Goal: Task Accomplishment & Management: Use online tool/utility

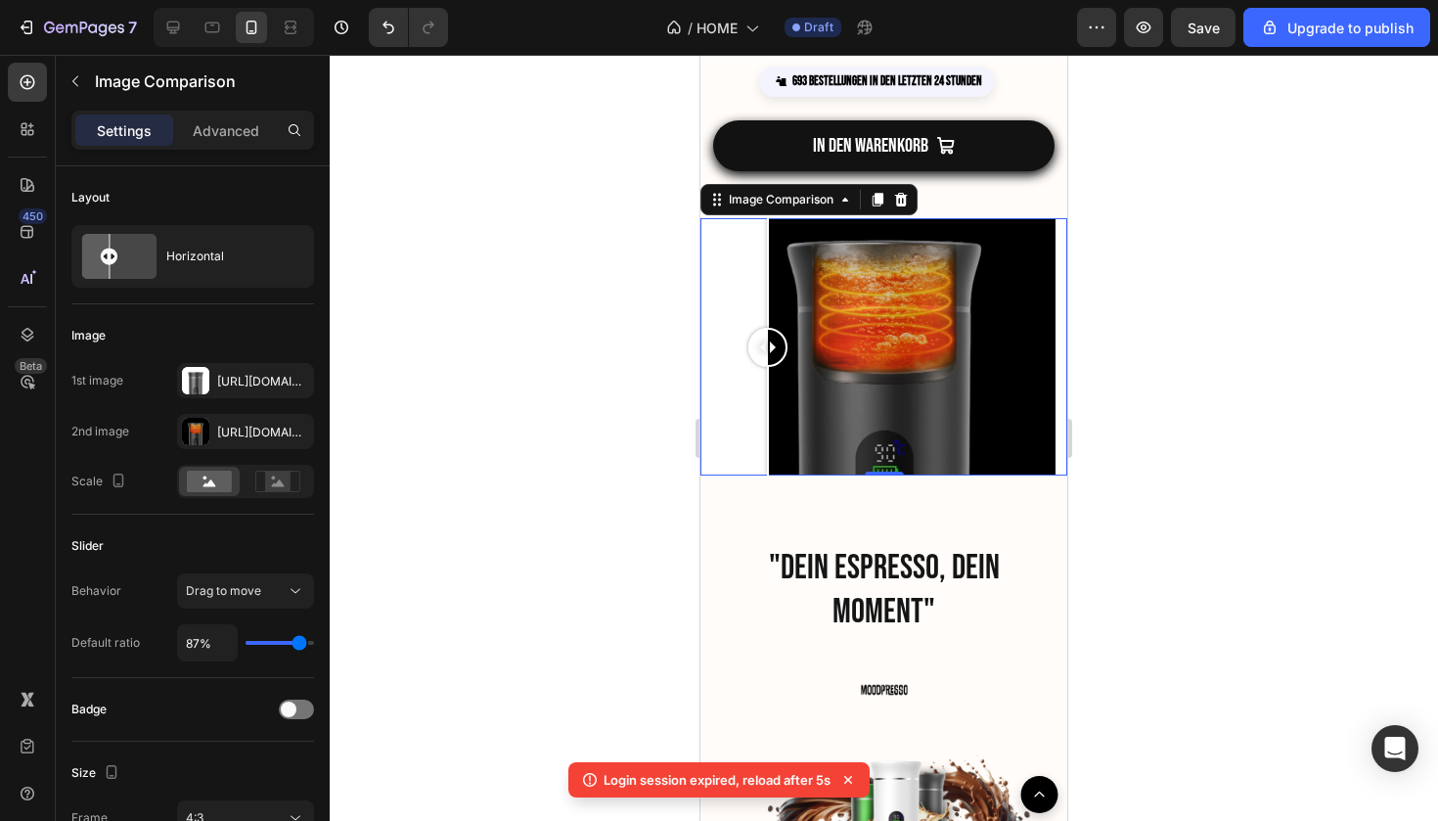
scroll to position [91, 0]
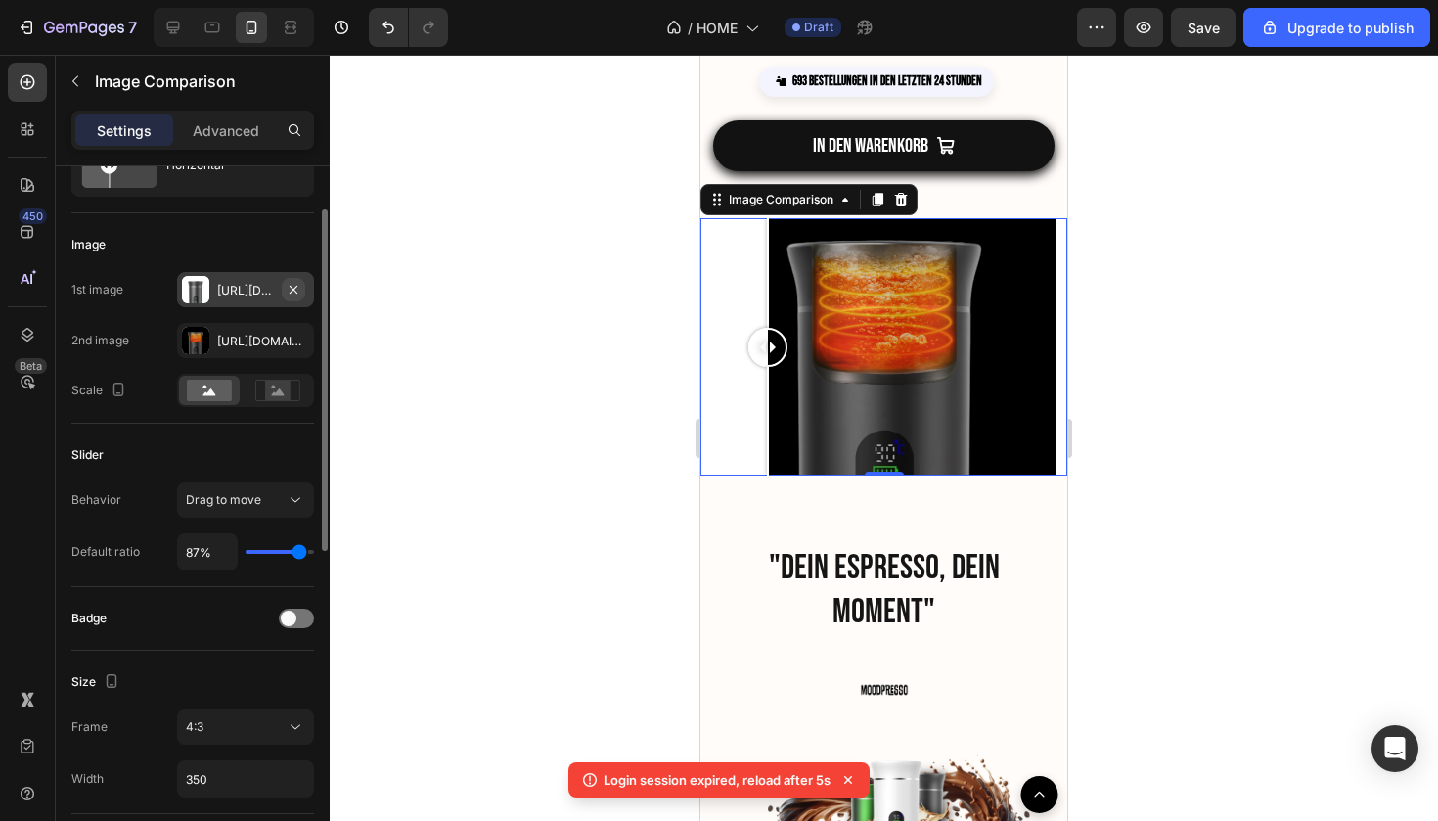
click at [296, 290] on icon "button" at bounding box center [294, 290] width 16 height 16
click at [299, 338] on icon "button" at bounding box center [294, 341] width 16 height 16
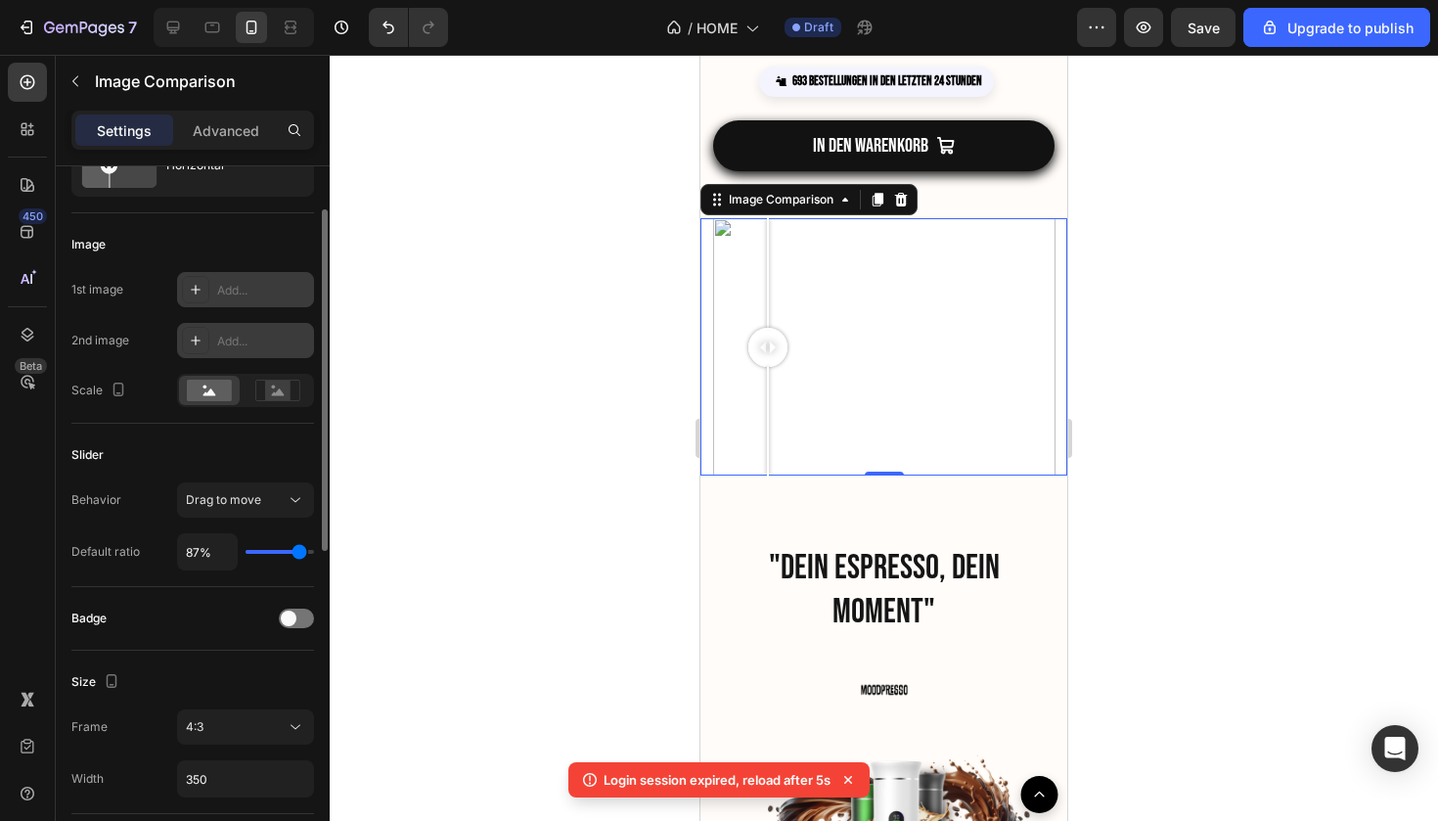
click at [192, 291] on icon at bounding box center [196, 290] width 16 height 16
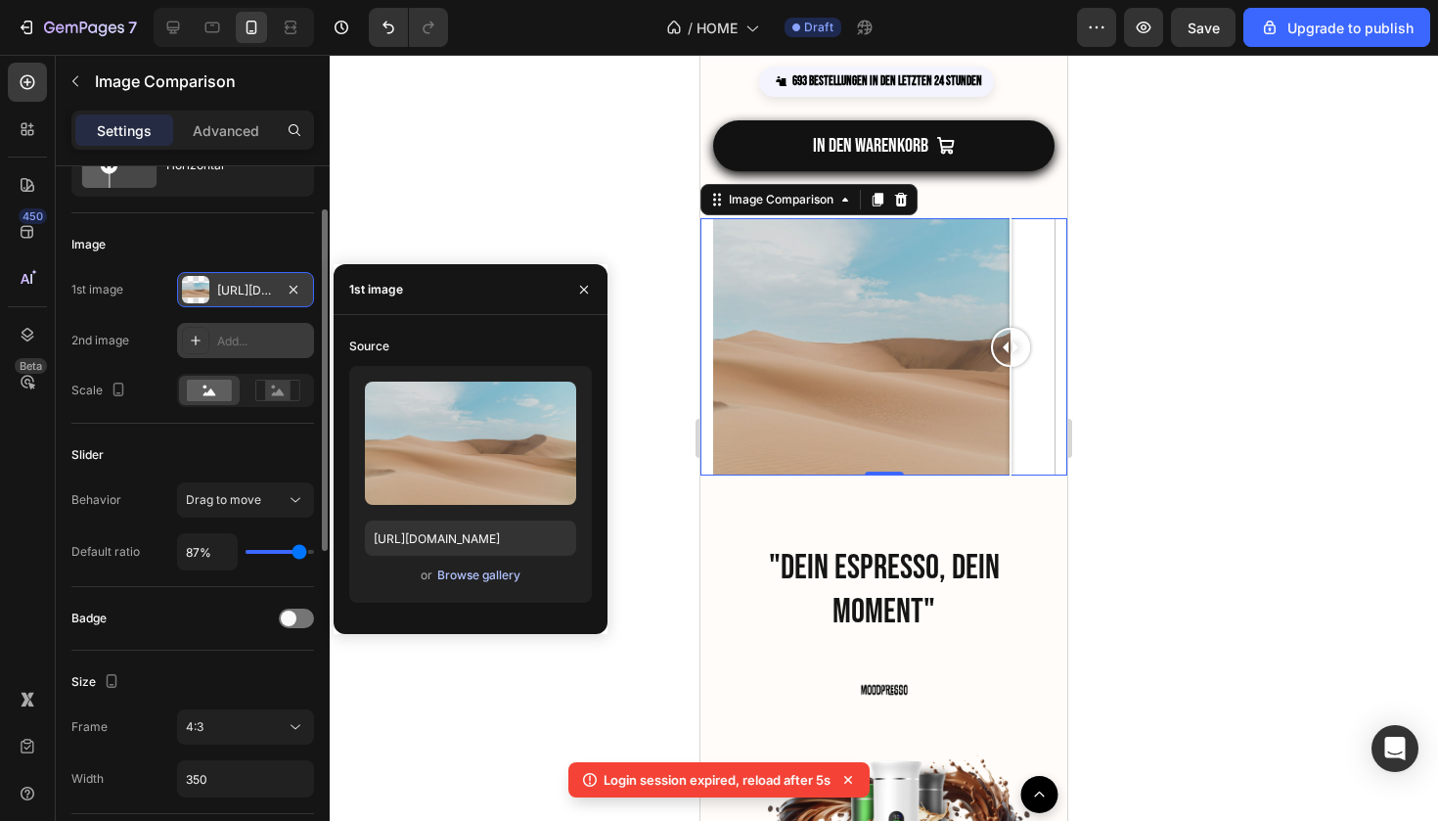
click at [477, 572] on div "Browse gallery" at bounding box center [478, 576] width 83 height 18
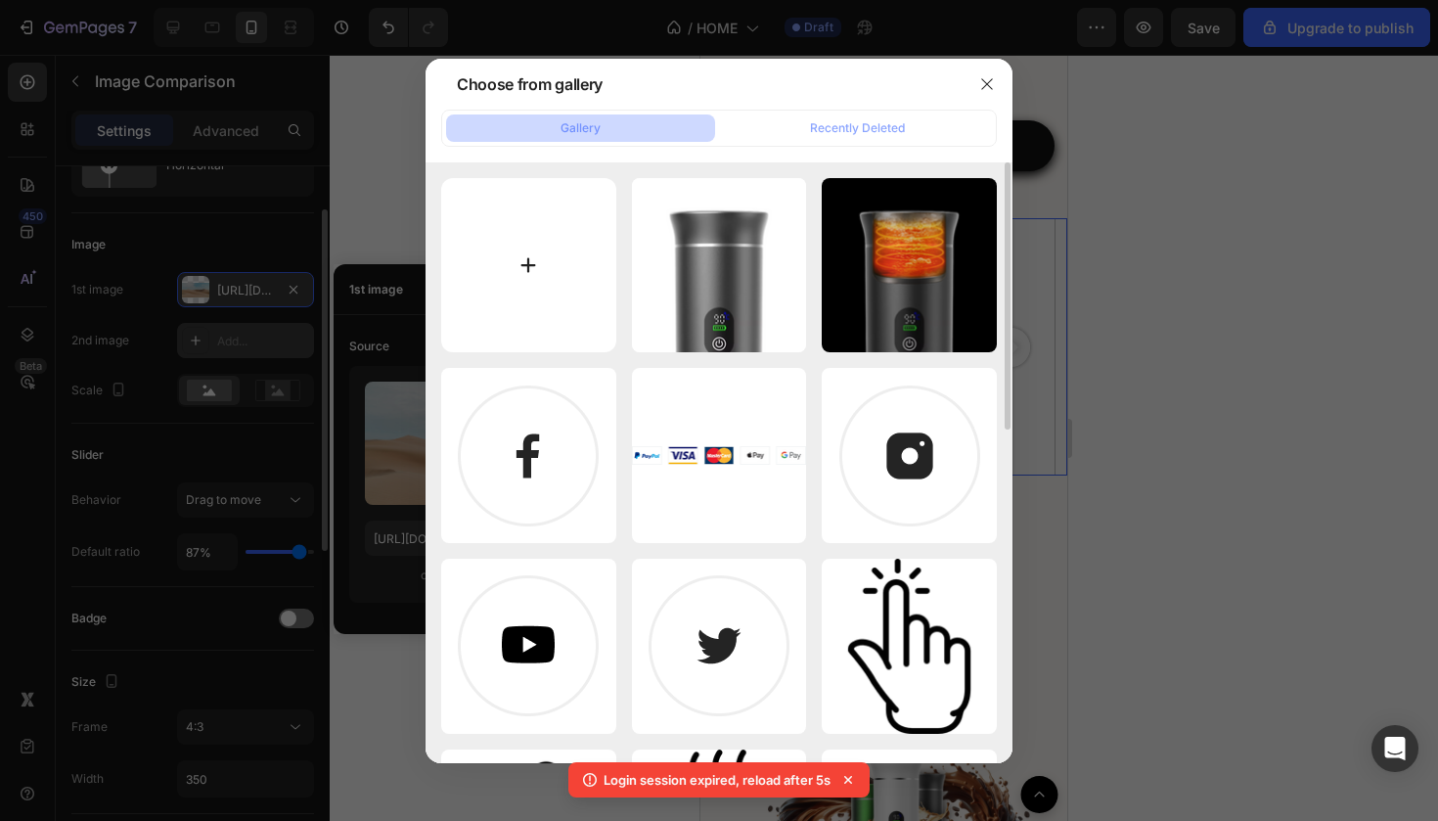
click at [541, 319] on input "file" at bounding box center [528, 265] width 175 height 175
type input "C:\fakepath\Unbenannt-3-3.png"
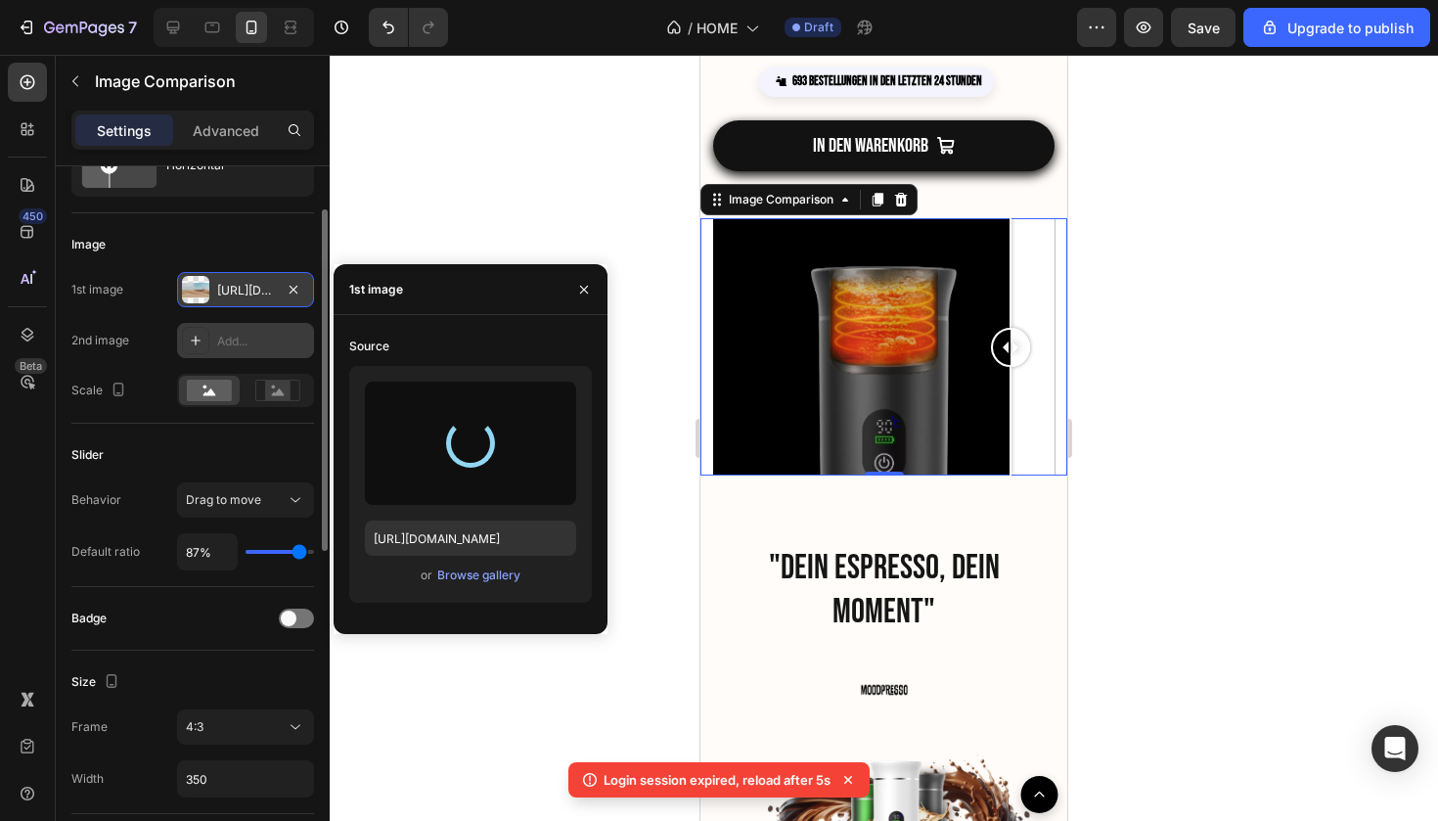
type input "https://cdn.shopify.com/s/files/1/0895/5294/5485/files/gempages_576787547858928…"
click at [295, 289] on icon "button" at bounding box center [294, 289] width 8 height 8
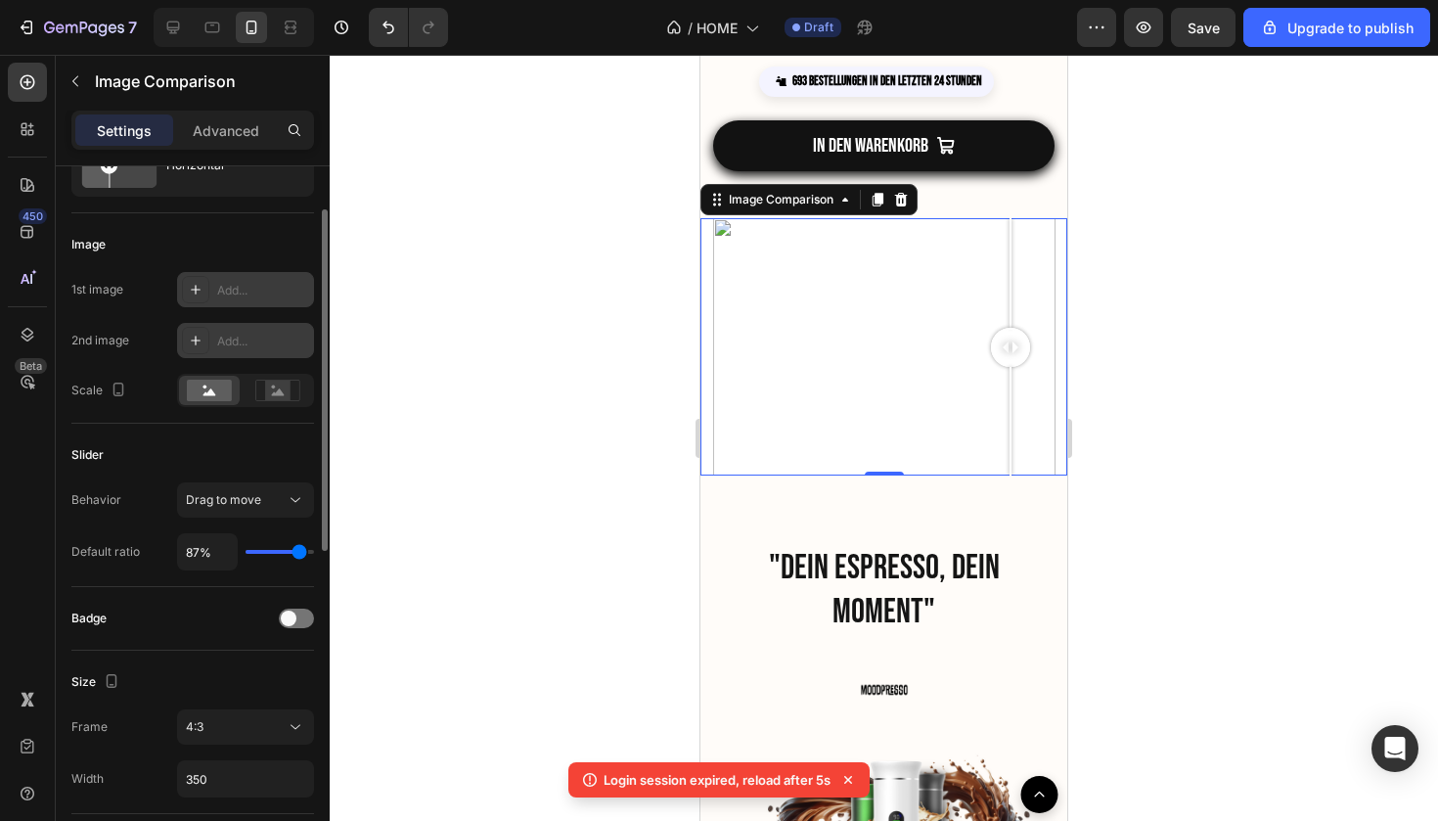
click at [291, 345] on div "Add..." at bounding box center [263, 342] width 92 height 18
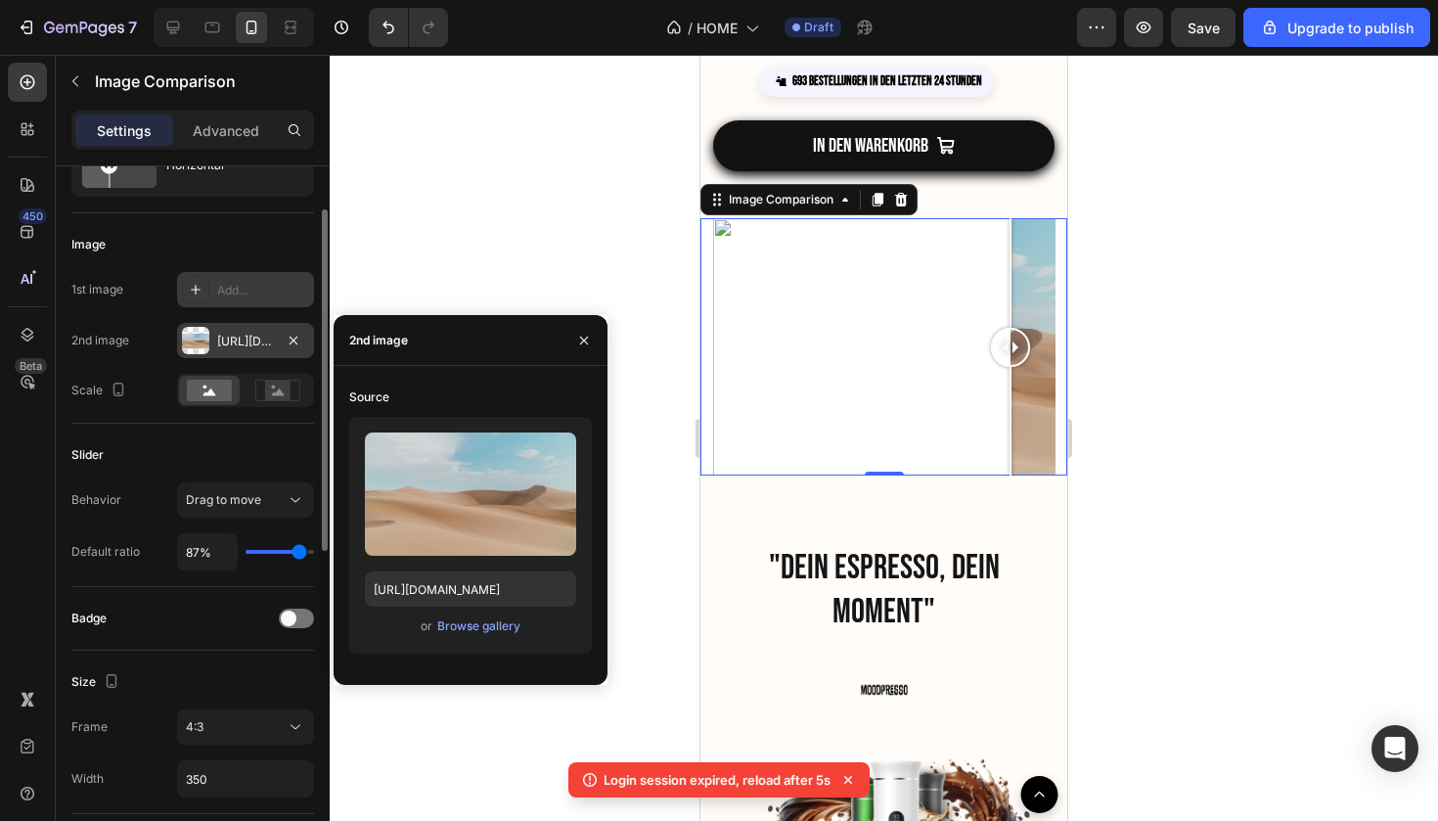
click at [248, 291] on div "Add..." at bounding box center [263, 291] width 92 height 18
type input "https://ucarecdn.com/06075225-af9e-460c-8e3c-6be63c0b773a/-/format/auto/"
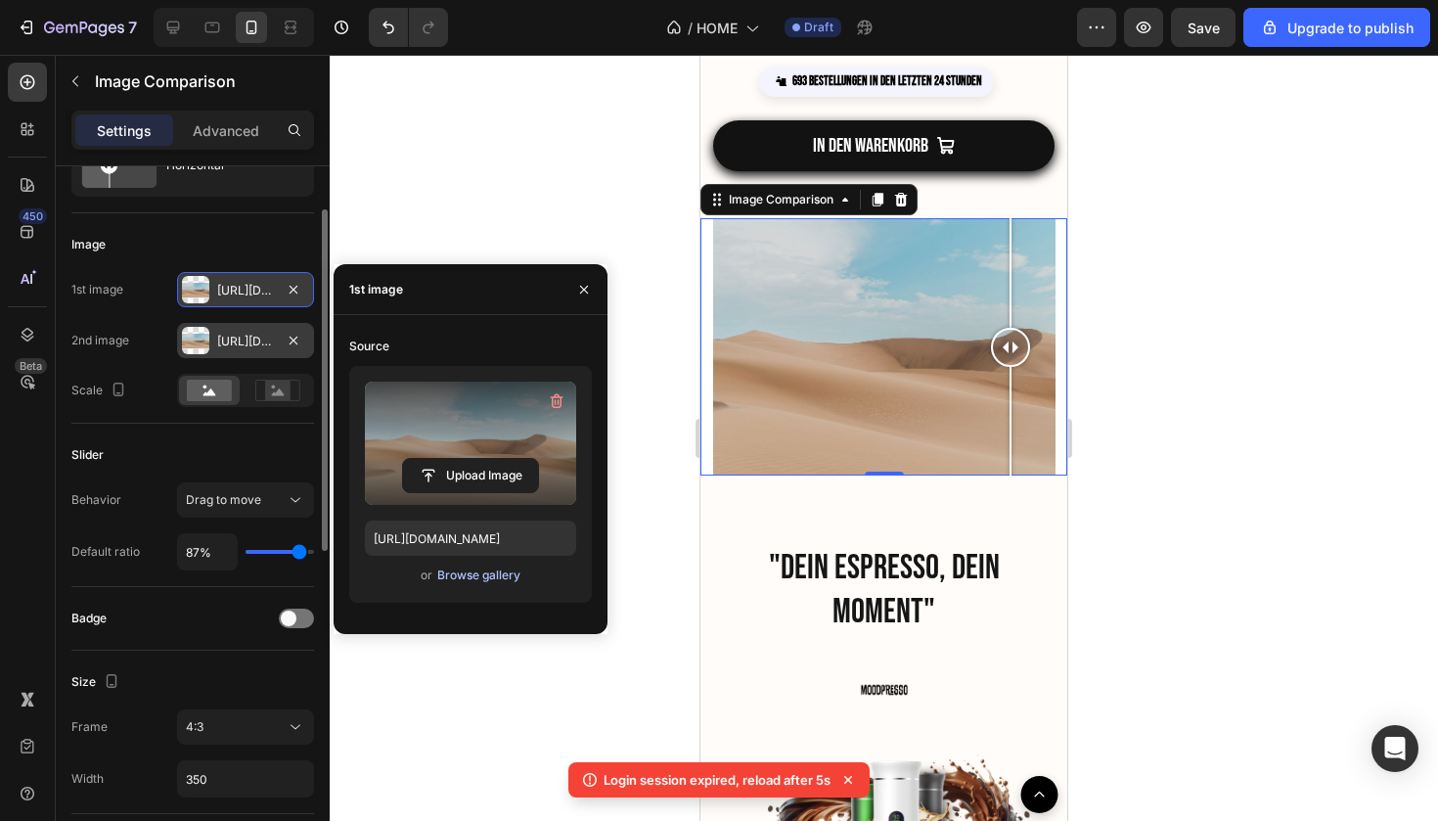
click at [484, 572] on div "Browse gallery" at bounding box center [478, 576] width 83 height 18
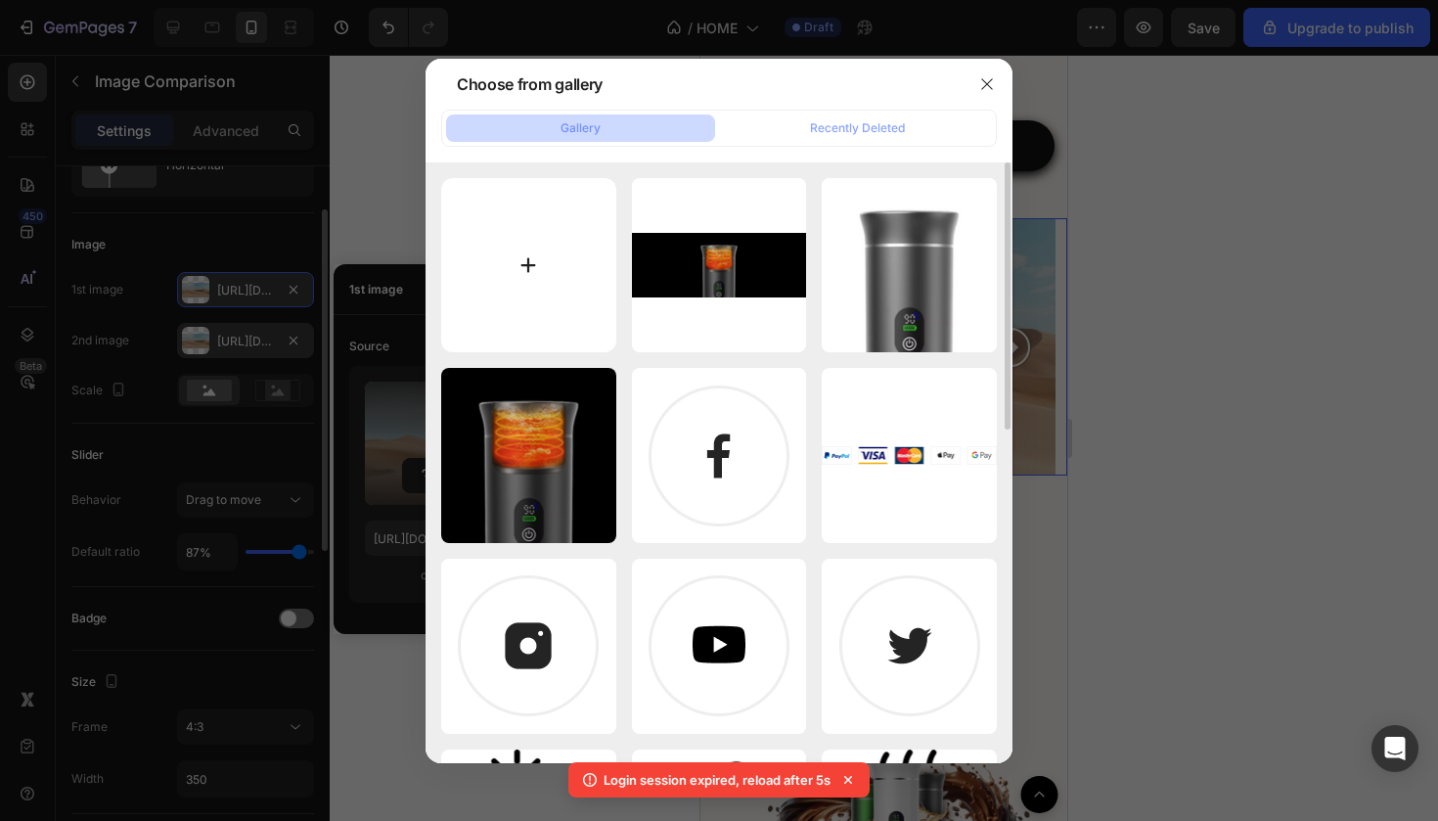
click at [538, 277] on input "file" at bounding box center [528, 265] width 175 height 175
type input "C:\fakepath\Unbenannt-4-2.png"
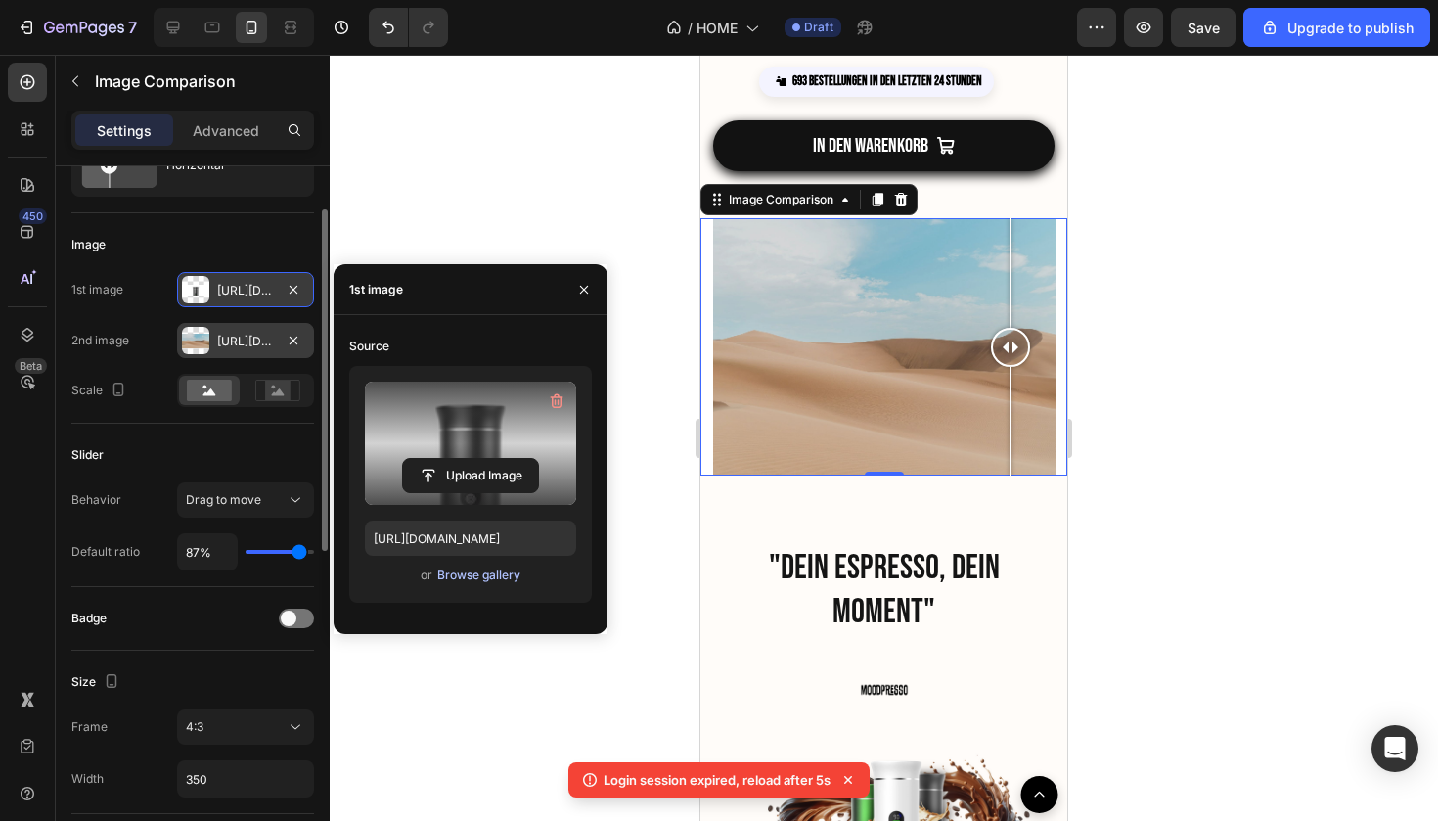
type input "https://cdn.shopify.com/s/files/1/0895/5294/5485/files/gempages_576787547858928…"
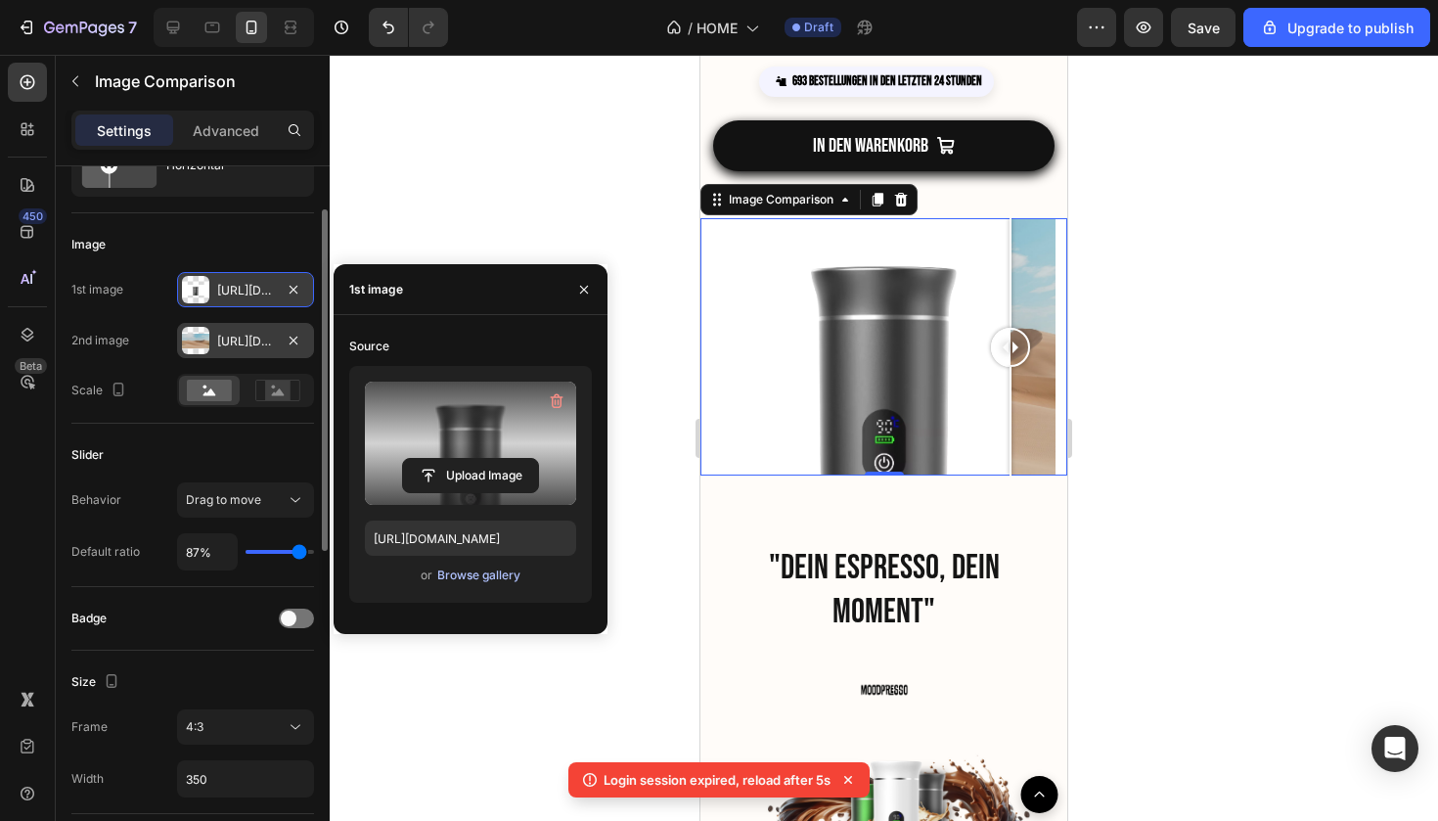
click at [470, 575] on div "Browse gallery" at bounding box center [478, 576] width 83 height 18
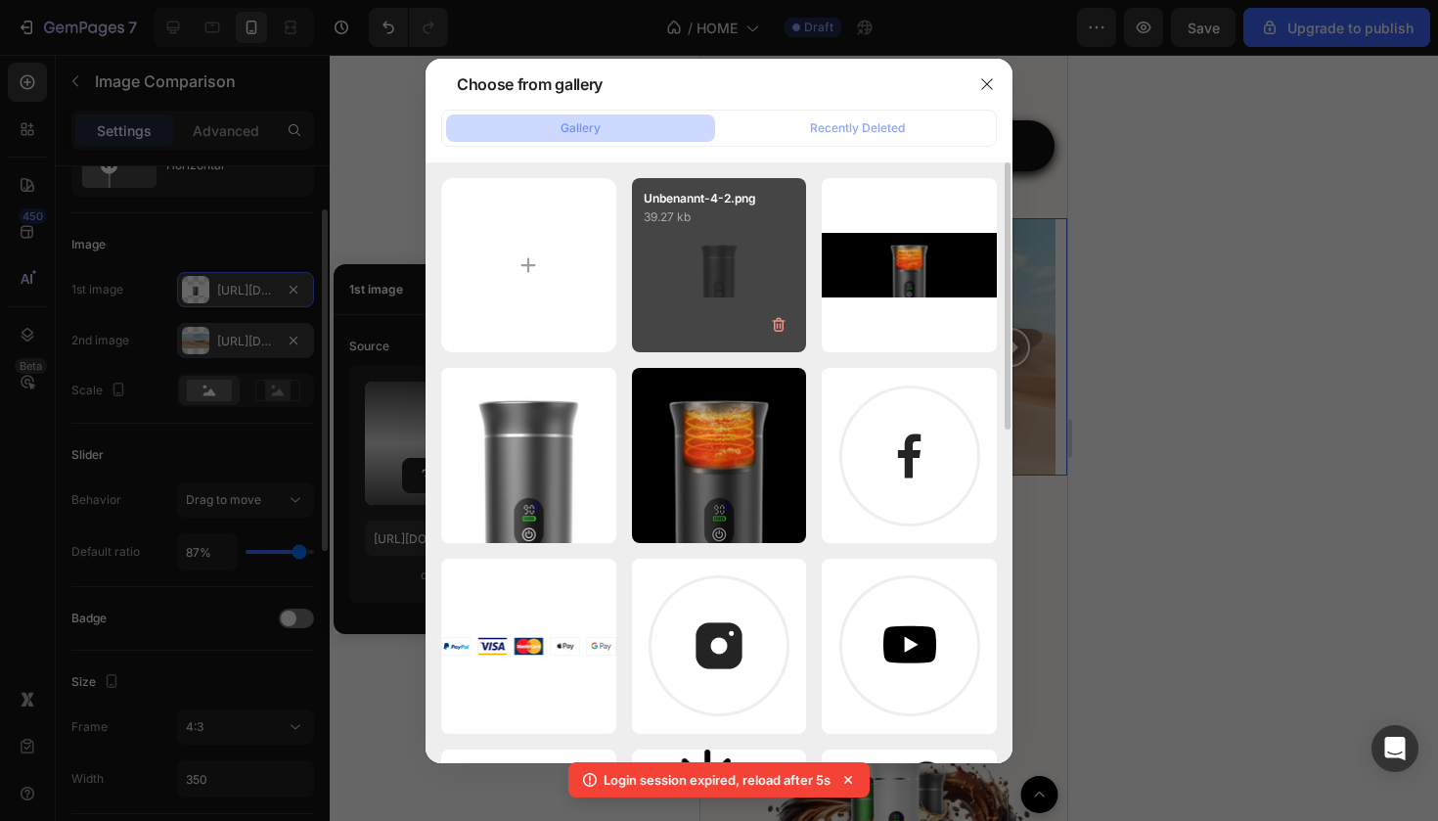
click at [704, 293] on div "Unbenannt-4-2.png 39.27 kb" at bounding box center [719, 265] width 175 height 175
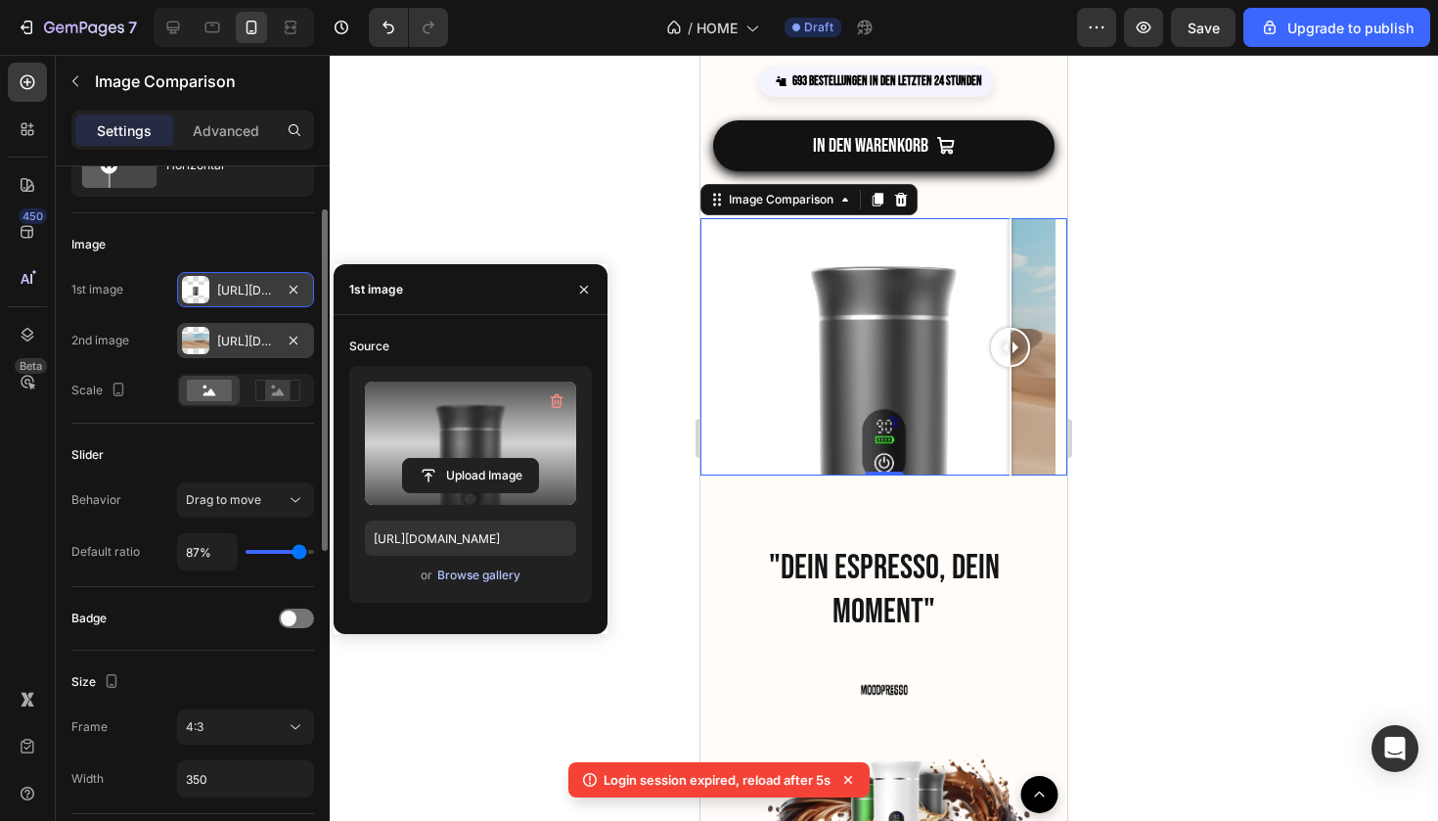
click at [481, 576] on div "Browse gallery" at bounding box center [478, 576] width 83 height 18
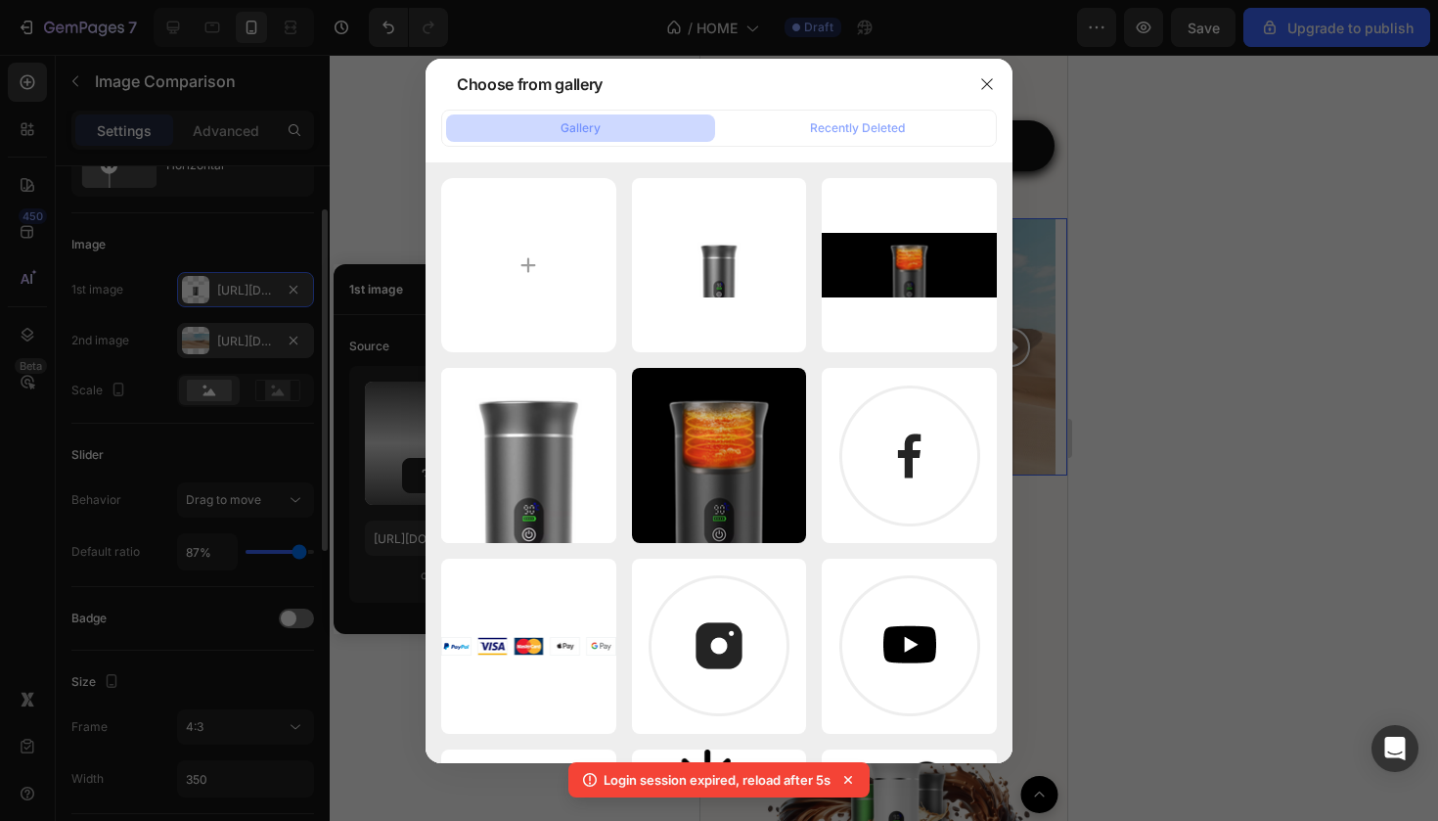
click at [405, 148] on div at bounding box center [719, 410] width 1438 height 821
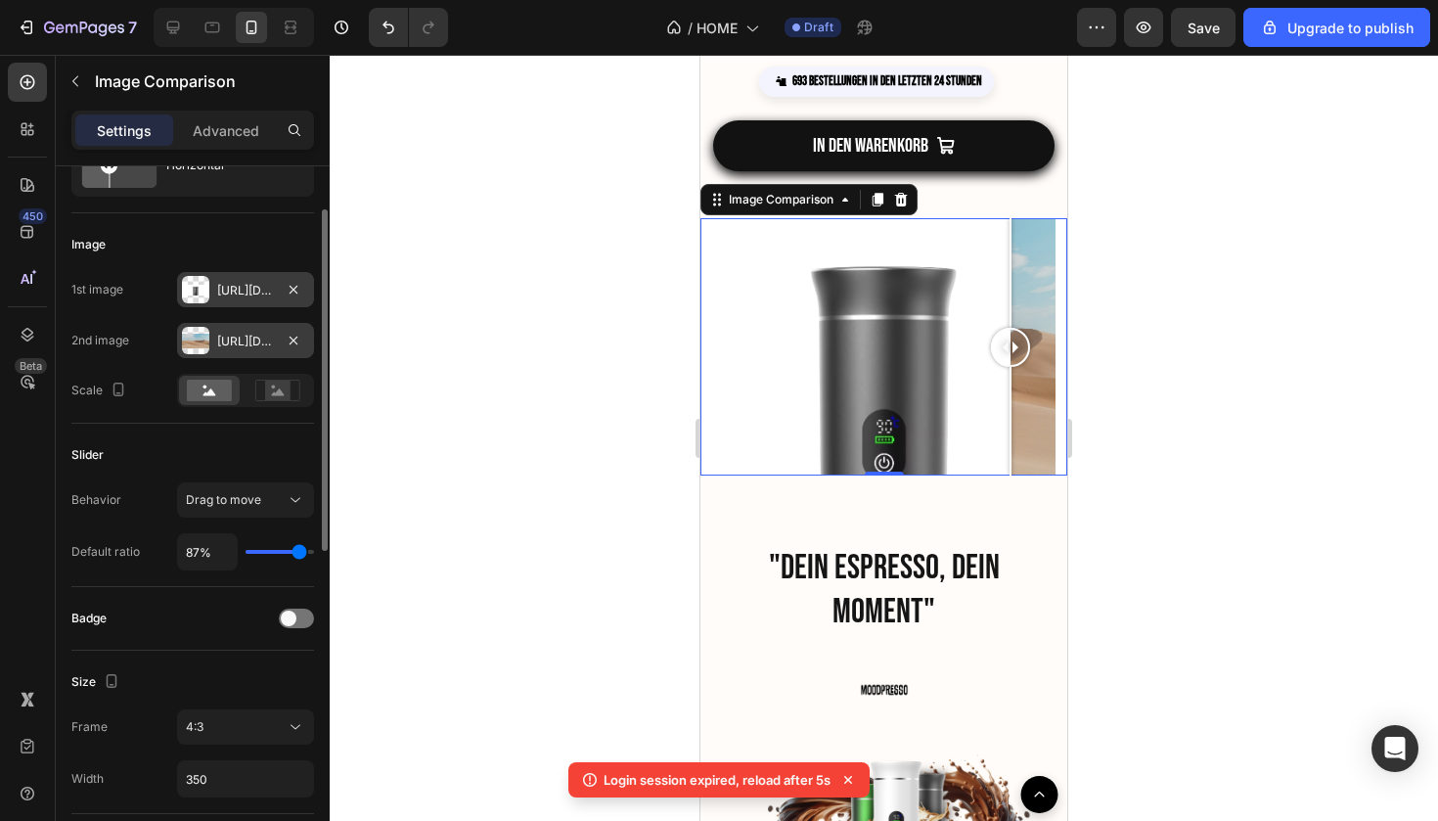
click at [220, 354] on div "Https://ucarecdn.Com/06075225-af9e-460c-8e3c-6be63c0b773a/-/format/auto/" at bounding box center [245, 340] width 137 height 35
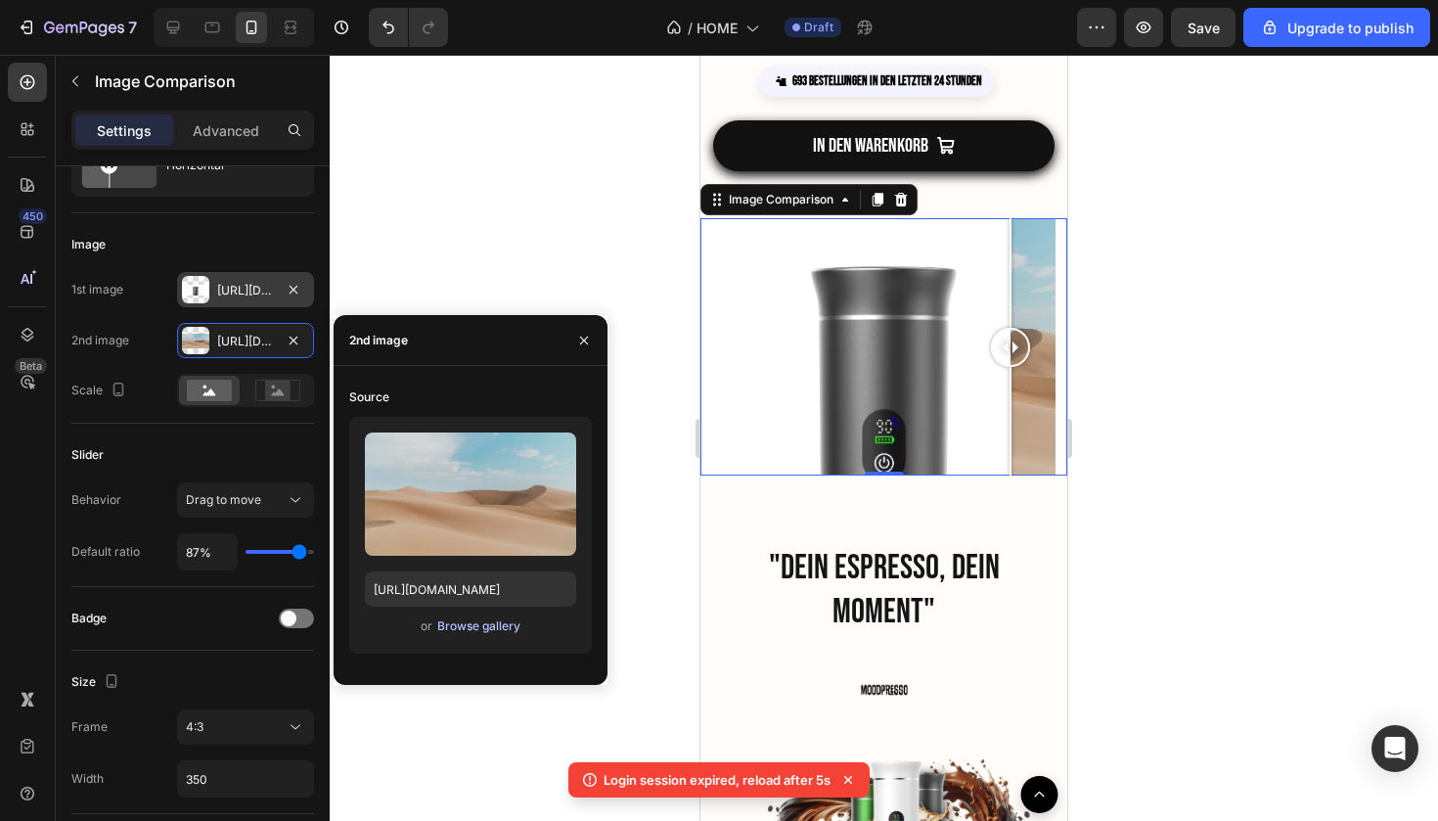
click at [458, 626] on div "Browse gallery" at bounding box center [478, 626] width 83 height 18
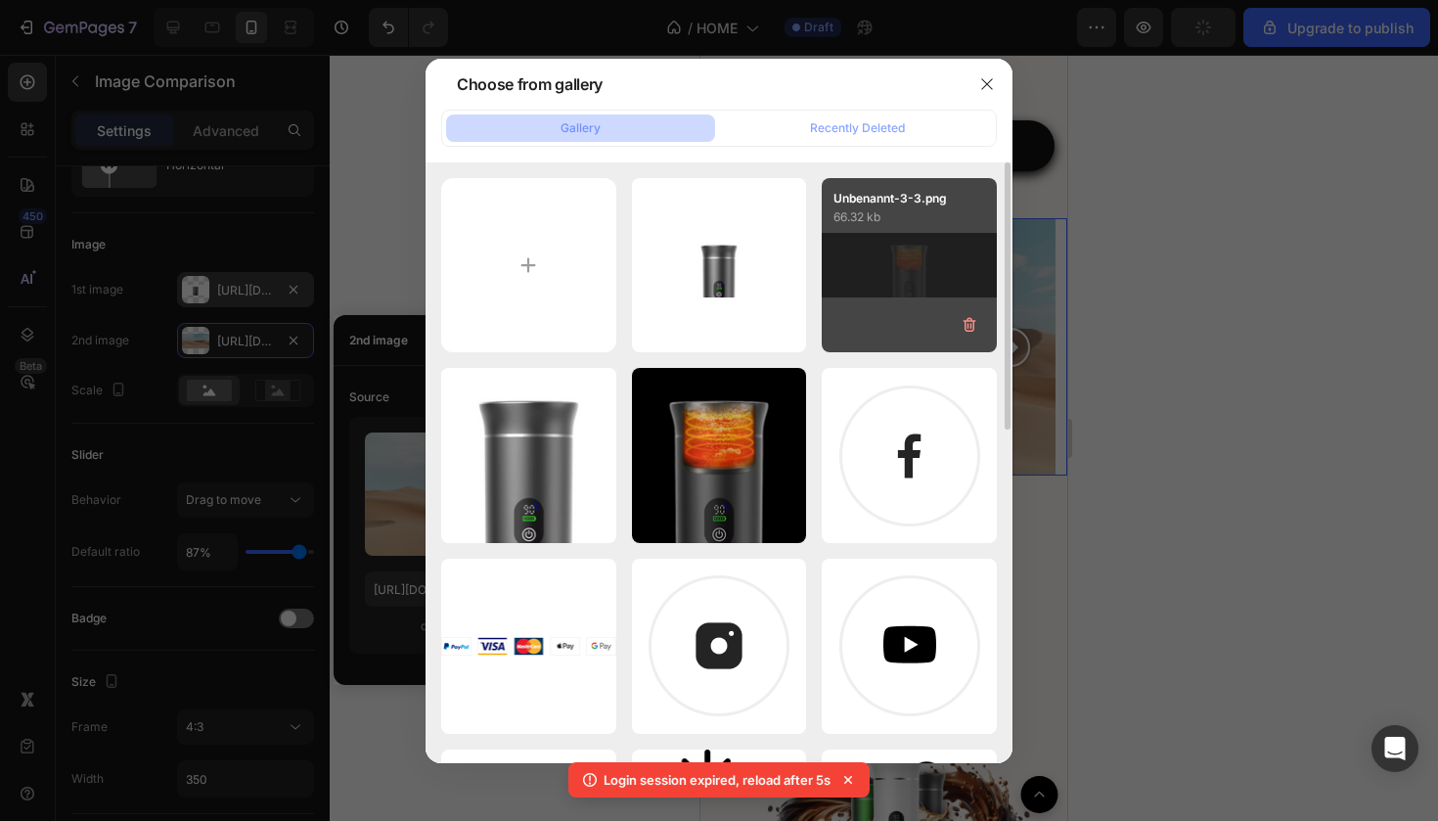
click at [912, 260] on div "Unbenannt-3-3.png 66.32 kb" at bounding box center [909, 265] width 175 height 175
type input "https://cdn.shopify.com/s/files/1/0895/5294/5485/files/gempages_576787547858928…"
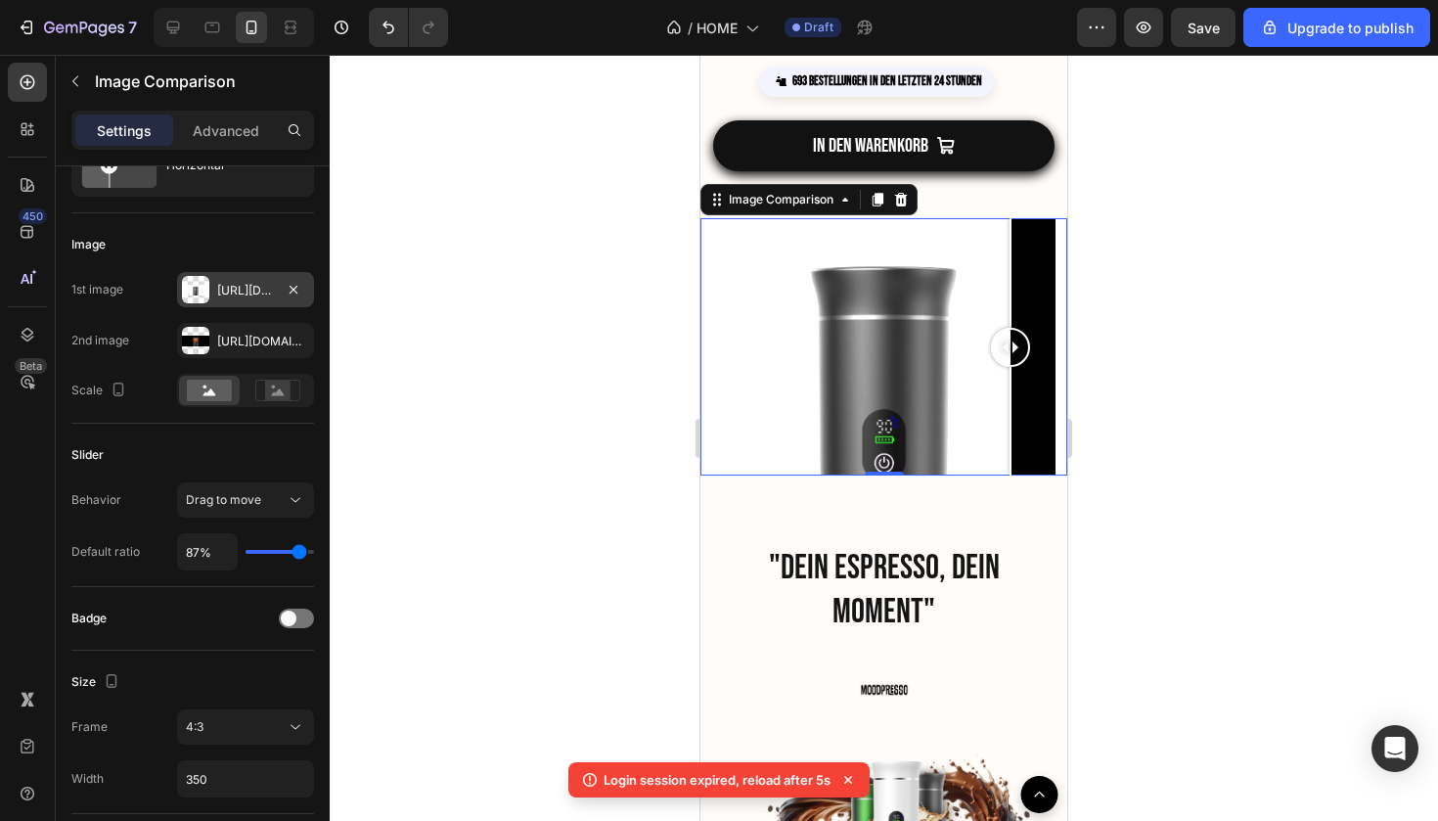
click at [1254, 310] on div at bounding box center [884, 438] width 1109 height 766
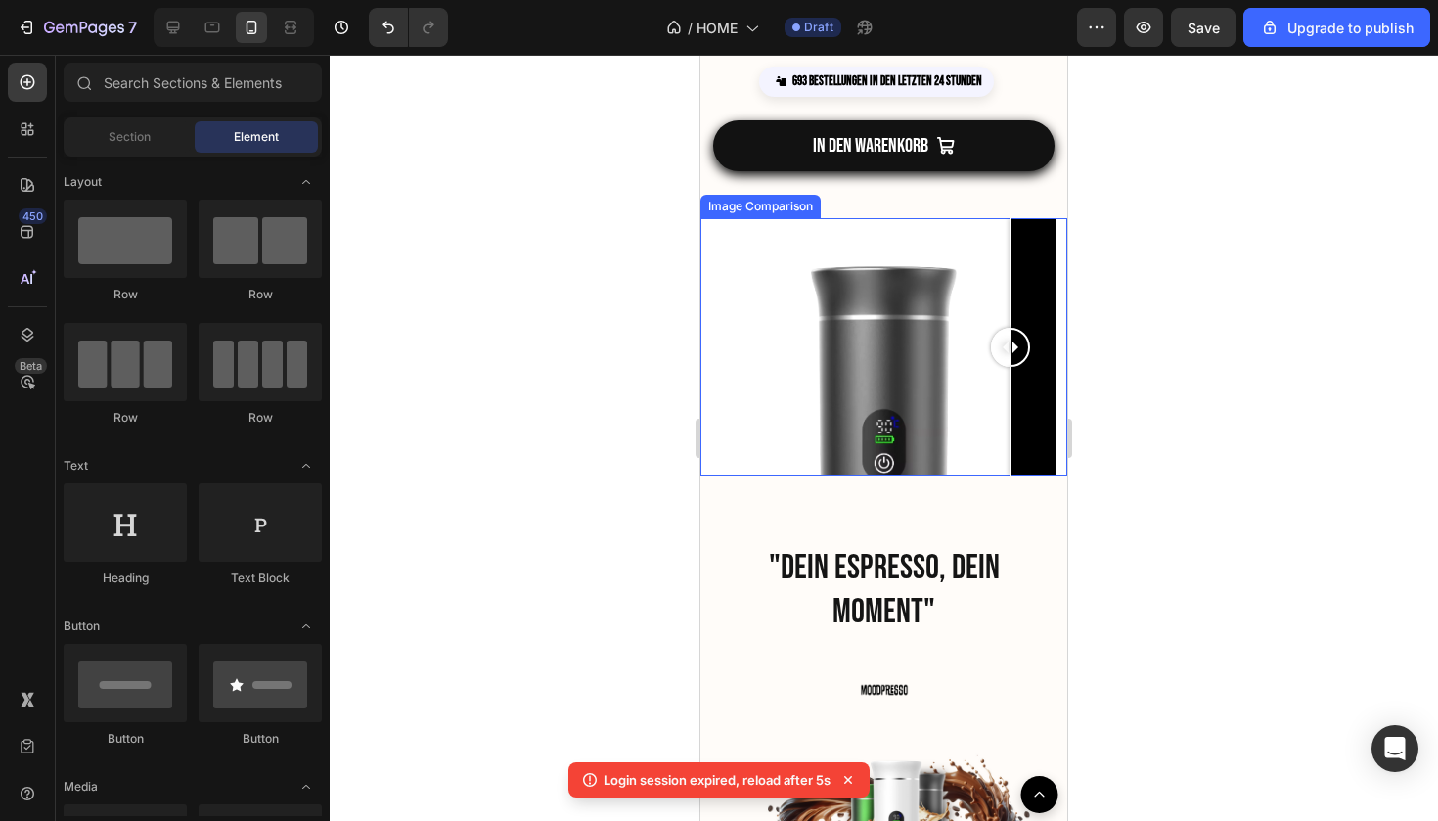
click at [747, 307] on div at bounding box center [884, 346] width 342 height 257
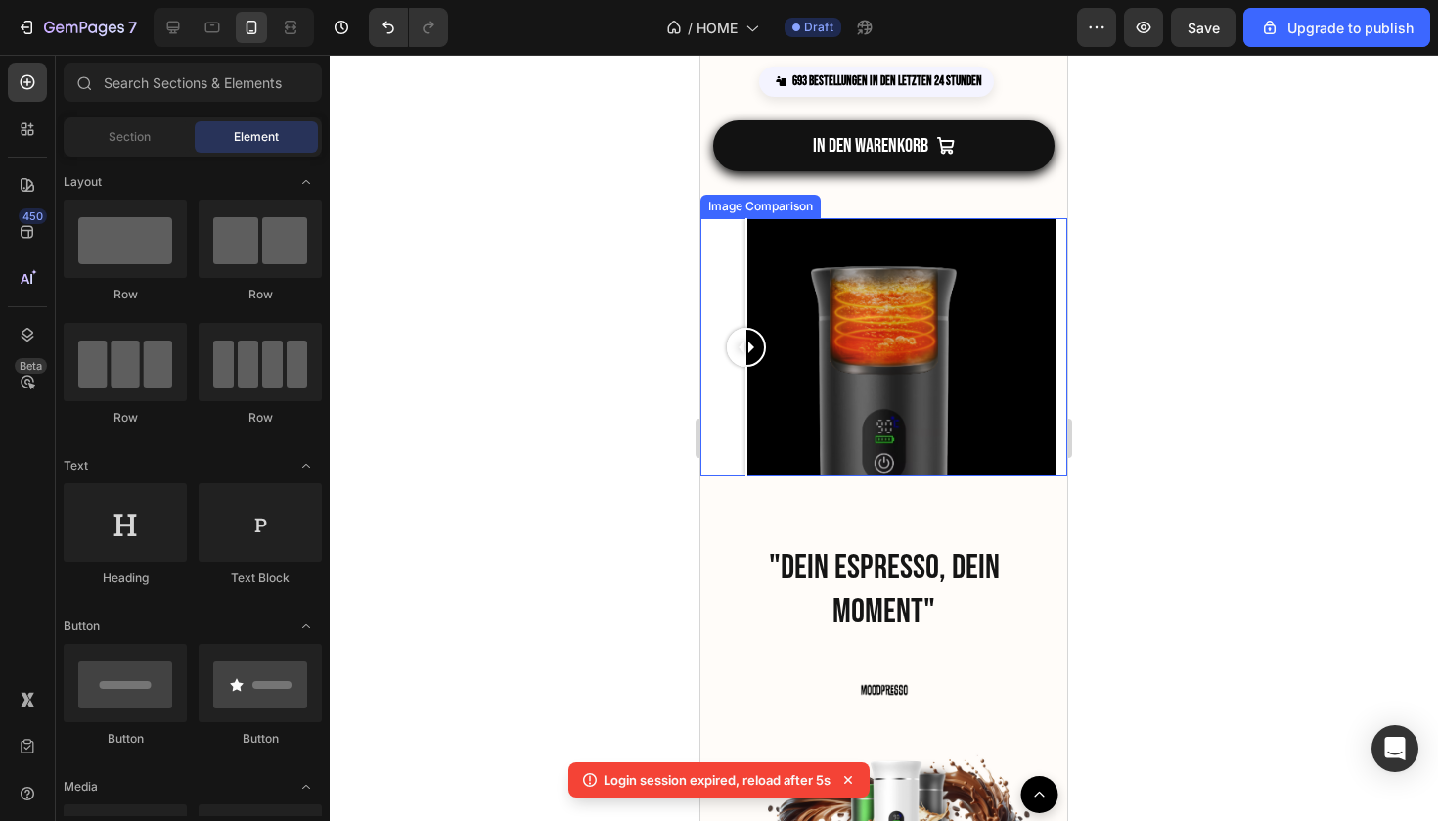
click at [1050, 395] on div at bounding box center [884, 346] width 342 height 257
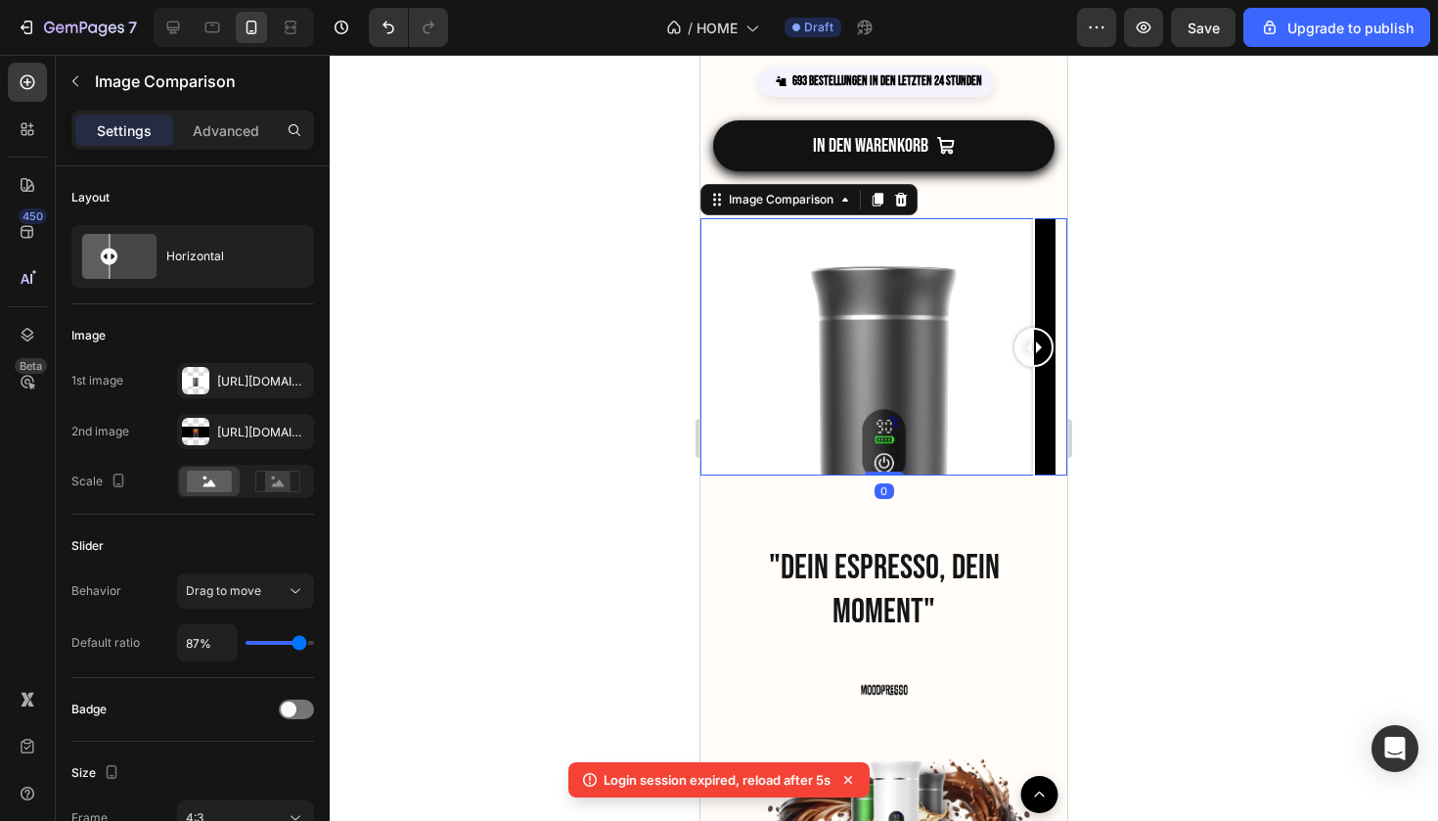
click at [1060, 455] on div at bounding box center [884, 346] width 367 height 257
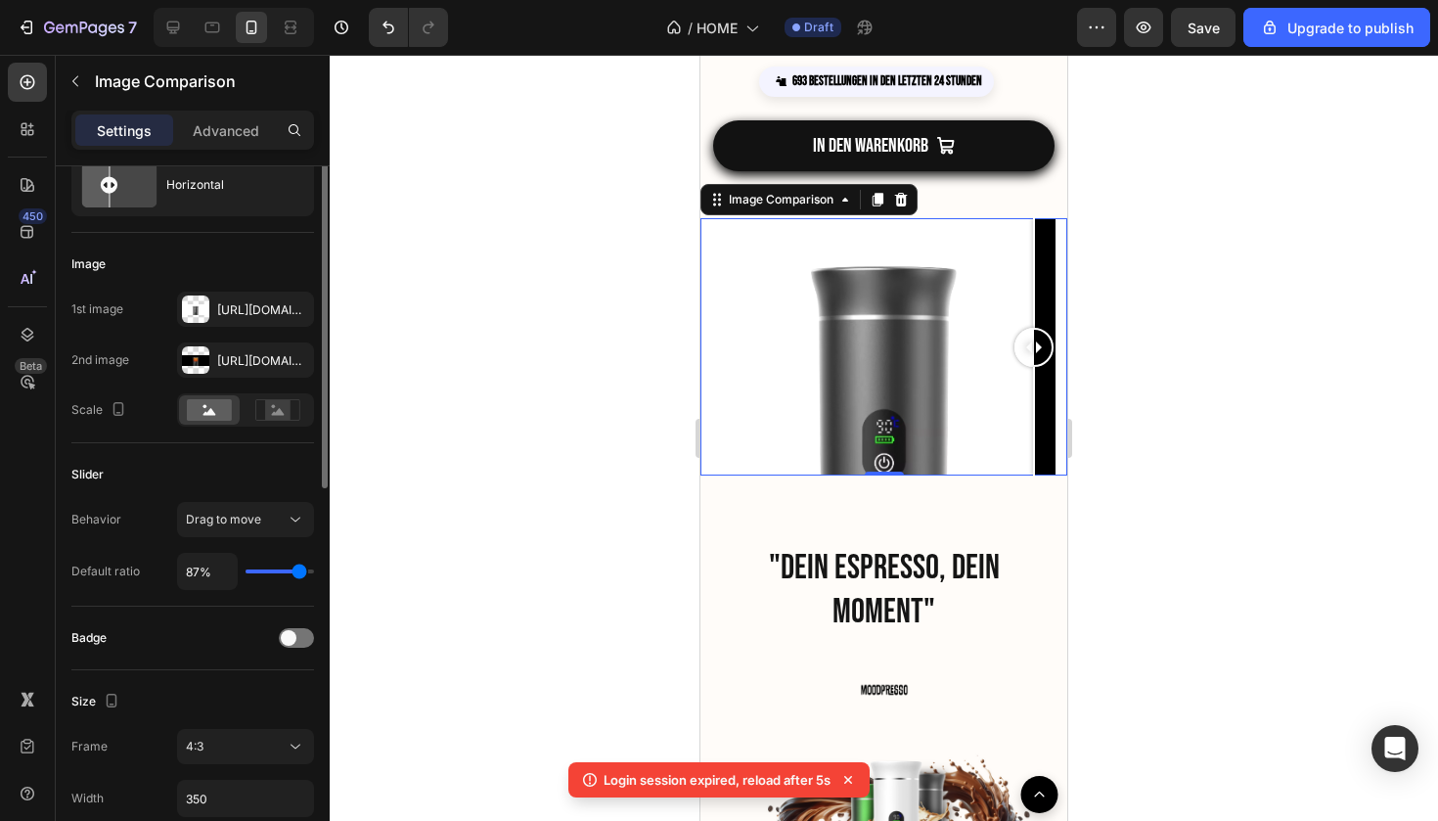
scroll to position [71, 0]
click at [234, 744] on div "4:3" at bounding box center [236, 747] width 100 height 18
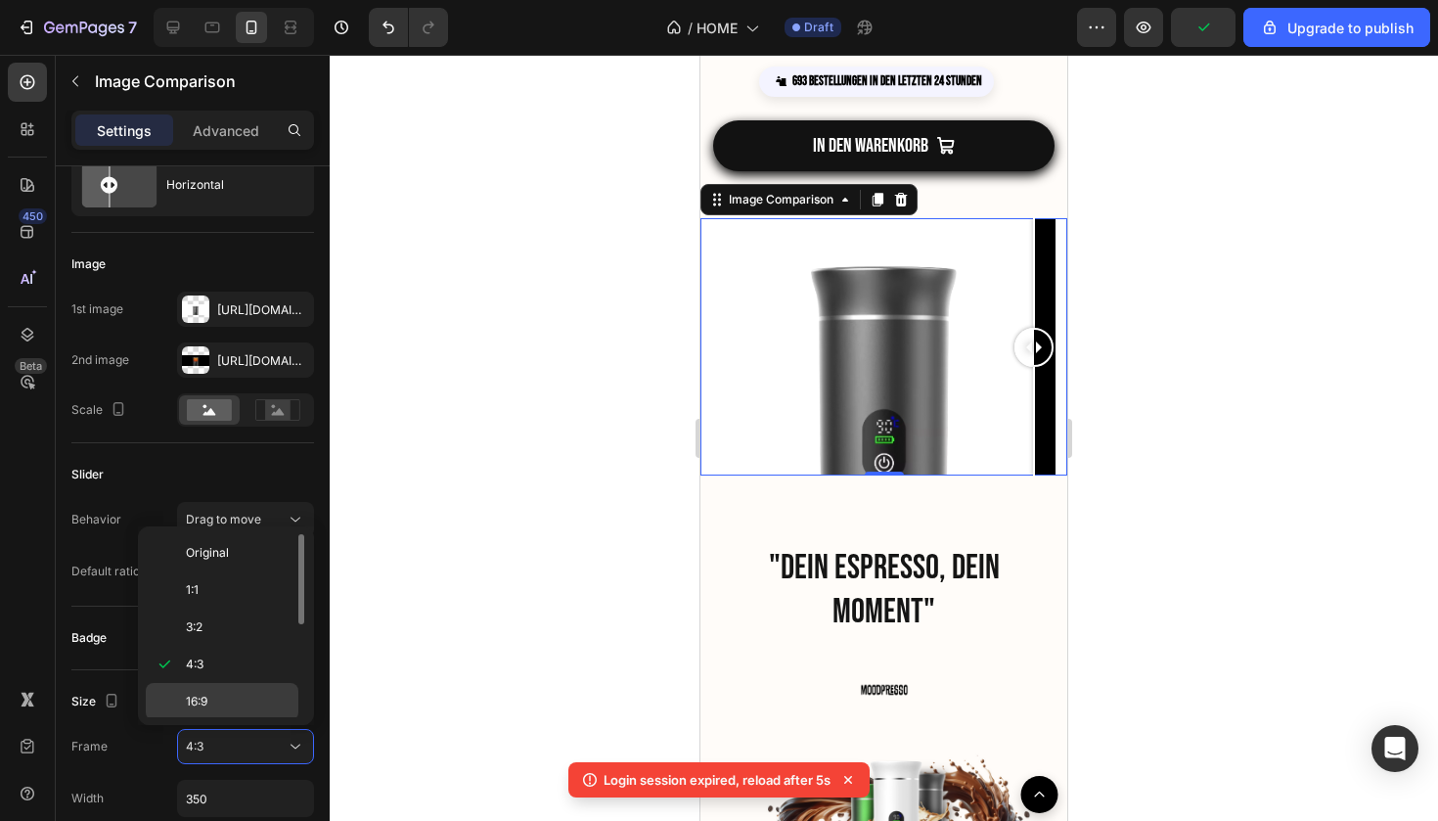
click at [231, 701] on p "16:9" at bounding box center [238, 702] width 104 height 18
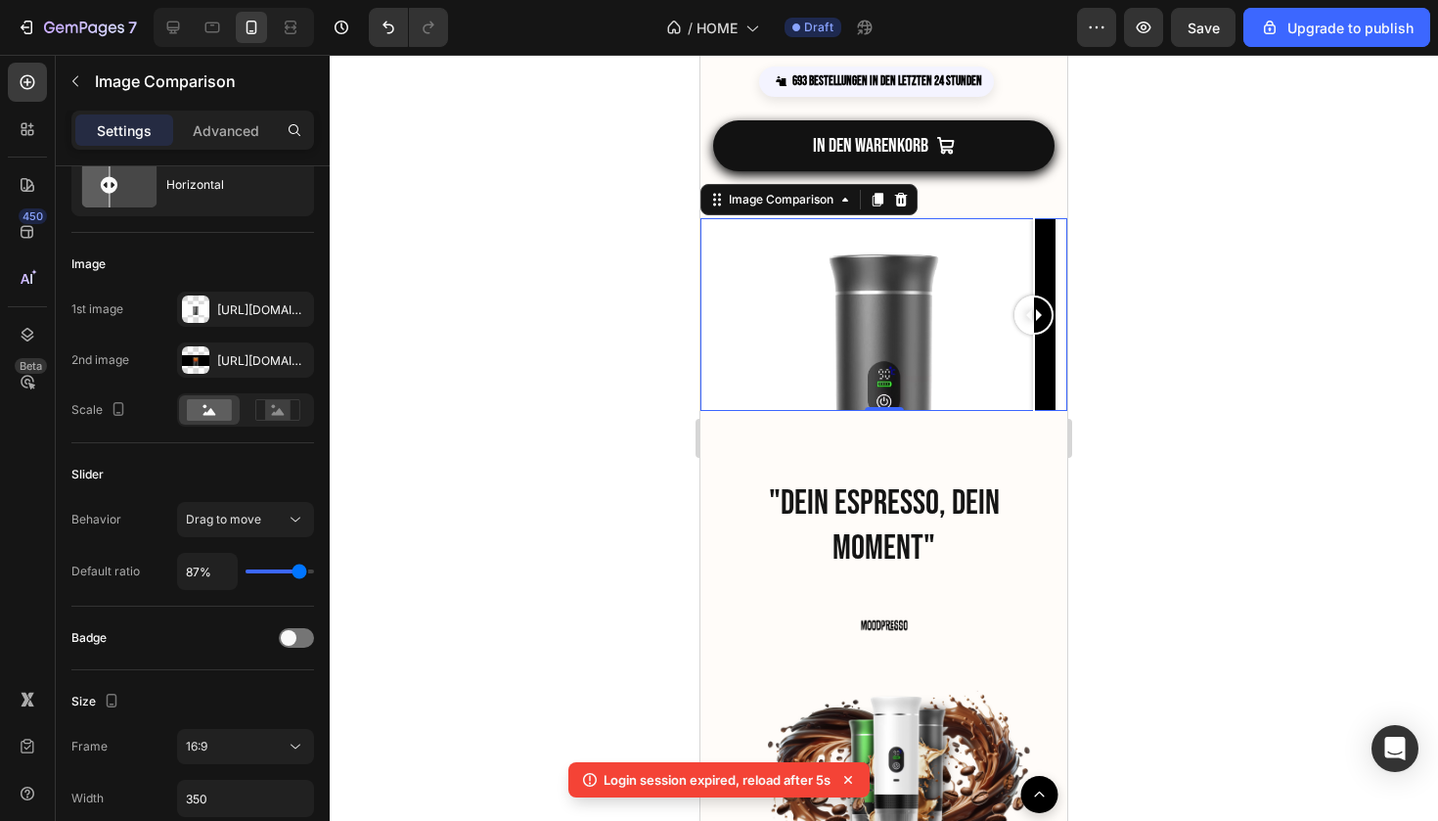
drag, startPoint x: 1017, startPoint y: 319, endPoint x: 1069, endPoint y: 384, distance: 83.4
click at [1067, 384] on html "iPhone 13 Mini ( 375 px) iPhone 13 Mini iPhone 13 Pro iPhone 11 Pro Max iPhone …" at bounding box center [884, 825] width 367 height 6629
click at [1127, 384] on div at bounding box center [884, 438] width 1109 height 766
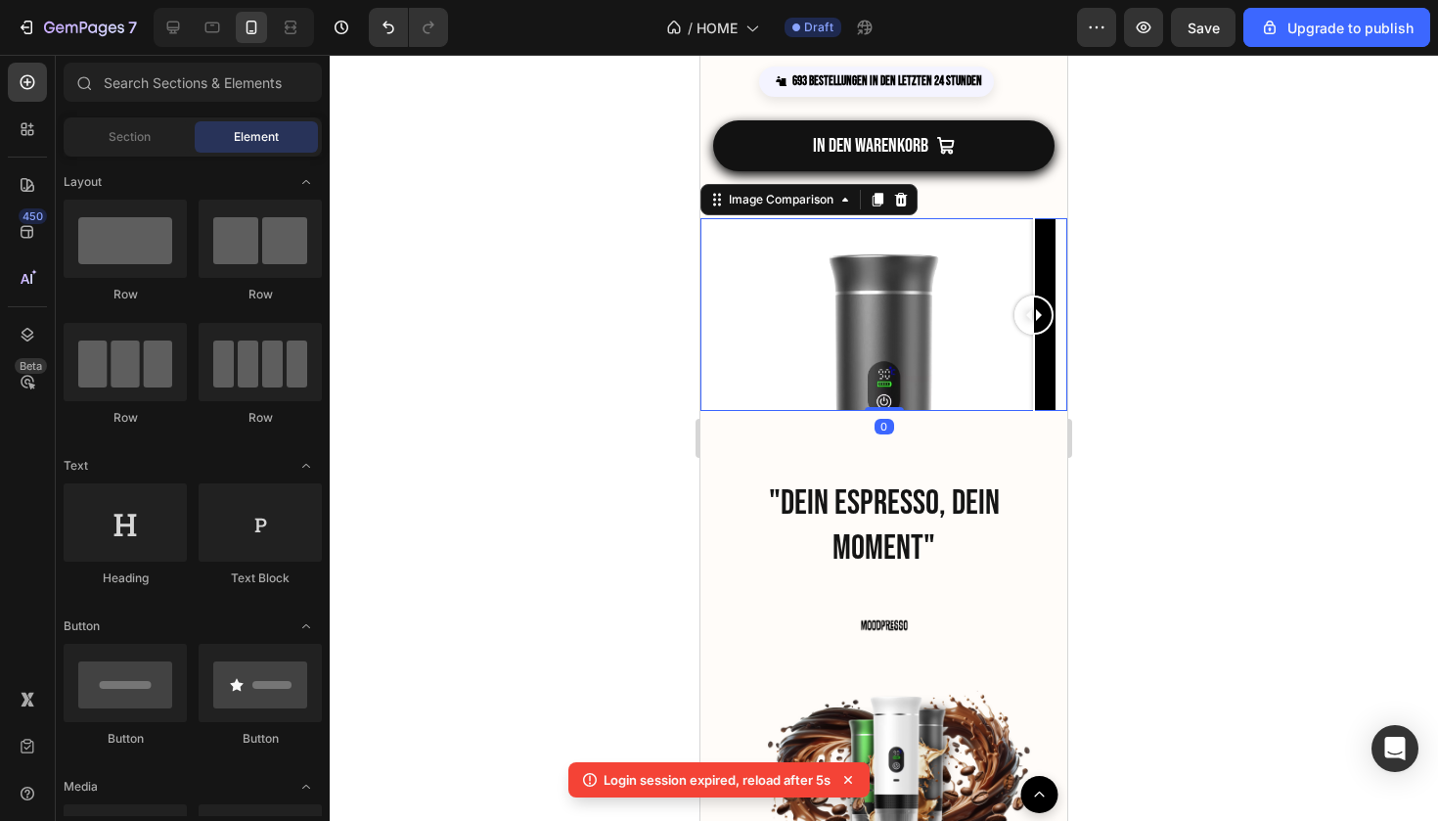
click at [1059, 299] on div at bounding box center [884, 314] width 367 height 193
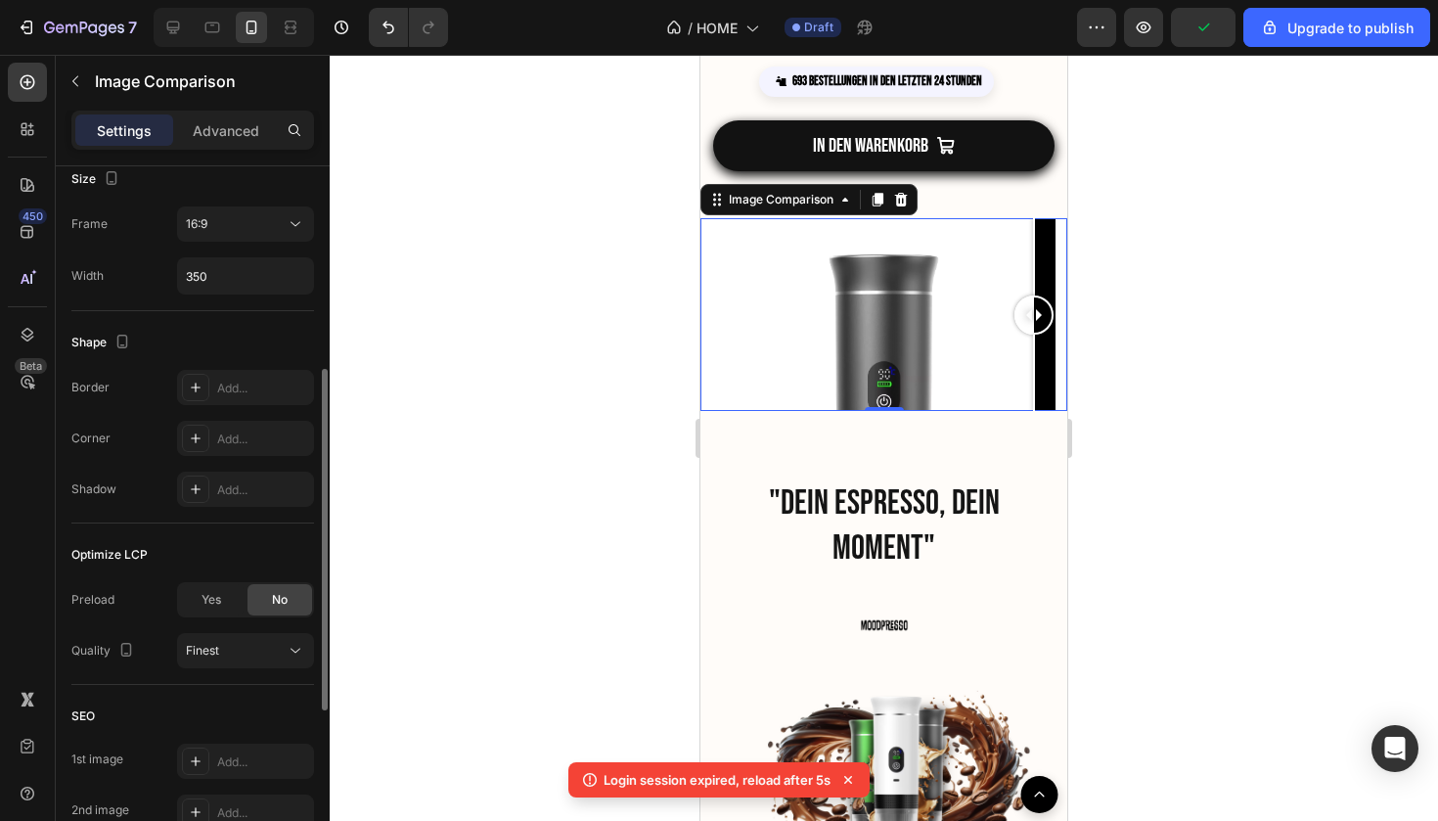
scroll to position [633, 0]
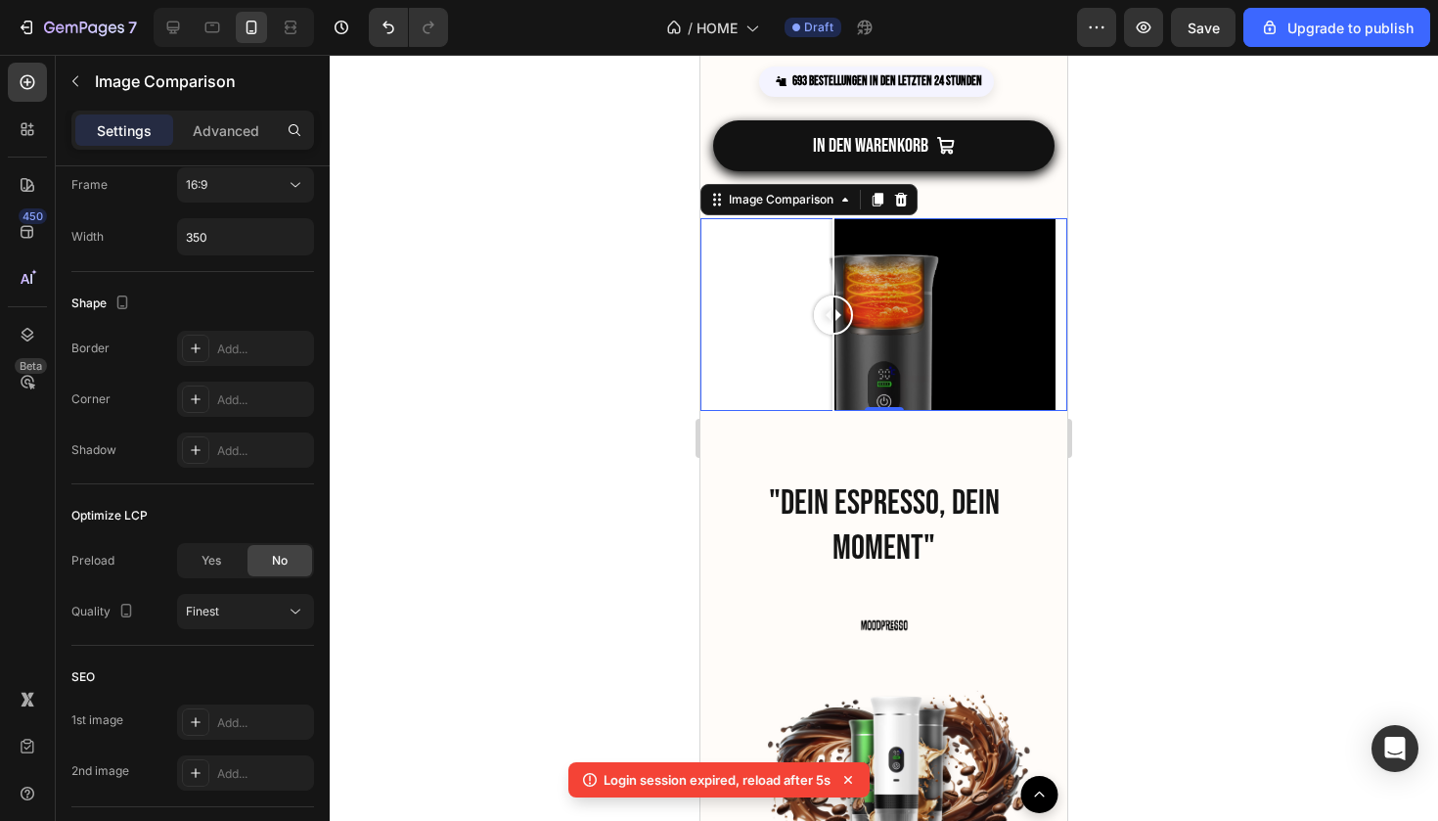
drag, startPoint x: 1029, startPoint y: 325, endPoint x: 806, endPoint y: 330, distance: 223.1
click at [814, 330] on div at bounding box center [833, 314] width 39 height 39
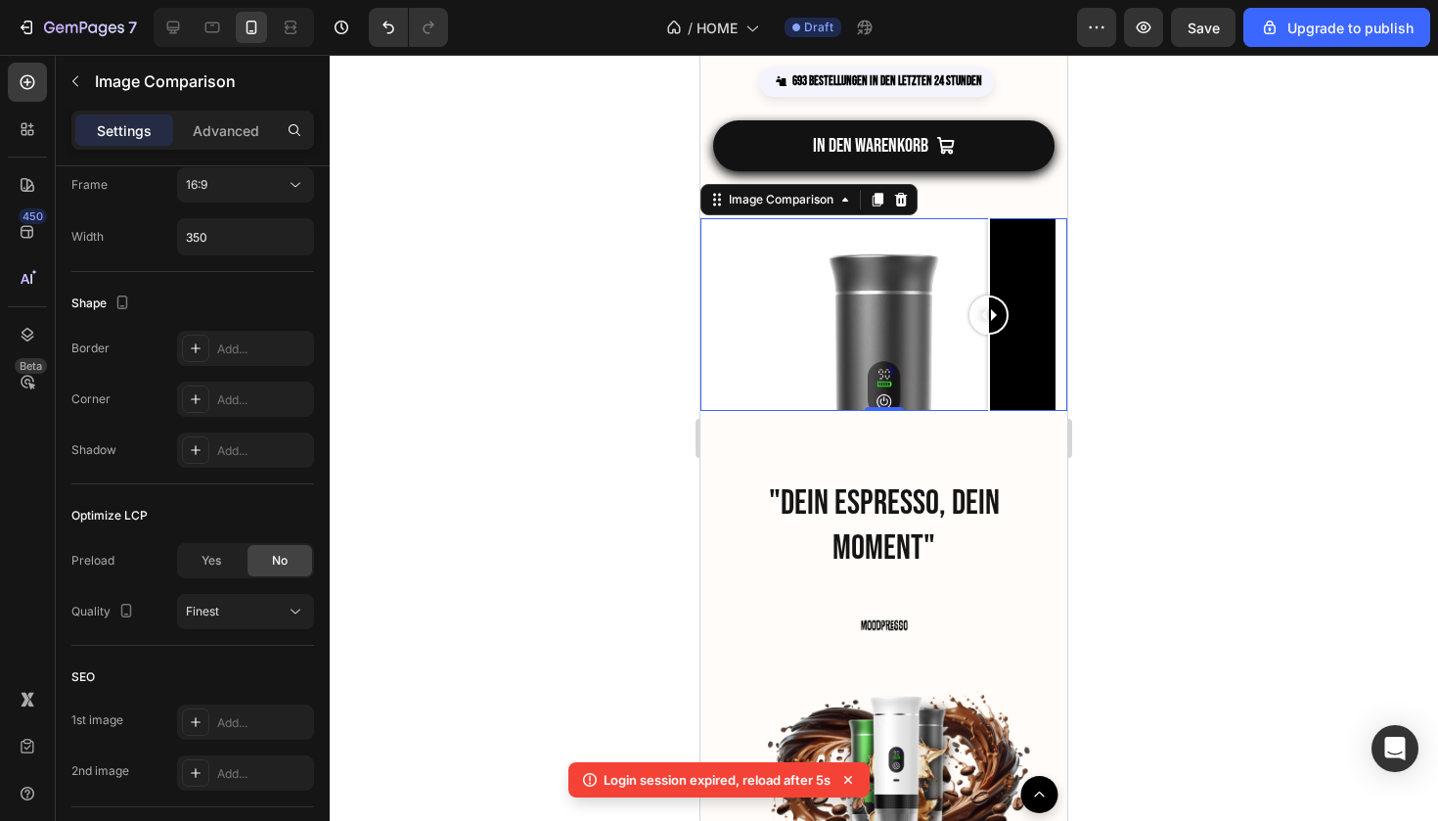
click at [989, 319] on div at bounding box center [884, 314] width 342 height 193
click at [1060, 392] on div at bounding box center [884, 314] width 367 height 193
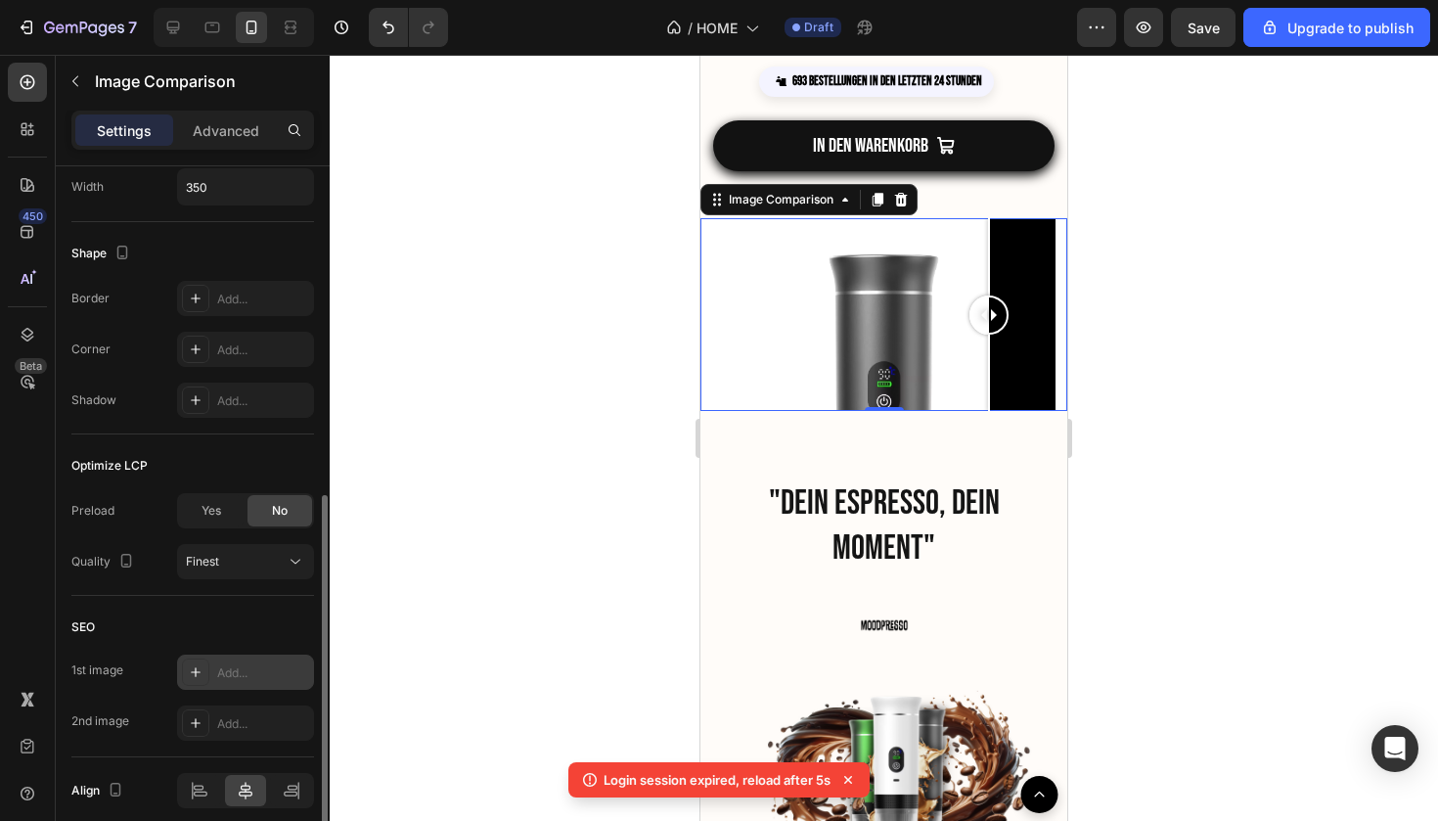
click at [199, 677] on icon at bounding box center [196, 672] width 16 height 16
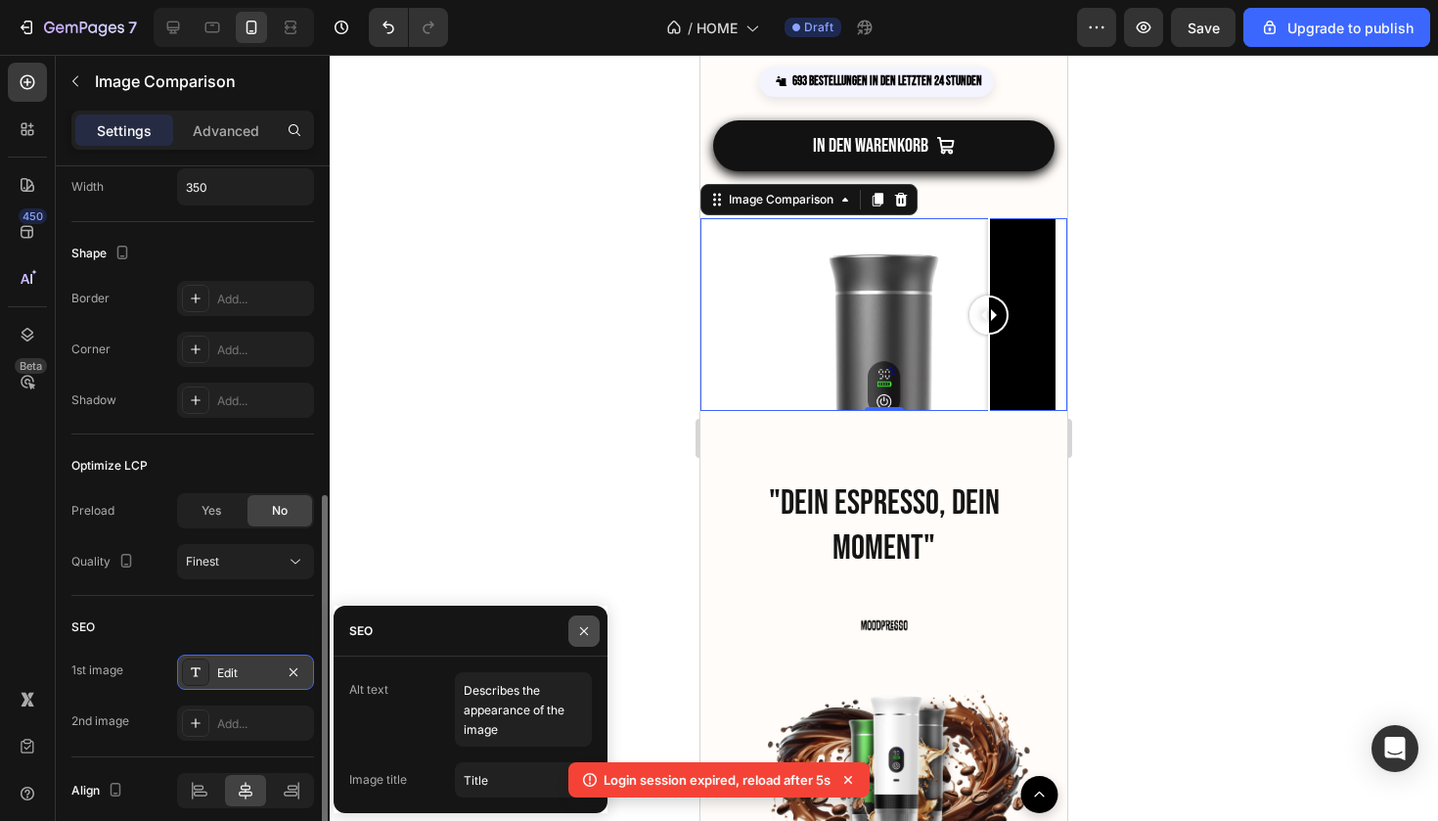
click at [581, 636] on icon "button" at bounding box center [584, 631] width 16 height 16
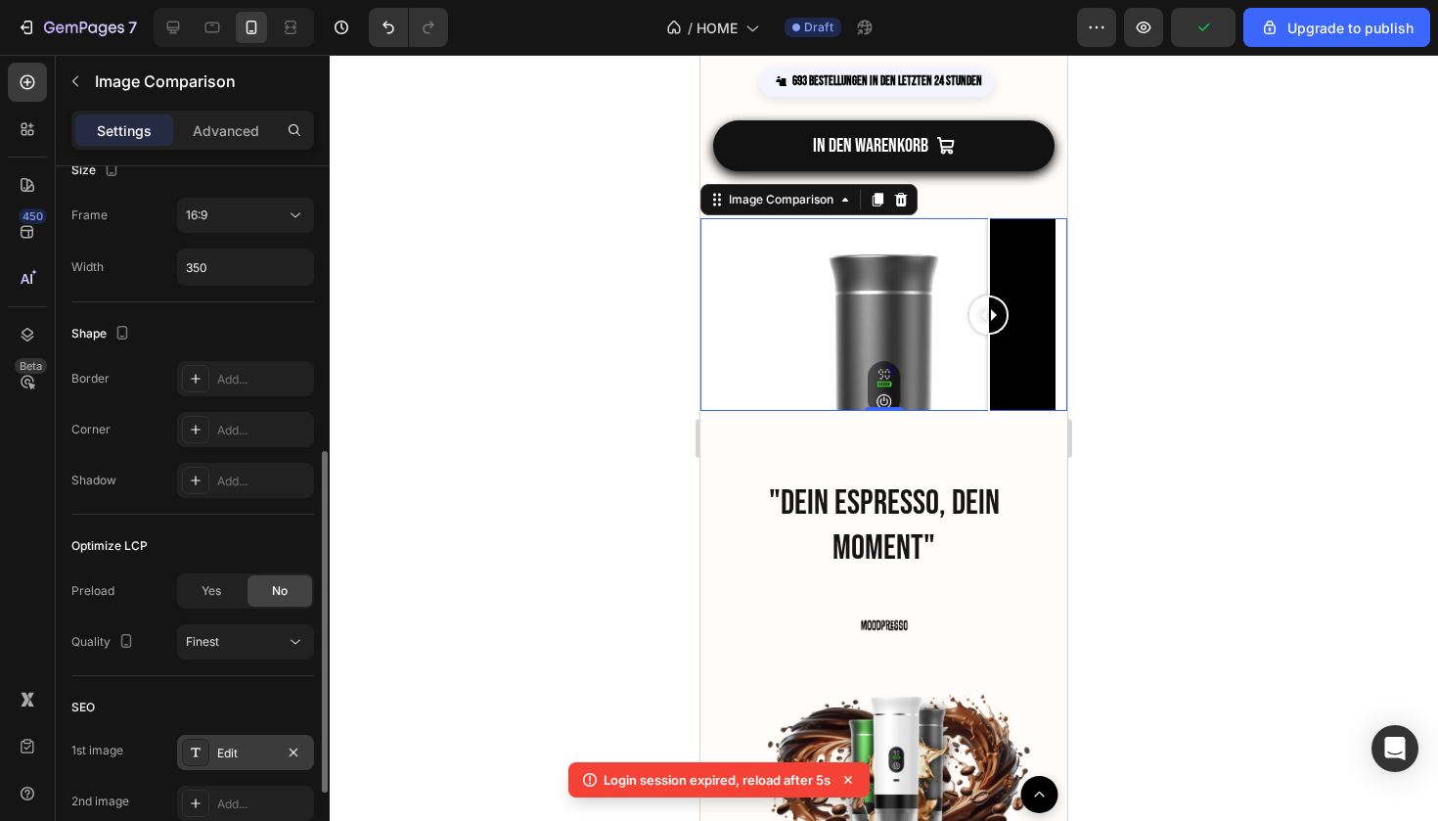
scroll to position [599, 0]
click at [248, 140] on p "Advanced" at bounding box center [226, 130] width 67 height 21
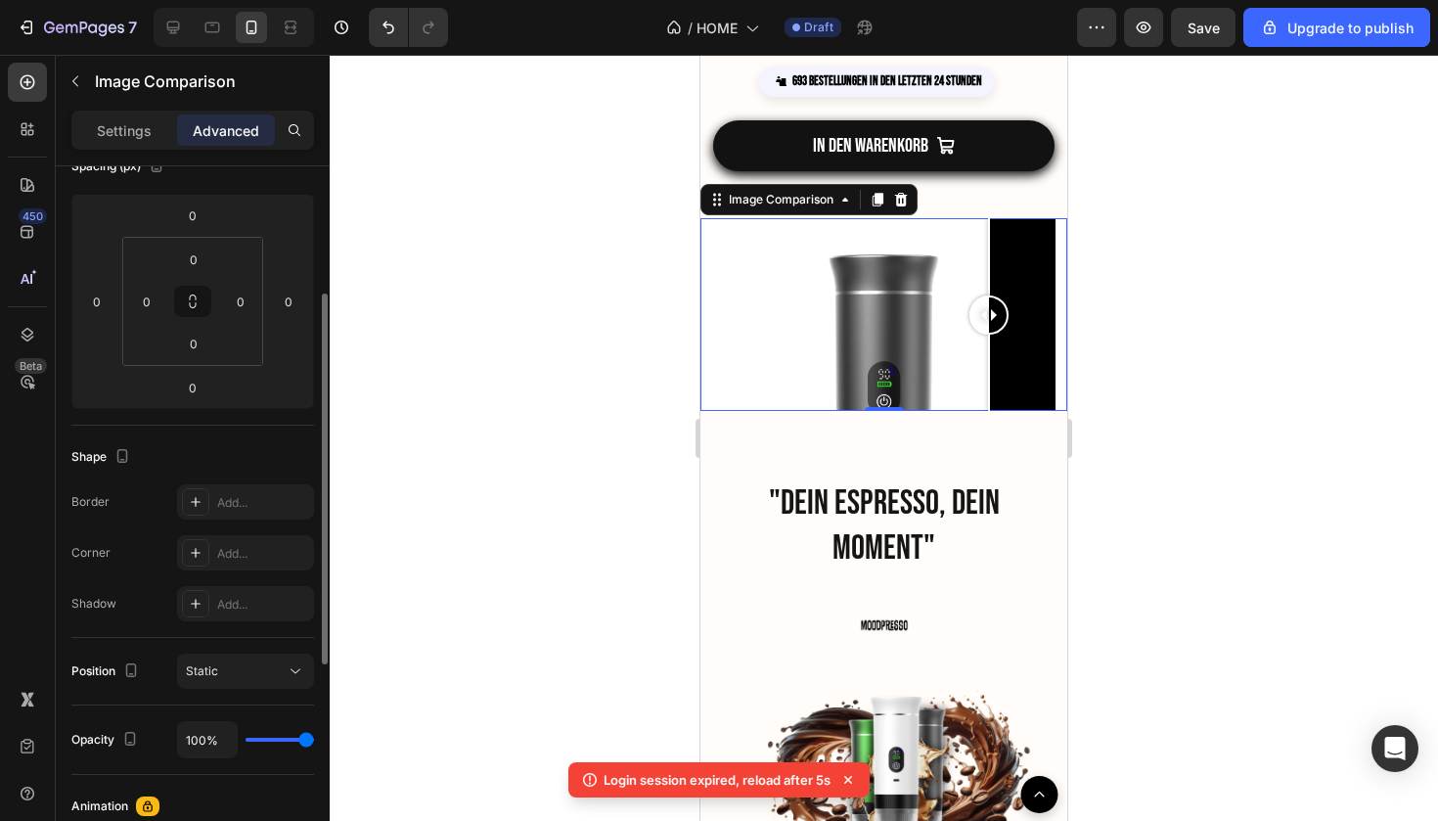
scroll to position [290, 0]
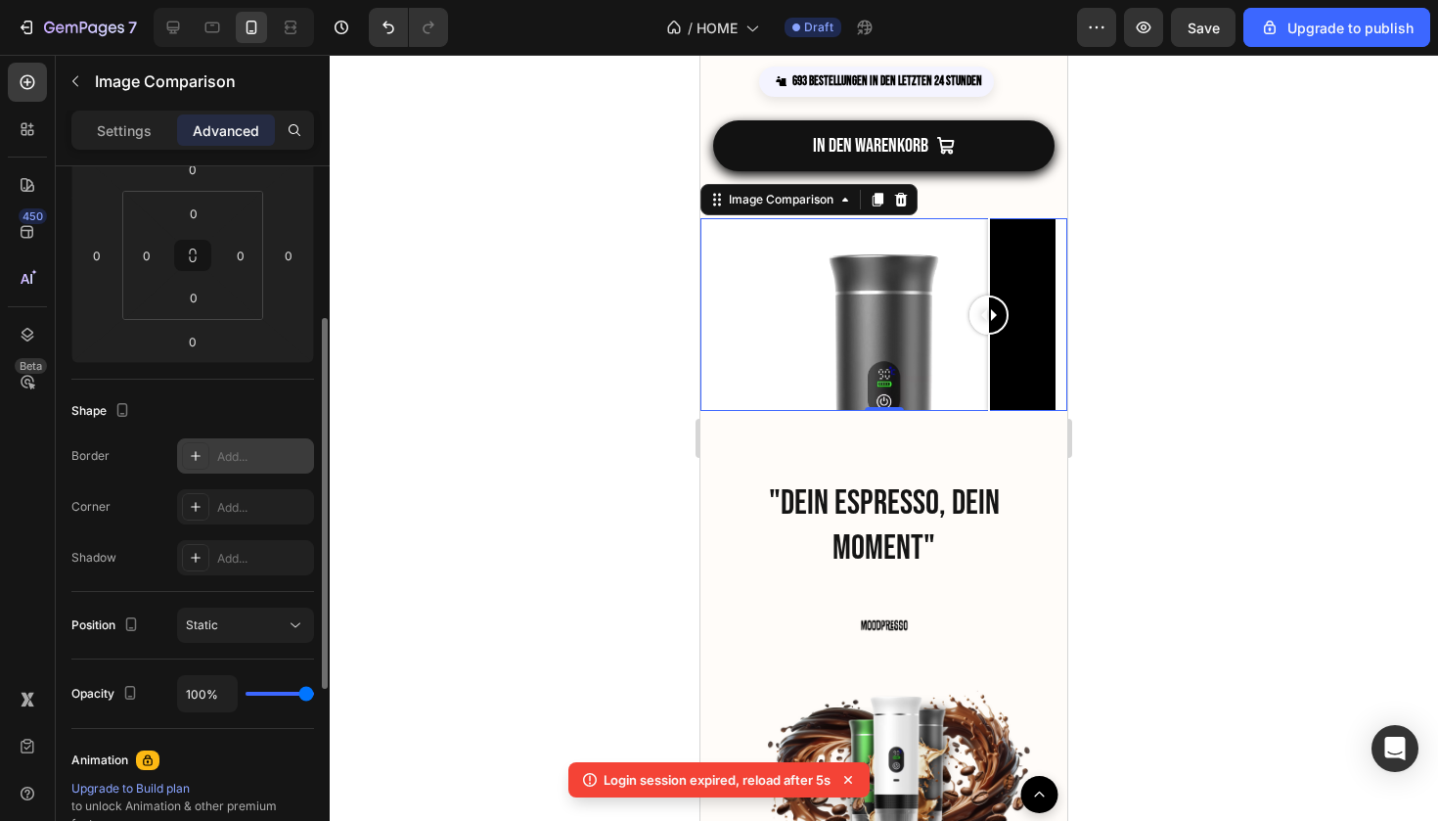
click at [200, 451] on icon at bounding box center [196, 456] width 16 height 16
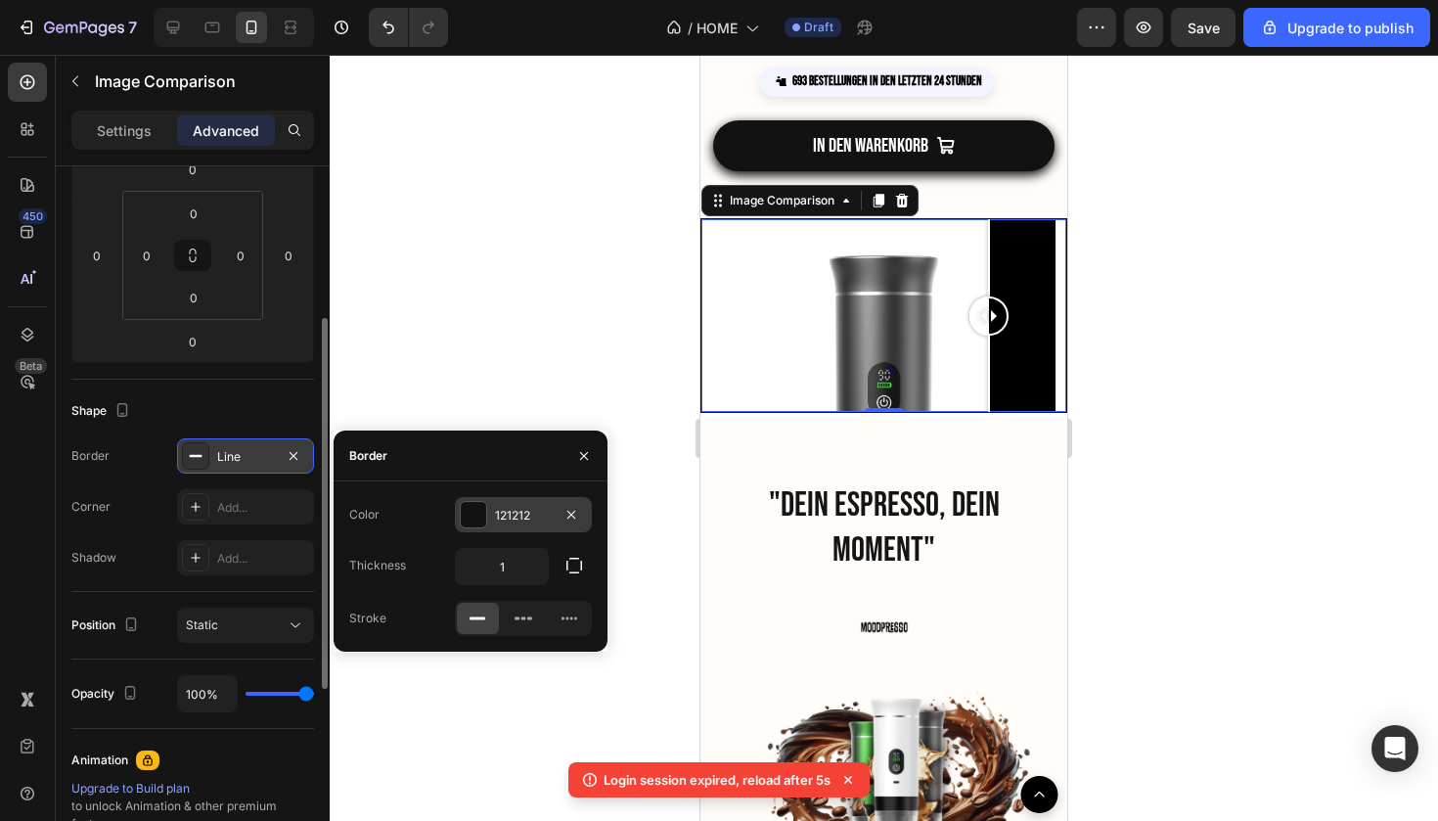
click at [465, 512] on div at bounding box center [473, 514] width 25 height 25
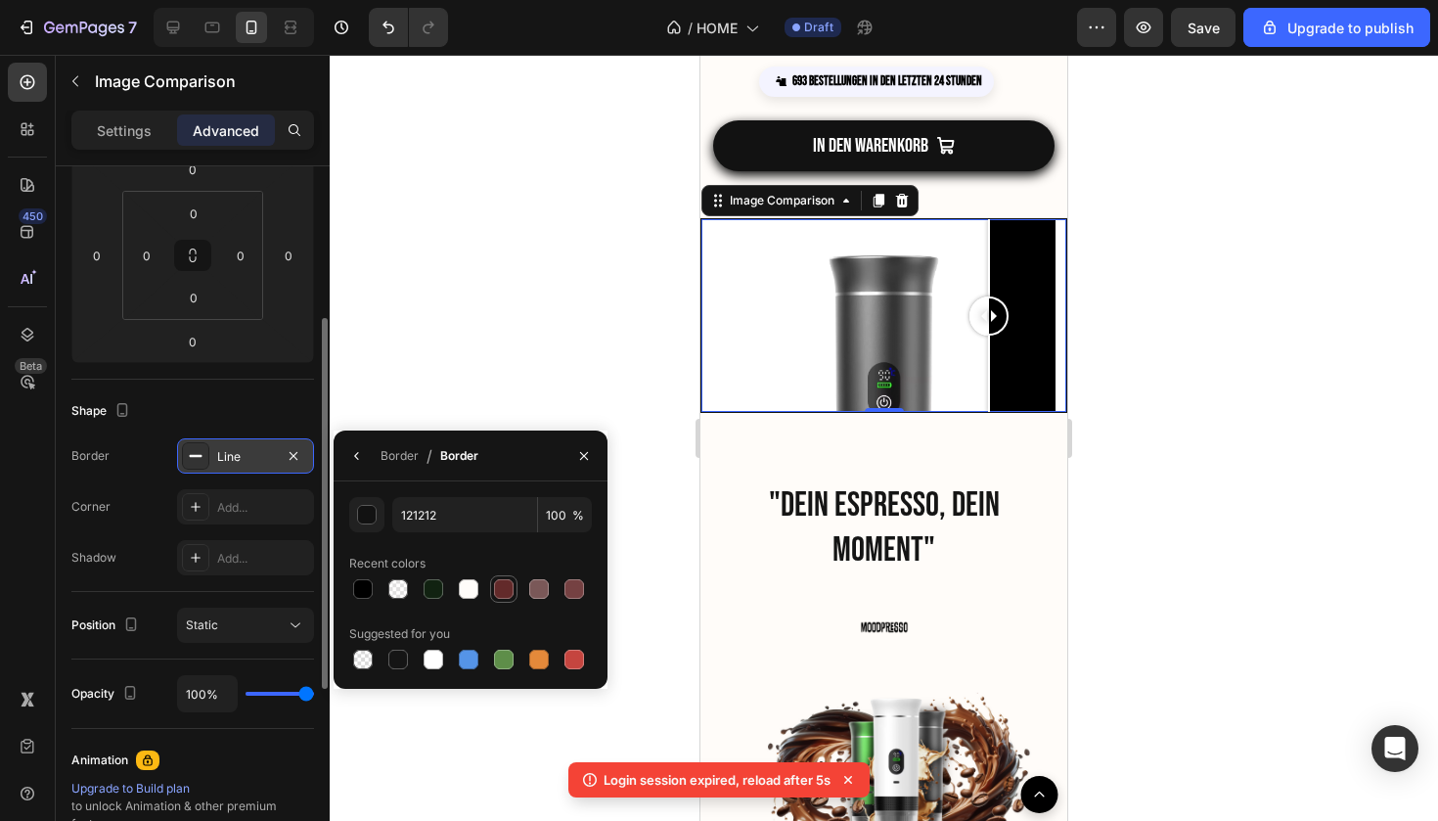
click at [500, 590] on div at bounding box center [504, 589] width 20 height 20
type input "632A2A"
click at [297, 453] on icon "button" at bounding box center [294, 456] width 16 height 16
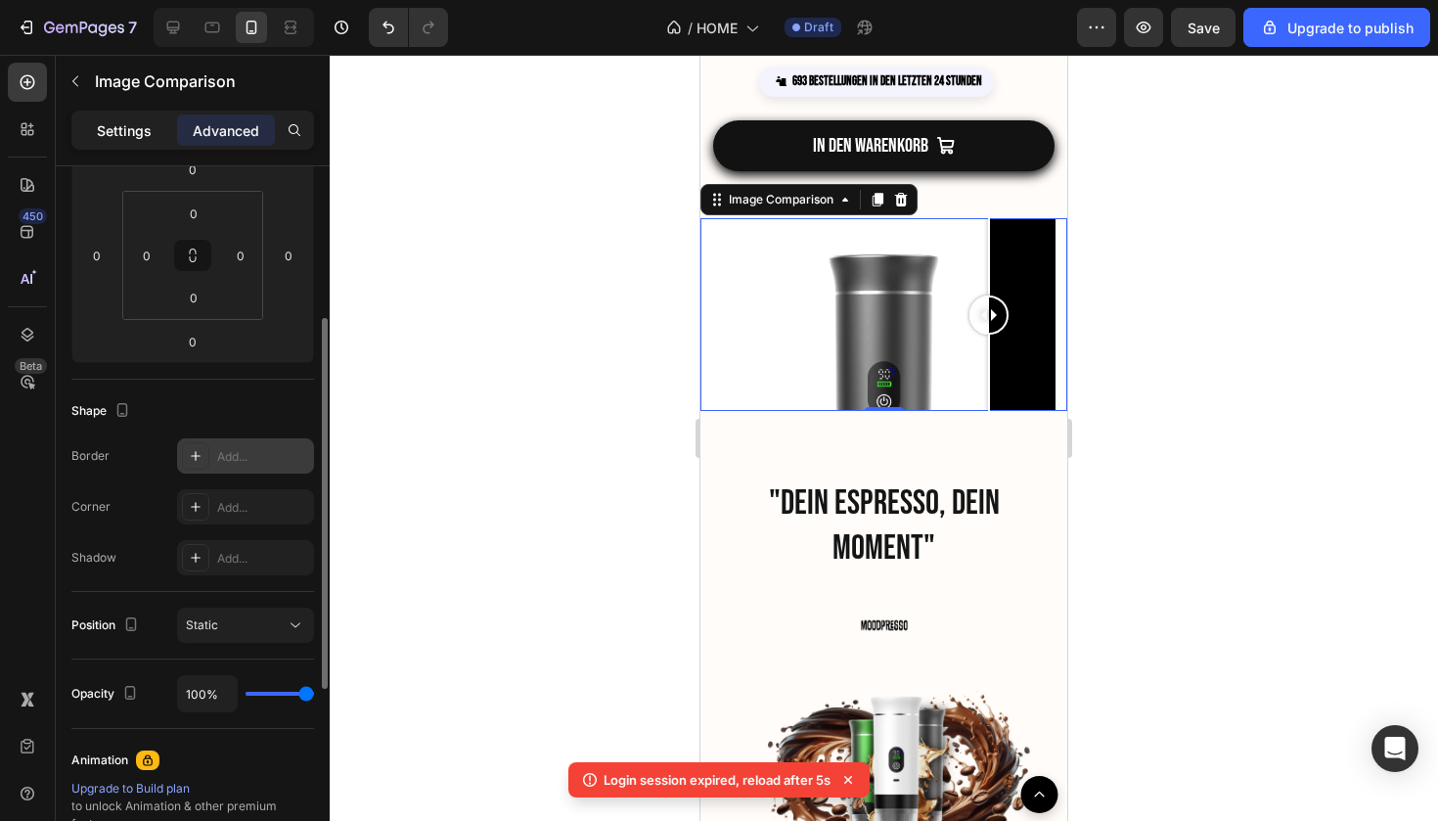
click at [132, 139] on p "Settings" at bounding box center [124, 130] width 55 height 21
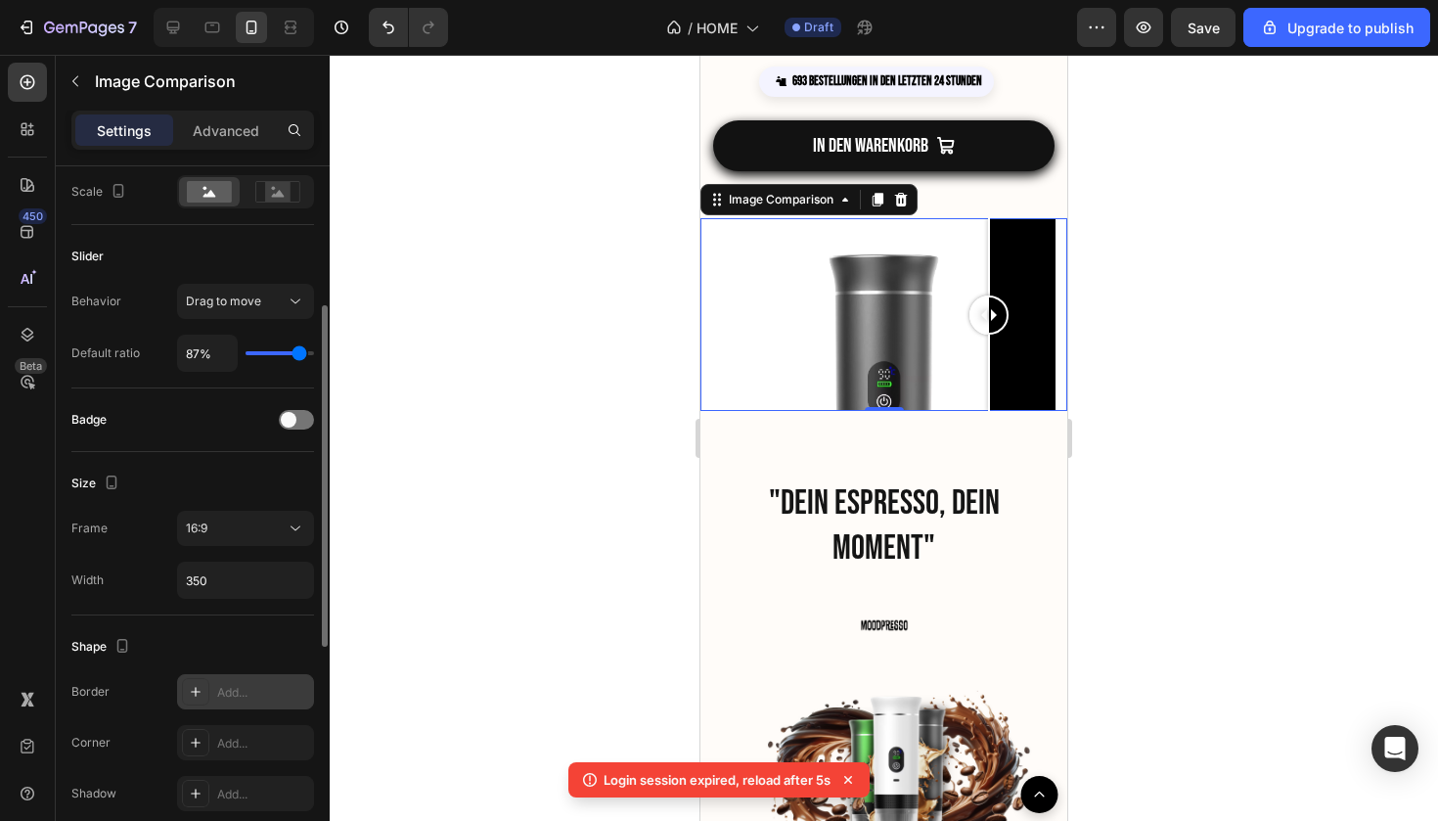
click at [198, 696] on icon at bounding box center [196, 692] width 16 height 16
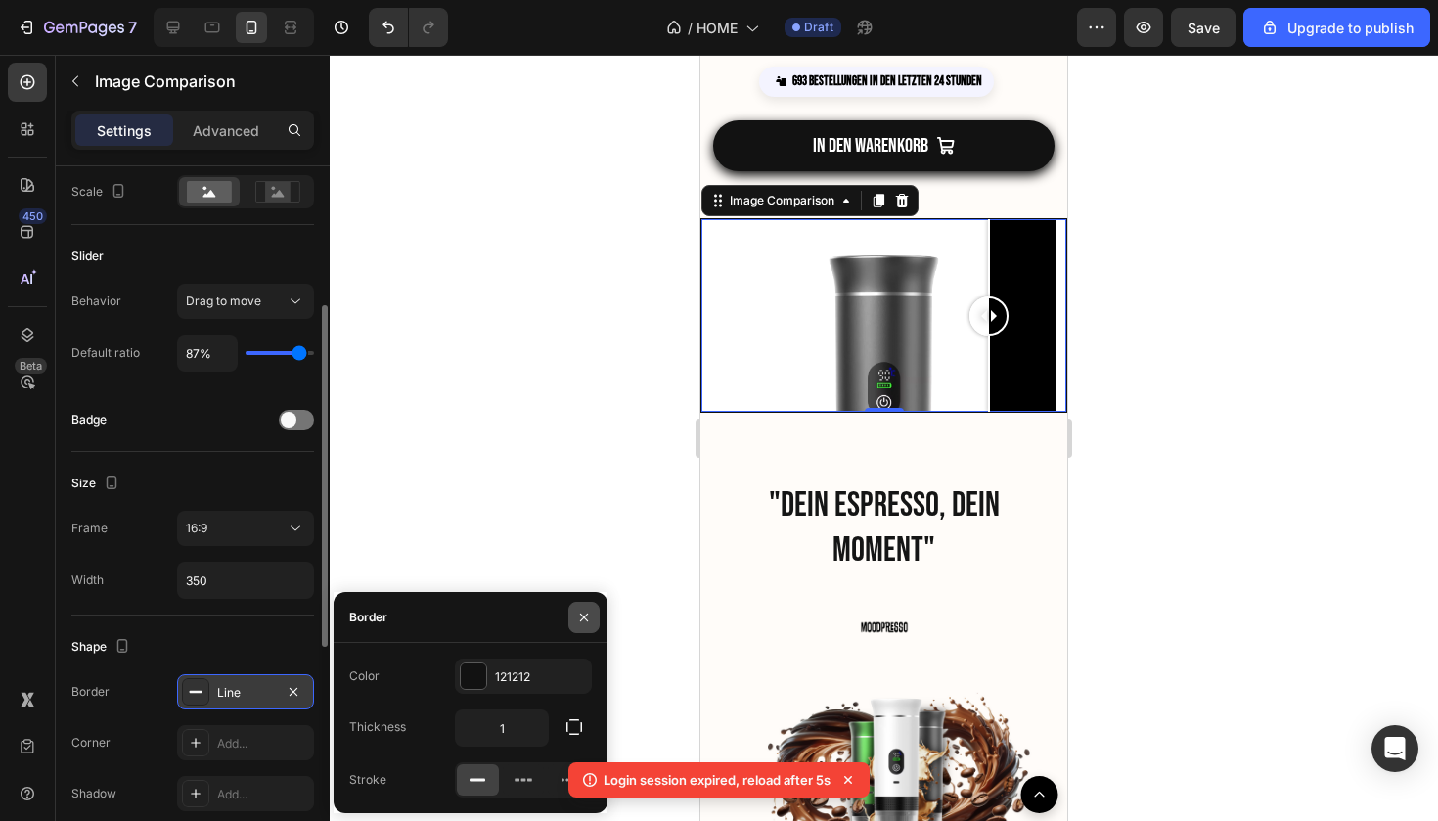
click at [592, 611] on button "button" at bounding box center [583, 617] width 31 height 31
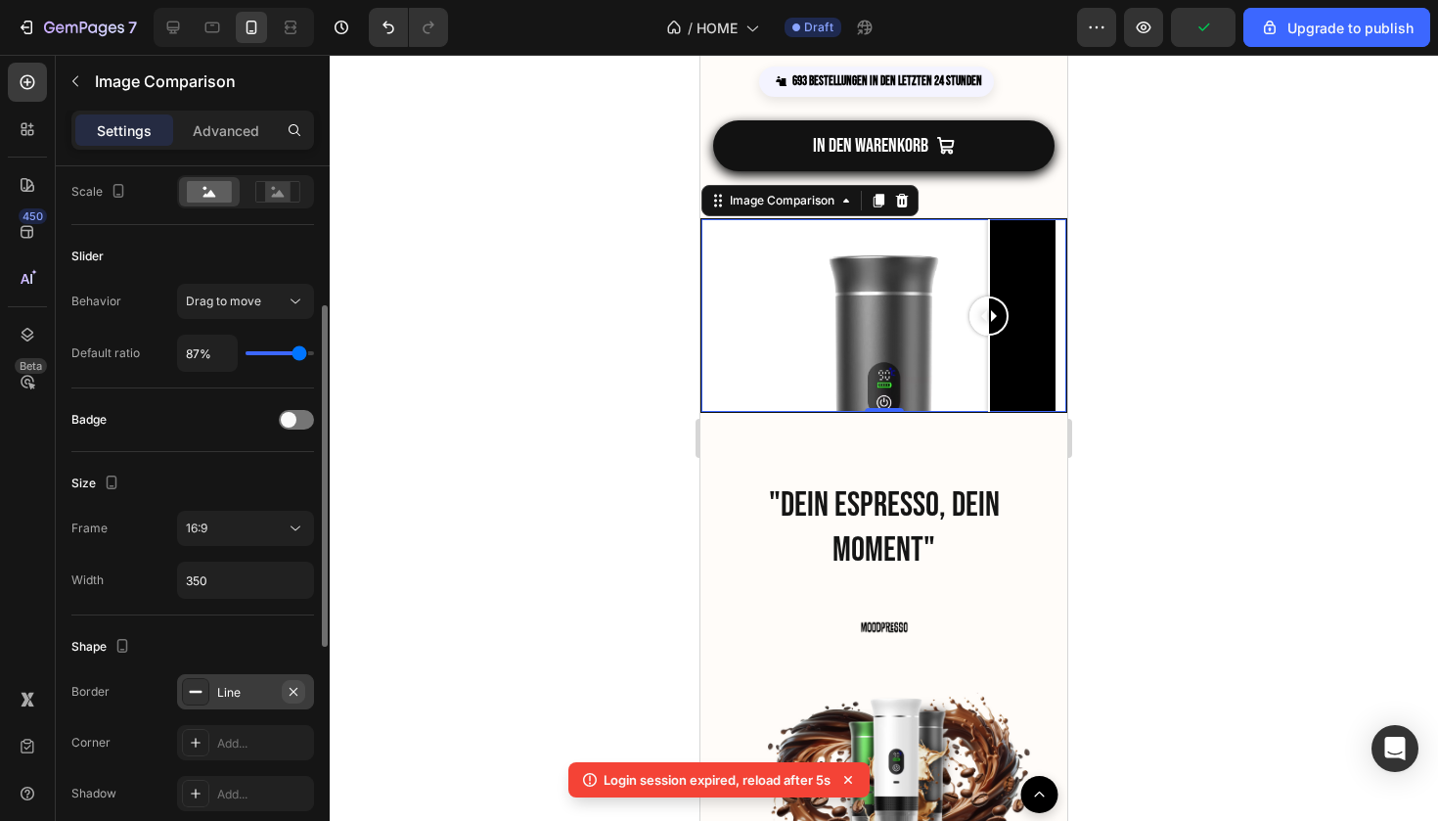
click at [285, 699] on button "button" at bounding box center [293, 691] width 23 height 23
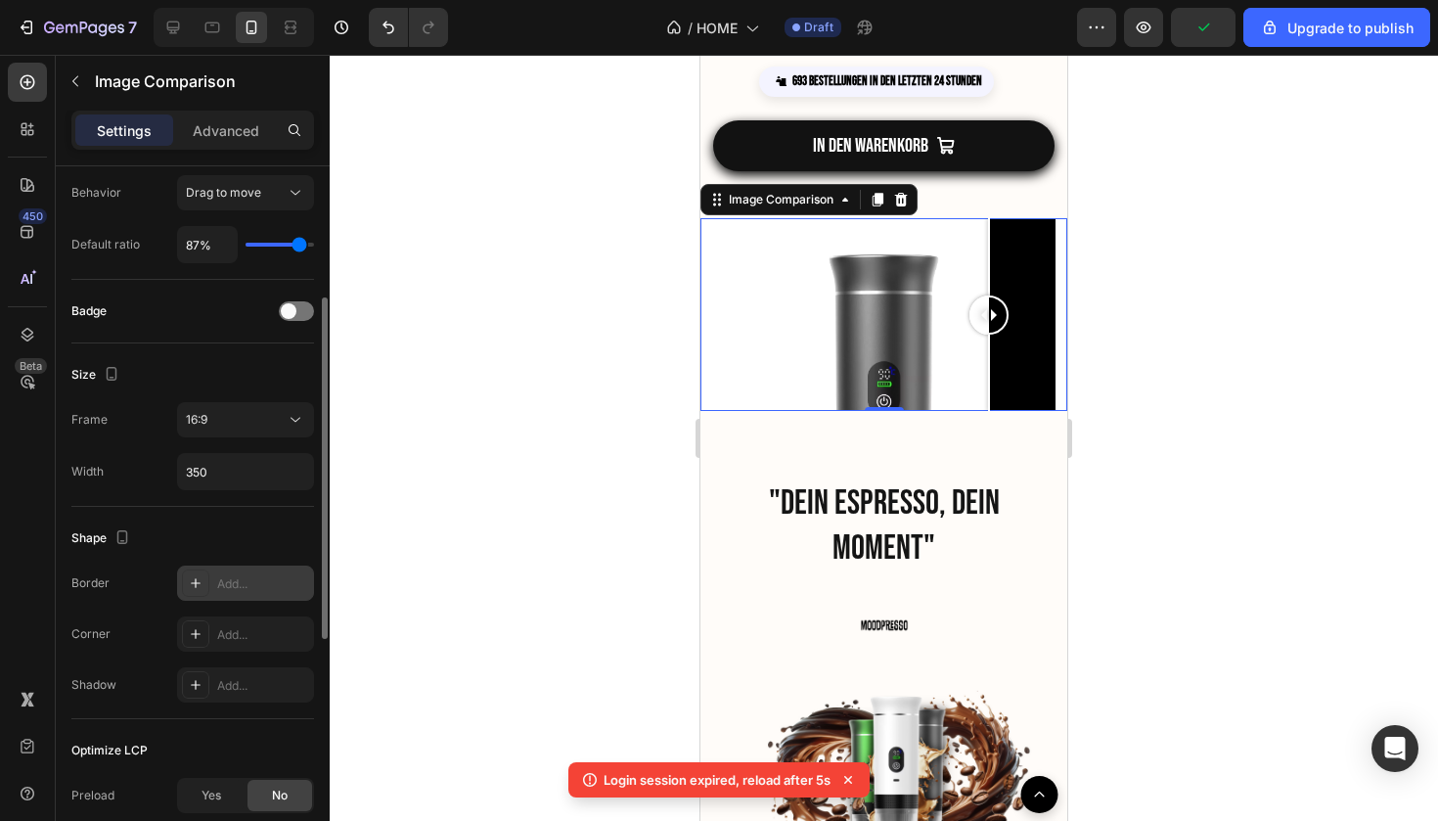
scroll to position [473, 0]
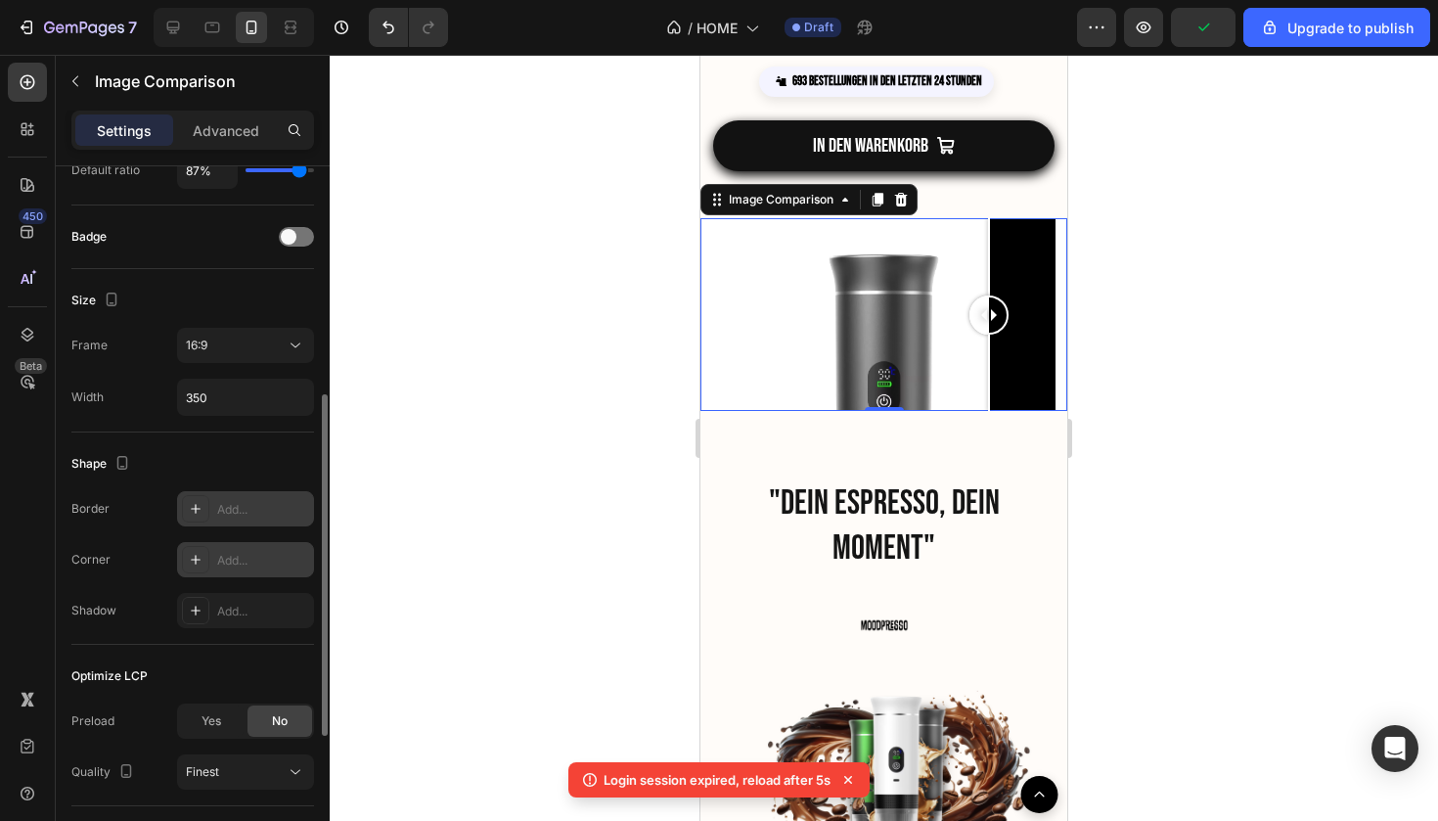
click at [227, 562] on div "Add..." at bounding box center [263, 561] width 92 height 18
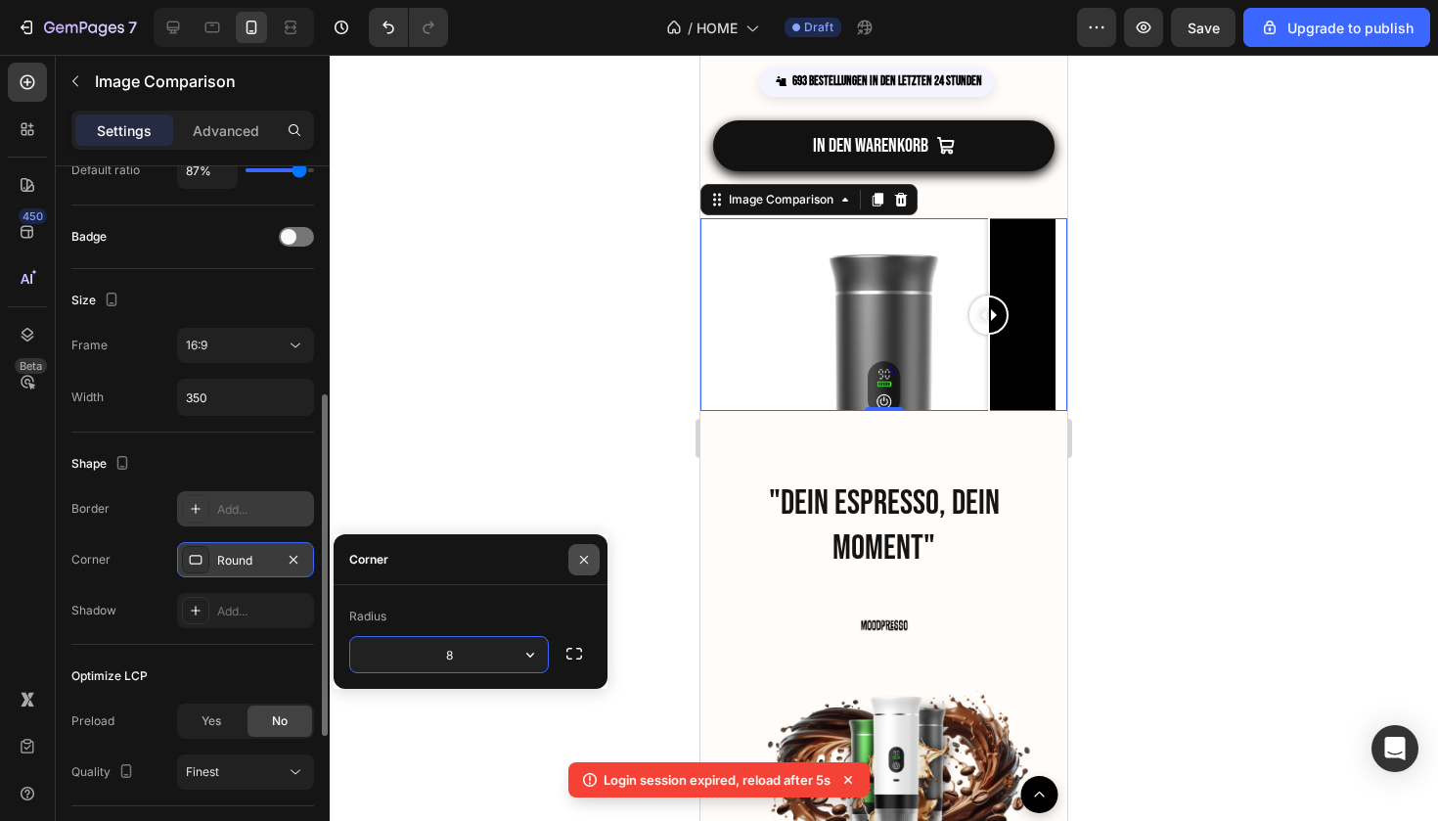
click at [575, 570] on button "button" at bounding box center [583, 559] width 31 height 31
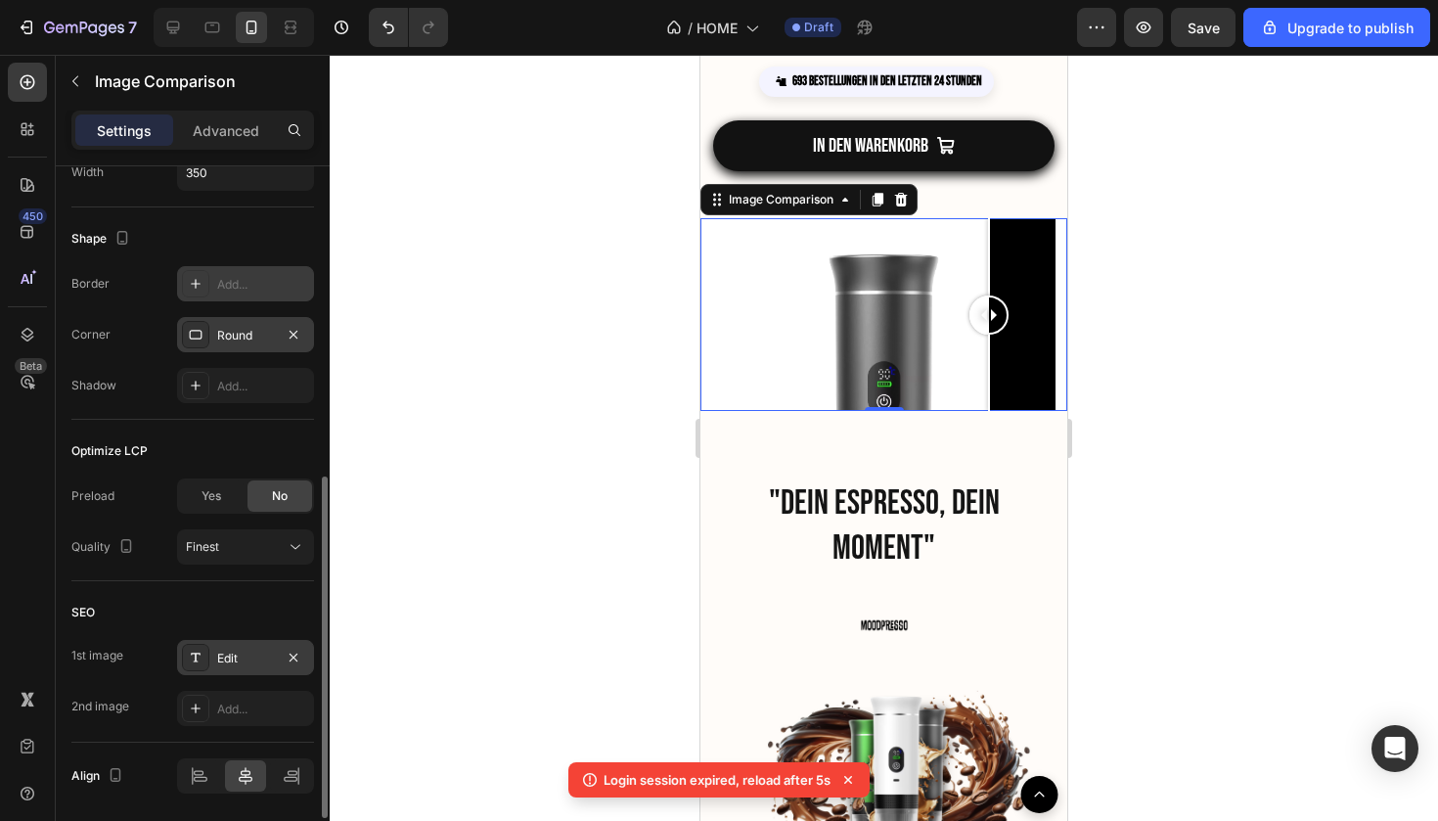
scroll to position [698, 0]
click at [204, 652] on div at bounding box center [195, 657] width 27 height 27
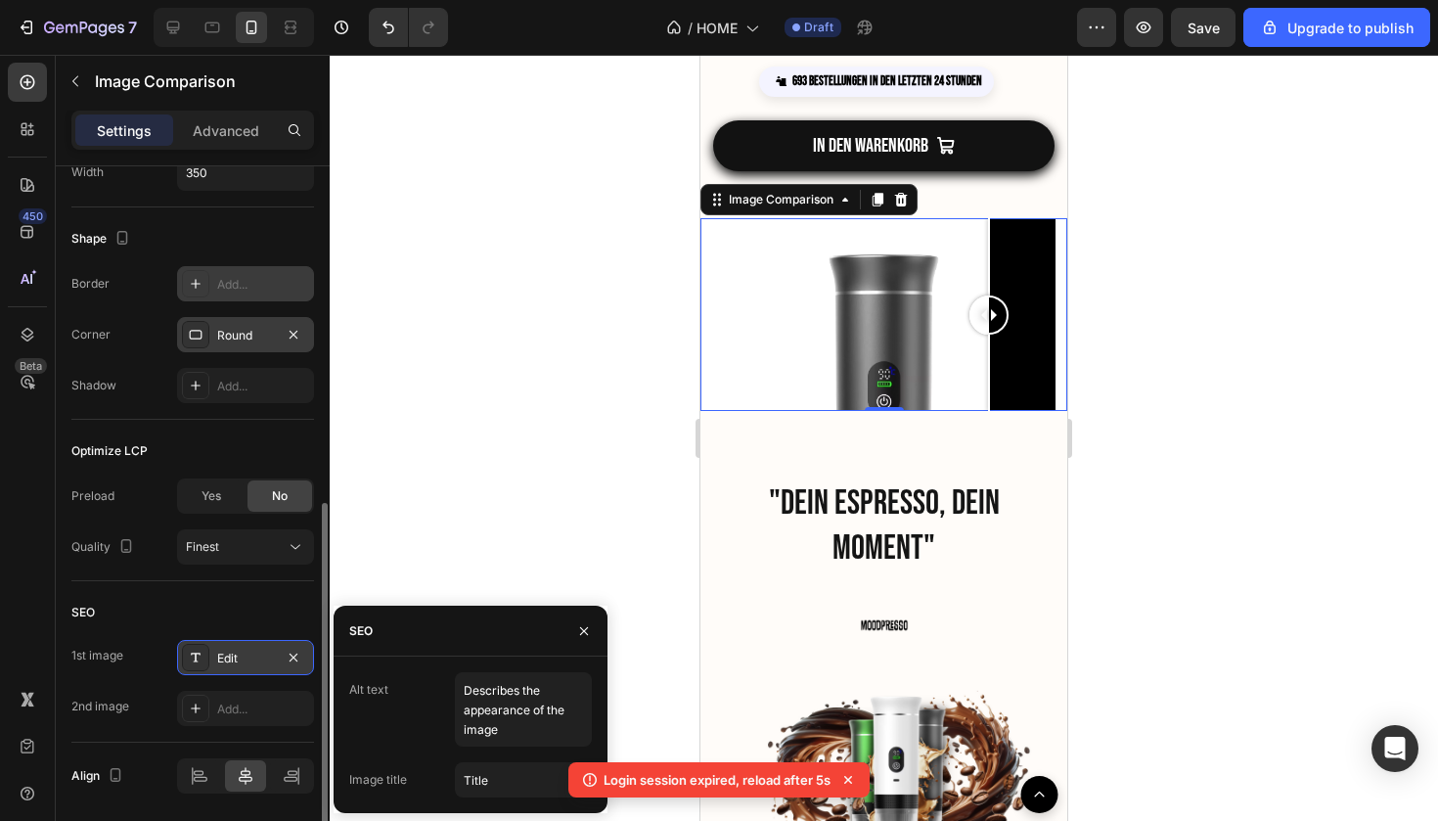
click at [223, 662] on div "Edit" at bounding box center [245, 659] width 57 height 18
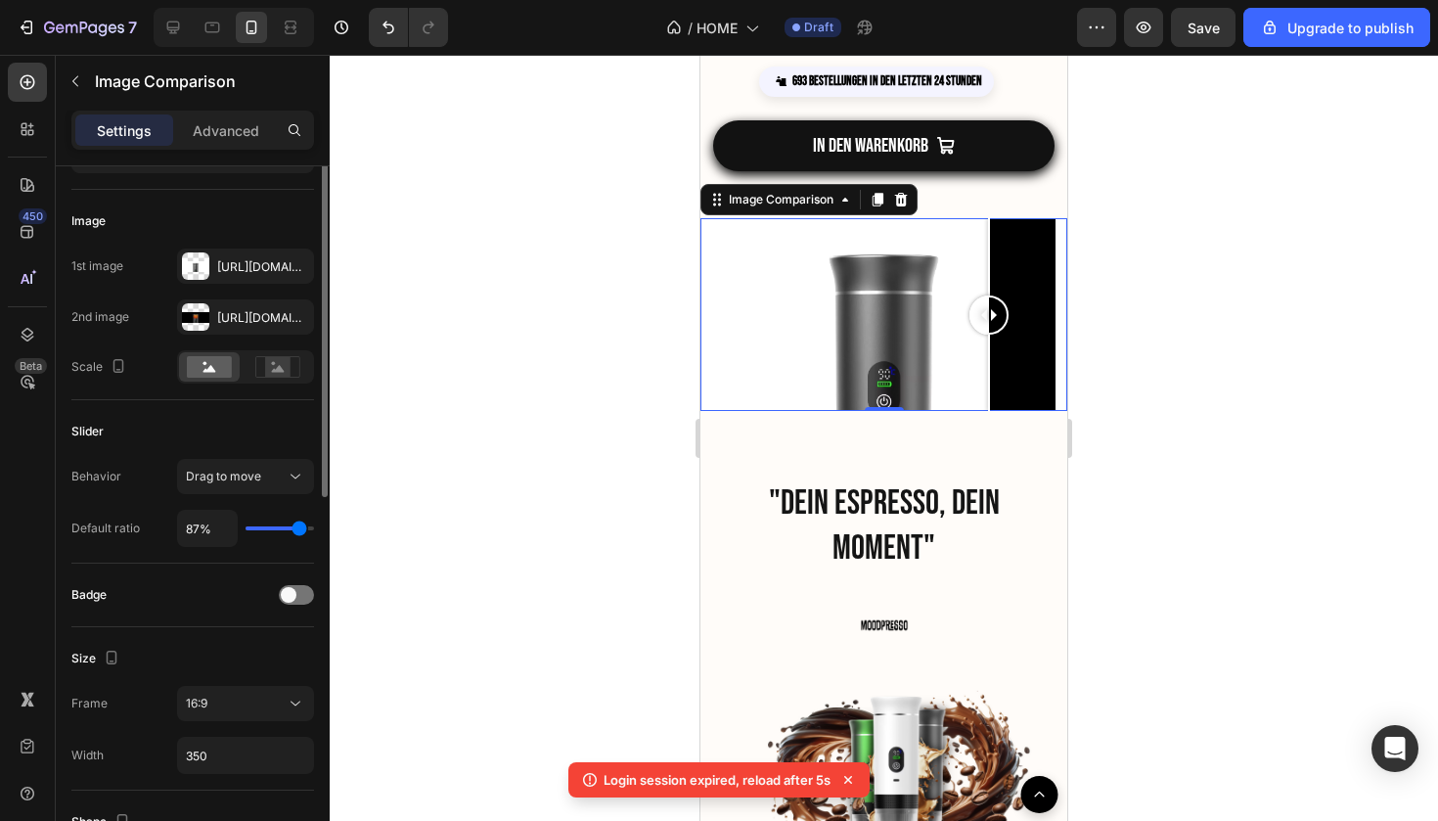
scroll to position [0, 0]
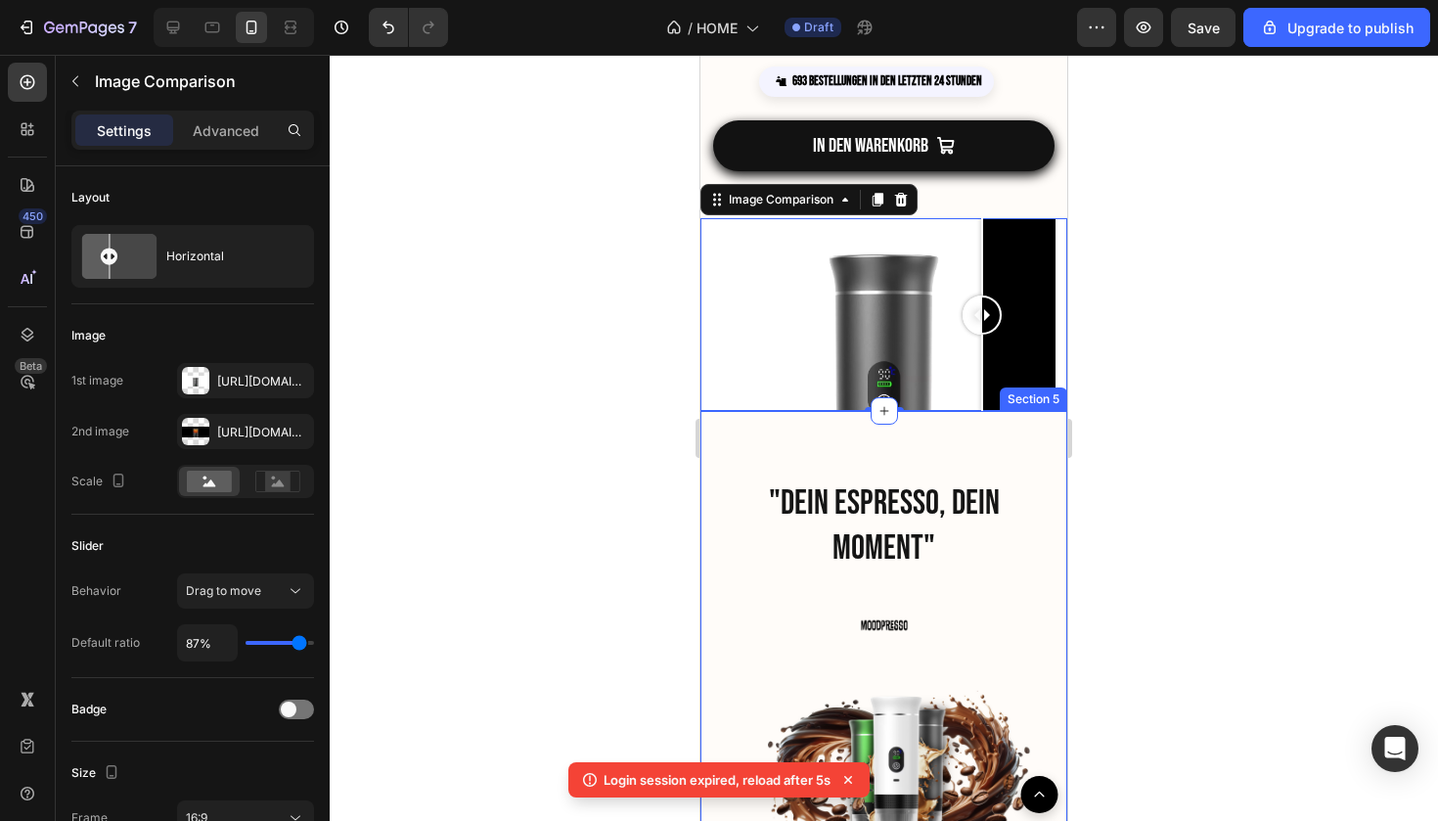
drag, startPoint x: 989, startPoint y: 319, endPoint x: 982, endPoint y: 415, distance: 96.1
click at [982, 415] on div "Product Images Trustscore 4.7 | 5,500+ reviews Custom Code Moodpresso – Portabl…" at bounding box center [884, 638] width 367 height 6174
type input "75%"
type input "75"
type input "77%"
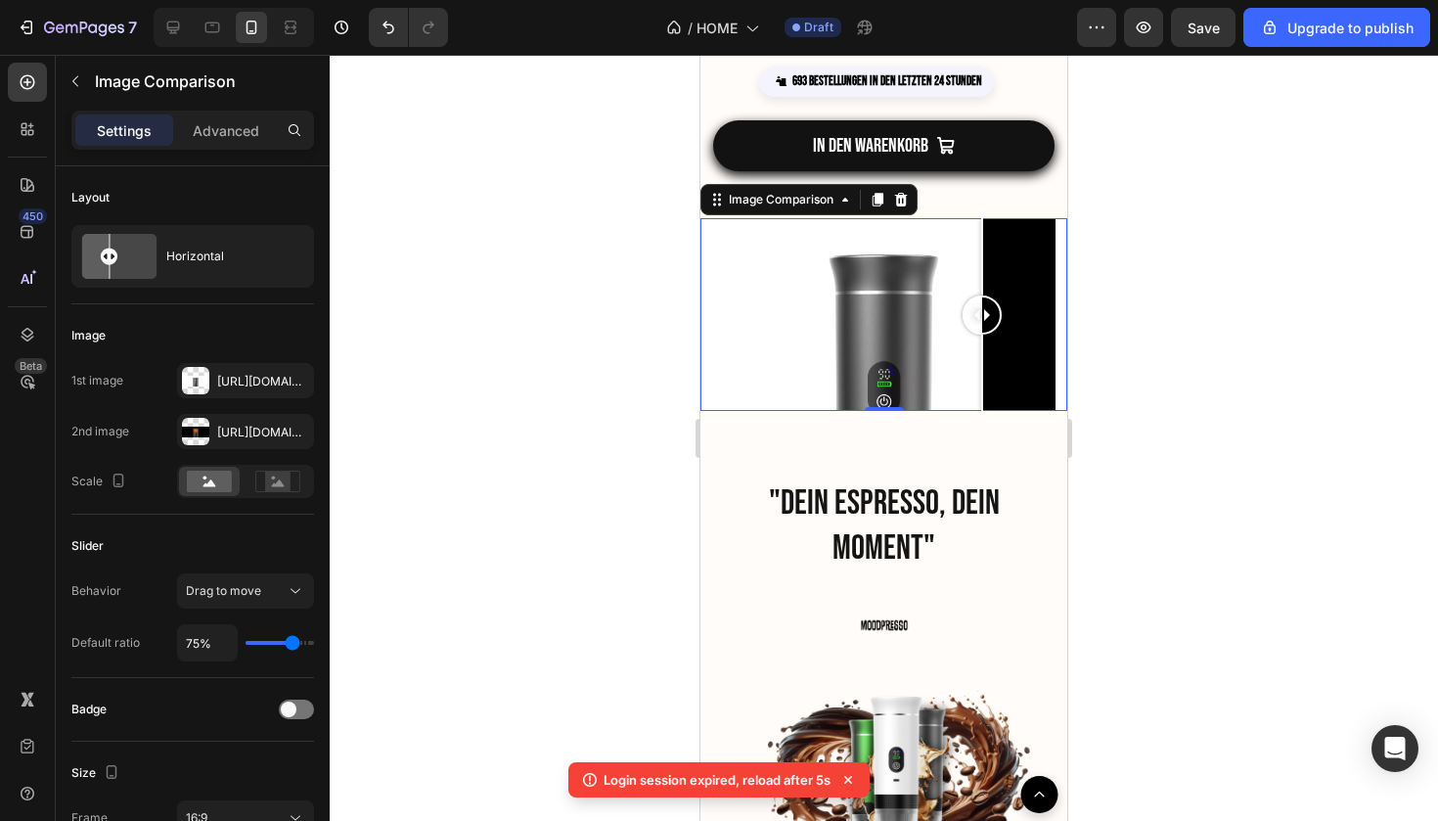
type input "77"
type input "78%"
type input "78"
type input "80%"
type input "80"
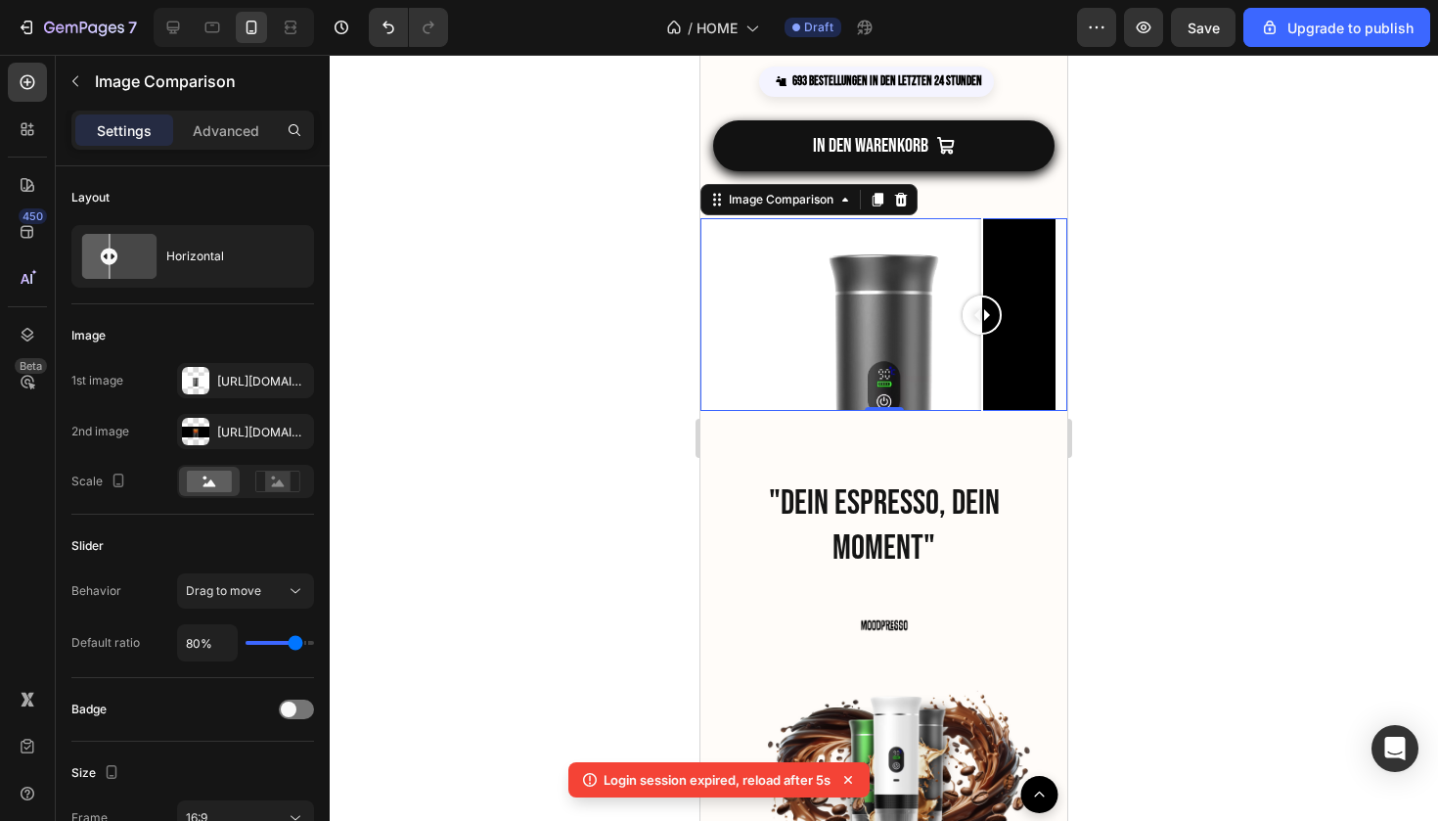
type input "85%"
type input "85"
type input "89%"
type input "89"
type input "97%"
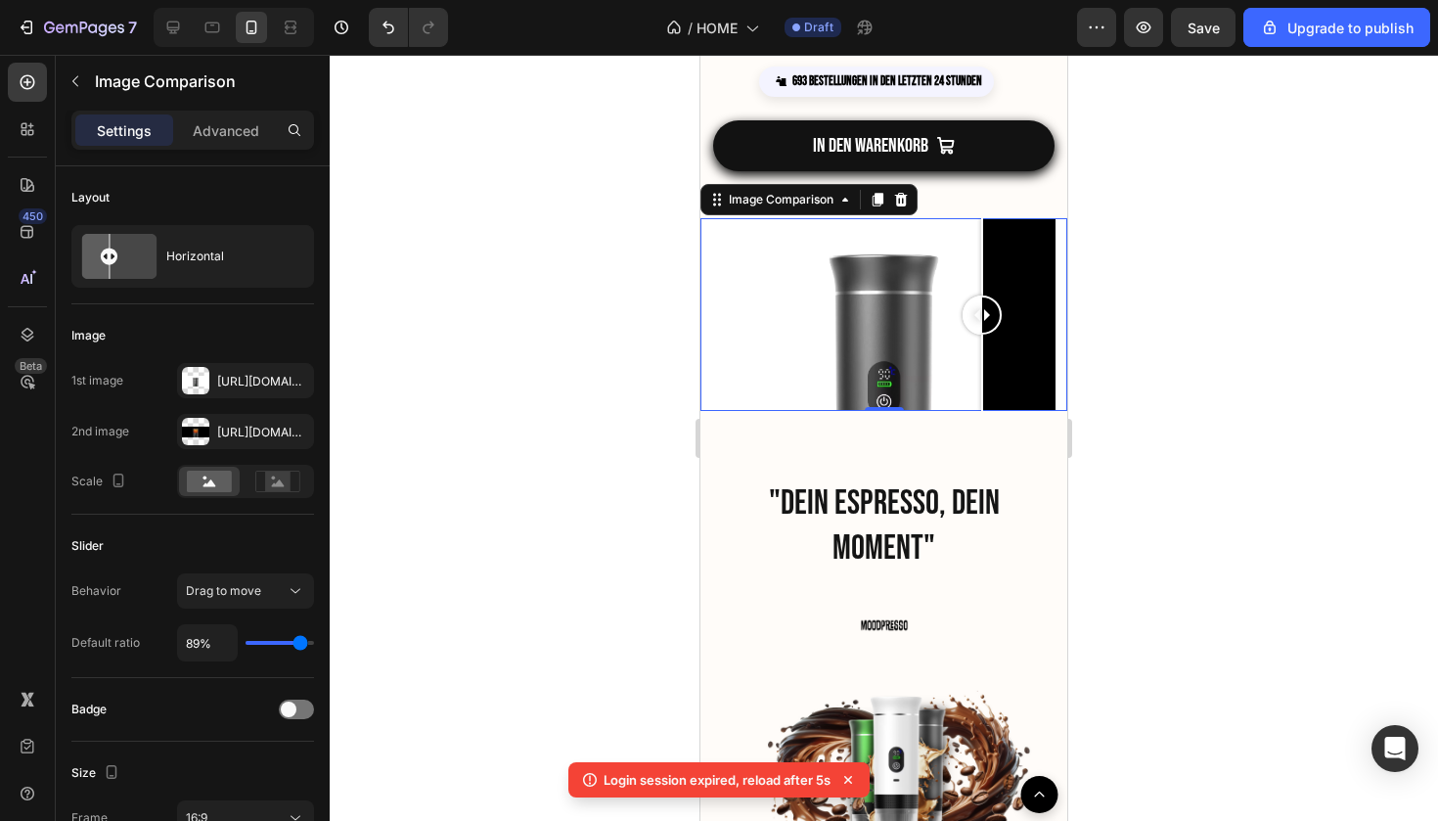
type input "97"
type input "100%"
drag, startPoint x: 292, startPoint y: 639, endPoint x: 319, endPoint y: 640, distance: 27.4
type input "100"
click at [319, 640] on div "Layout Horizontal Image 1st image Https://cdn.Shopify.Com/s/files/1/0895/5294/5…" at bounding box center [193, 521] width 274 height 710
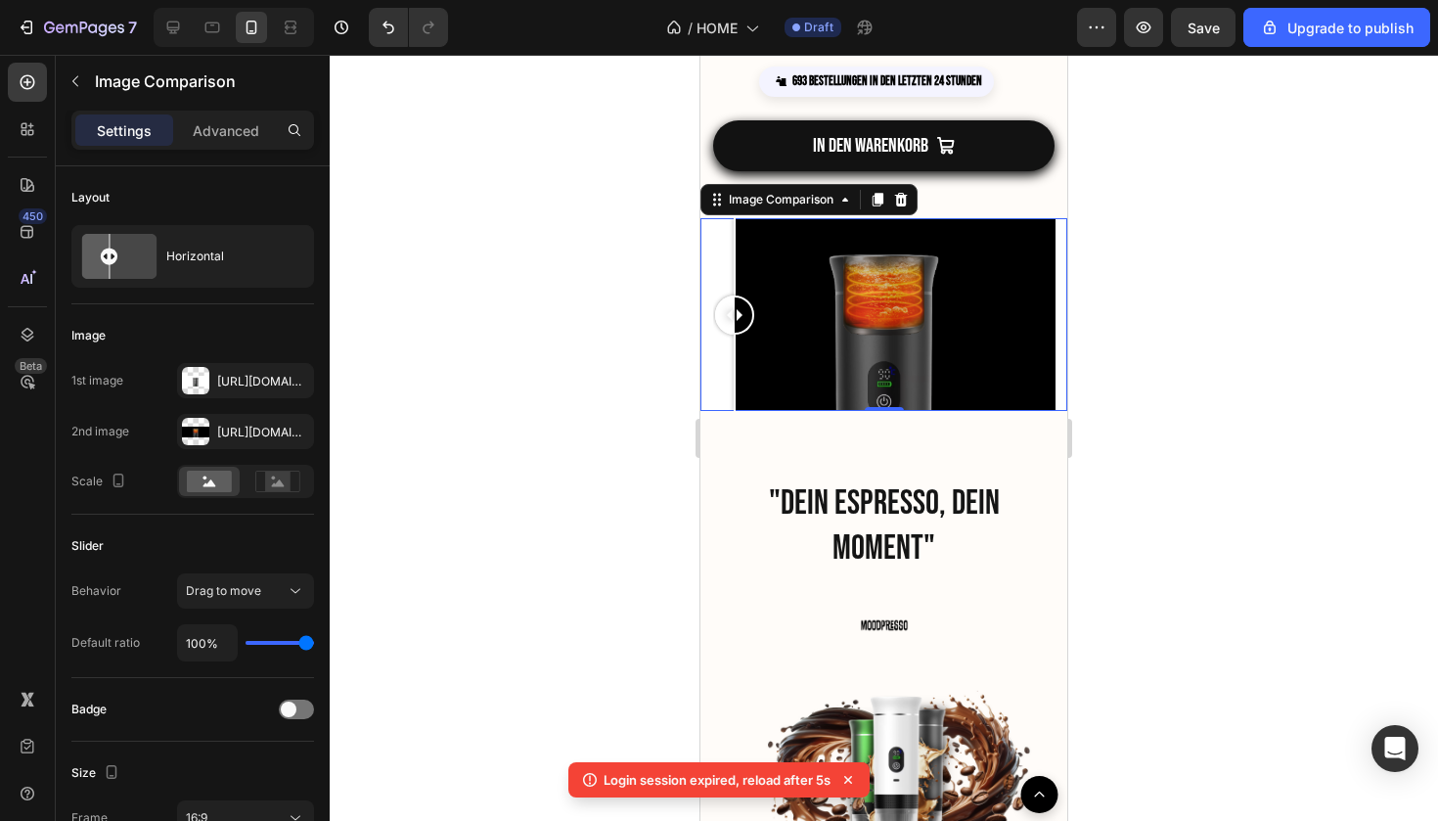
drag, startPoint x: 1031, startPoint y: 330, endPoint x: 642, endPoint y: 369, distance: 391.4
click at [701, 369] on html "iPhone 13 Mini ( 375 px) iPhone 13 Mini iPhone 13 Pro iPhone 11 Pro Max iPhone …" at bounding box center [884, 825] width 367 height 6629
click at [1063, 336] on div at bounding box center [884, 314] width 367 height 193
click at [268, 483] on rect at bounding box center [277, 482] width 25 height 20
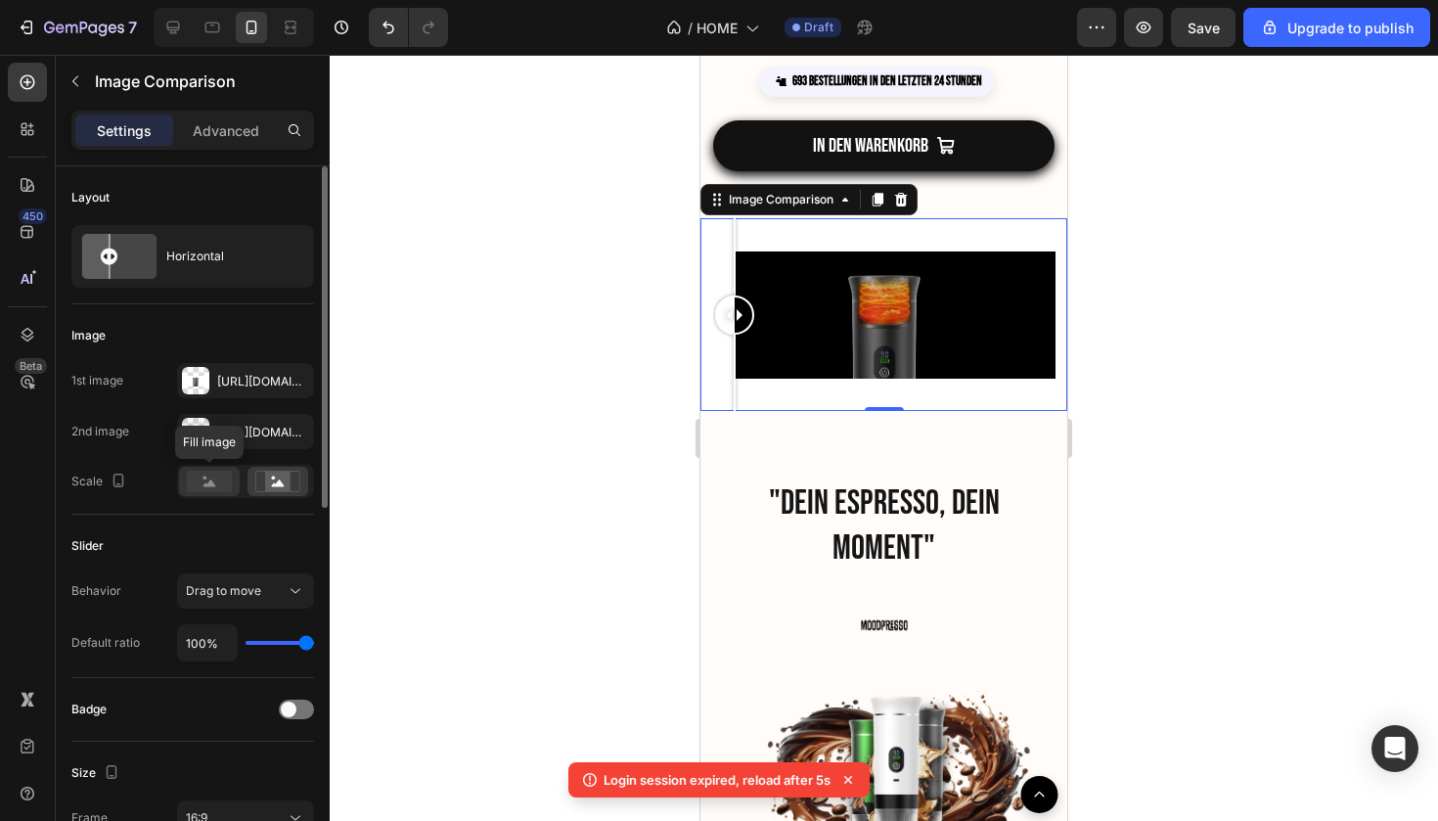
click at [224, 488] on rect at bounding box center [209, 482] width 45 height 22
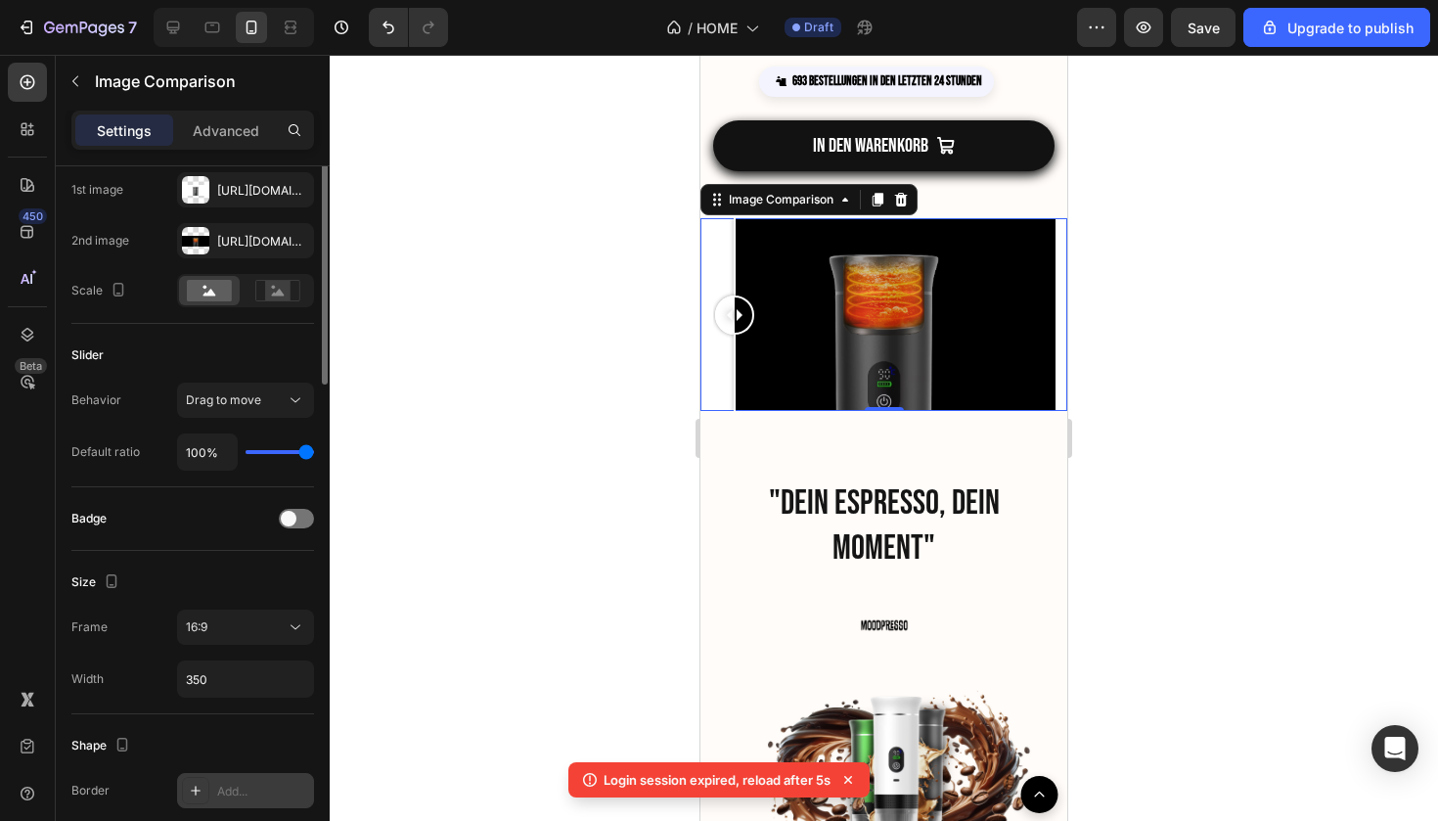
scroll to position [217, 0]
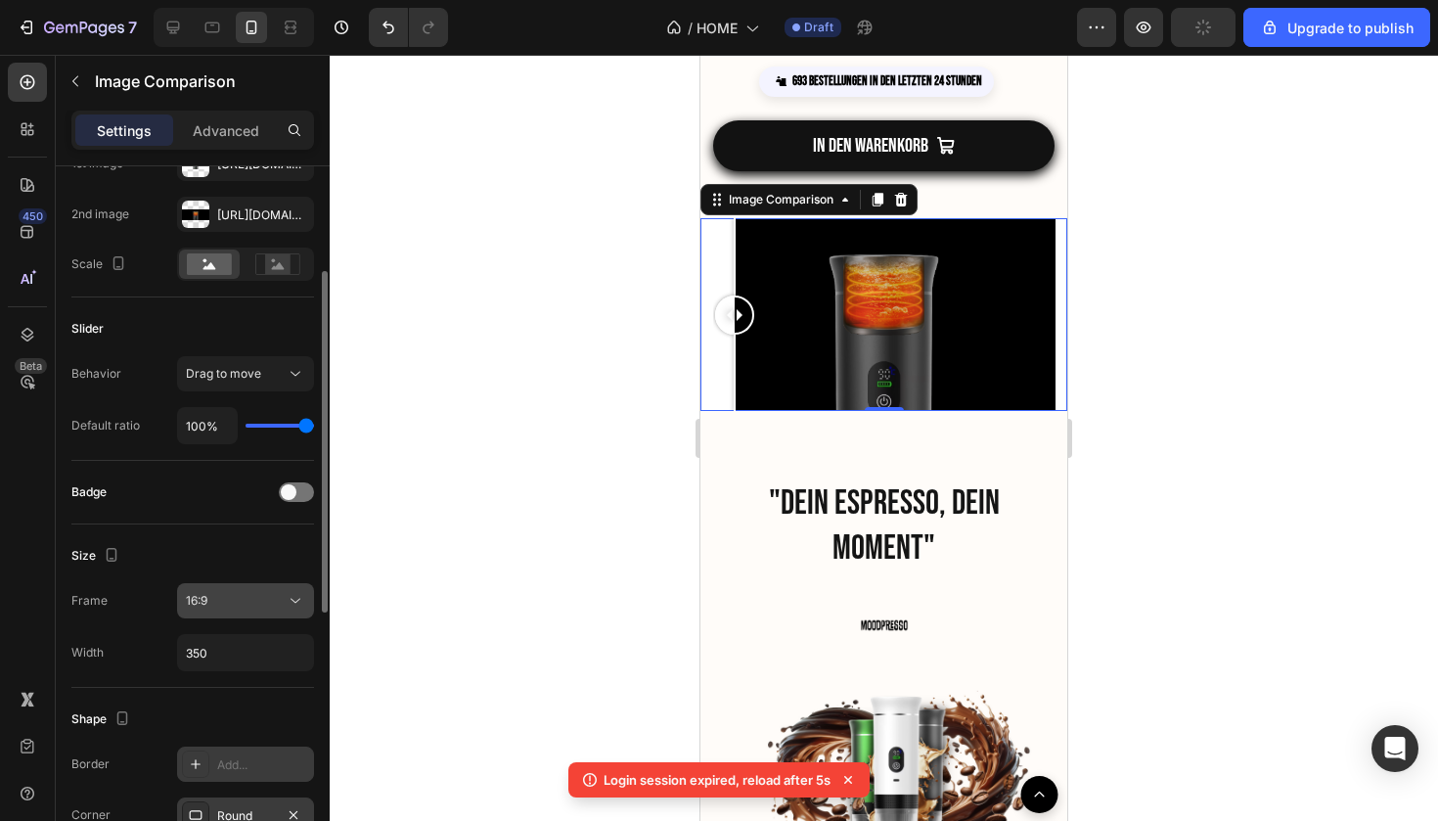
click at [236, 597] on div "16:9" at bounding box center [236, 601] width 100 height 18
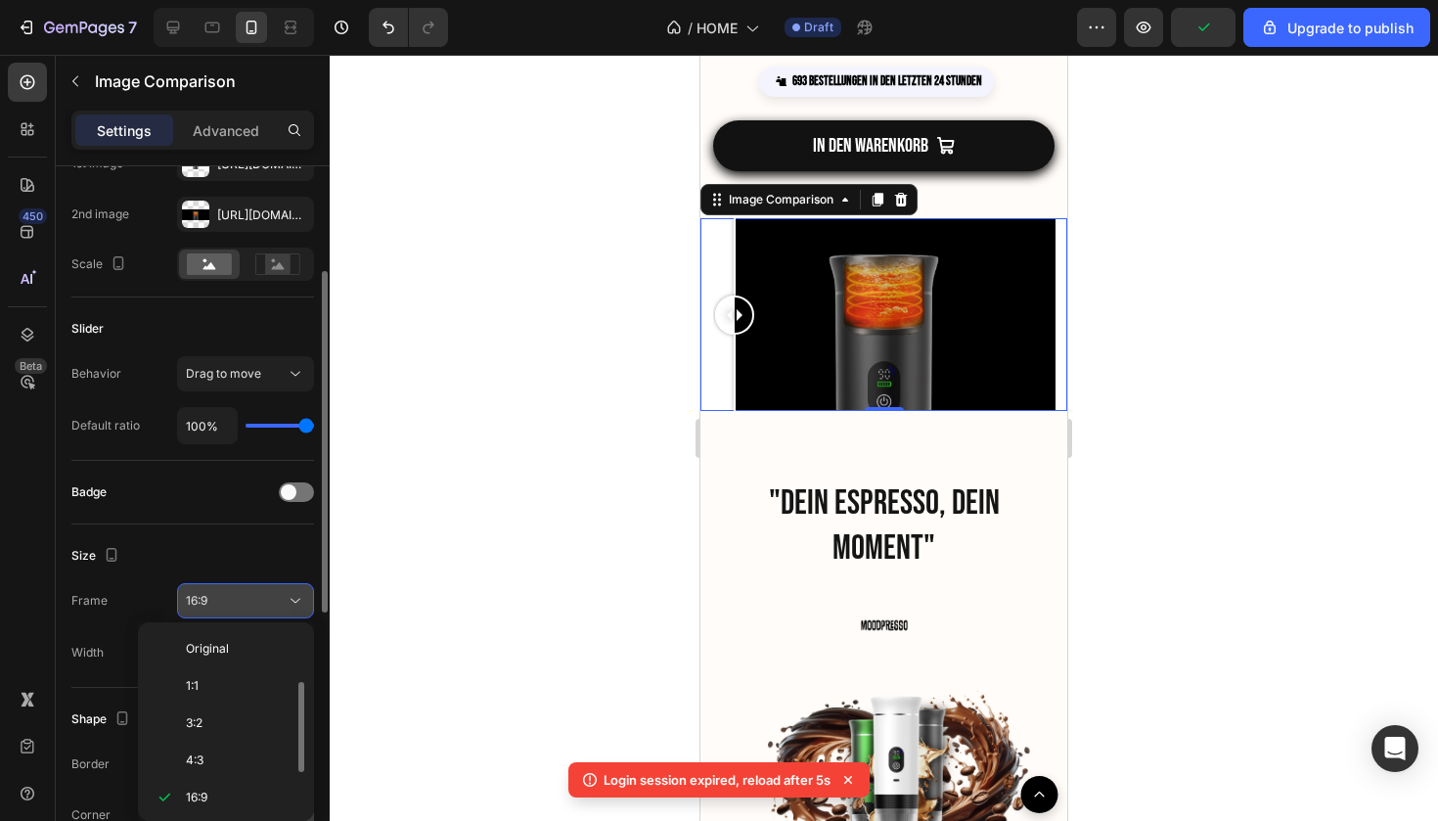
scroll to position [35, 0]
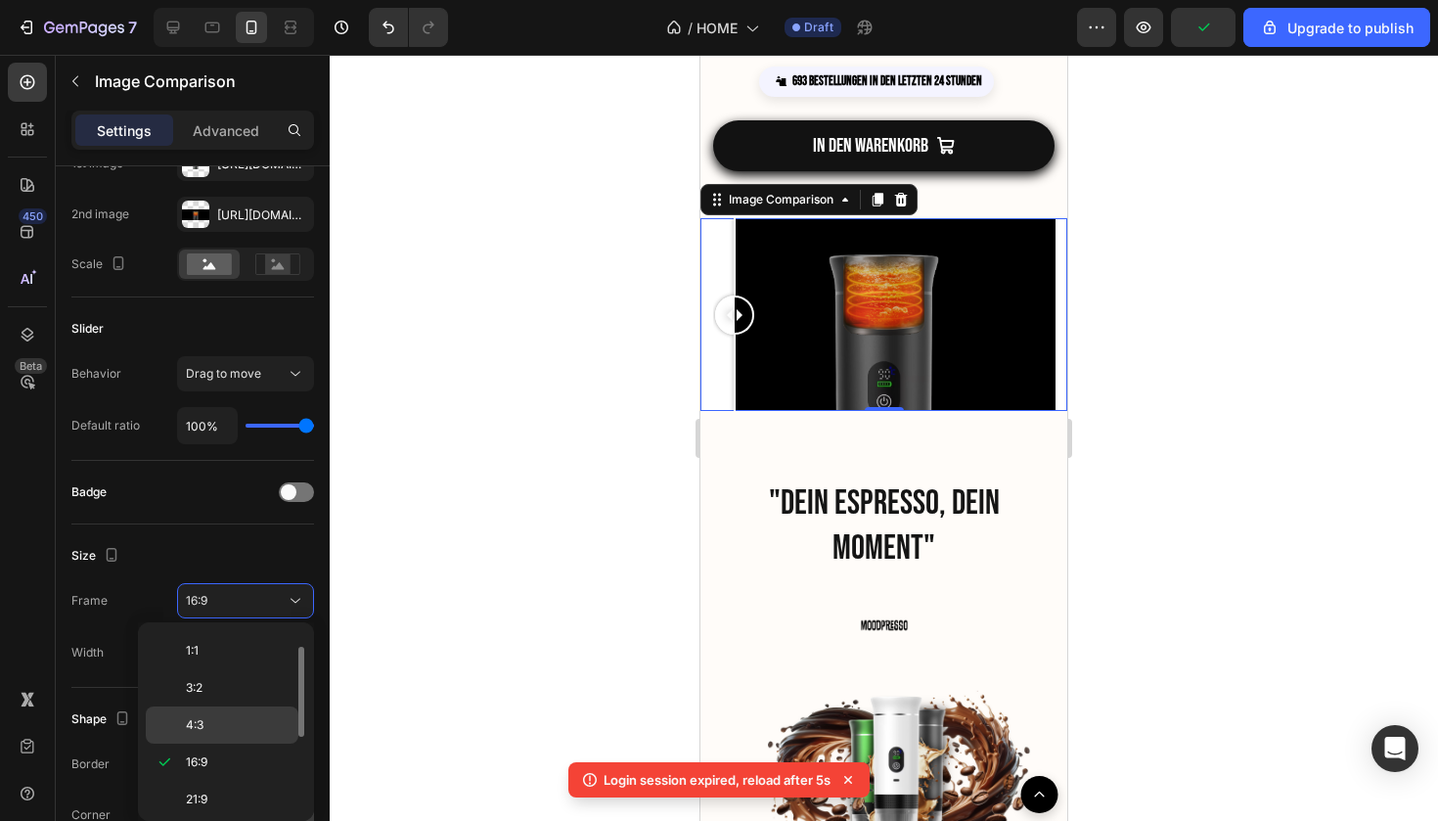
click at [201, 717] on span "4:3" at bounding box center [195, 725] width 18 height 18
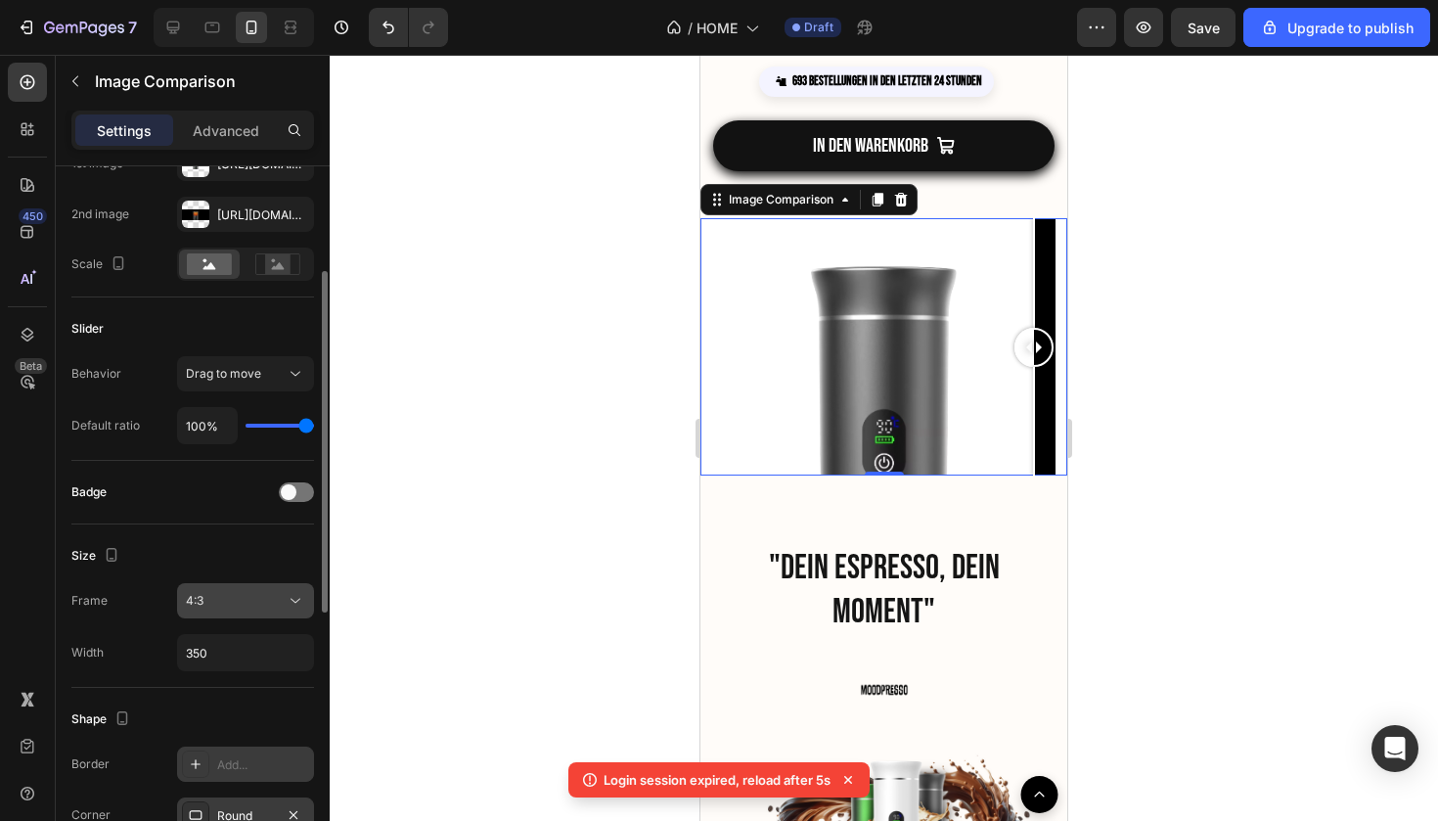
click at [244, 607] on div "4:3" at bounding box center [236, 601] width 100 height 18
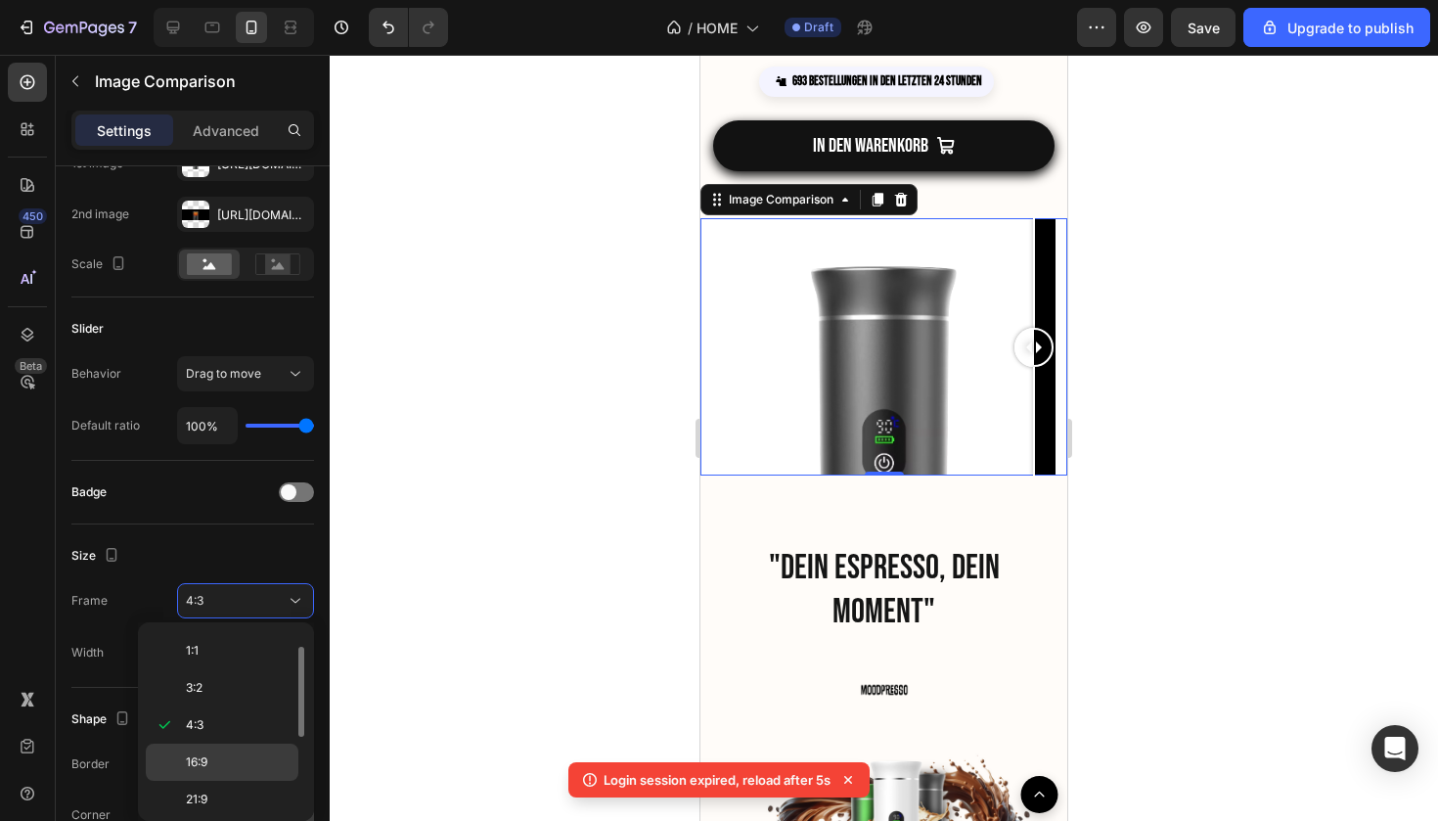
click at [212, 781] on div "16:9" at bounding box center [222, 799] width 153 height 37
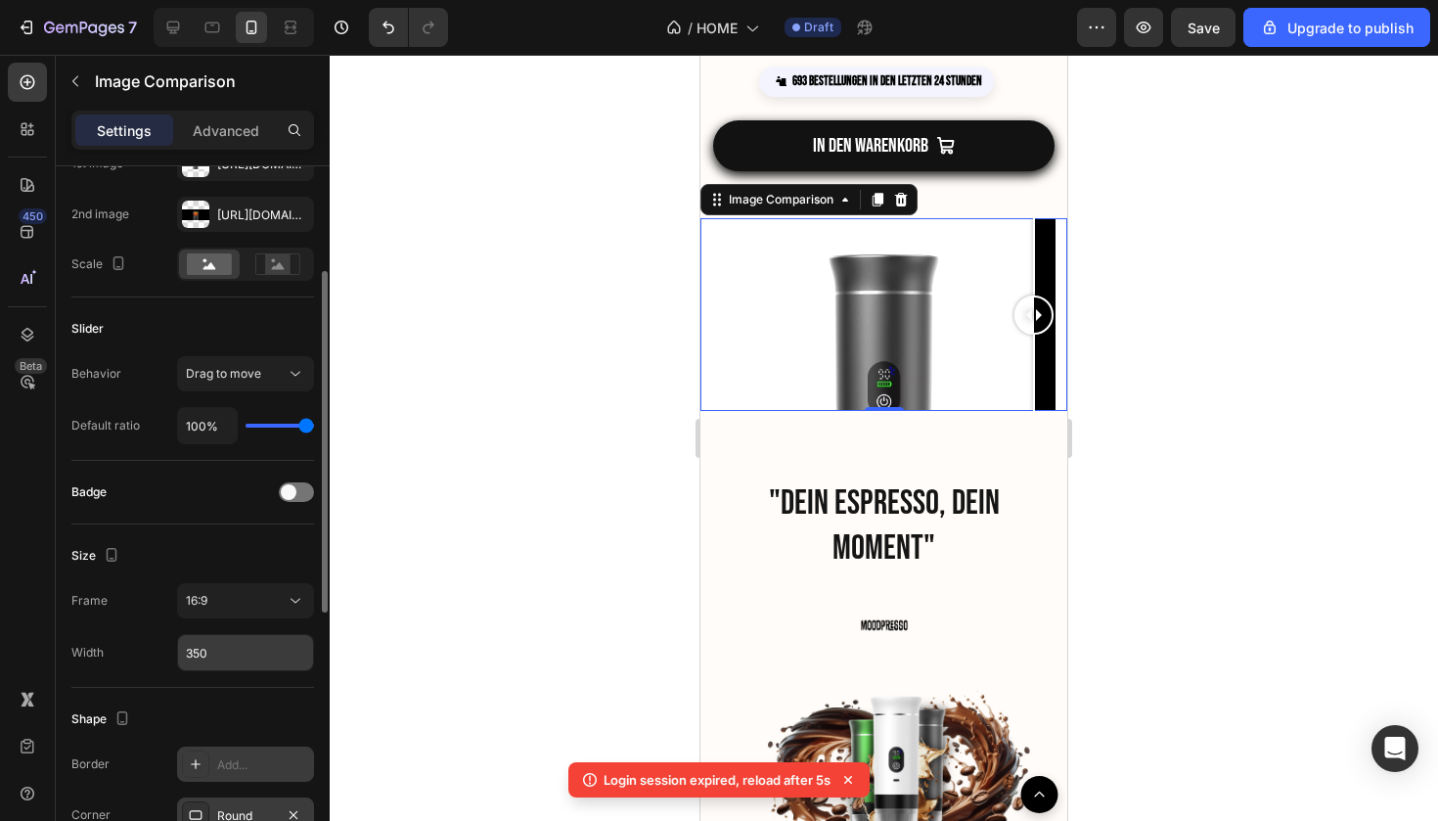
click at [242, 660] on input "350" at bounding box center [245, 652] width 135 height 35
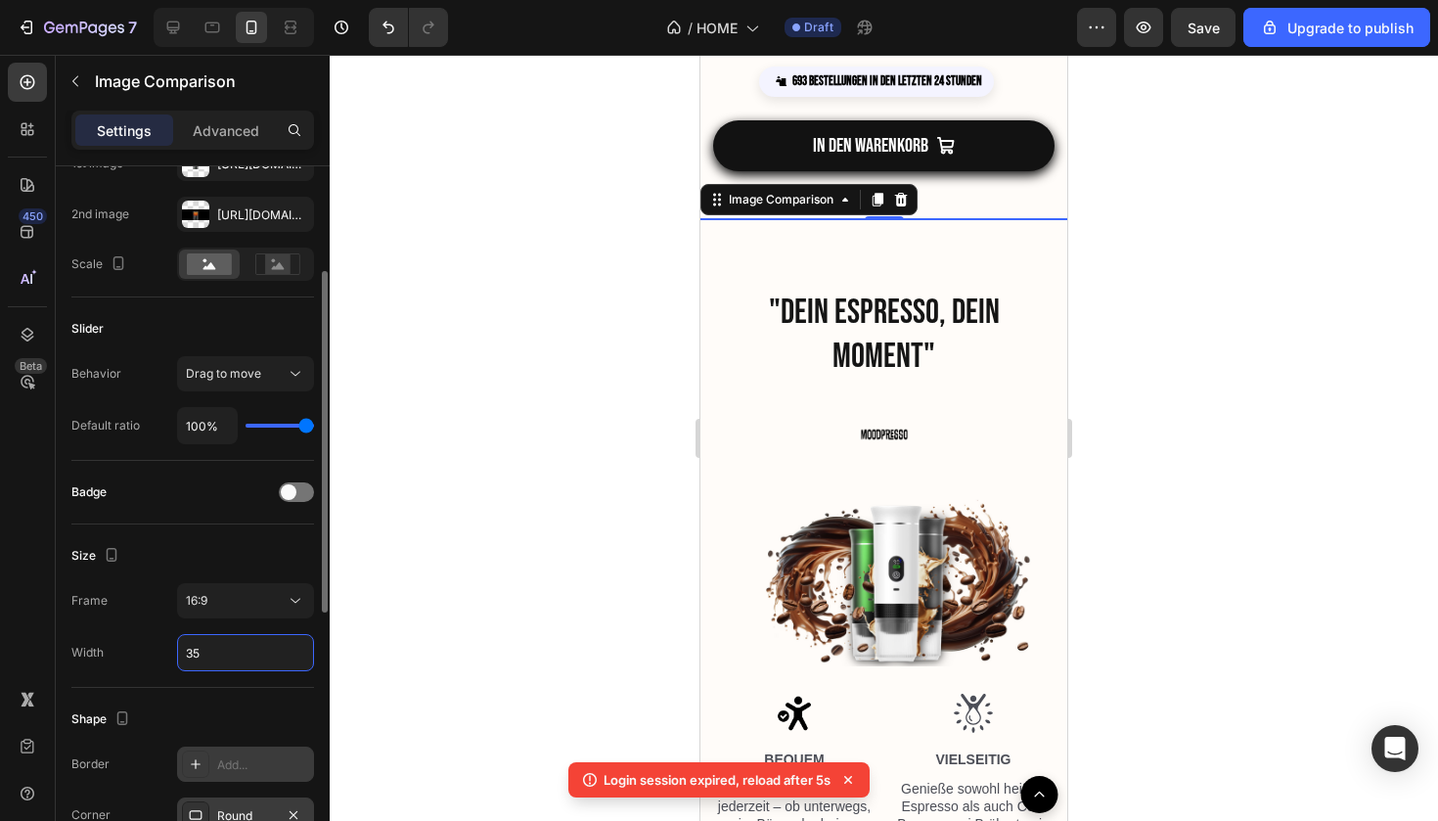
type input "3"
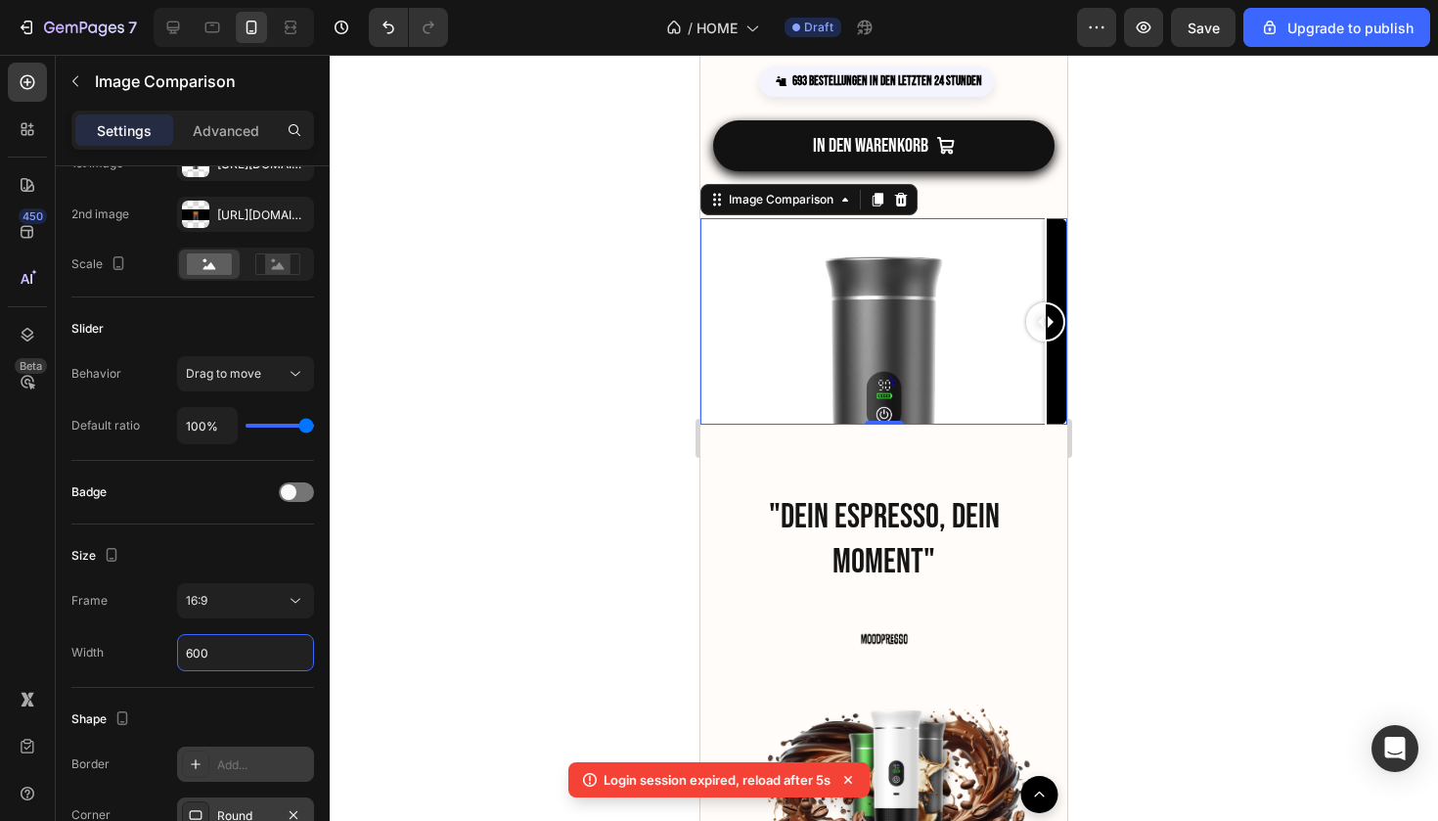
type input "600"
click at [531, 531] on div at bounding box center [884, 438] width 1109 height 766
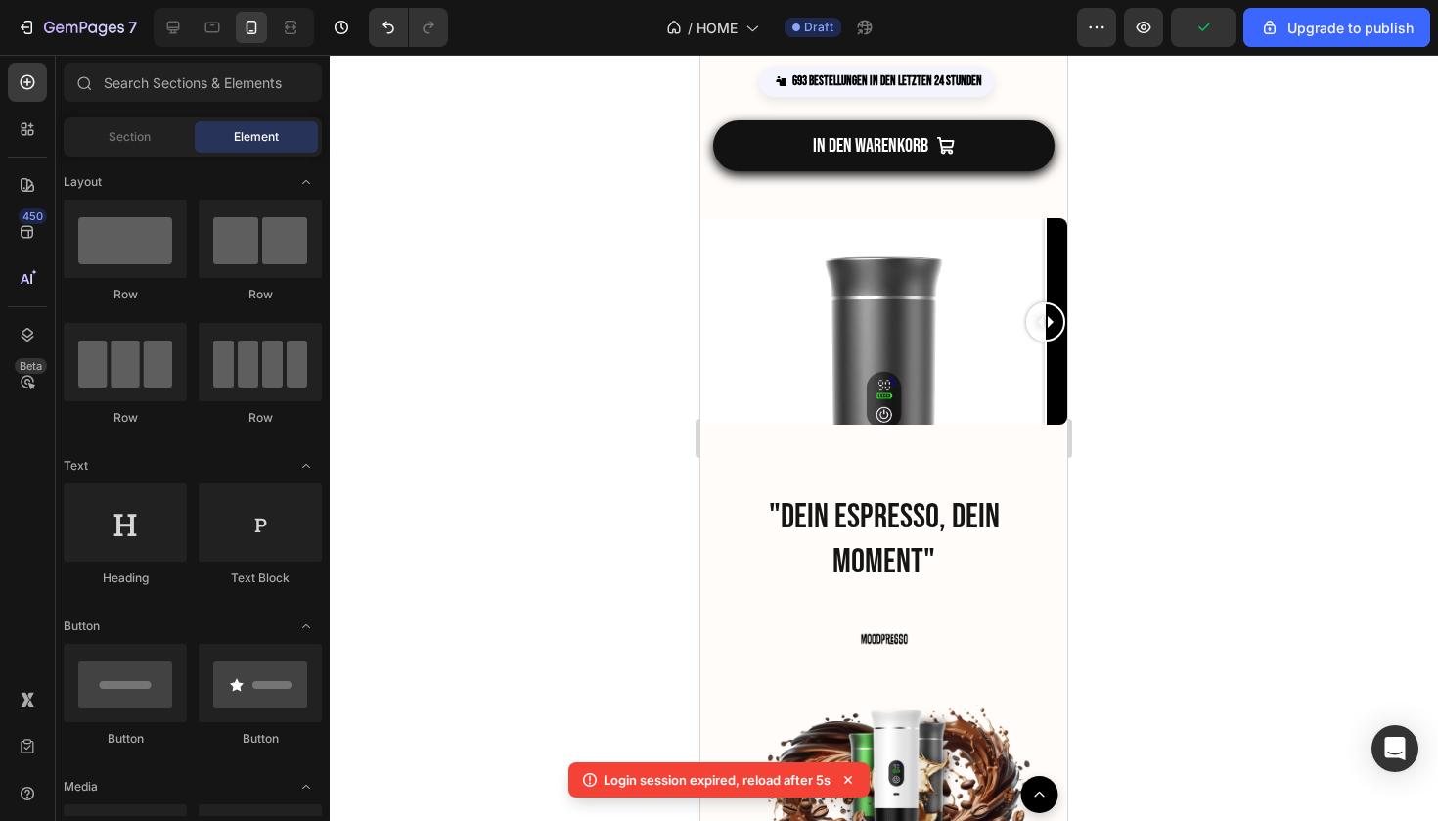
drag, startPoint x: 1048, startPoint y: 333, endPoint x: 1123, endPoint y: 343, distance: 76.1
click at [1067, 343] on html "iPhone 13 Mini ( 375 px) iPhone 13 Mini iPhone 13 Pro iPhone 11 Pro Max iPhone …" at bounding box center [884, 832] width 367 height 6643
click at [1123, 343] on div at bounding box center [884, 438] width 1109 height 766
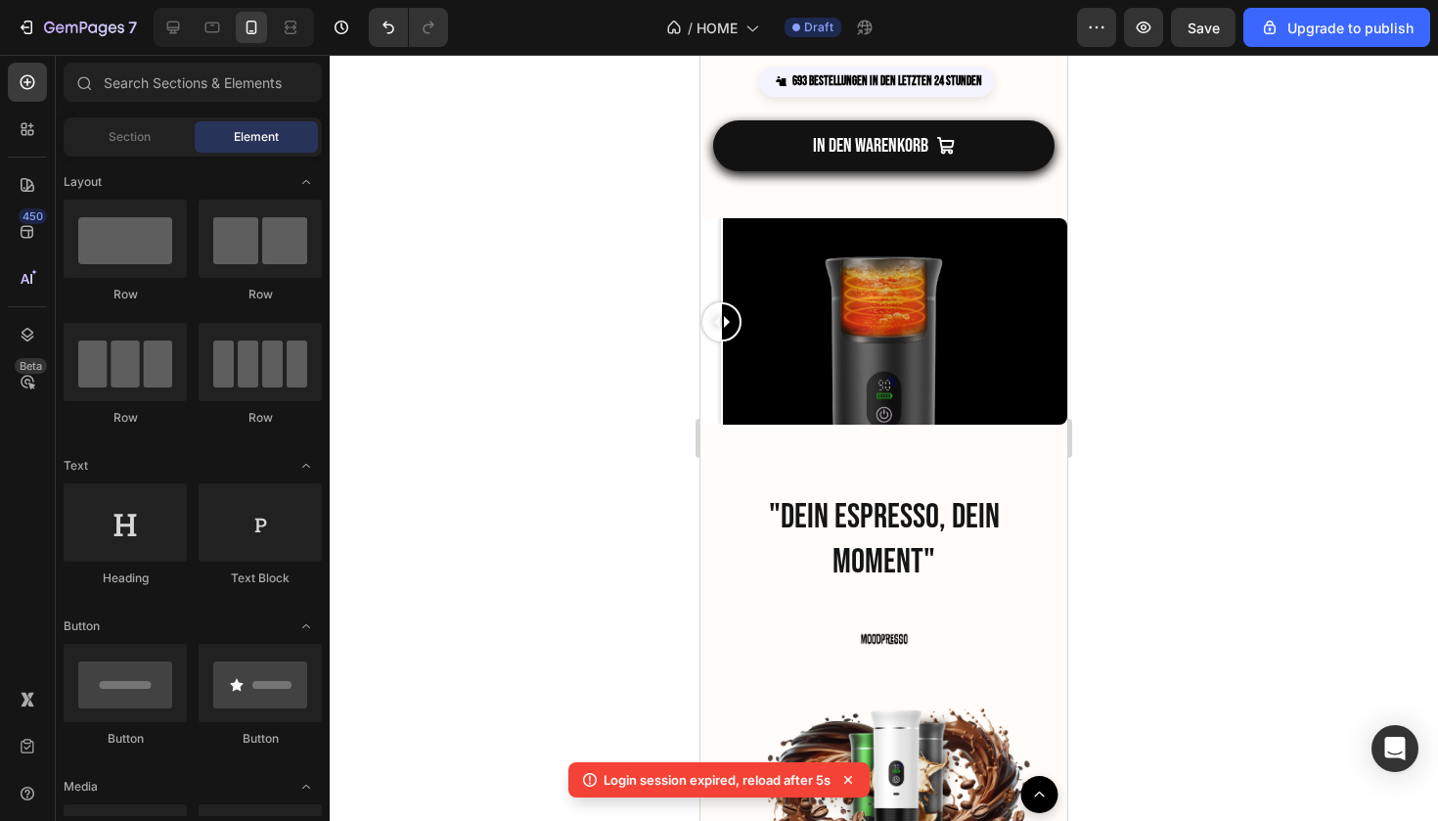
drag, startPoint x: 1043, startPoint y: 320, endPoint x: 610, endPoint y: 372, distance: 436.5
click at [701, 372] on html "iPhone 13 Mini ( 375 px) iPhone 13 Mini iPhone 13 Pro iPhone 11 Pro Max iPhone …" at bounding box center [884, 832] width 367 height 6643
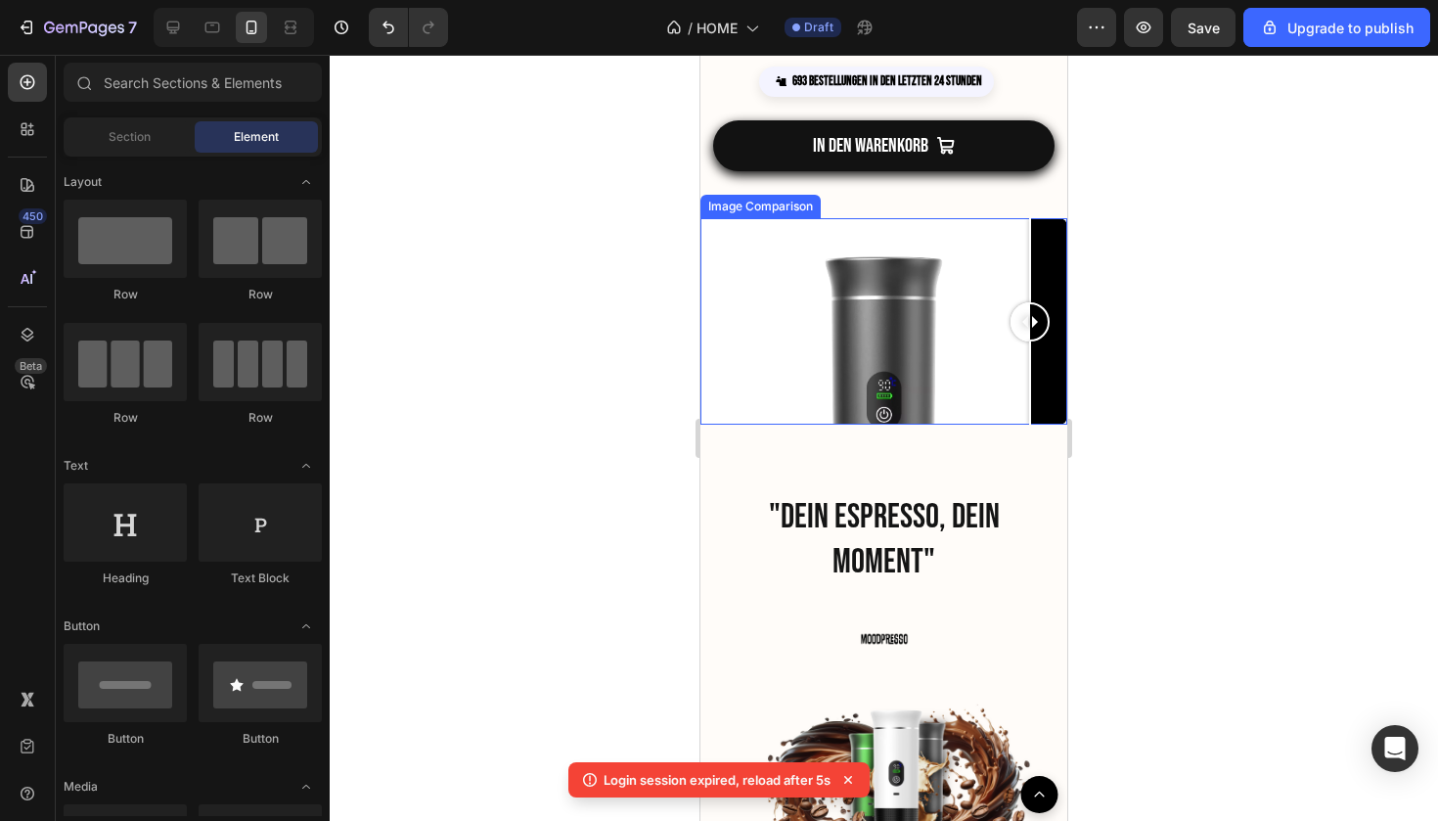
drag, startPoint x: 725, startPoint y: 333, endPoint x: 1038, endPoint y: 375, distance: 315.9
click at [1038, 375] on div at bounding box center [1030, 321] width 39 height 206
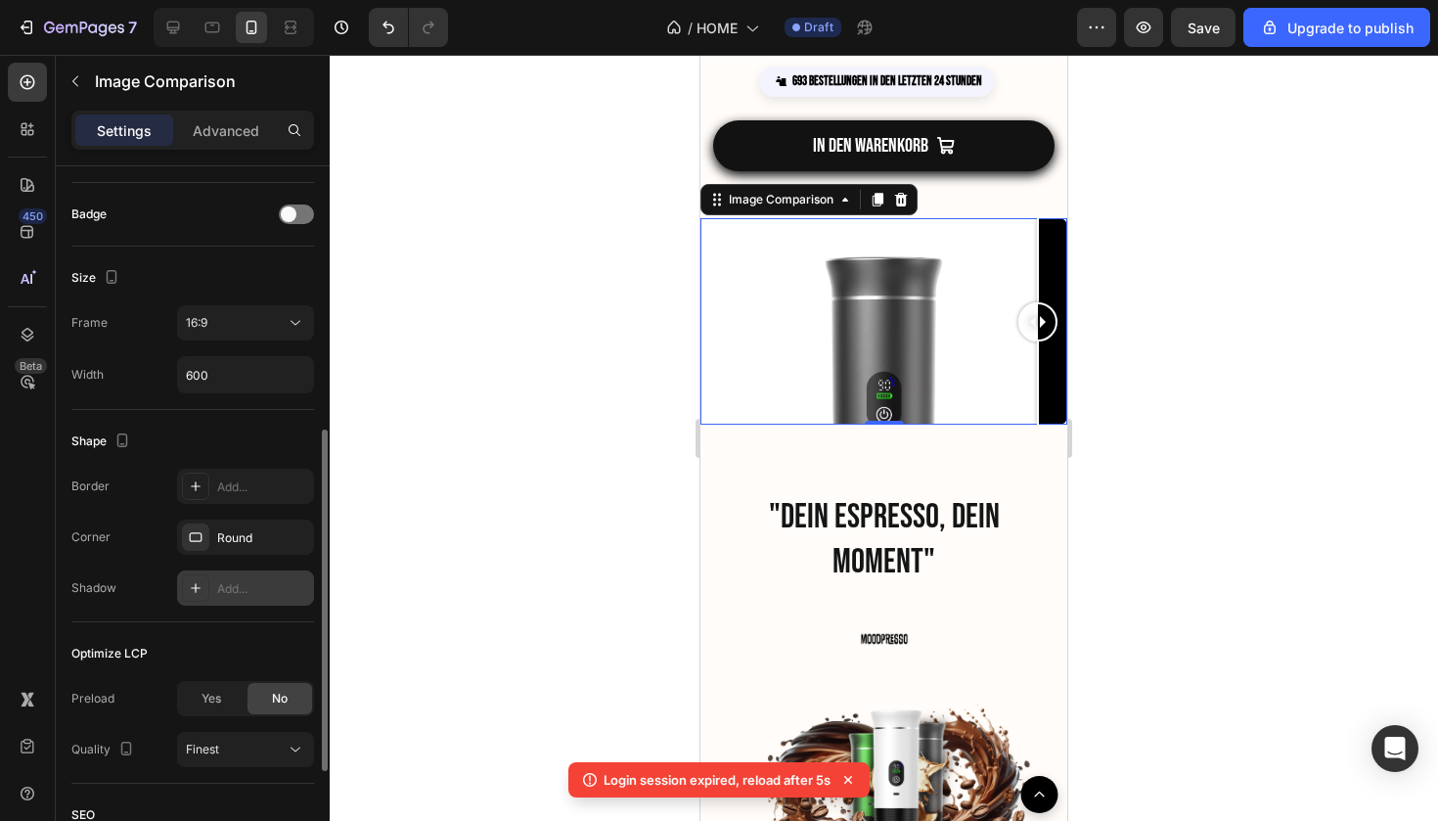
scroll to position [456, 0]
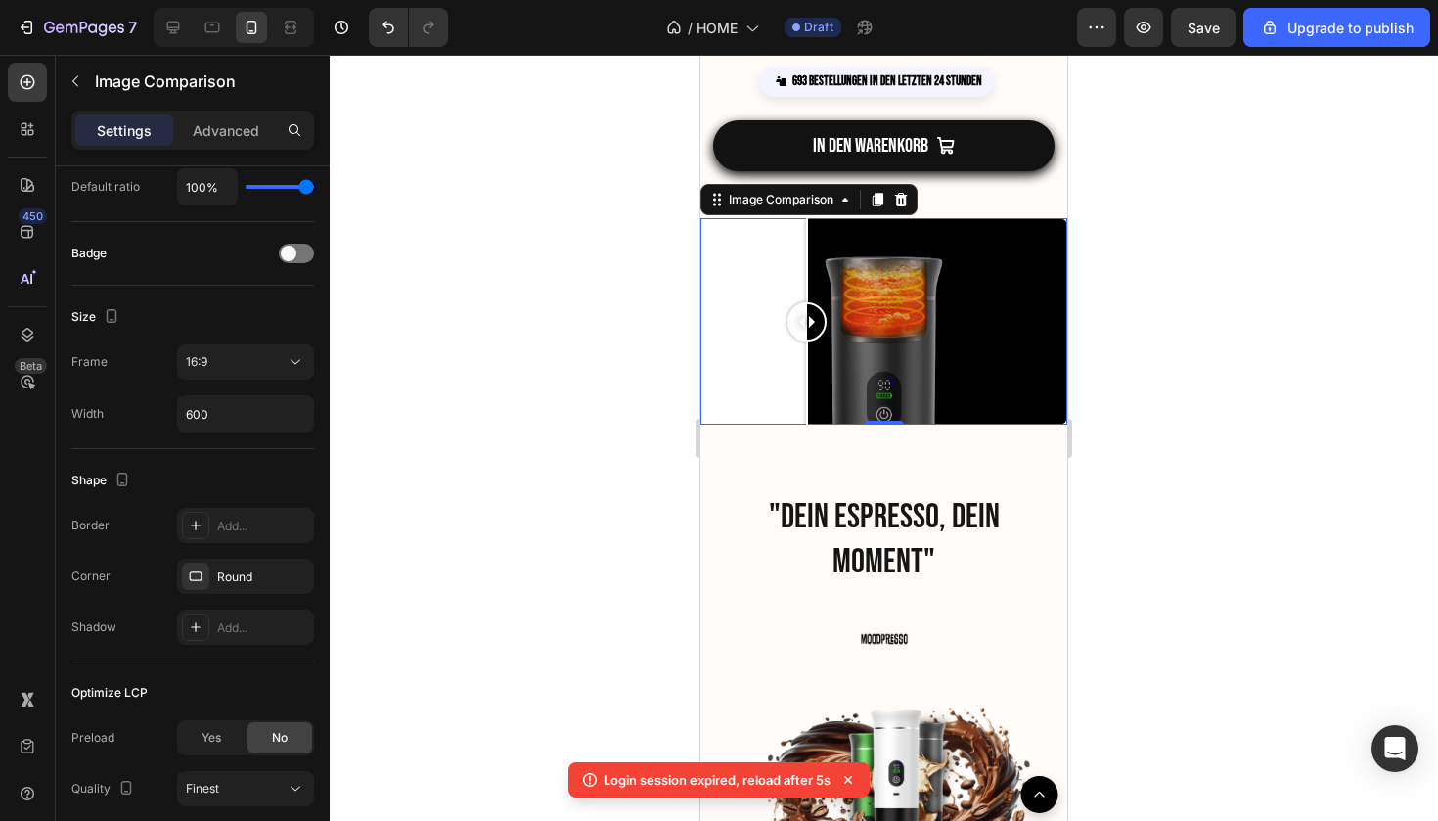
drag, startPoint x: 1044, startPoint y: 327, endPoint x: 807, endPoint y: 326, distance: 236.8
click at [807, 326] on div at bounding box center [807, 321] width 39 height 39
click at [1169, 373] on div at bounding box center [884, 438] width 1109 height 766
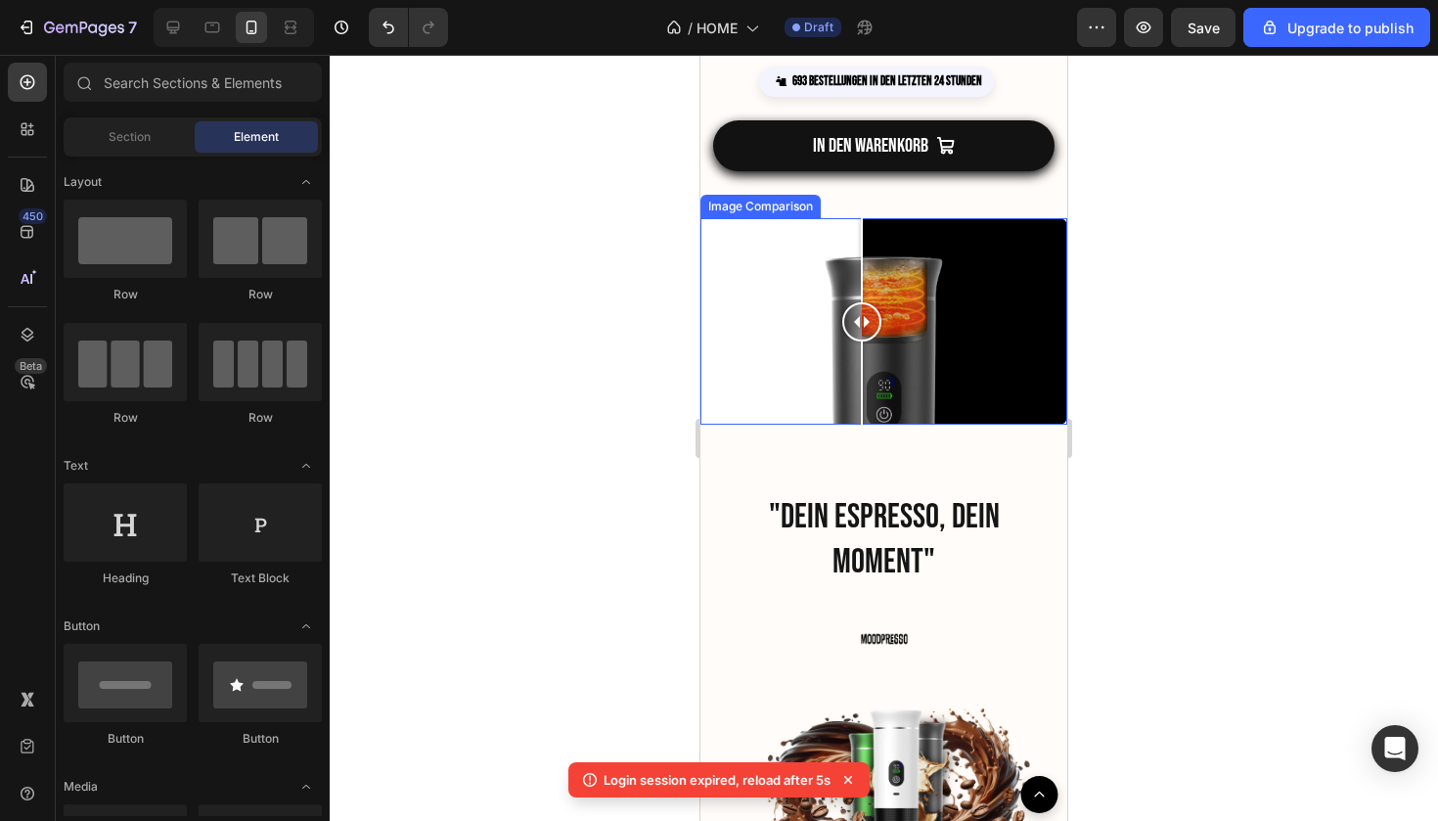
drag, startPoint x: 819, startPoint y: 317, endPoint x: 864, endPoint y: 317, distance: 45.0
click at [864, 317] on div at bounding box center [861, 321] width 39 height 39
click at [778, 288] on div at bounding box center [884, 321] width 367 height 206
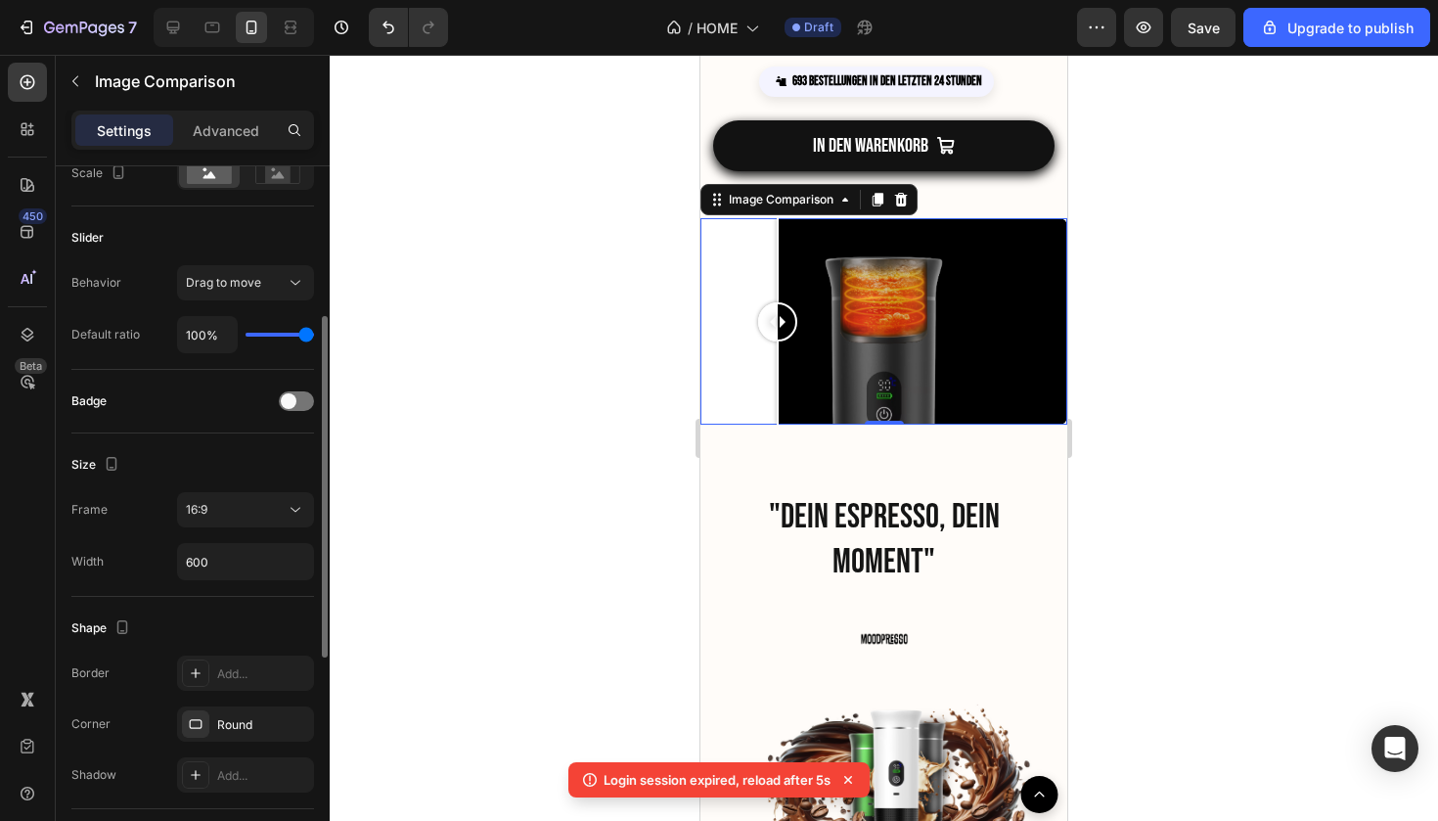
scroll to position [387, 0]
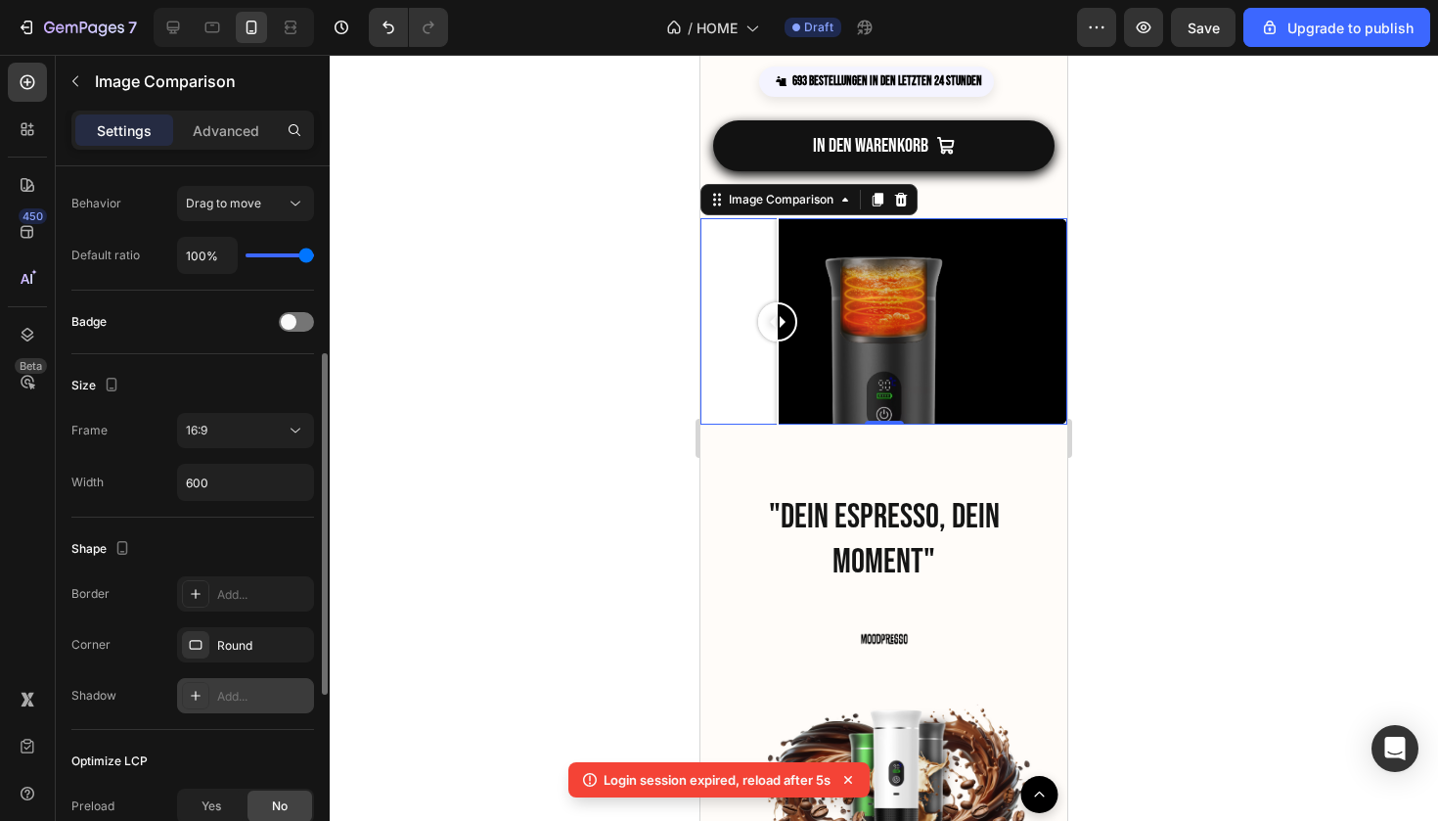
click at [190, 706] on div at bounding box center [195, 695] width 27 height 27
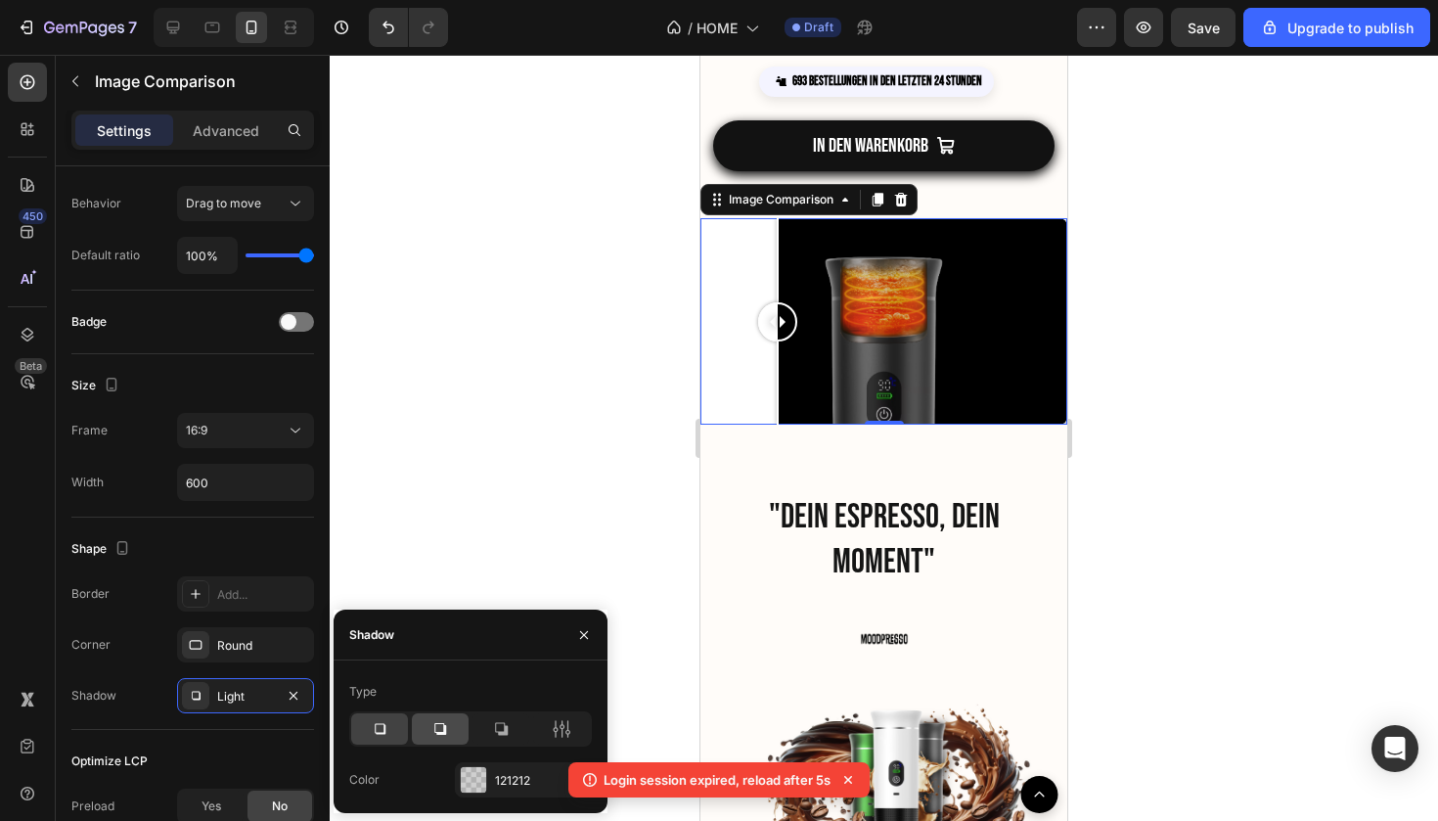
click at [441, 736] on icon at bounding box center [441, 729] width 20 height 20
click at [471, 785] on div at bounding box center [473, 779] width 25 height 25
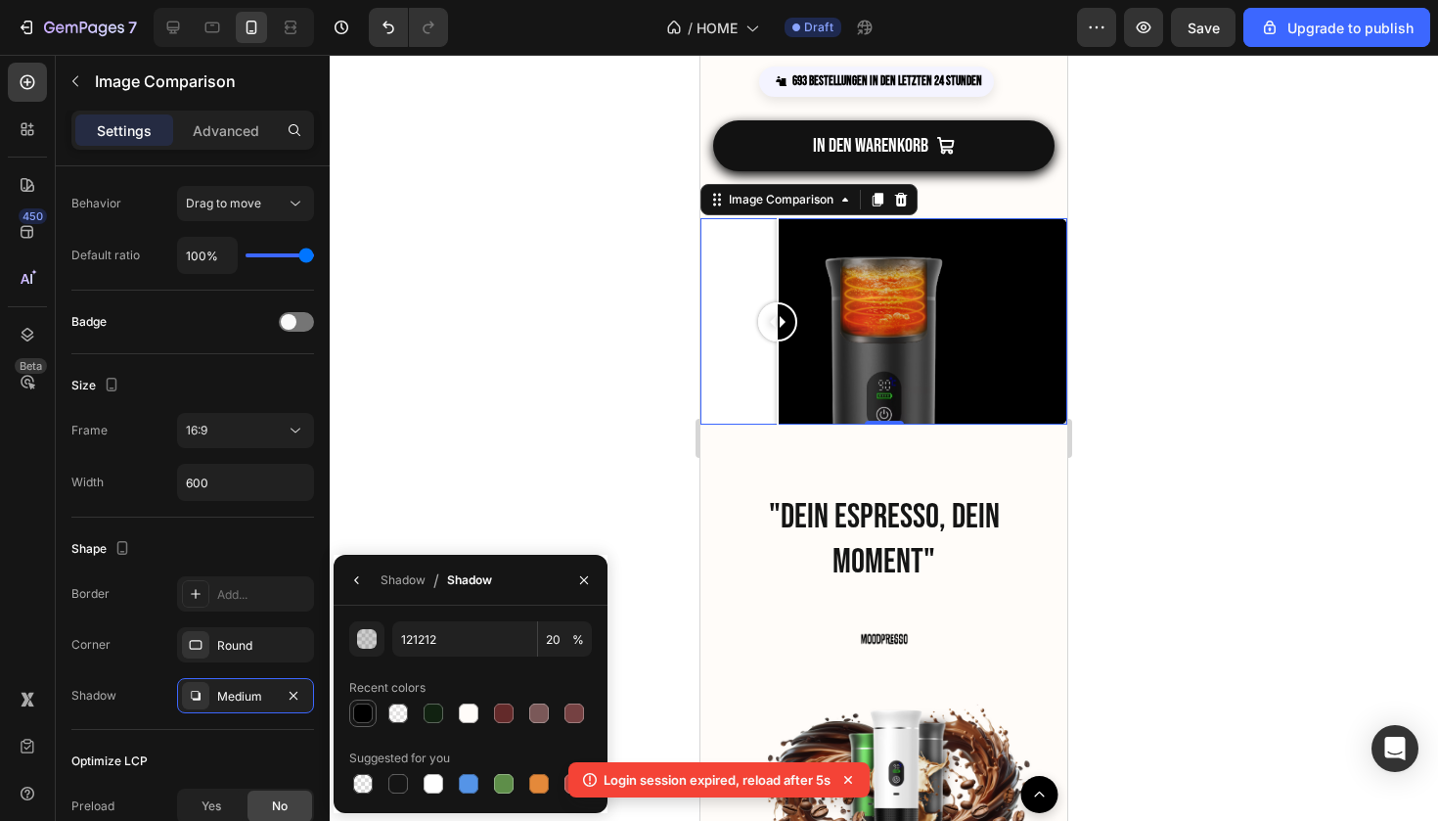
click at [371, 704] on div at bounding box center [363, 714] width 20 height 20
type input "000000"
type input "100"
click at [388, 774] on div at bounding box center [397, 783] width 23 height 23
type input "151515"
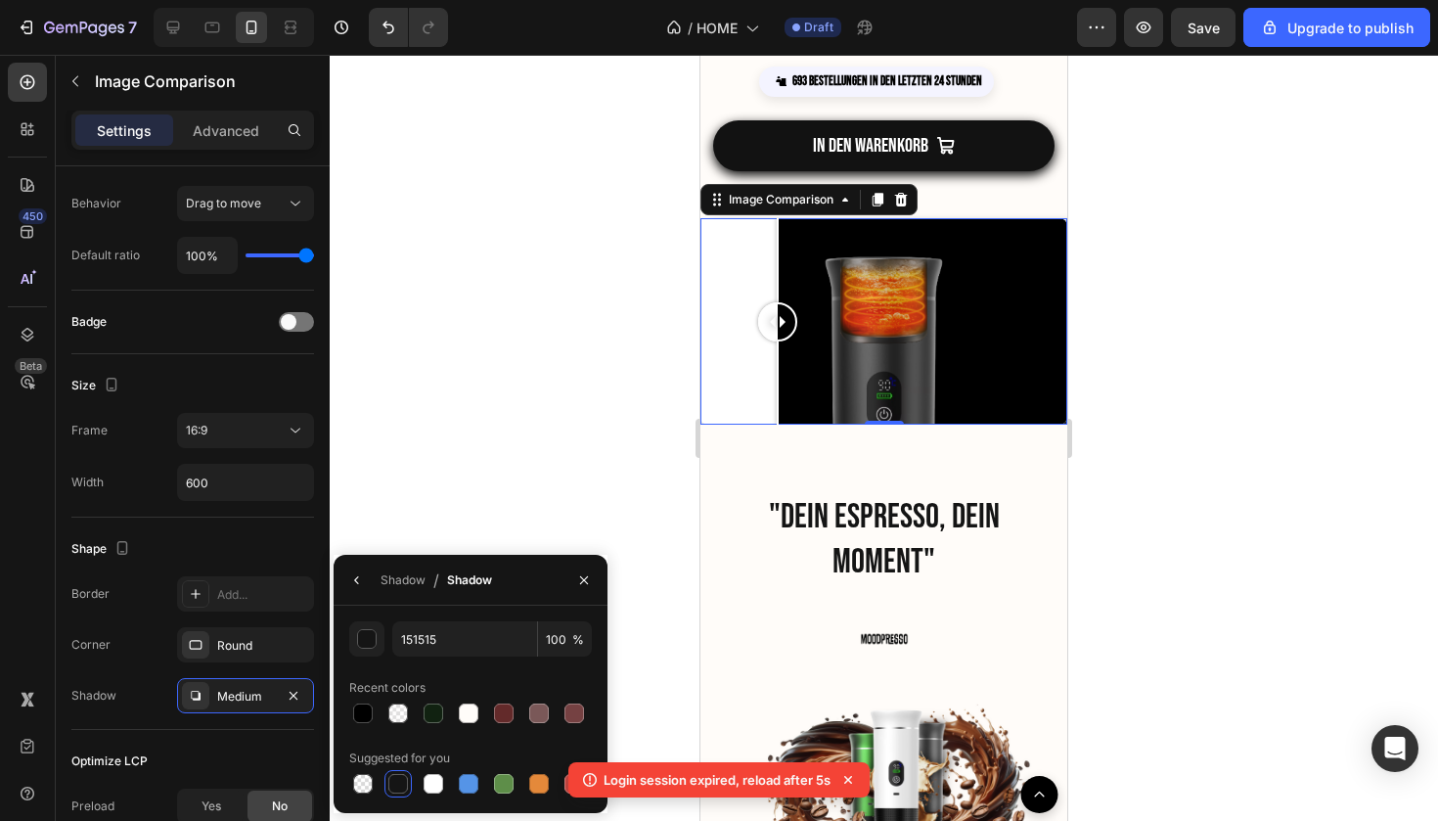
click at [474, 487] on div at bounding box center [884, 438] width 1109 height 766
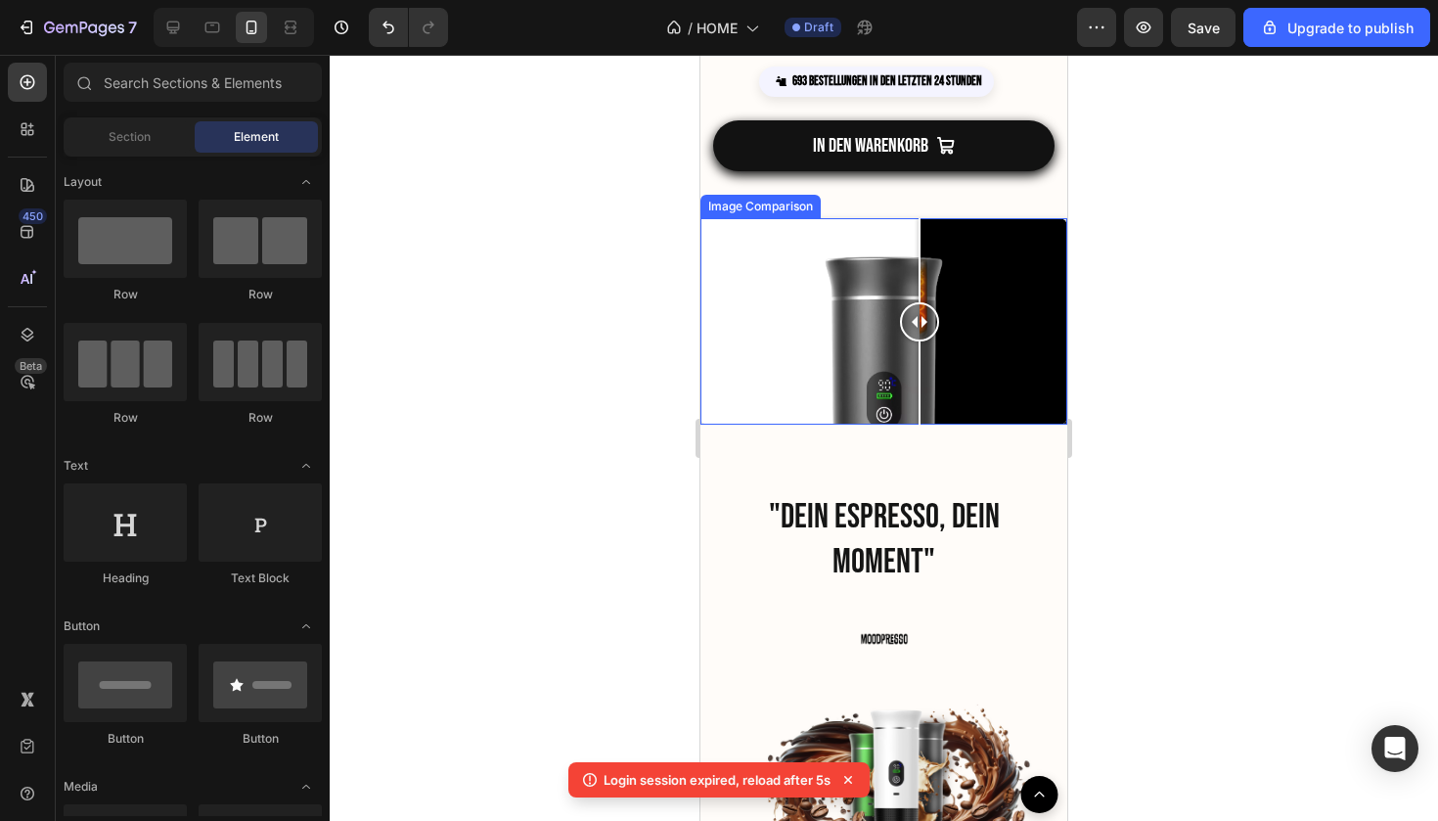
click at [920, 385] on div at bounding box center [884, 321] width 367 height 206
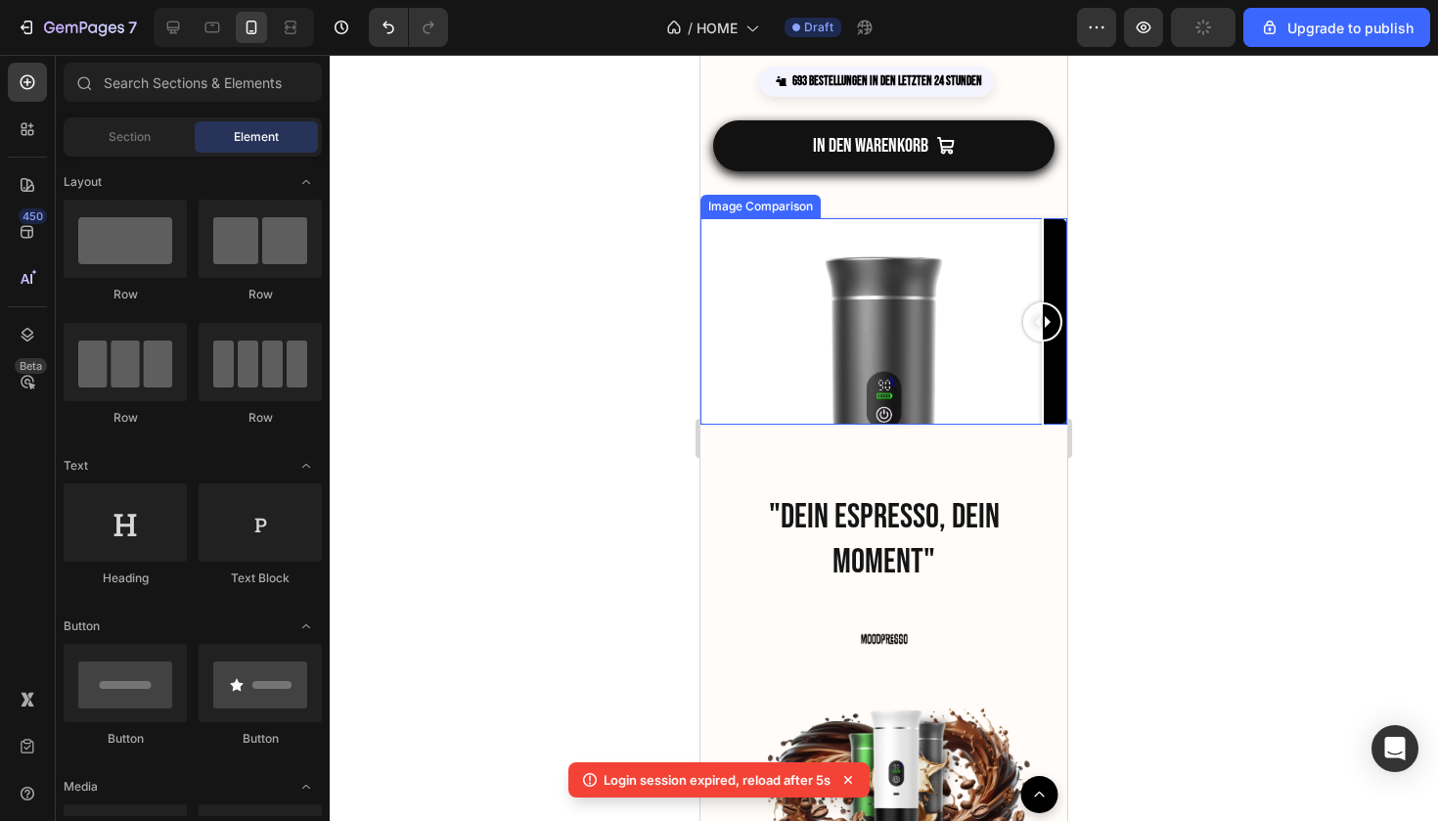
click at [1043, 402] on div at bounding box center [884, 321] width 367 height 206
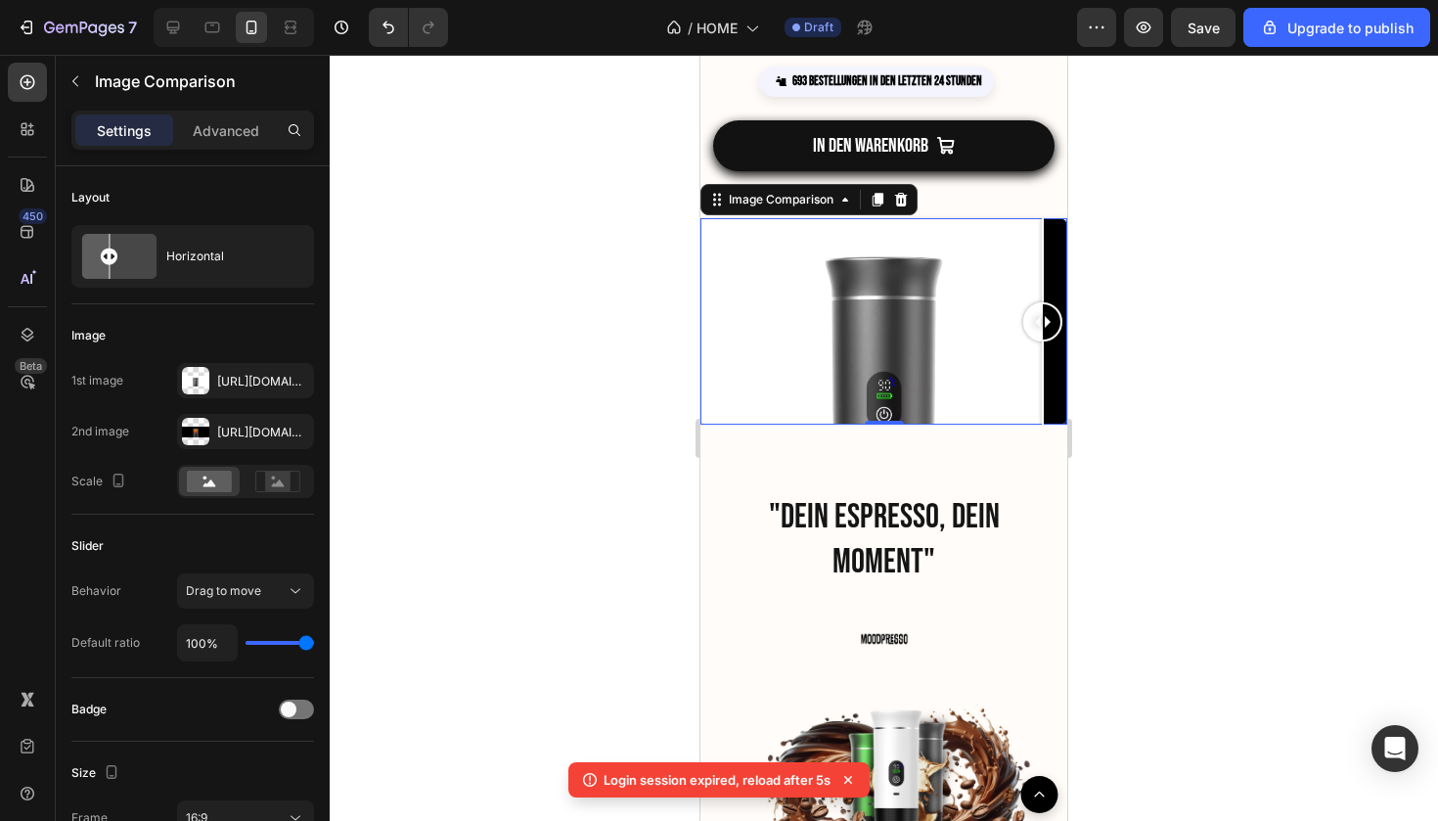
click at [713, 408] on div at bounding box center [884, 321] width 367 height 206
click at [1063, 220] on div at bounding box center [884, 321] width 367 height 206
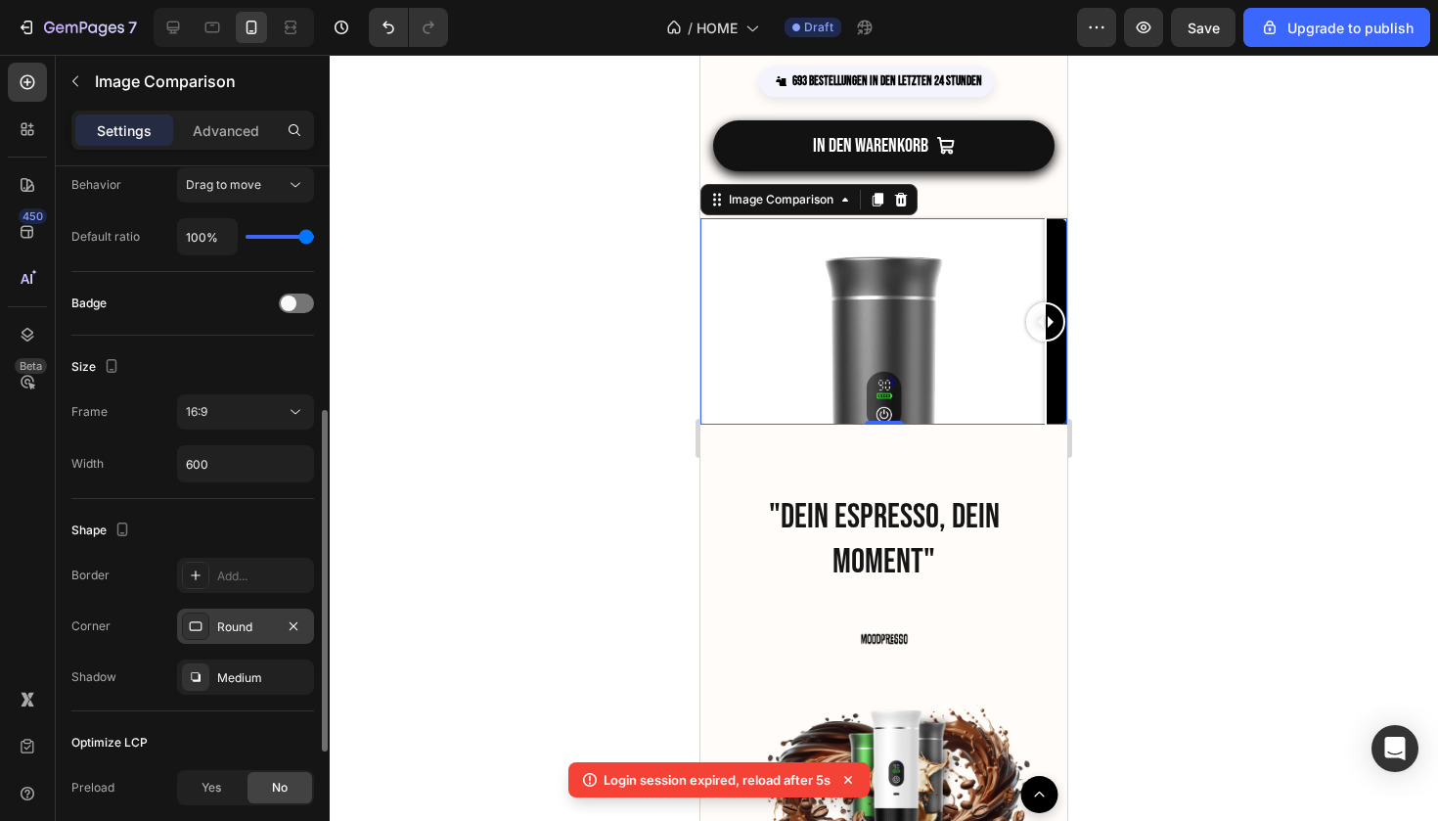
scroll to position [438, 0]
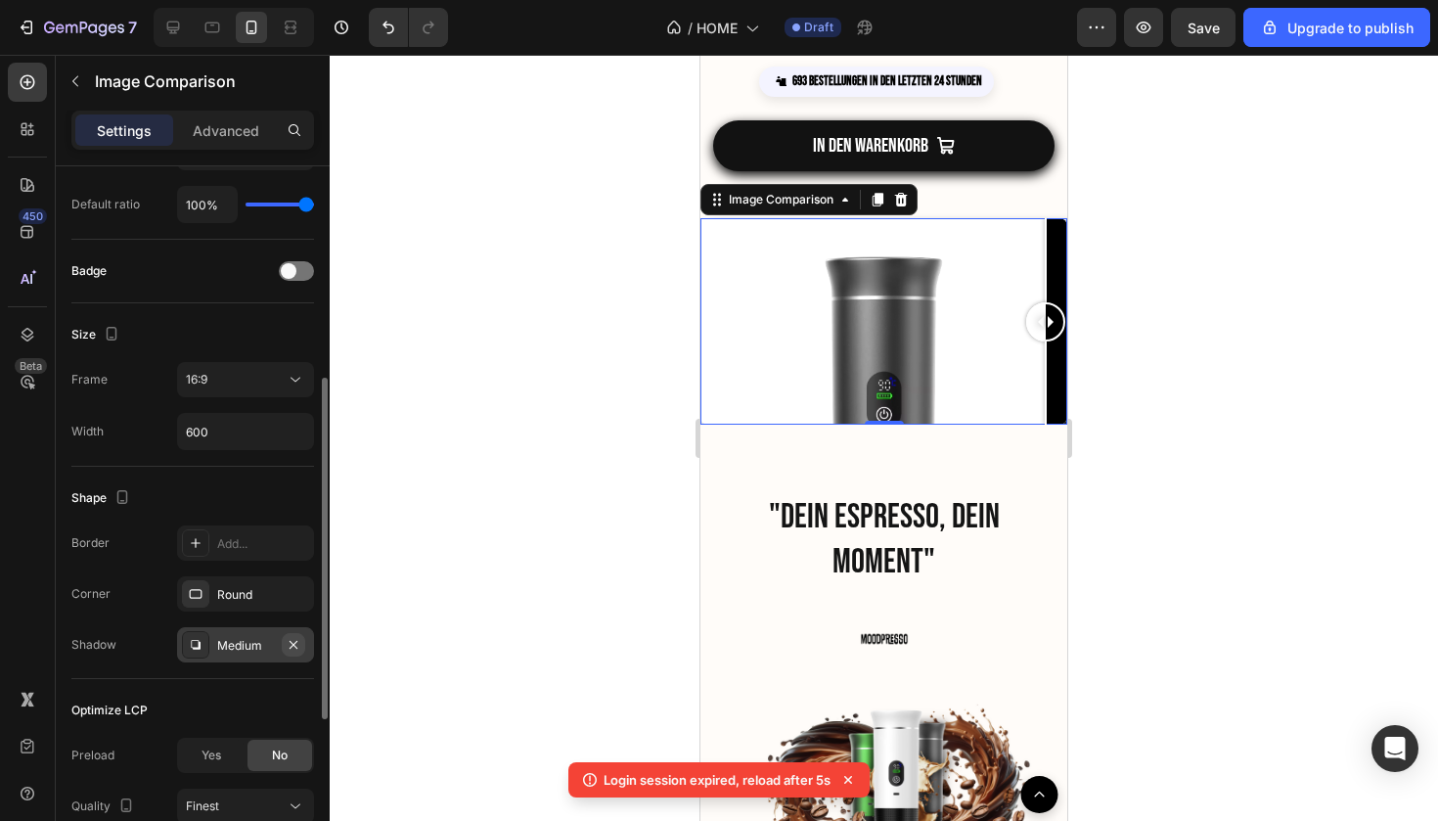
click at [296, 644] on icon "button" at bounding box center [294, 645] width 16 height 16
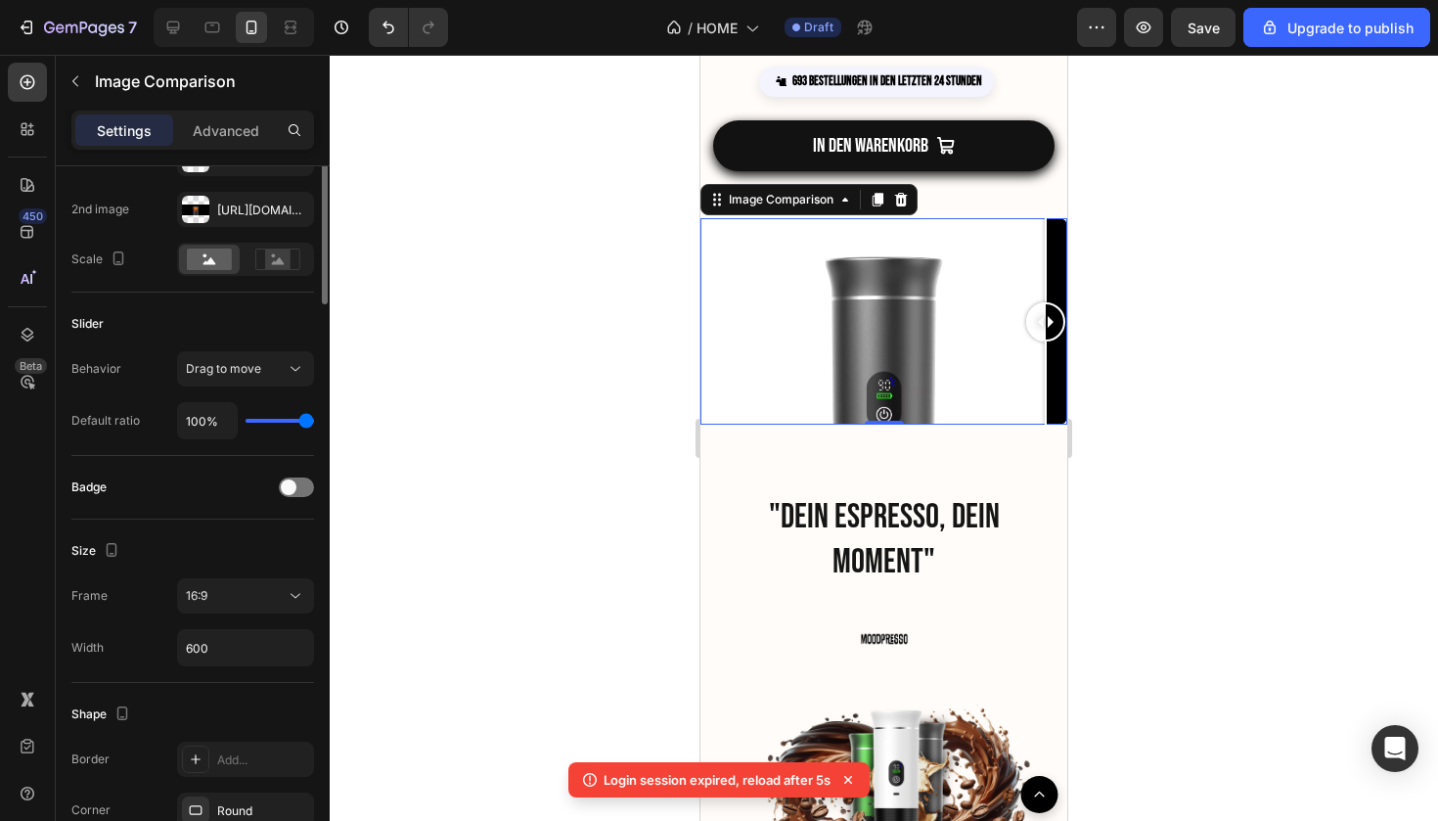
scroll to position [0, 0]
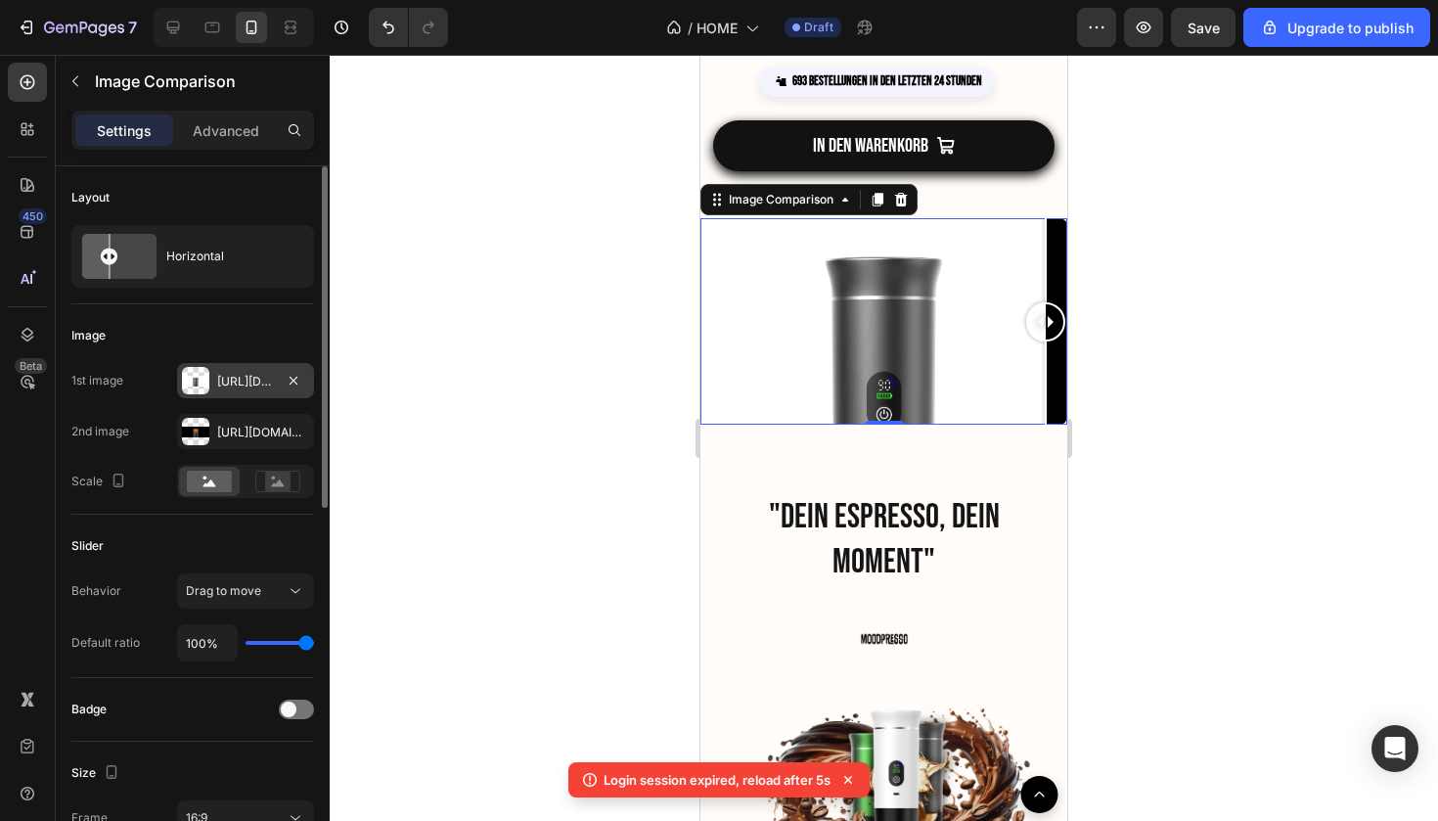
click at [234, 380] on div "Https://cdn.Shopify.Com/s/files/1/0895/5294/5485/files/gempages_576787547858928…" at bounding box center [245, 382] width 57 height 18
click at [110, 378] on div "1st image" at bounding box center [97, 381] width 52 height 18
click at [219, 146] on div "Settings Advanced" at bounding box center [192, 130] width 243 height 39
click at [226, 110] on div "Image Comparison" at bounding box center [183, 83] width 254 height 56
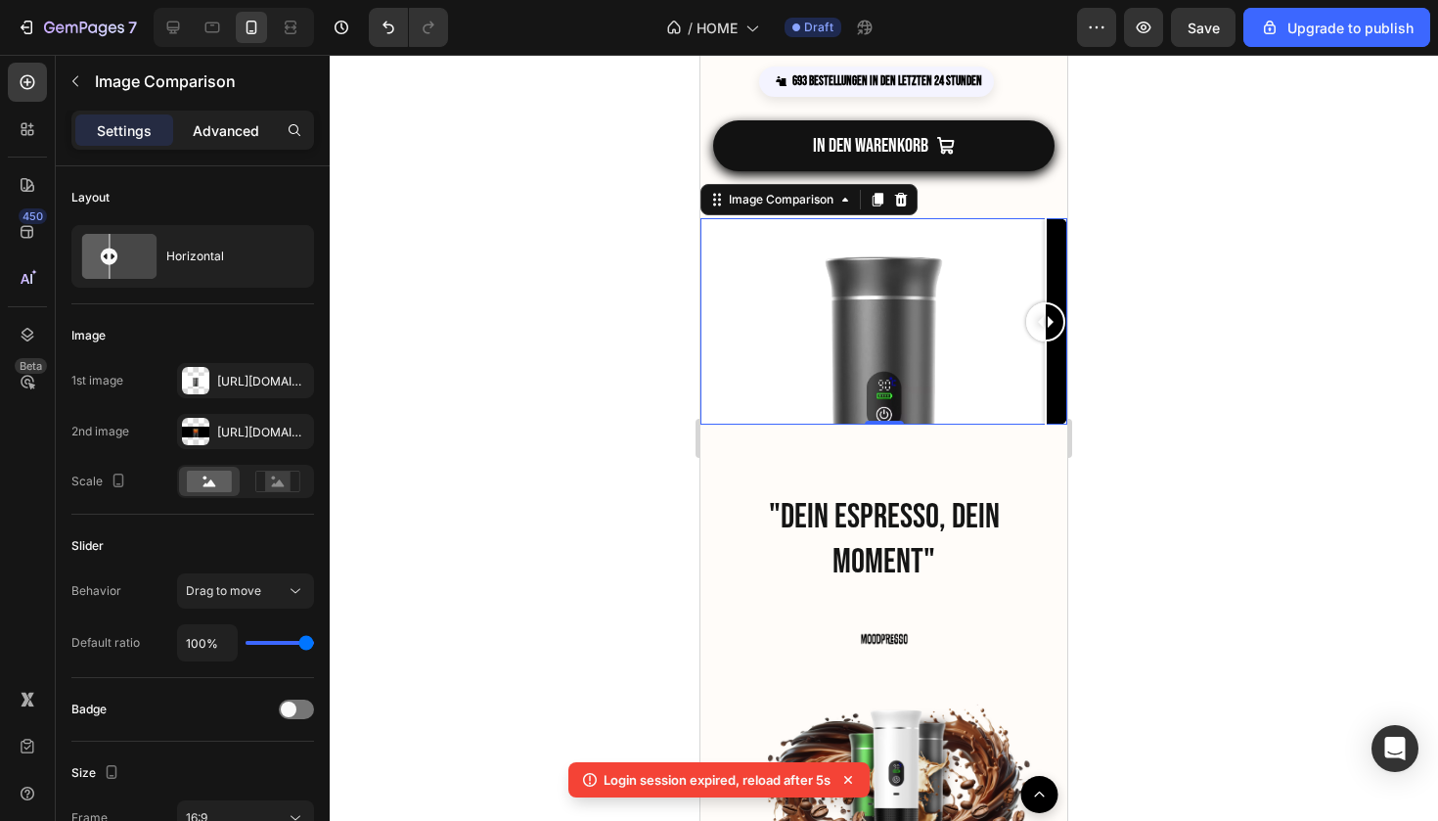
click at [222, 134] on p "Advanced" at bounding box center [226, 130] width 67 height 21
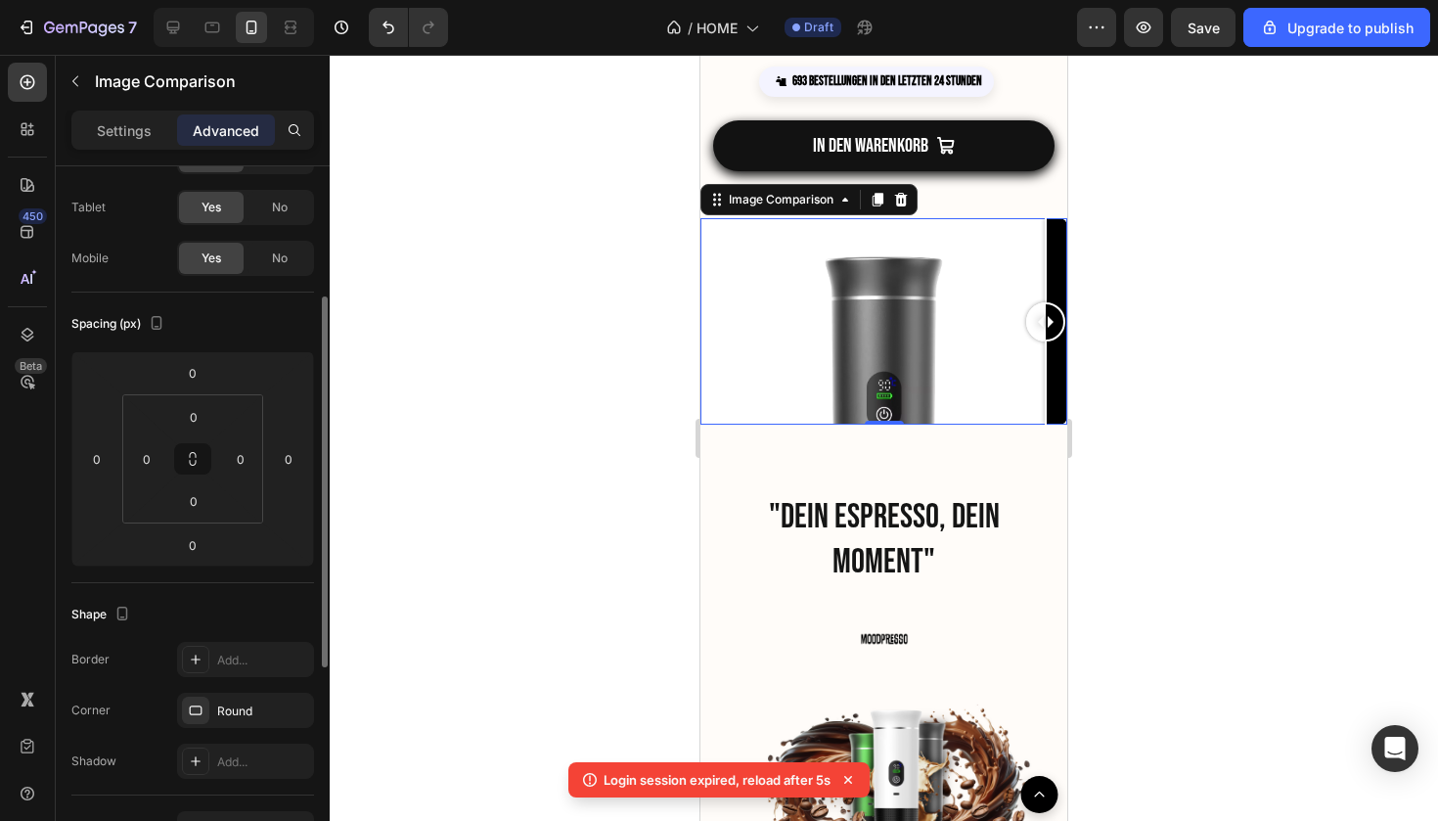
scroll to position [199, 0]
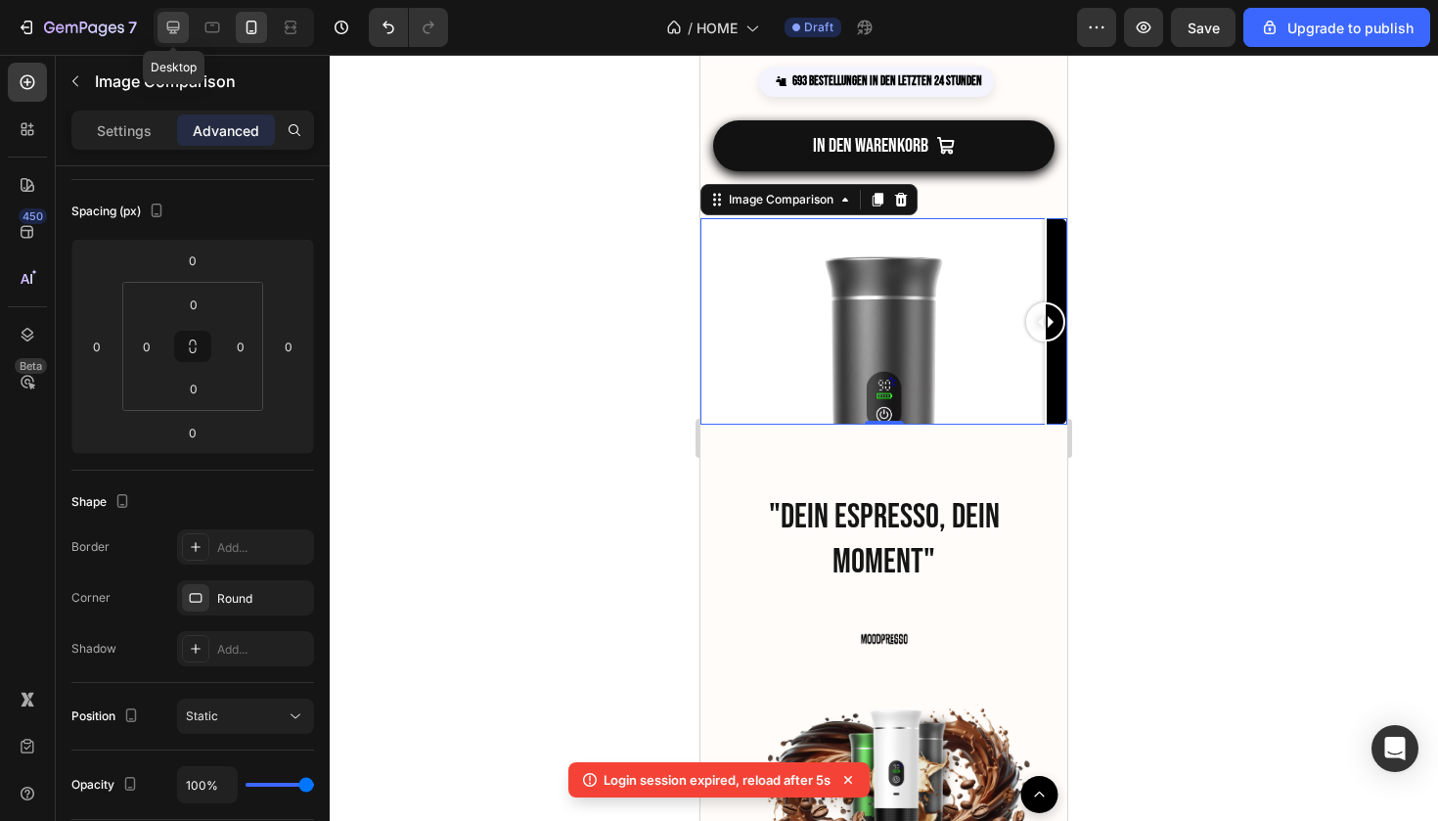
click at [183, 26] on icon at bounding box center [173, 28] width 20 height 20
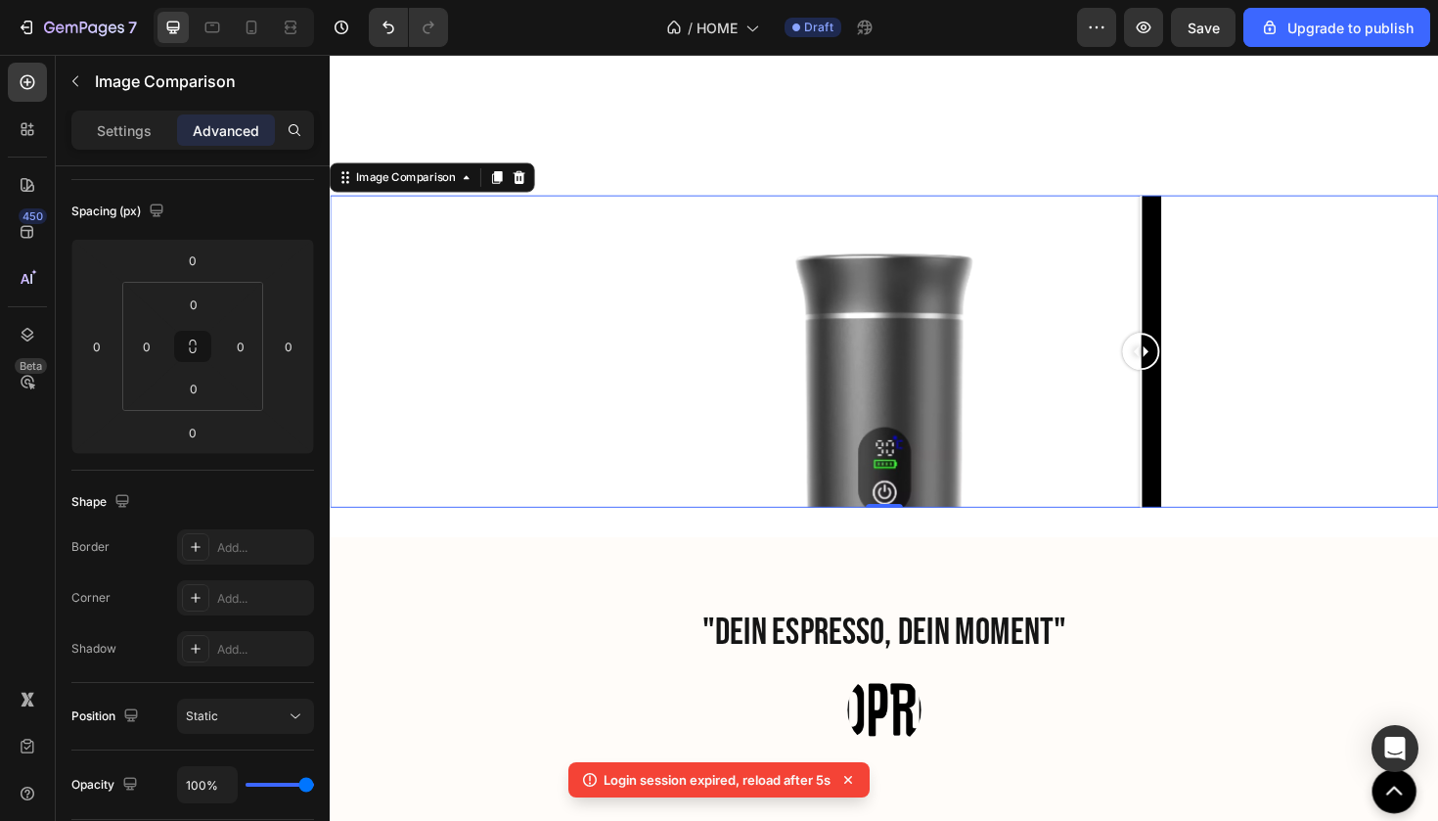
scroll to position [2624, 0]
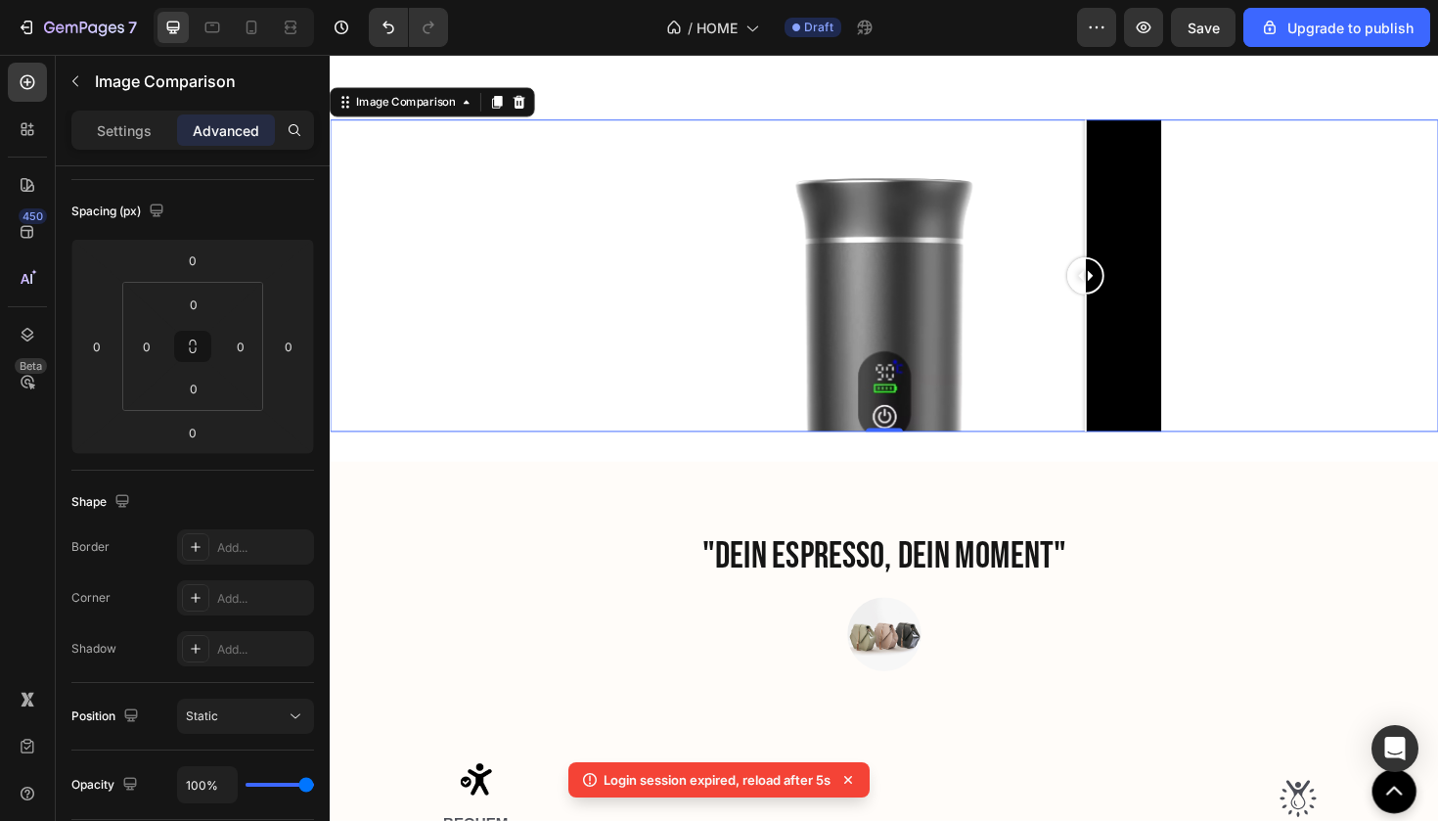
drag, startPoint x: 1190, startPoint y: 284, endPoint x: 1175, endPoint y: 303, distance: 24.5
click at [1150, 304] on div at bounding box center [1130, 288] width 39 height 39
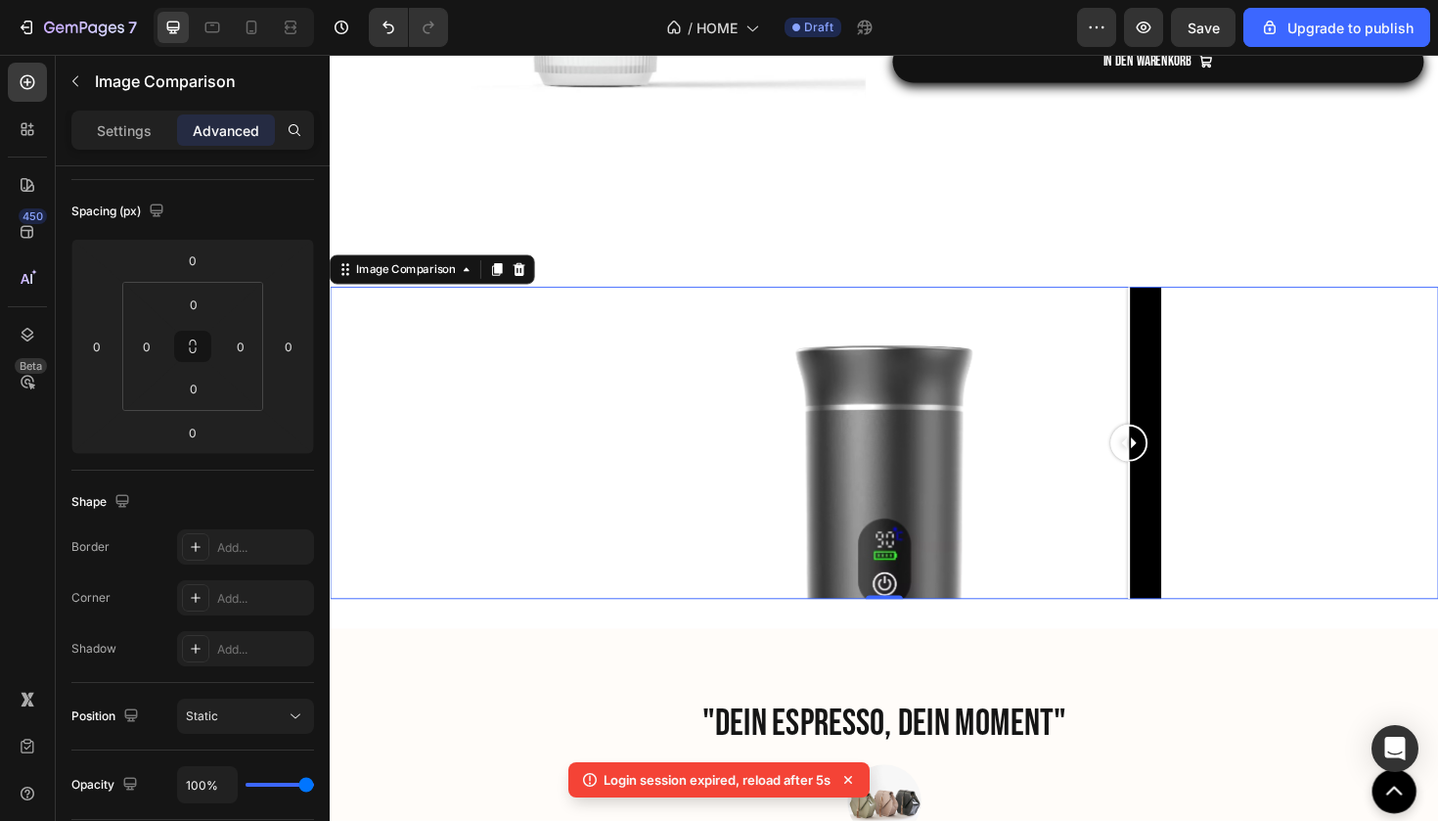
scroll to position [2319, 0]
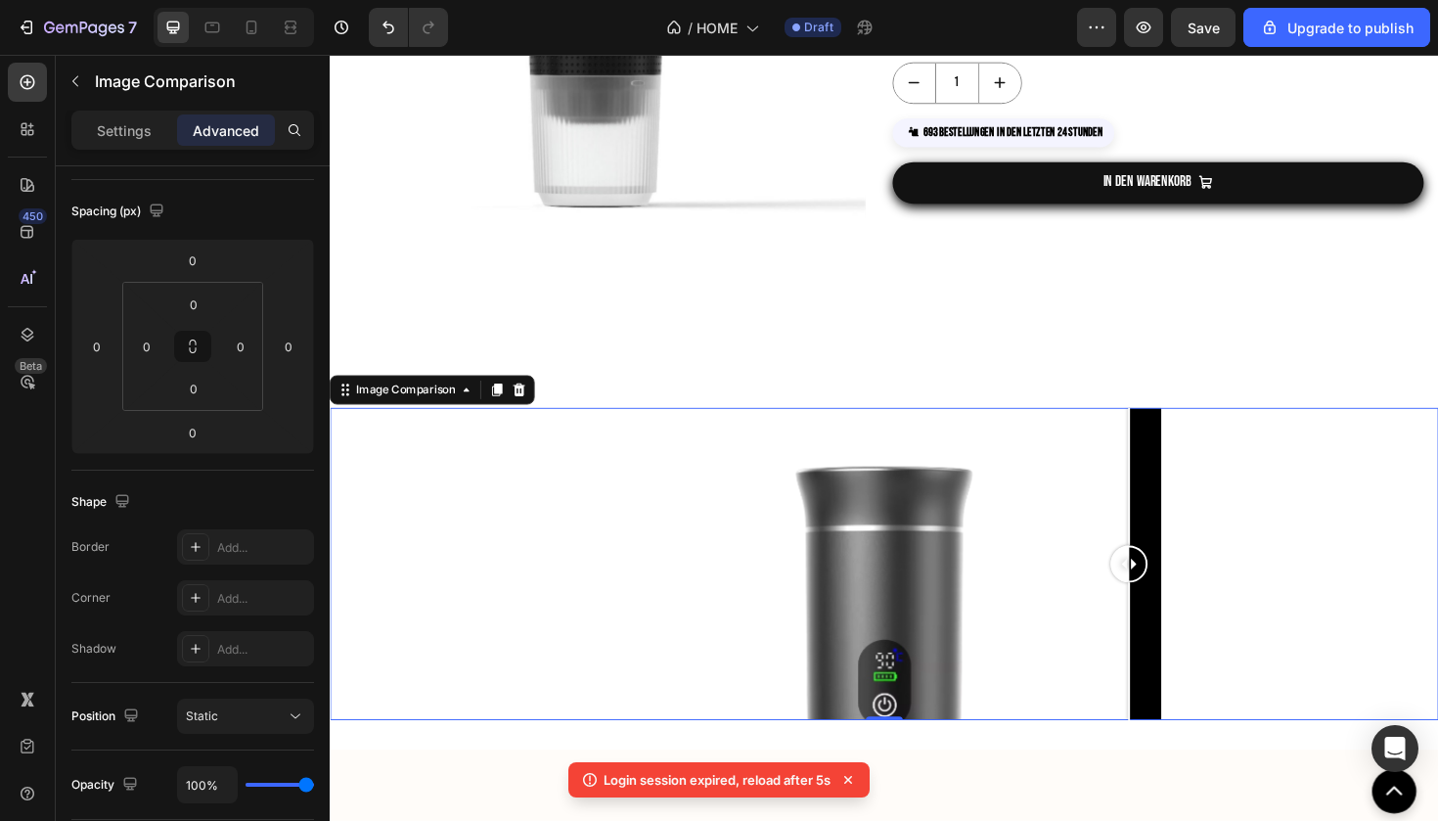
click at [516, 442] on div at bounding box center [917, 594] width 1174 height 331
click at [532, 410] on icon at bounding box center [530, 410] width 13 height 14
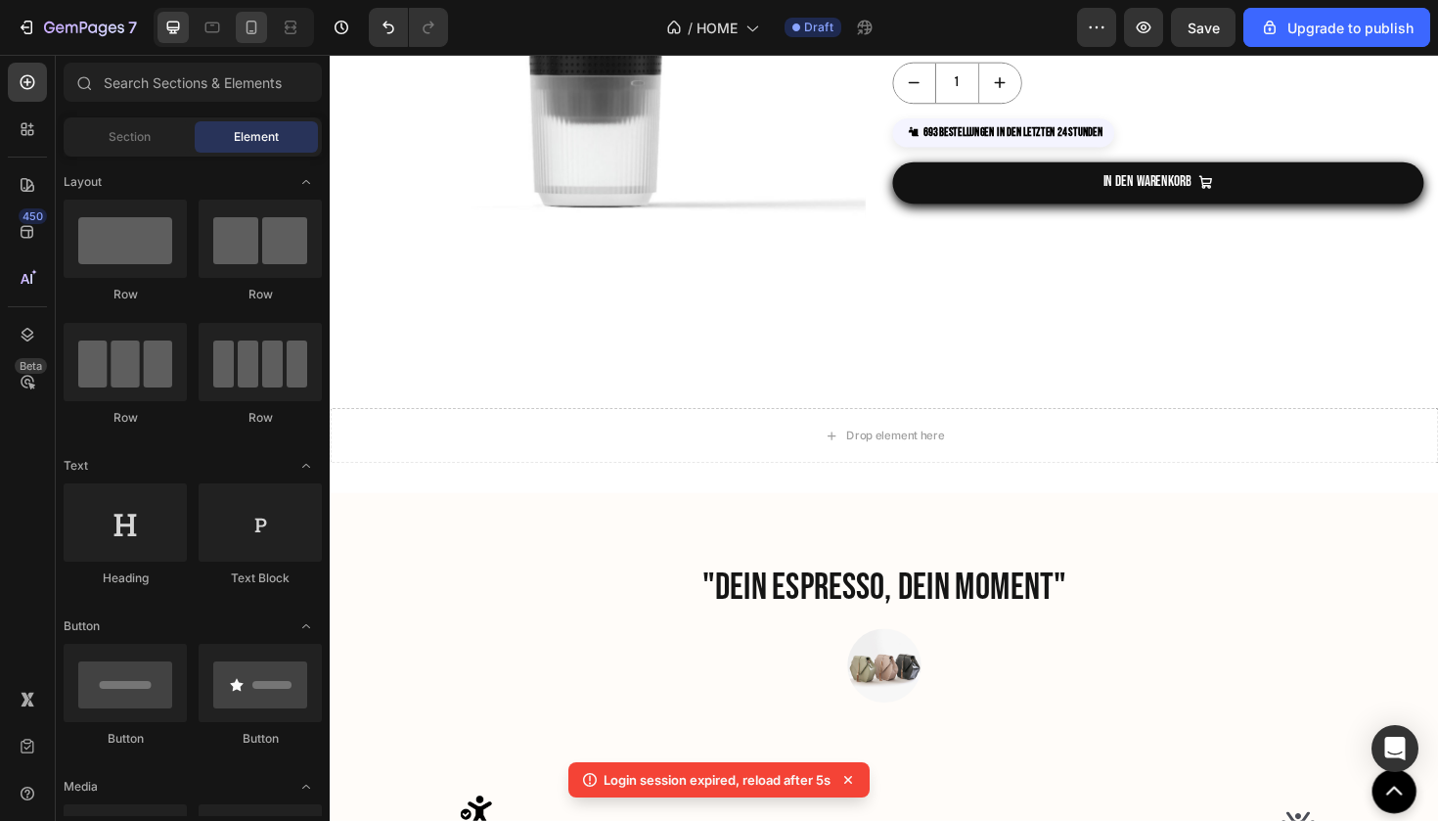
click at [250, 42] on div at bounding box center [251, 27] width 31 height 31
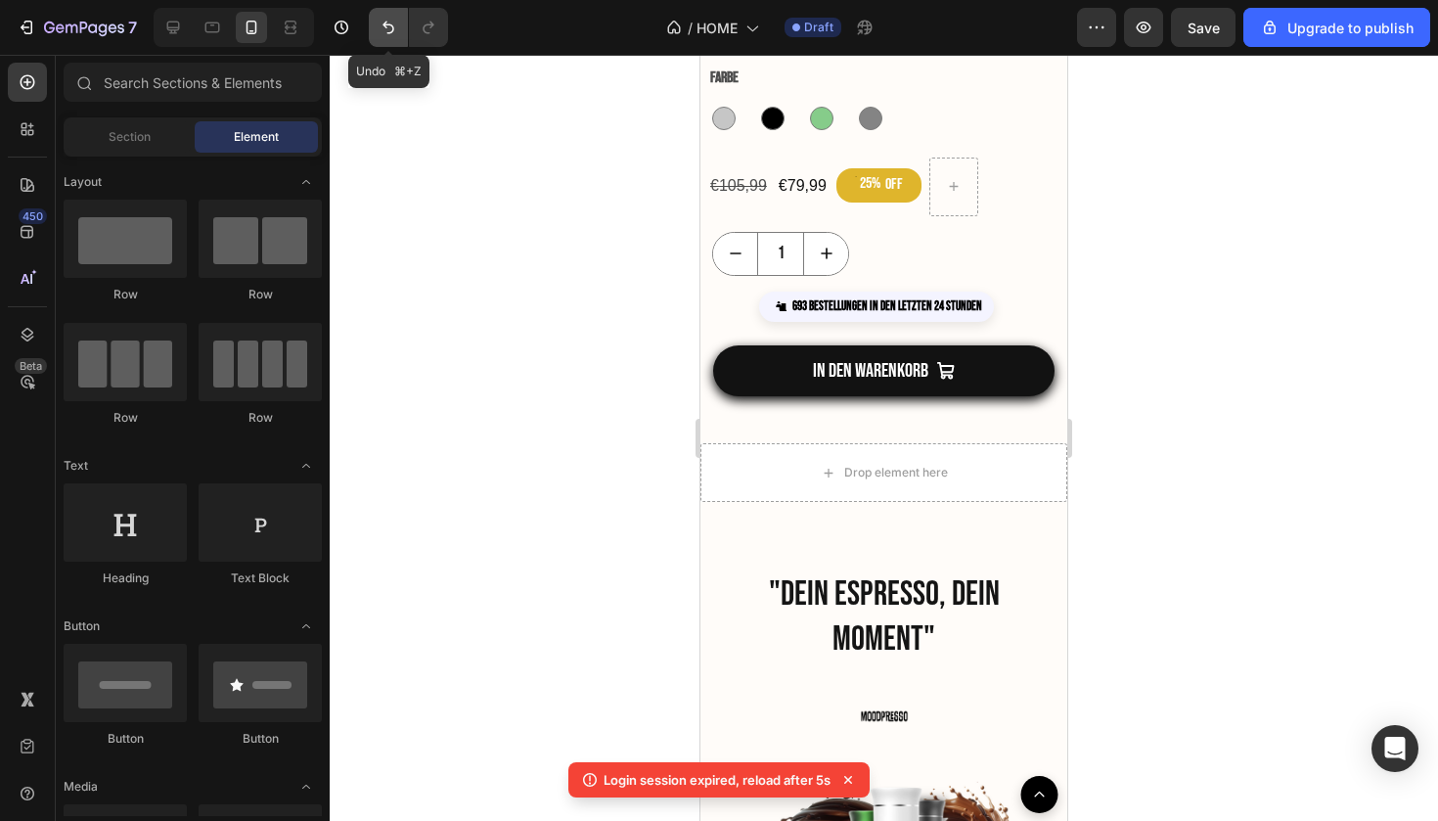
click at [389, 34] on icon "Undo/Redo" at bounding box center [389, 28] width 20 height 20
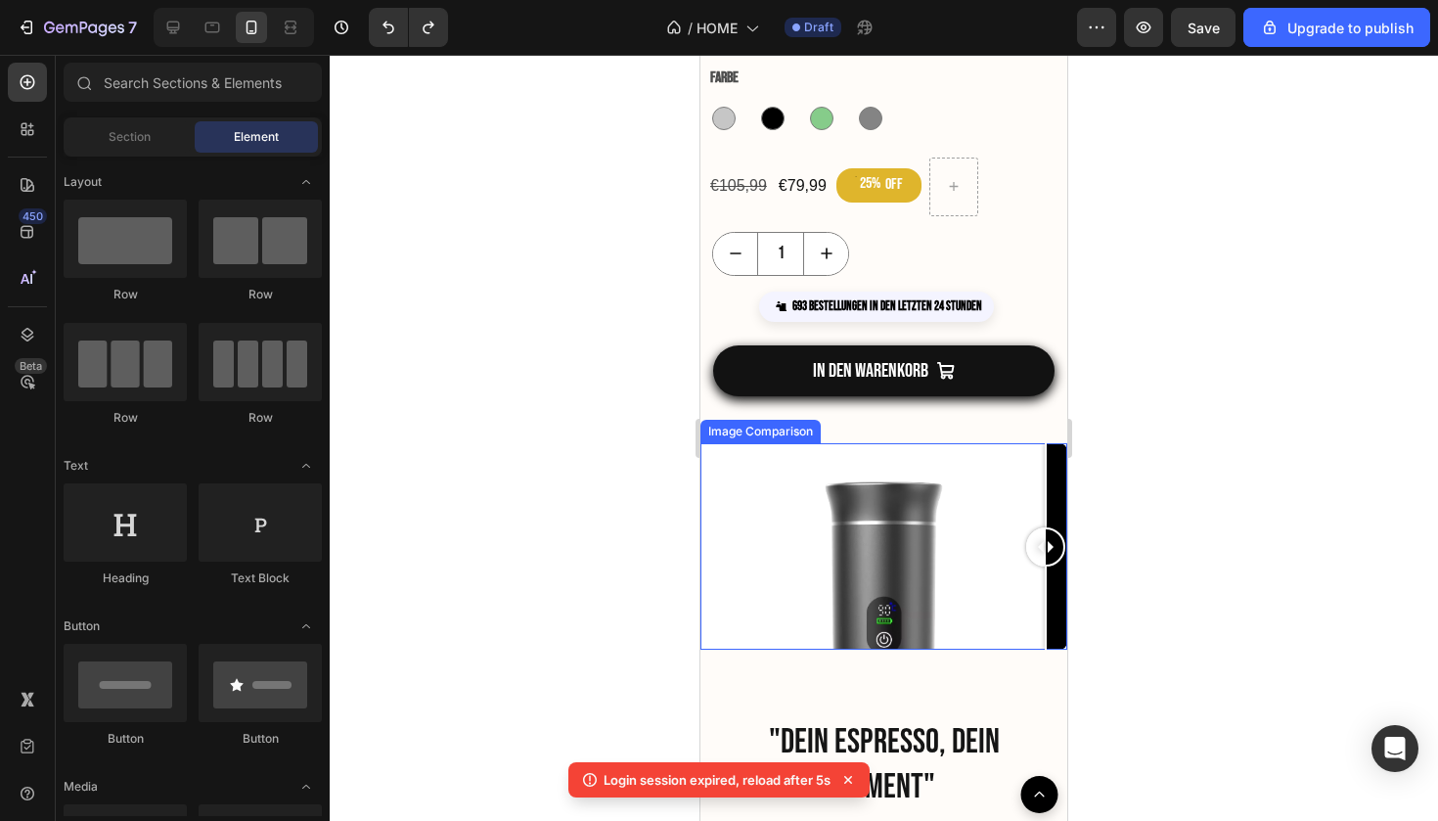
click at [791, 465] on div at bounding box center [884, 546] width 367 height 206
click at [1021, 610] on div at bounding box center [884, 546] width 367 height 206
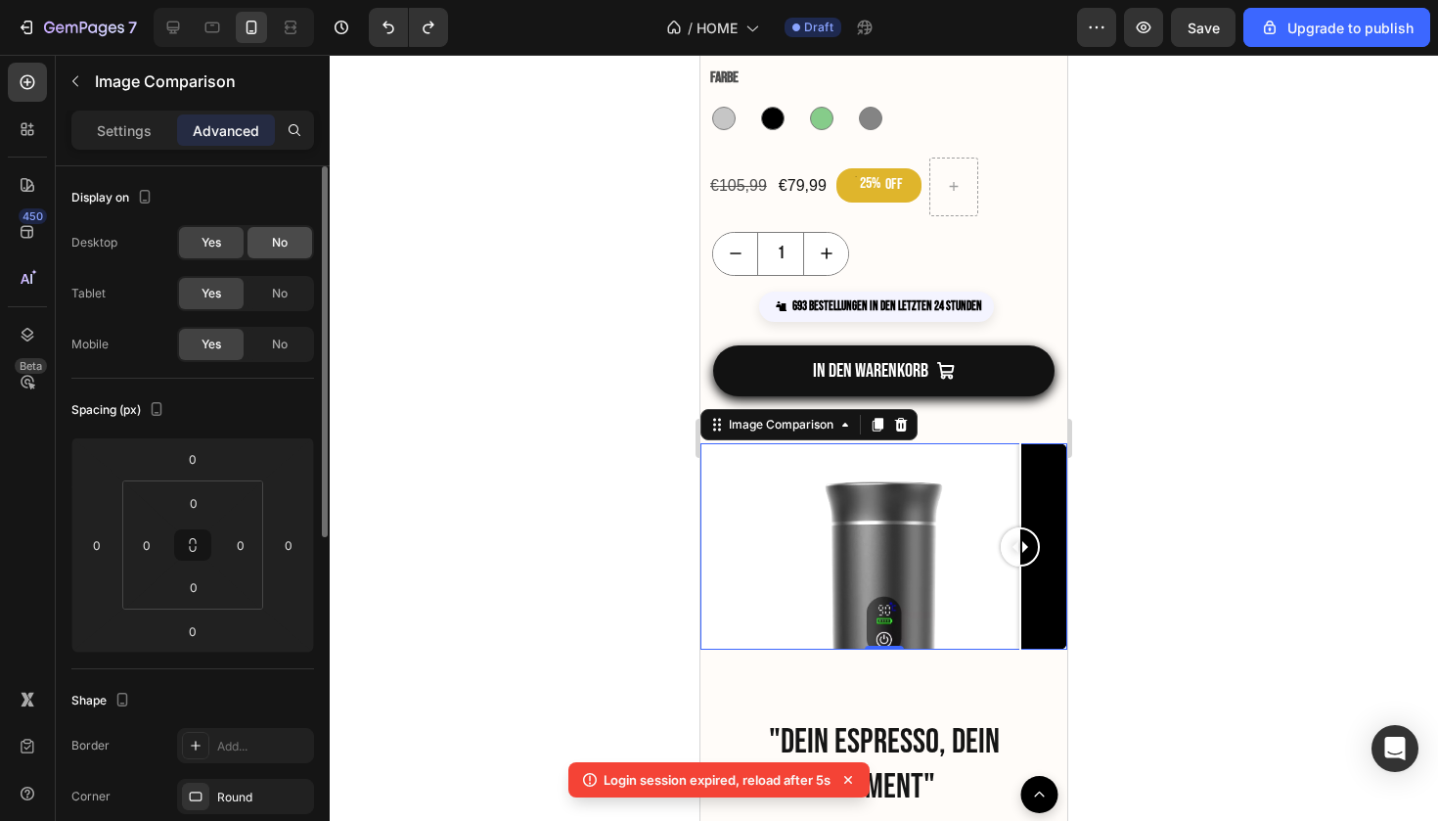
click at [277, 250] on div "No" at bounding box center [280, 242] width 65 height 31
click at [1186, 333] on div at bounding box center [884, 438] width 1109 height 766
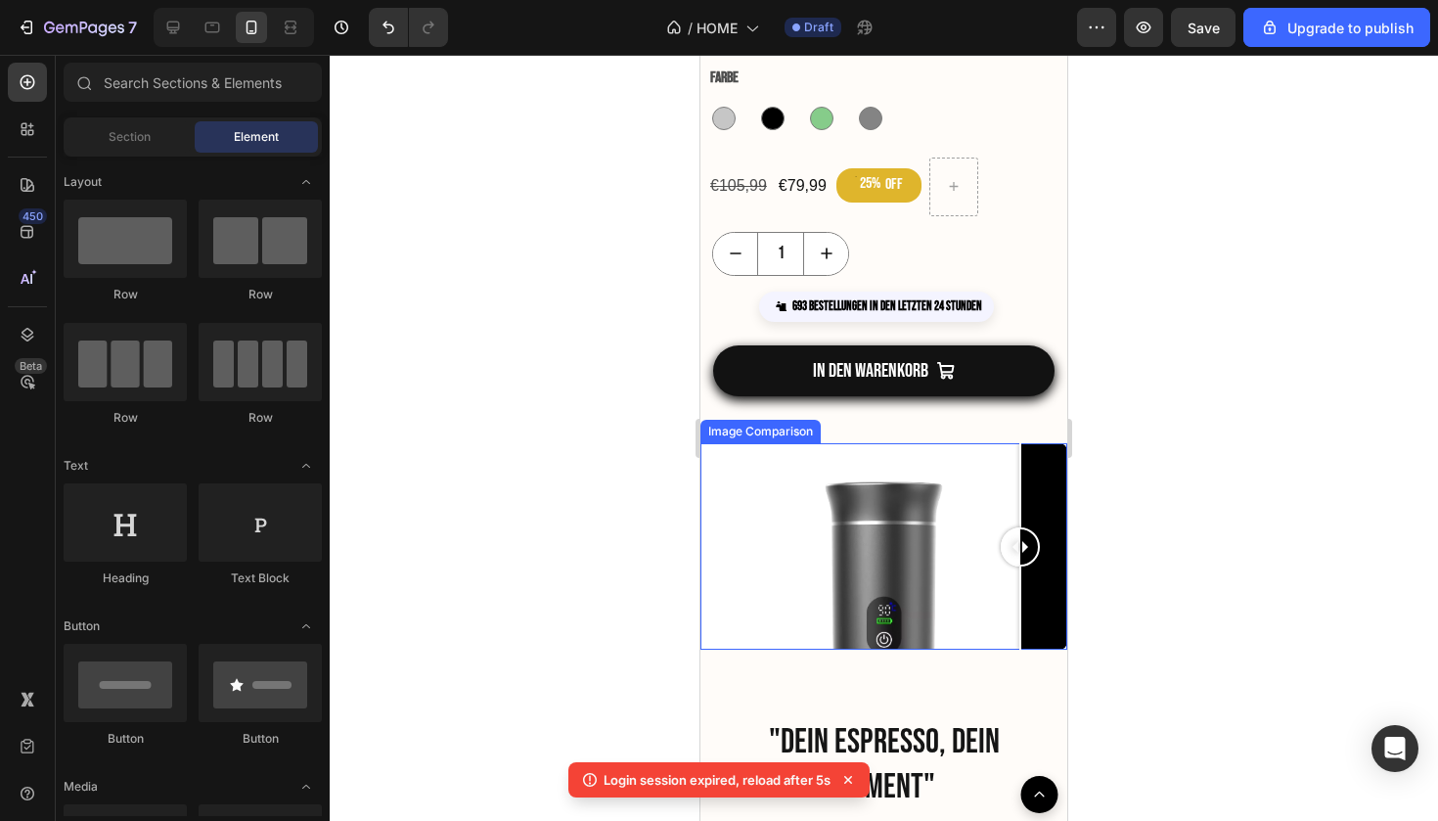
click at [747, 630] on div at bounding box center [884, 546] width 367 height 206
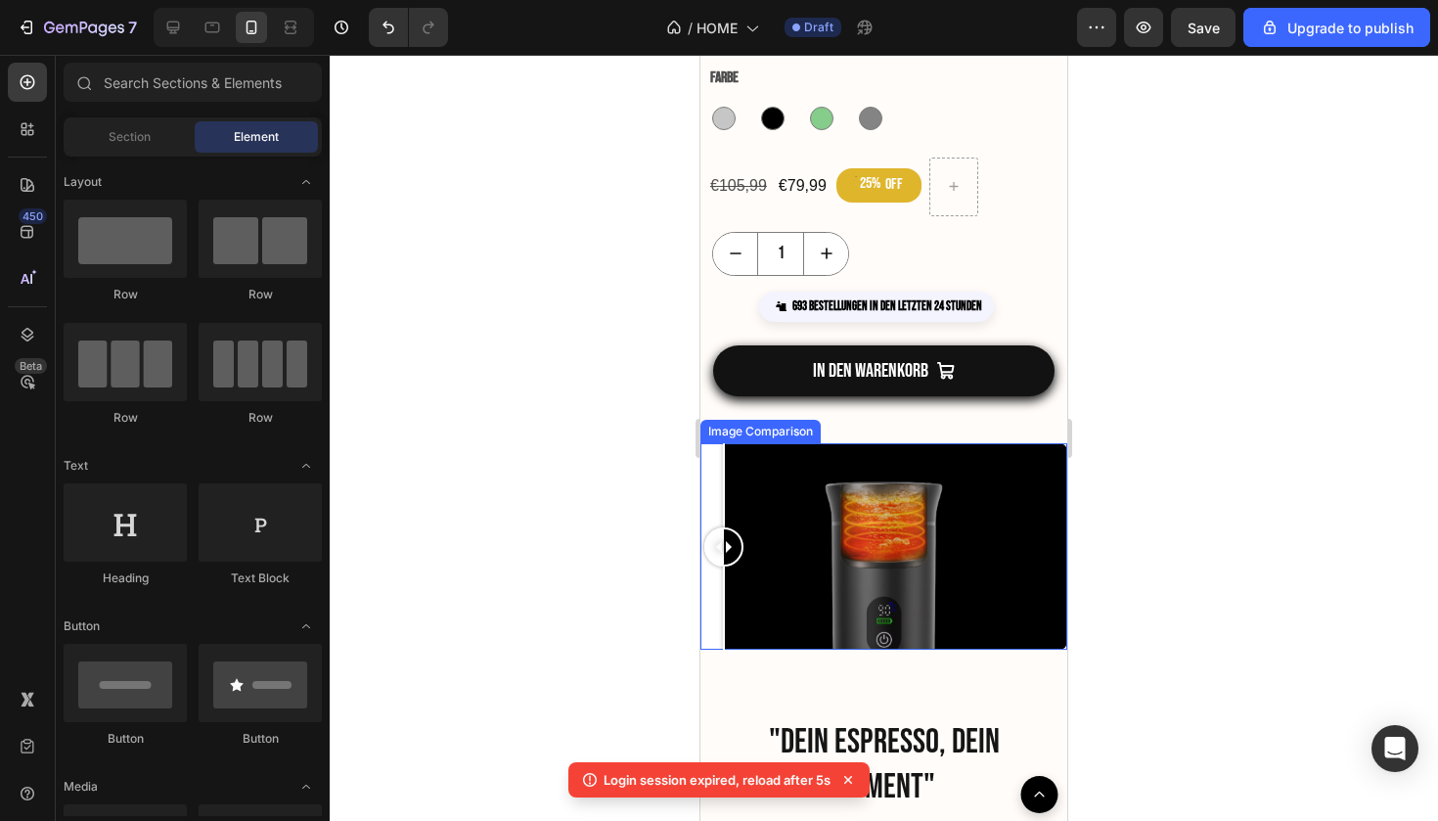
click at [724, 492] on div at bounding box center [884, 546] width 367 height 206
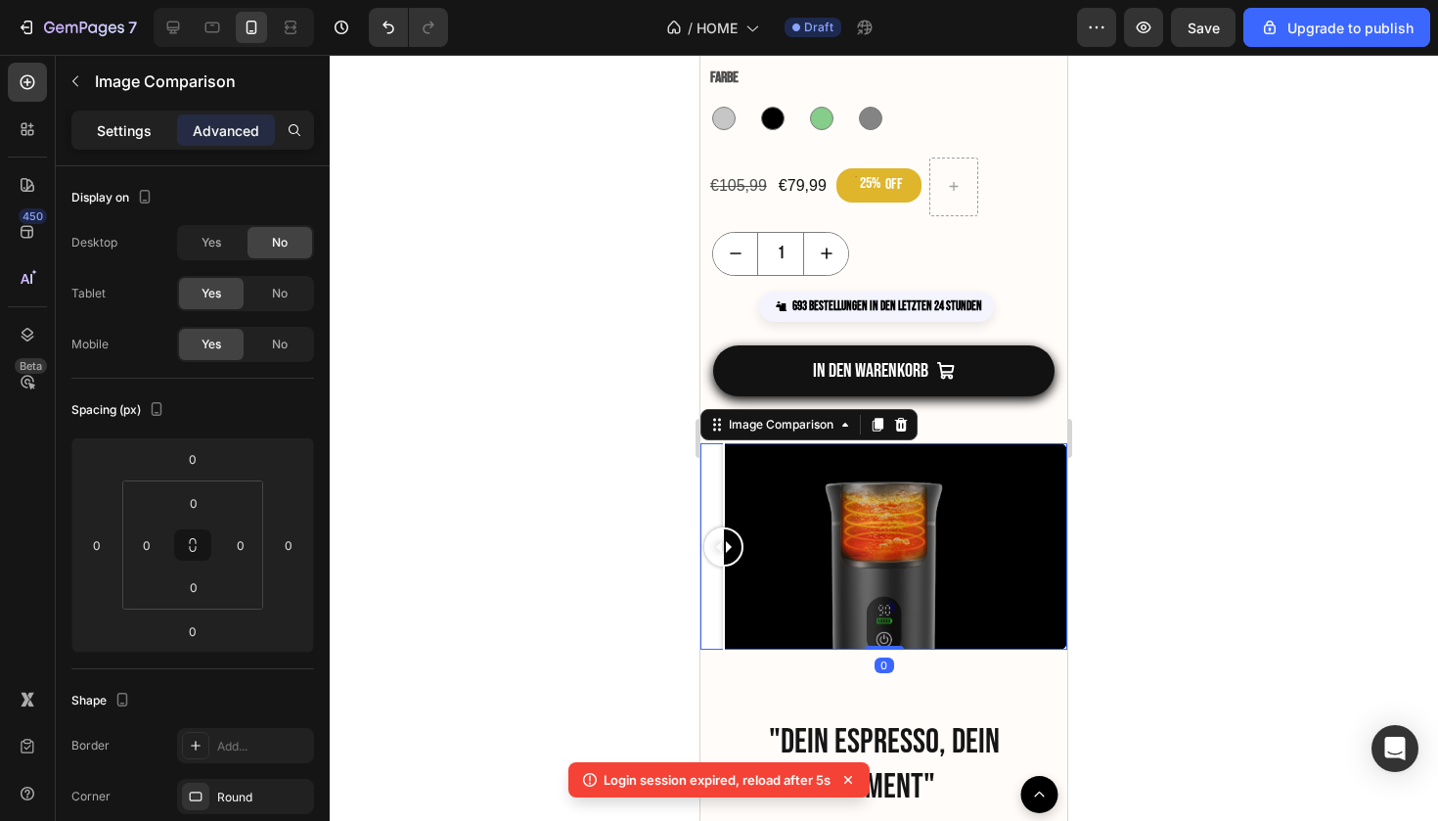
click at [131, 126] on p "Settings" at bounding box center [124, 130] width 55 height 21
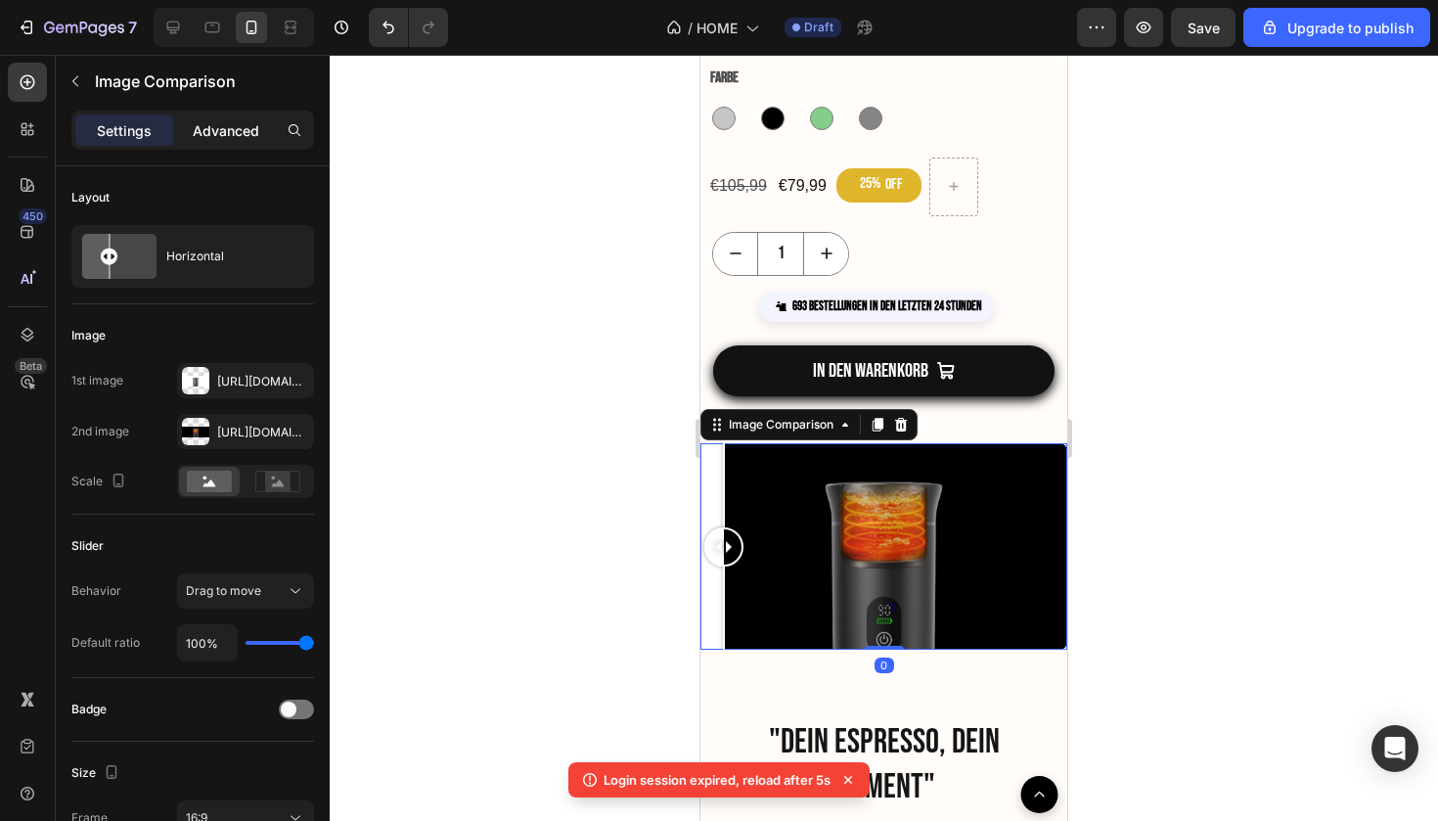
click at [208, 118] on div "Advanced" at bounding box center [226, 129] width 98 height 31
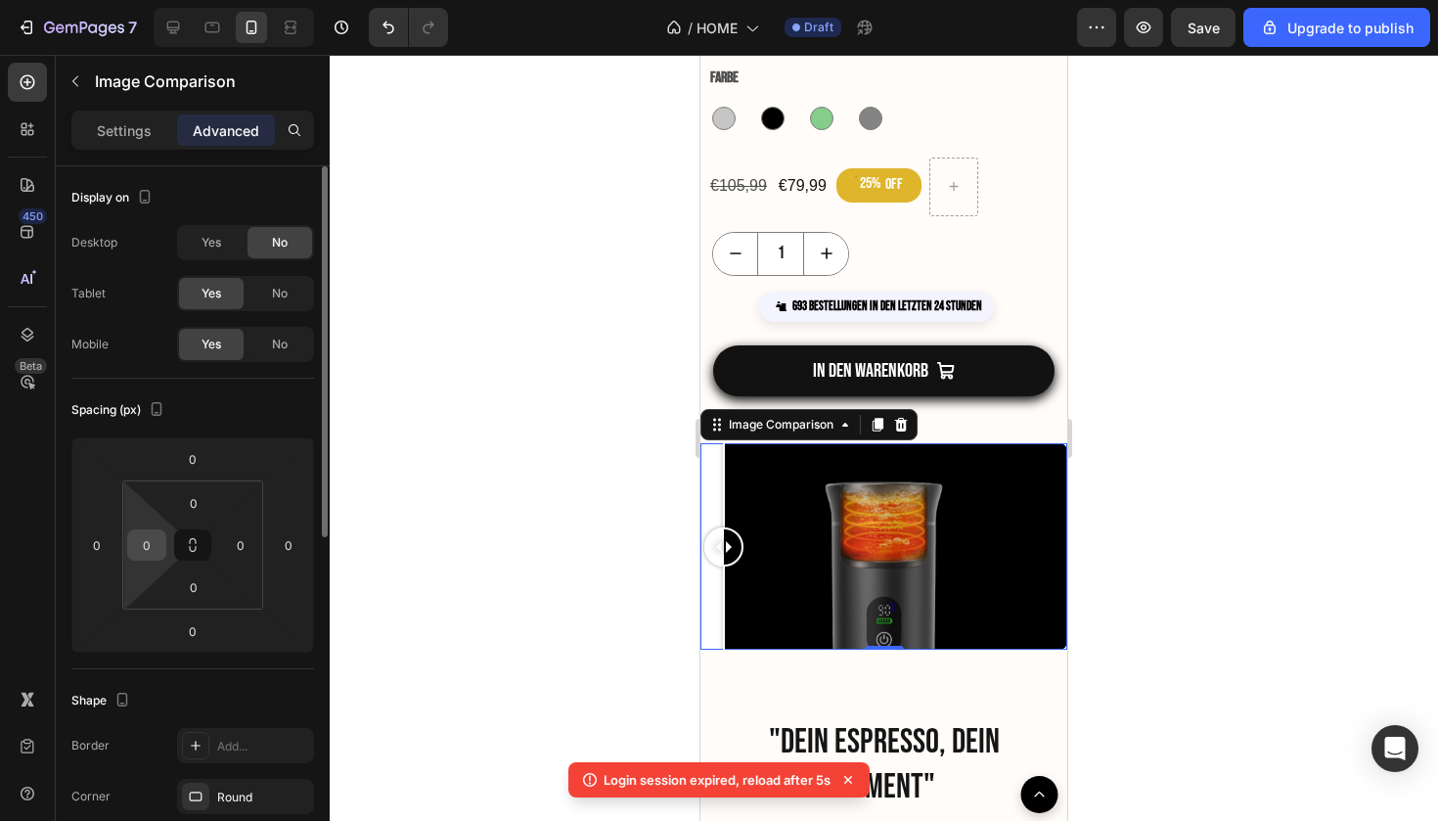
click at [162, 551] on div "0" at bounding box center [146, 544] width 39 height 31
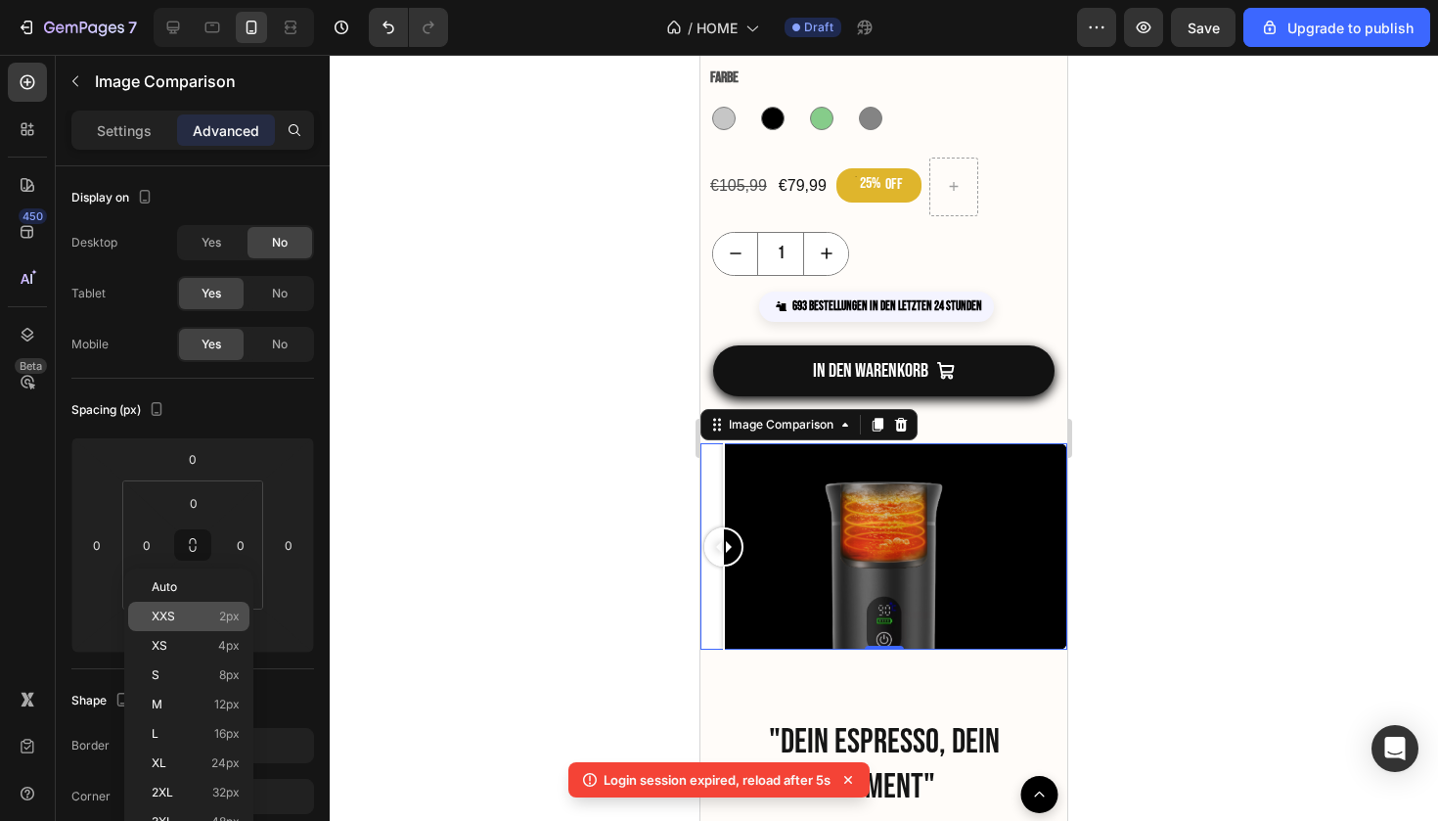
click at [201, 622] on p "XXS 2px" at bounding box center [196, 617] width 88 height 14
type input "2"
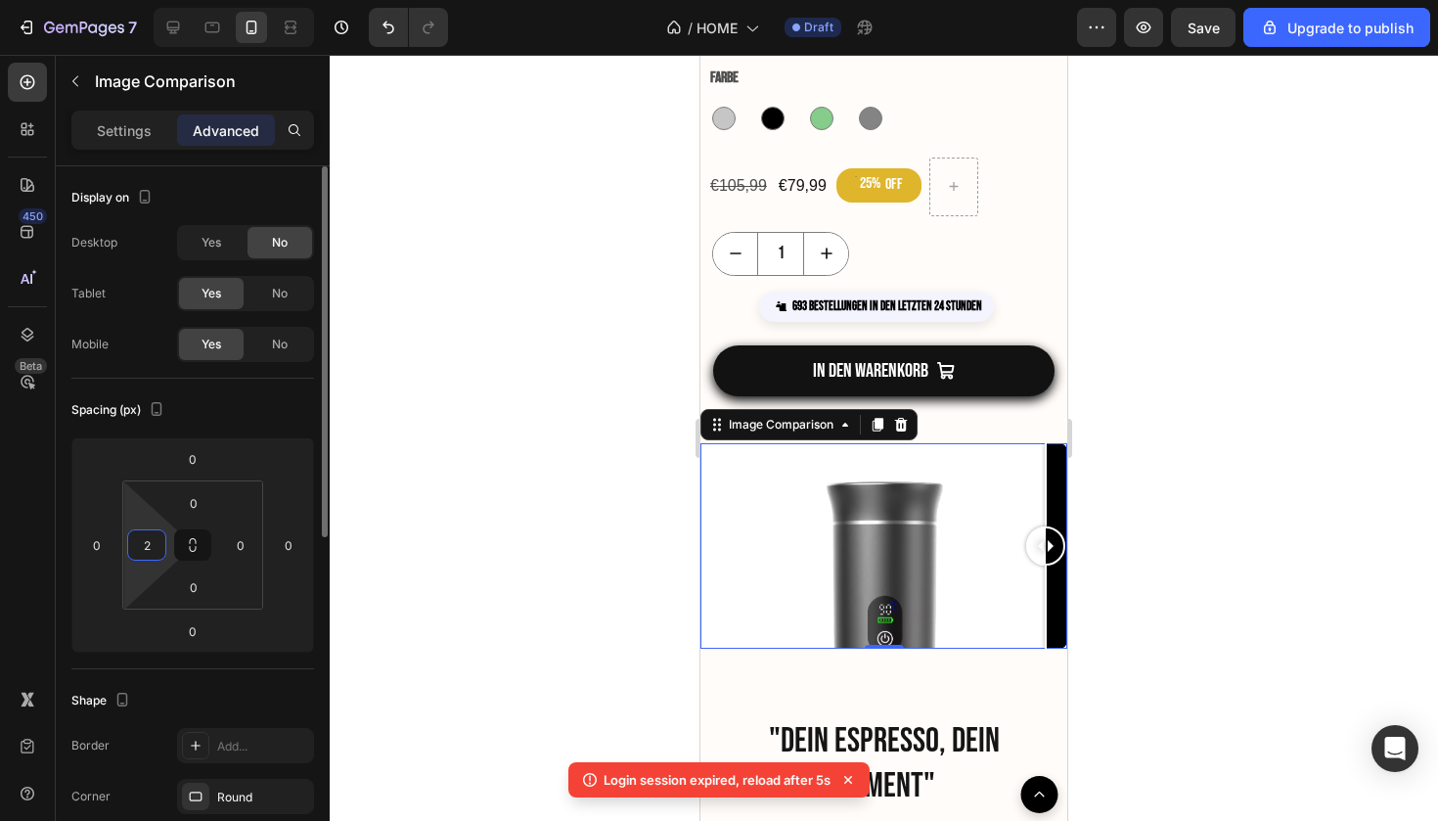
click at [149, 555] on input "2" at bounding box center [146, 544] width 29 height 29
type input "0"
click at [103, 552] on input "0" at bounding box center [96, 544] width 29 height 29
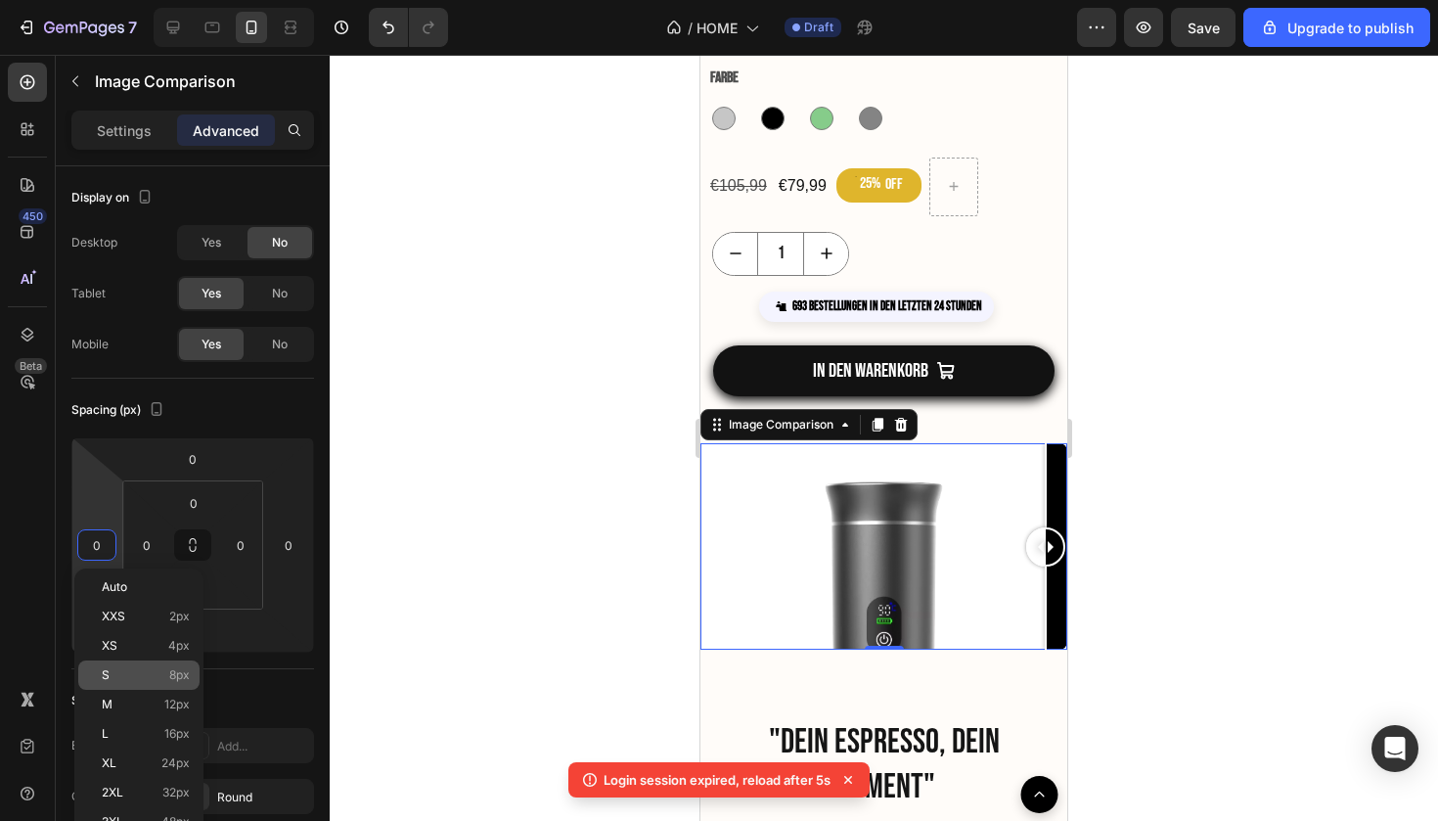
click at [165, 680] on p "S 8px" at bounding box center [146, 675] width 88 height 14
type input "8"
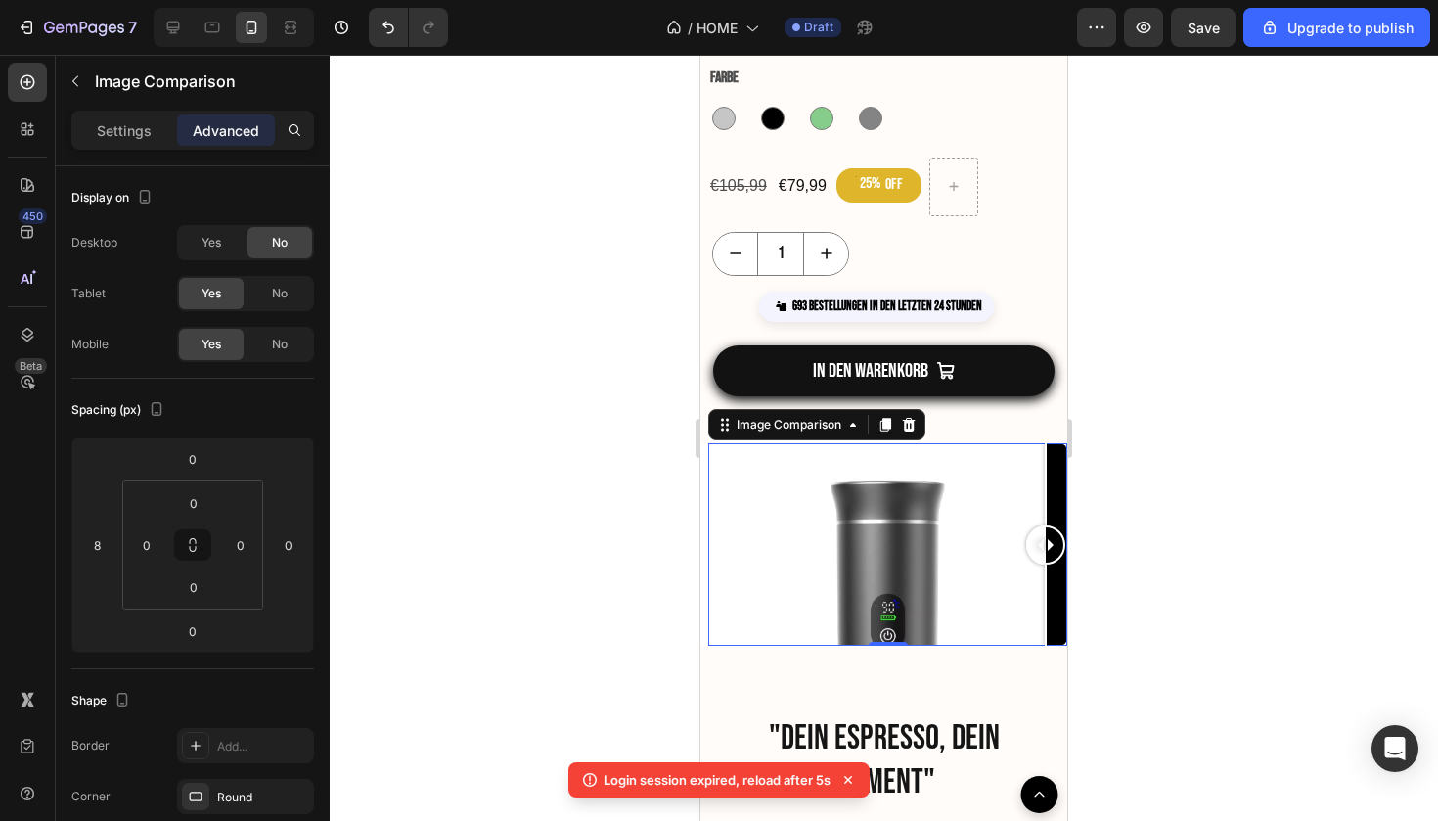
click at [420, 632] on div at bounding box center [884, 438] width 1109 height 766
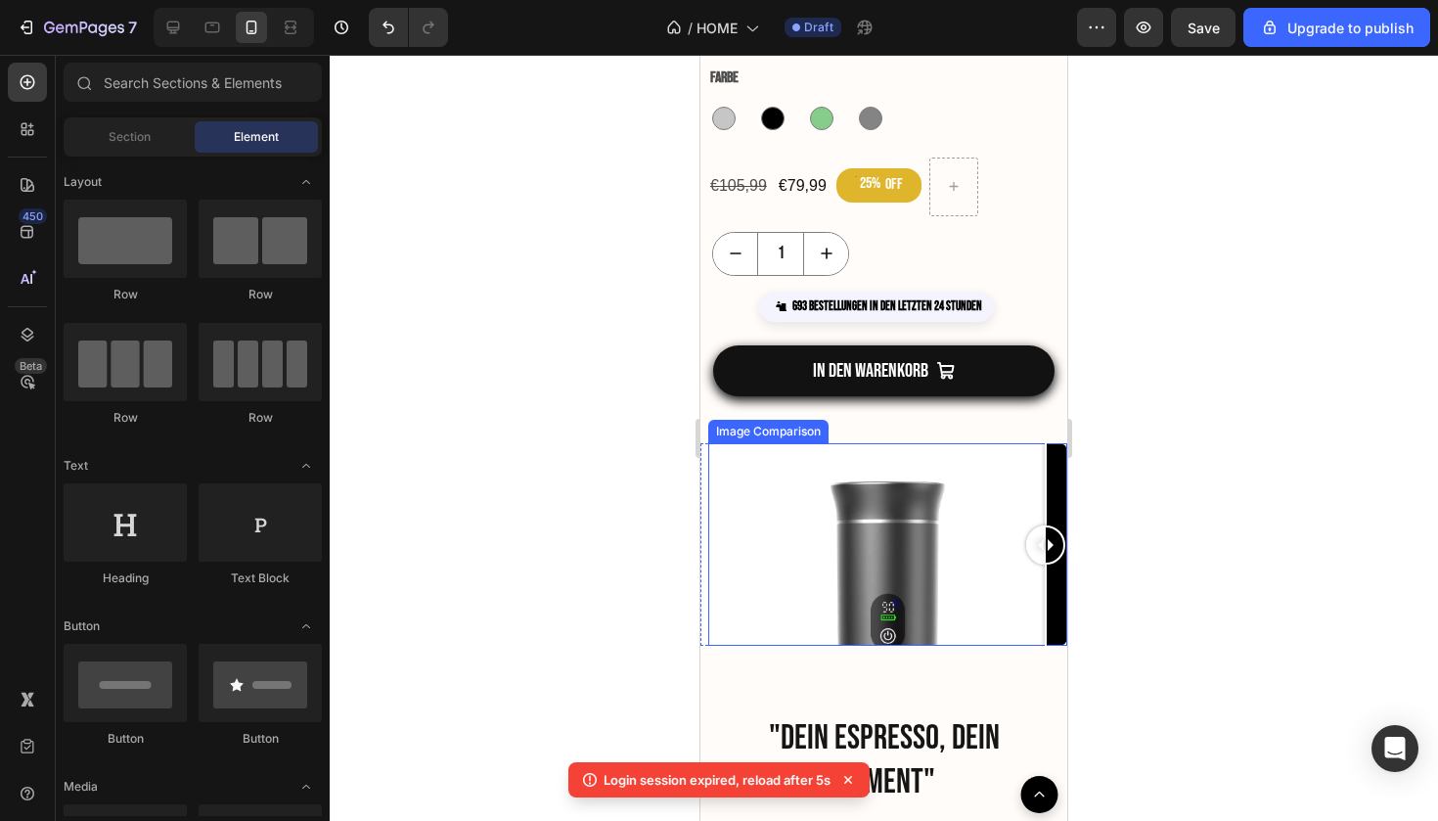
click at [820, 492] on div at bounding box center [887, 544] width 359 height 202
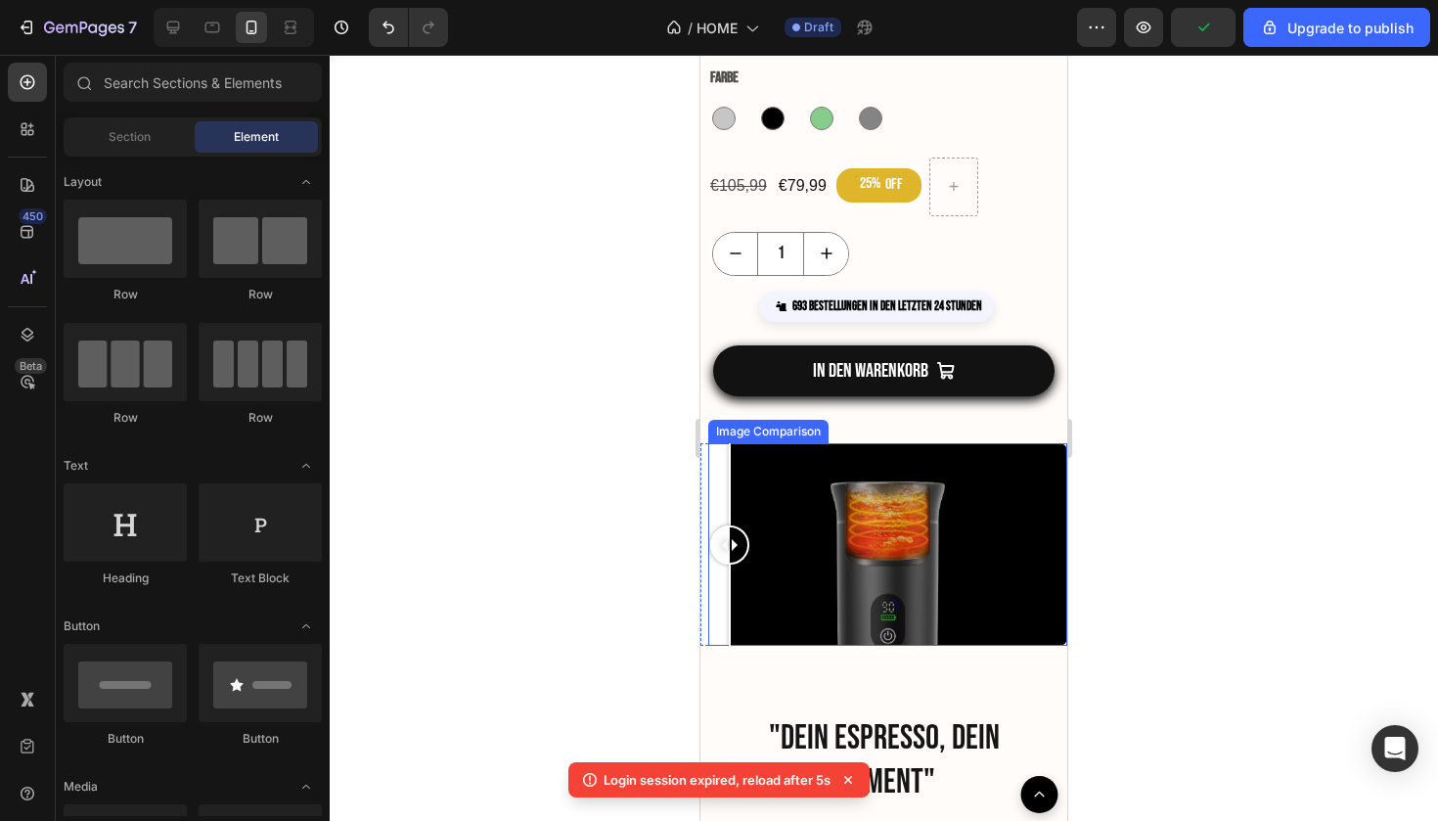
click at [723, 568] on div at bounding box center [887, 544] width 359 height 202
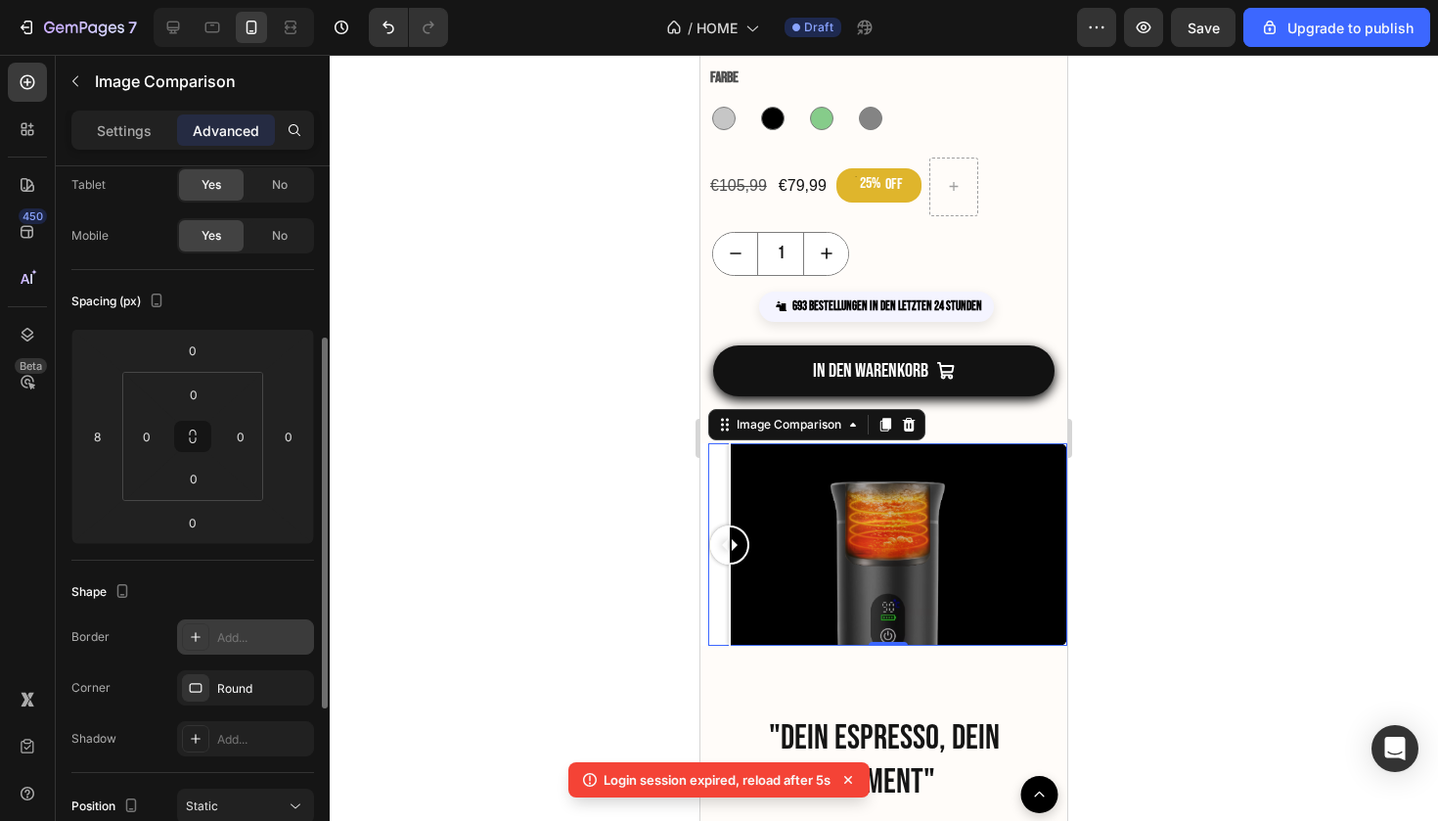
scroll to position [223, 0]
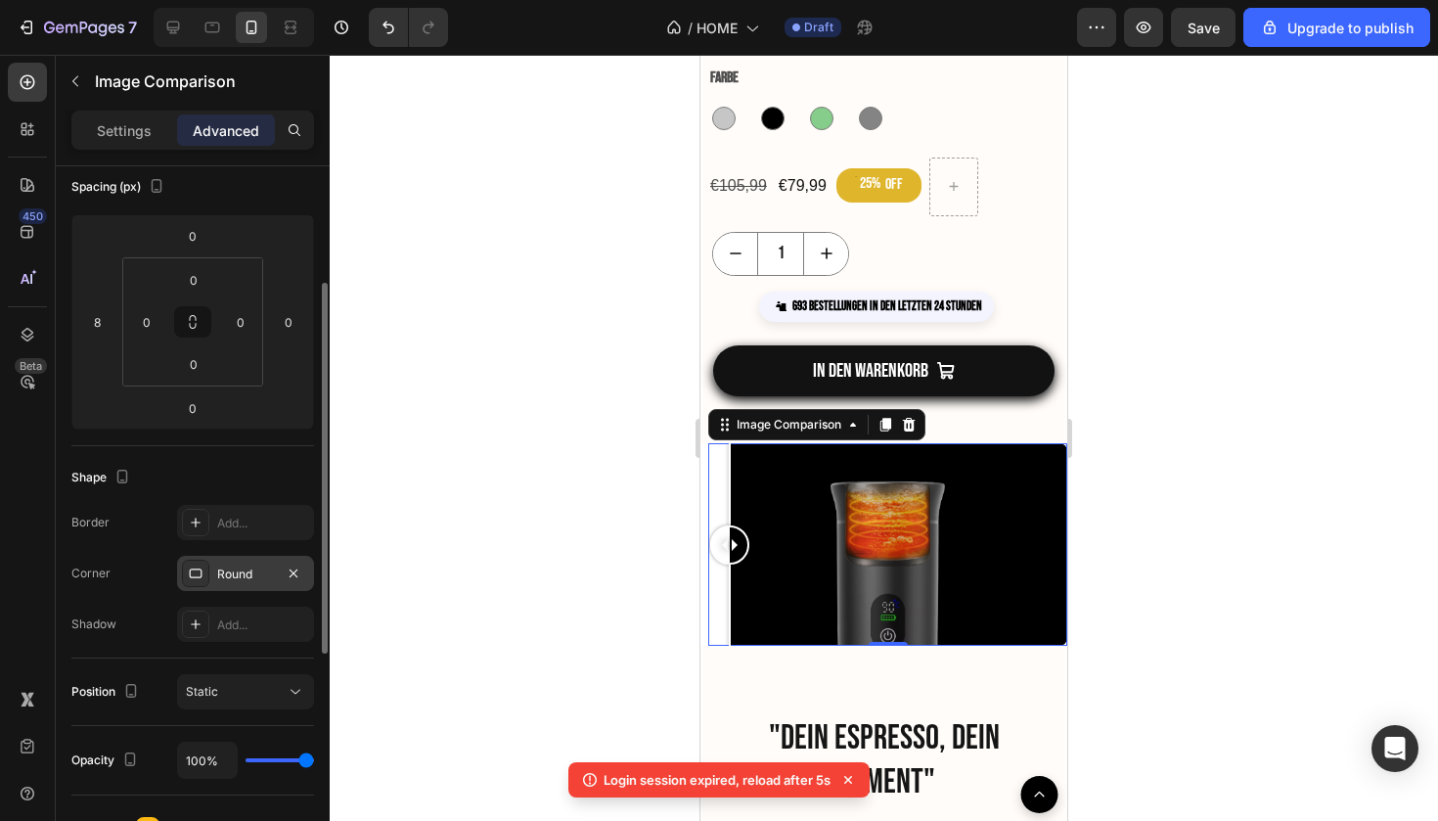
click at [246, 574] on div "Round" at bounding box center [245, 575] width 57 height 18
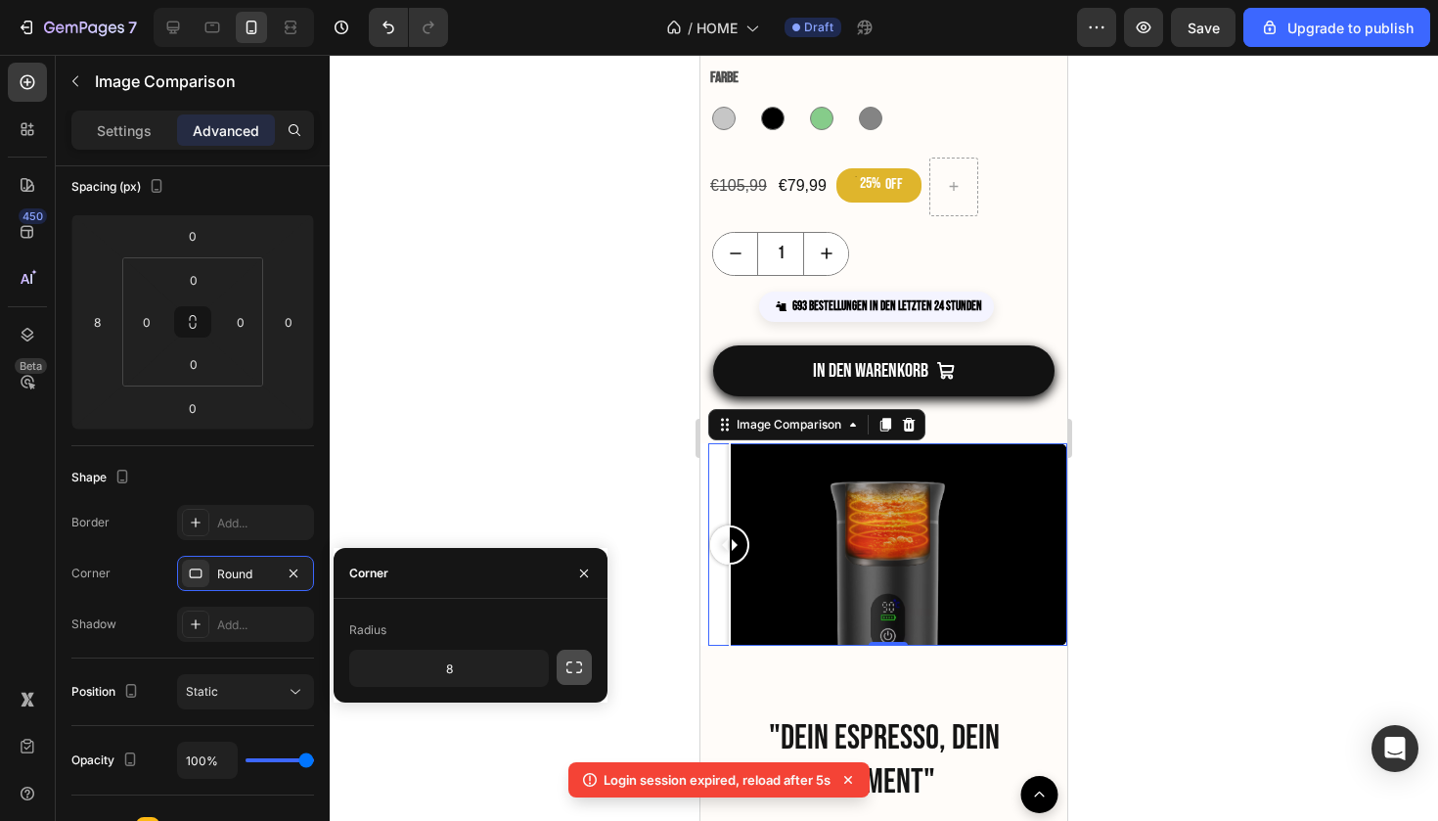
click at [568, 664] on icon "button" at bounding box center [575, 668] width 20 height 20
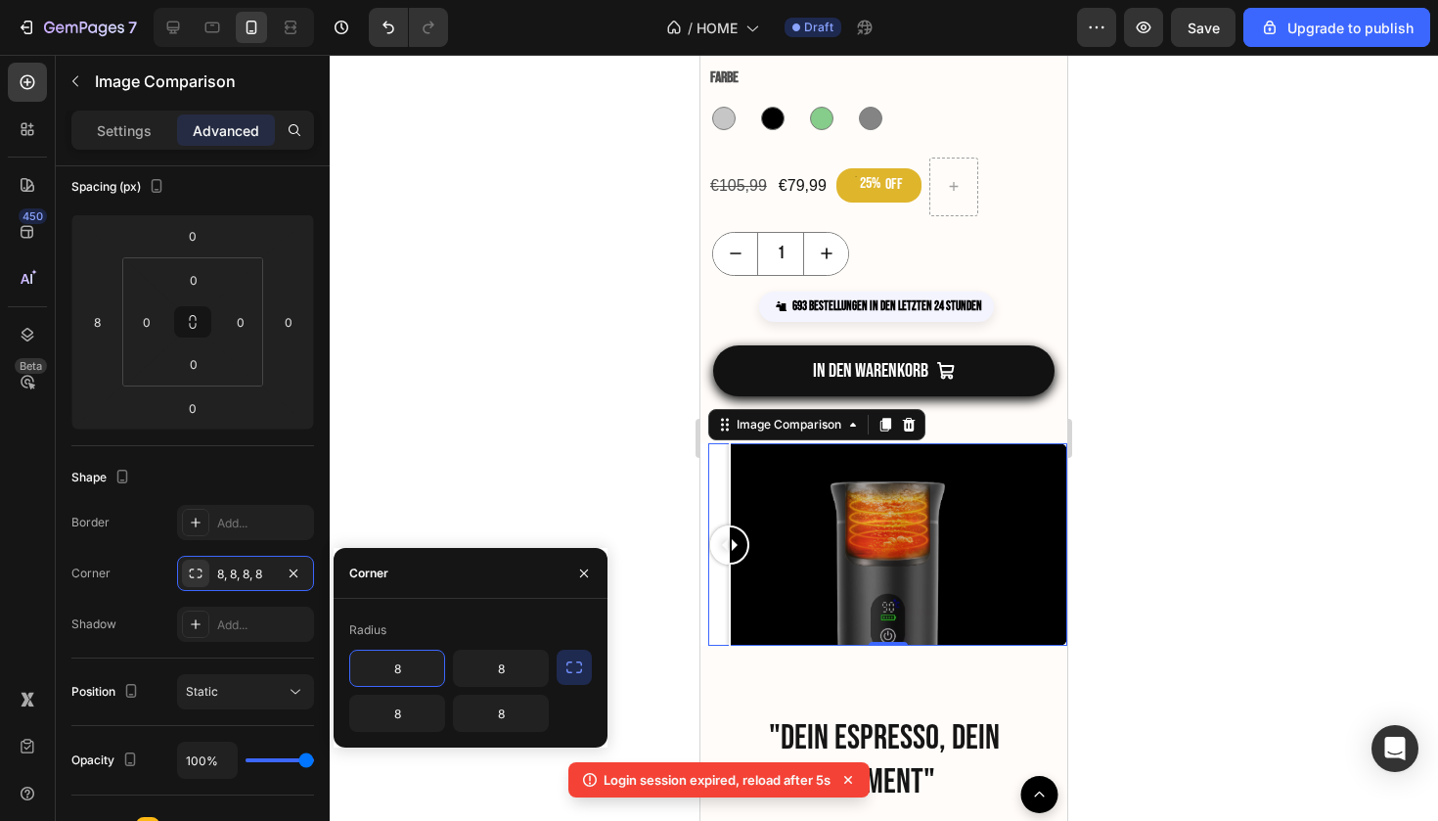
click at [419, 671] on input "8" at bounding box center [397, 668] width 94 height 35
type input "99"
click at [488, 496] on div at bounding box center [884, 438] width 1109 height 766
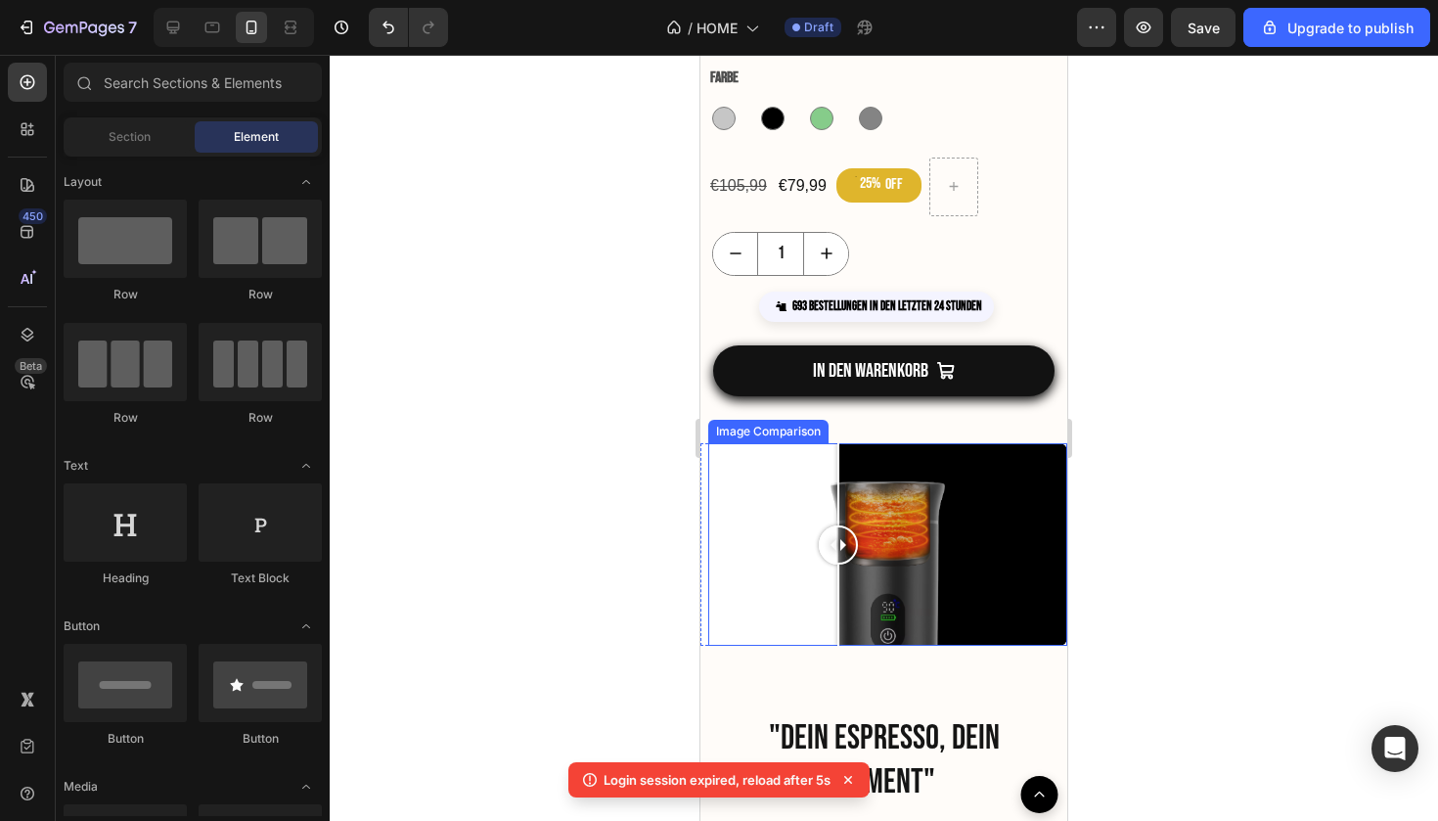
drag, startPoint x: 733, startPoint y: 539, endPoint x: 839, endPoint y: 602, distance: 122.8
click at [839, 602] on div at bounding box center [838, 544] width 39 height 202
click at [790, 505] on div at bounding box center [887, 544] width 359 height 202
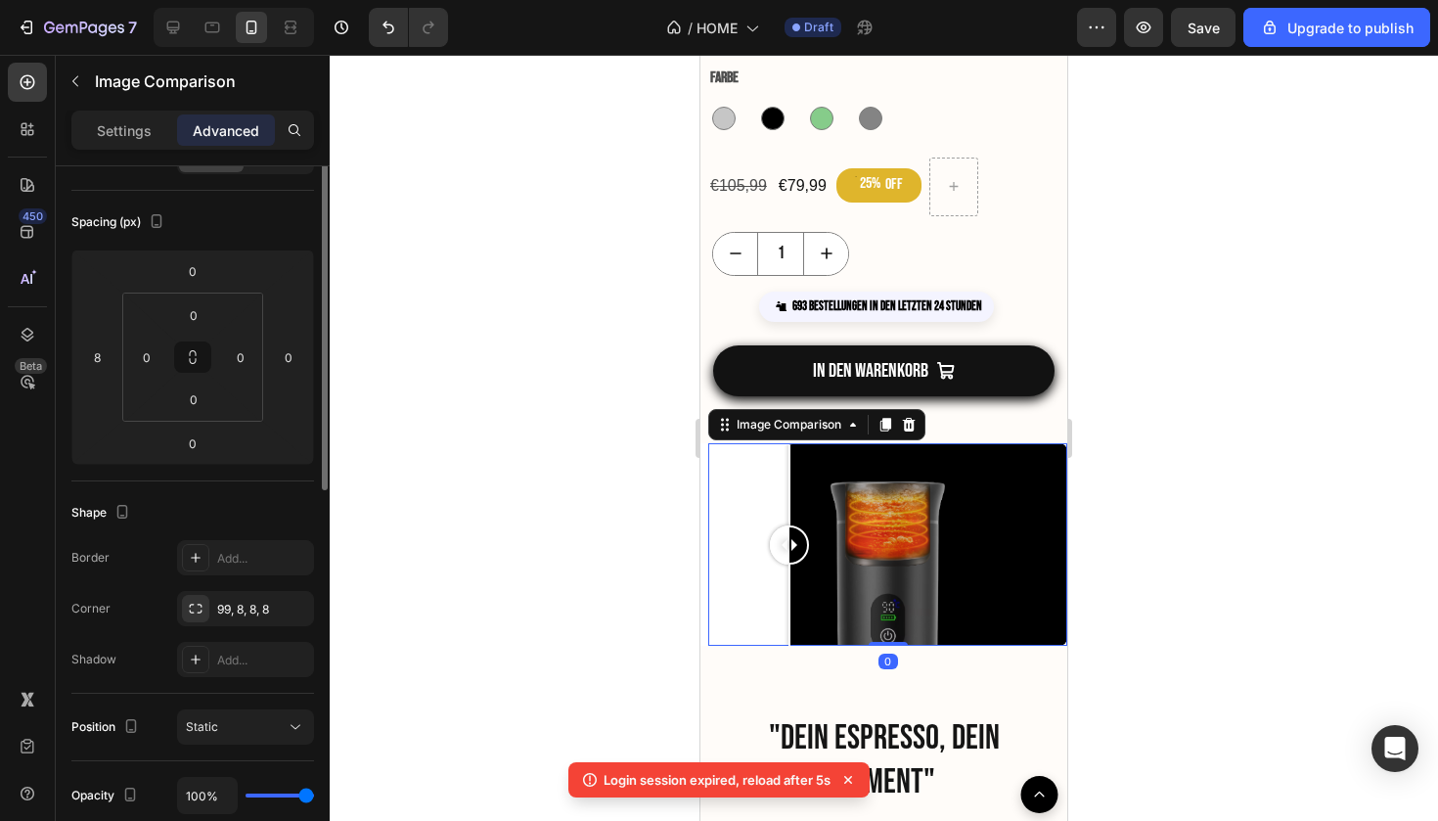
scroll to position [188, 0]
click at [282, 613] on button "button" at bounding box center [293, 608] width 23 height 23
click at [251, 616] on div "Add..." at bounding box center [263, 610] width 92 height 18
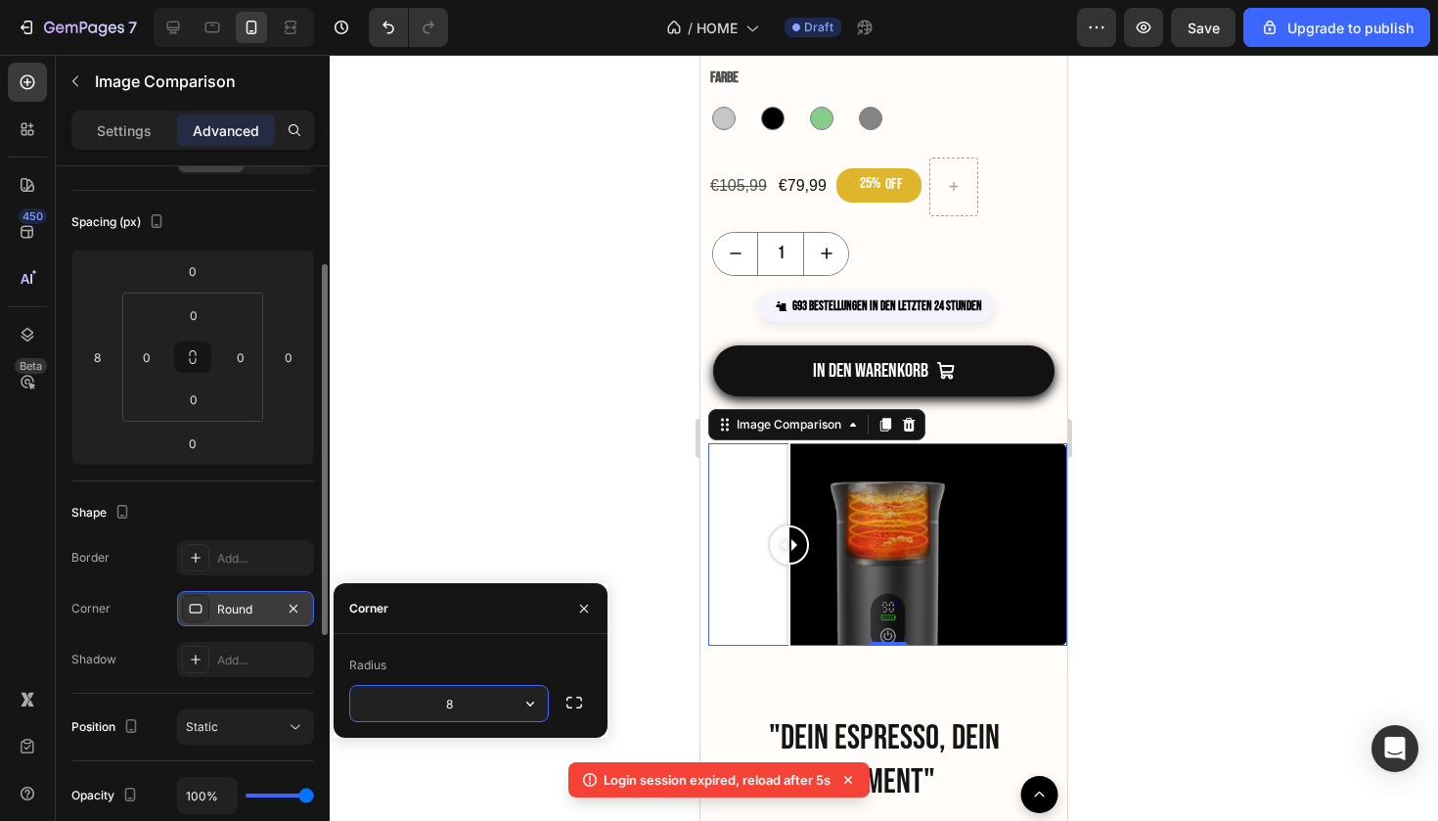
click at [509, 703] on input "8" at bounding box center [449, 703] width 198 height 35
click at [576, 690] on button "button" at bounding box center [574, 702] width 35 height 35
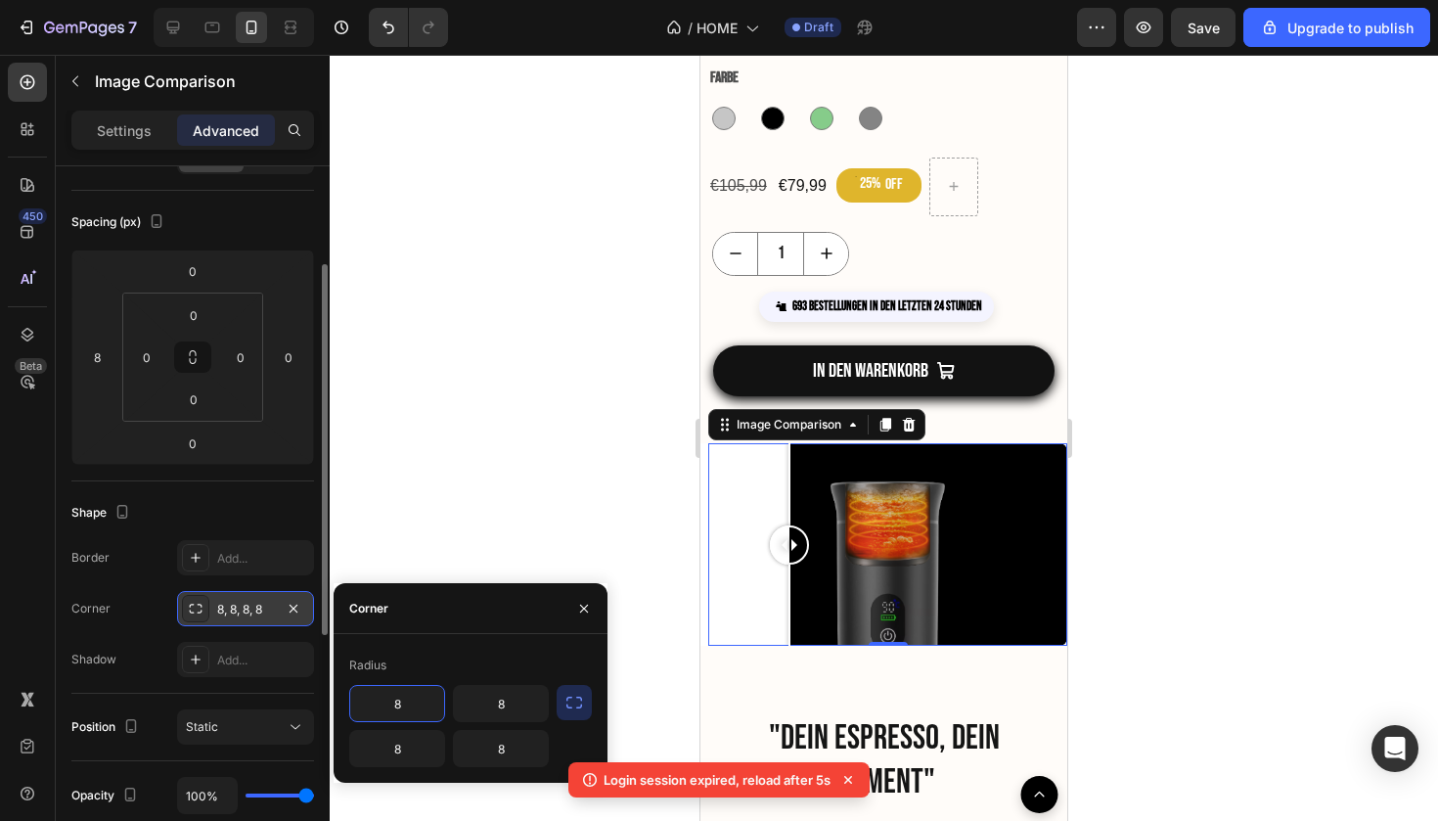
click at [412, 707] on input "8" at bounding box center [397, 703] width 94 height 35
type input "16"
click at [616, 602] on div at bounding box center [884, 438] width 1109 height 766
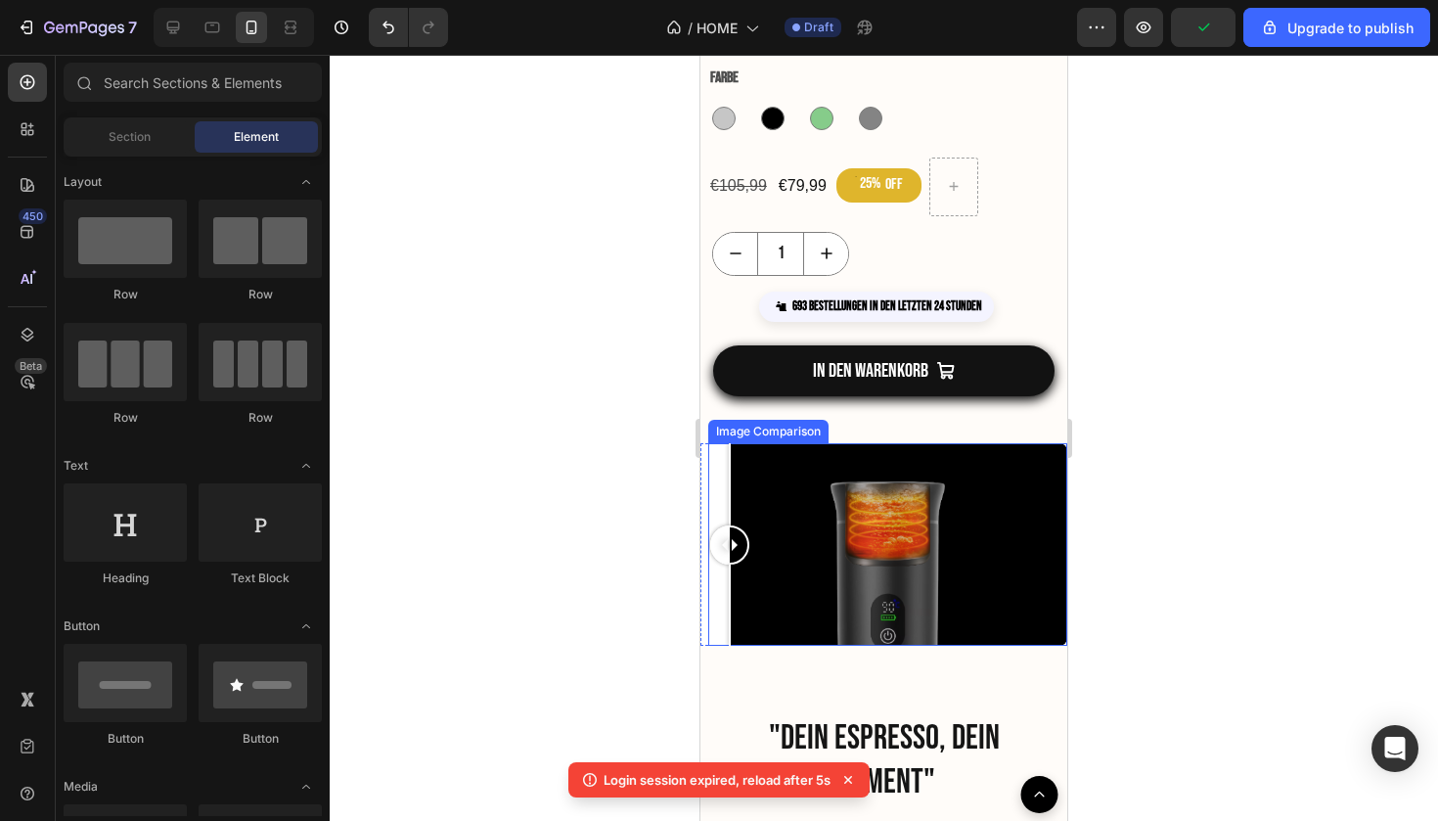
drag, startPoint x: 790, startPoint y: 548, endPoint x: 711, endPoint y: 558, distance: 78.9
click at [711, 558] on div at bounding box center [729, 544] width 39 height 202
click at [815, 488] on div at bounding box center [887, 544] width 359 height 202
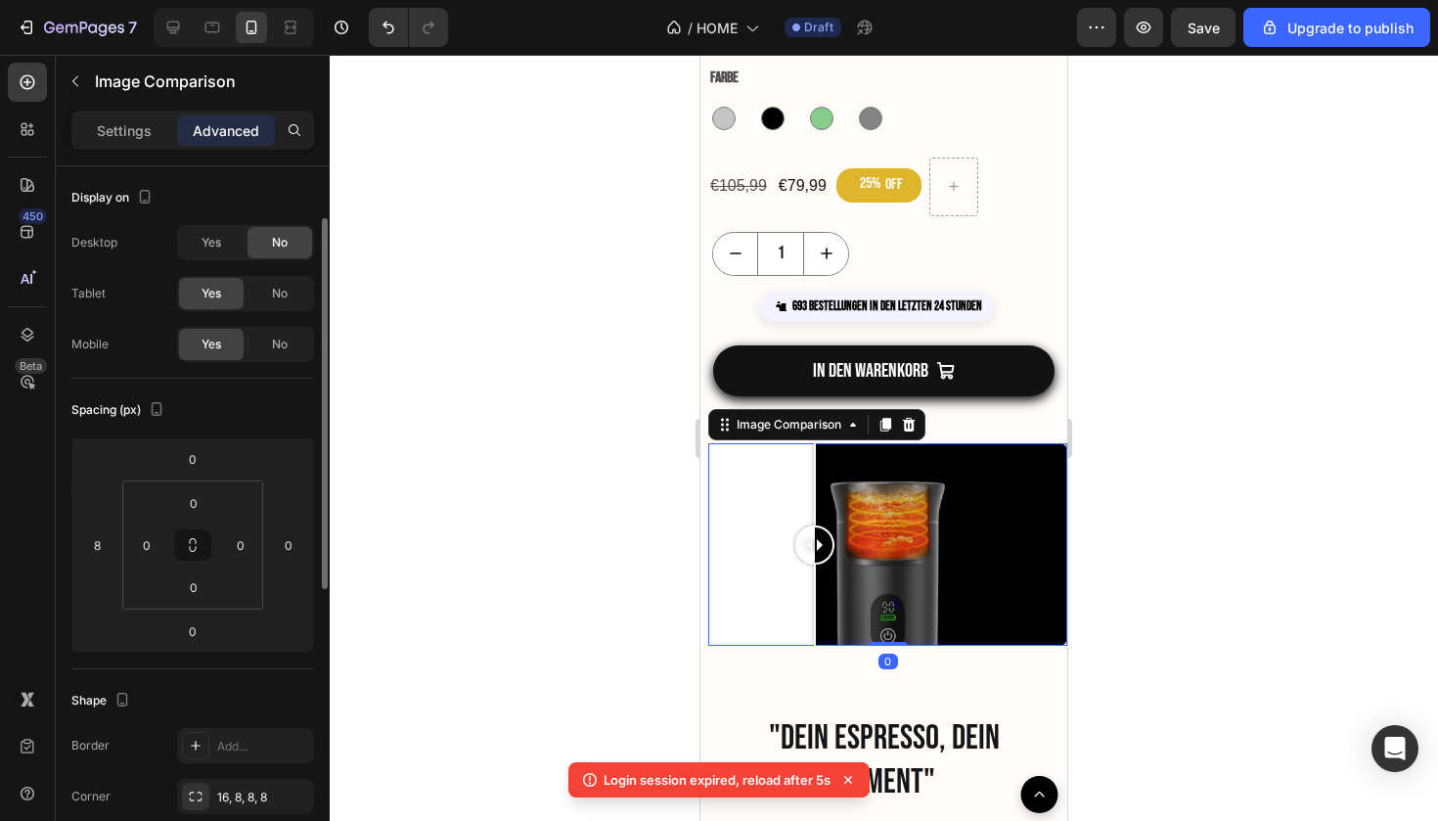
scroll to position [270, 0]
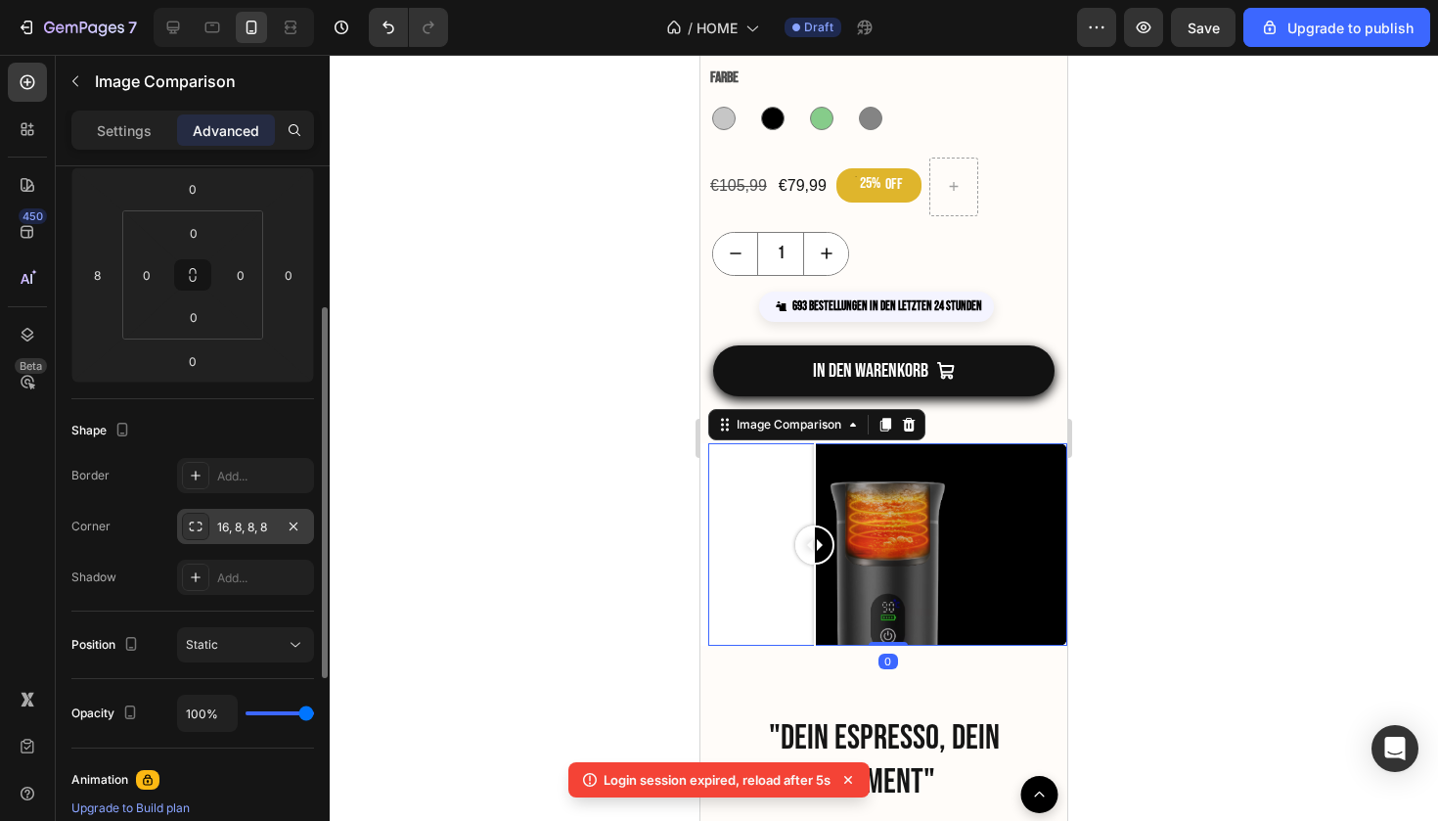
click at [260, 528] on div "16, 8, 8, 8" at bounding box center [245, 528] width 57 height 18
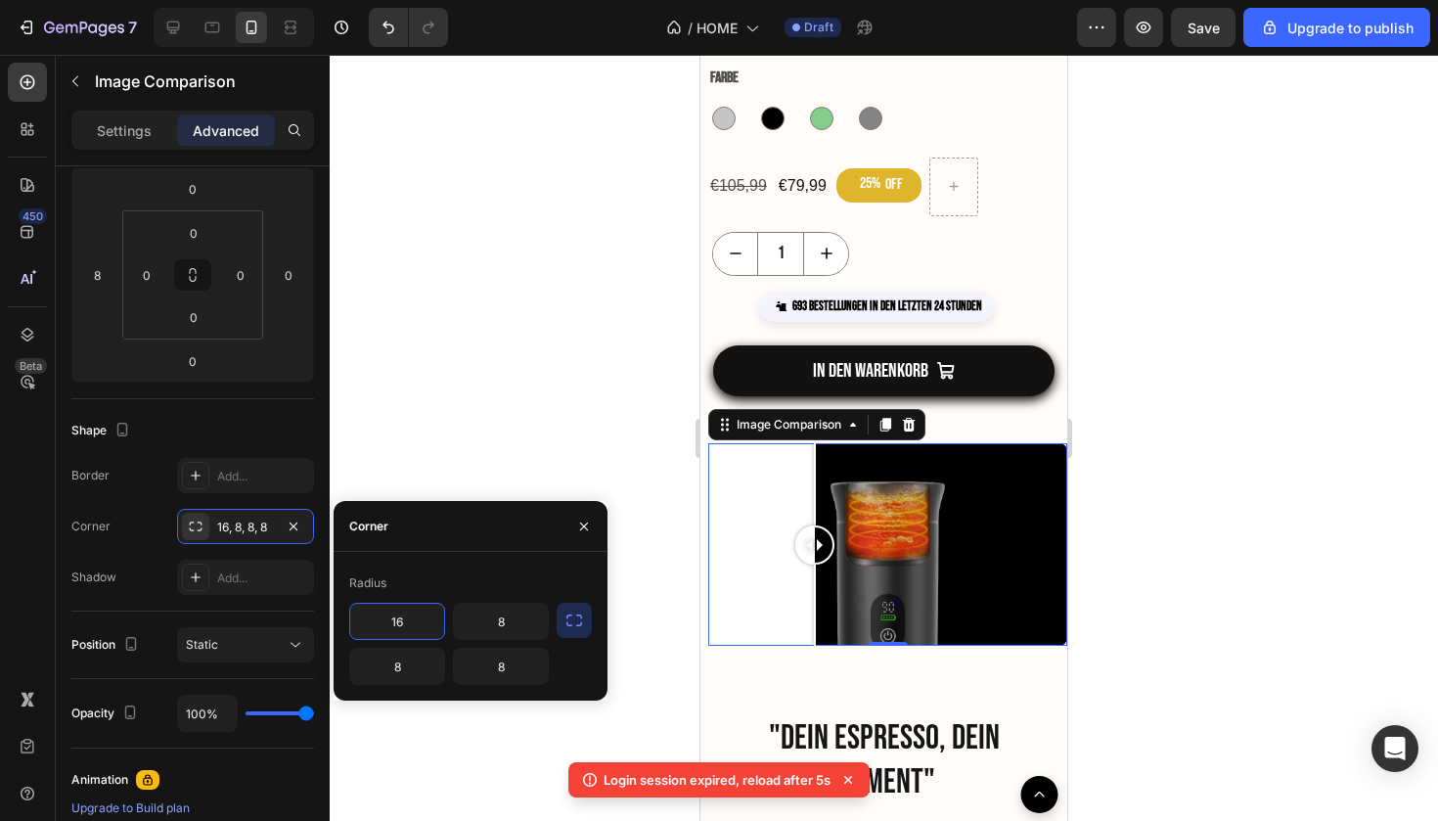
click at [417, 621] on input "16" at bounding box center [397, 621] width 94 height 35
type input "1"
type input "99"
click at [537, 614] on input "8" at bounding box center [501, 621] width 94 height 35
type input "99"
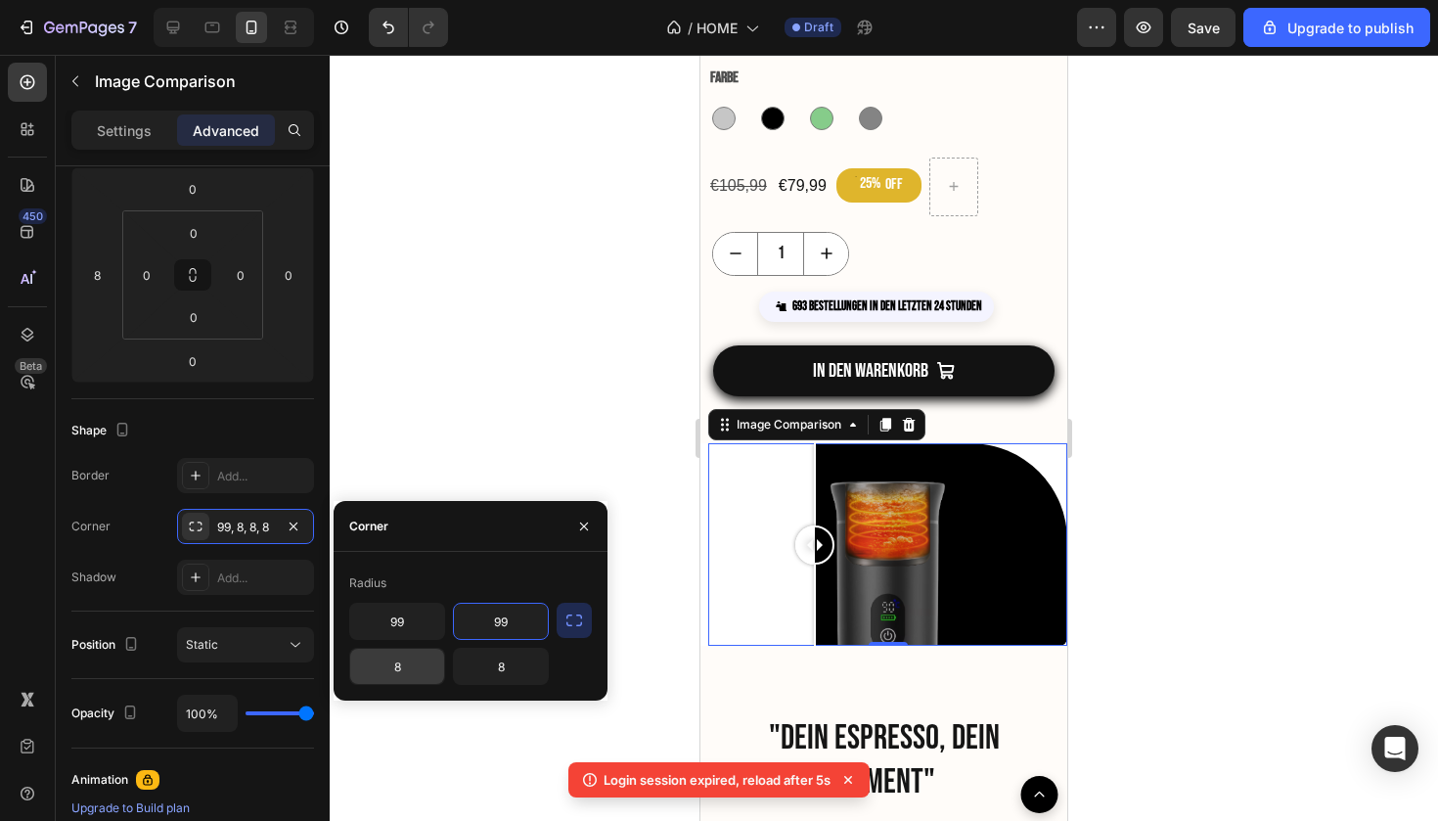
click at [421, 670] on input "8" at bounding box center [397, 666] width 94 height 35
type input "8"
type input "99"
click at [498, 664] on input "8" at bounding box center [501, 666] width 94 height 35
type input "998"
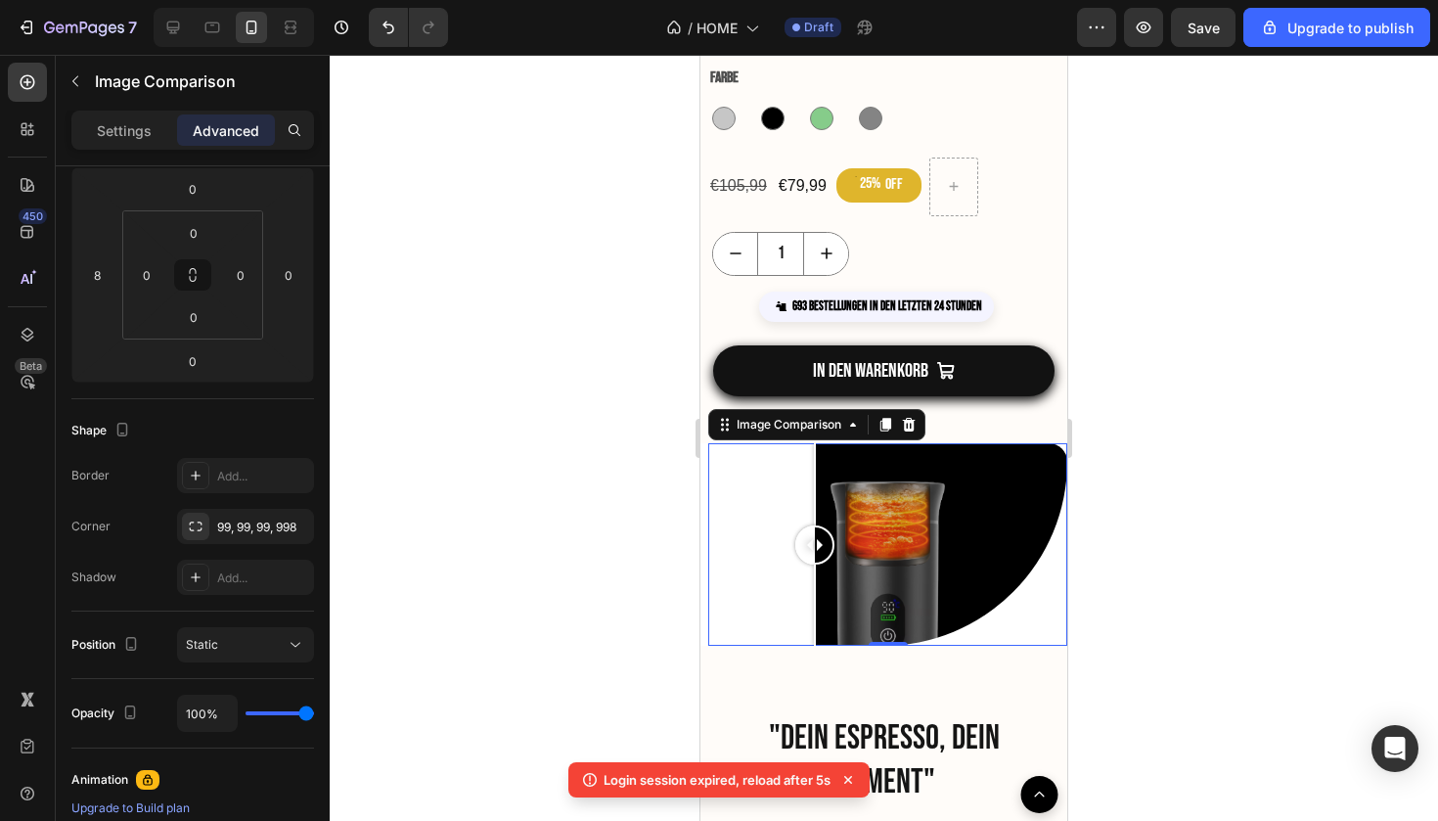
click at [561, 386] on div at bounding box center [884, 438] width 1109 height 766
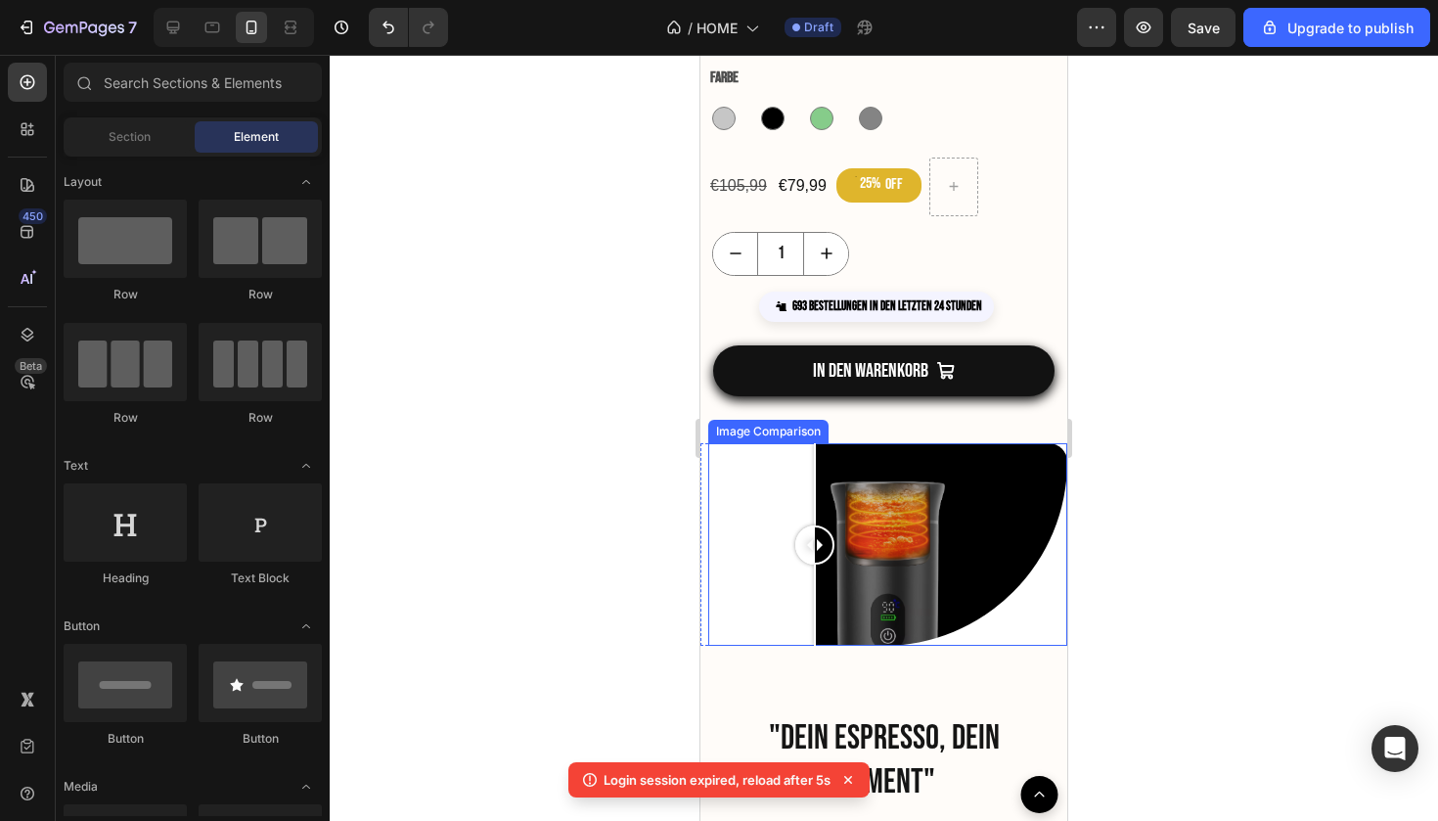
click at [738, 571] on div at bounding box center [887, 544] width 359 height 202
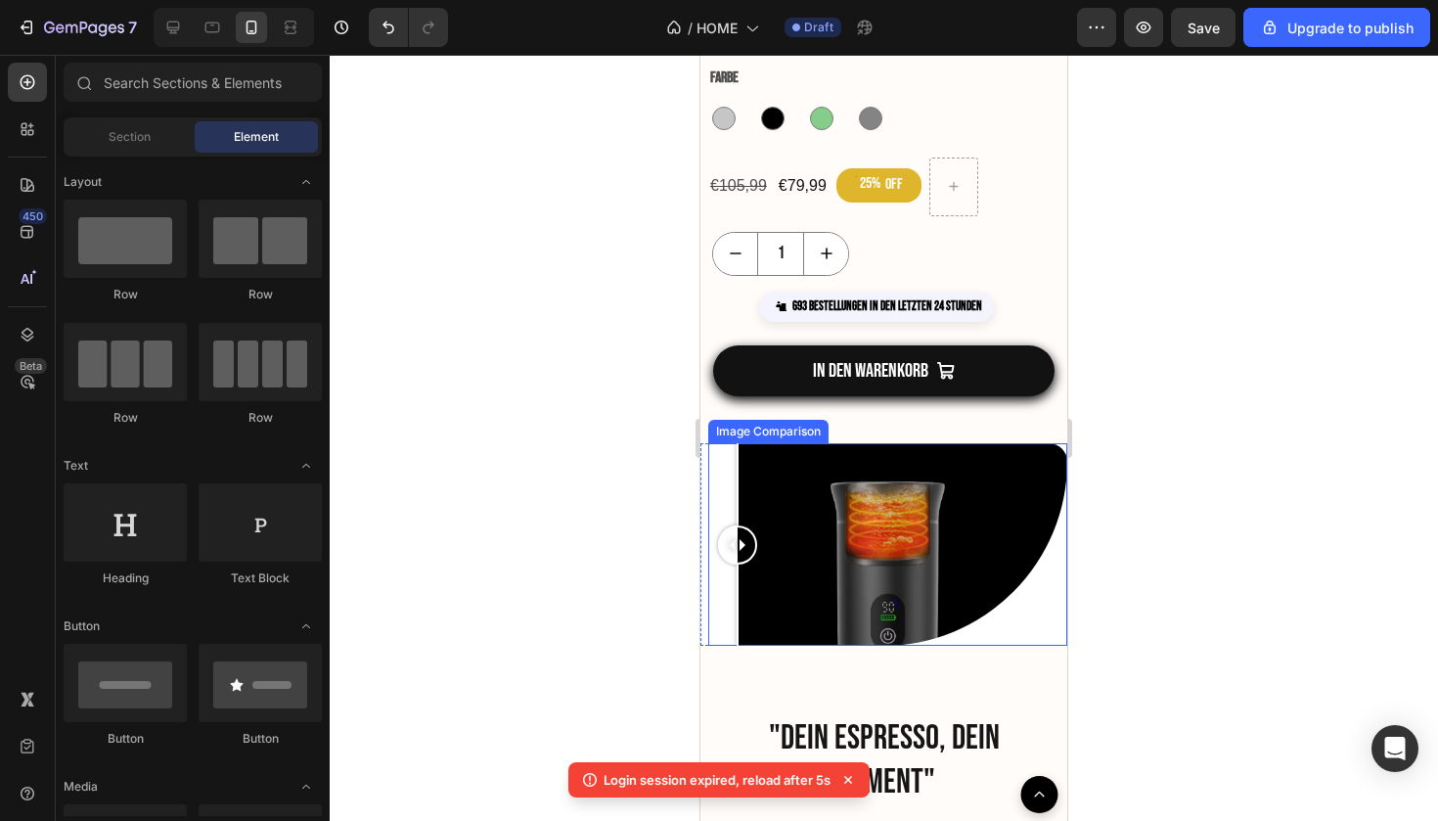
click at [987, 590] on div at bounding box center [887, 544] width 359 height 202
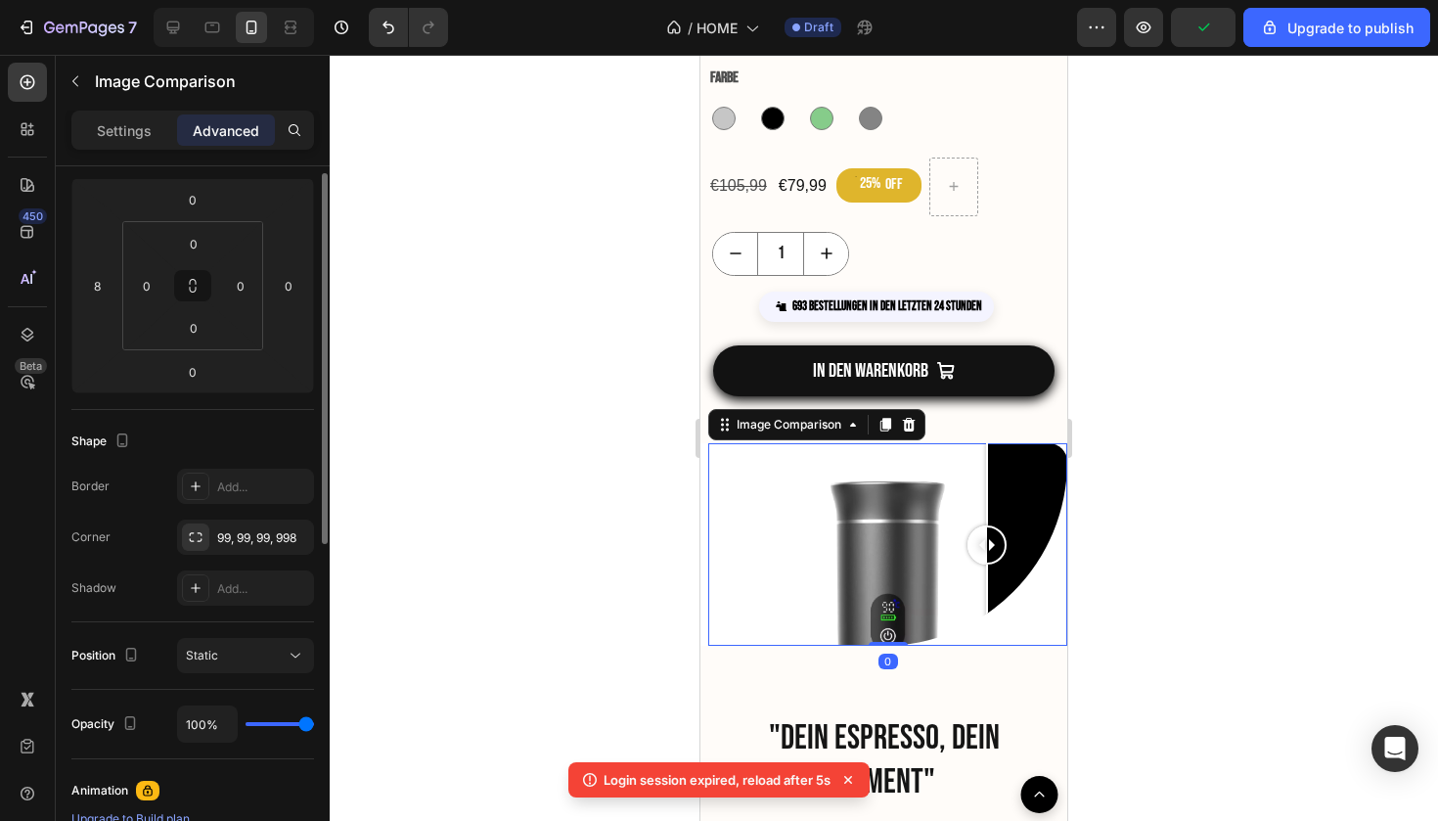
scroll to position [289, 0]
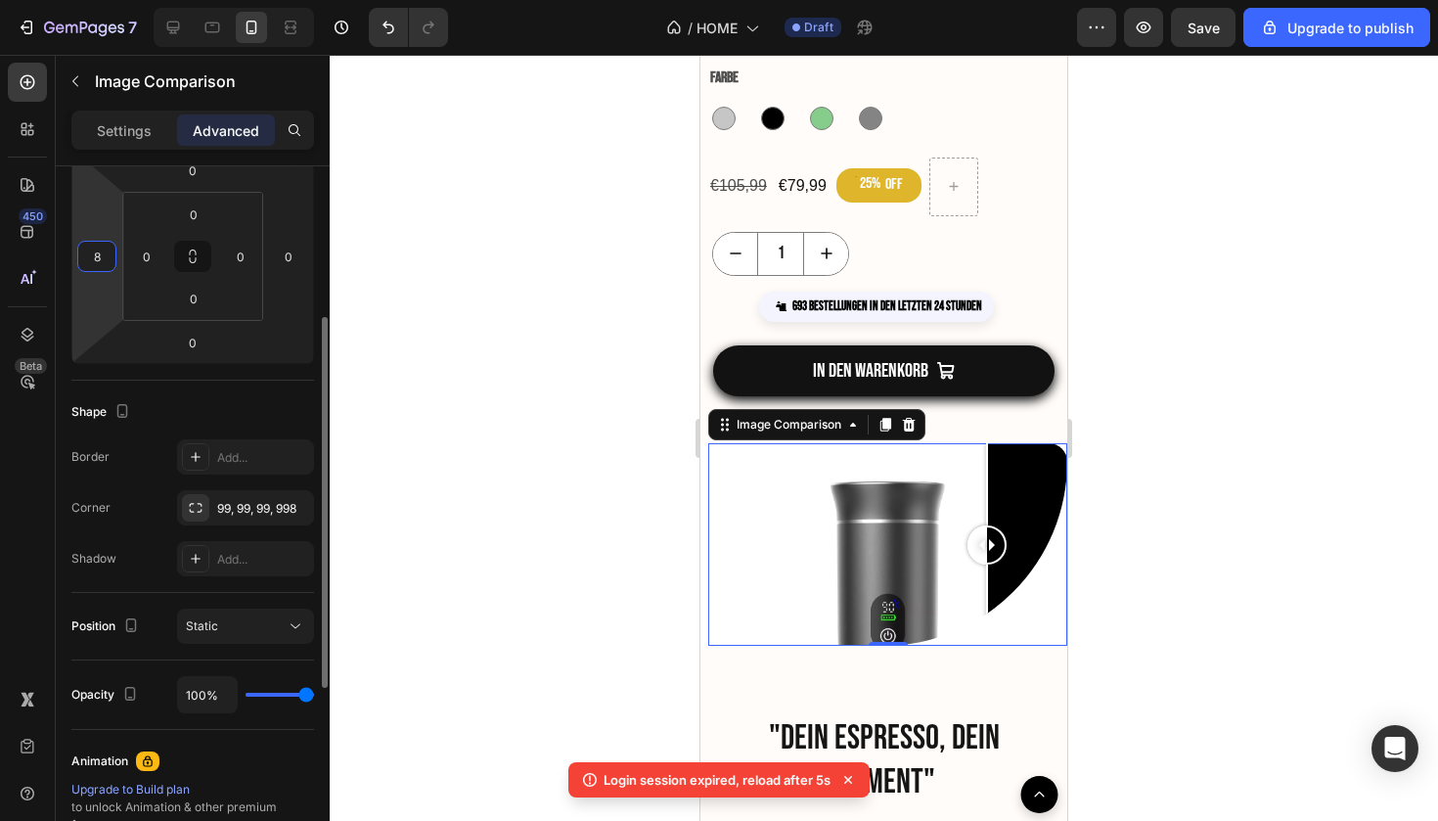
click at [111, 262] on input "8" at bounding box center [96, 256] width 29 height 29
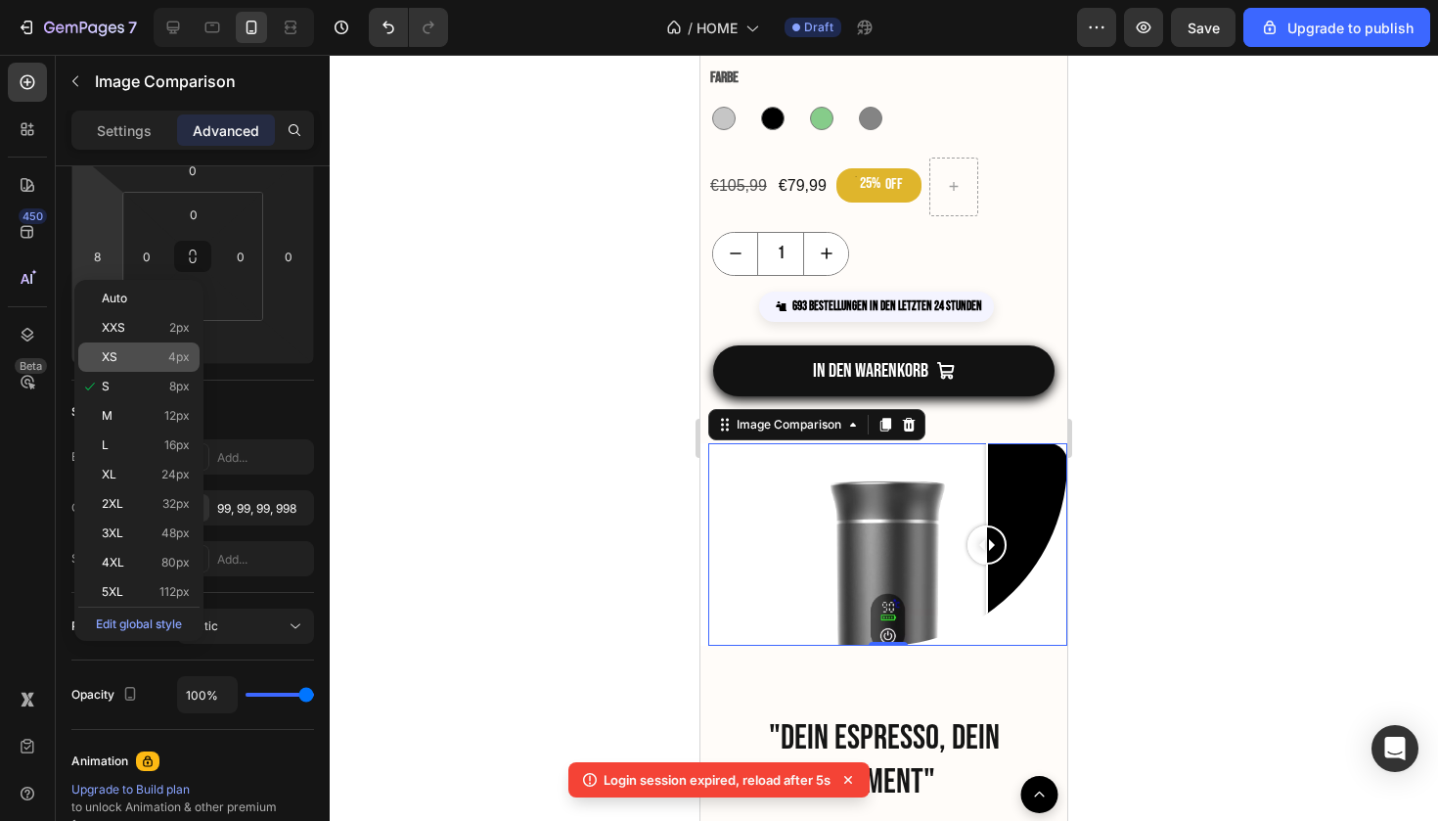
click at [138, 352] on p "XS 4px" at bounding box center [146, 357] width 88 height 14
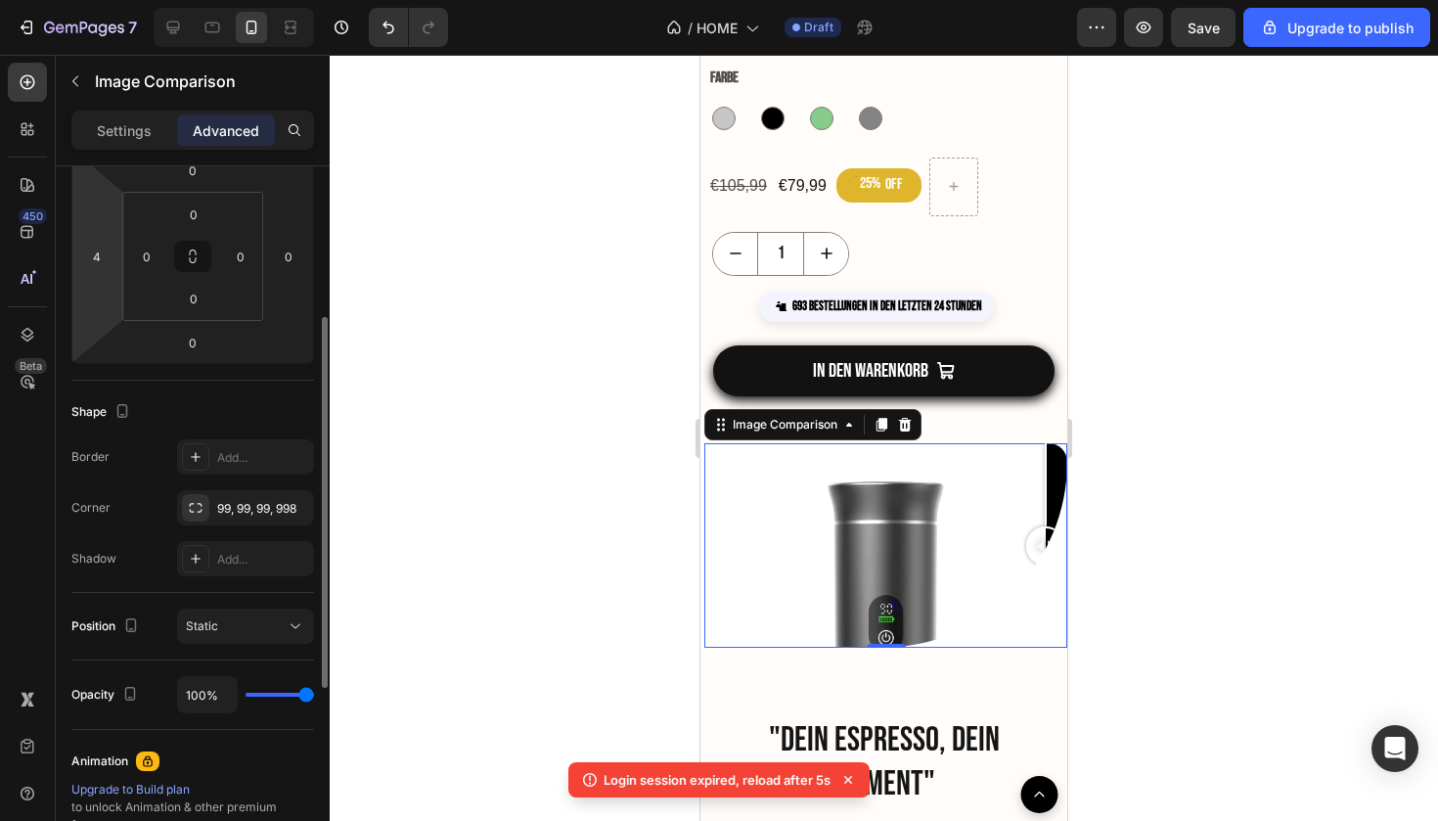
click at [106, 0] on html "7 / HOME Draft Preview Save Upgrade to publish 450 Beta Sections(18) Elements(8…" at bounding box center [719, 0] width 1438 height 0
click at [98, 248] on input "4" at bounding box center [96, 256] width 29 height 29
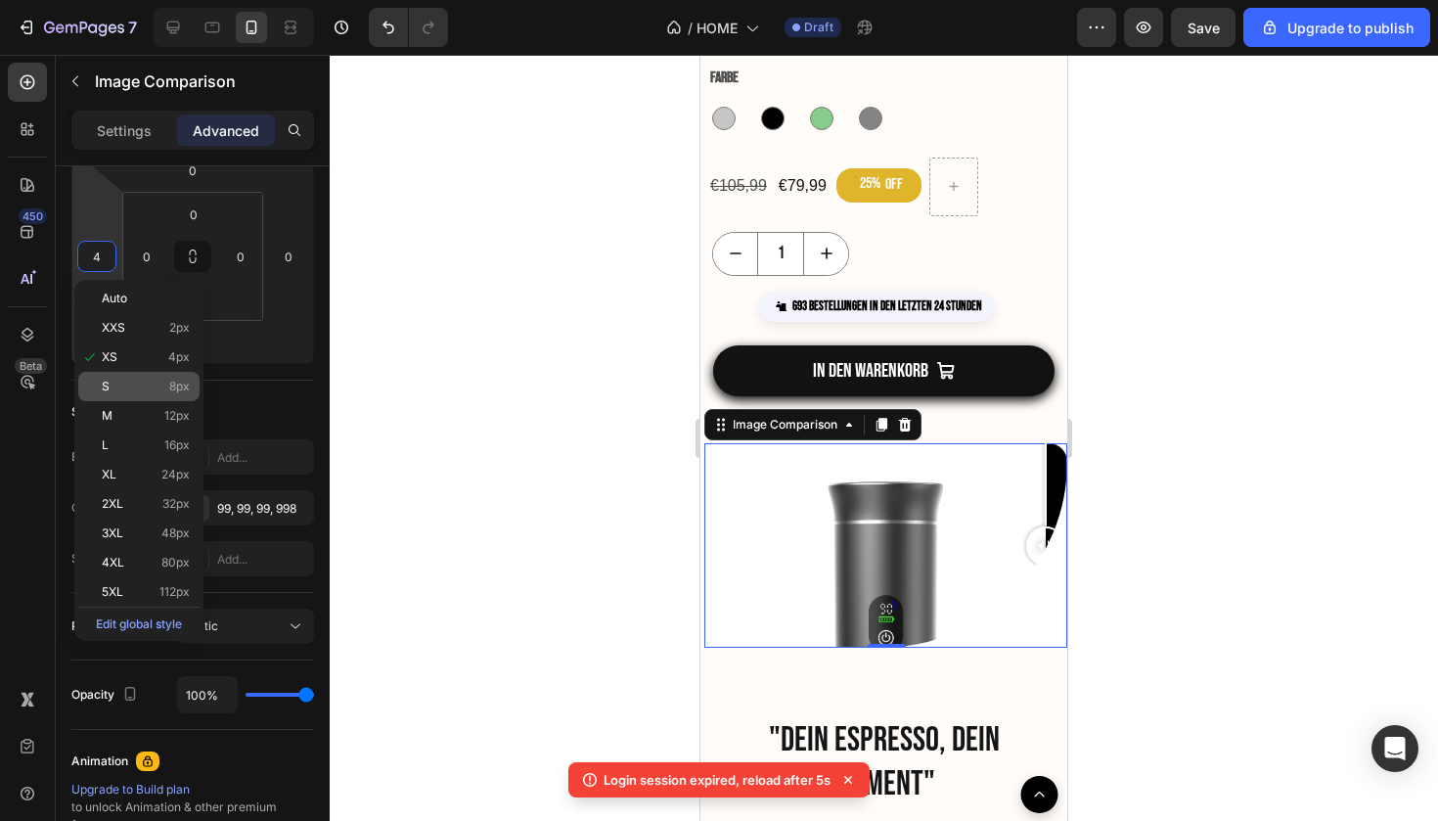
click at [137, 383] on p "S 8px" at bounding box center [146, 387] width 88 height 14
type input "8"
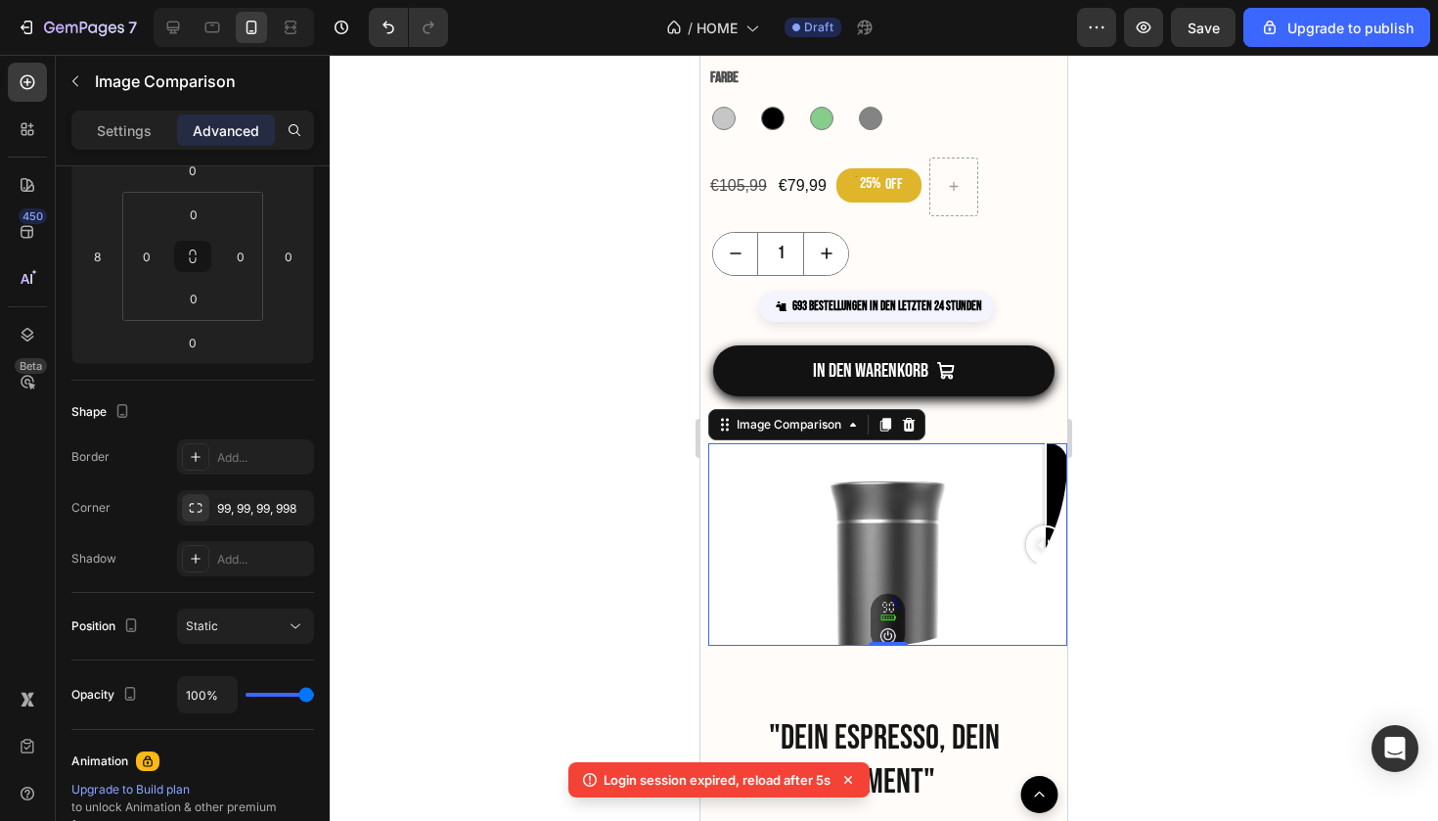
click at [760, 555] on div at bounding box center [887, 544] width 359 height 202
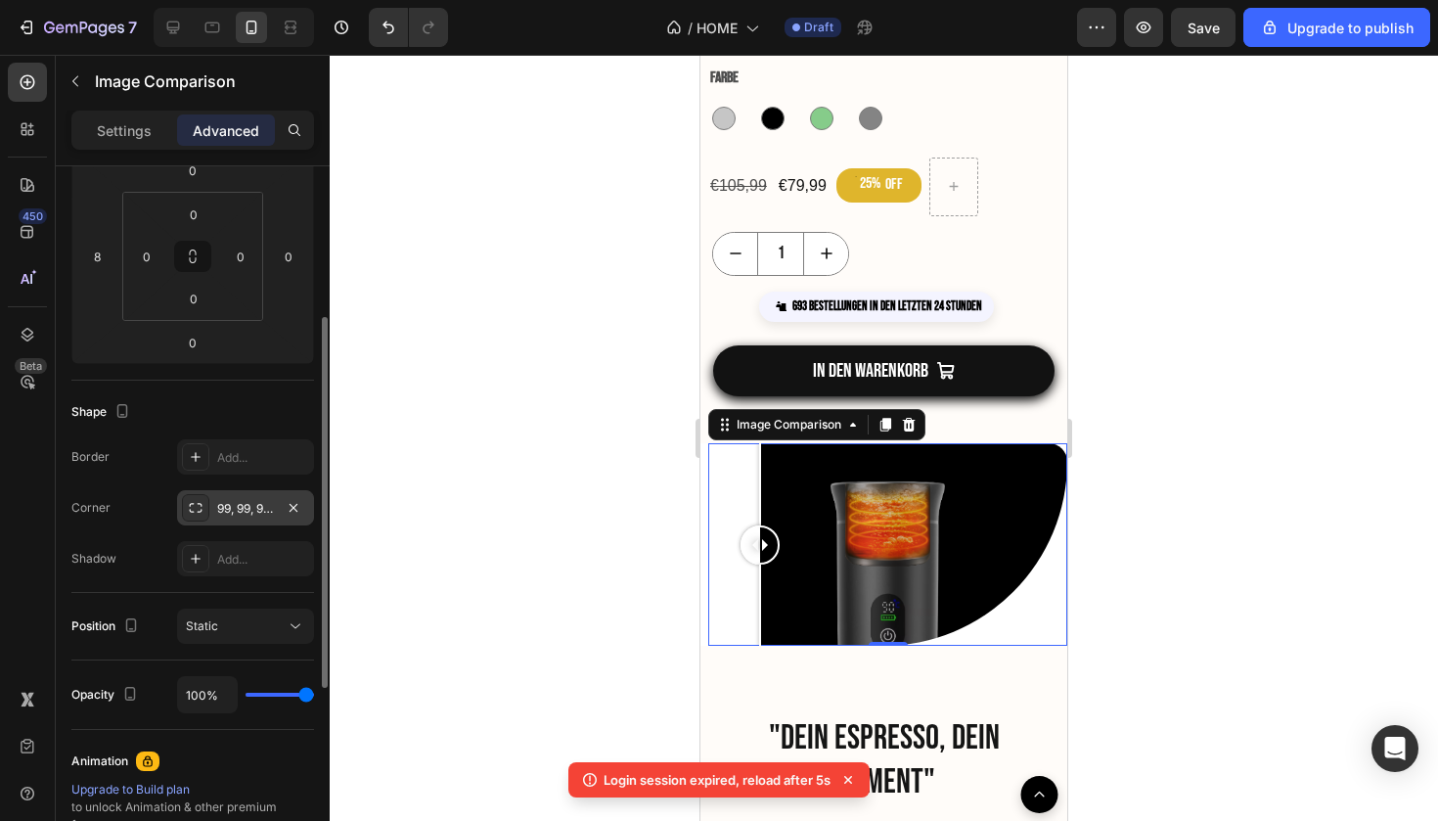
click at [280, 514] on div "99, 99, 99, 998" at bounding box center [245, 507] width 137 height 35
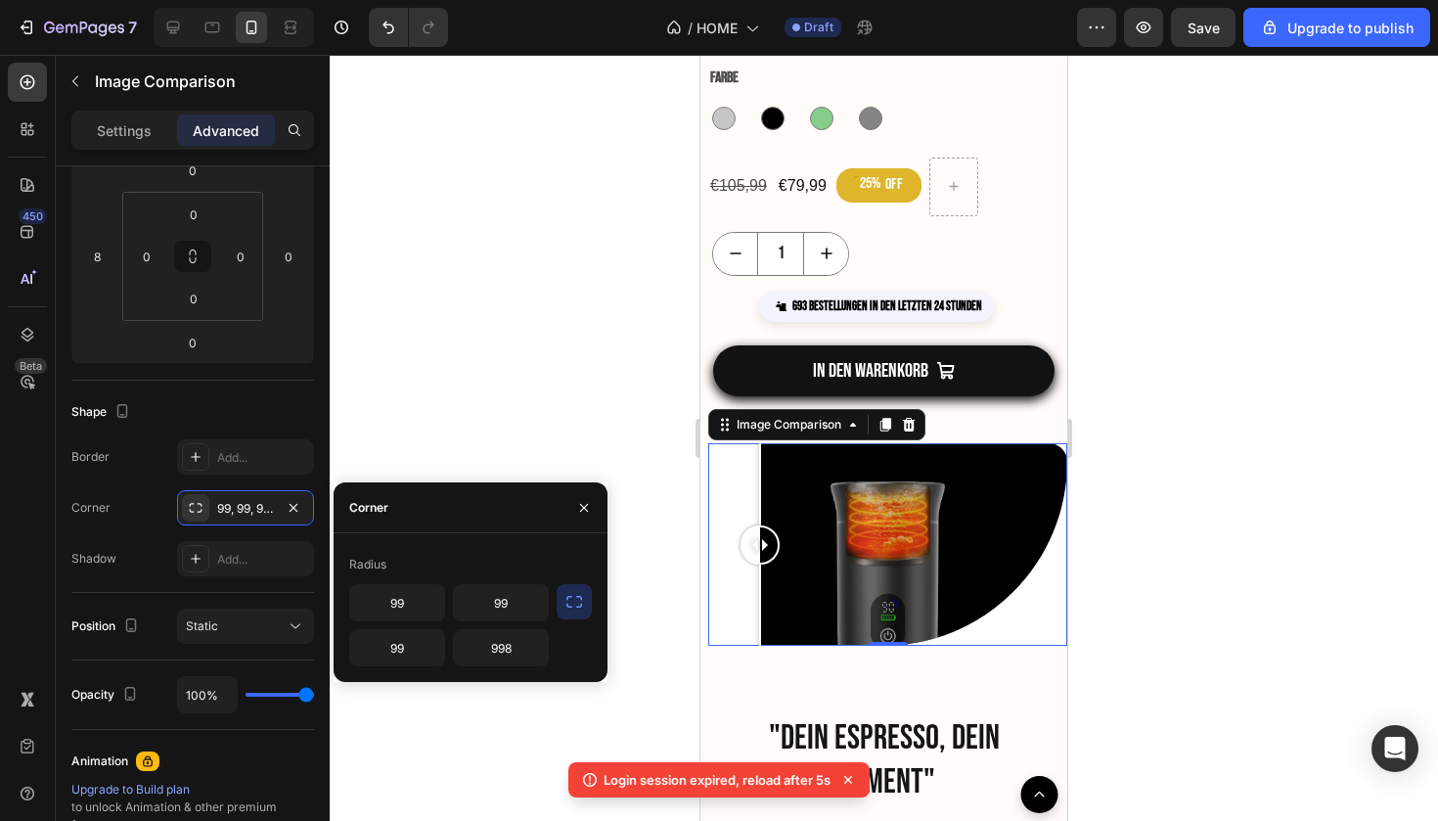
click at [577, 610] on icon "button" at bounding box center [575, 602] width 20 height 20
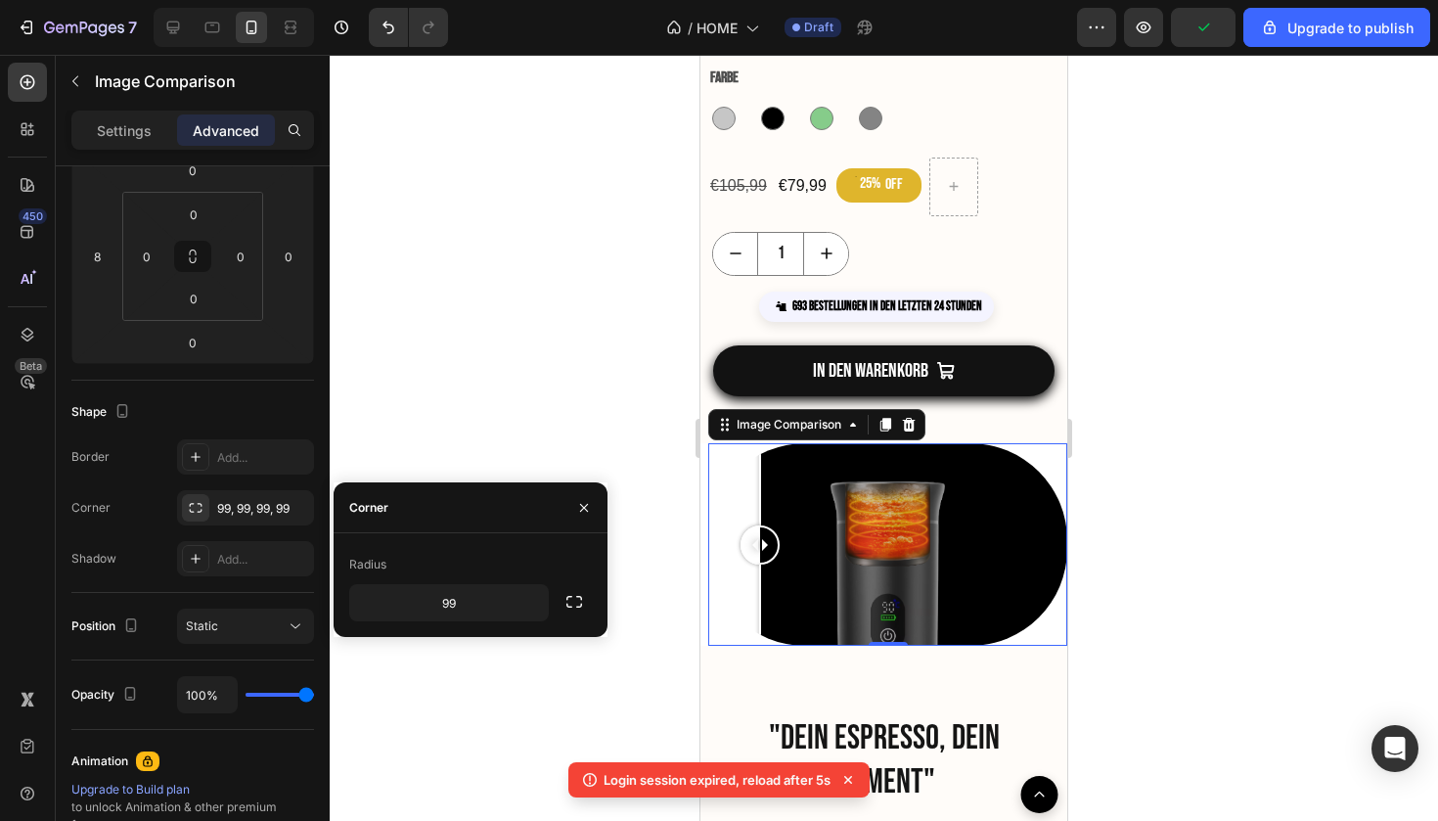
click at [591, 401] on div at bounding box center [884, 438] width 1109 height 766
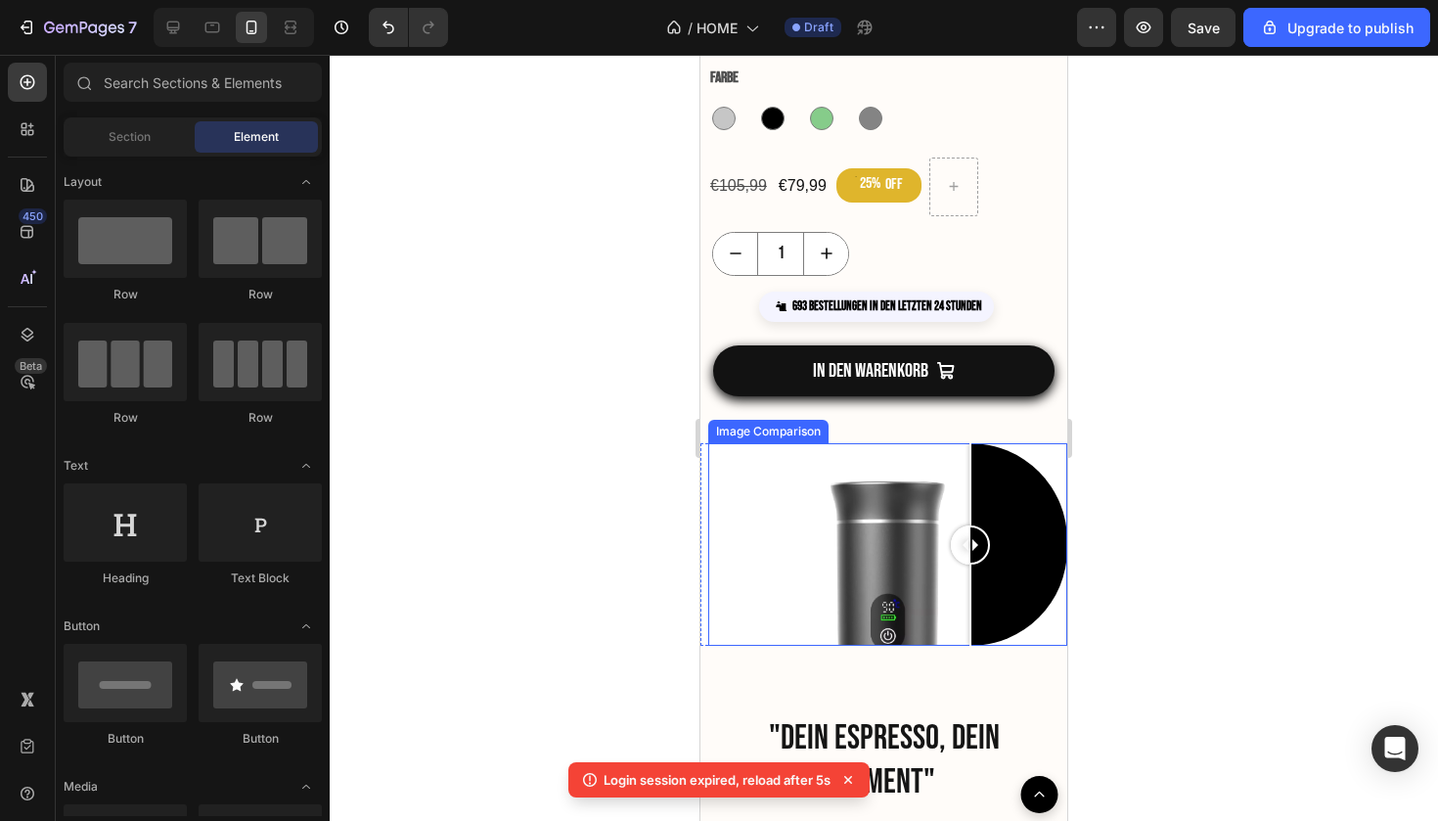
drag, startPoint x: 772, startPoint y: 531, endPoint x: 969, endPoint y: 606, distance: 210.3
click at [970, 604] on div at bounding box center [970, 544] width 39 height 202
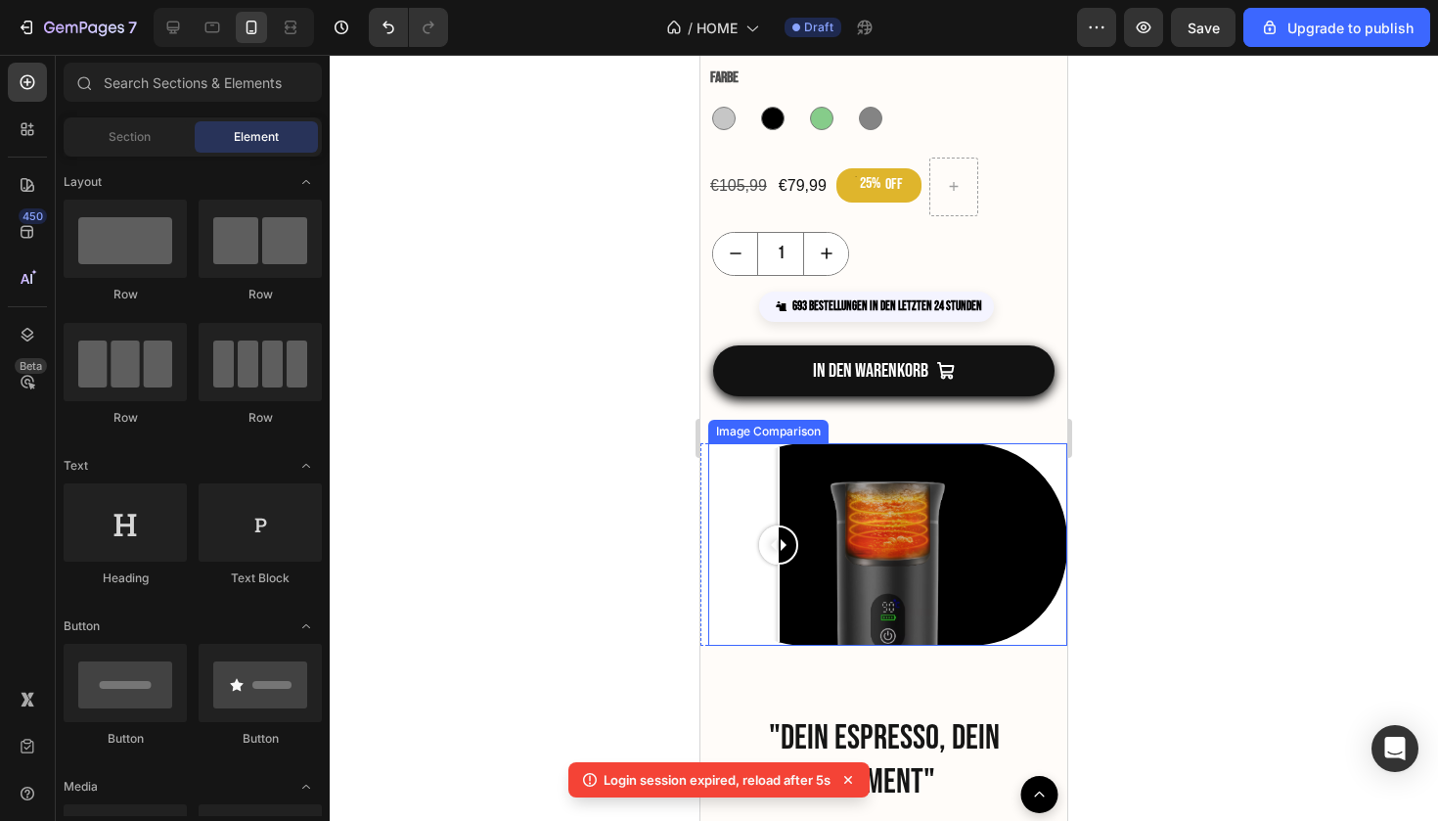
drag, startPoint x: 972, startPoint y: 552, endPoint x: 779, endPoint y: 573, distance: 194.0
click at [779, 573] on div at bounding box center [778, 544] width 39 height 202
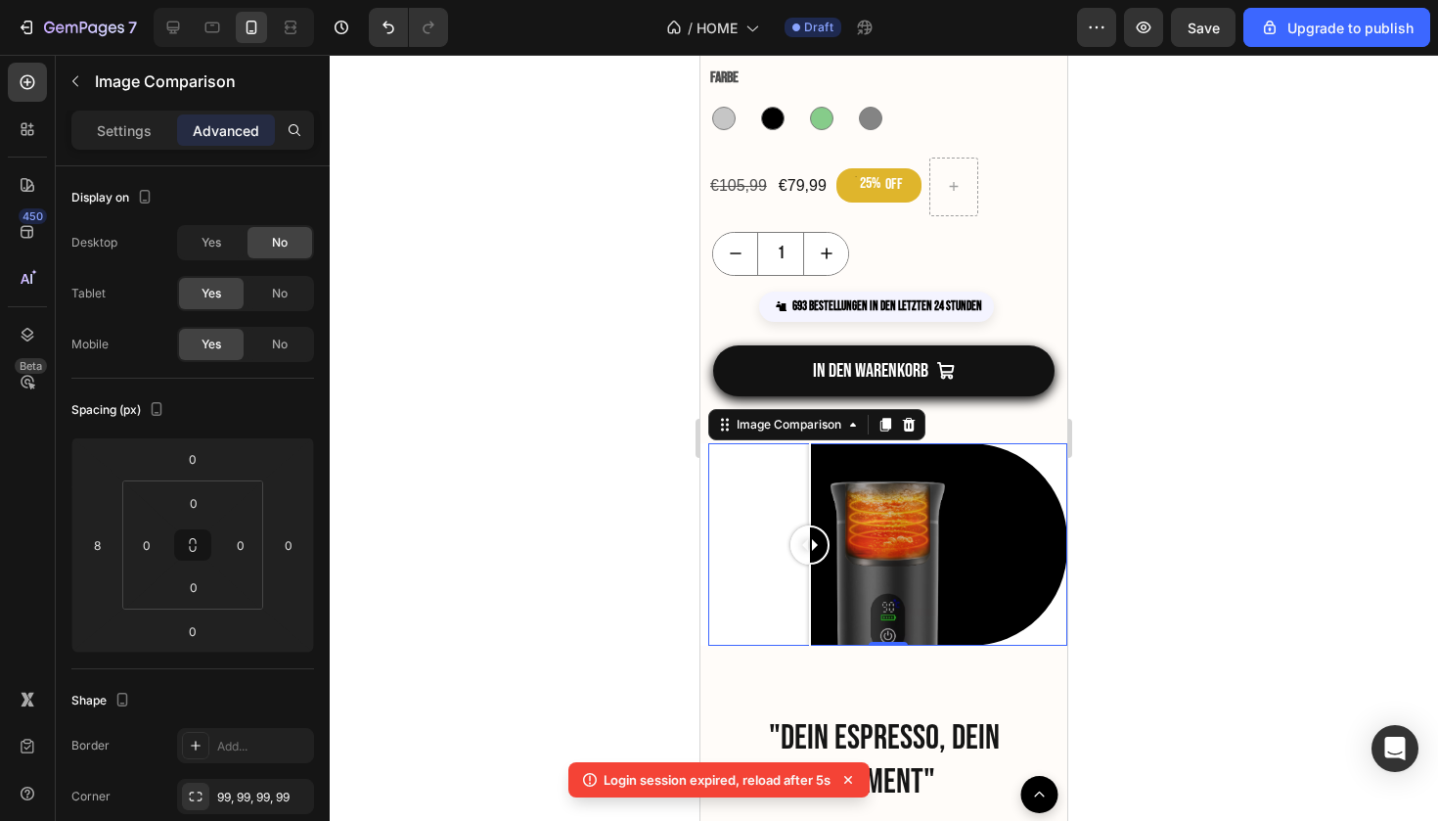
drag, startPoint x: 777, startPoint y: 554, endPoint x: 805, endPoint y: 598, distance: 52.4
click at [805, 598] on div at bounding box center [810, 544] width 39 height 202
drag, startPoint x: 802, startPoint y: 549, endPoint x: 866, endPoint y: 554, distance: 63.8
click at [851, 552] on div at bounding box center [831, 544] width 39 height 39
drag, startPoint x: 866, startPoint y: 554, endPoint x: 823, endPoint y: 613, distance: 72.8
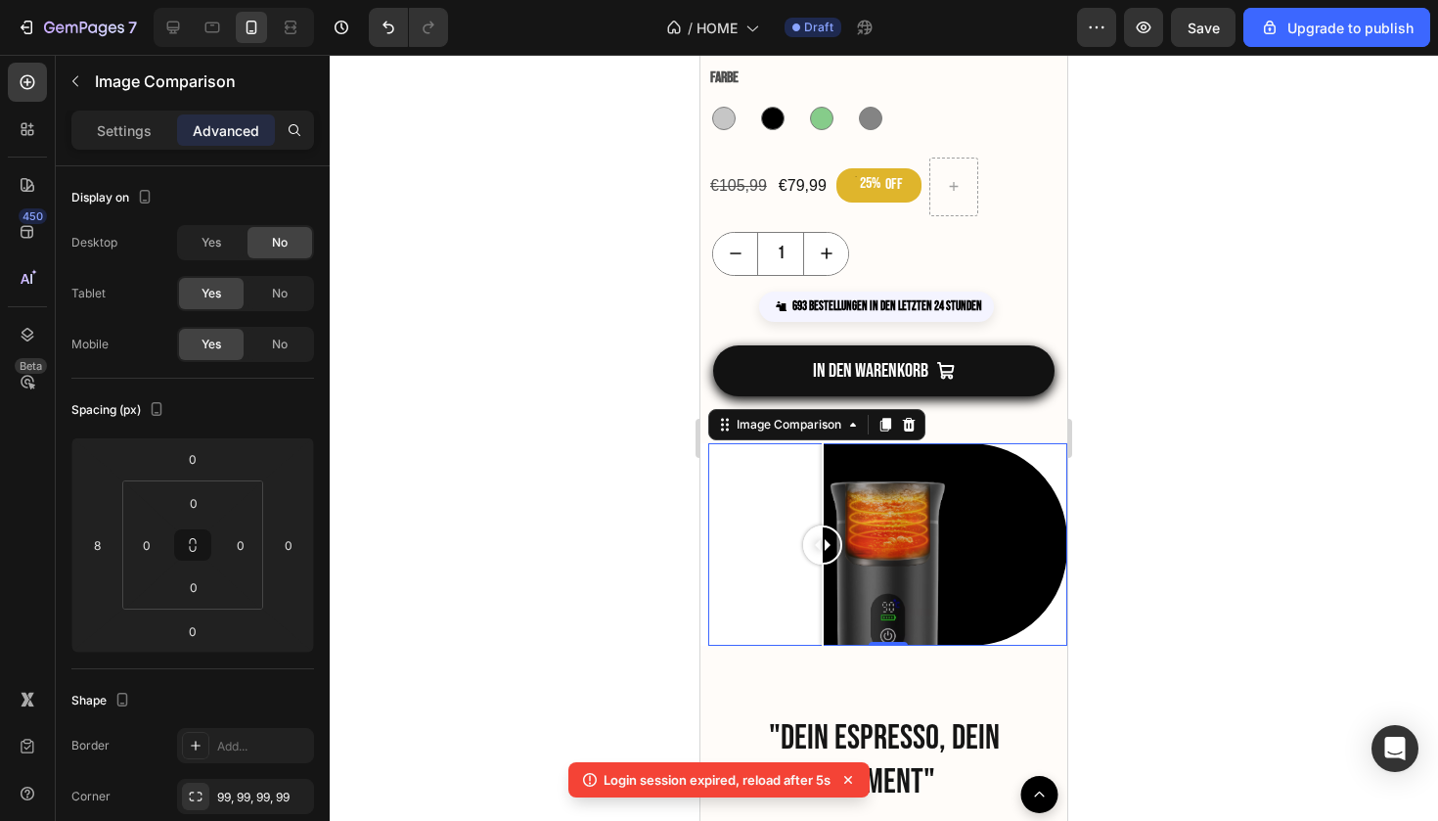
click at [823, 613] on div at bounding box center [822, 544] width 39 height 202
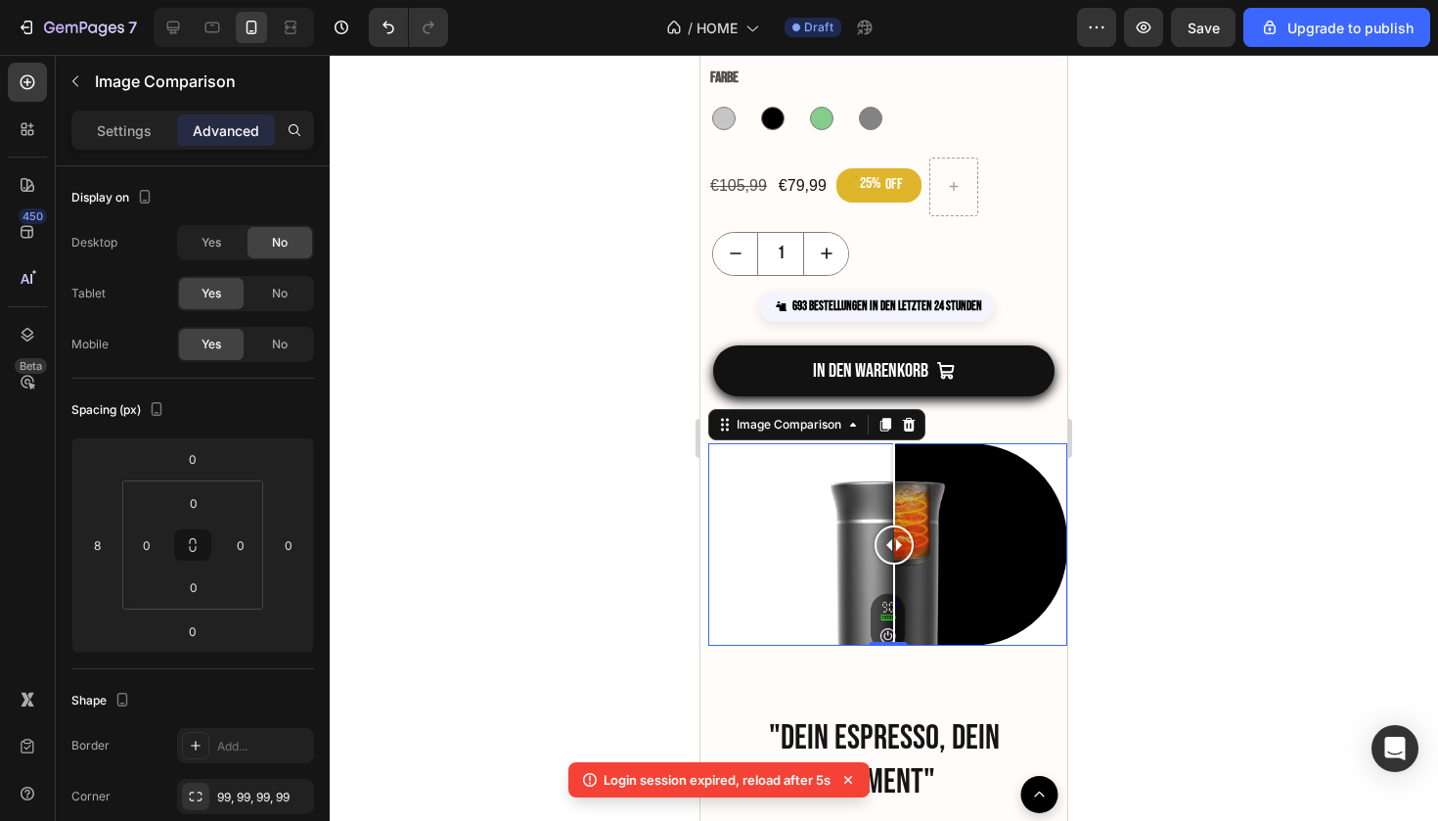
click at [894, 577] on div at bounding box center [887, 544] width 359 height 202
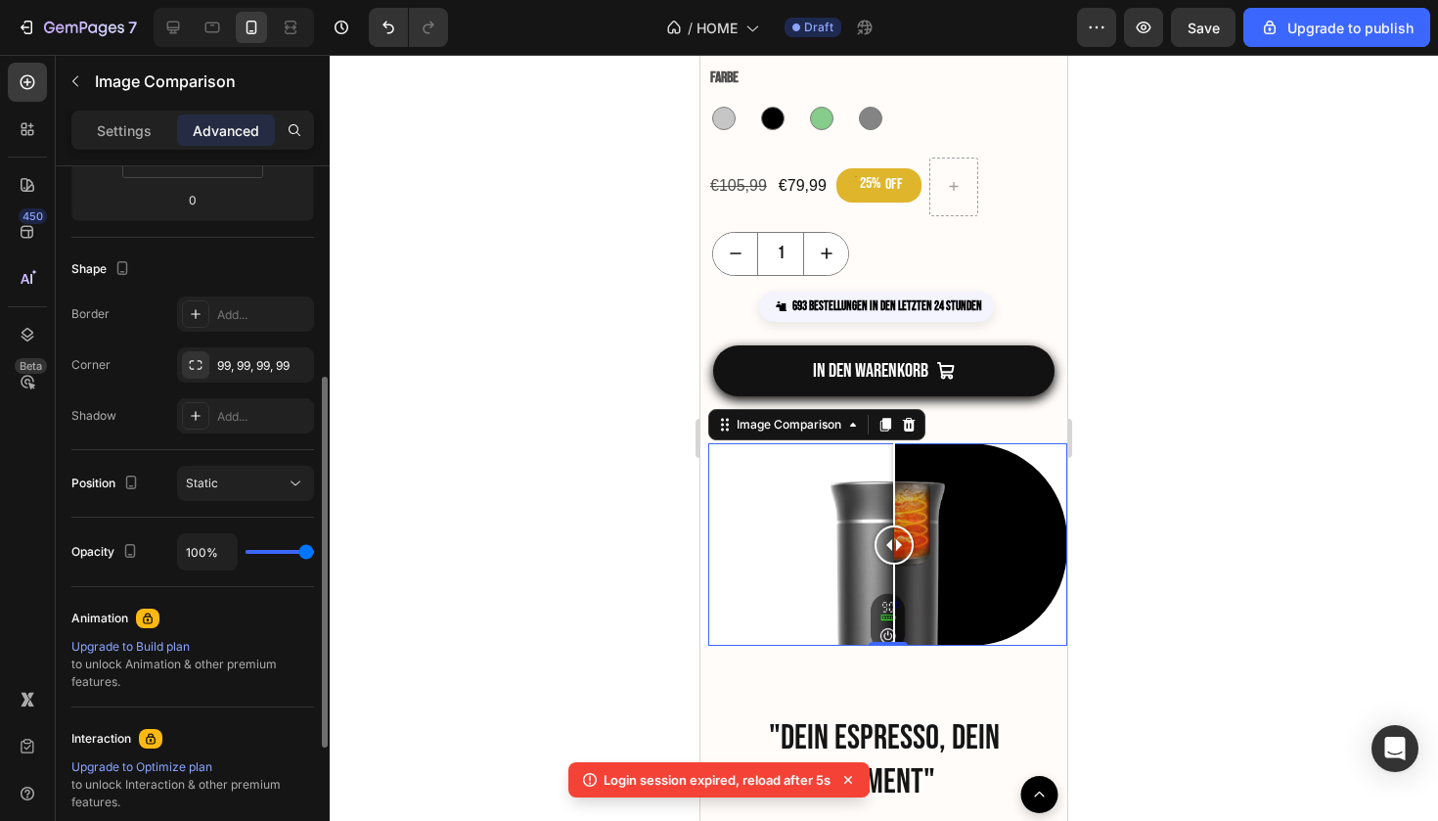
scroll to position [0, 0]
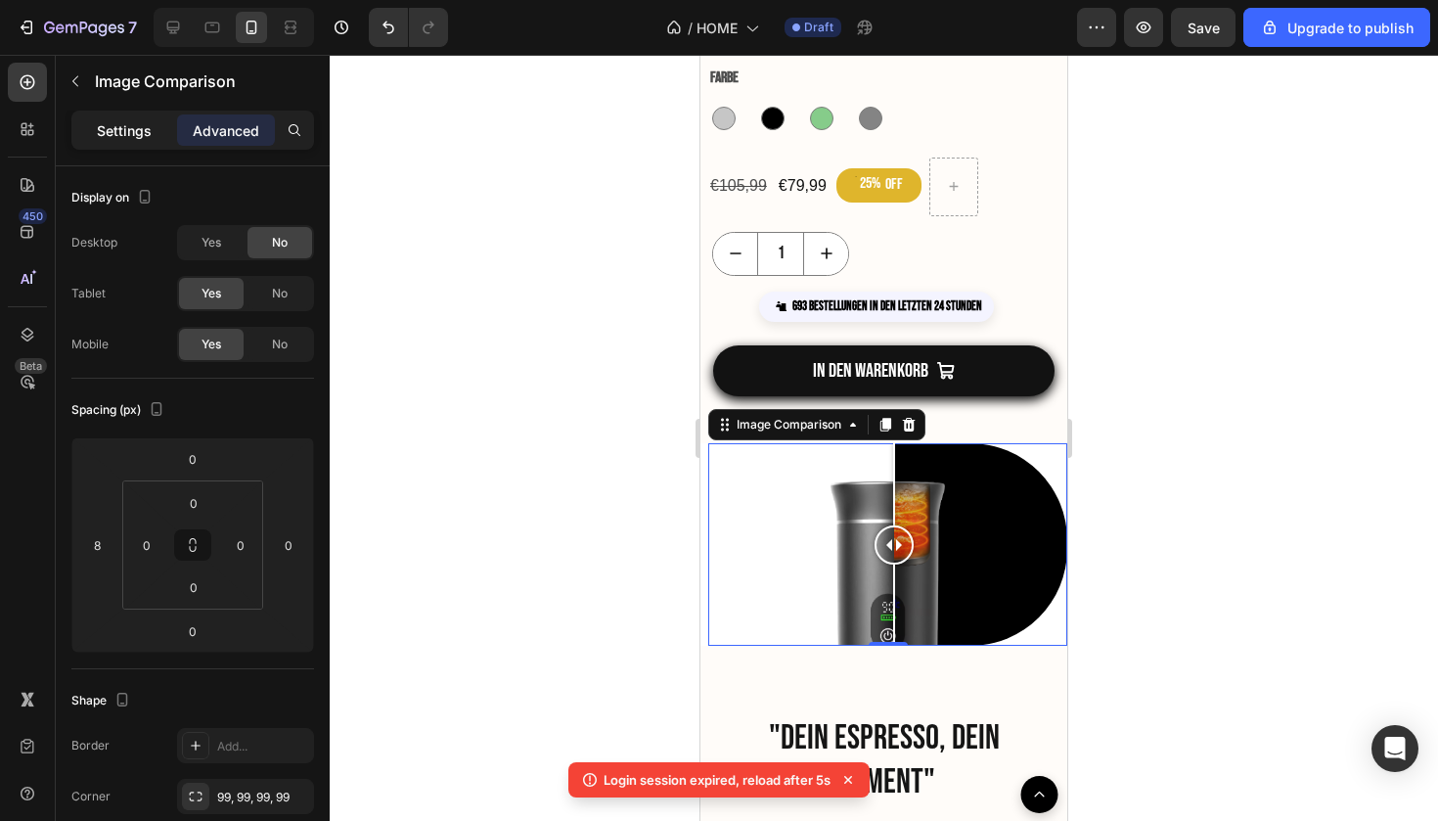
click at [106, 142] on div "Settings" at bounding box center [124, 129] width 98 height 31
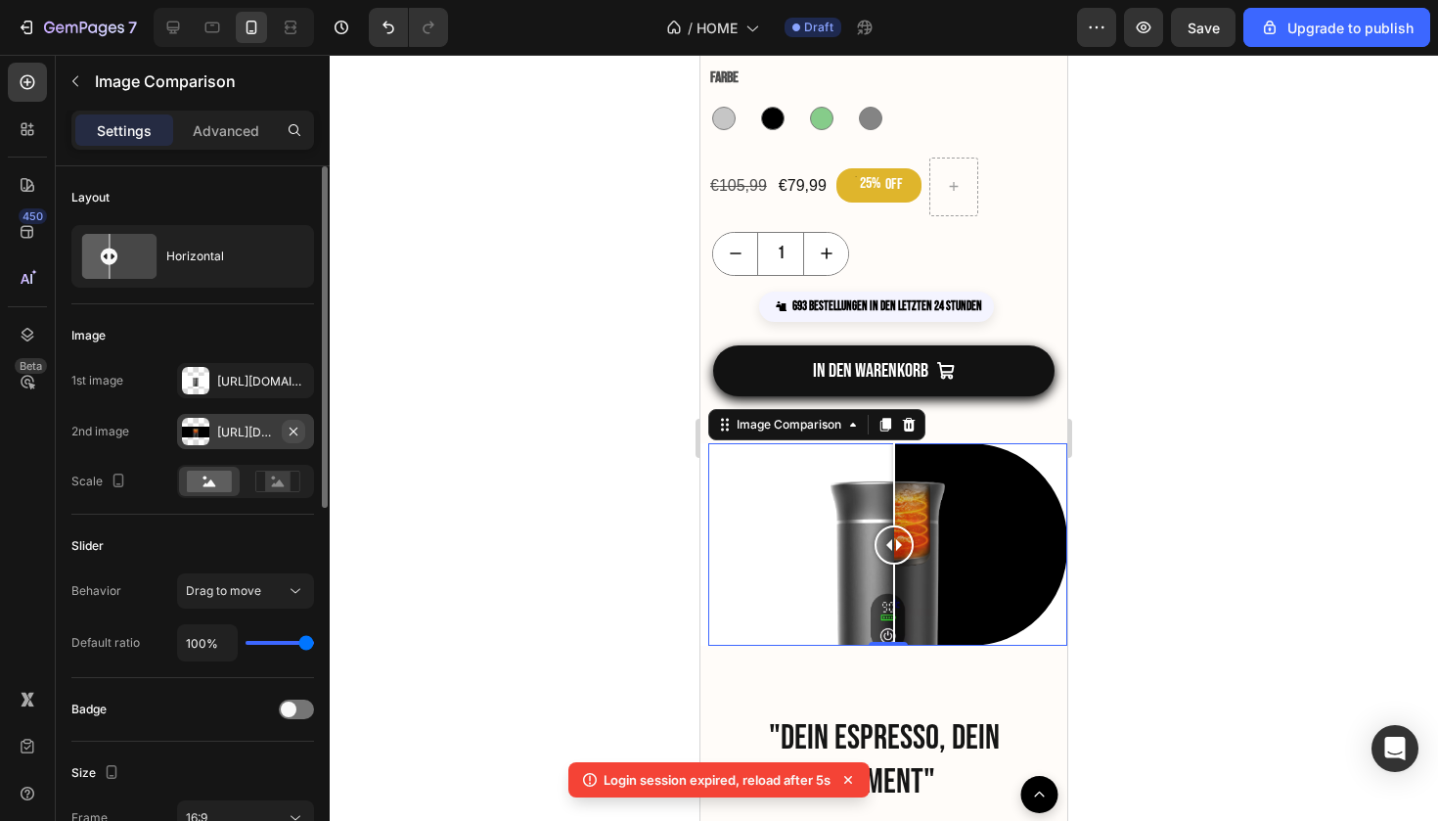
click at [299, 432] on icon "button" at bounding box center [294, 432] width 16 height 16
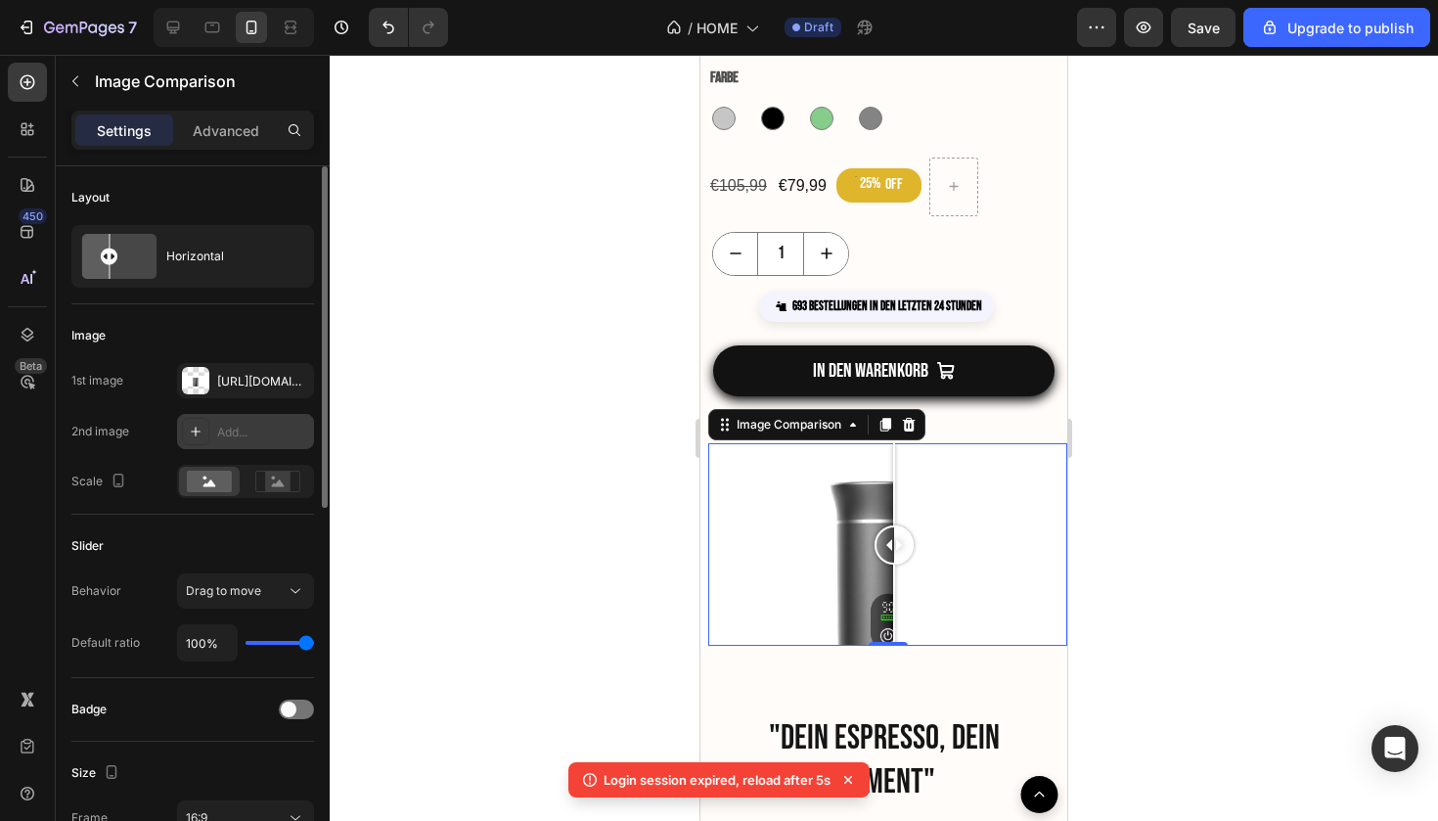
click at [257, 431] on div "Add..." at bounding box center [263, 433] width 92 height 18
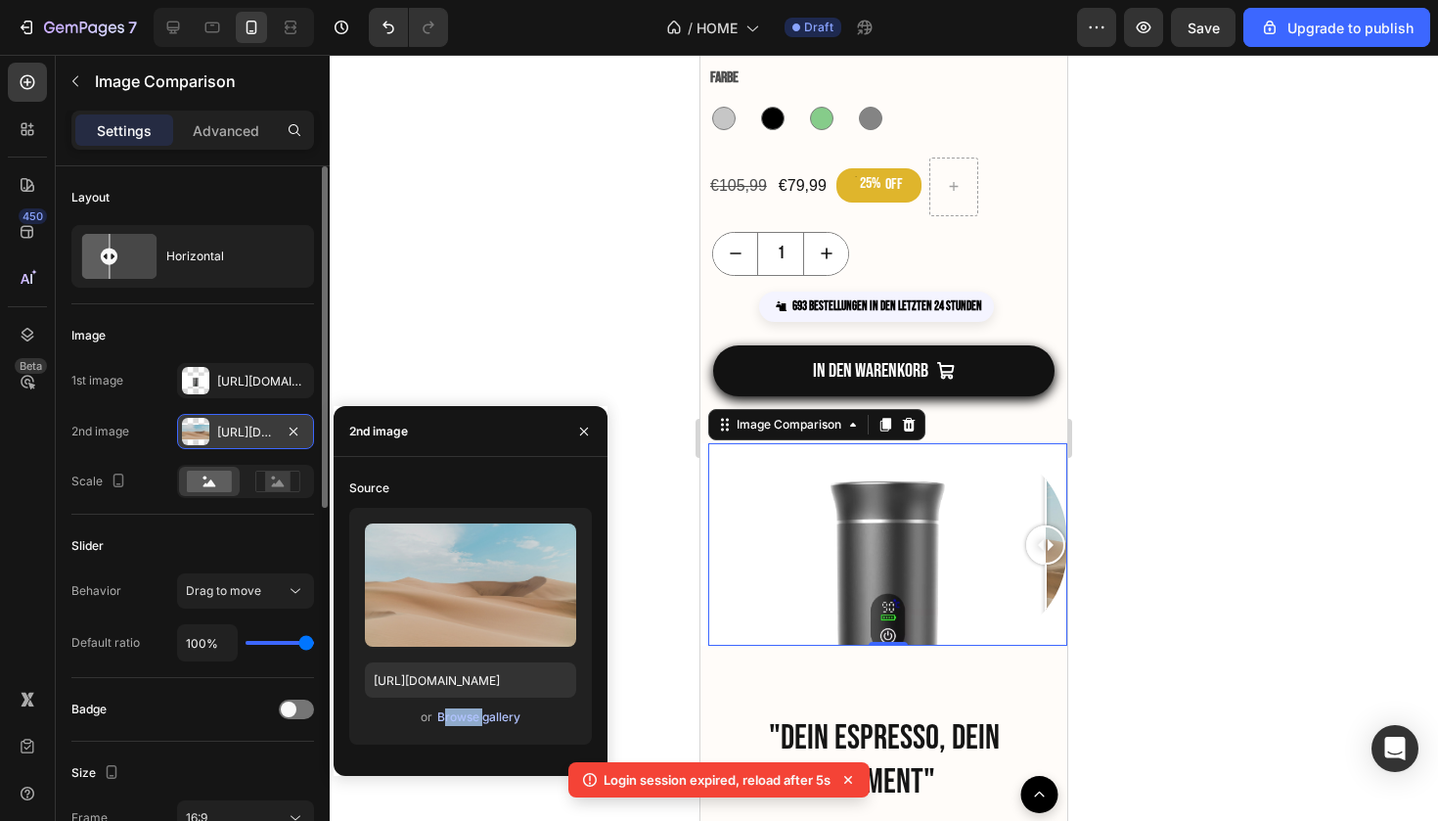
click at [488, 712] on div "Browse gallery" at bounding box center [478, 717] width 83 height 18
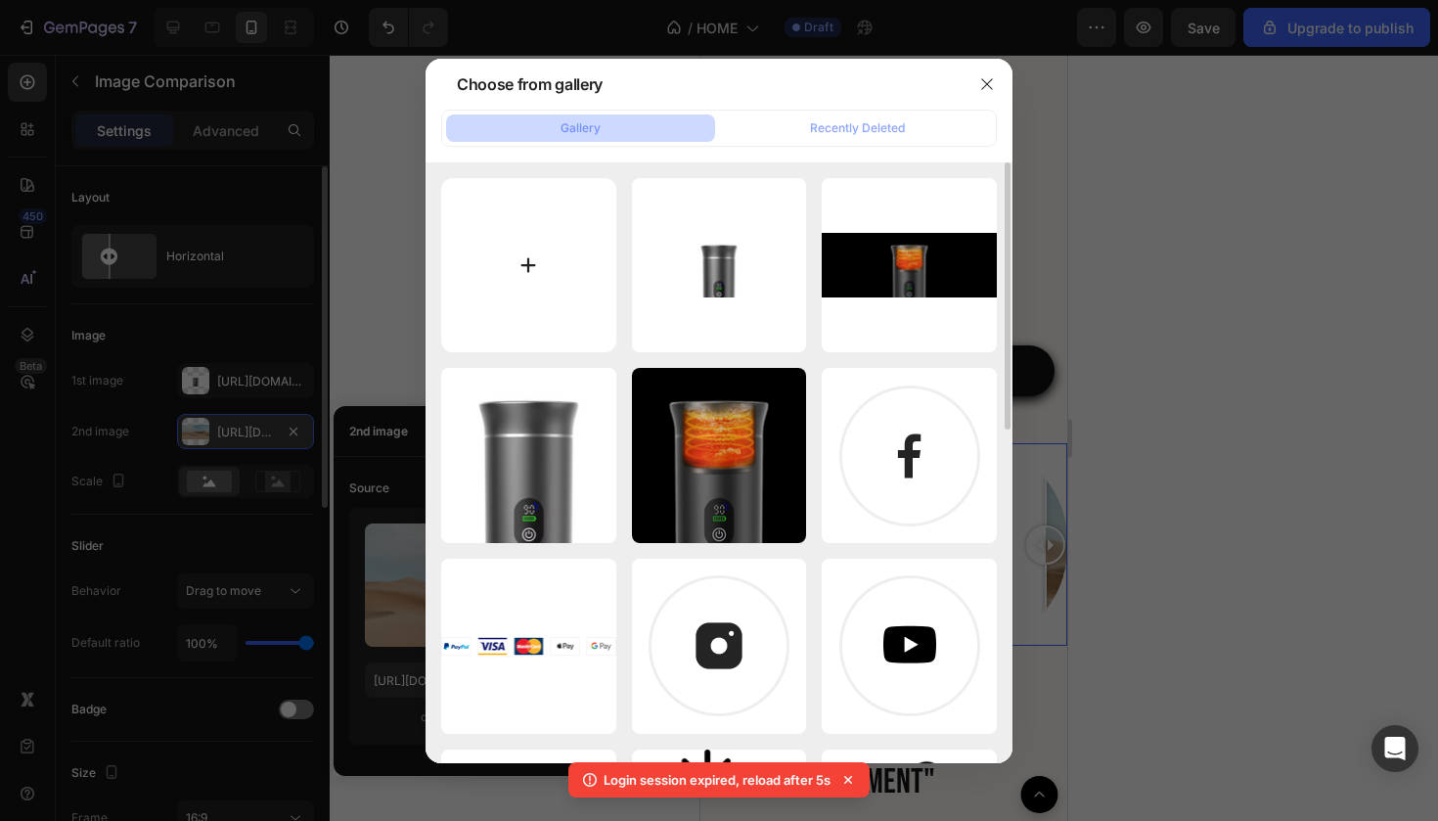
click at [549, 282] on input "file" at bounding box center [528, 265] width 175 height 175
type input "C:\fakepath\Unbenannt-3-4.png"
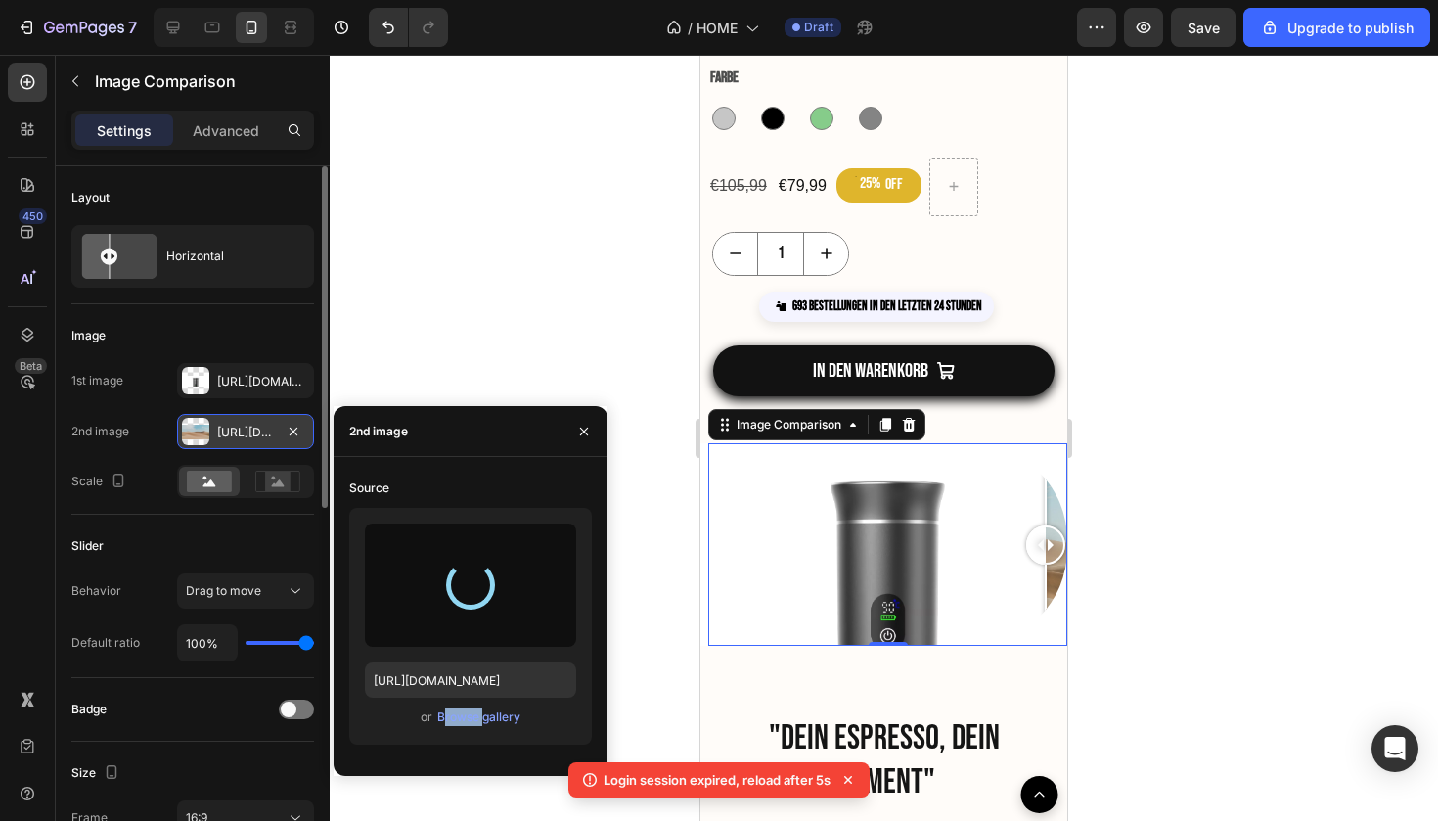
type input "https://cdn.shopify.com/s/files/1/0895/5294/5485/files/gempages_576787547858928…"
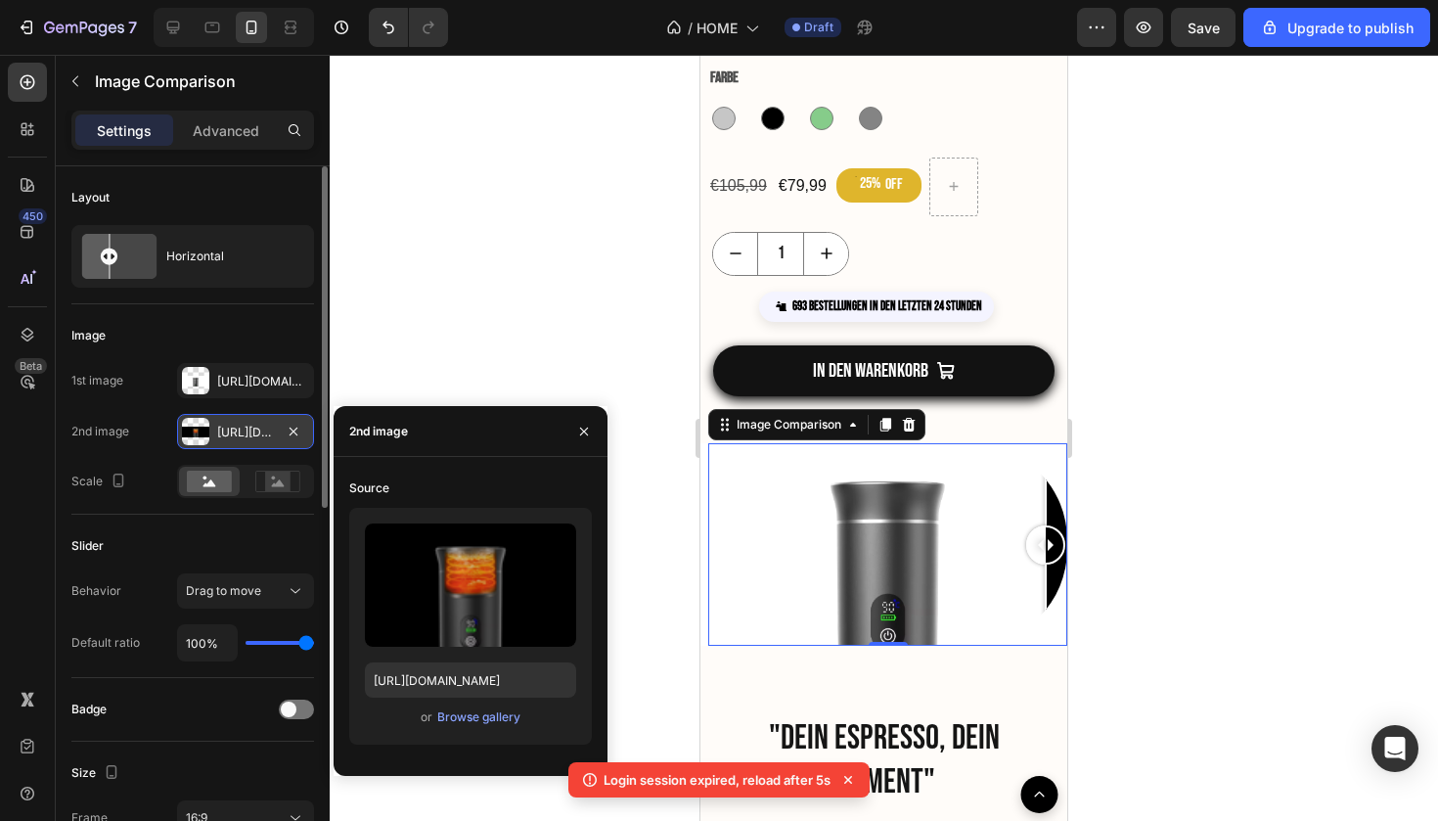
click at [522, 308] on div at bounding box center [884, 438] width 1109 height 766
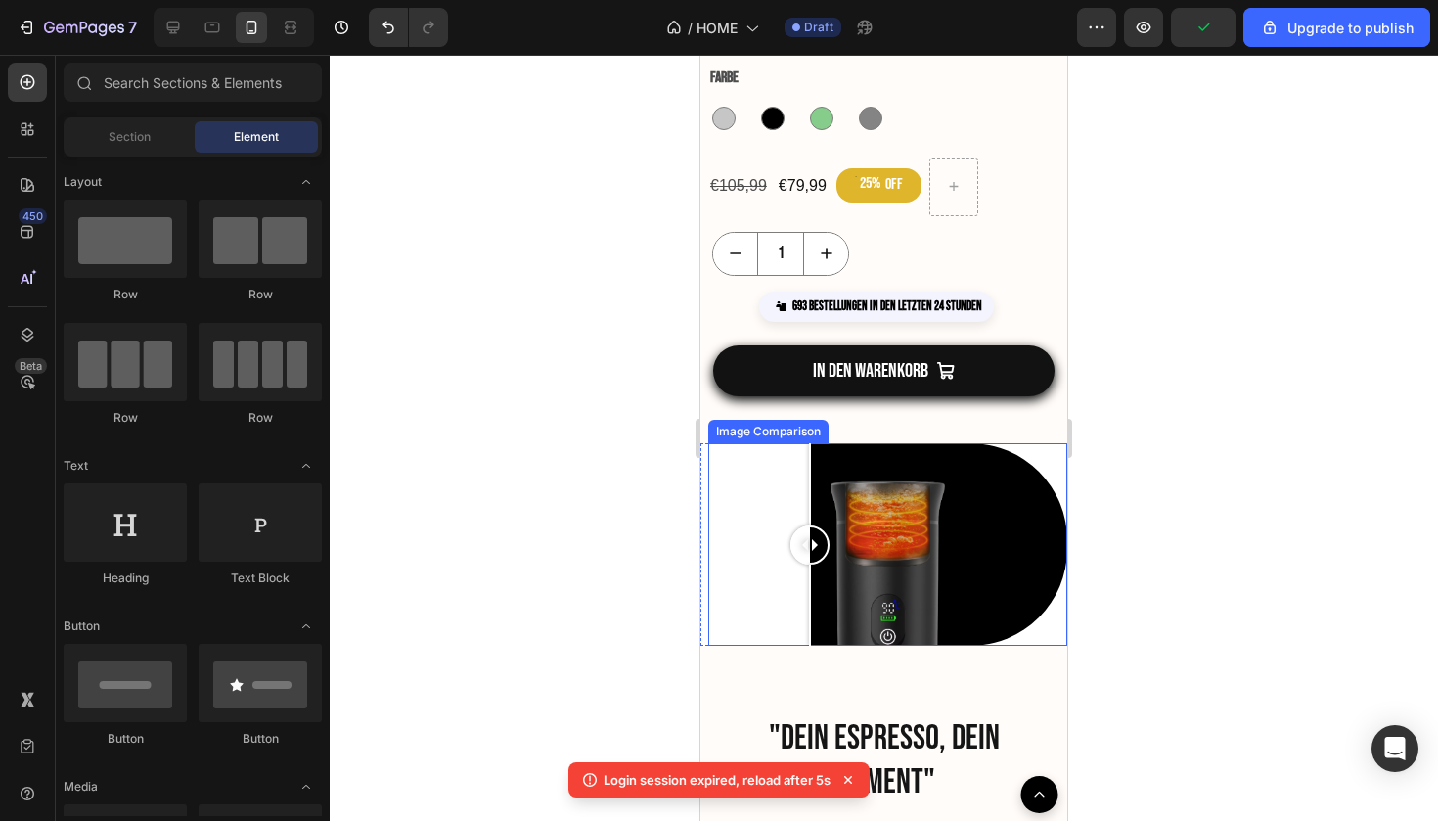
drag, startPoint x: 1053, startPoint y: 555, endPoint x: 810, endPoint y: 584, distance: 244.4
click at [810, 584] on div at bounding box center [810, 544] width 39 height 202
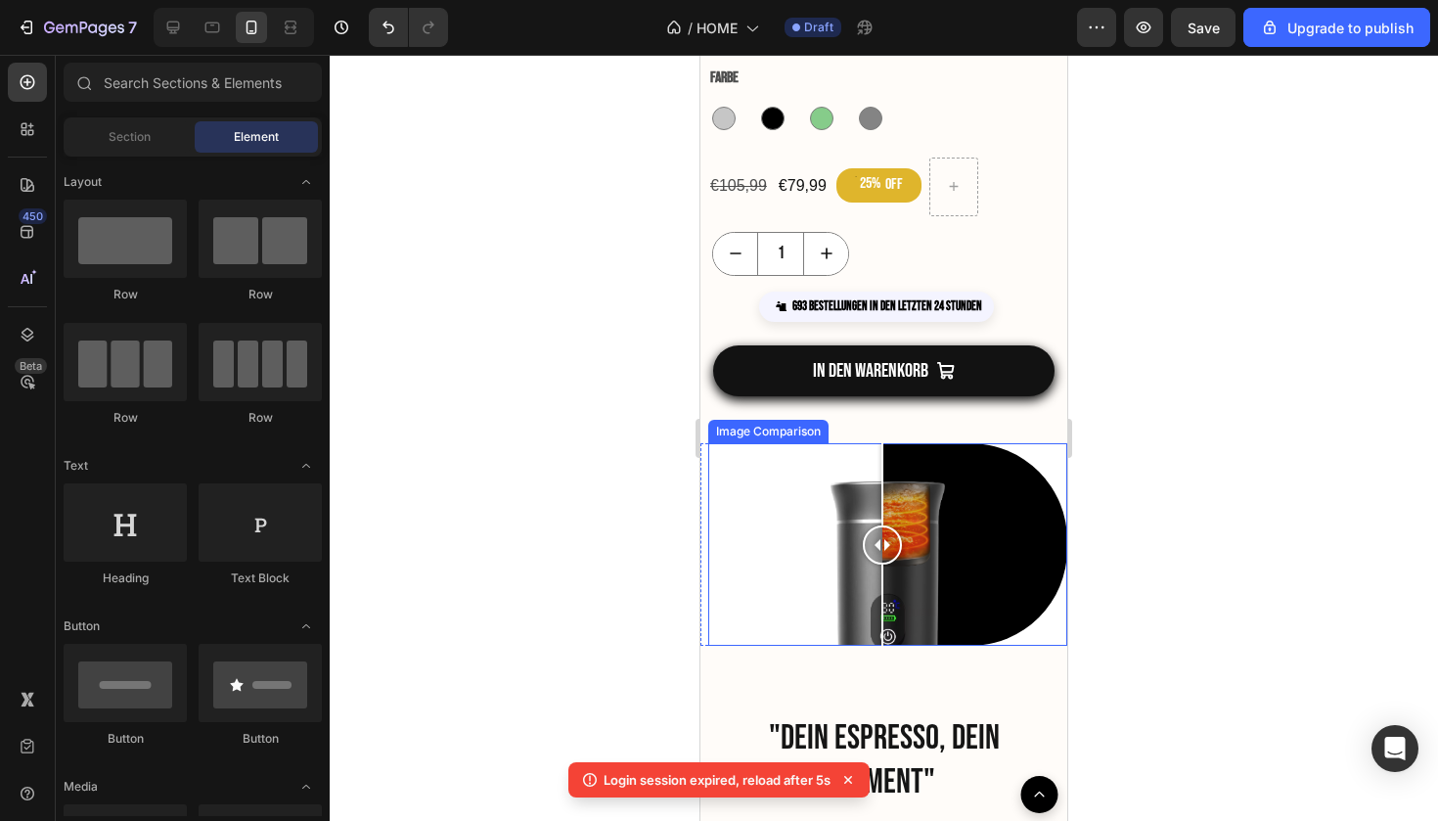
drag, startPoint x: 803, startPoint y: 542, endPoint x: 883, endPoint y: 561, distance: 81.4
click at [883, 561] on div at bounding box center [882, 544] width 39 height 39
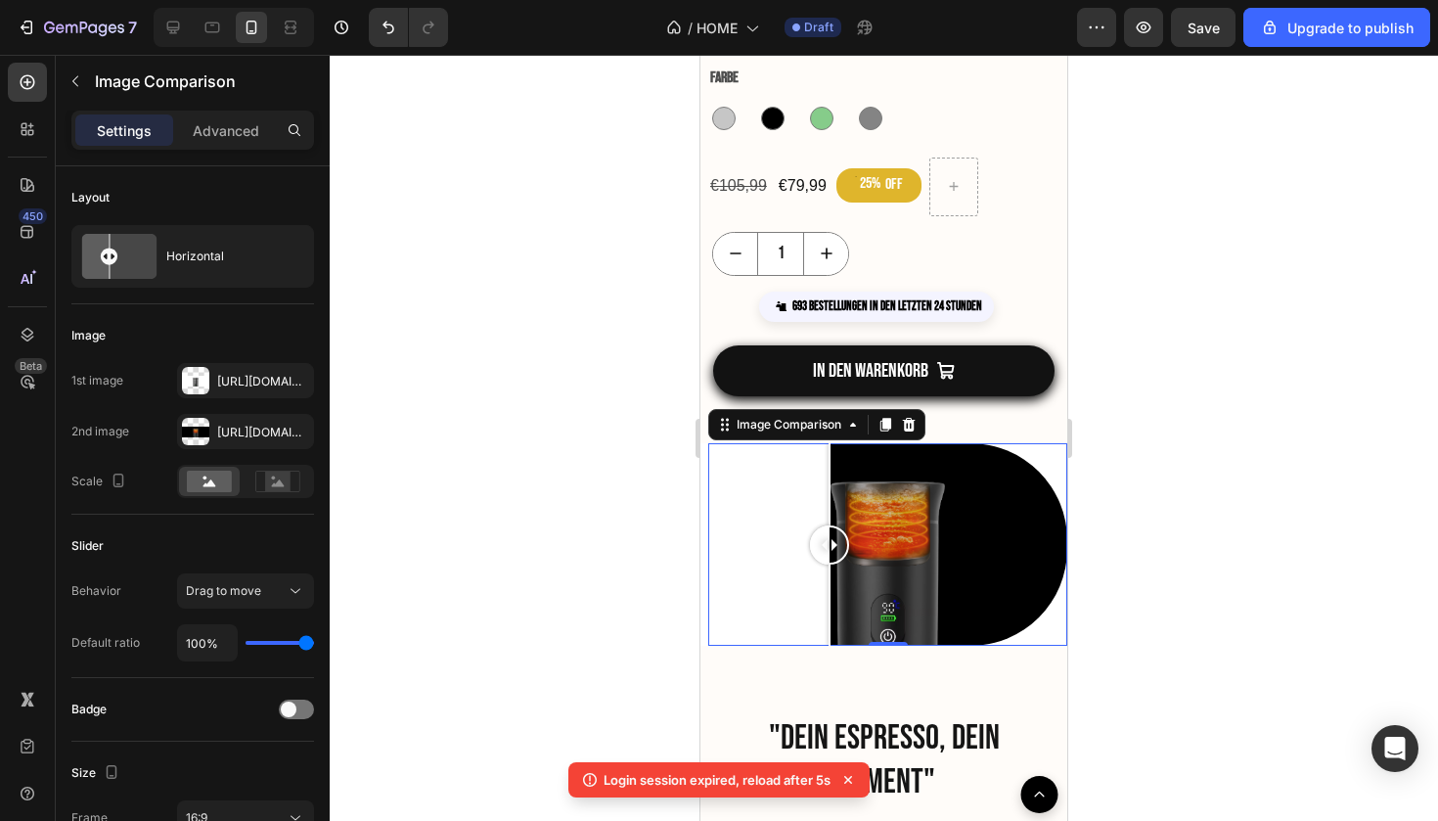
drag, startPoint x: 883, startPoint y: 561, endPoint x: 710, endPoint y: 537, distance: 173.8
click at [810, 537] on div at bounding box center [829, 544] width 39 height 39
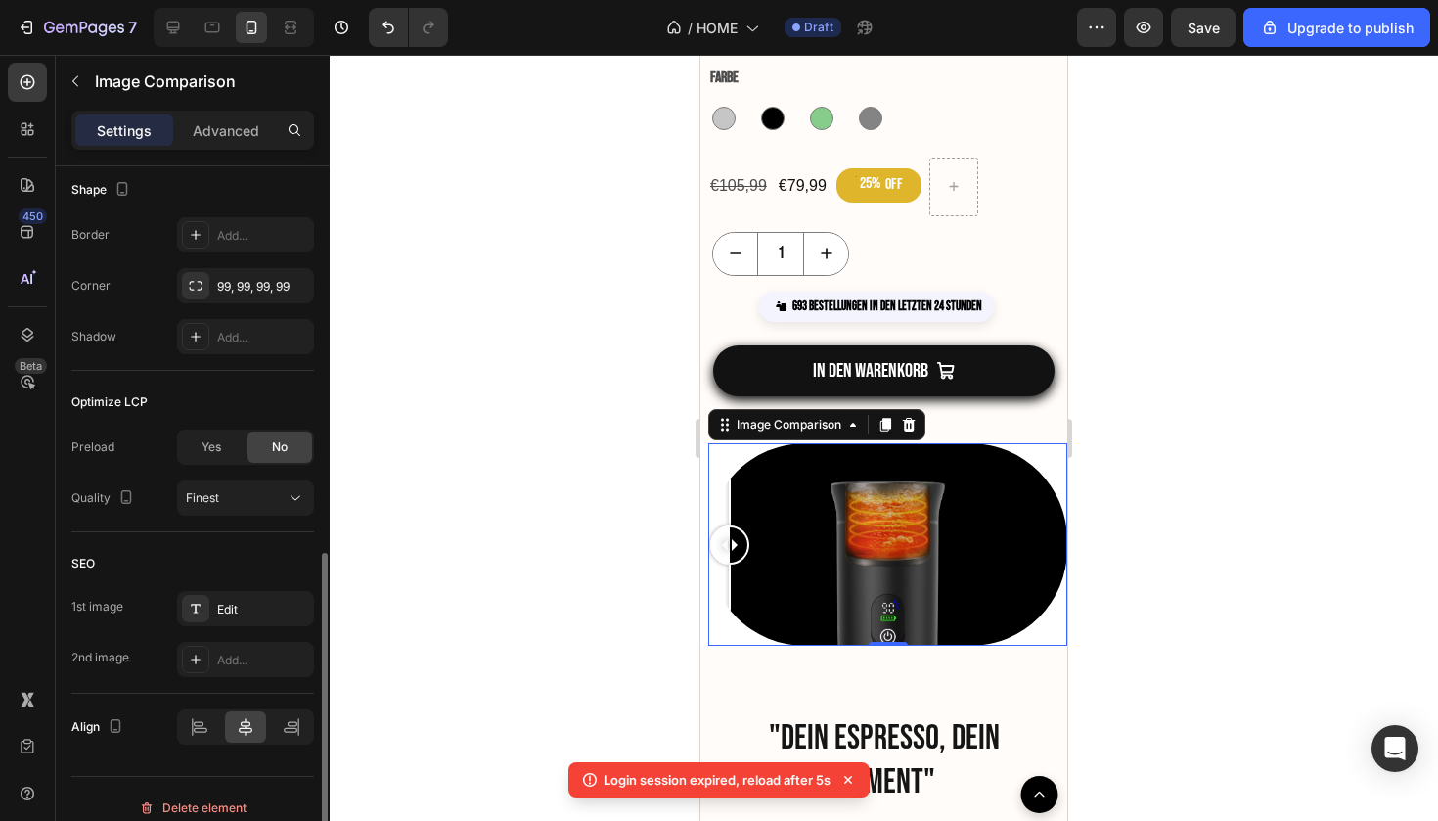
scroll to position [764, 0]
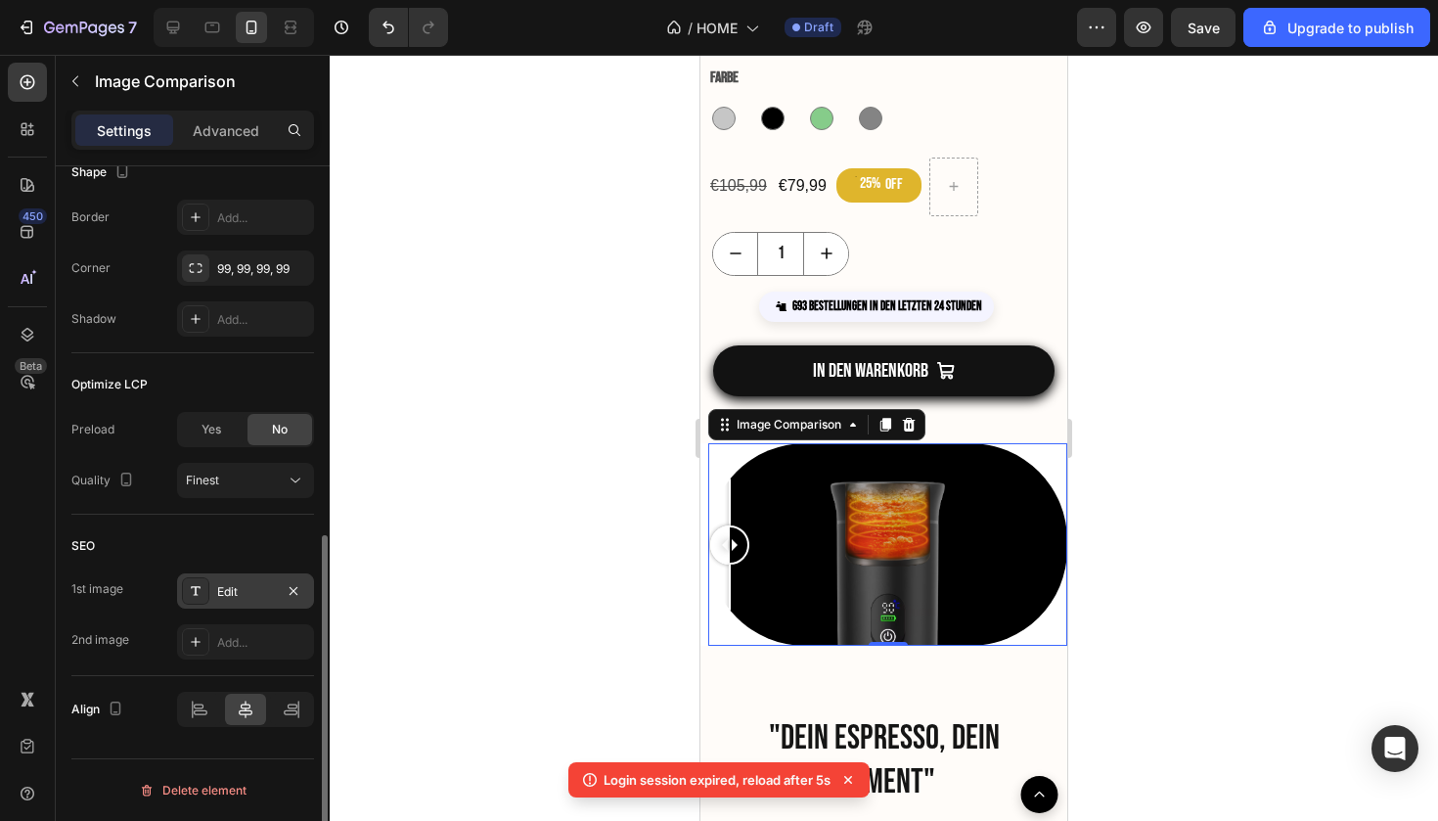
click at [201, 591] on icon at bounding box center [196, 591] width 16 height 16
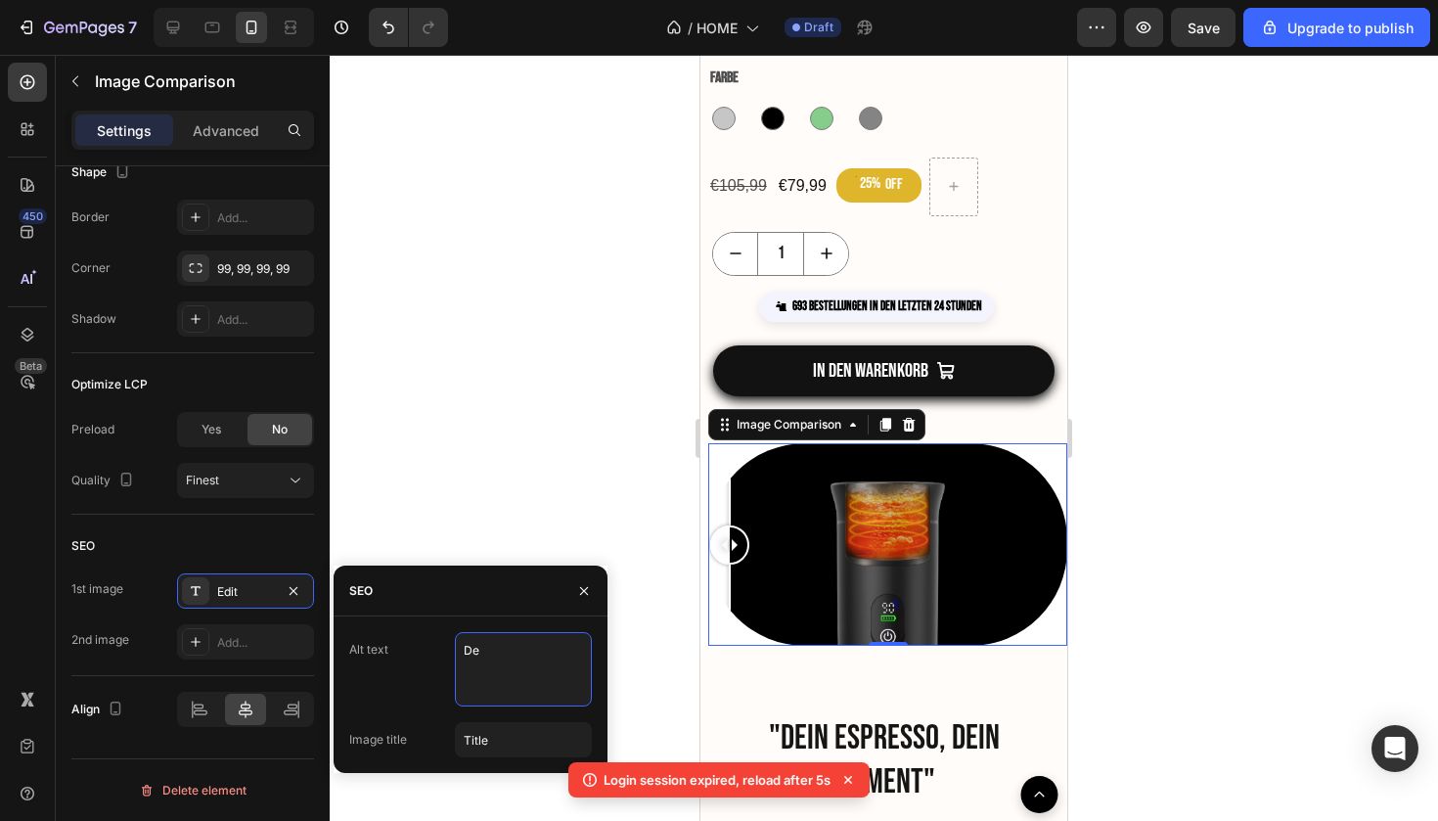
type textarea "D"
click at [508, 670] on textarea at bounding box center [523, 669] width 137 height 74
type textarea "y"
type textarea "Schnelle erhitzung"
click at [476, 791] on div at bounding box center [884, 438] width 1109 height 766
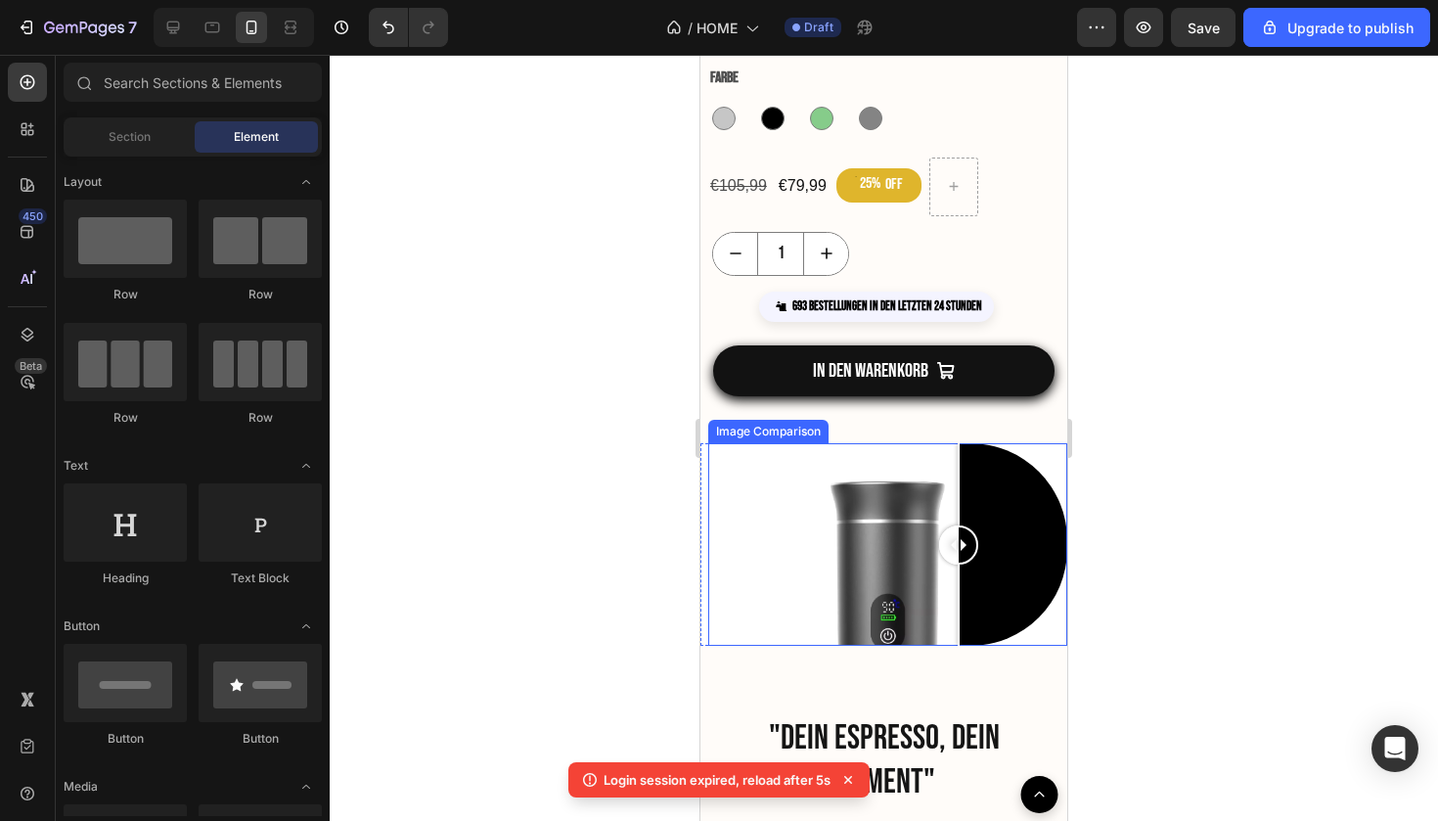
drag, startPoint x: 724, startPoint y: 538, endPoint x: 972, endPoint y: 556, distance: 248.2
click at [972, 556] on div at bounding box center [958, 544] width 39 height 39
click at [819, 528] on div at bounding box center [887, 544] width 359 height 202
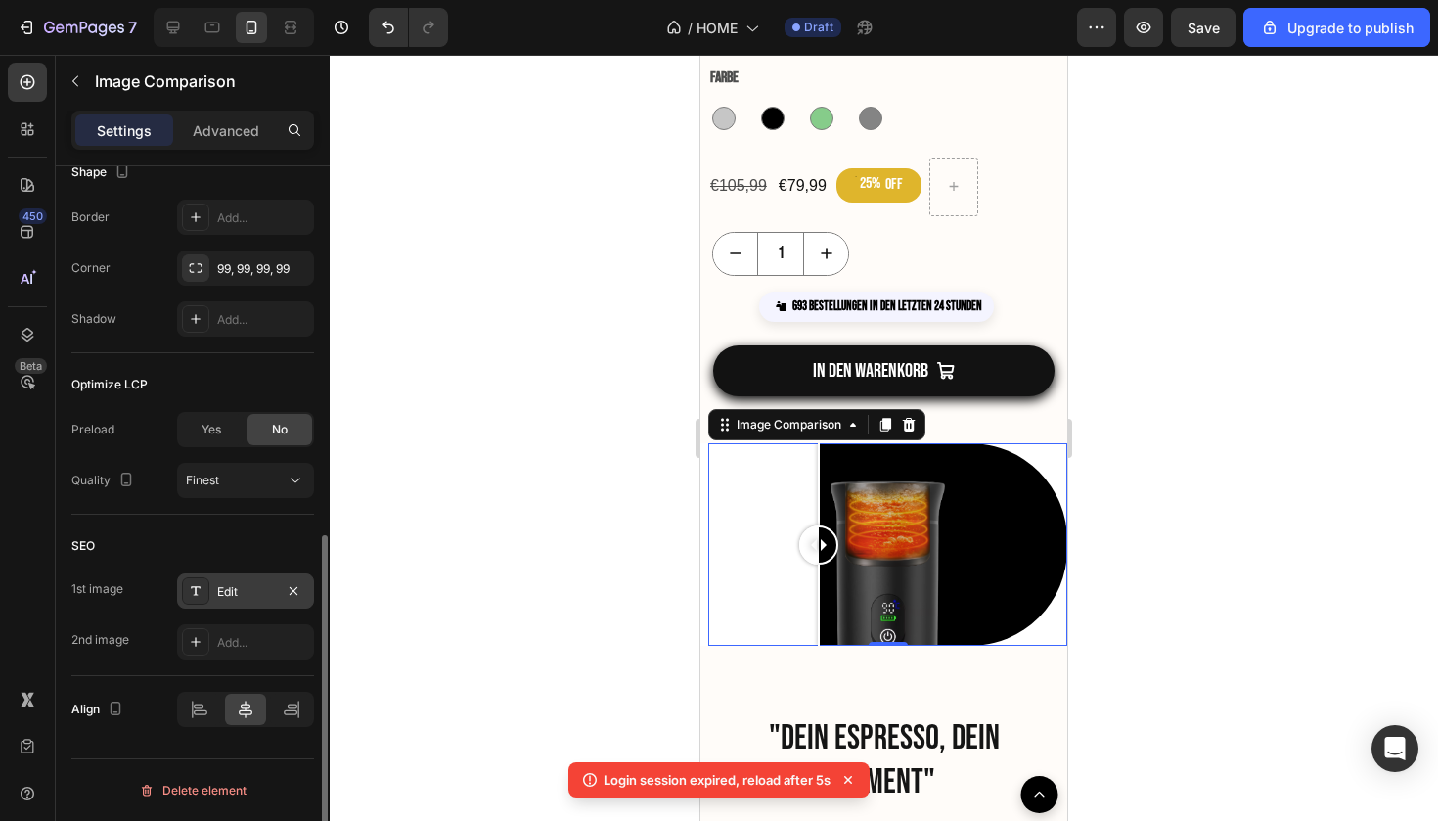
click at [248, 586] on div "Edit" at bounding box center [245, 592] width 57 height 18
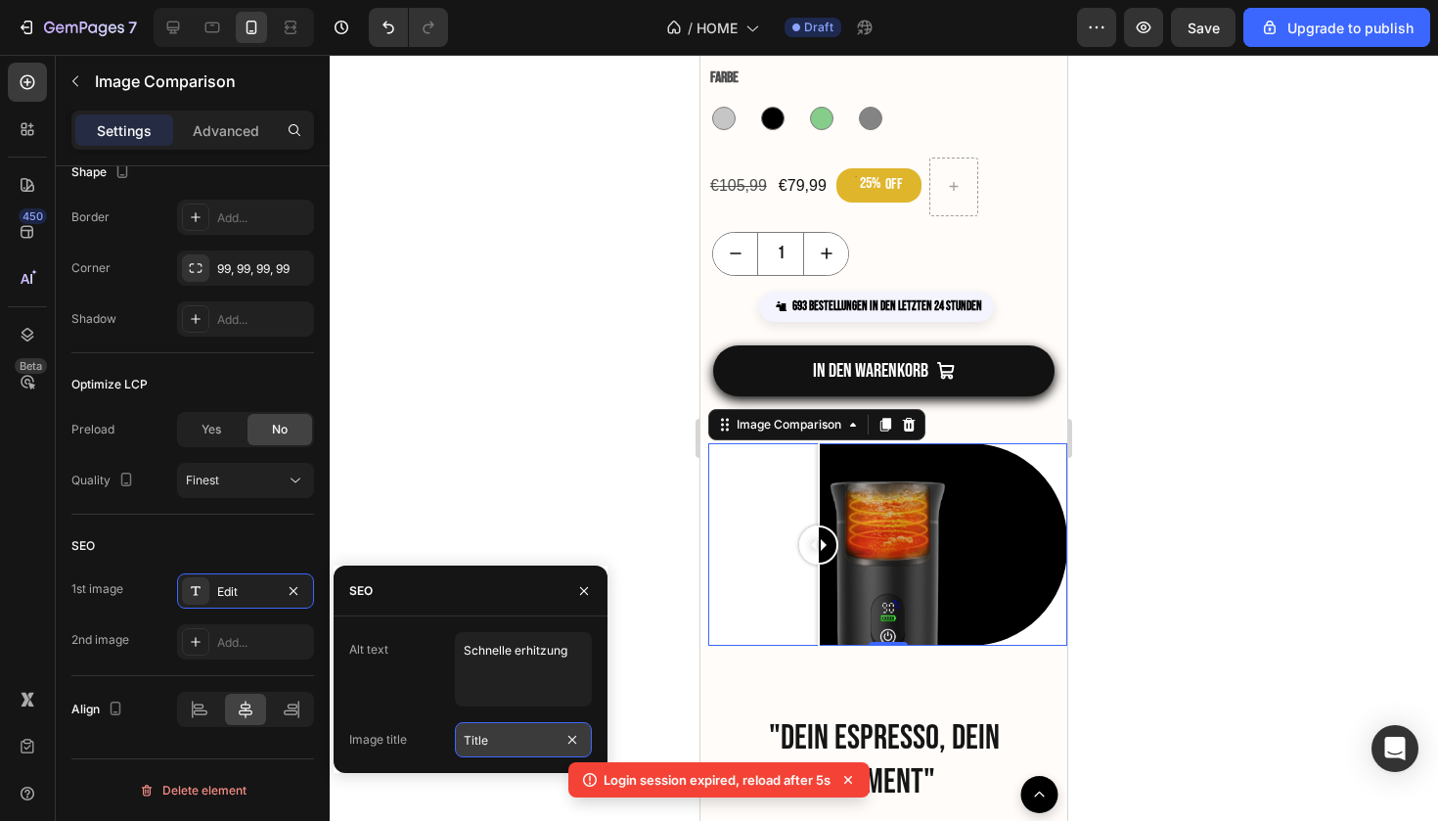
click at [494, 742] on input "Title" at bounding box center [523, 739] width 137 height 35
click at [208, 589] on div at bounding box center [195, 590] width 27 height 27
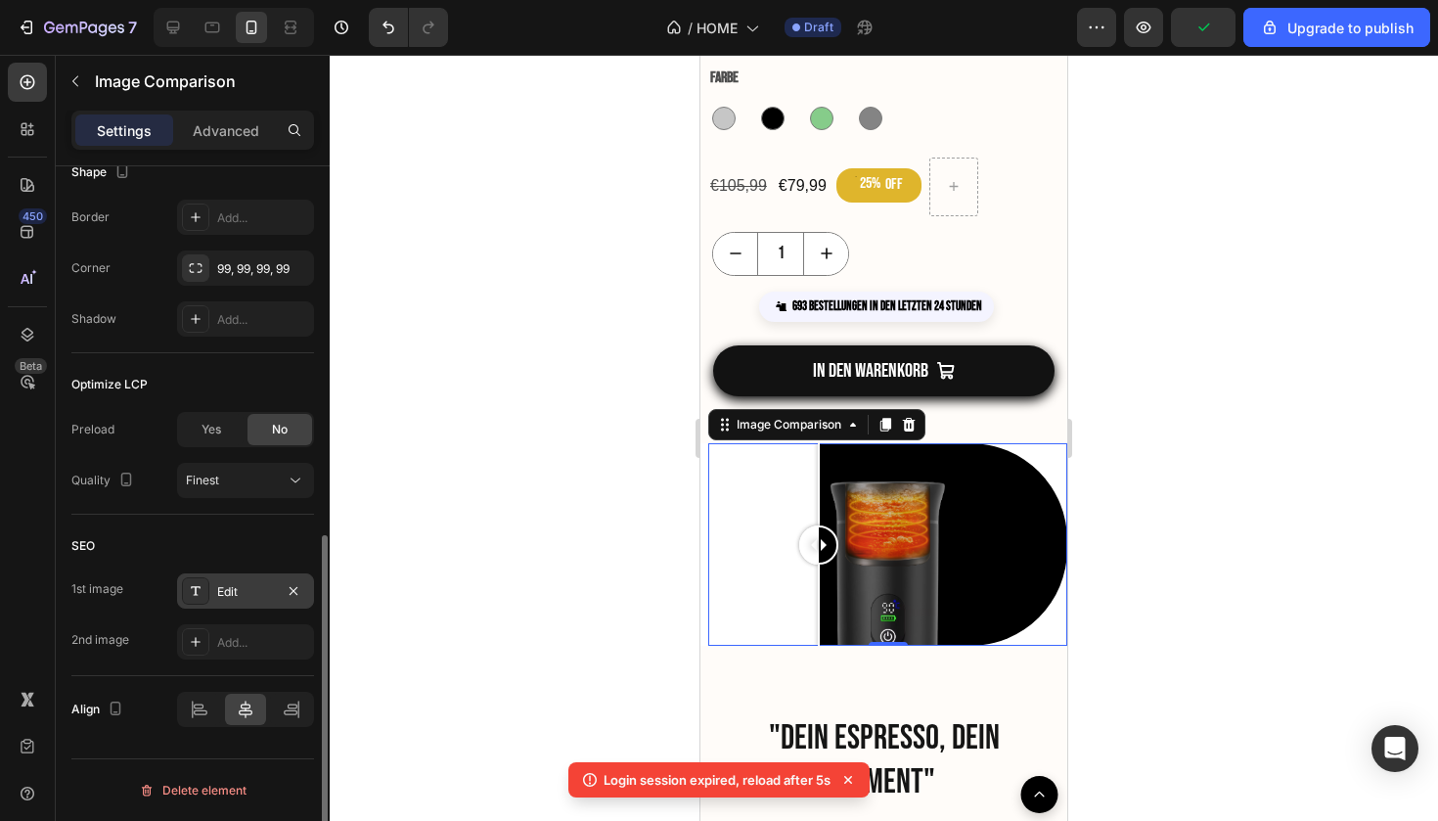
click at [189, 586] on icon at bounding box center [196, 591] width 16 height 16
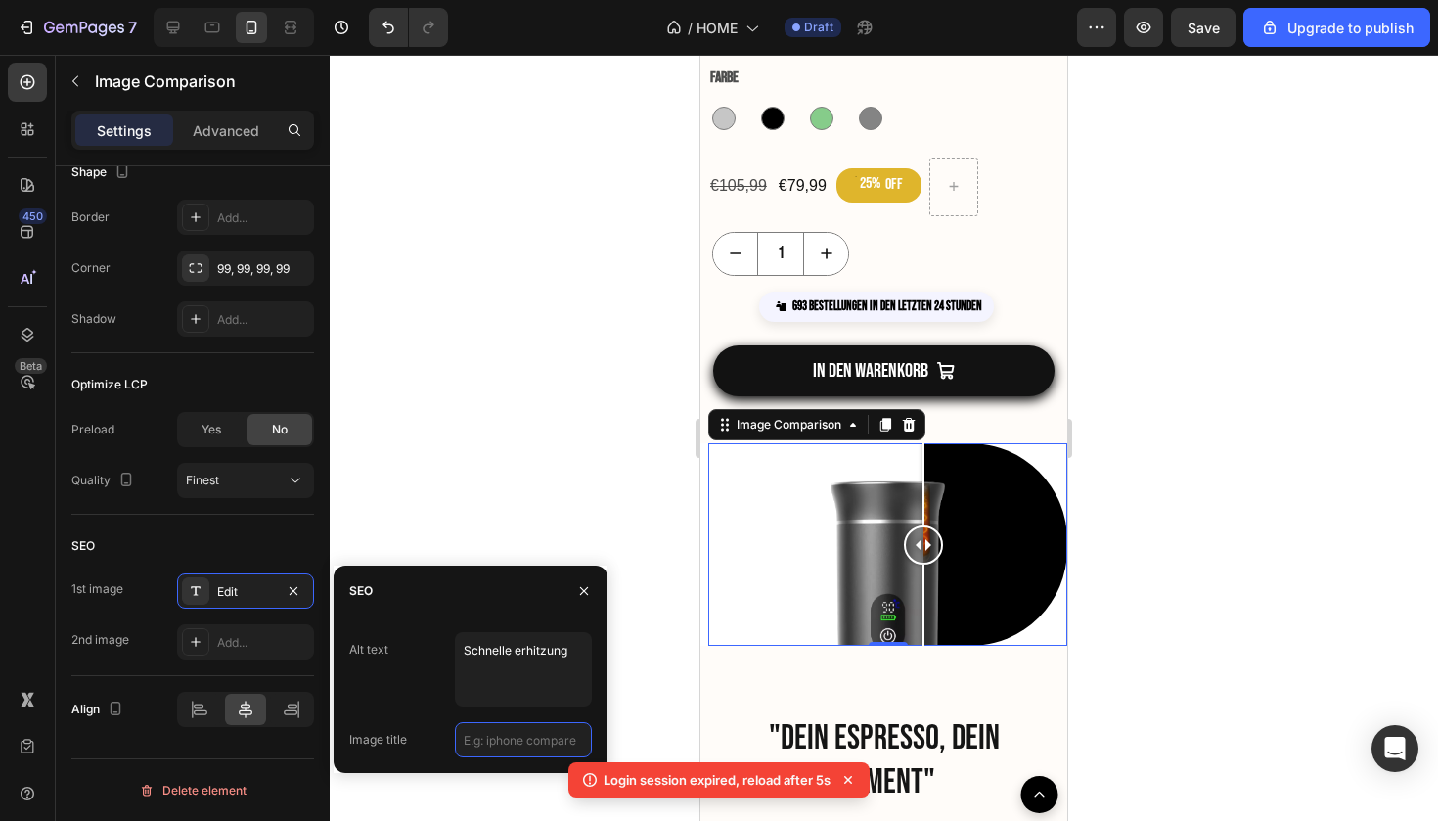
drag, startPoint x: 809, startPoint y: 549, endPoint x: 930, endPoint y: 598, distance: 129.9
click at [930, 598] on div at bounding box center [923, 544] width 39 height 202
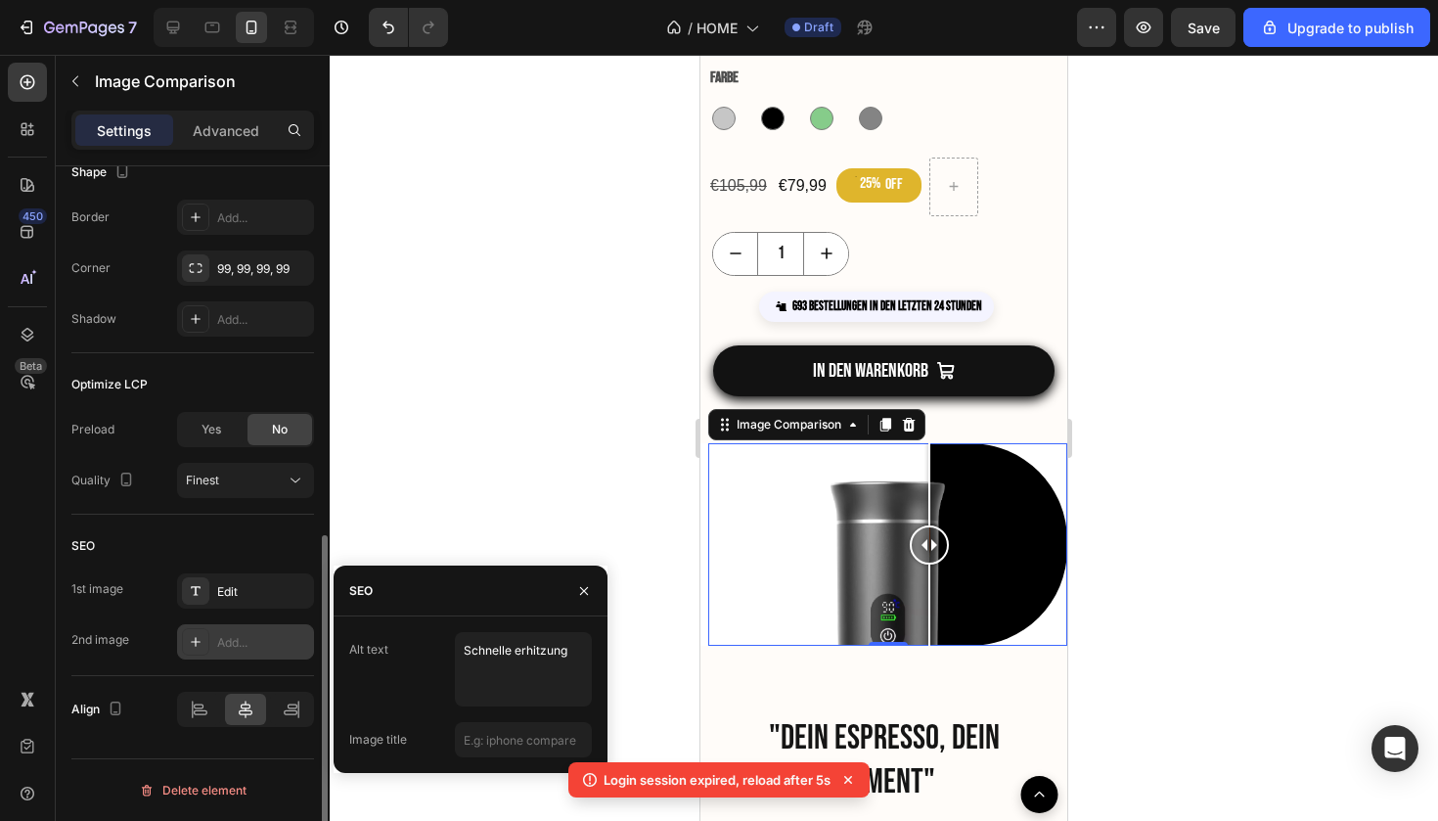
click at [236, 625] on div "Add..." at bounding box center [245, 641] width 137 height 35
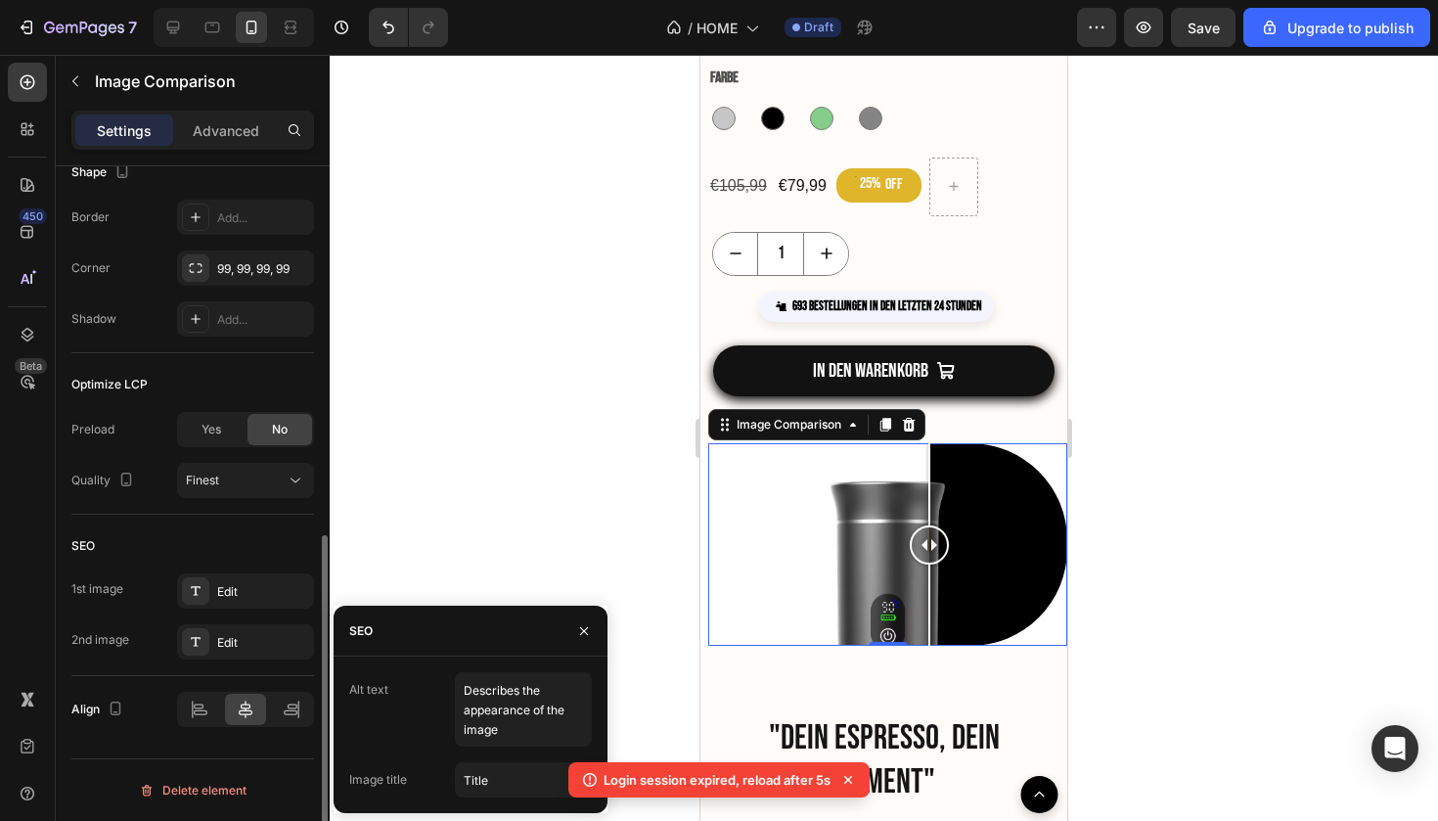
click at [247, 542] on div "SEO" at bounding box center [192, 545] width 243 height 31
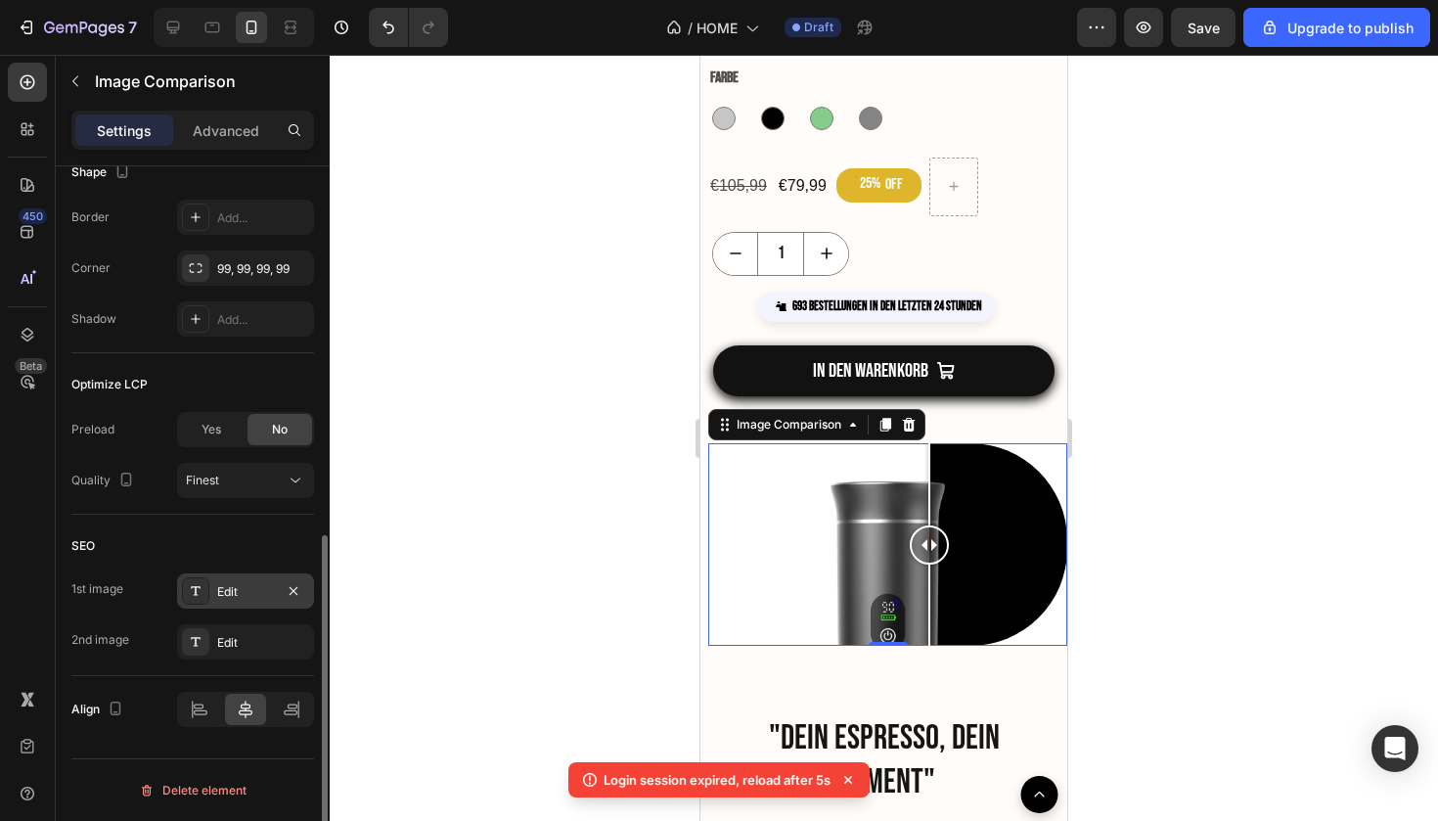
click at [215, 589] on div "Edit" at bounding box center [245, 590] width 137 height 35
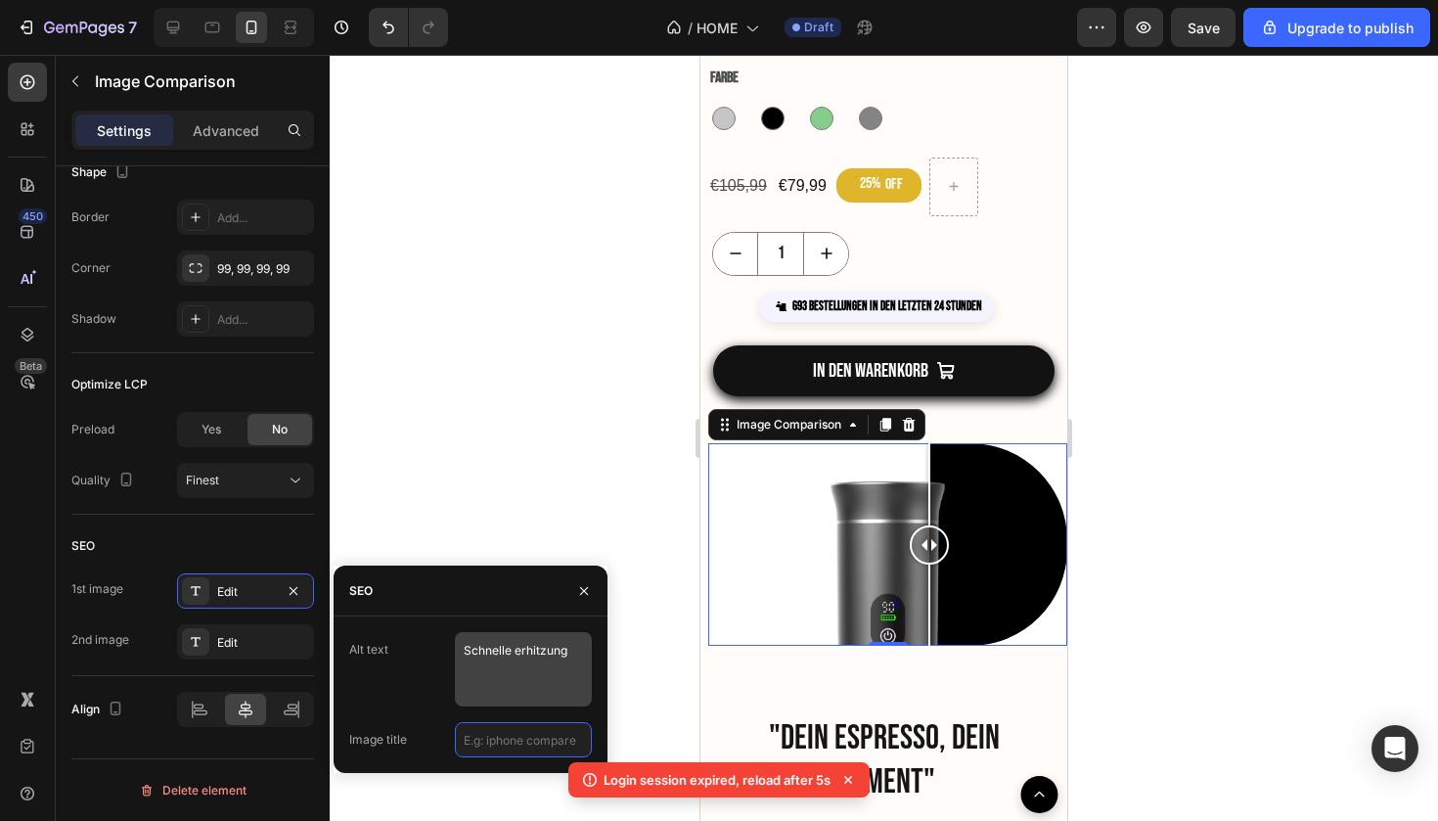
type input "x"
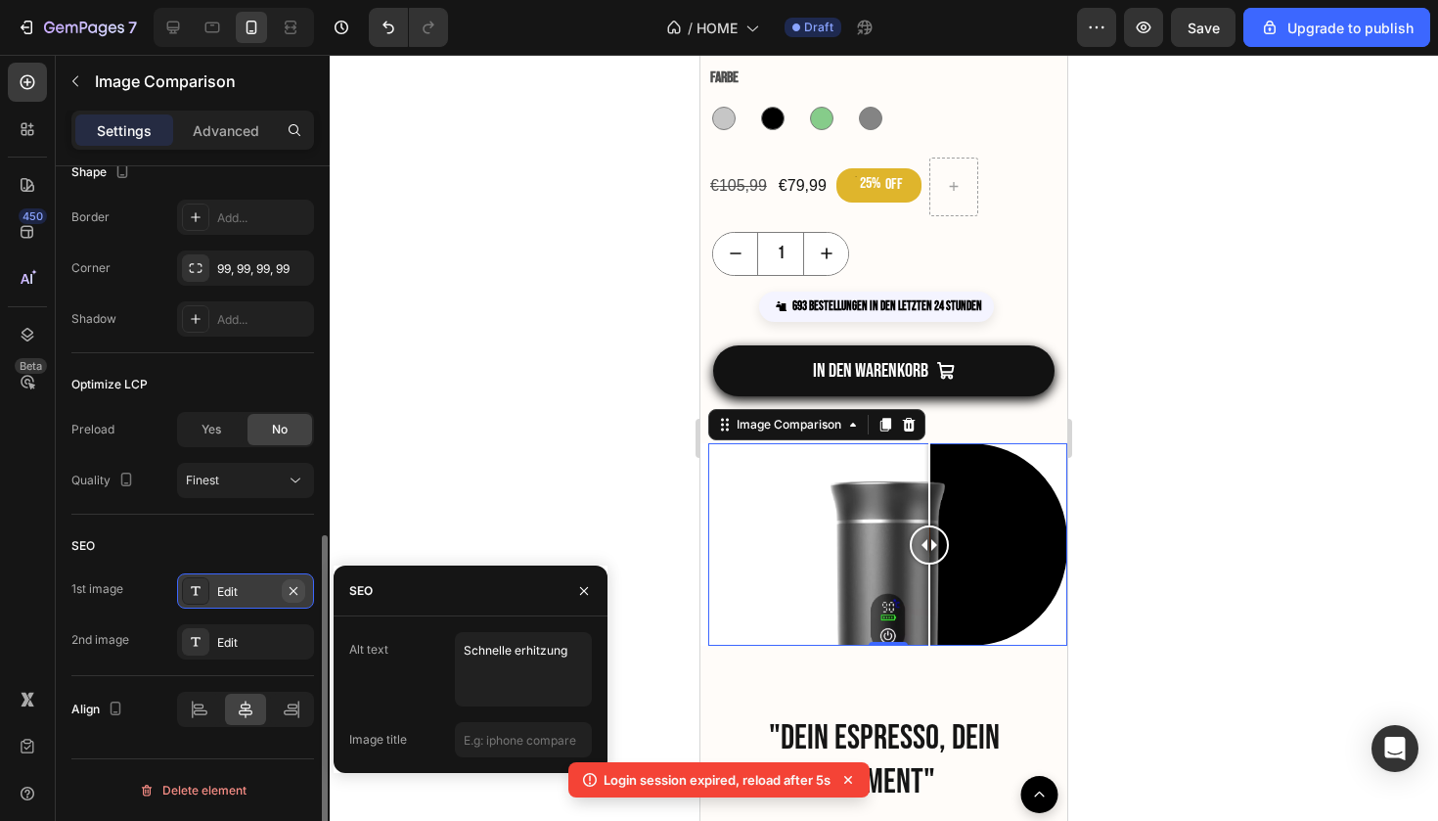
click at [286, 586] on icon "button" at bounding box center [294, 591] width 16 height 16
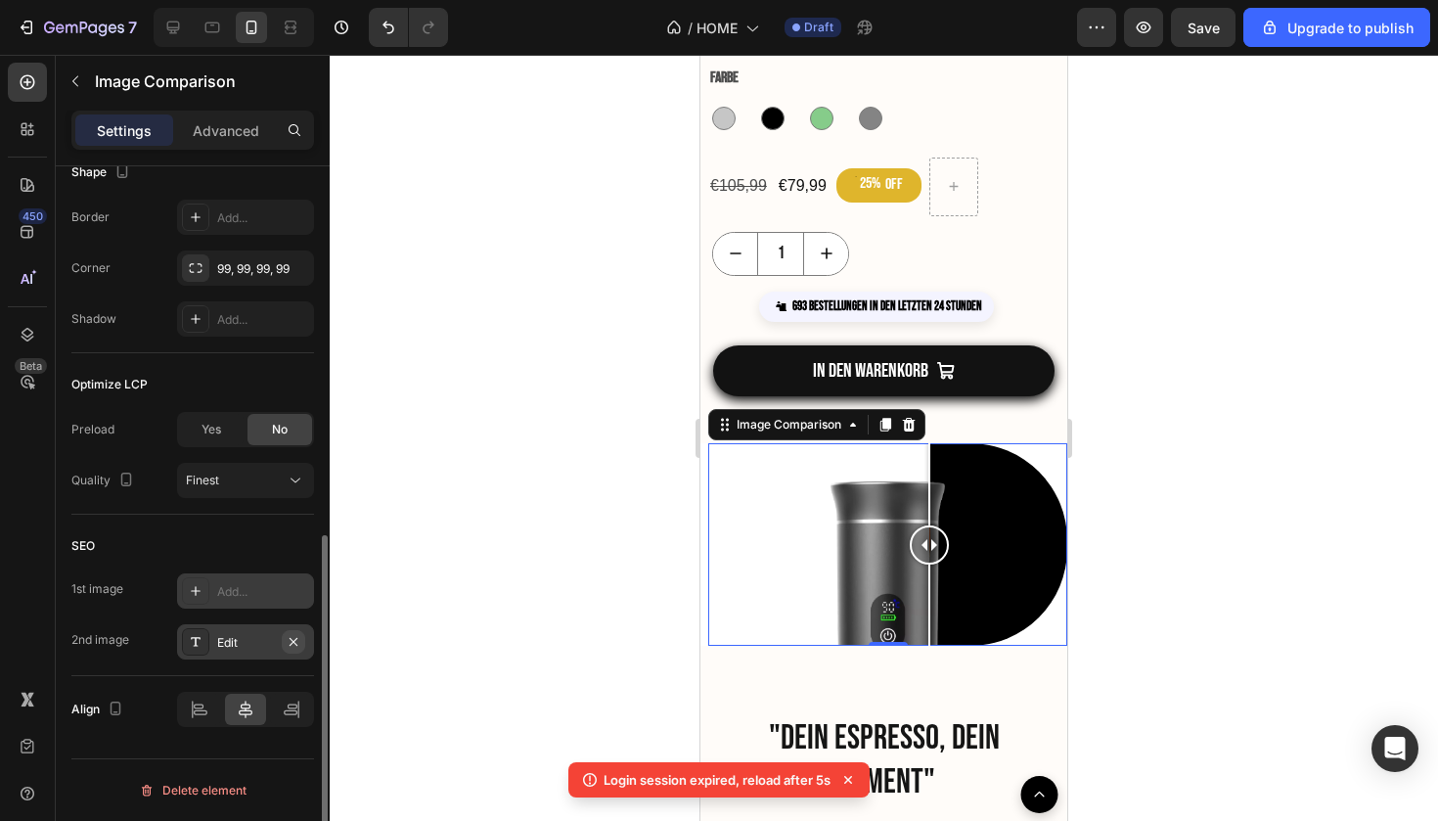
click at [300, 646] on icon "button" at bounding box center [294, 642] width 16 height 16
click at [971, 554] on div at bounding box center [887, 544] width 359 height 202
click at [878, 552] on div at bounding box center [887, 544] width 359 height 202
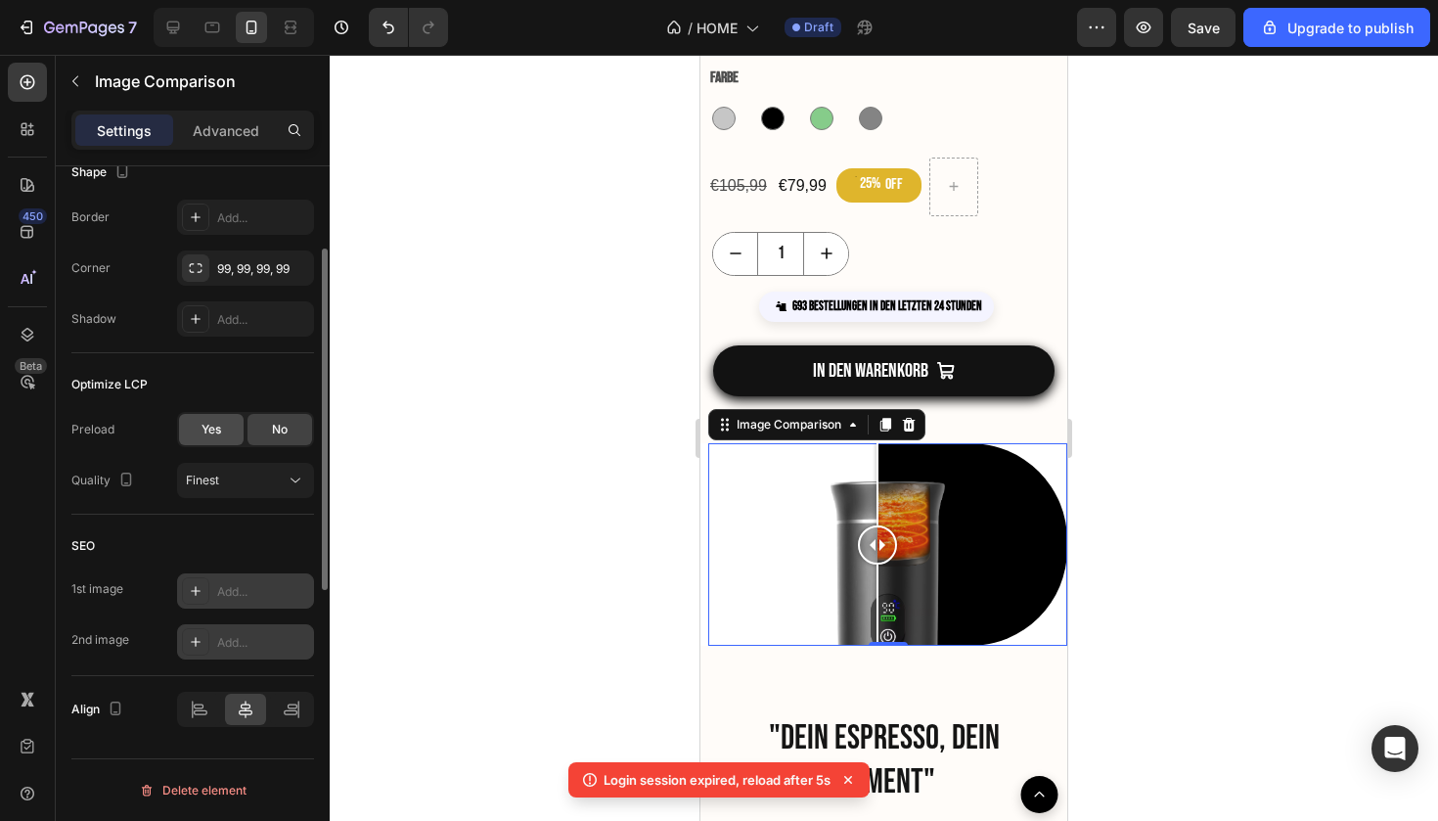
scroll to position [0, 0]
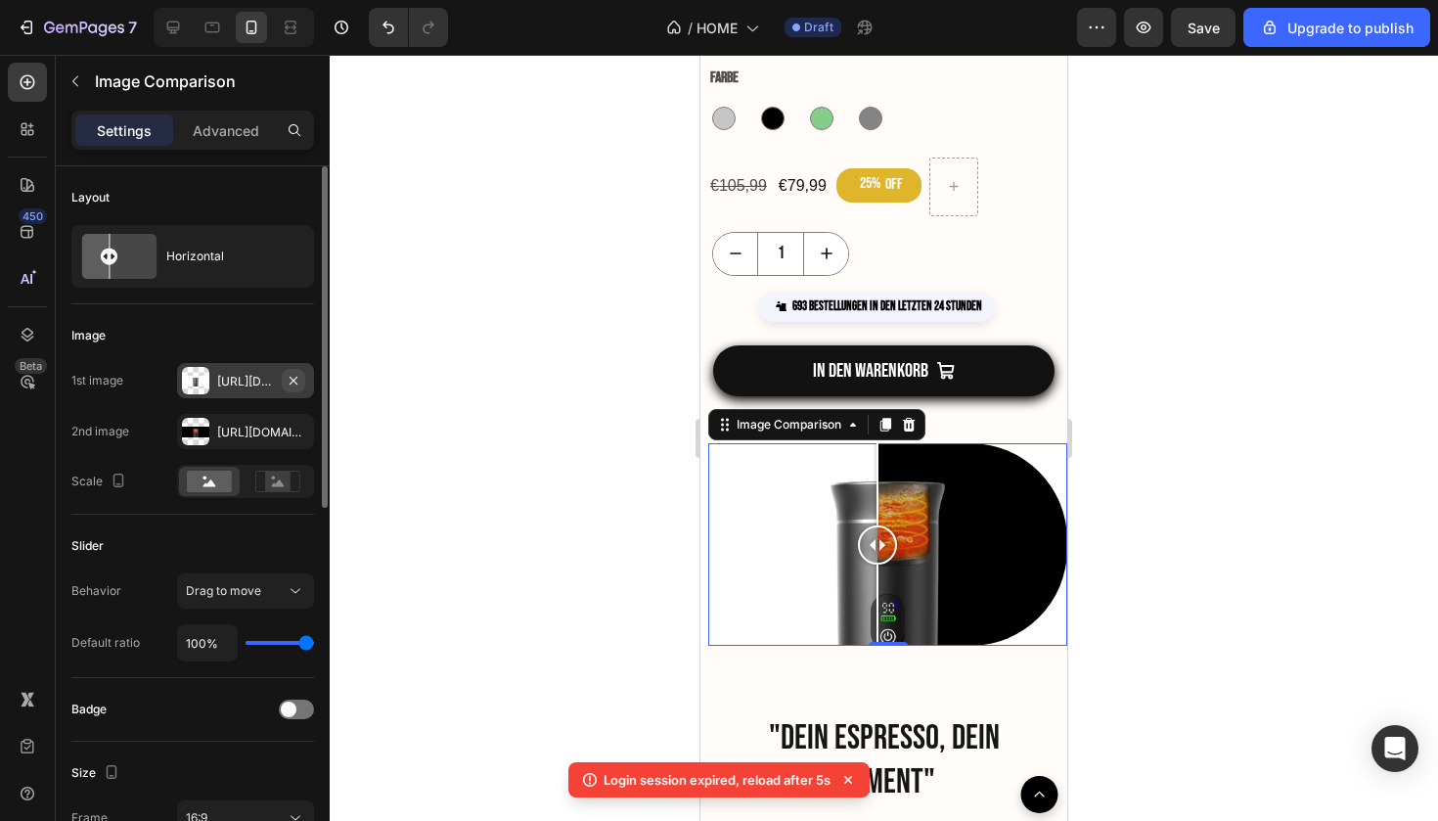
click at [300, 386] on icon "button" at bounding box center [294, 381] width 16 height 16
click at [291, 427] on icon "button" at bounding box center [294, 432] width 16 height 16
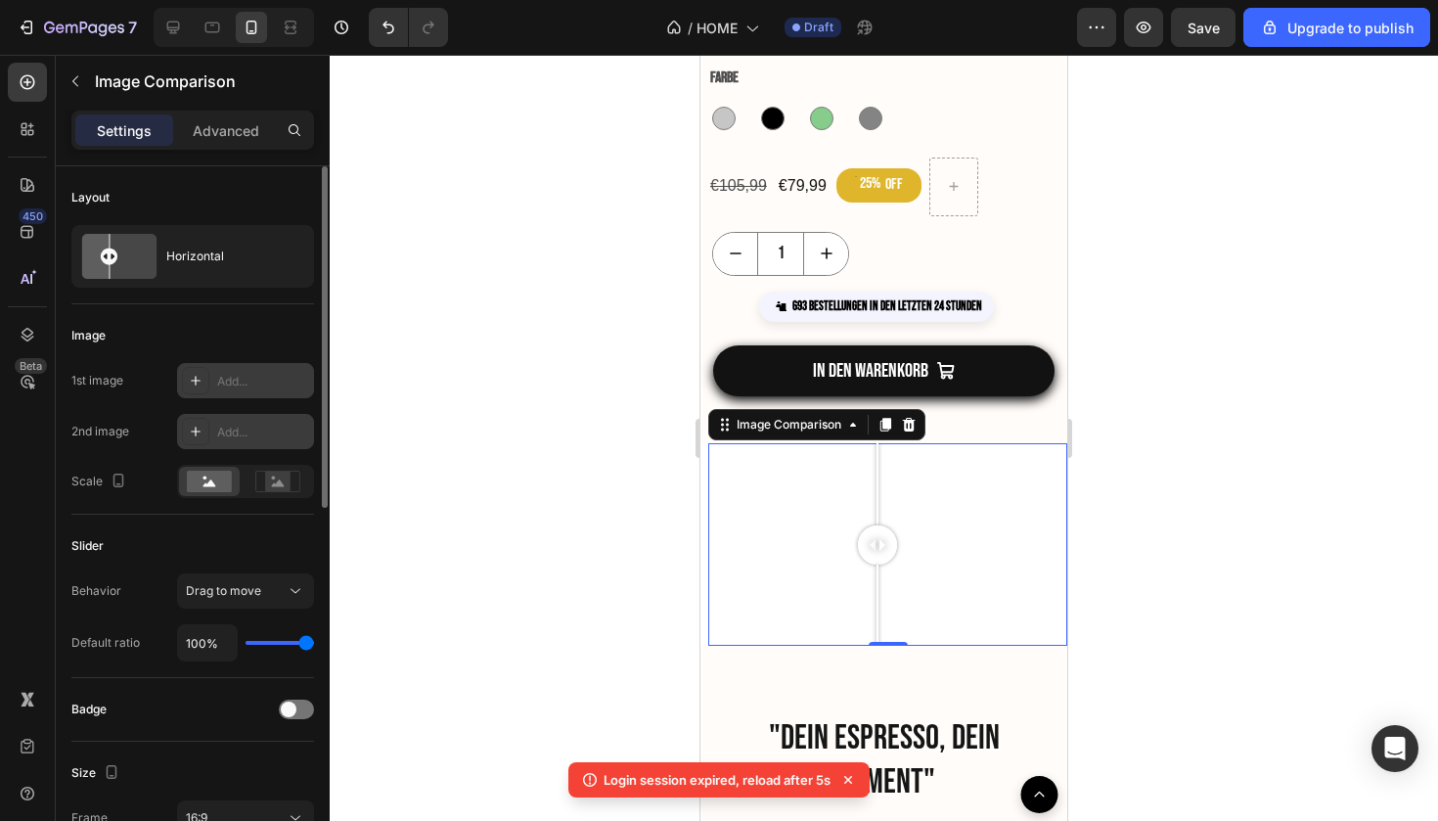
click at [270, 390] on div "Add..." at bounding box center [245, 380] width 137 height 35
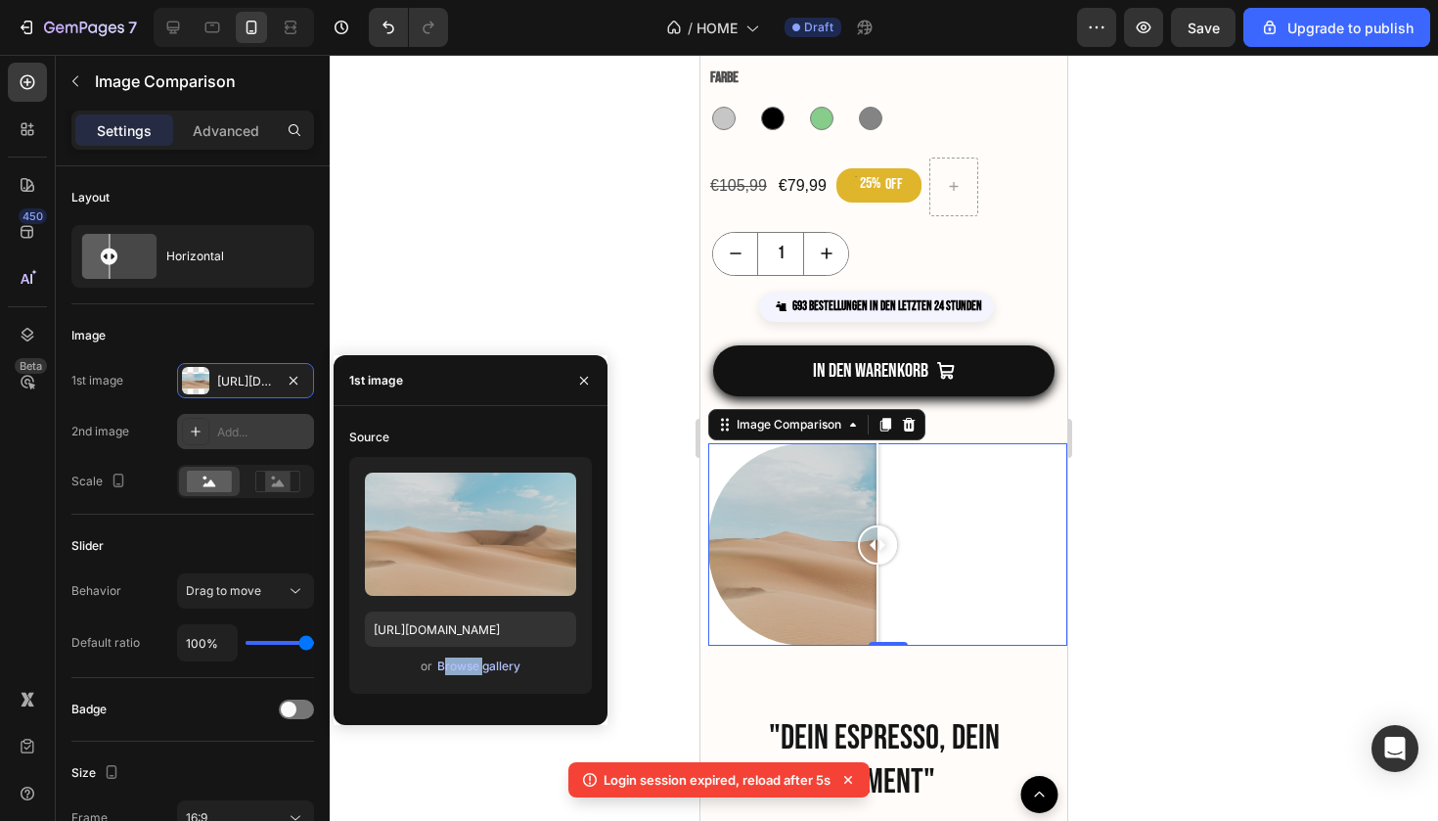
click at [455, 671] on div "Browse gallery" at bounding box center [478, 667] width 83 height 18
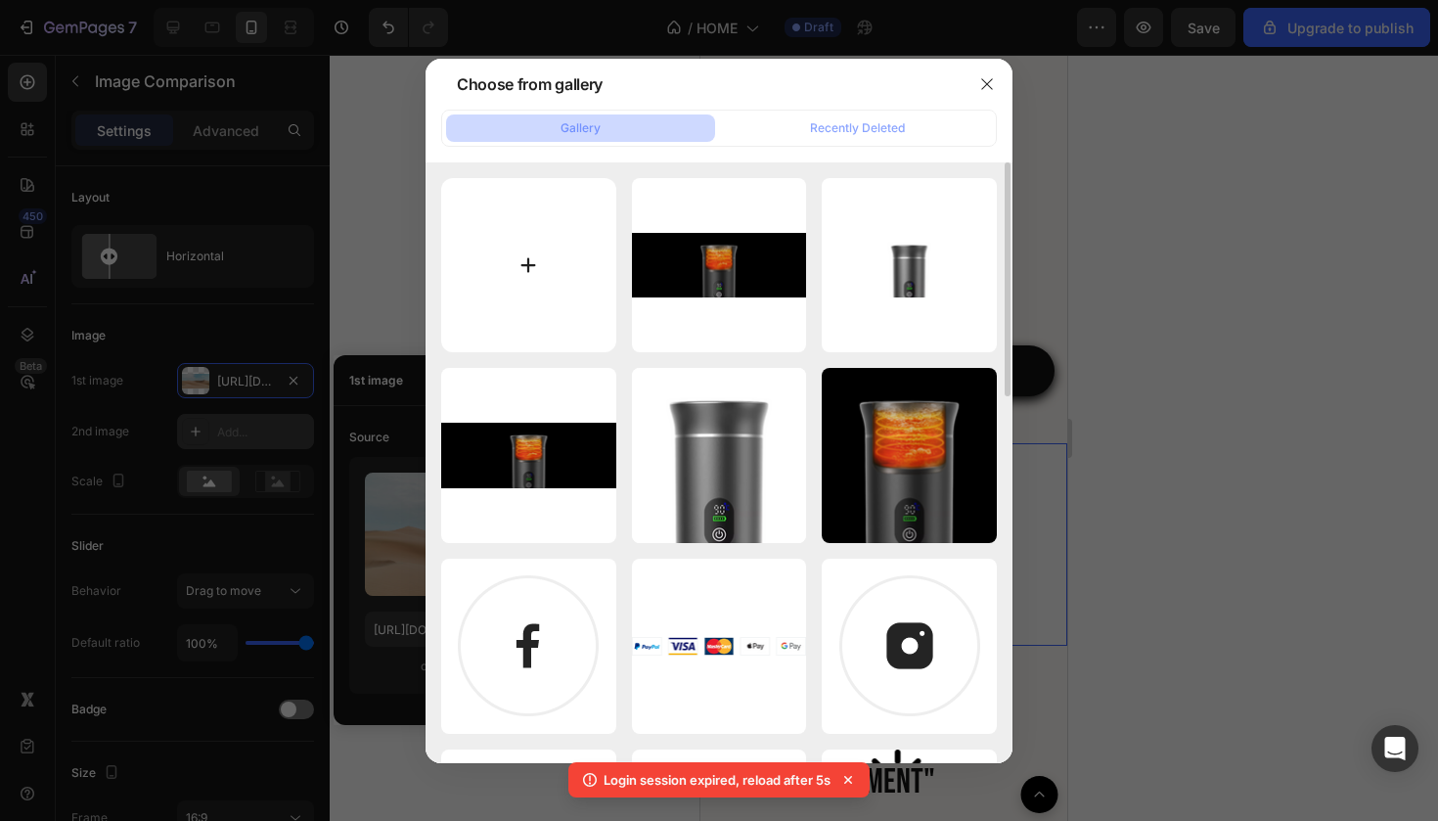
click at [522, 328] on input "file" at bounding box center [528, 265] width 175 height 175
type input "C:\fakepath\Unbenannt-3-5.png"
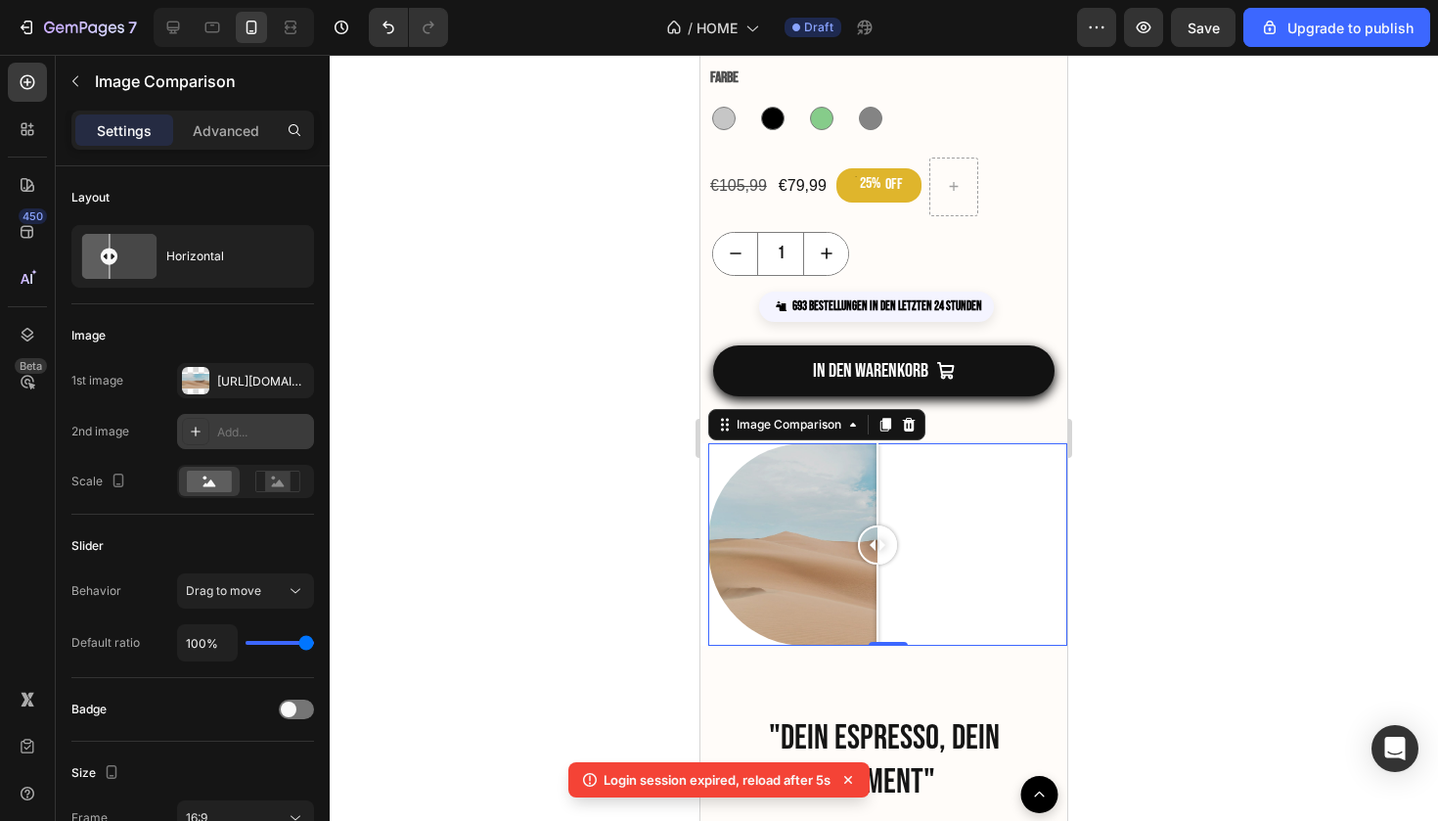
click at [229, 429] on div "Add..." at bounding box center [263, 433] width 92 height 18
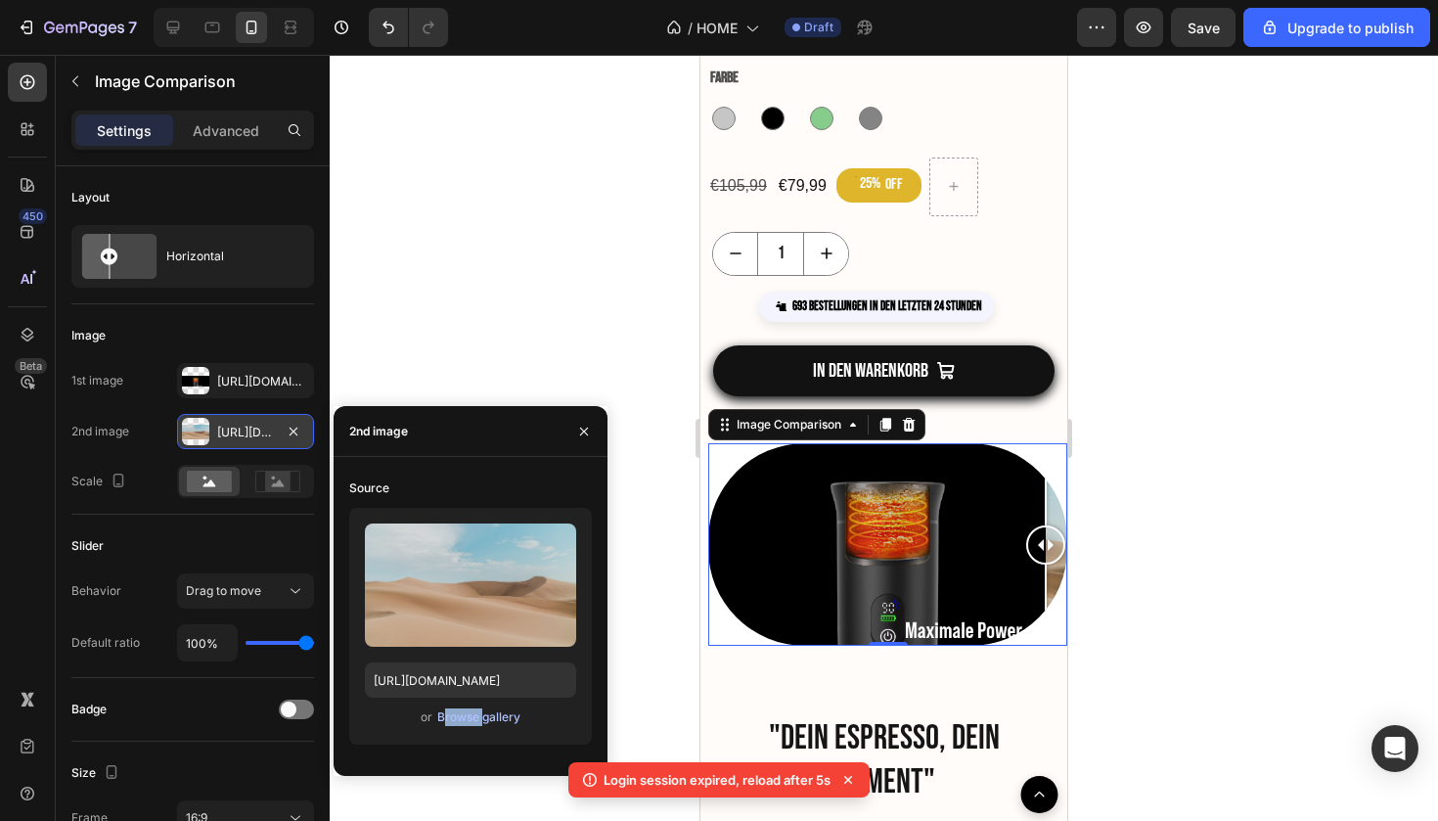
click at [475, 718] on div "Browse gallery" at bounding box center [478, 717] width 83 height 18
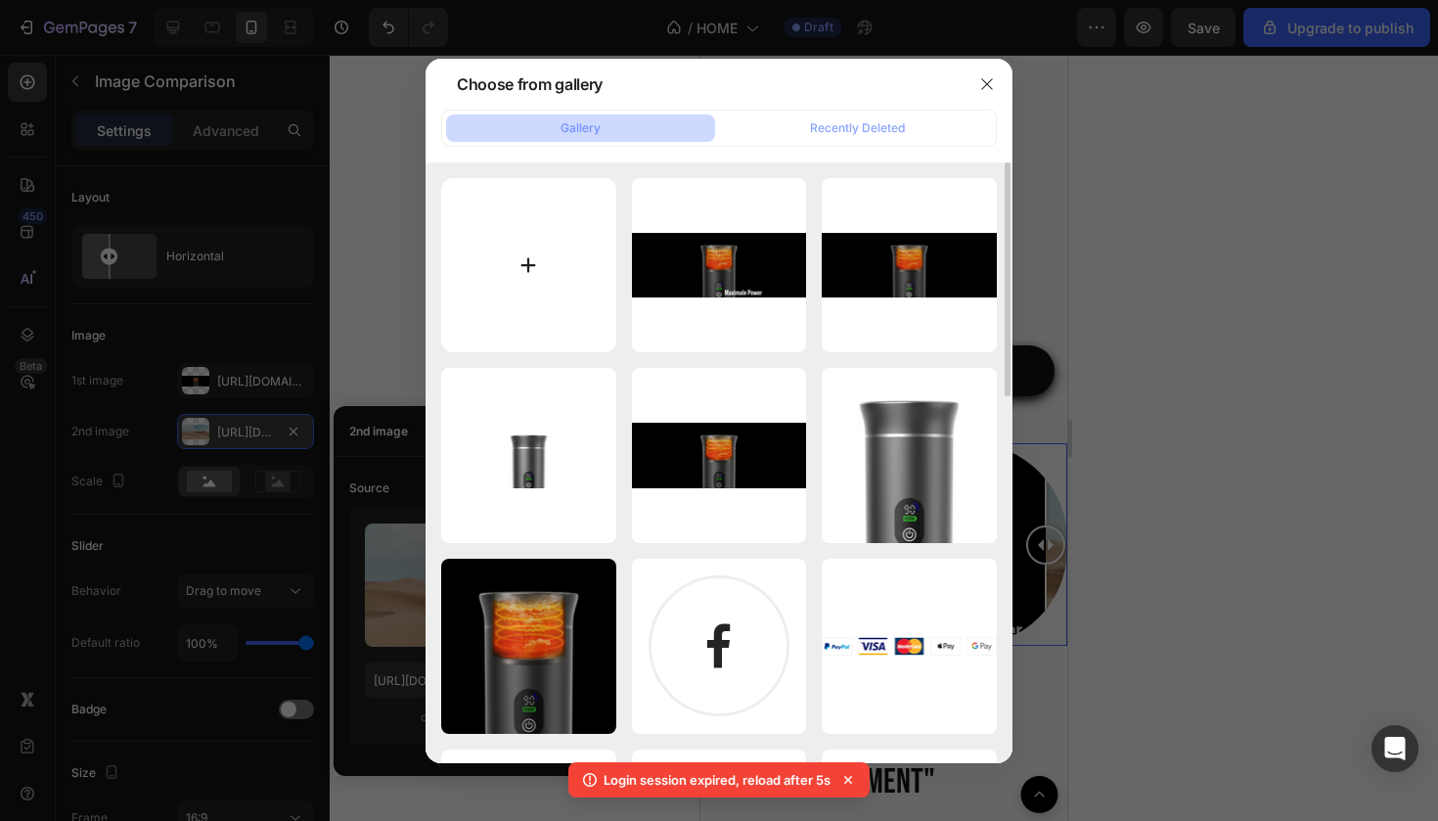
click at [575, 218] on input "file" at bounding box center [528, 265] width 175 height 175
type input "C:\fakepath\Unbenannt-4-3.png"
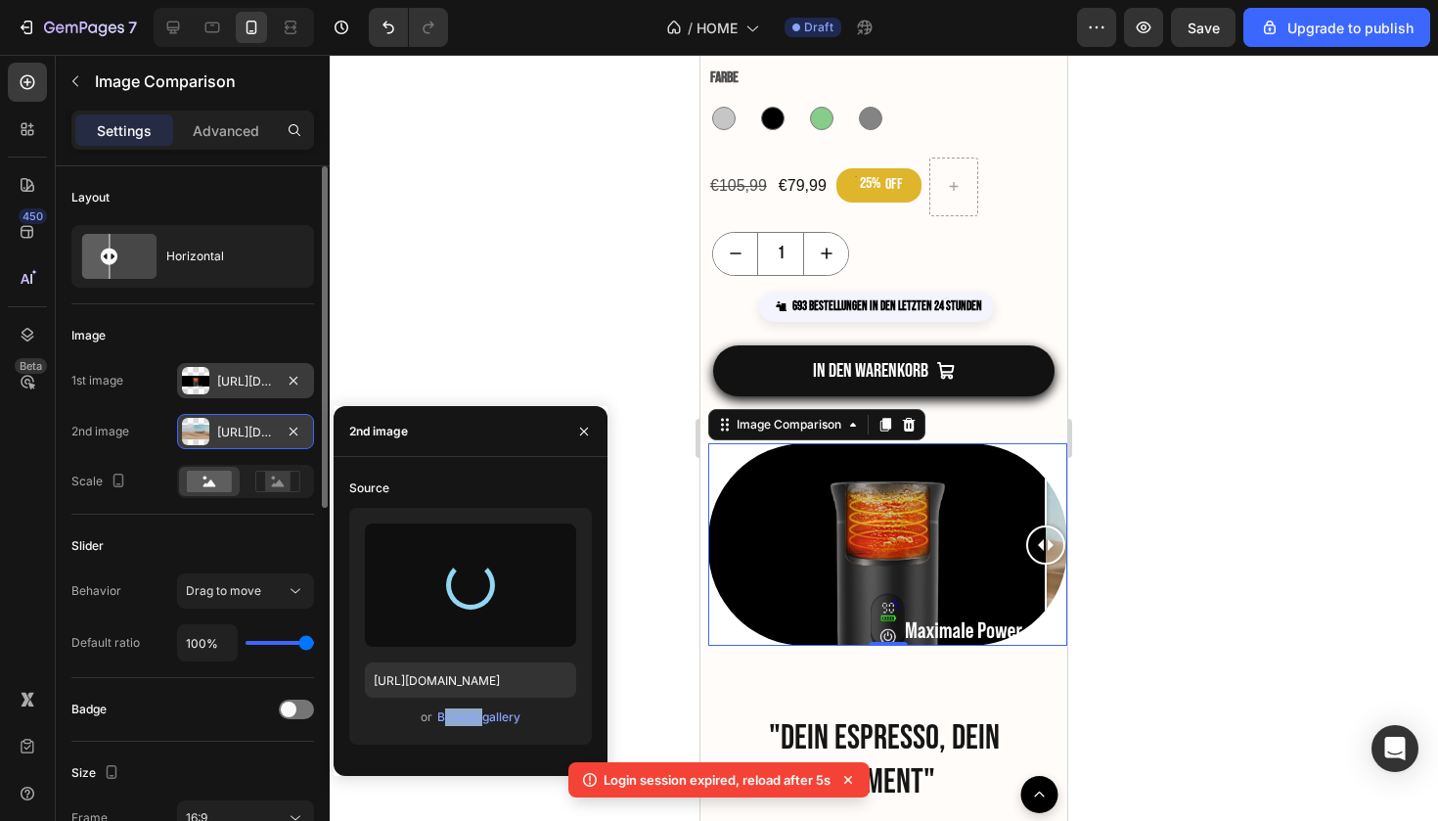
click at [306, 380] on div "Https://cdn.Shopify.Com/s/files/1/0895/5294/5485/files/gempages_576787547858928…" at bounding box center [245, 380] width 137 height 35
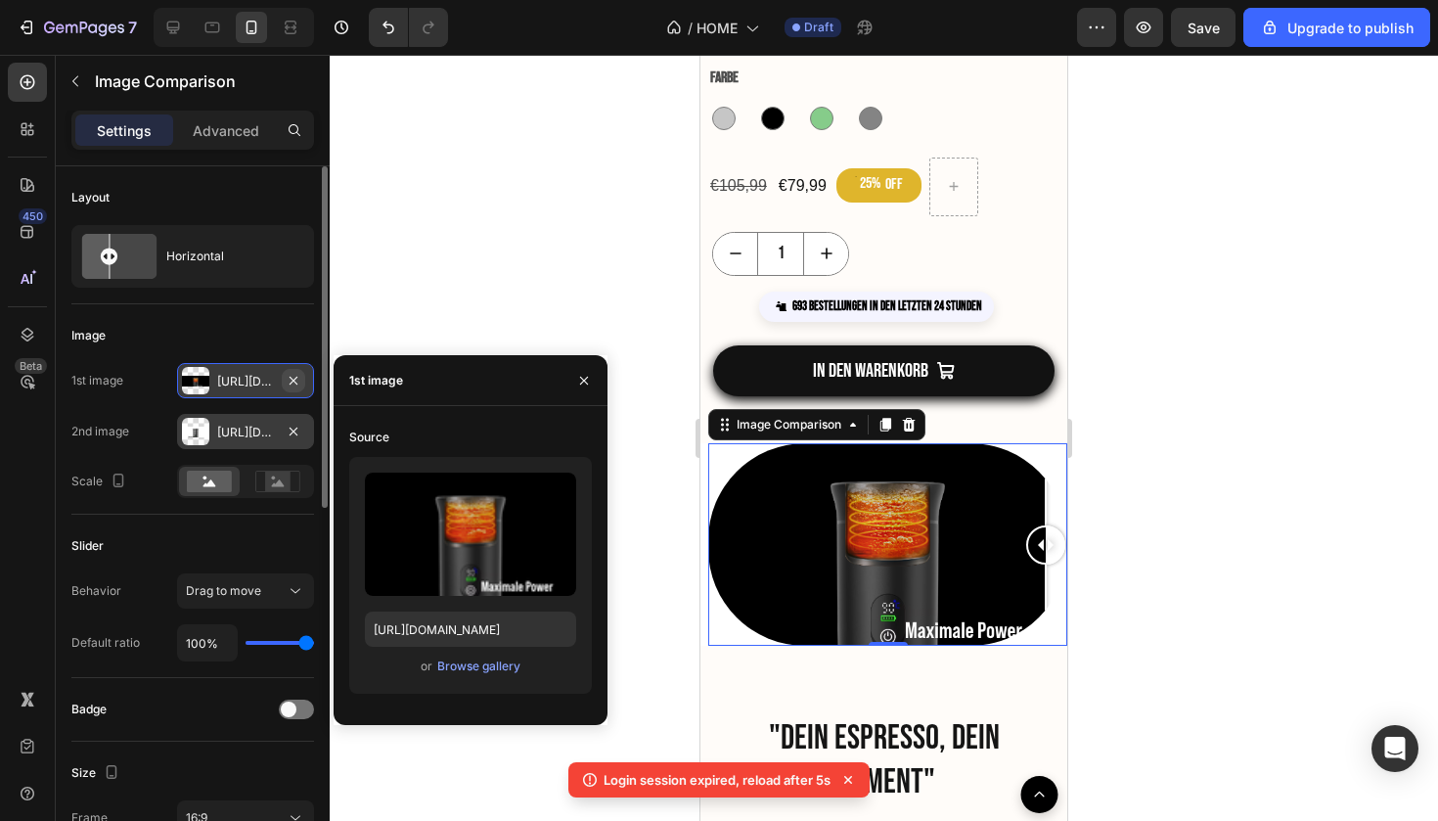
click at [296, 384] on icon "button" at bounding box center [294, 380] width 8 height 8
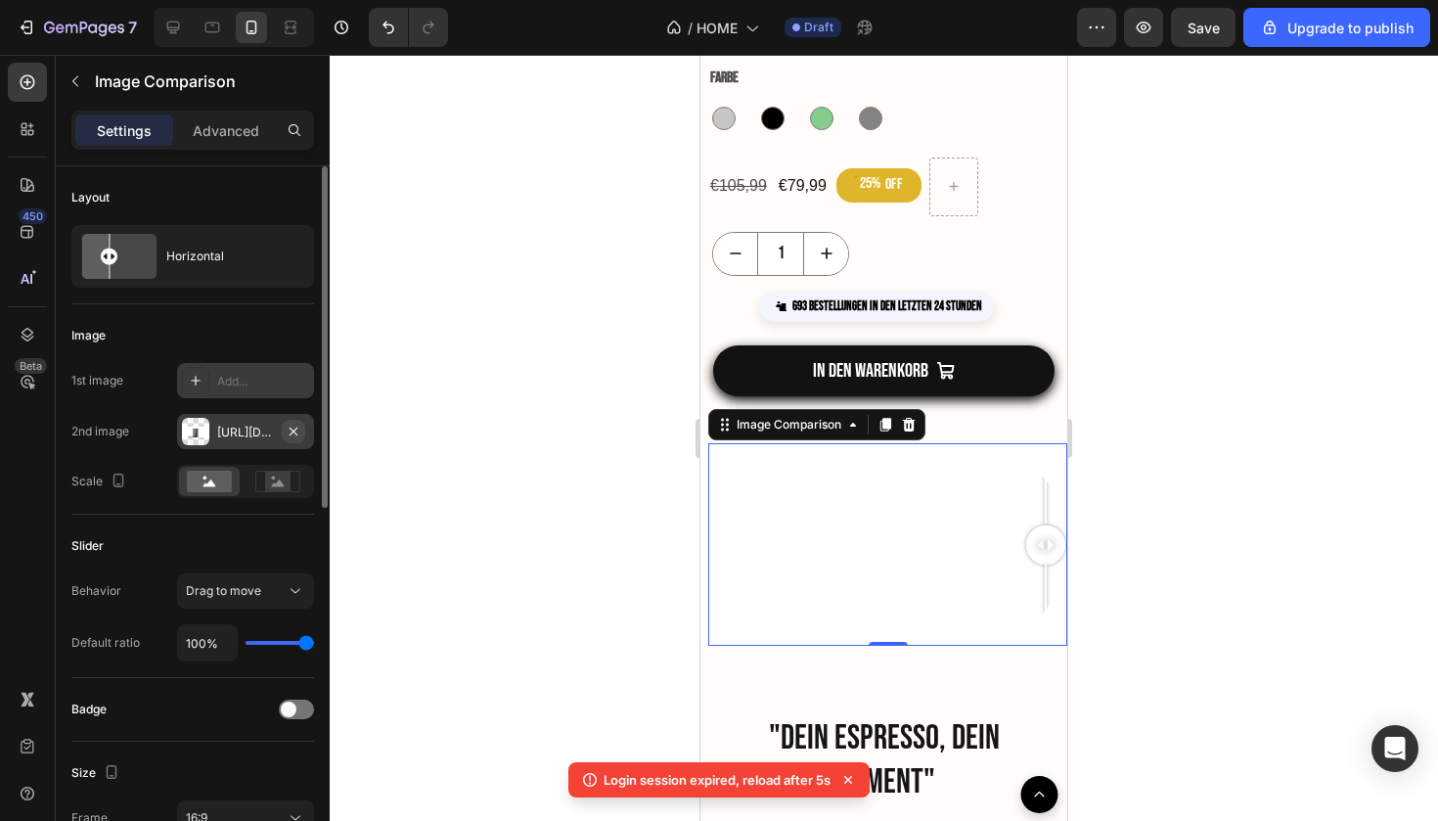
click at [299, 427] on icon "button" at bounding box center [294, 432] width 16 height 16
click at [266, 394] on div "Add..." at bounding box center [245, 380] width 137 height 35
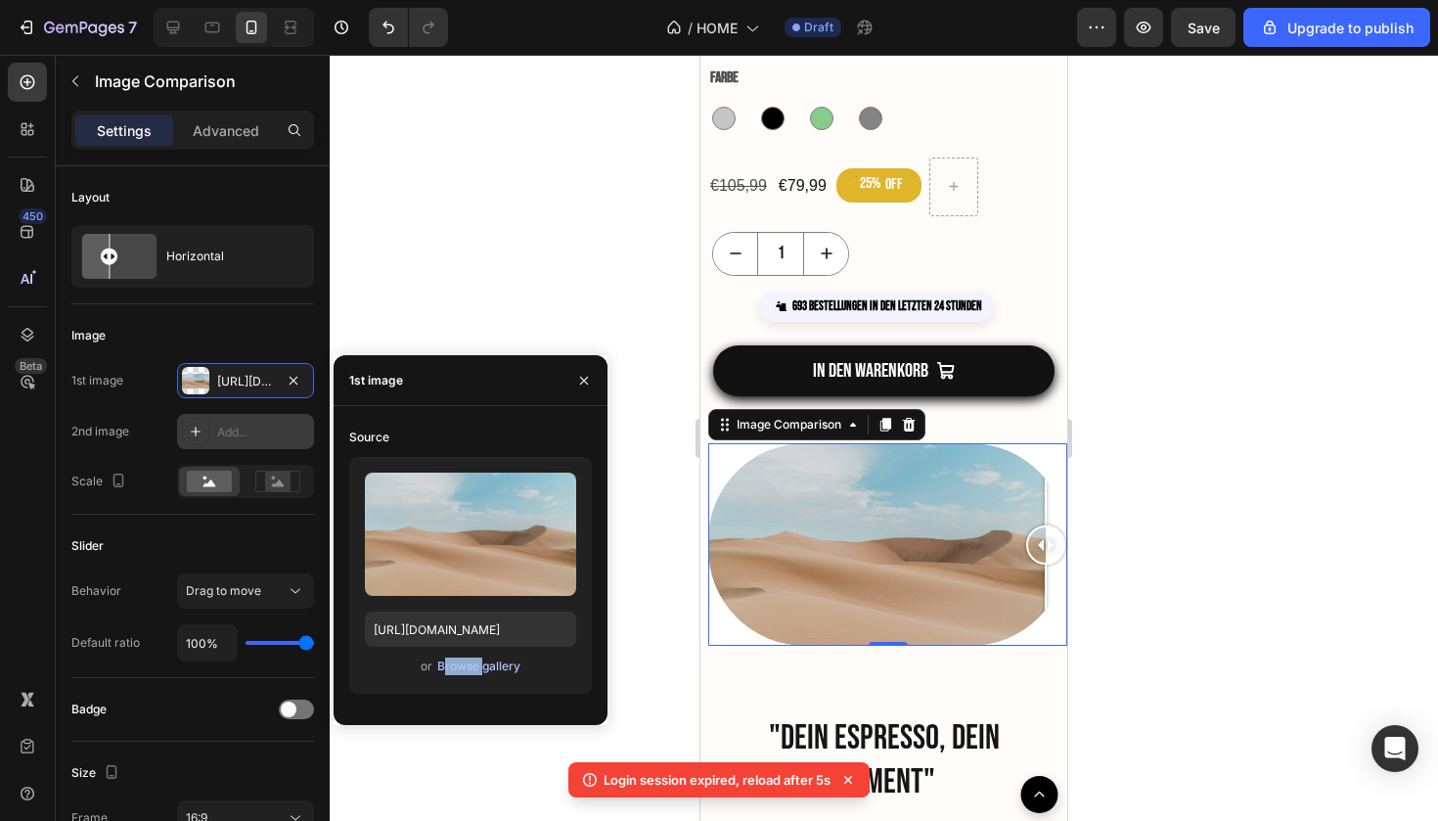
click at [452, 669] on div "Browse gallery" at bounding box center [478, 667] width 83 height 18
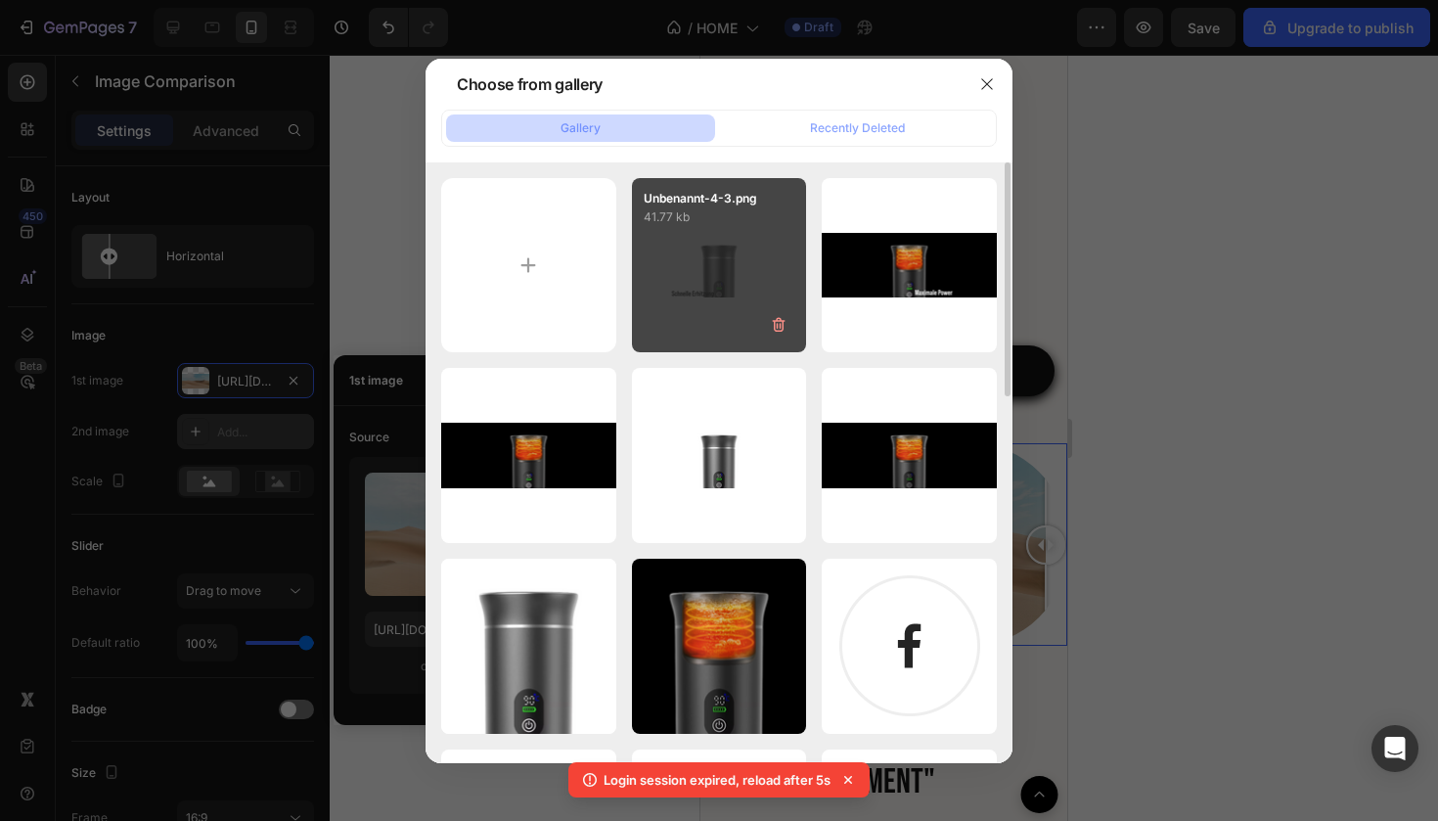
click at [728, 312] on div "Unbenannt-4-3.png 41.77 kb" at bounding box center [719, 265] width 175 height 175
type input "https://cdn.shopify.com/s/files/1/0895/5294/5485/files/gempages_576787547858928…"
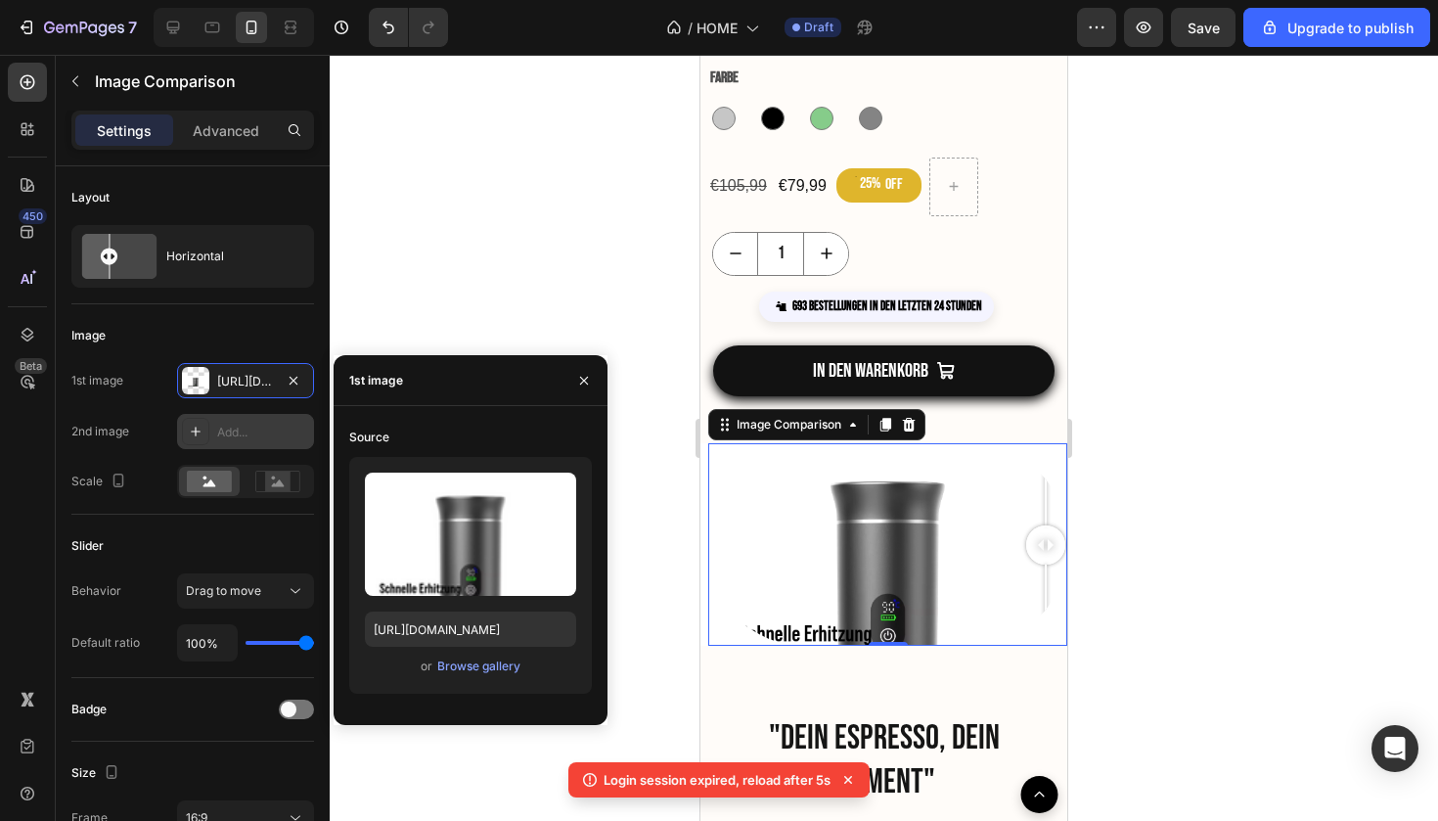
click at [243, 433] on div "Add..." at bounding box center [263, 433] width 92 height 18
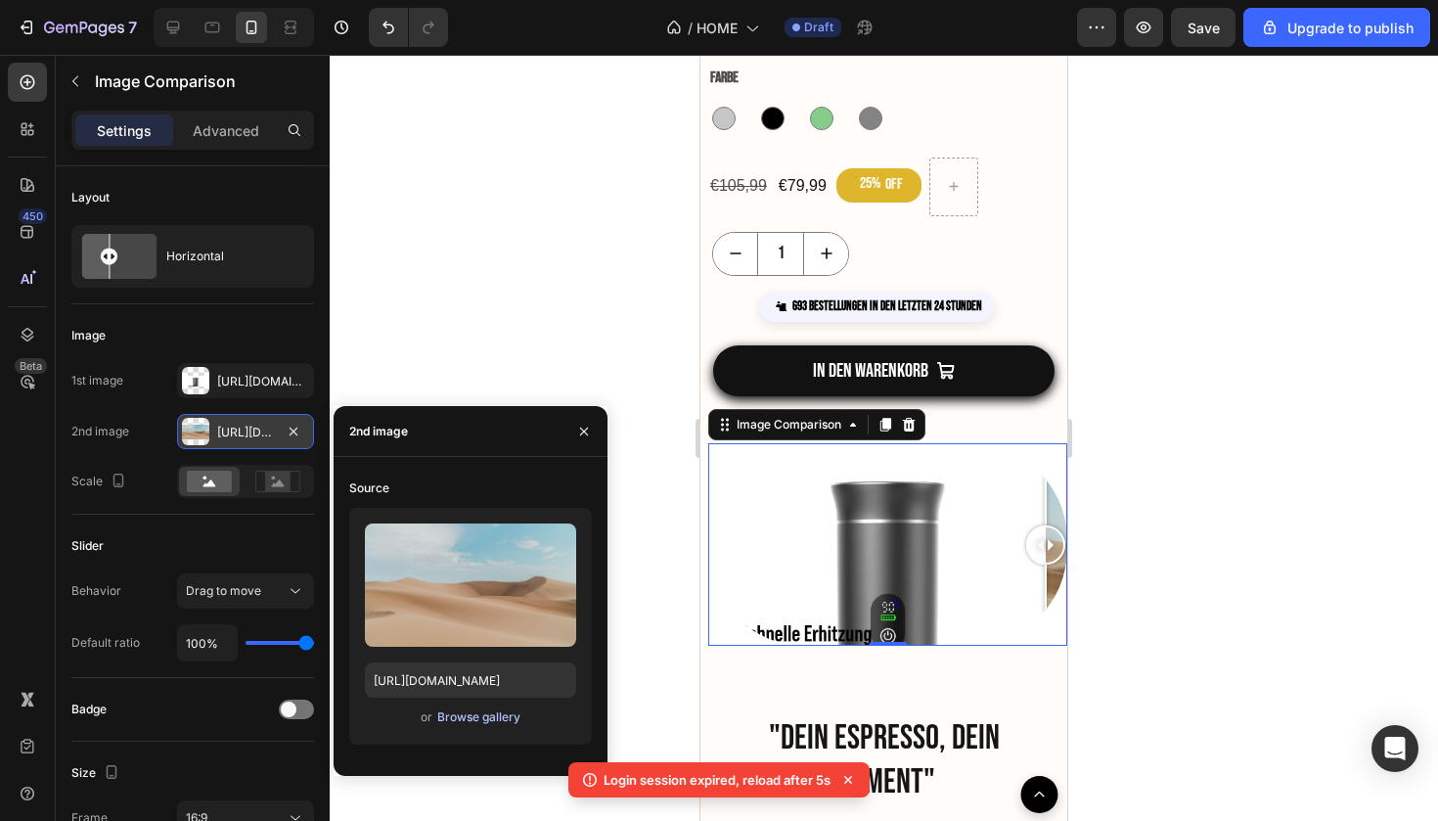
click at [468, 718] on div "Browse gallery" at bounding box center [478, 717] width 83 height 18
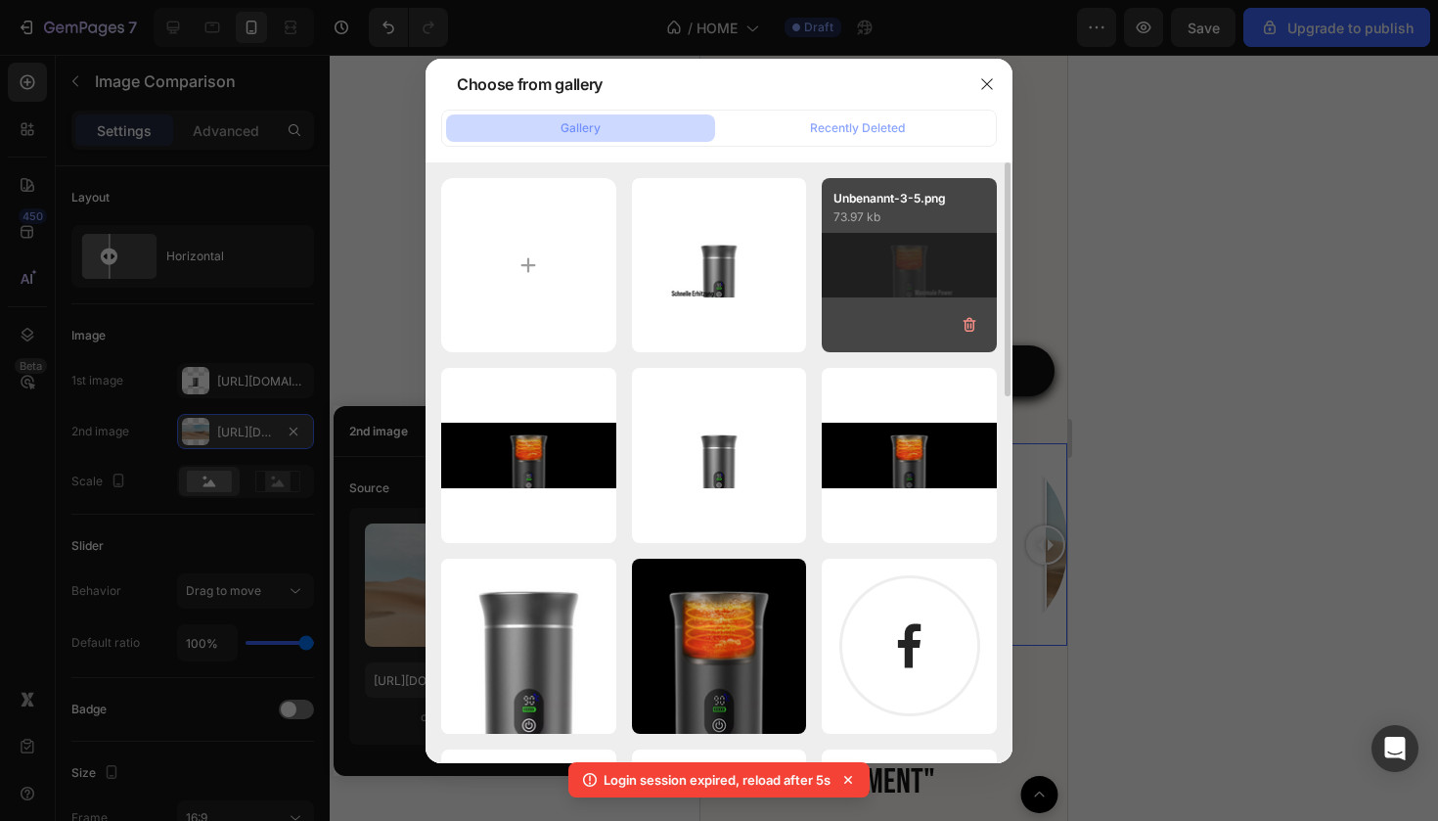
click at [871, 309] on div "Unbenannt-3-5.png 73.97 kb" at bounding box center [909, 265] width 175 height 175
type input "https://cdn.shopify.com/s/files/1/0895/5294/5485/files/gempages_576787547858928…"
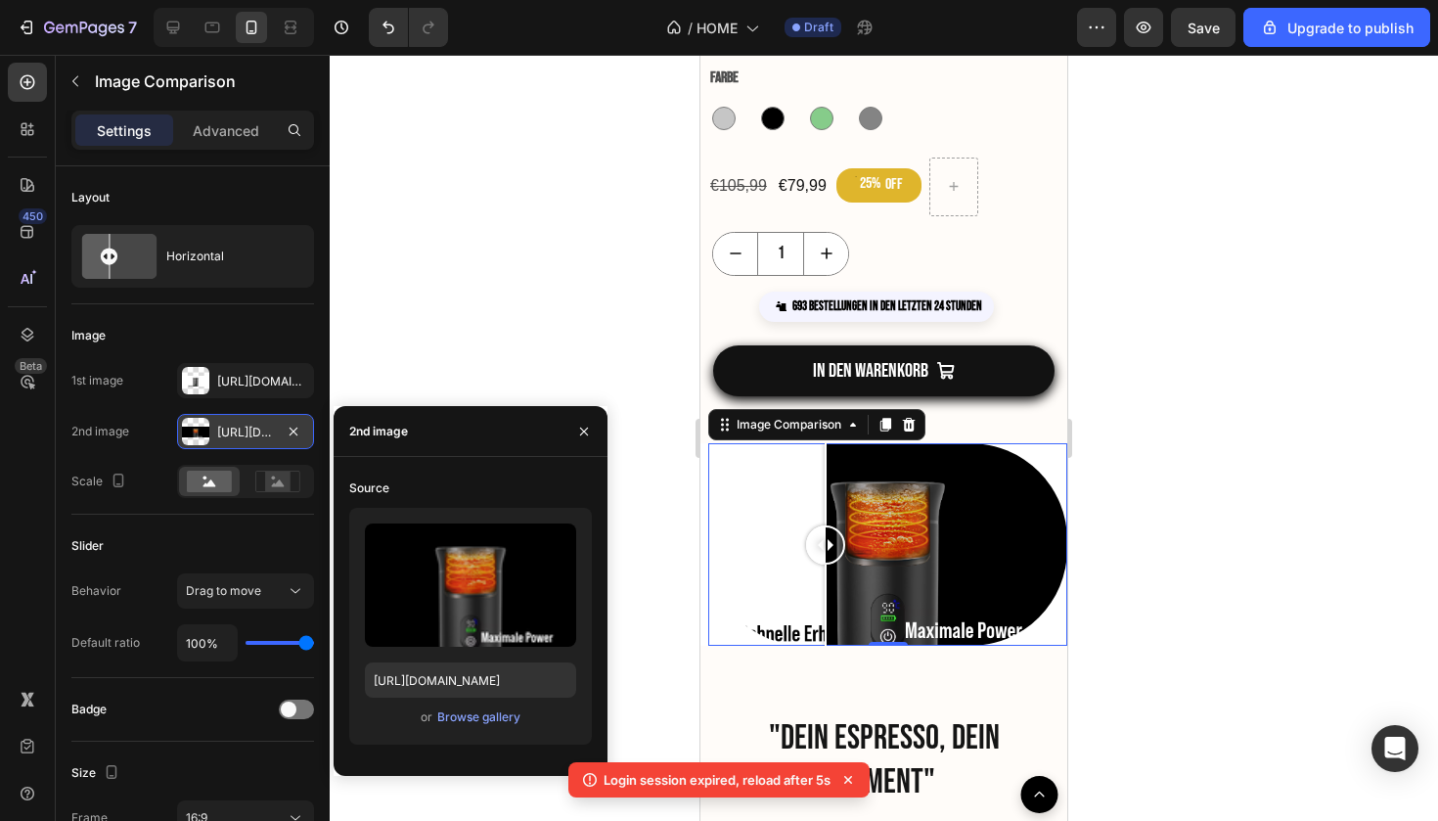
drag, startPoint x: 1053, startPoint y: 550, endPoint x: 820, endPoint y: 641, distance: 250.0
click at [820, 641] on div at bounding box center [825, 544] width 39 height 202
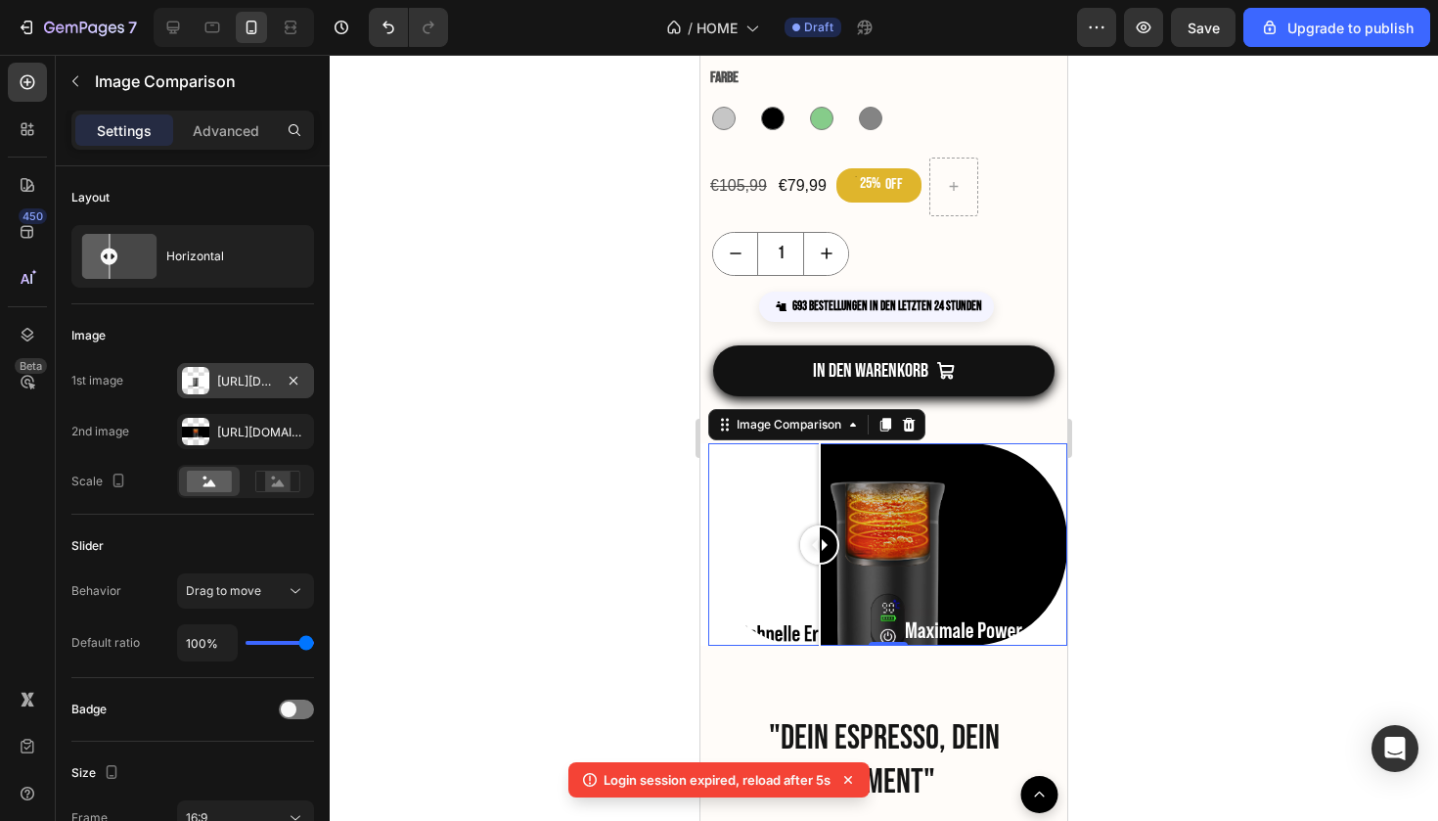
click at [294, 379] on icon "button" at bounding box center [294, 381] width 16 height 16
click at [295, 436] on icon "button" at bounding box center [294, 432] width 16 height 16
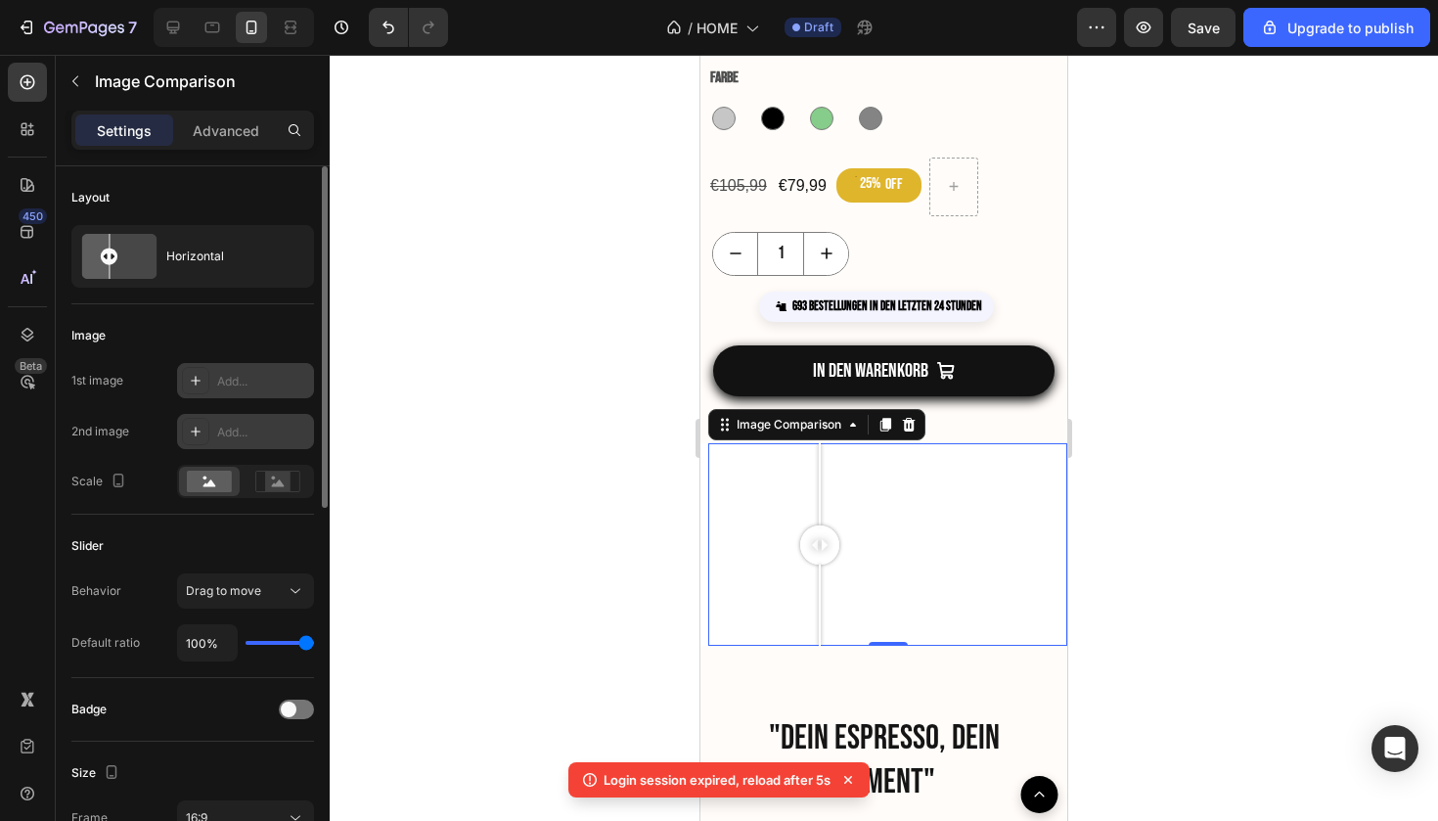
click at [218, 384] on div "Add..." at bounding box center [263, 382] width 92 height 18
type input "https://ucarecdn.com/06075225-af9e-460c-8e3c-6be63c0b773a/-/format/auto/"
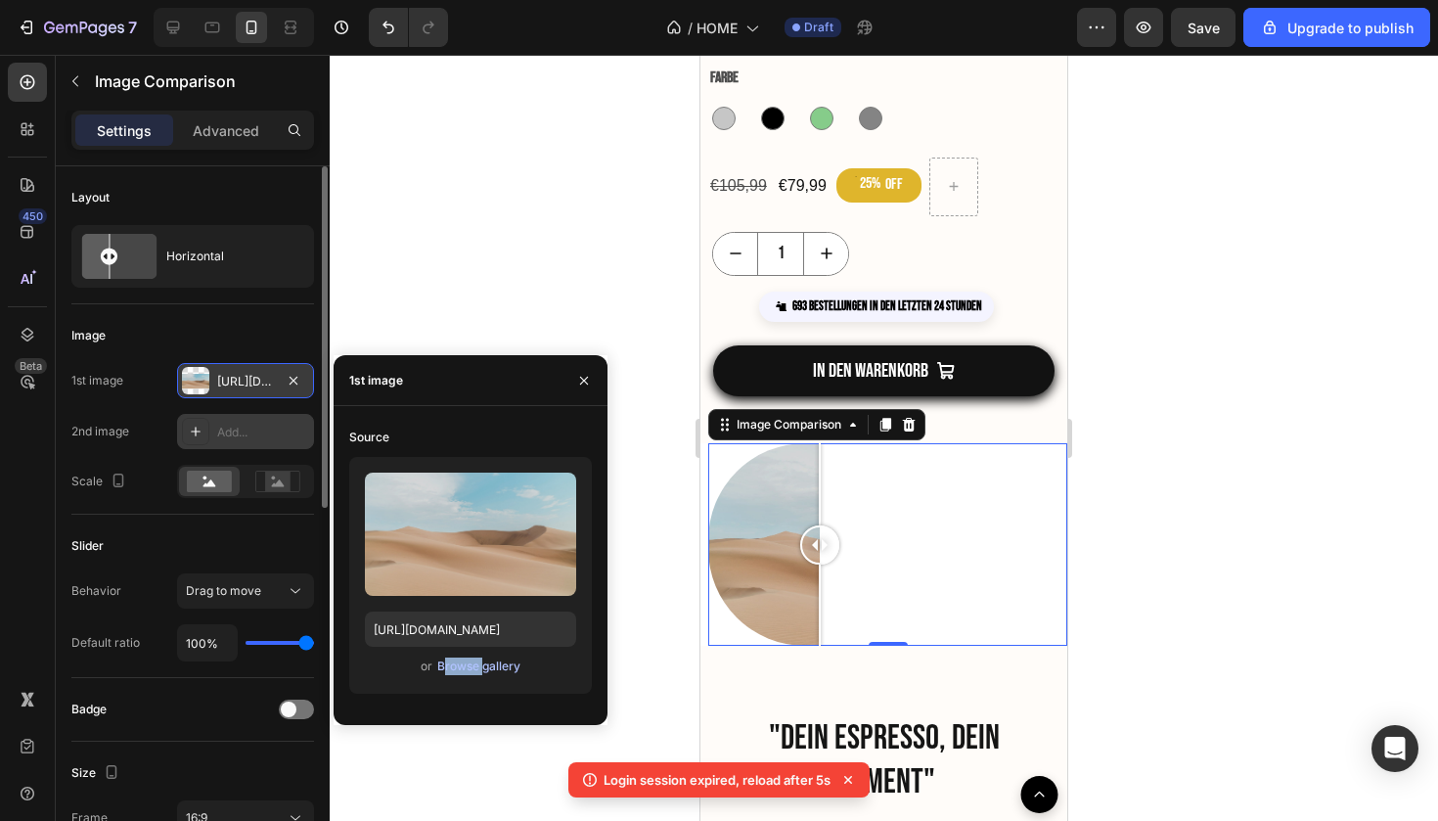
click at [457, 663] on div "Browse gallery" at bounding box center [478, 667] width 83 height 18
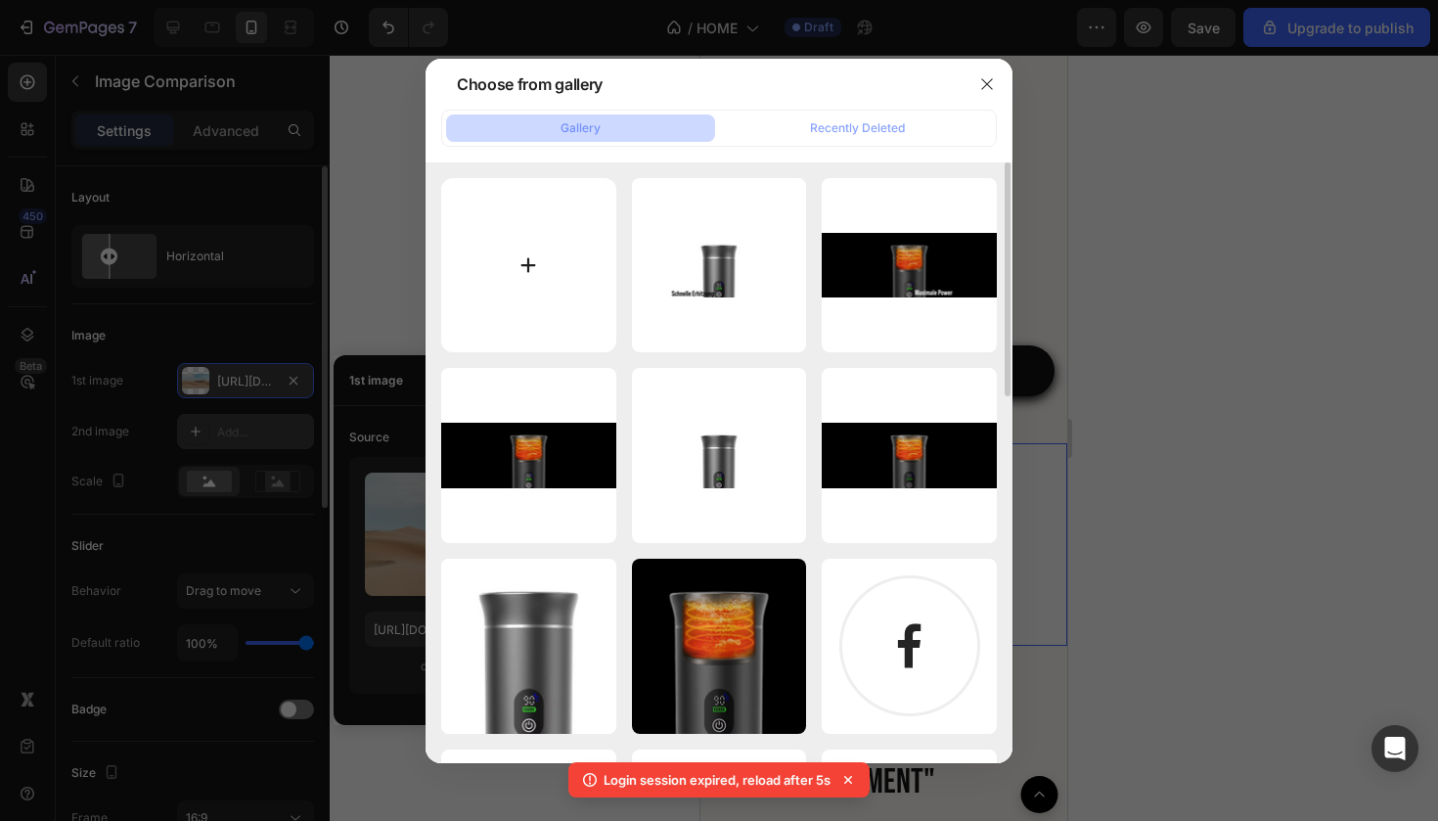
click at [494, 306] on input "file" at bounding box center [528, 265] width 175 height 175
type input "C:\fakepath\Unbenannt-3-6.png"
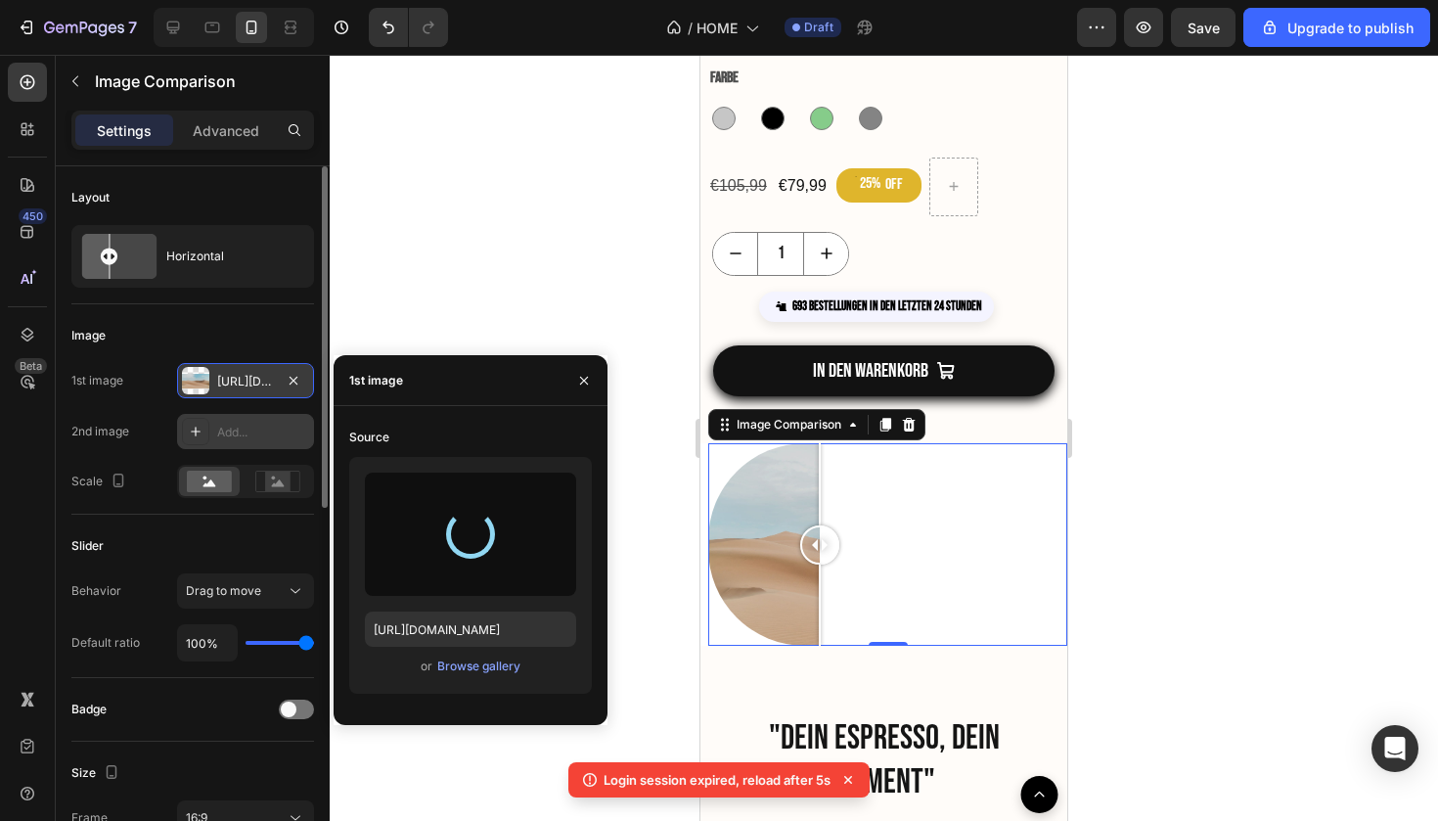
click at [192, 430] on icon at bounding box center [196, 432] width 16 height 16
type input "https://ucarecdn.com/06075225-af9e-460c-8e3c-6be63c0b773a/-/format/auto/"
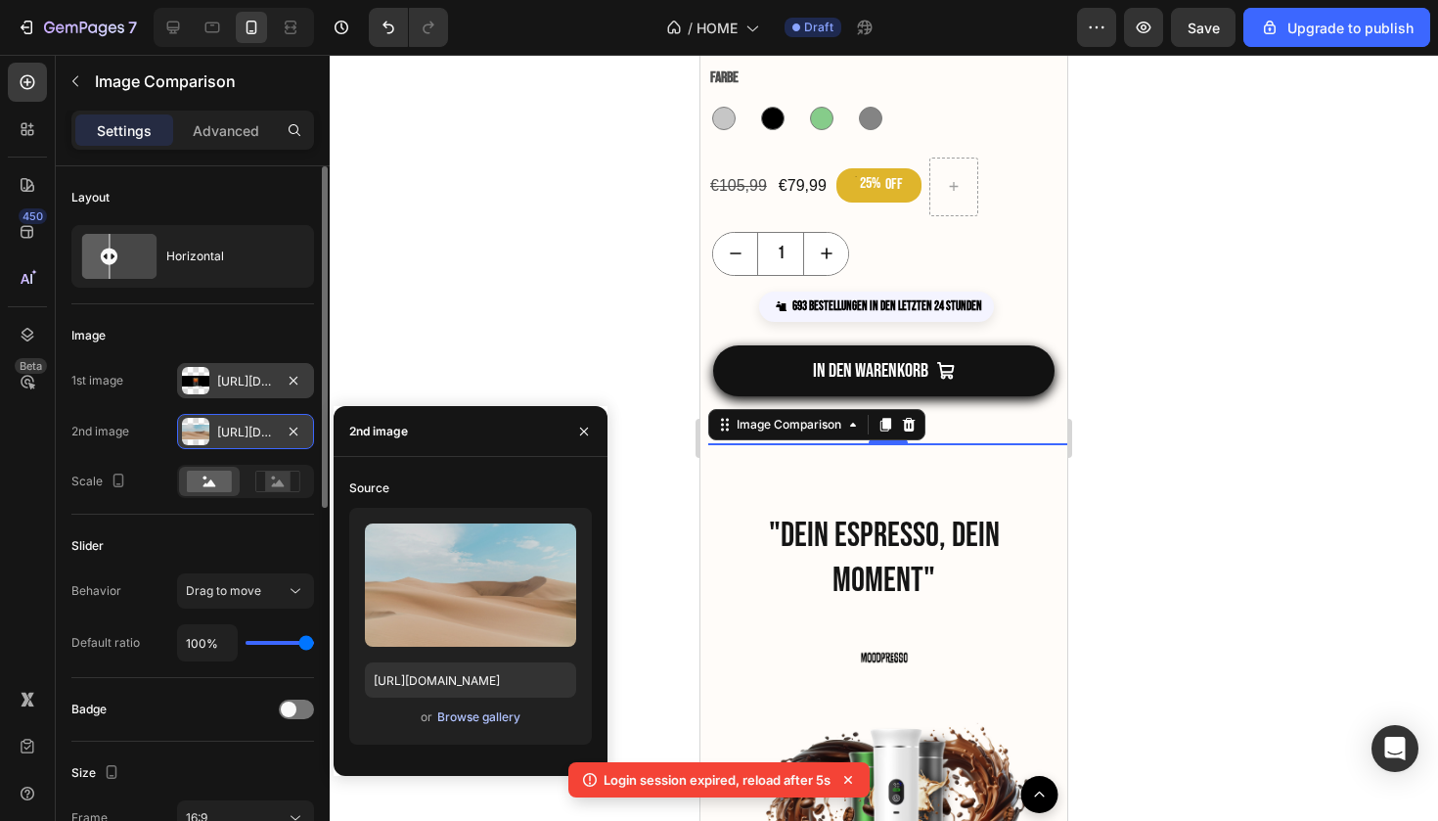
click at [477, 711] on div "Browse gallery" at bounding box center [478, 717] width 83 height 18
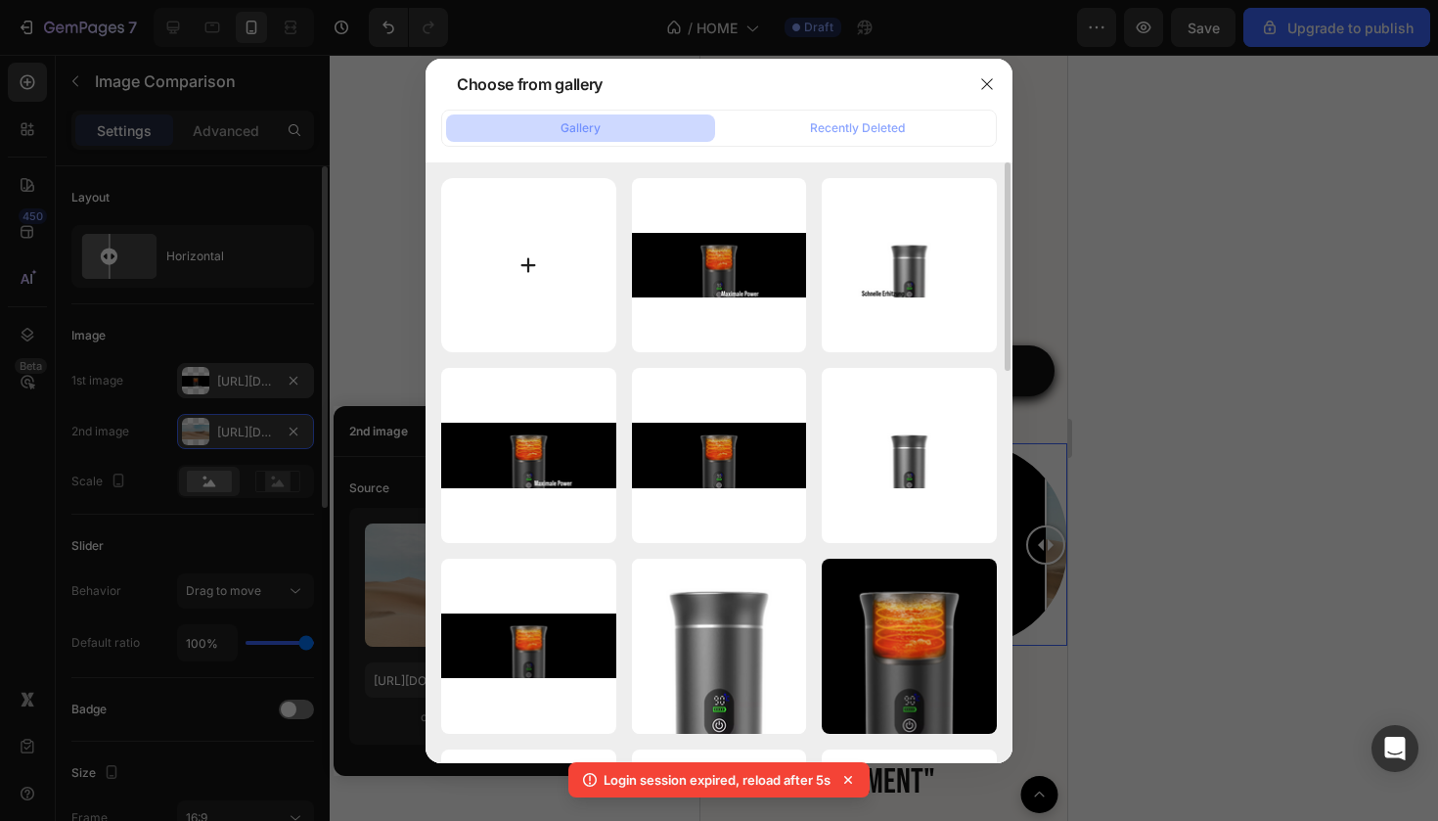
click at [570, 305] on input "file" at bounding box center [528, 265] width 175 height 175
type input "C:\fakepath\Unbenannt-4-4.png"
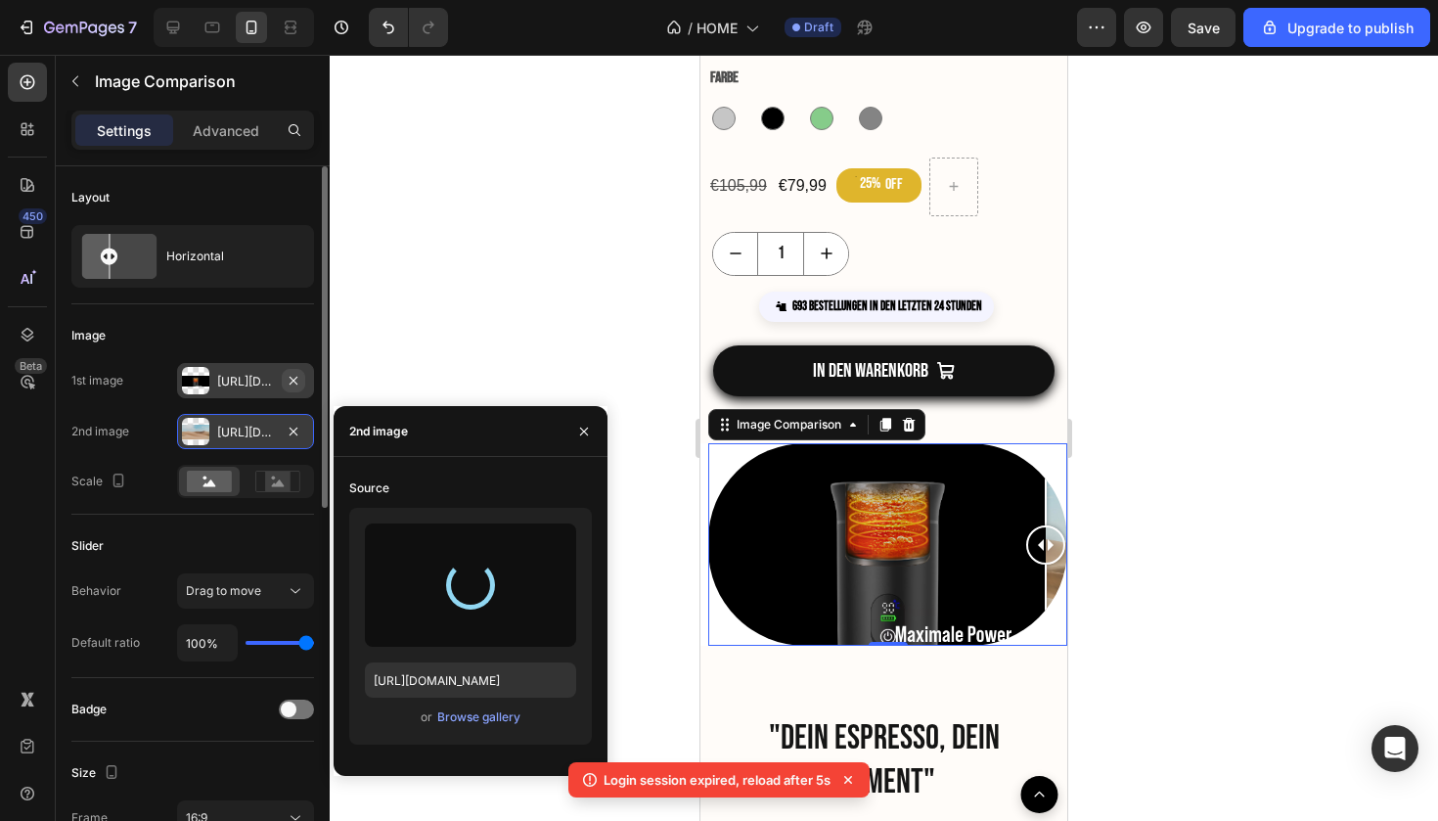
type input "https://cdn.shopify.com/s/files/1/0895/5294/5485/files/gempages_576787547858928…"
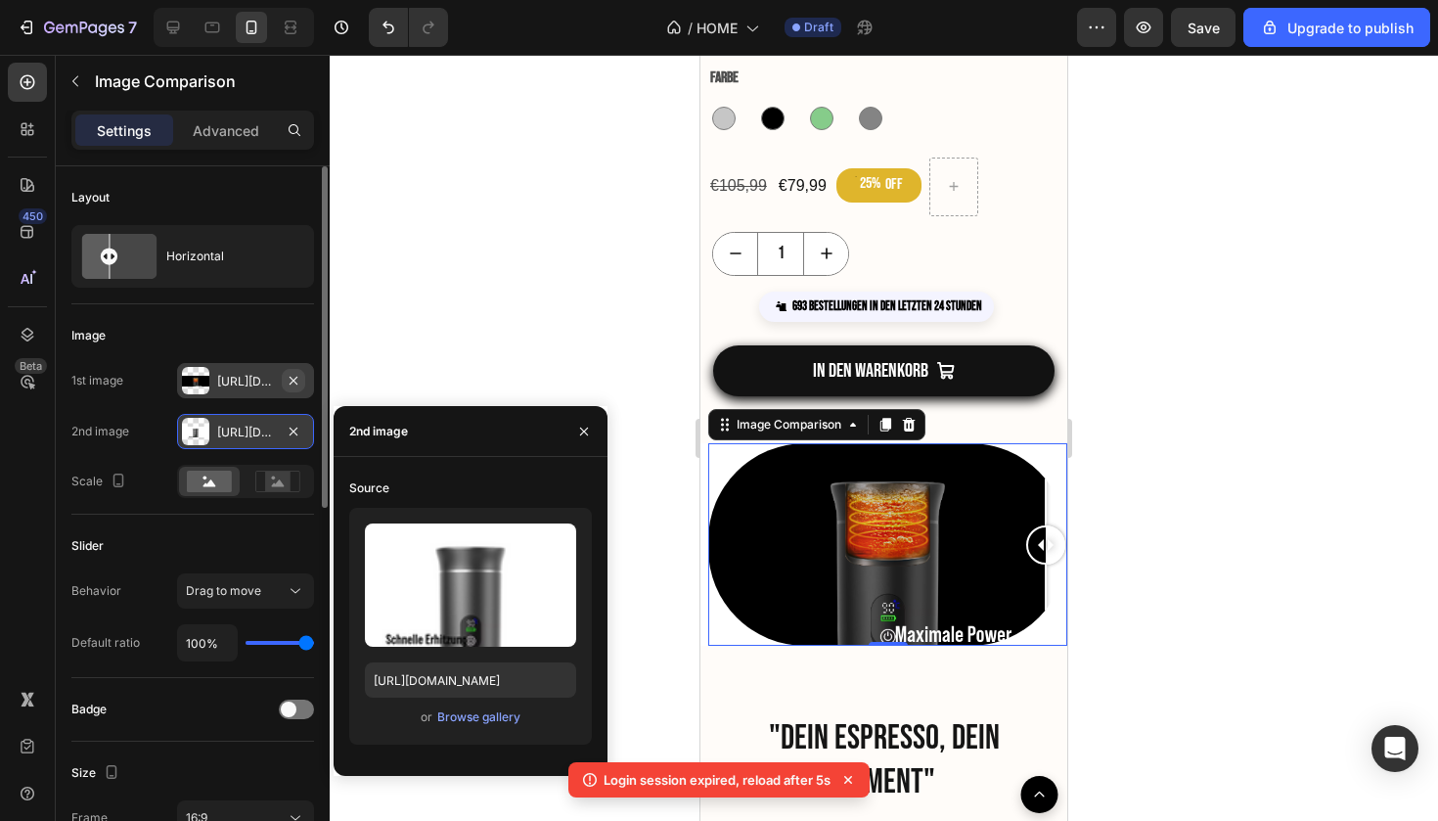
click at [300, 384] on icon "button" at bounding box center [294, 381] width 16 height 16
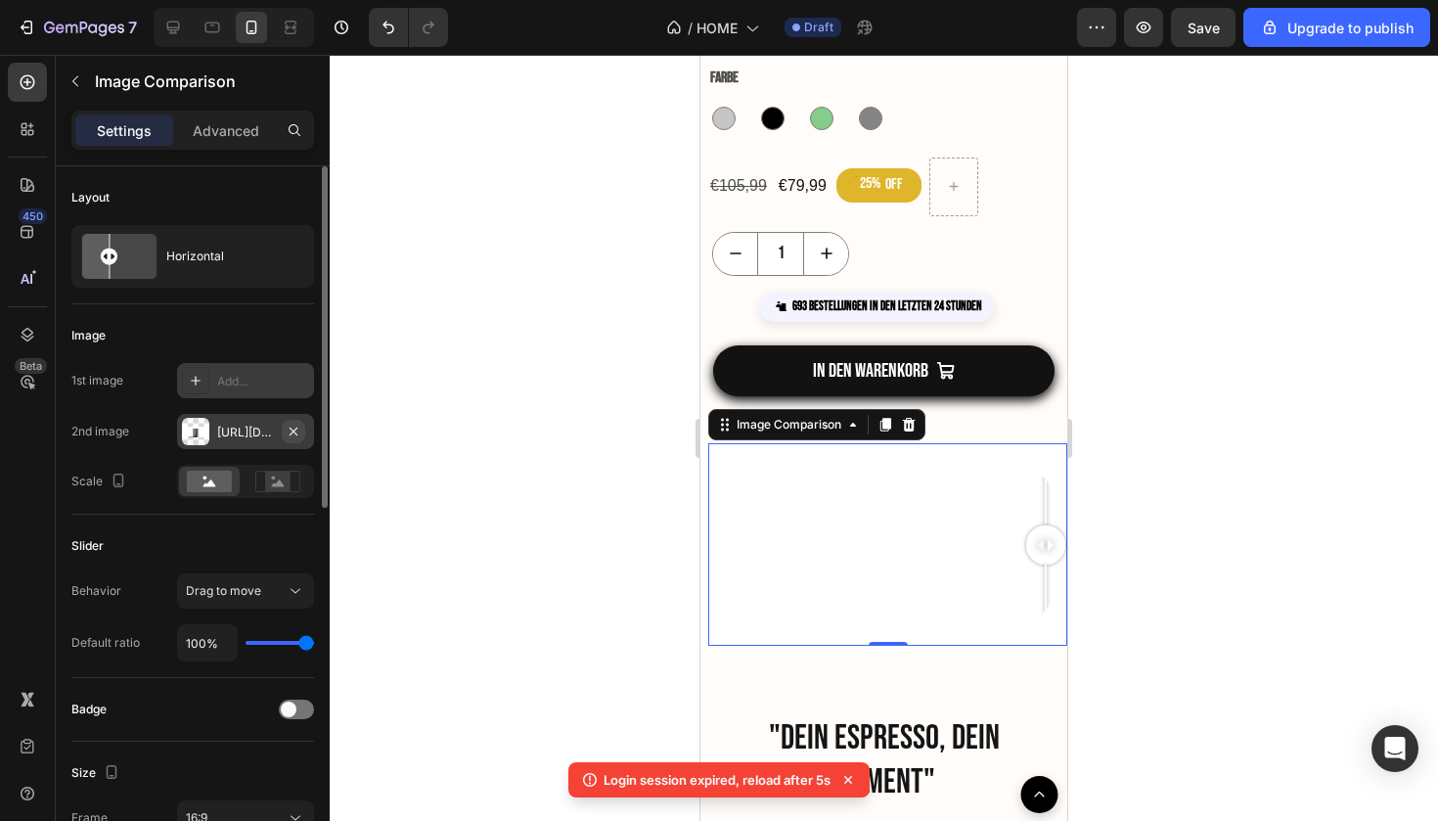
click at [300, 426] on icon "button" at bounding box center [294, 432] width 16 height 16
click at [204, 391] on div at bounding box center [195, 380] width 27 height 27
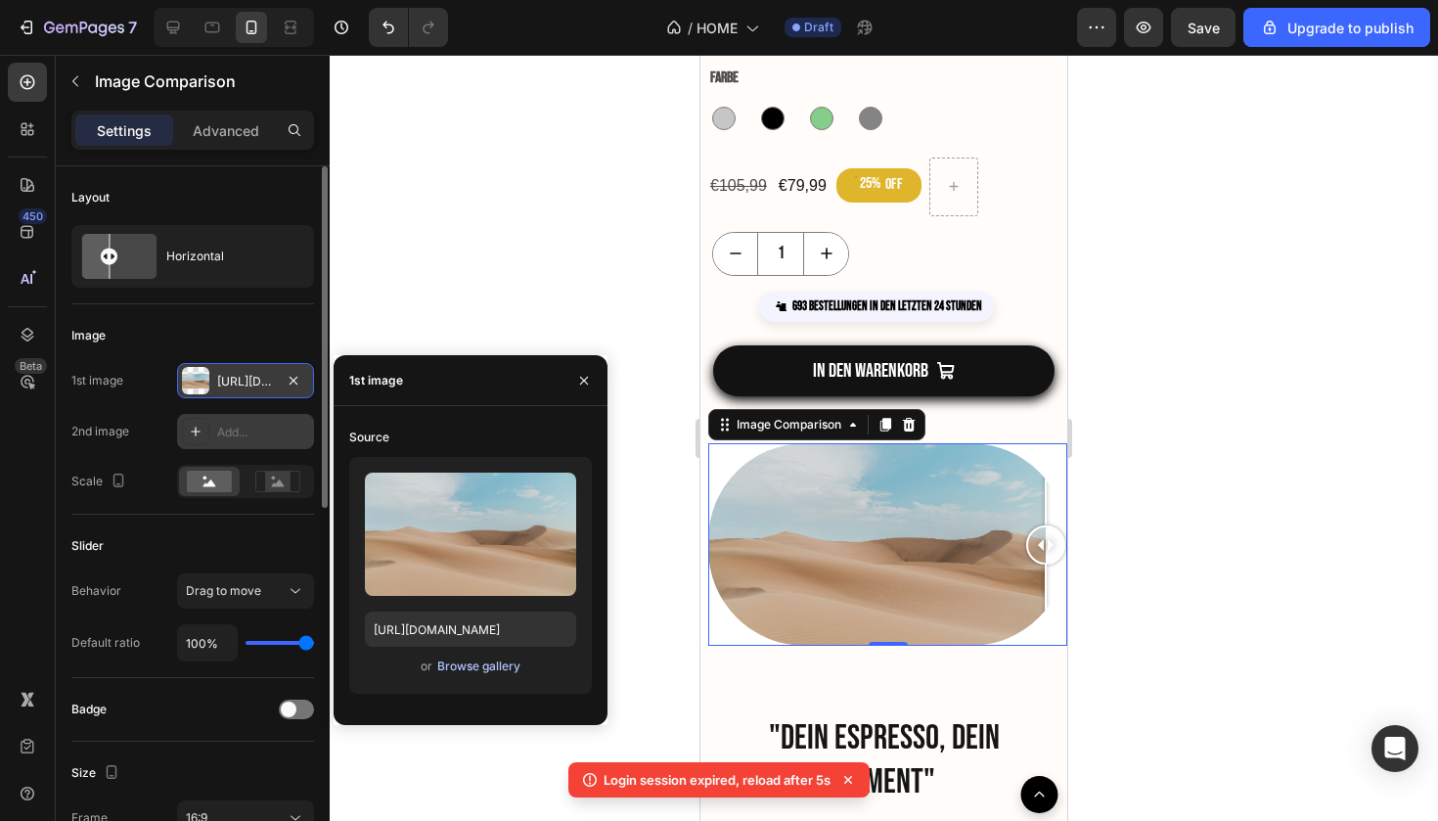
click at [493, 670] on div "Browse gallery" at bounding box center [478, 667] width 83 height 18
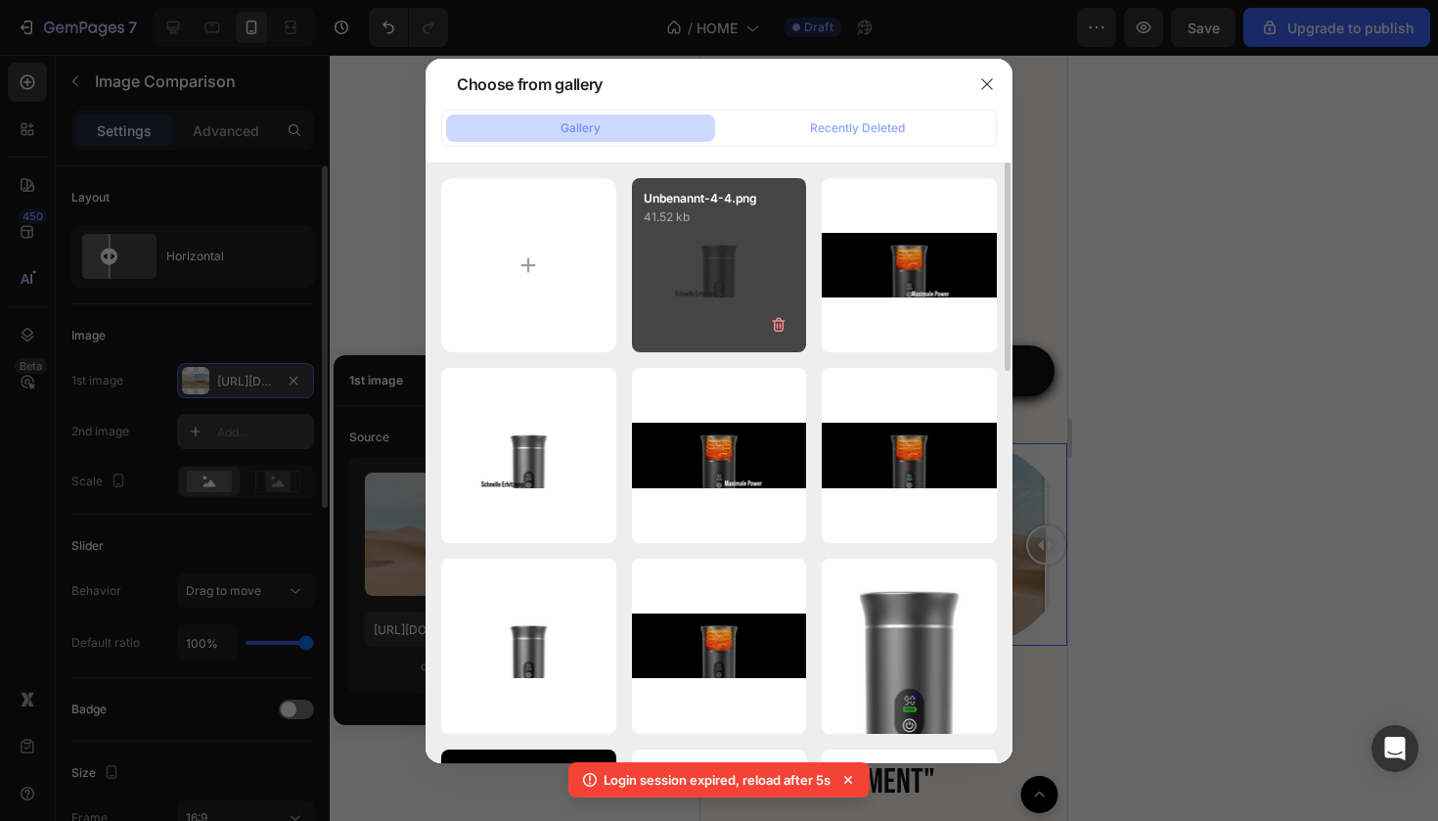
click at [688, 314] on div "Unbenannt-4-4.png 41.52 kb" at bounding box center [719, 265] width 175 height 175
type input "https://cdn.shopify.com/s/files/1/0895/5294/5485/files/gempages_576787547858928…"
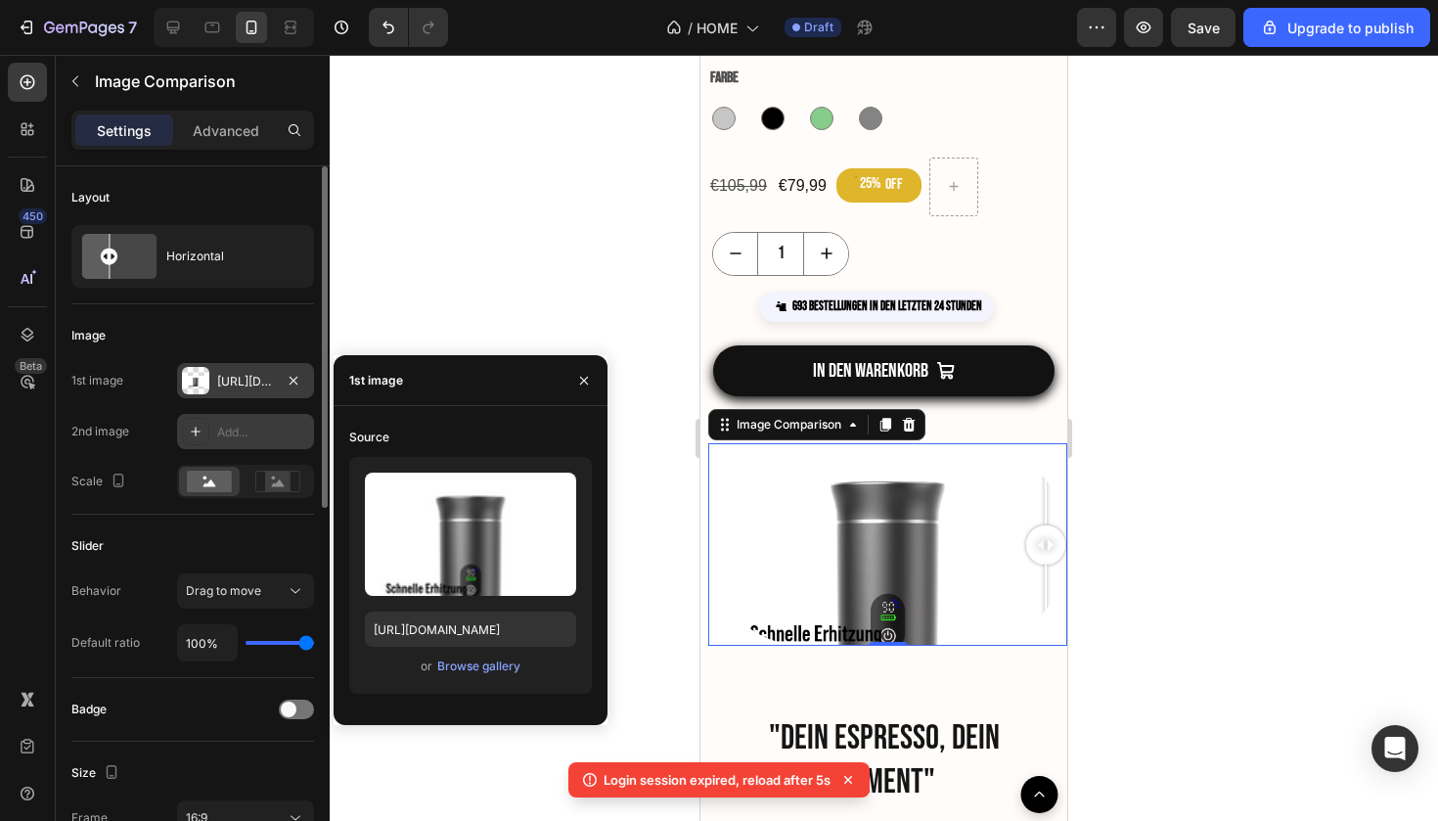
click at [219, 431] on div "Add..." at bounding box center [263, 433] width 92 height 18
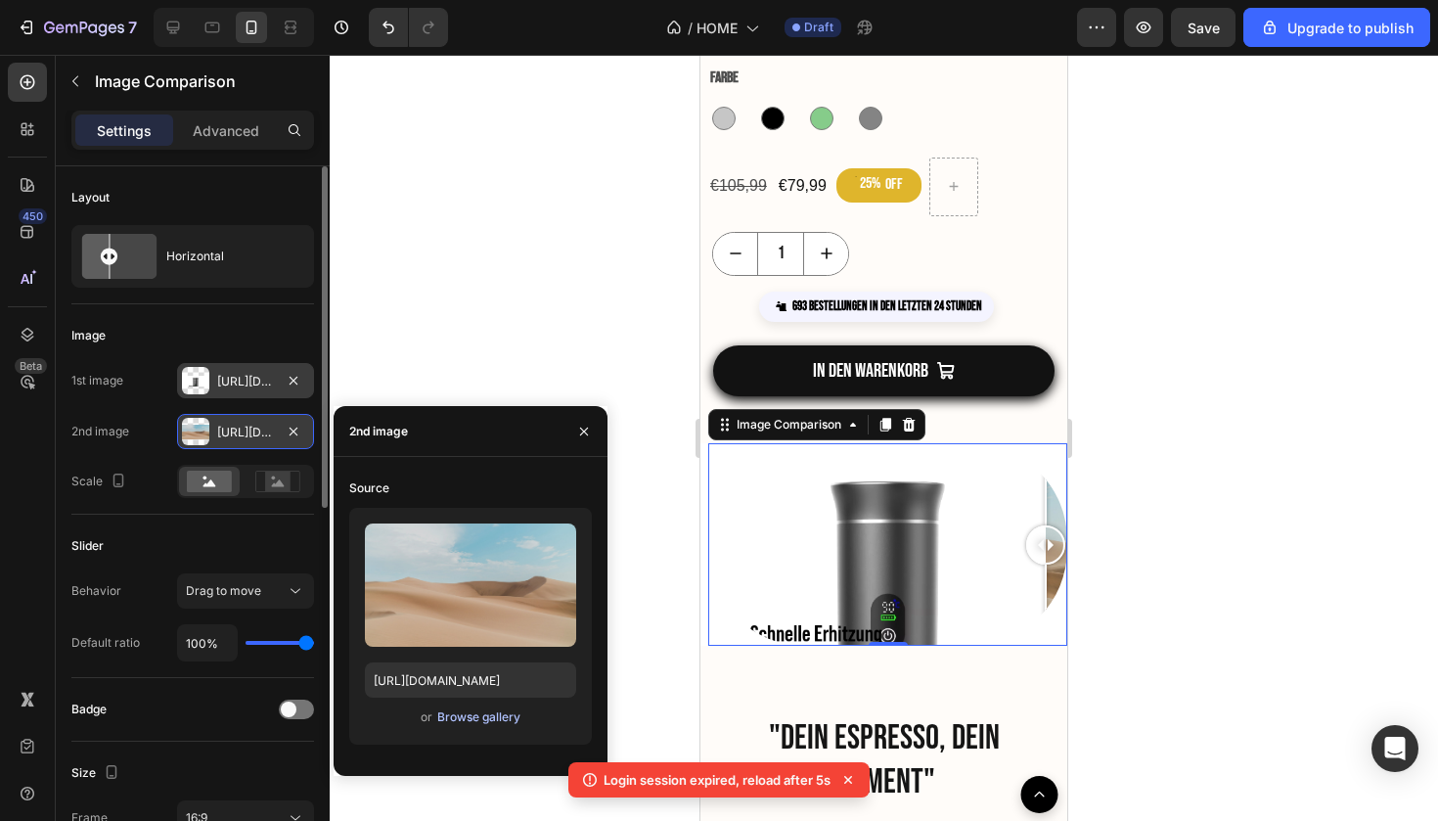
click at [490, 724] on div "Browse gallery" at bounding box center [478, 717] width 83 height 18
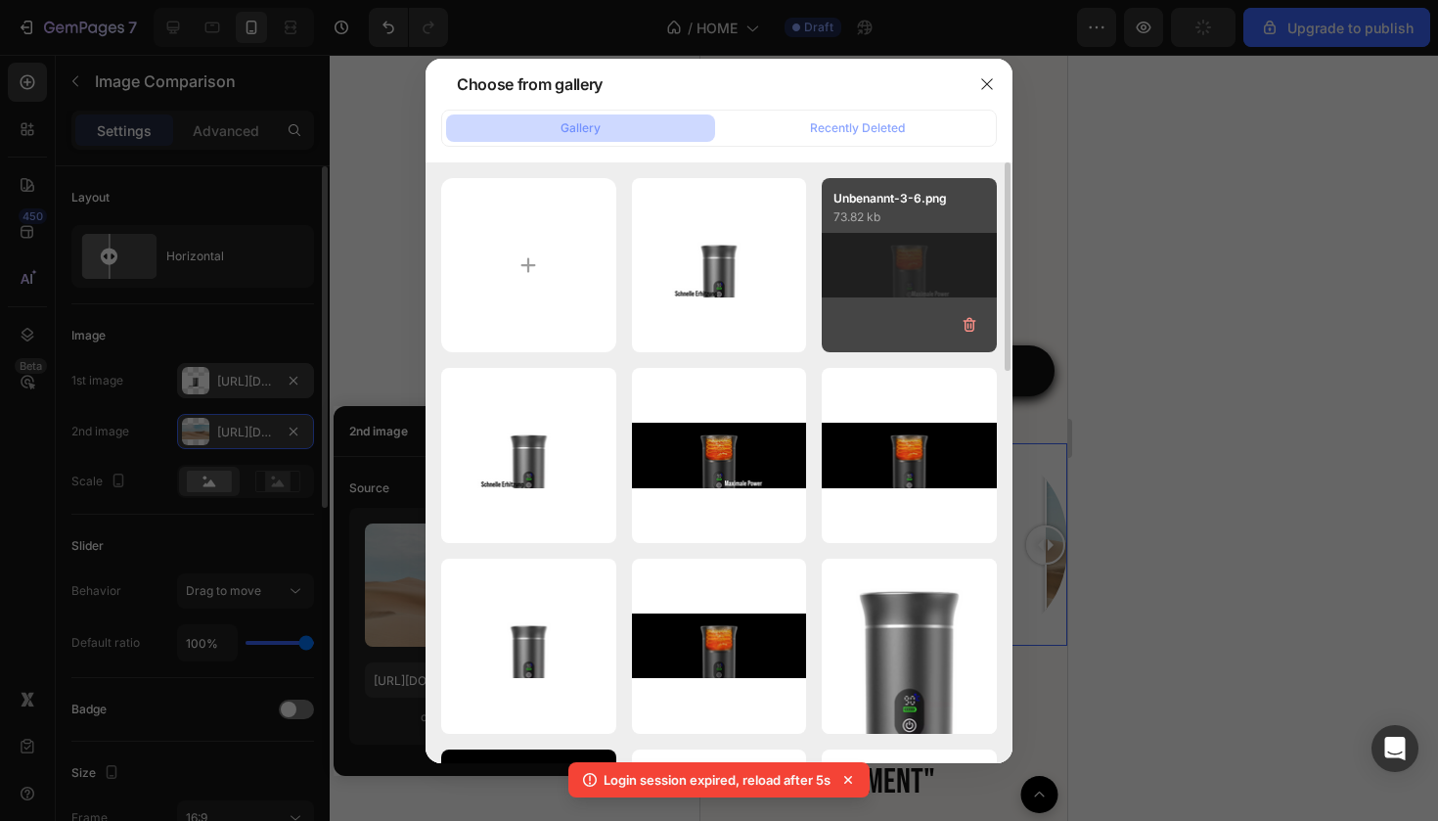
click at [925, 234] on div "Unbenannt-3-6.png 73.82 kb" at bounding box center [909, 265] width 175 height 175
type input "https://cdn.shopify.com/s/files/1/0895/5294/5485/files/gempages_576787547858928…"
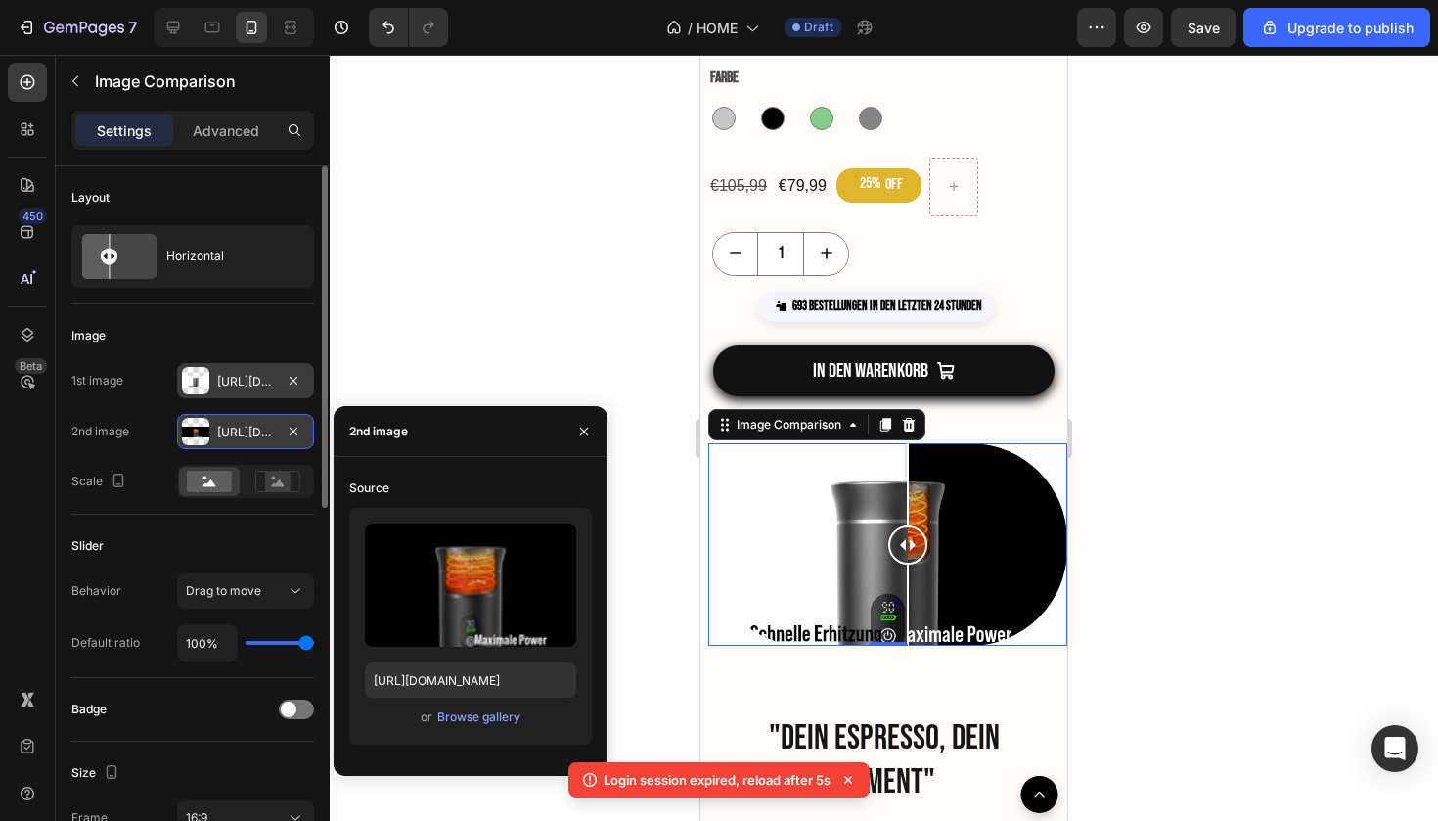
drag, startPoint x: 1038, startPoint y: 546, endPoint x: 908, endPoint y: 597, distance: 139.7
click at [908, 597] on div at bounding box center [907, 544] width 39 height 202
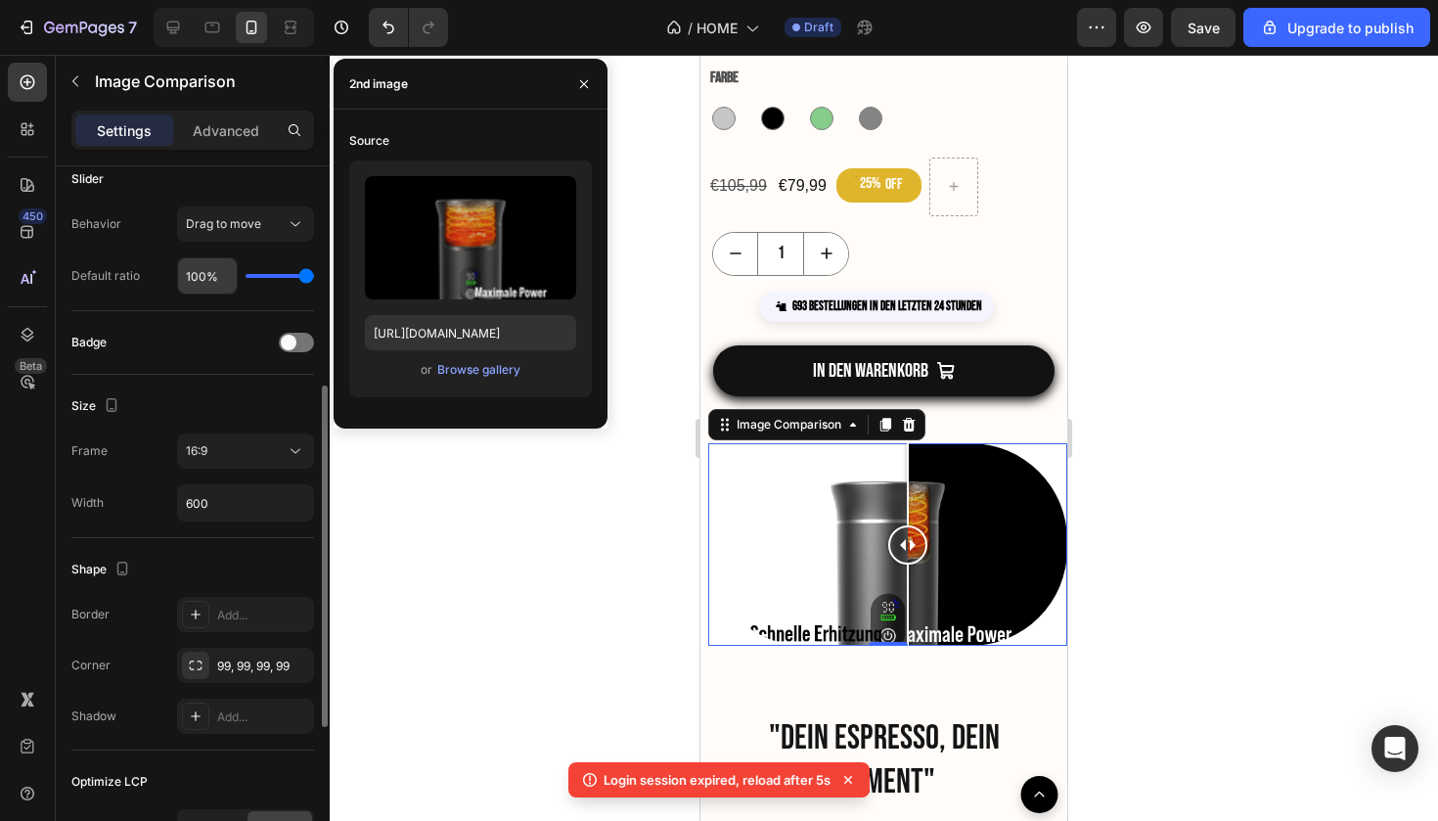
scroll to position [395, 0]
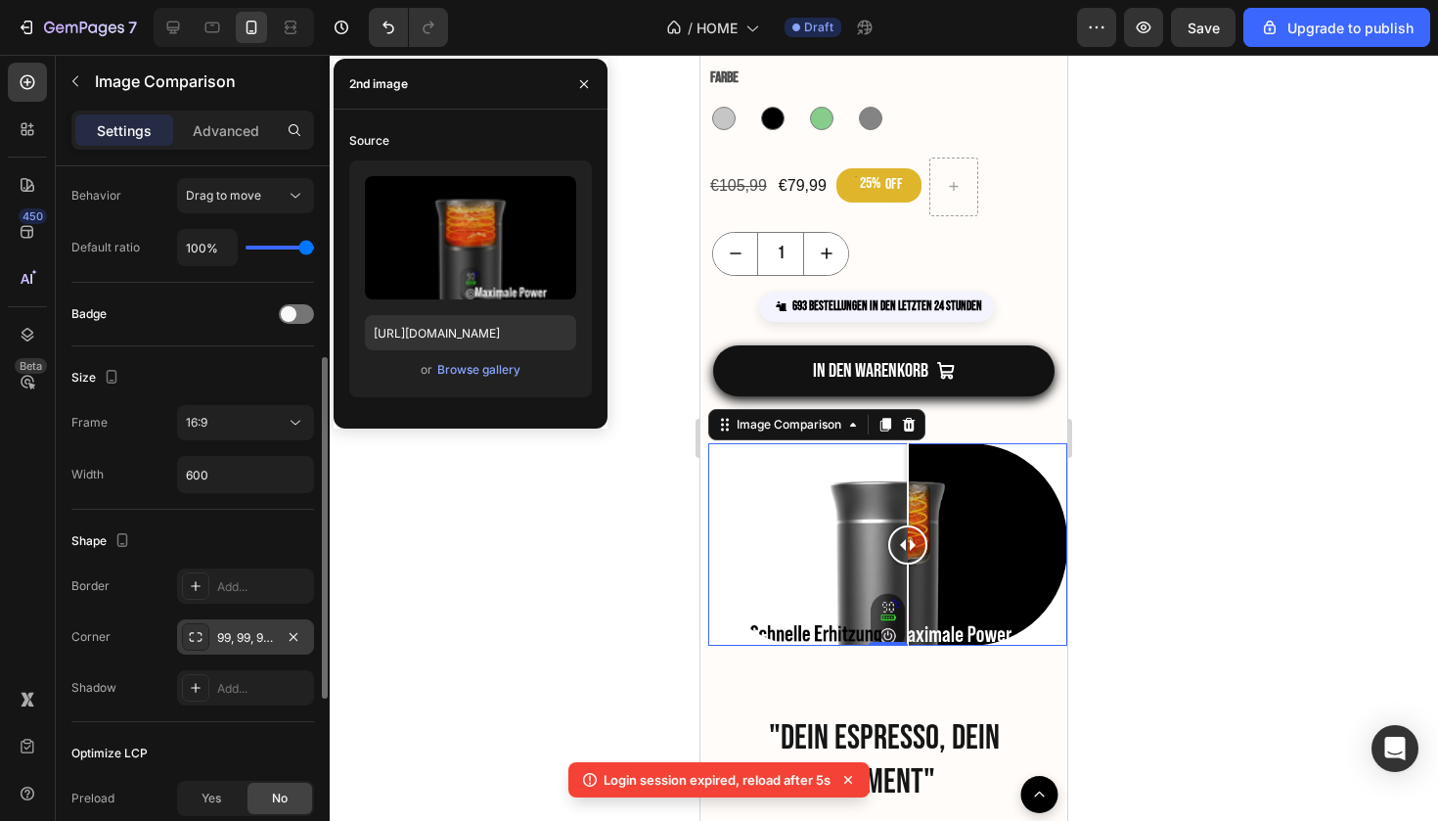
click at [272, 644] on div "99, 99, 99, 99" at bounding box center [245, 638] width 57 height 18
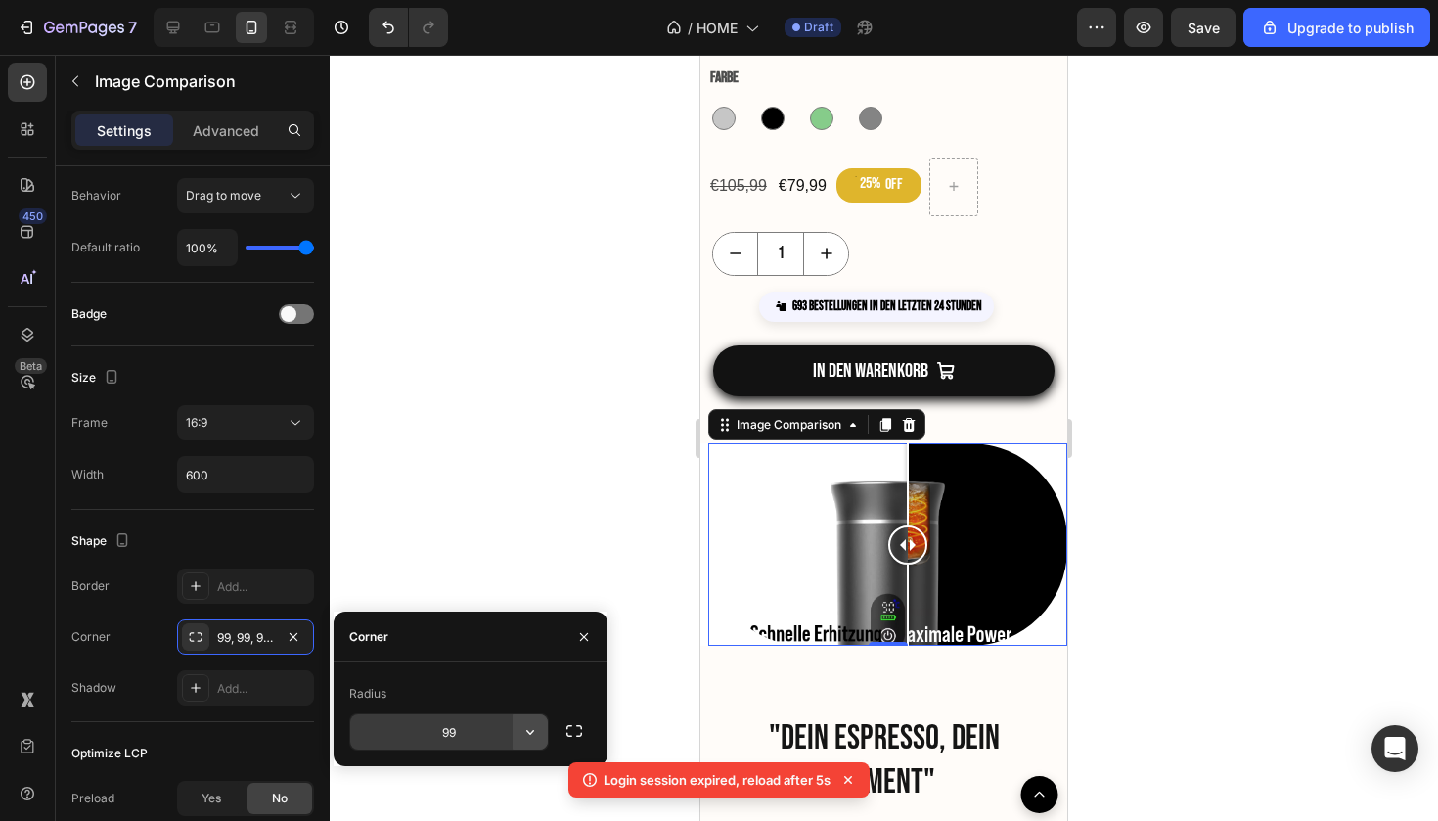
click at [533, 731] on icon "button" at bounding box center [530, 732] width 8 height 5
click at [491, 722] on input "99" at bounding box center [449, 731] width 198 height 35
click at [486, 723] on input "99" at bounding box center [449, 731] width 198 height 35
click at [464, 729] on input "99" at bounding box center [449, 731] width 198 height 35
type input "9"
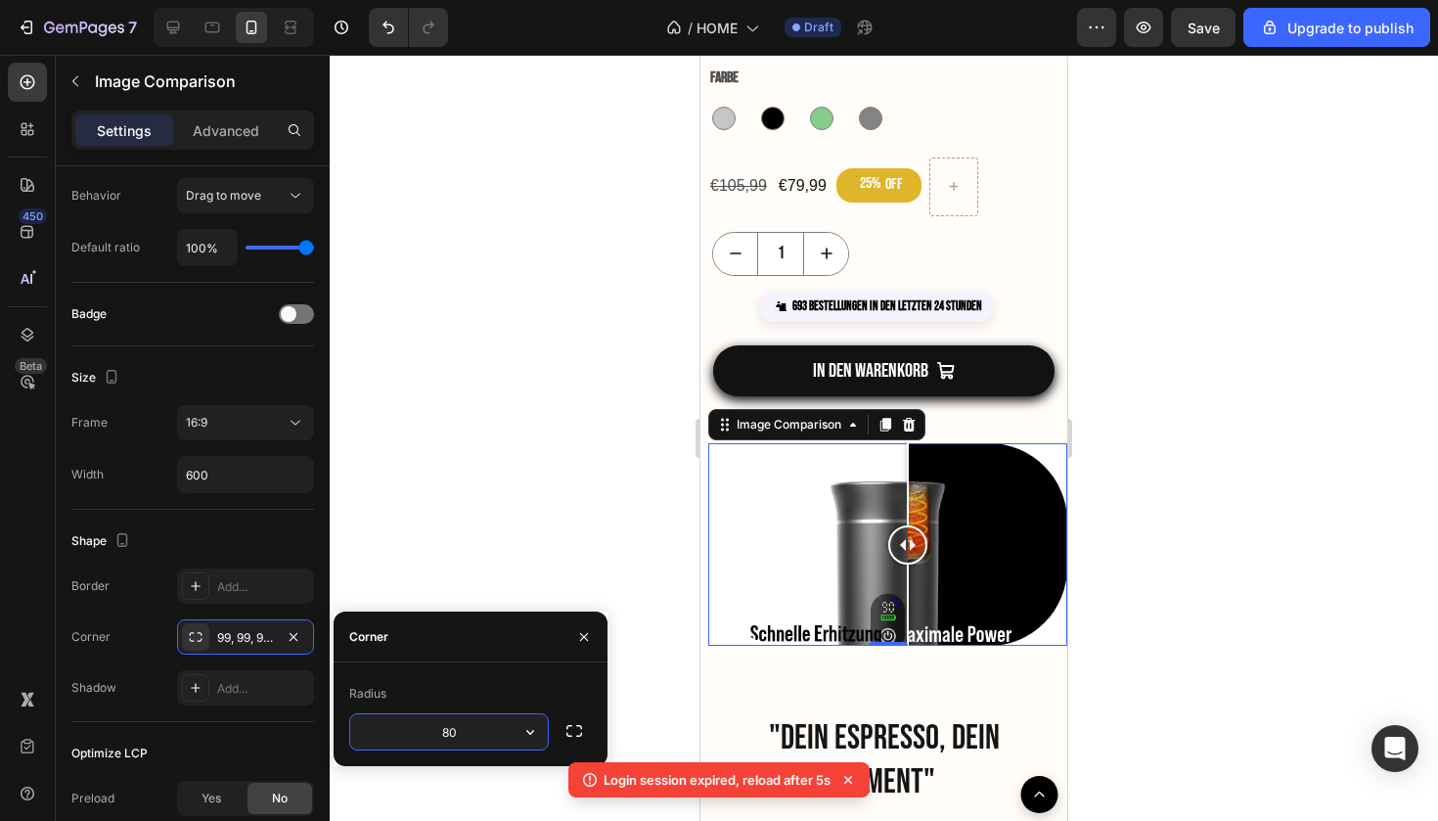
click at [485, 731] on input "80" at bounding box center [449, 731] width 198 height 35
type input "8"
type input "70"
click at [528, 521] on div at bounding box center [884, 438] width 1109 height 766
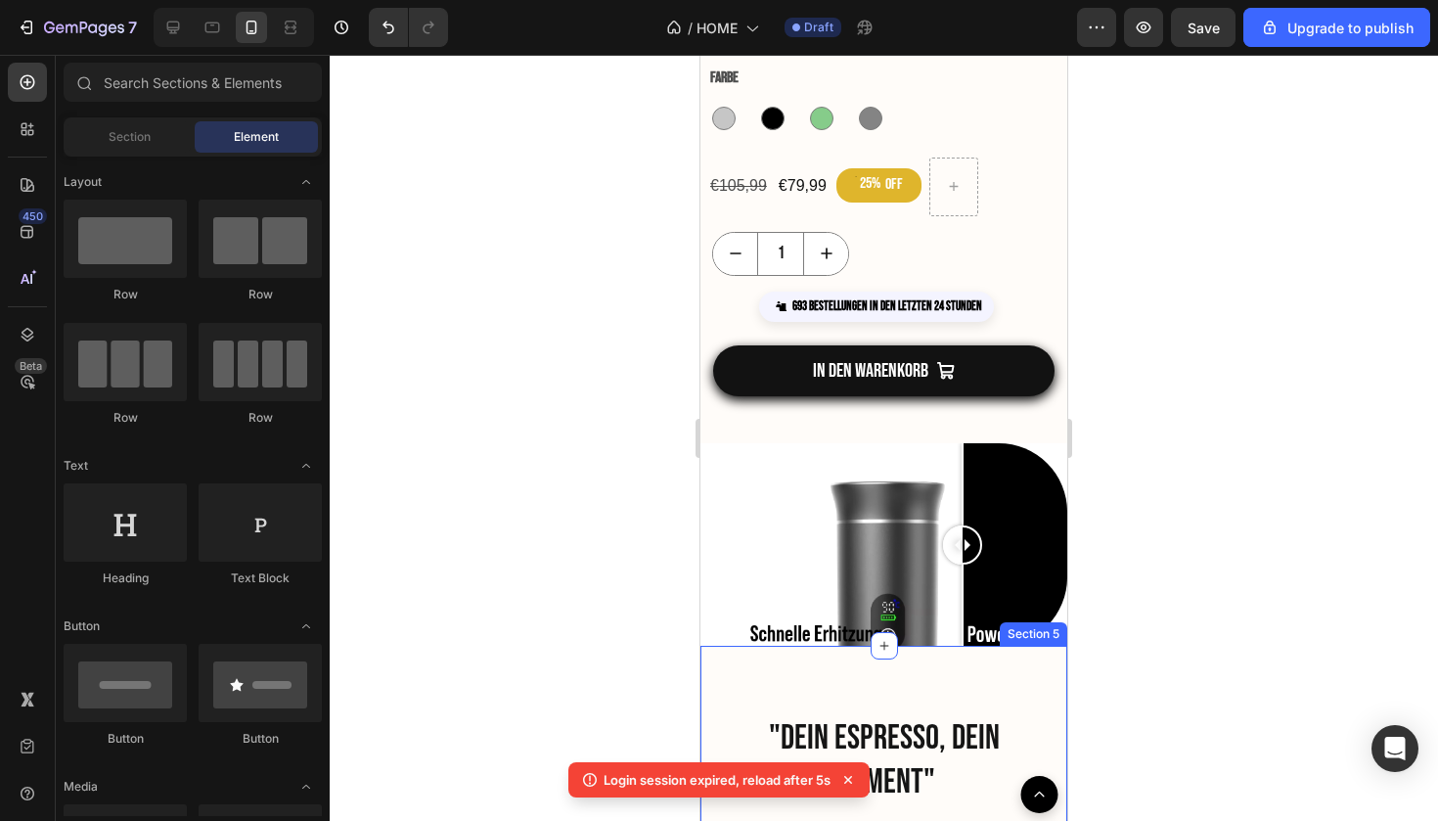
drag, startPoint x: 912, startPoint y: 546, endPoint x: 963, endPoint y: 664, distance: 128.9
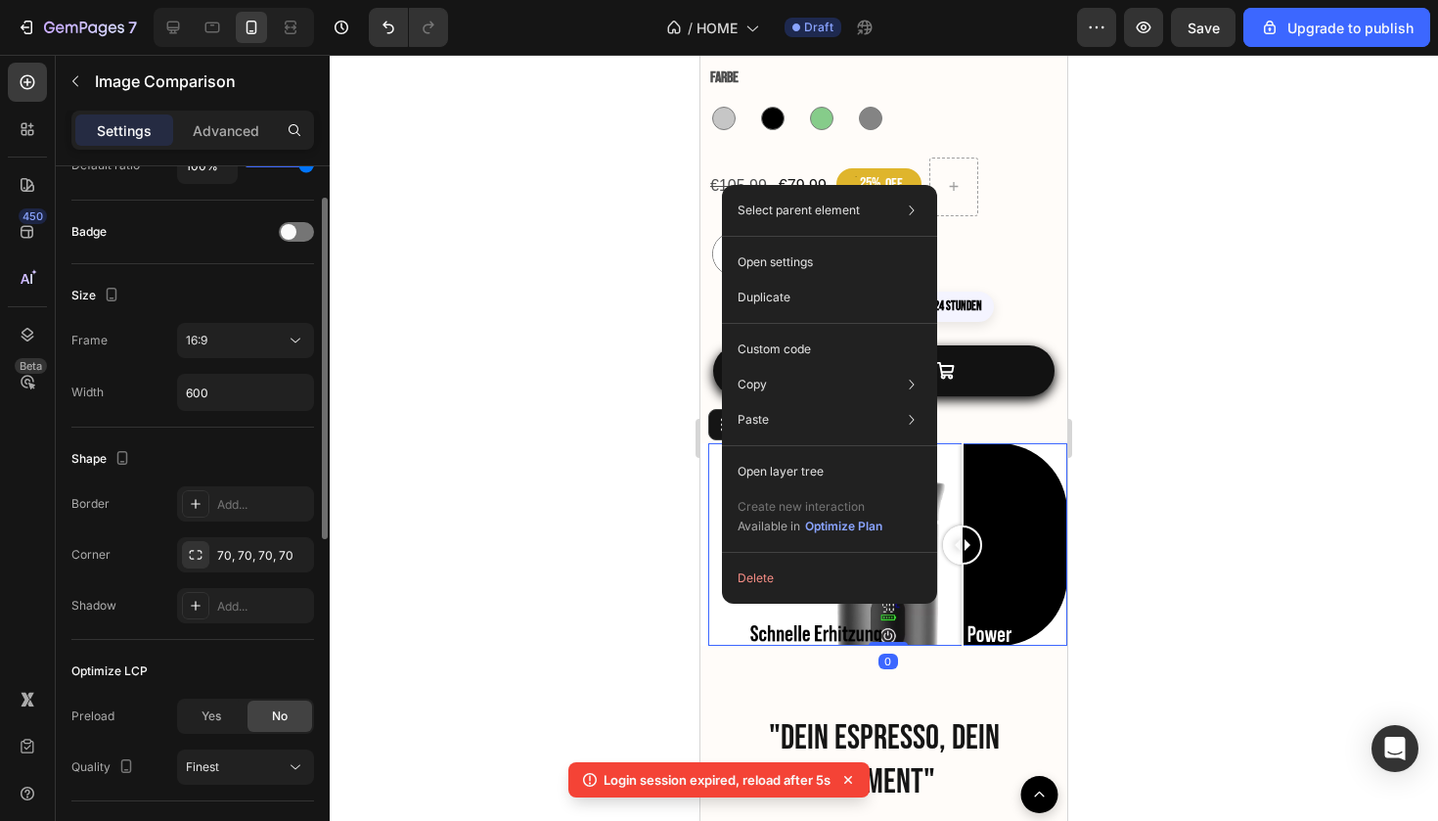
scroll to position [600, 0]
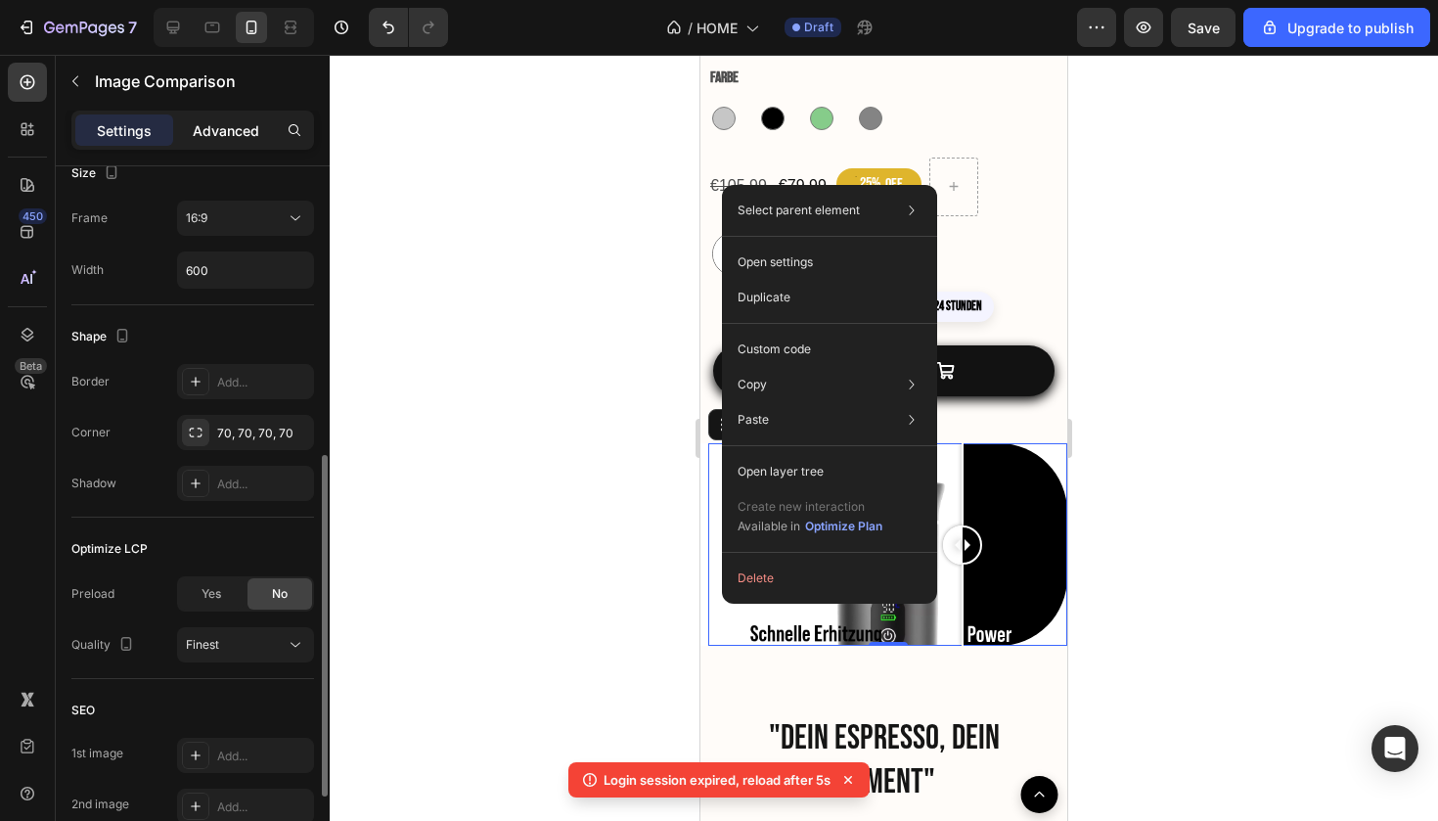
click at [222, 140] on p "Advanced" at bounding box center [226, 130] width 67 height 21
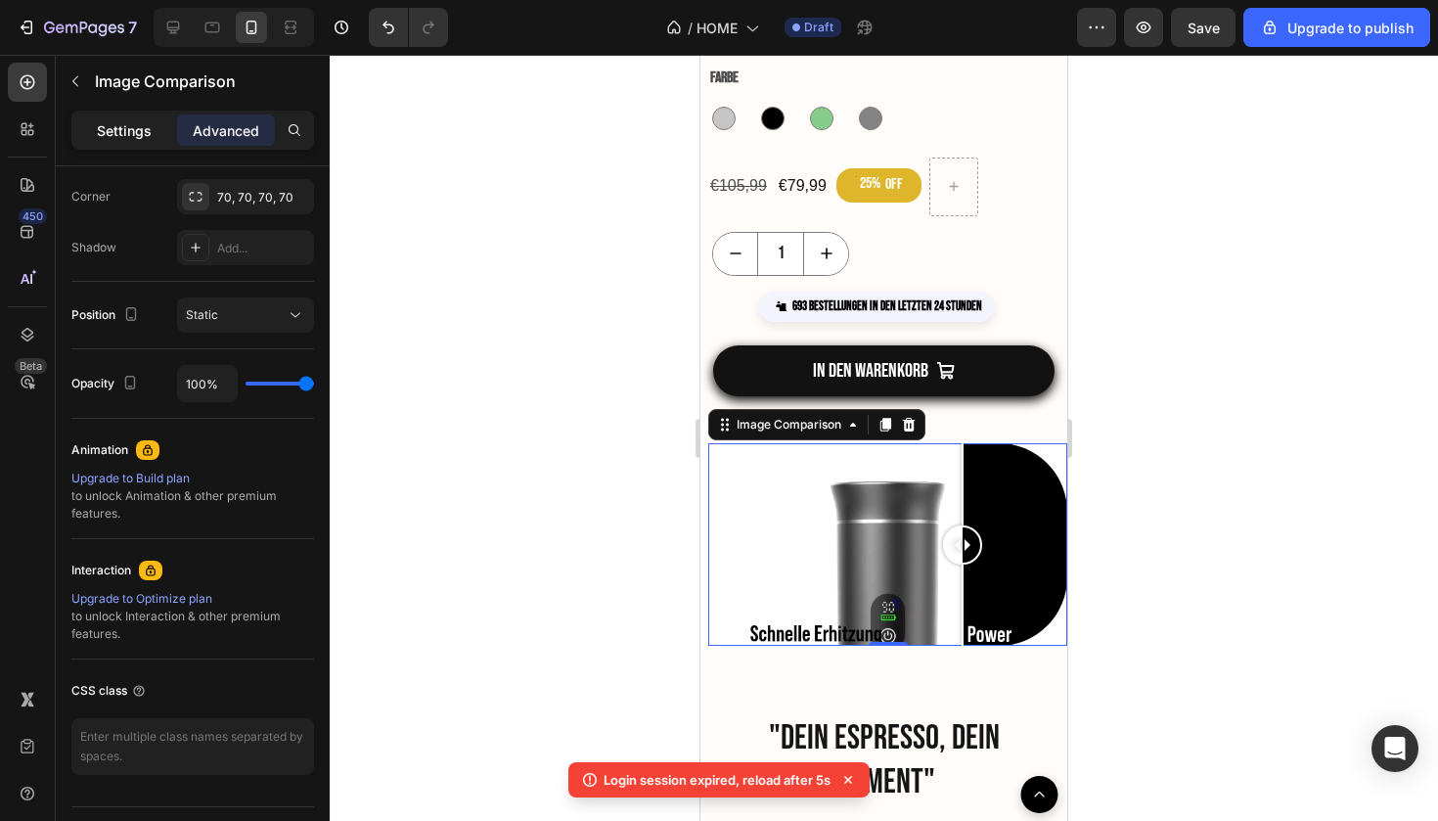
click at [153, 132] on div "Settings" at bounding box center [124, 129] width 98 height 31
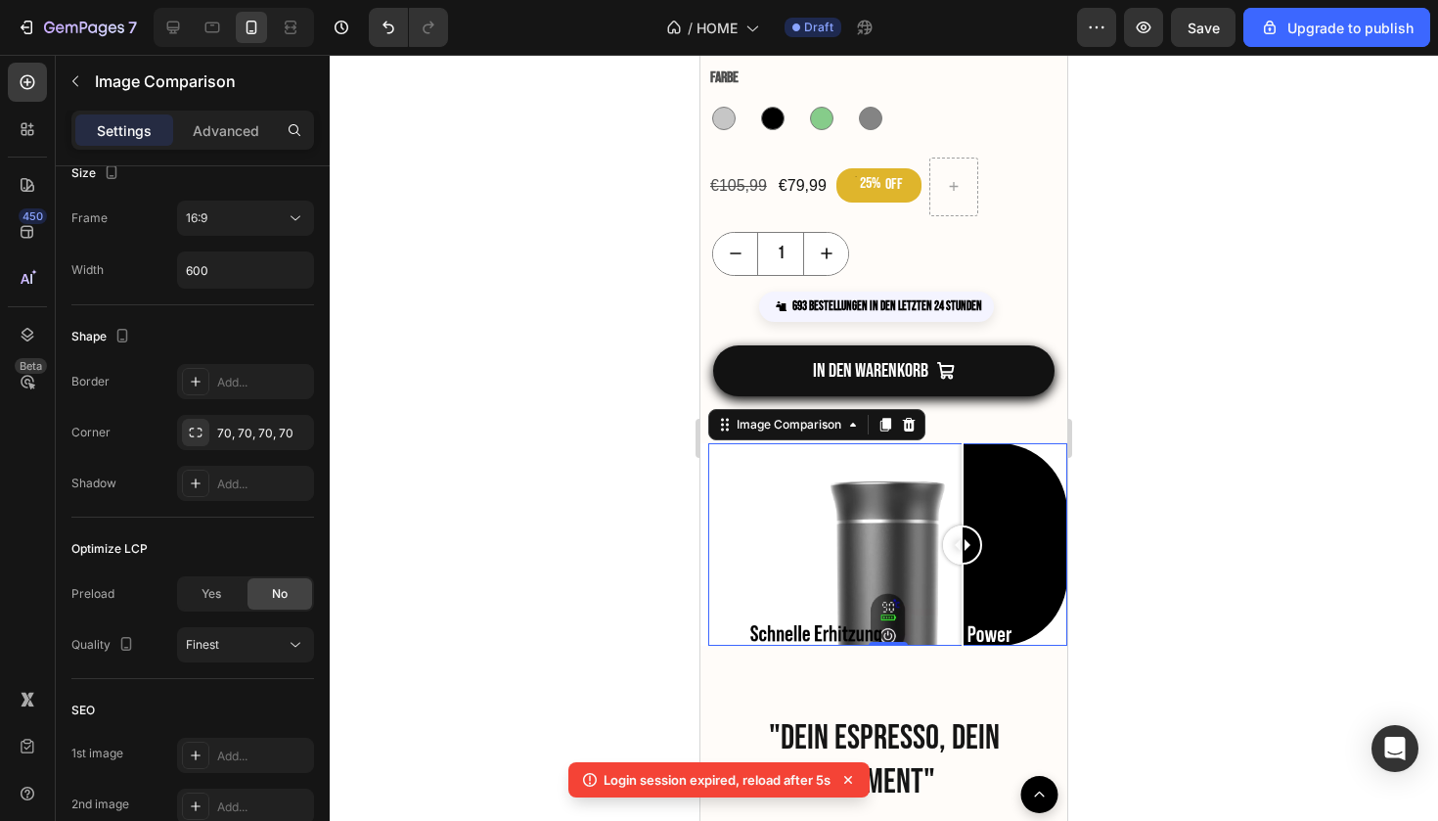
click at [242, 151] on div "Settings Advanced" at bounding box center [193, 139] width 274 height 56
click at [242, 144] on div "Advanced" at bounding box center [226, 129] width 98 height 31
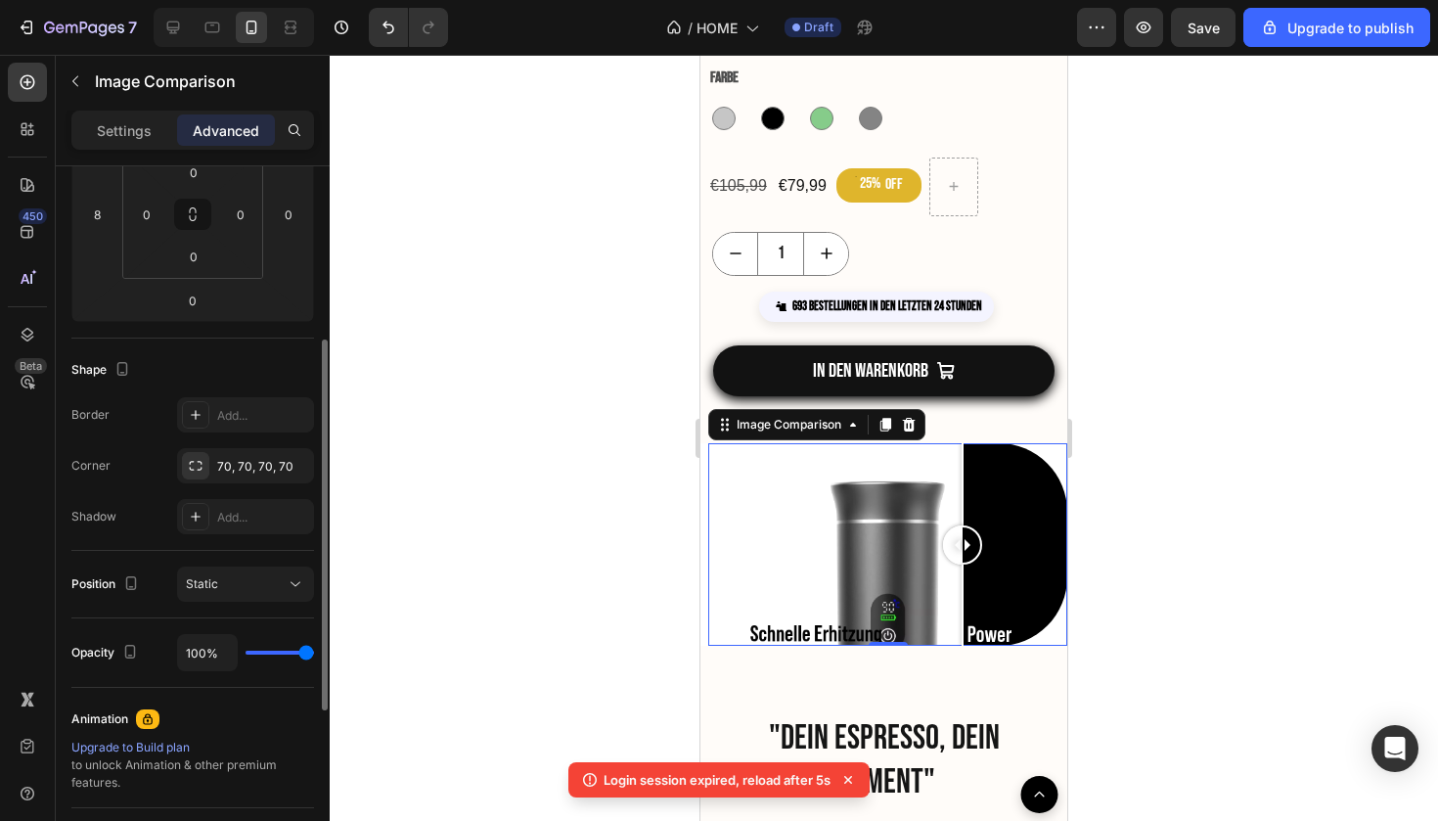
scroll to position [304, 0]
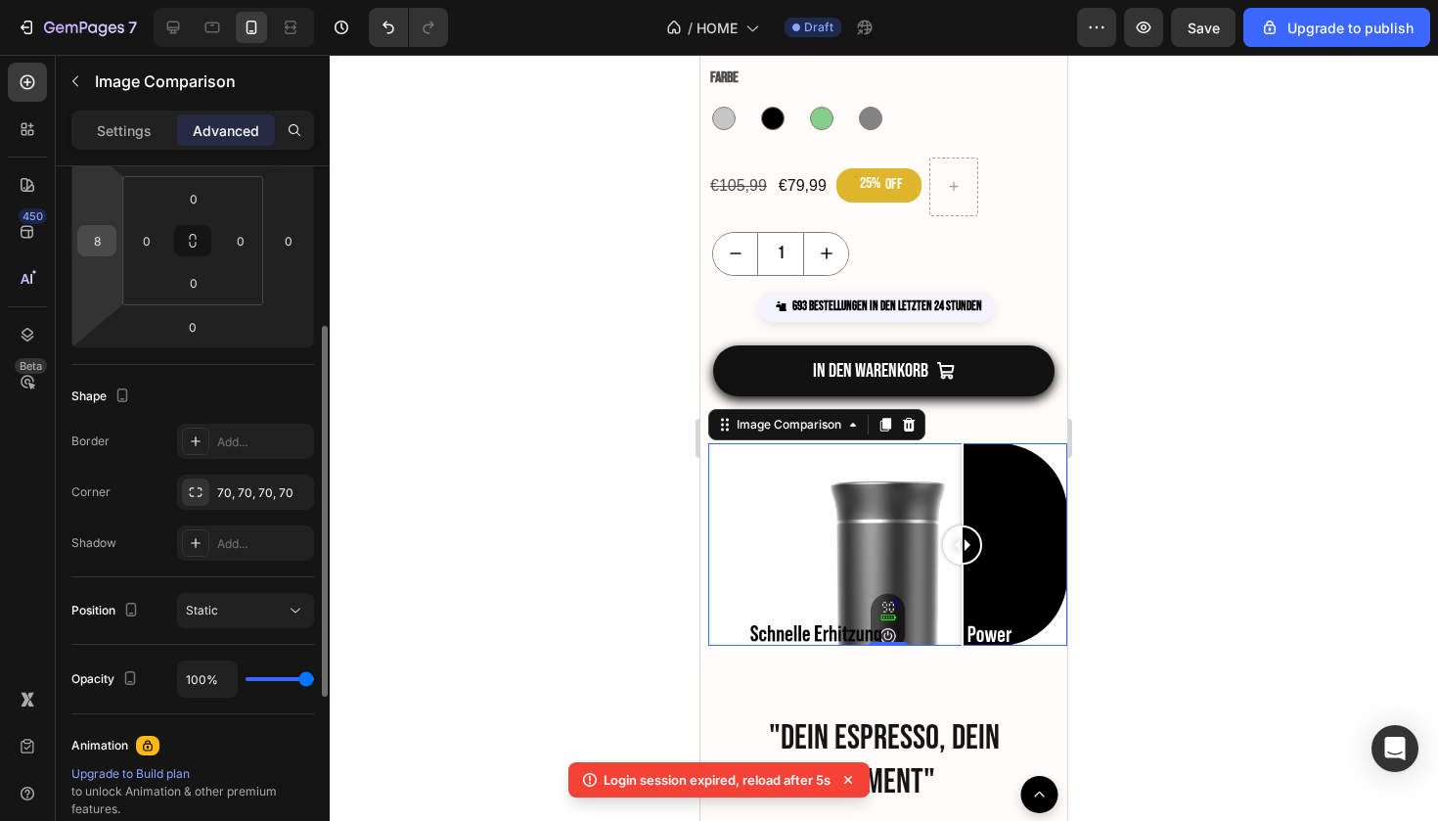
click at [108, 250] on input "8" at bounding box center [96, 240] width 29 height 29
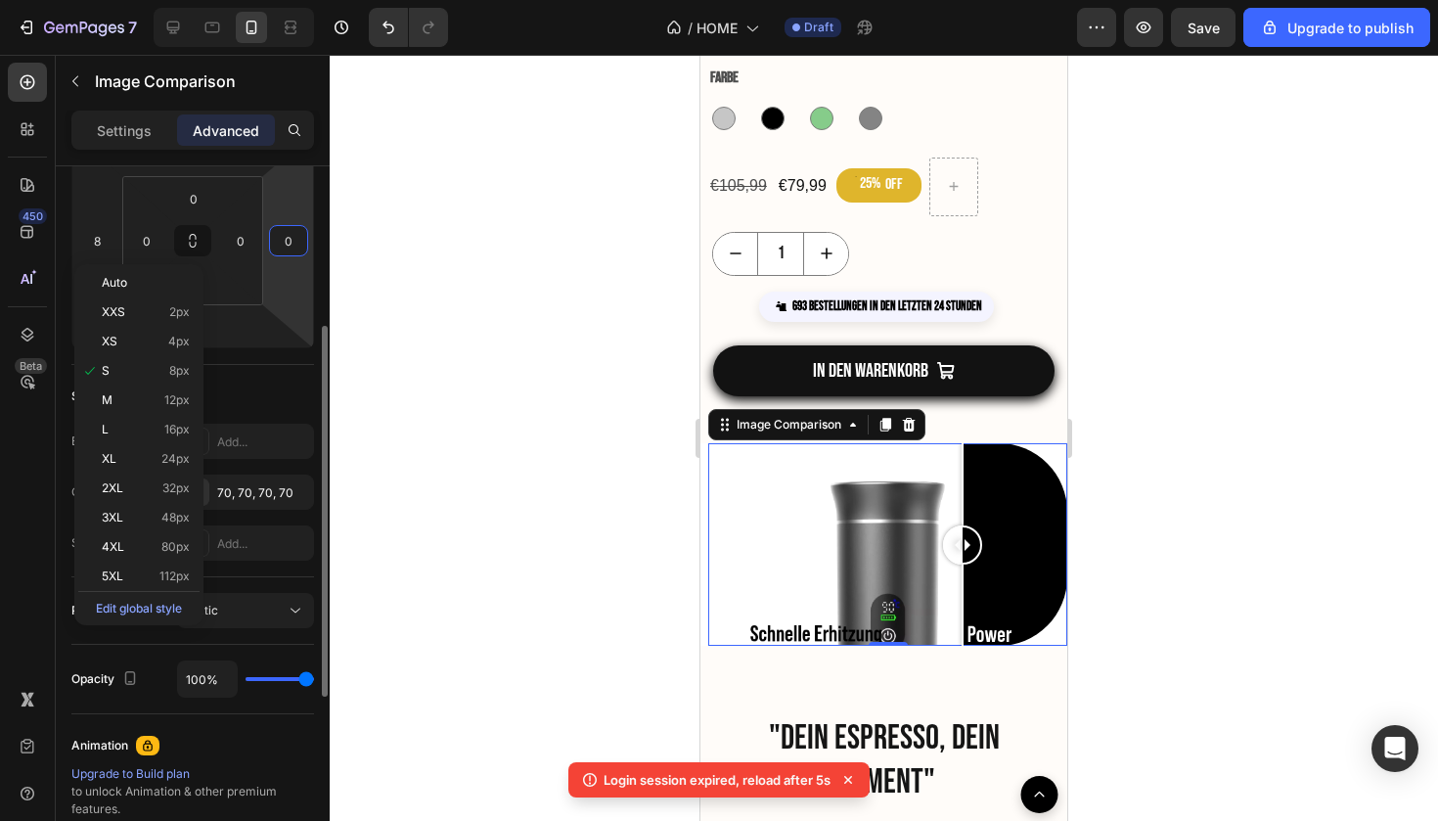
click at [288, 243] on input "0" at bounding box center [288, 240] width 29 height 29
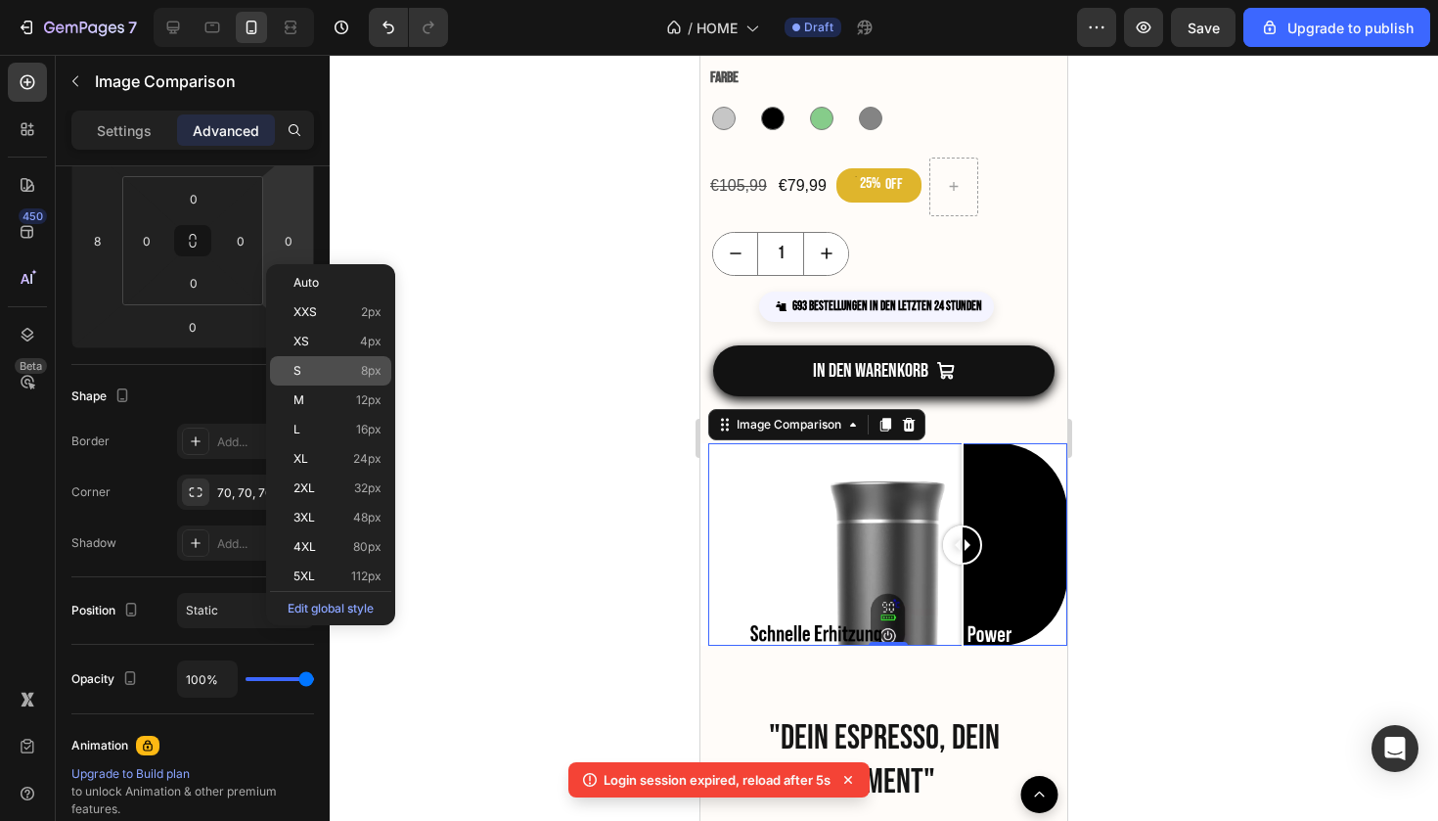
click at [349, 371] on p "S 8px" at bounding box center [338, 371] width 88 height 14
type input "8"
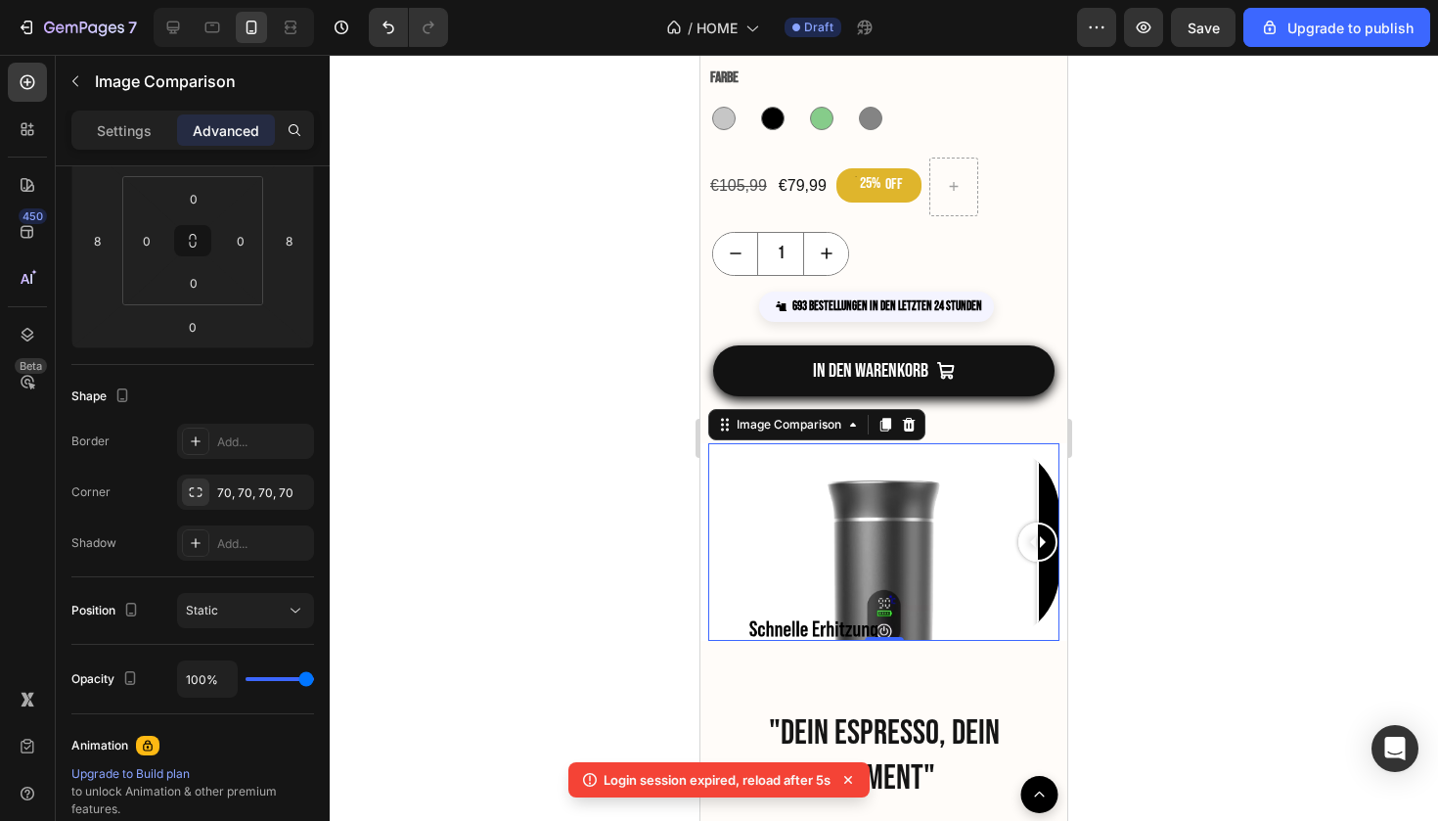
click at [535, 479] on div at bounding box center [884, 438] width 1109 height 766
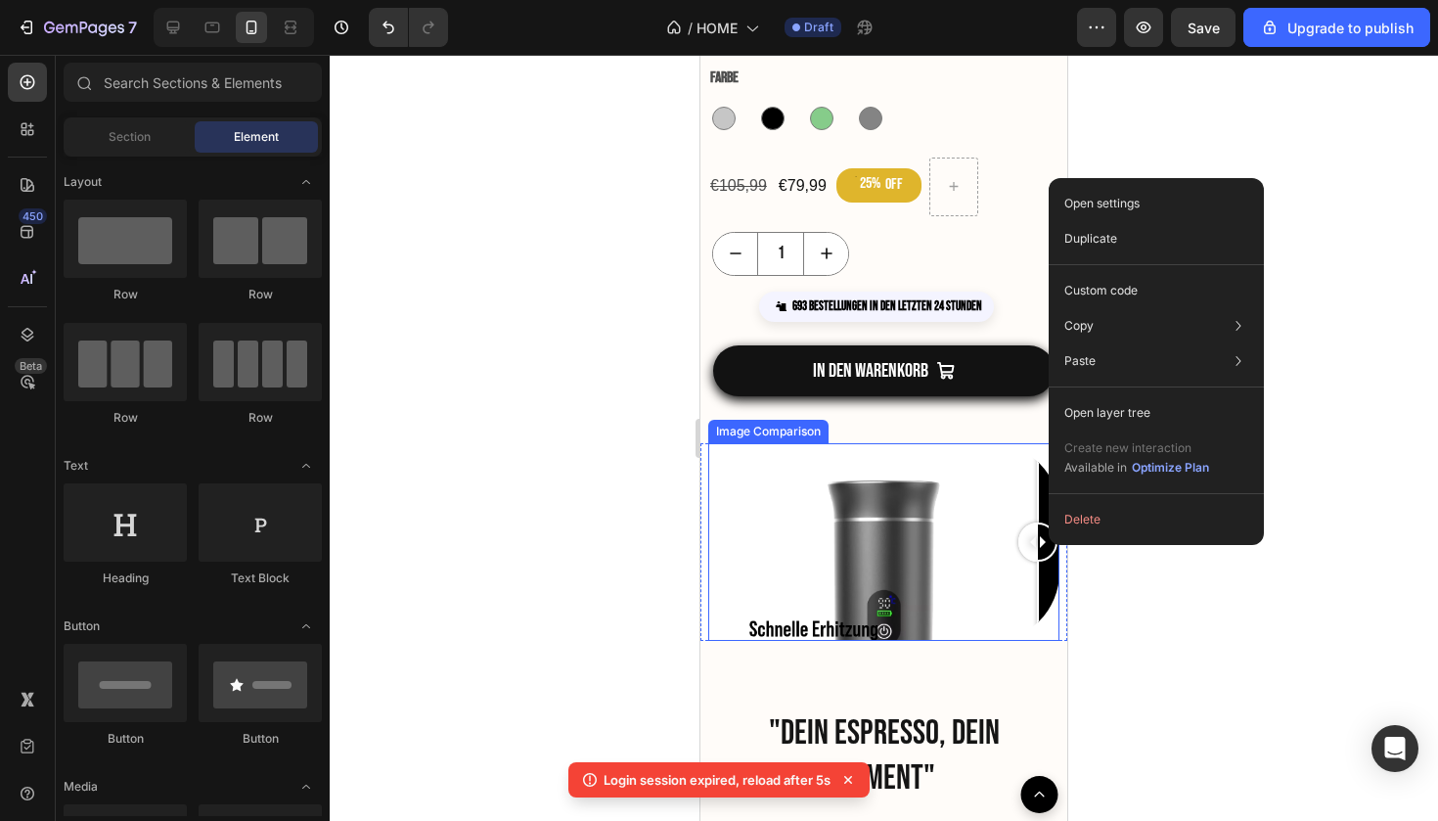
drag, startPoint x: 1049, startPoint y: 545, endPoint x: 956, endPoint y: 545, distance: 93.0
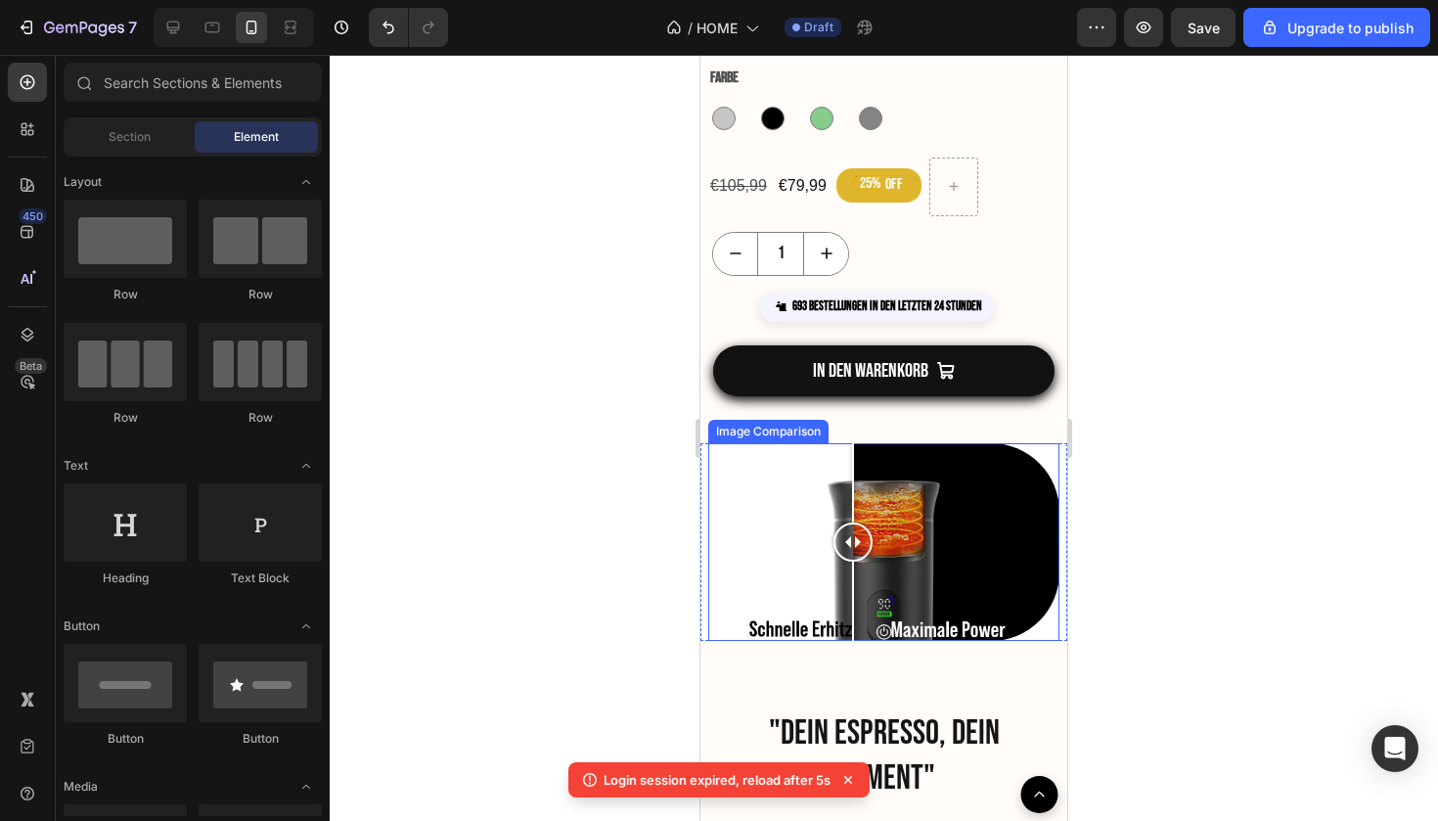
drag, startPoint x: 1735, startPoint y: 595, endPoint x: 853, endPoint y: 577, distance: 881.8
click at [853, 577] on div at bounding box center [853, 542] width 39 height 198
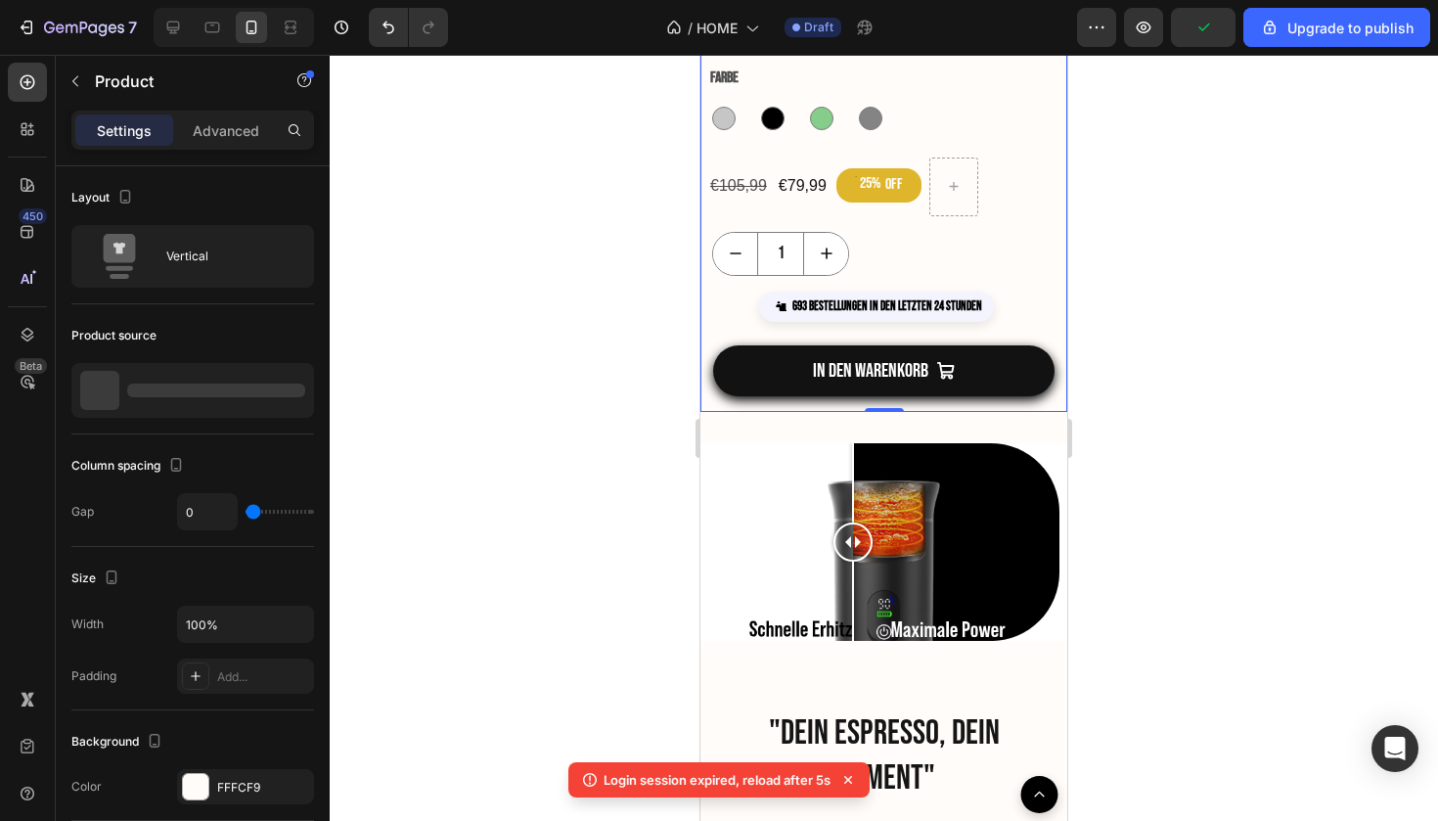
click at [1001, 276] on div "Trustscore 4.7 | 5,500+ reviews Custom Code Moodpresso – Portable 3-in-1 Espres…" at bounding box center [884, 177] width 367 height 469
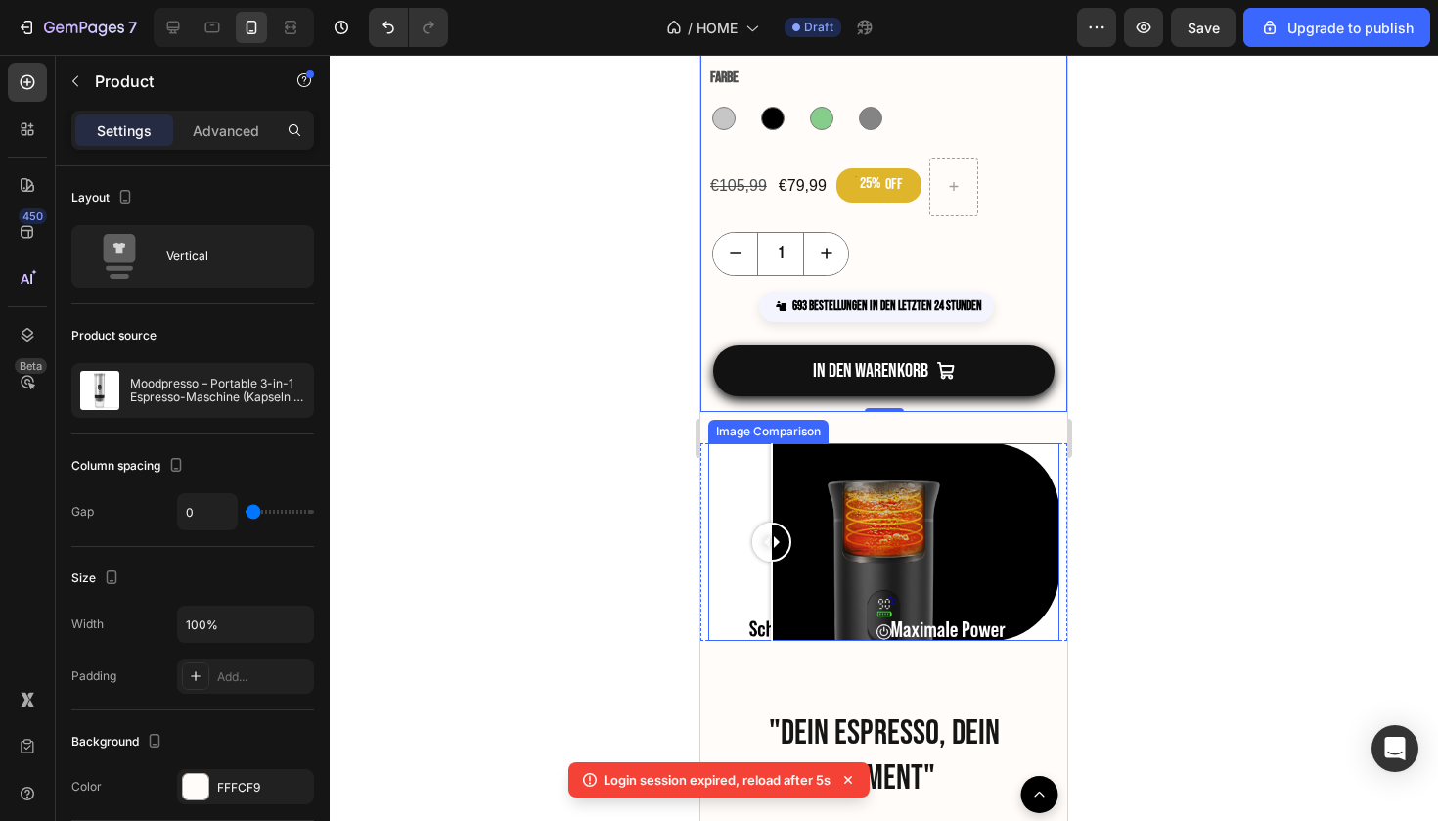
drag, startPoint x: 847, startPoint y: 550, endPoint x: 772, endPoint y: 600, distance: 90.4
click at [772, 600] on div at bounding box center [771, 542] width 39 height 198
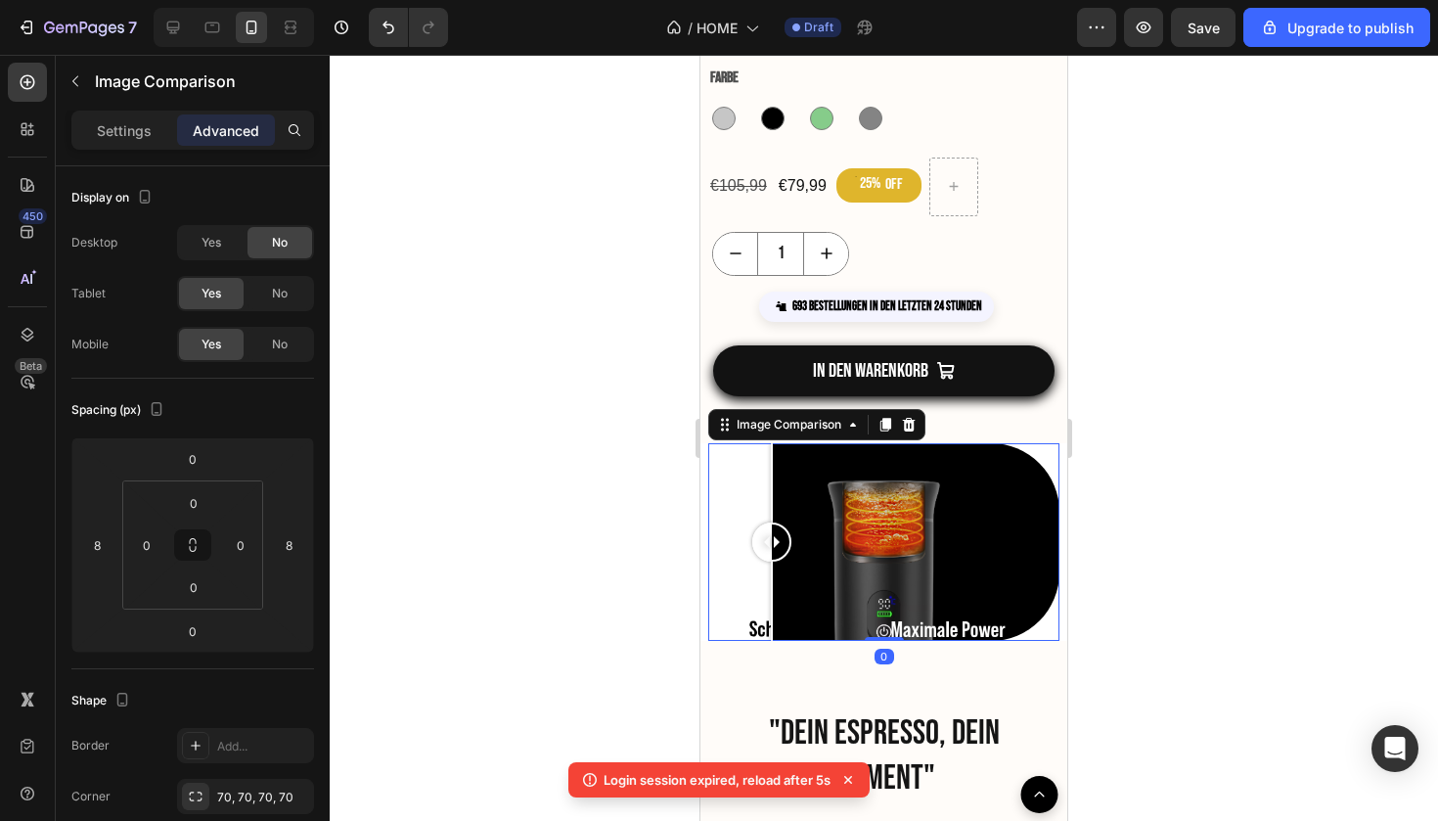
click at [1165, 587] on div at bounding box center [884, 438] width 1109 height 766
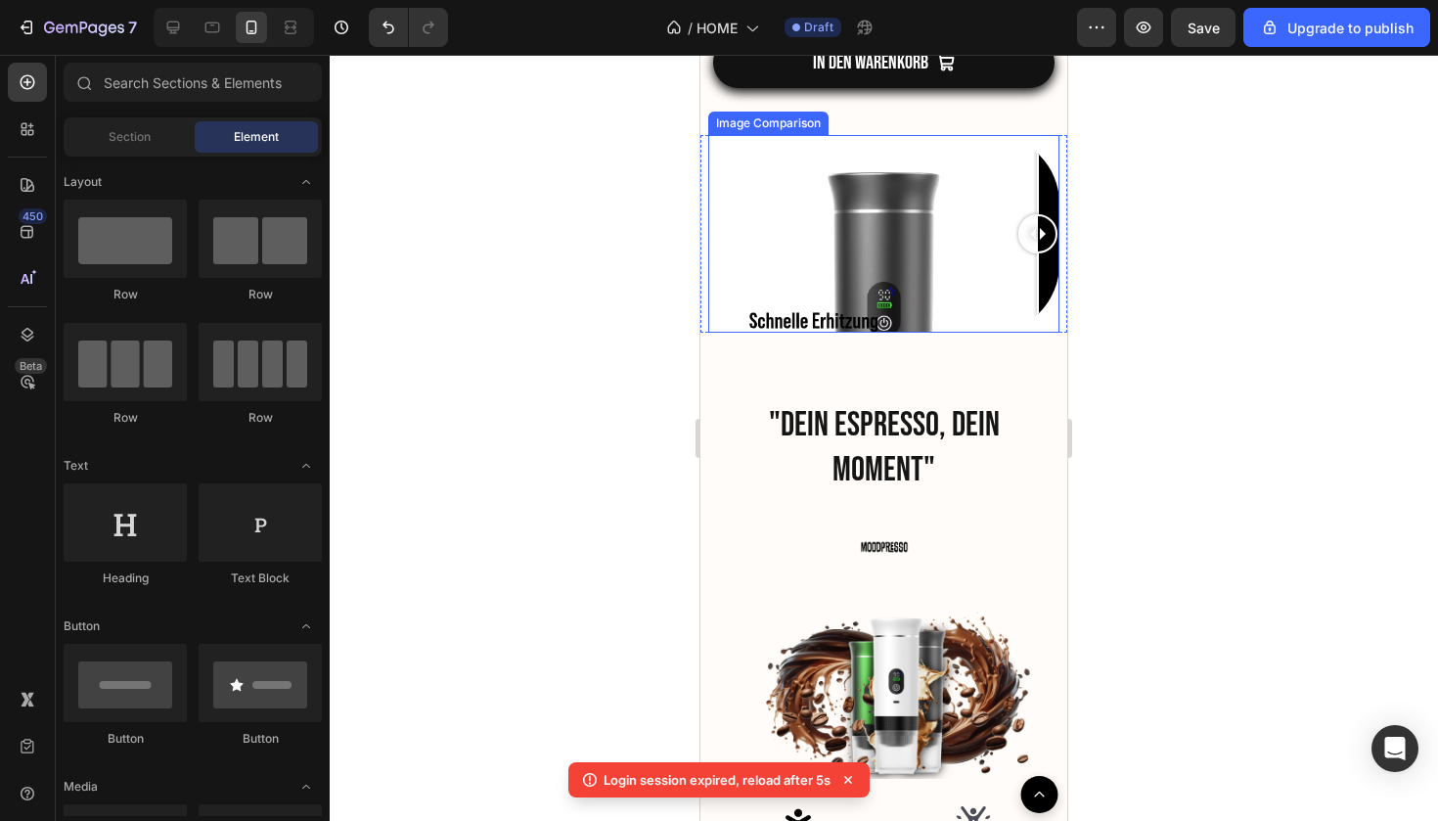
scroll to position [2222, 0]
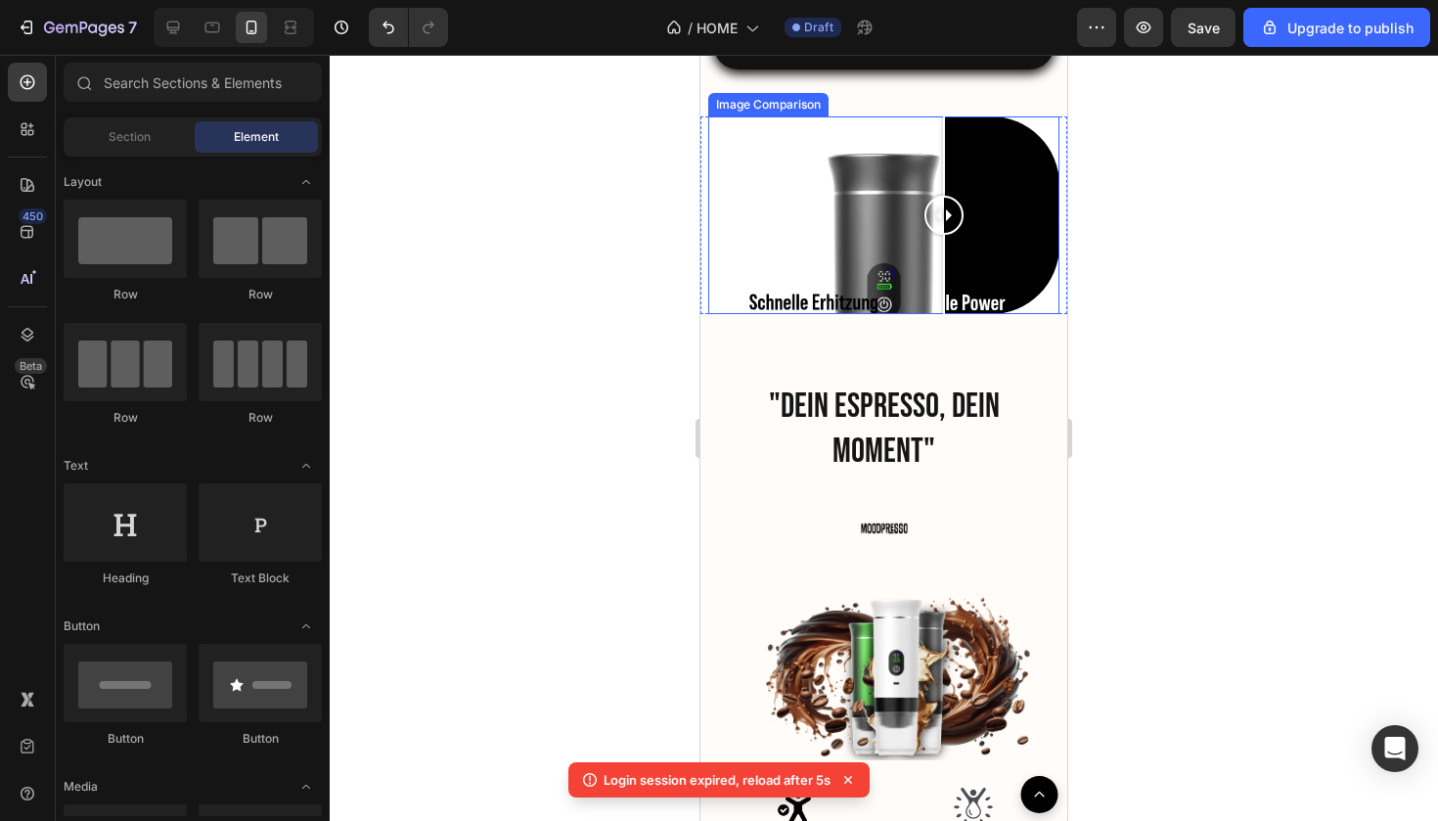
drag, startPoint x: 945, startPoint y: 241, endPoint x: 944, endPoint y: 310, distance: 69.5
click at [944, 311] on div at bounding box center [883, 215] width 351 height 198
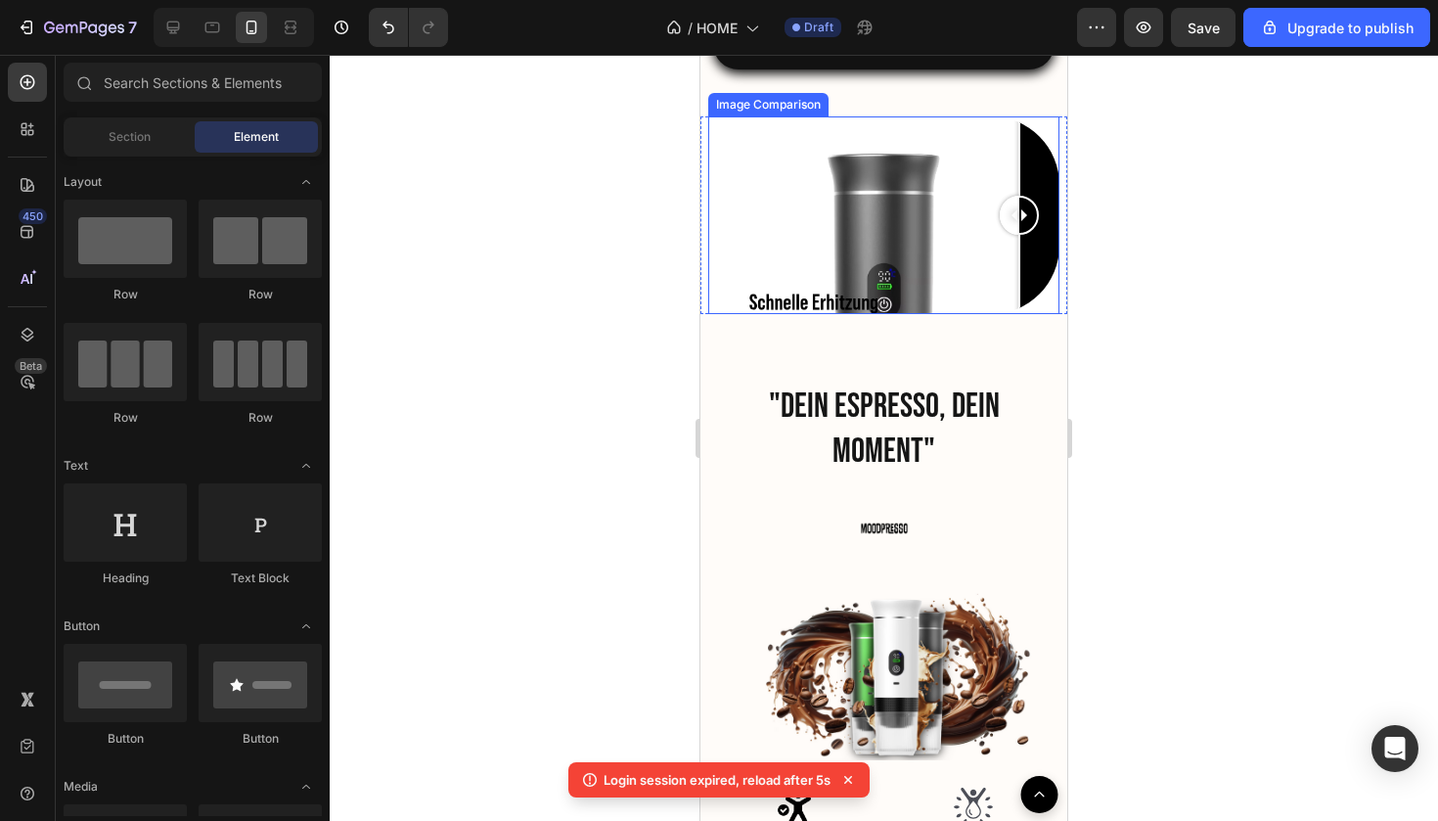
drag, startPoint x: 1020, startPoint y: 179, endPoint x: 1020, endPoint y: 230, distance: 50.9
click at [1020, 230] on div at bounding box center [883, 215] width 351 height 198
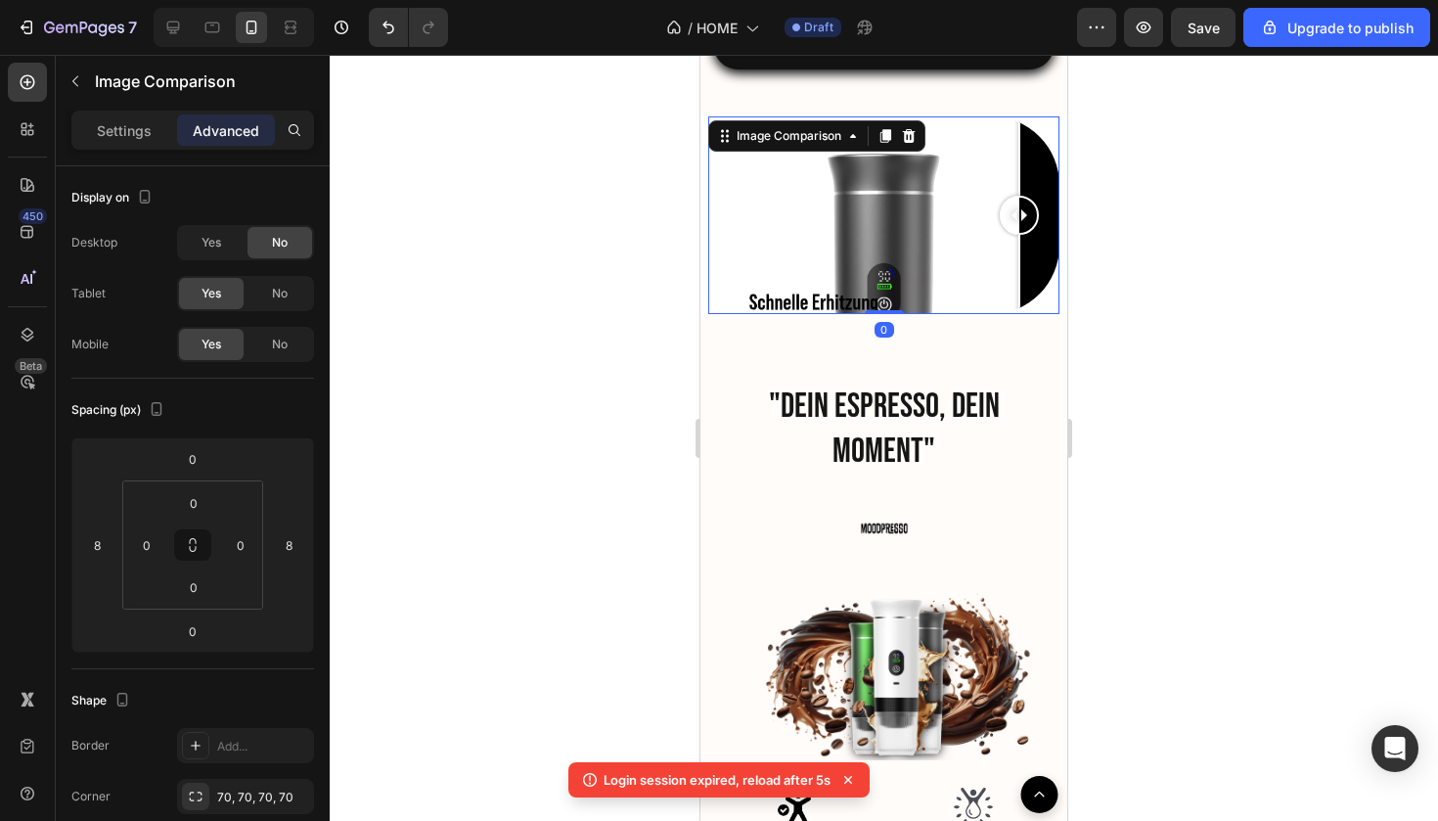
click at [971, 134] on div at bounding box center [883, 215] width 351 height 198
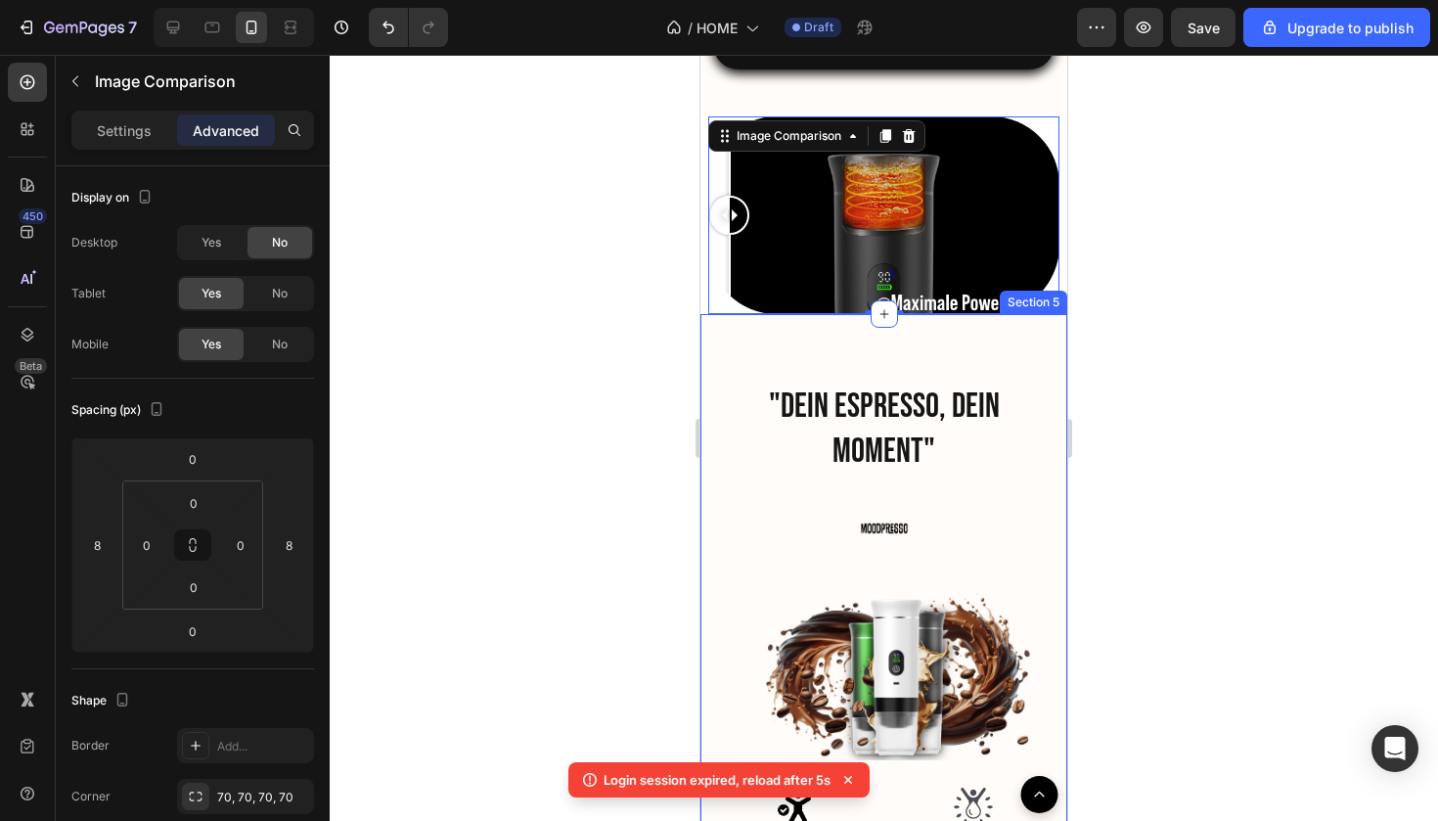
drag, startPoint x: 732, startPoint y: 277, endPoint x: 727, endPoint y: 373, distance: 96.0
click at [727, 373] on div "Product Images Trustscore 4.7 | 5,500+ reviews Custom Code Moodpresso – Portabl…" at bounding box center [884, 790] width 367 height 5834
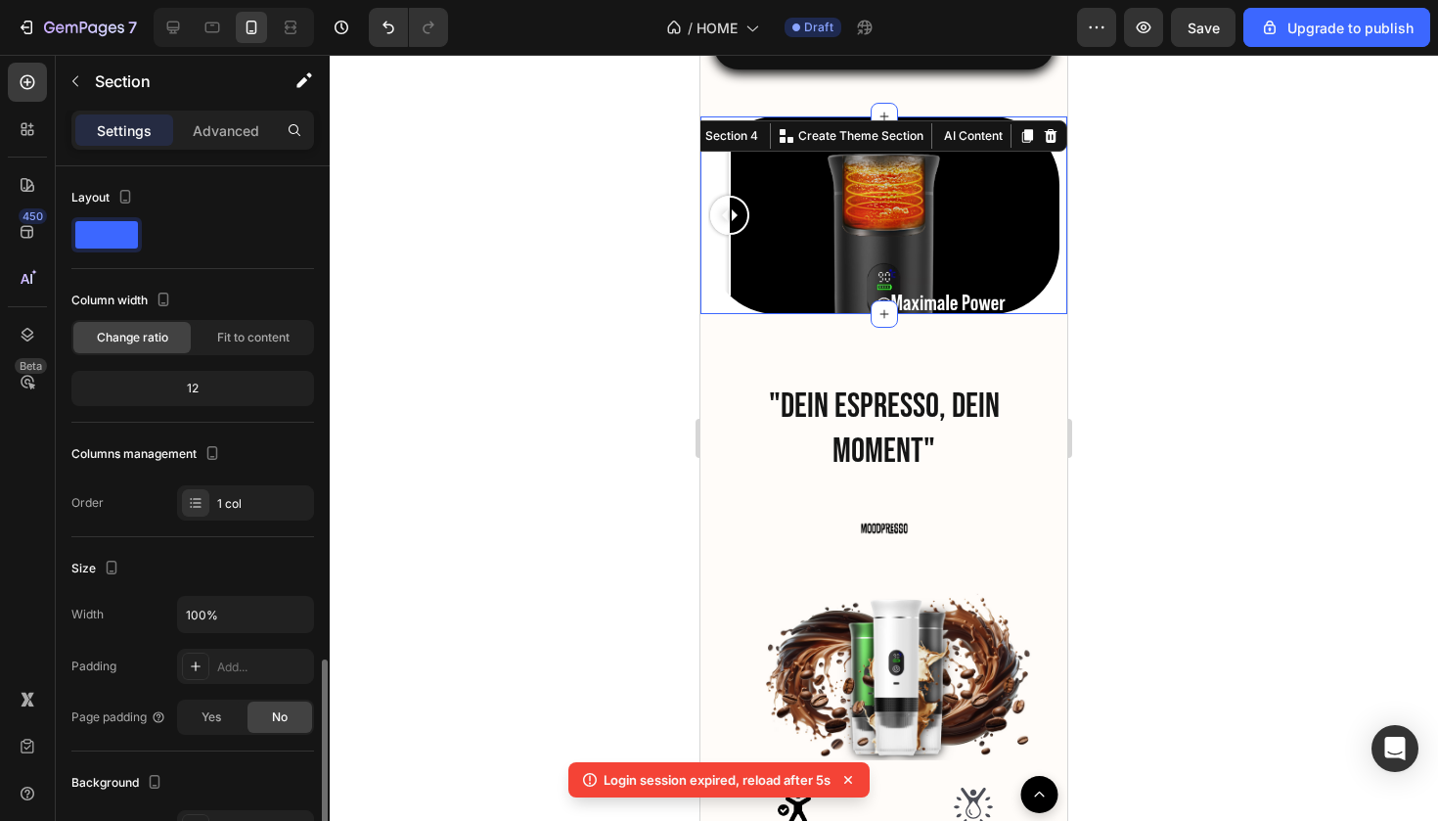
scroll to position [304, 0]
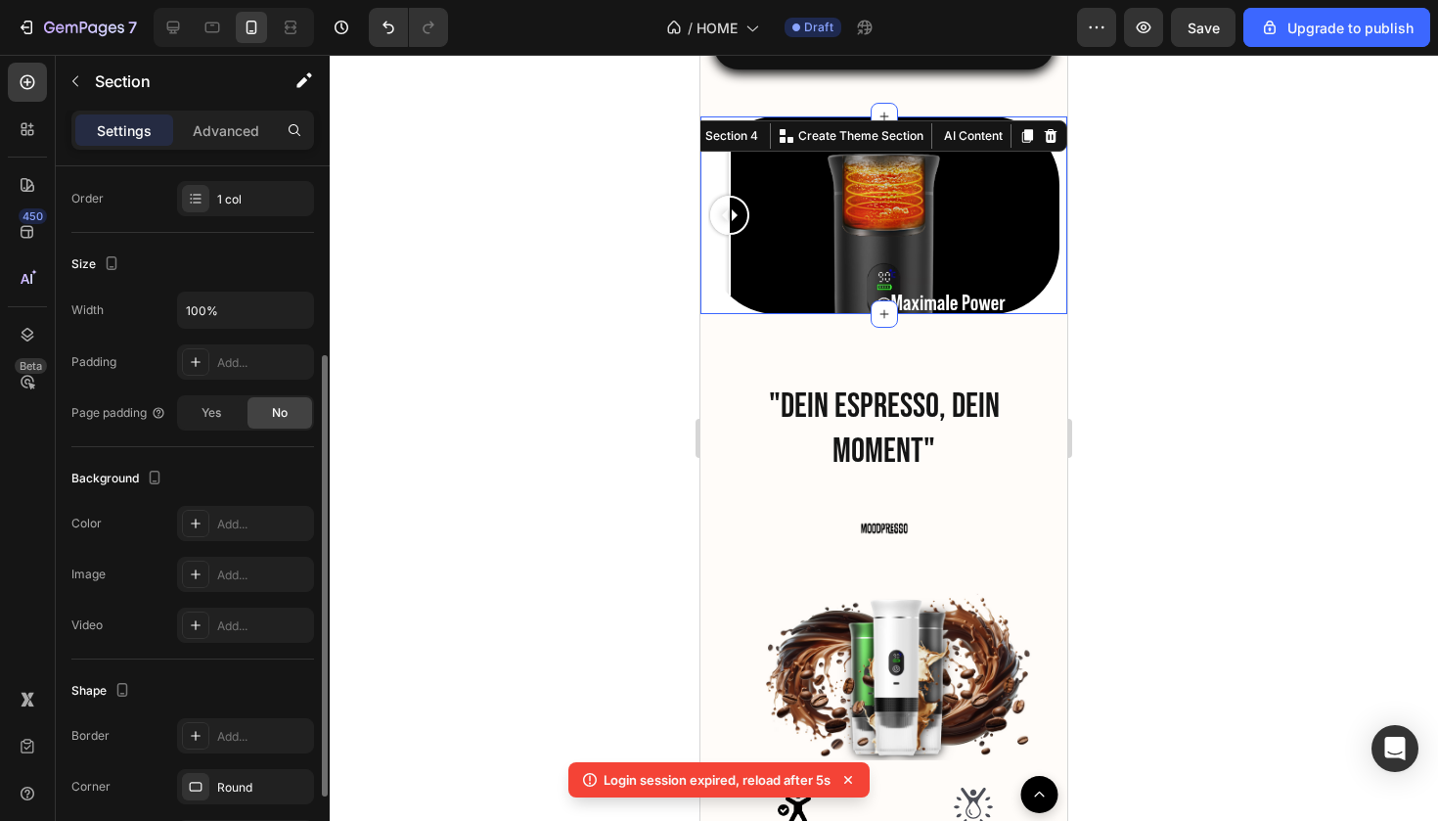
click at [1062, 139] on div "Image Comparison Section 4 You can create reusable sections Create Theme Sectio…" at bounding box center [884, 215] width 367 height 198
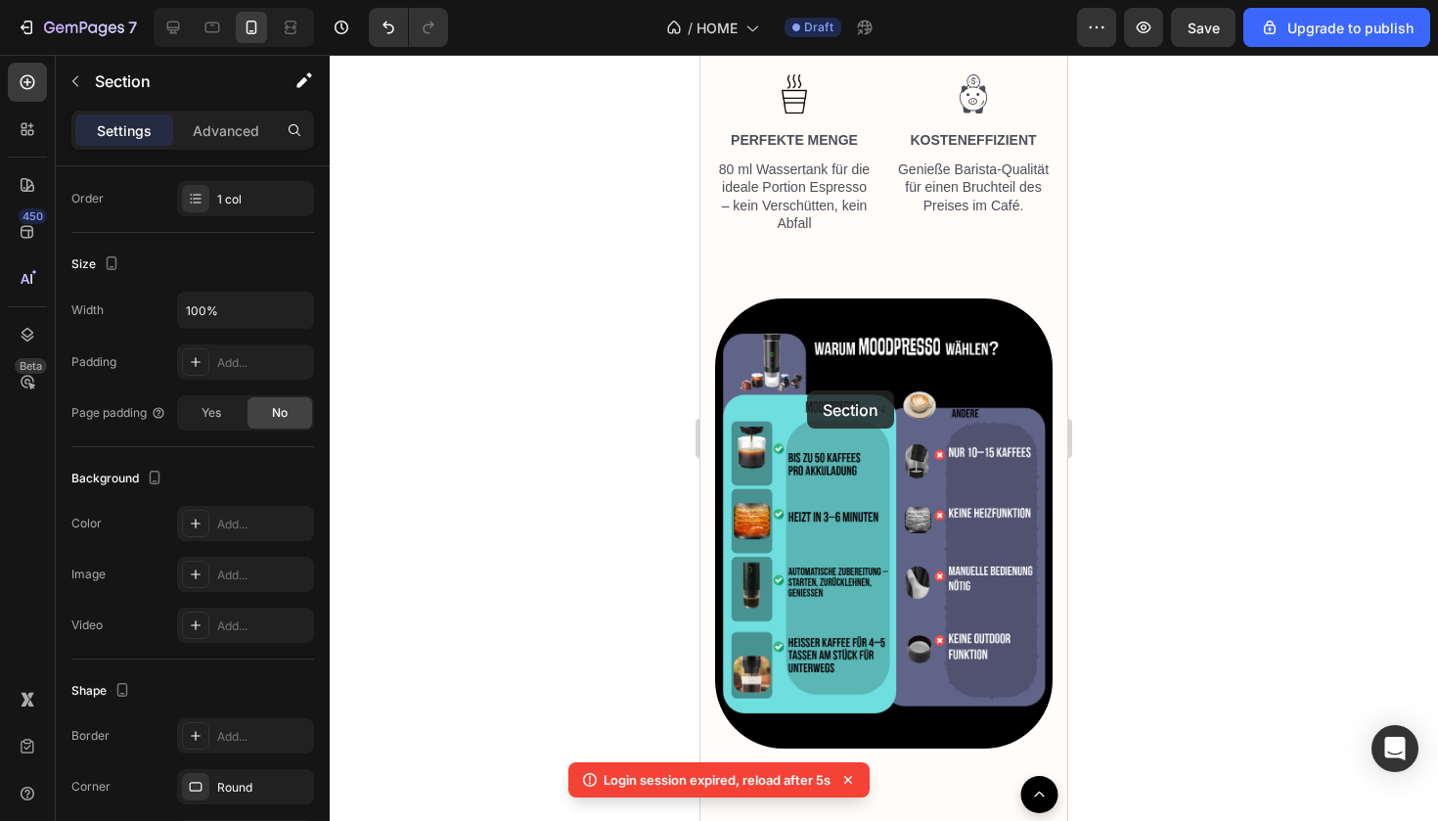
scroll to position [3384, 0]
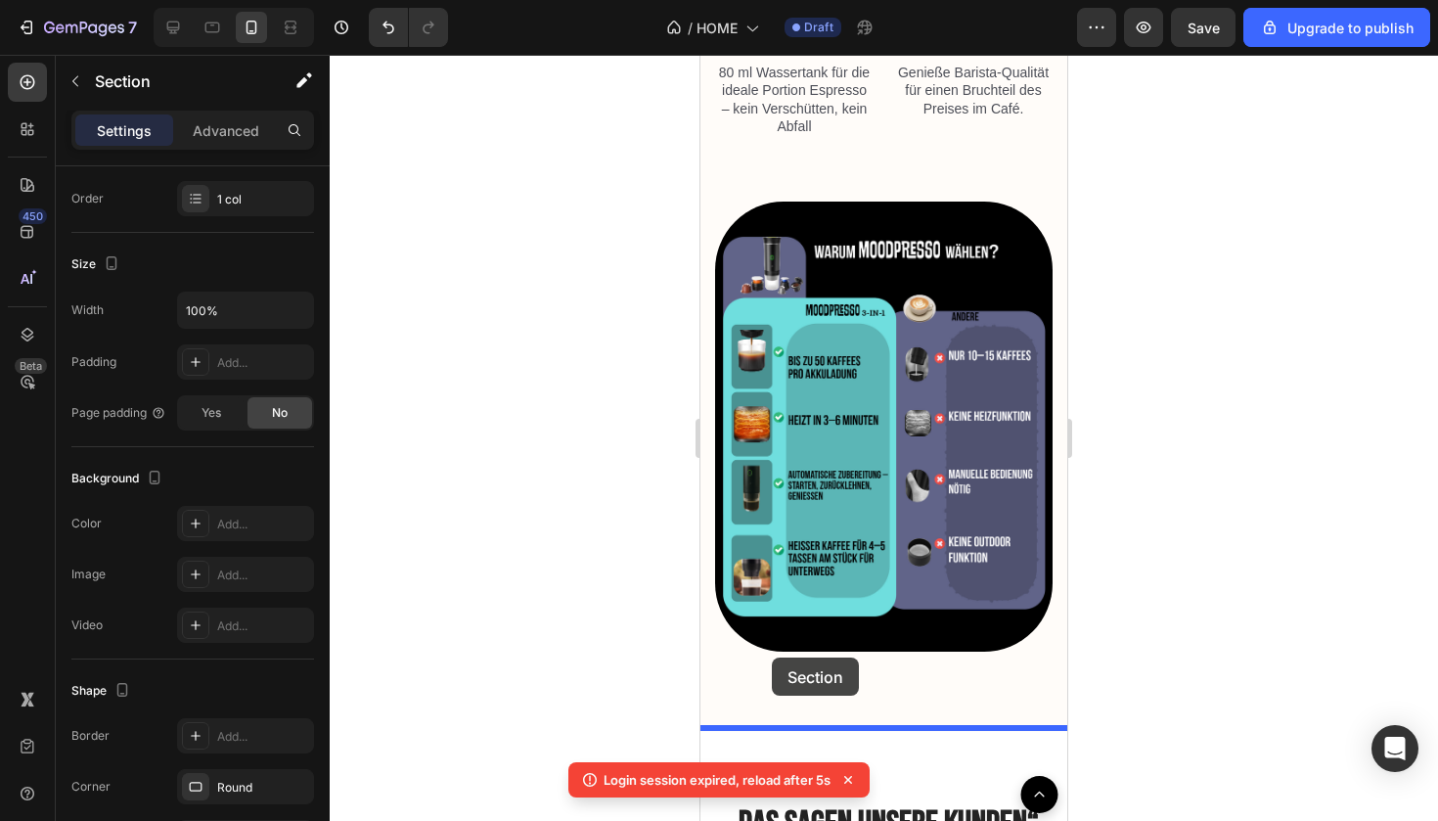
drag, startPoint x: 704, startPoint y: 304, endPoint x: 772, endPoint y: 658, distance: 359.8
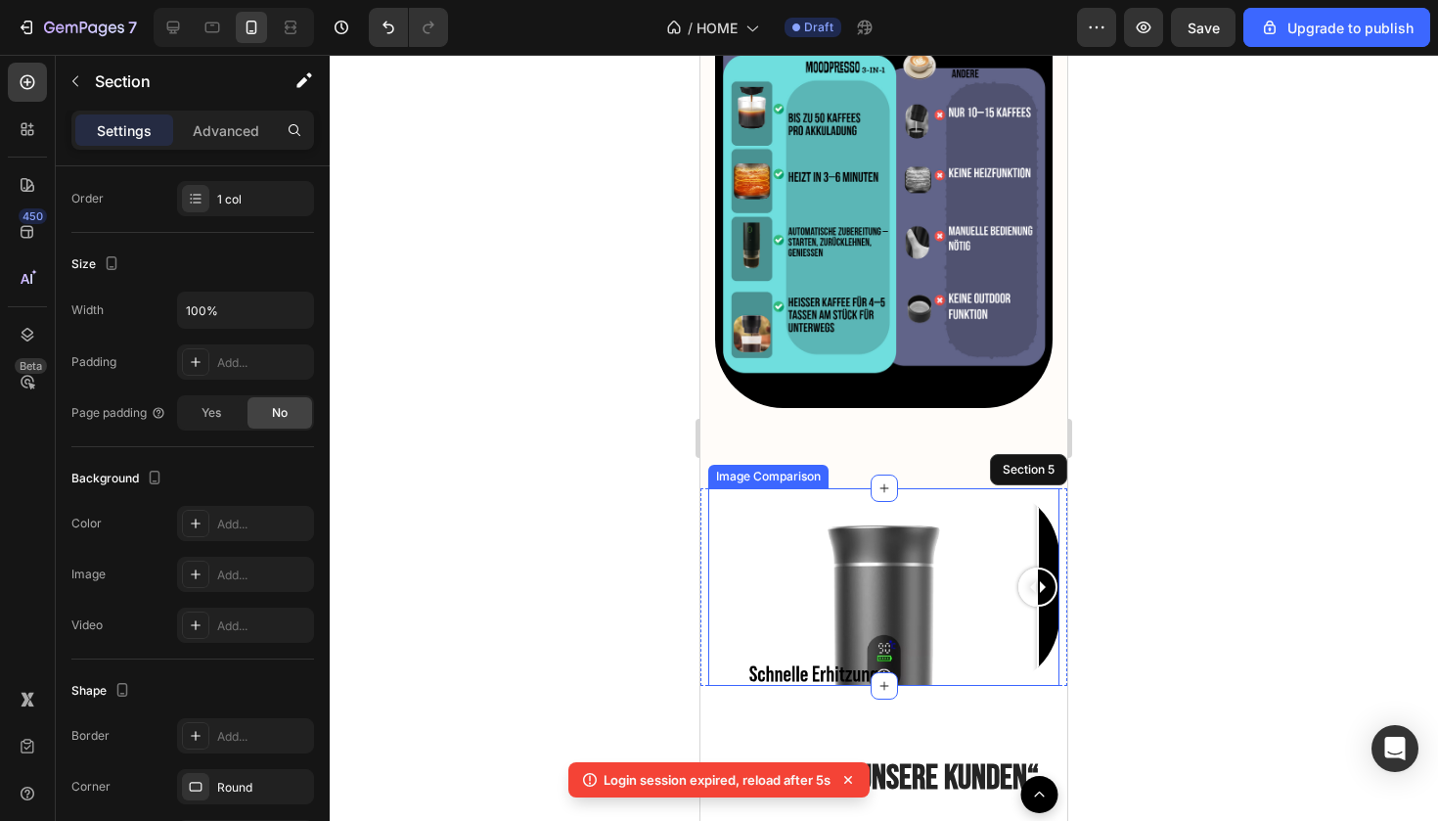
scroll to position [3442, 0]
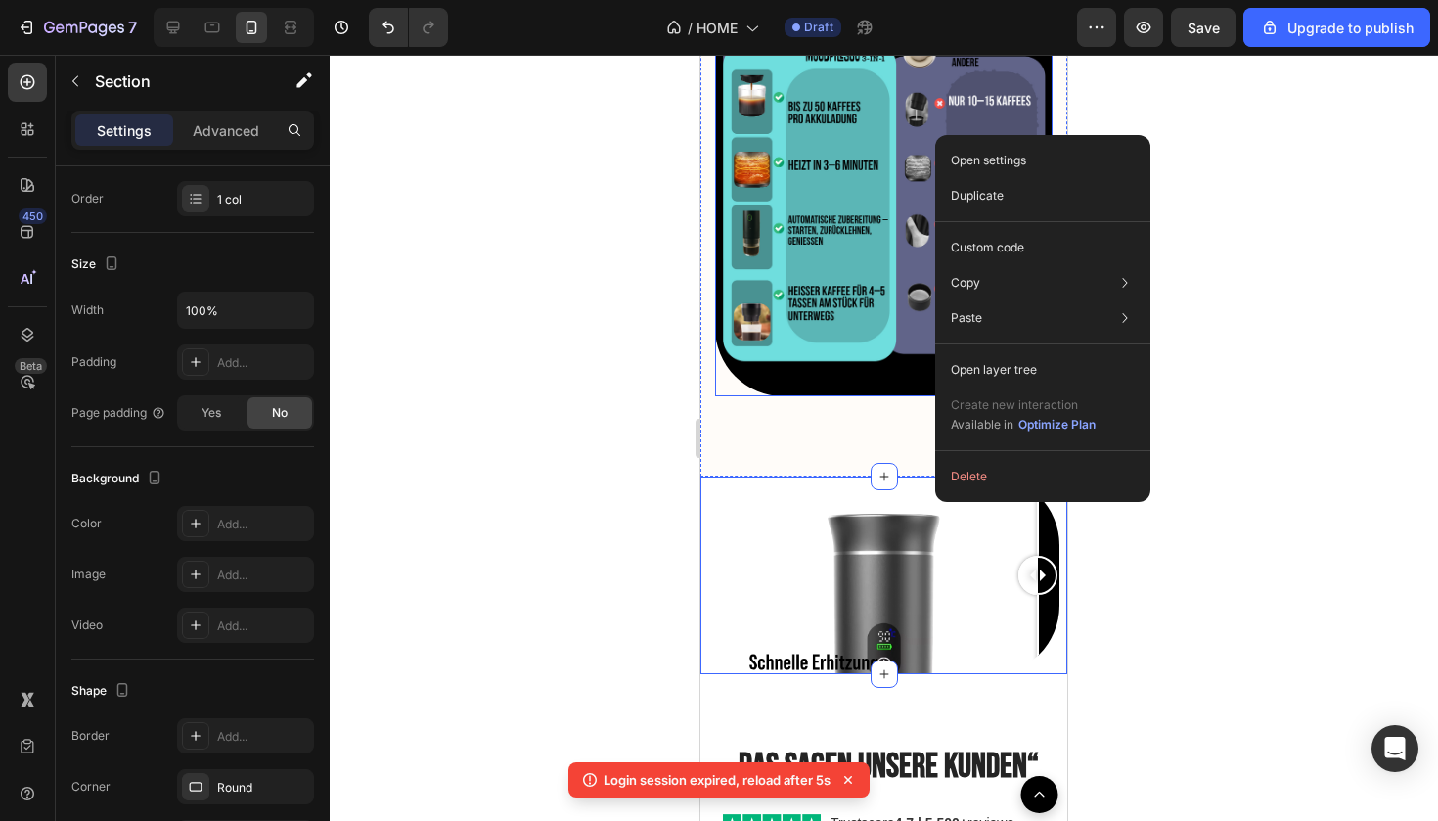
drag, startPoint x: 1821, startPoint y: 568, endPoint x: 790, endPoint y: 429, distance: 1040.7
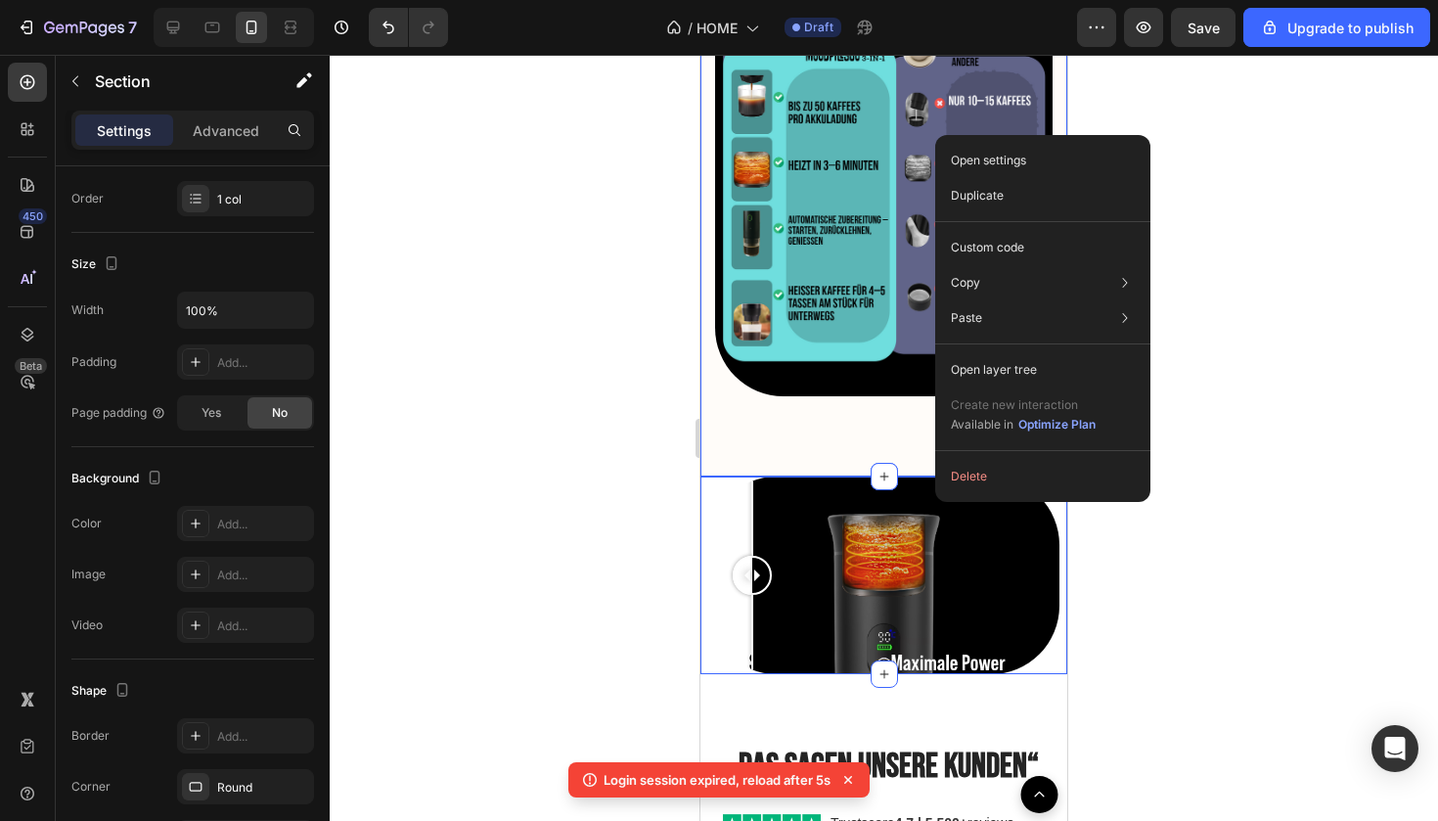
drag, startPoint x: 758, startPoint y: 513, endPoint x: 753, endPoint y: 423, distance: 90.2
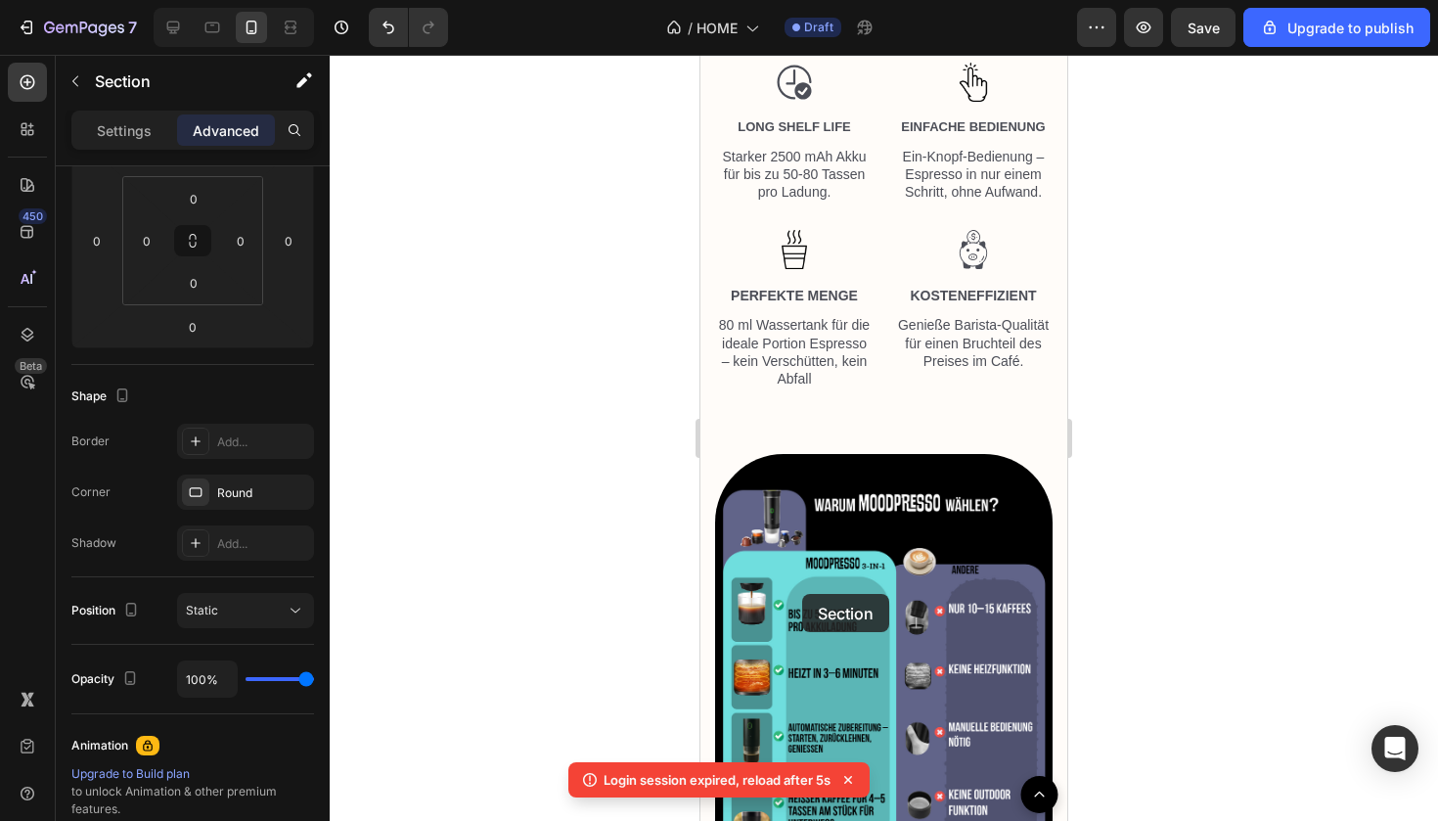
scroll to position [2959, 0]
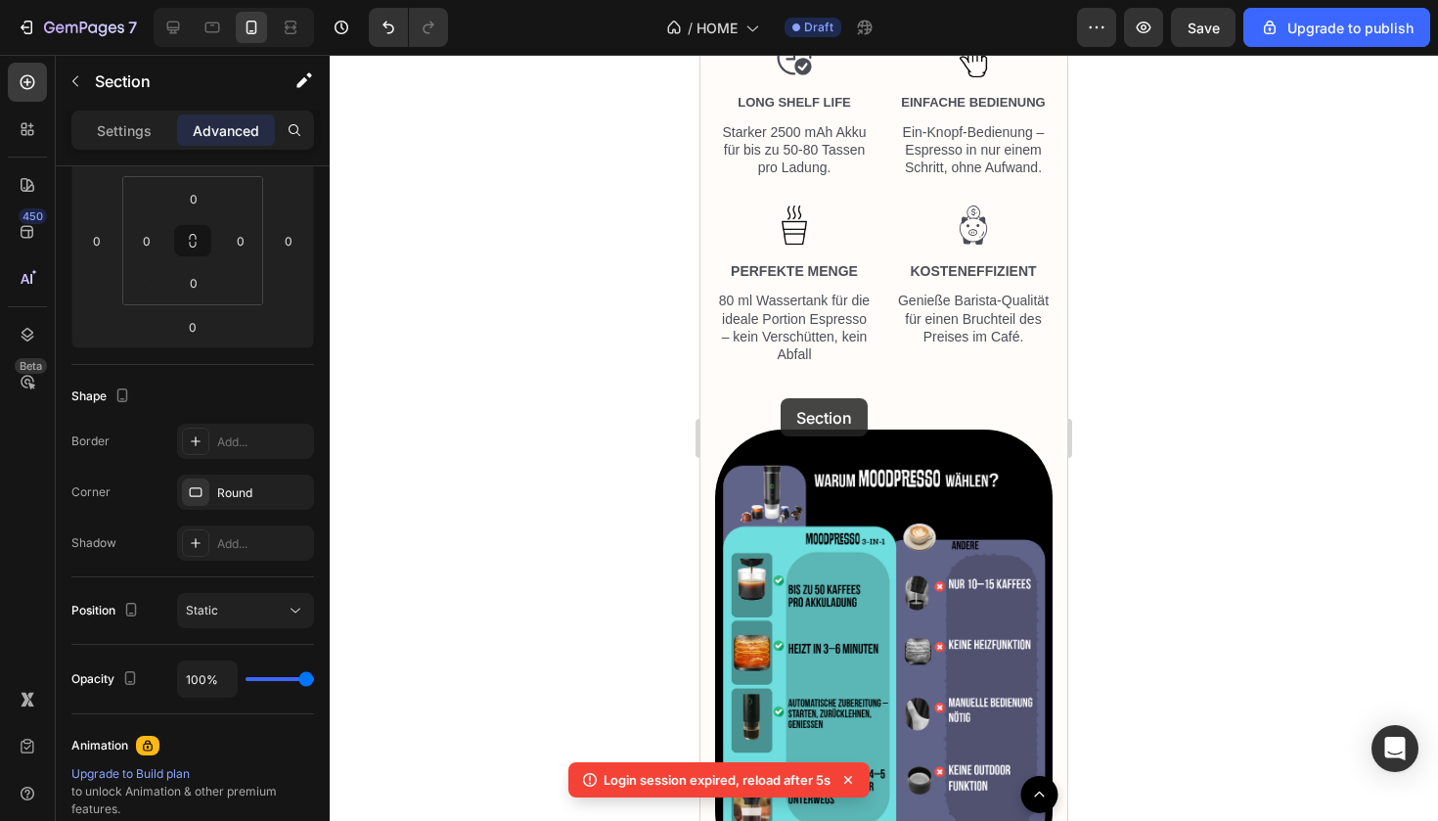
drag, startPoint x: 704, startPoint y: 477, endPoint x: 778, endPoint y: 394, distance: 111.6
click at [778, 394] on div "iPhone 13 Mini ( 375 px) iPhone 13 Mini iPhone 13 Pro iPhone 11 Pro Max iPhone …" at bounding box center [884, 239] width 367 height 6286
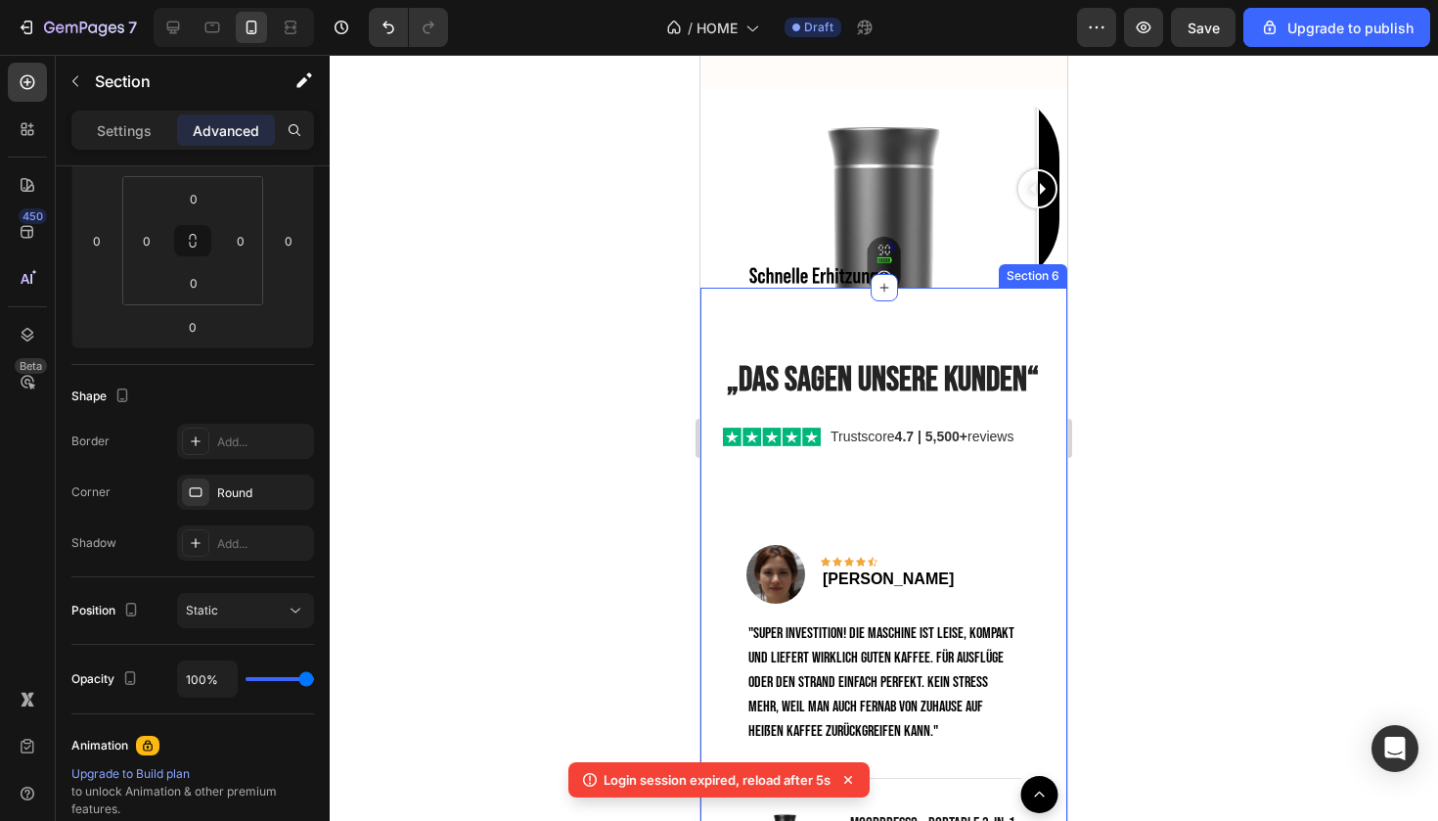
scroll to position [3689, 0]
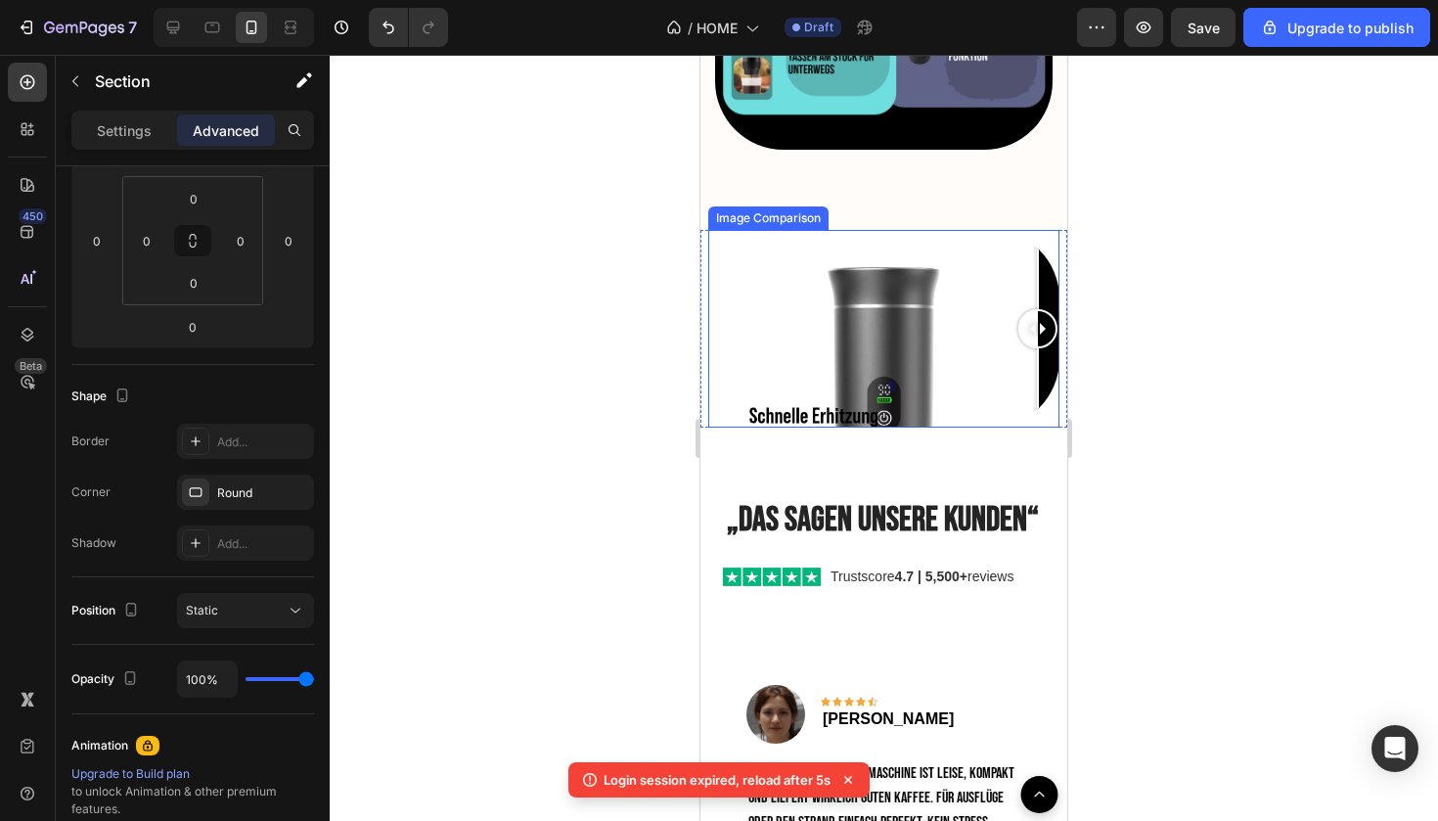
click at [797, 307] on div at bounding box center [883, 329] width 351 height 198
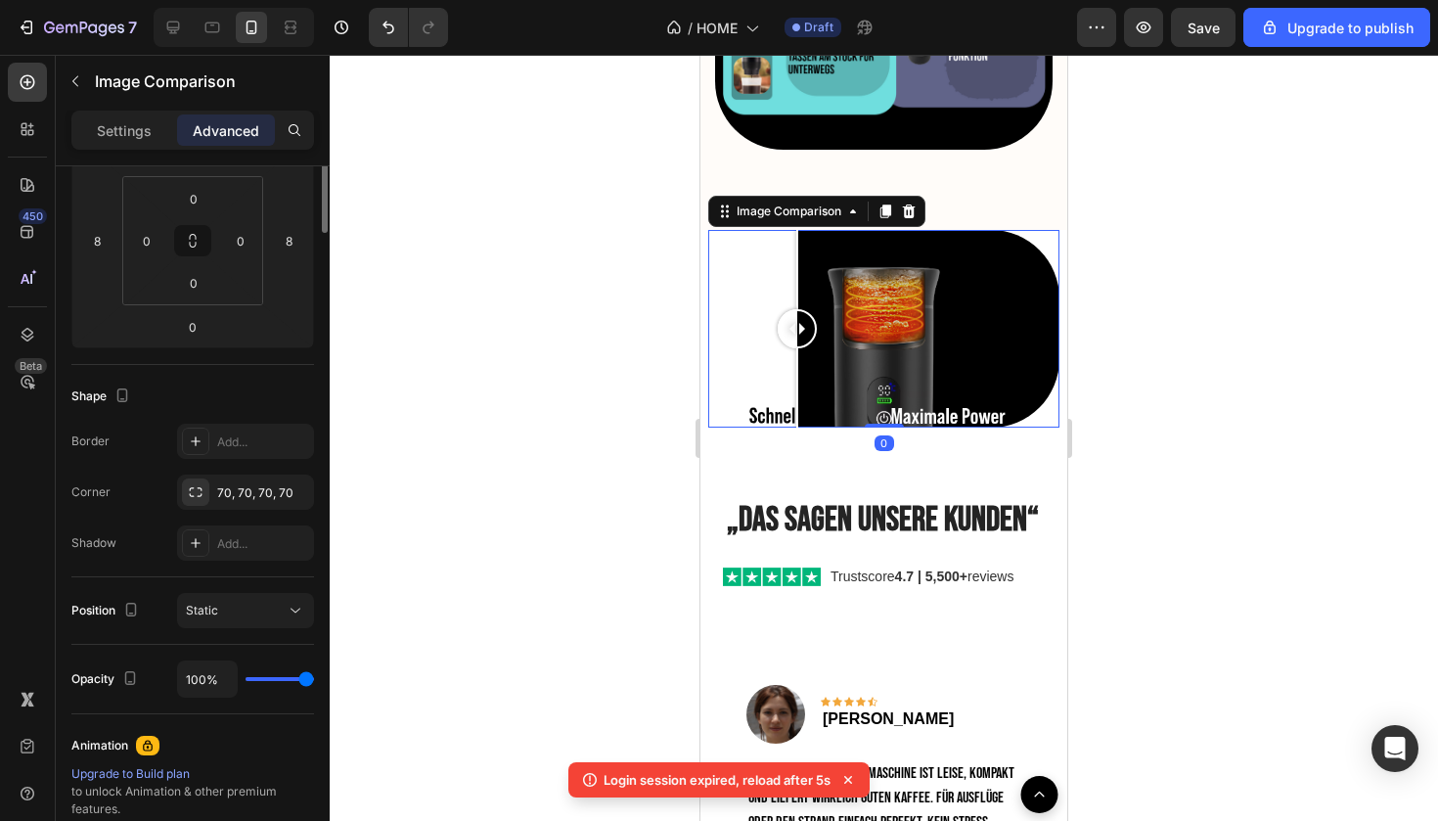
scroll to position [0, 0]
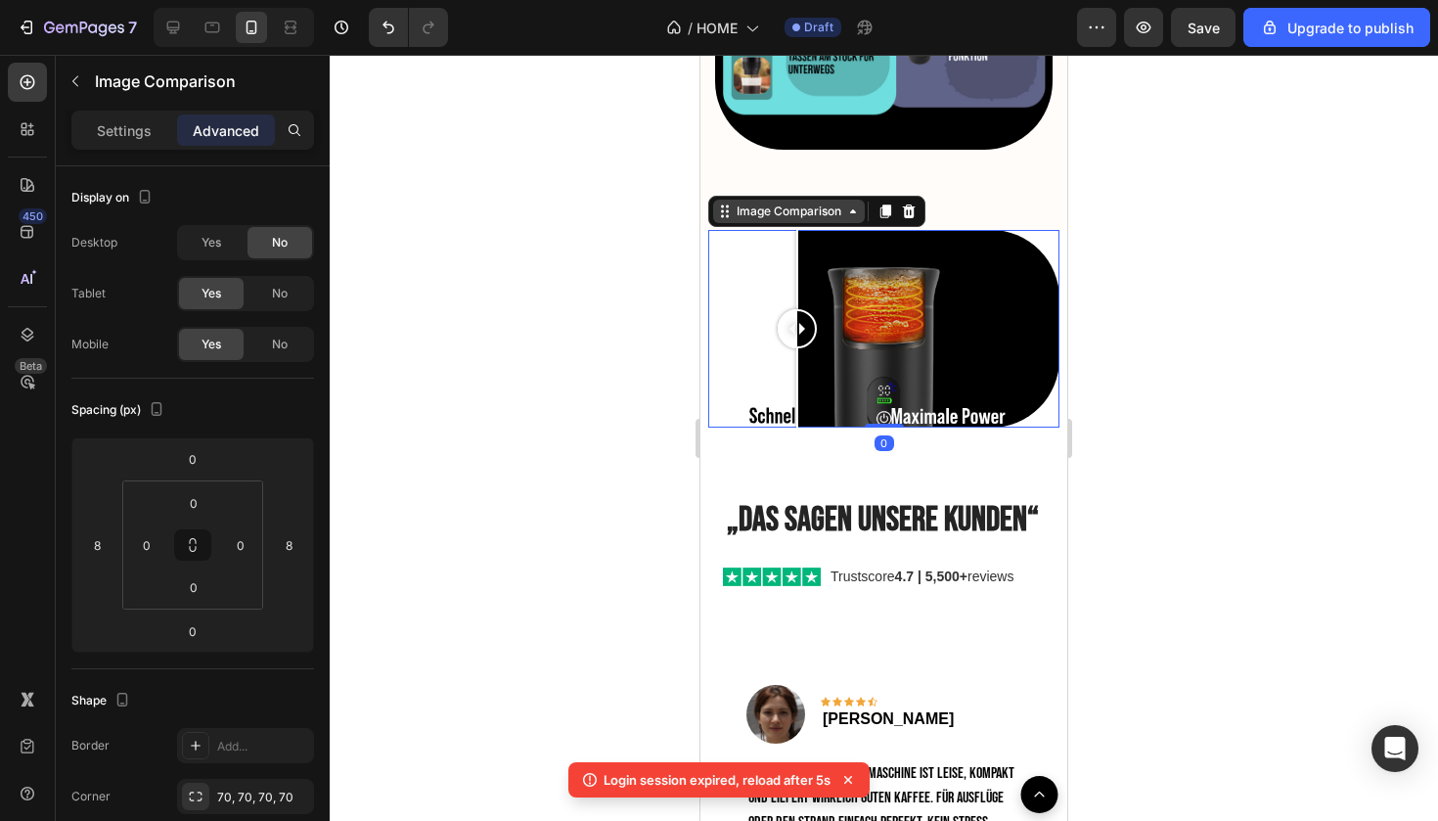
click at [834, 207] on div "Image Comparison" at bounding box center [789, 212] width 113 height 18
click at [834, 208] on div "Image Comparison" at bounding box center [789, 212] width 113 height 18
click at [737, 210] on div "Image Comparison" at bounding box center [789, 212] width 113 height 18
click at [727, 210] on icon at bounding box center [725, 212] width 16 height 16
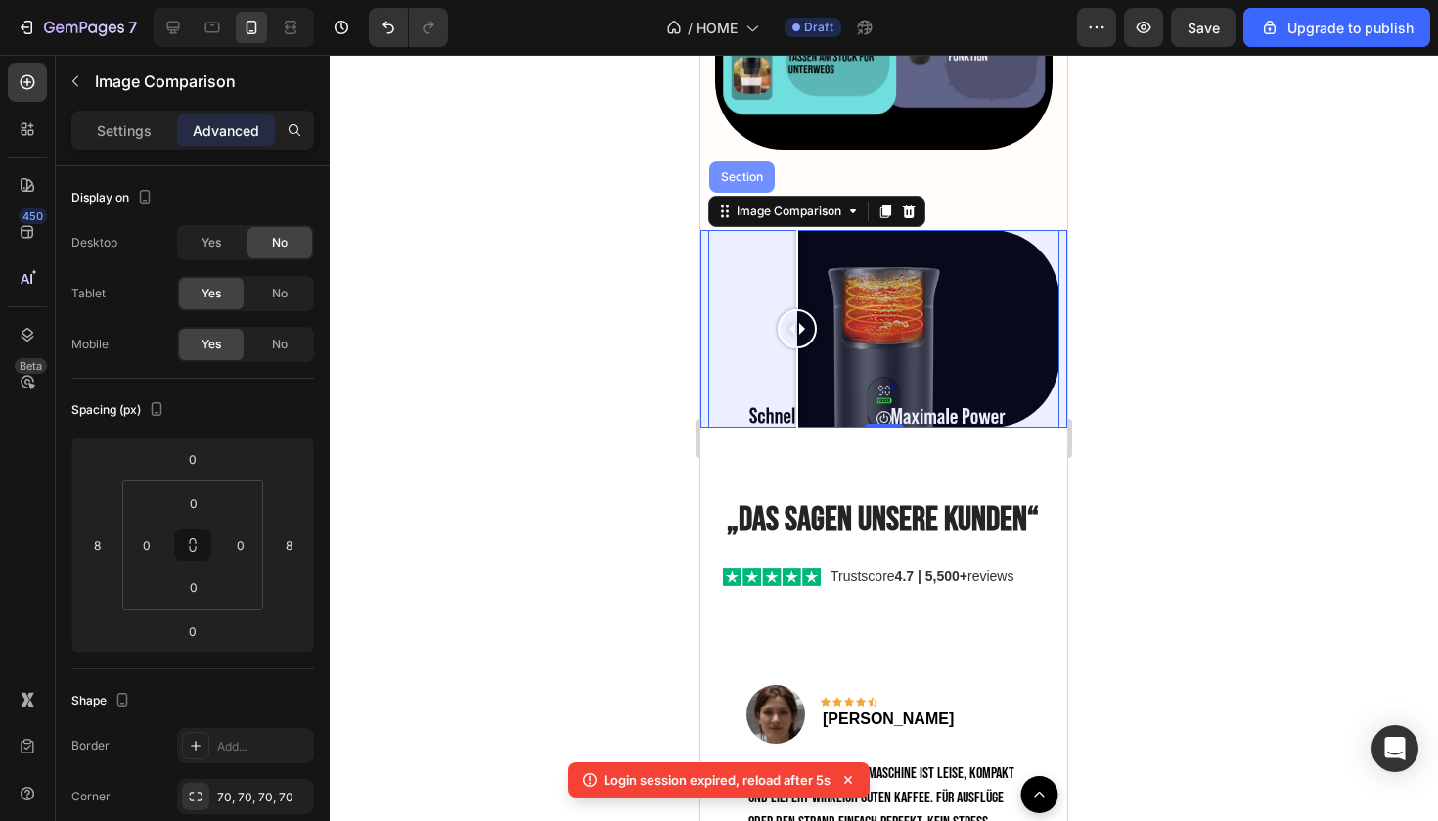
click at [753, 181] on div "Section" at bounding box center [742, 176] width 66 height 31
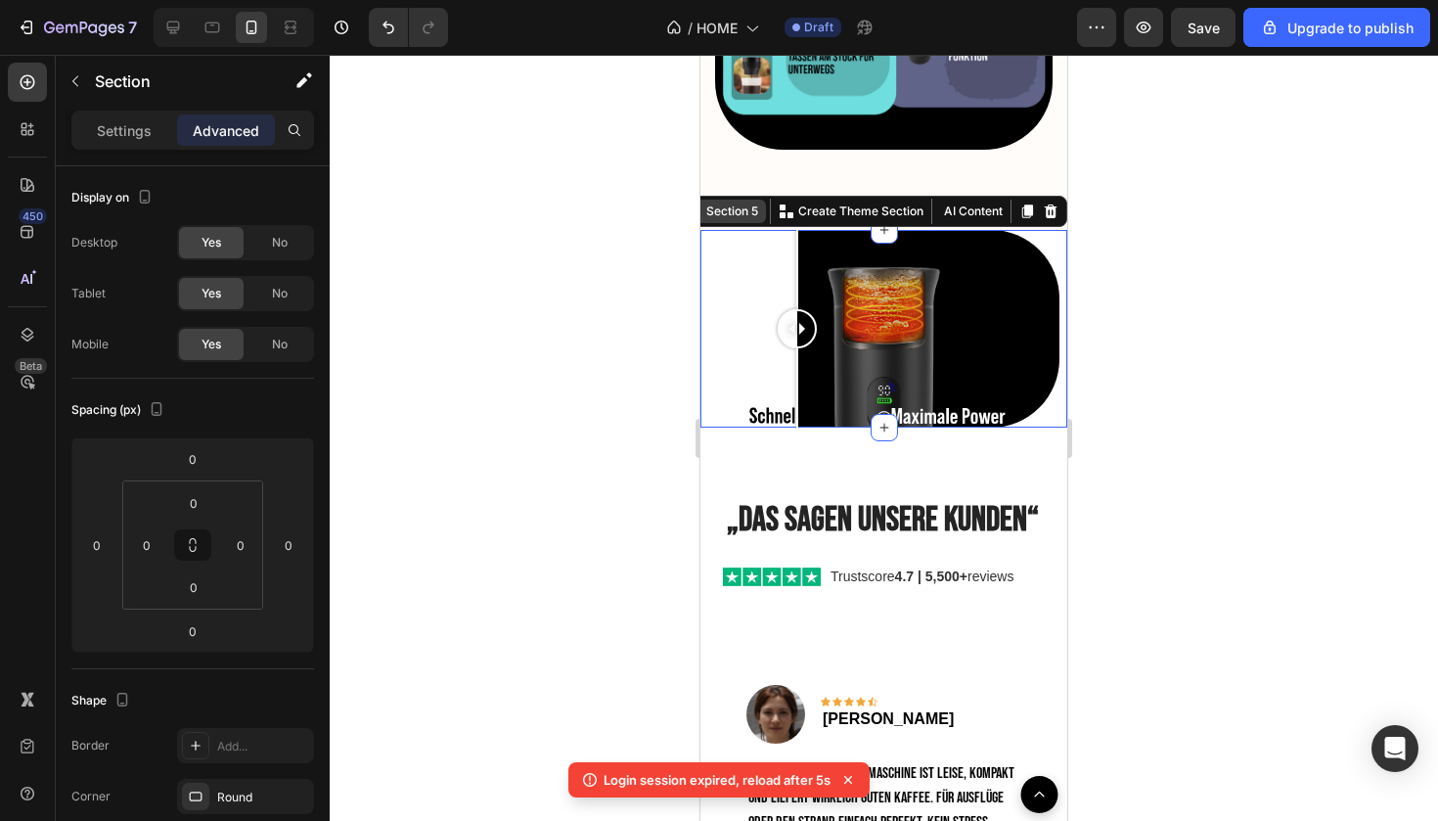
click at [753, 211] on div "Section 5" at bounding box center [733, 212] width 60 height 18
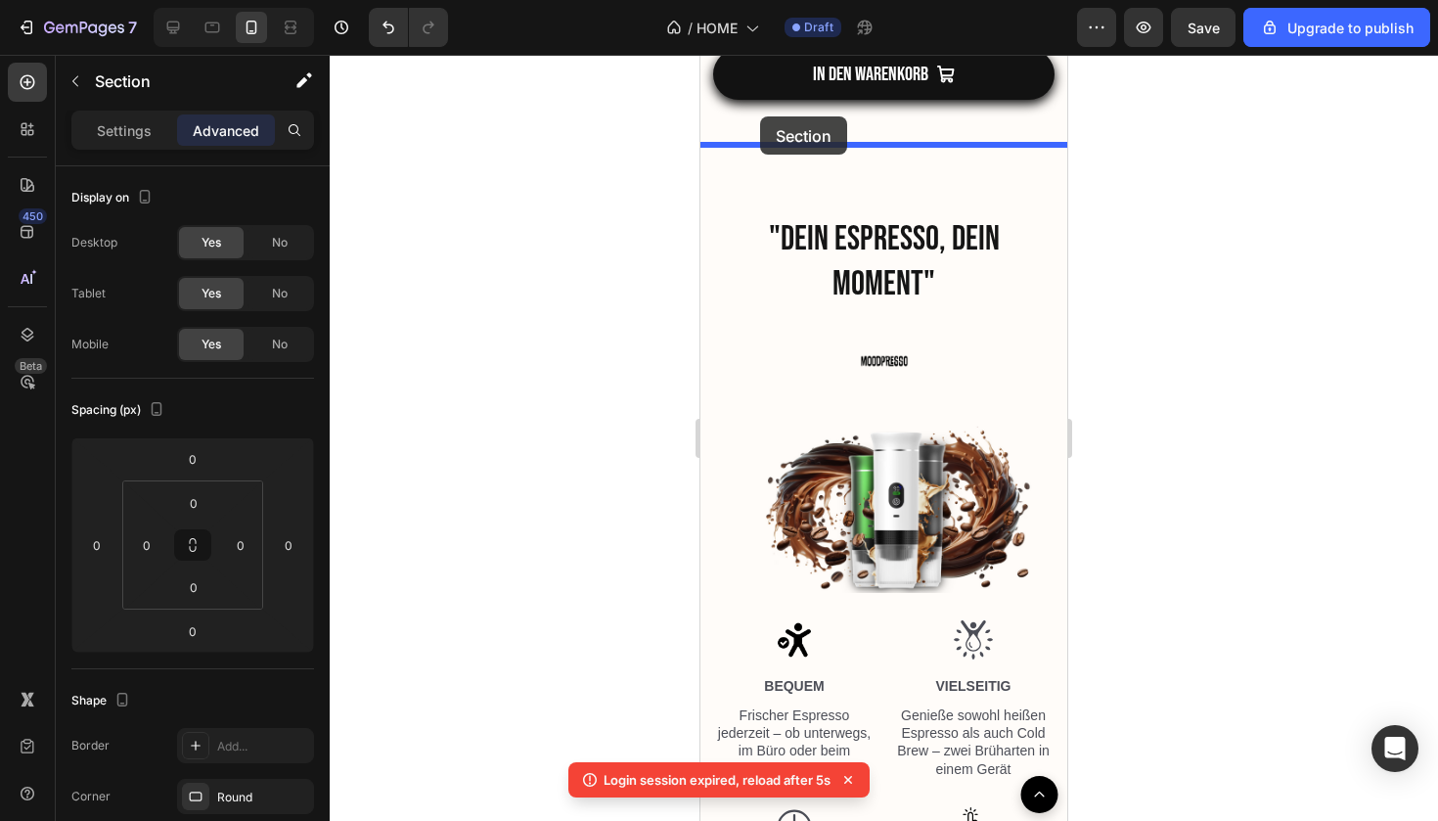
scroll to position [2135, 0]
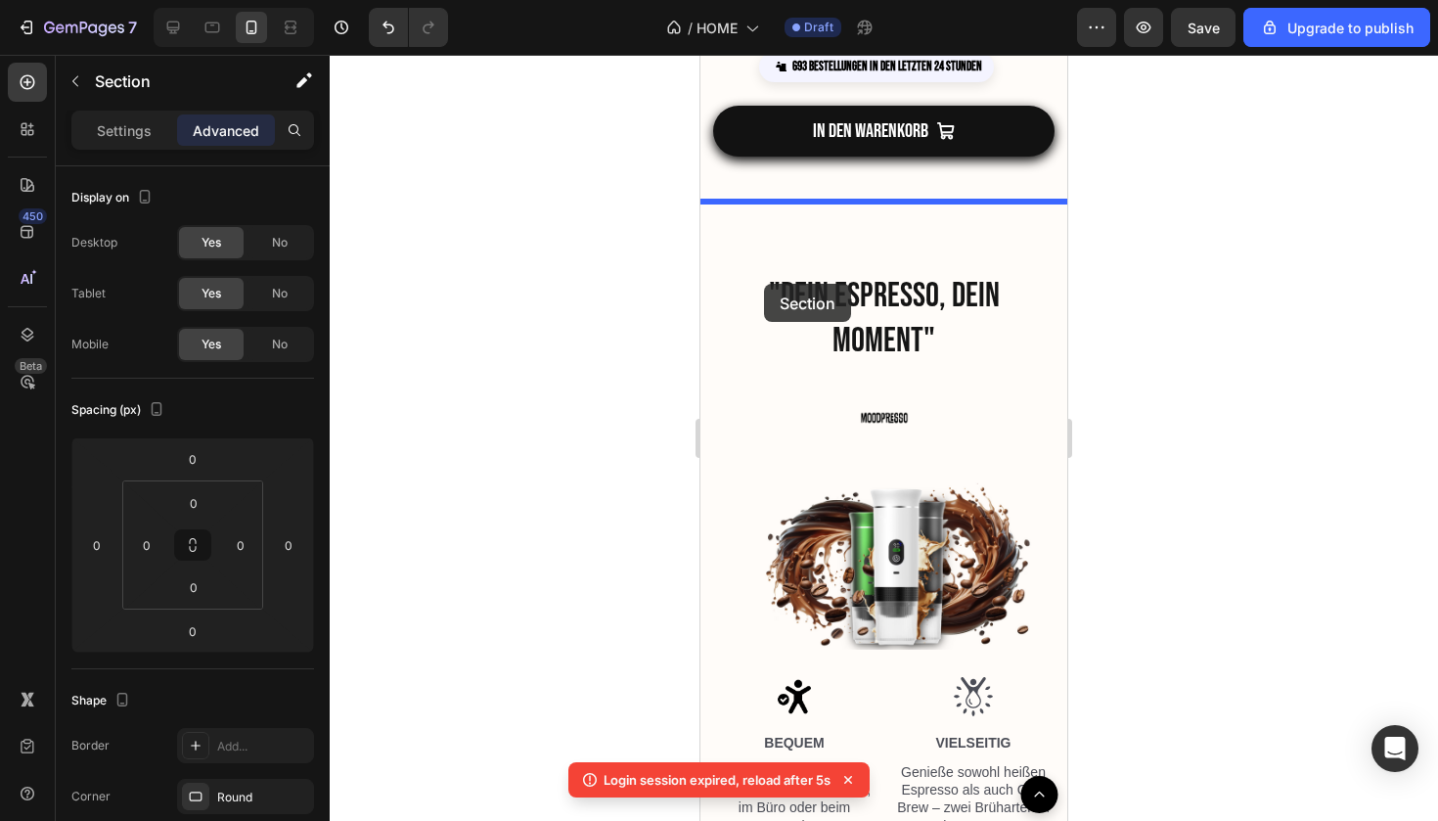
drag, startPoint x: 752, startPoint y: 210, endPoint x: 764, endPoint y: 284, distance: 74.3
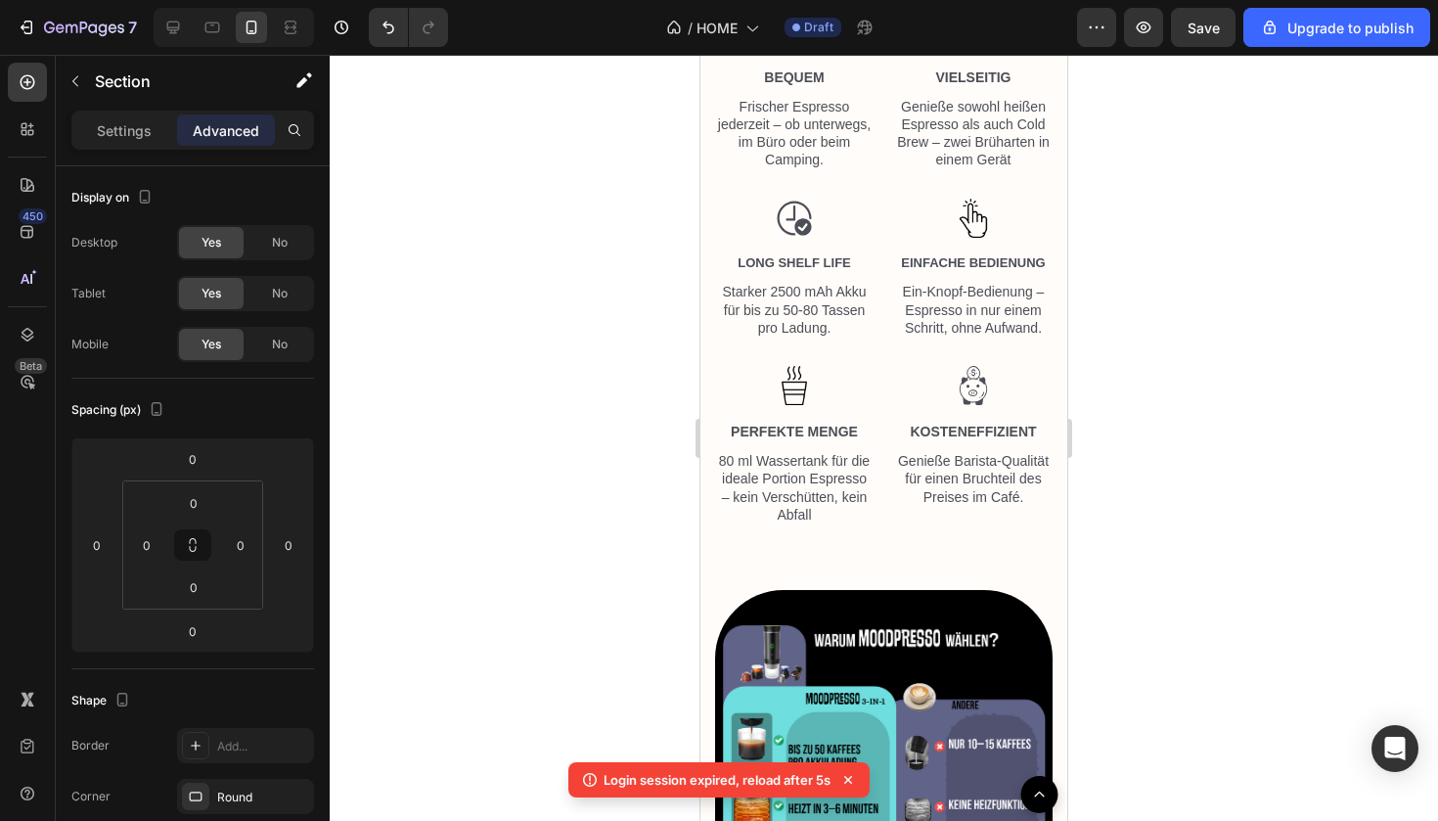
scroll to position [3057, 0]
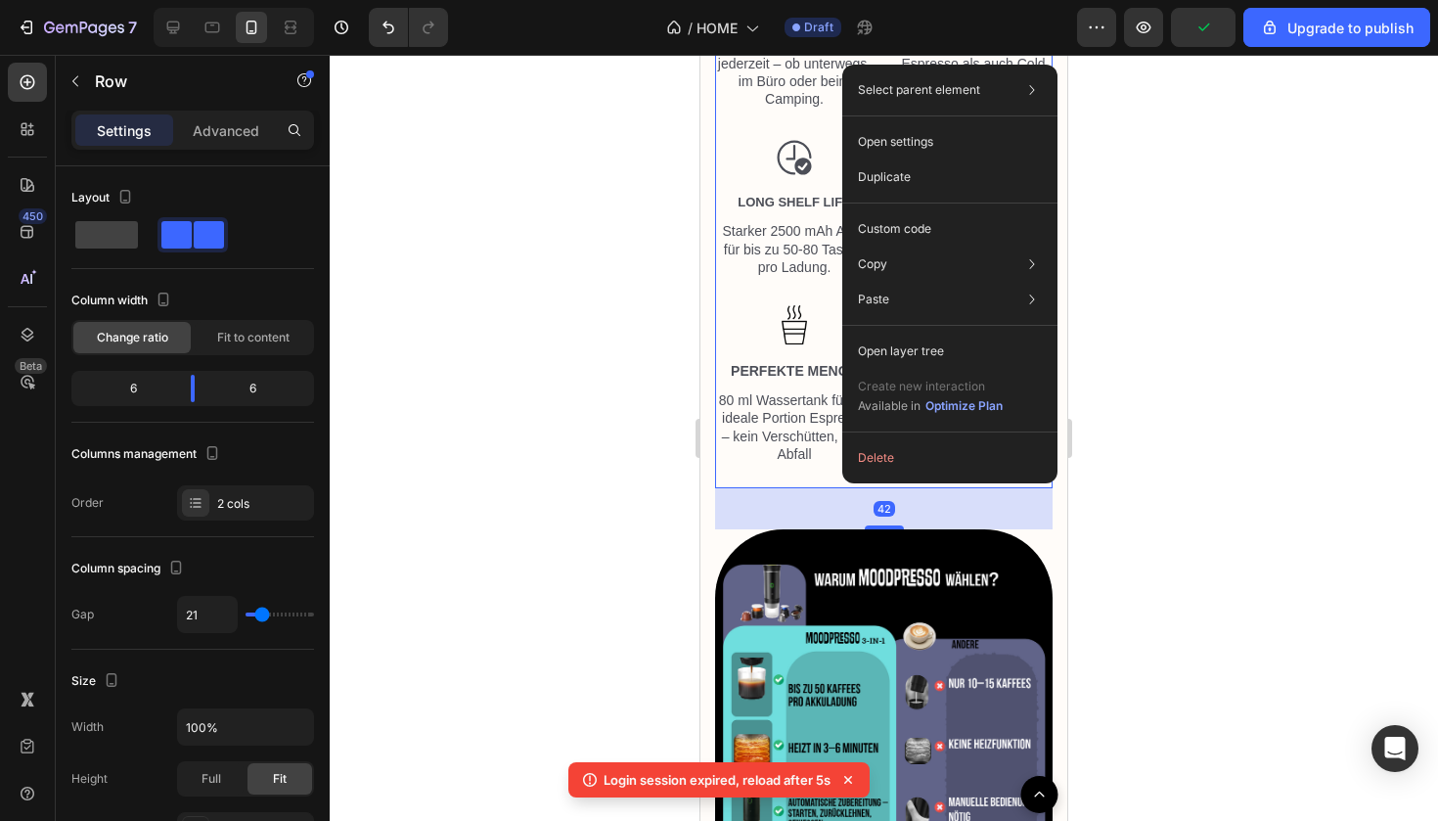
click at [840, 488] on div "42" at bounding box center [884, 508] width 338 height 41
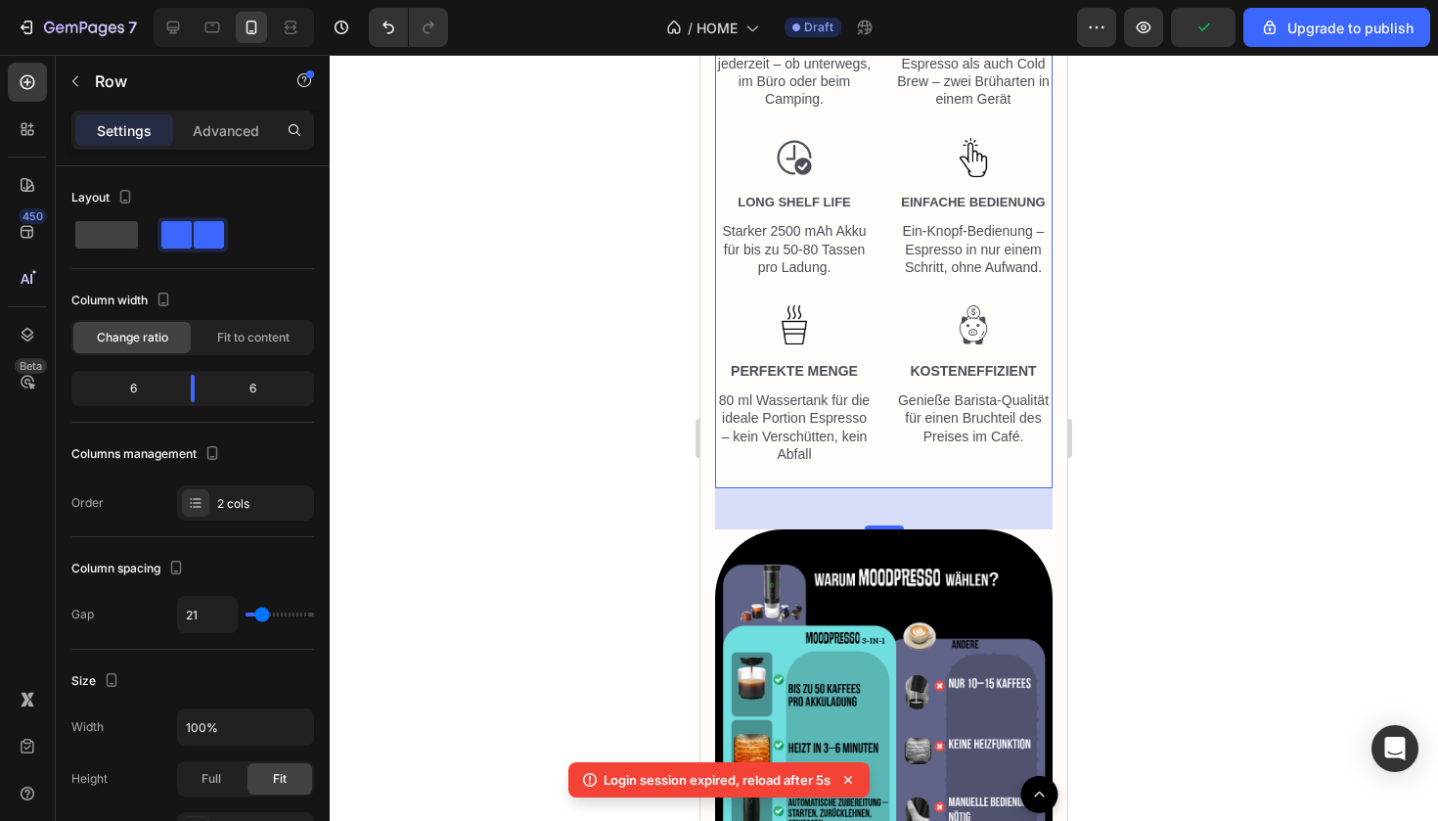
click at [605, 488] on div at bounding box center [884, 438] width 1109 height 766
click at [785, 475] on div "Image BEQUEM Text Block Frischer Espresso jederzeit – ob unterwegs, im Büro ode…" at bounding box center [794, 220] width 159 height 538
click at [659, 548] on div at bounding box center [884, 438] width 1109 height 766
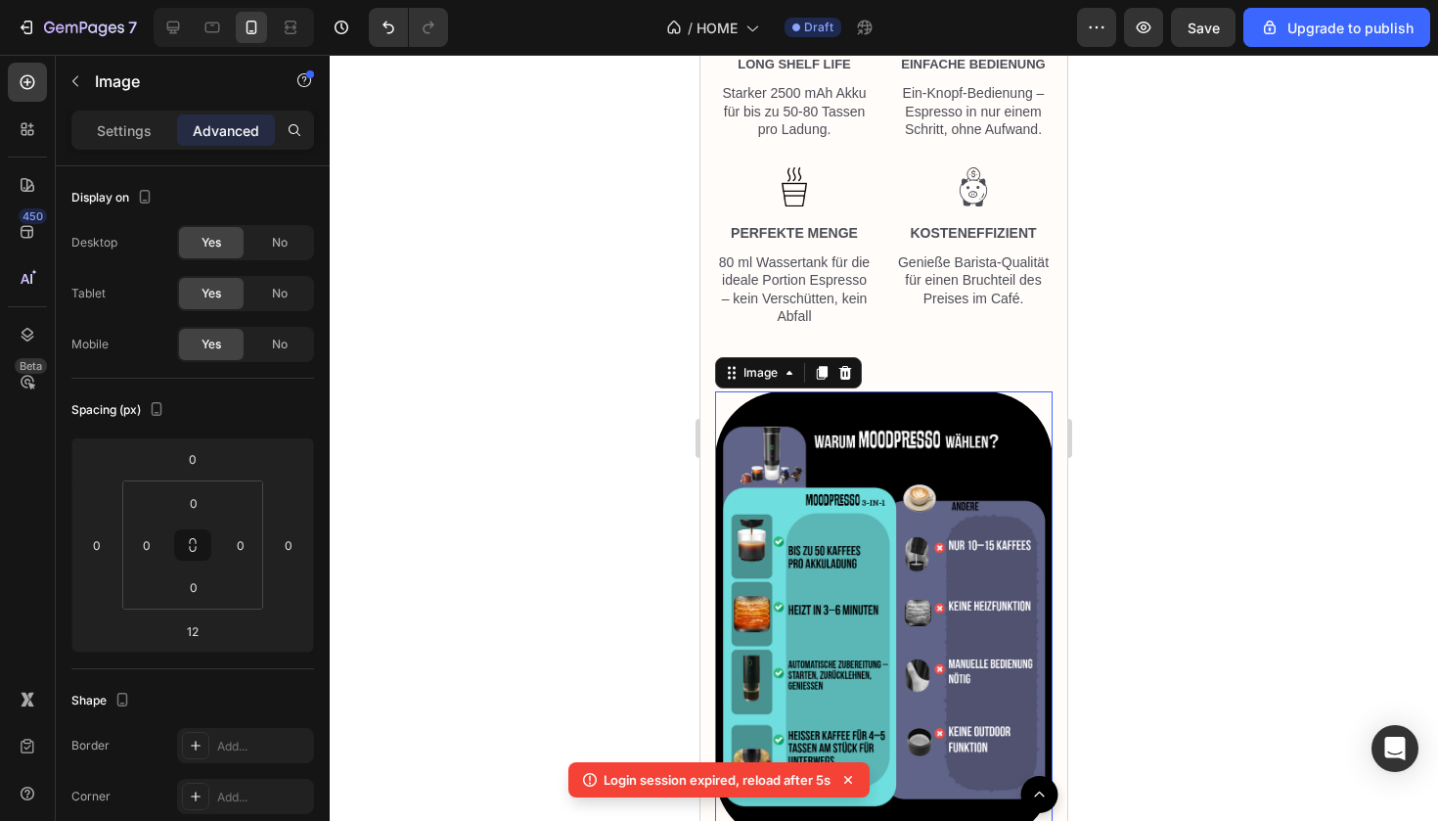
scroll to position [3788, 0]
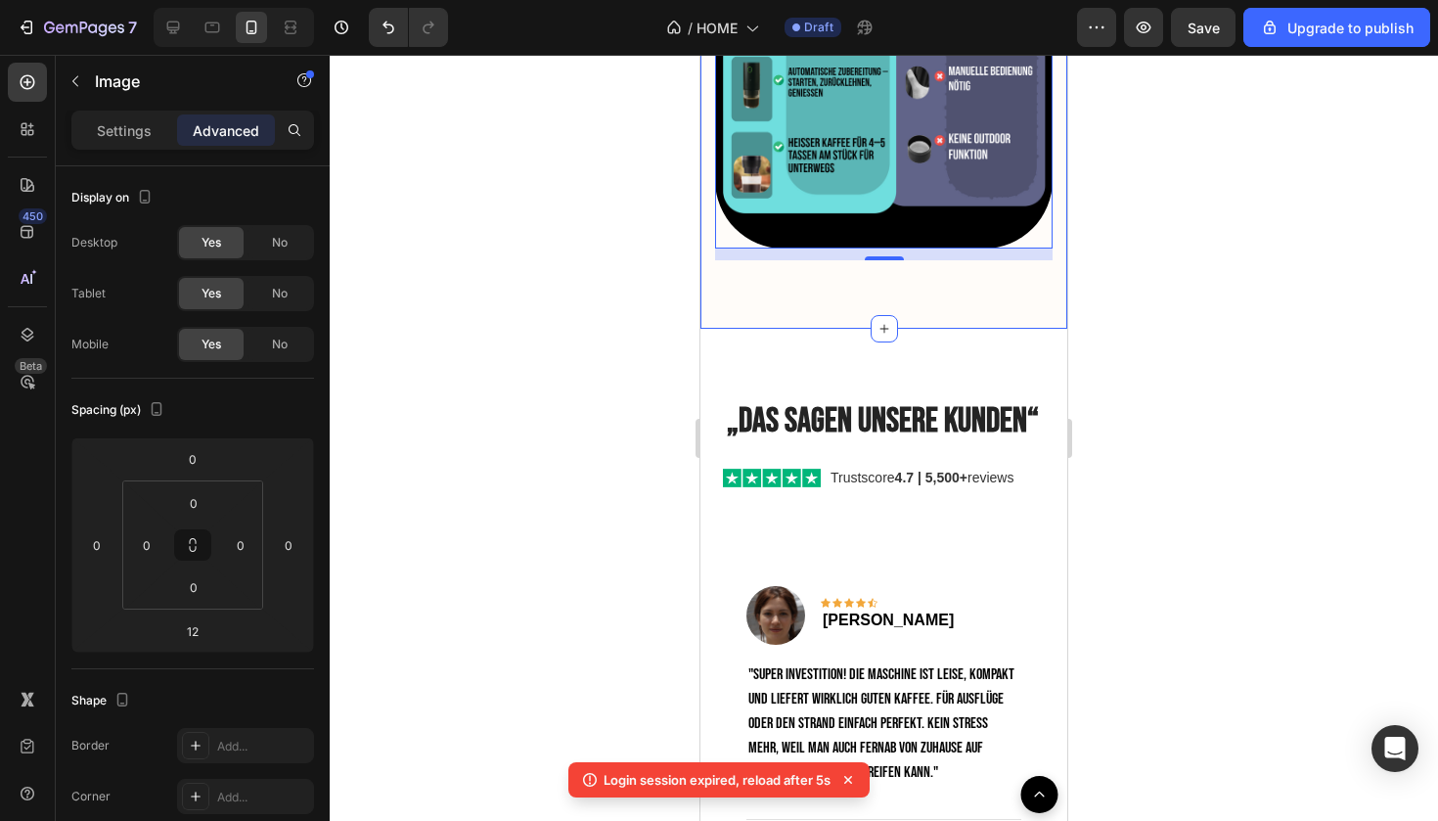
click at [1164, 312] on div at bounding box center [884, 438] width 1109 height 766
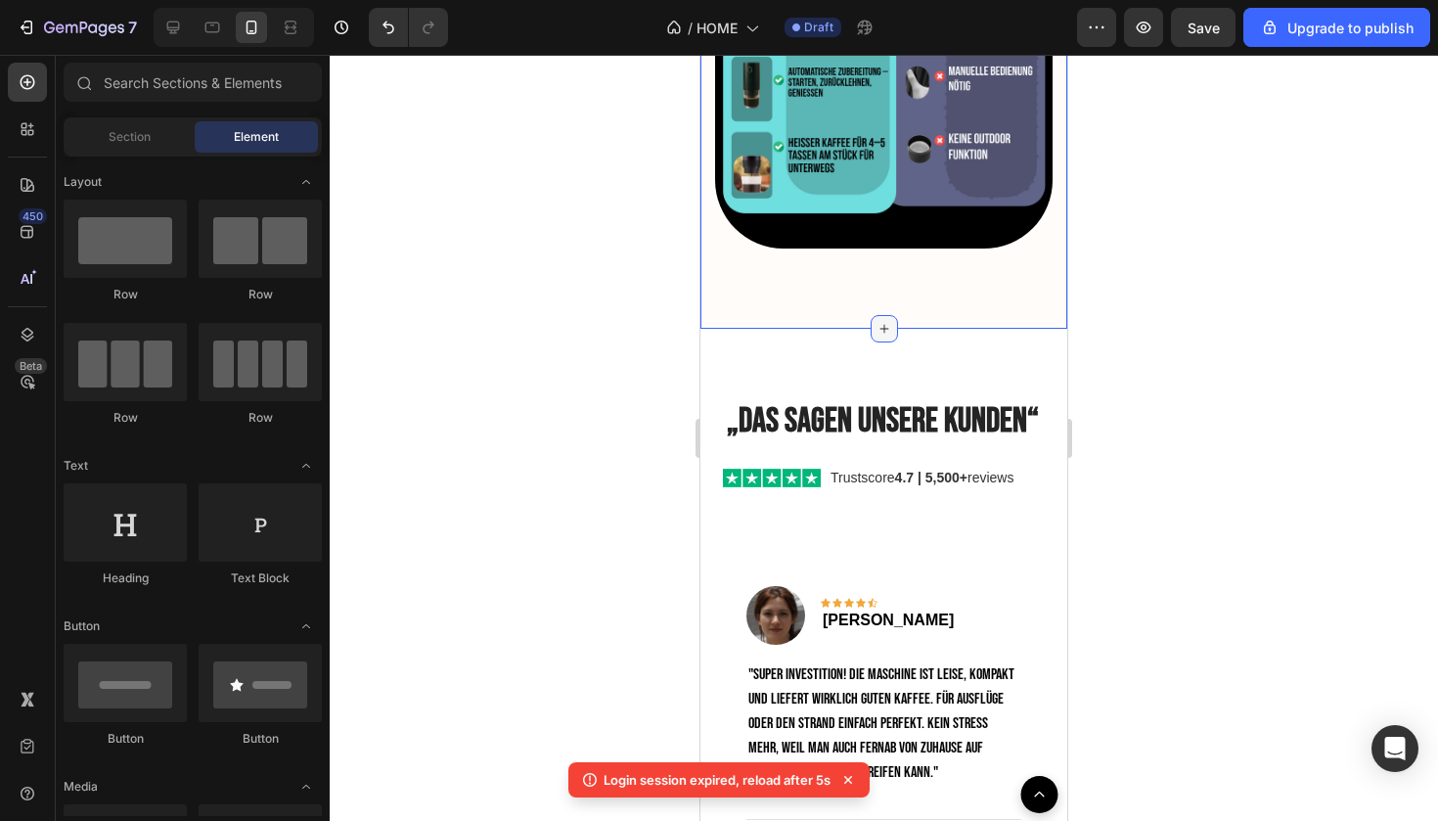
click at [882, 327] on icon at bounding box center [885, 329] width 16 height 16
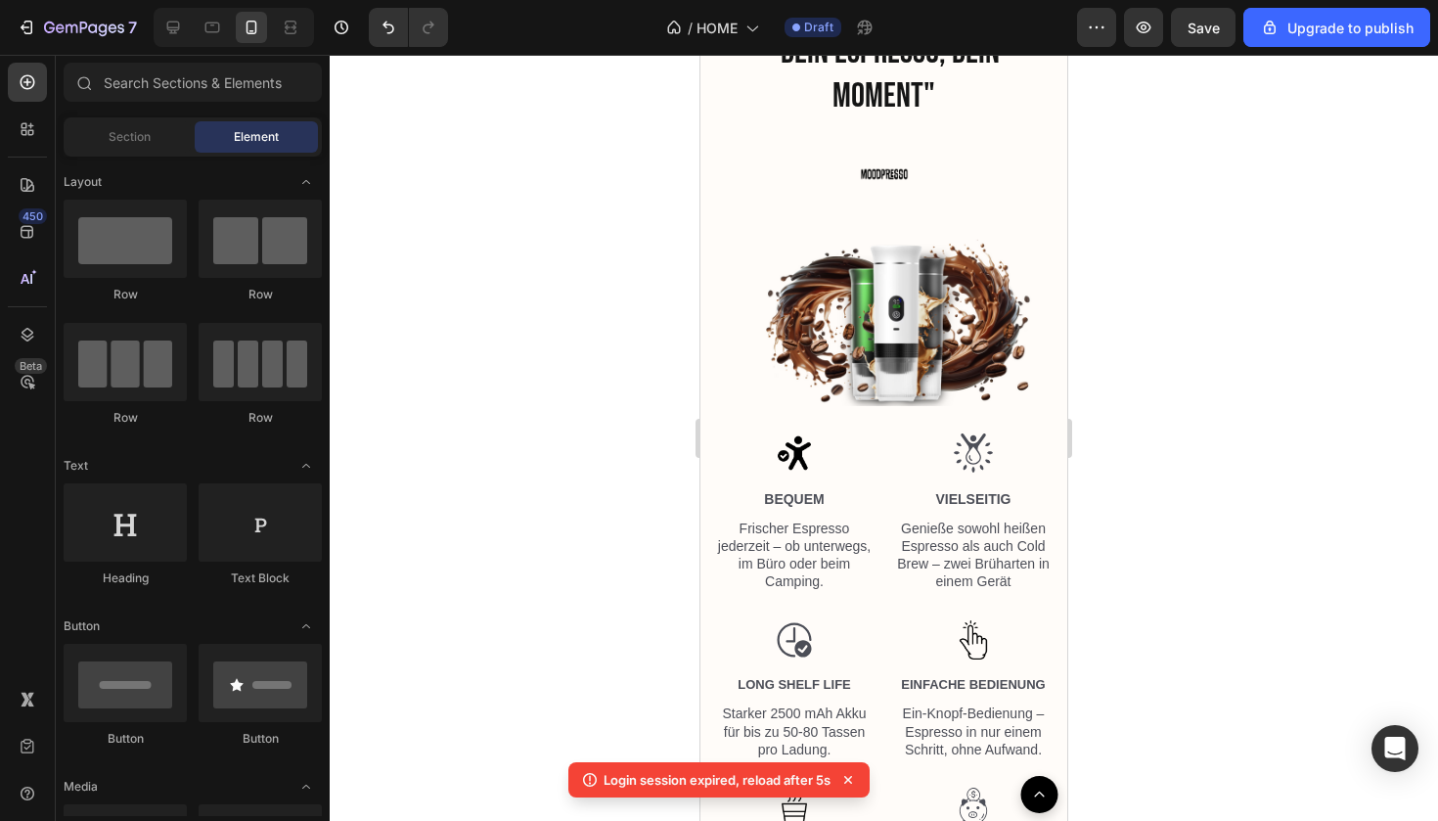
scroll to position [2545, 0]
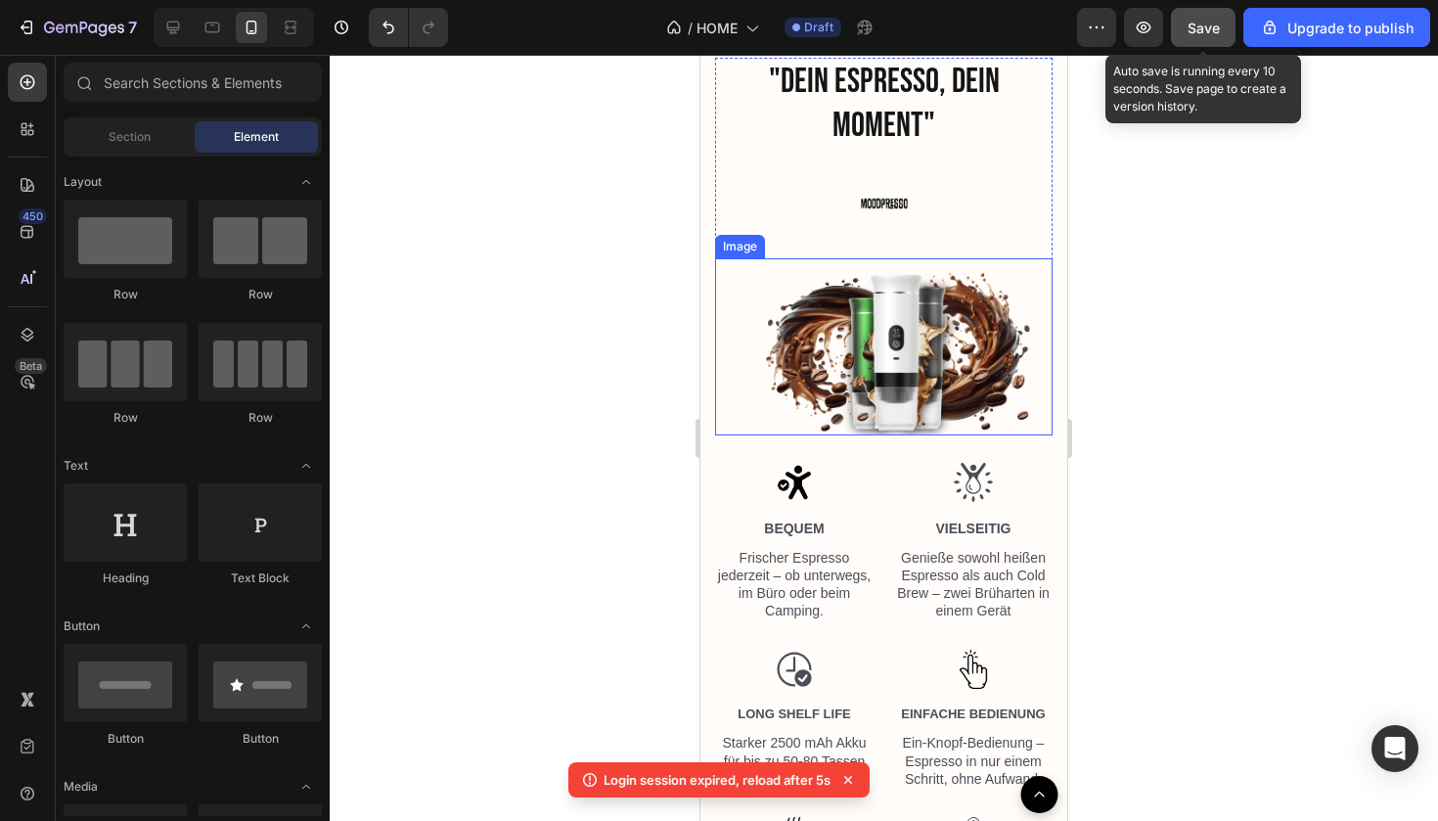
click at [1194, 23] on span "Save" at bounding box center [1204, 28] width 32 height 17
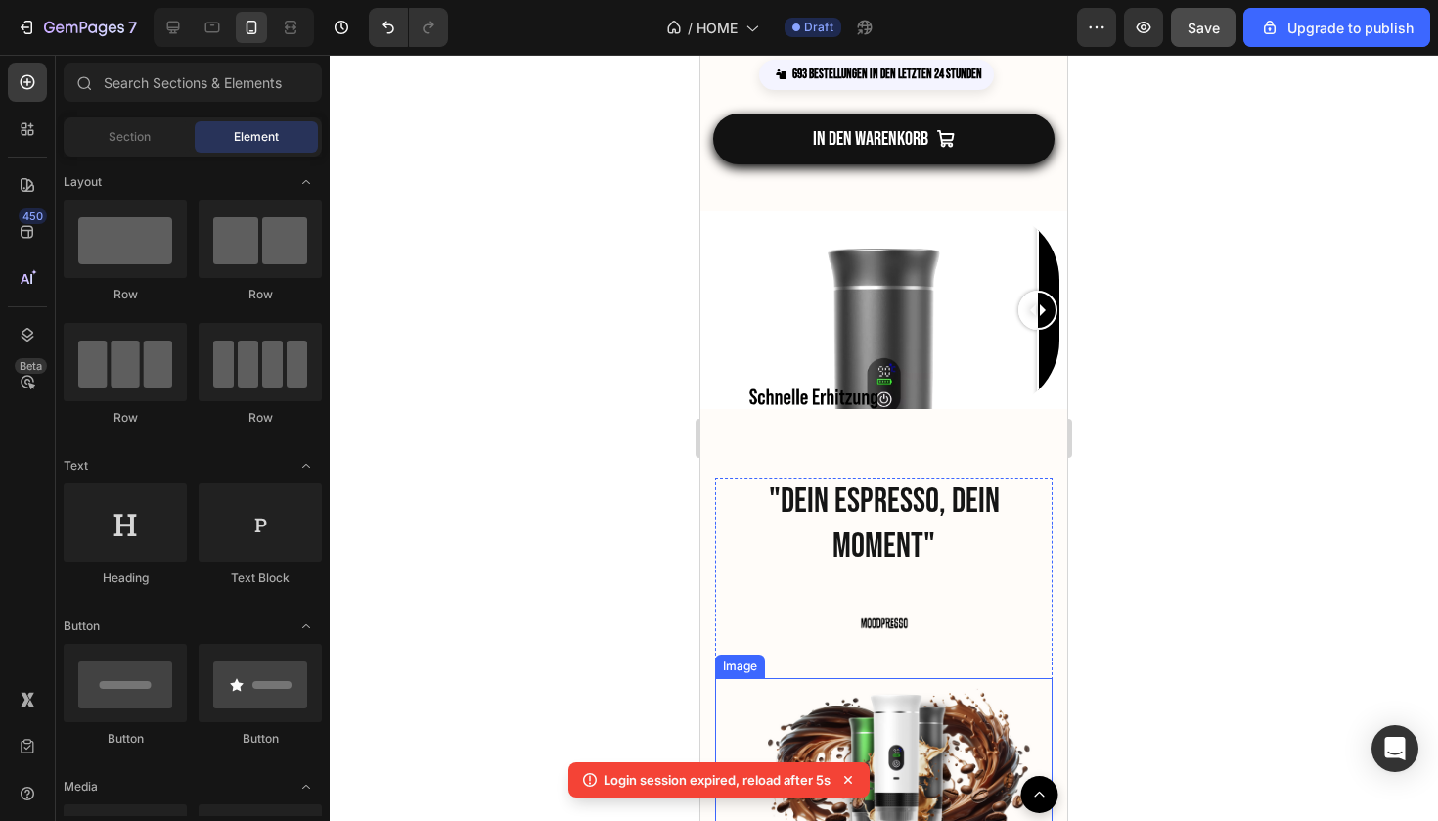
scroll to position [2100, 0]
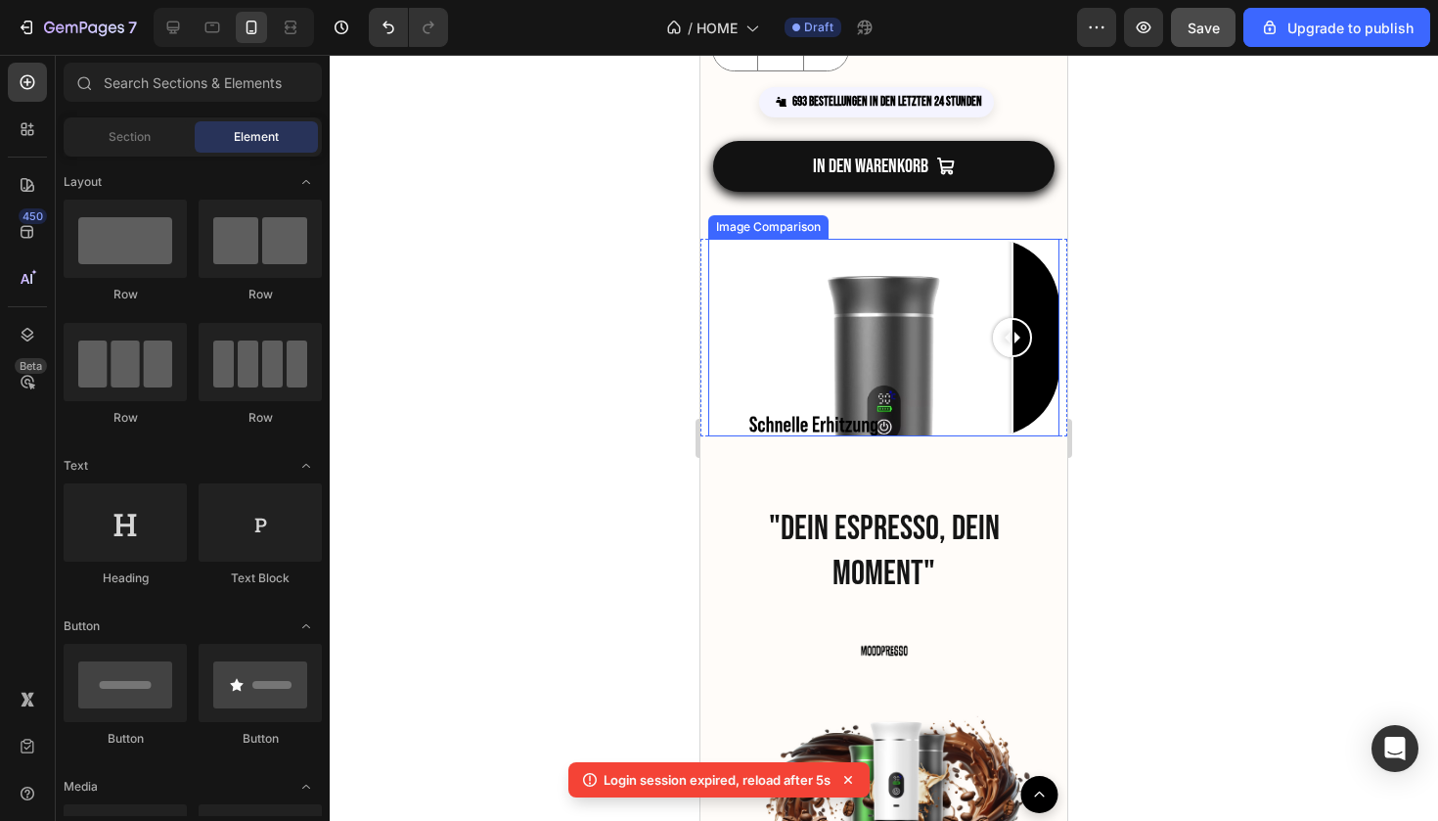
click at [1013, 392] on div at bounding box center [883, 338] width 351 height 198
click at [1058, 250] on img at bounding box center [883, 338] width 351 height 198
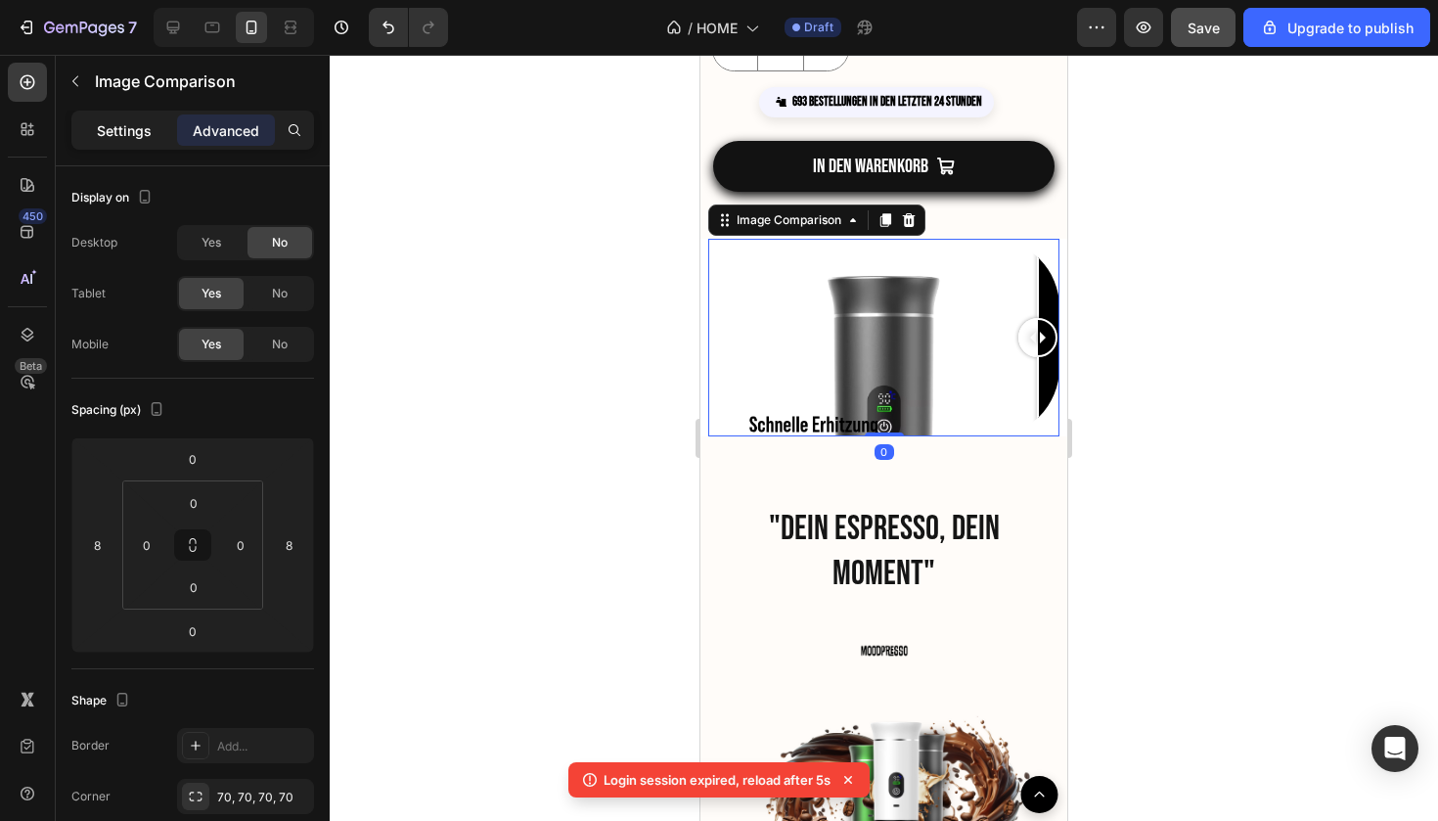
click at [154, 135] on div "Settings" at bounding box center [124, 129] width 98 height 31
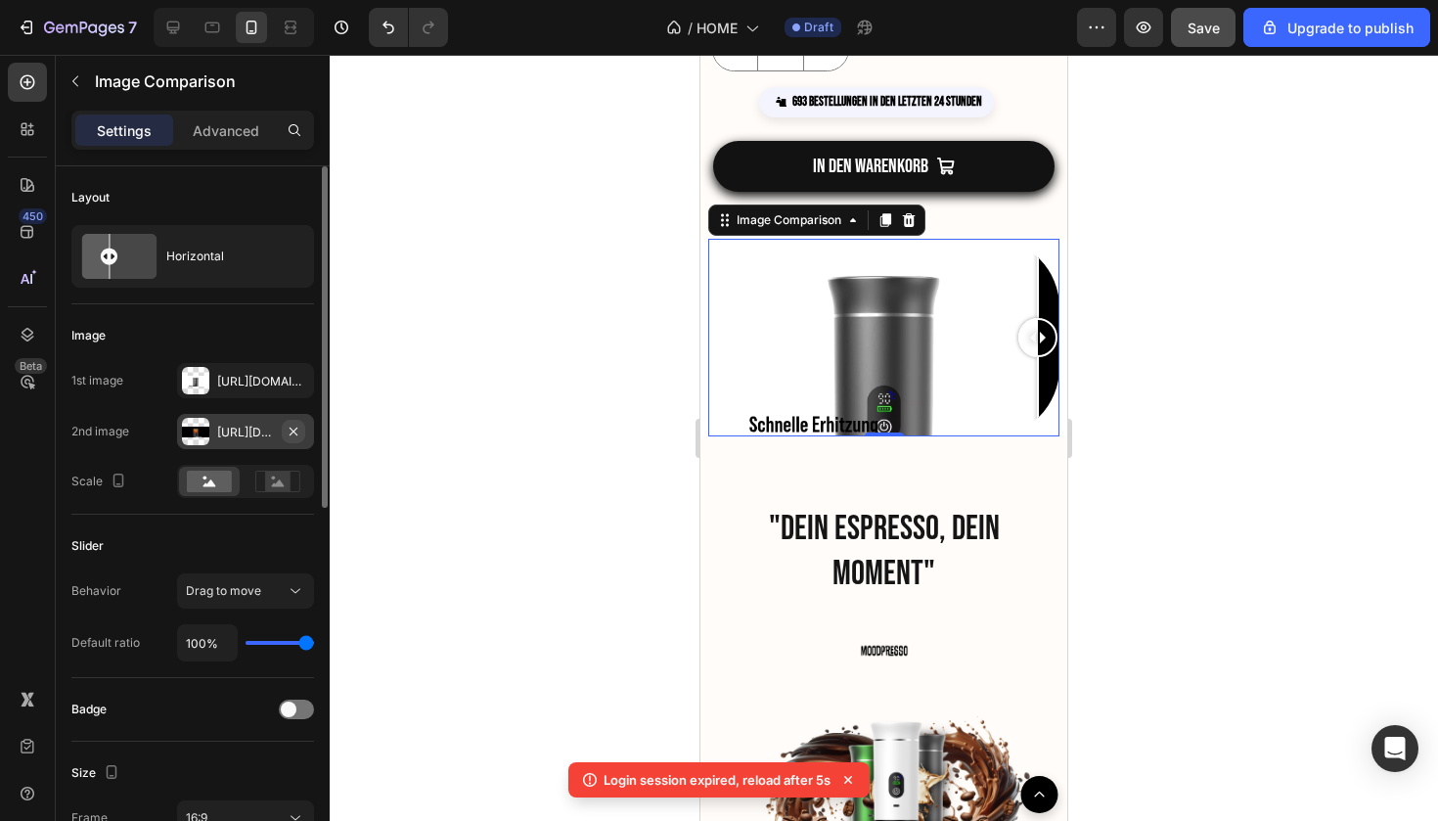
click at [300, 426] on icon "button" at bounding box center [294, 432] width 16 height 16
click at [267, 430] on div "Add..." at bounding box center [263, 433] width 92 height 18
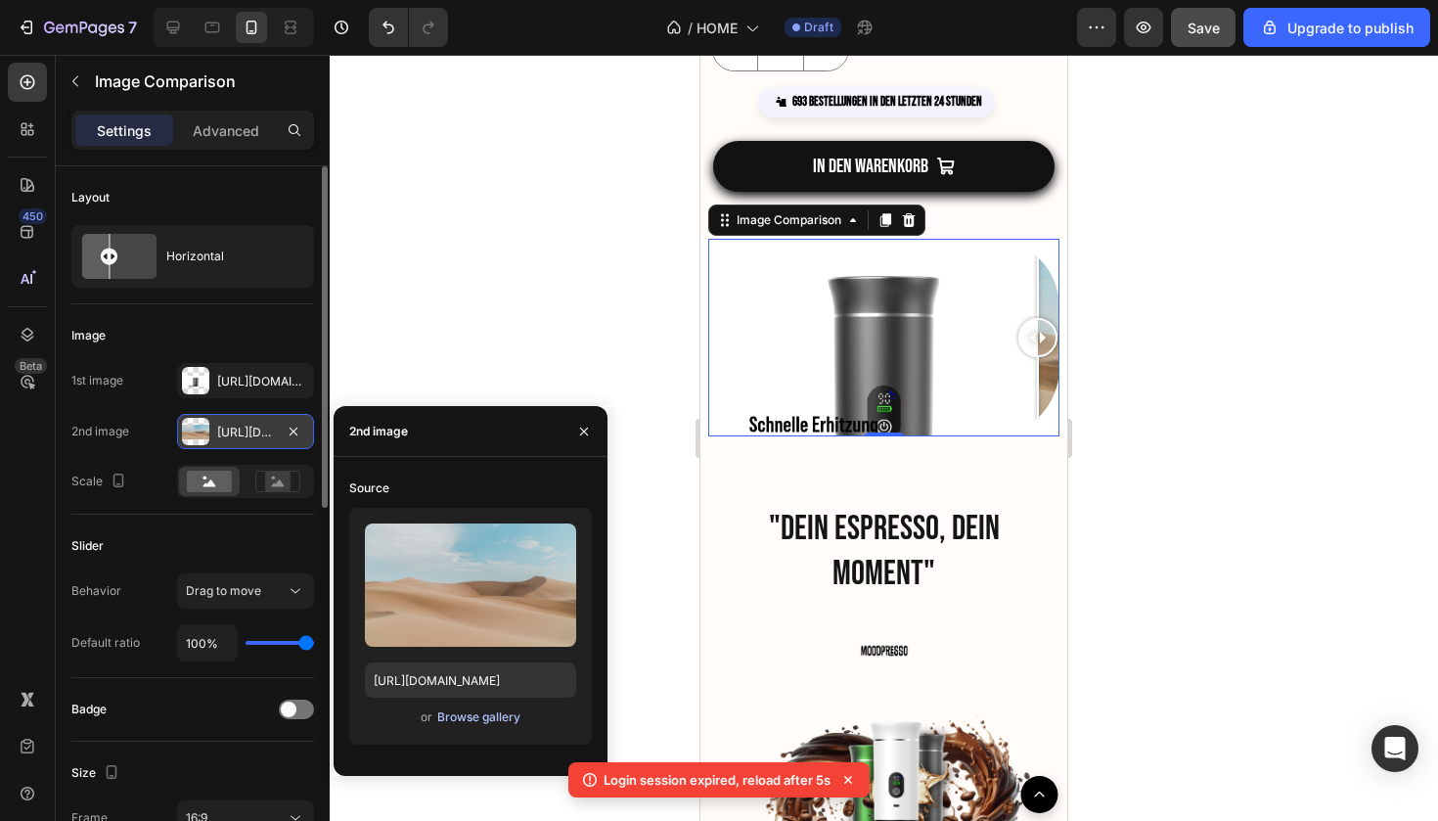
click at [470, 723] on div "Browse gallery" at bounding box center [478, 717] width 83 height 18
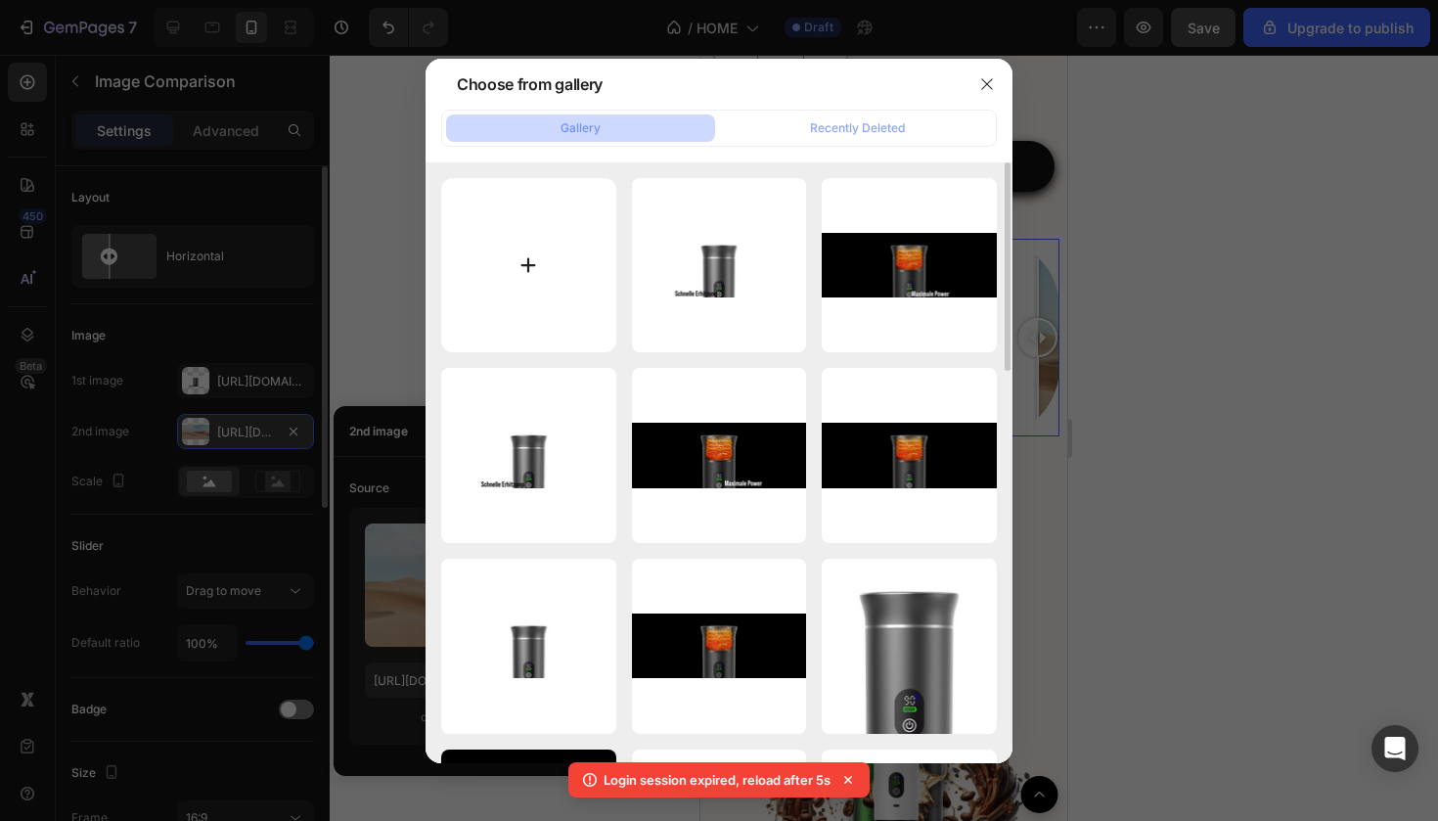
click at [536, 311] on input "file" at bounding box center [528, 265] width 175 height 175
type input "C:\fakepath\Unbenannt-3-7.png"
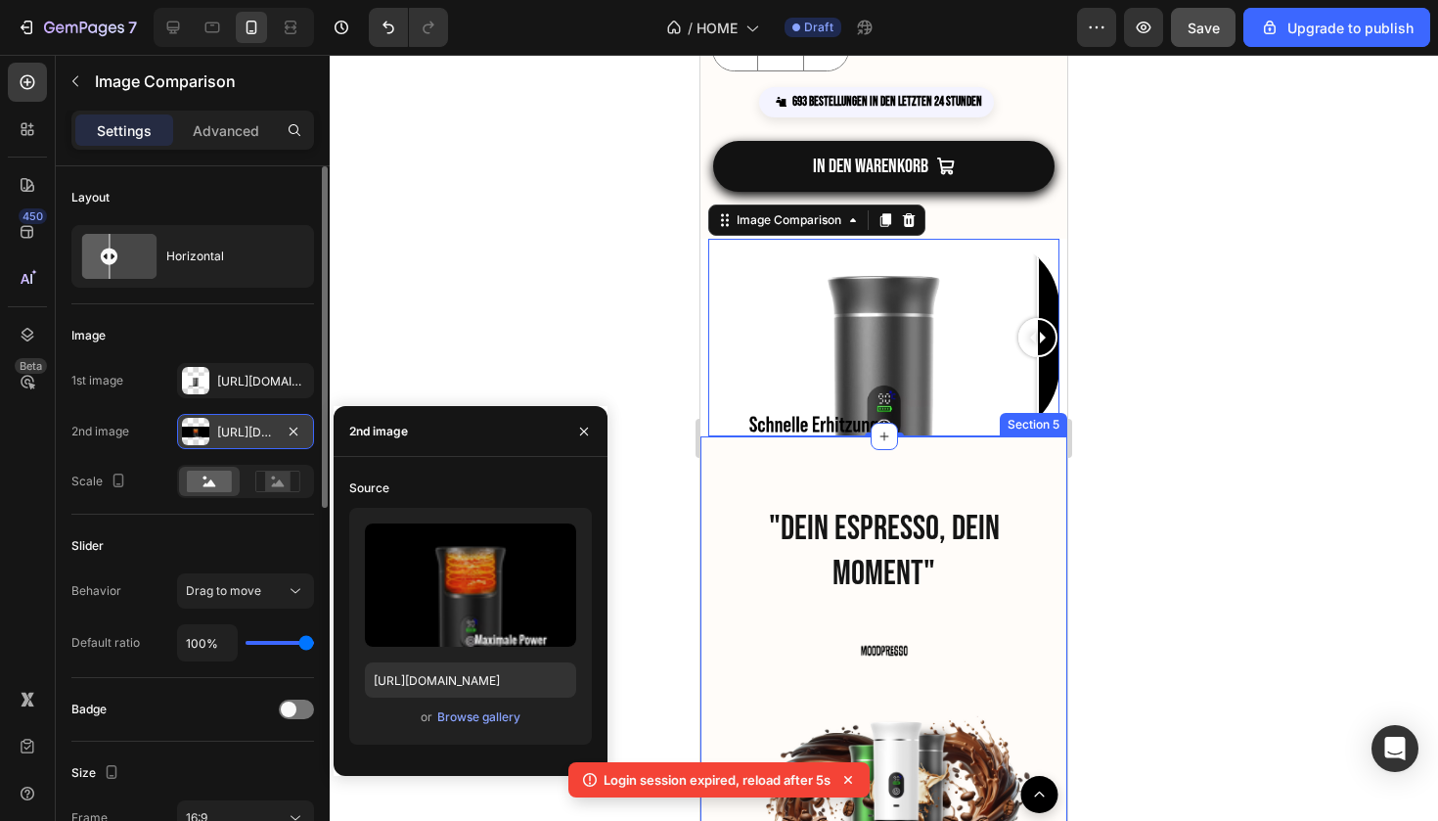
type input "https://cdn.shopify.com/s/files/1/0895/5294/5485/files/gempages_576787547858928…"
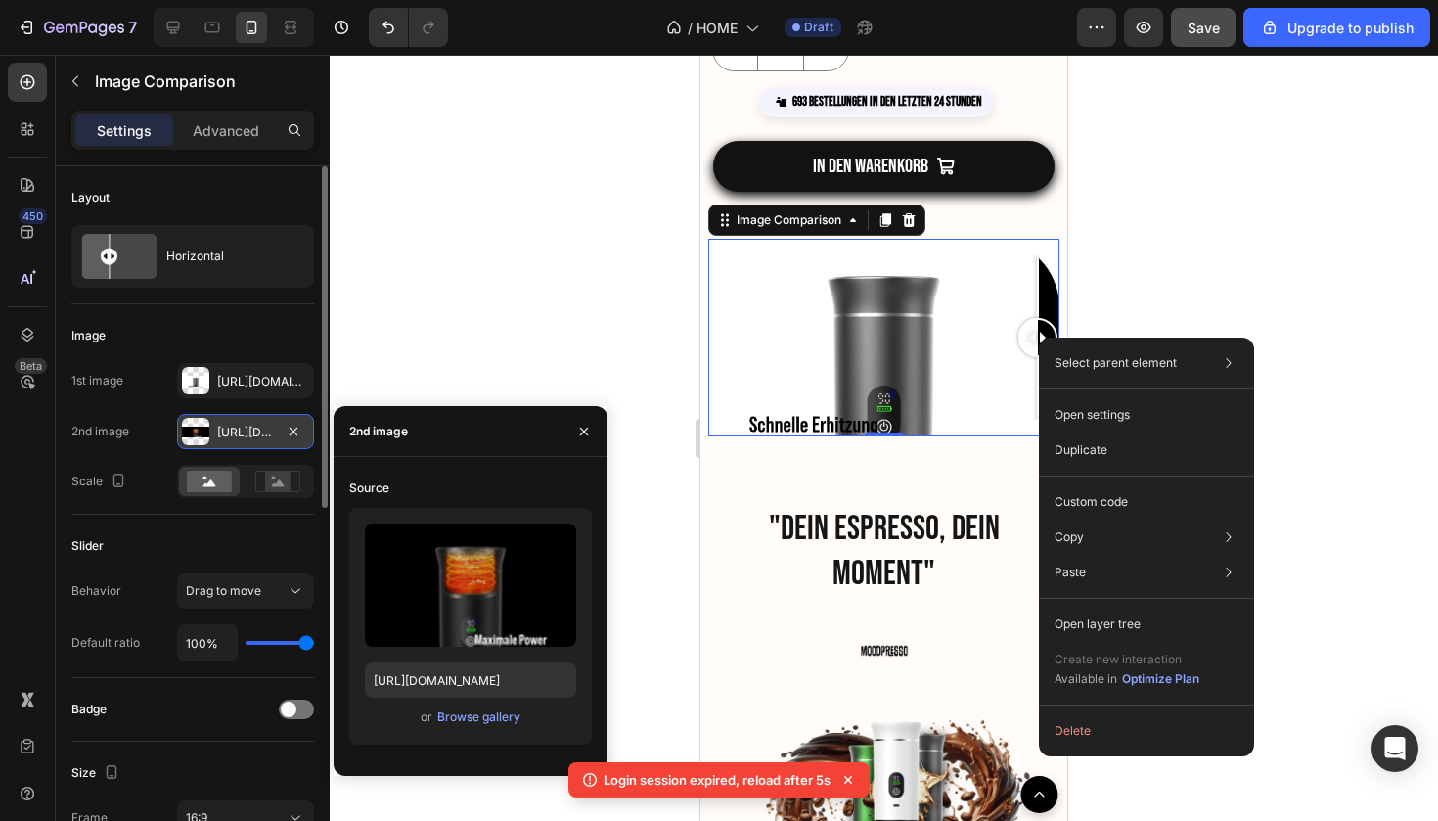
drag, startPoint x: 1039, startPoint y: 338, endPoint x: 843, endPoint y: 369, distance: 198.2
click at [650, 315] on div at bounding box center [884, 438] width 1109 height 766
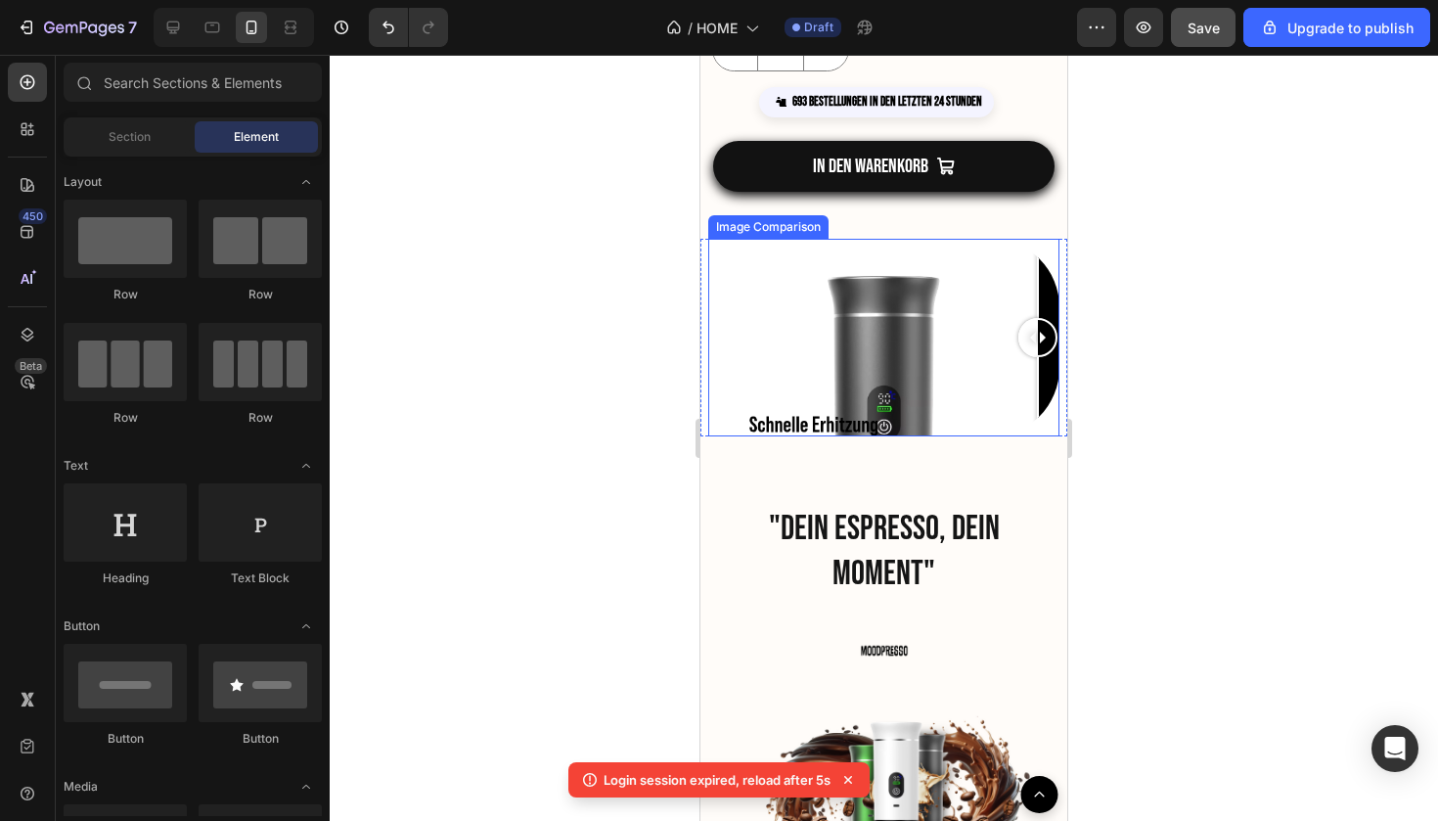
click at [983, 346] on div at bounding box center [883, 338] width 351 height 198
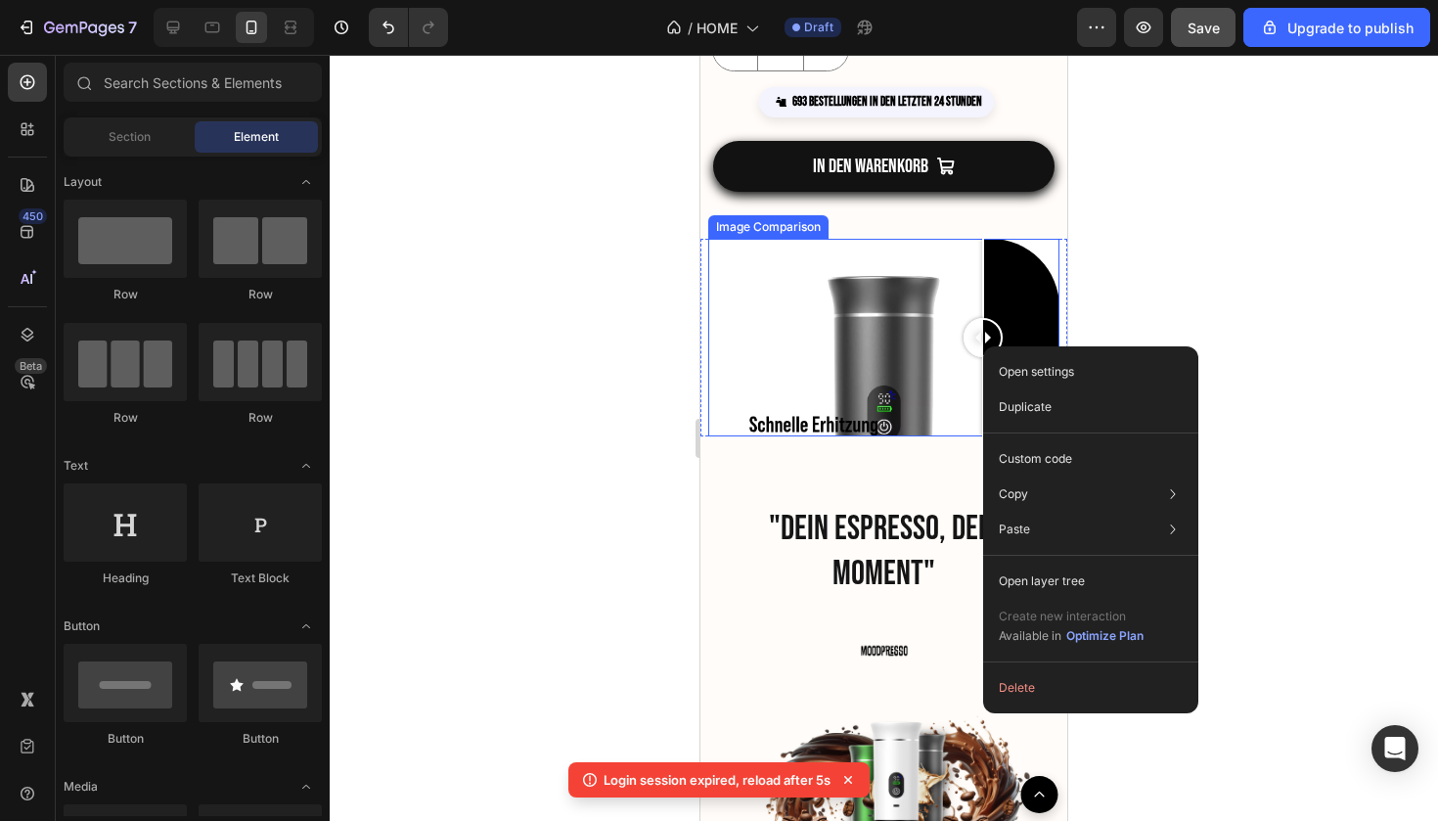
drag, startPoint x: 983, startPoint y: 346, endPoint x: 883, endPoint y: 346, distance: 100.8
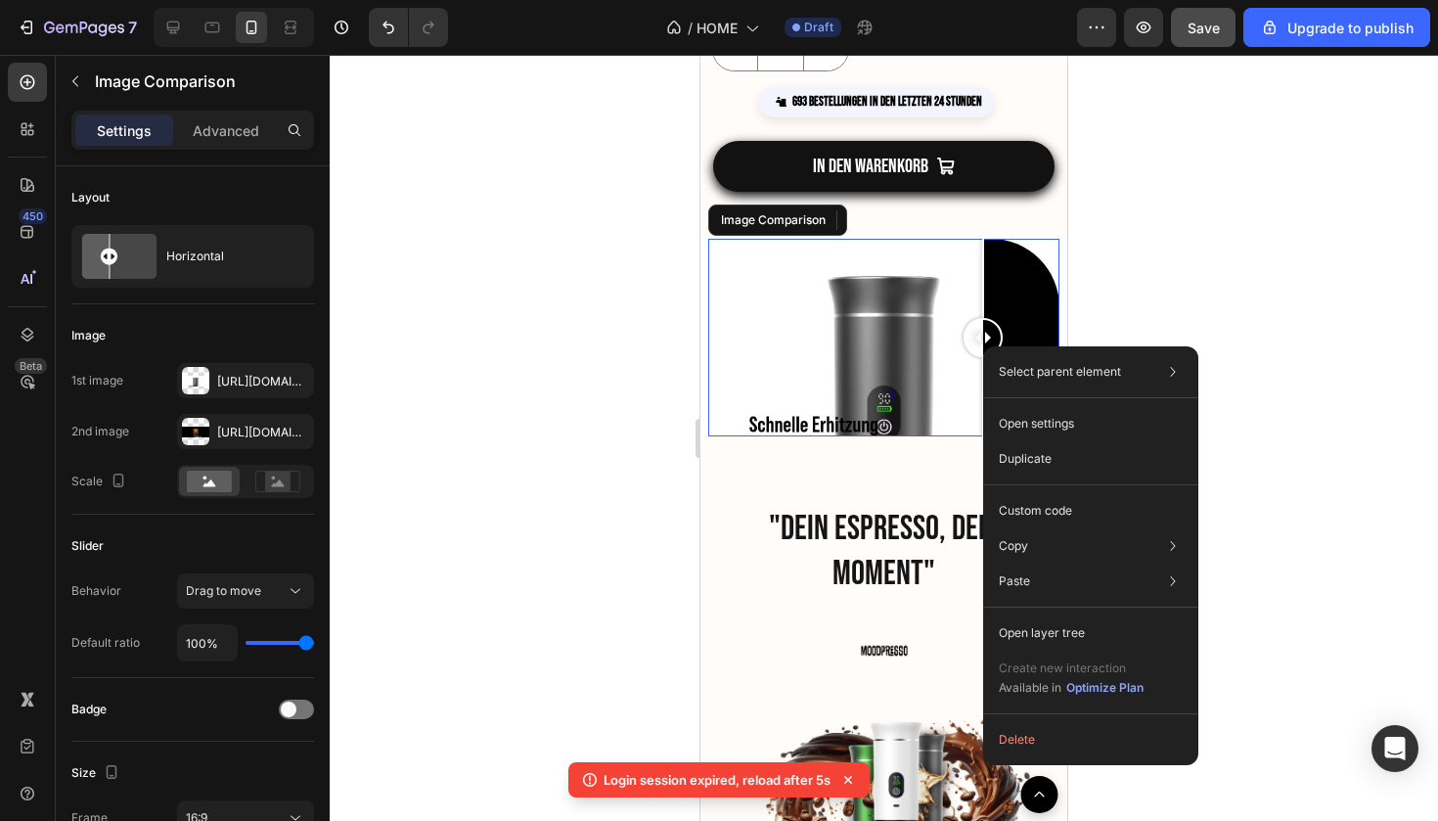
click at [883, 346] on div at bounding box center [883, 338] width 351 height 198
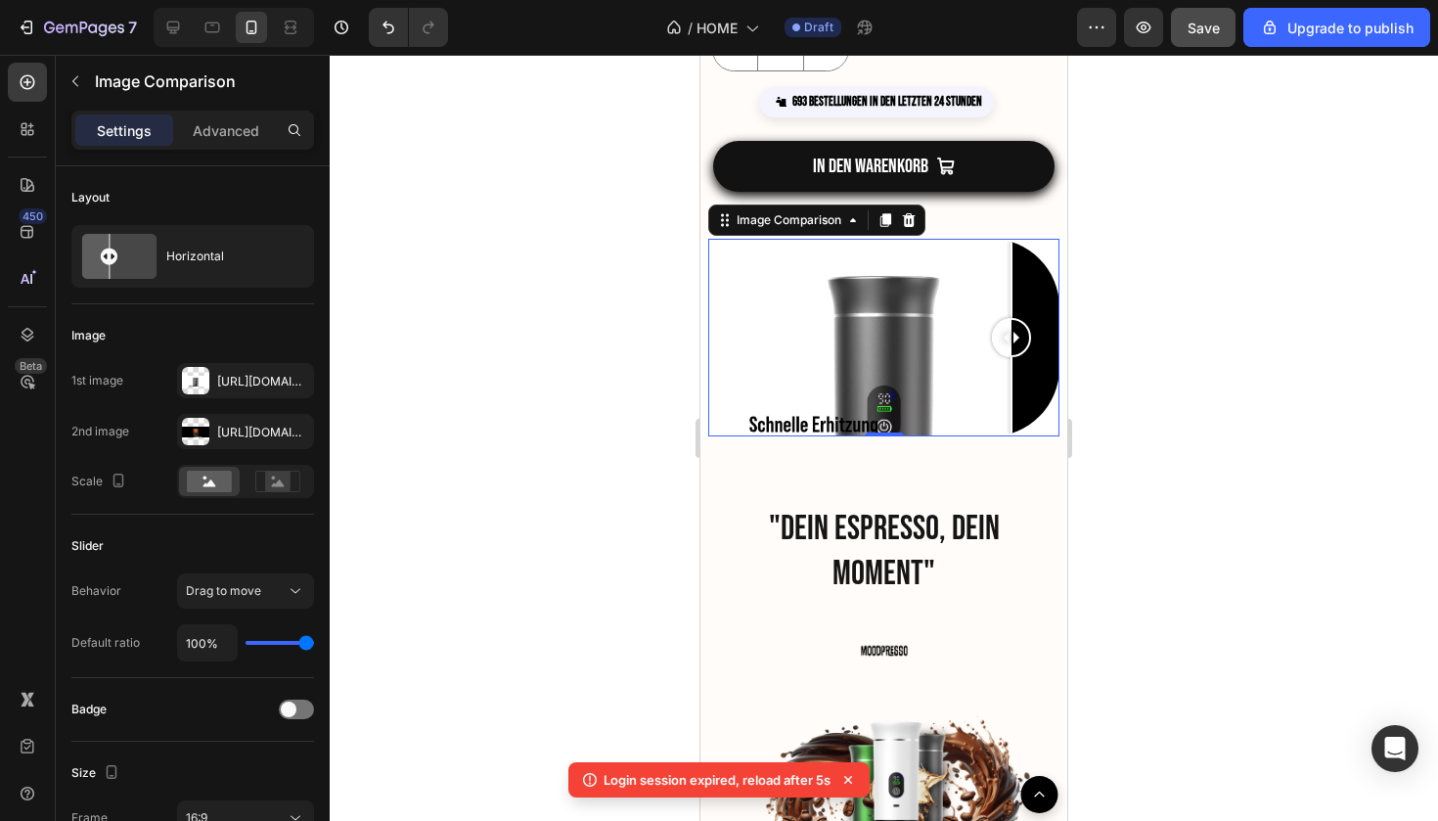
drag, startPoint x: 883, startPoint y: 346, endPoint x: 1012, endPoint y: 400, distance: 139.9
click at [1012, 400] on div at bounding box center [1011, 338] width 39 height 198
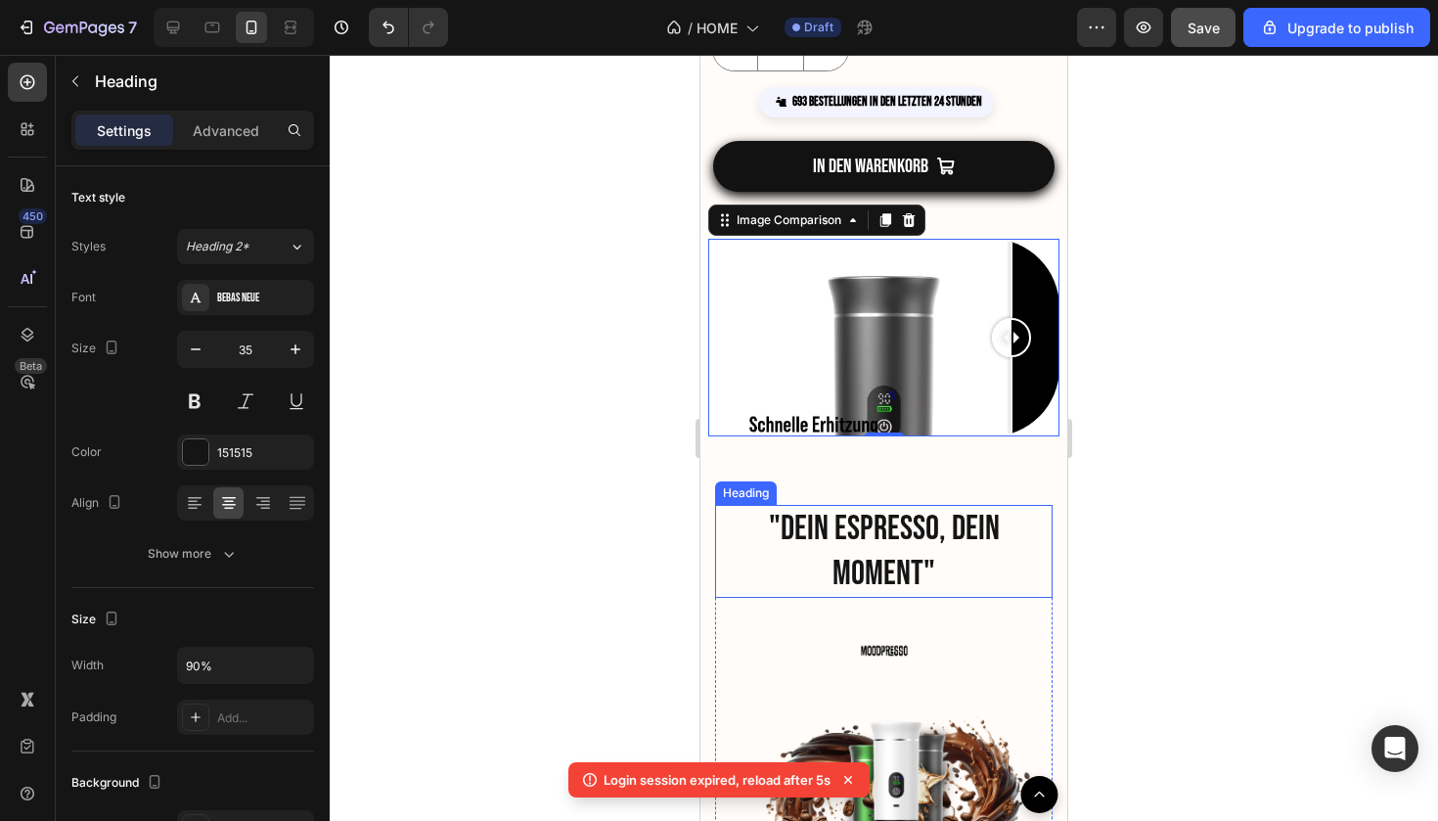
click at [739, 543] on h2 ""DEIN ESPRESSO, DEIN MOMENT"" at bounding box center [884, 551] width 304 height 93
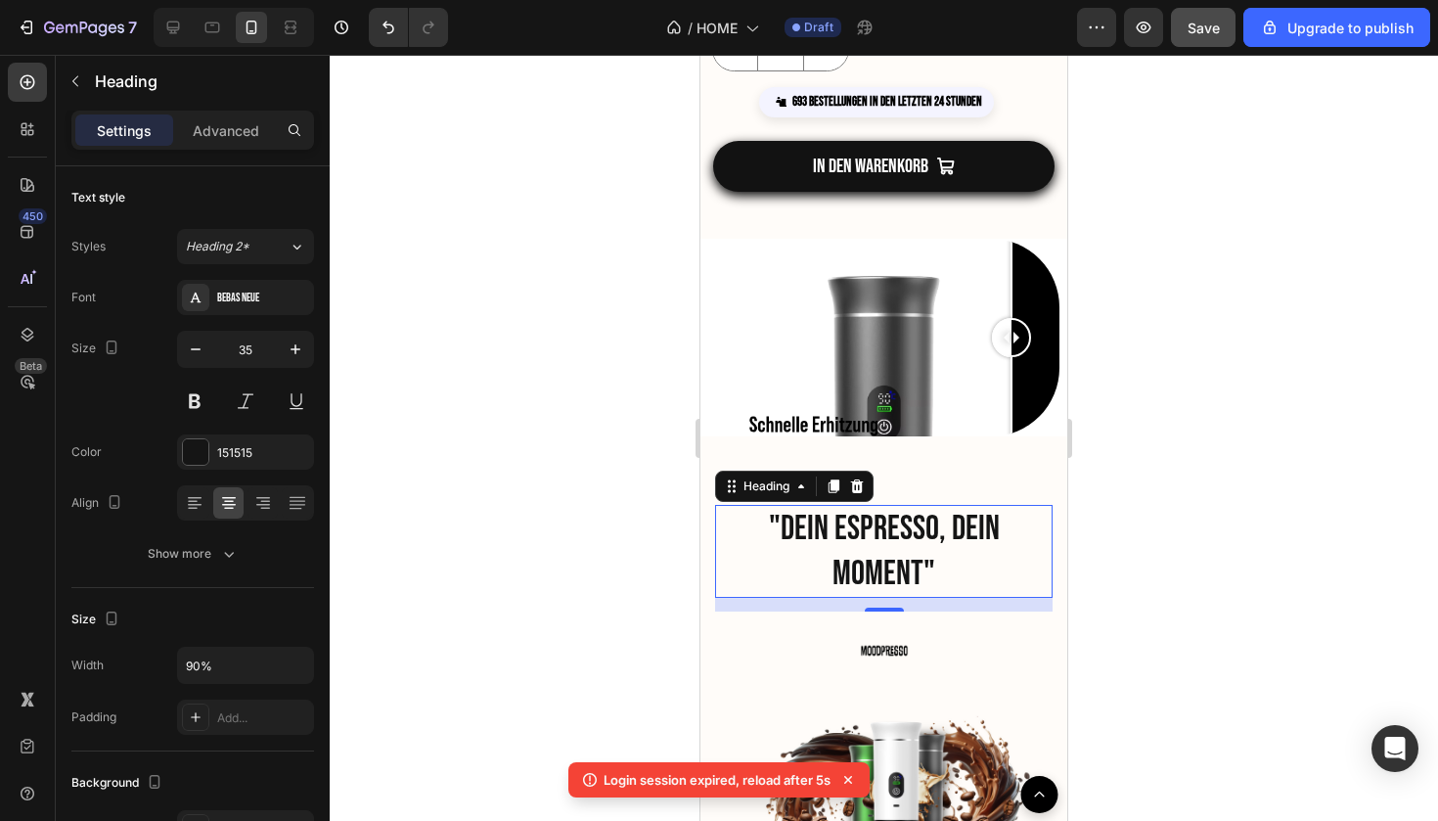
click at [1233, 336] on div at bounding box center [884, 438] width 1109 height 766
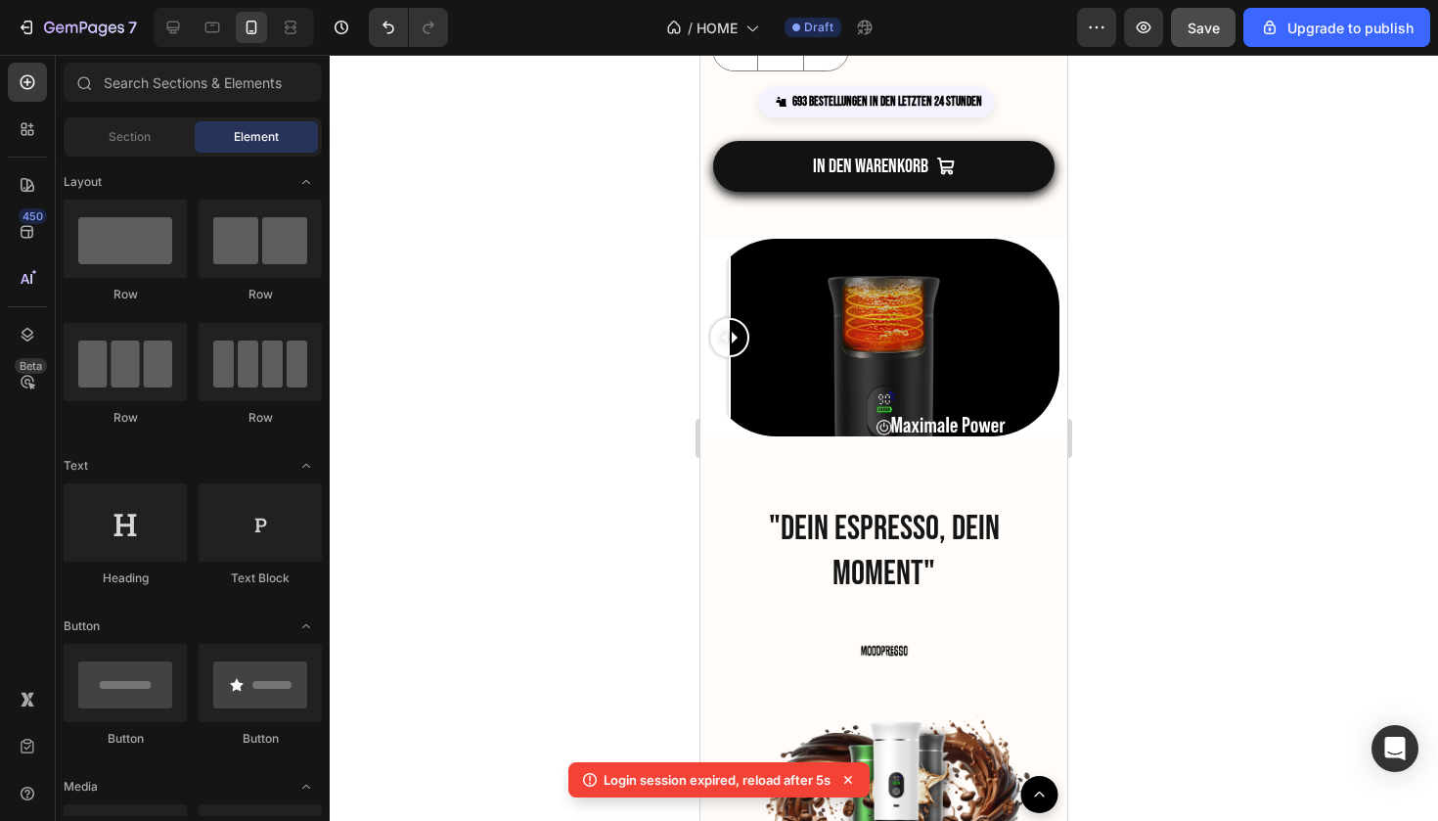
drag, startPoint x: 1006, startPoint y: 339, endPoint x: 749, endPoint y: 400, distance: 263.7
drag, startPoint x: 725, startPoint y: 341, endPoint x: 705, endPoint y: 357, distance: 25.1
click at [705, 357] on div "Image Comparison" at bounding box center [884, 338] width 367 height 198
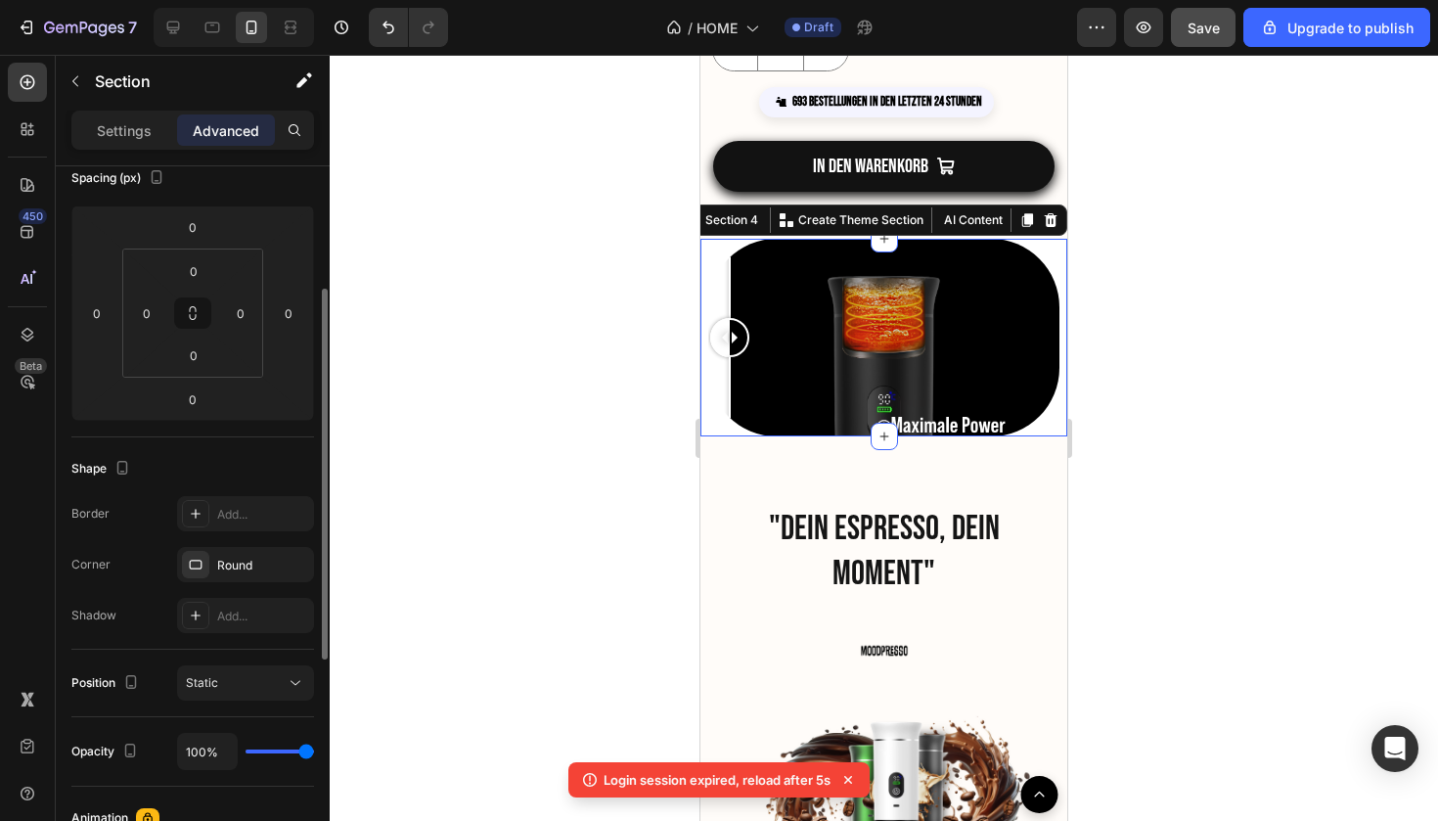
scroll to position [233, 0]
click at [197, 608] on icon at bounding box center [196, 615] width 16 height 16
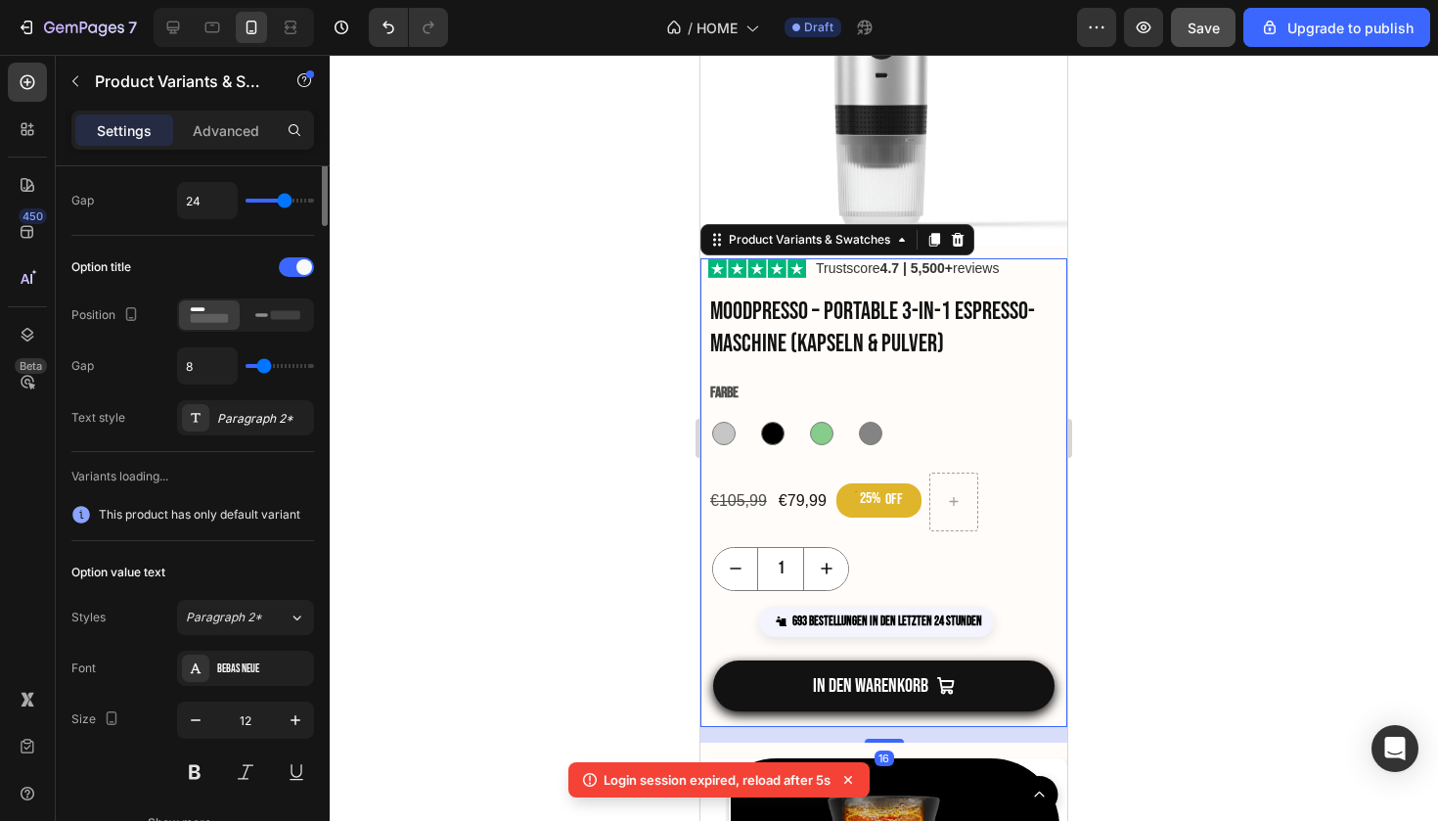
scroll to position [0, 0]
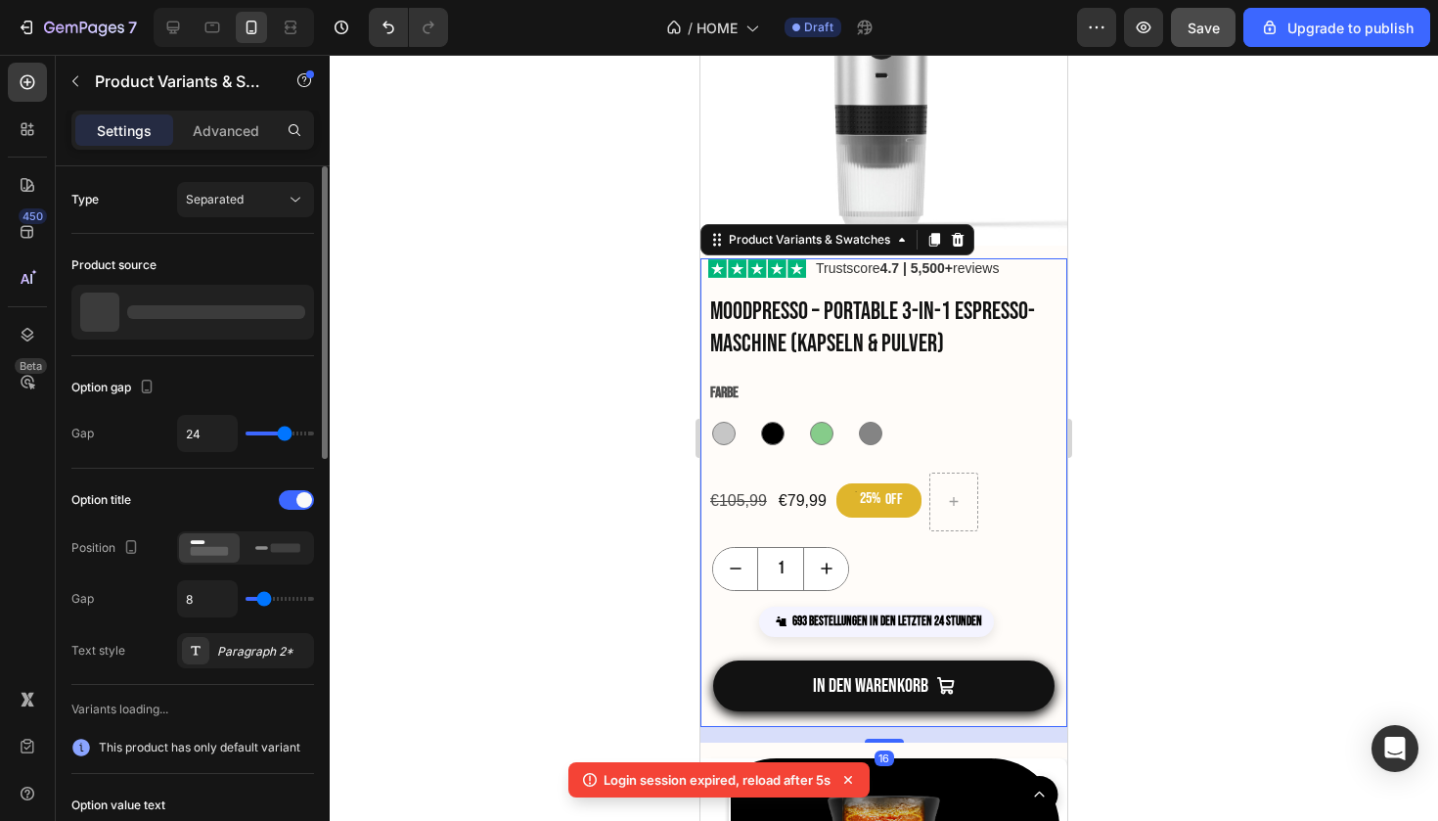
click at [991, 385] on div "Farbe Silber Silber Schwarz Schwarz Grün Grün Grau Grau" at bounding box center [887, 413] width 359 height 71
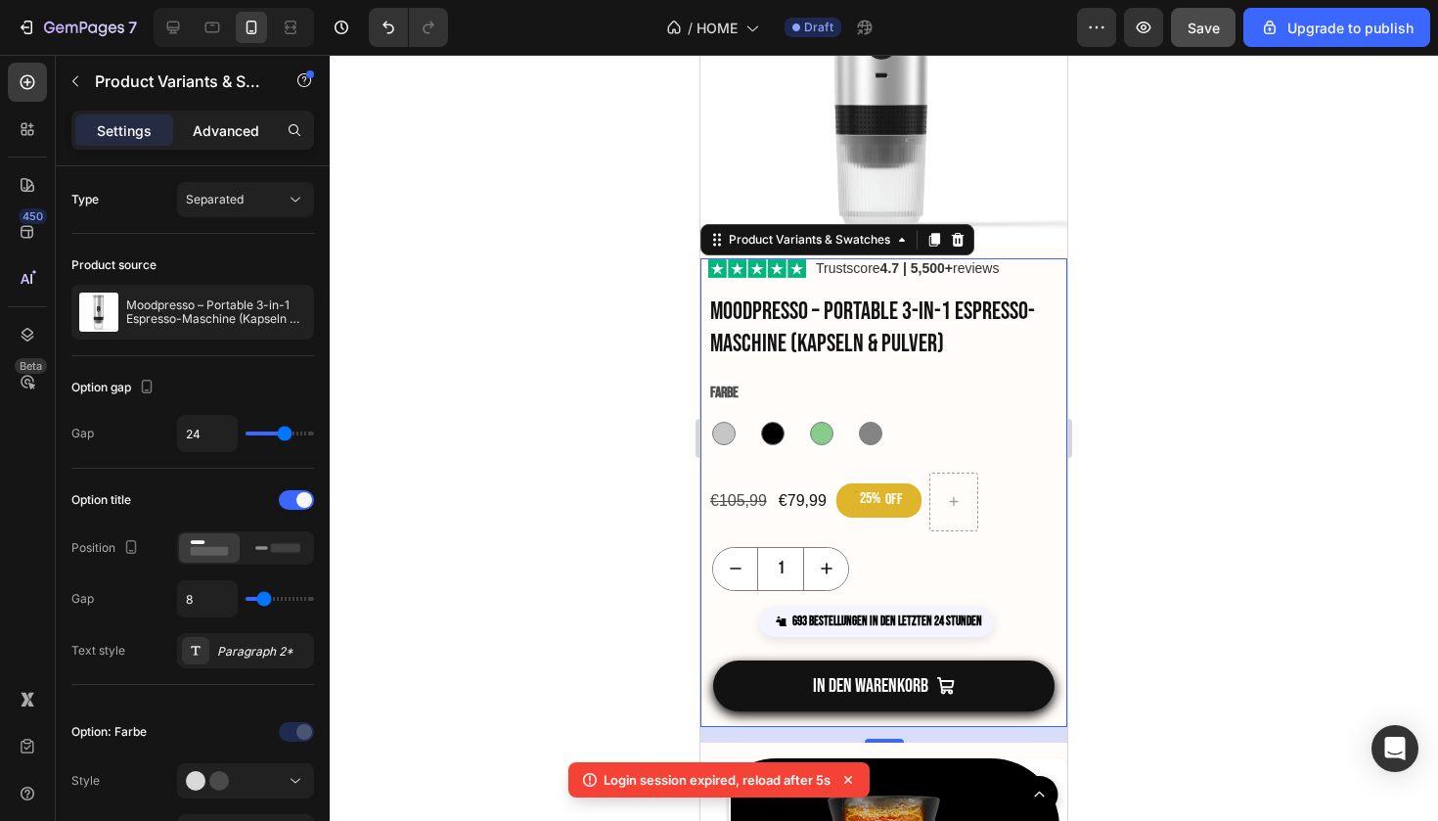
click at [219, 133] on p "Advanced" at bounding box center [226, 130] width 67 height 21
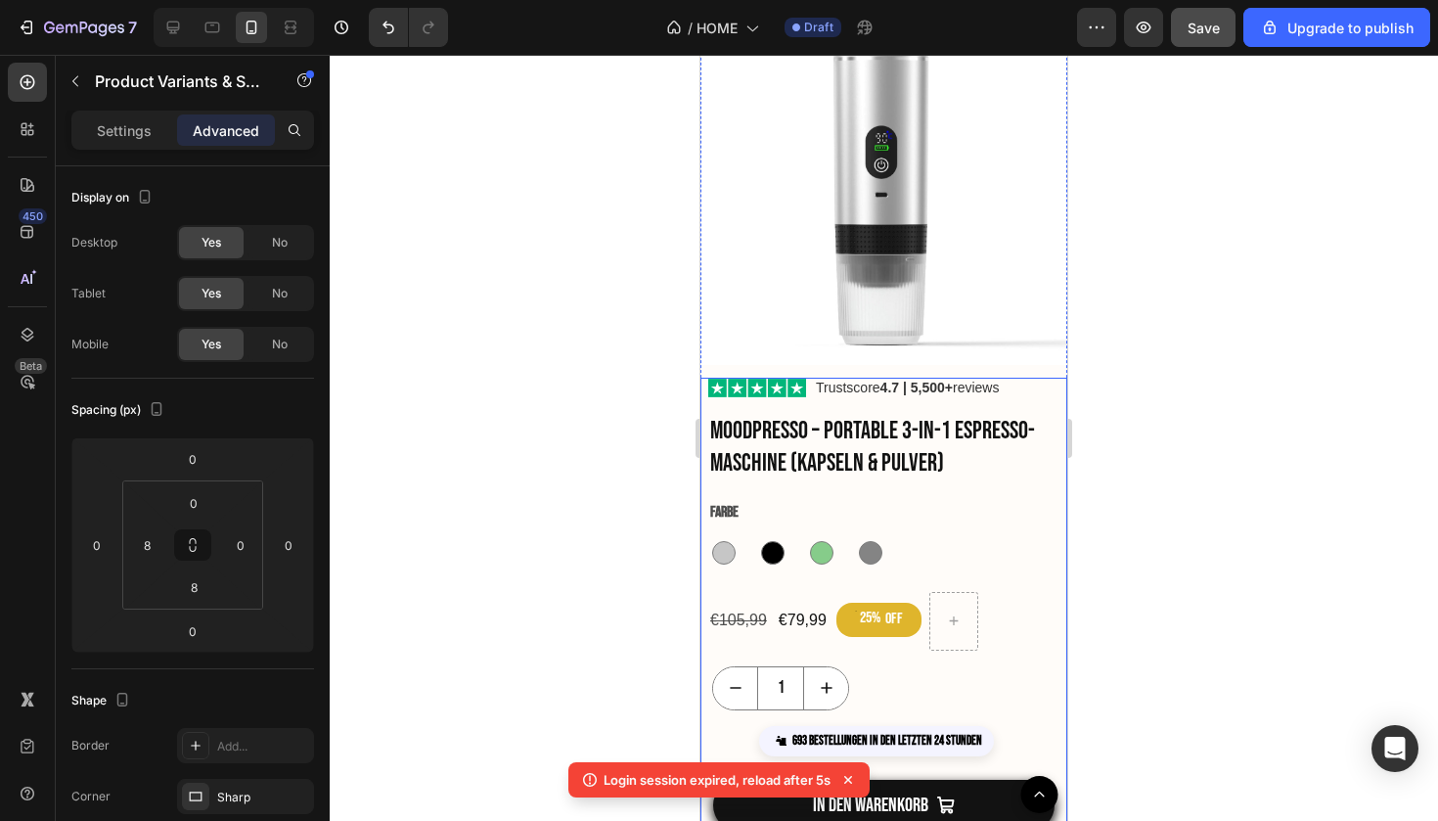
scroll to position [2398, 0]
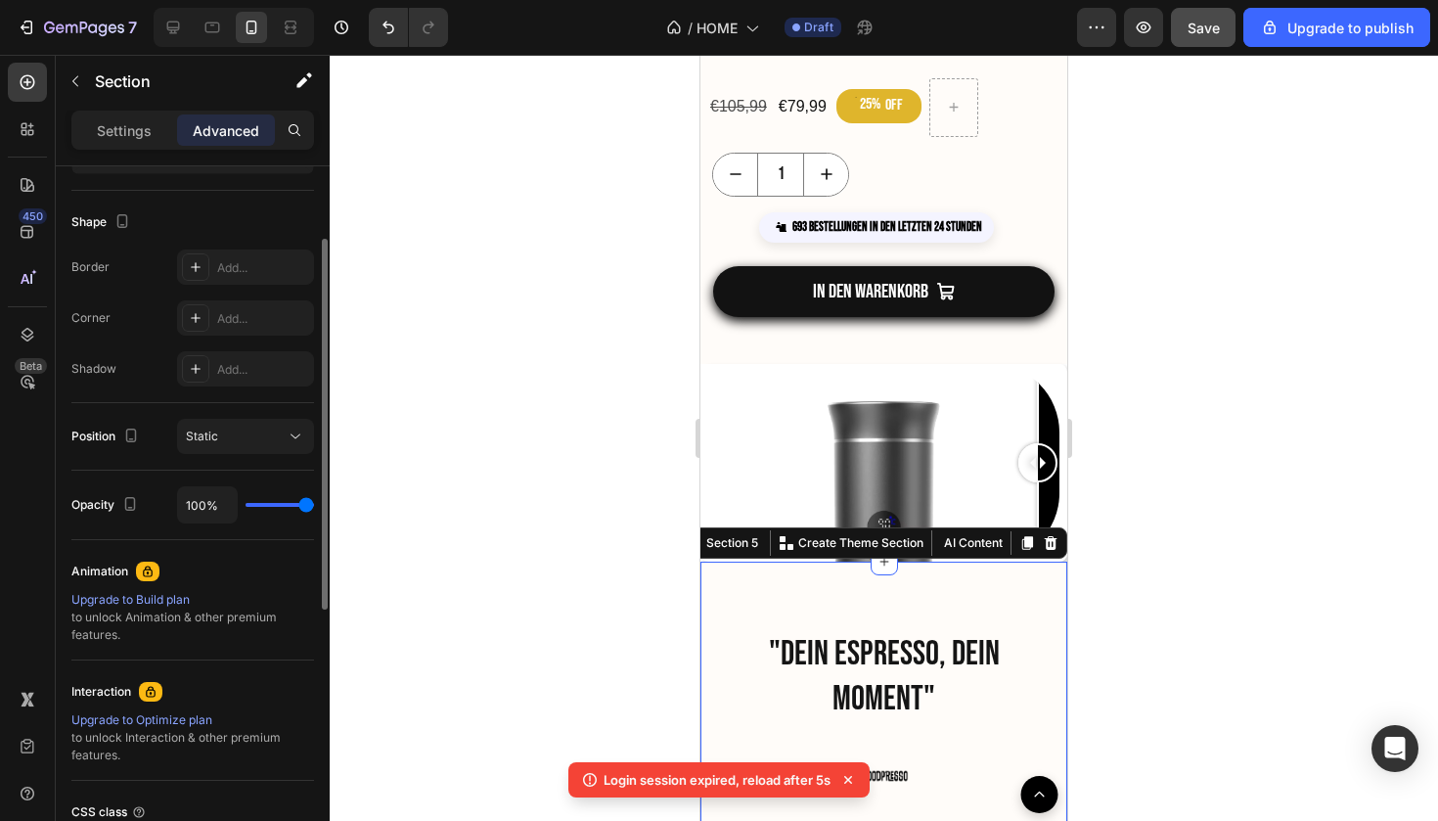
scroll to position [648, 0]
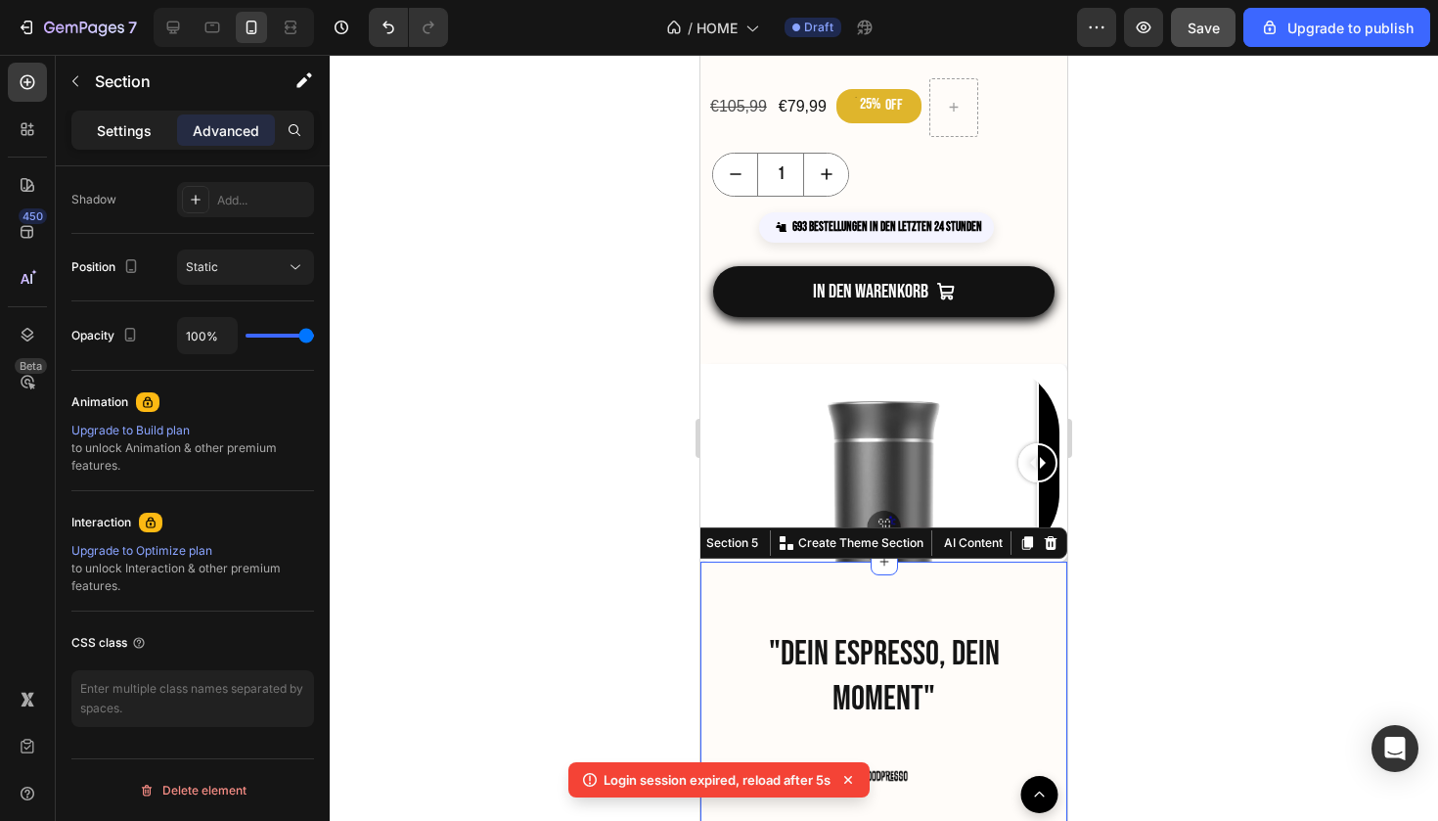
click at [125, 144] on div "Settings" at bounding box center [124, 129] width 98 height 31
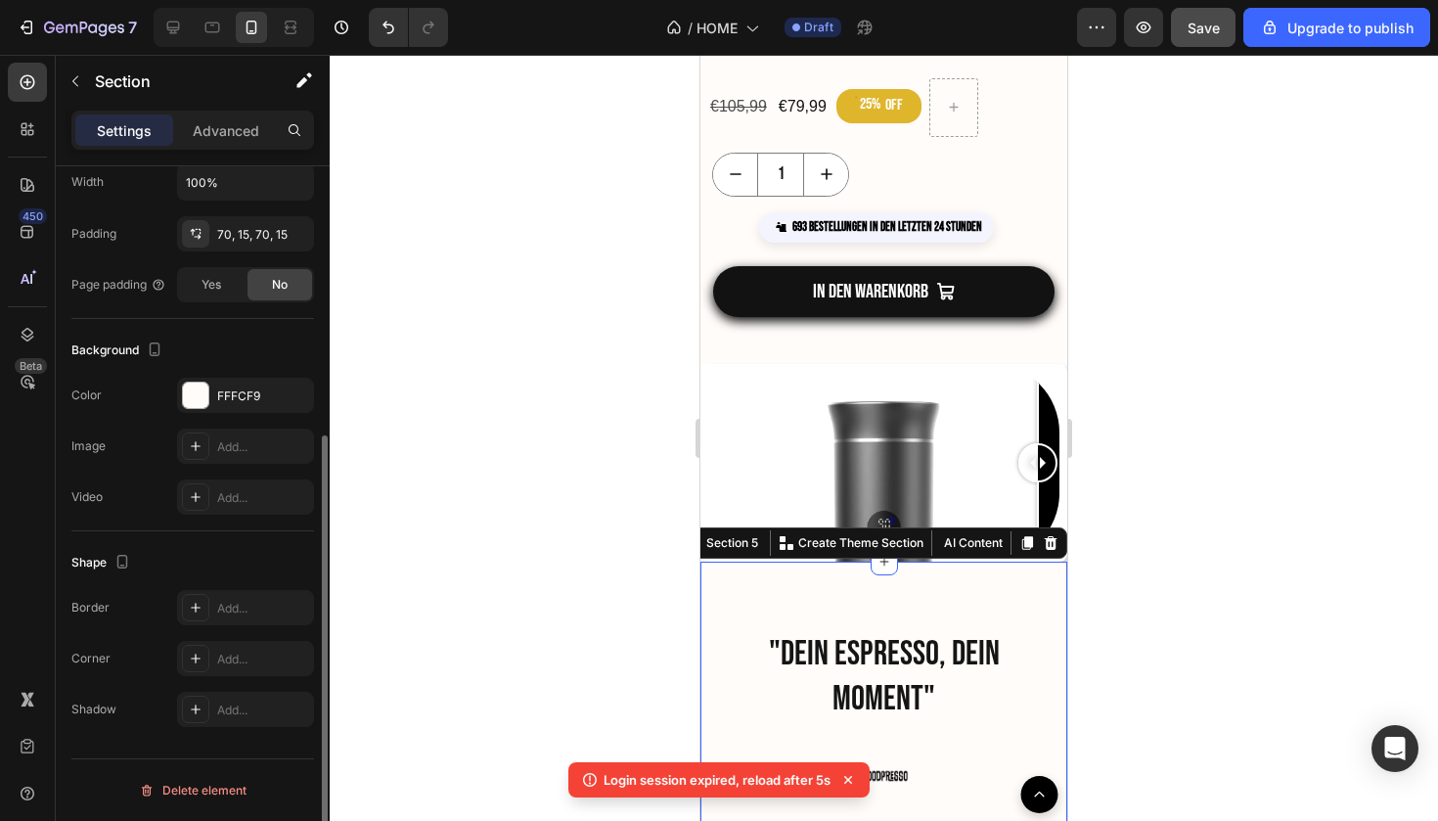
scroll to position [432, 0]
click at [216, 399] on div "FFFCF9" at bounding box center [245, 395] width 137 height 35
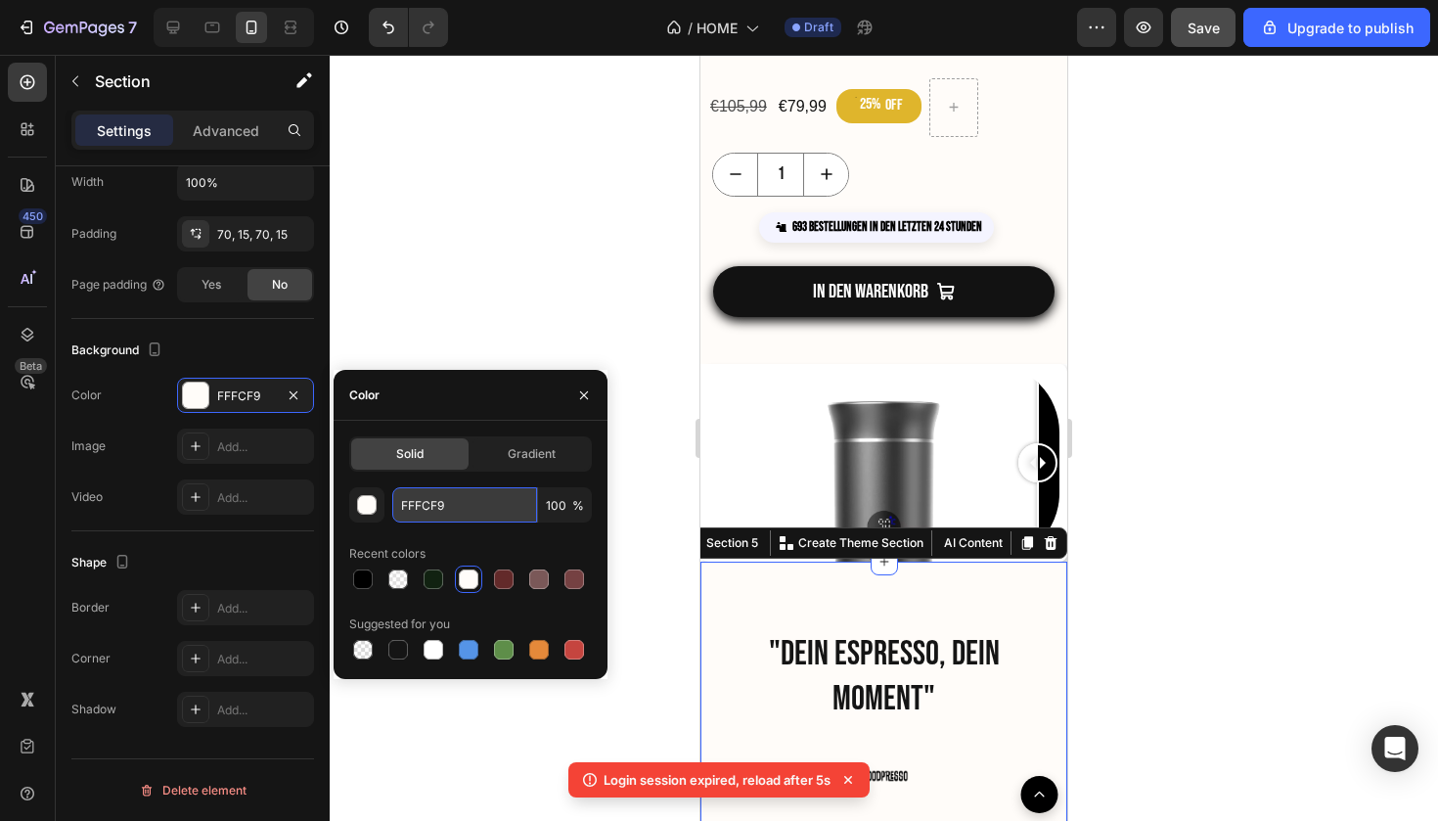
click at [464, 504] on input "FFFCF9" at bounding box center [464, 504] width 145 height 35
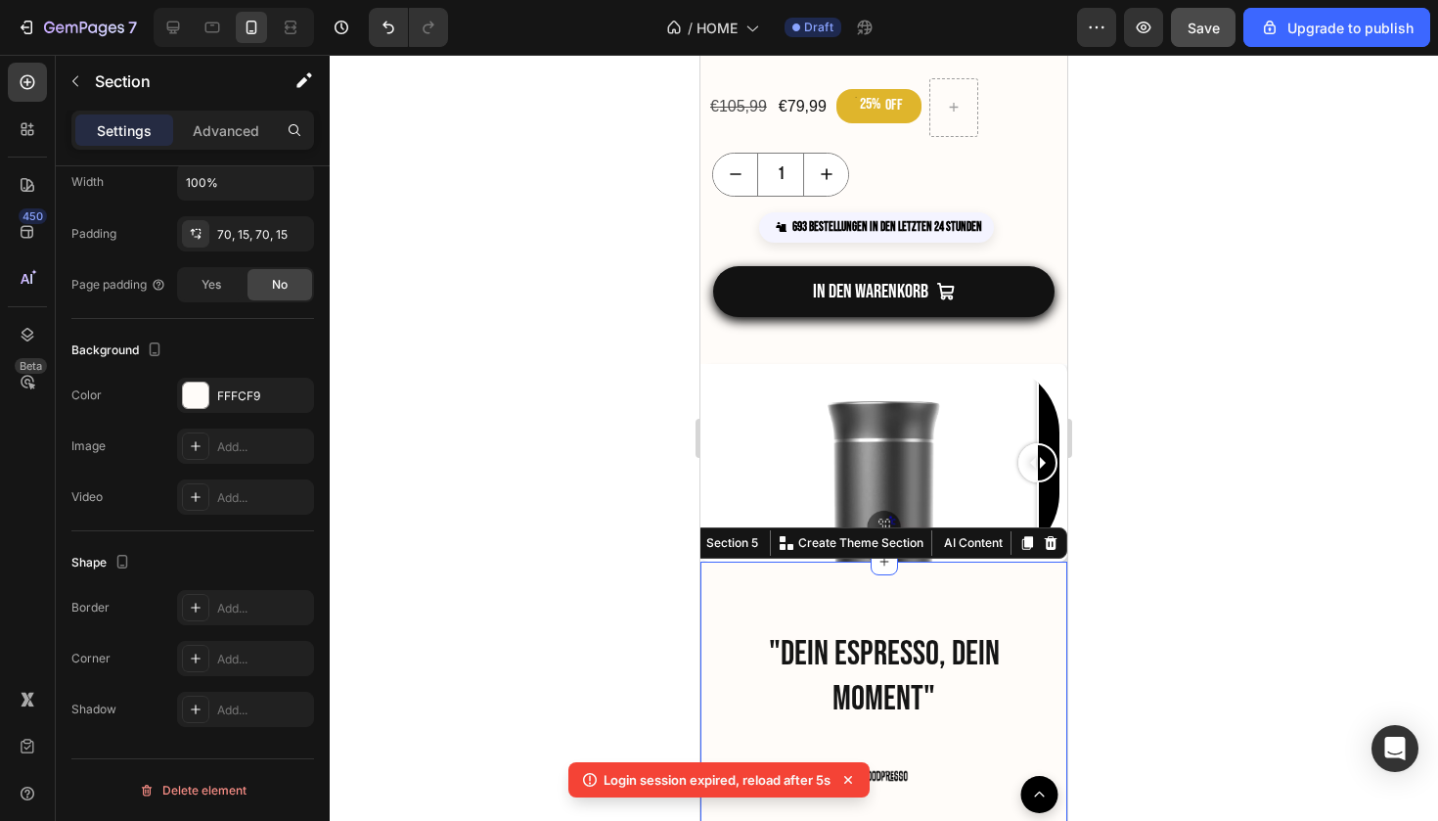
click at [598, 287] on div at bounding box center [884, 438] width 1109 height 766
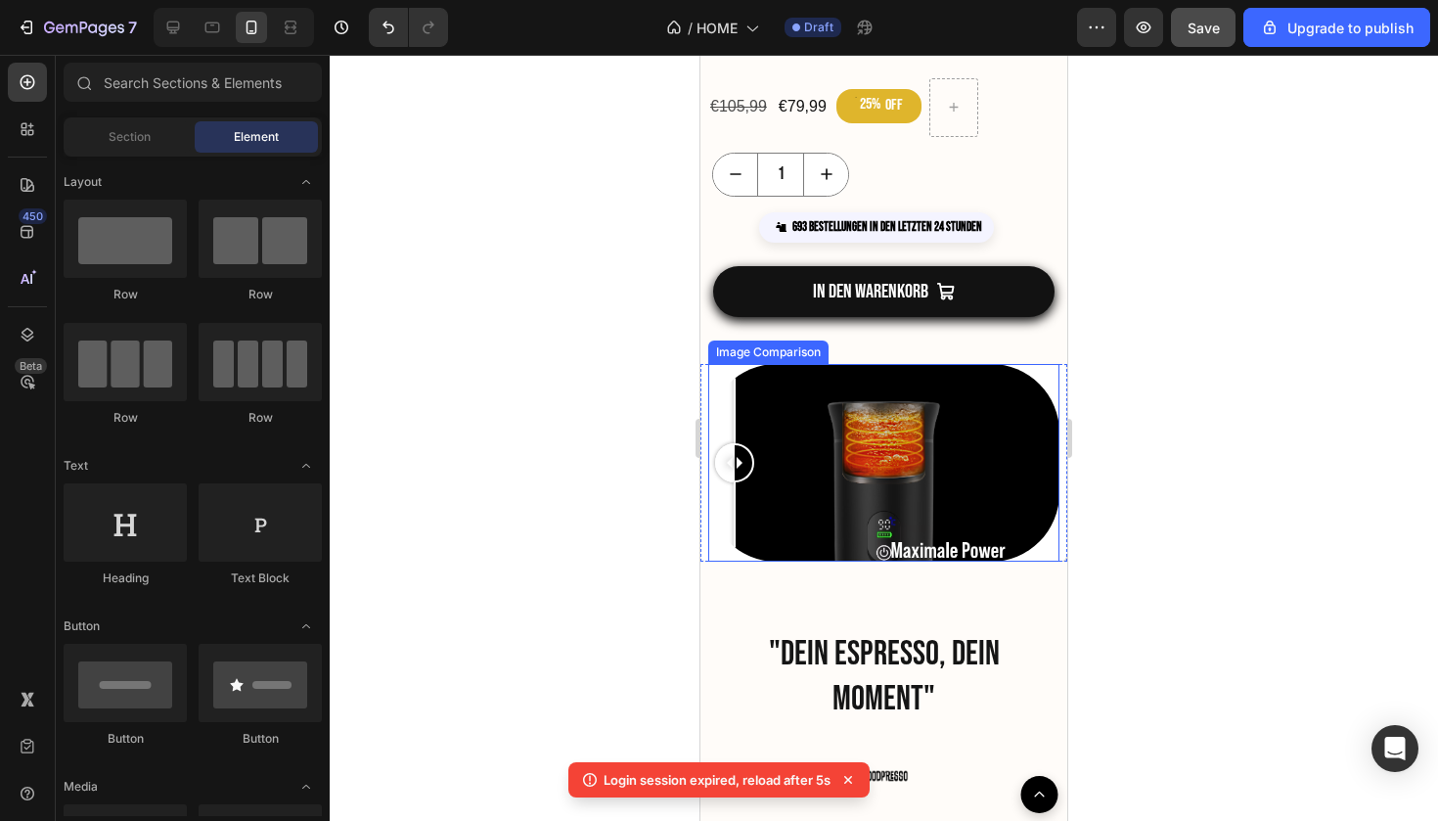
click at [735, 387] on div at bounding box center [883, 463] width 351 height 198
click at [726, 401] on div at bounding box center [729, 463] width 39 height 198
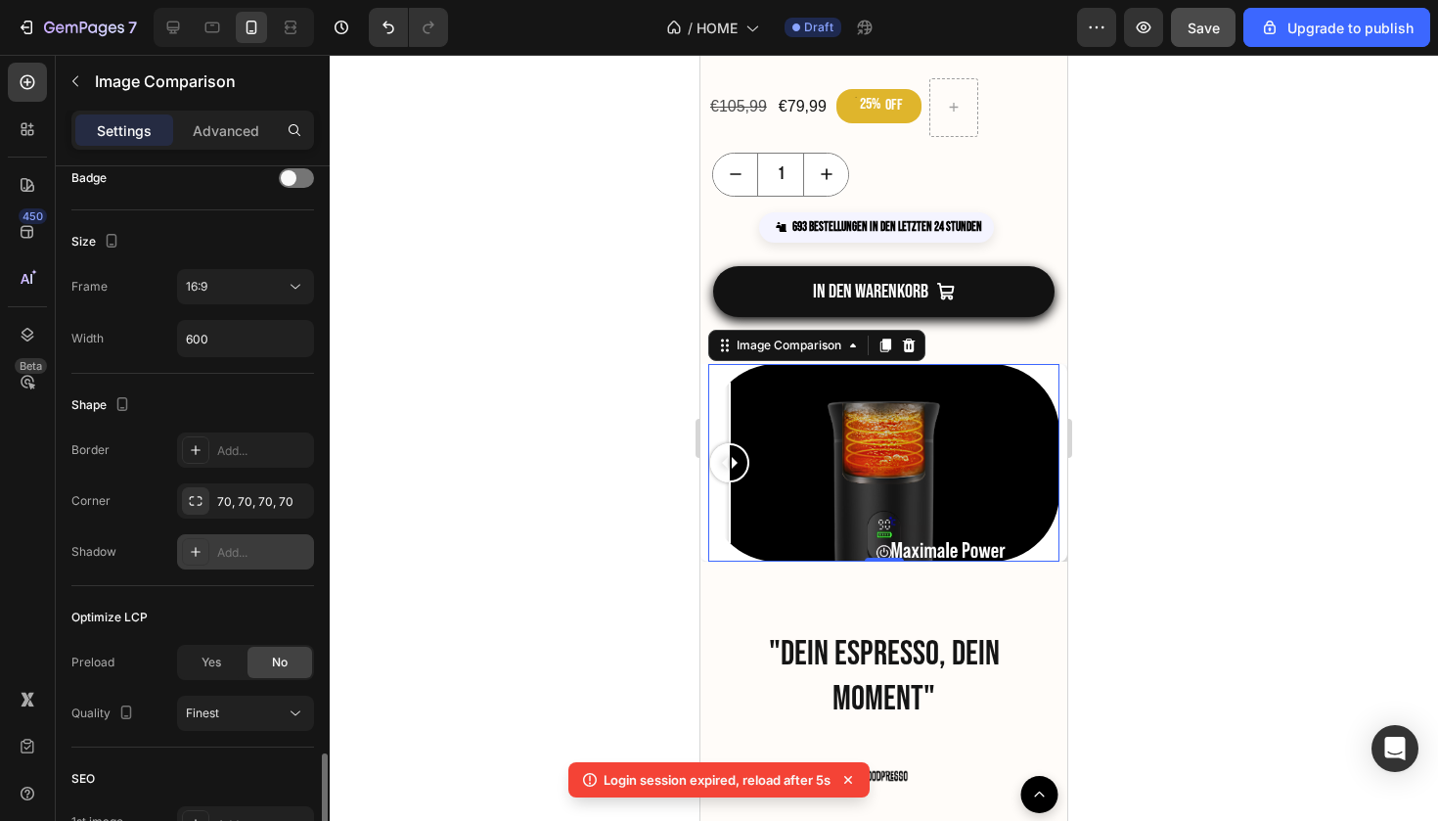
scroll to position [764, 0]
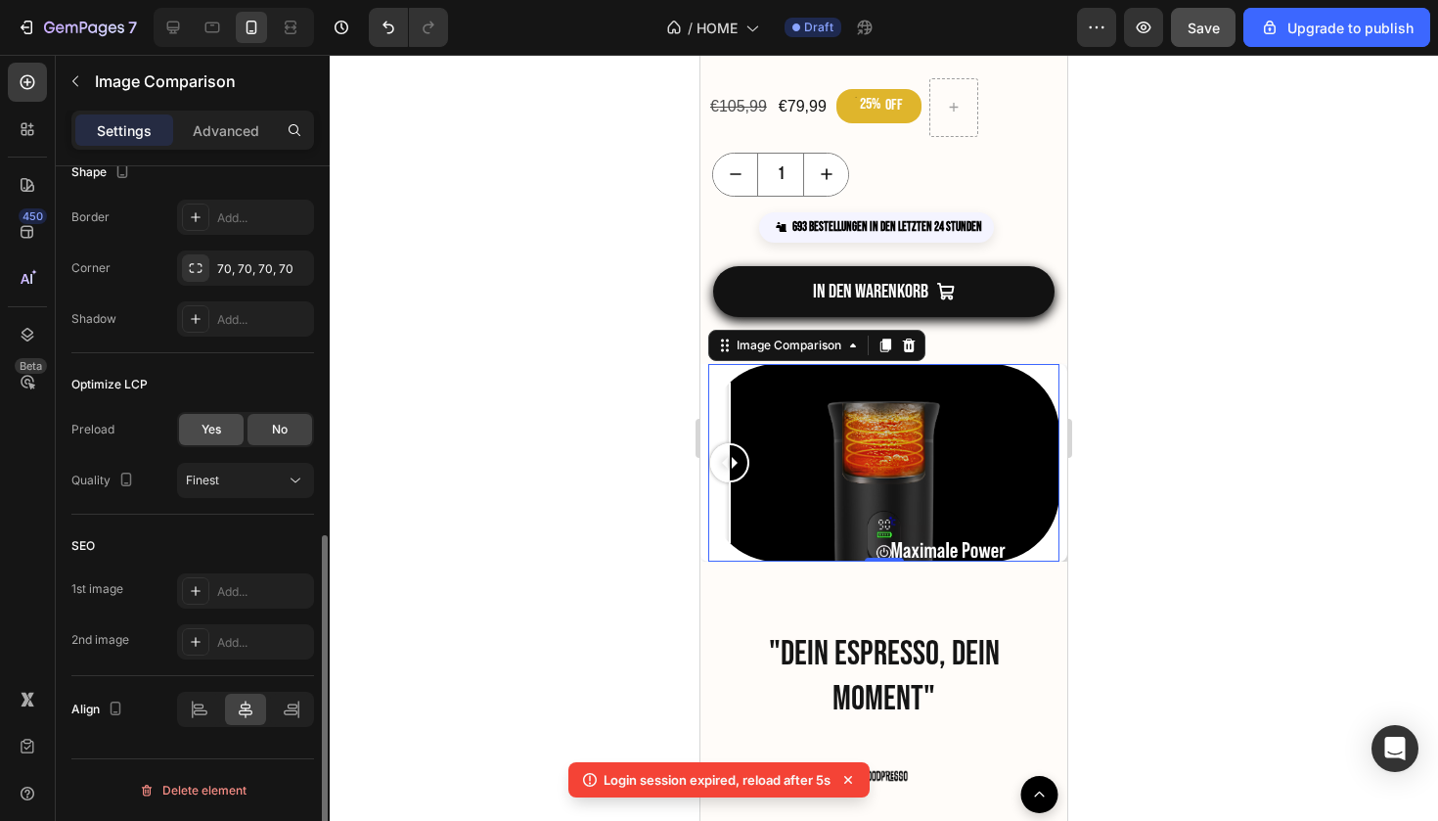
click at [237, 431] on div "Yes" at bounding box center [211, 429] width 65 height 31
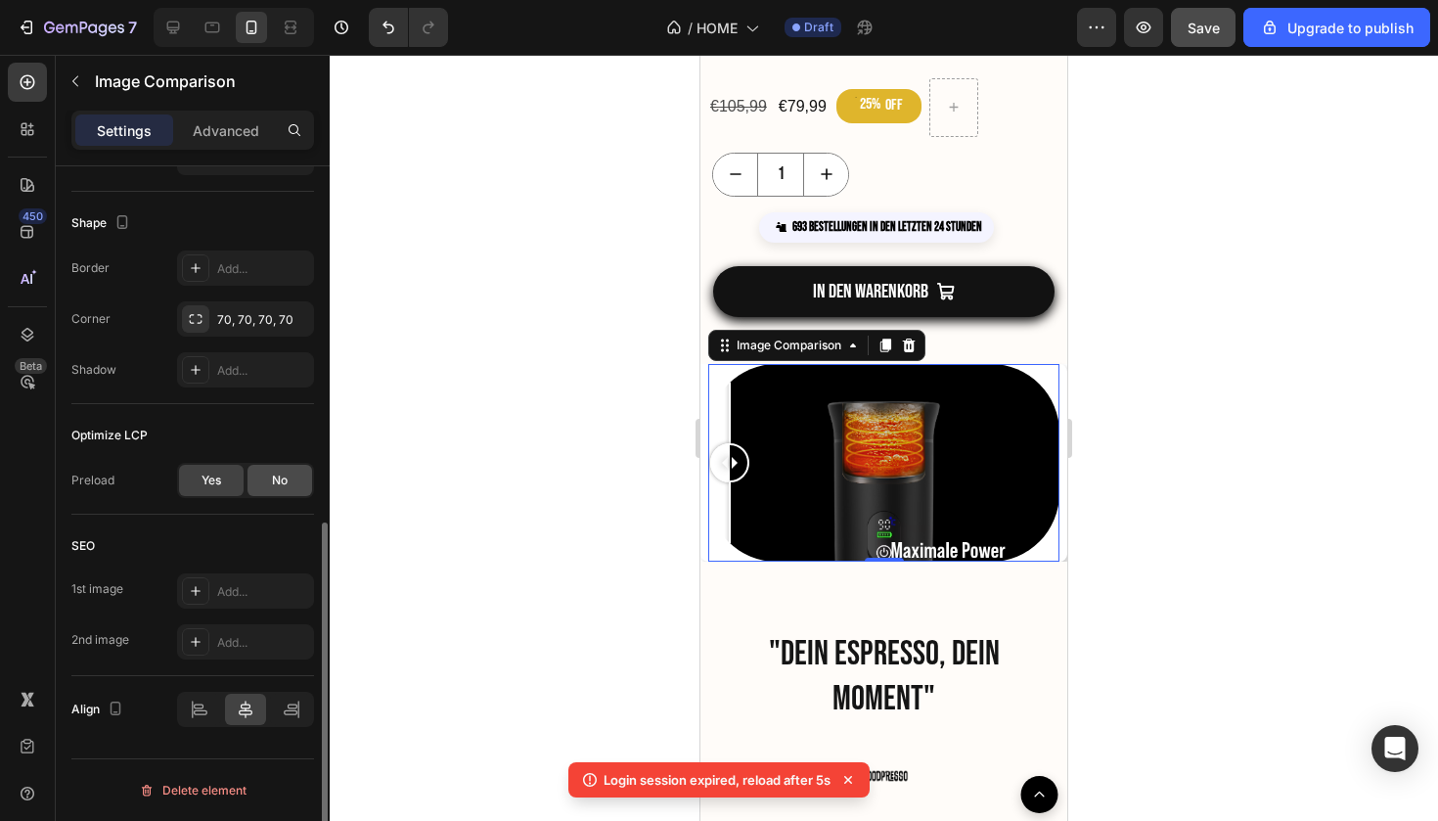
click at [268, 480] on div "No" at bounding box center [280, 480] width 65 height 31
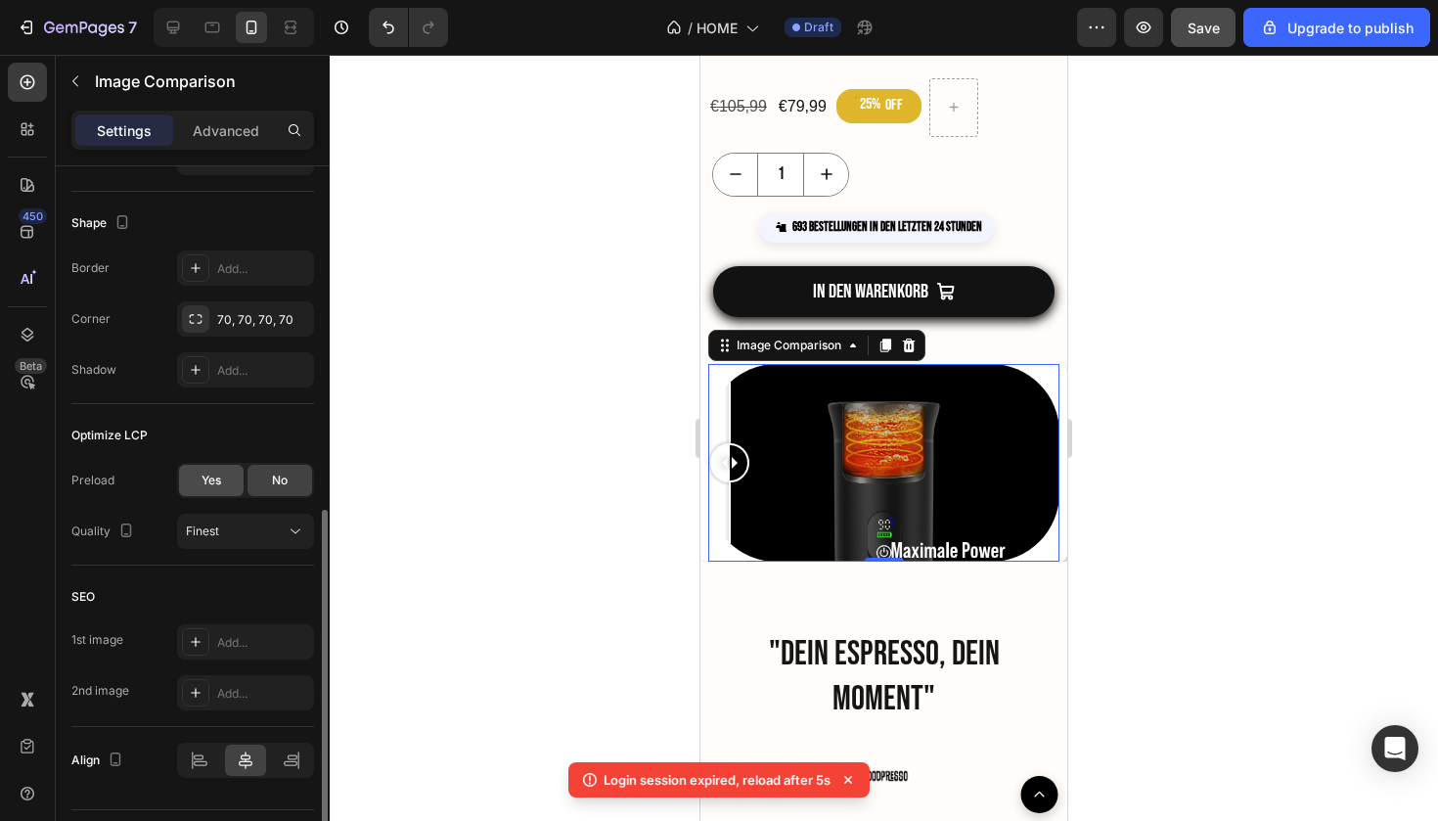
click at [213, 483] on span "Yes" at bounding box center [212, 481] width 20 height 18
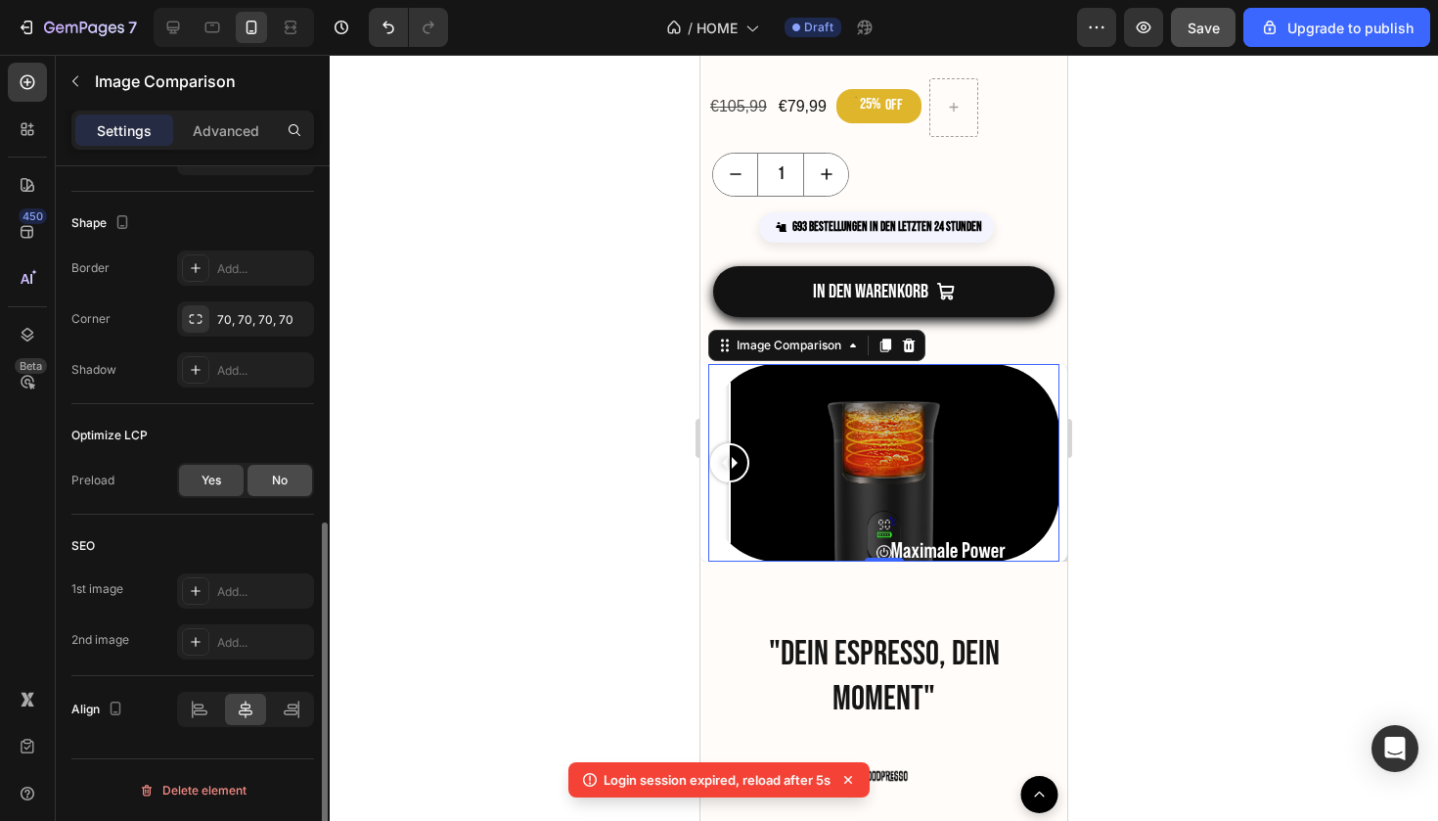
click at [256, 479] on div "No" at bounding box center [280, 480] width 65 height 31
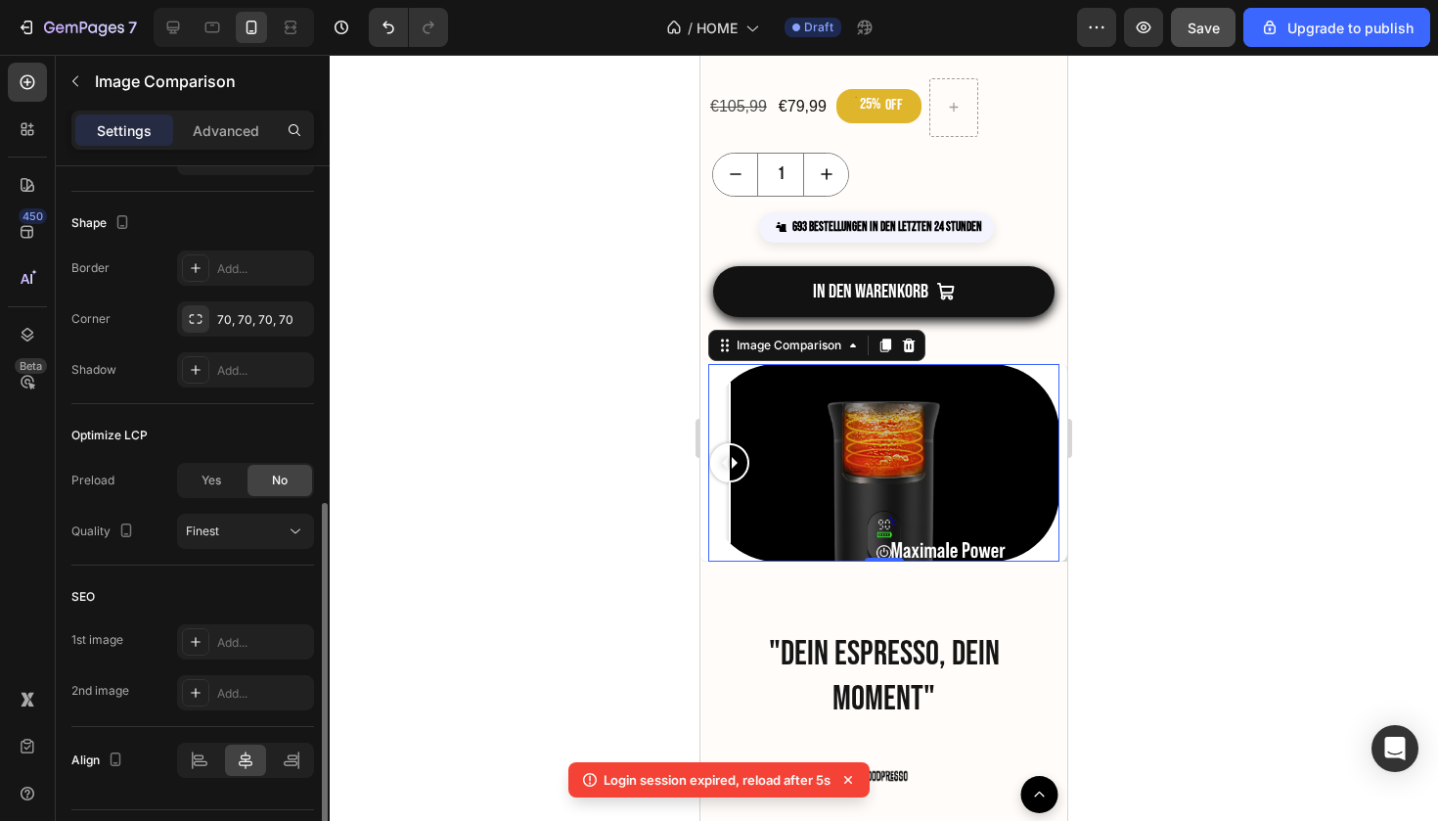
scroll to position [663, 0]
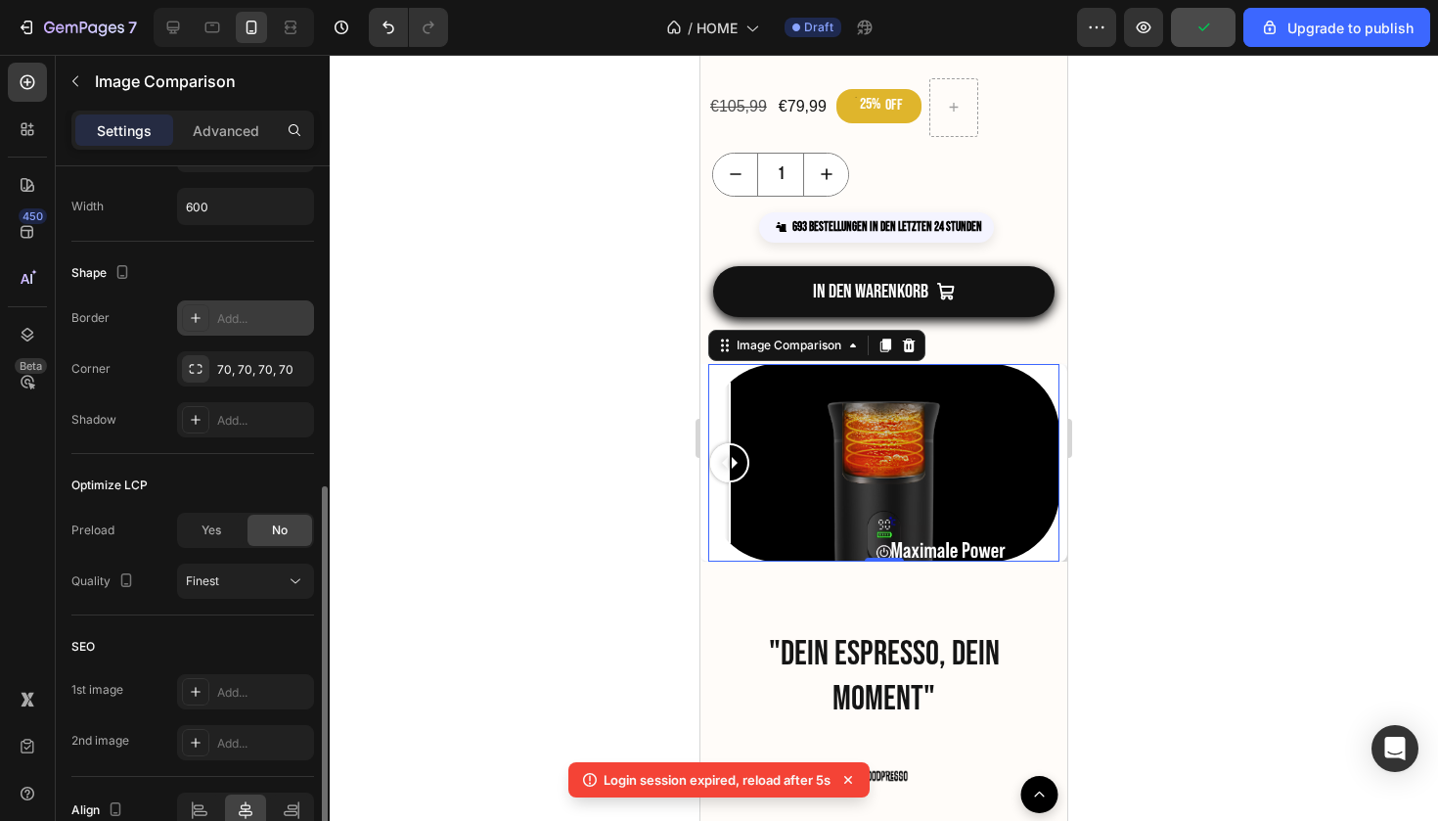
click at [195, 323] on icon at bounding box center [196, 318] width 16 height 16
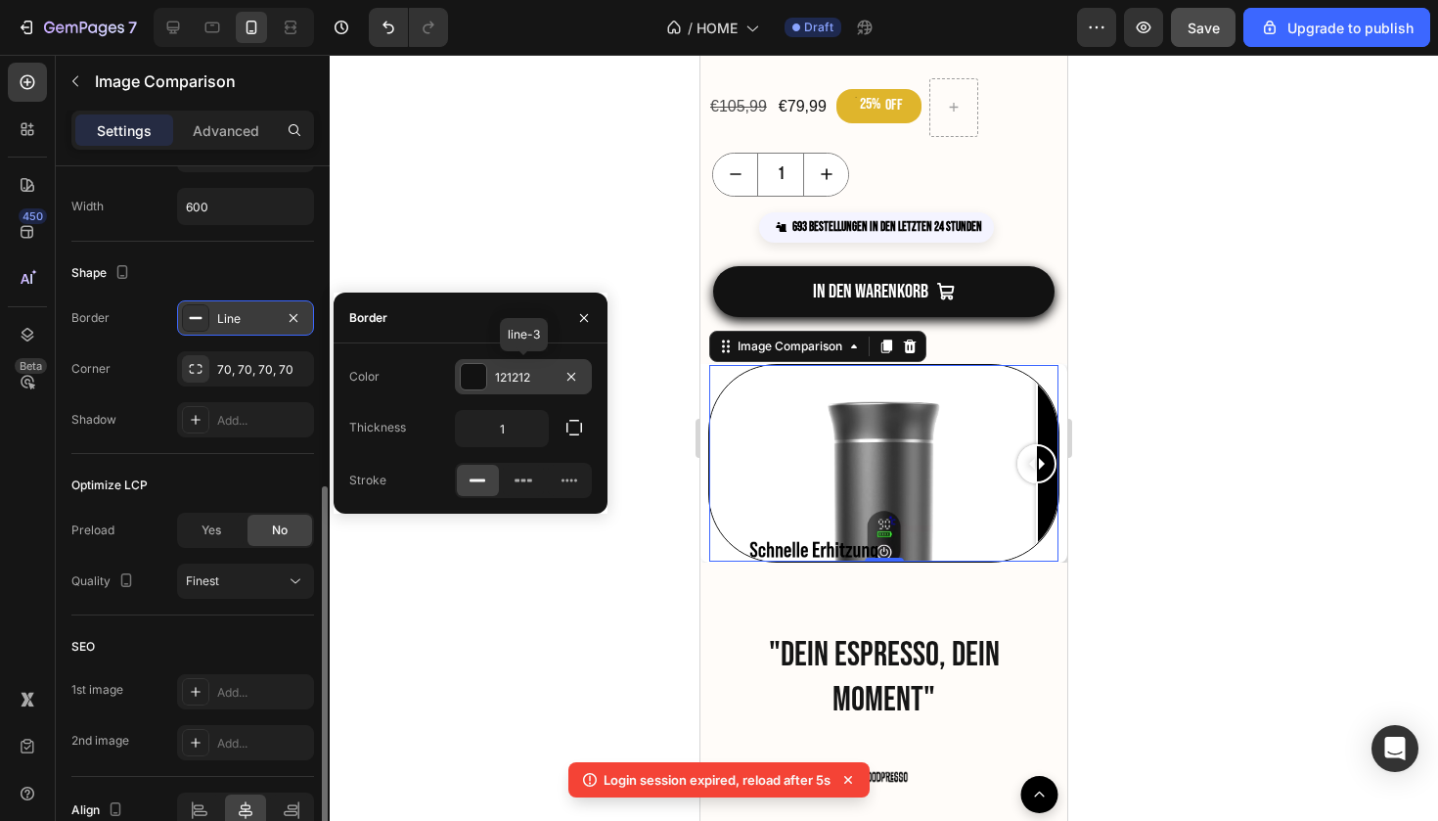
click at [490, 371] on div "121212" at bounding box center [523, 376] width 137 height 35
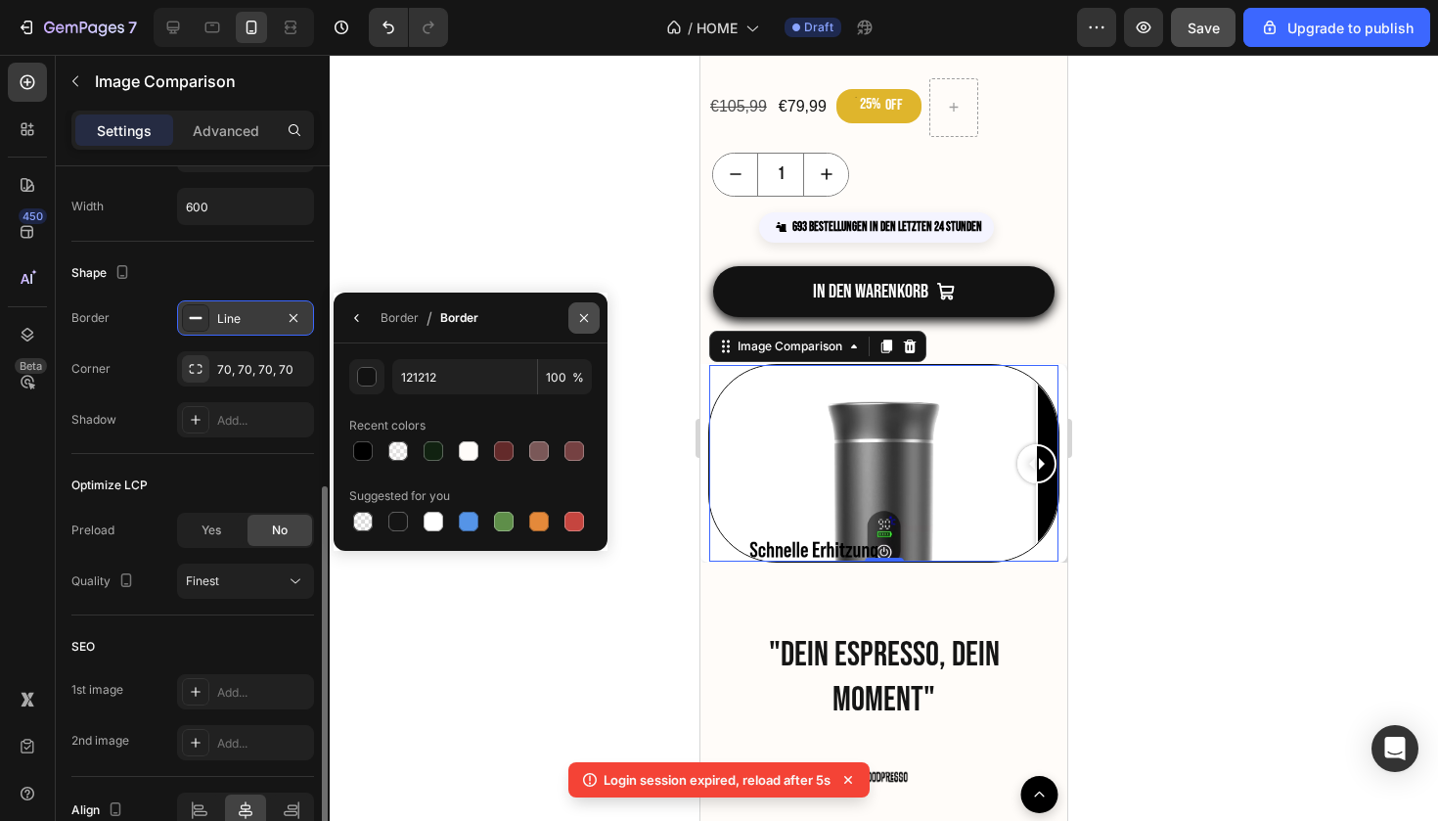
click at [592, 318] on button "button" at bounding box center [583, 317] width 31 height 31
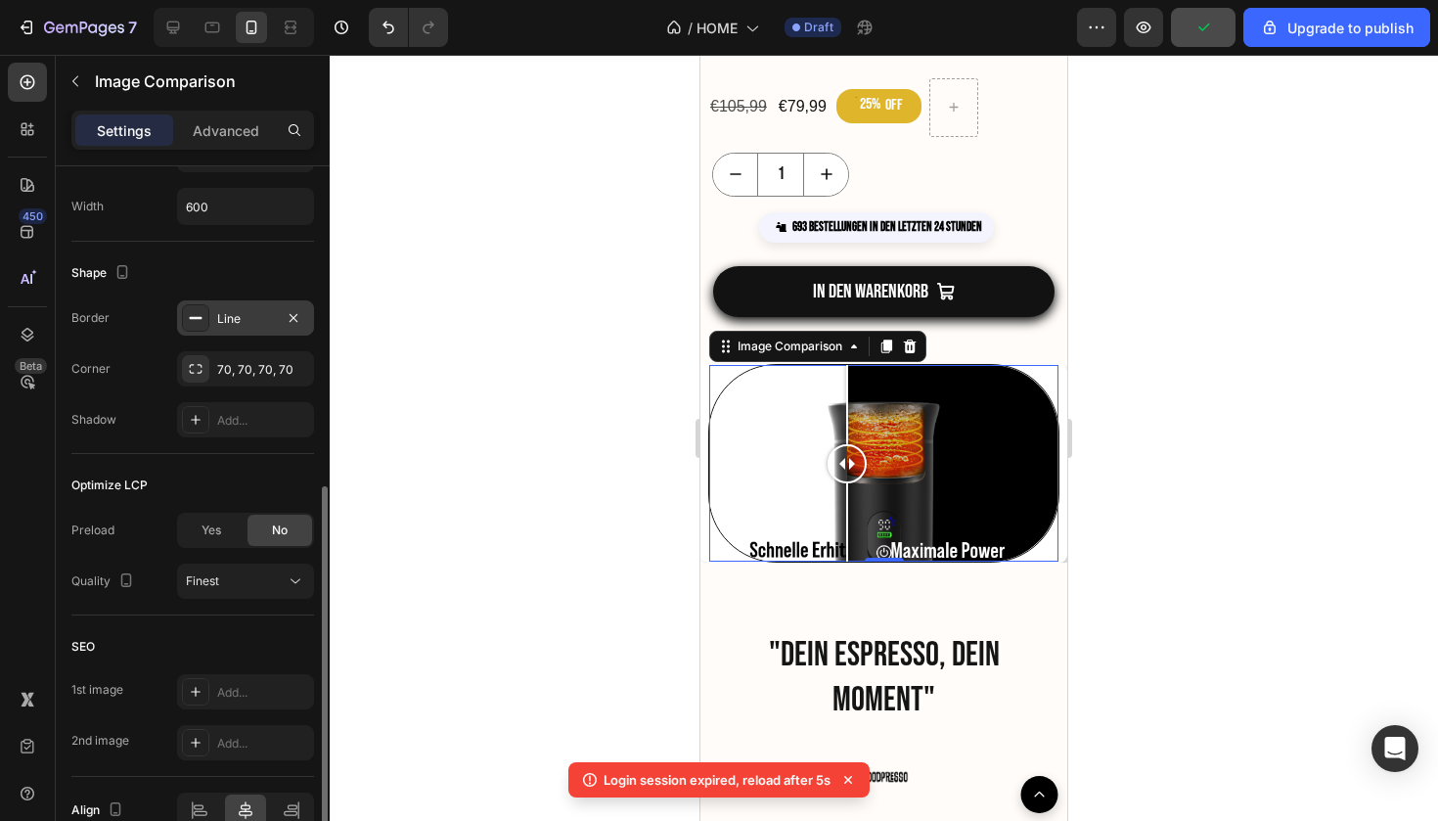
drag, startPoint x: 1024, startPoint y: 472, endPoint x: 847, endPoint y: 459, distance: 177.6
click at [847, 459] on div at bounding box center [847, 463] width 39 height 39
click at [206, 417] on div at bounding box center [195, 419] width 27 height 27
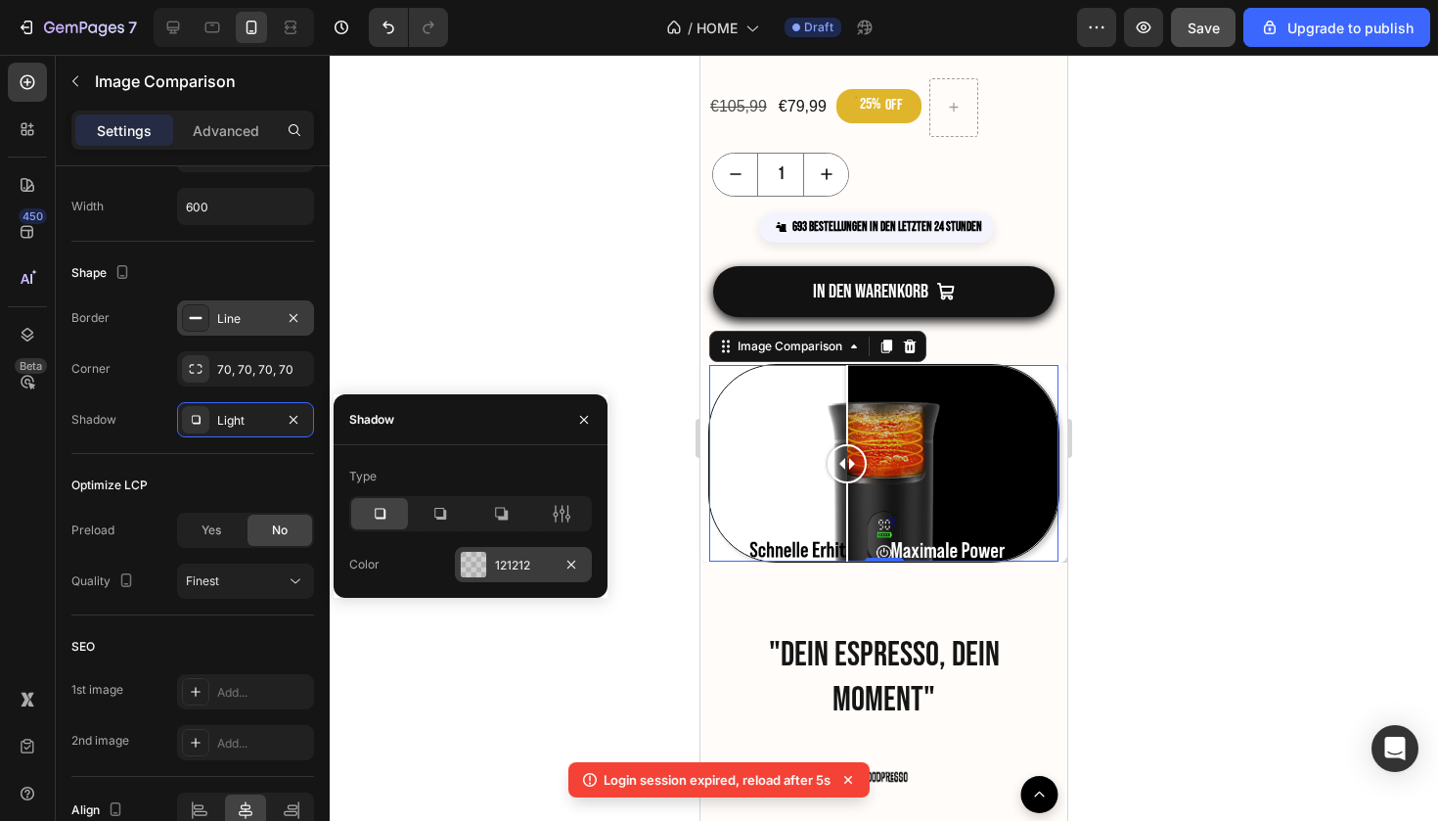
click at [461, 570] on div at bounding box center [473, 564] width 25 height 25
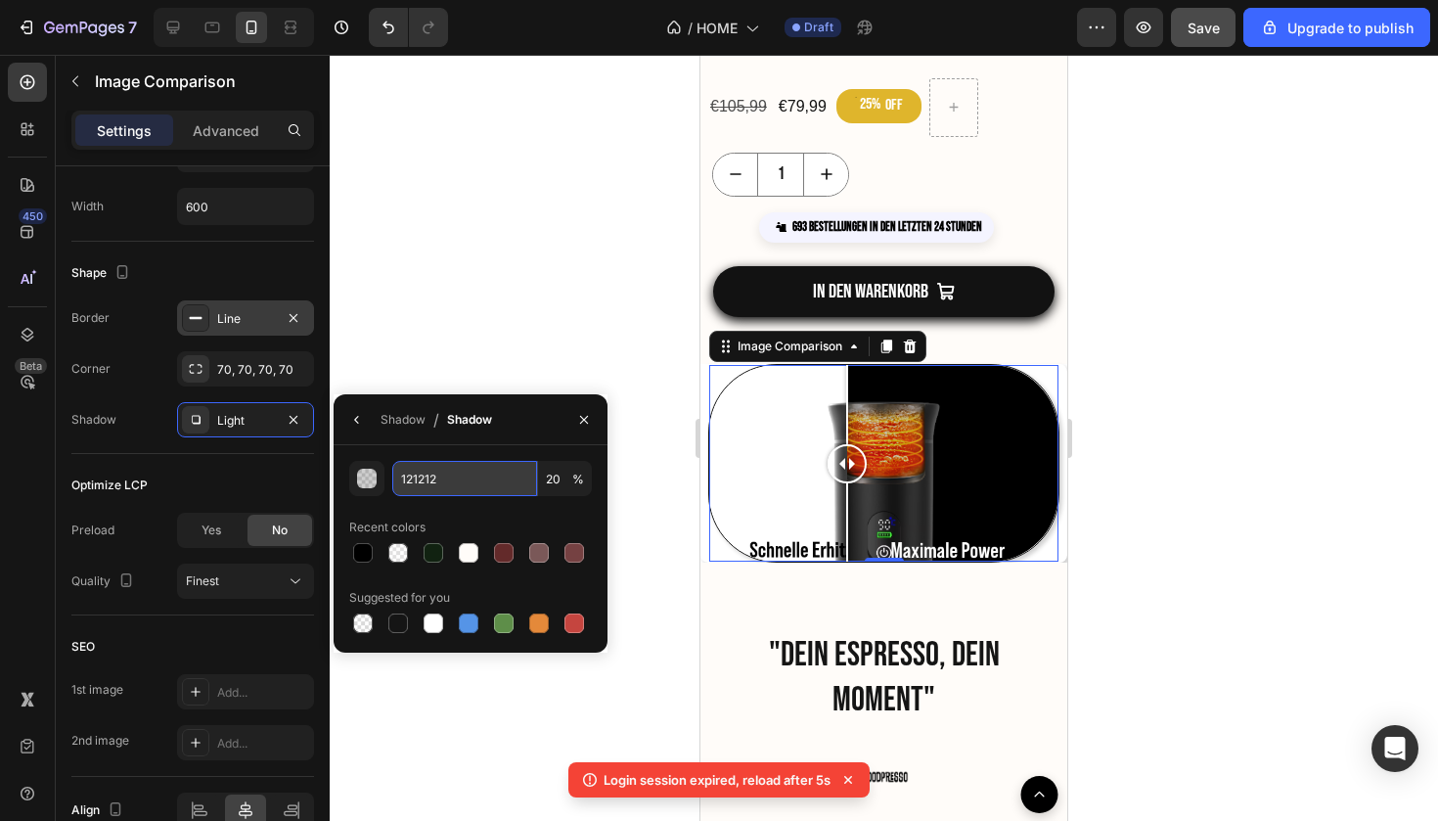
click at [0, 0] on input "121212" at bounding box center [0, 0] width 0 height 0
paste input "FFFCF9"
type input "FFFCF9"
click at [547, 307] on div at bounding box center [884, 438] width 1109 height 766
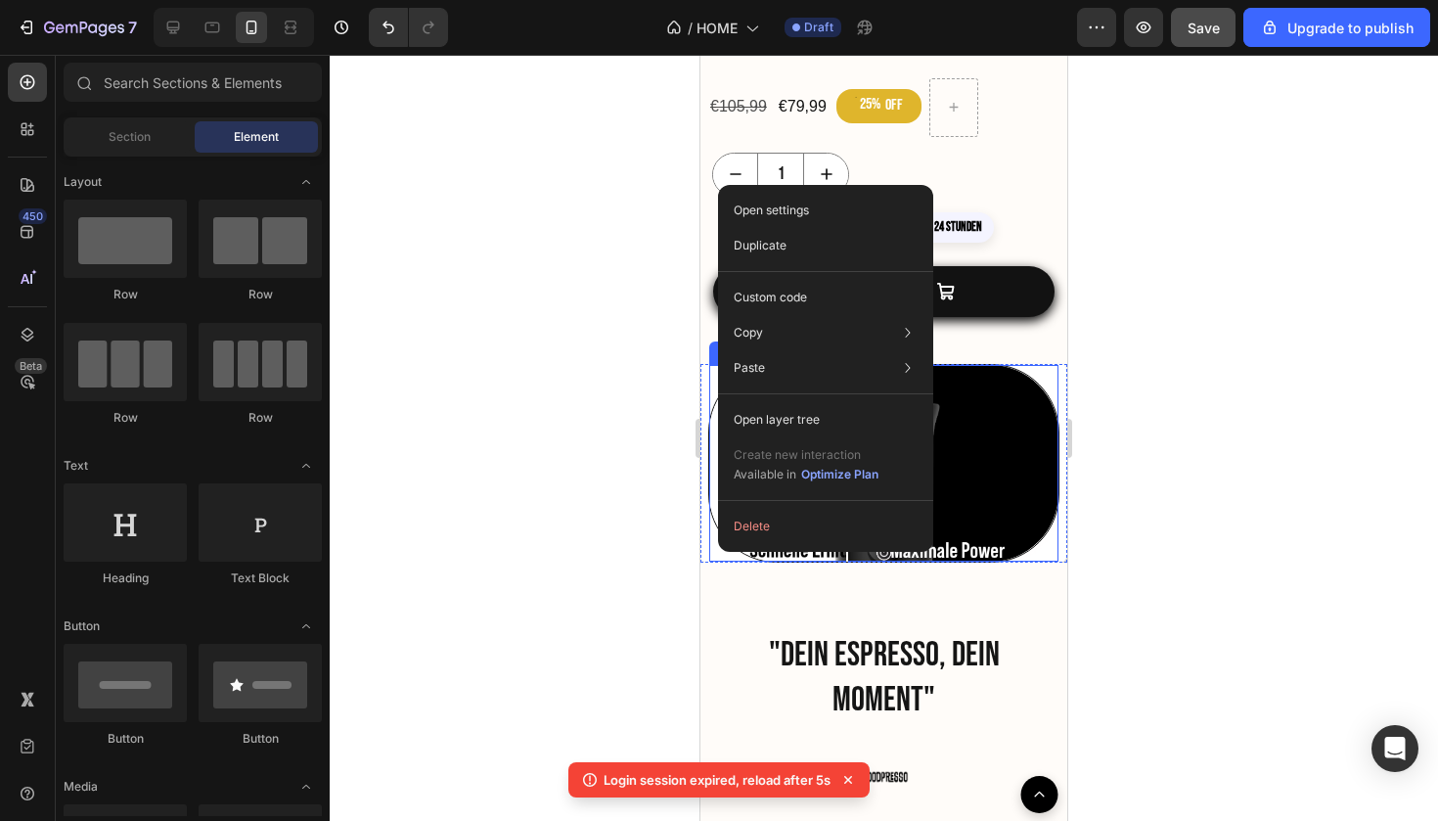
click at [712, 551] on div at bounding box center [883, 463] width 349 height 197
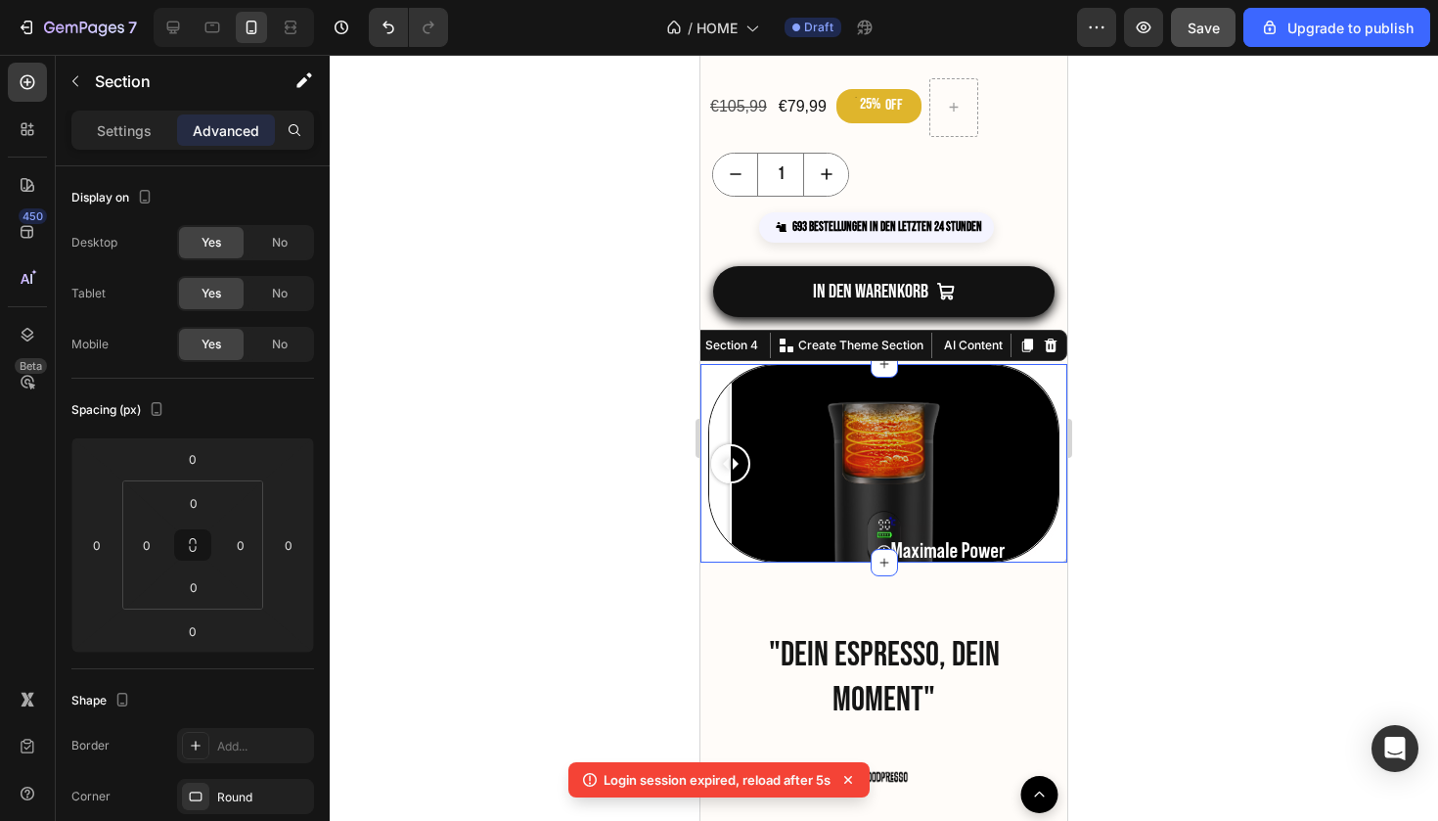
click at [703, 550] on div "Image Comparison" at bounding box center [884, 463] width 367 height 199
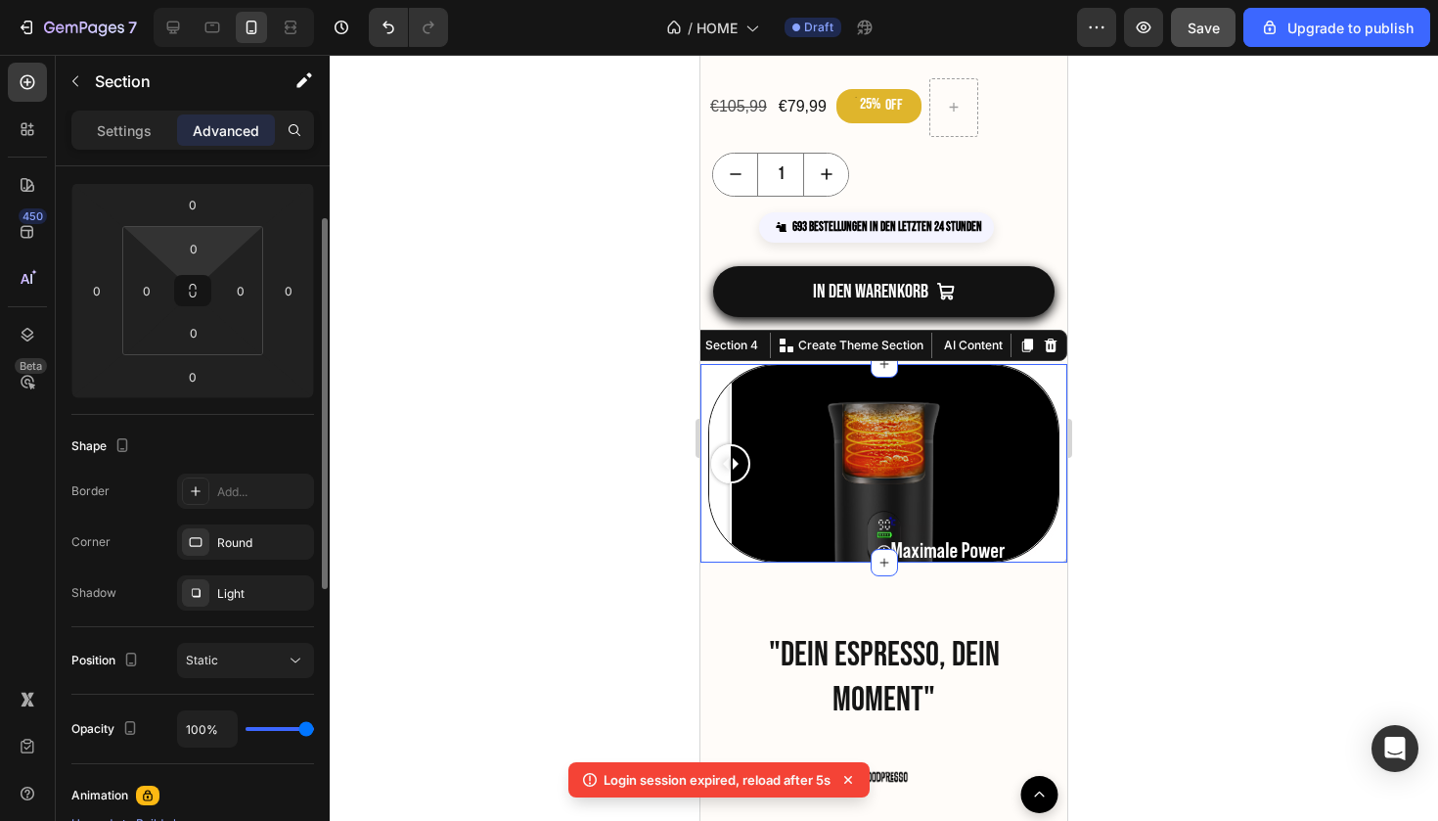
scroll to position [385, 0]
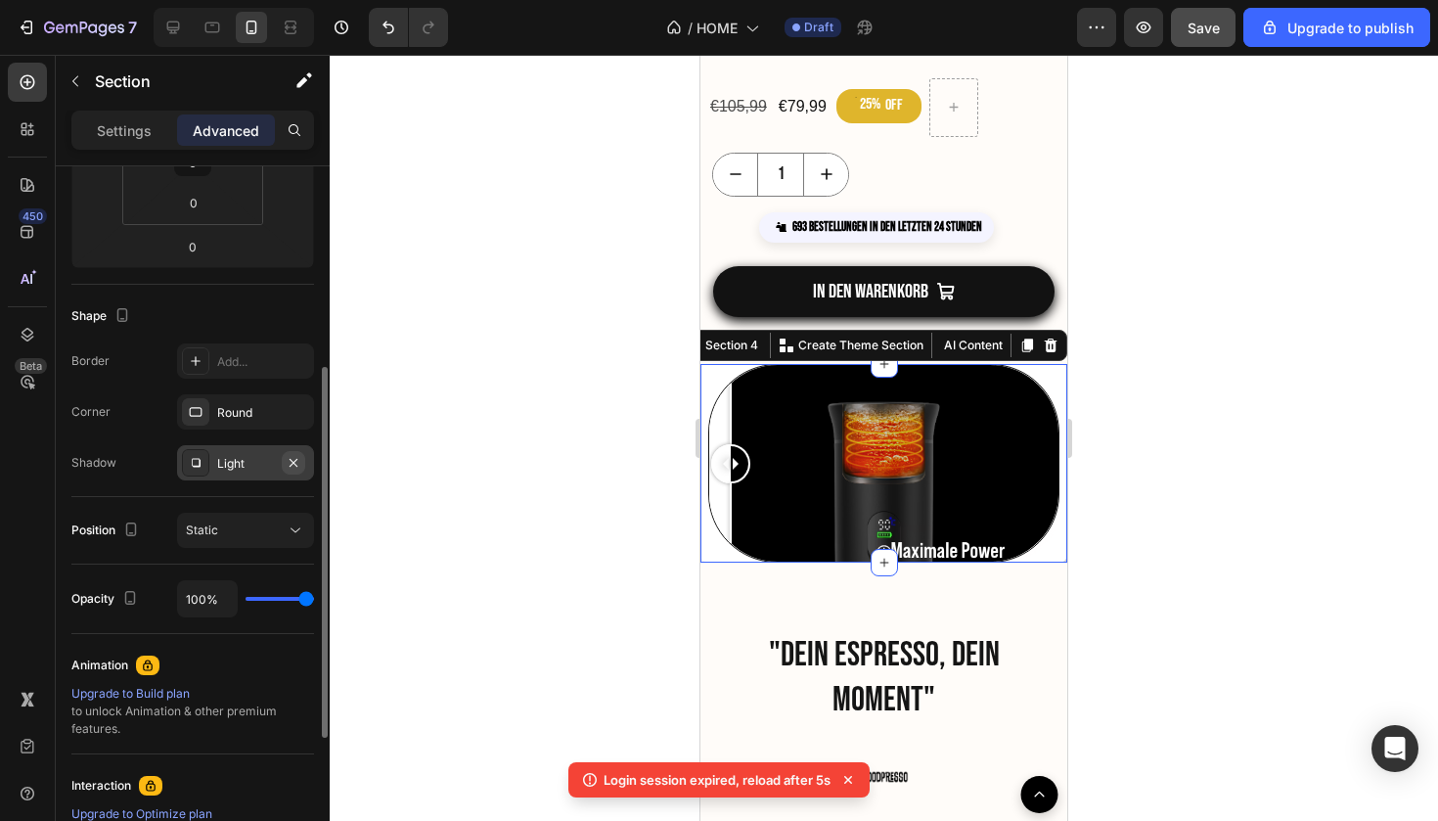
click at [300, 467] on icon "button" at bounding box center [294, 463] width 16 height 16
click at [208, 361] on div at bounding box center [195, 360] width 27 height 27
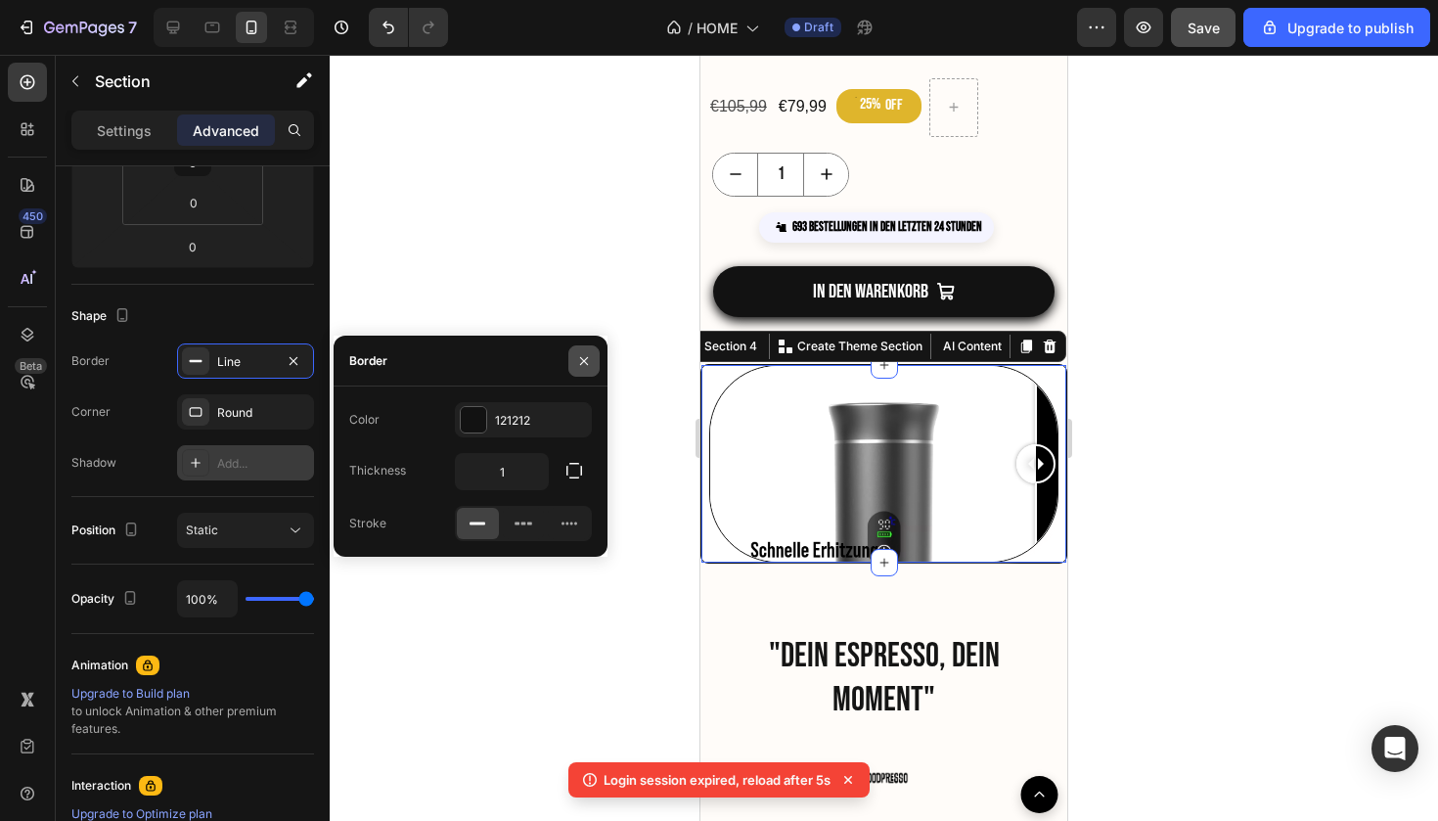
click at [585, 359] on icon "button" at bounding box center [584, 360] width 8 height 8
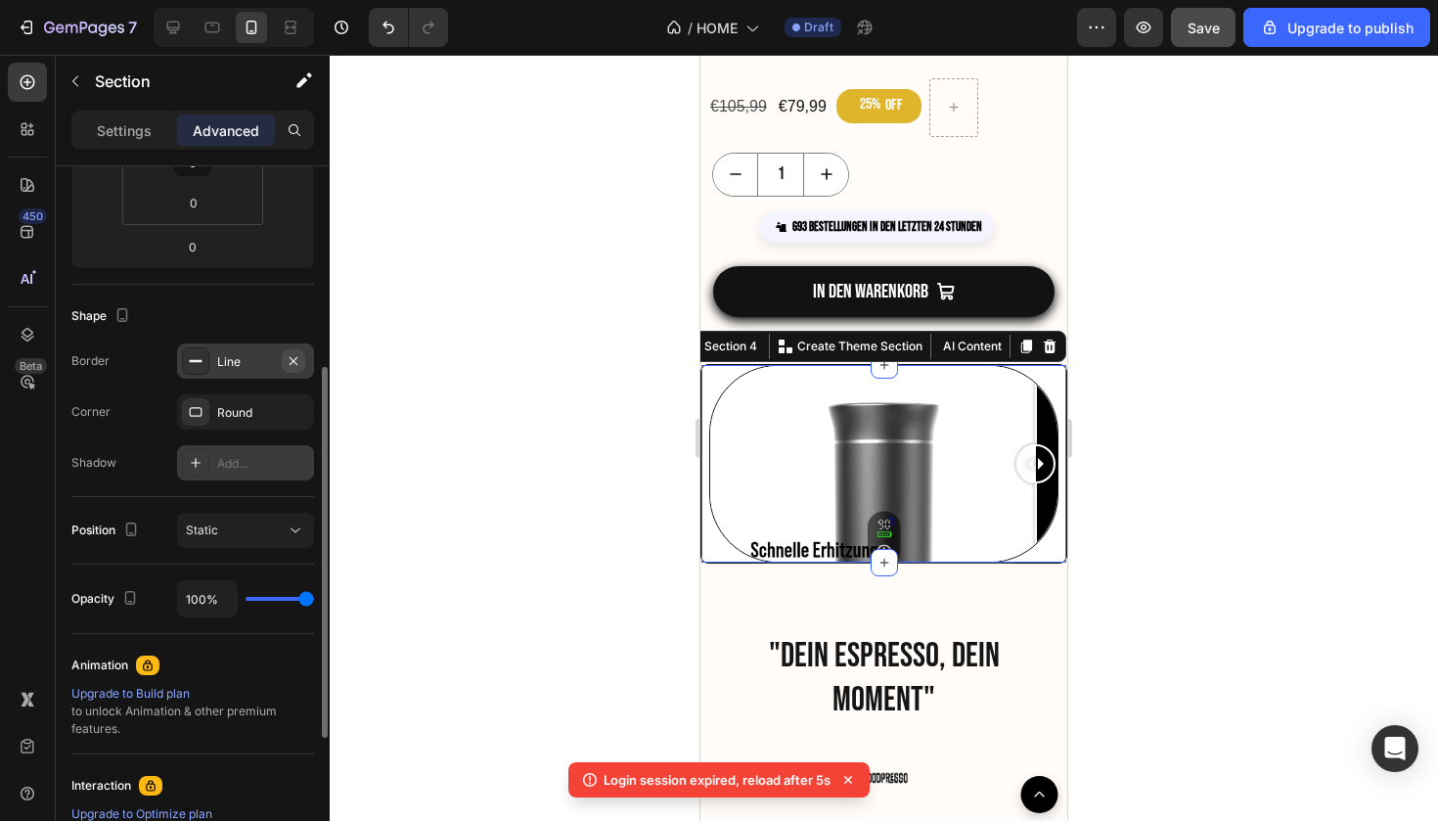
click at [297, 367] on icon "button" at bounding box center [294, 361] width 16 height 16
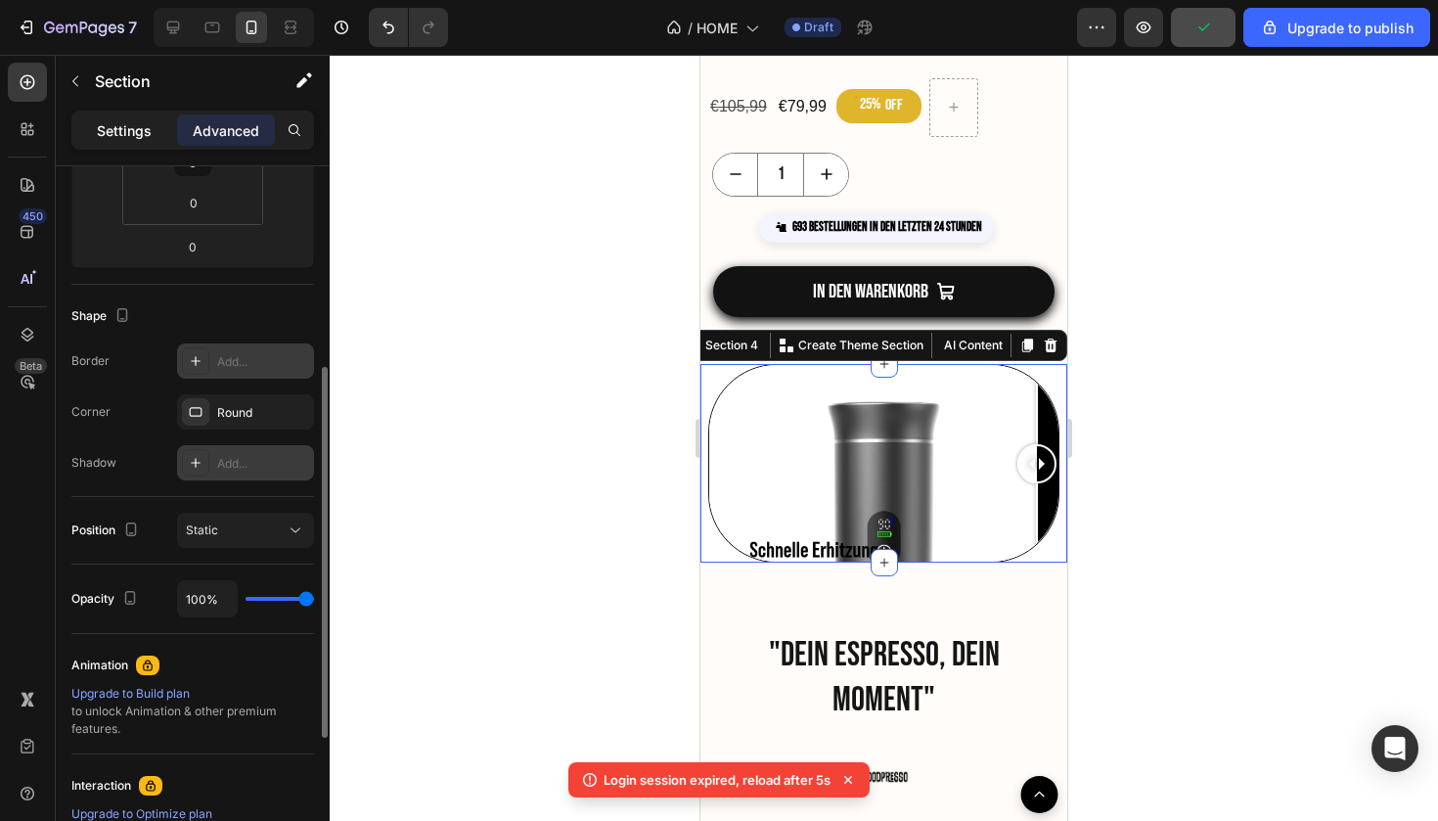
click at [145, 138] on p "Settings" at bounding box center [124, 130] width 55 height 21
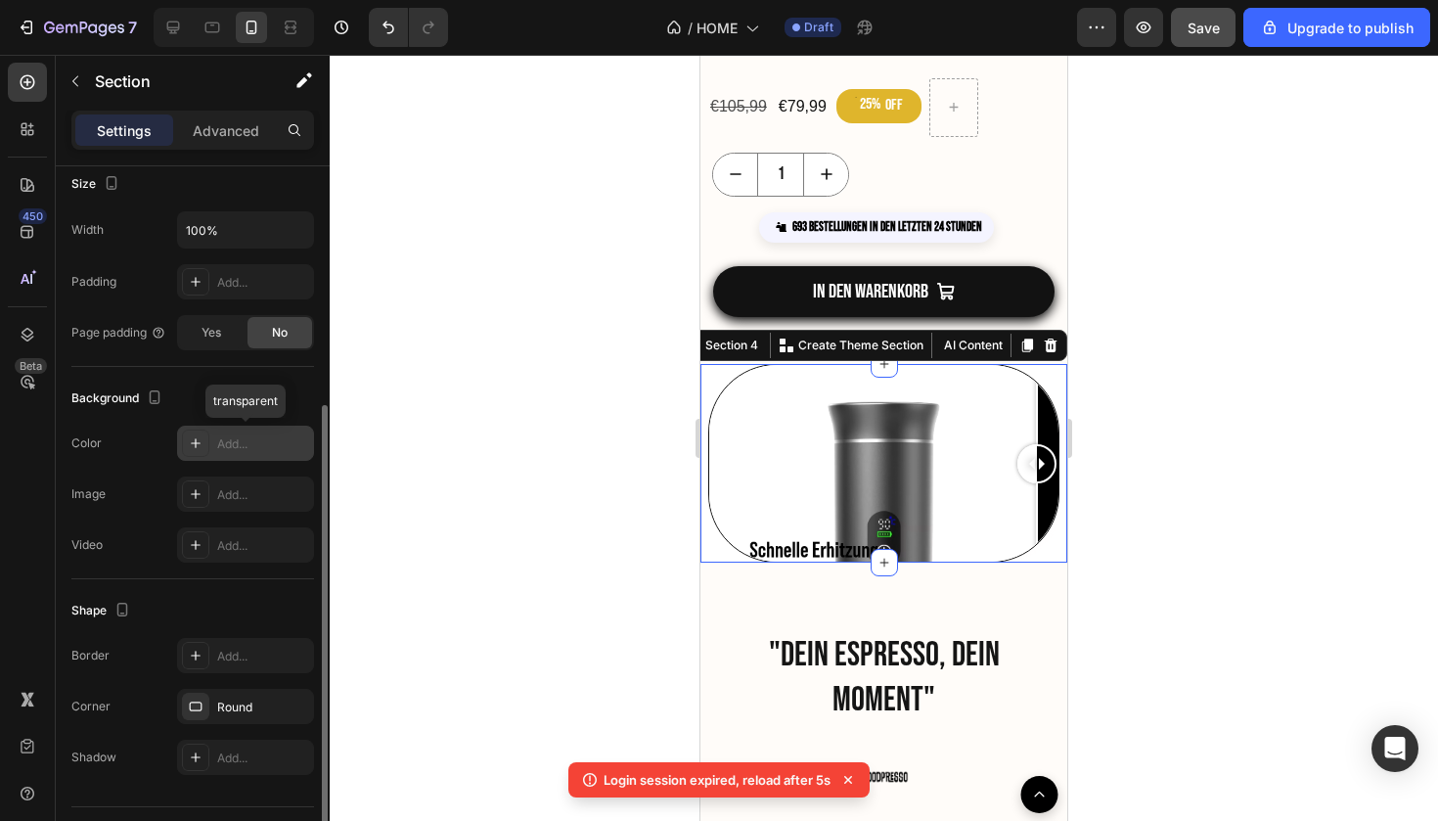
click at [203, 434] on div at bounding box center [195, 443] width 27 height 27
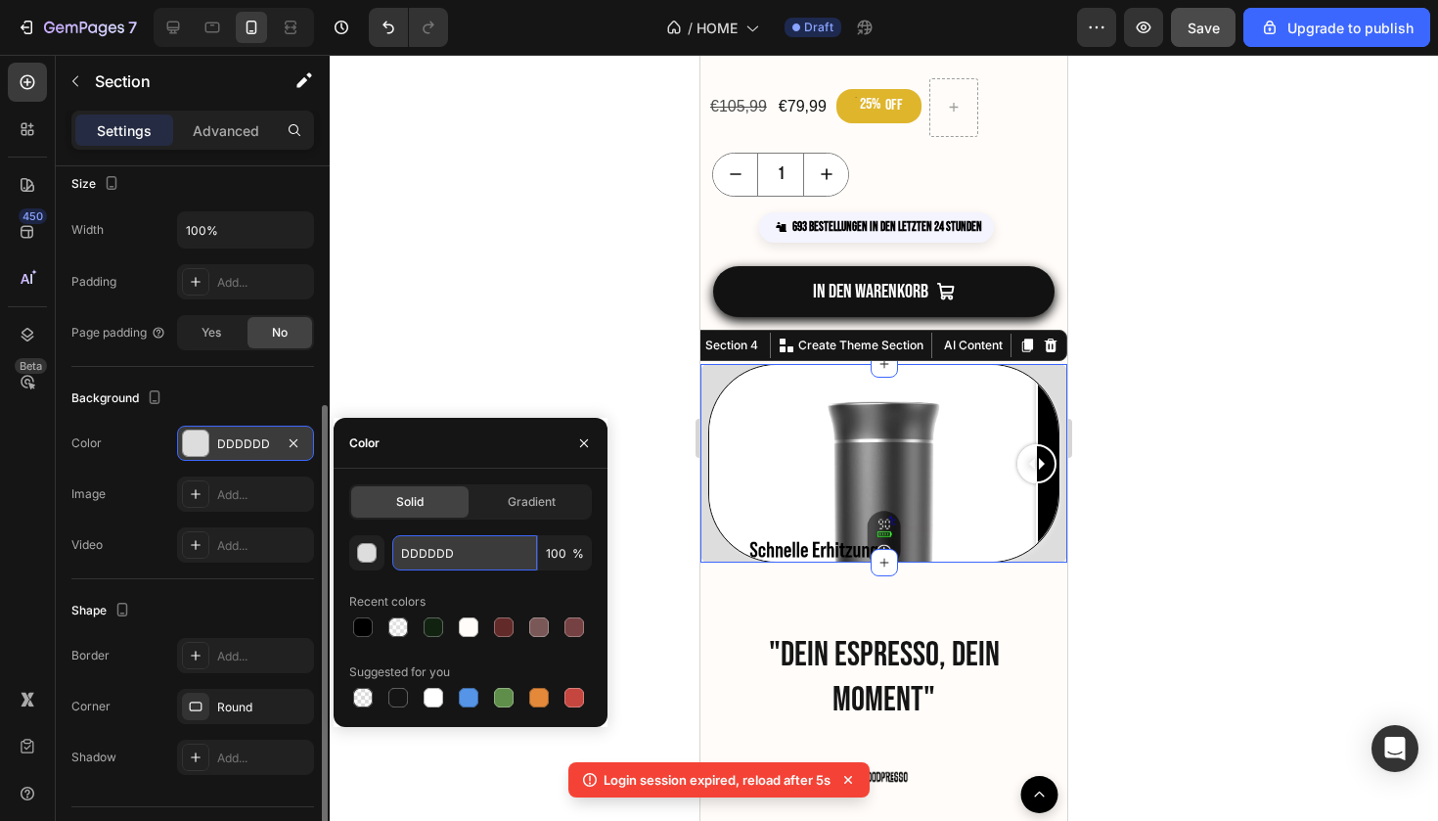
click at [436, 555] on input "DDDDDD" at bounding box center [464, 552] width 145 height 35
paste input "FFFCF9"
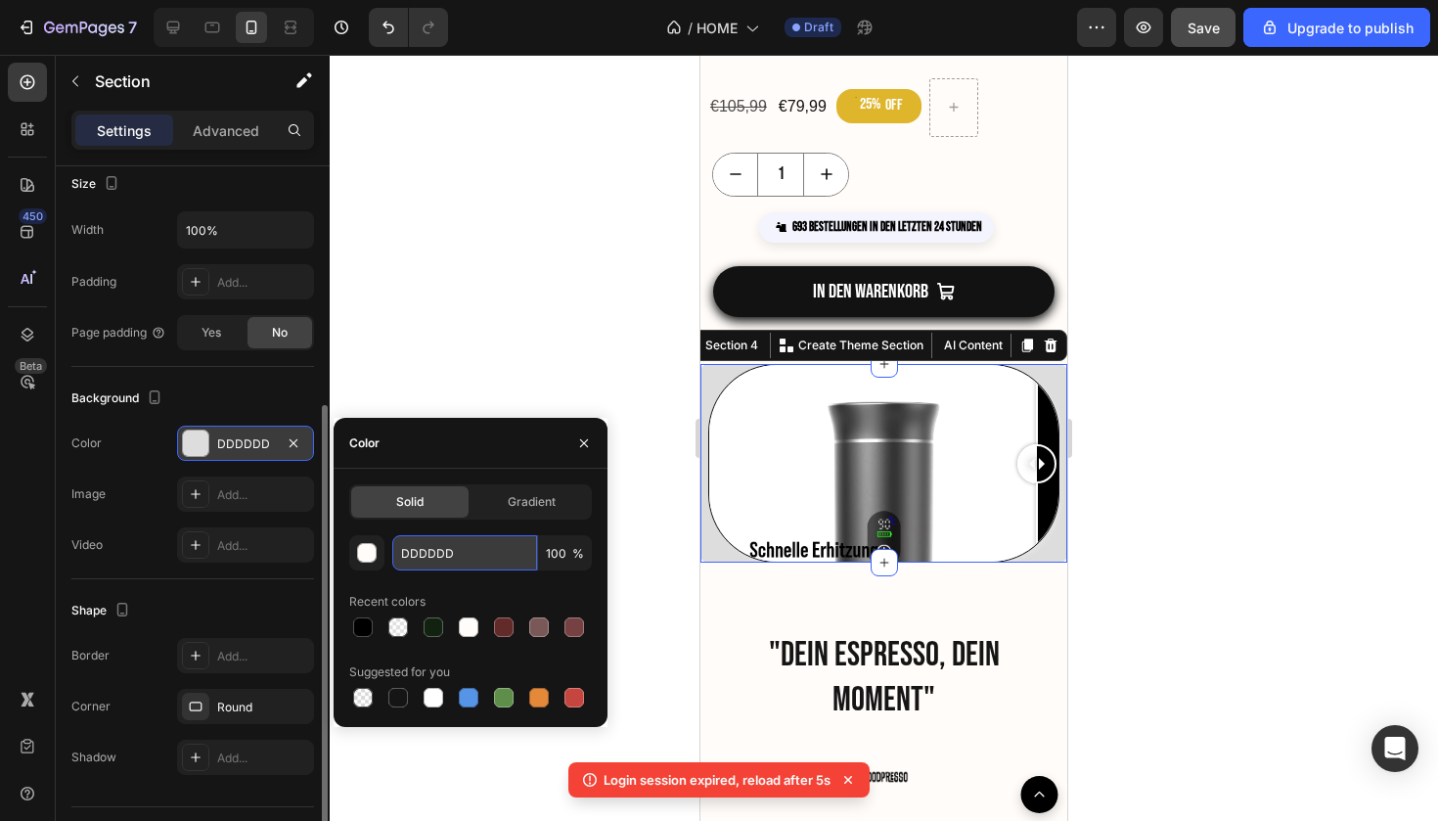
type input "FFFCF9"
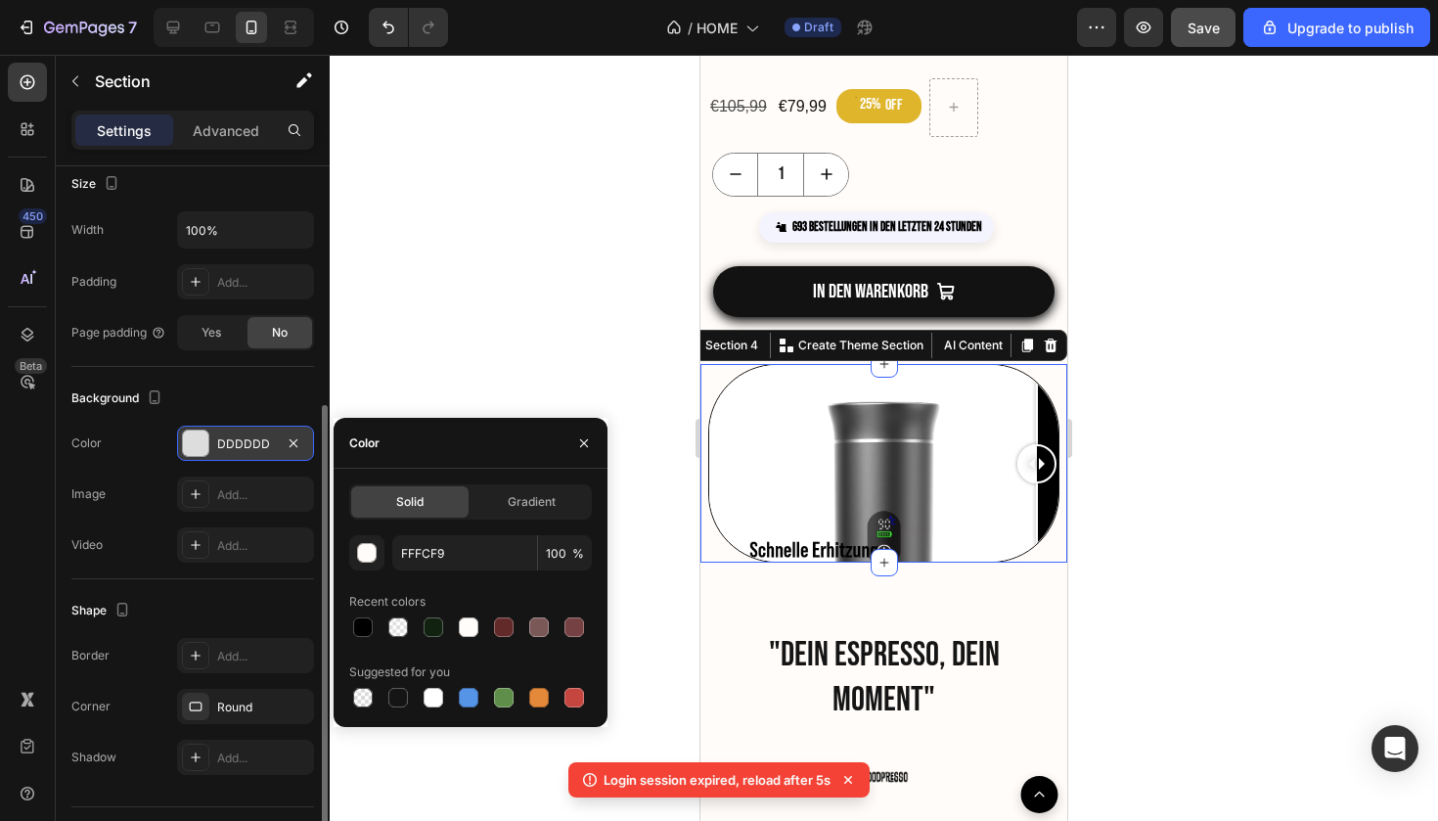
click at [593, 203] on div at bounding box center [884, 438] width 1109 height 766
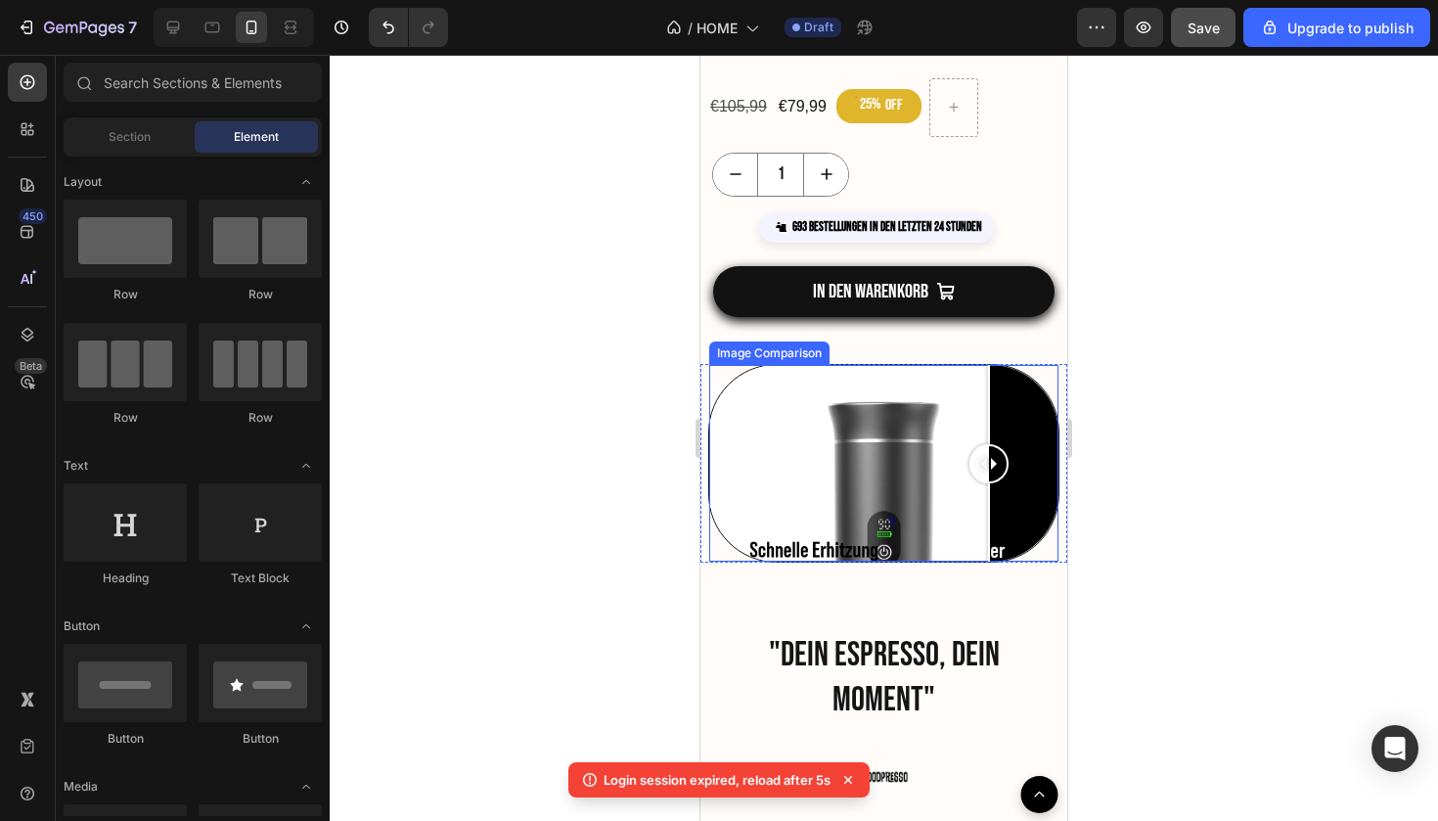
click at [989, 396] on div at bounding box center [883, 463] width 349 height 197
click at [855, 387] on div at bounding box center [883, 463] width 349 height 197
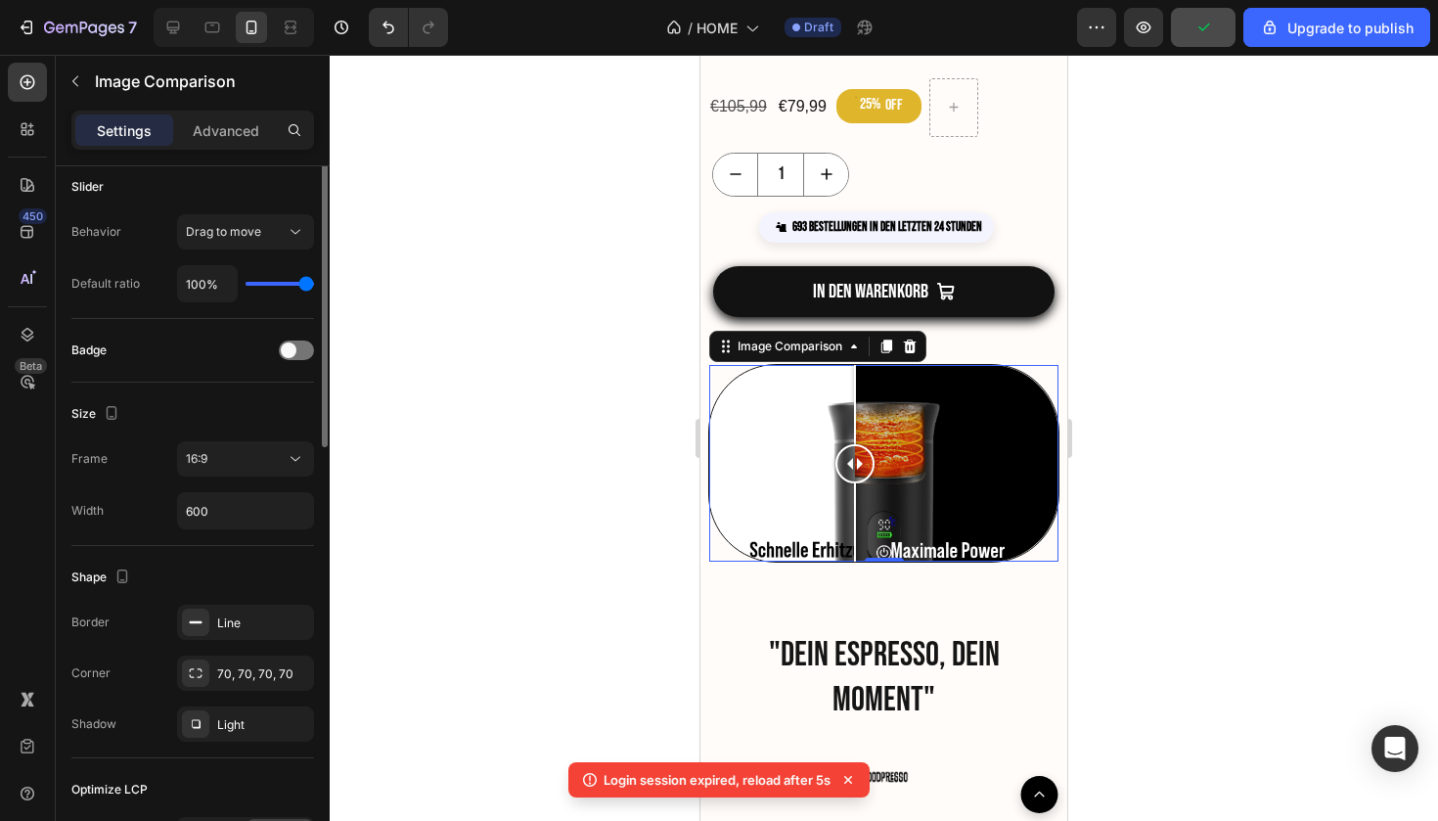
scroll to position [469, 0]
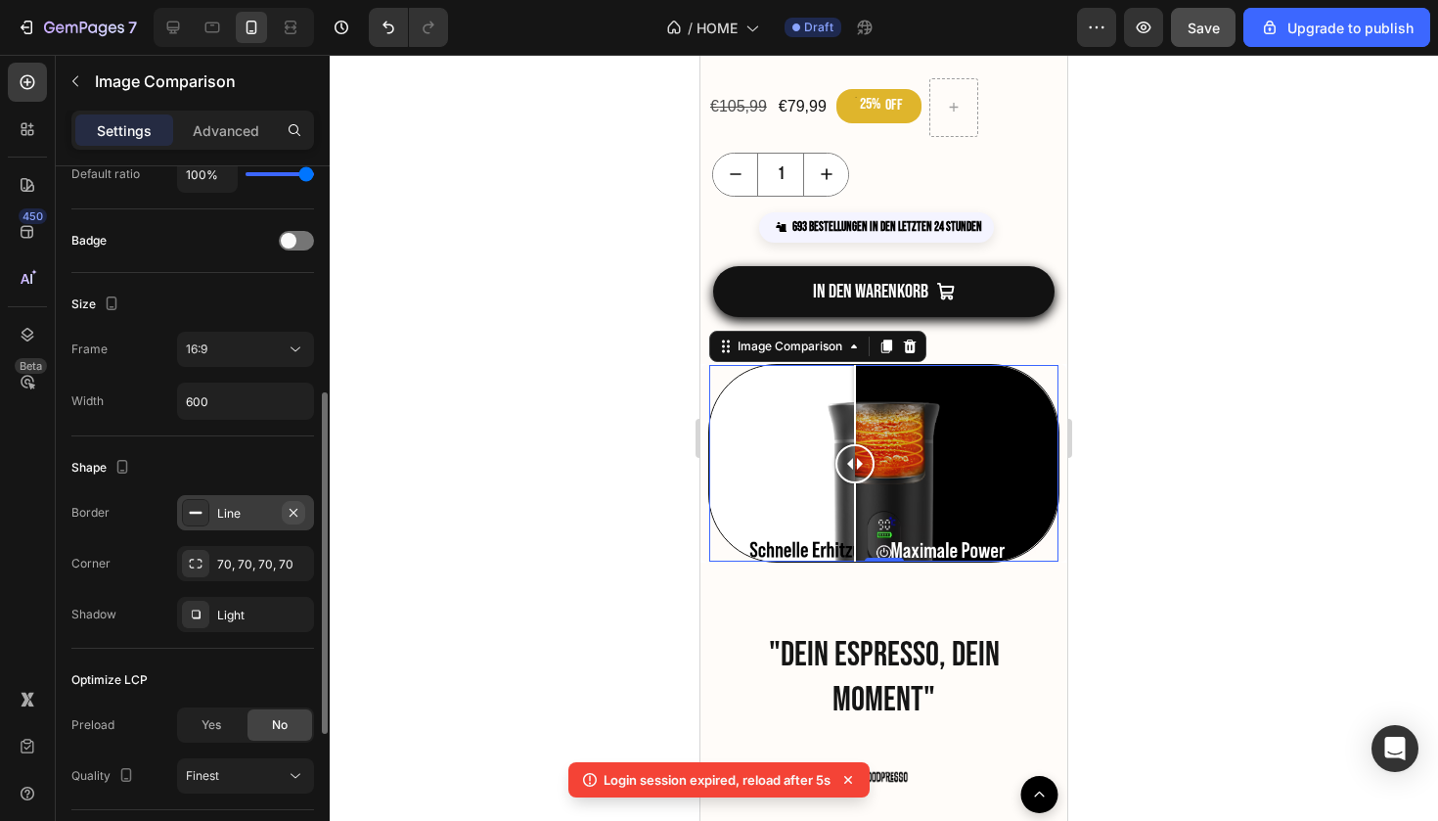
click at [302, 513] on button "button" at bounding box center [293, 512] width 23 height 23
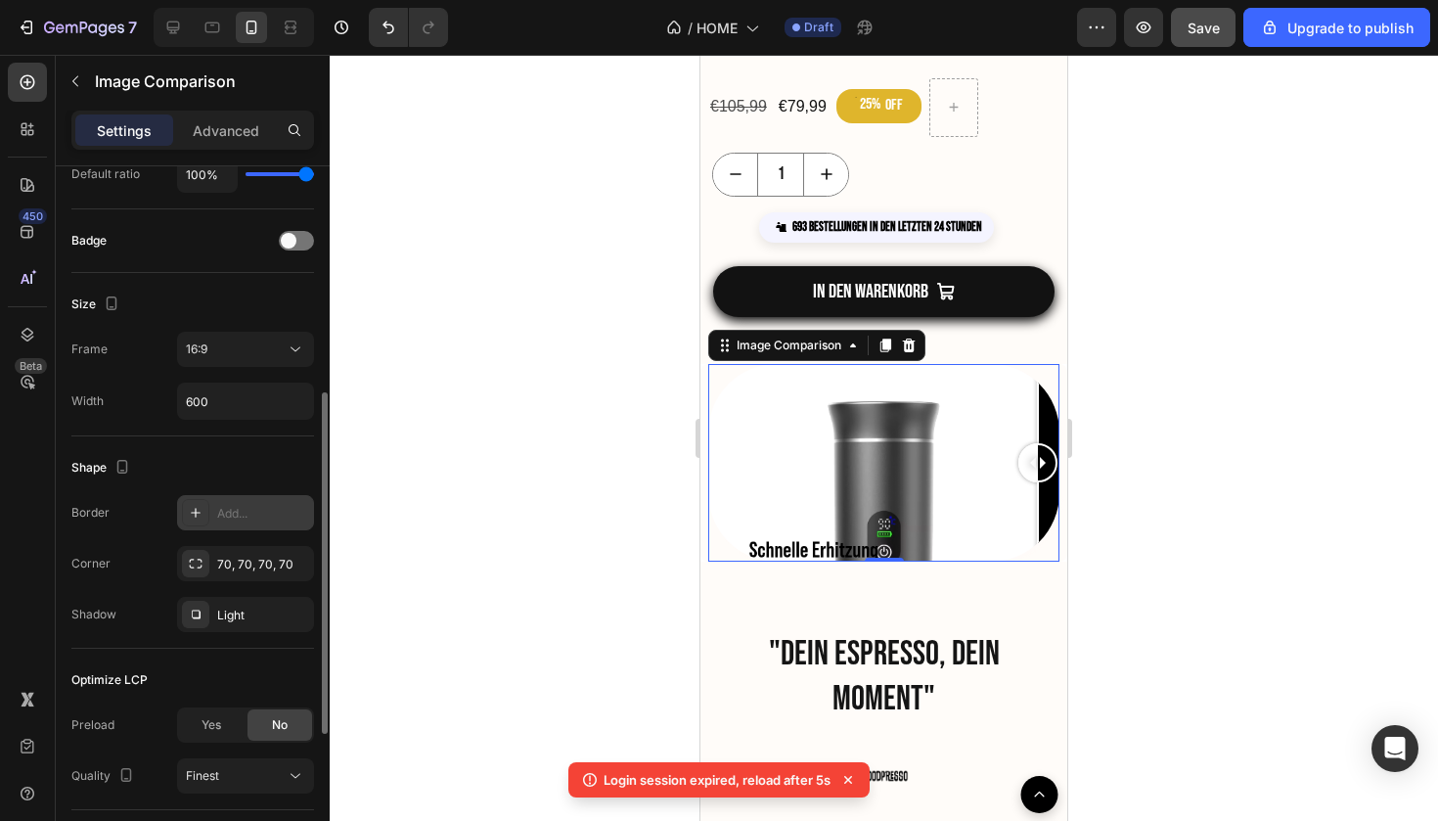
click at [731, 659] on div ""DEIN ESPRESSO, DEIN MOMENT"" at bounding box center [884, 676] width 338 height 93
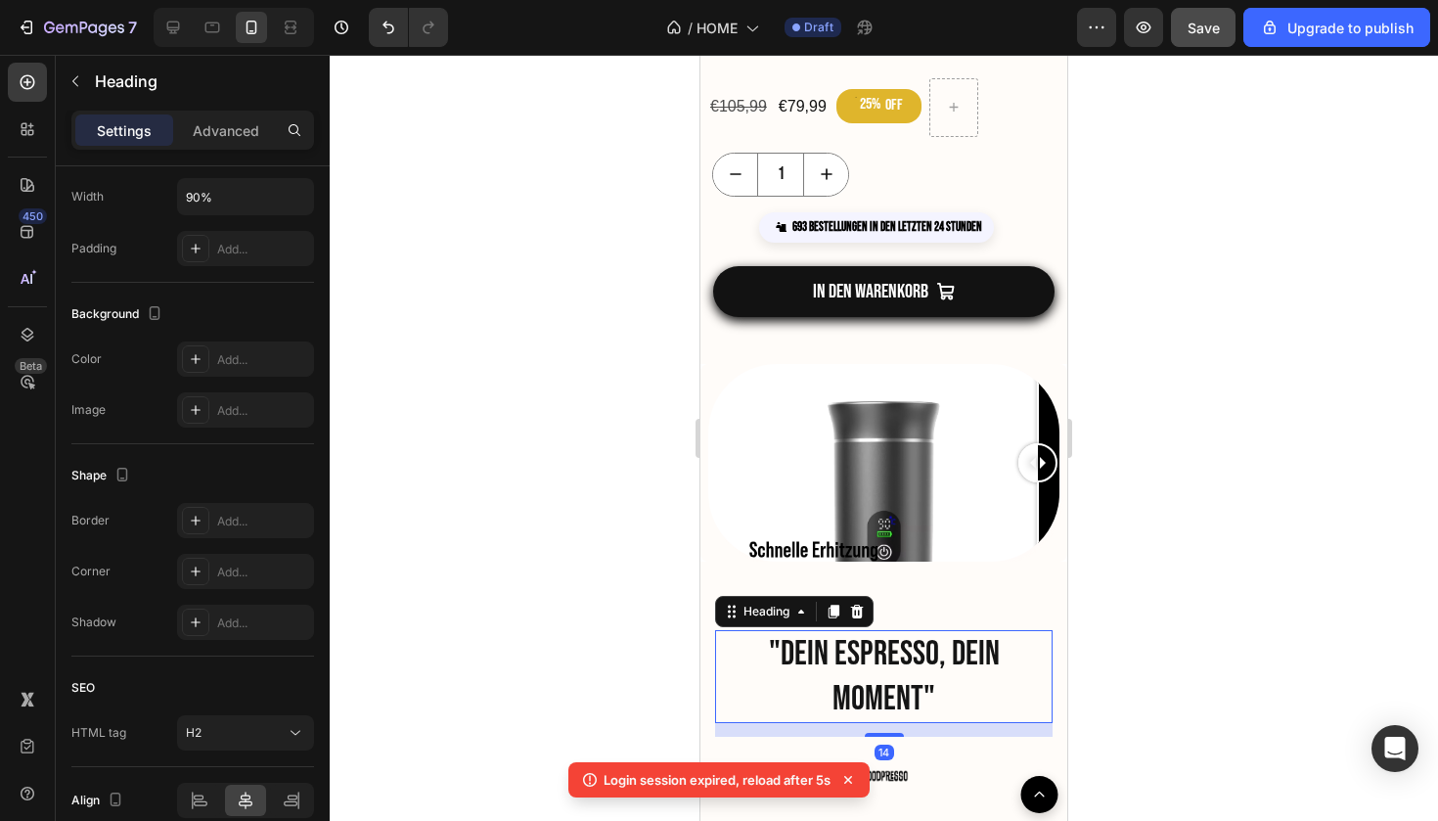
scroll to position [0, 0]
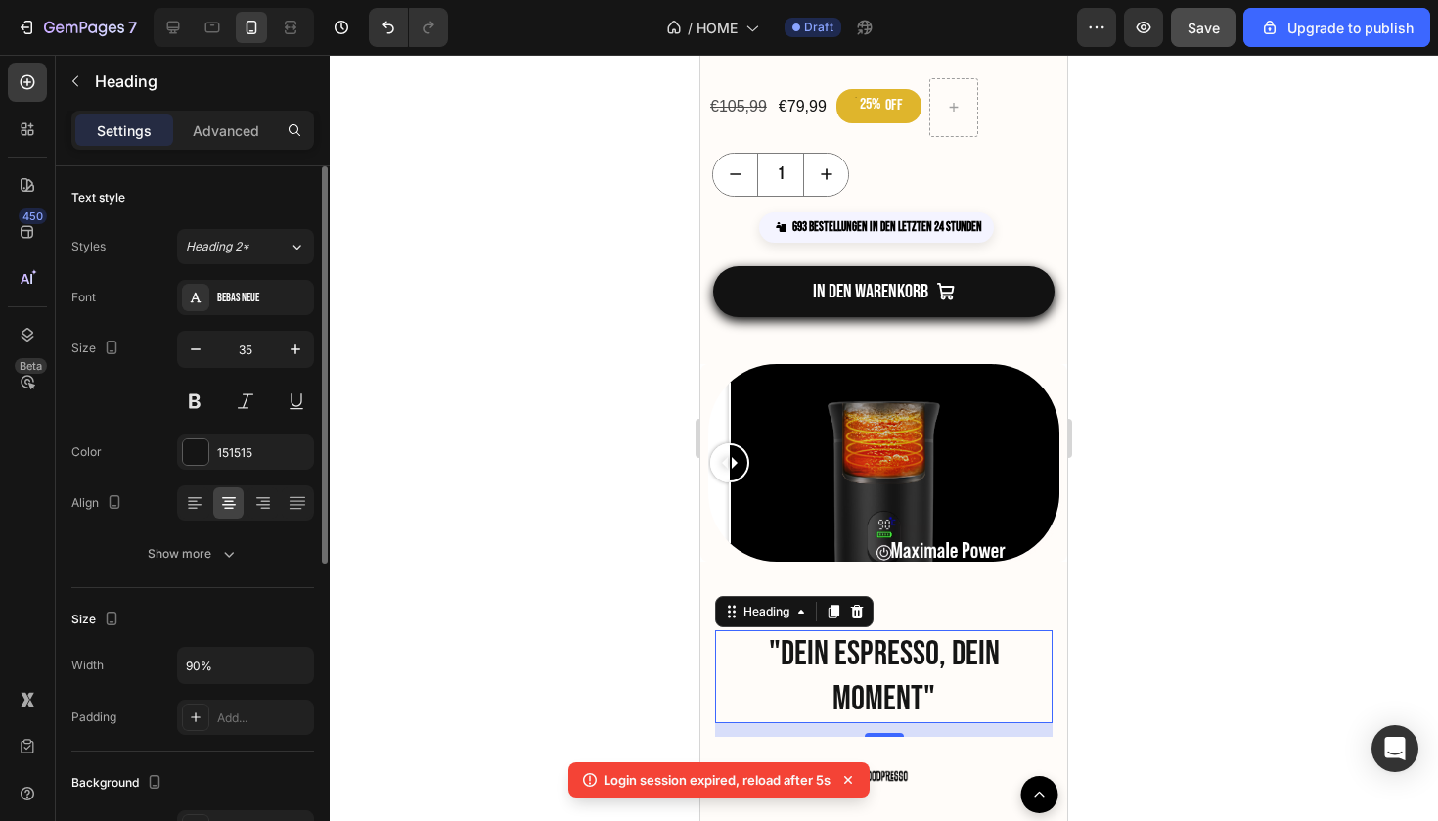
drag, startPoint x: 1039, startPoint y: 469, endPoint x: 926, endPoint y: 506, distance: 119.4
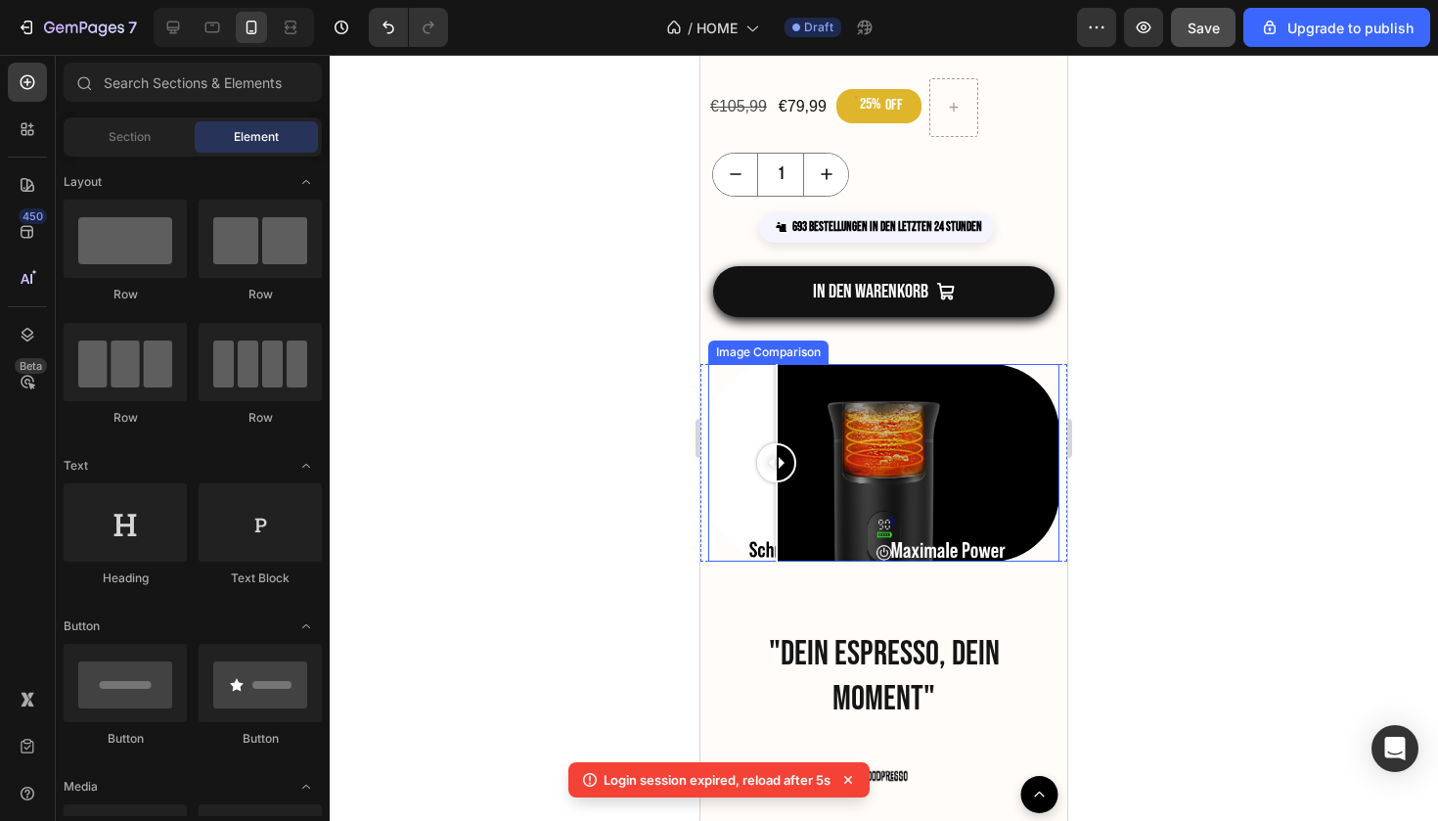
drag, startPoint x: 728, startPoint y: 466, endPoint x: 777, endPoint y: 540, distance: 89.0
click at [777, 540] on div at bounding box center [776, 463] width 39 height 198
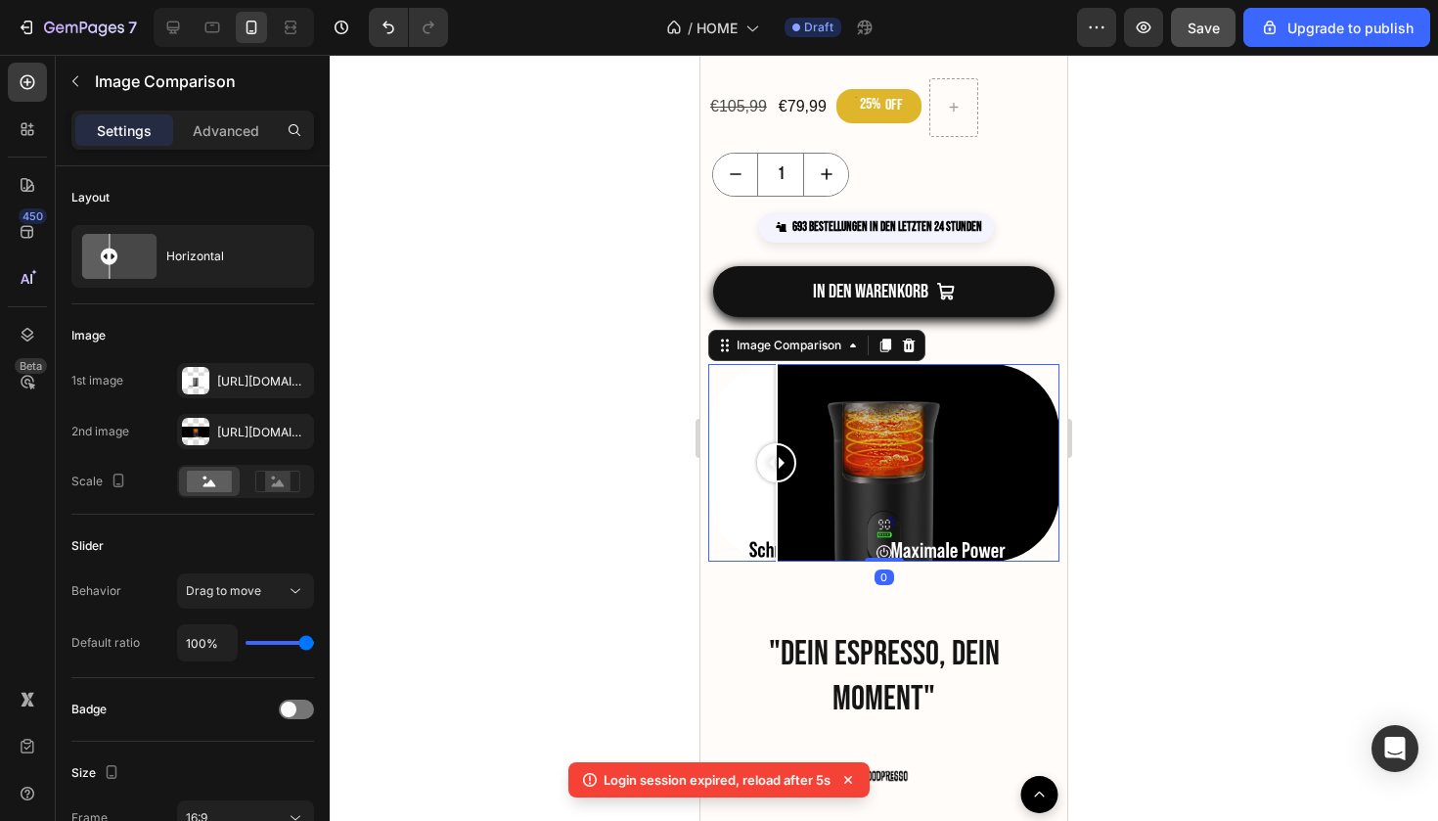
click at [1110, 508] on div at bounding box center [884, 438] width 1109 height 766
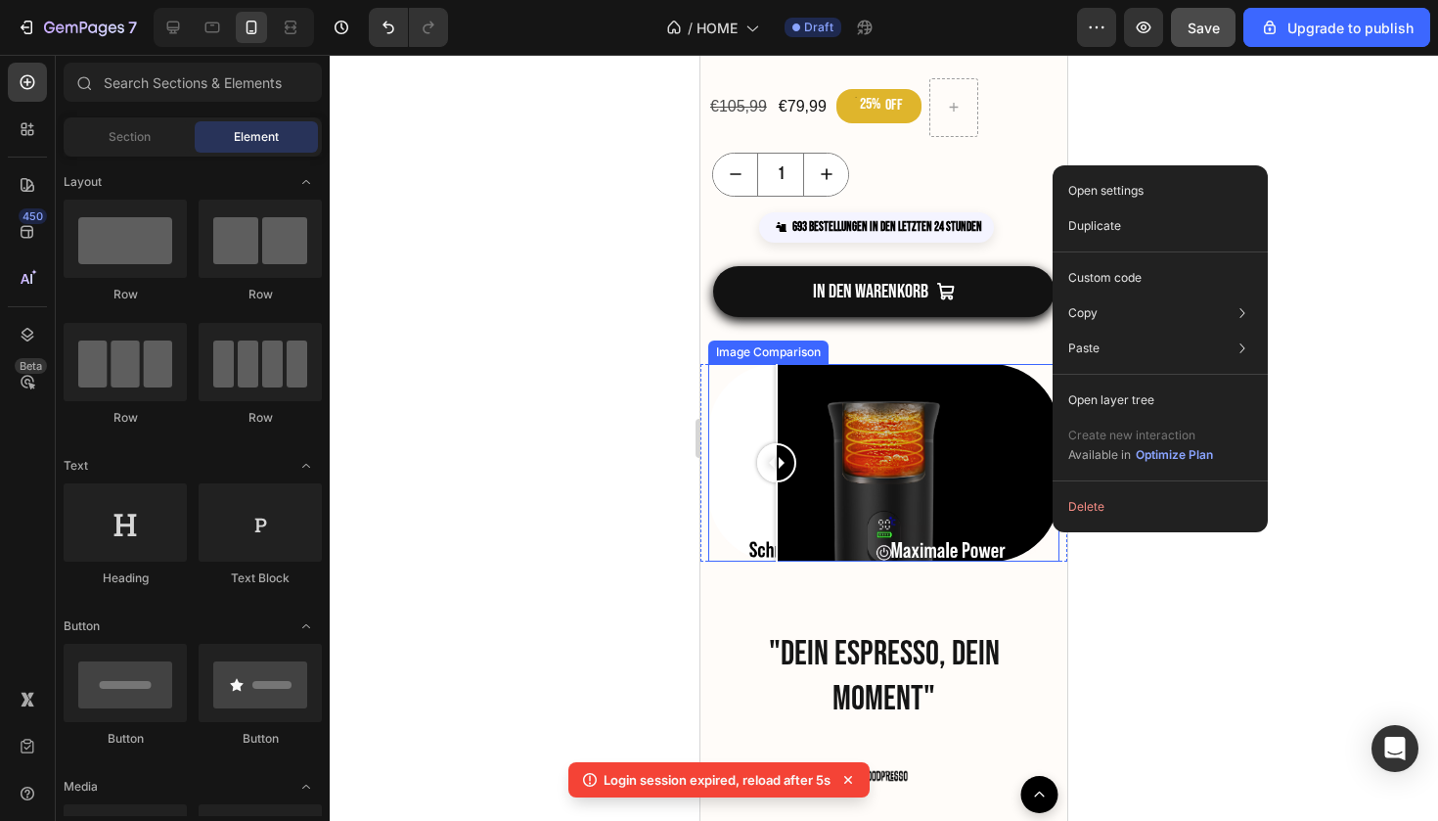
click at [1010, 425] on div at bounding box center [883, 463] width 351 height 198
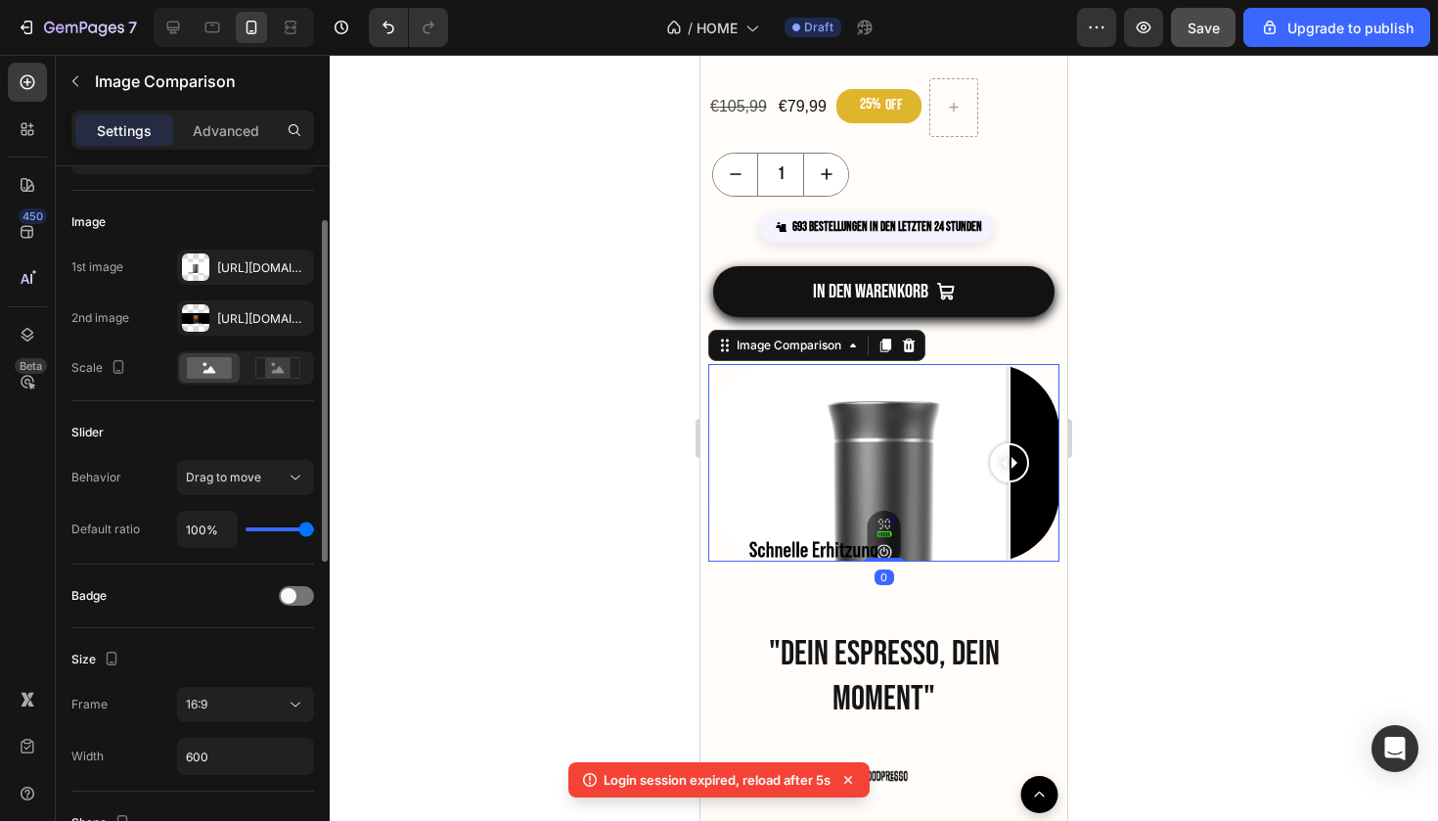
scroll to position [127, 0]
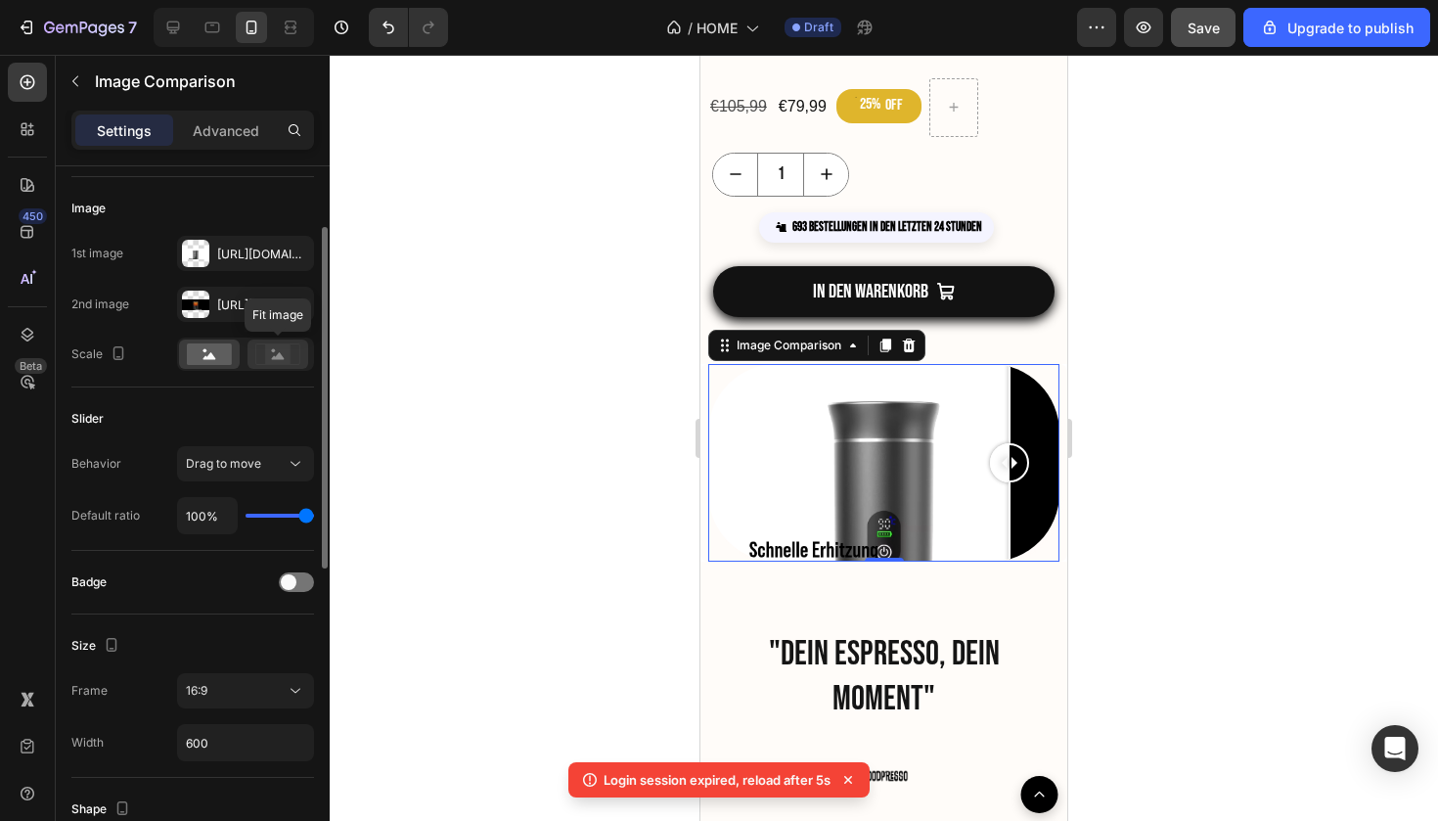
click at [277, 356] on icon at bounding box center [278, 355] width 13 height 7
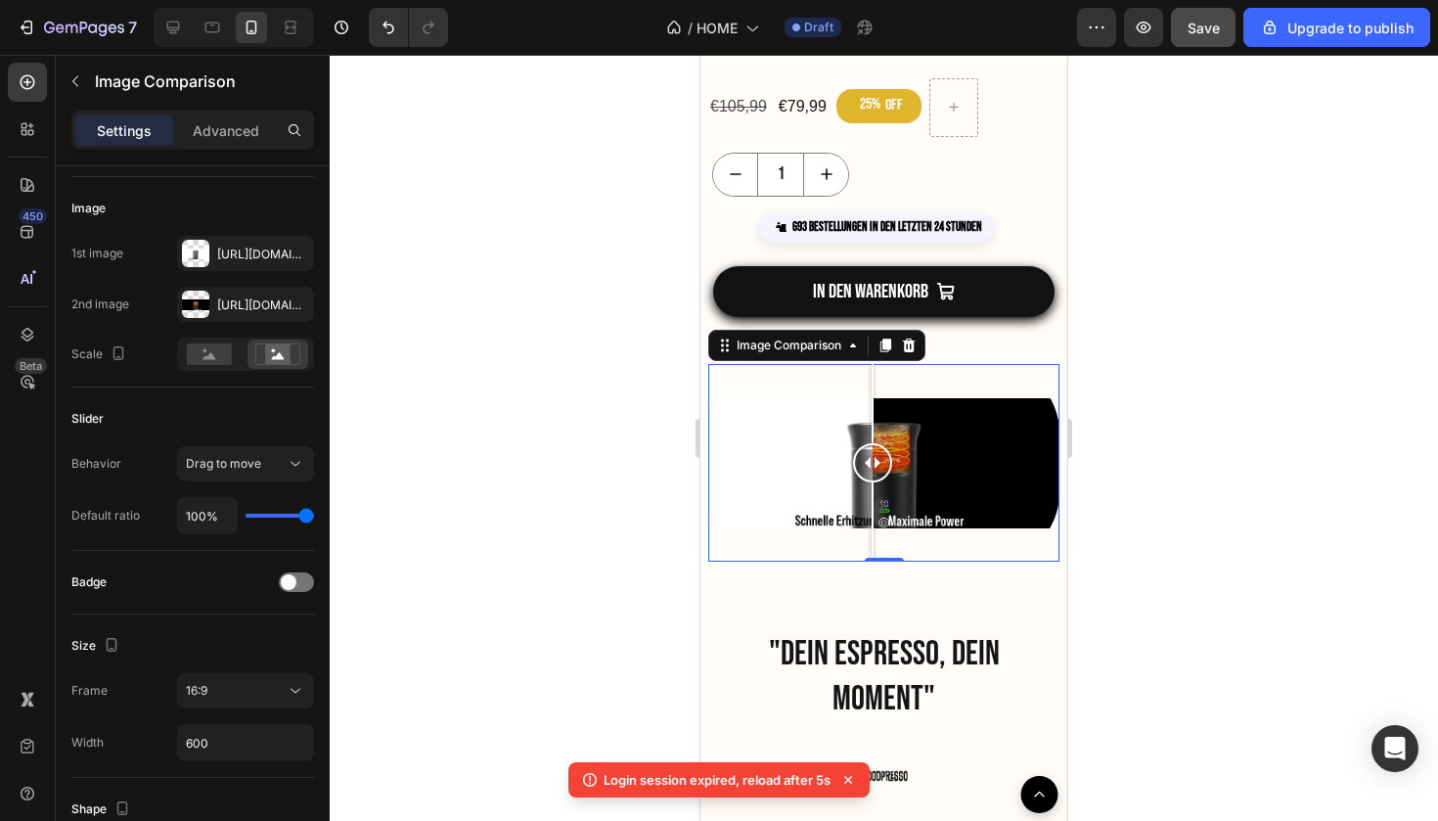
drag, startPoint x: 1005, startPoint y: 469, endPoint x: 873, endPoint y: 497, distance: 135.1
click at [873, 497] on div at bounding box center [872, 463] width 39 height 198
click at [223, 353] on rect at bounding box center [209, 354] width 45 height 22
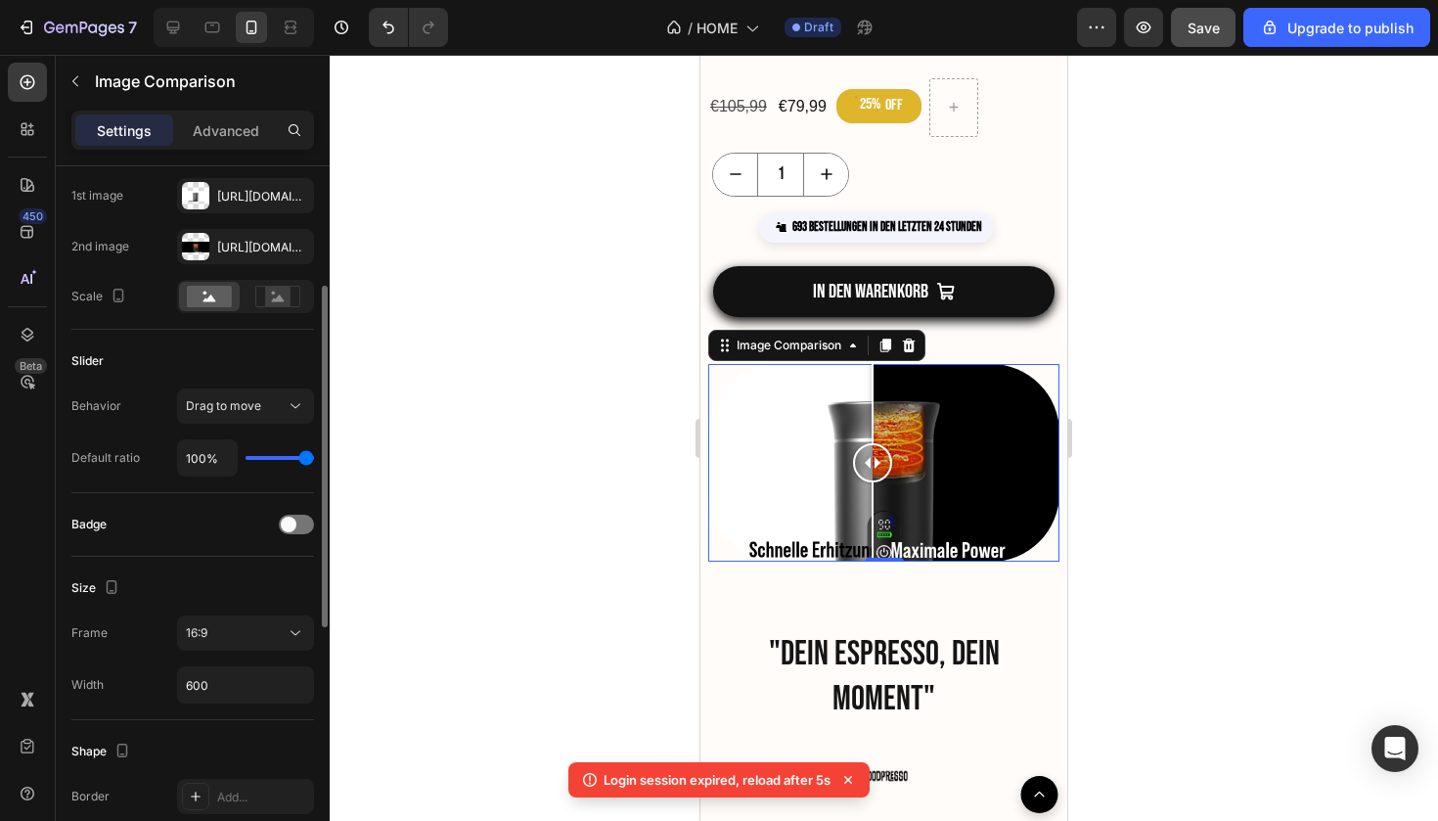
scroll to position [205, 0]
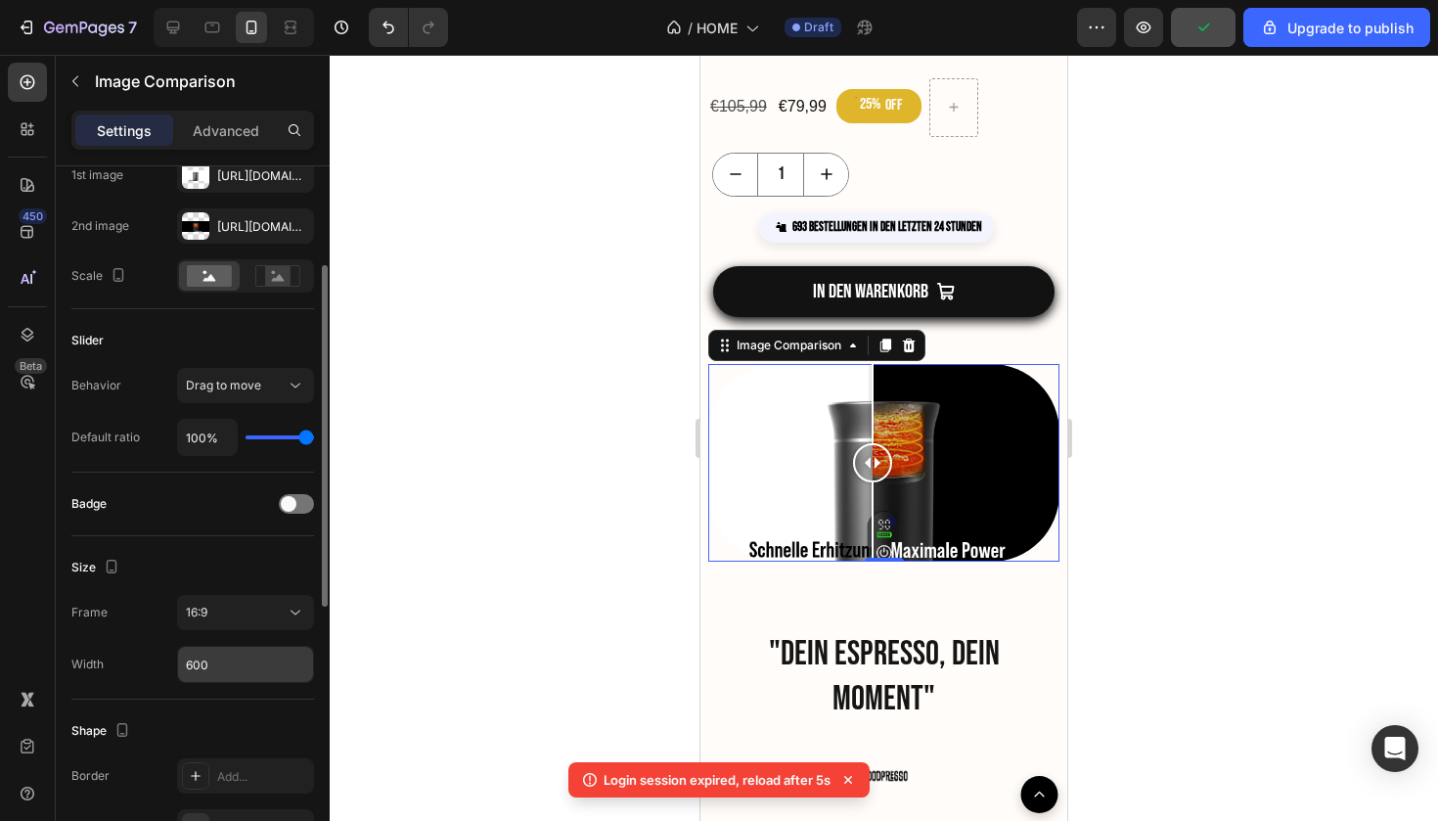
click at [233, 653] on input "600" at bounding box center [245, 664] width 135 height 35
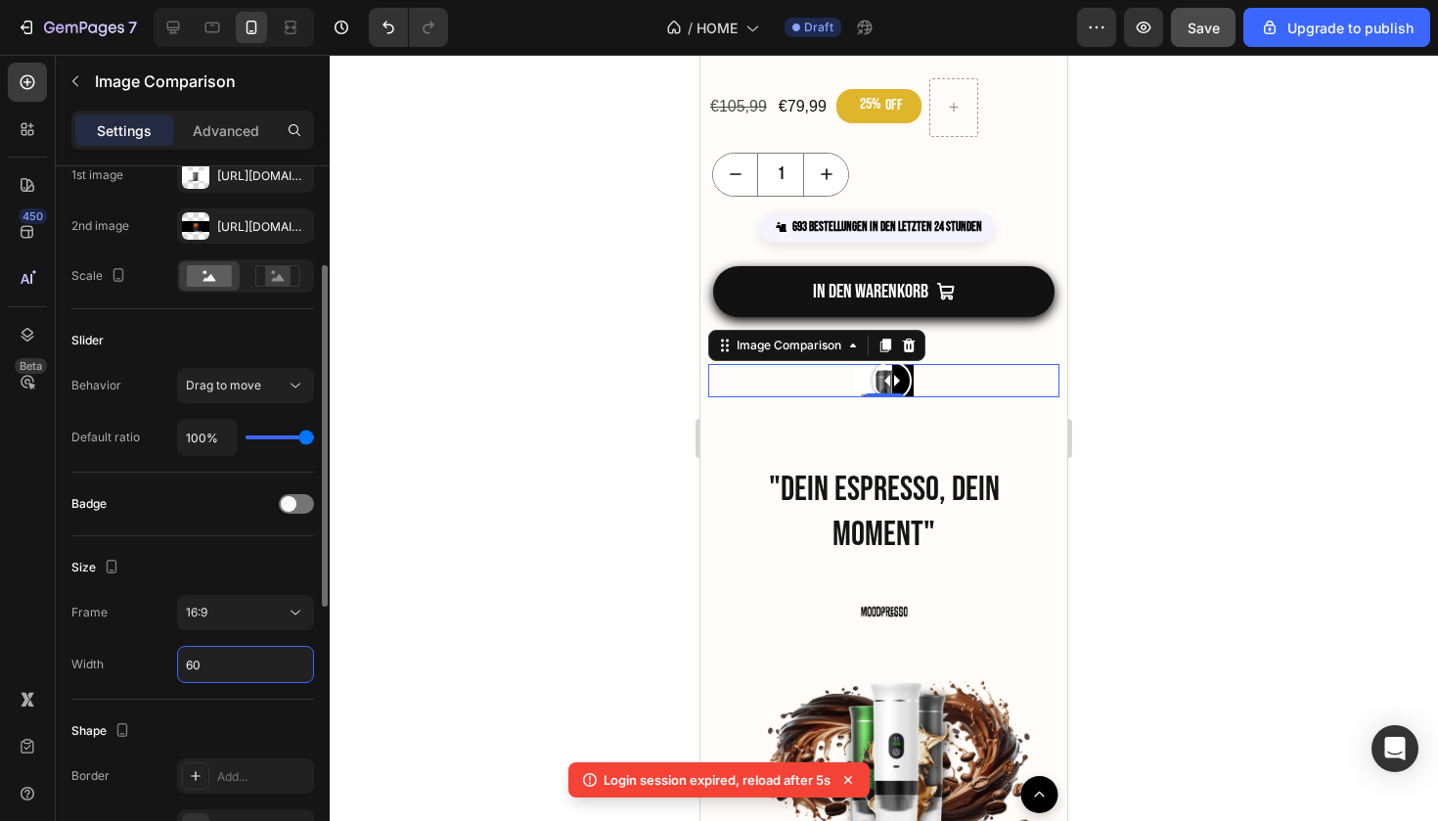
type input "6"
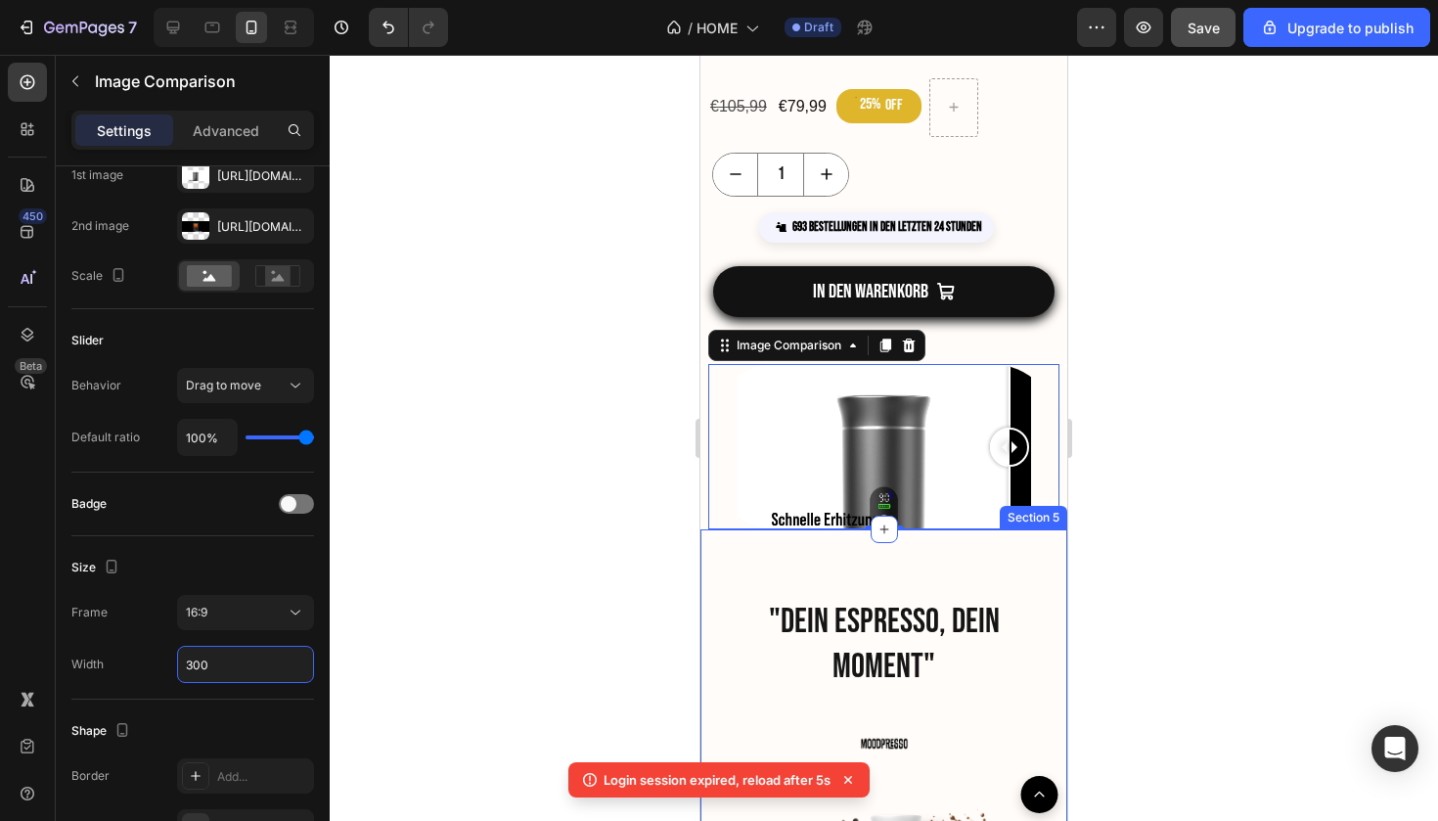
type input "300"
click at [1149, 522] on div at bounding box center [884, 438] width 1109 height 766
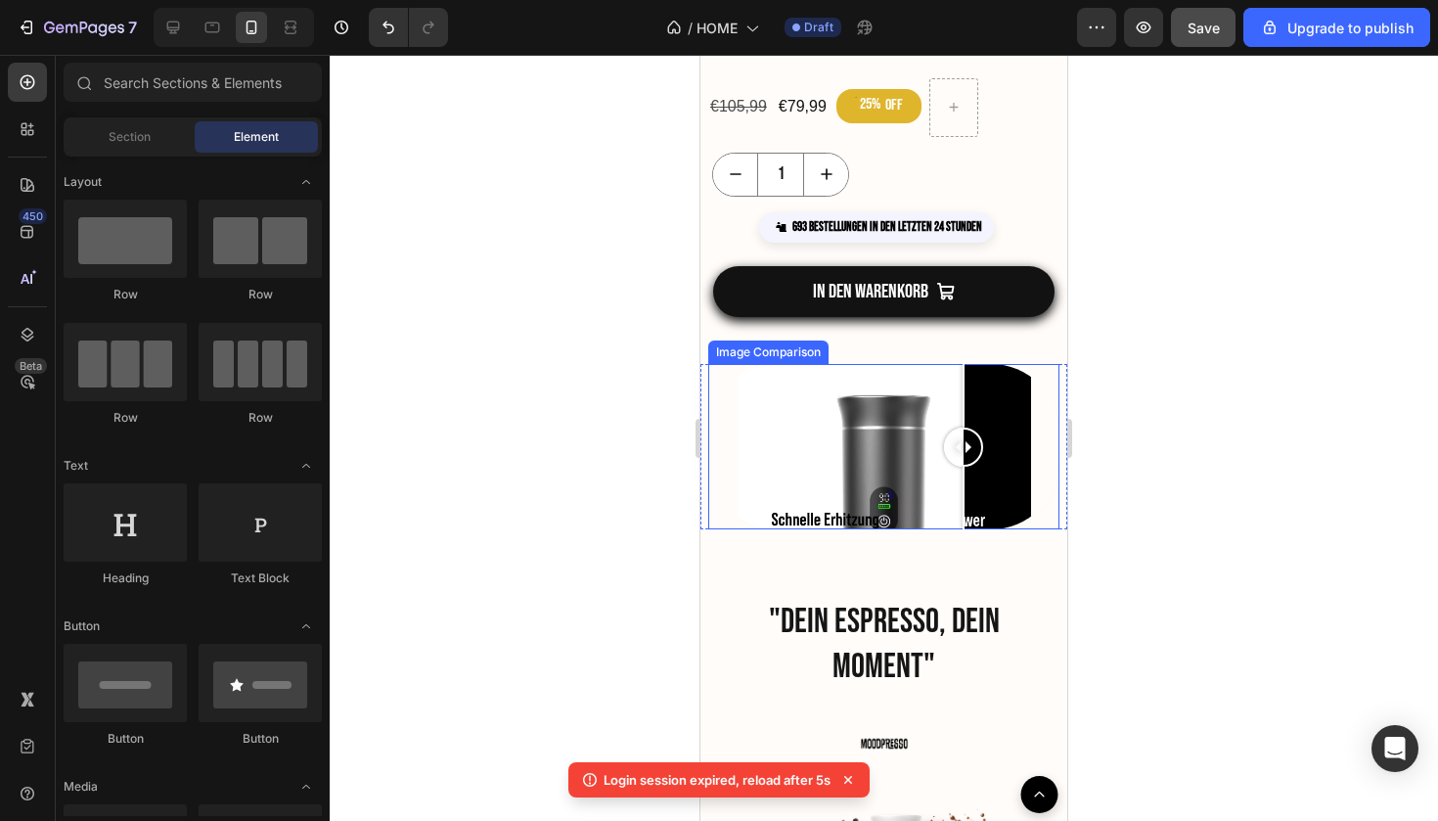
drag, startPoint x: 1020, startPoint y: 454, endPoint x: 964, endPoint y: 481, distance: 62.1
click at [964, 481] on div at bounding box center [963, 446] width 39 height 165
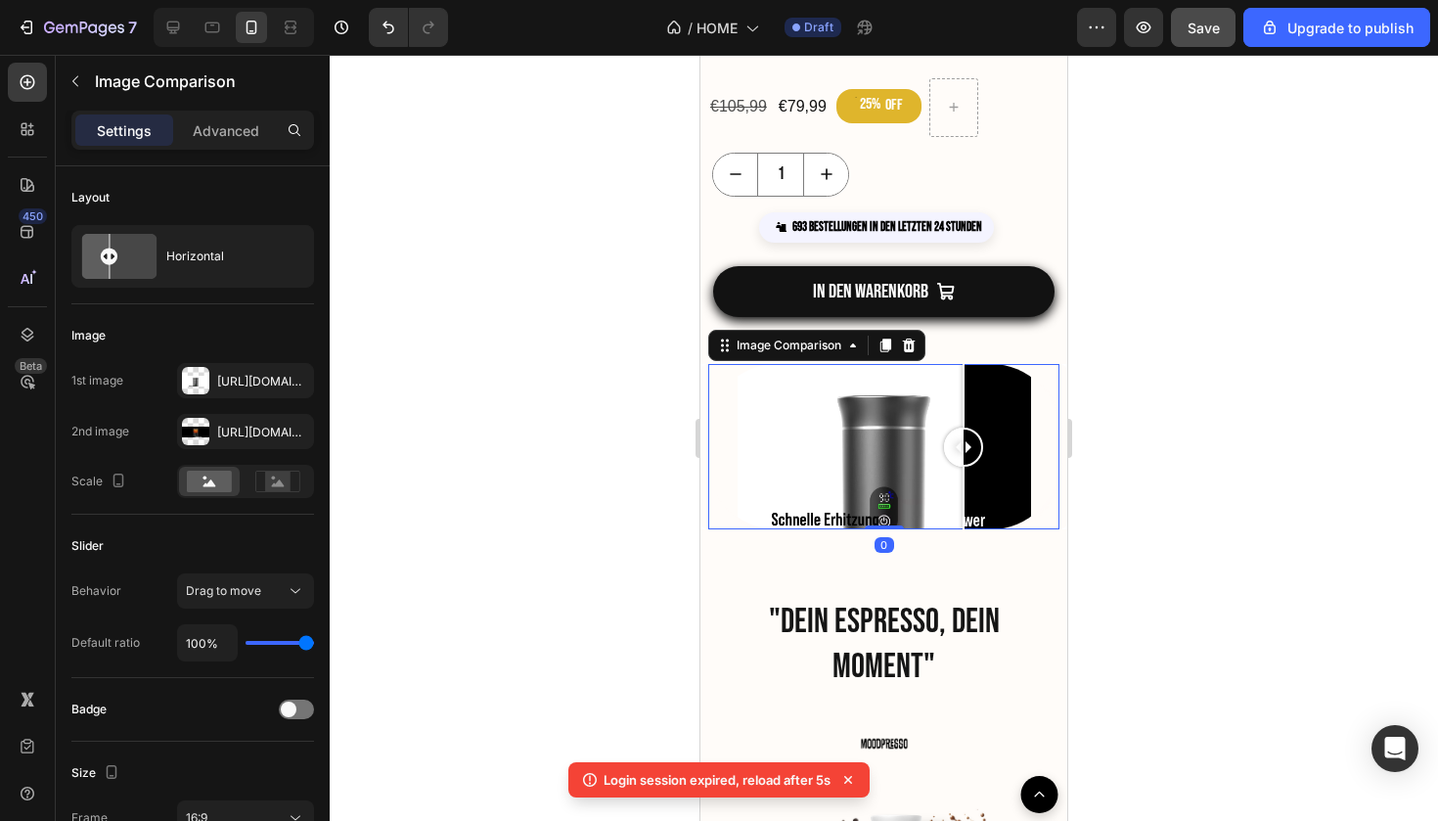
click at [1055, 409] on div at bounding box center [883, 446] width 351 height 165
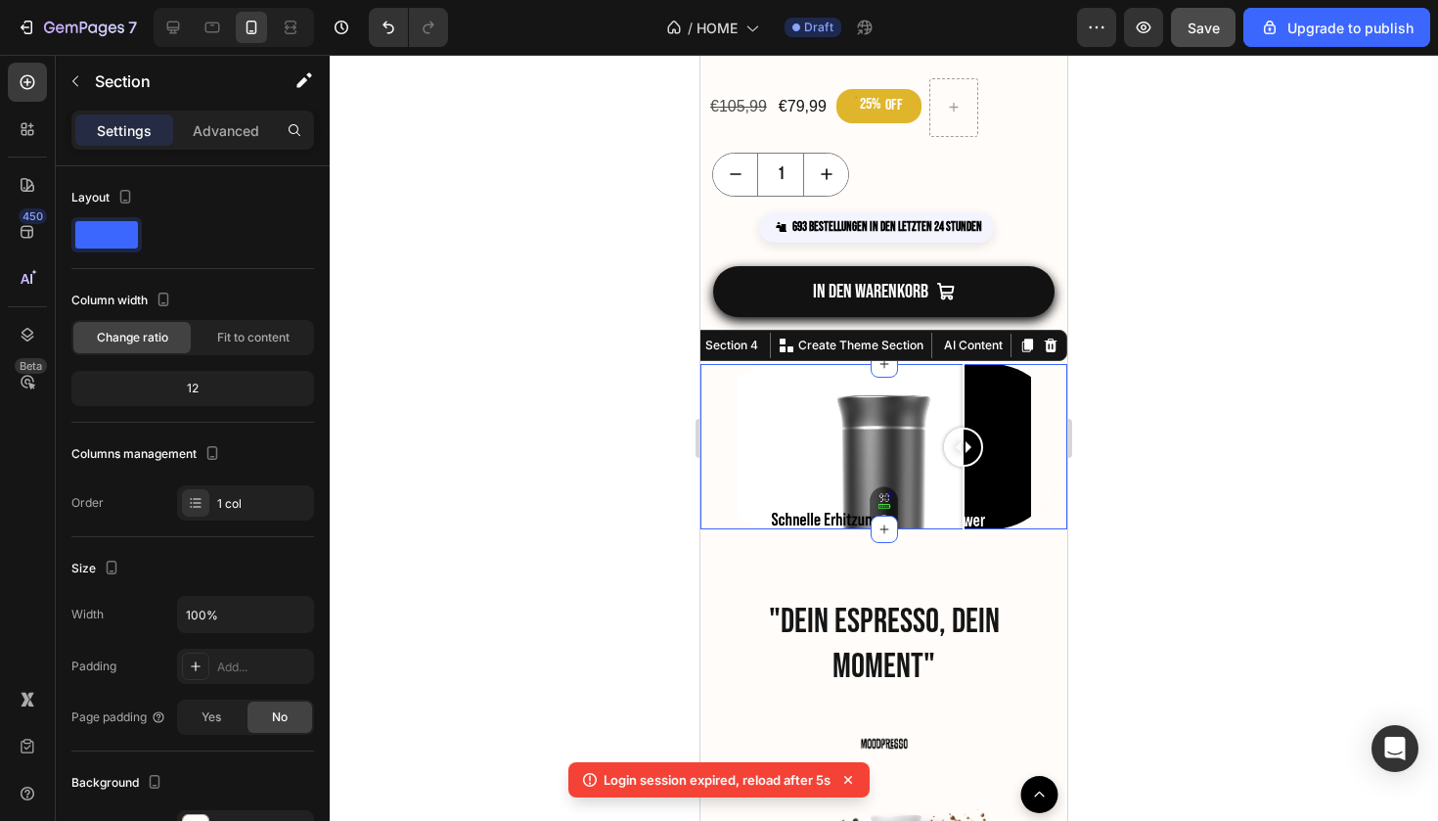
click at [1061, 375] on div "Image Comparison" at bounding box center [884, 446] width 367 height 165
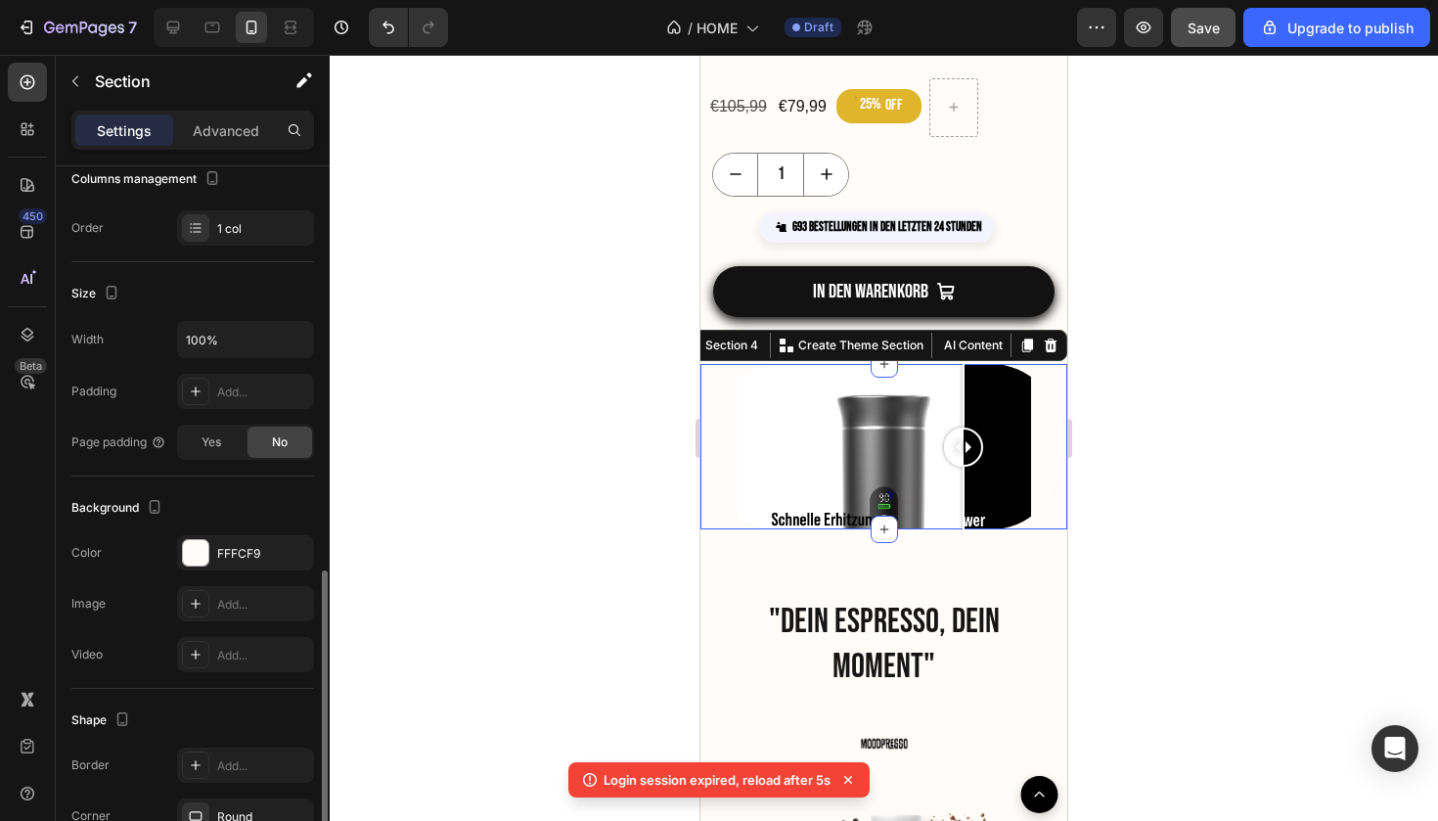
scroll to position [419, 0]
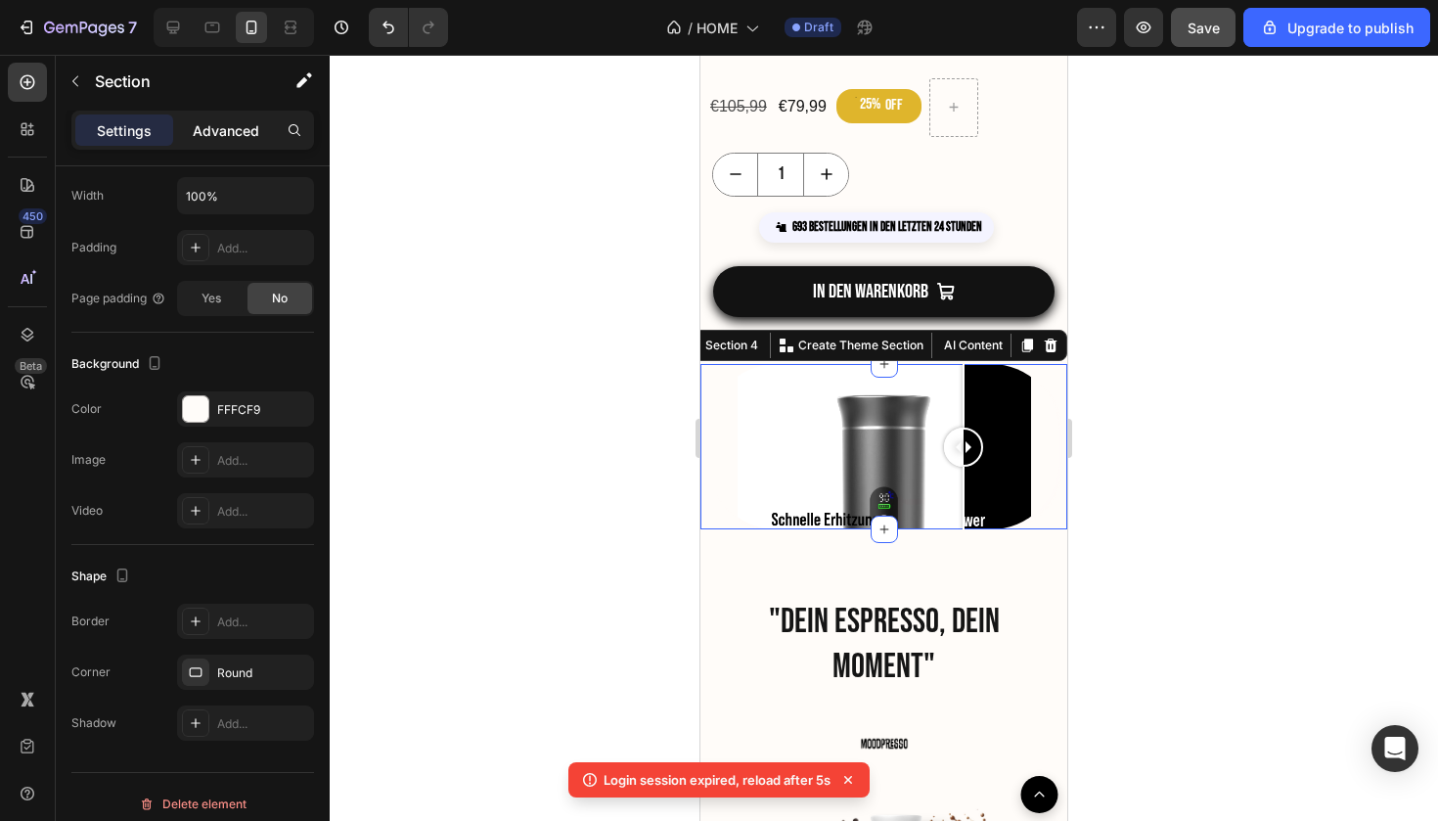
click at [204, 126] on p "Advanced" at bounding box center [226, 130] width 67 height 21
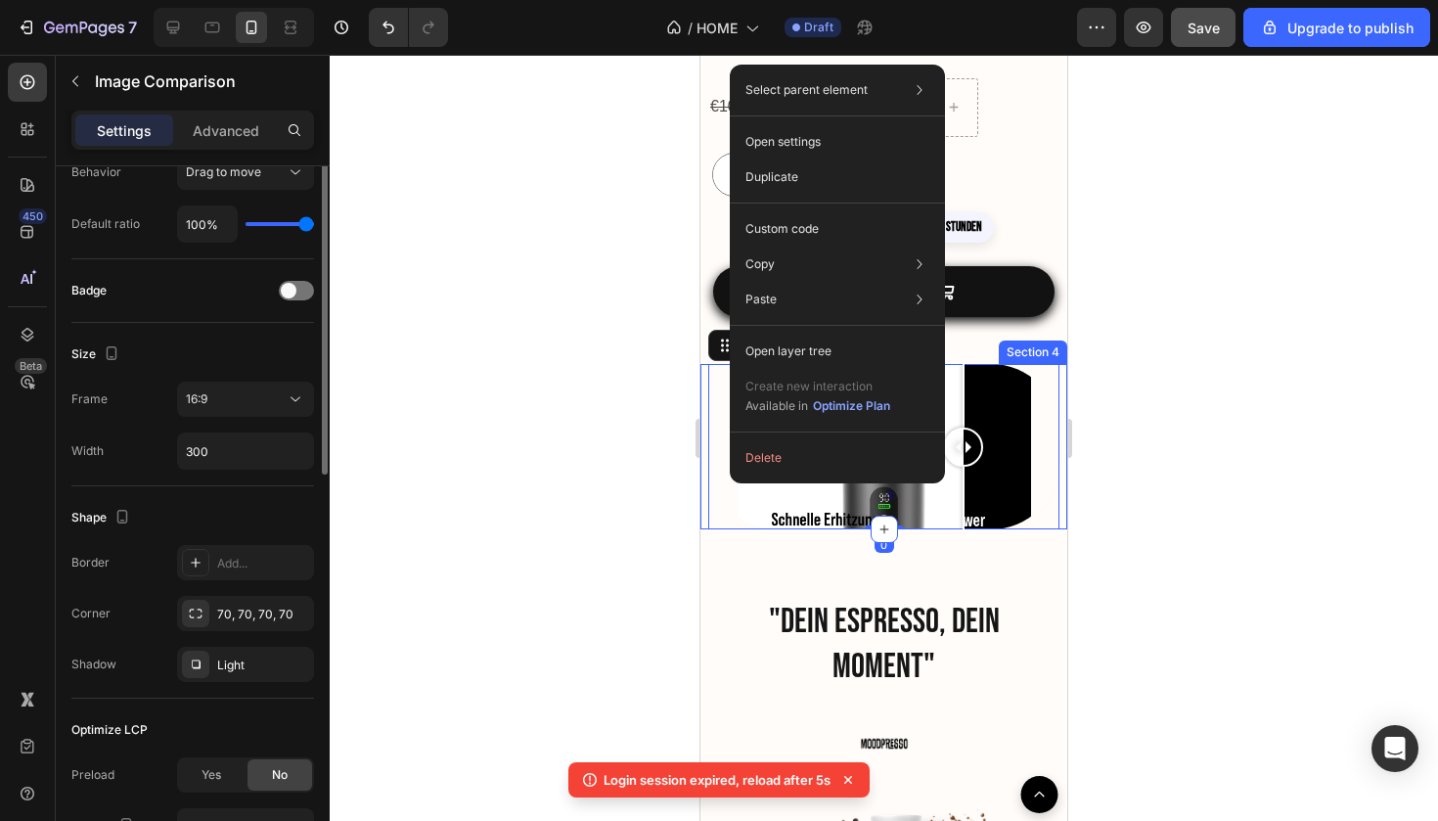
scroll to position [623, 0]
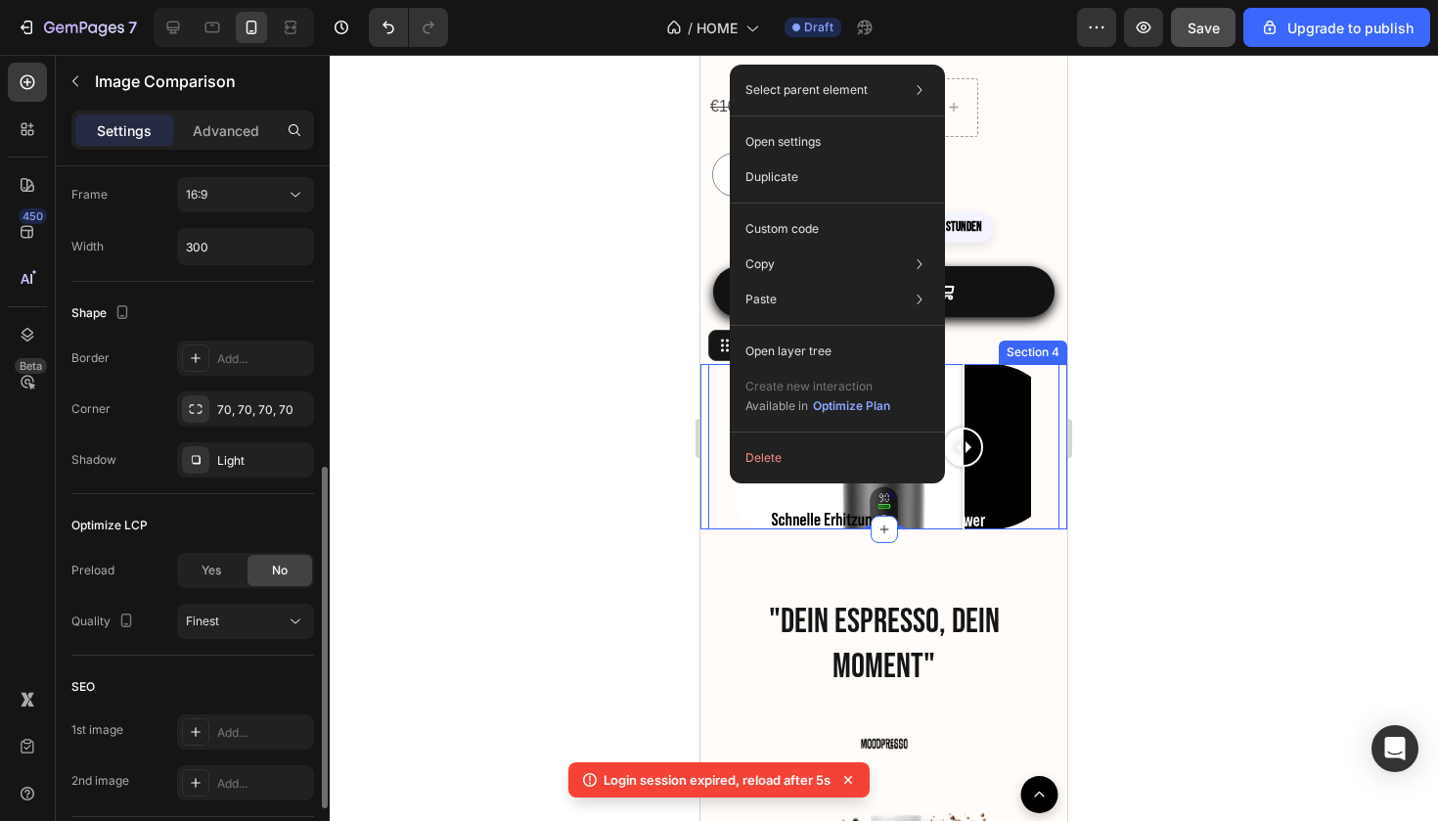
click at [210, 123] on p "Advanced" at bounding box center [226, 130] width 67 height 21
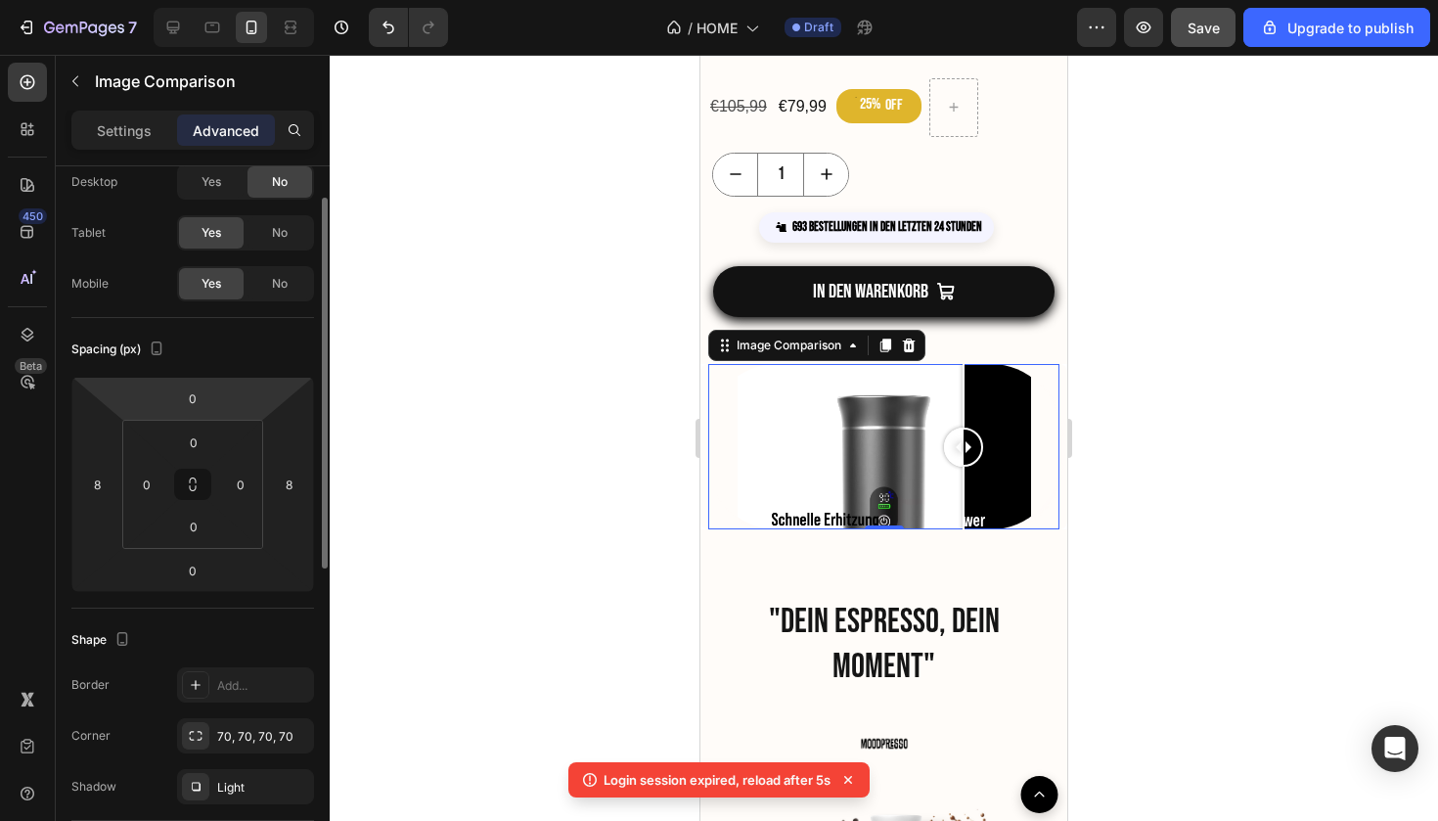
scroll to position [67, 0]
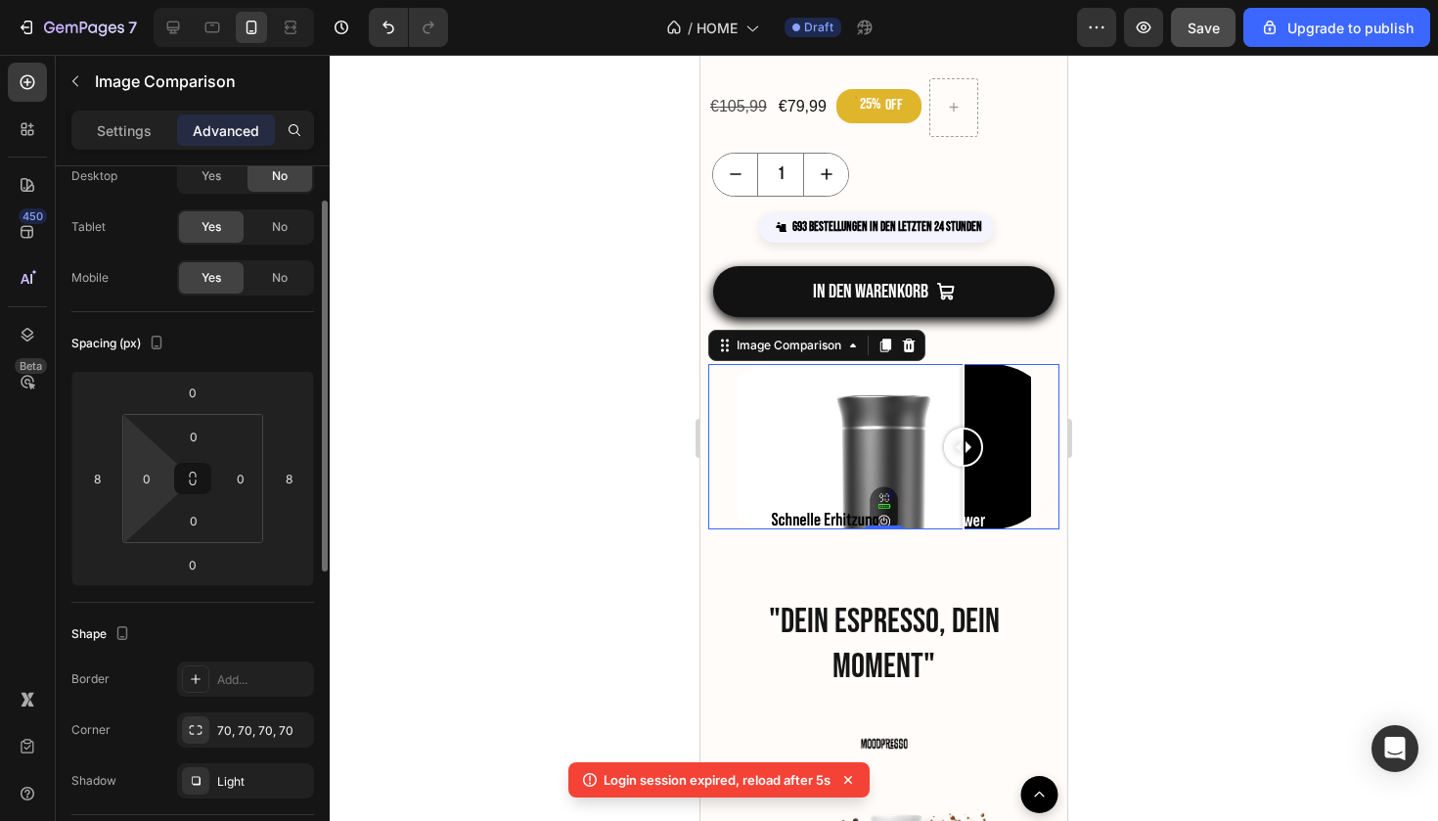
click at [124, 0] on html "7 / HOME Draft Preview Save Upgrade to publish 450 Beta Sections(18) Elements(8…" at bounding box center [719, 0] width 1438 height 0
click at [111, 477] on input "8" at bounding box center [96, 478] width 29 height 29
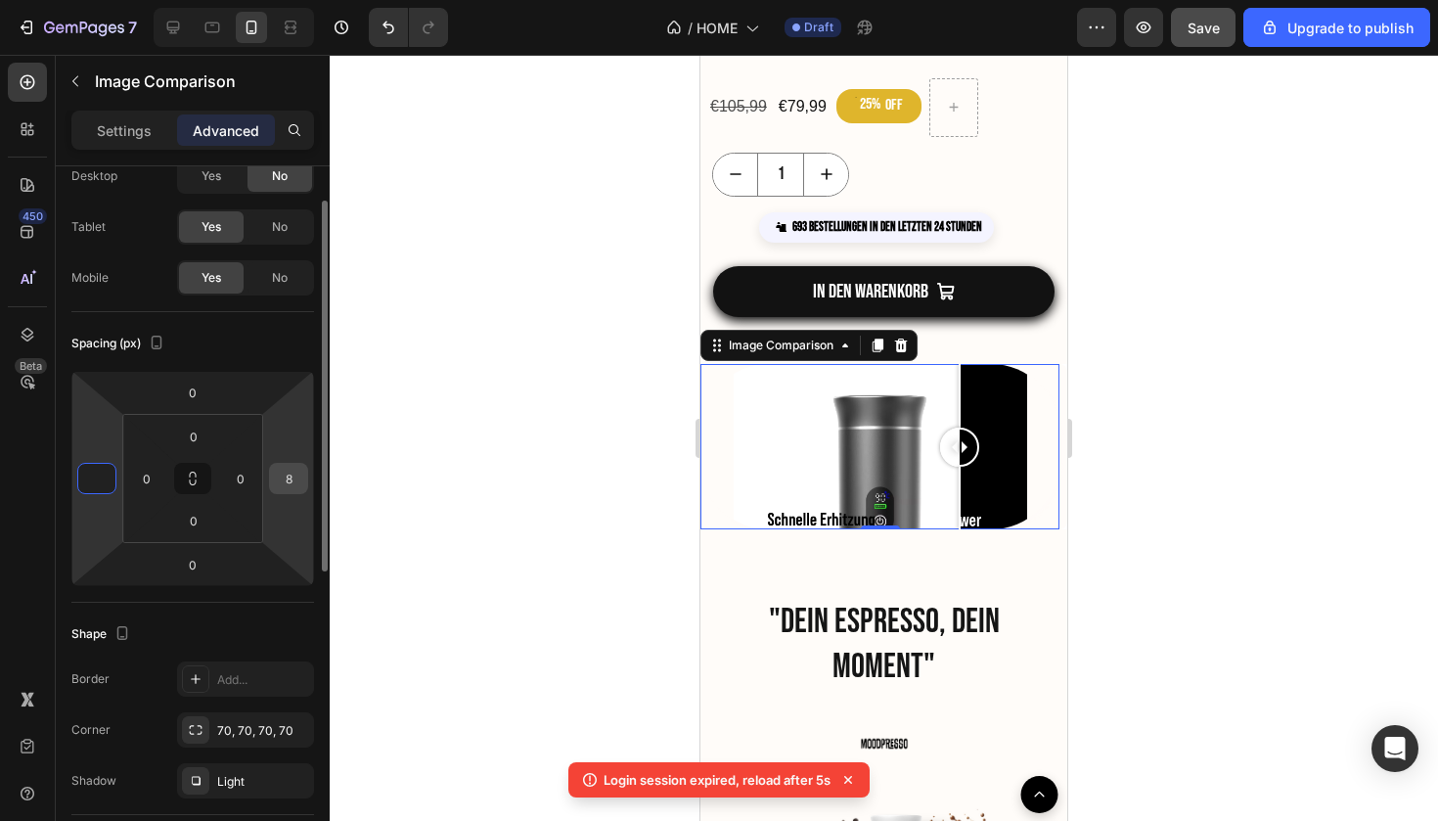
type input "0"
click at [301, 466] on input "8" at bounding box center [288, 478] width 29 height 29
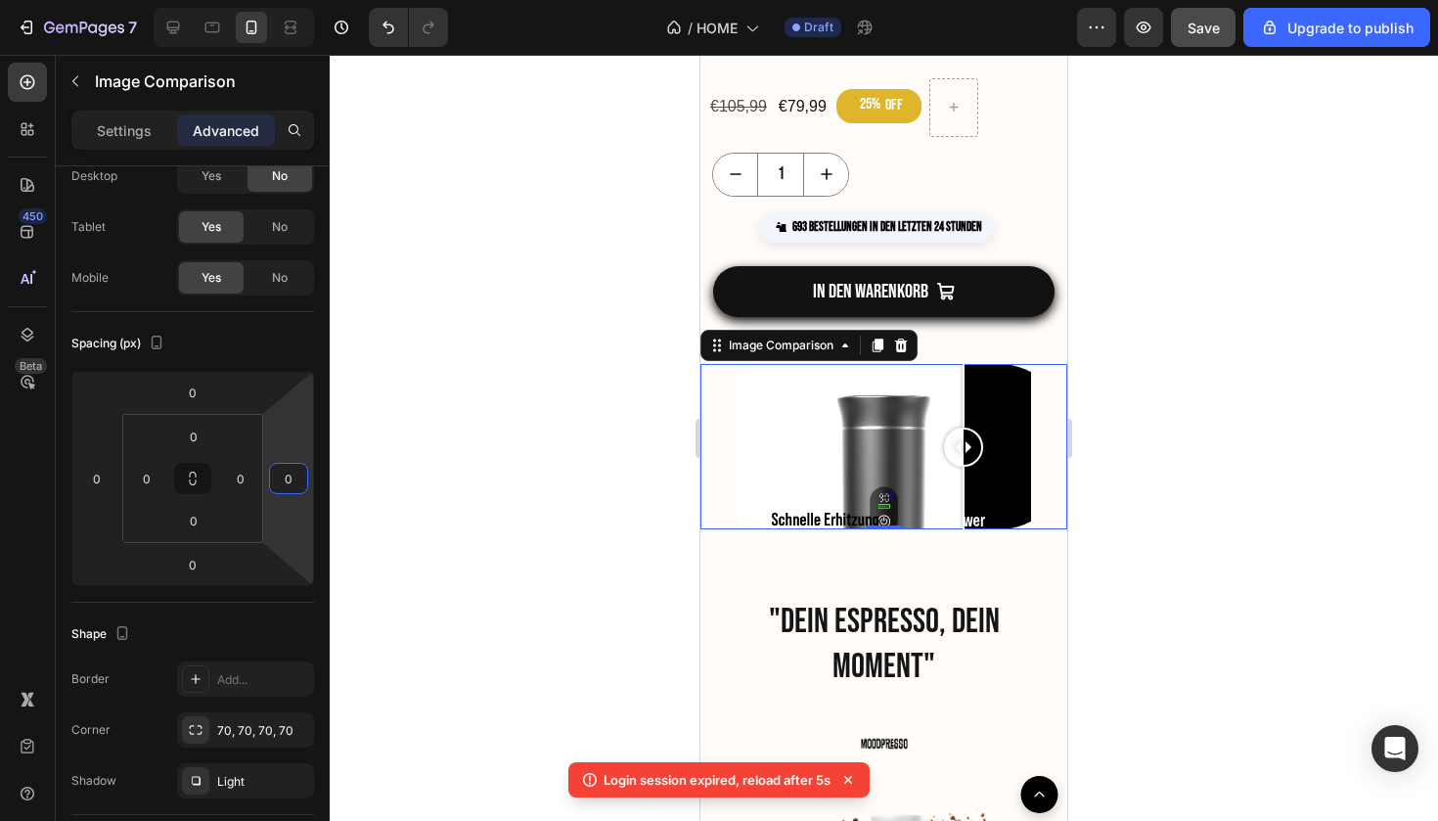
click at [490, 559] on div at bounding box center [884, 438] width 1109 height 766
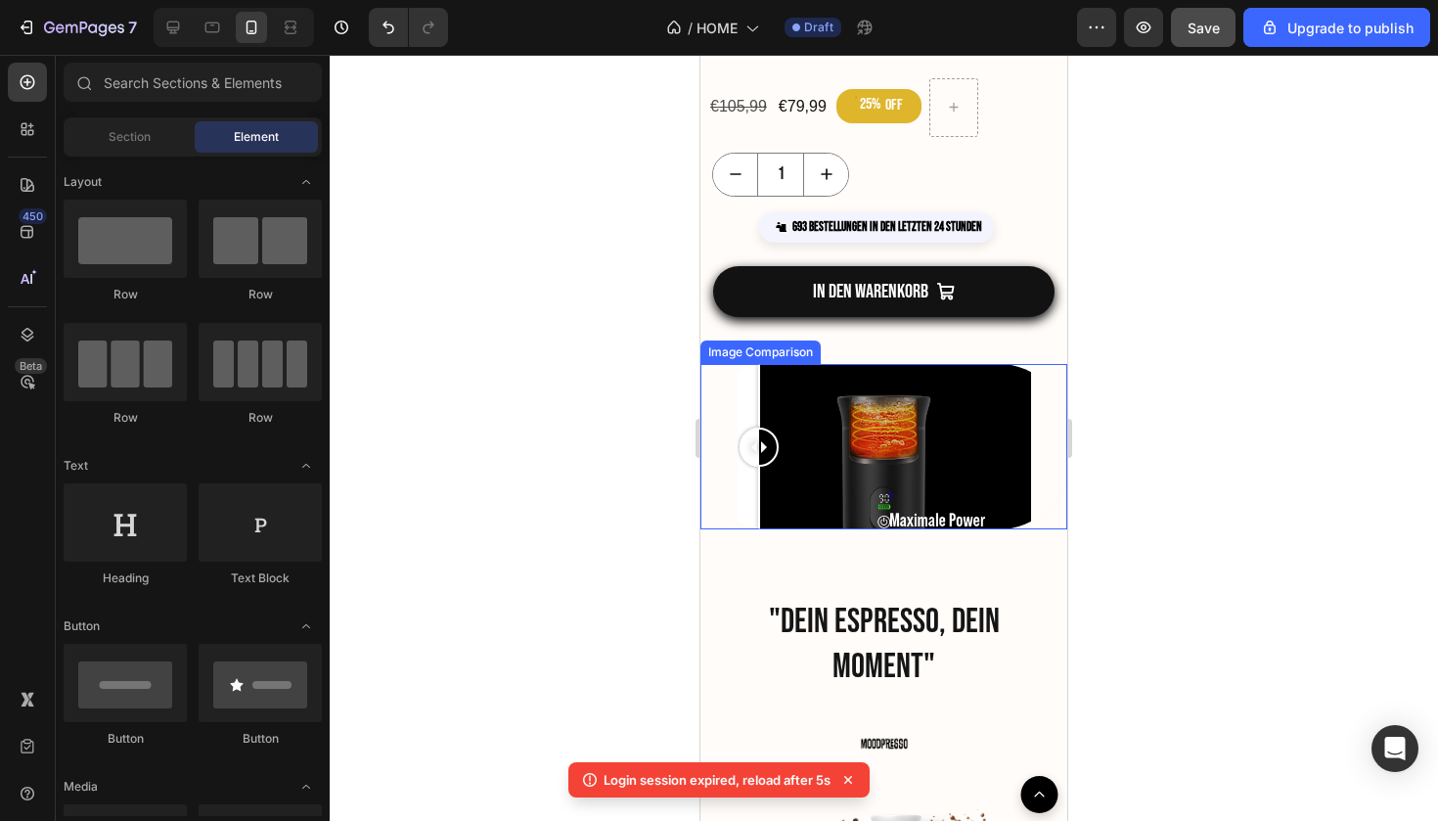
drag, startPoint x: 963, startPoint y: 447, endPoint x: 755, endPoint y: 443, distance: 207.5
click at [755, 443] on div at bounding box center [759, 447] width 39 height 39
click at [725, 495] on div at bounding box center [884, 446] width 367 height 165
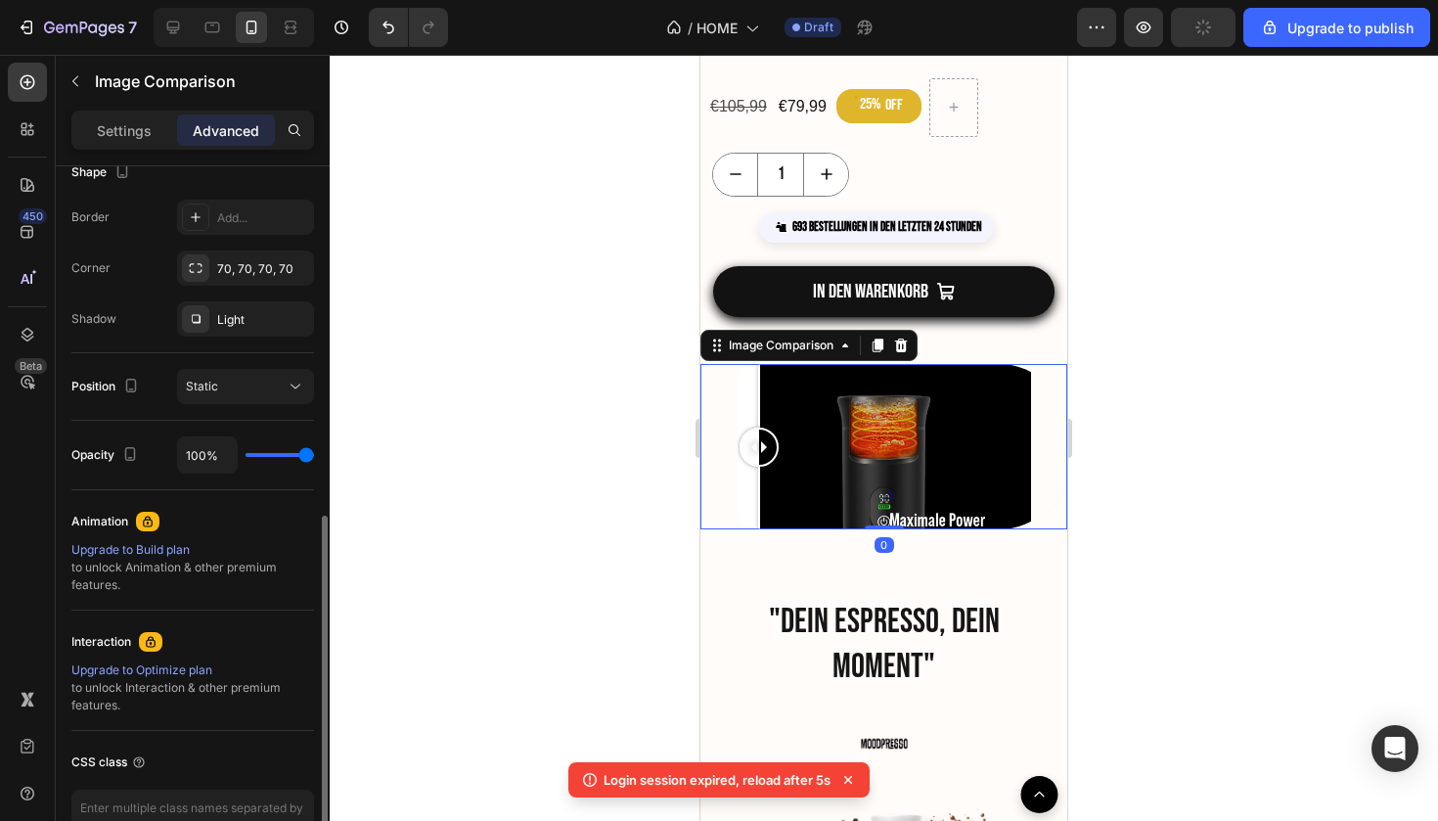
scroll to position [620, 0]
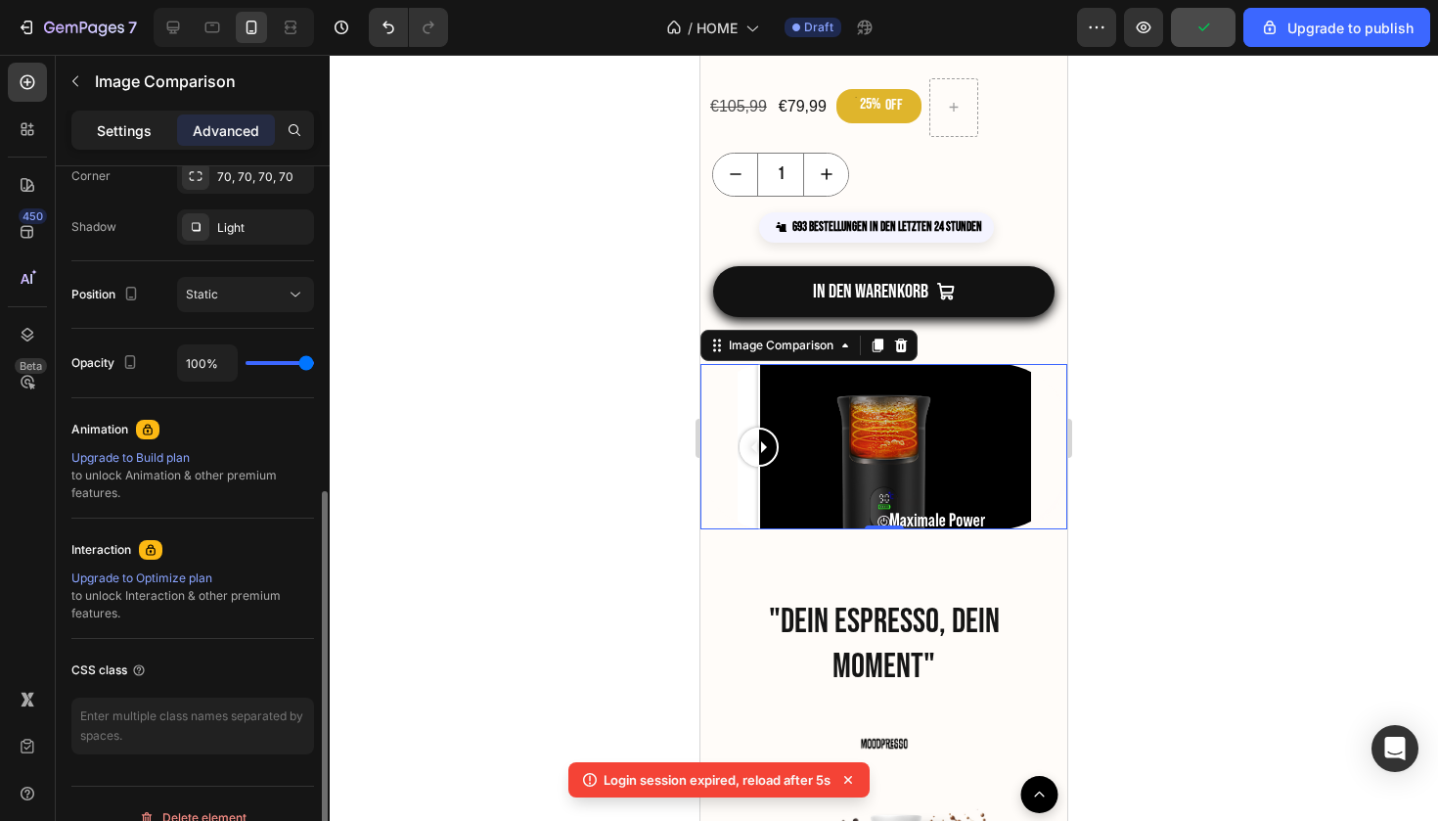
click at [142, 132] on p "Settings" at bounding box center [124, 130] width 55 height 21
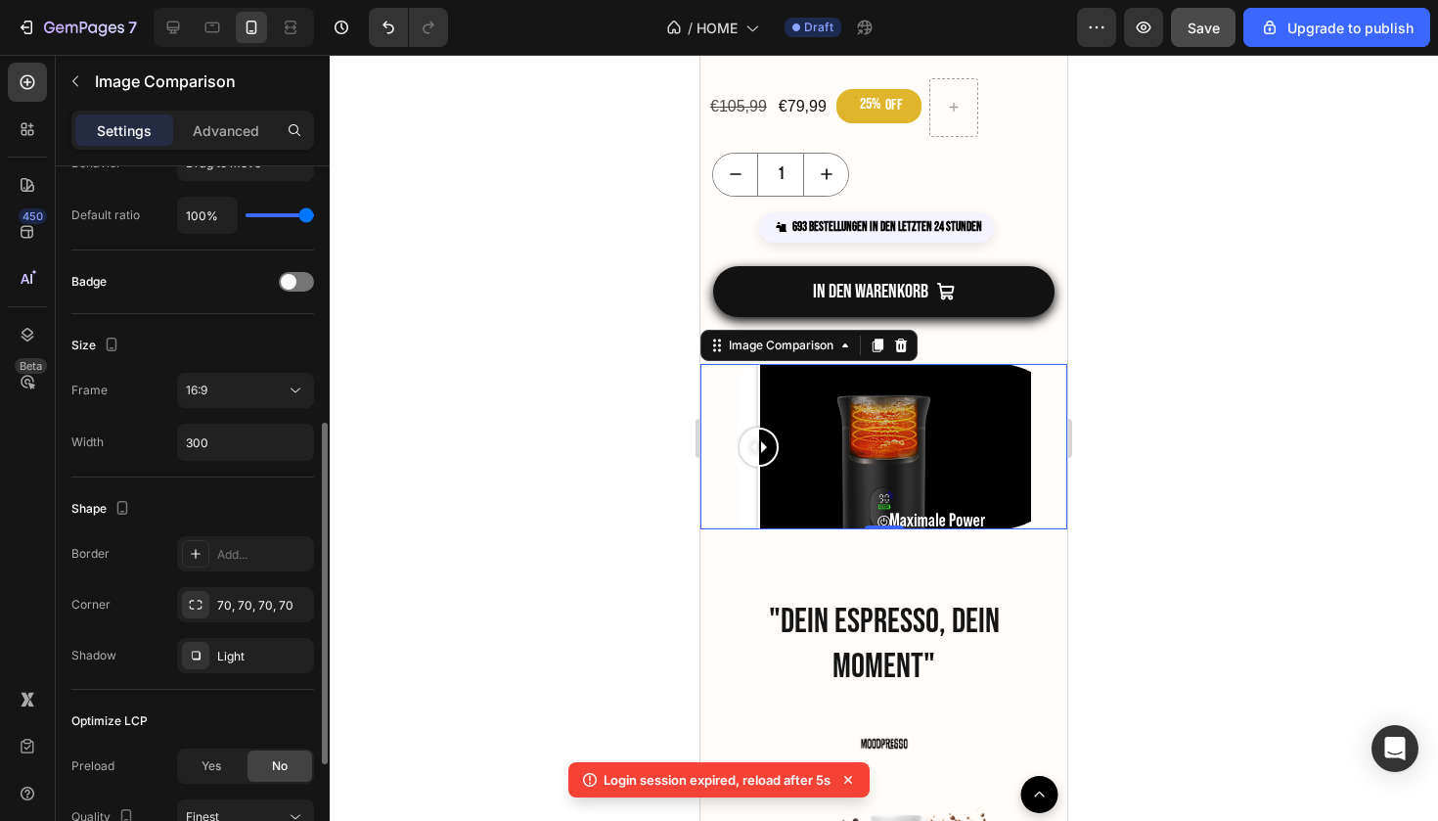
scroll to position [213, 0]
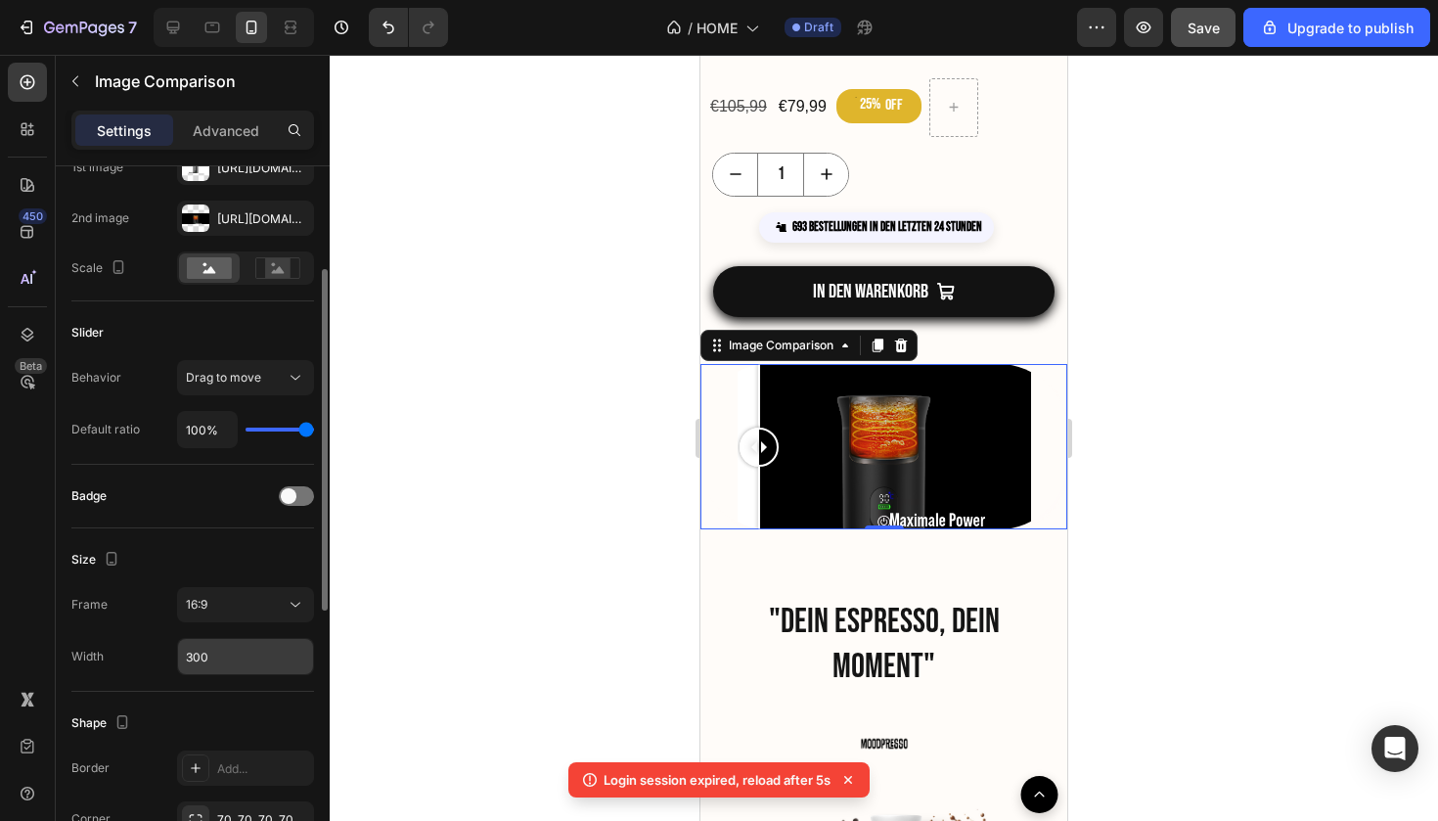
click at [244, 658] on input "300" at bounding box center [245, 656] width 135 height 35
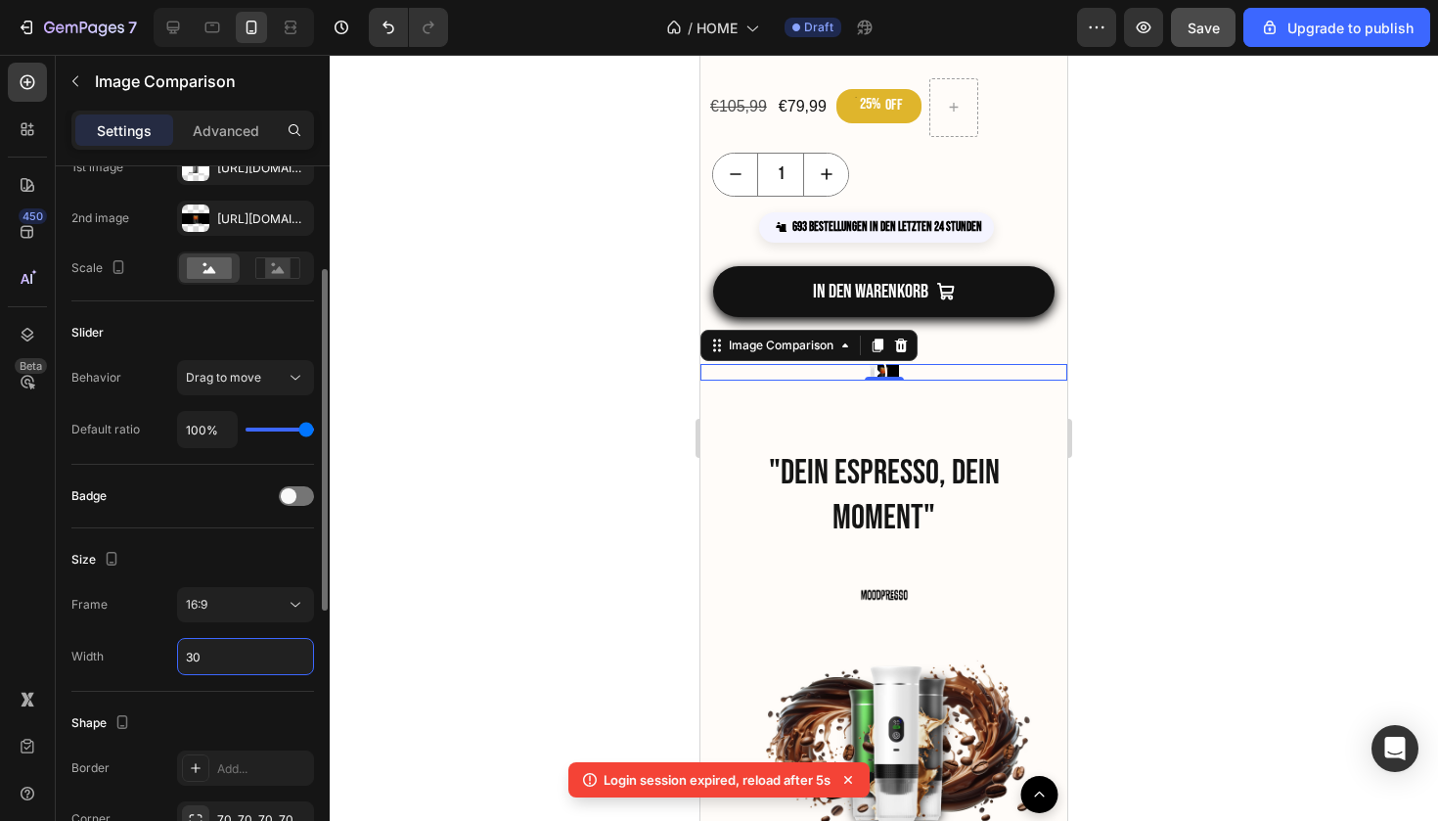
type input "3"
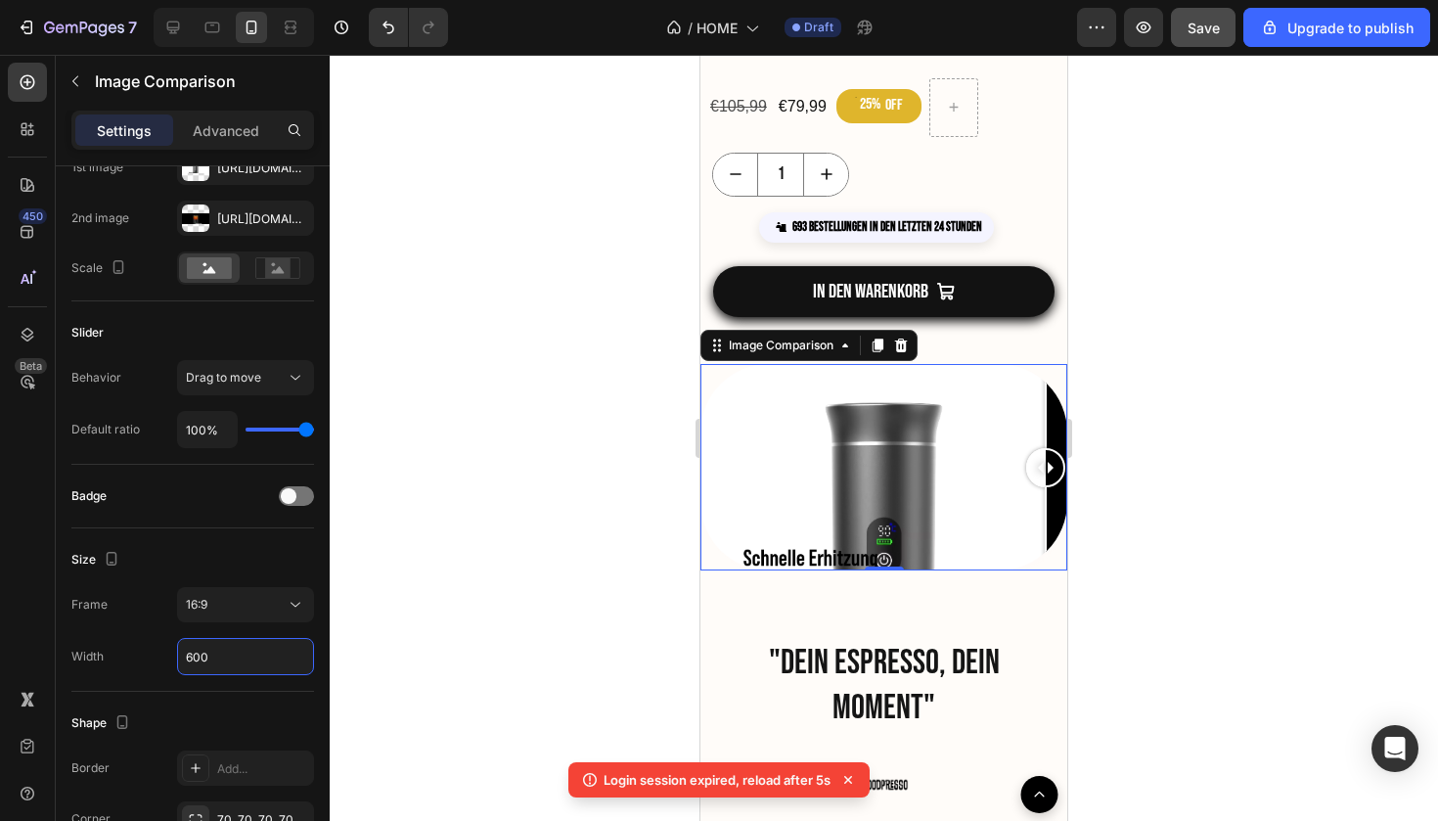
type input "600"
click at [1177, 615] on div at bounding box center [884, 438] width 1109 height 766
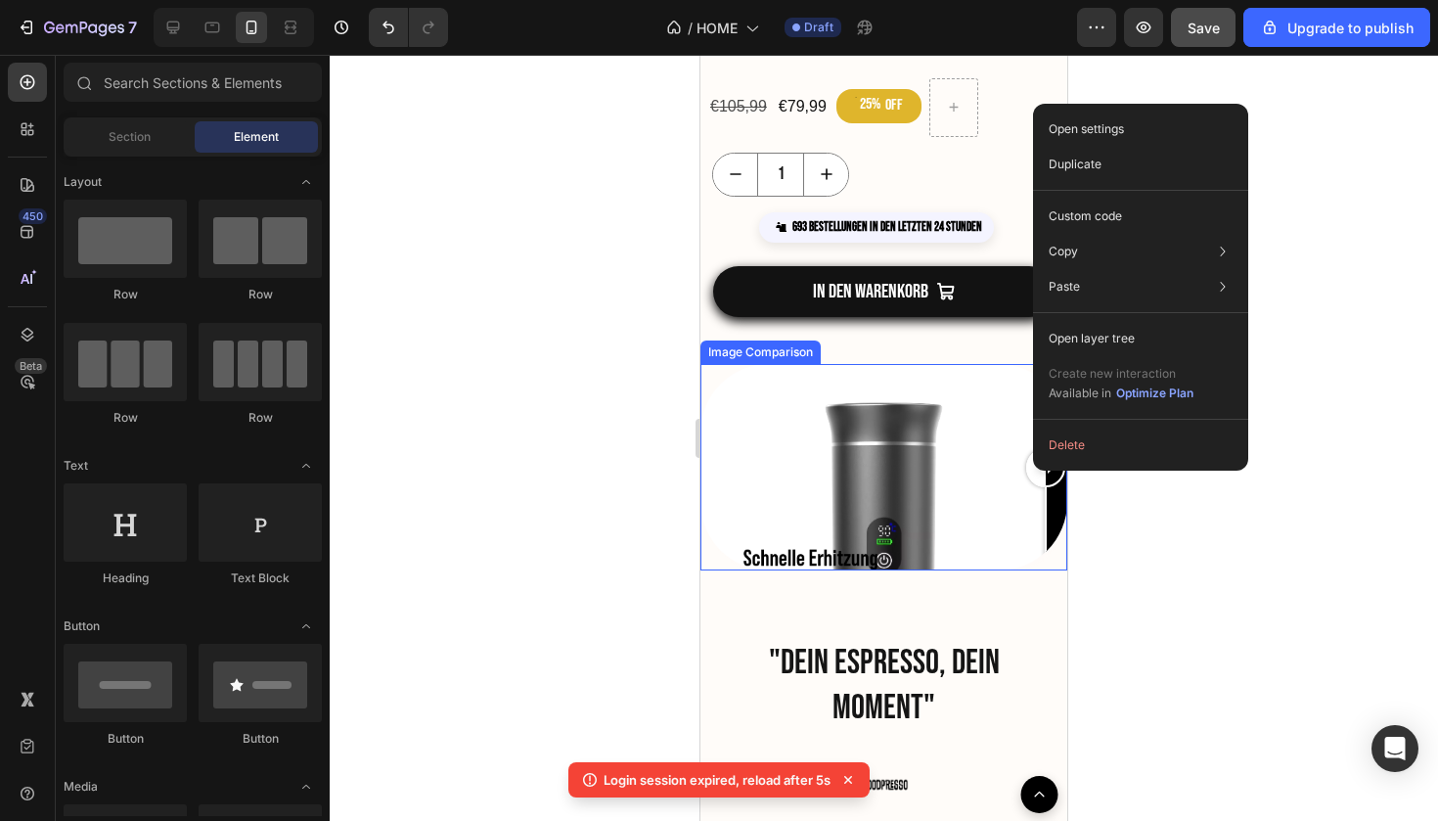
drag, startPoint x: 1033, startPoint y: 471, endPoint x: 814, endPoint y: 469, distance: 219.2
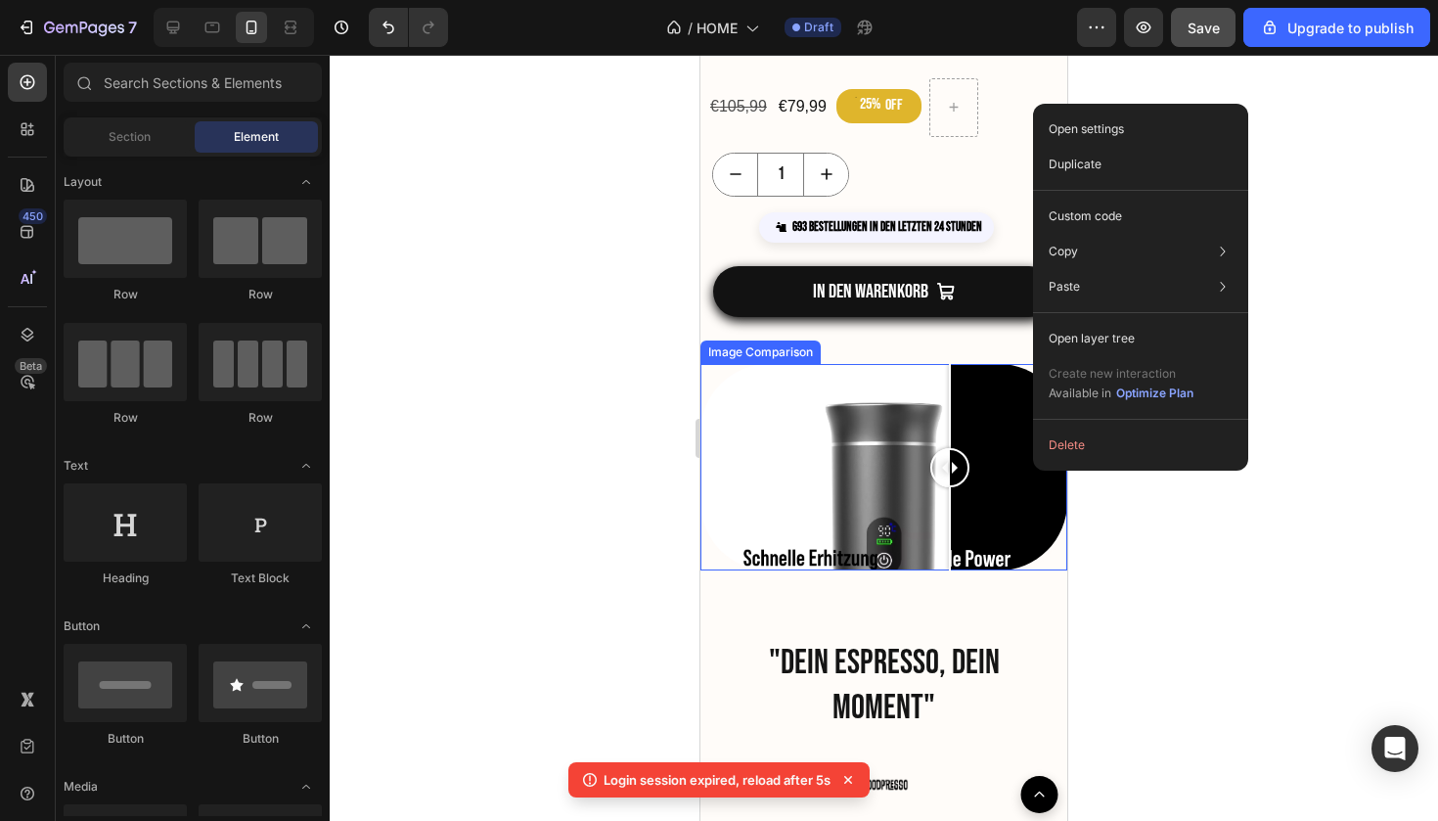
click at [950, 518] on div at bounding box center [884, 467] width 367 height 206
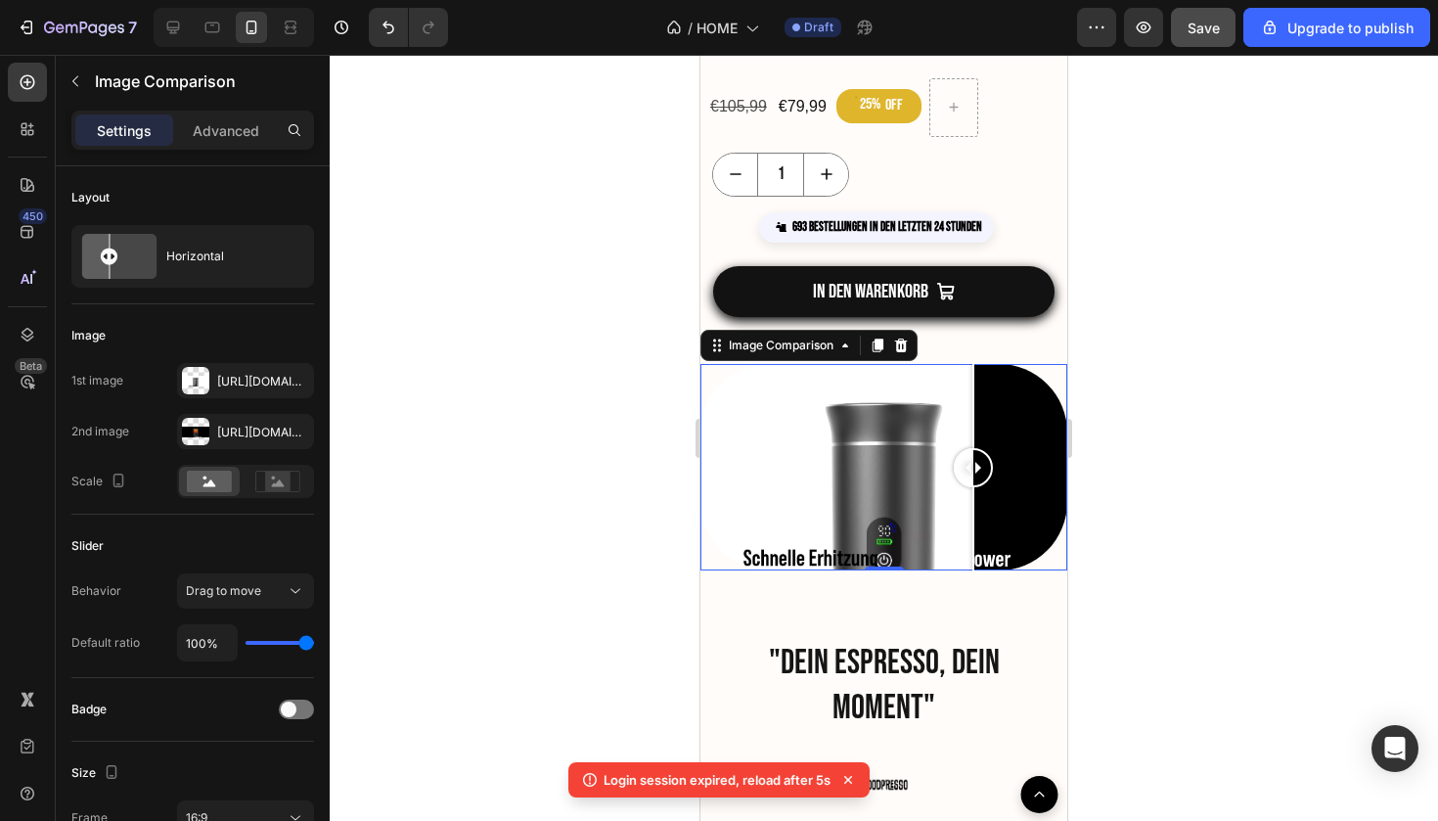
drag, startPoint x: 926, startPoint y: 486, endPoint x: 974, endPoint y: 525, distance: 61.9
click at [974, 525] on div at bounding box center [884, 467] width 367 height 206
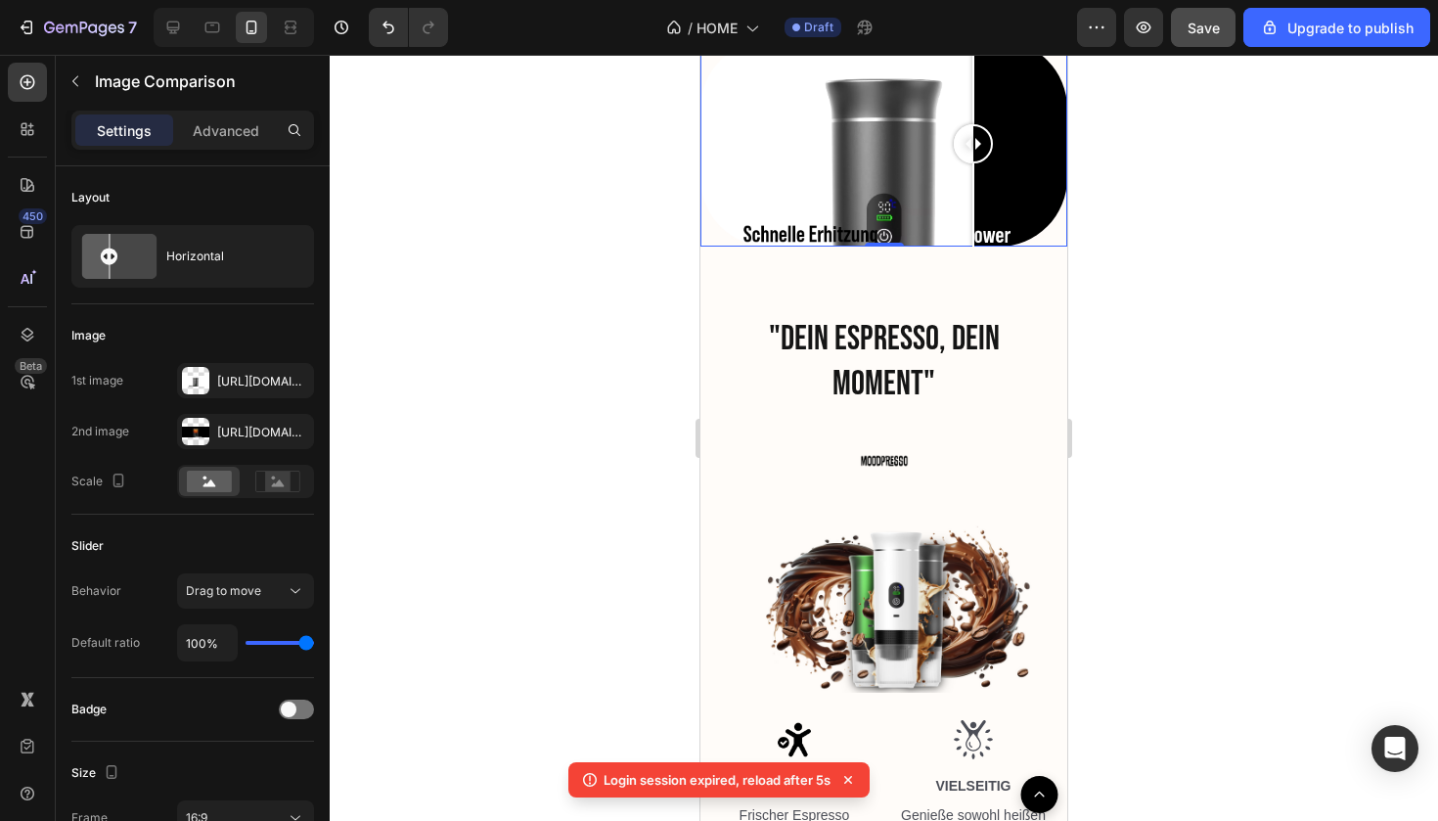
scroll to position [2578, 0]
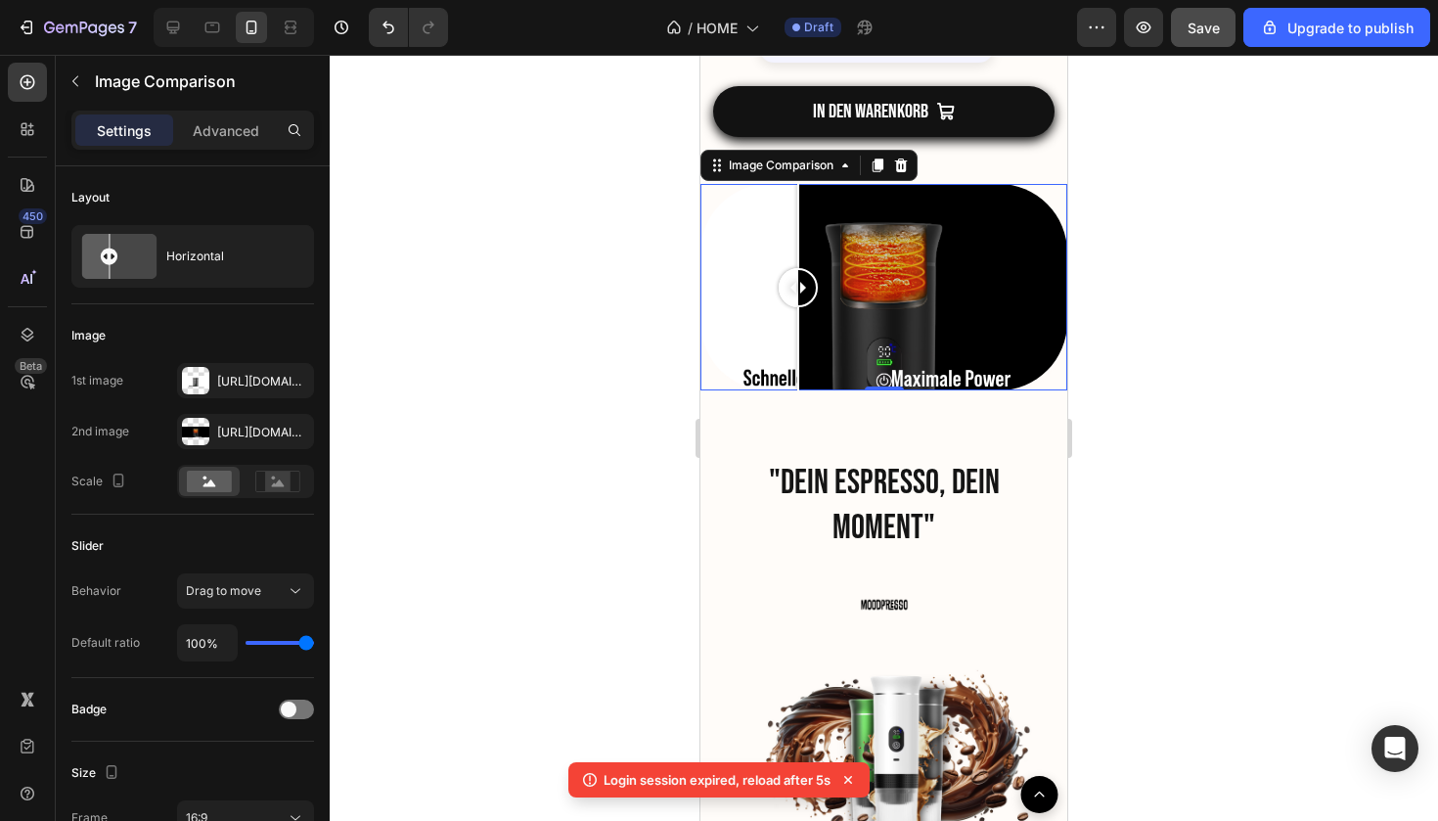
click at [798, 222] on div at bounding box center [884, 287] width 367 height 206
click at [1036, 371] on div at bounding box center [884, 287] width 367 height 206
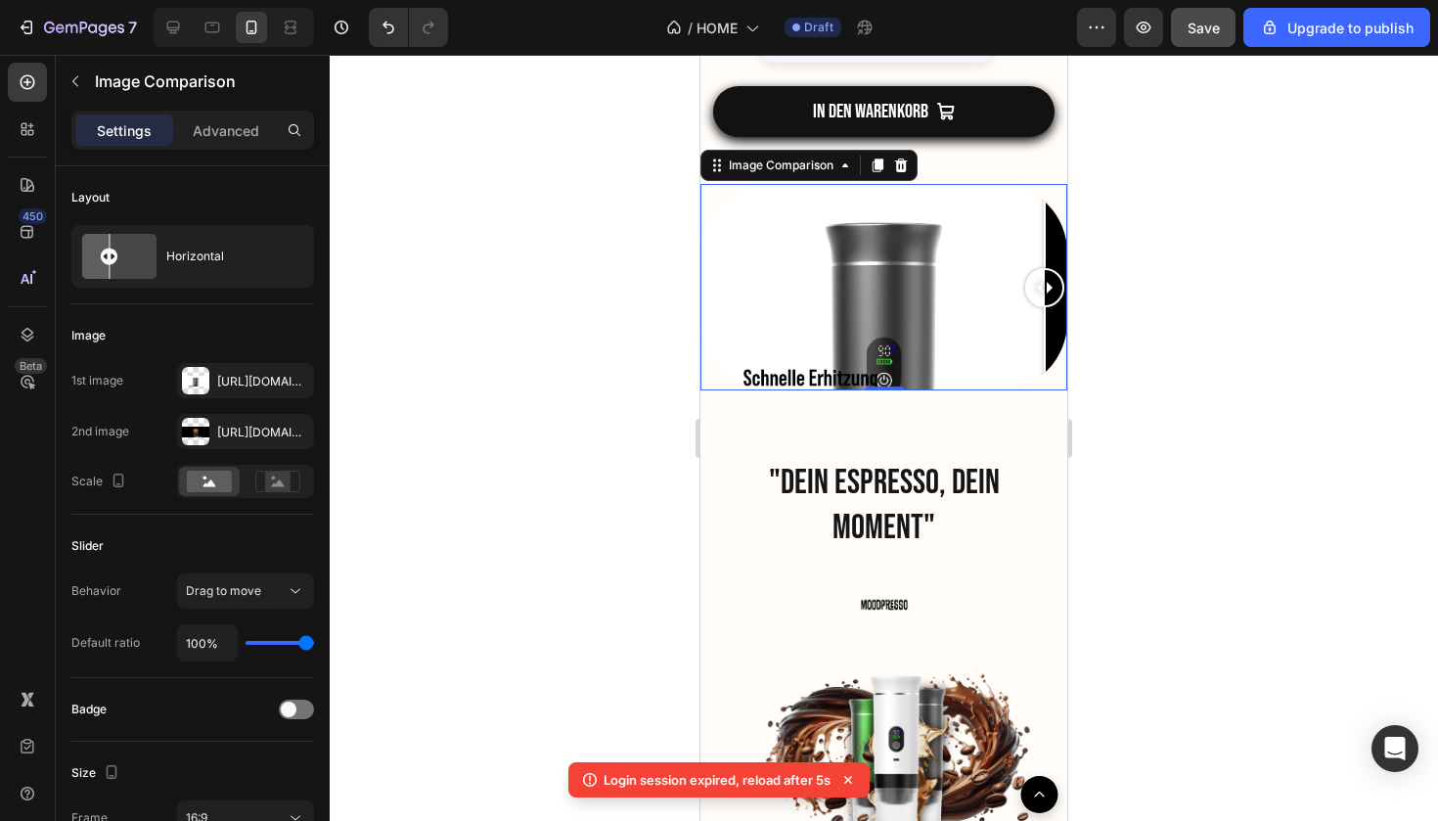
click at [1045, 242] on div at bounding box center [1044, 287] width 39 height 206
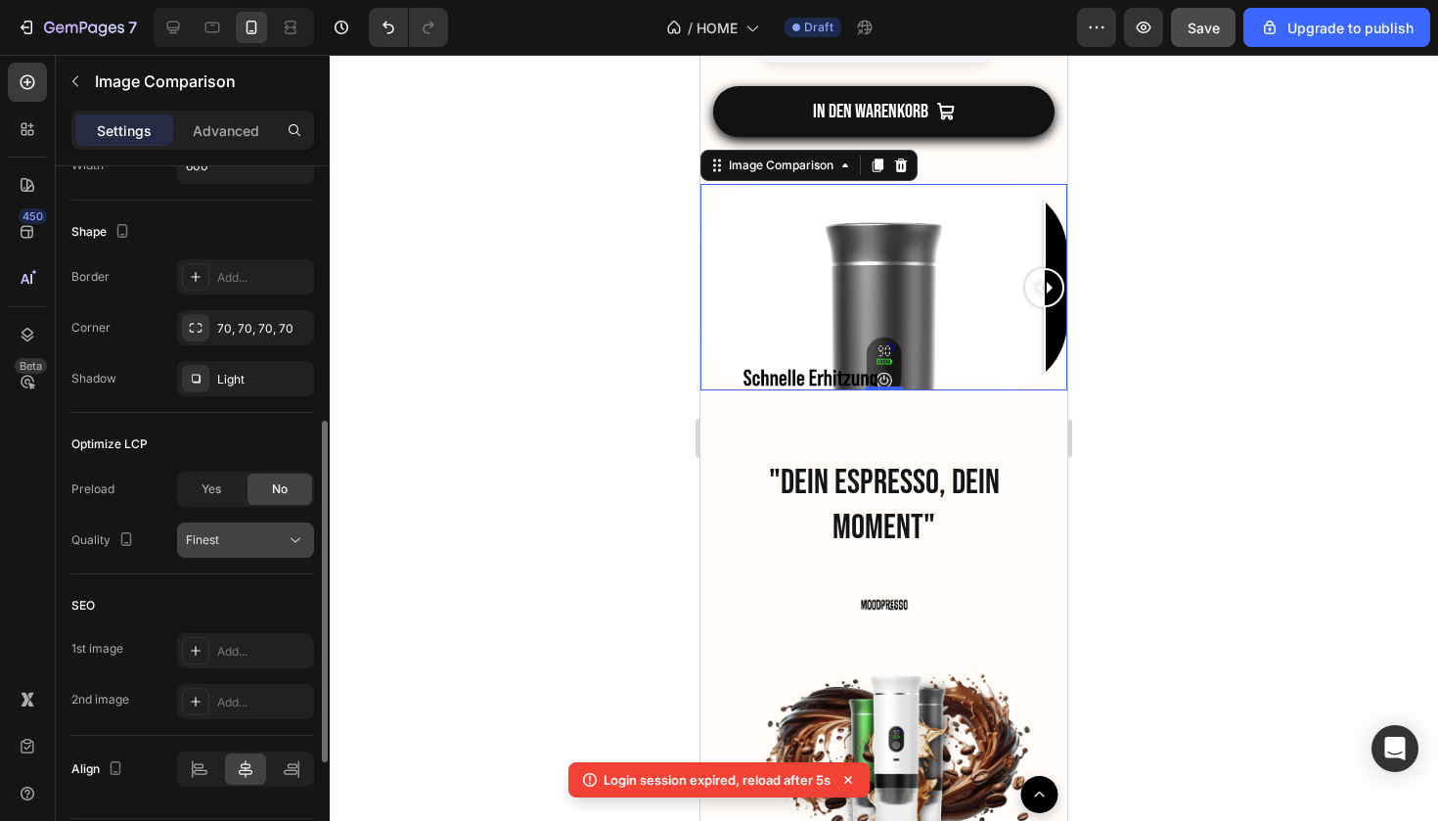
scroll to position [738, 0]
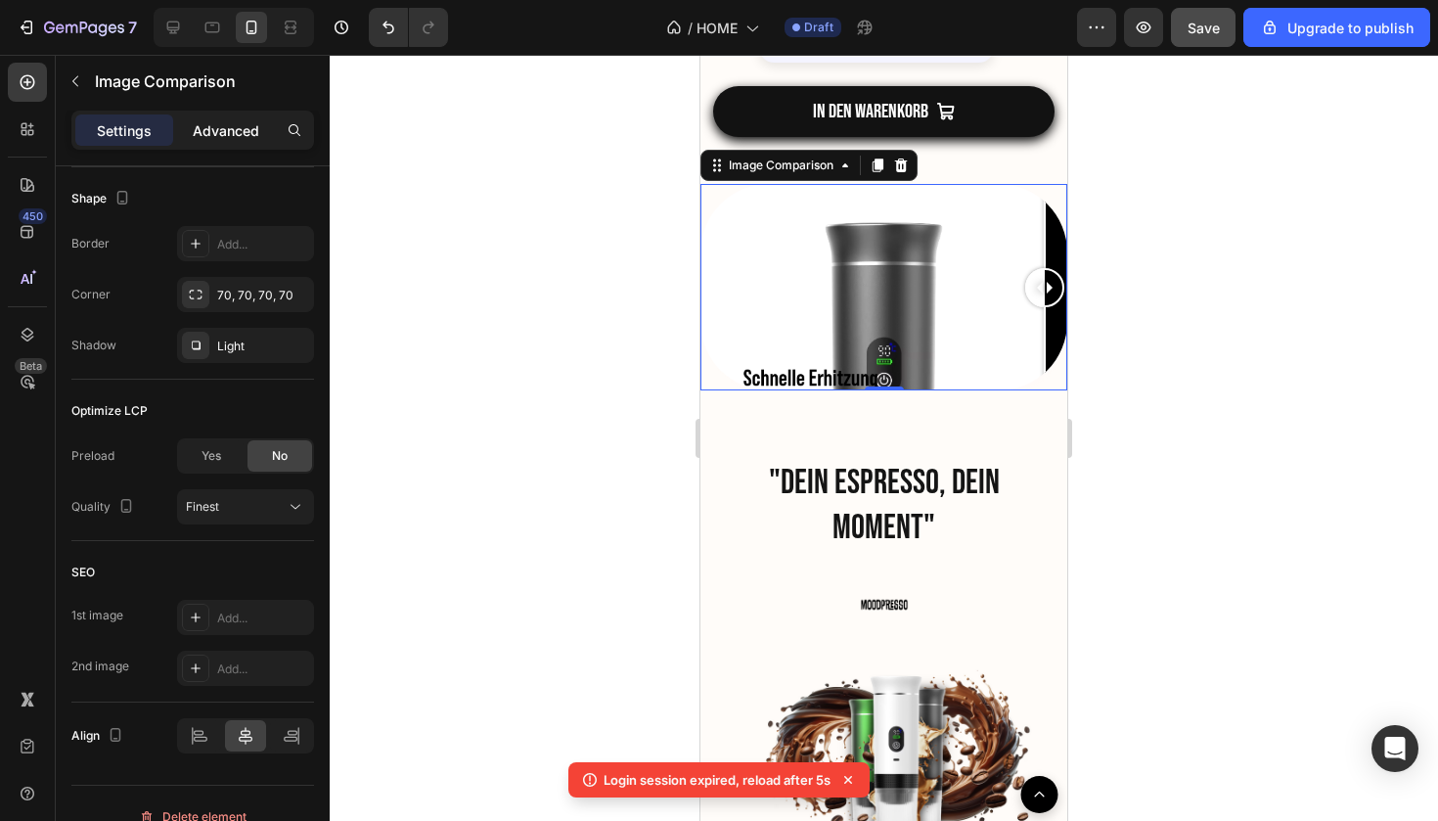
click at [219, 121] on p "Advanced" at bounding box center [226, 130] width 67 height 21
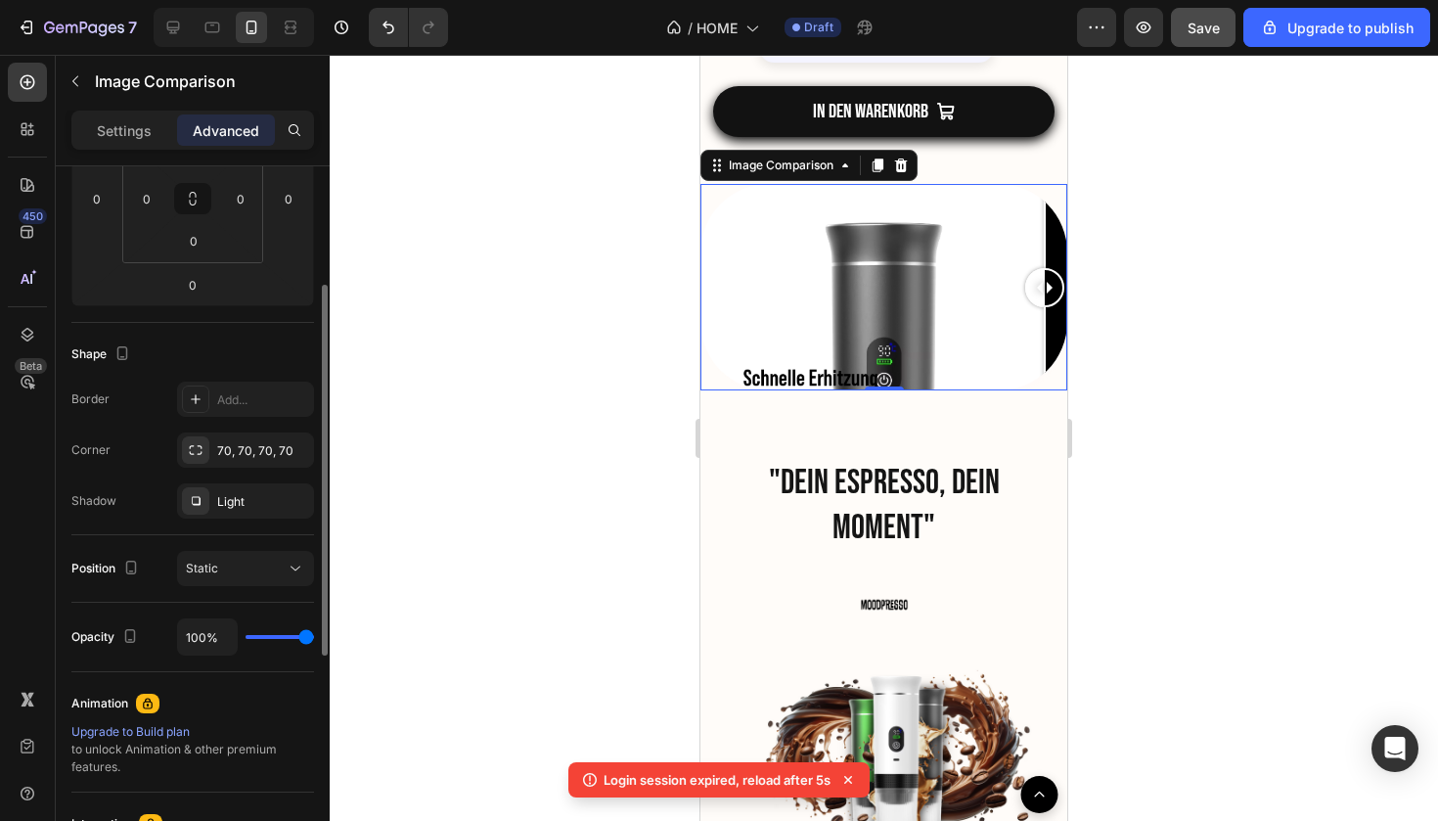
scroll to position [365, 0]
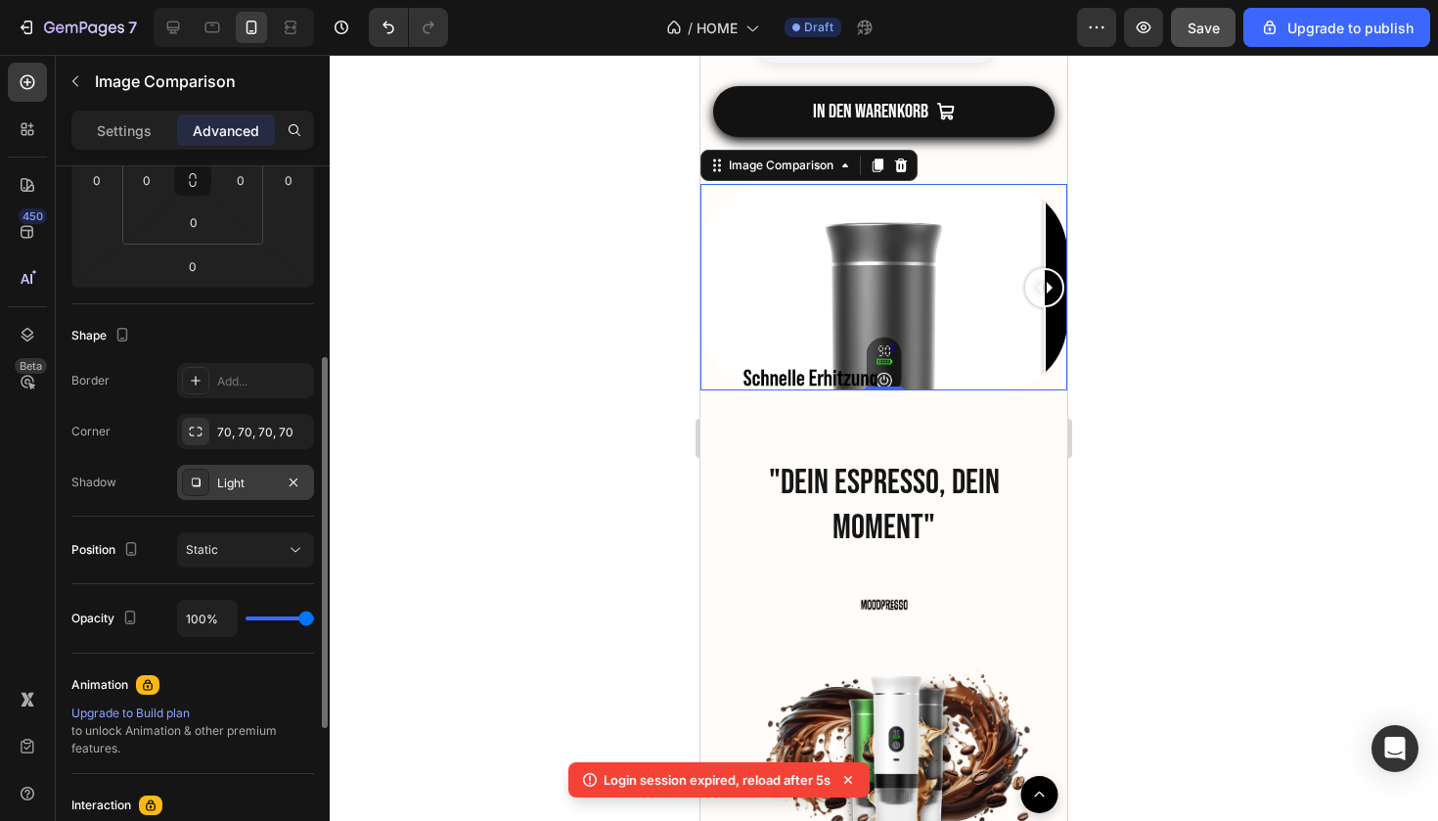
click at [199, 487] on icon at bounding box center [196, 483] width 16 height 16
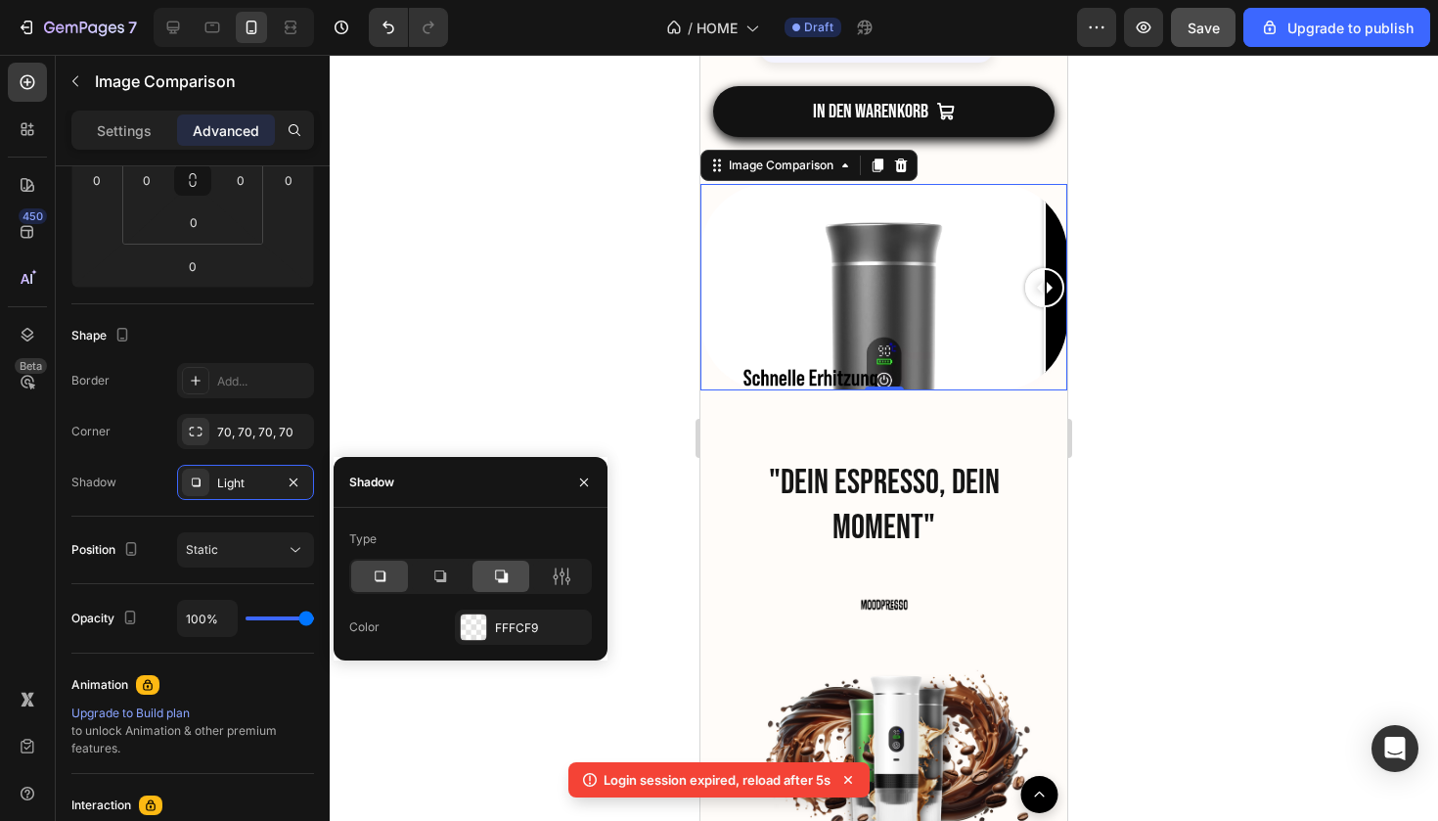
click at [502, 566] on div at bounding box center [501, 576] width 57 height 31
click at [477, 620] on div at bounding box center [473, 626] width 25 height 25
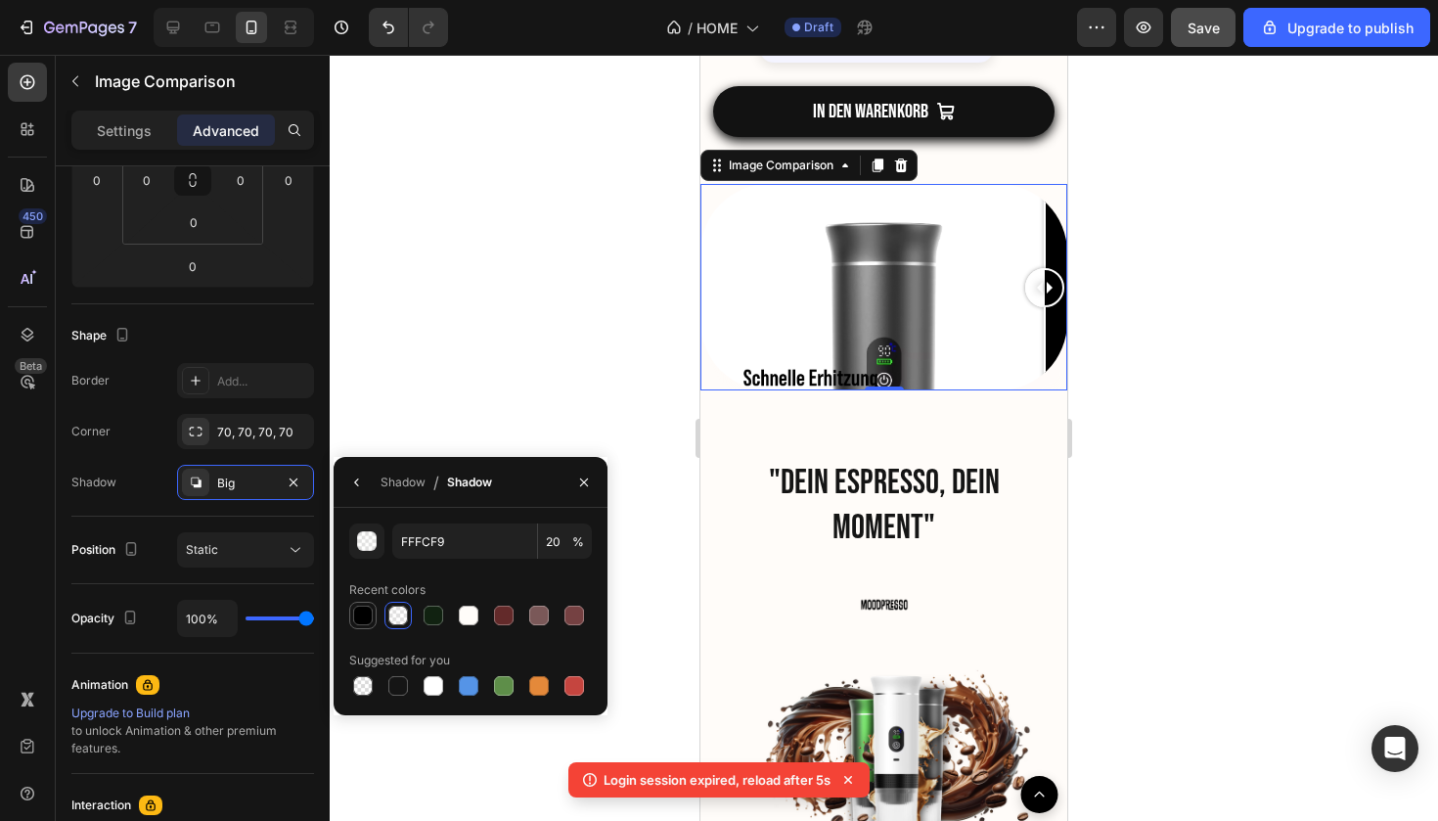
click at [375, 611] on div at bounding box center [362, 615] width 27 height 27
type input "000000"
type input "100"
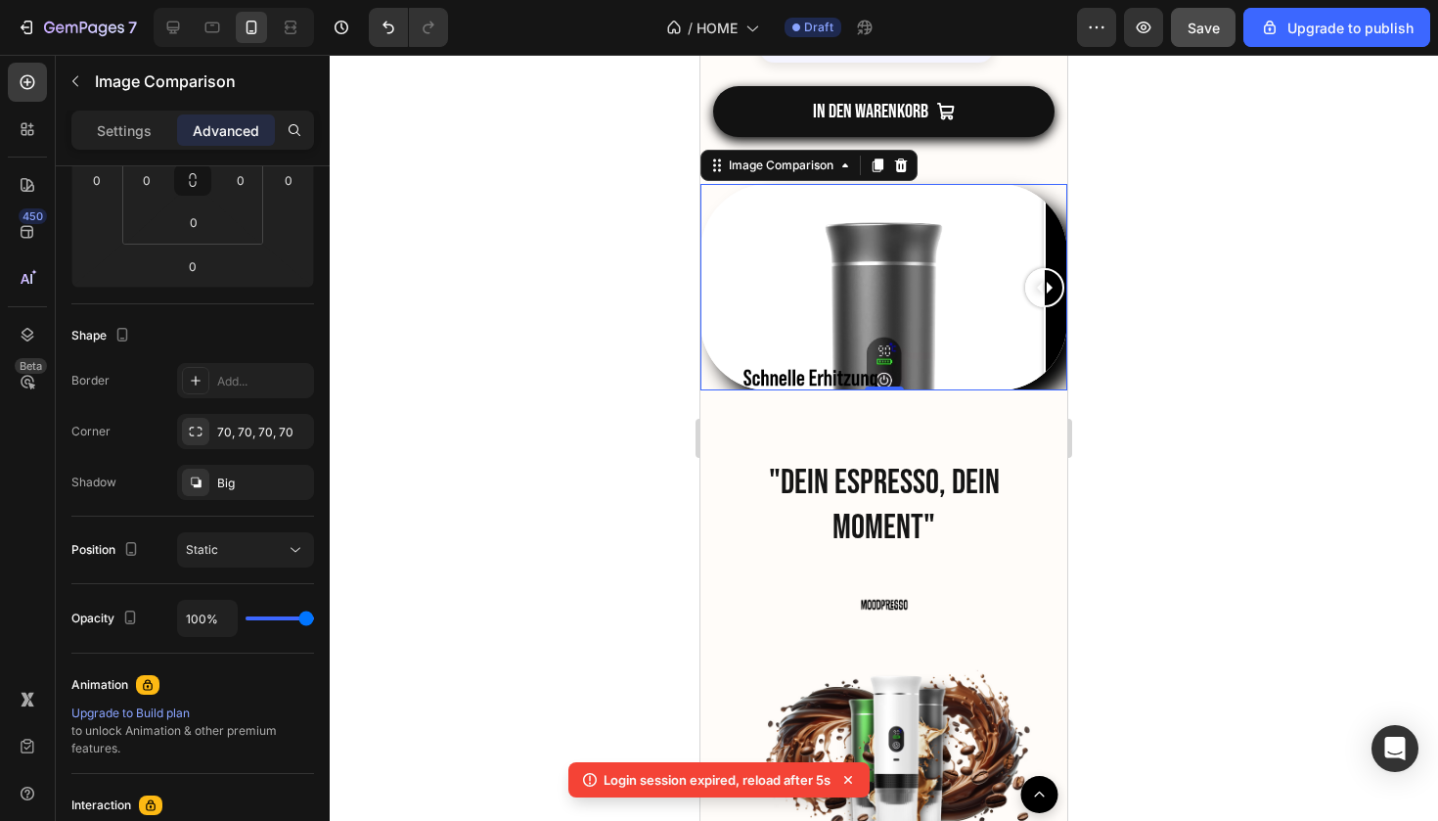
click at [579, 402] on div at bounding box center [884, 438] width 1109 height 766
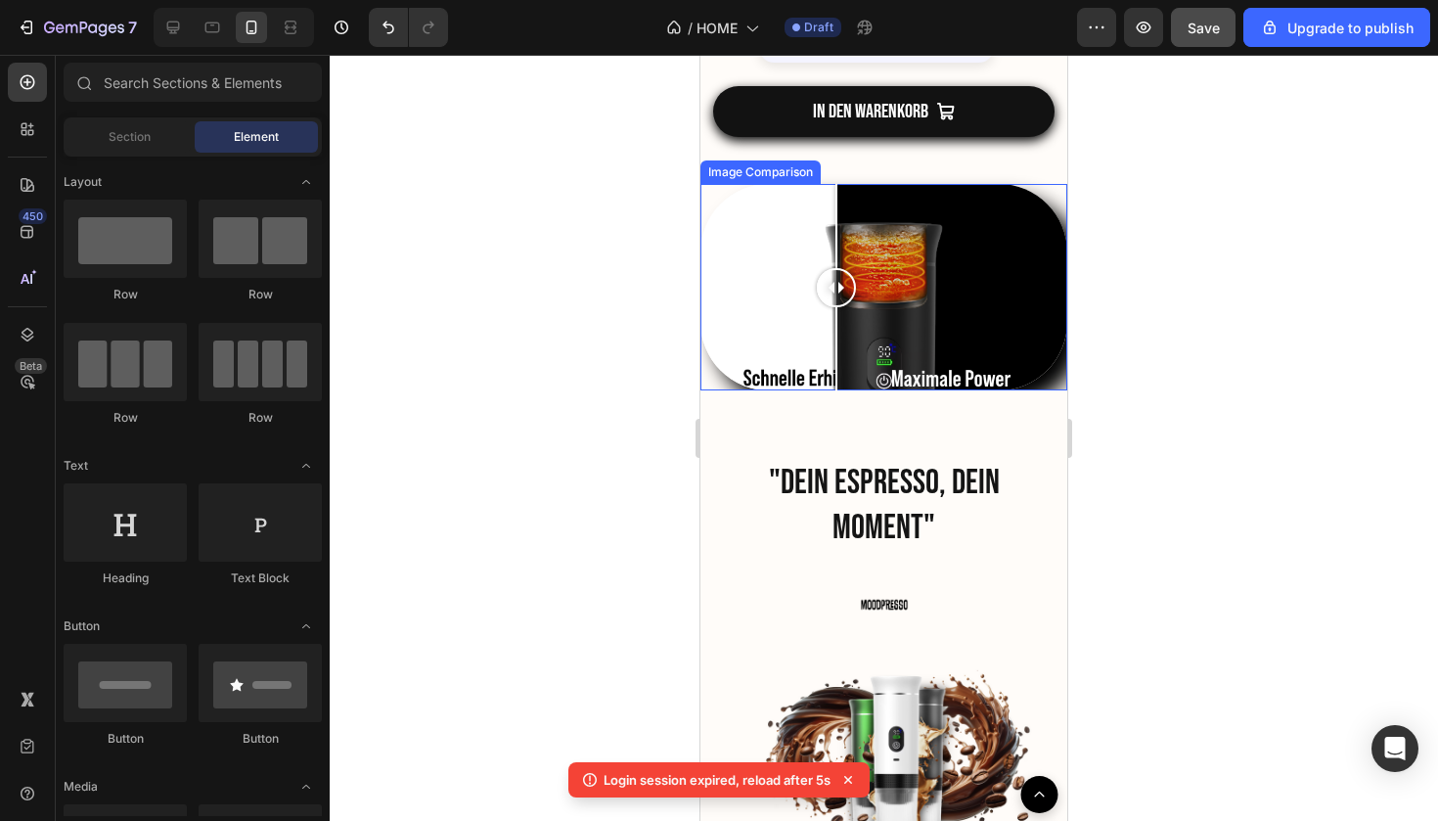
drag, startPoint x: 1045, startPoint y: 282, endPoint x: 837, endPoint y: 303, distance: 209.5
click at [837, 303] on div at bounding box center [836, 287] width 39 height 39
click at [1249, 317] on div at bounding box center [884, 438] width 1109 height 766
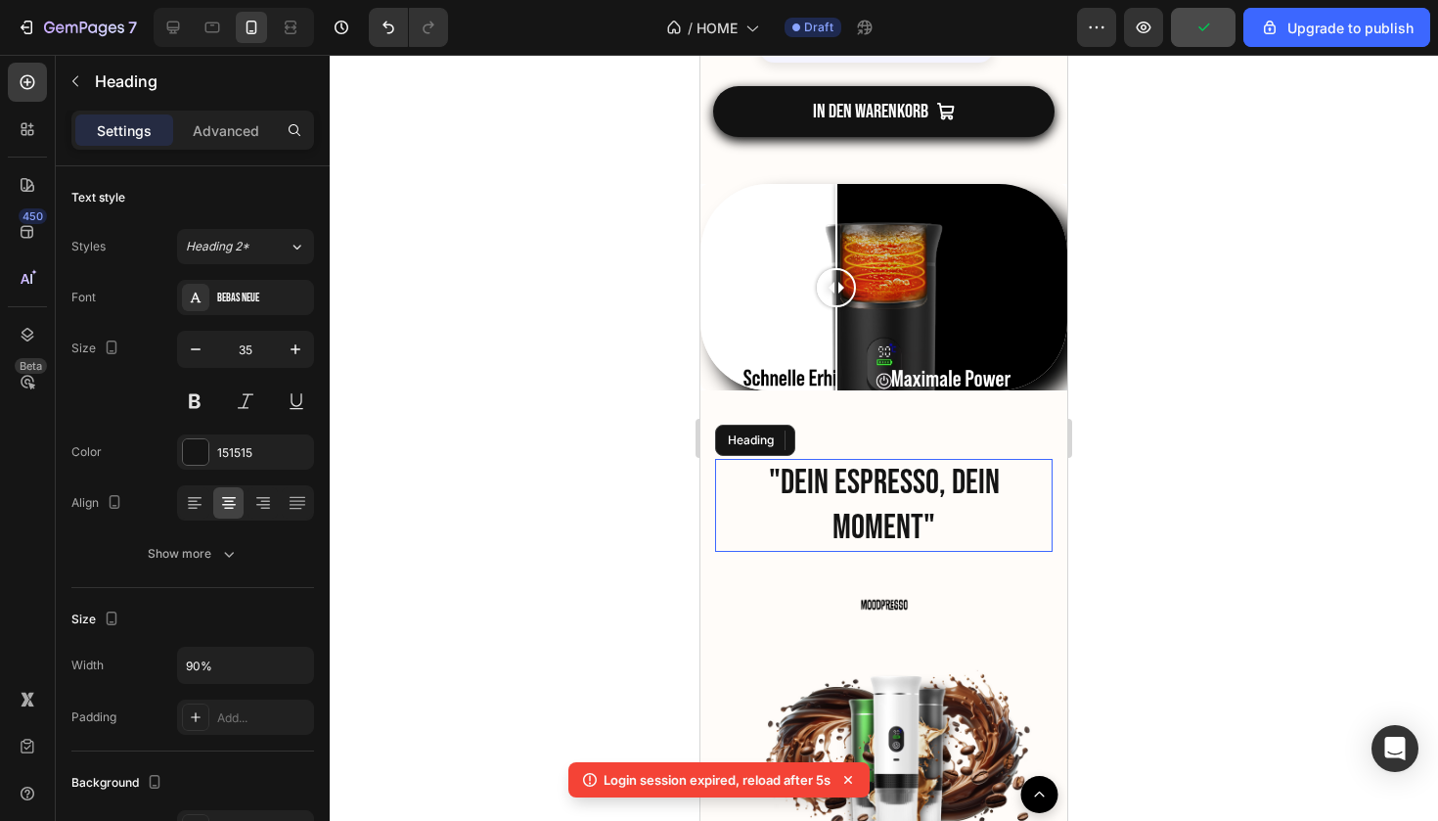
drag, startPoint x: 1029, startPoint y: 509, endPoint x: 1776, endPoint y: 555, distance: 748.0
click at [1029, 509] on h2 ""DEIN ESPRESSO, DEIN MOMENT"" at bounding box center [884, 505] width 304 height 93
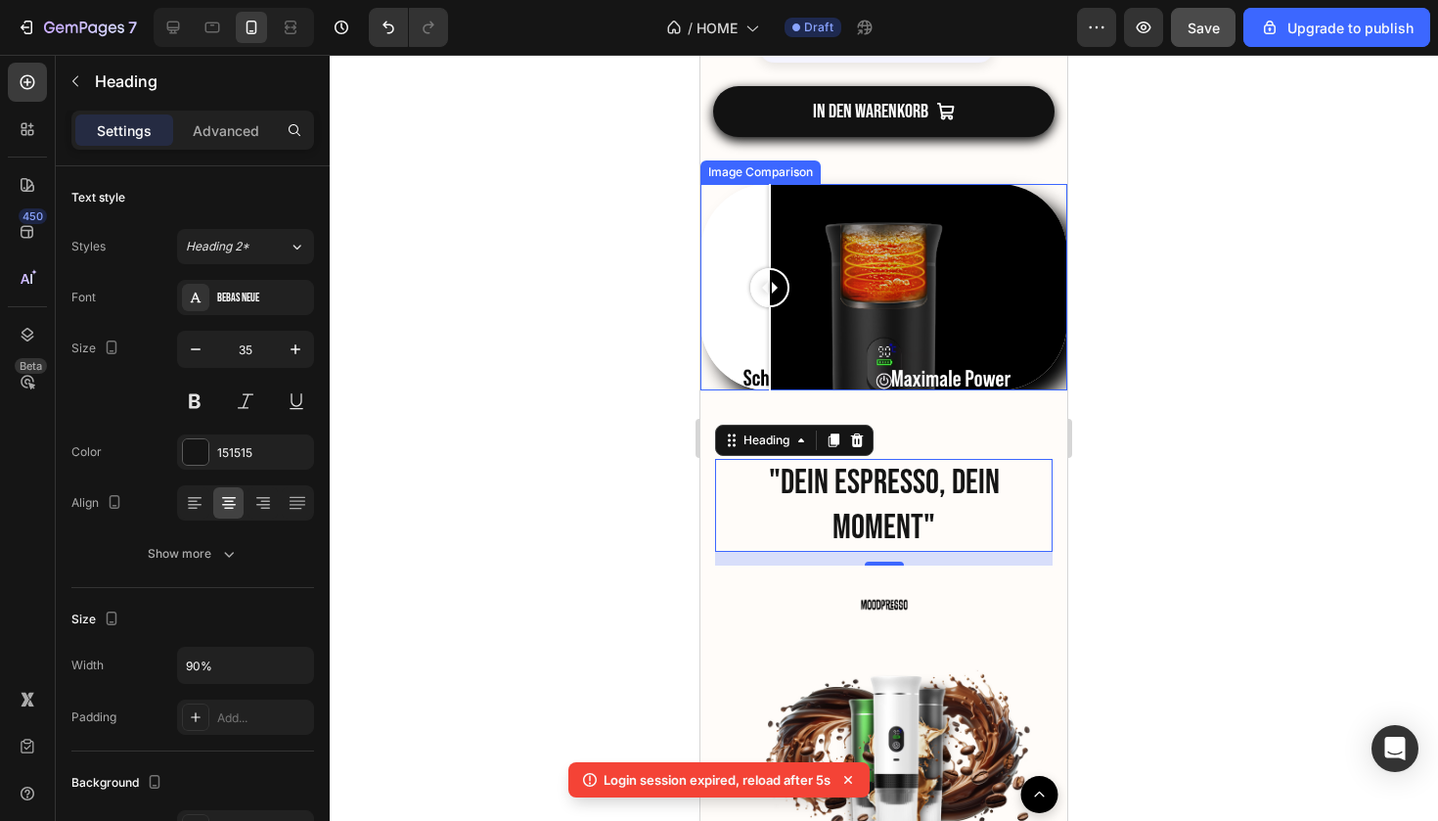
drag, startPoint x: 841, startPoint y: 283, endPoint x: 770, endPoint y: 335, distance: 88.3
click at [770, 335] on div at bounding box center [769, 287] width 39 height 206
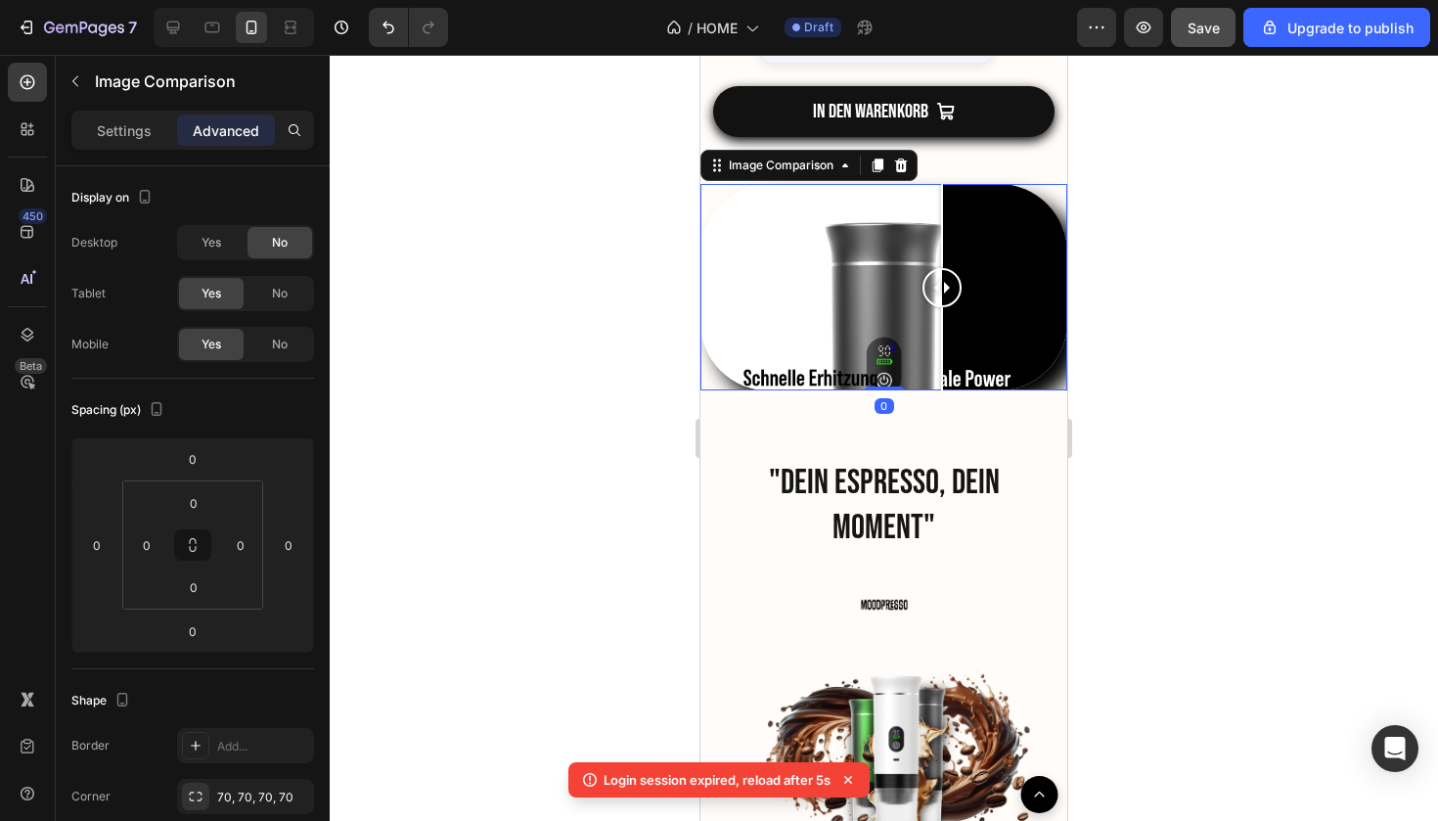
click at [942, 302] on div at bounding box center [884, 287] width 367 height 206
click at [844, 334] on div at bounding box center [884, 287] width 367 height 206
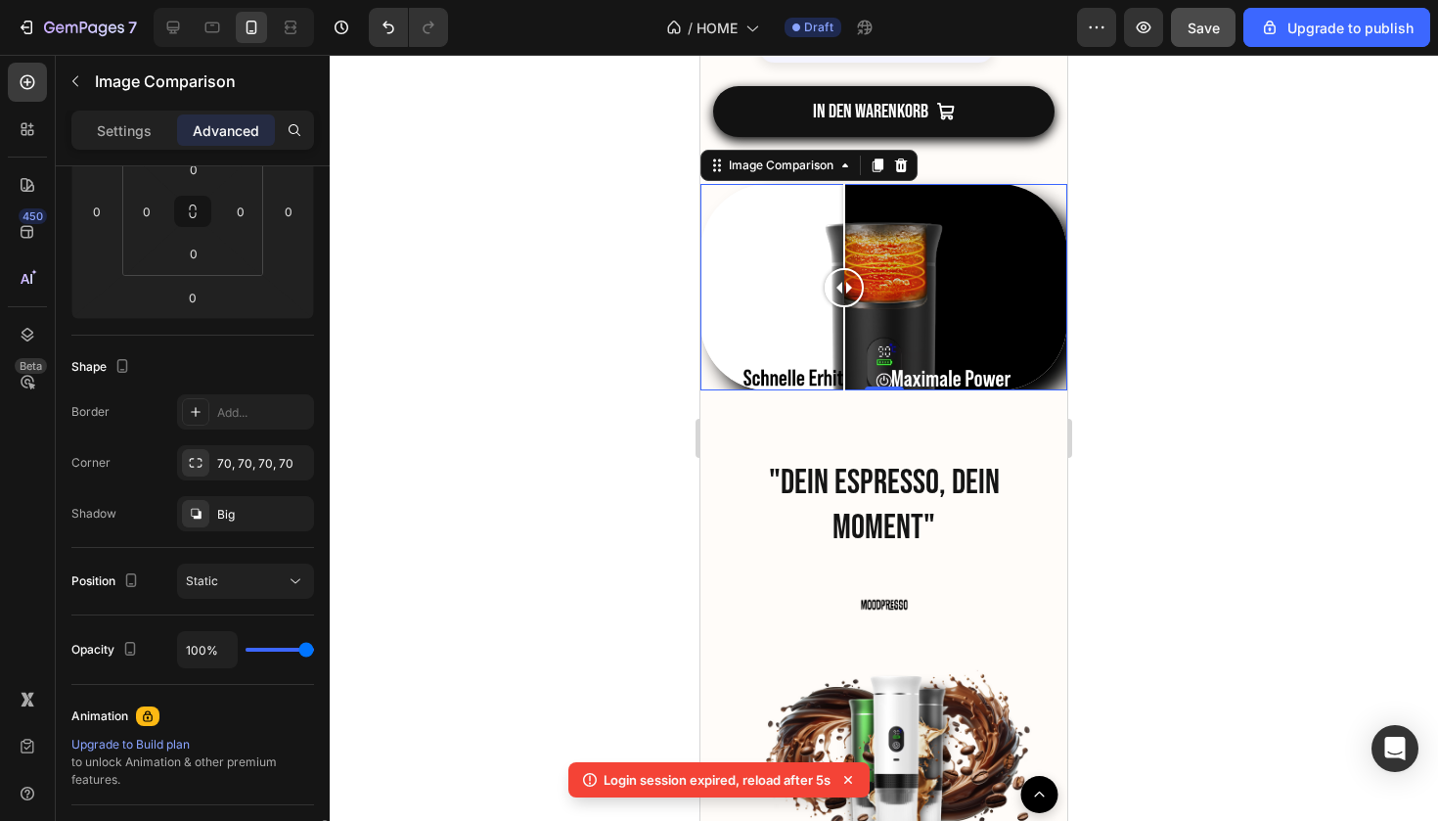
scroll to position [648, 0]
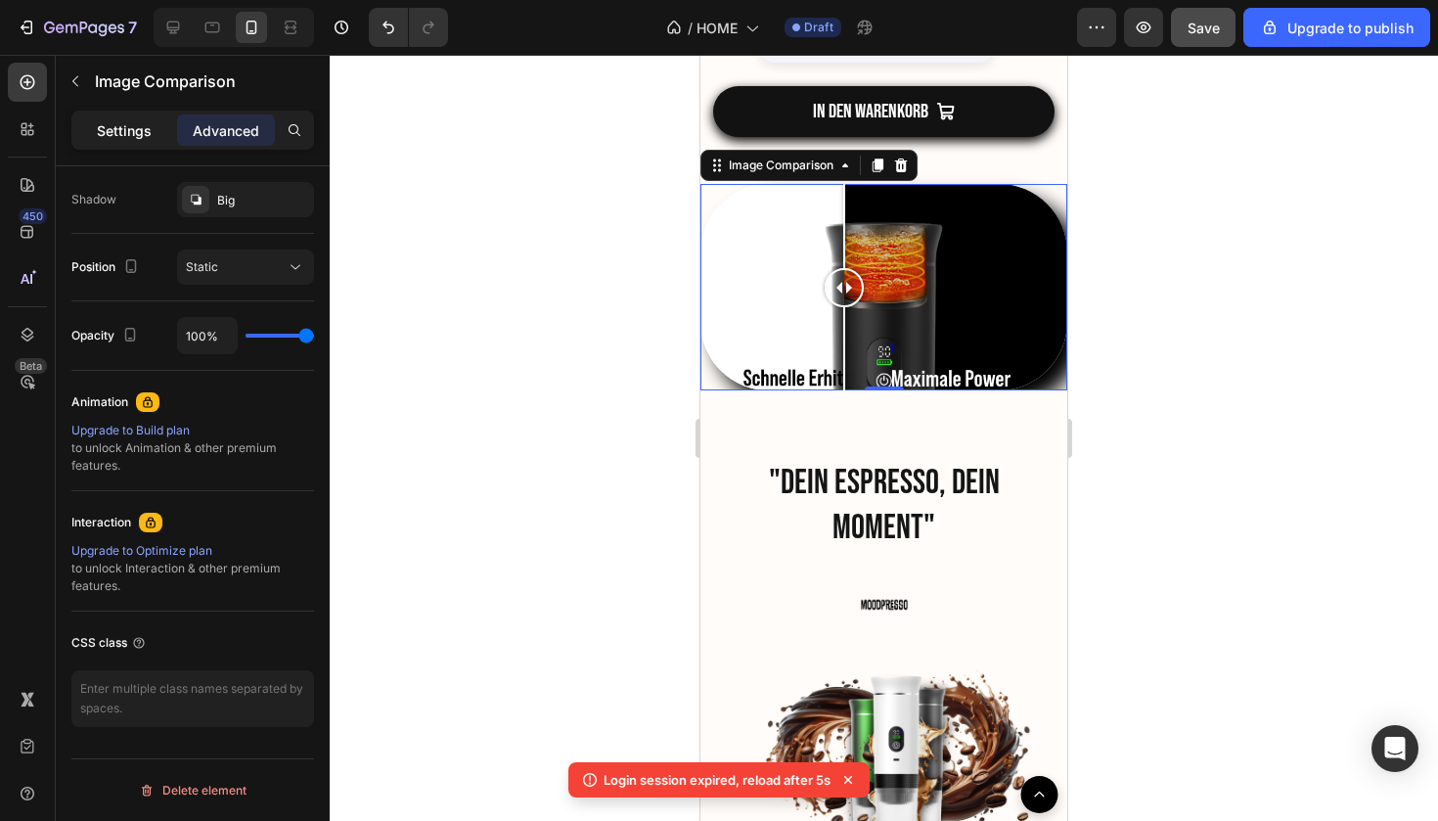
click at [128, 125] on p "Settings" at bounding box center [124, 130] width 55 height 21
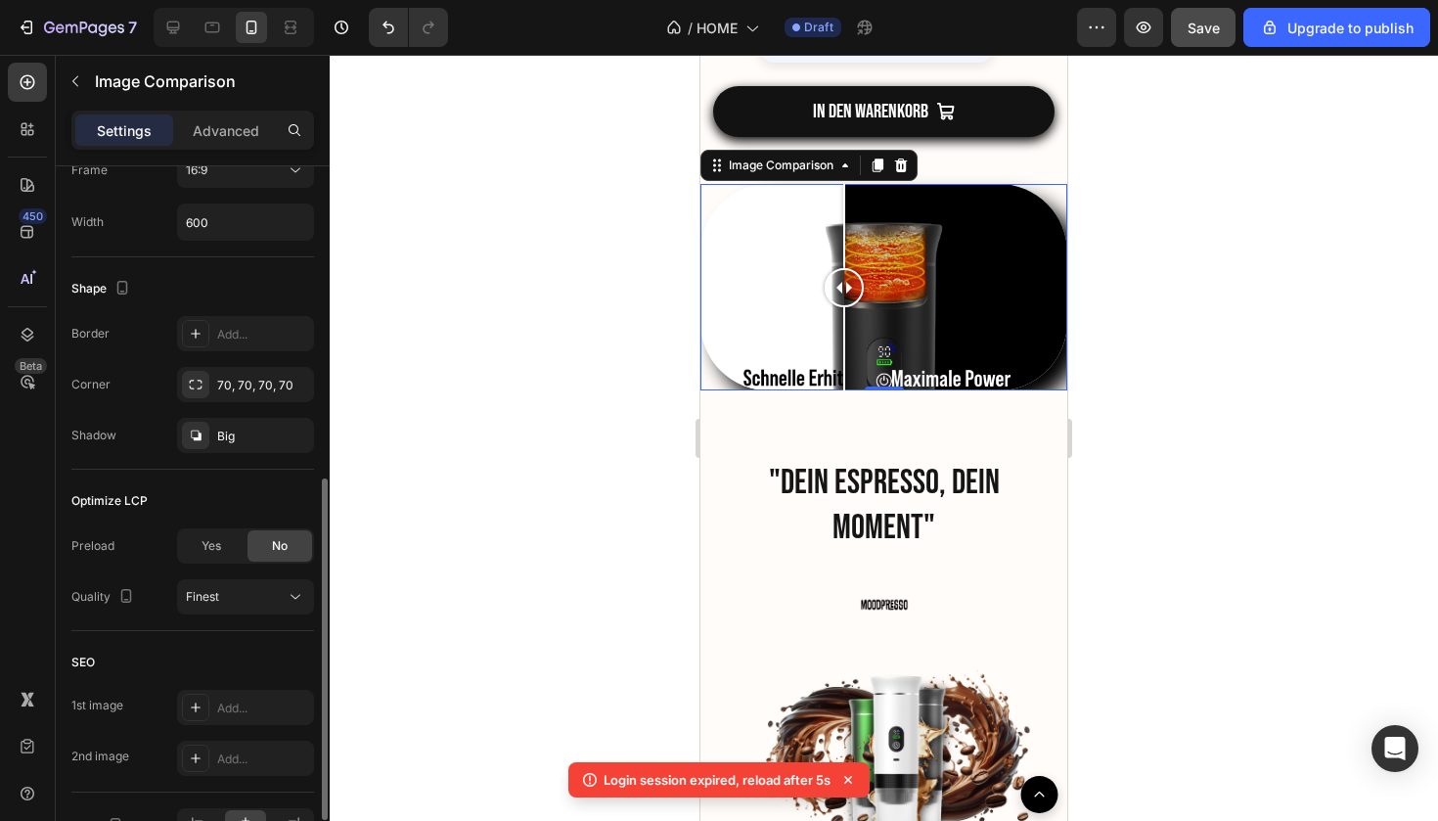
scroll to position [764, 0]
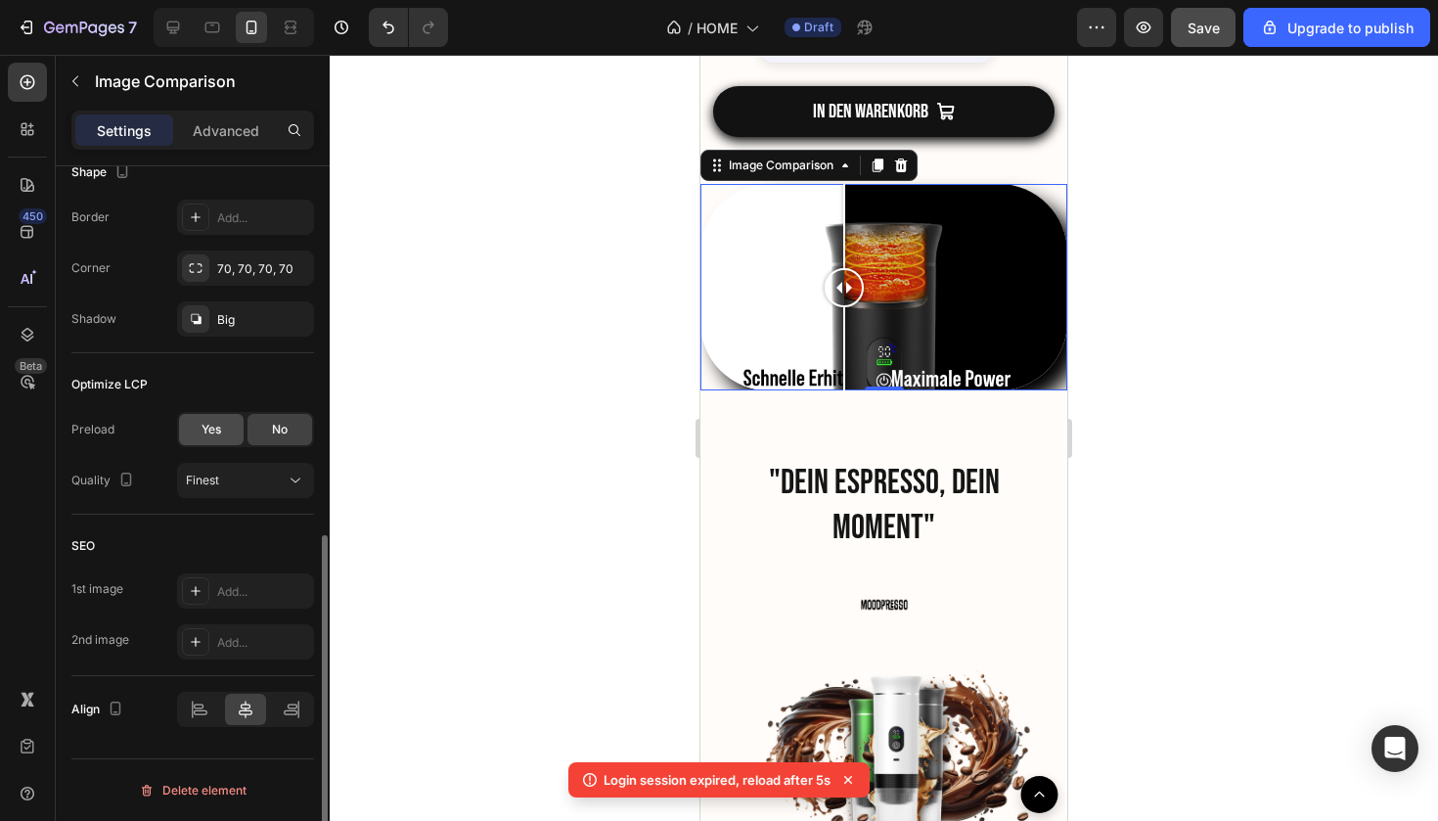
click at [227, 429] on div "Yes" at bounding box center [211, 429] width 65 height 31
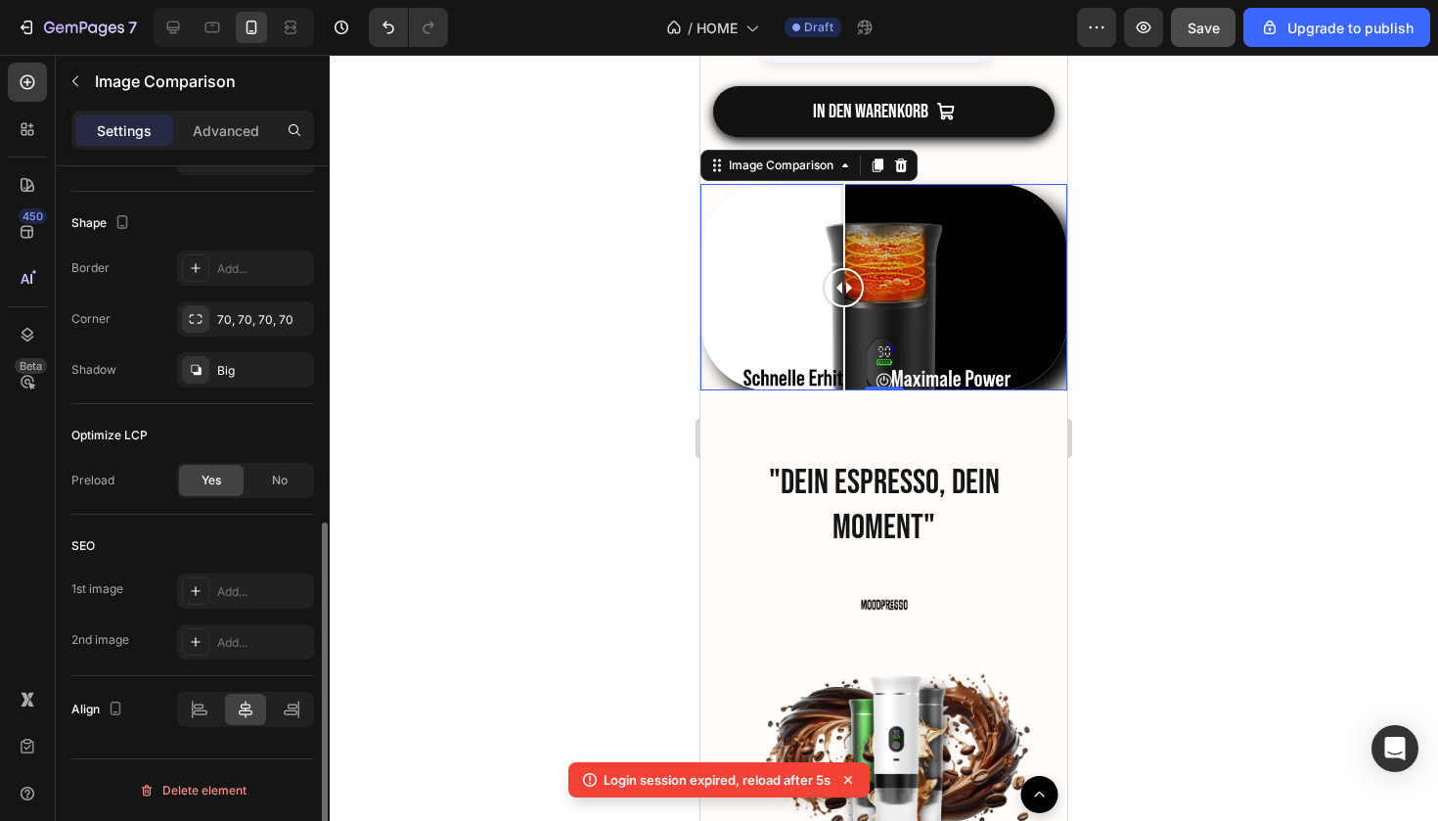
scroll to position [713, 0]
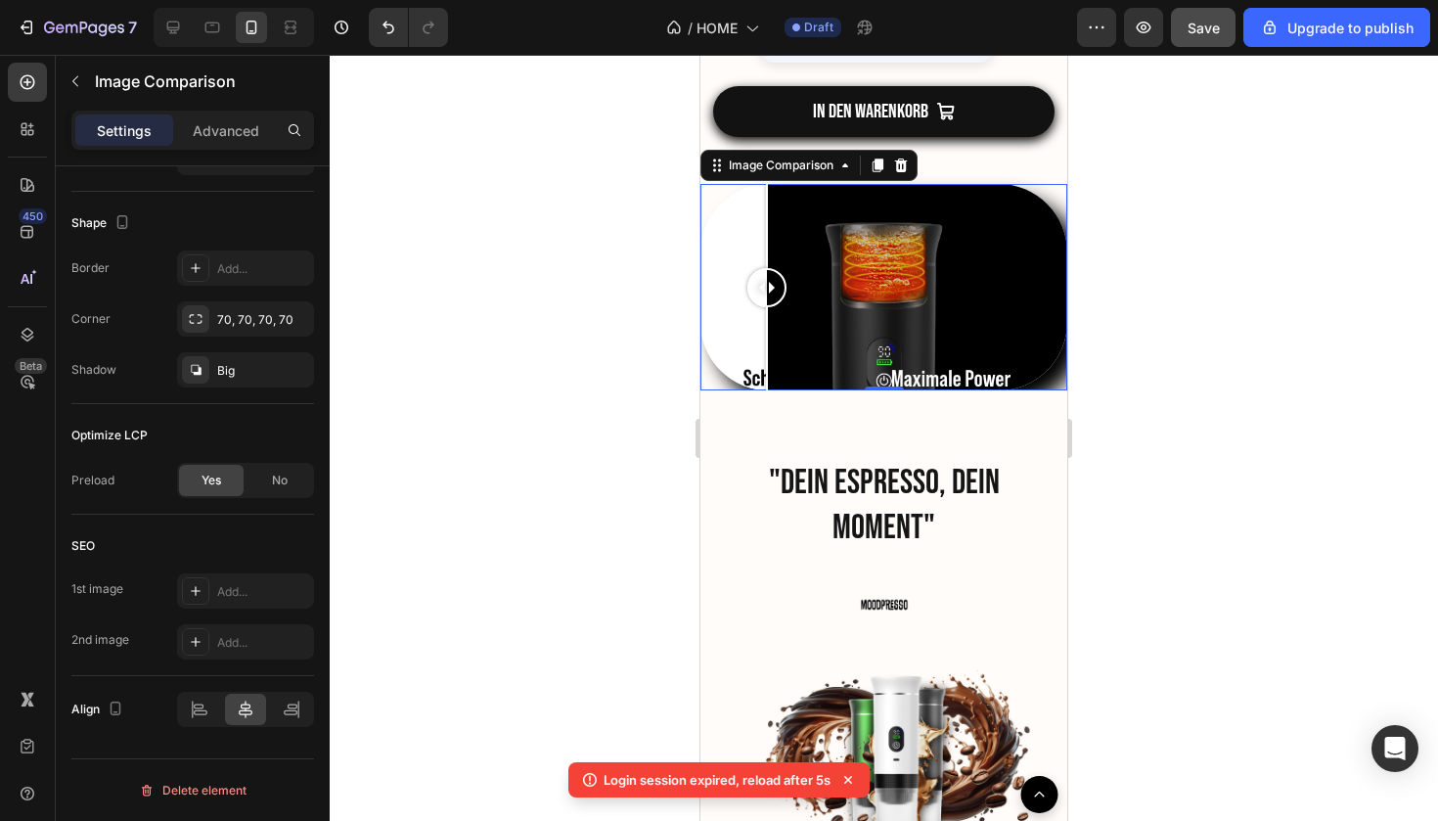
click at [767, 336] on div at bounding box center [884, 287] width 367 height 206
click at [262, 483] on div "No" at bounding box center [280, 480] width 65 height 31
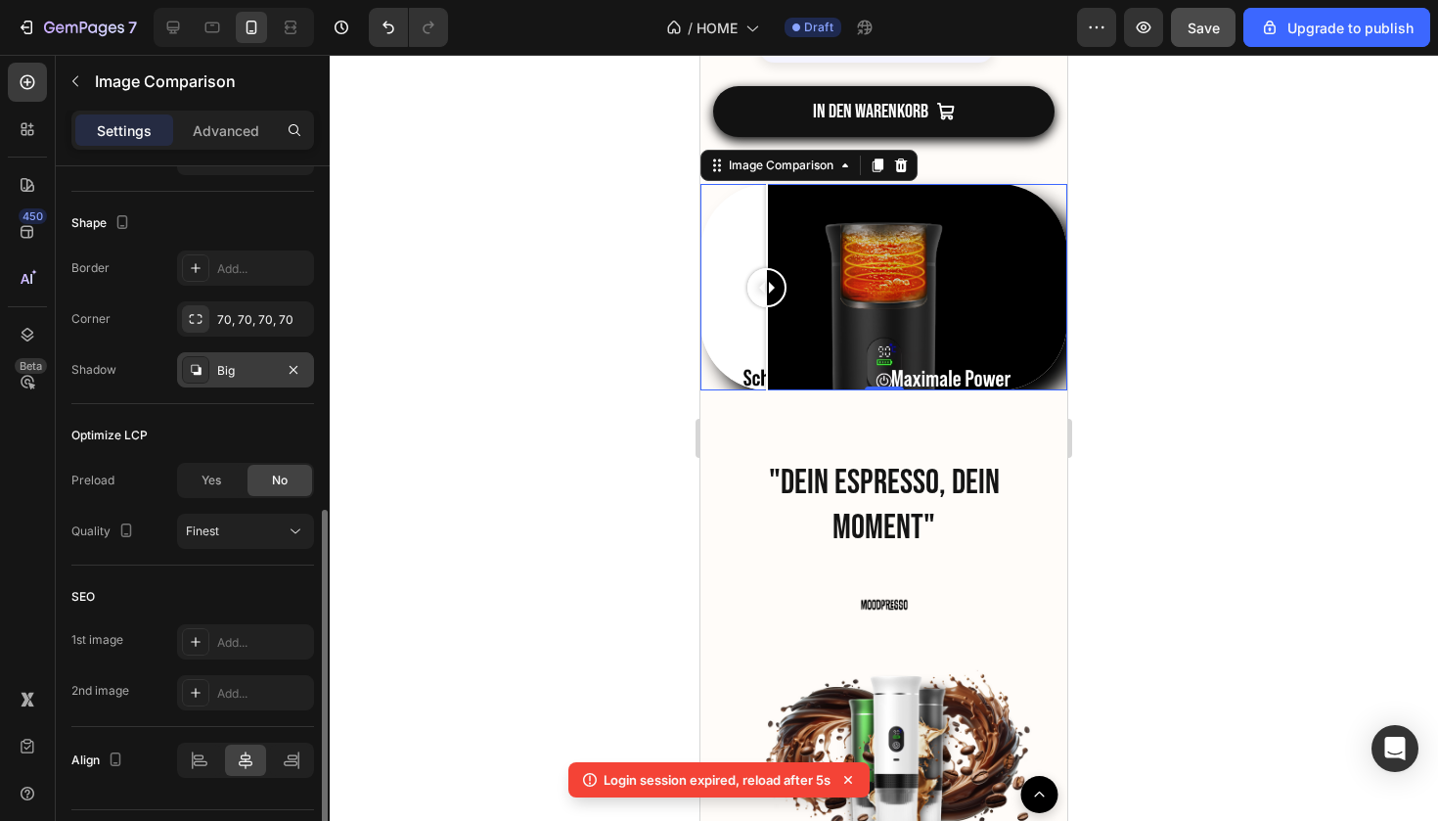
click at [205, 385] on div "Big" at bounding box center [245, 369] width 137 height 35
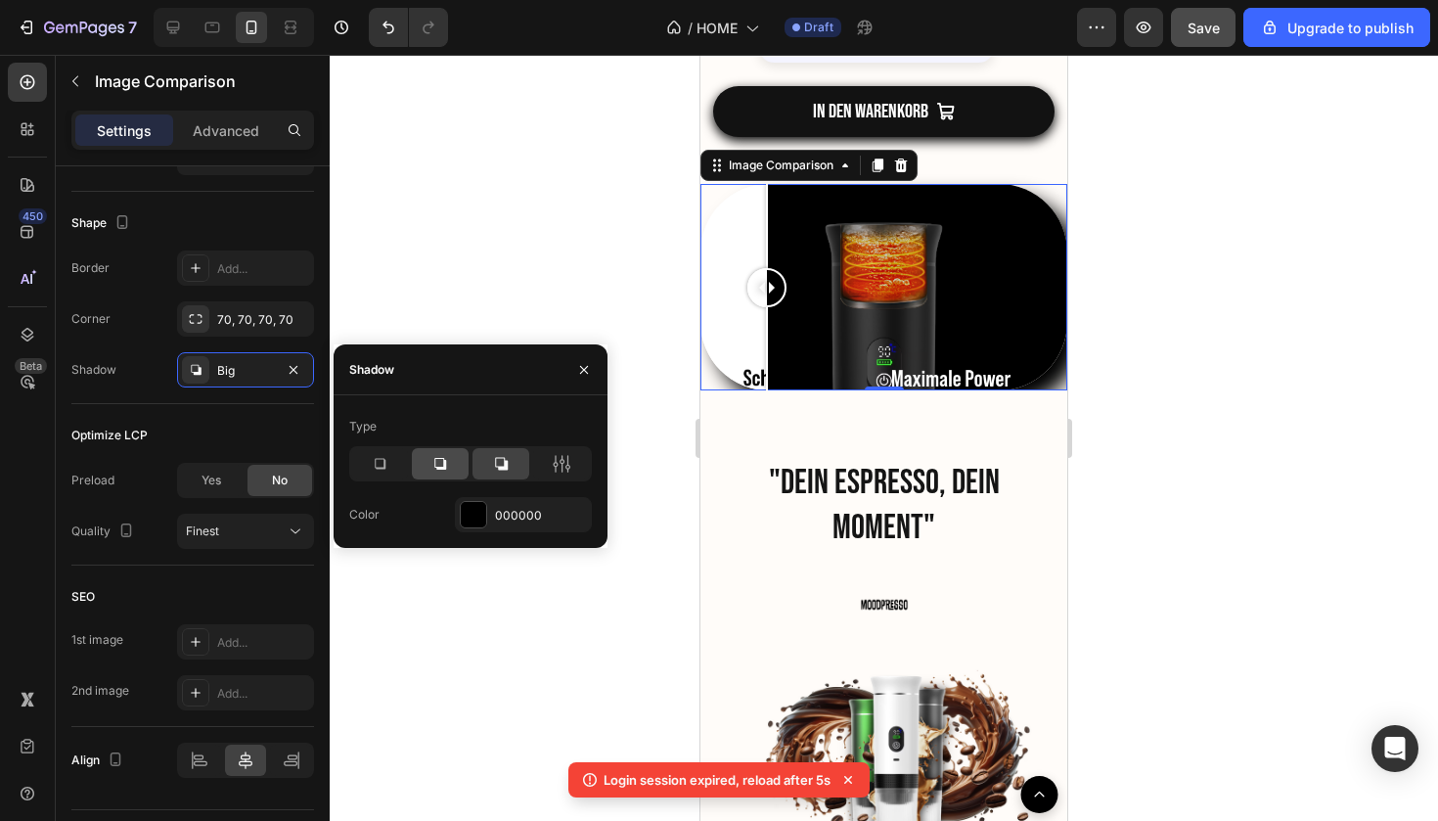
click at [448, 469] on icon at bounding box center [441, 464] width 20 height 20
click at [376, 468] on icon at bounding box center [380, 464] width 11 height 11
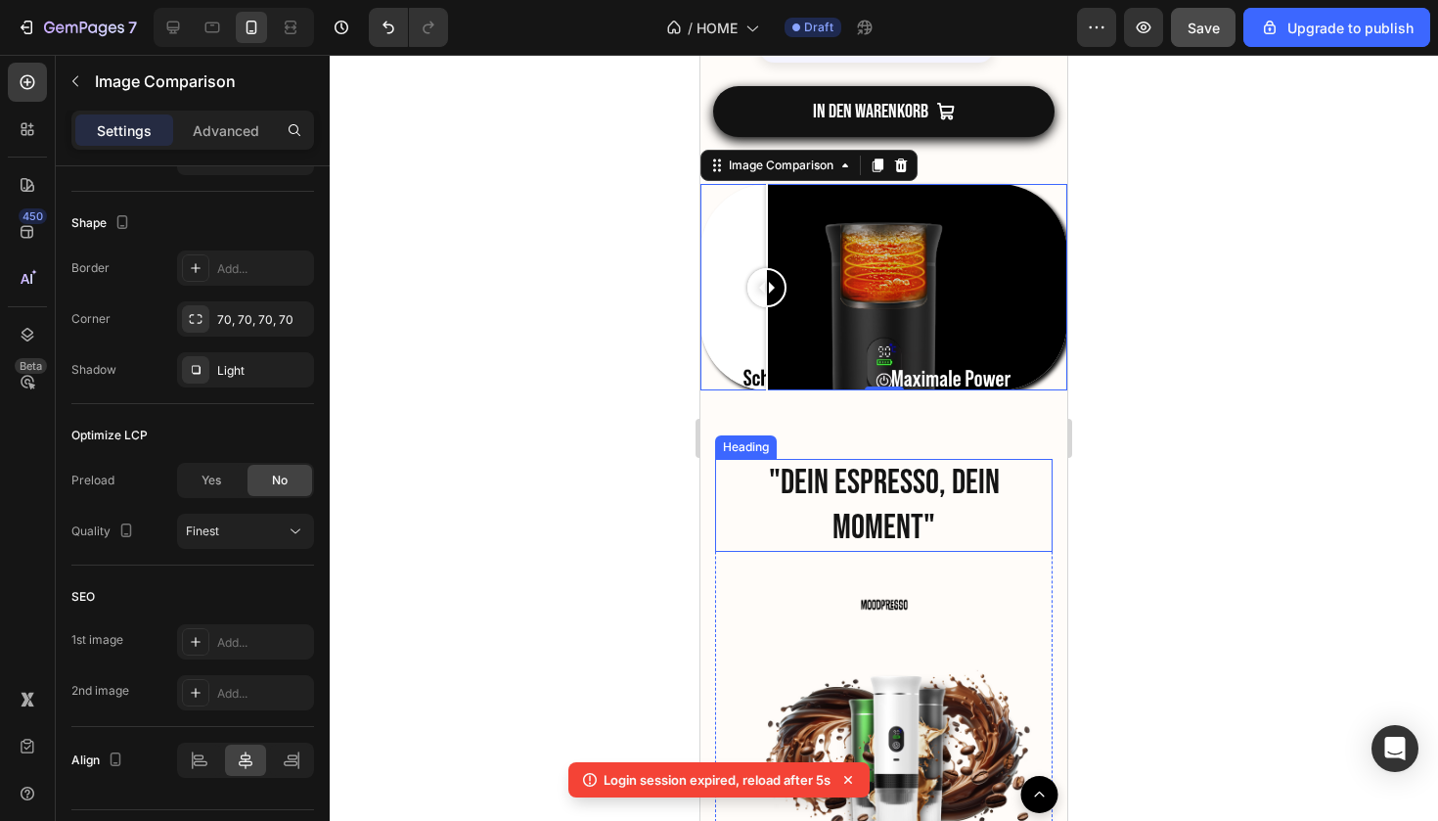
click at [515, 321] on div at bounding box center [884, 438] width 1109 height 766
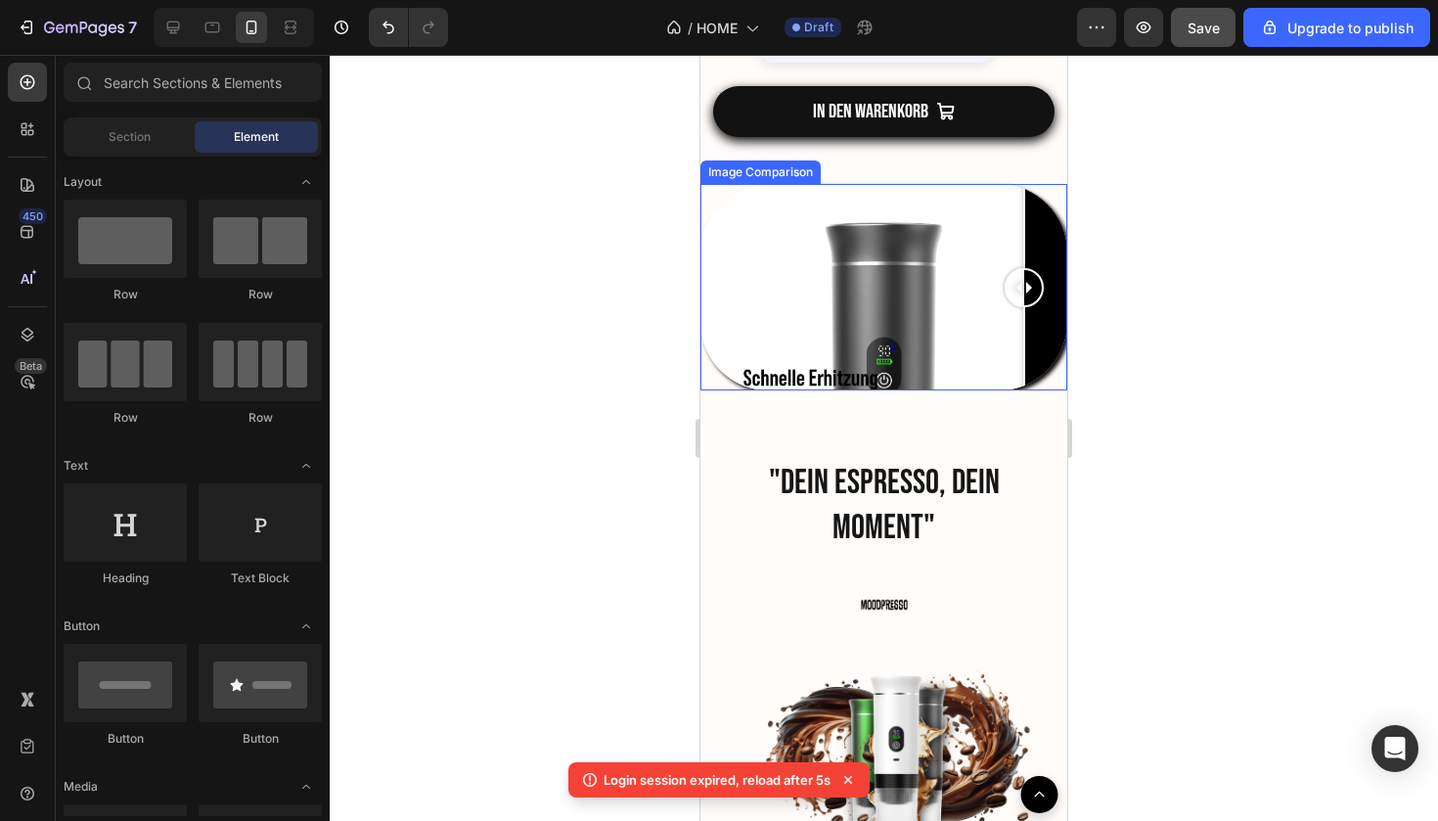
click at [1024, 220] on div at bounding box center [884, 287] width 367 height 206
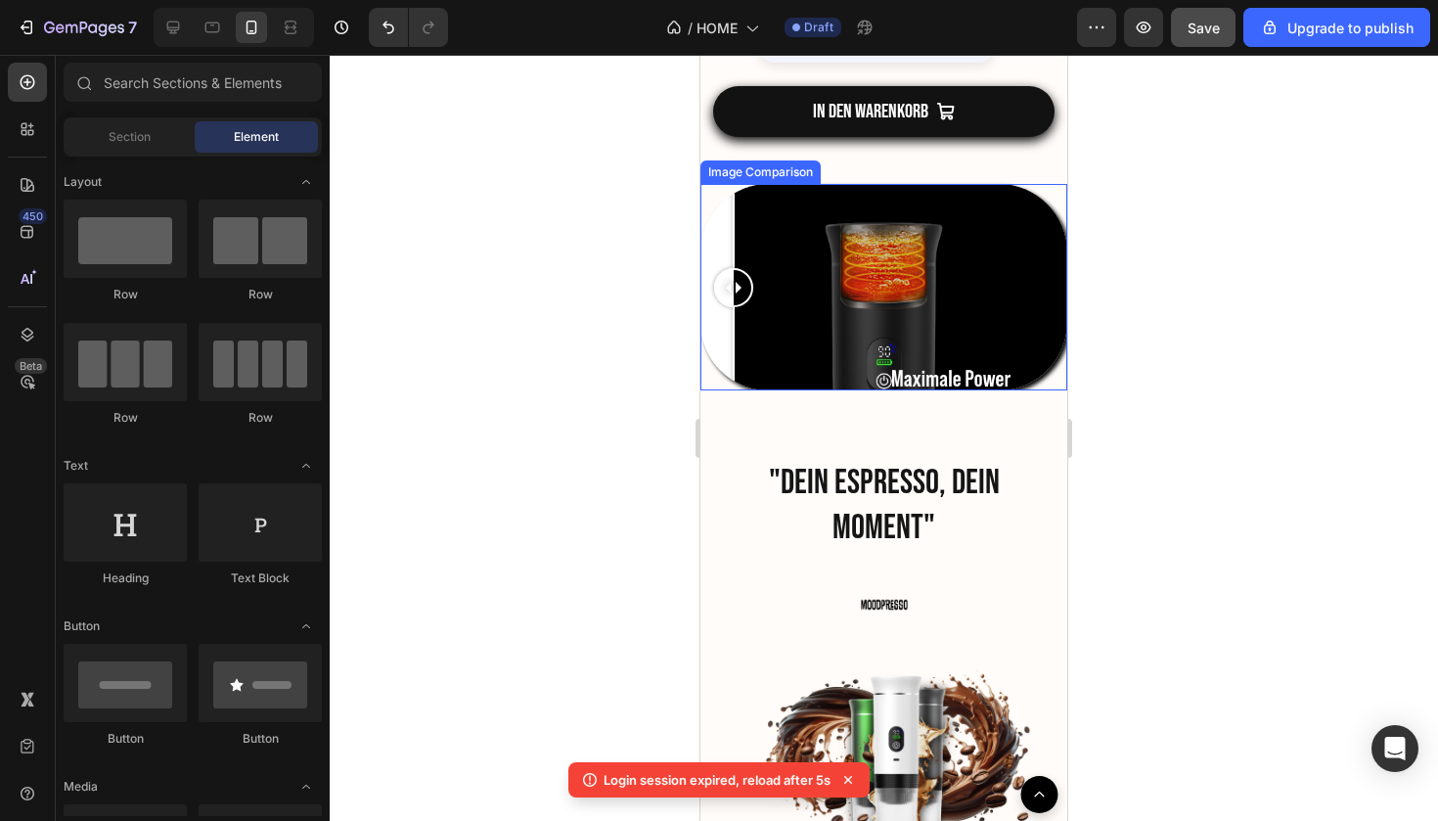
click at [734, 299] on div at bounding box center [884, 287] width 367 height 206
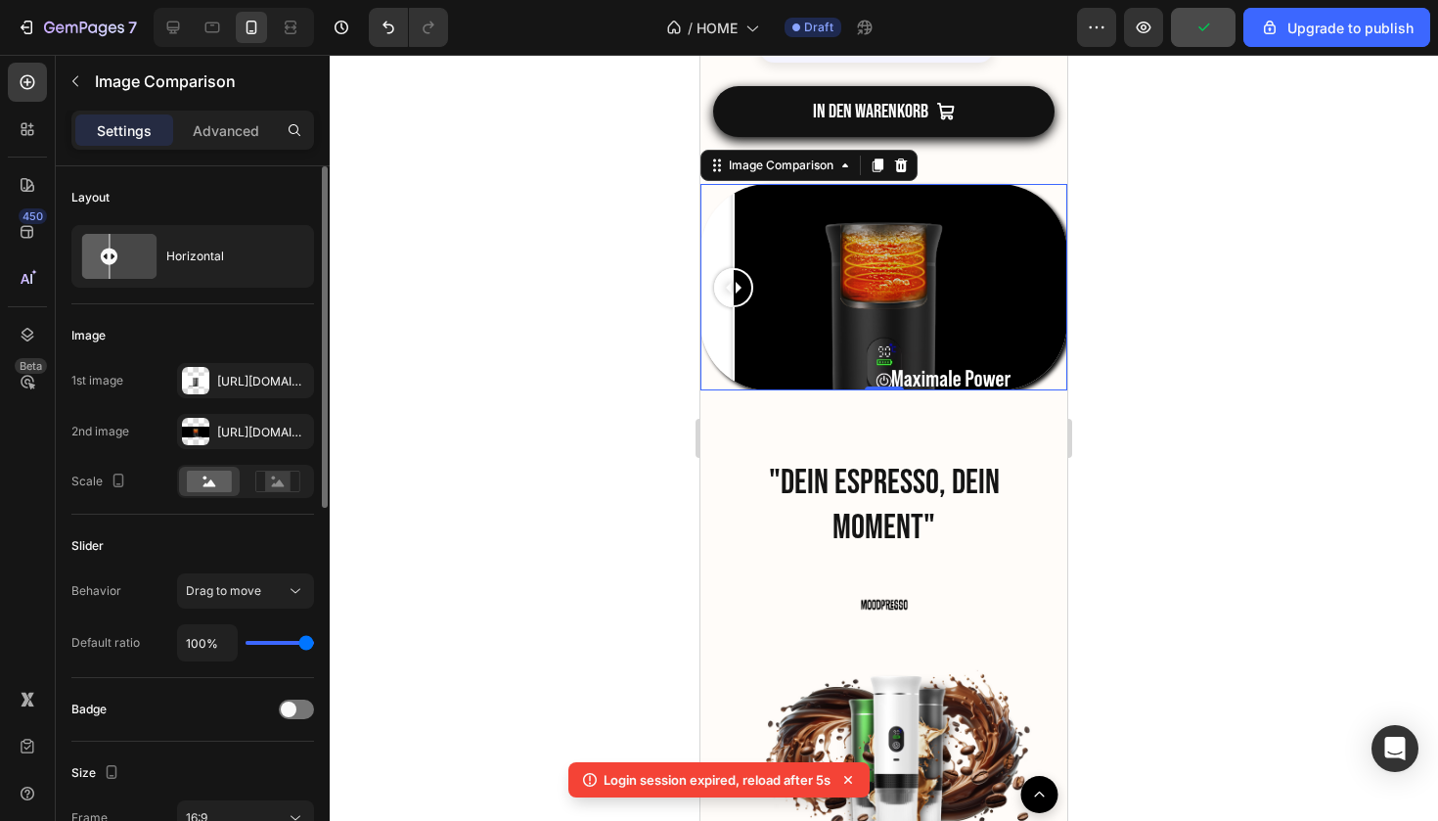
type input "99%"
type input "99"
type input "96%"
type input "96"
type input "85%"
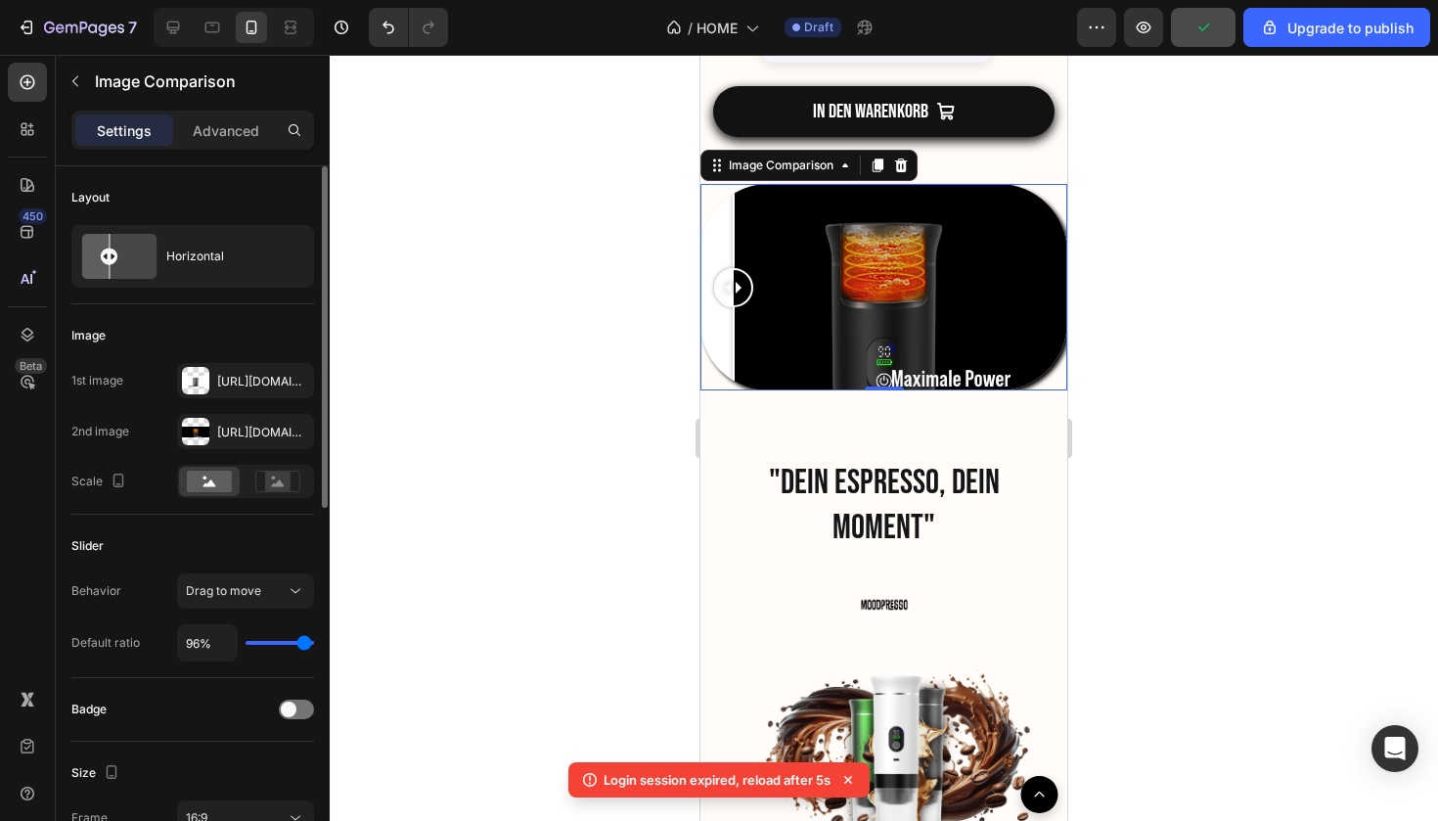
type input "85"
type input "78%"
type input "78"
type input "73%"
type input "73"
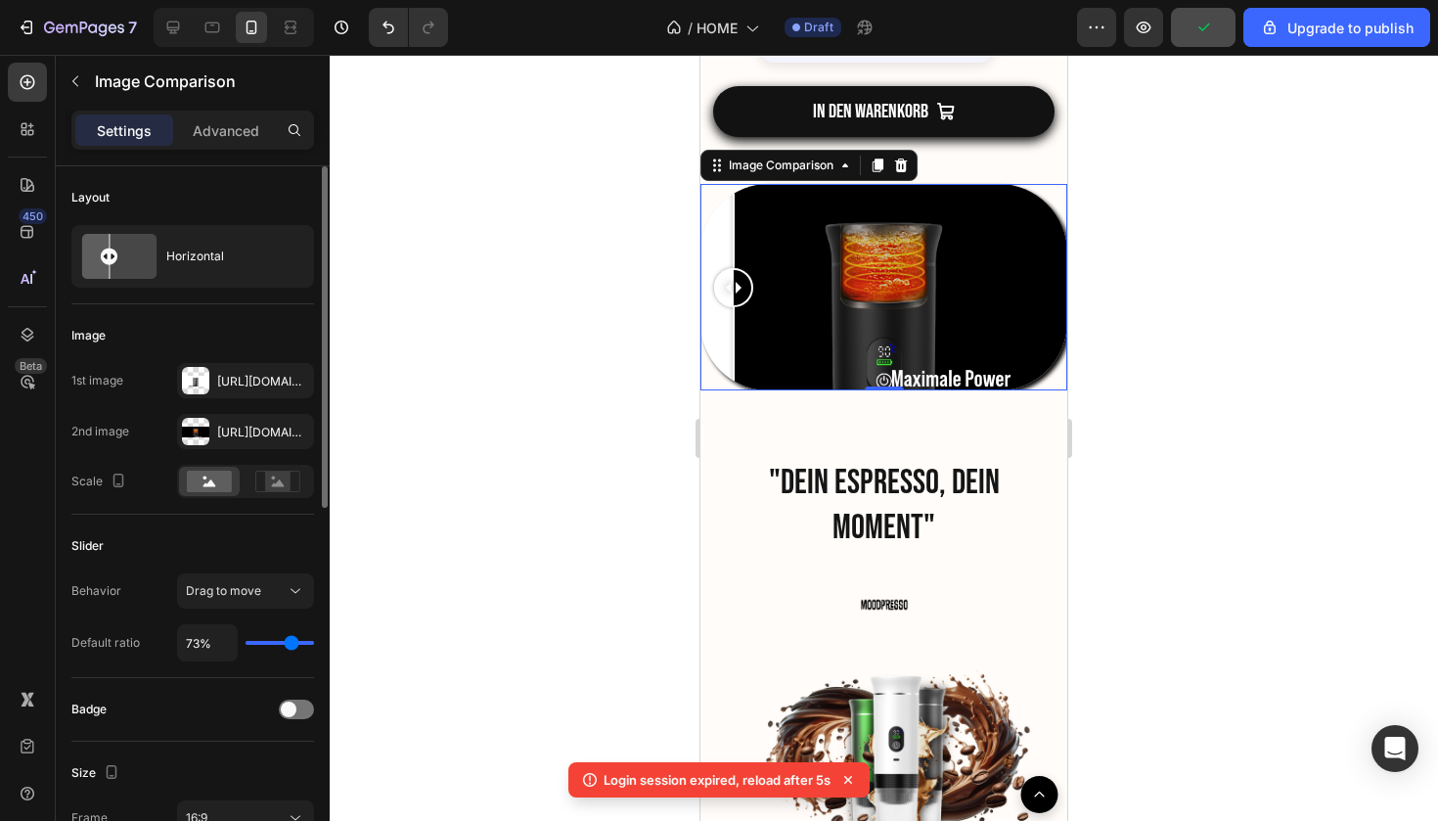
type input "68%"
type input "68"
type input "64%"
type input "64"
type input "59%"
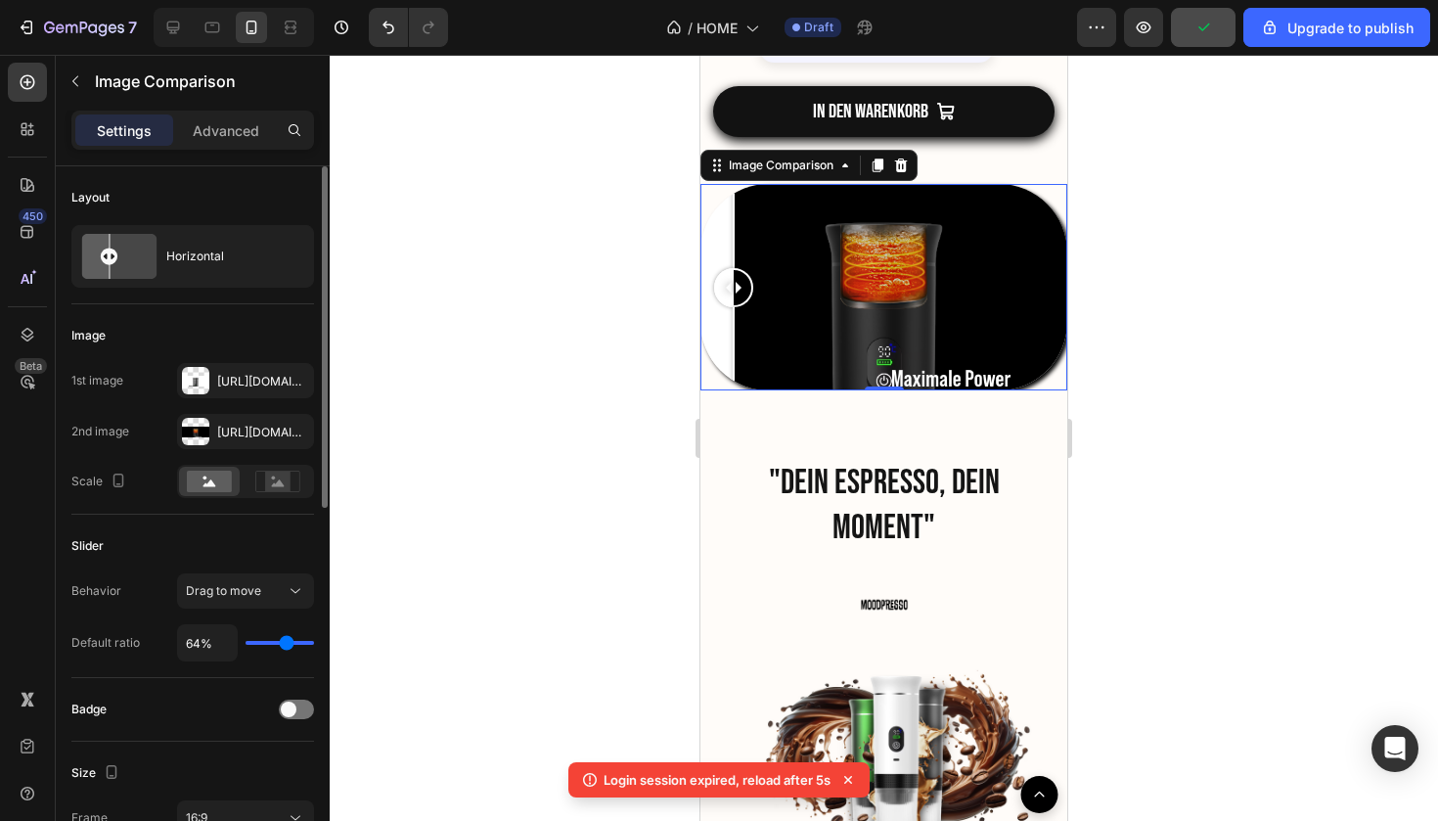
type input "59"
type input "52%"
type input "52"
type input "45%"
type input "45"
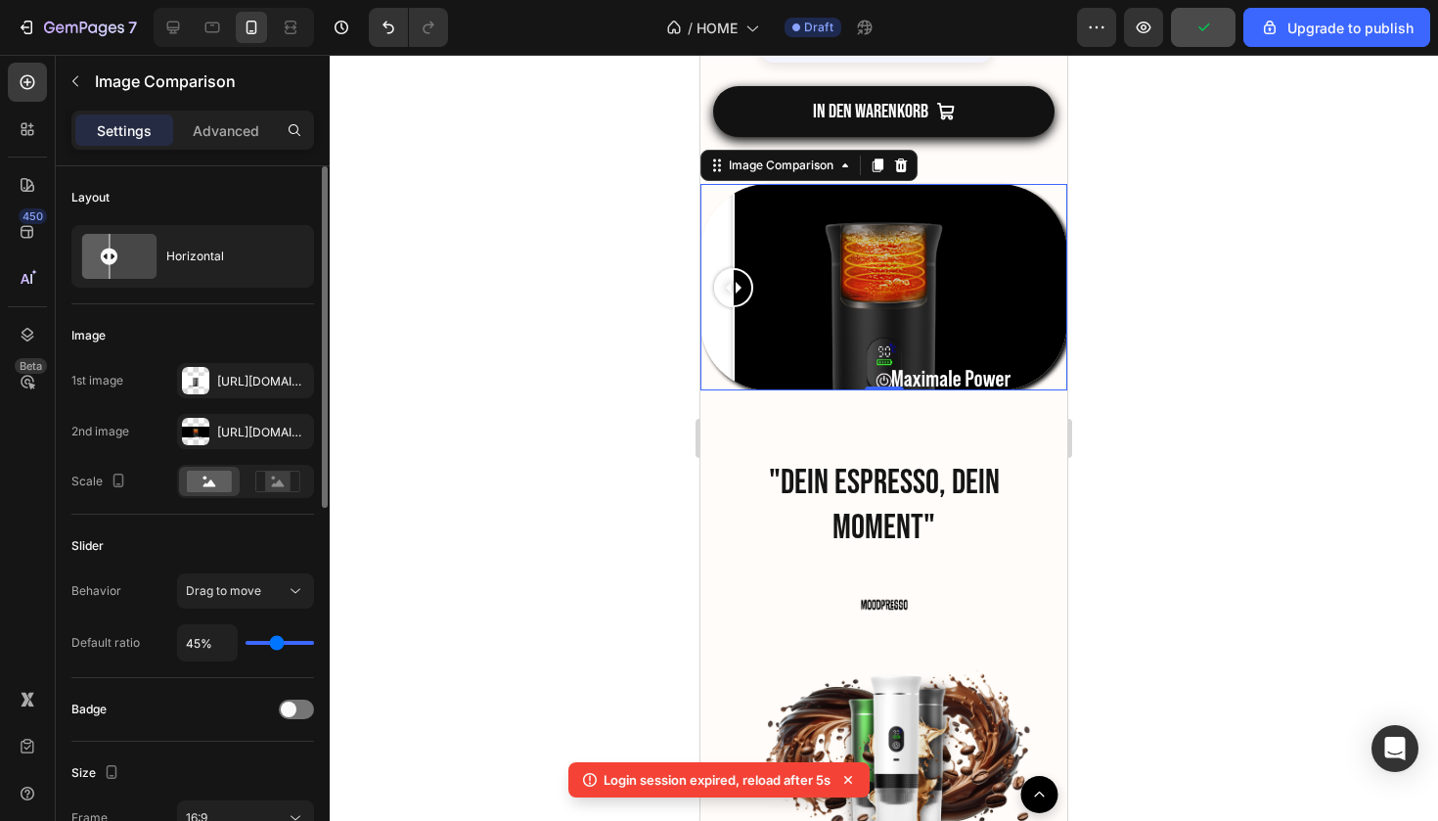
type input "37%"
type input "37"
type input "30%"
type input "30"
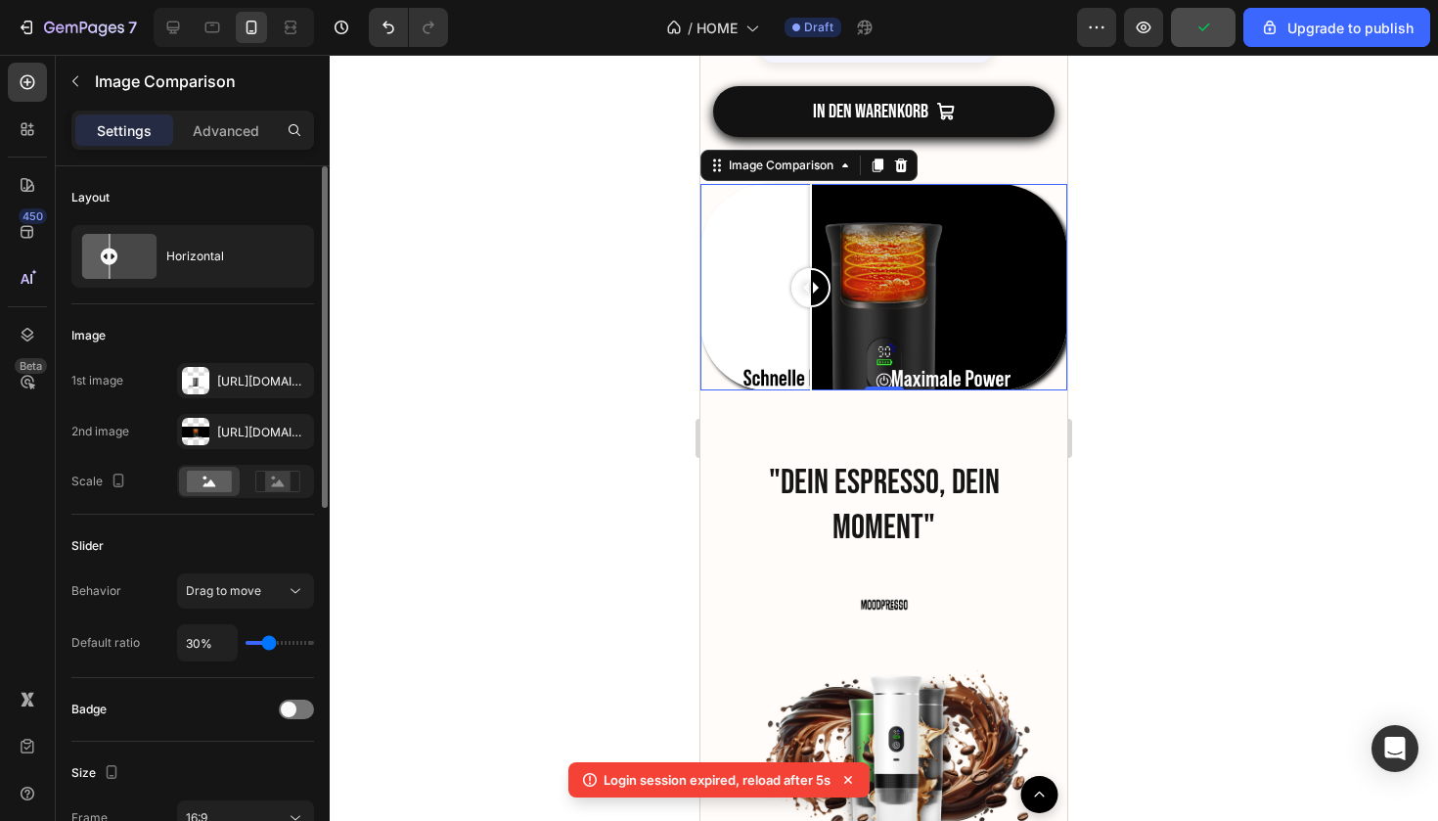
type input "23%"
type input "23"
type input "16%"
type input "16"
type input "9%"
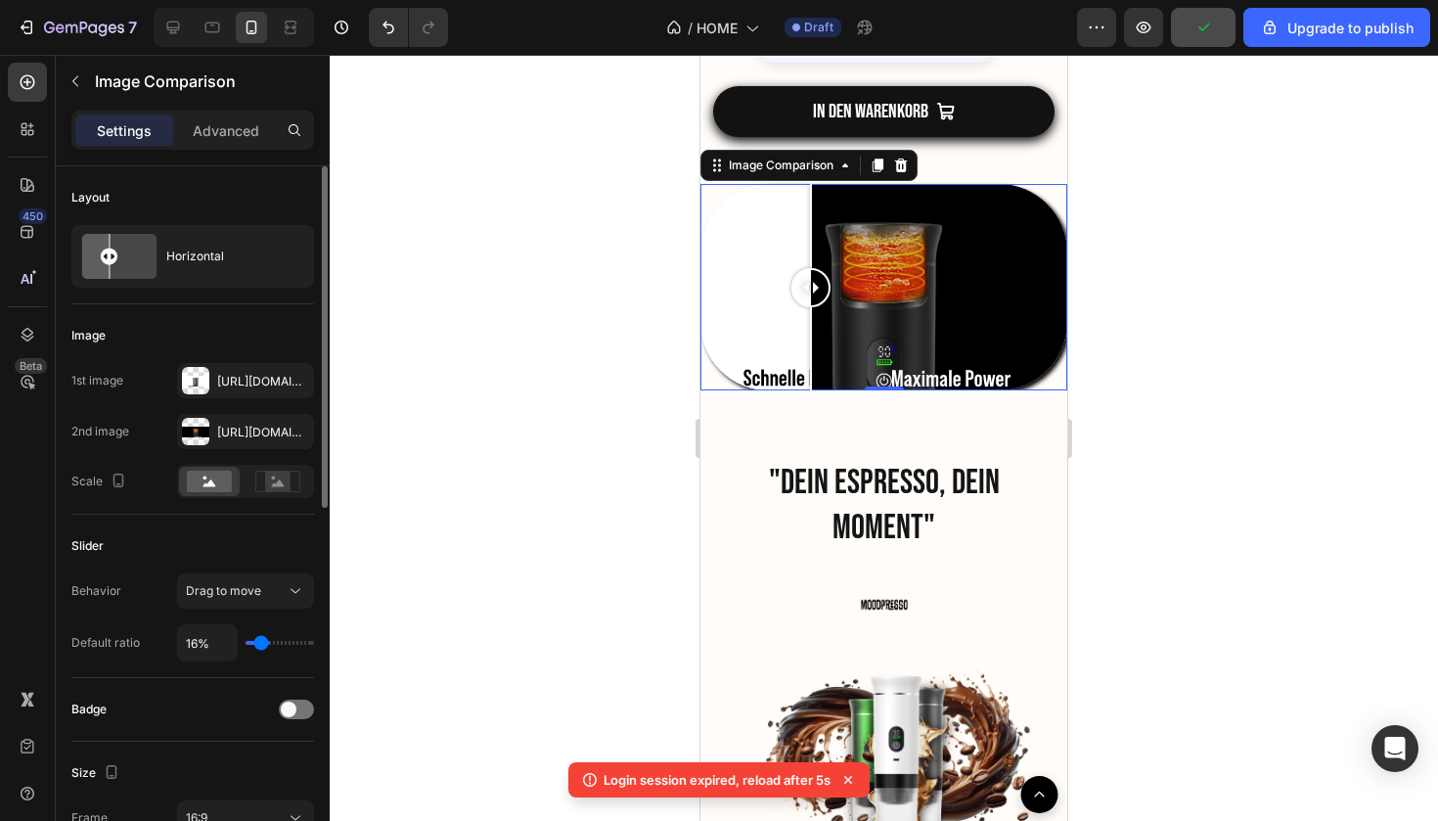
type input "9"
type input "5%"
type input "5"
type input "4%"
type input "4"
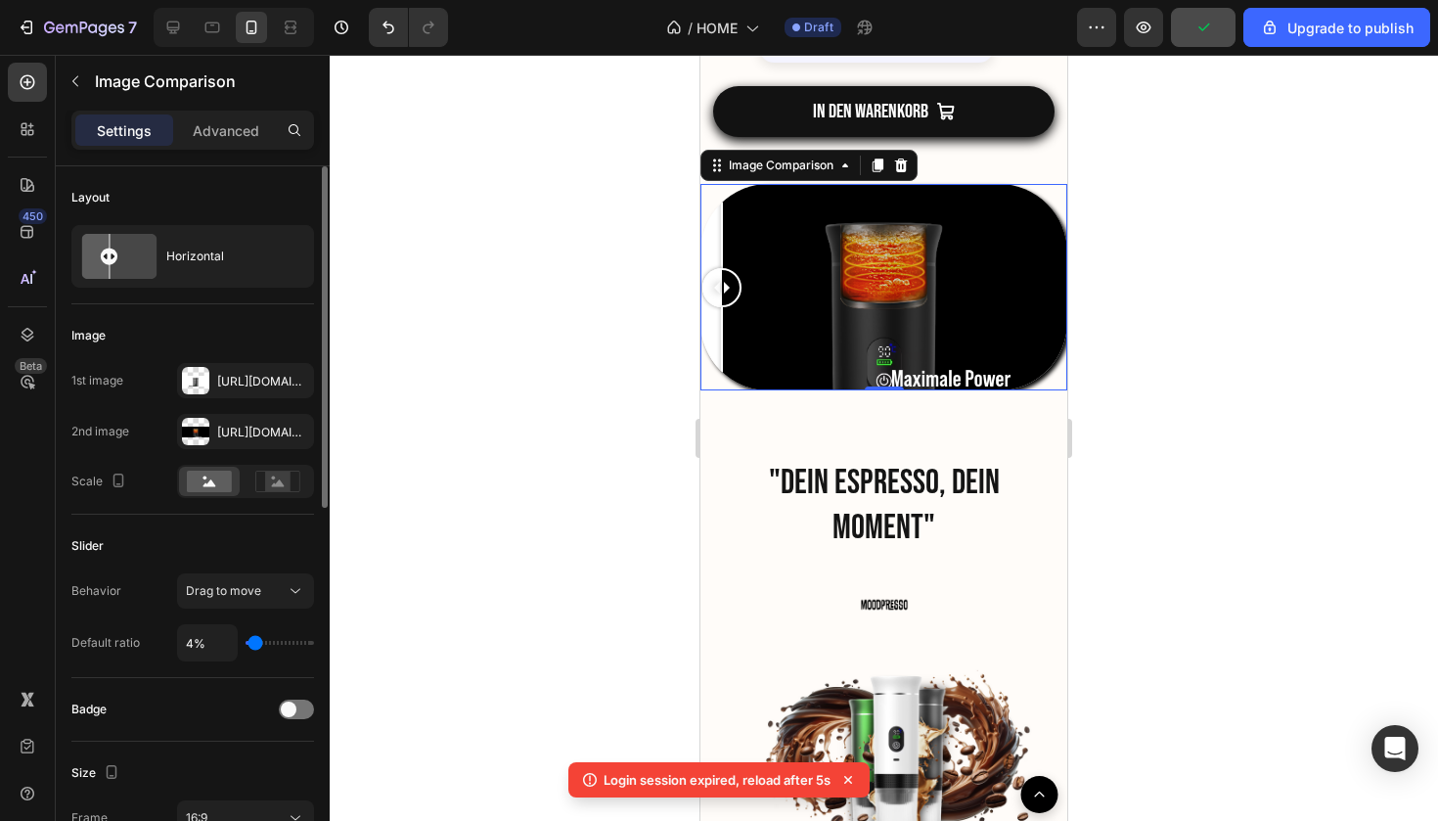
type input "5%"
type input "5"
type input "7%"
type input "7"
type input "11%"
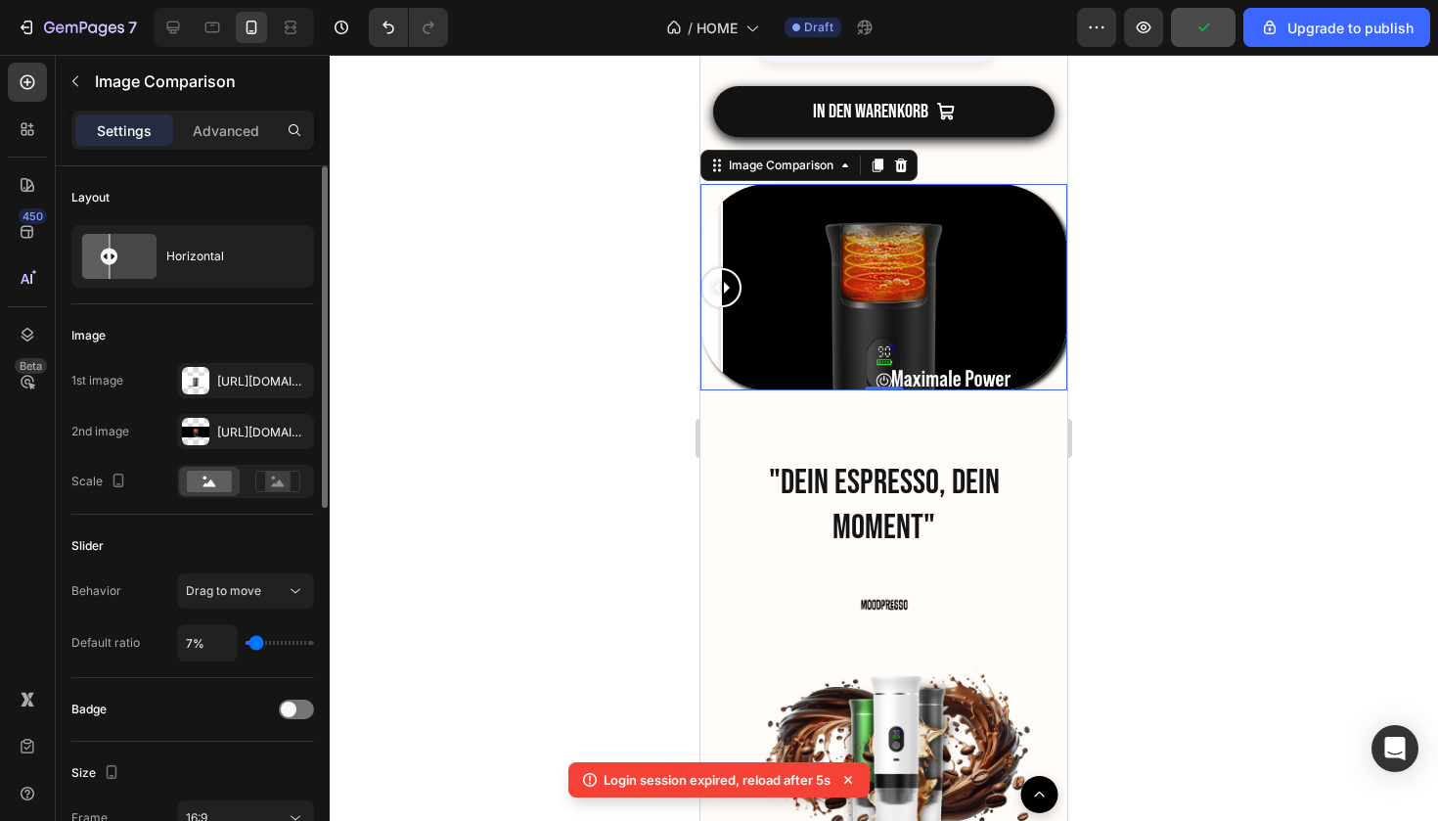
type input "11"
type input "16%"
type input "16"
type input "23%"
type input "23"
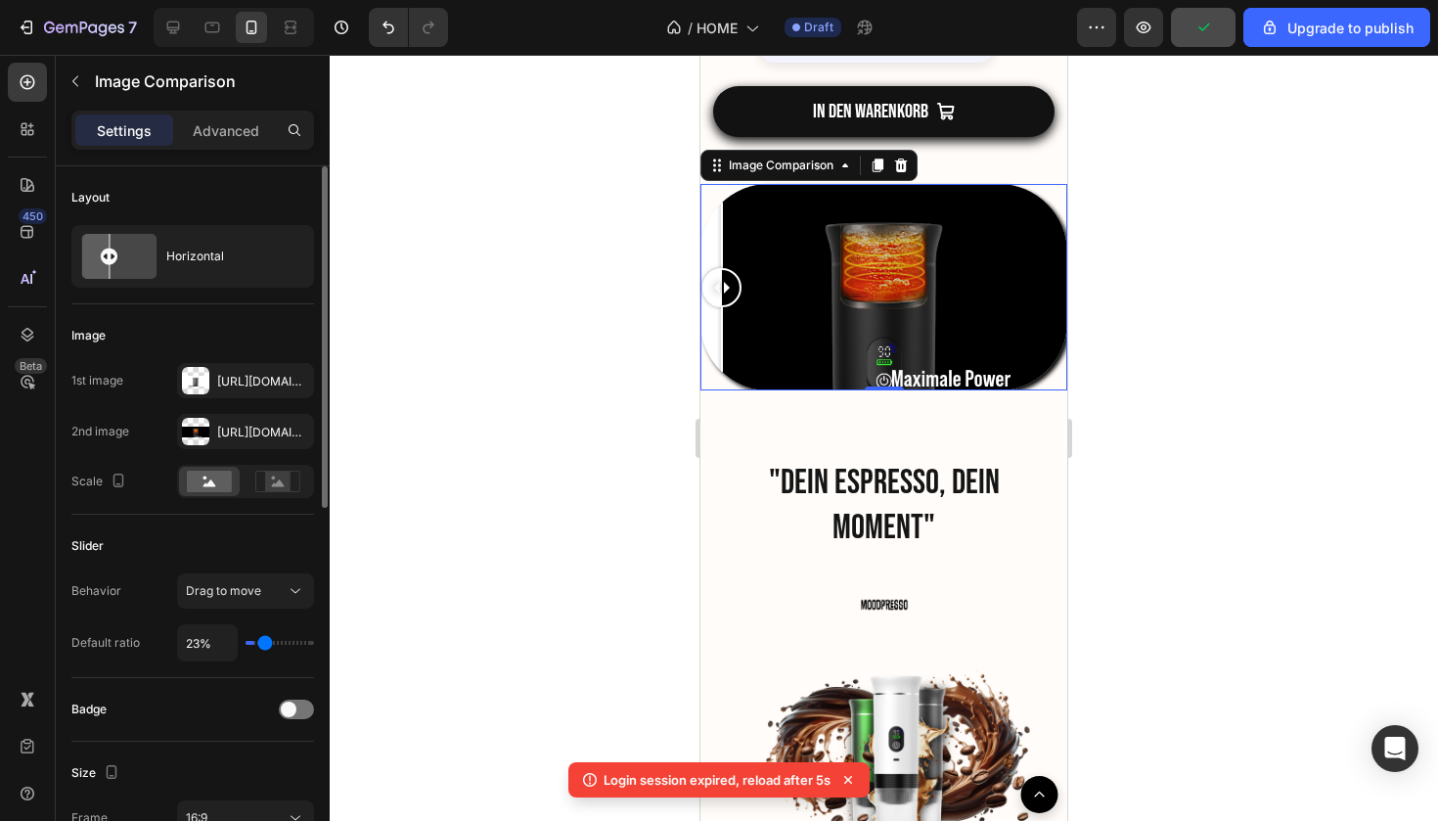
type input "31%"
type input "31"
type input "40%"
type input "40"
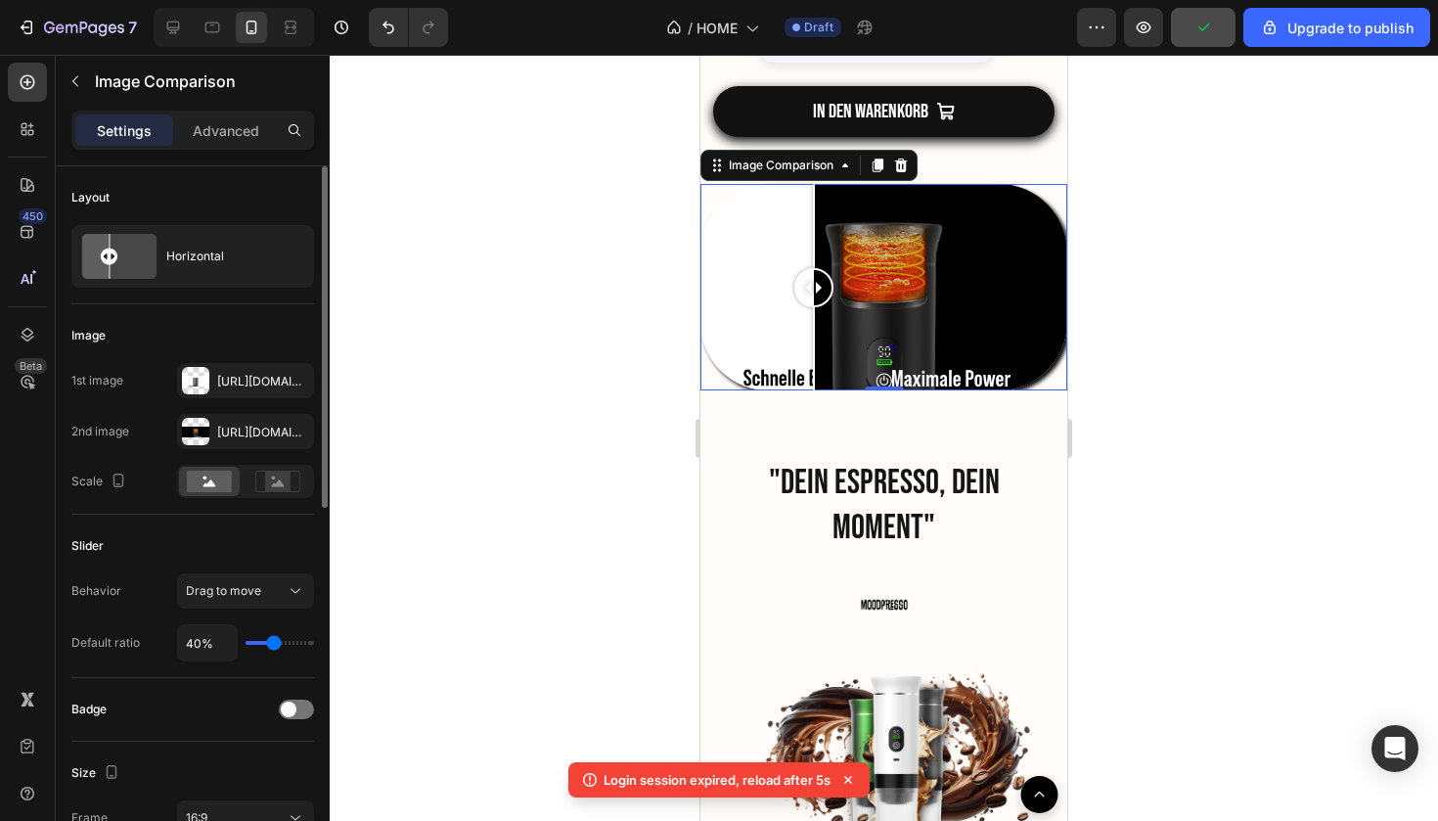
type input "49%"
type input "49"
type input "56%"
type input "56"
type input "59%"
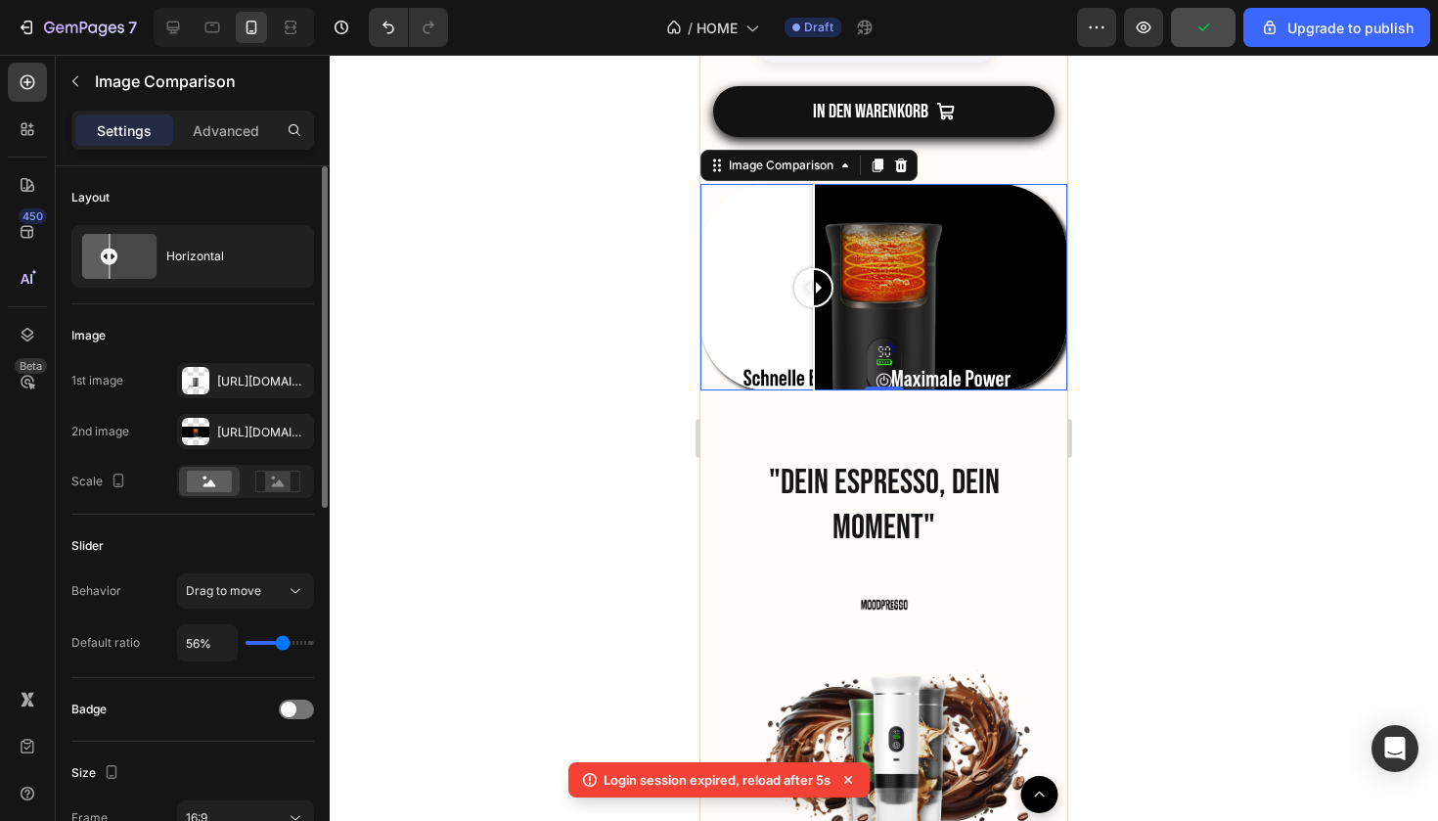
type input "59"
type input "63%"
type input "63"
type input "66%"
type input "66"
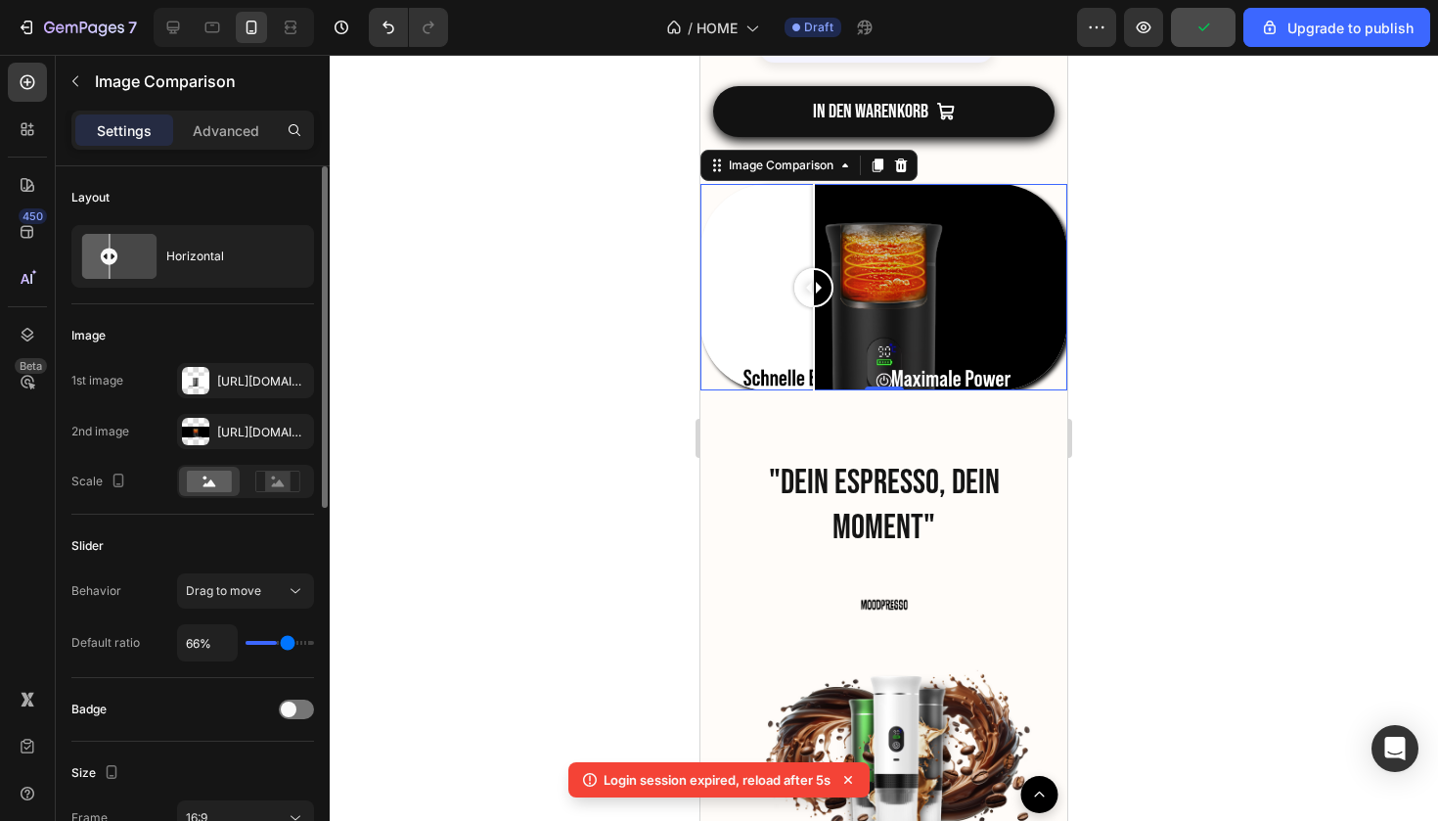
type input "68%"
type input "68"
type input "70%"
type input "70"
type input "71%"
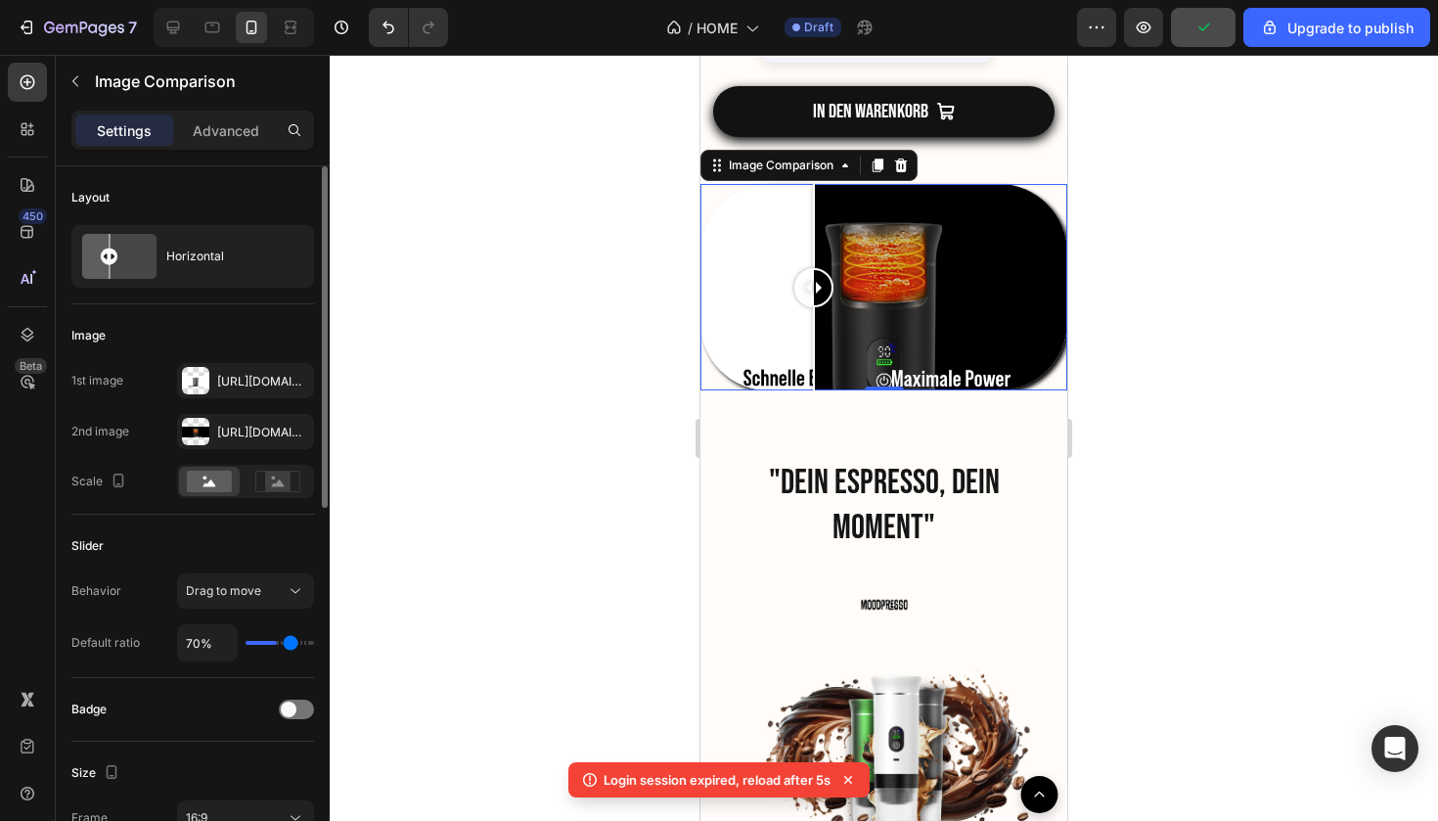
type input "71"
type input "73%"
type input "73"
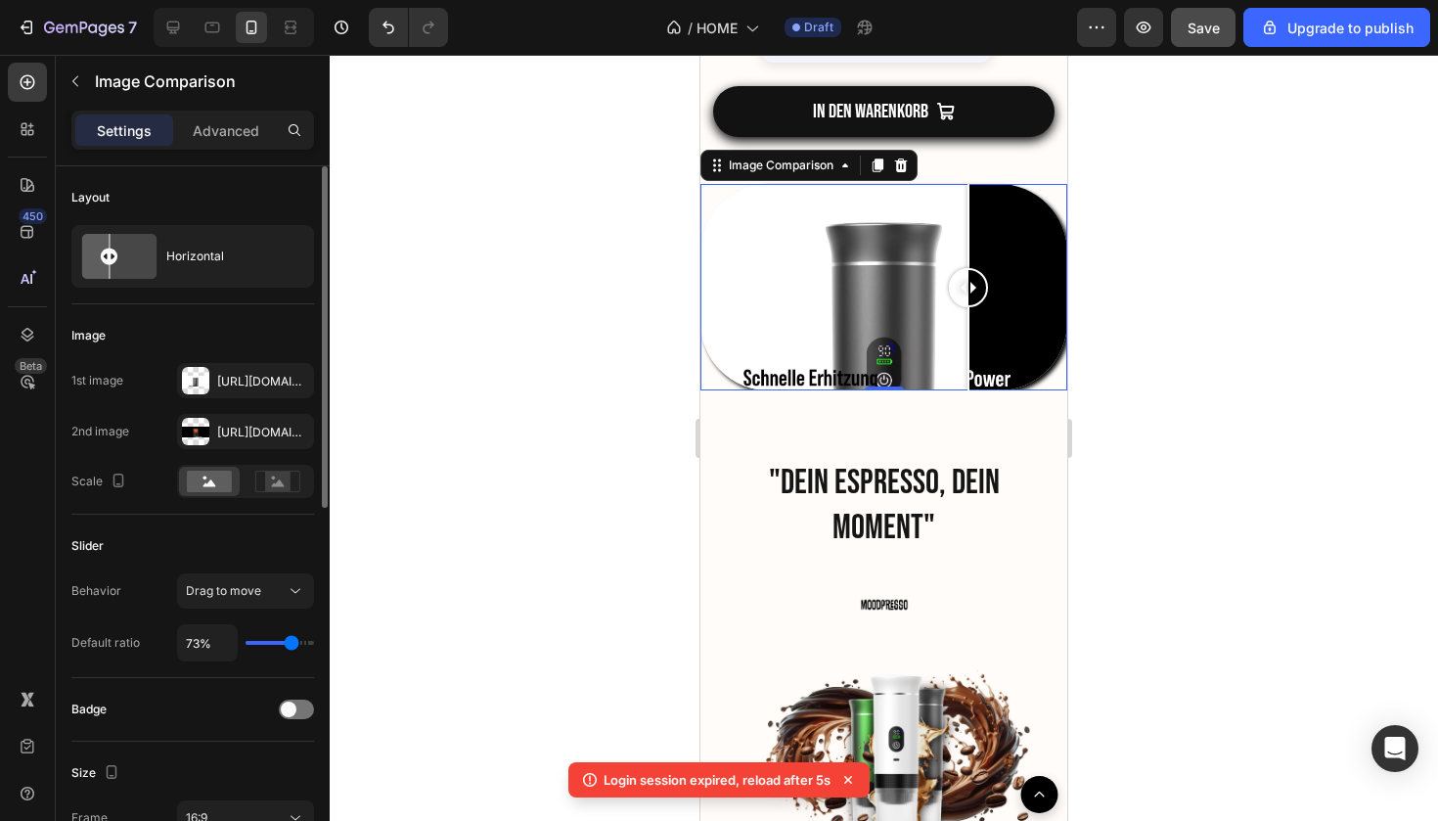
type input "71%"
type input "71"
type input "70%"
type input "70"
type input "68%"
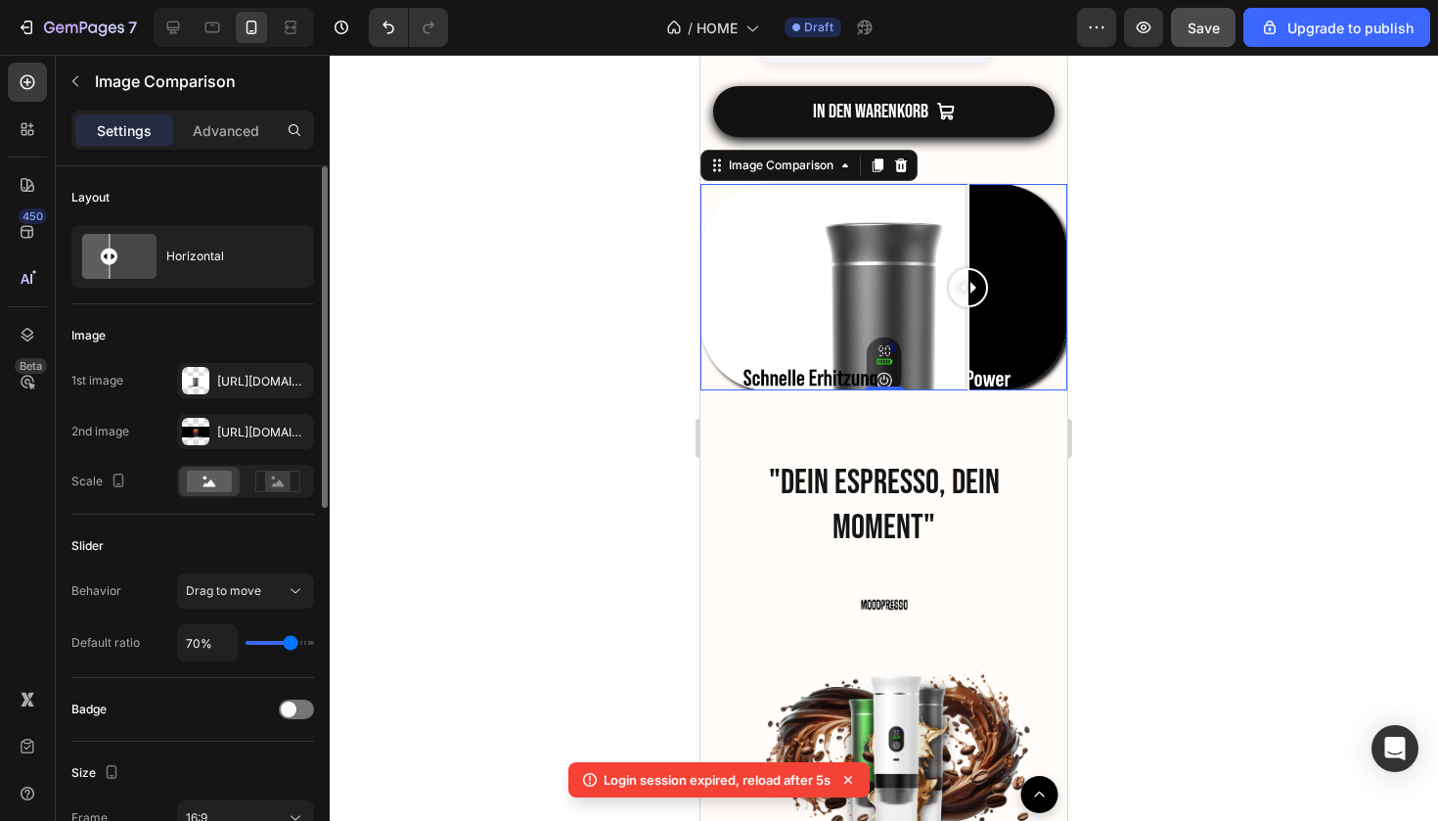
type input "68"
type input "66%"
type input "66"
type input "64%"
type input "64"
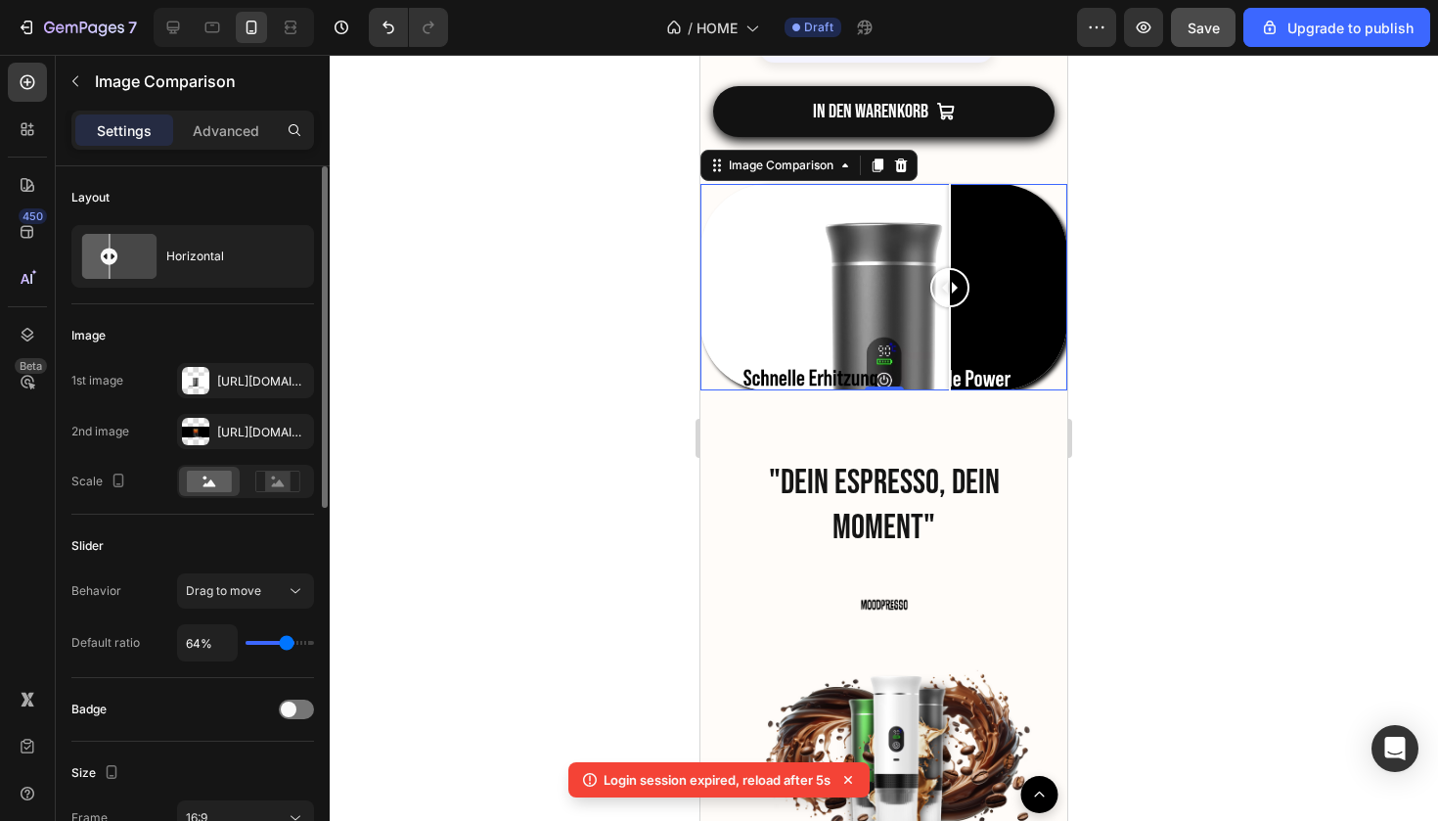
type input "63%"
type input "63"
type input "61%"
type input "61"
type input "59%"
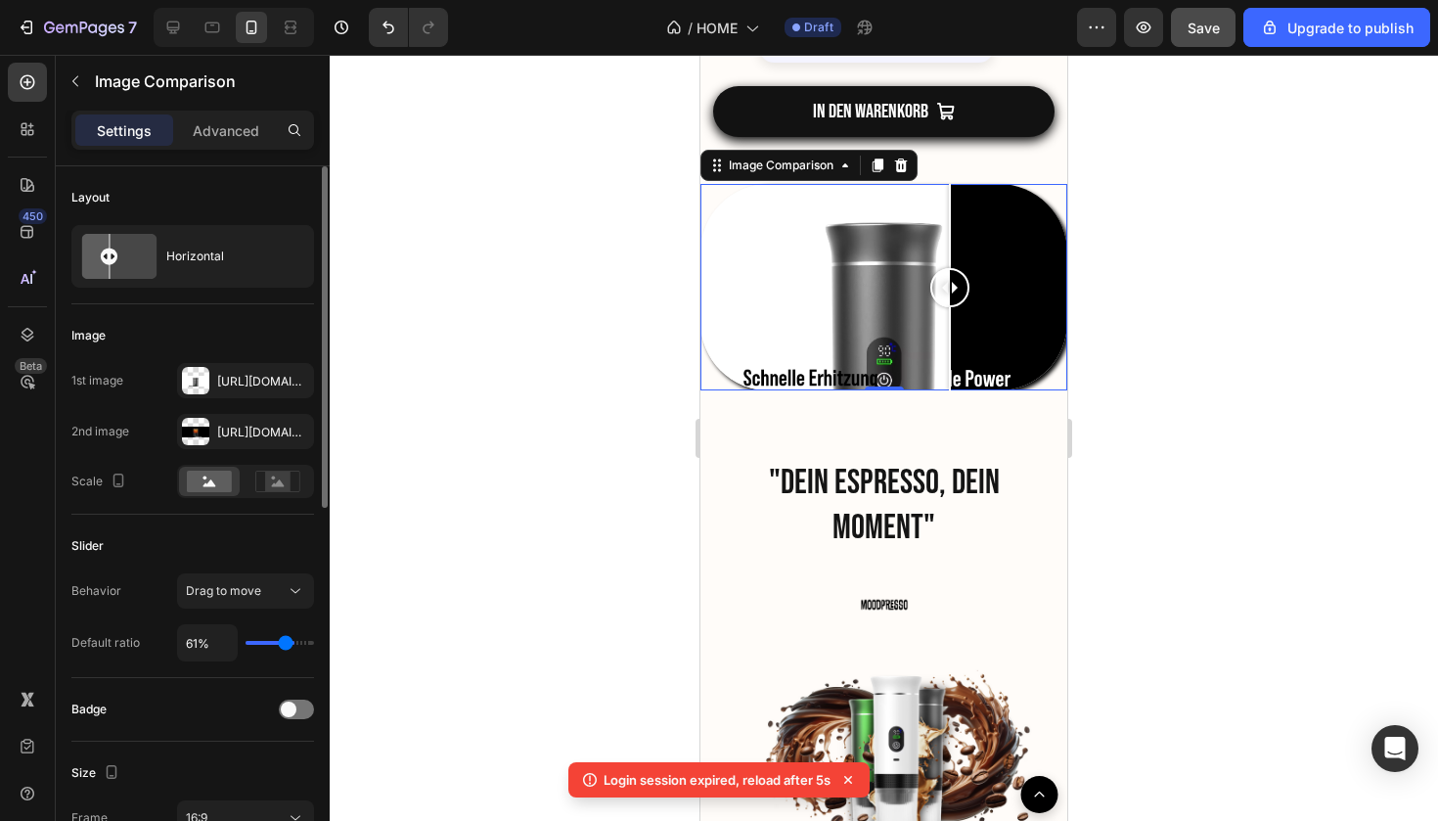
type input "59"
type input "57%"
type input "57"
type input "56%"
type input "56"
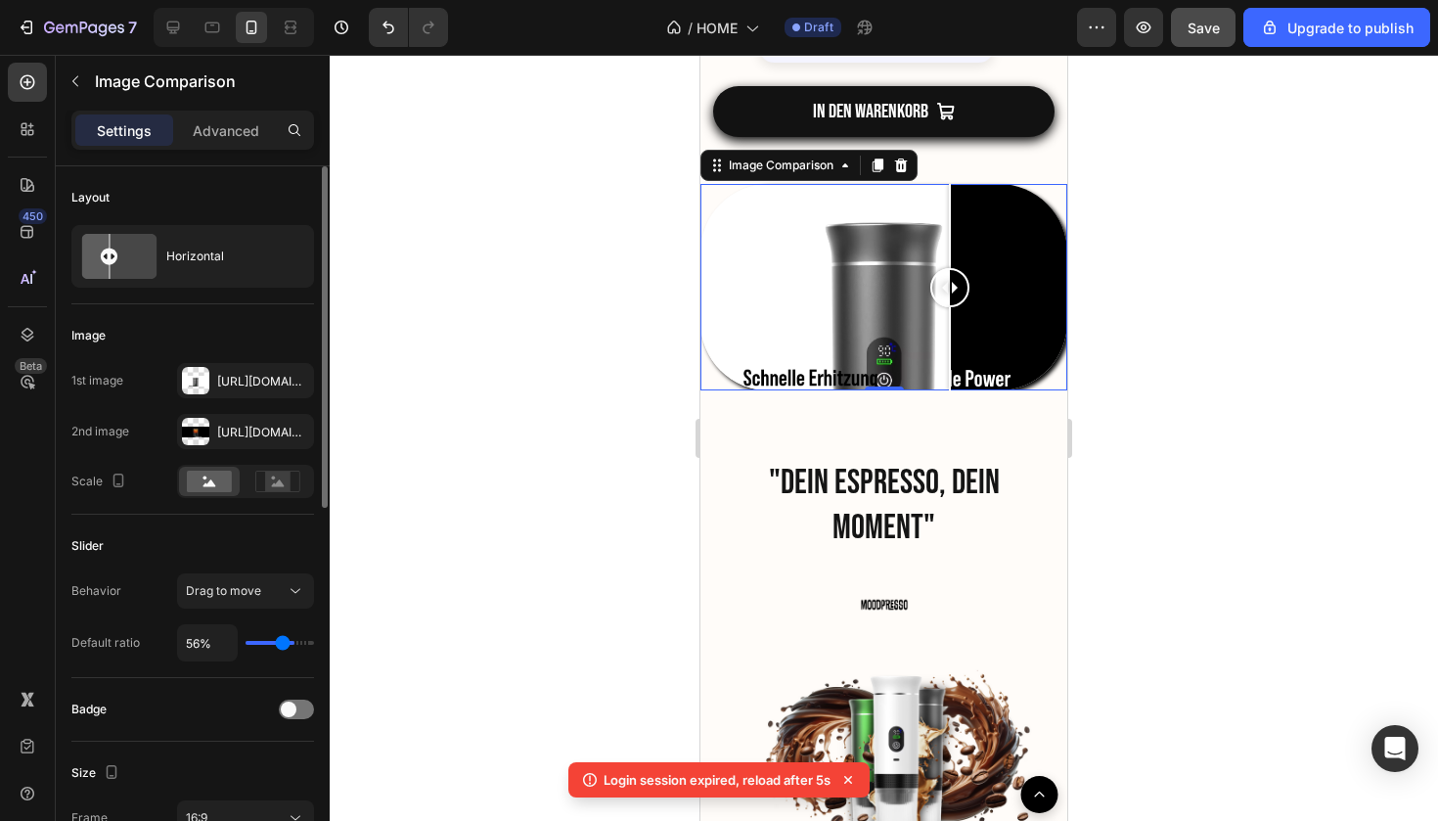
type input "52%"
type input "52"
type input "51%"
type input "51"
type input "47%"
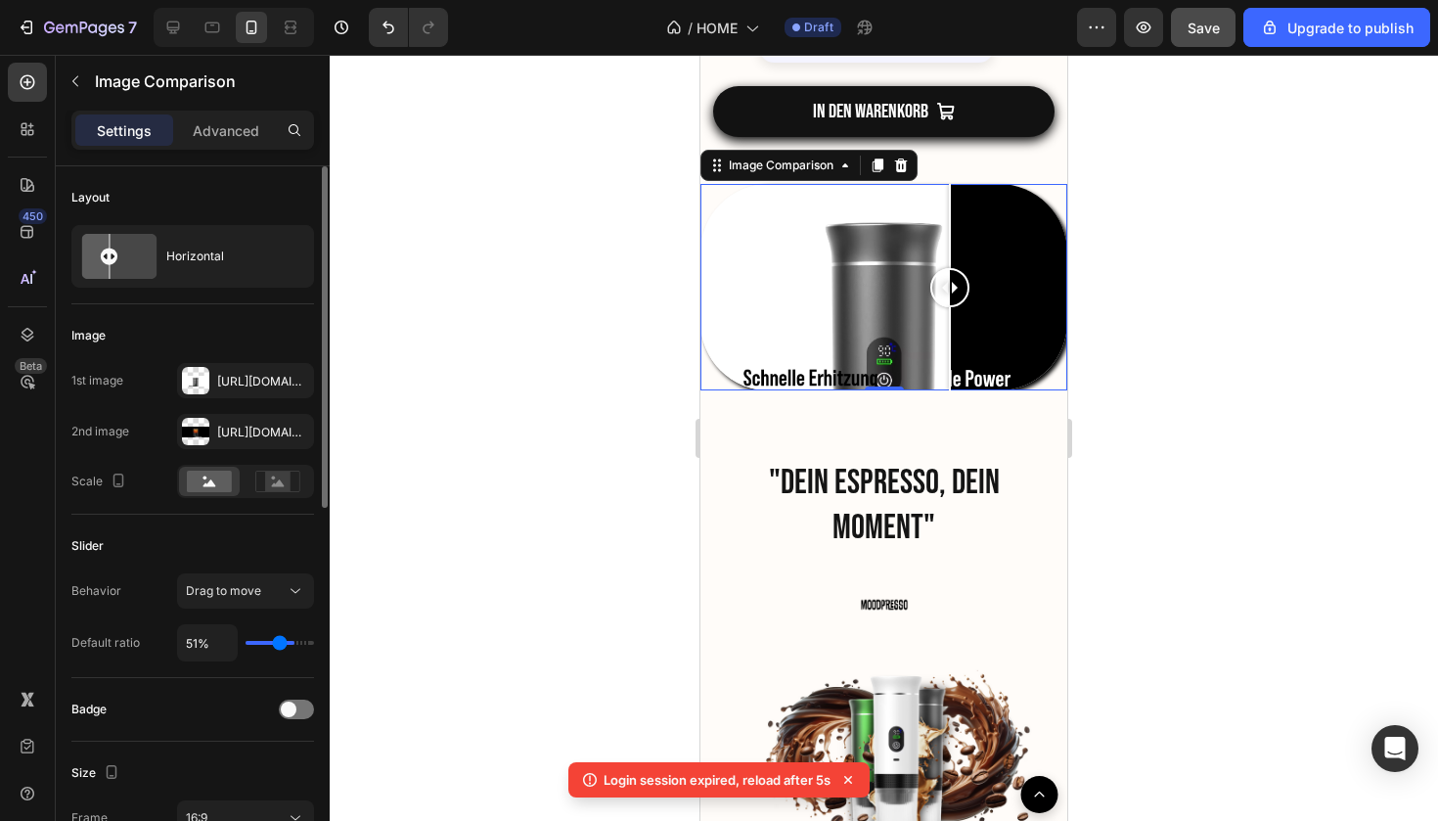
type input "47"
type input "45%"
type input "45"
type input "44%"
type input "44"
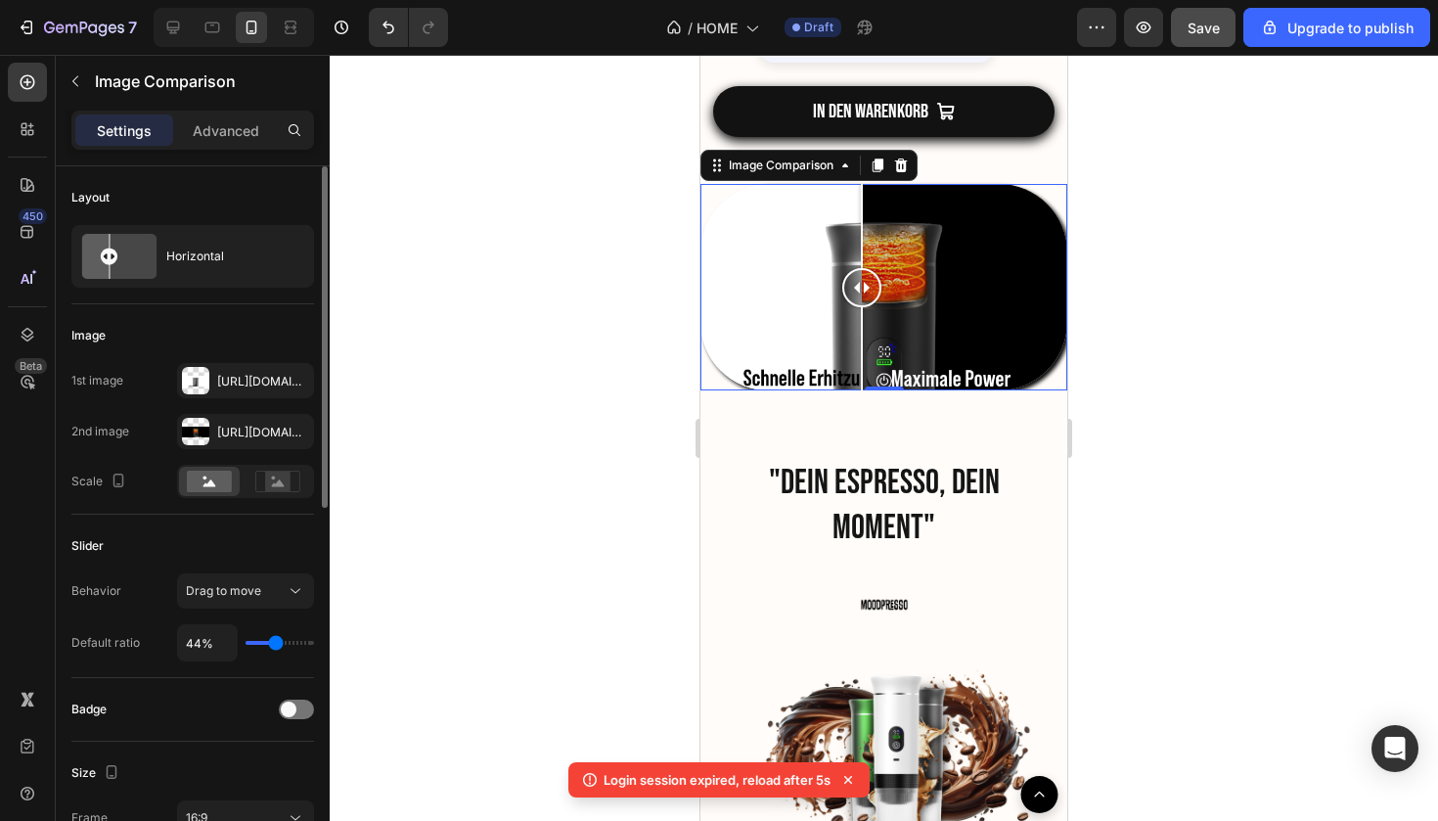
type input "45%"
type input "45"
type input "47%"
type input "47"
type input "49%"
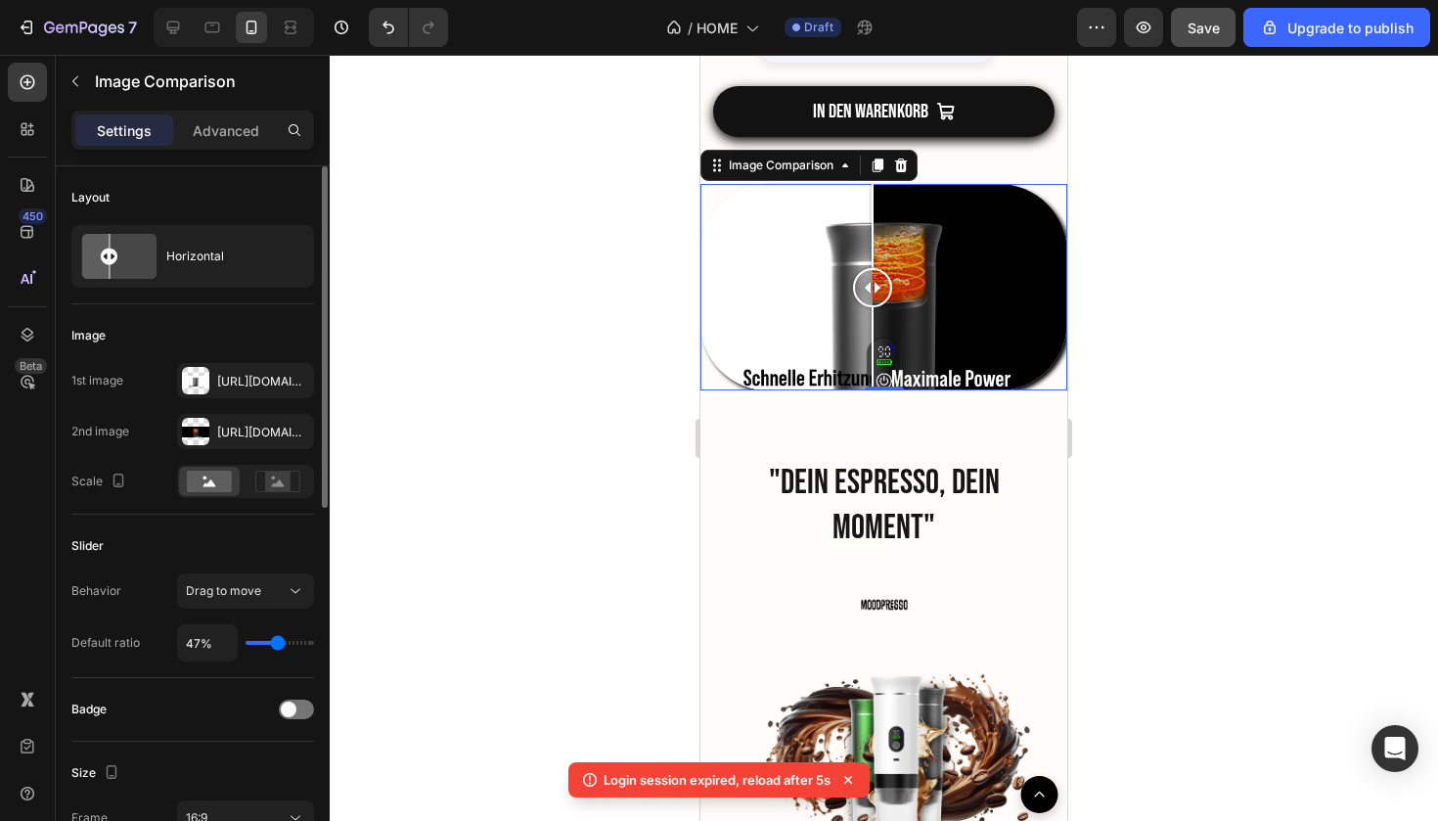
type input "49"
type input "51%"
type input "51"
type input "52%"
type input "52"
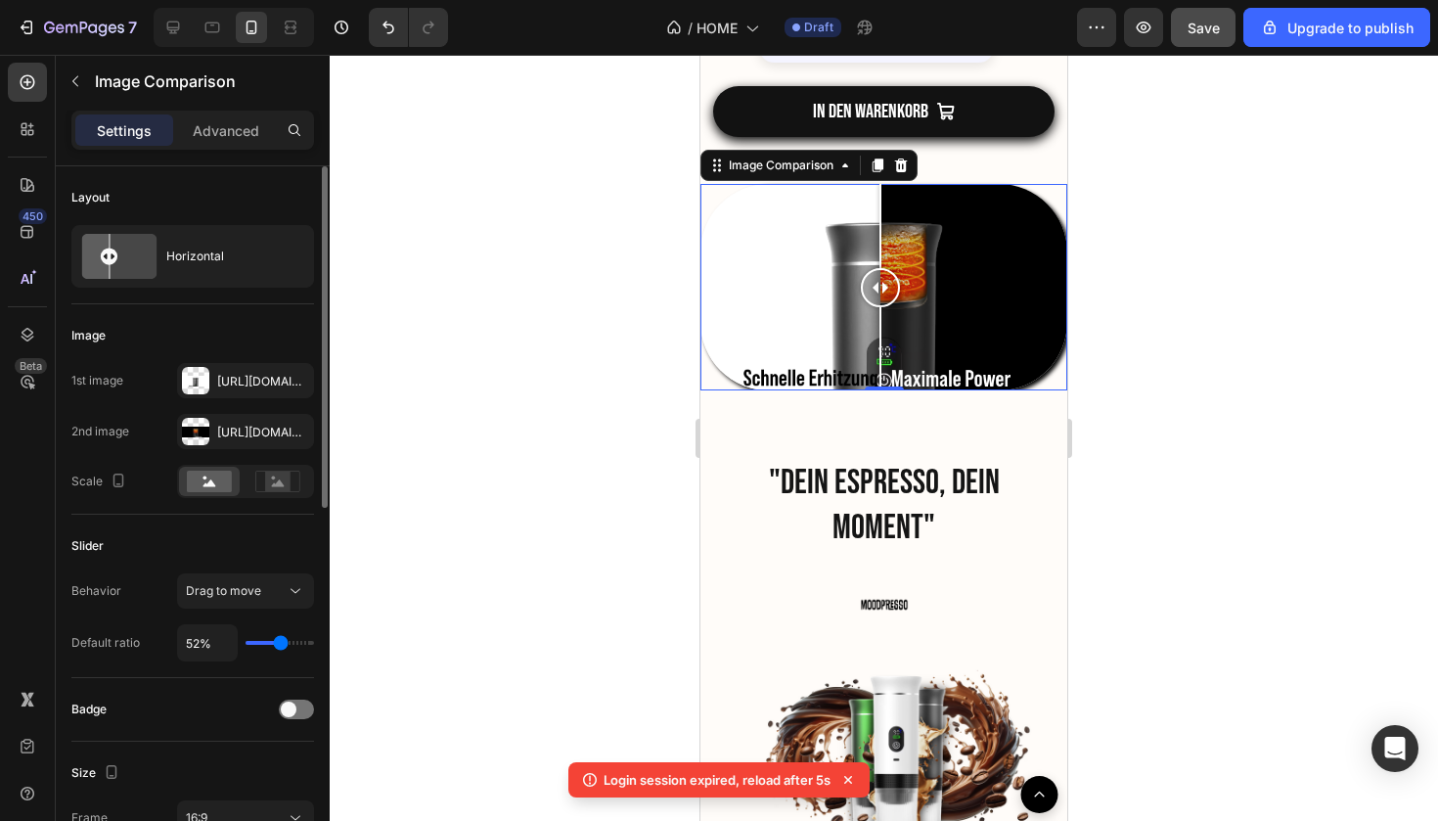
type input "54%"
type input "54"
type input "52%"
type input "52"
type input "51%"
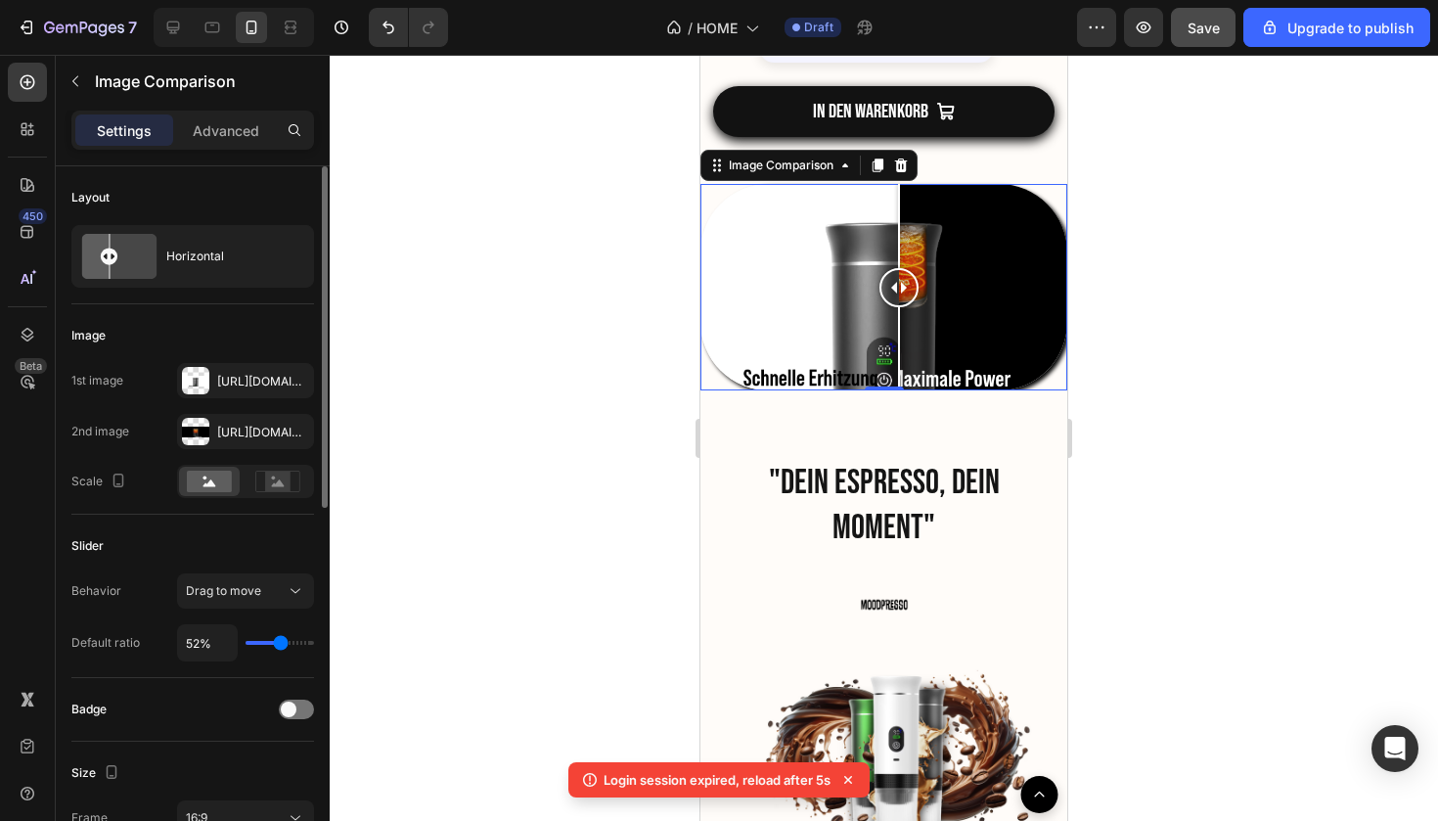
type input "51"
type input "49%"
type input "49"
type input "51%"
drag, startPoint x: 307, startPoint y: 644, endPoint x: 278, endPoint y: 646, distance: 29.4
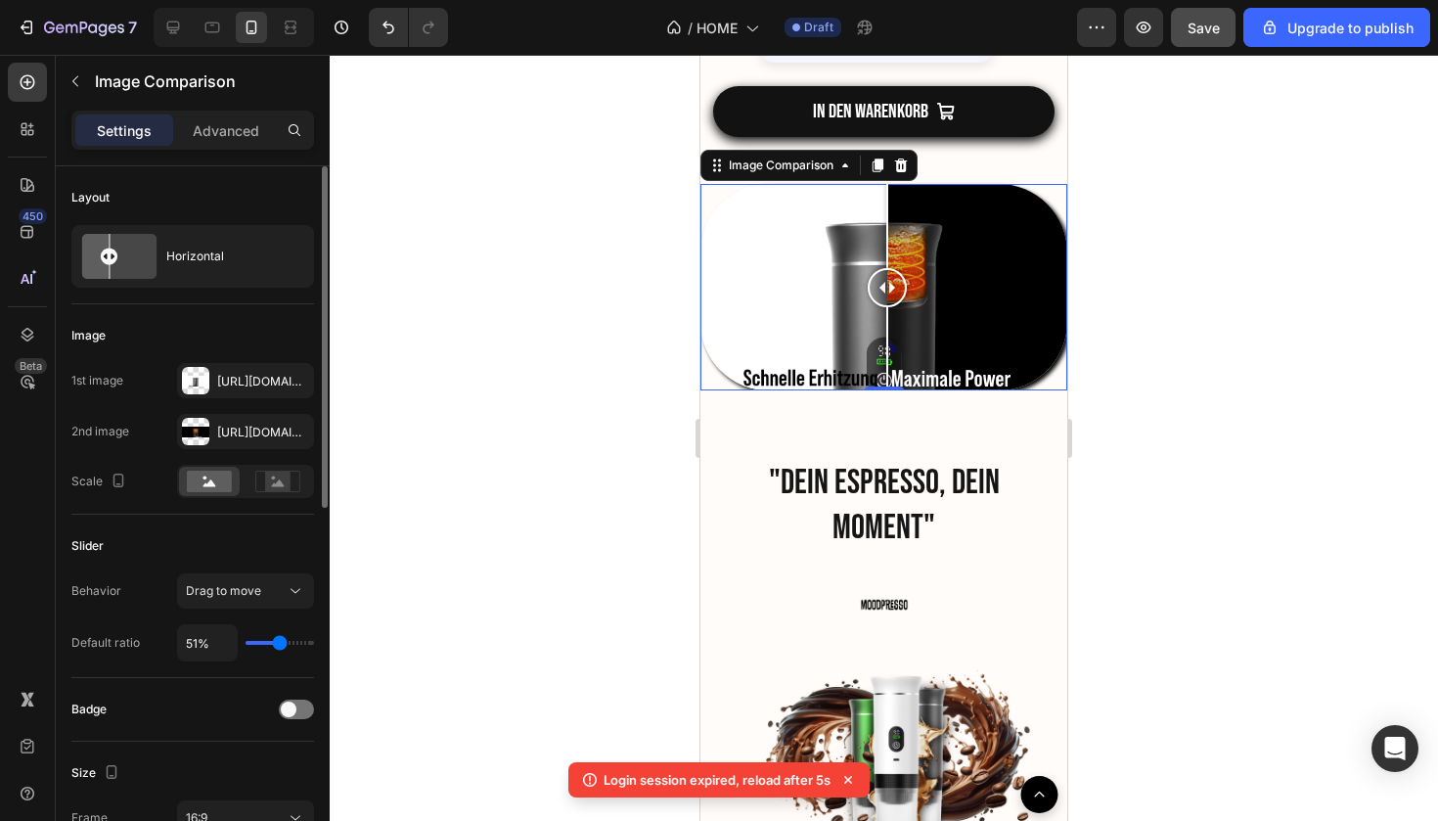
type input "51"
click at [278, 645] on input "range" at bounding box center [280, 643] width 68 height 4
click at [289, 719] on div at bounding box center [296, 710] width 35 height 20
click at [299, 713] on span at bounding box center [304, 710] width 16 height 16
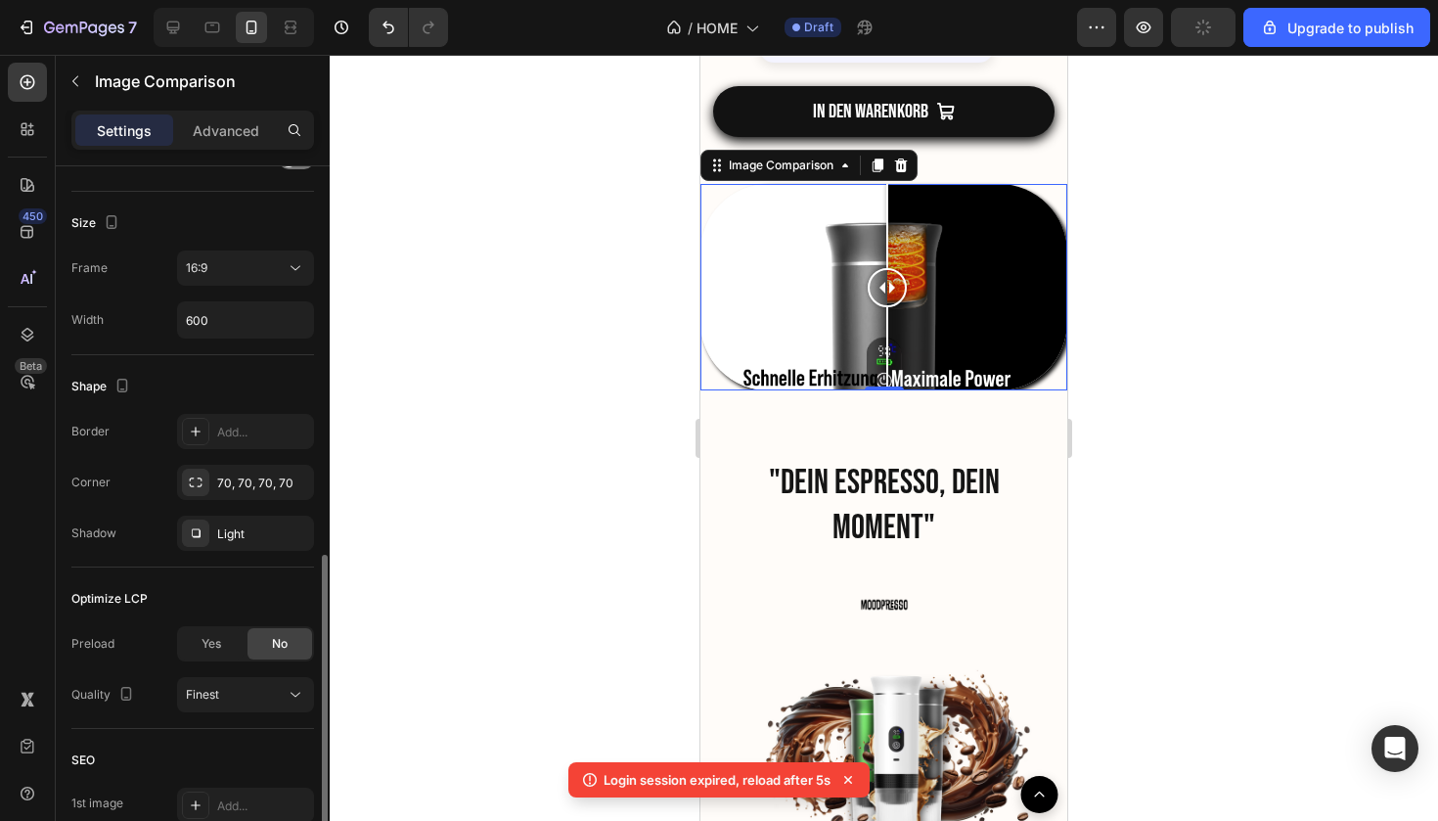
scroll to position [633, 0]
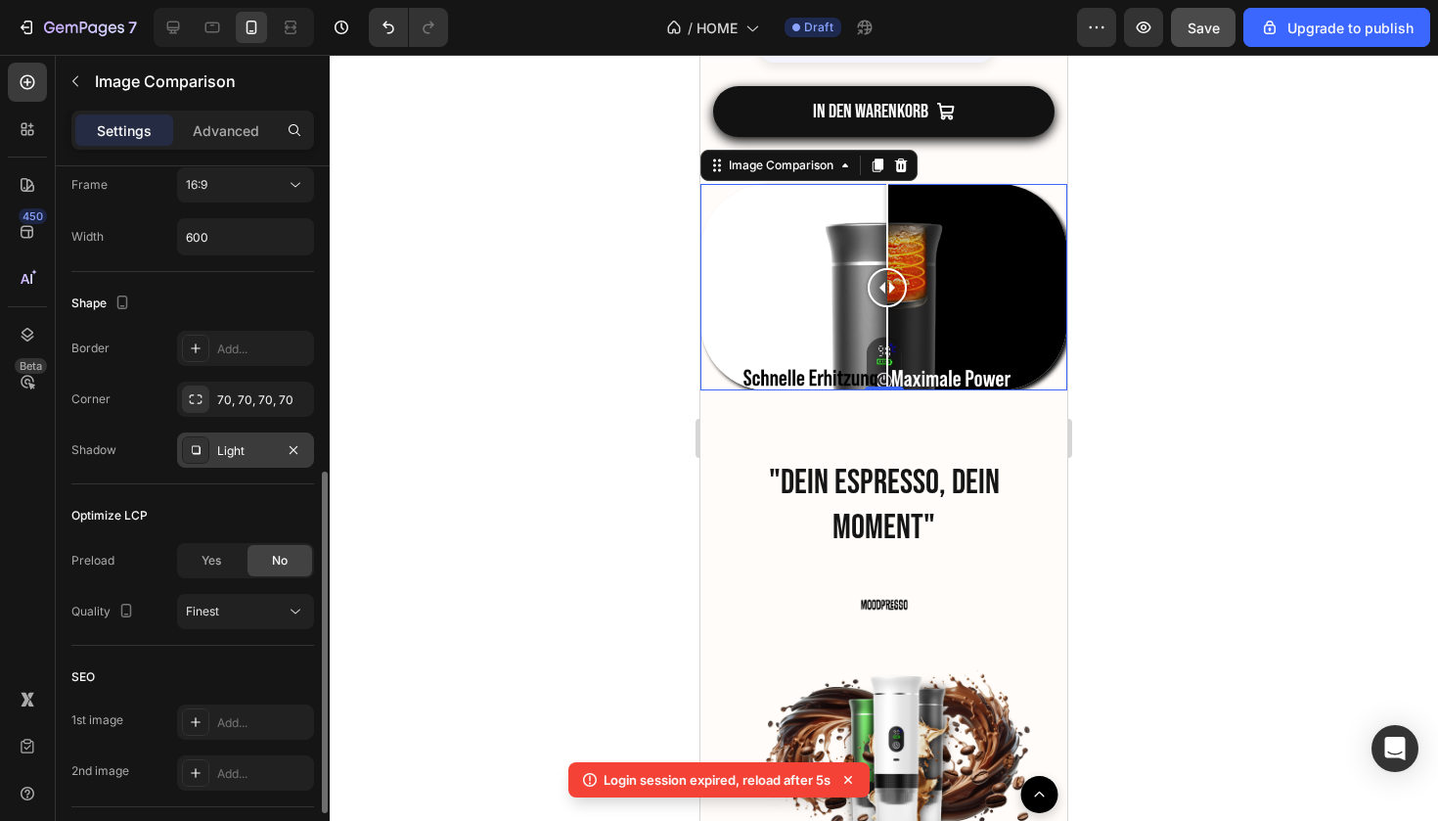
click at [204, 452] on div at bounding box center [195, 449] width 27 height 27
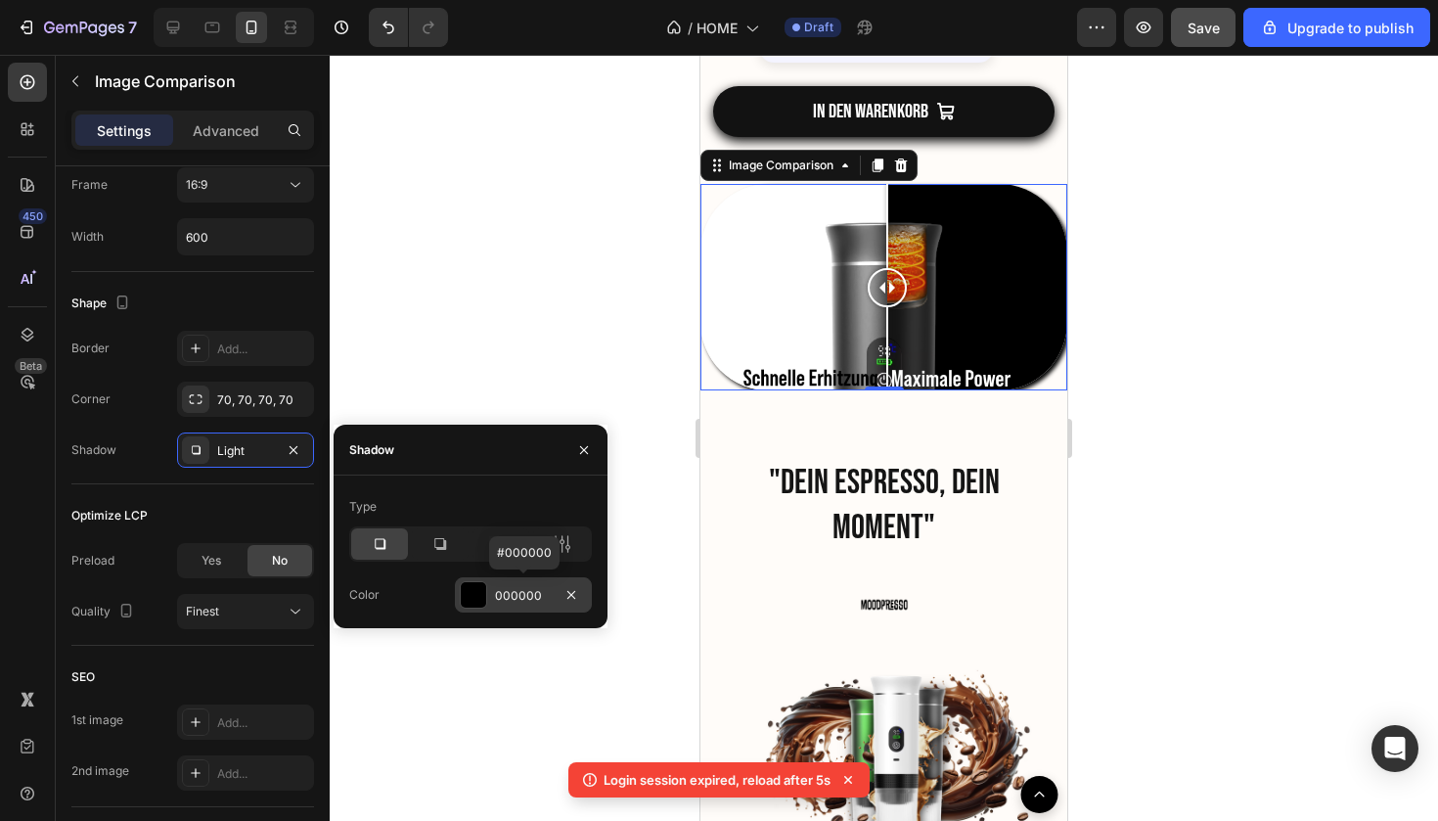
click at [468, 603] on div at bounding box center [473, 594] width 25 height 25
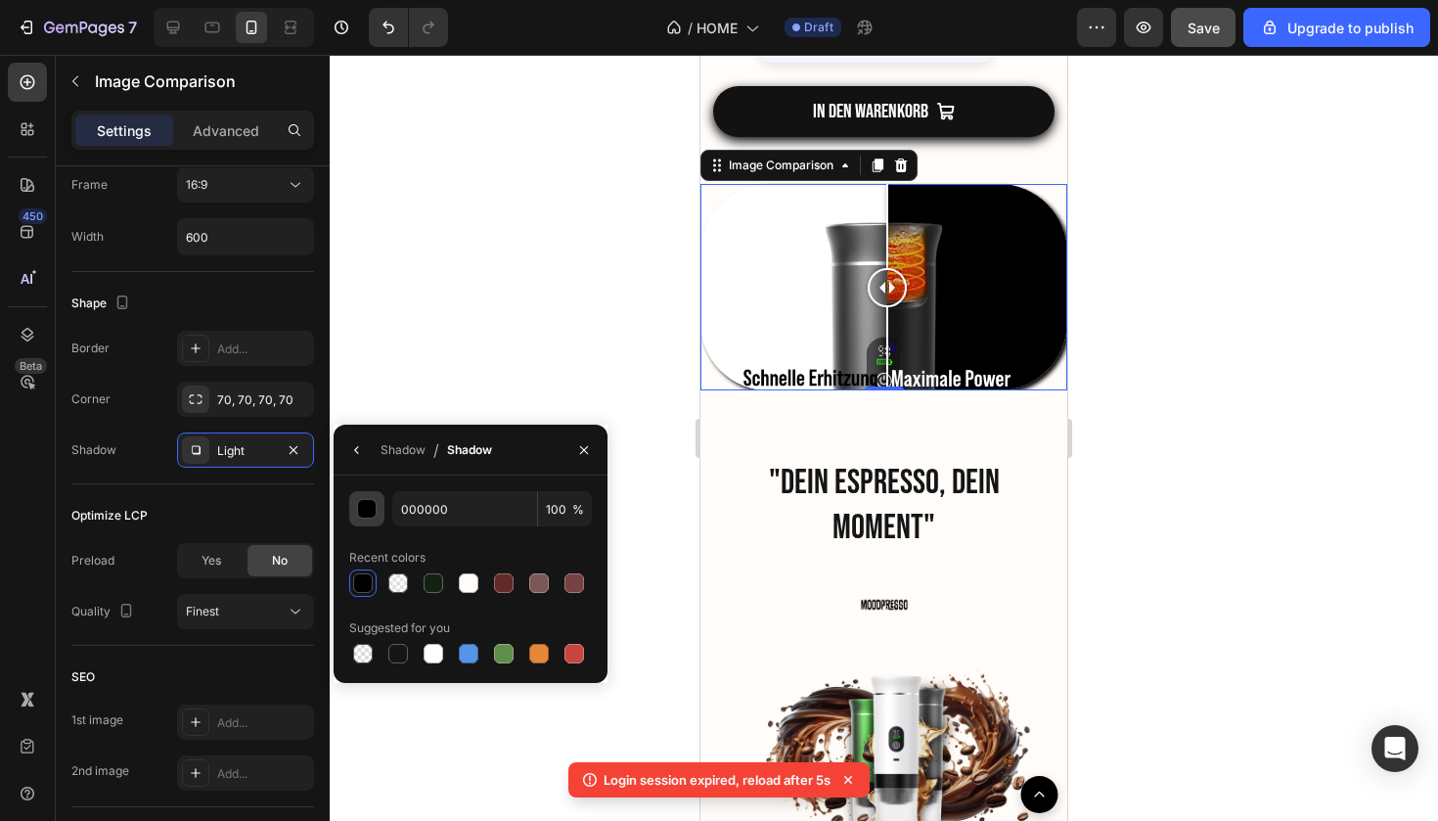
click at [377, 513] on button "button" at bounding box center [366, 508] width 35 height 35
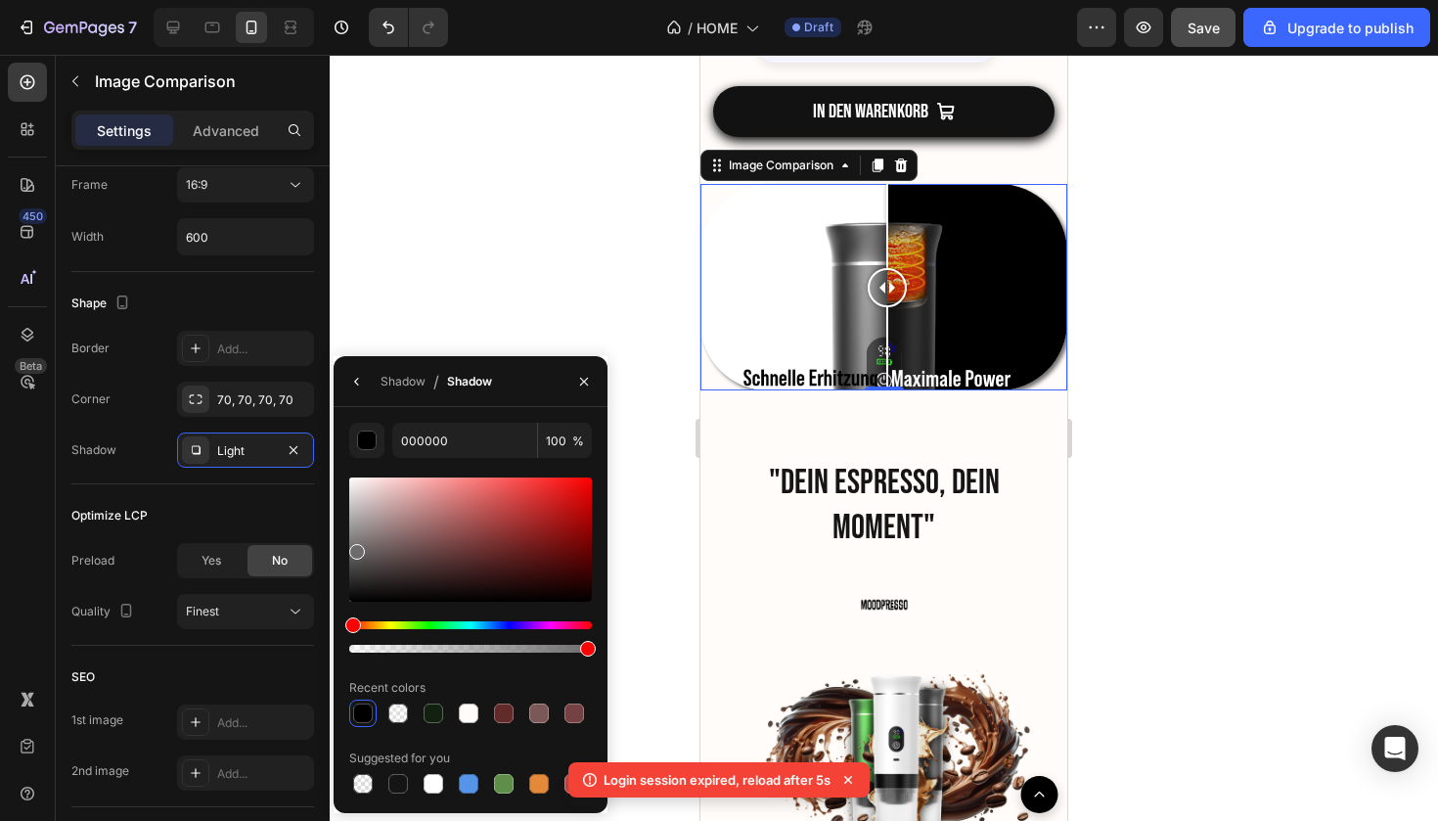
drag, startPoint x: 361, startPoint y: 594, endPoint x: 354, endPoint y: 544, distance: 50.4
click at [354, 544] on div at bounding box center [470, 539] width 243 height 124
type input "757272"
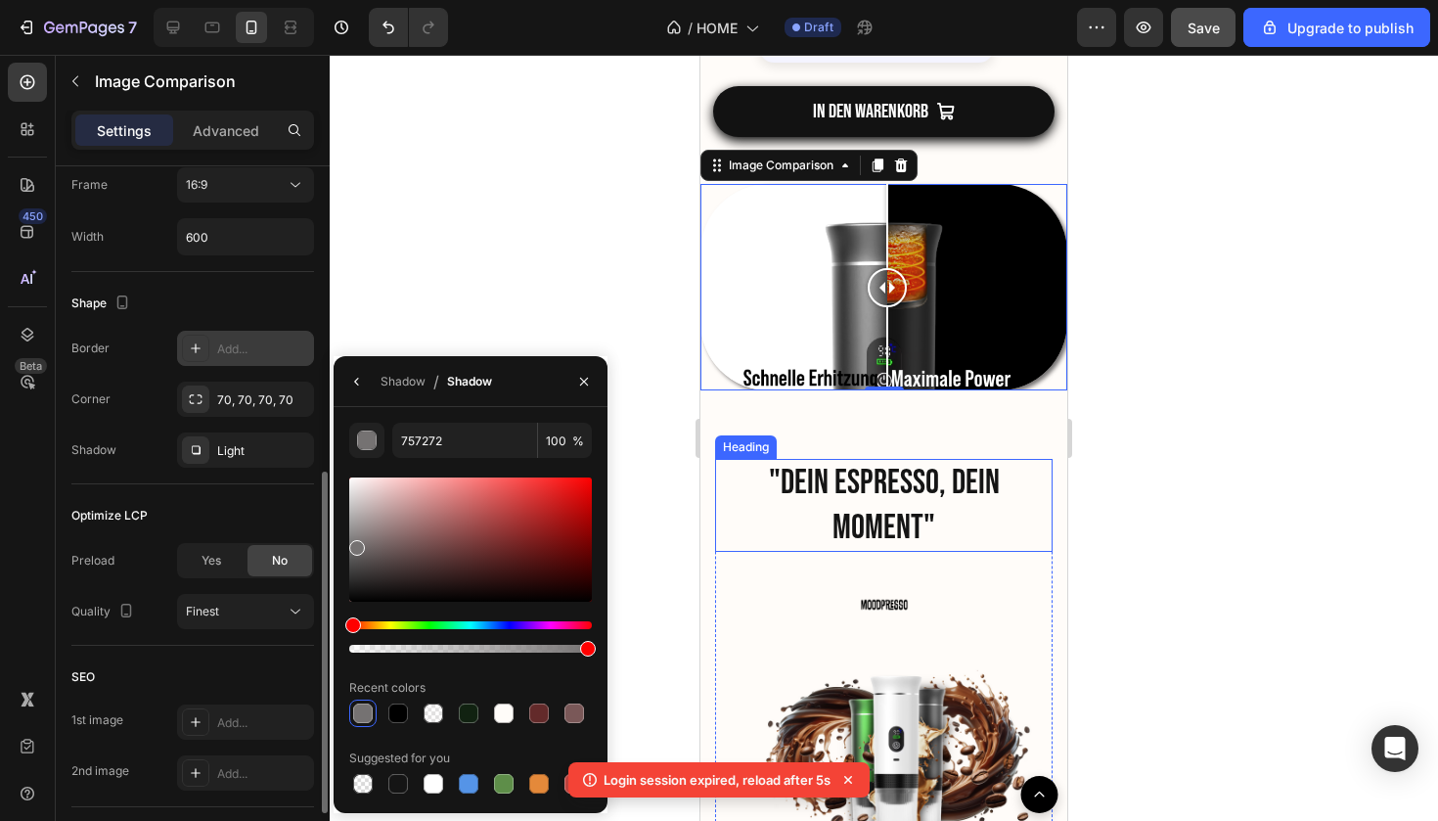
click at [190, 351] on icon at bounding box center [196, 349] width 16 height 16
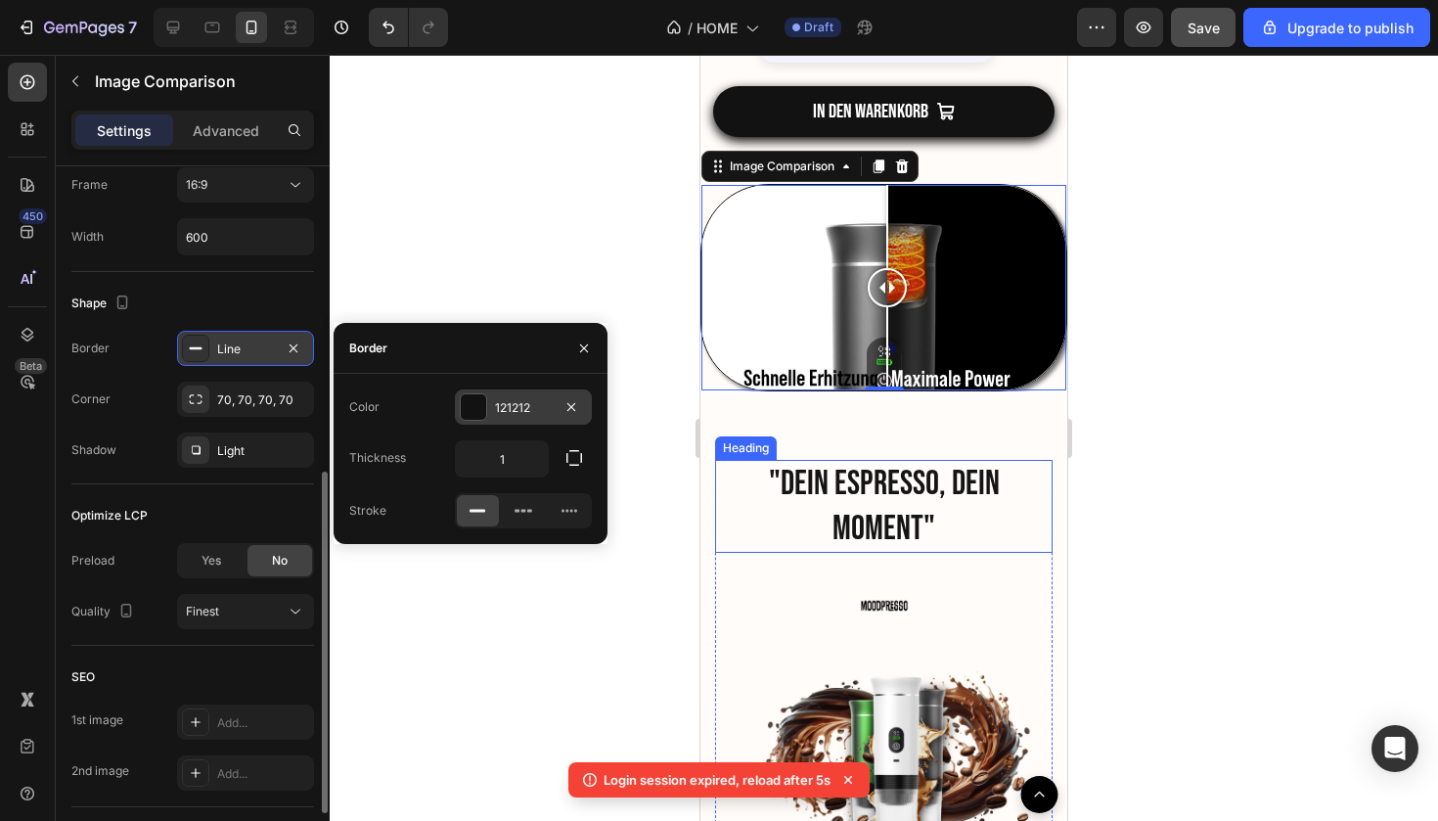
click at [476, 409] on div at bounding box center [473, 406] width 25 height 25
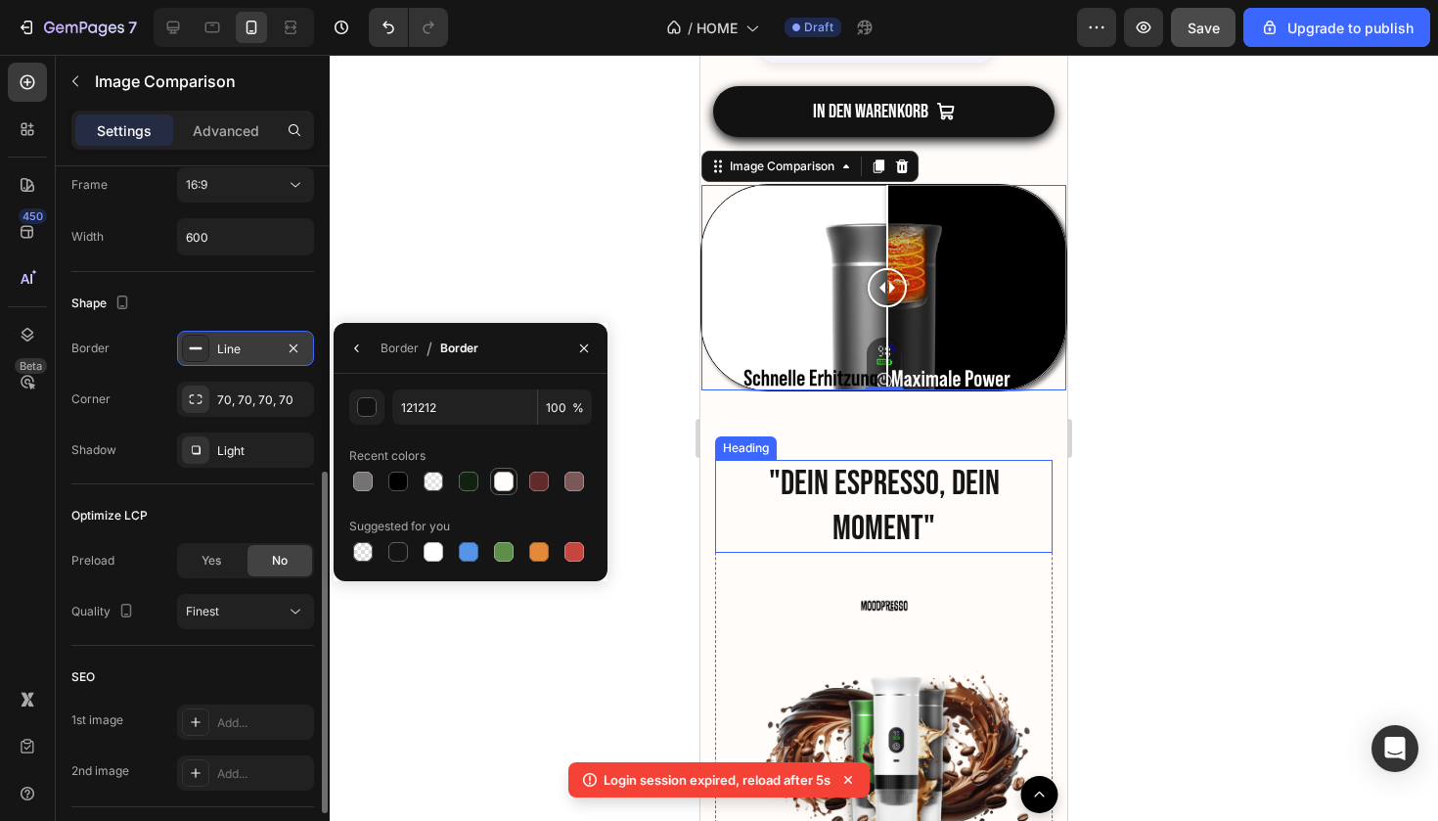
click at [501, 491] on div at bounding box center [504, 482] width 20 height 20
type input "FFFCF9"
click at [563, 232] on div at bounding box center [884, 438] width 1109 height 766
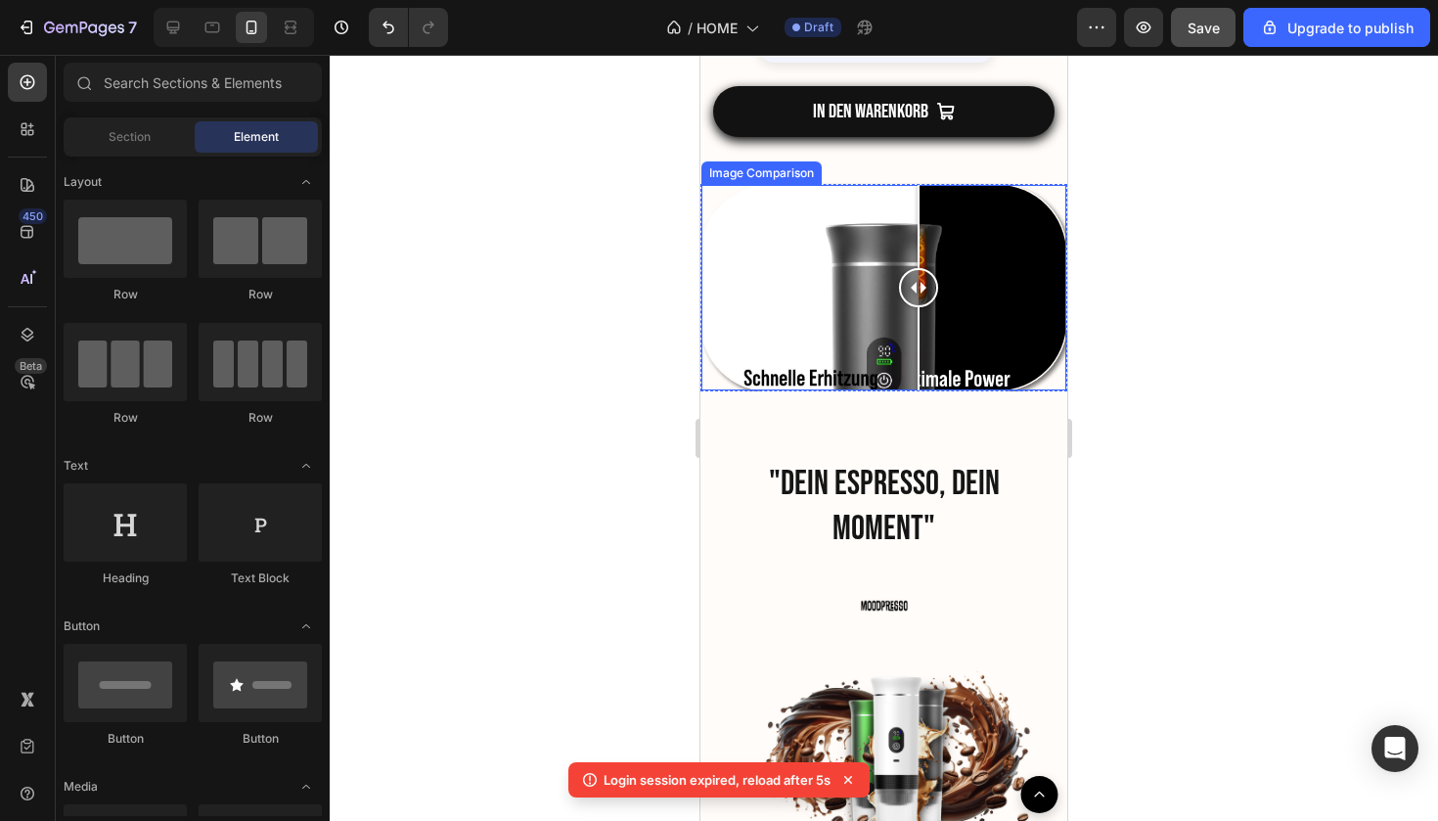
drag, startPoint x: 889, startPoint y: 295, endPoint x: 919, endPoint y: 307, distance: 32.0
click at [919, 307] on div at bounding box center [918, 287] width 39 height 205
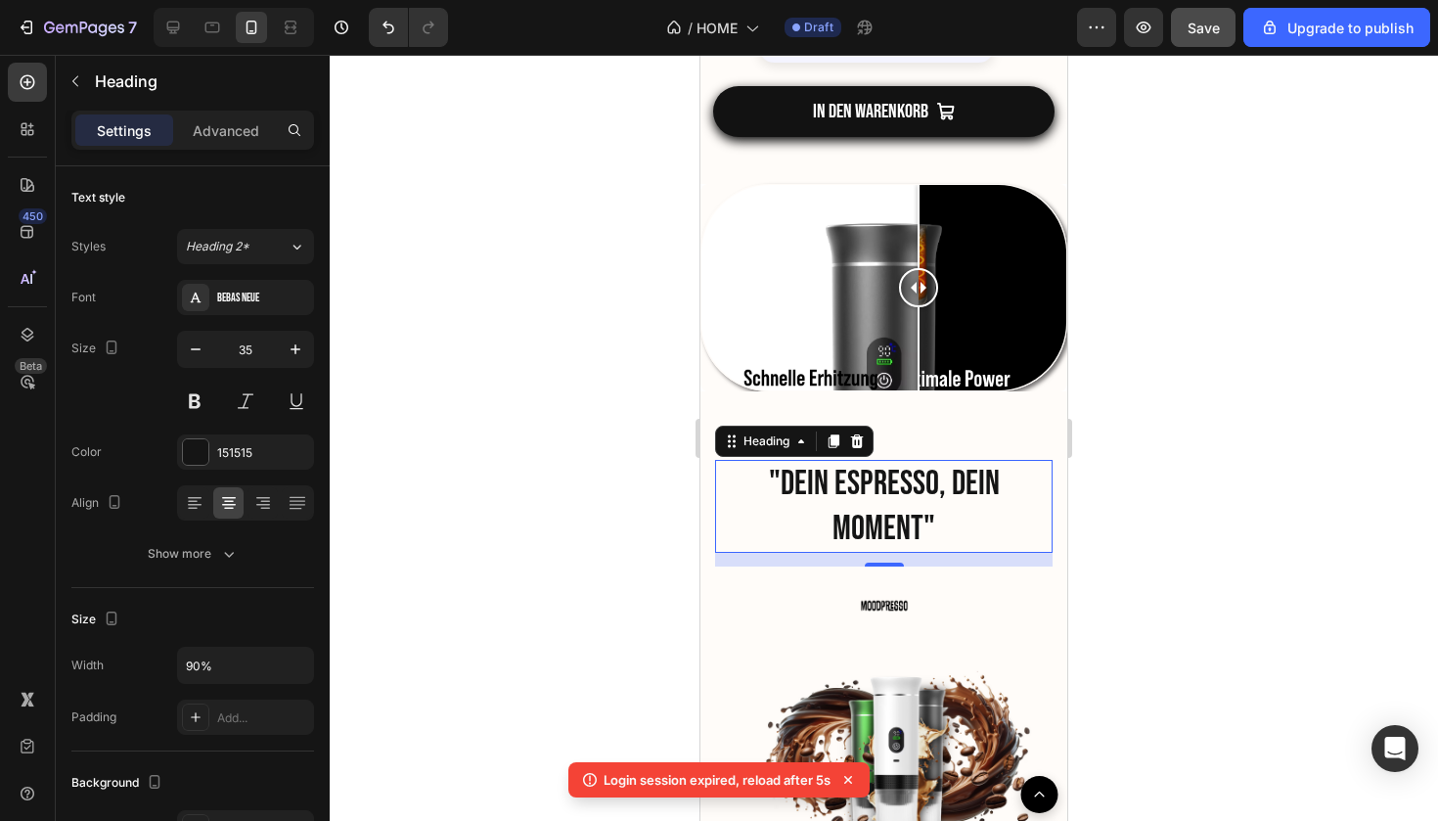
click at [887, 360] on div at bounding box center [884, 287] width 365 height 205
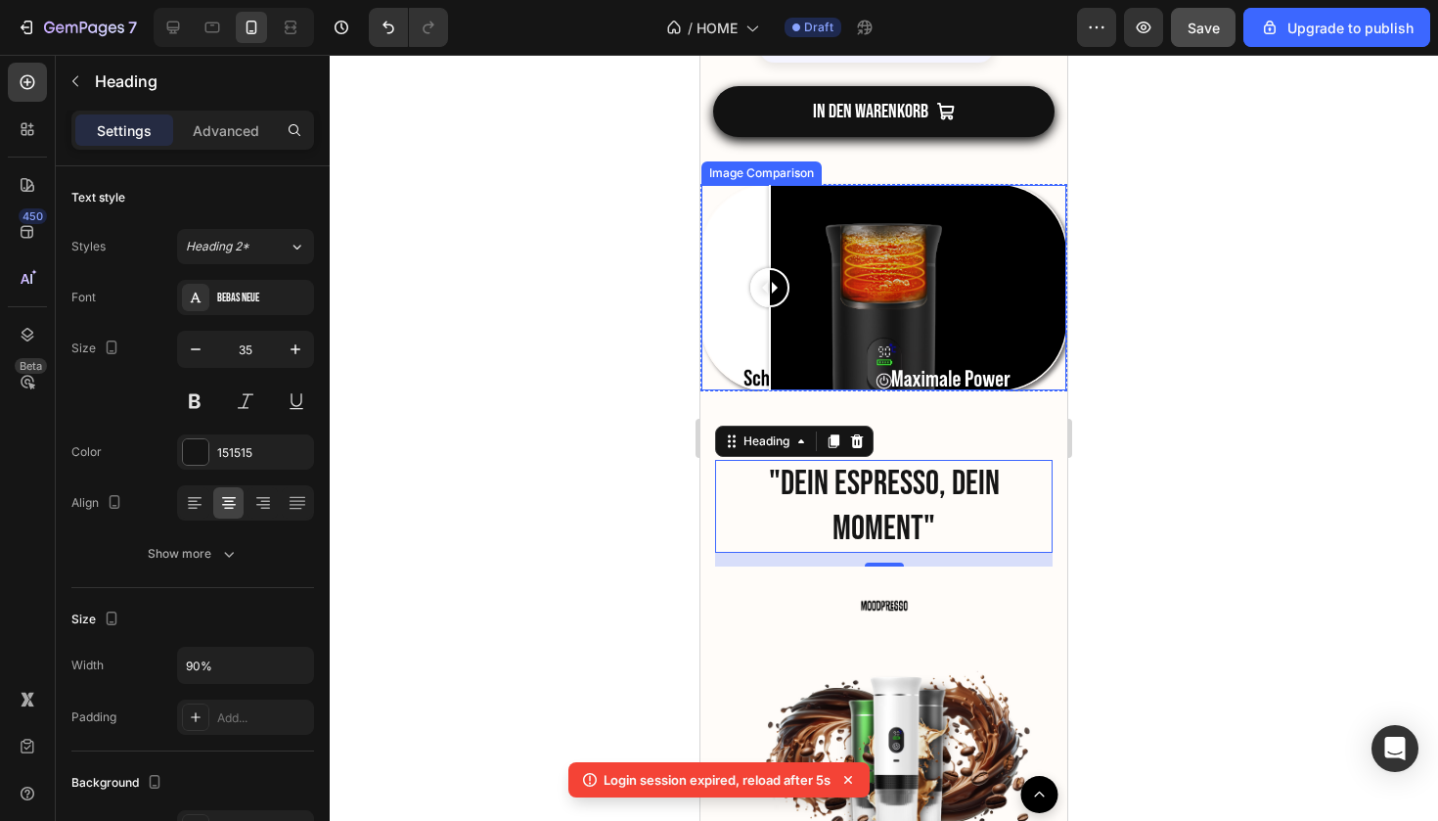
click at [770, 386] on div at bounding box center [884, 287] width 365 height 205
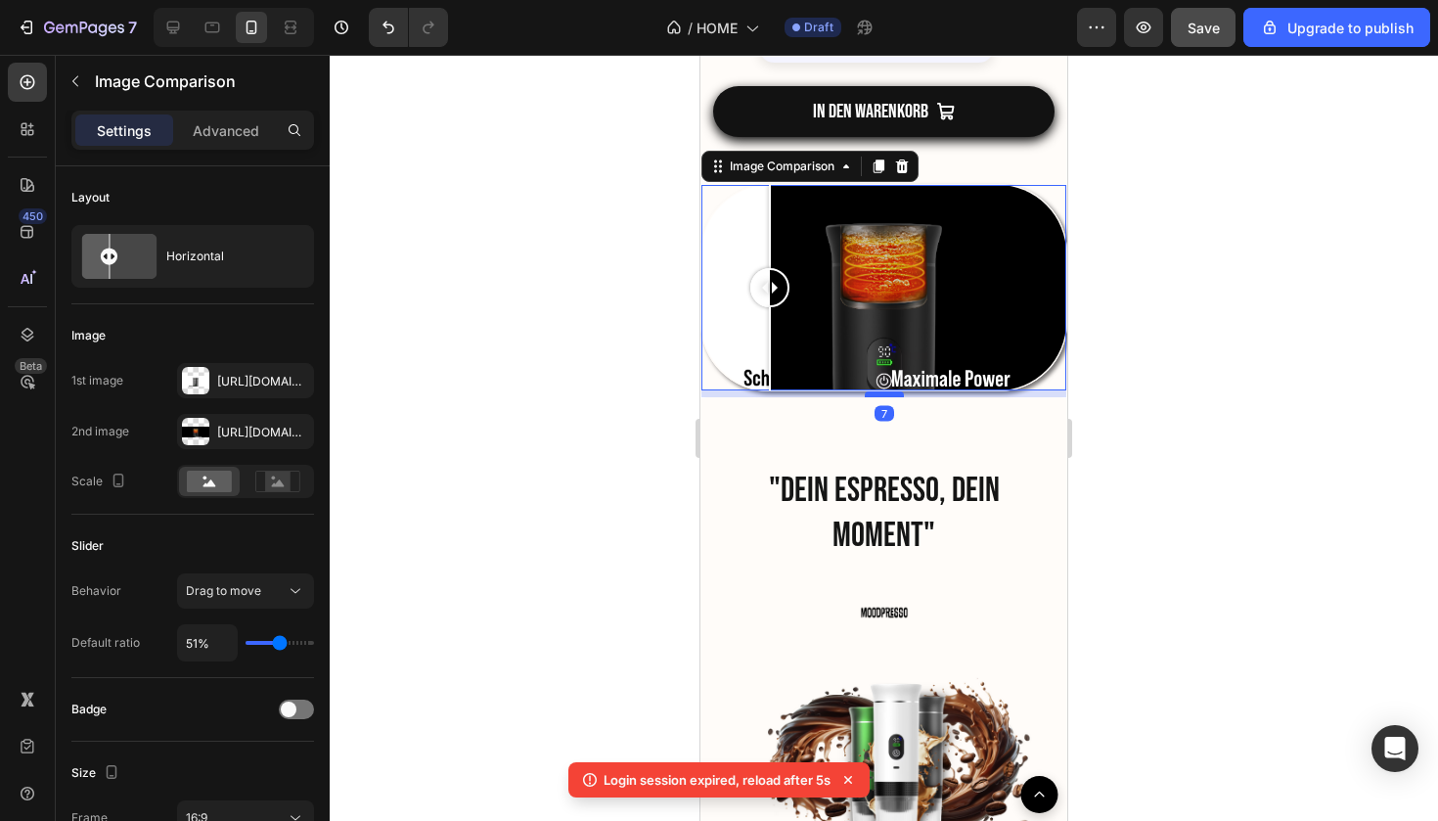
click at [870, 394] on div at bounding box center [884, 394] width 39 height 6
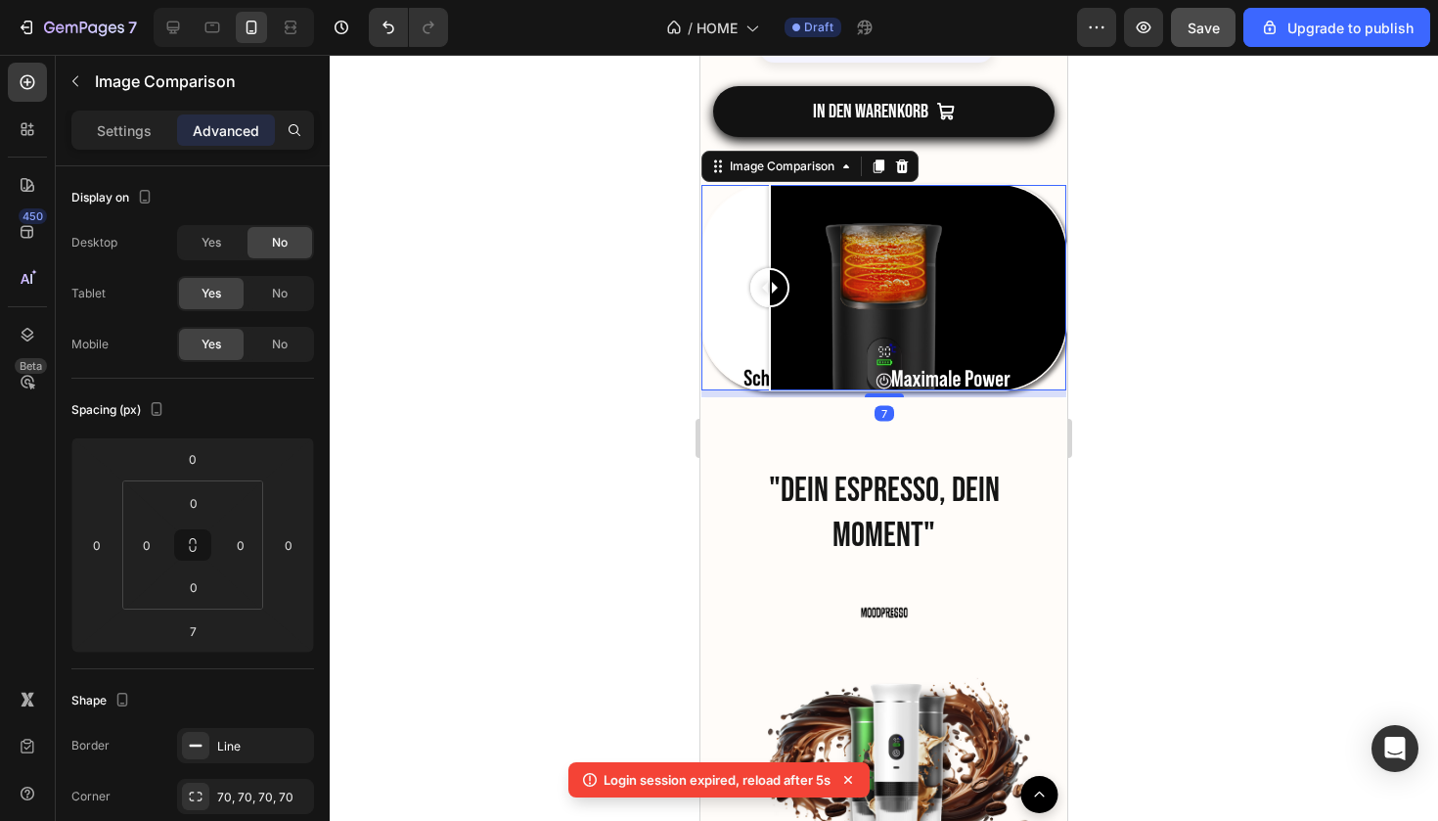
click at [1114, 469] on div at bounding box center [884, 438] width 1109 height 766
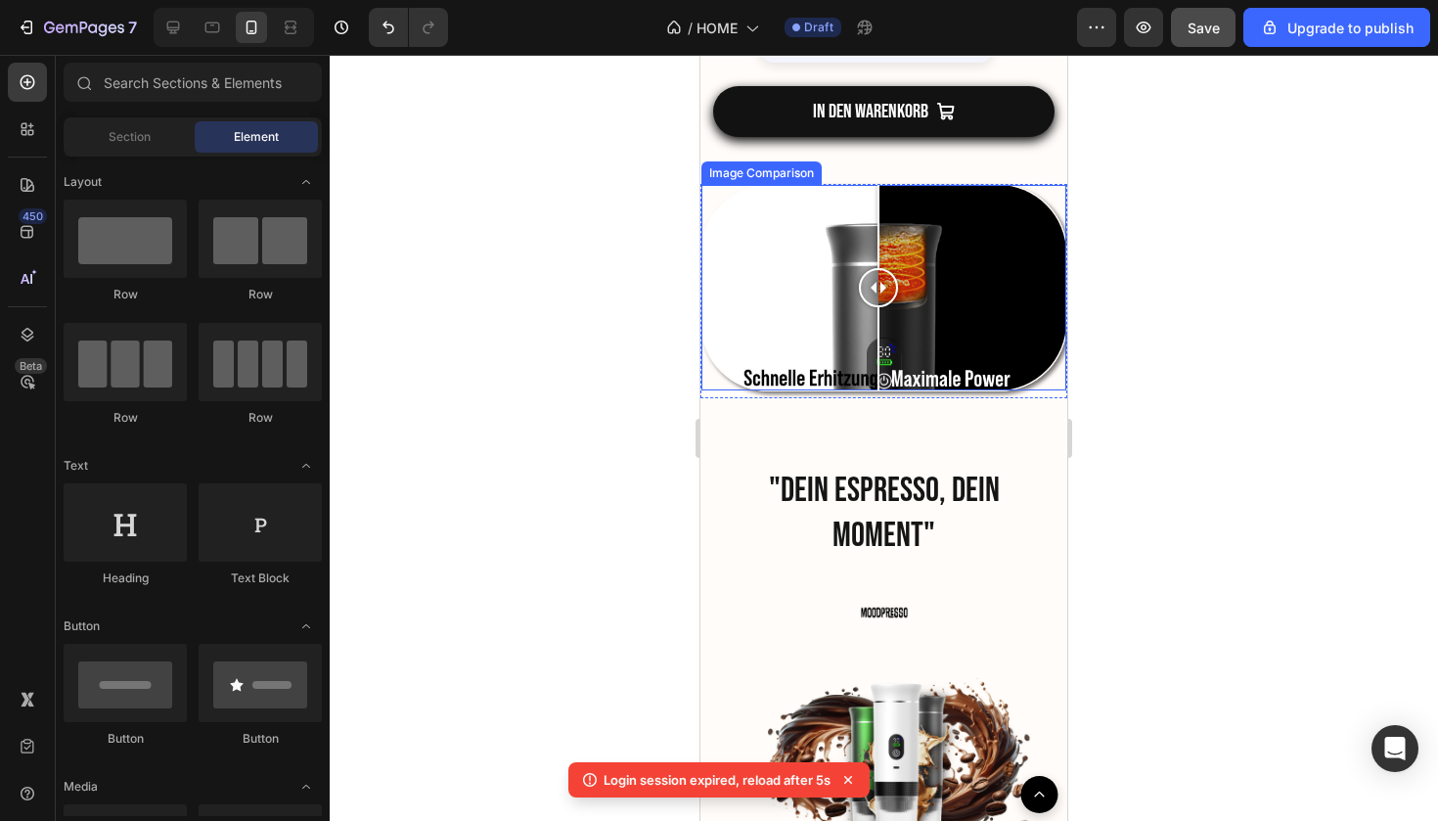
drag, startPoint x: 781, startPoint y: 289, endPoint x: 2000, endPoint y: 394, distance: 1223.7
click at [879, 304] on div at bounding box center [878, 287] width 39 height 205
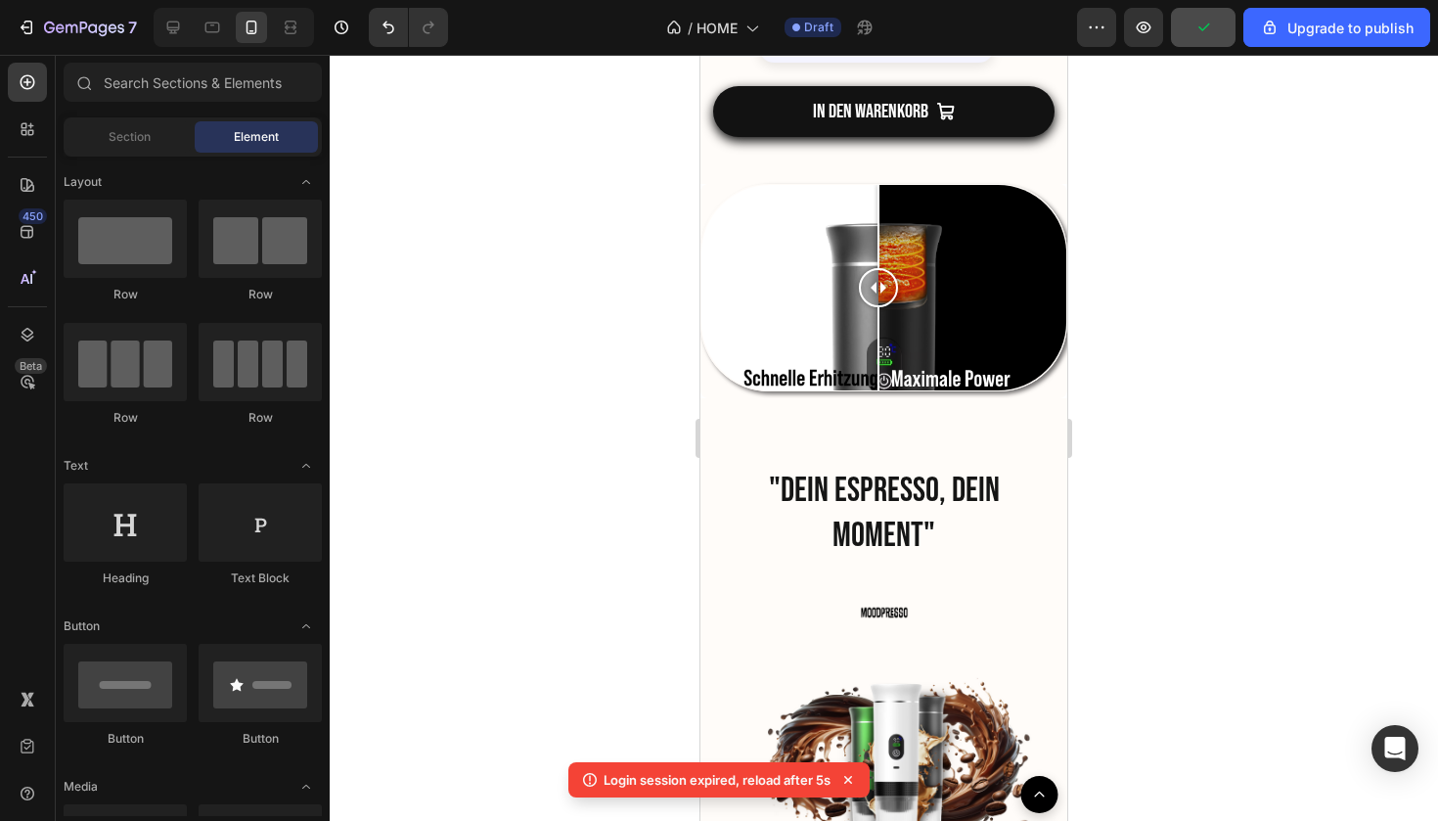
drag, startPoint x: 2046, startPoint y: 419, endPoint x: 1599, endPoint y: 361, distance: 450.9
click at [879, 288] on div at bounding box center [878, 287] width 39 height 39
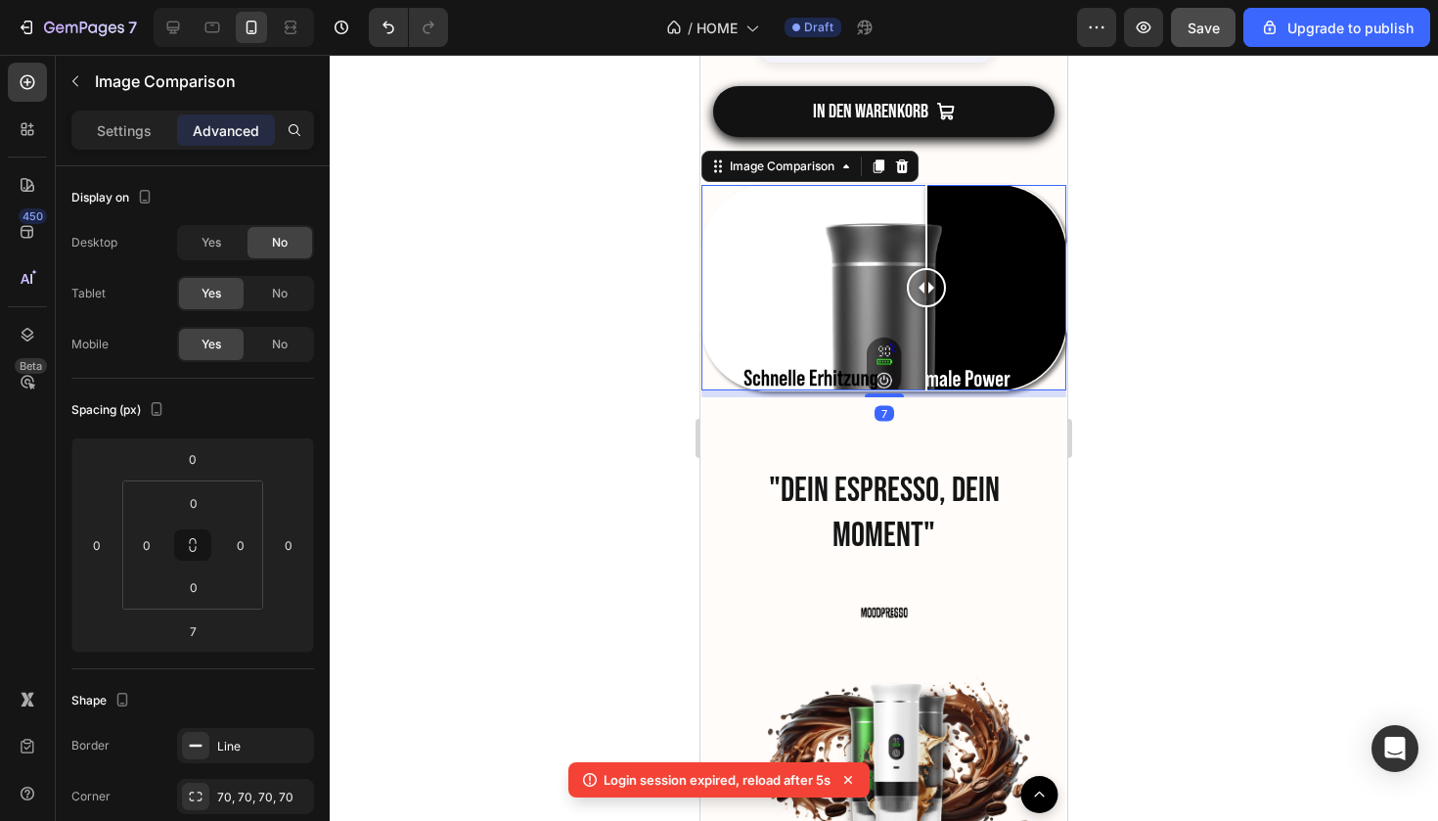
drag, startPoint x: 1579, startPoint y: 342, endPoint x: 926, endPoint y: 290, distance: 655.7
click at [926, 290] on div at bounding box center [926, 287] width 39 height 39
click at [894, 184] on div "Image Comparison 7" at bounding box center [884, 287] width 367 height 207
click at [877, 185] on div at bounding box center [884, 287] width 365 height 205
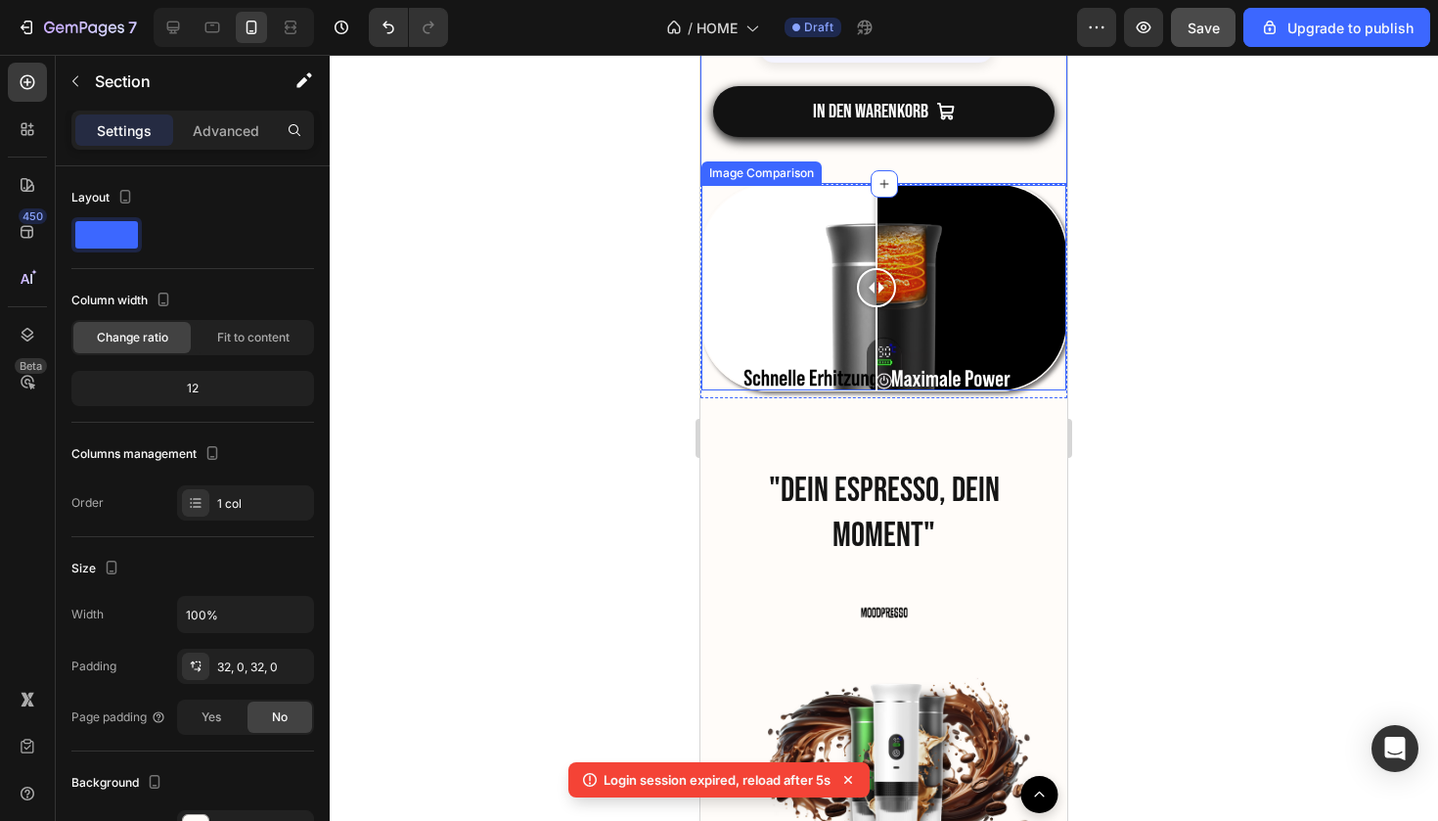
click at [850, 185] on div at bounding box center [884, 287] width 365 height 205
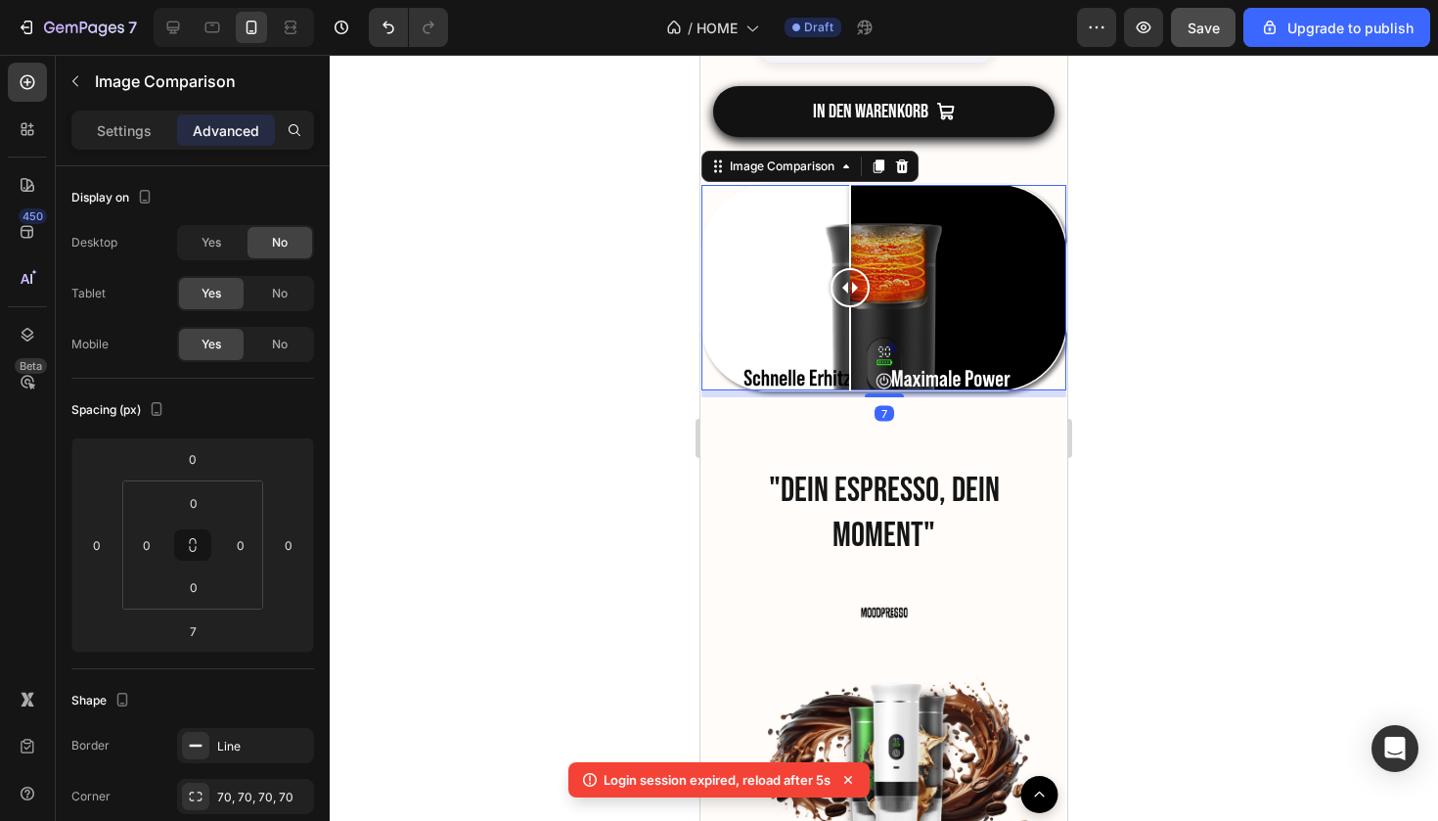
click at [860, 185] on div at bounding box center [850, 287] width 39 height 205
click at [883, 185] on div at bounding box center [884, 287] width 365 height 205
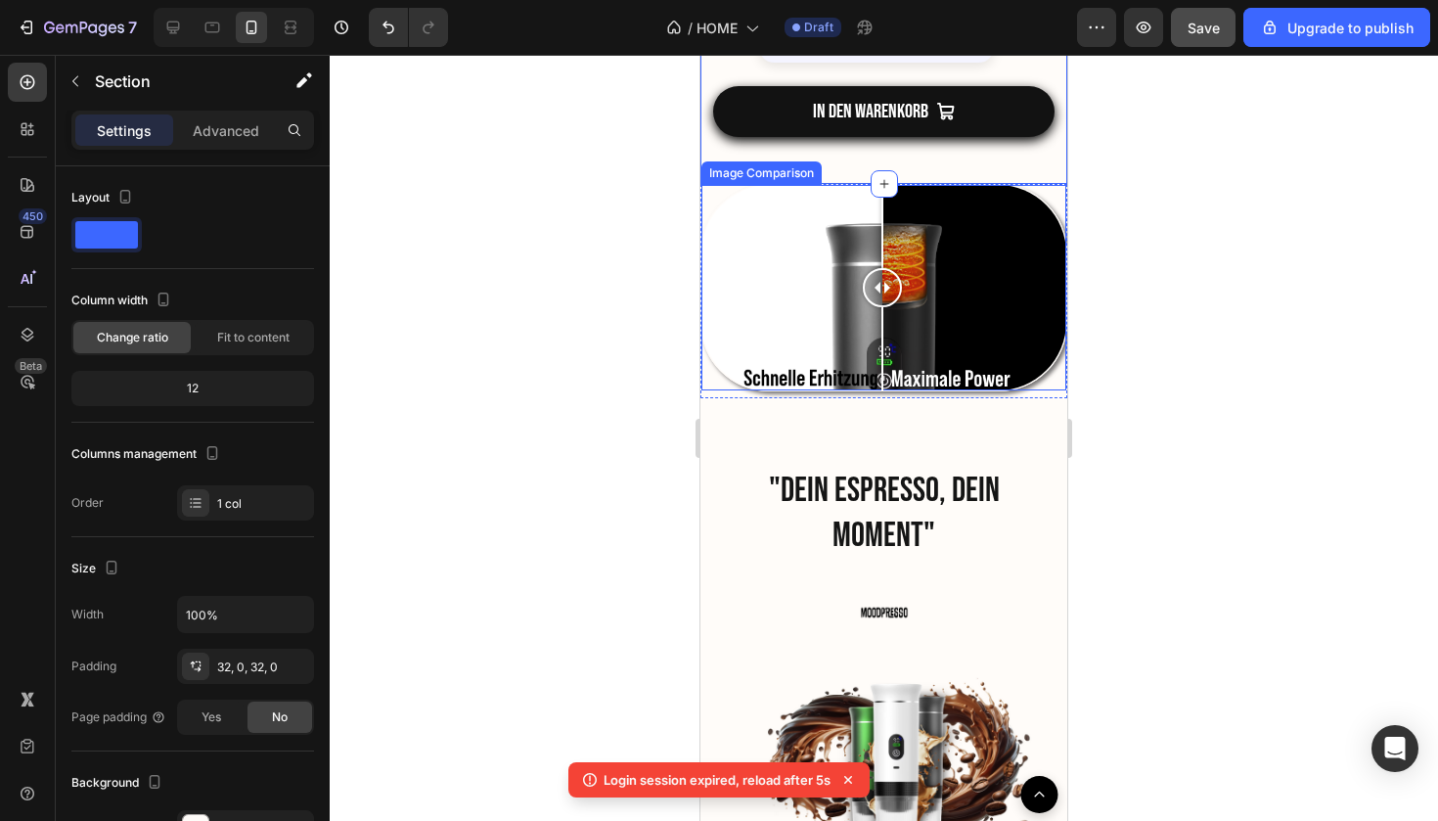
scroll to position [2521, 0]
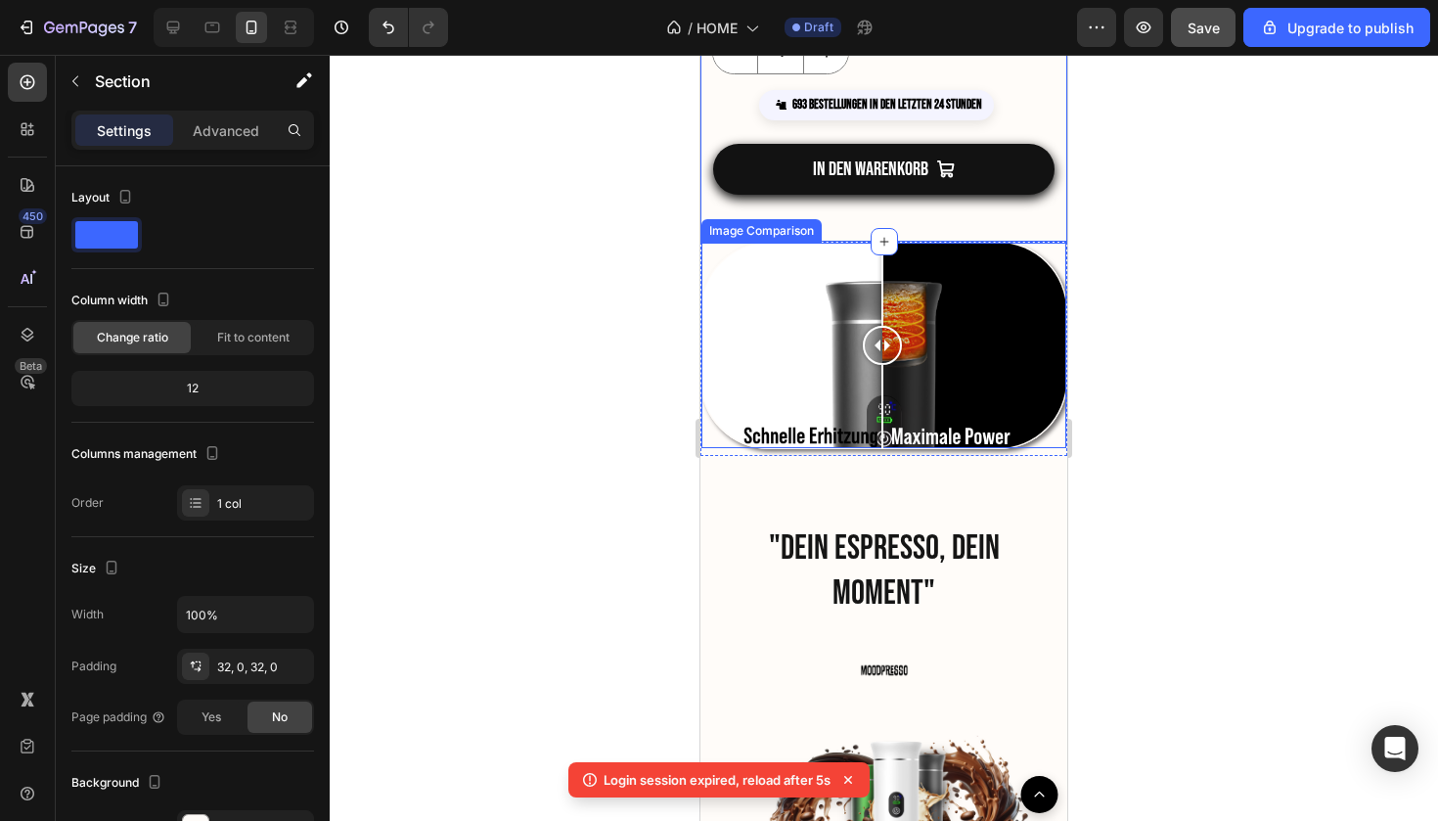
click at [843, 242] on div "Image Comparison" at bounding box center [884, 345] width 367 height 207
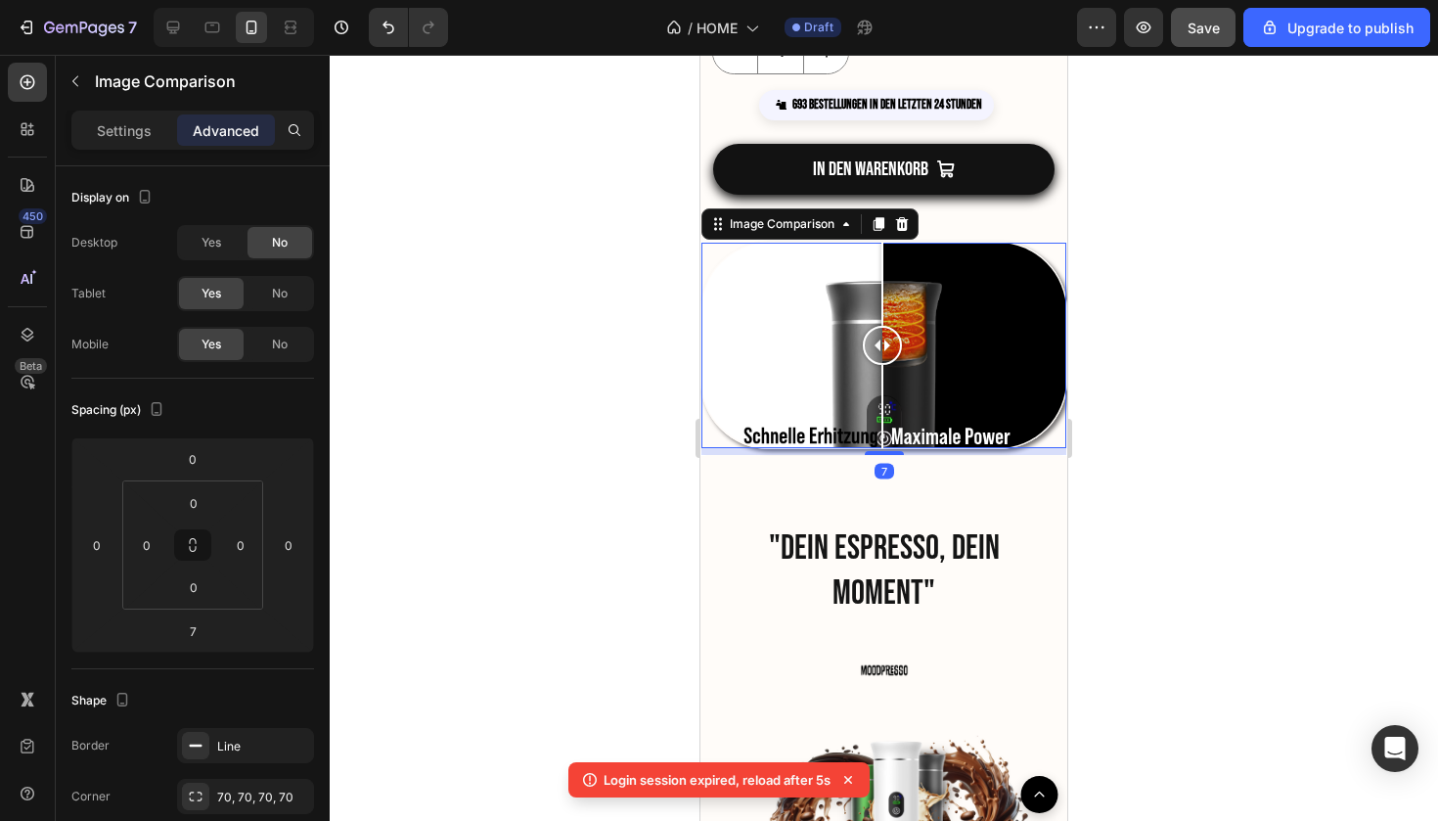
click at [890, 242] on div "Image Comparison 7" at bounding box center [884, 345] width 367 height 207
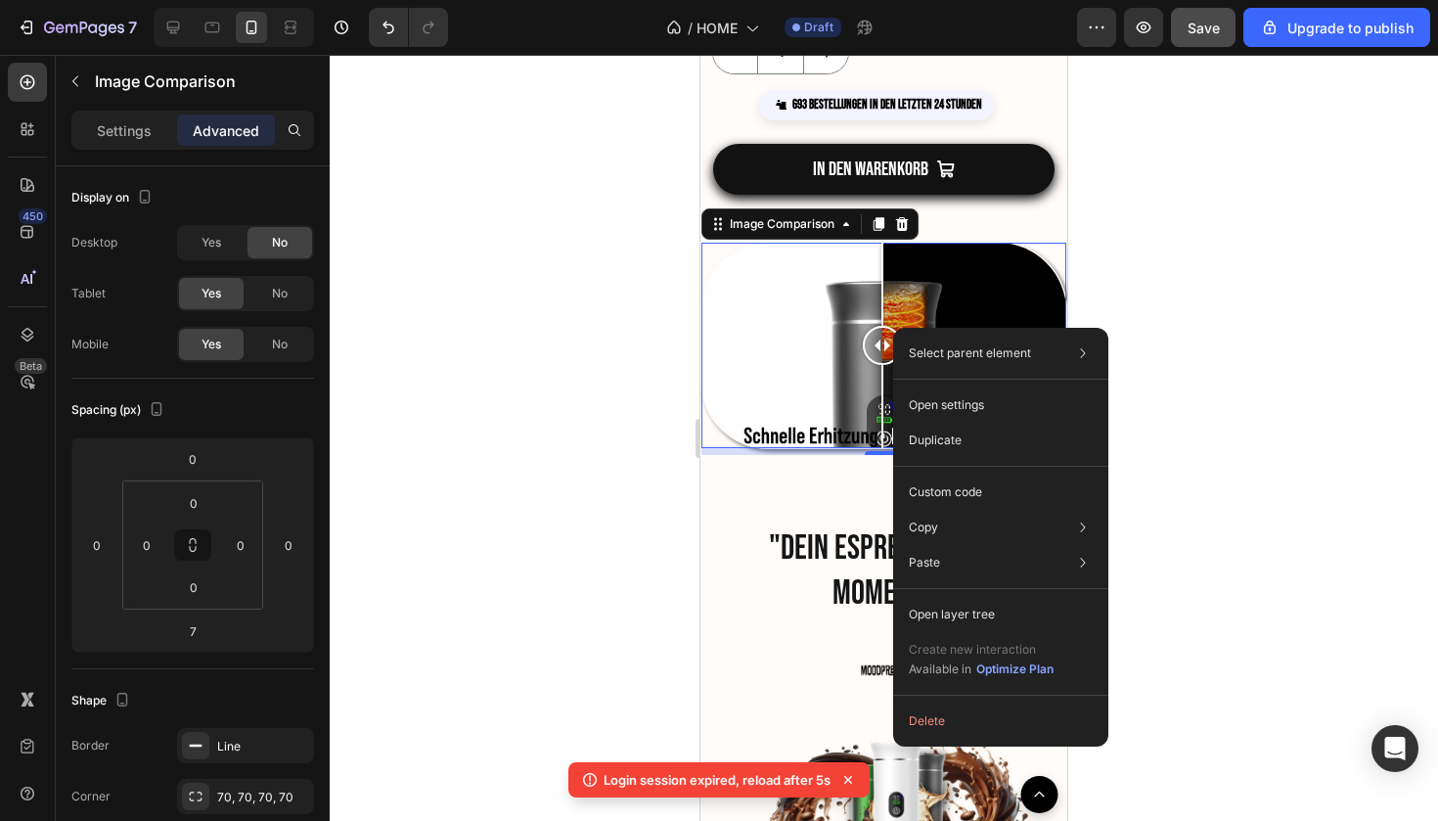
drag, startPoint x: 893, startPoint y: 328, endPoint x: 1016, endPoint y: 341, distance: 123.0
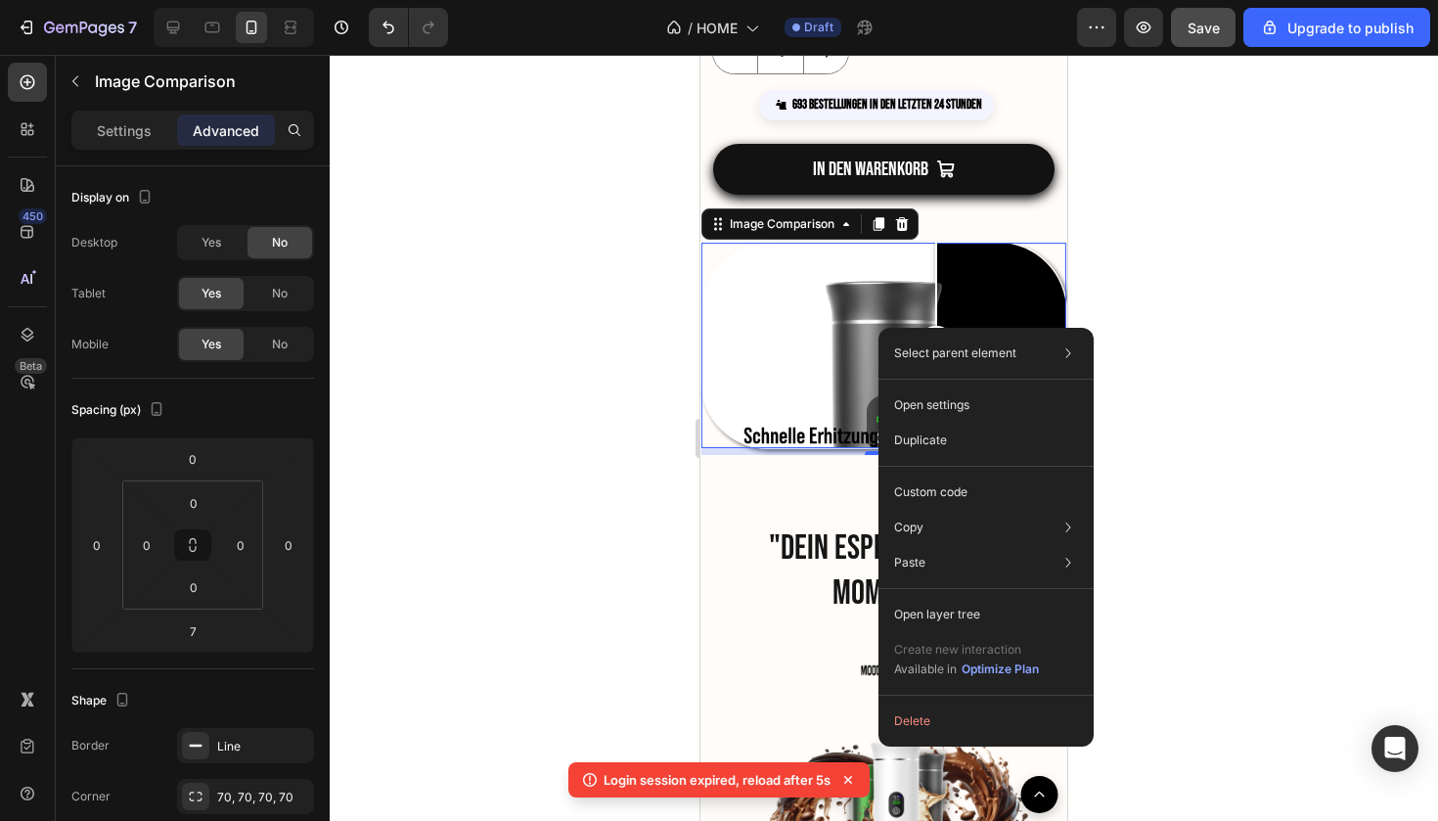
drag, startPoint x: 876, startPoint y: 328, endPoint x: 944, endPoint y: 369, distance: 79.9
click at [944, 369] on div at bounding box center [936, 345] width 39 height 205
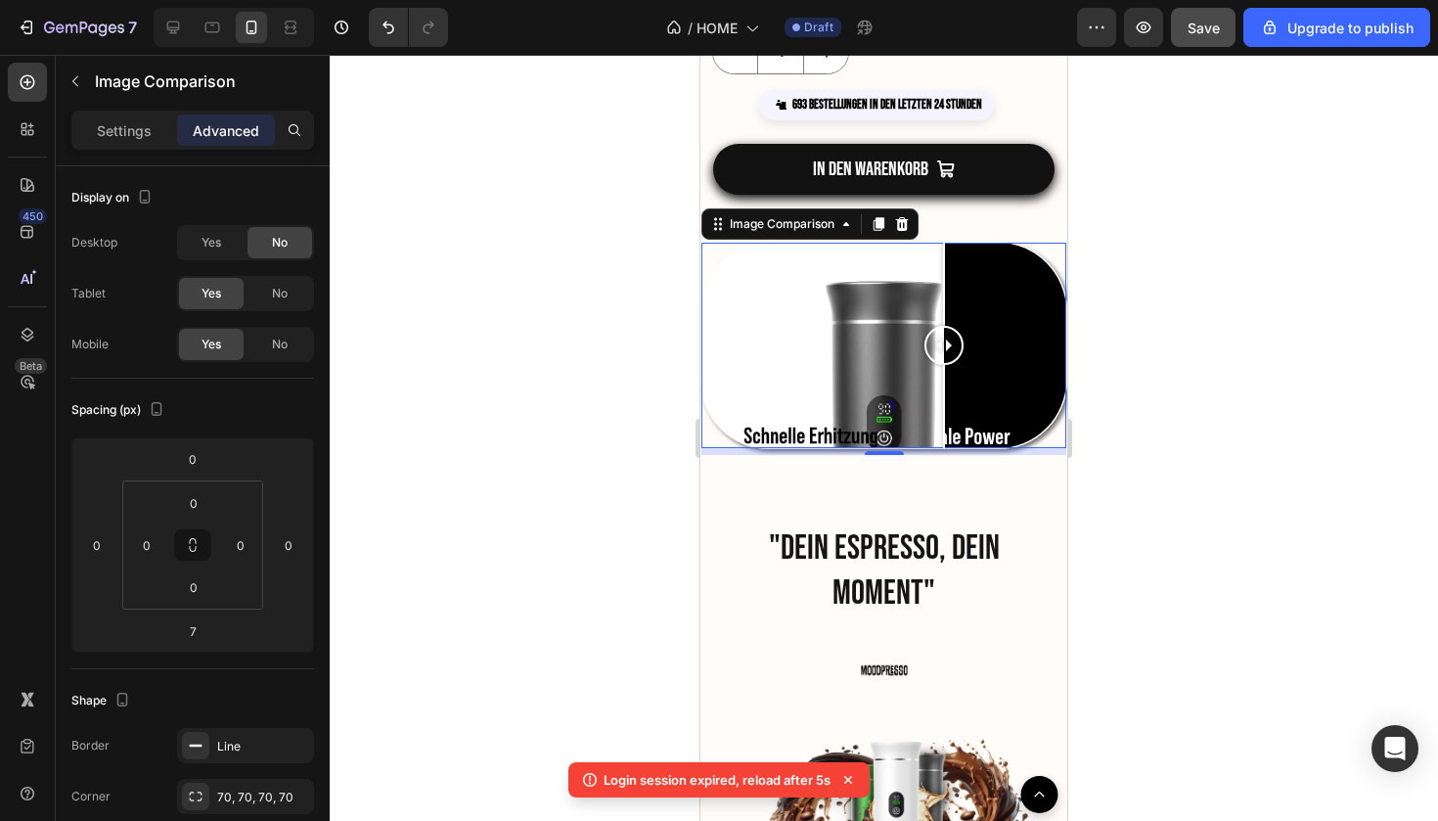
click at [887, 243] on div at bounding box center [884, 345] width 365 height 205
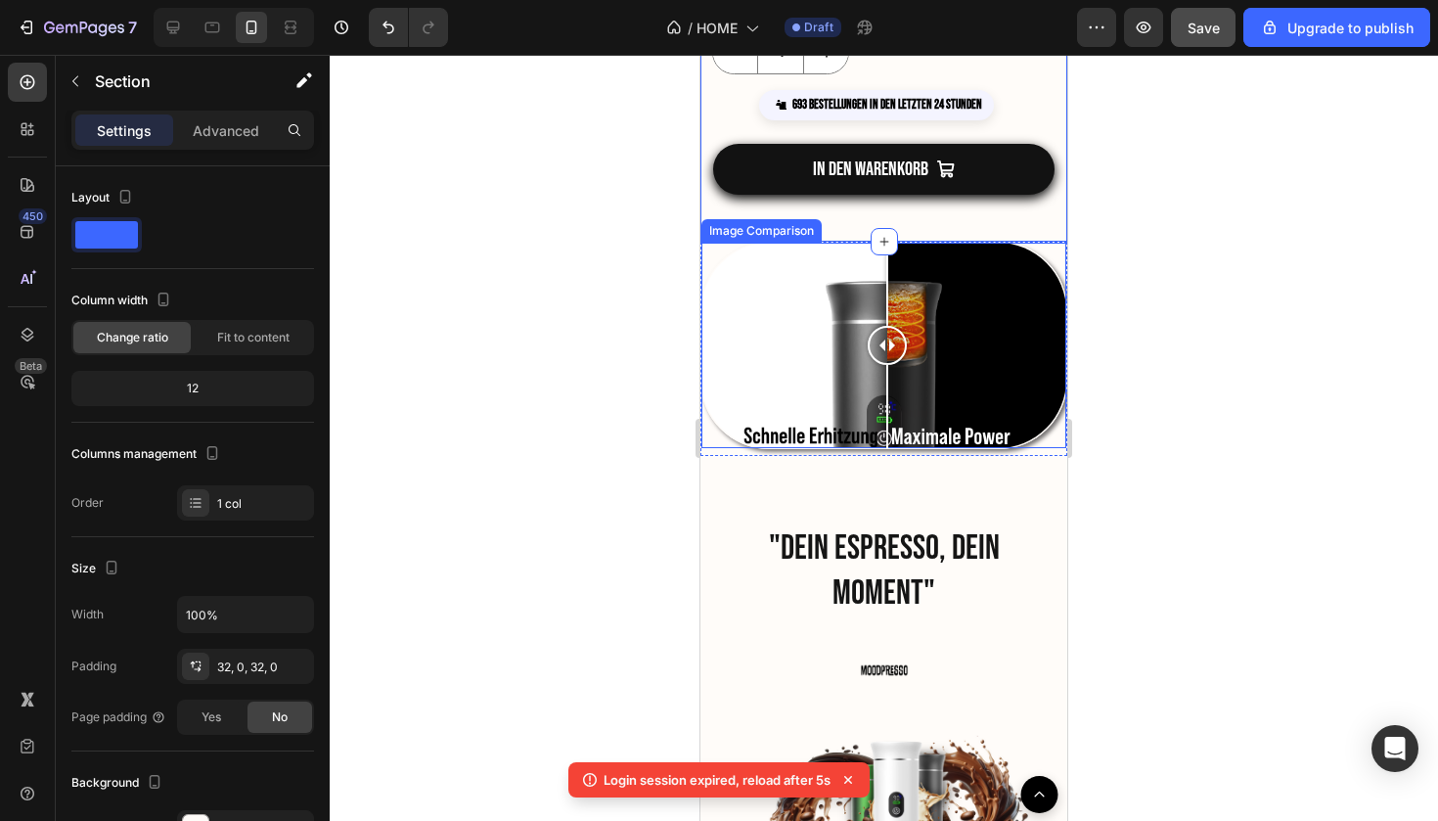
click at [919, 243] on div at bounding box center [884, 345] width 365 height 205
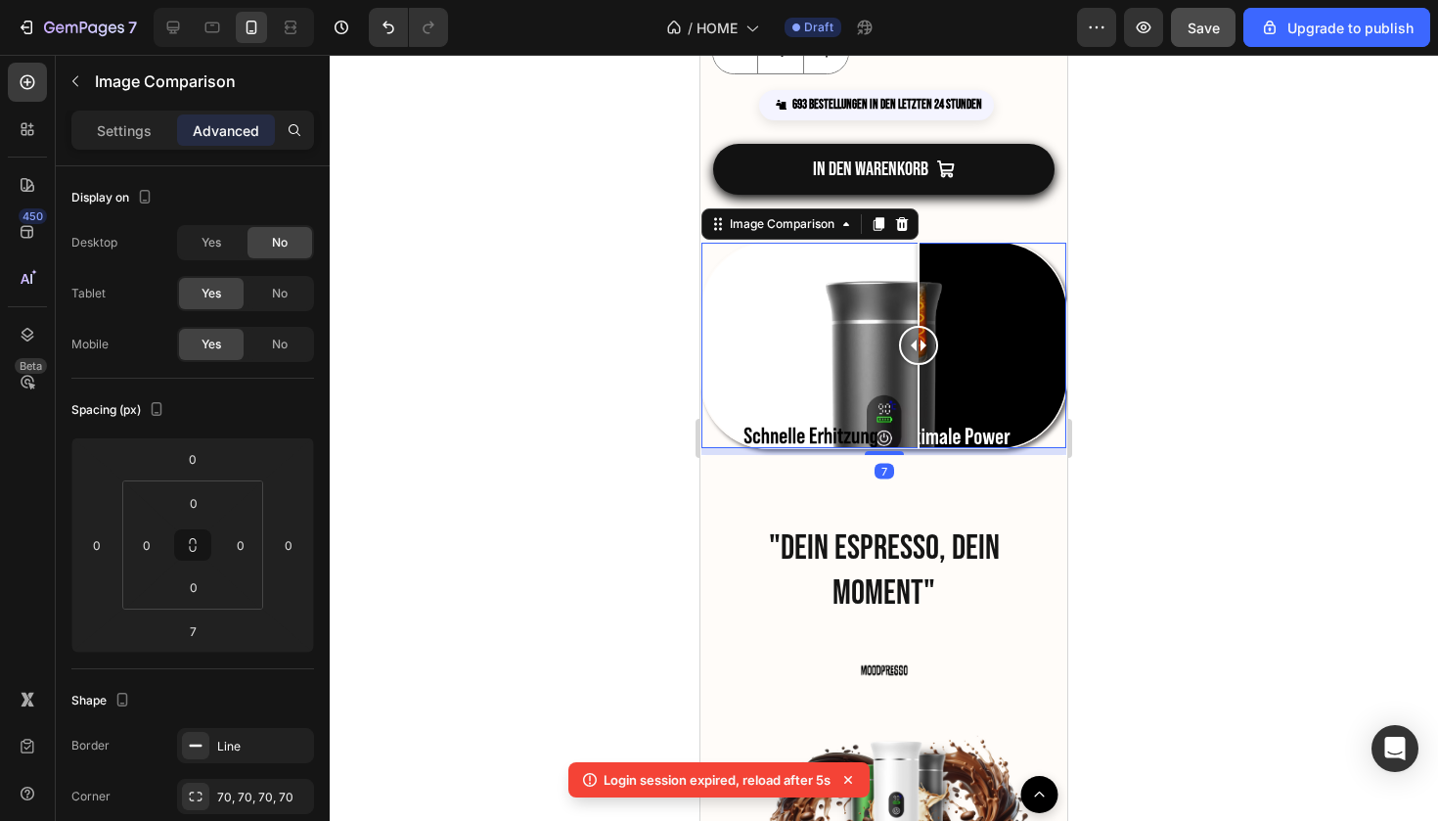
click at [925, 242] on div "Image Comparison 7" at bounding box center [884, 345] width 367 height 207
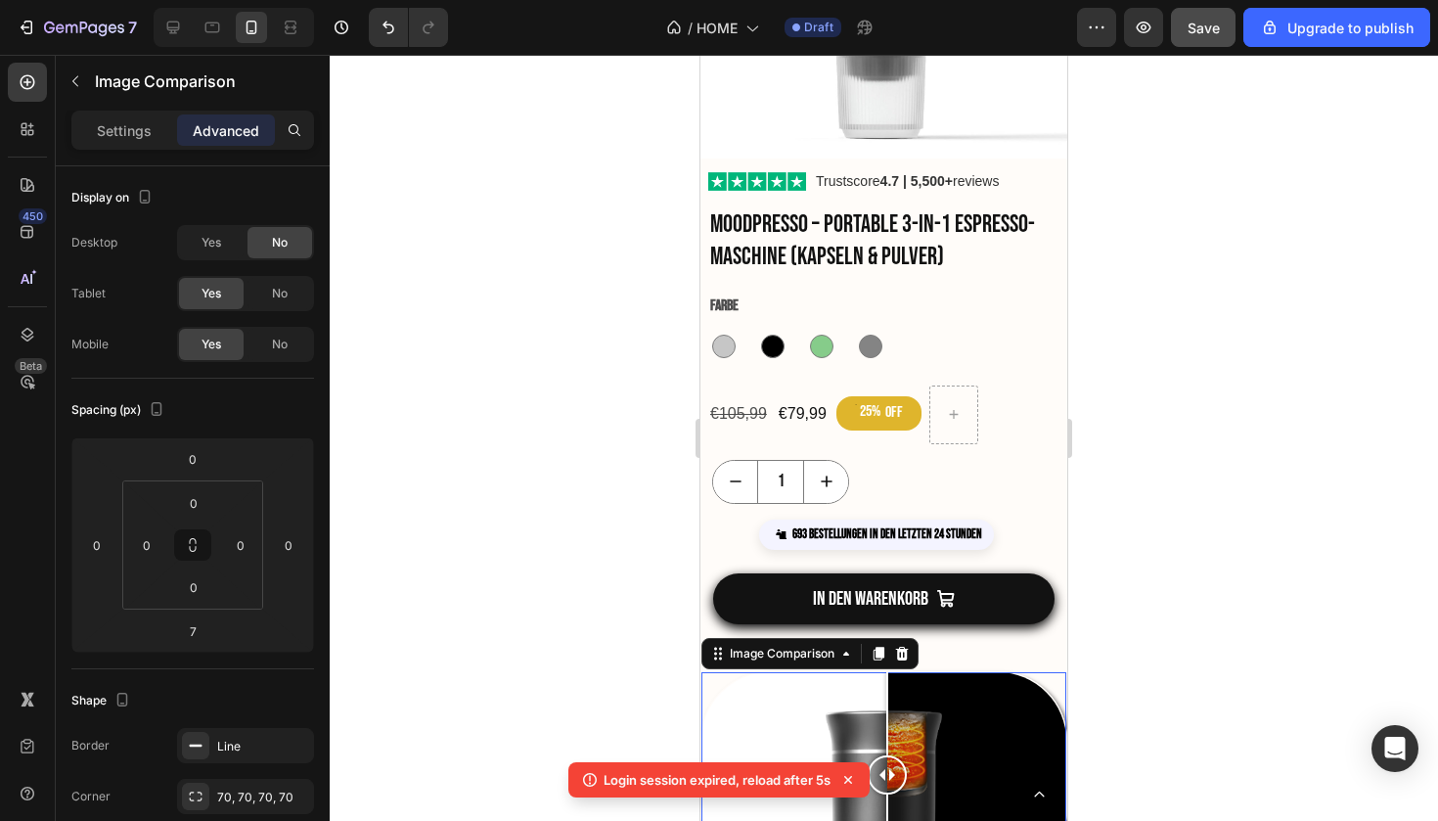
scroll to position [2451, 0]
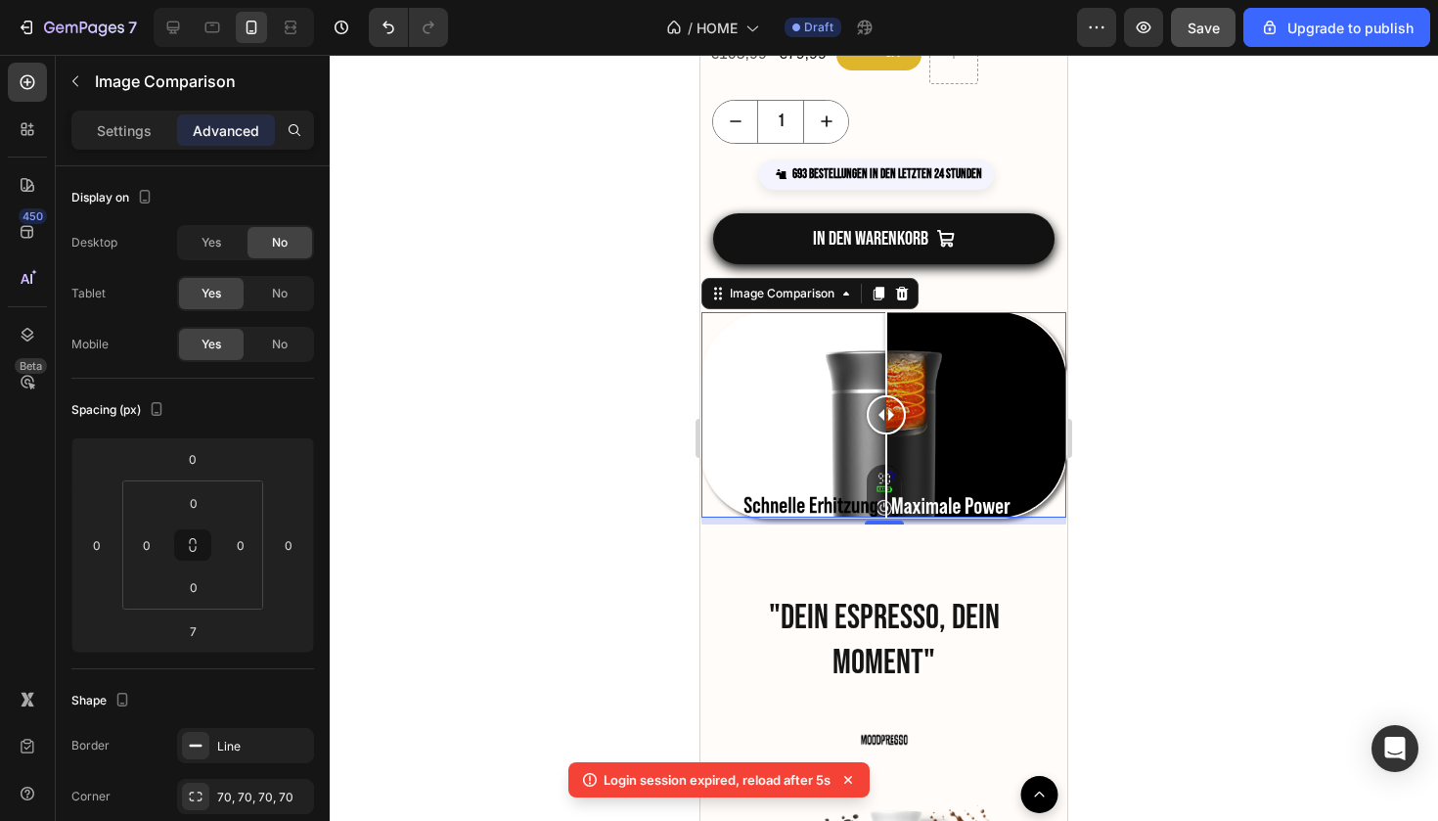
drag, startPoint x: 887, startPoint y: 426, endPoint x: 886, endPoint y: 496, distance: 70.5
click at [886, 496] on div at bounding box center [886, 414] width 39 height 205
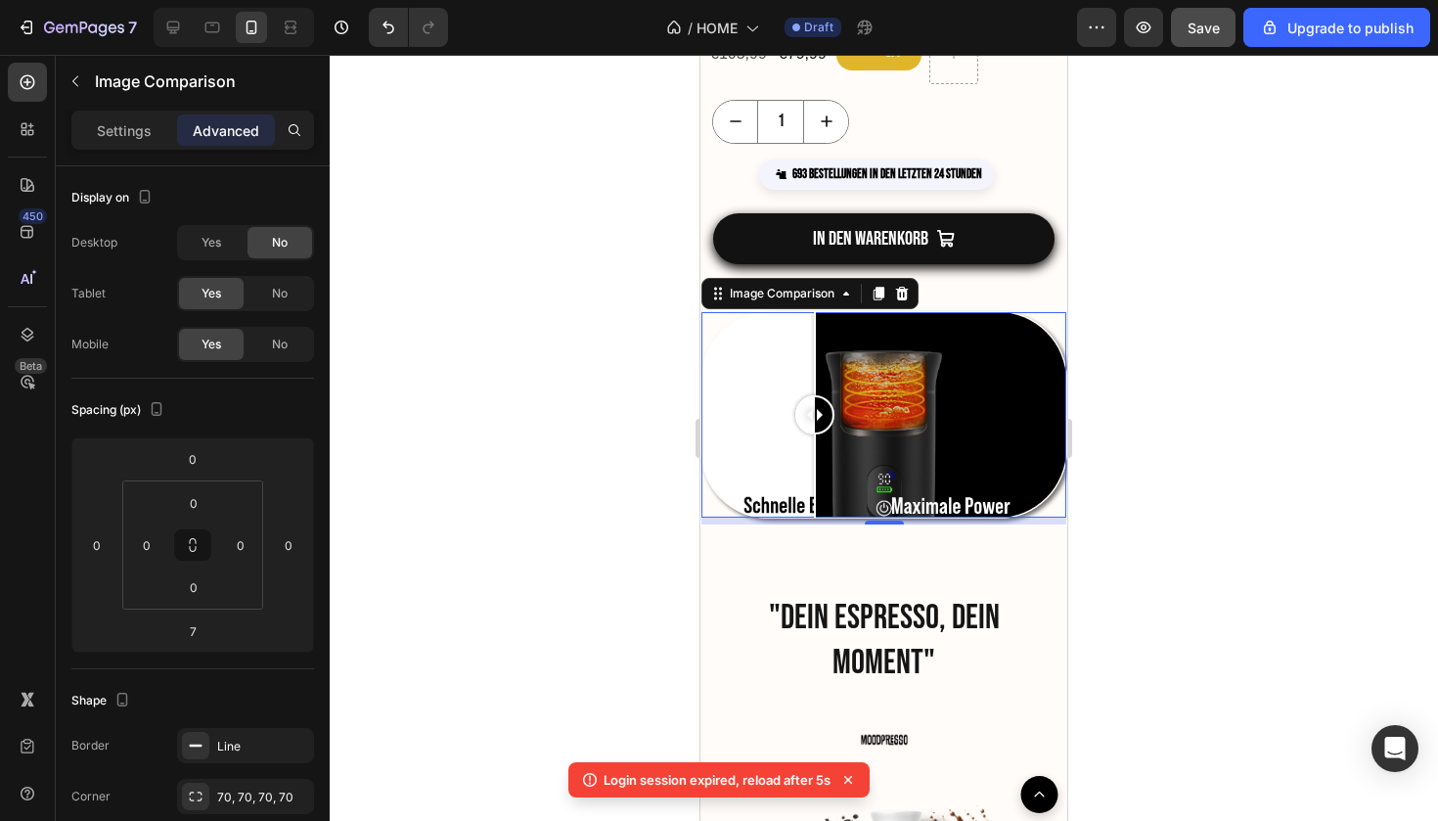
drag, startPoint x: 888, startPoint y: 419, endPoint x: 815, endPoint y: 501, distance: 110.2
click at [815, 501] on div at bounding box center [814, 414] width 39 height 205
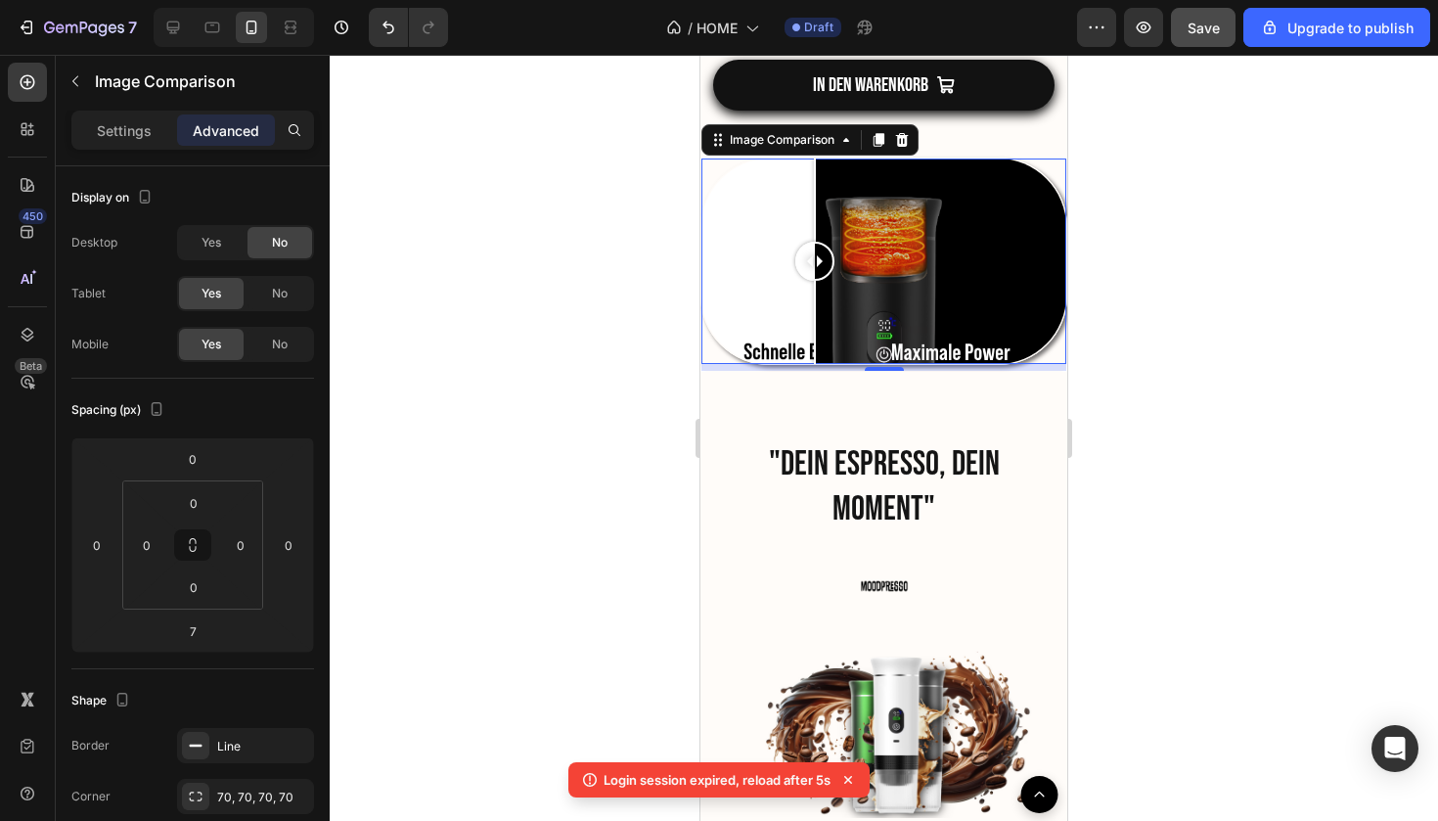
scroll to position [2663, 0]
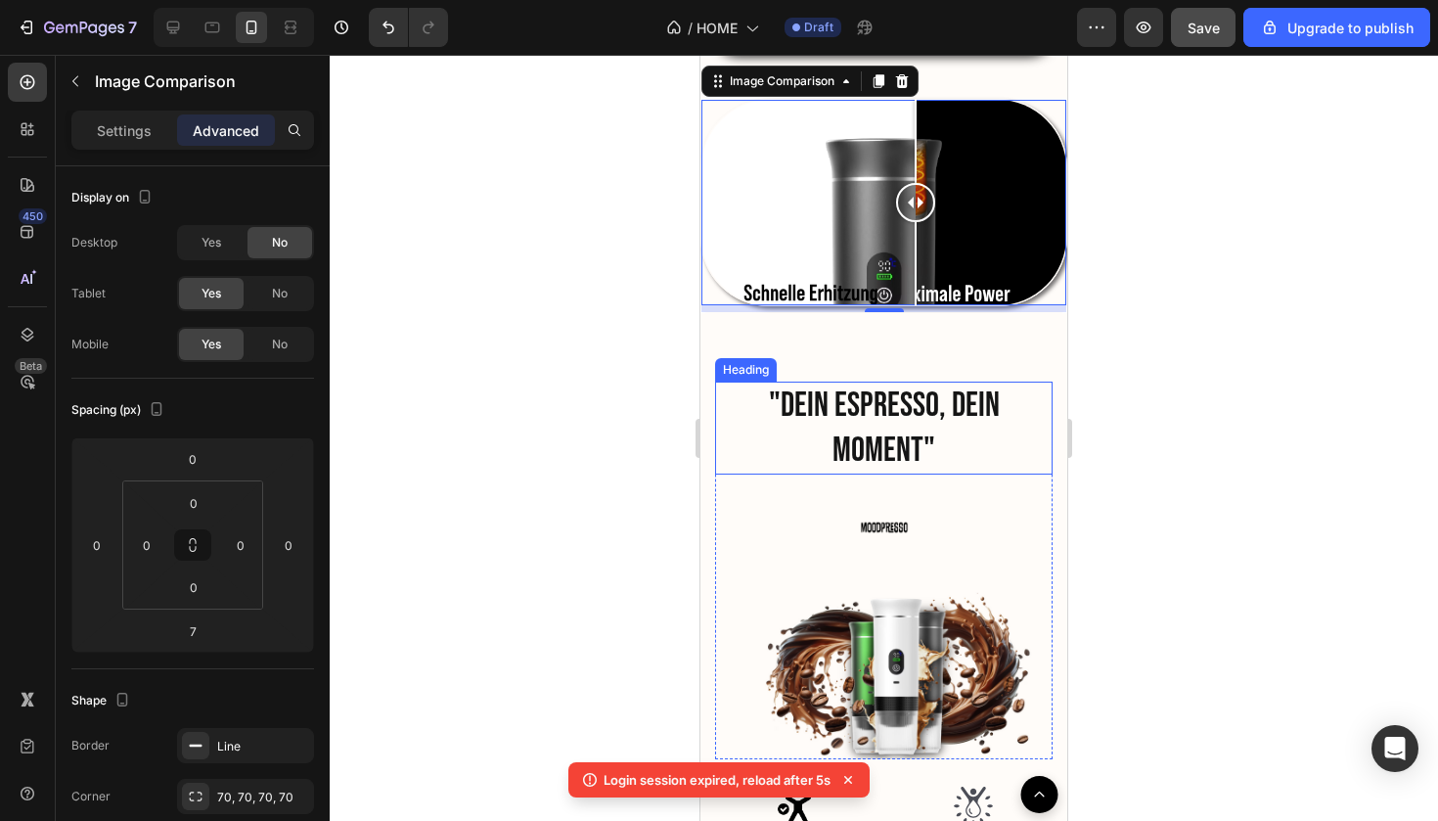
drag, startPoint x: 957, startPoint y: 208, endPoint x: 915, endPoint y: 454, distance: 249.2
click at [915, 455] on div "Product Images Trustscore 4.7 | 5,500+ reviews Custom Code Moodpresso – Portabl…" at bounding box center [884, 568] width 367 height 6273
drag, startPoint x: 947, startPoint y: 305, endPoint x: 918, endPoint y: 432, distance: 129.6
click at [918, 432] on div "Product Images Trustscore 4.7 | 5,500+ reviews Custom Code Moodpresso – Portabl…" at bounding box center [884, 568] width 367 height 6273
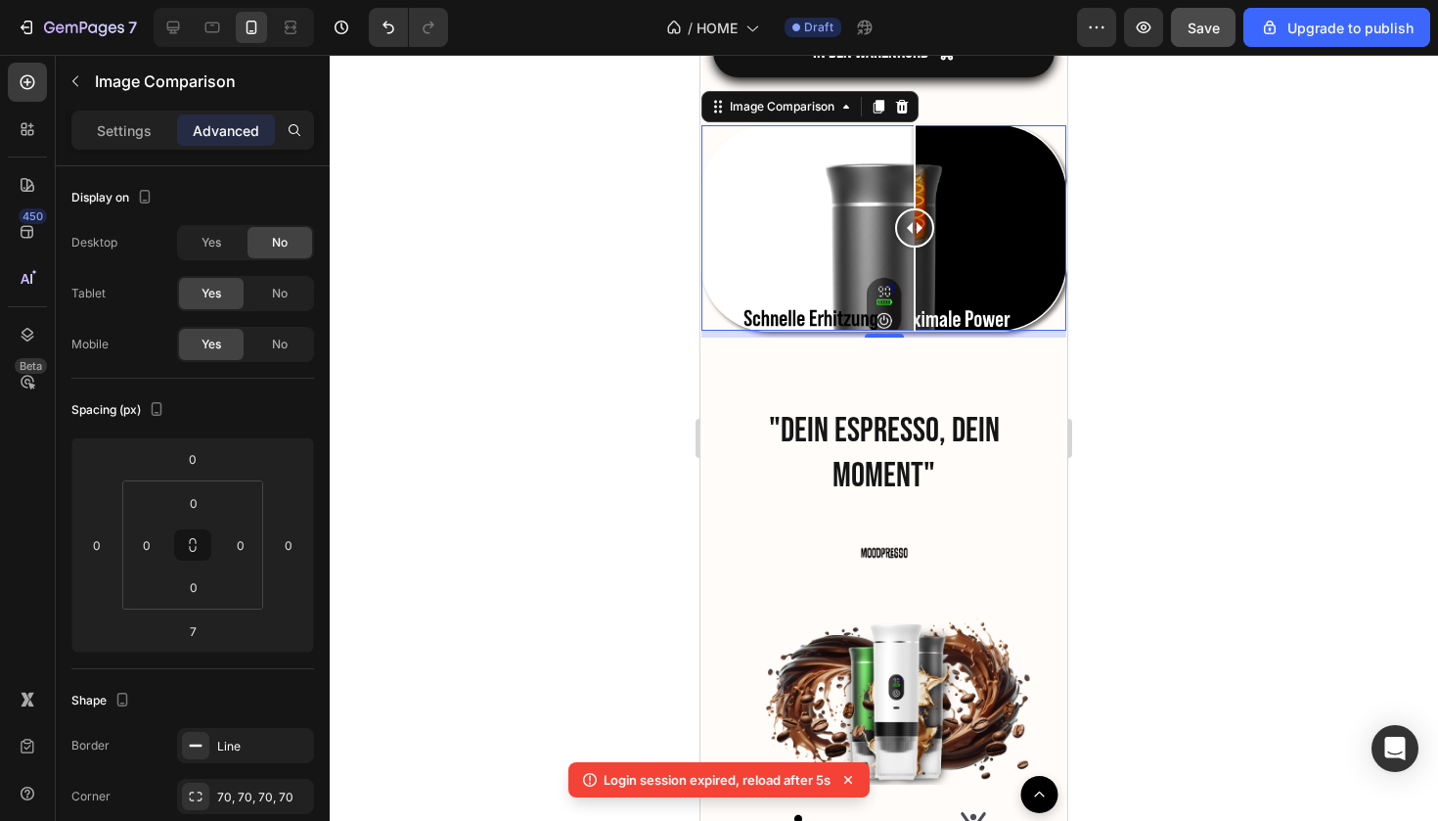
scroll to position [2595, 0]
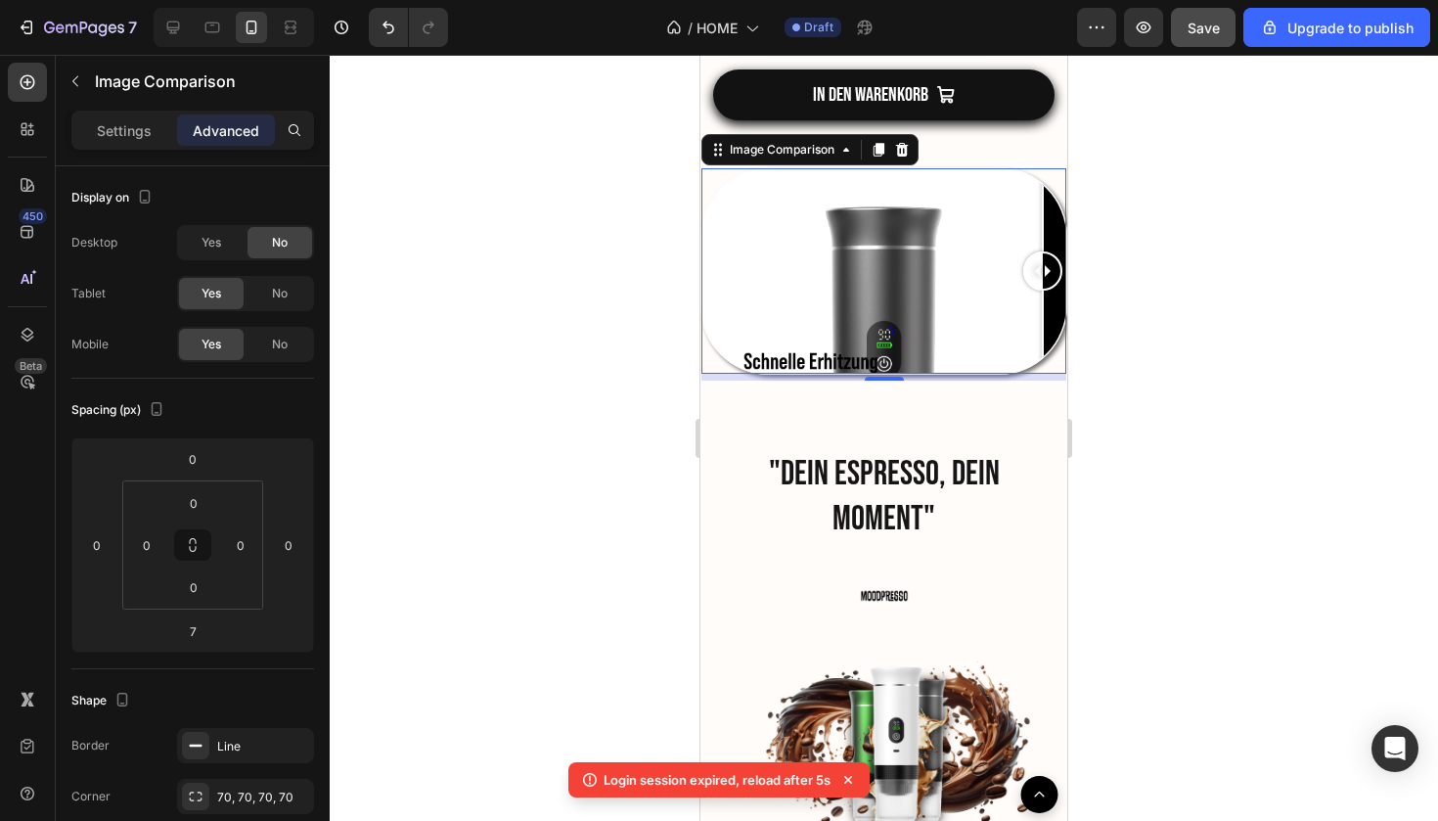
drag, startPoint x: 1055, startPoint y: 167, endPoint x: 1039, endPoint y: 280, distance: 113.6
click at [1039, 280] on div at bounding box center [884, 270] width 365 height 205
click at [794, 491] on h2 ""DEIN ESPRESSO, DEIN MOMENT"" at bounding box center [884, 496] width 304 height 93
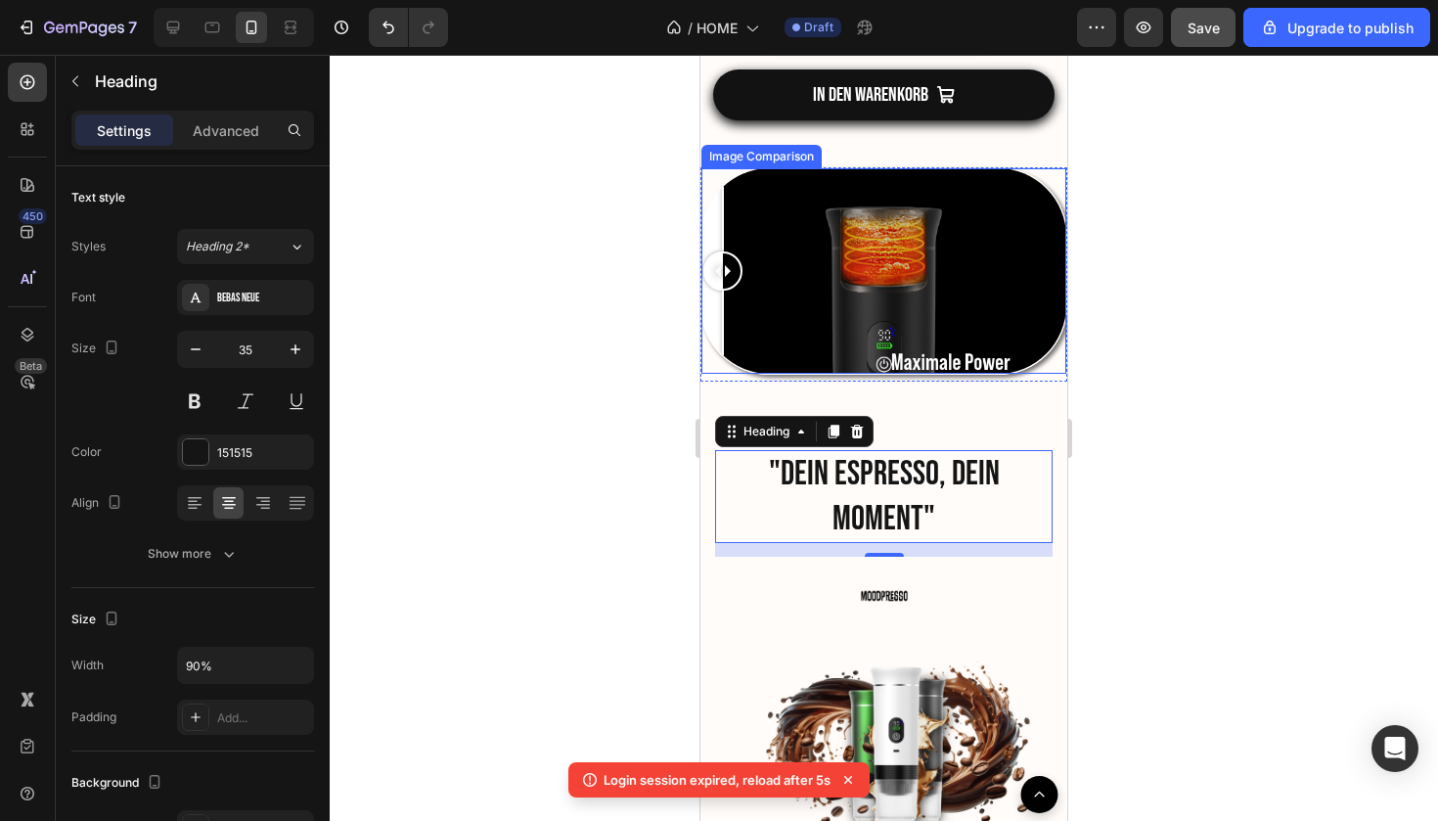
click at [704, 181] on div at bounding box center [884, 270] width 365 height 205
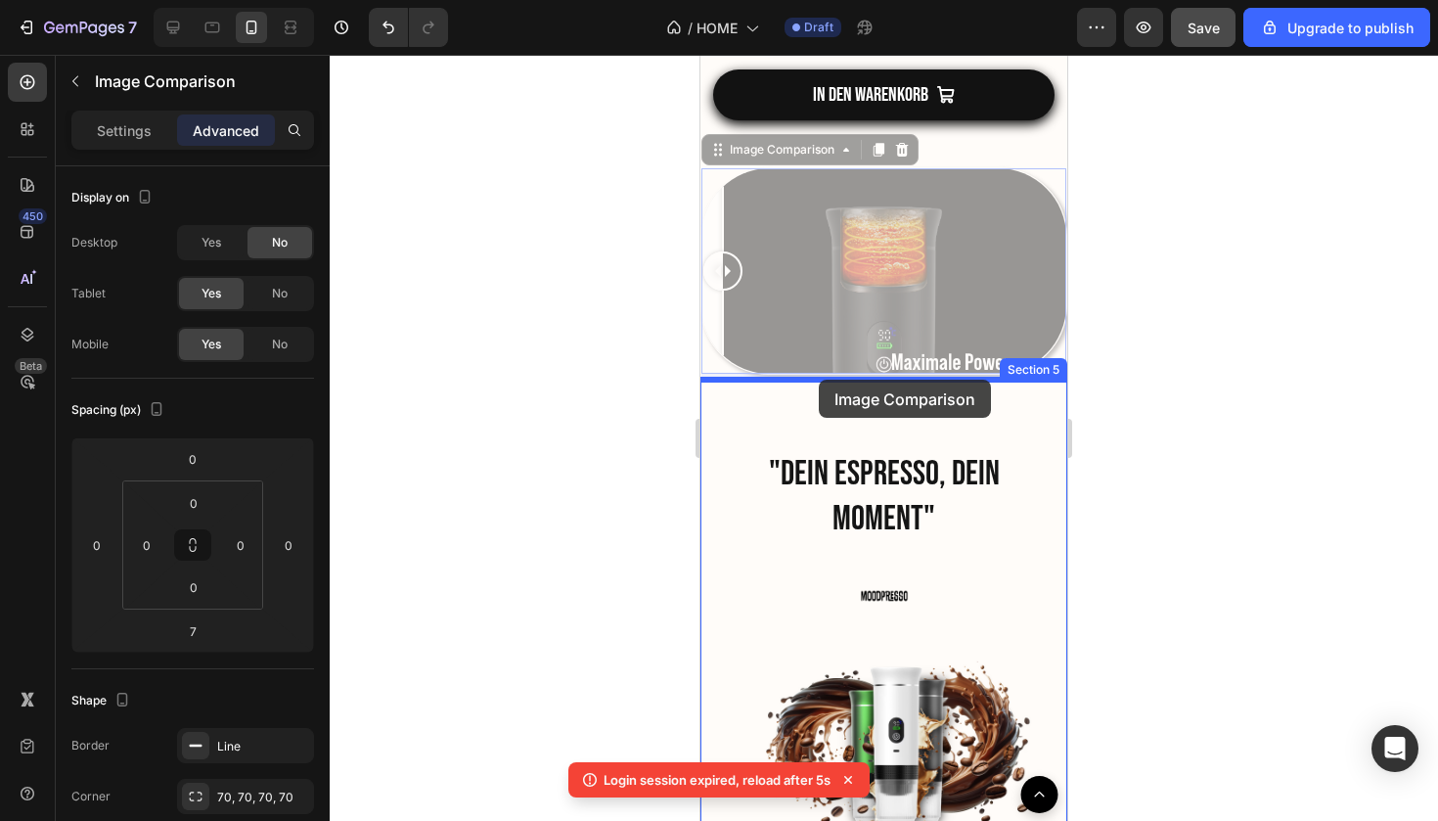
drag, startPoint x: 730, startPoint y: 146, endPoint x: 819, endPoint y: 380, distance: 250.2
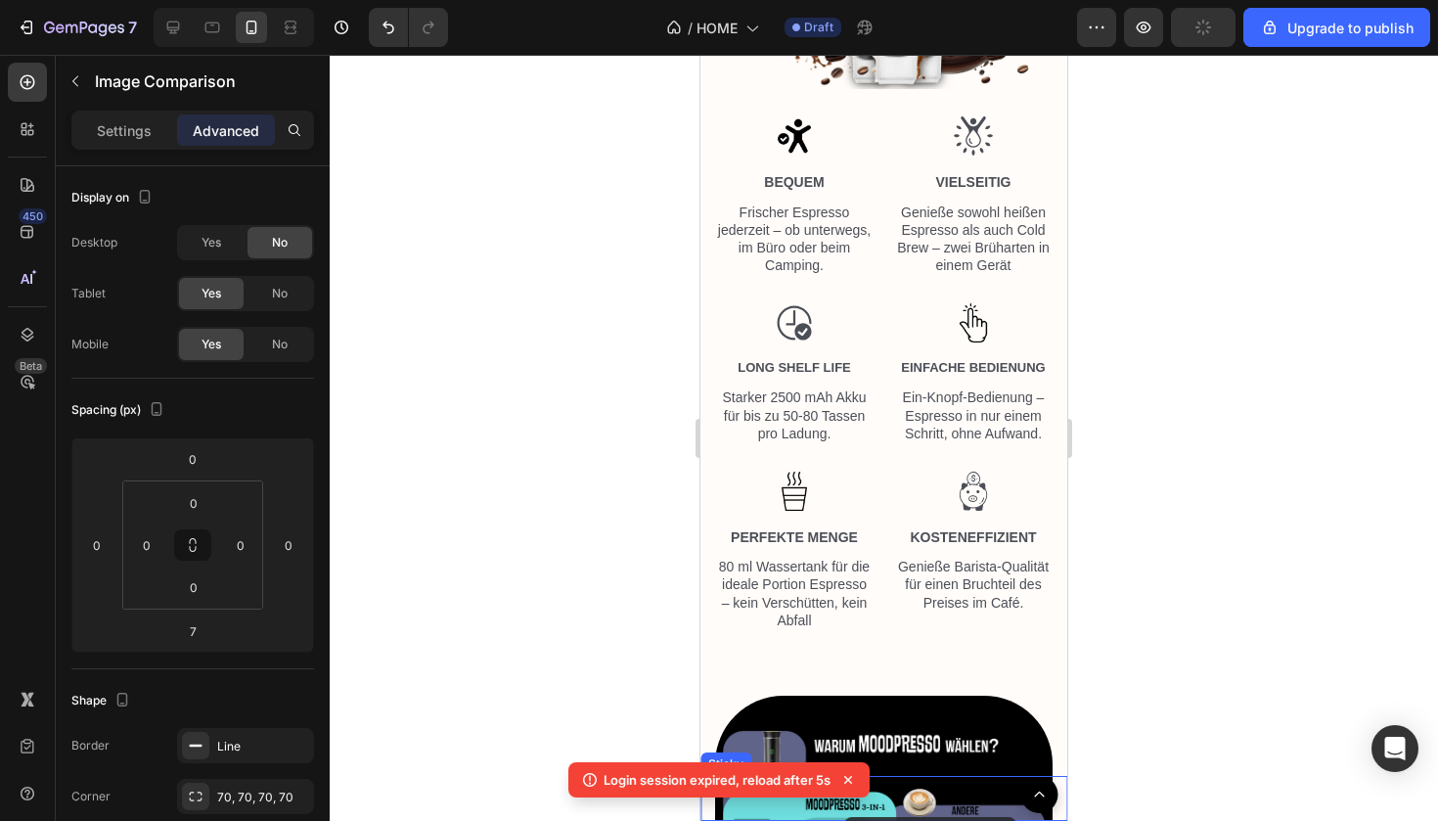
scroll to position [3603, 0]
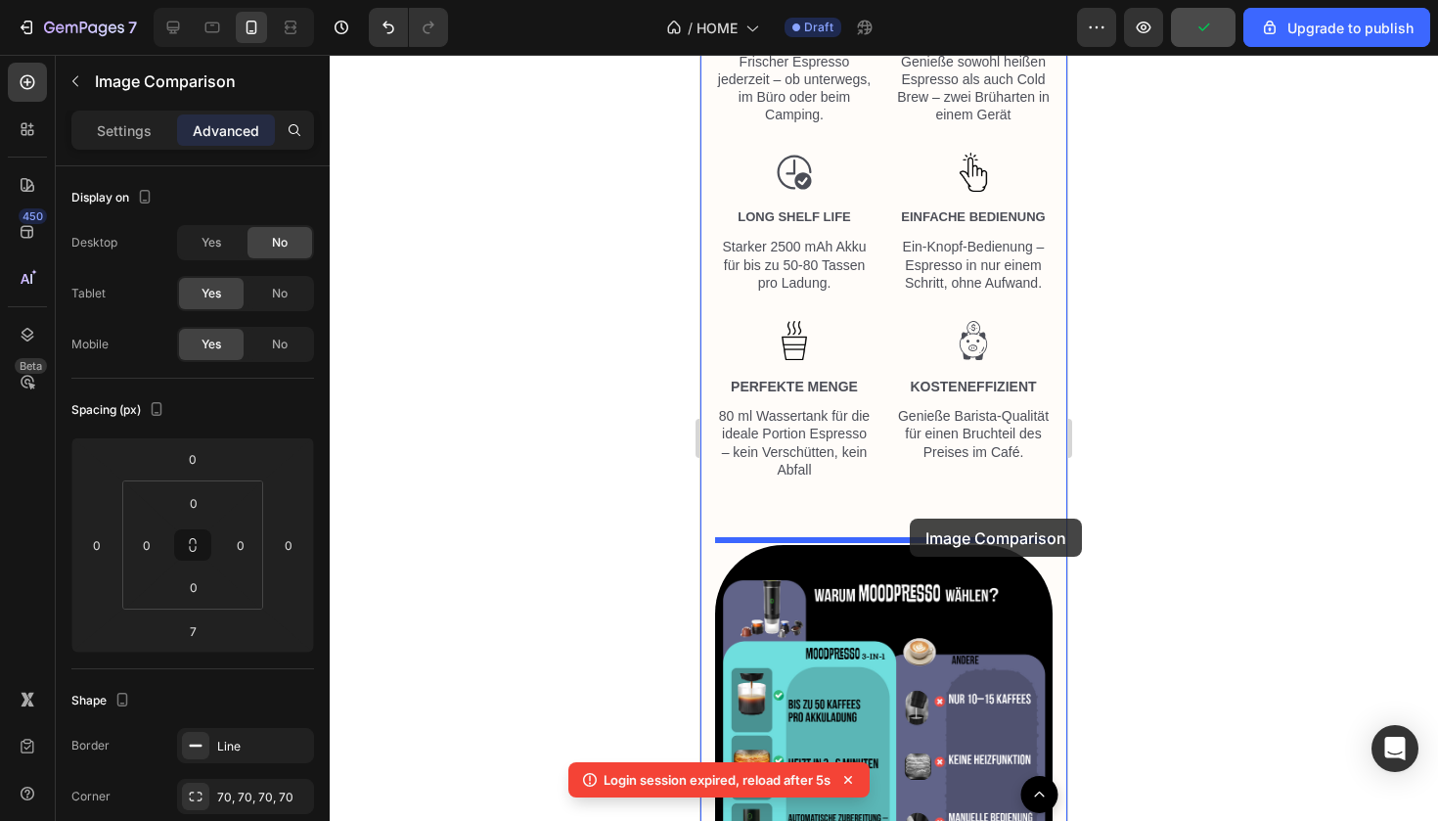
drag, startPoint x: 806, startPoint y: 239, endPoint x: 910, endPoint y: 519, distance: 298.4
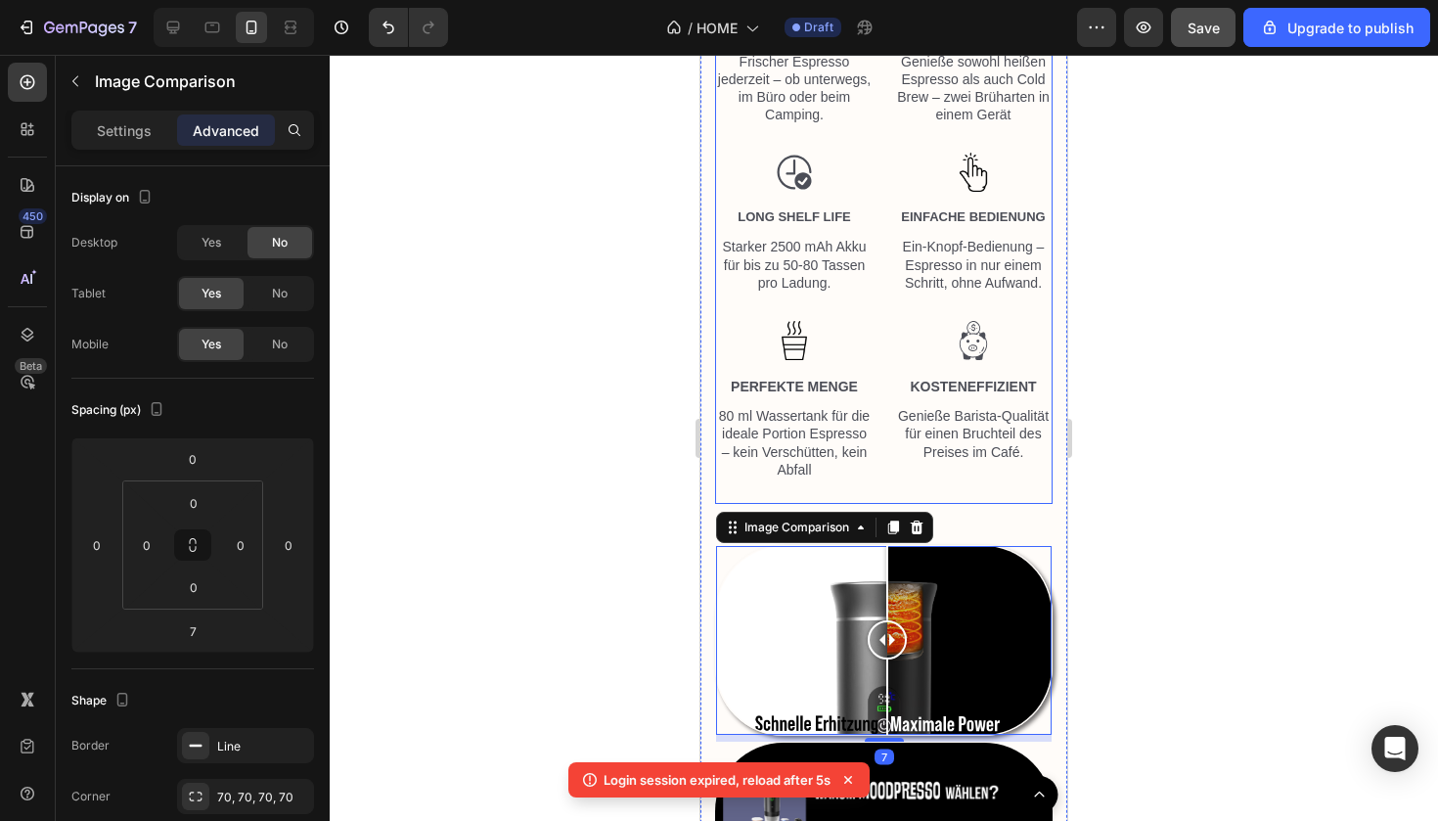
click at [1123, 486] on div at bounding box center [884, 438] width 1109 height 766
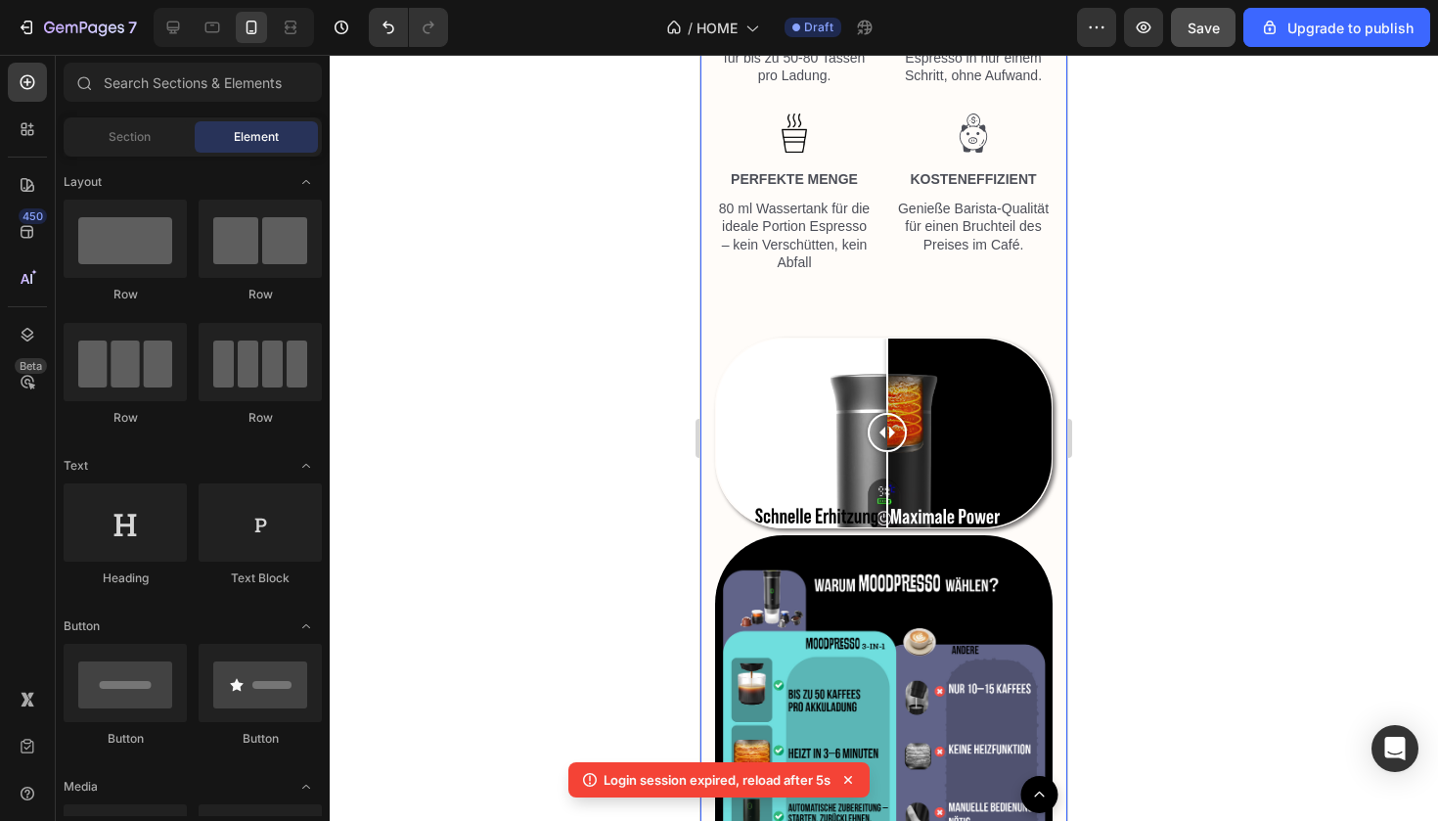
scroll to position [3852, 0]
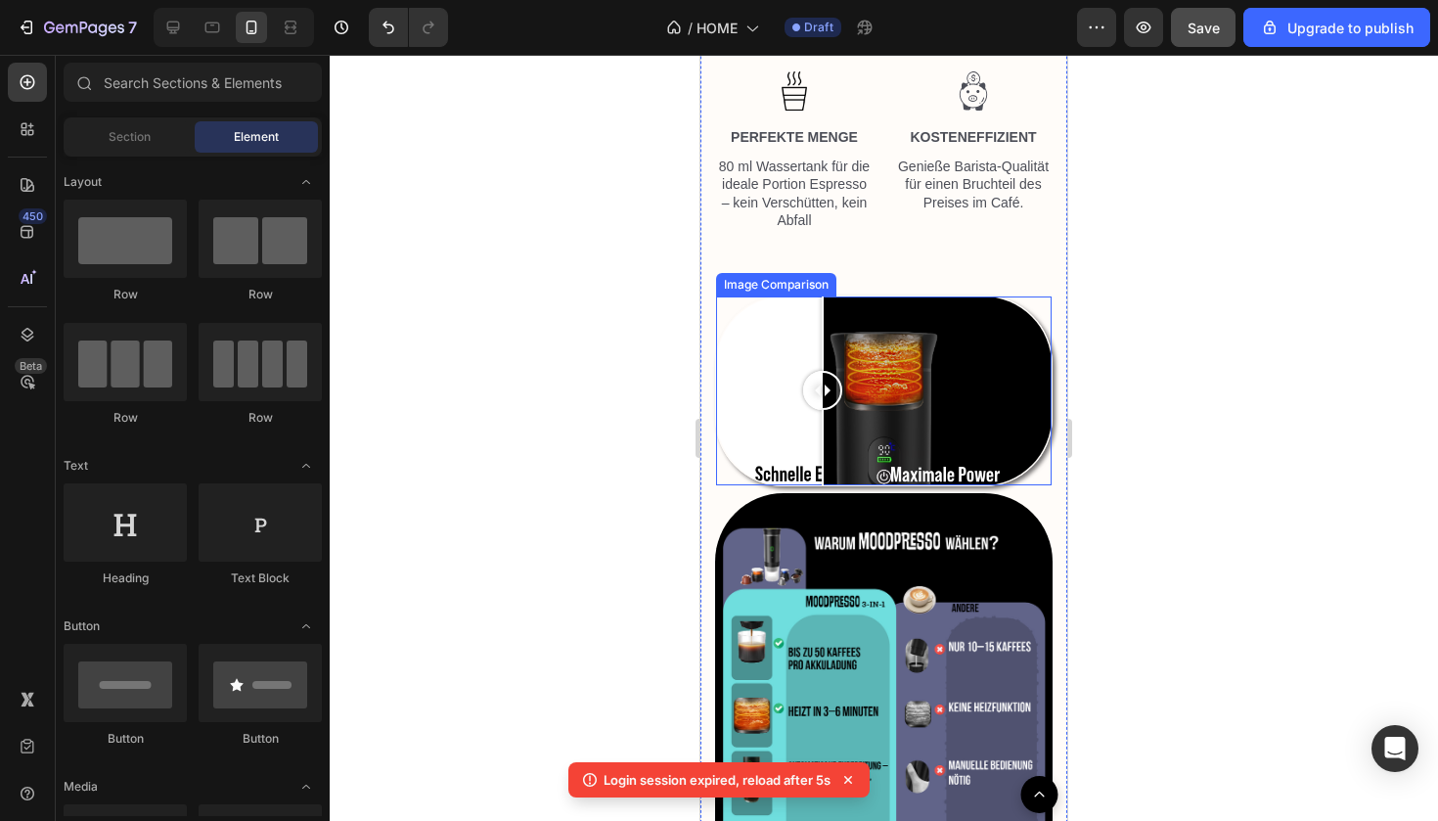
drag, startPoint x: 879, startPoint y: 389, endPoint x: 823, endPoint y: 392, distance: 55.8
click at [823, 392] on div at bounding box center [822, 390] width 39 height 39
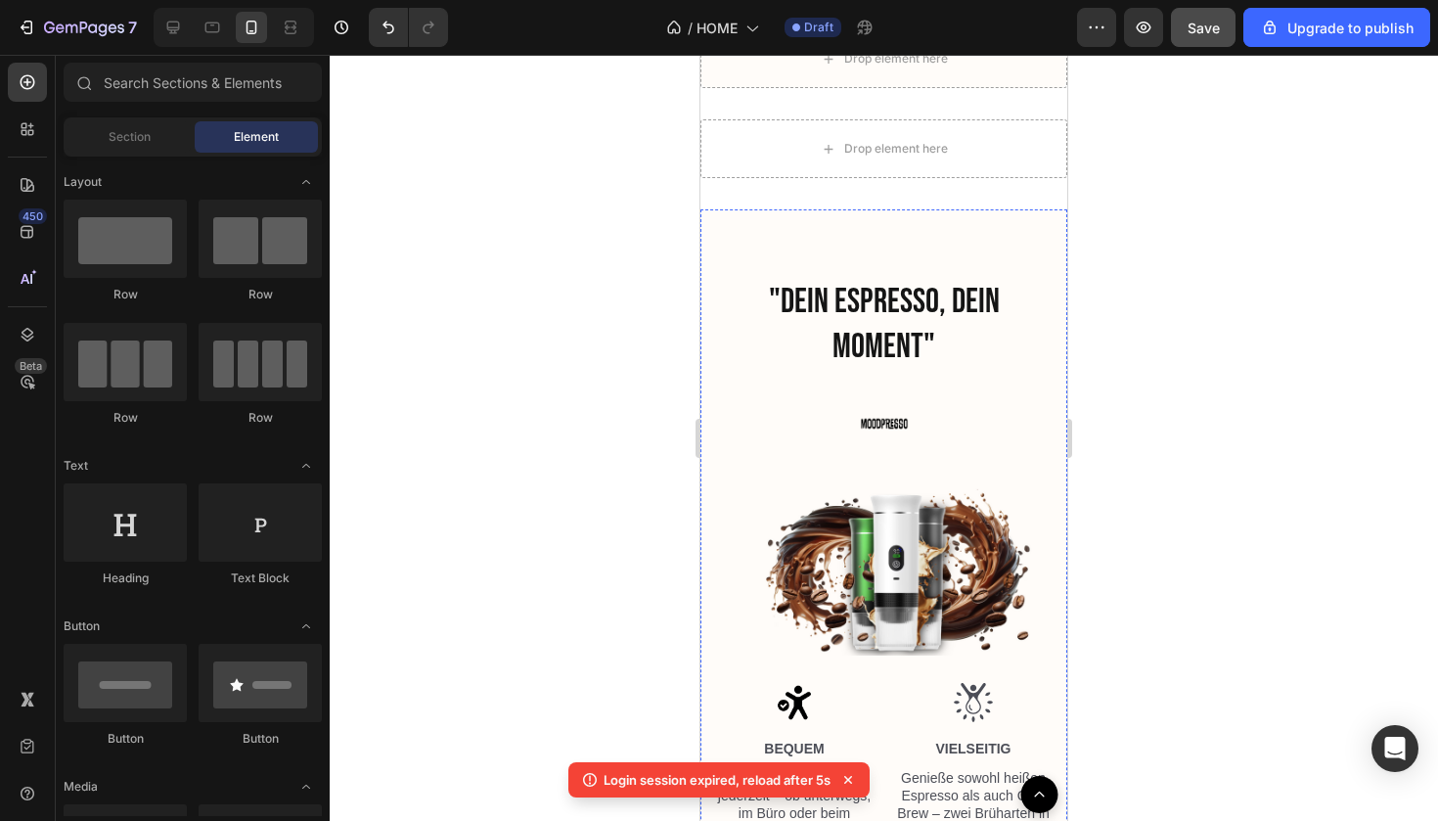
scroll to position [2236, 0]
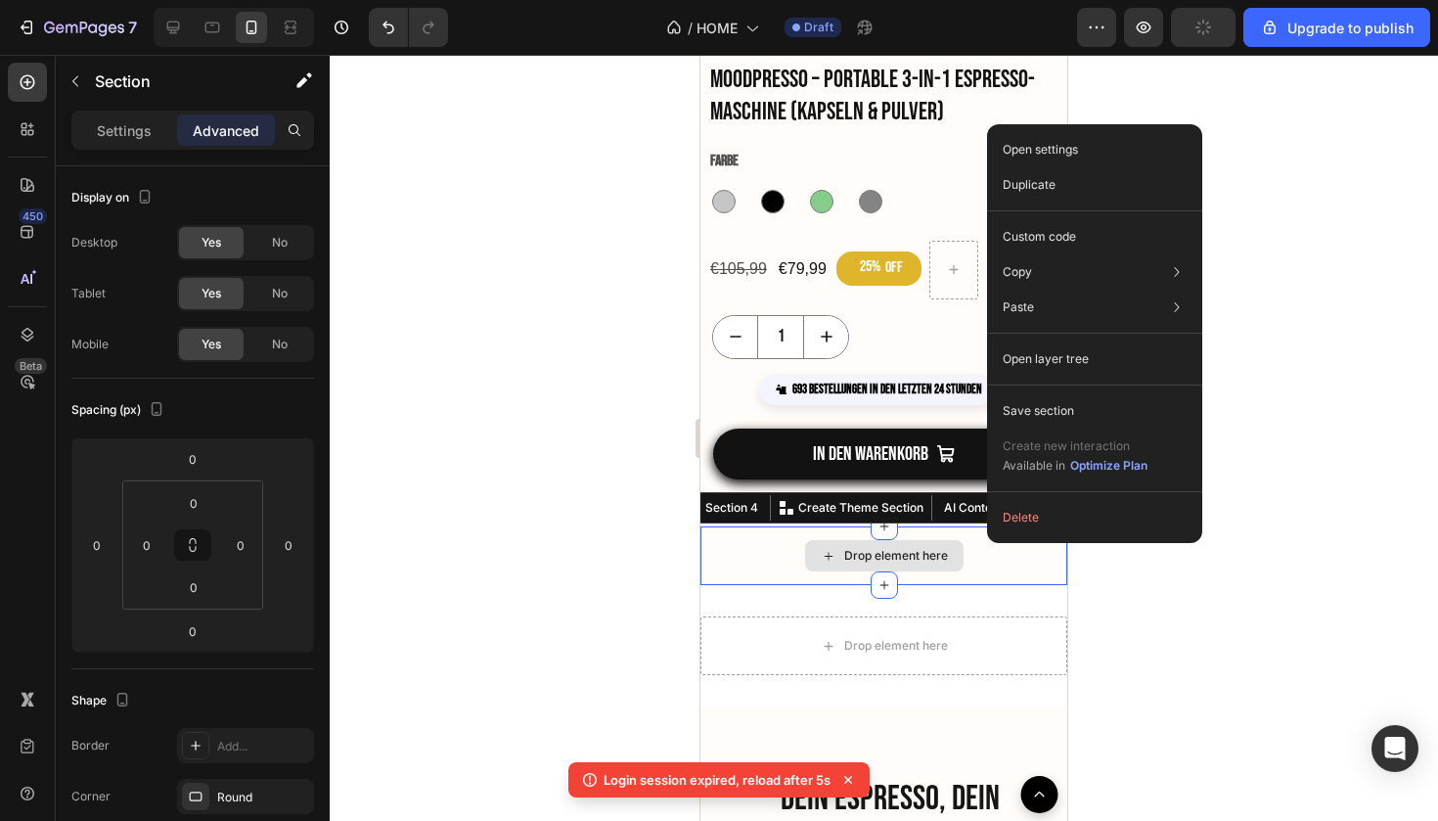
click at [1015, 528] on button "Delete" at bounding box center [1095, 517] width 200 height 35
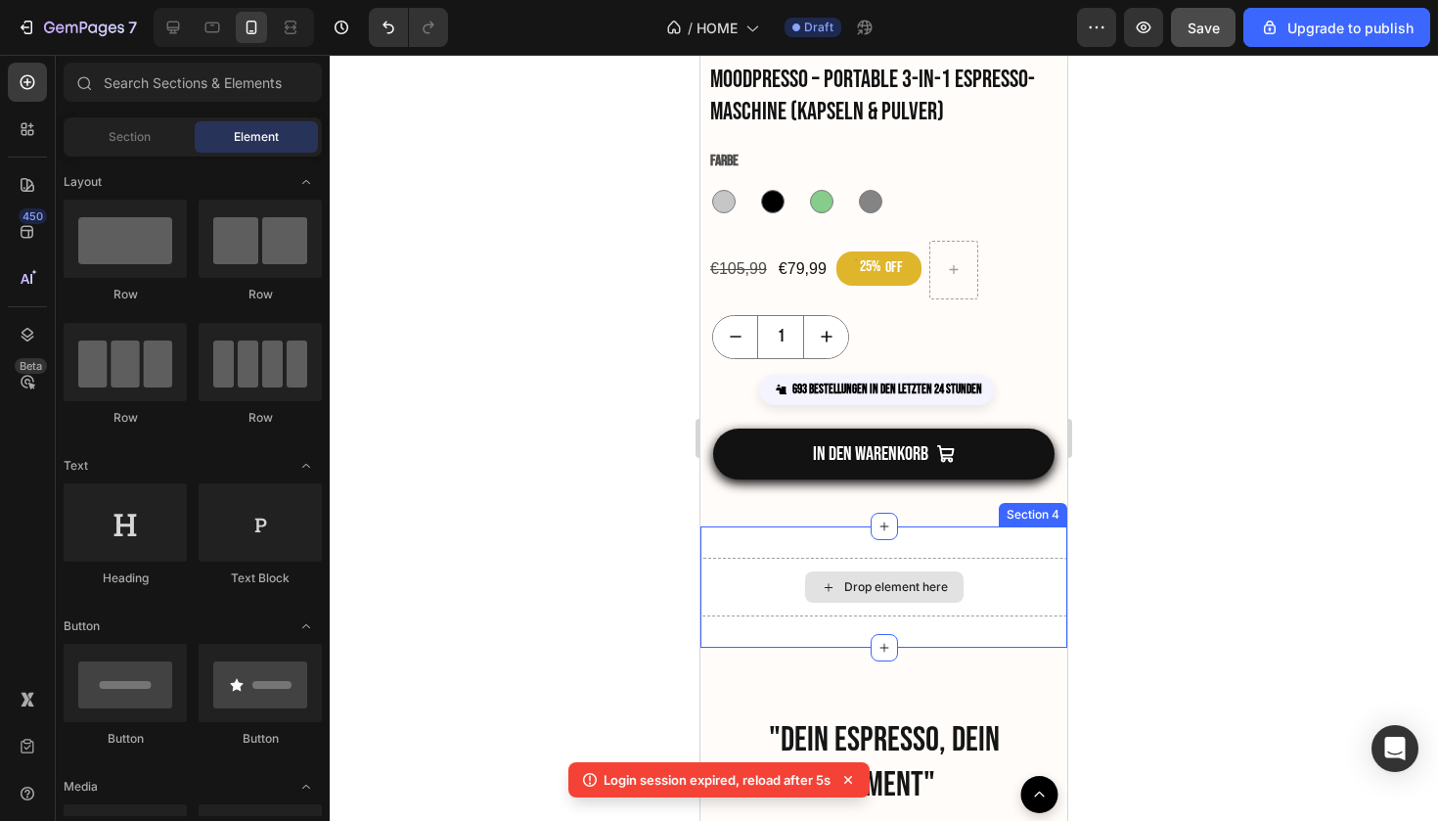
click at [1011, 585] on div "Drop element here" at bounding box center [884, 587] width 367 height 59
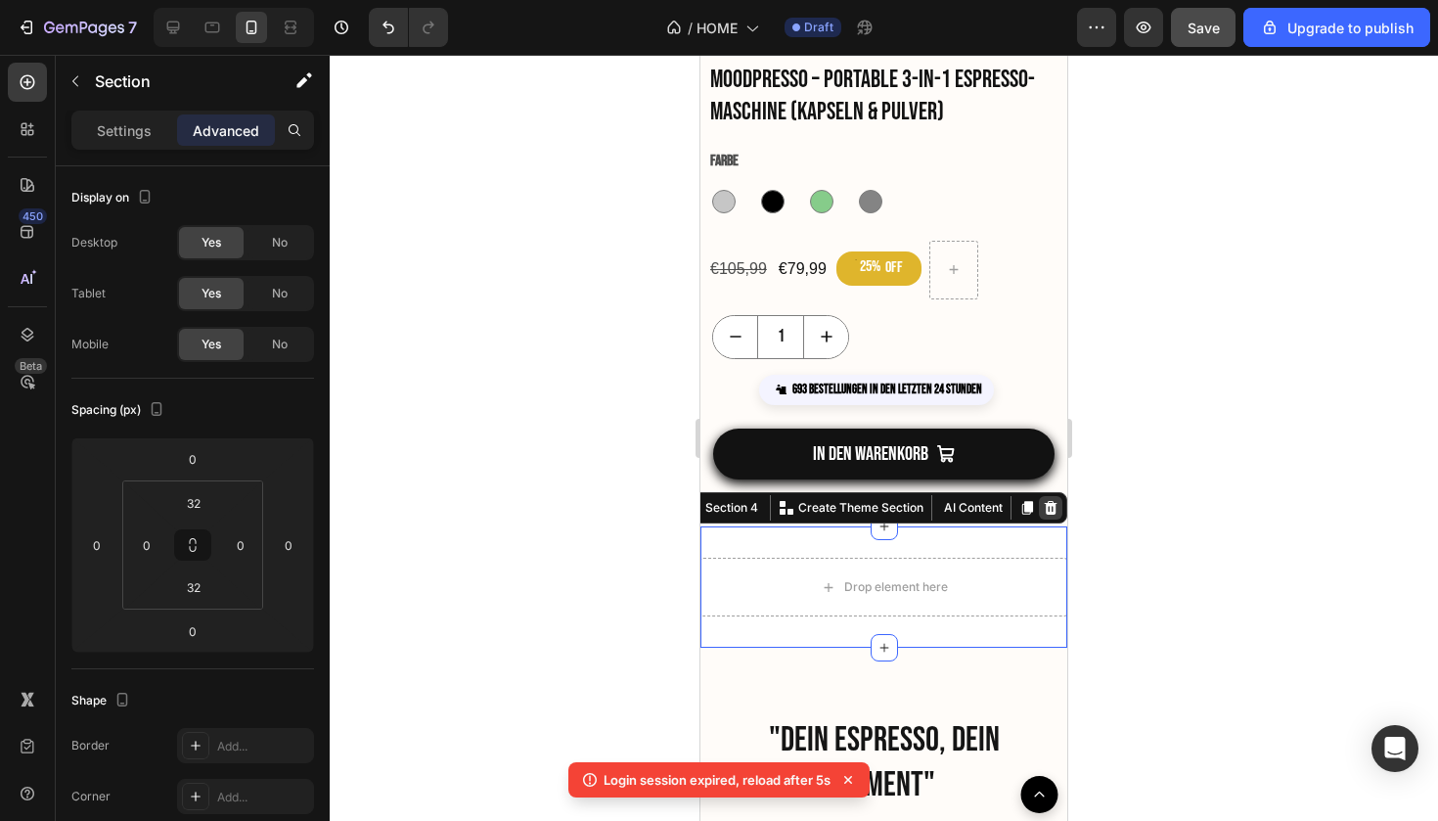
click at [1055, 515] on div at bounding box center [1050, 507] width 23 height 23
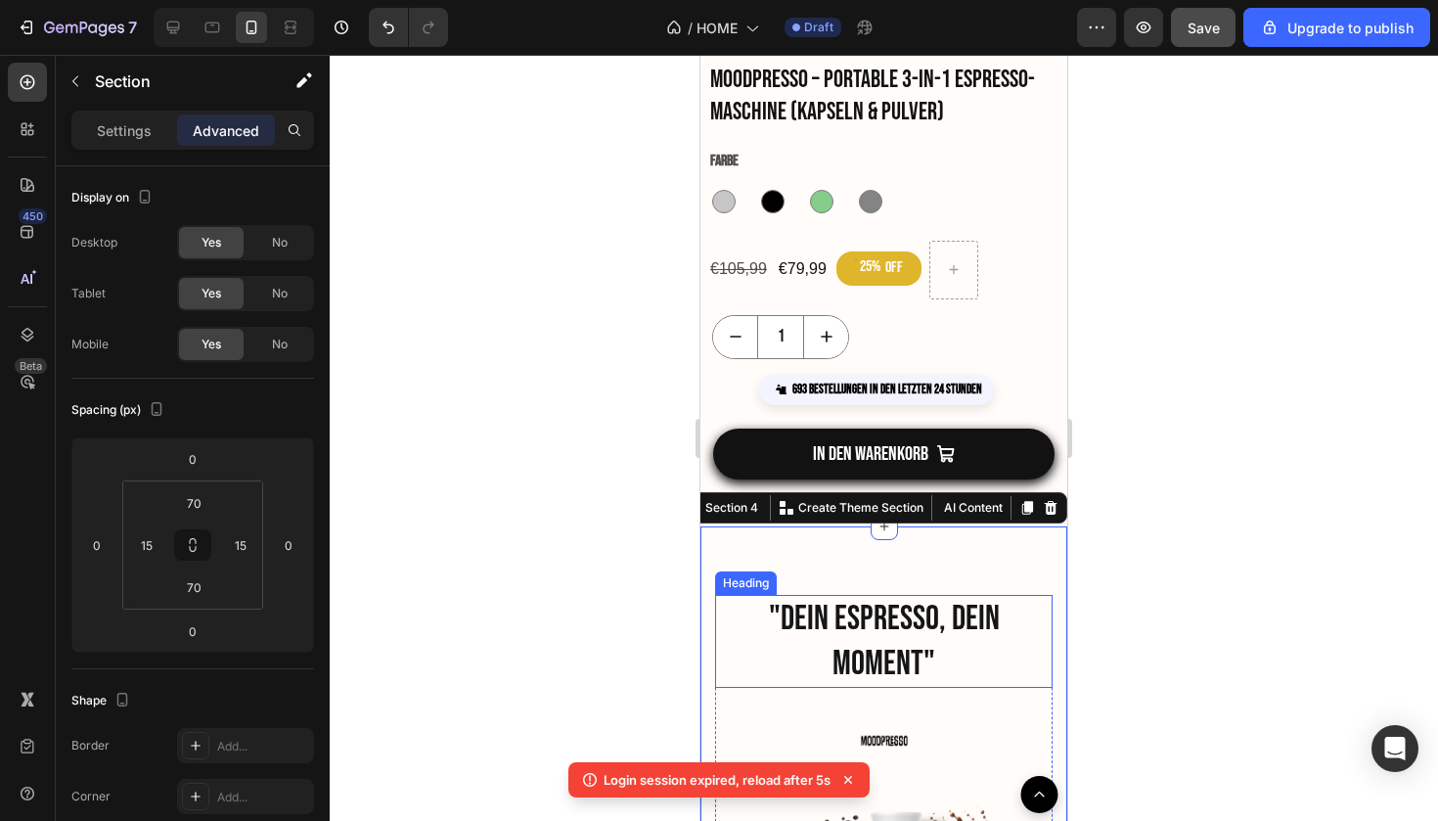
click at [1205, 562] on div at bounding box center [884, 438] width 1109 height 766
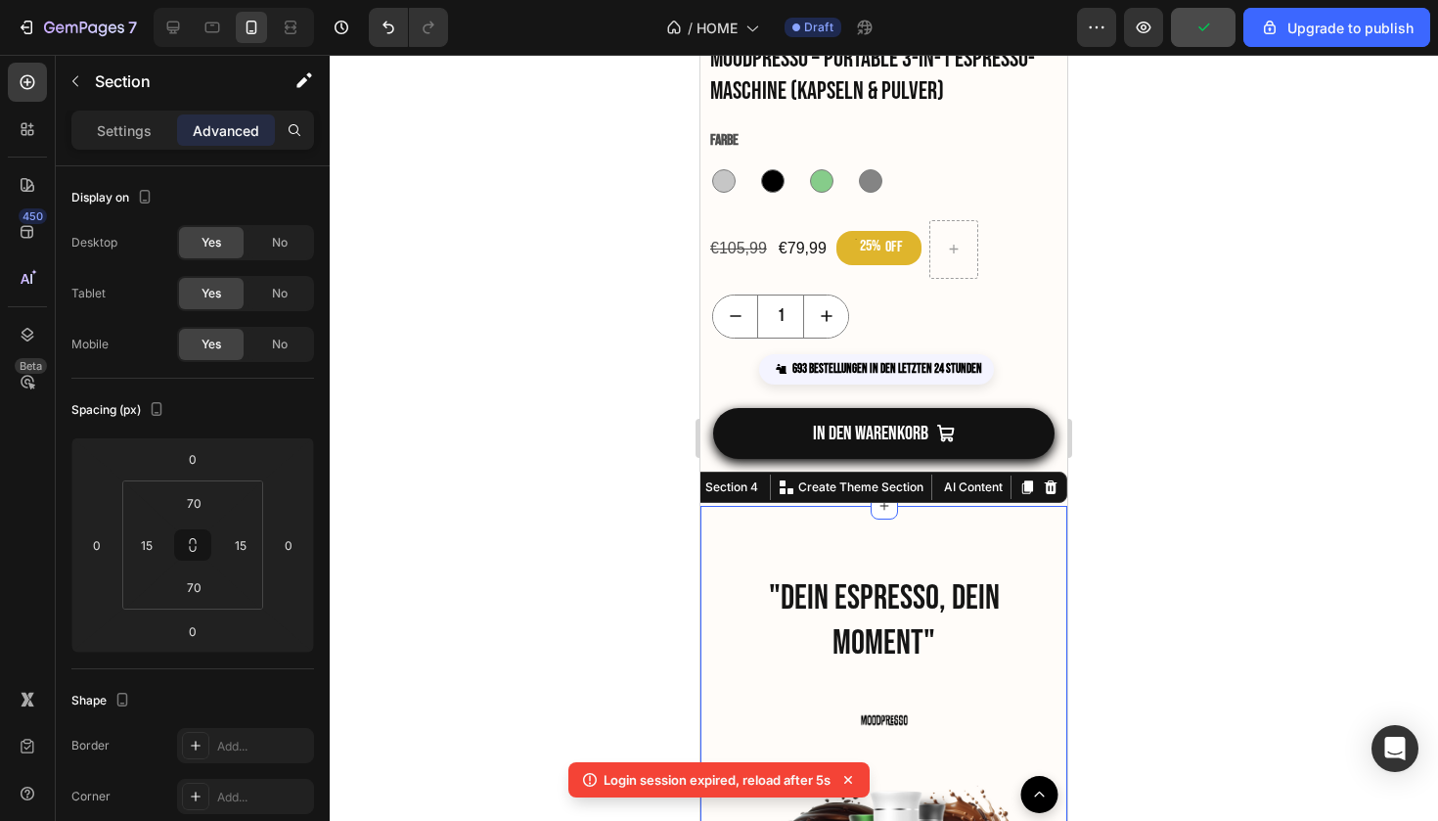
scroll to position [2259, 0]
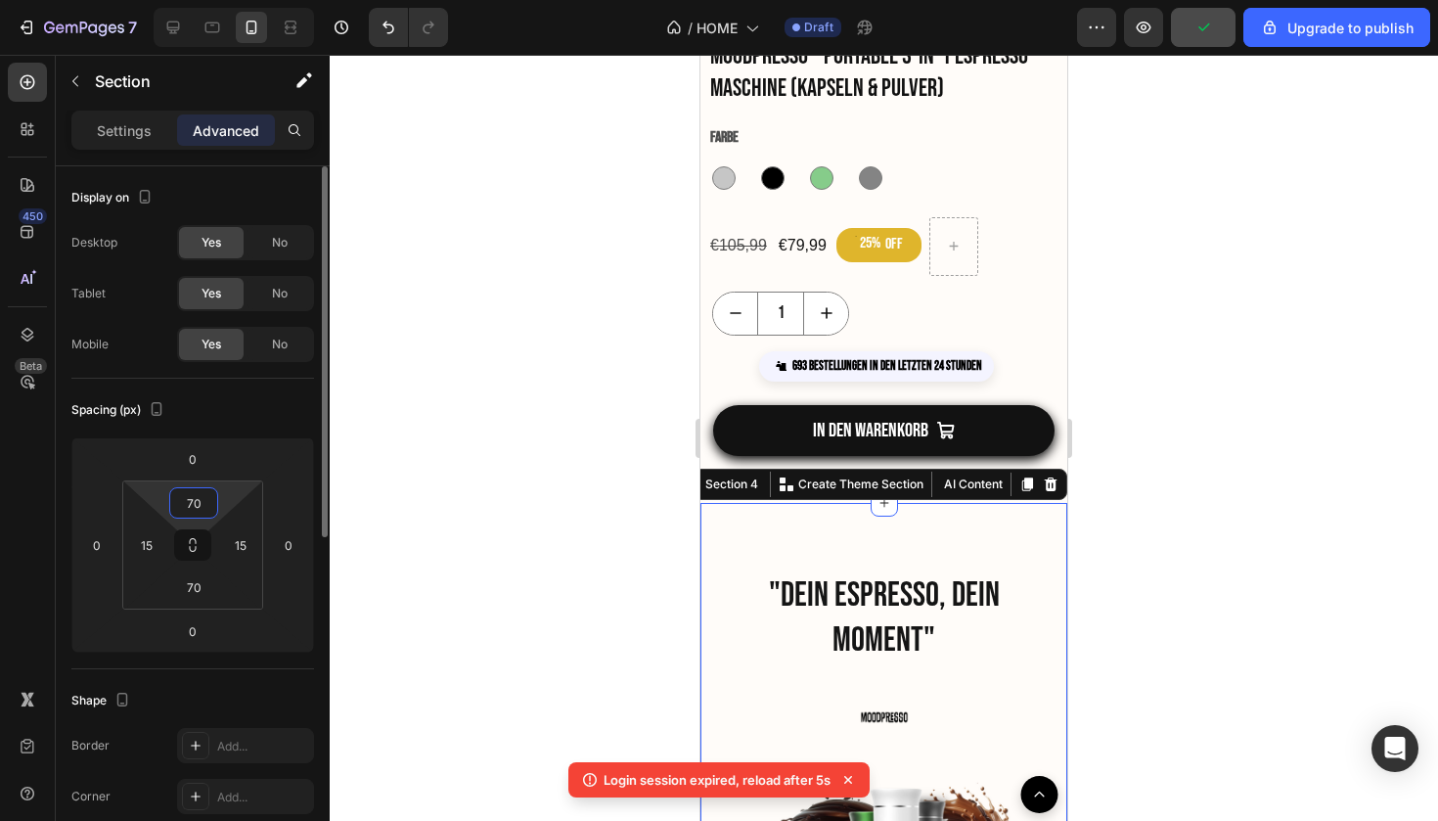
click at [201, 504] on input "70" at bounding box center [193, 502] width 39 height 29
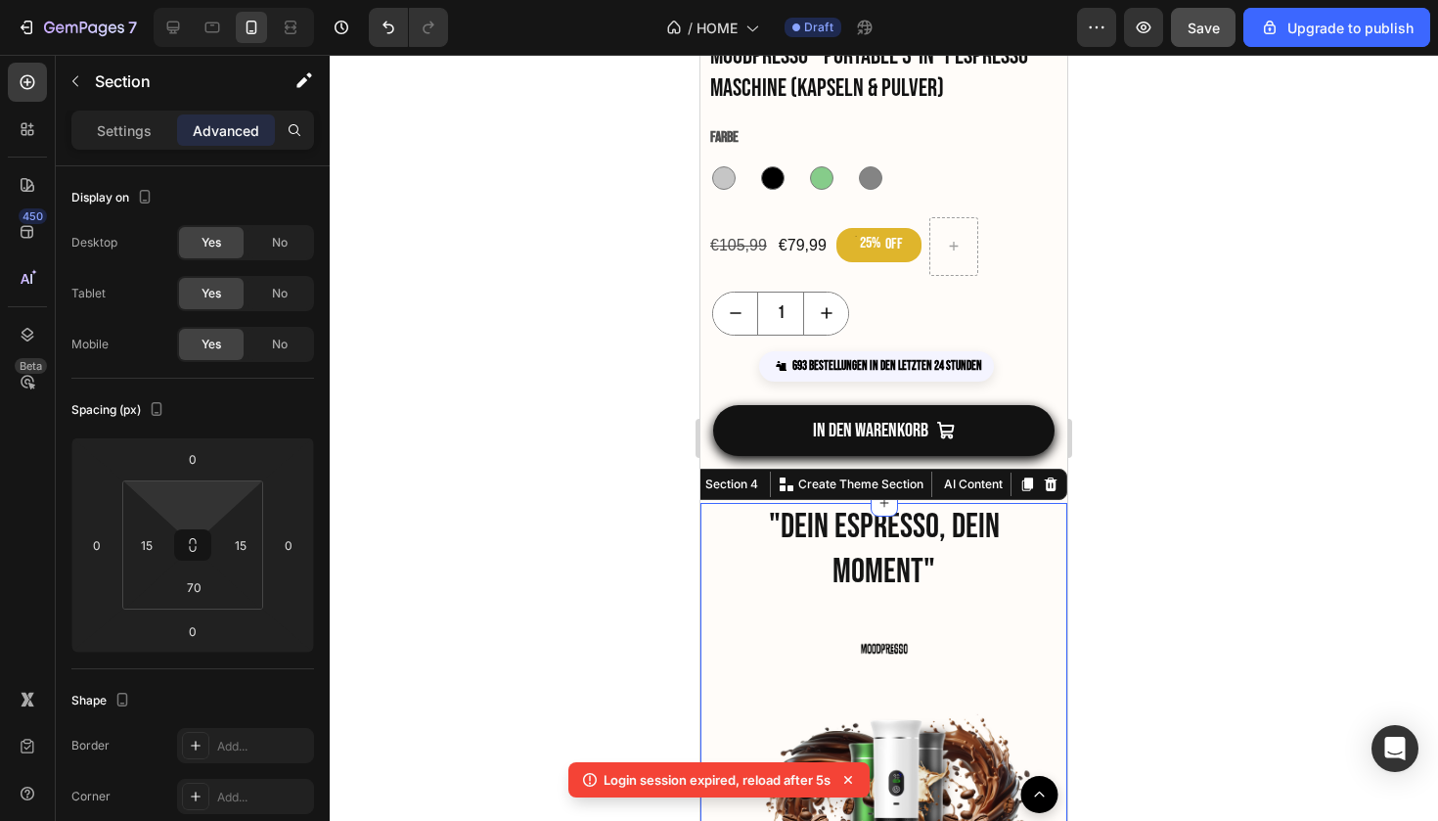
type input "0"
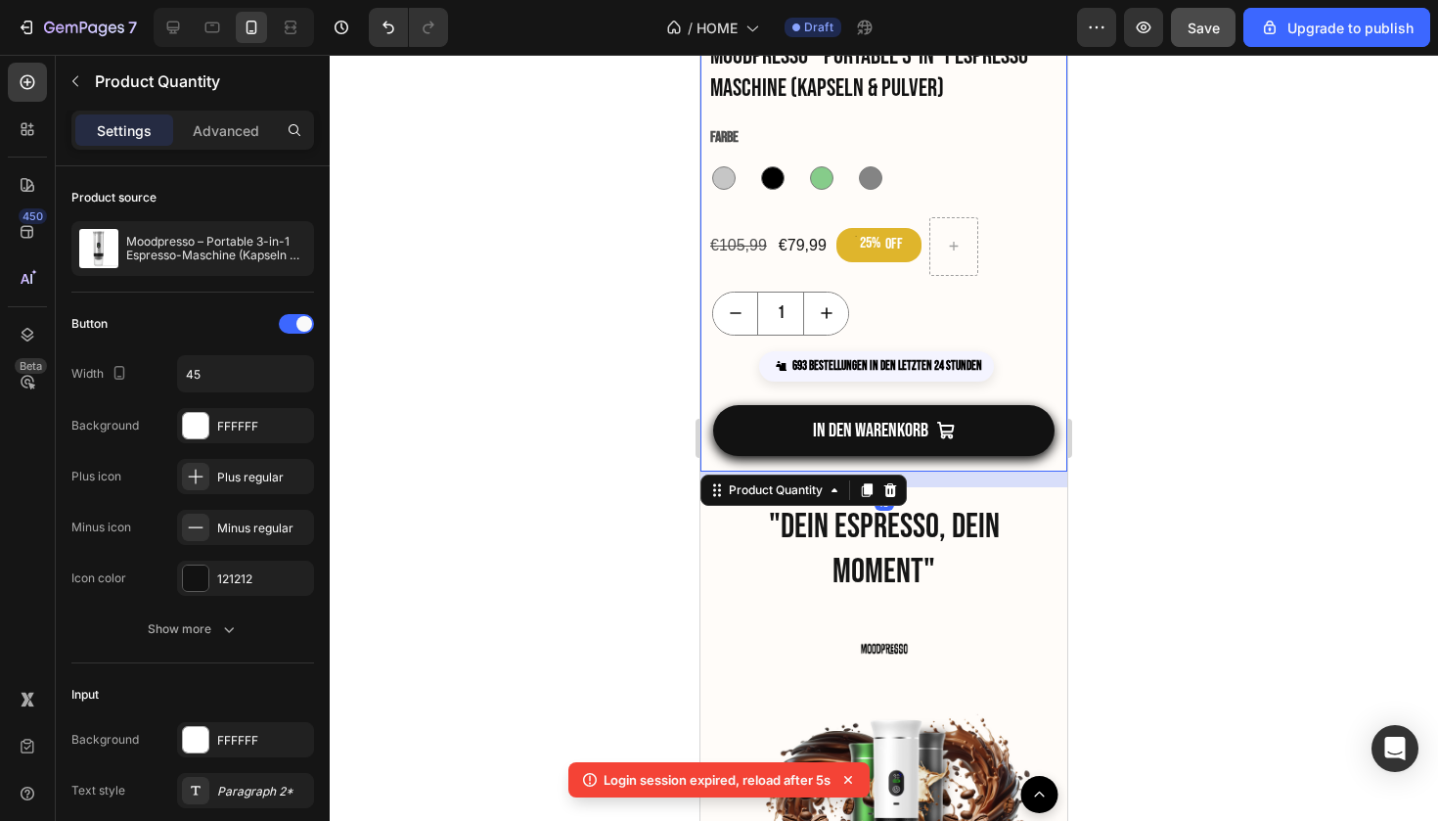
click at [1039, 307] on div "1" at bounding box center [889, 314] width 355 height 44
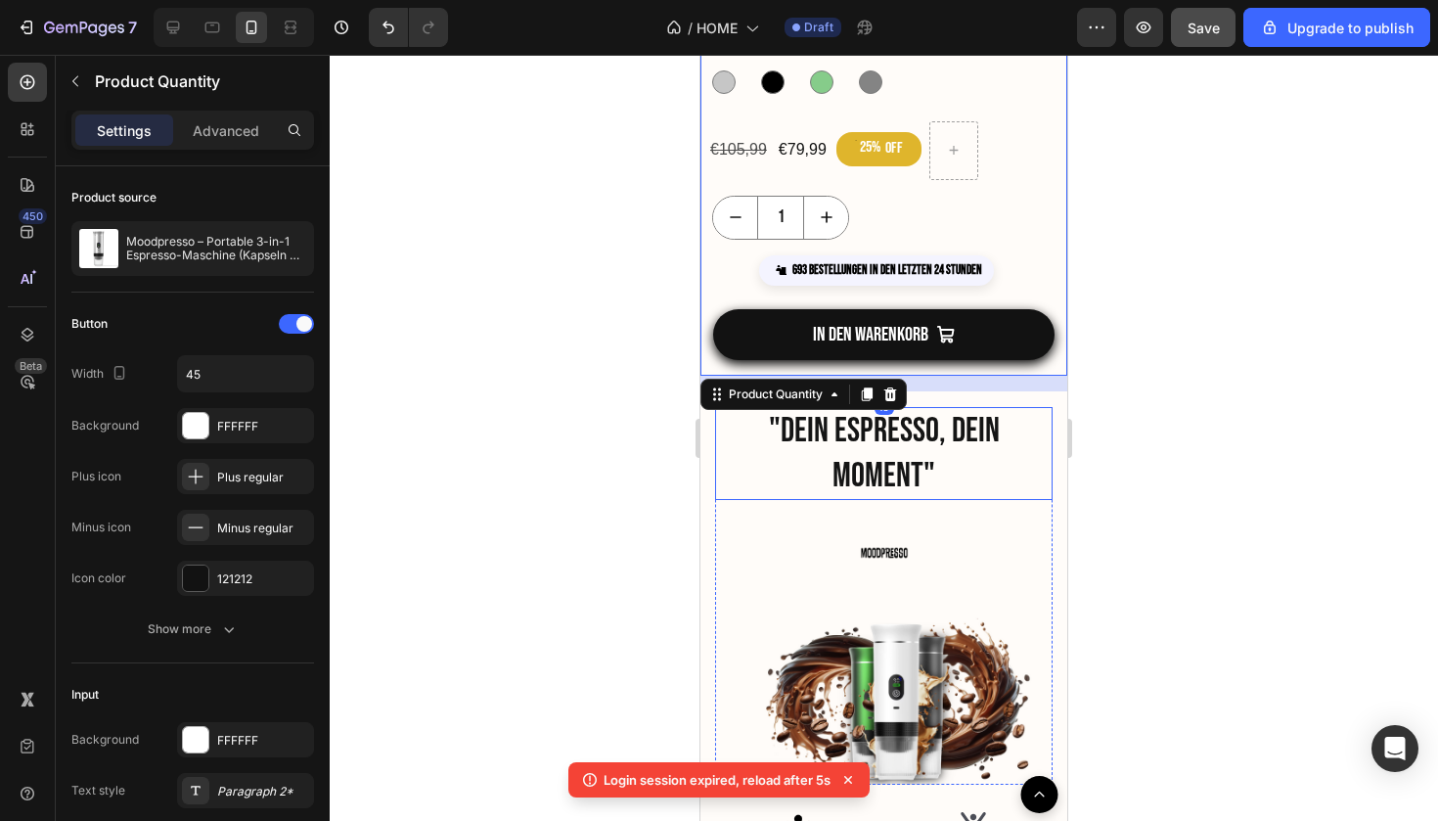
scroll to position [2459, 0]
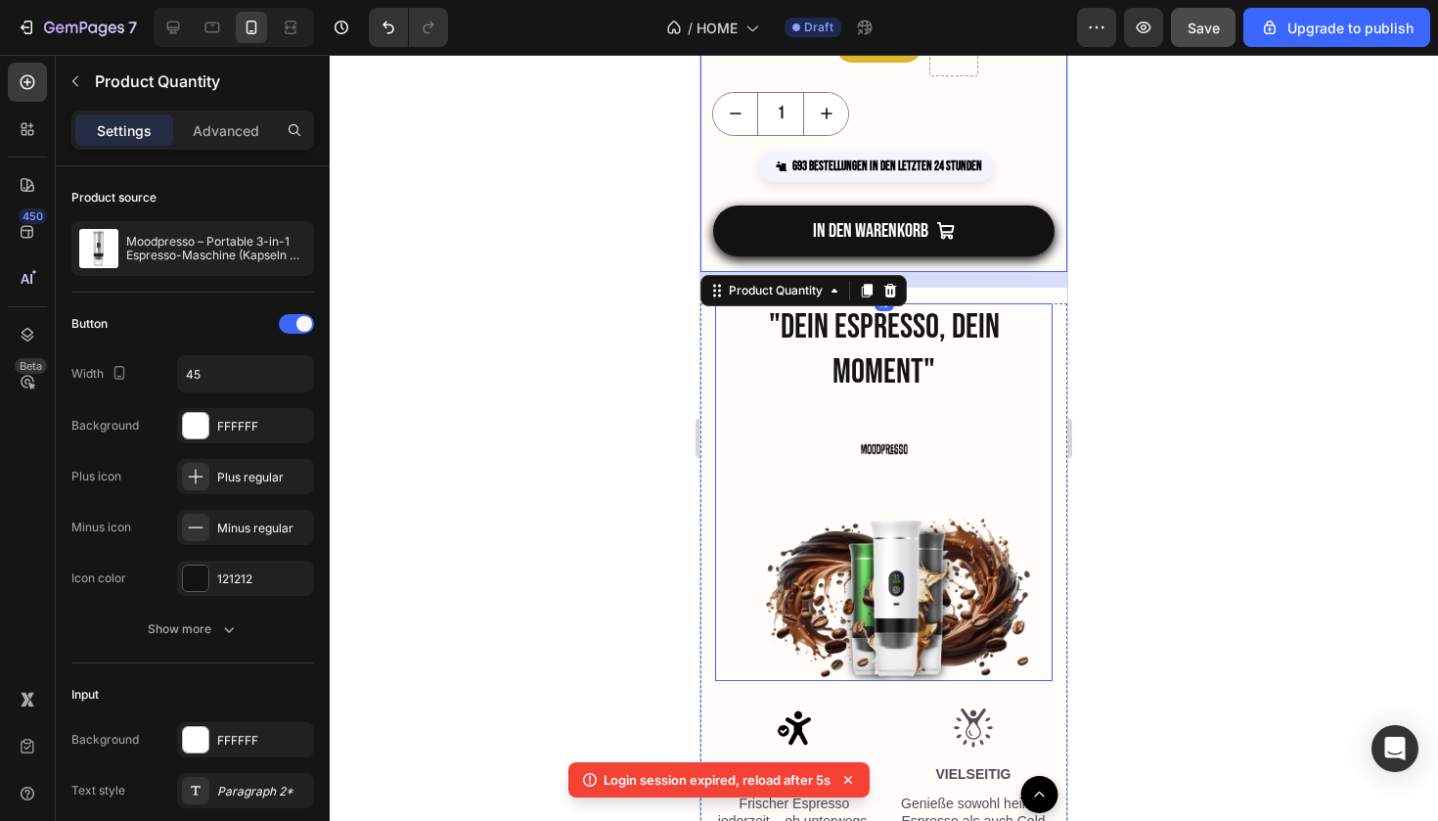
click at [1154, 499] on div at bounding box center [884, 438] width 1109 height 766
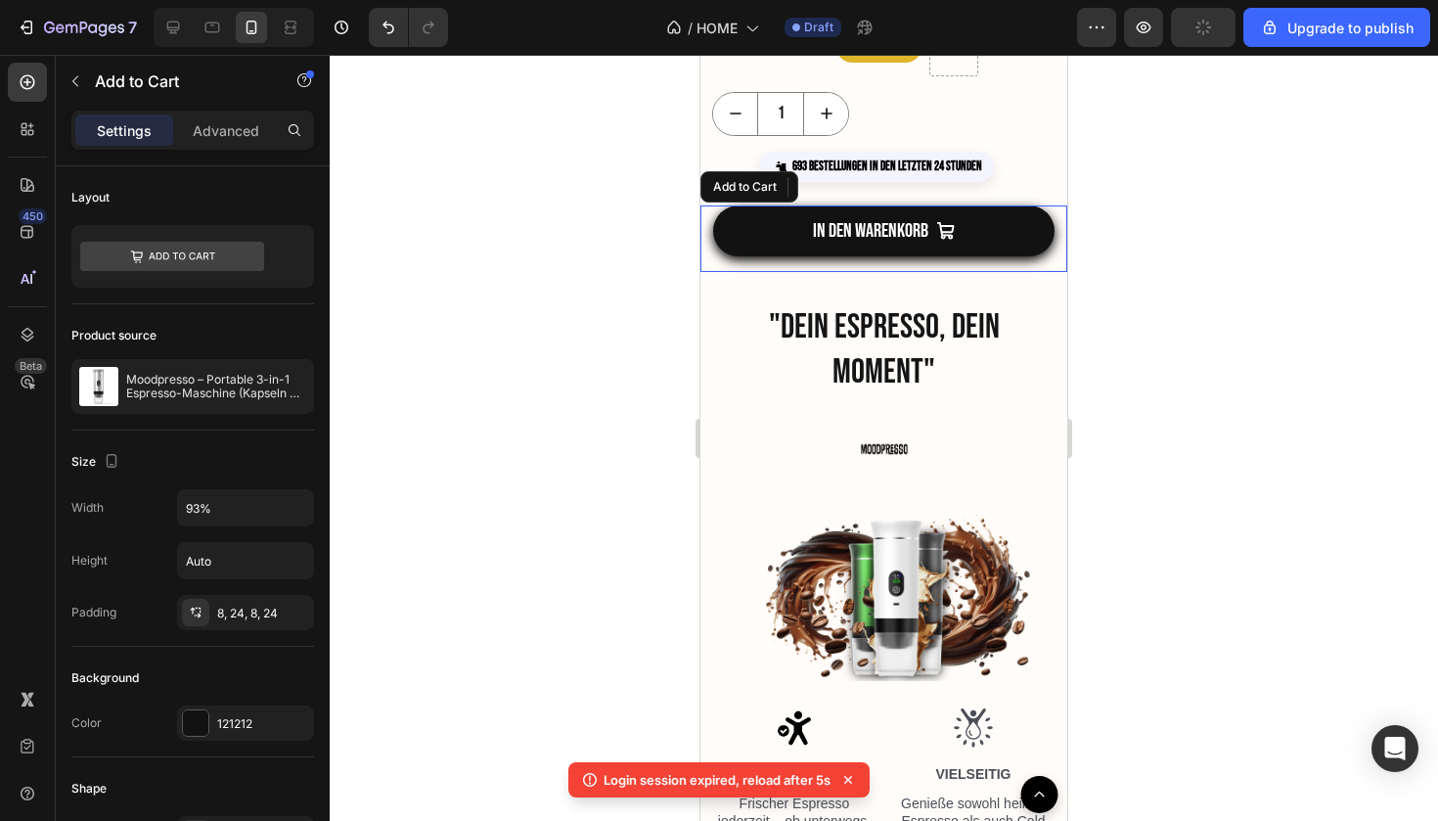
click at [864, 259] on div "IN DEN WARENKORB Add to Cart" at bounding box center [884, 238] width 367 height 67
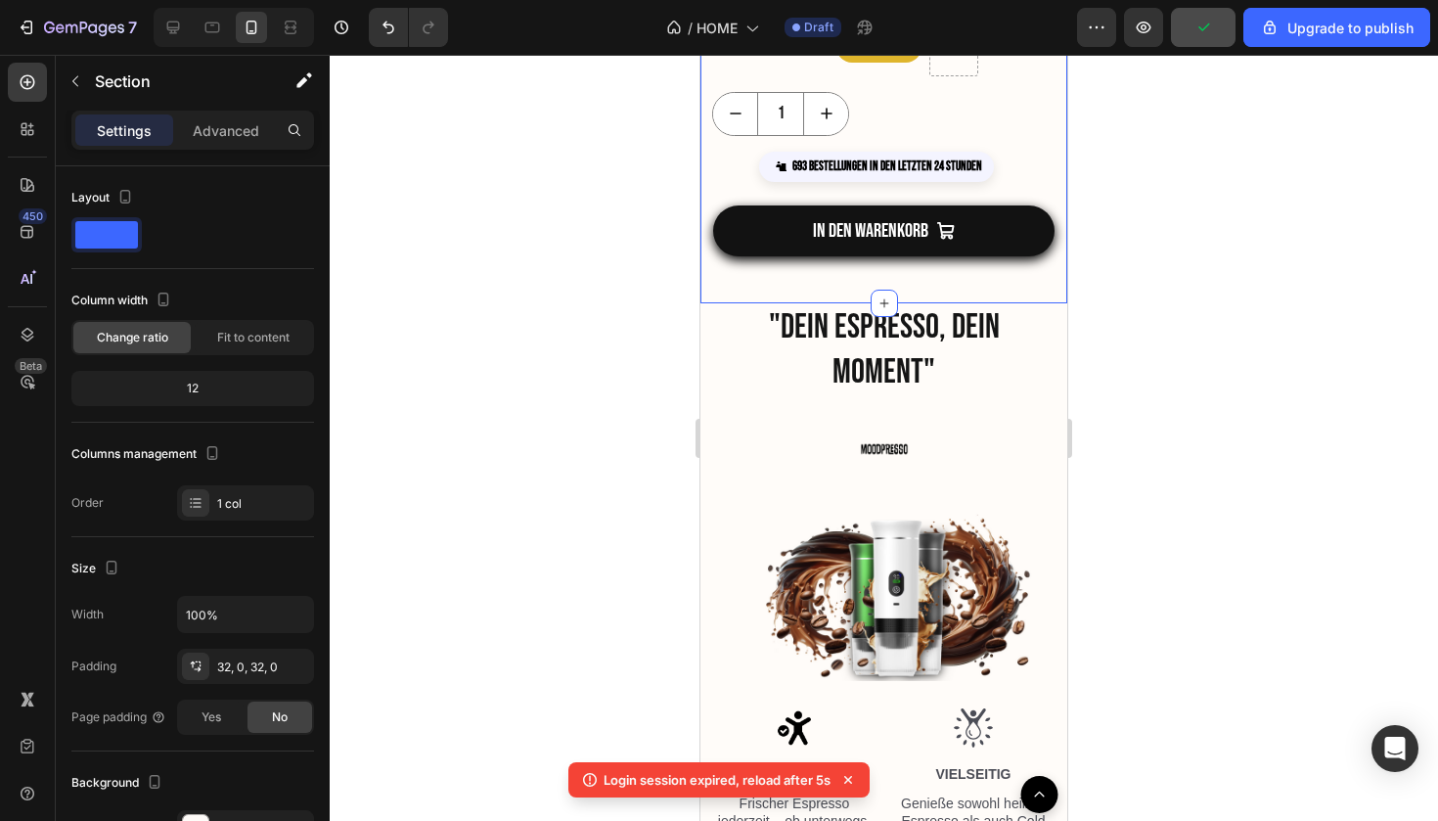
click at [903, 363] on h2 ""DEIN ESPRESSO, DEIN MOMENT"" at bounding box center [884, 349] width 304 height 93
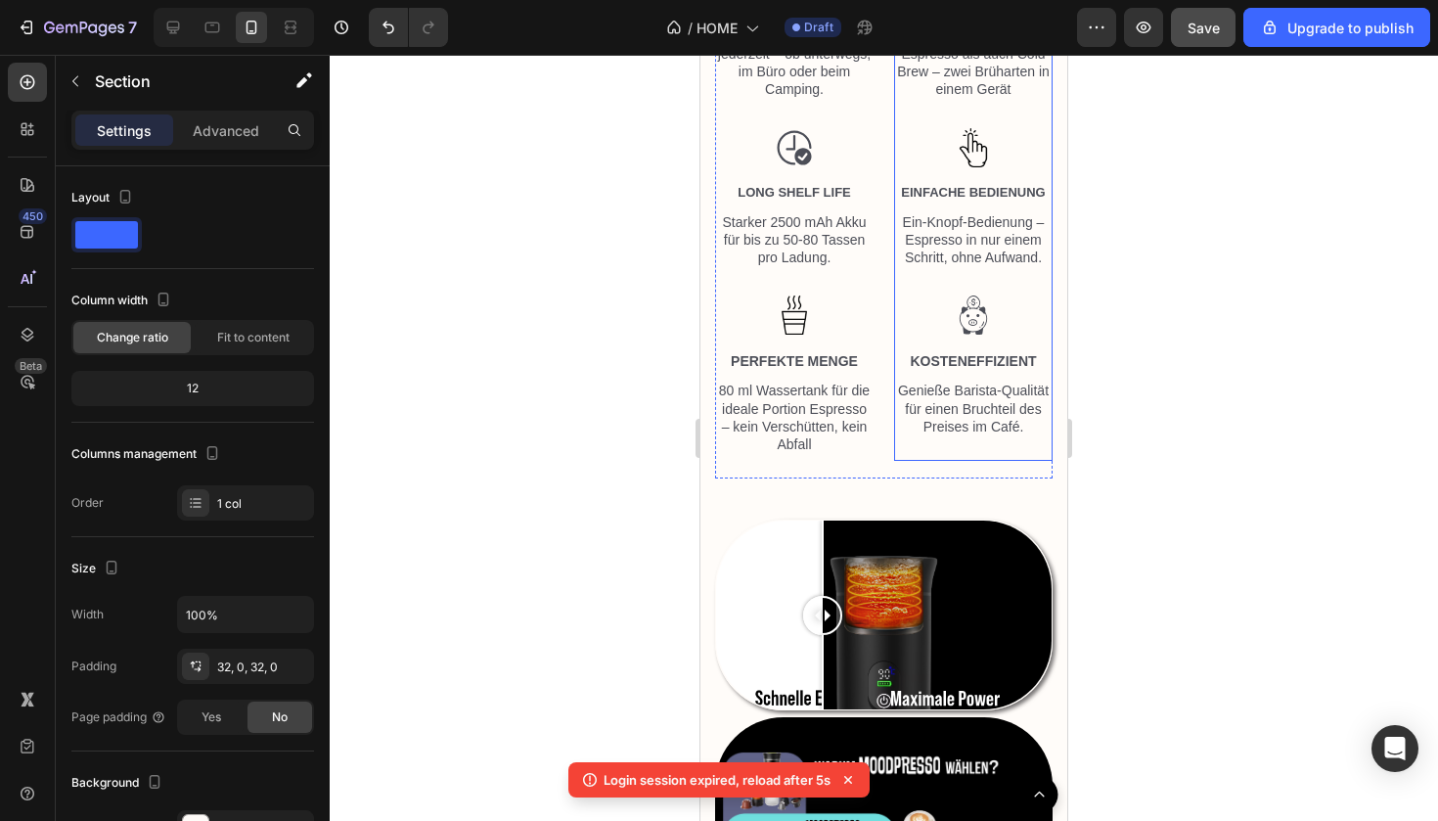
scroll to position [3436, 0]
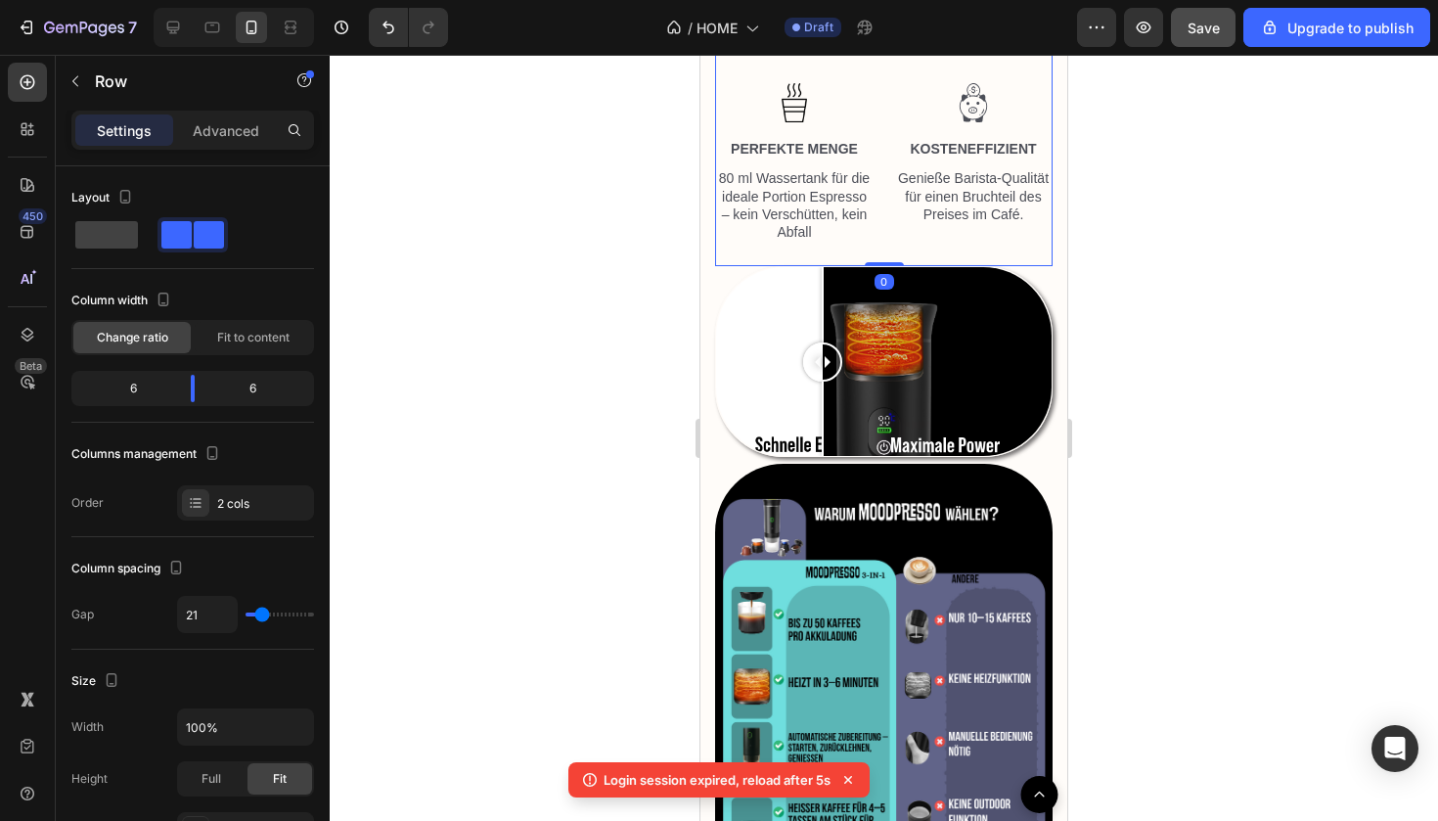
drag, startPoint x: 880, startPoint y: 300, endPoint x: 888, endPoint y: 239, distance: 62.3
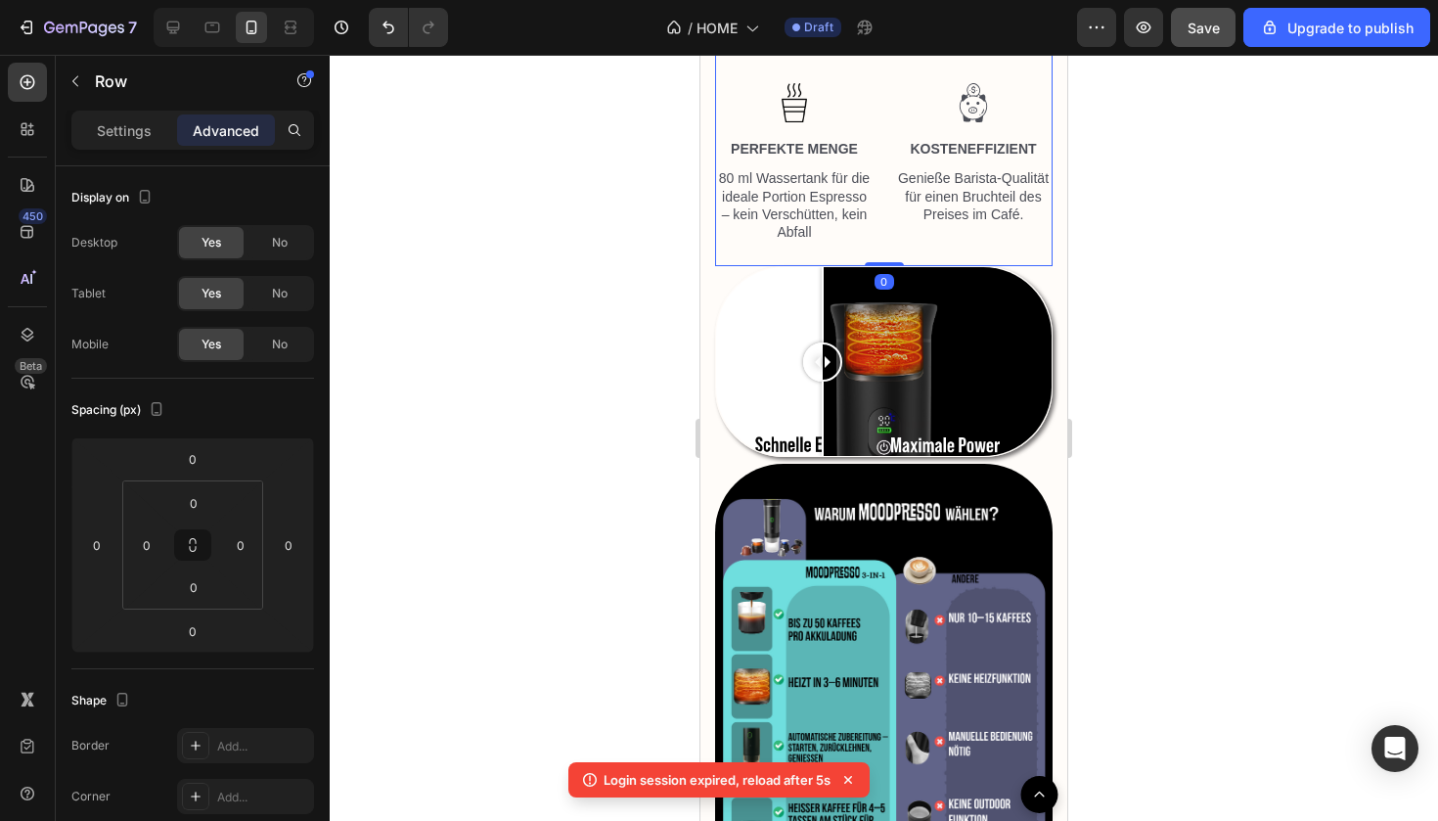
click at [1167, 387] on div at bounding box center [884, 438] width 1109 height 766
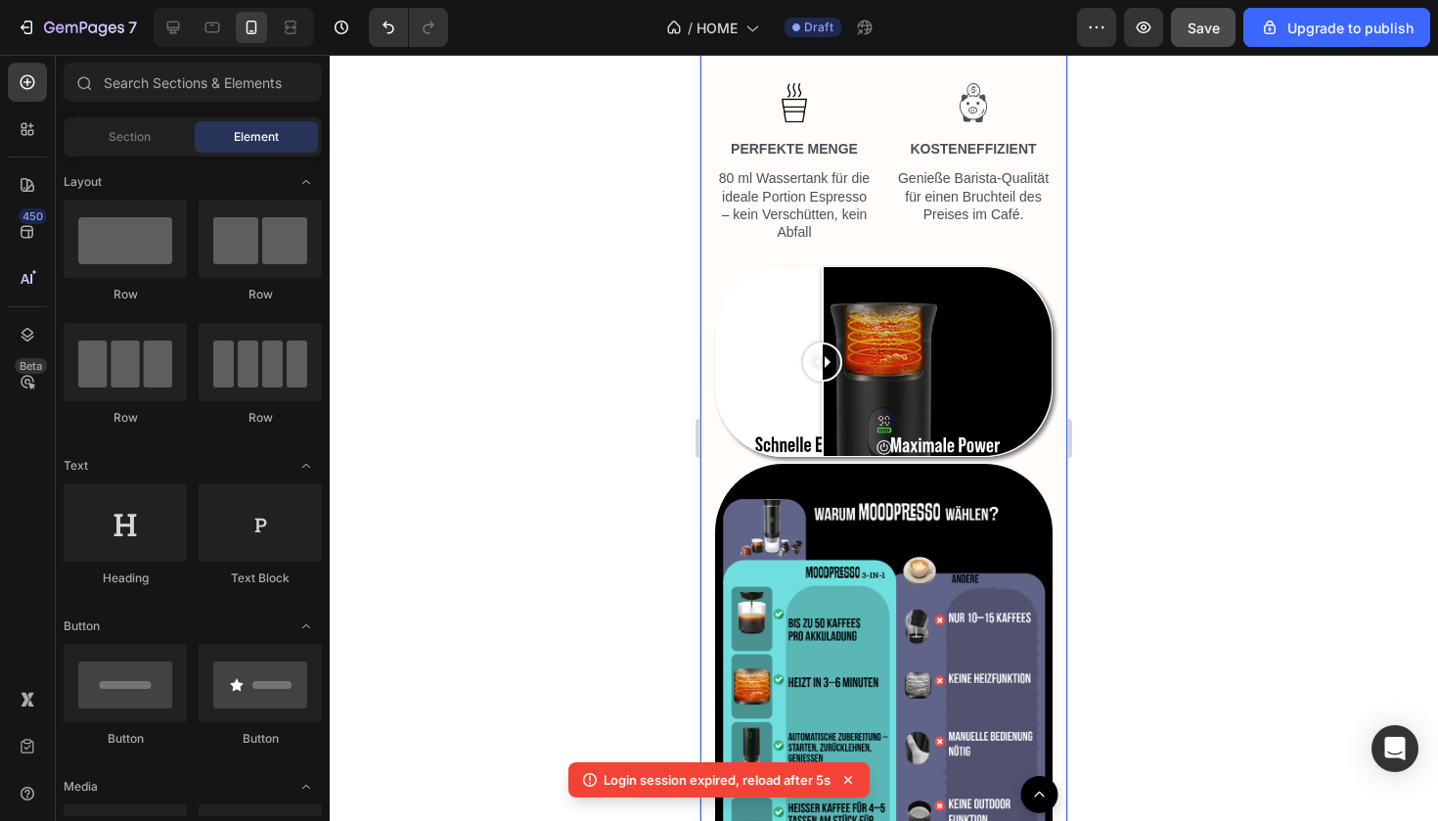
click at [879, 458] on div ""DEIN ESPRESSO, DEIN MOMENT" Heading Image Image Row Image BEQUEM Text Block Fr…" at bounding box center [884, 125] width 338 height 1602
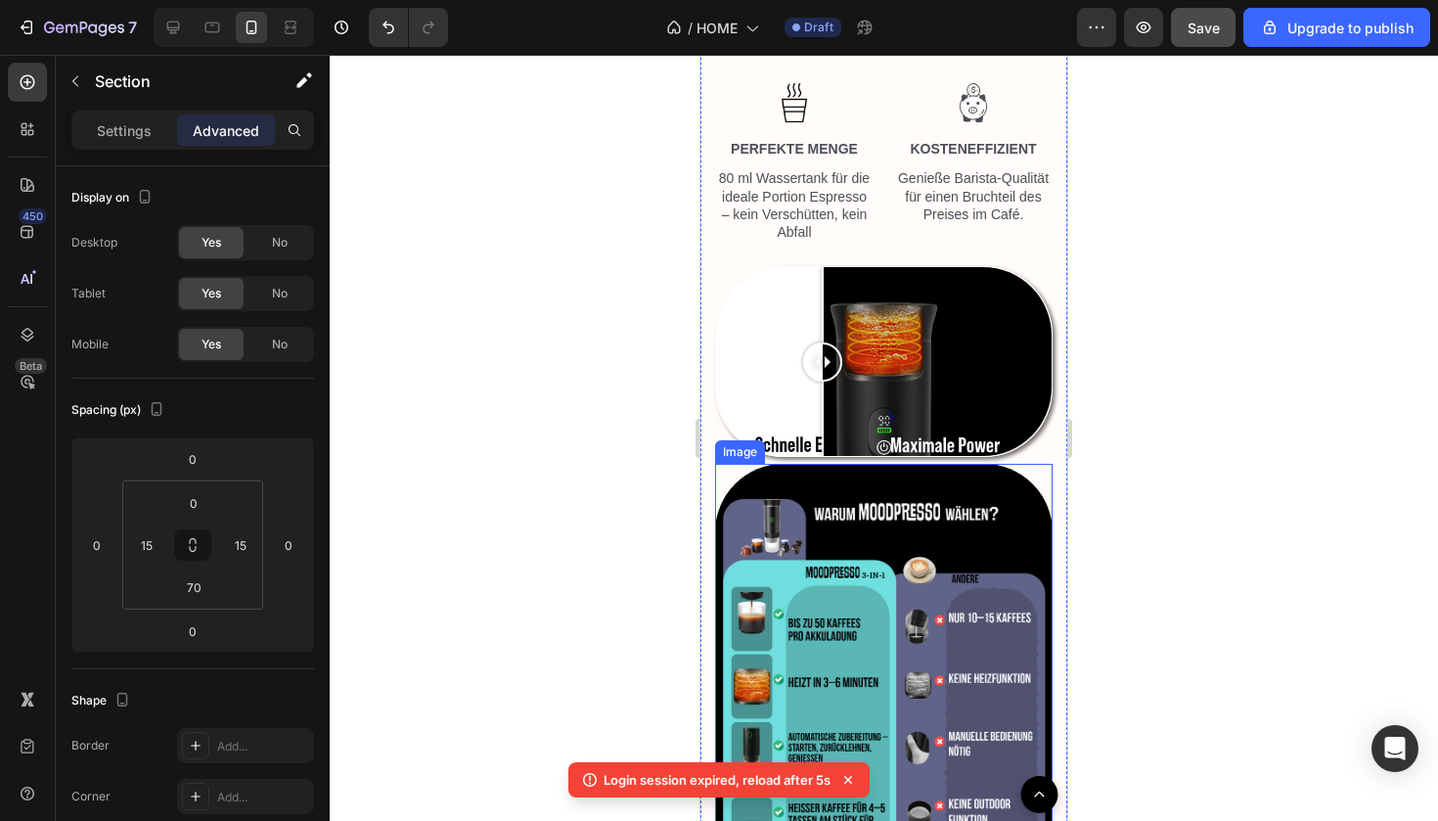
click at [880, 464] on img at bounding box center [884, 689] width 338 height 450
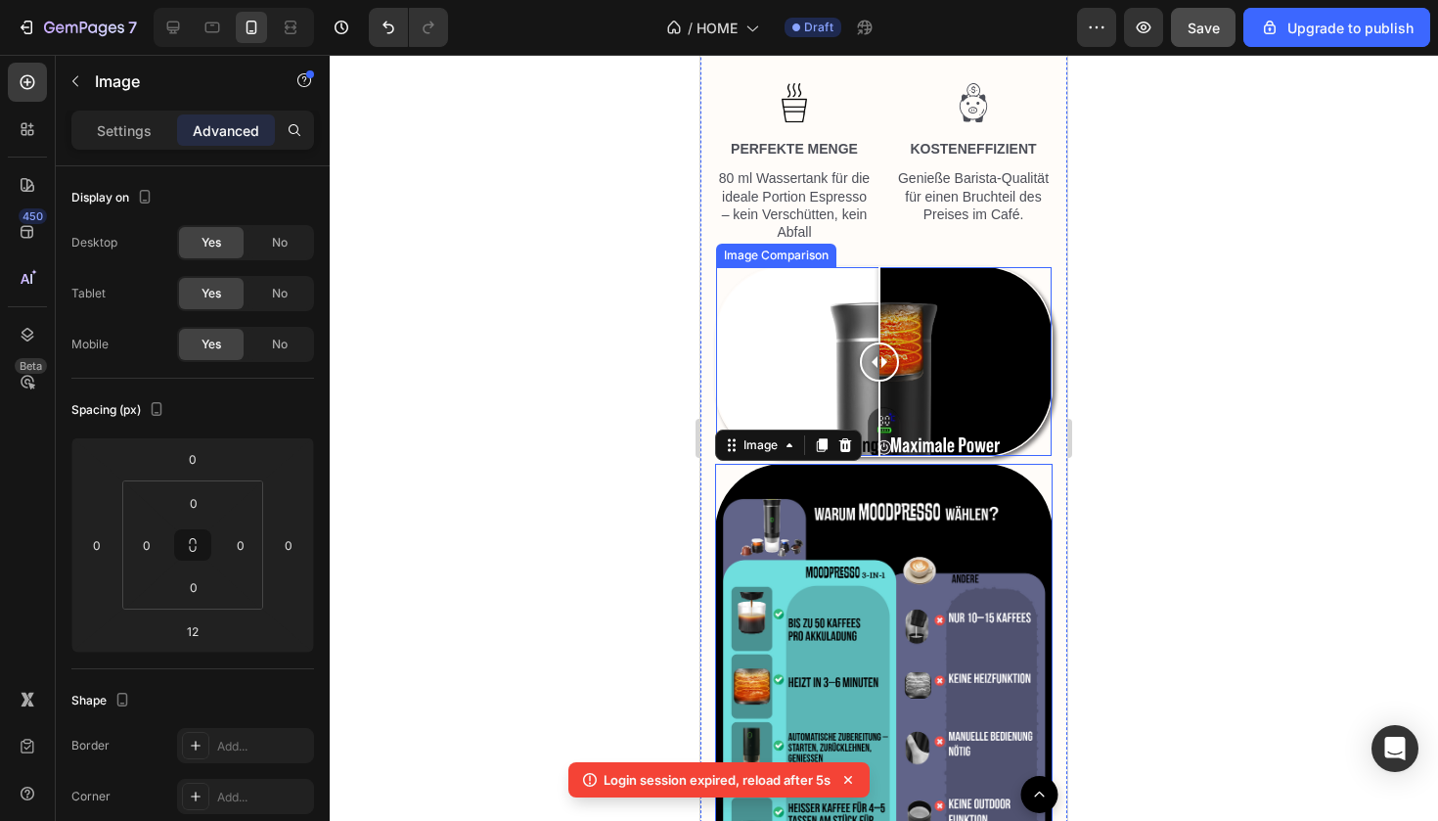
click at [880, 444] on div at bounding box center [884, 361] width 336 height 189
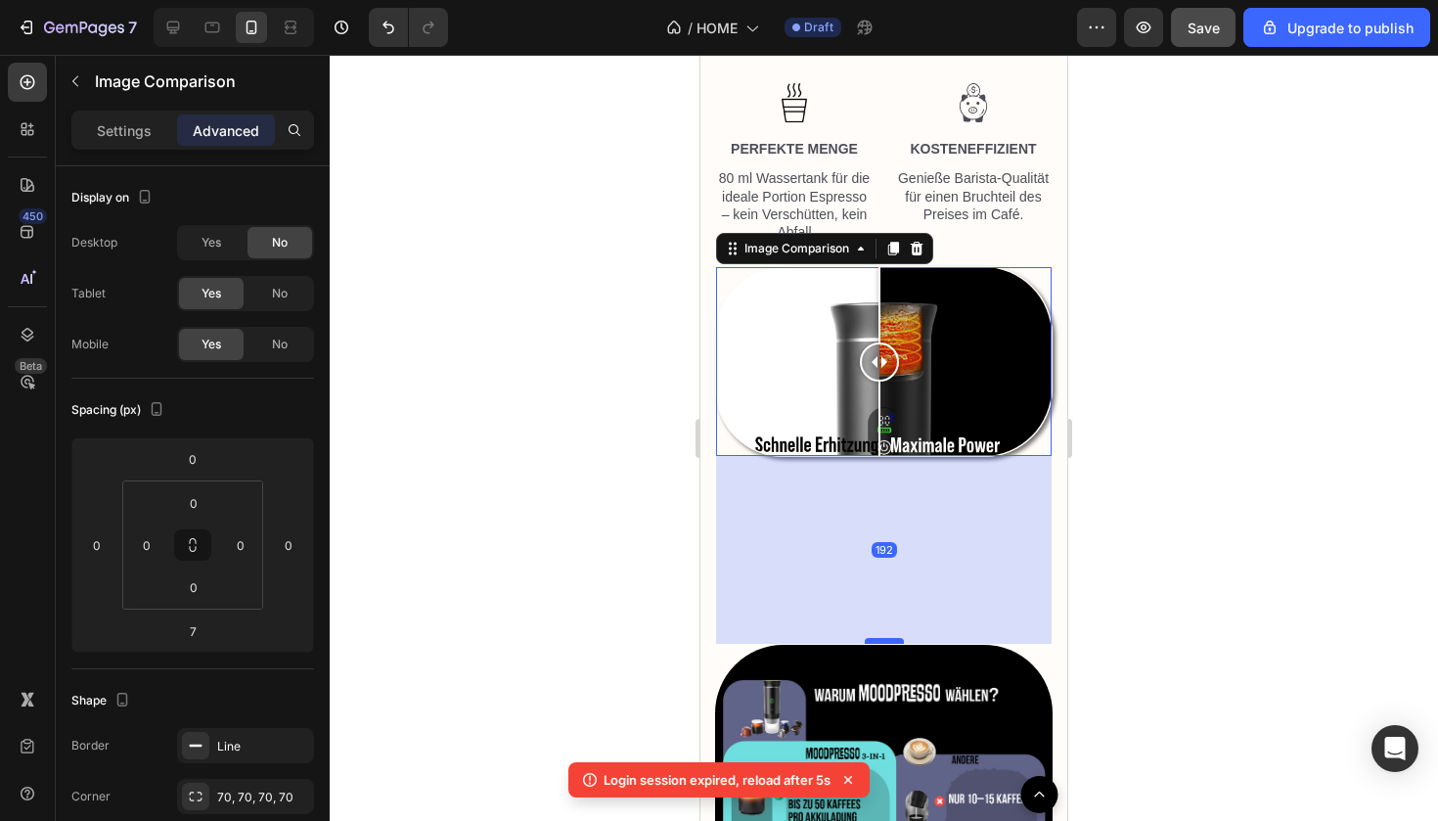
drag, startPoint x: 881, startPoint y: 456, endPoint x: 880, endPoint y: 637, distance: 181.0
click at [880, 638] on div at bounding box center [884, 641] width 39 height 6
type input "192"
click at [1168, 535] on div at bounding box center [884, 438] width 1109 height 766
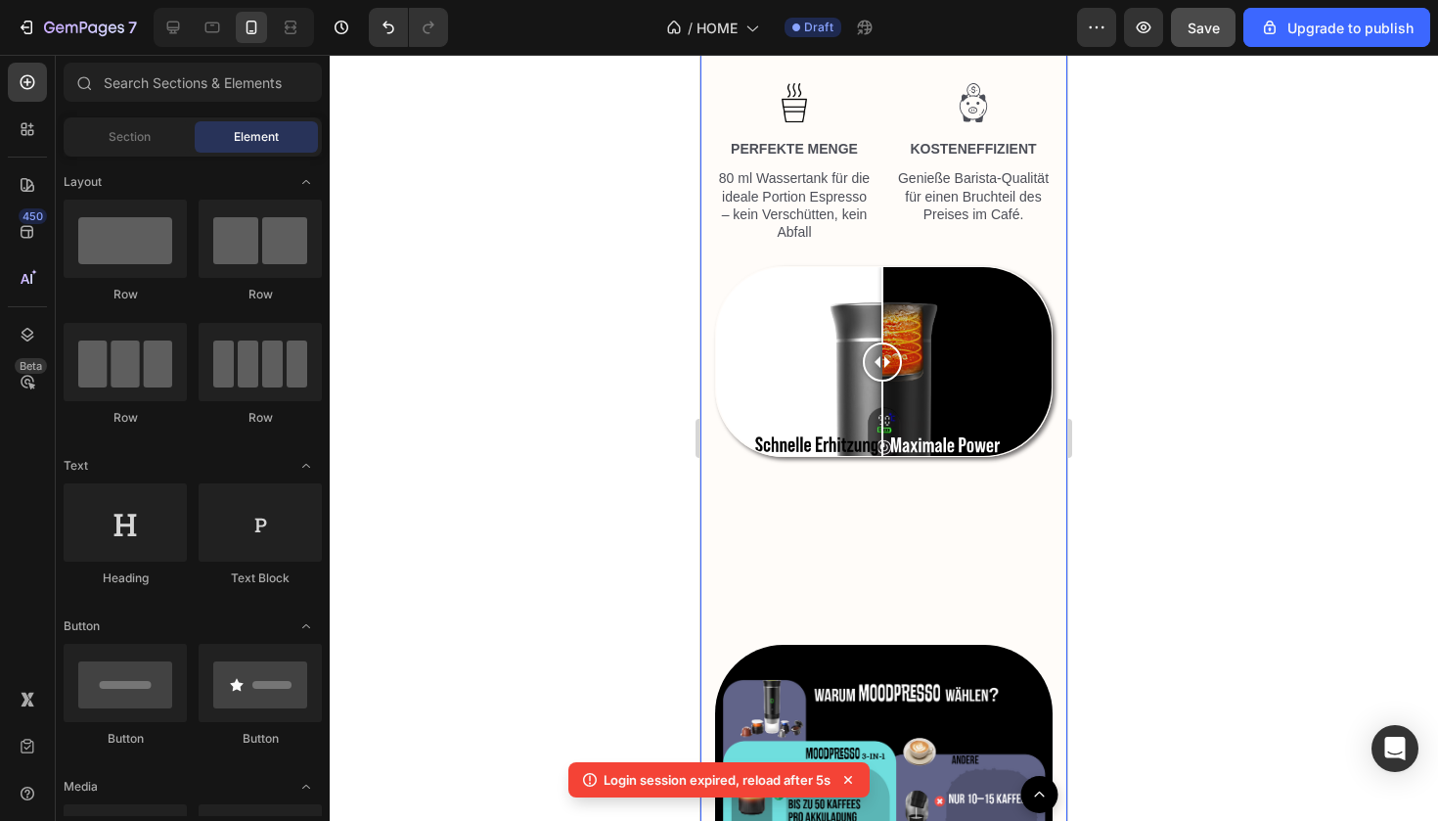
drag, startPoint x: 886, startPoint y: 365, endPoint x: 884, endPoint y: 487, distance: 122.3
click at [884, 487] on div ""DEIN ESPRESSO, DEIN MOMENT" Heading Image Image Row Image BEQUEM Text Block Fr…" at bounding box center [884, 215] width 338 height 1783
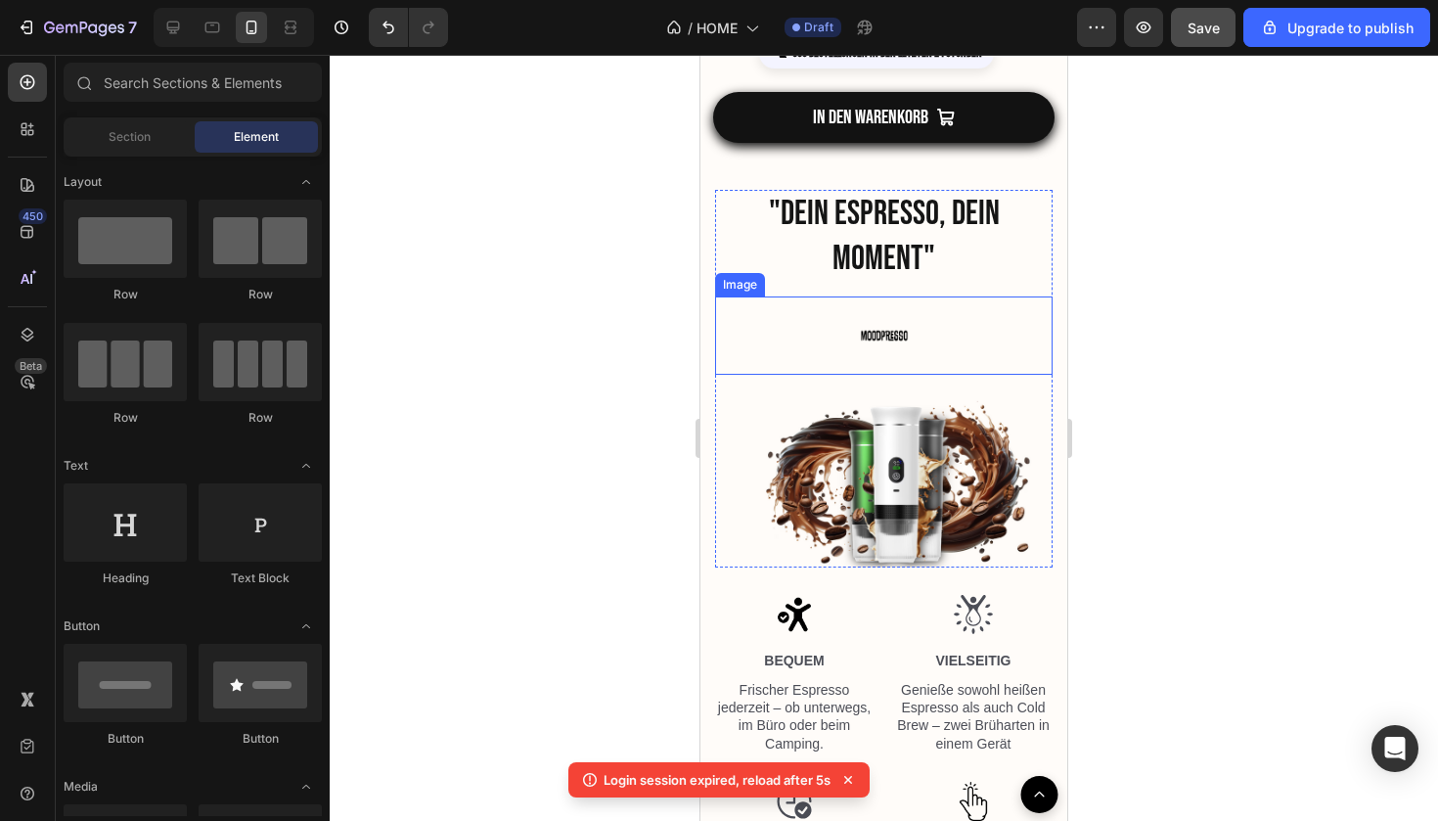
scroll to position [2599, 0]
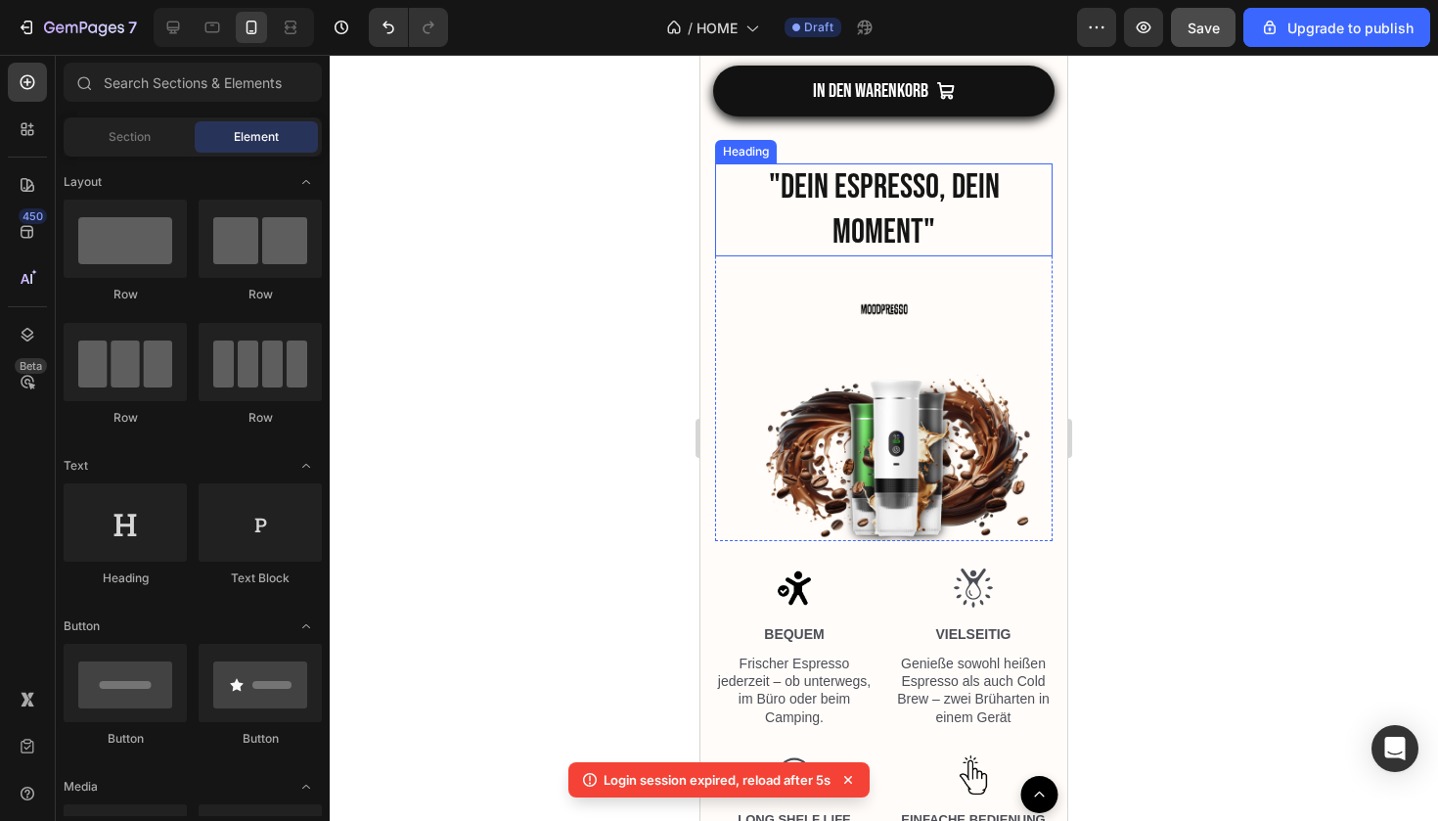
click at [889, 208] on h2 ""DEIN ESPRESSO, DEIN MOMENT"" at bounding box center [884, 209] width 304 height 93
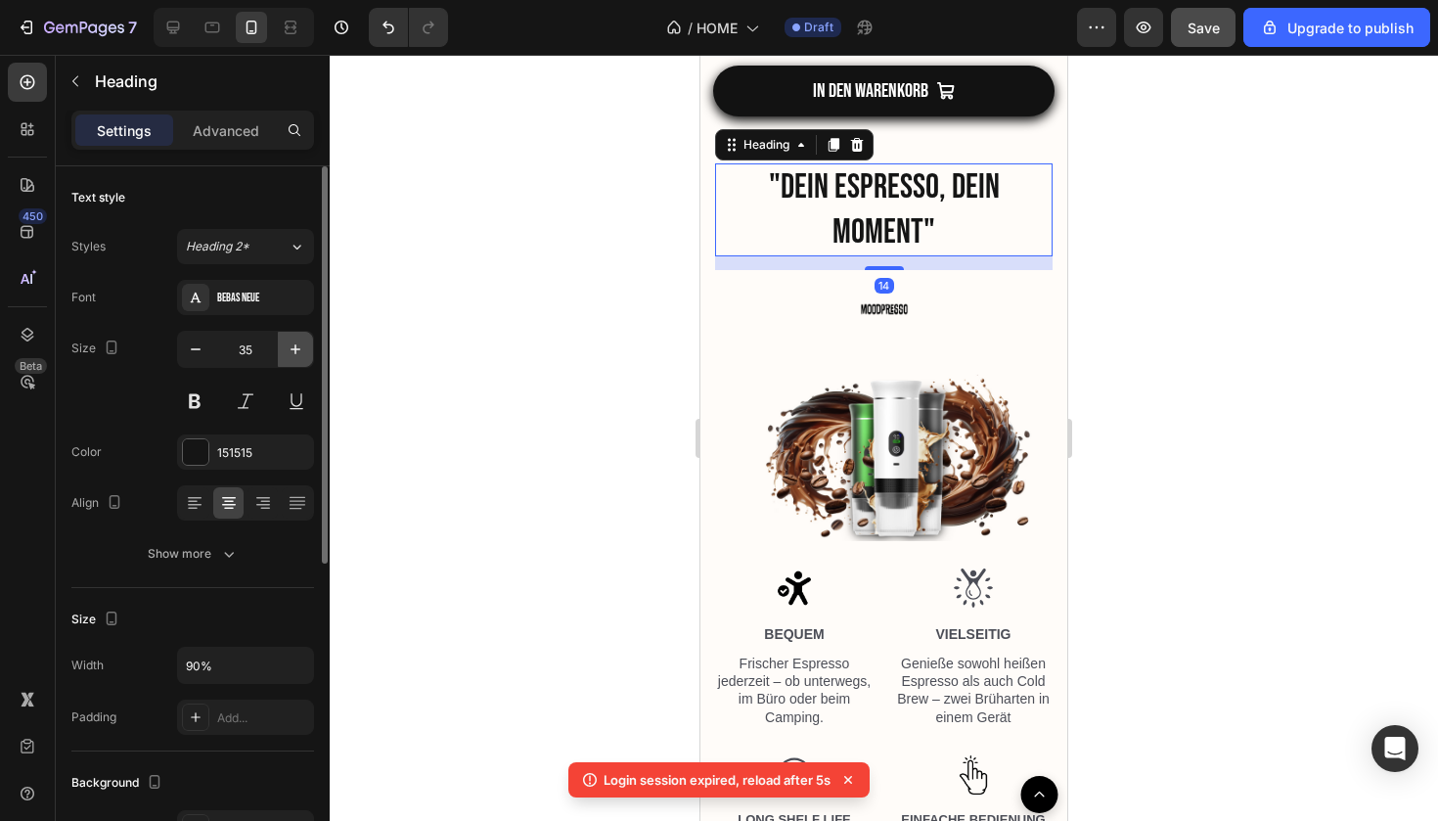
click at [294, 340] on icon "button" at bounding box center [296, 350] width 20 height 20
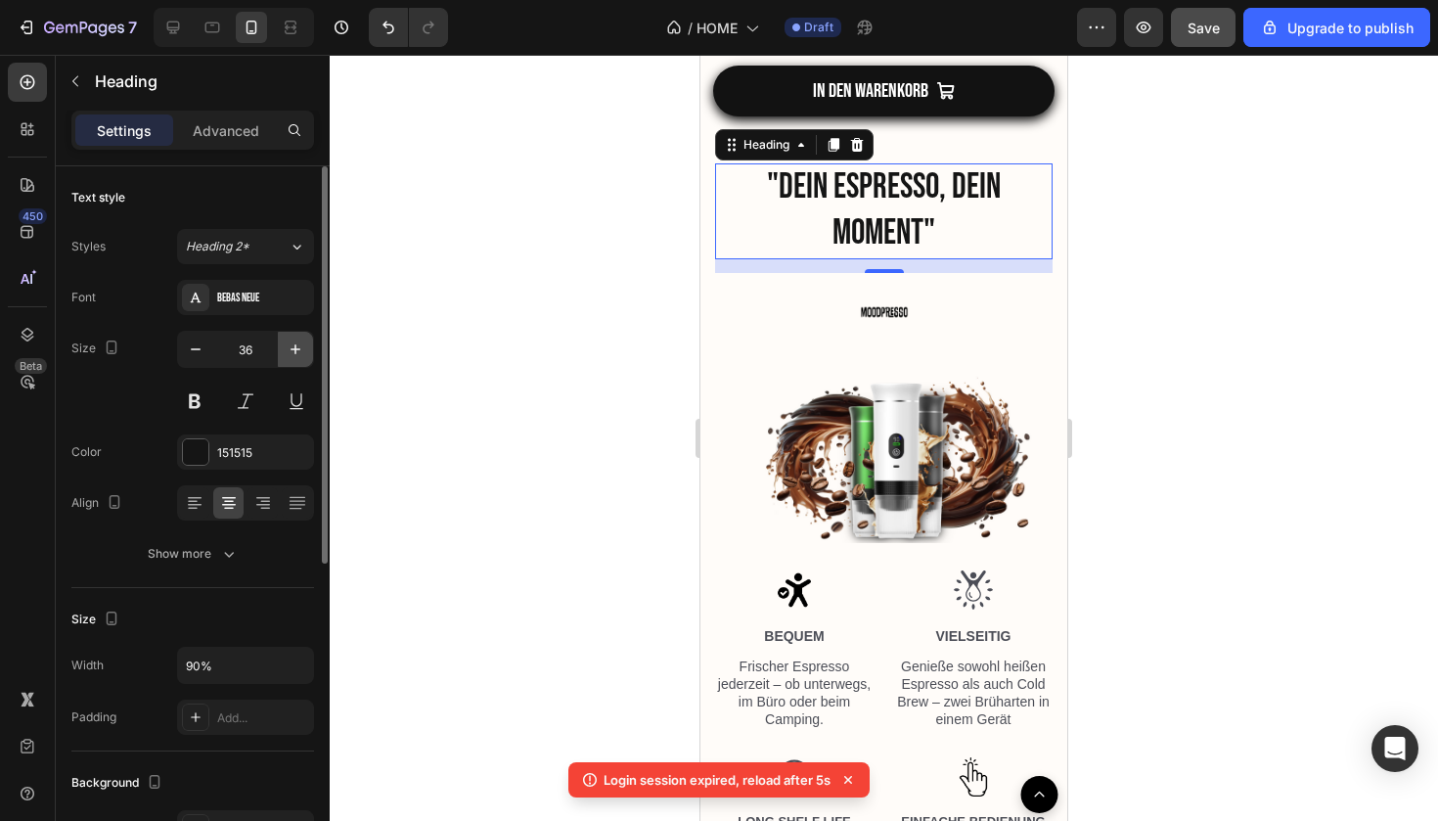
click at [294, 340] on icon "button" at bounding box center [296, 350] width 20 height 20
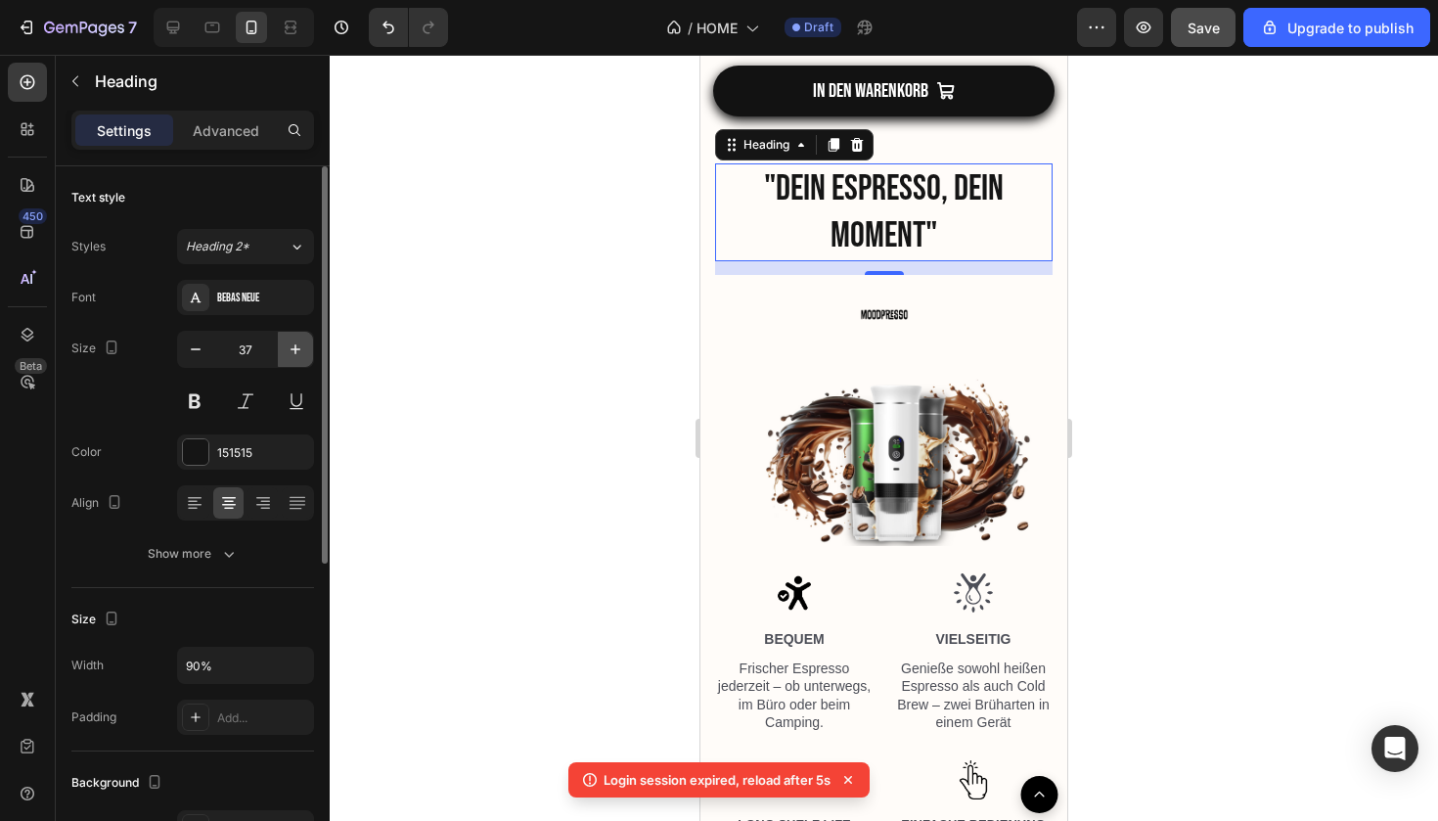
click at [294, 340] on icon "button" at bounding box center [296, 350] width 20 height 20
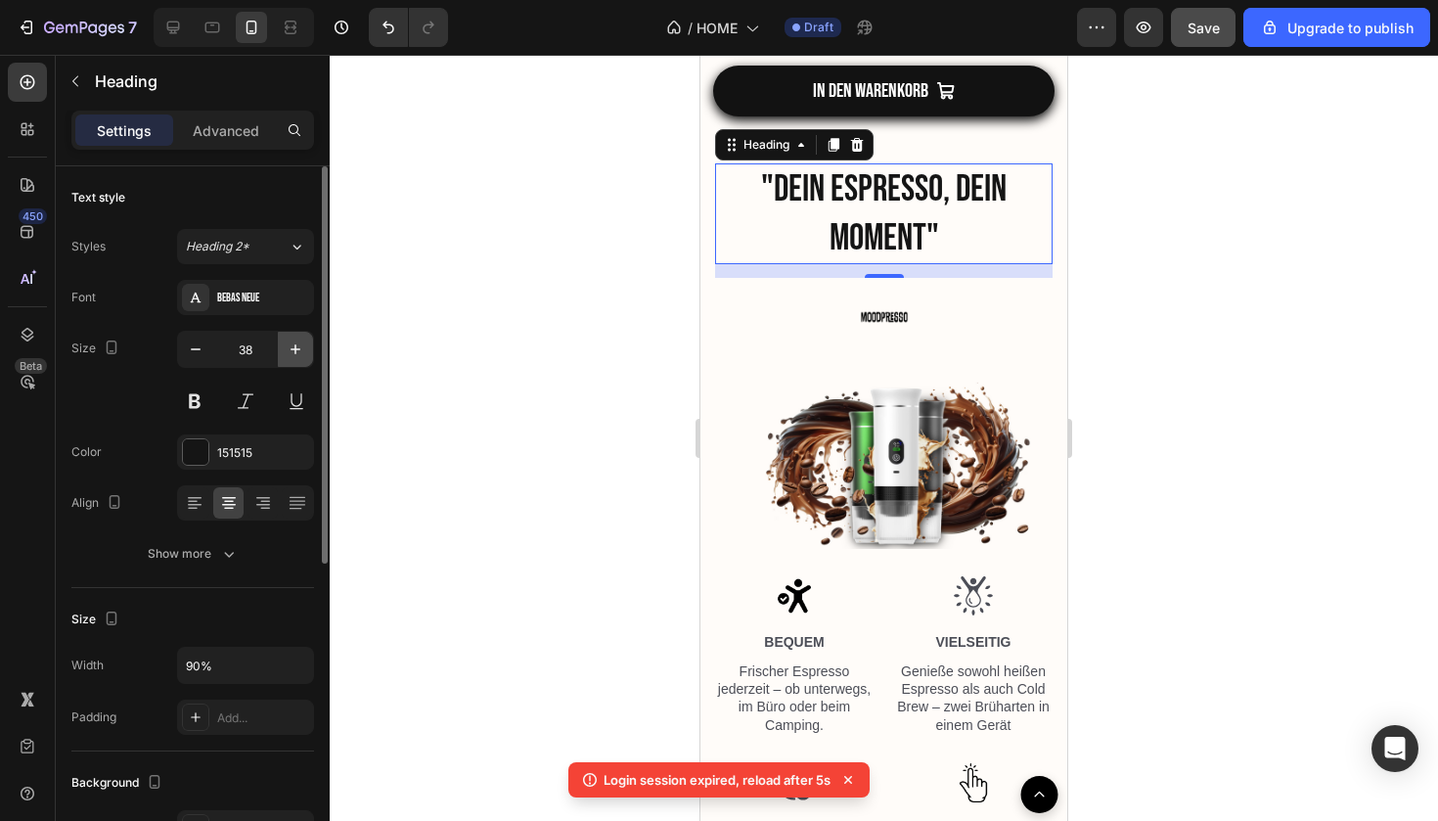
click at [294, 340] on icon "button" at bounding box center [296, 350] width 20 height 20
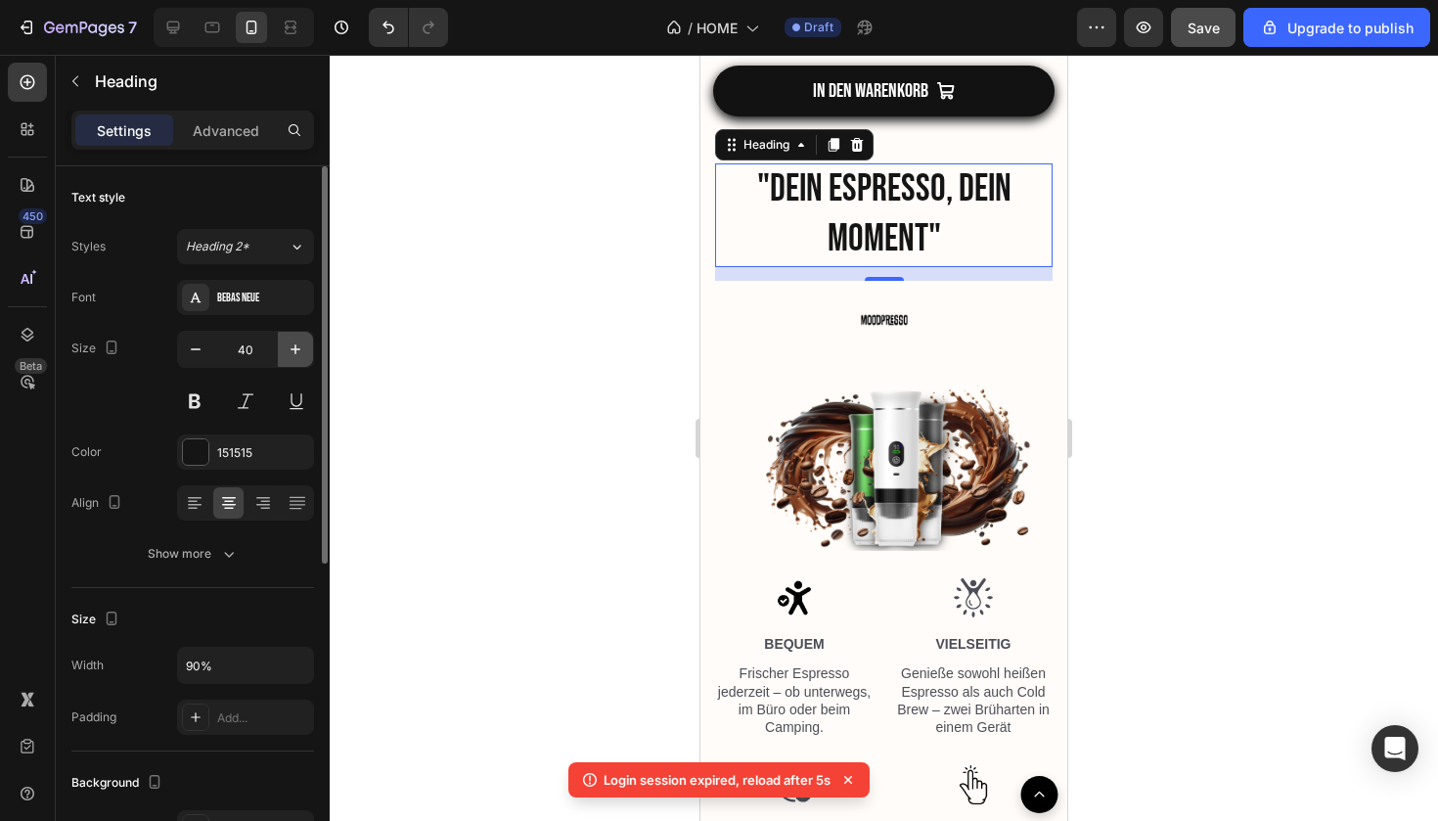
click at [294, 340] on icon "button" at bounding box center [296, 350] width 20 height 20
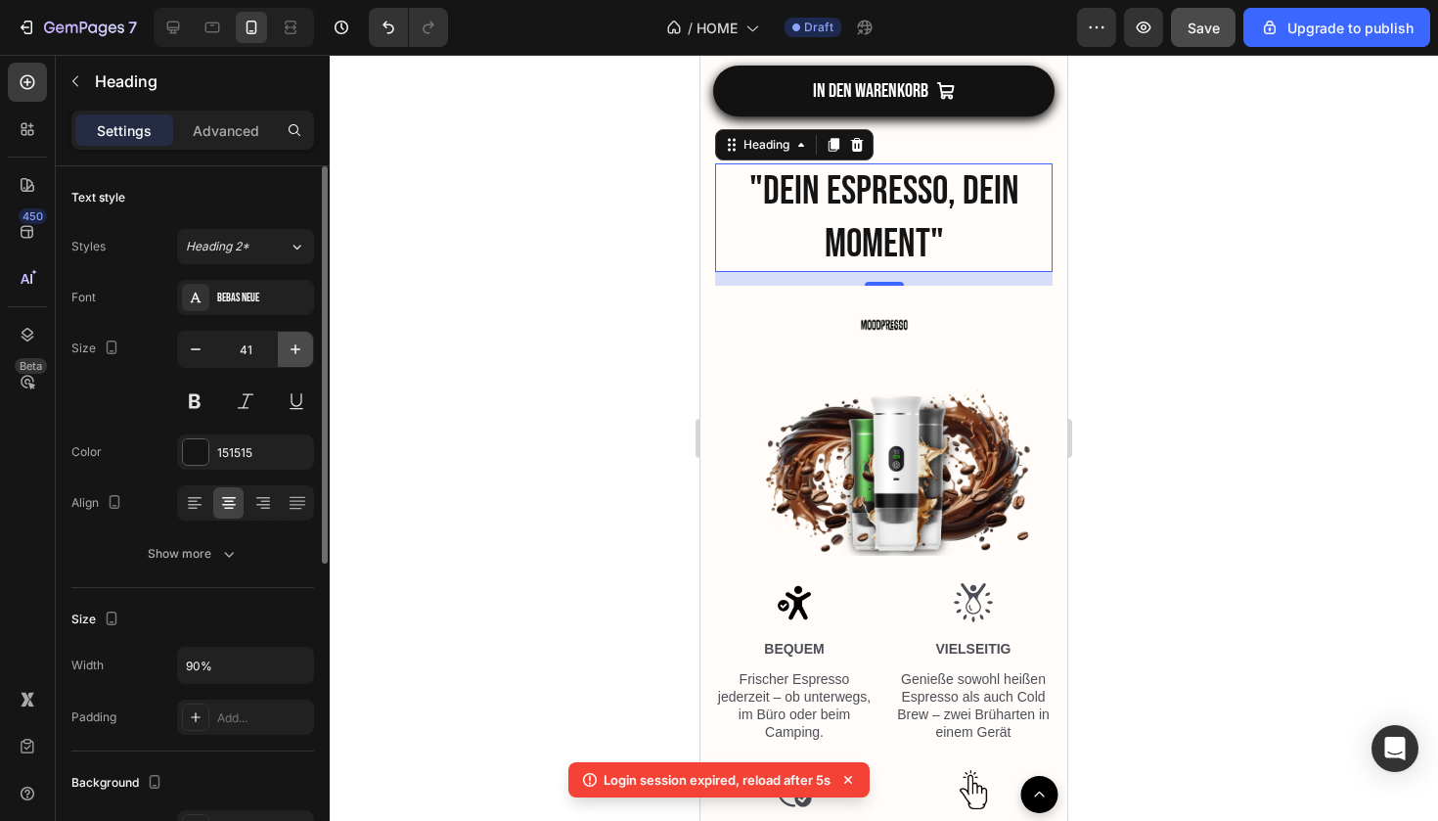
click at [294, 340] on icon "button" at bounding box center [296, 350] width 20 height 20
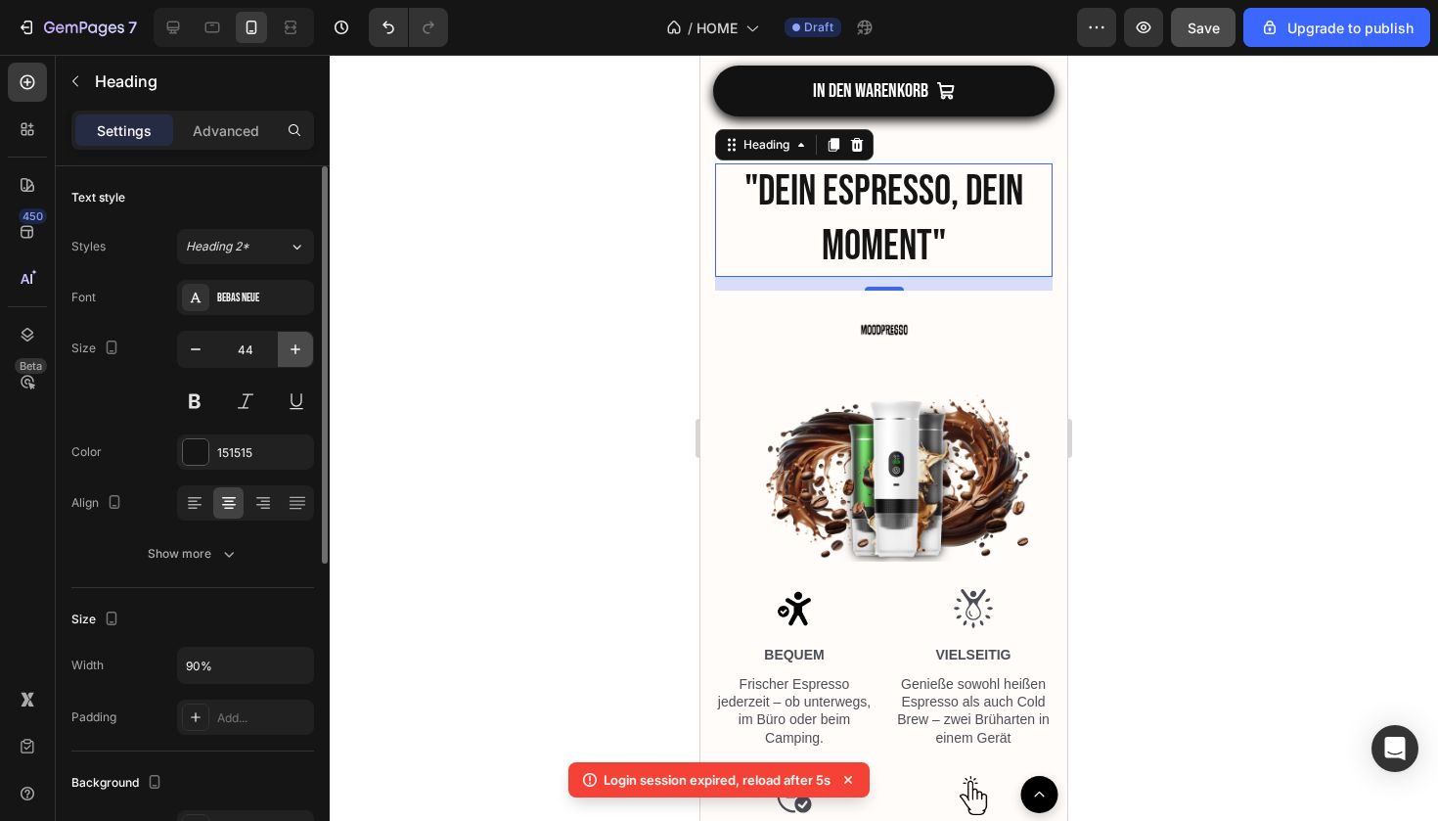
click at [294, 340] on icon "button" at bounding box center [296, 350] width 20 height 20
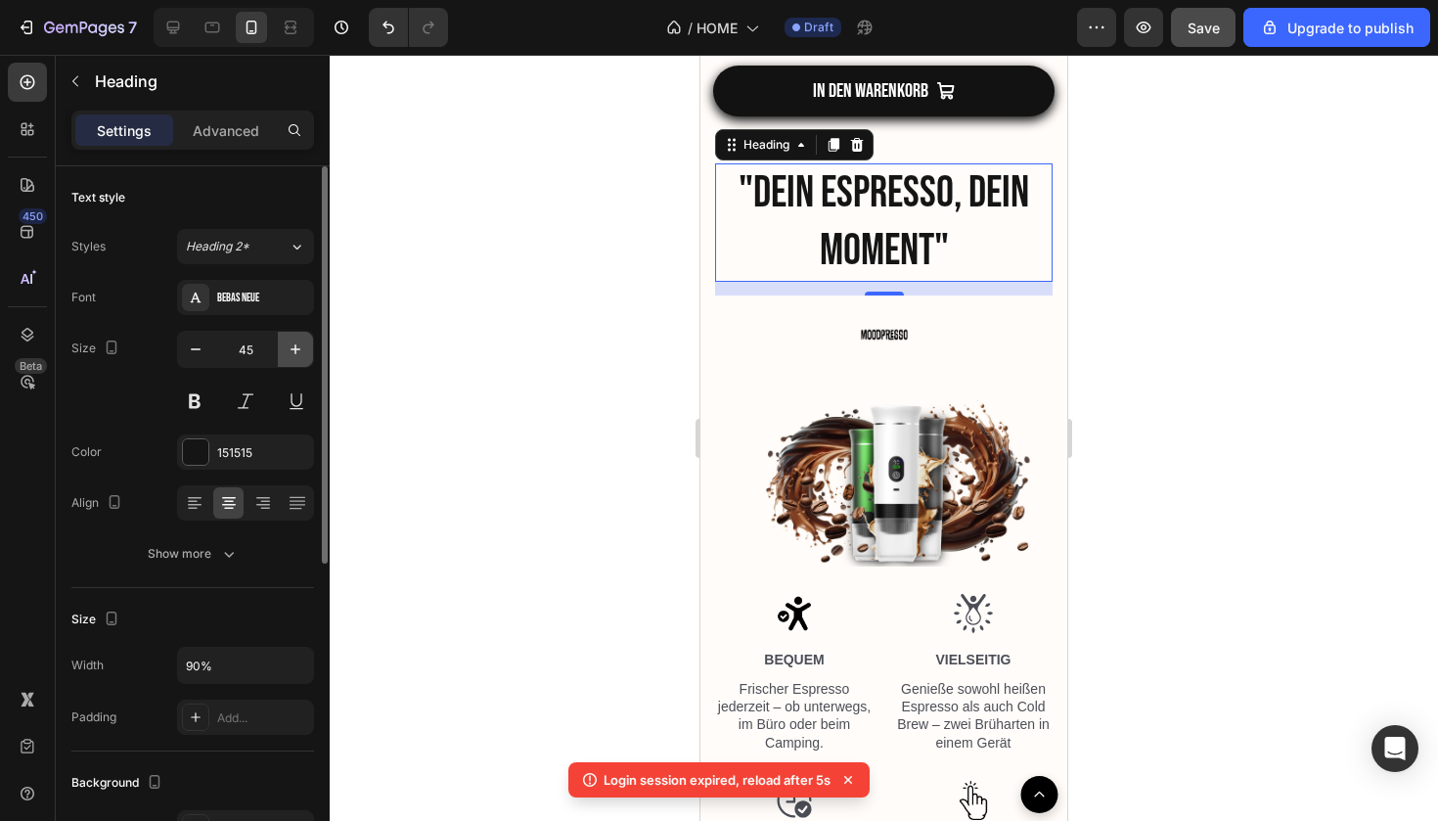
click at [294, 340] on icon "button" at bounding box center [296, 350] width 20 height 20
type input "46"
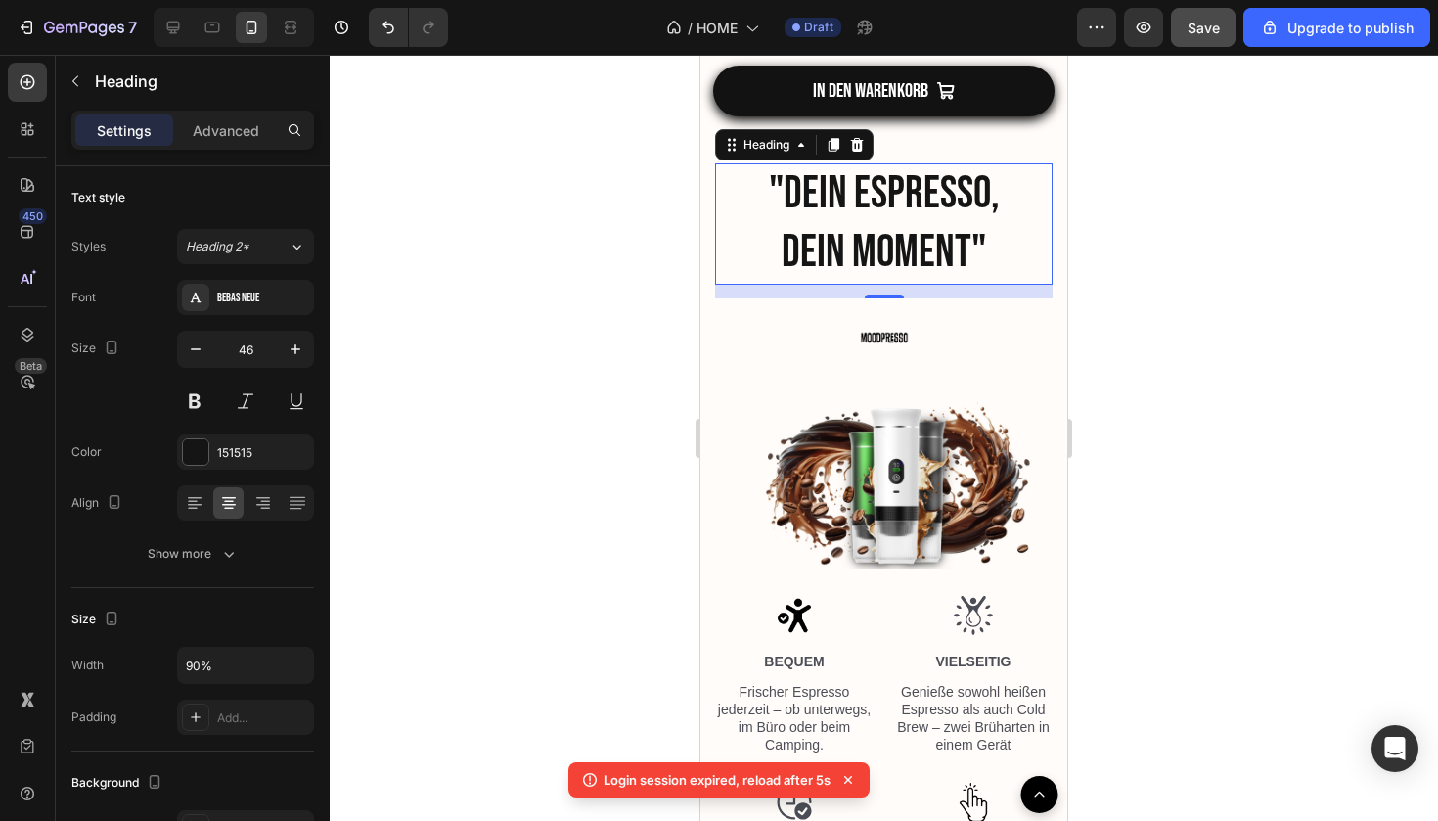
click at [1275, 482] on div at bounding box center [884, 438] width 1109 height 766
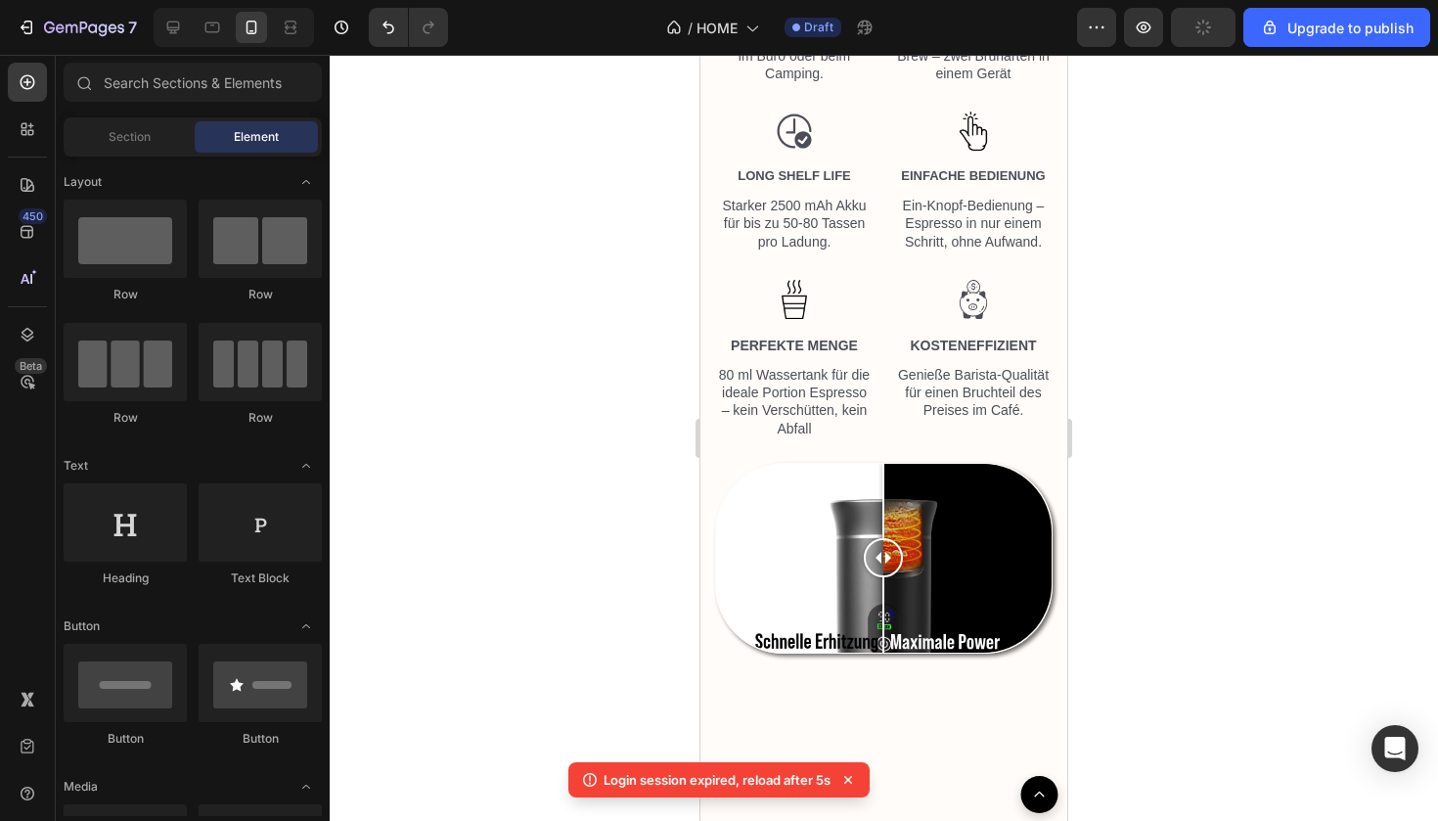
scroll to position [3290, 0]
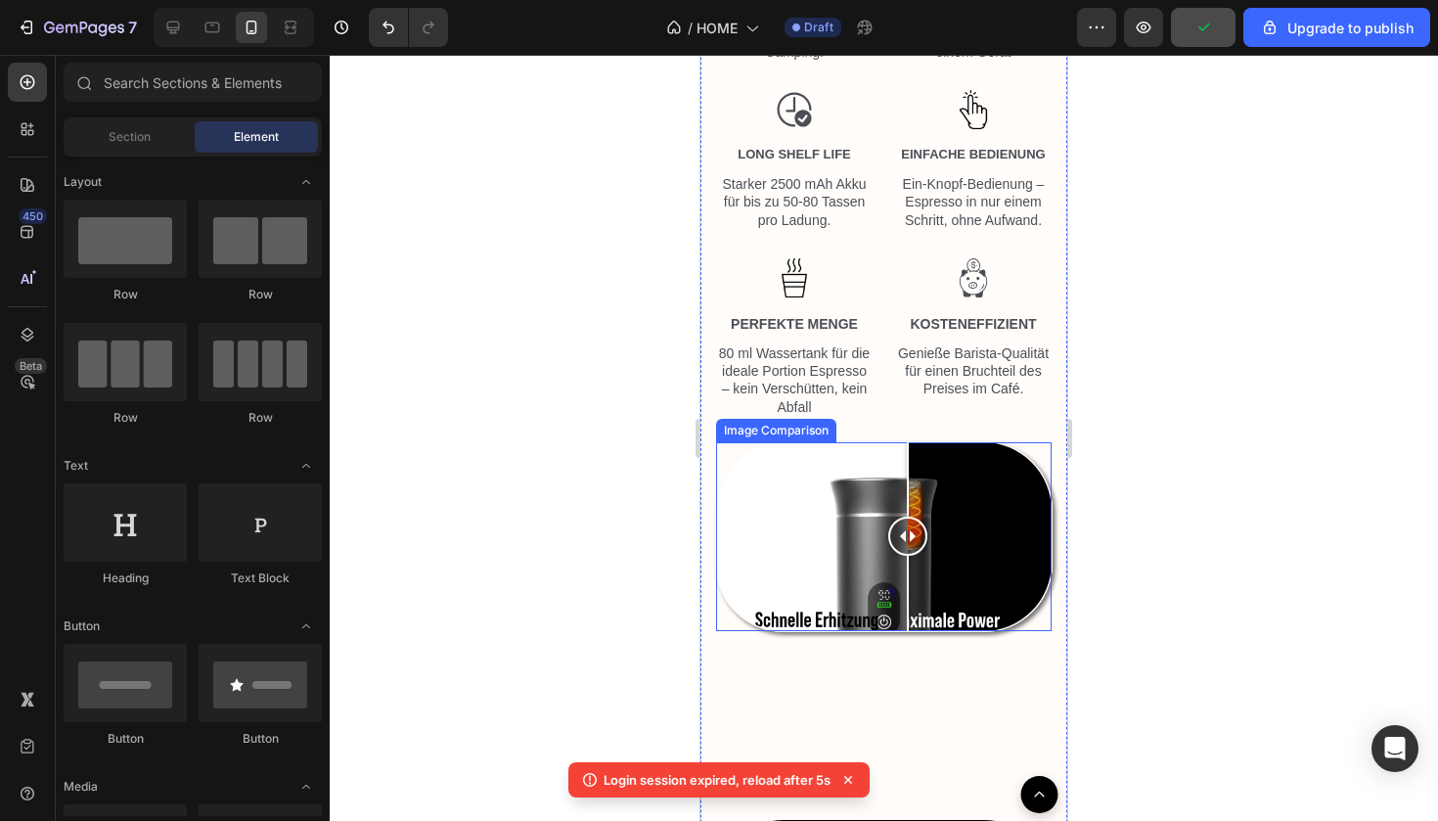
drag, startPoint x: 874, startPoint y: 534, endPoint x: 907, endPoint y: 546, distance: 35.3
click at [907, 546] on div at bounding box center [907, 536] width 39 height 39
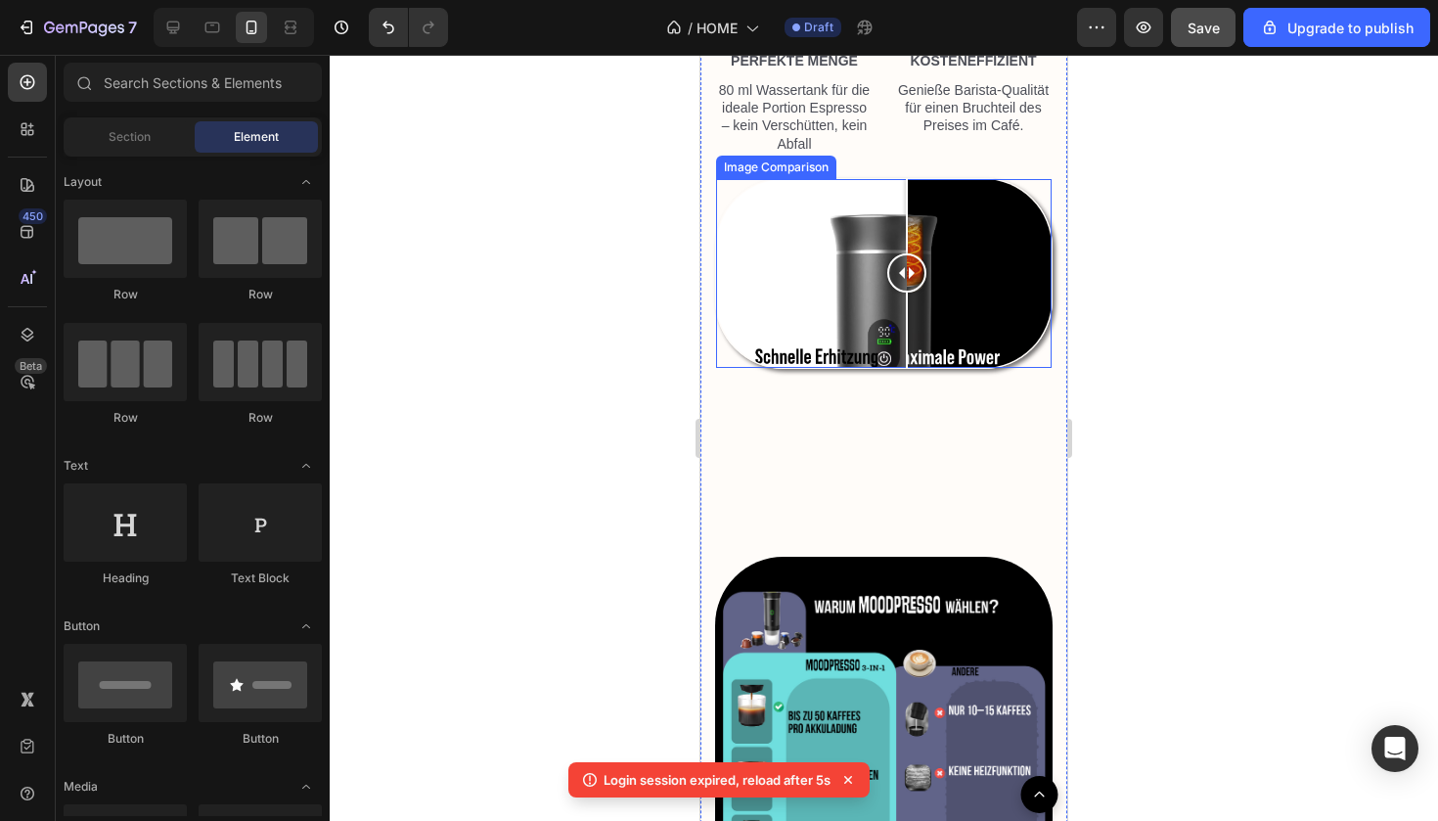
scroll to position [3575, 0]
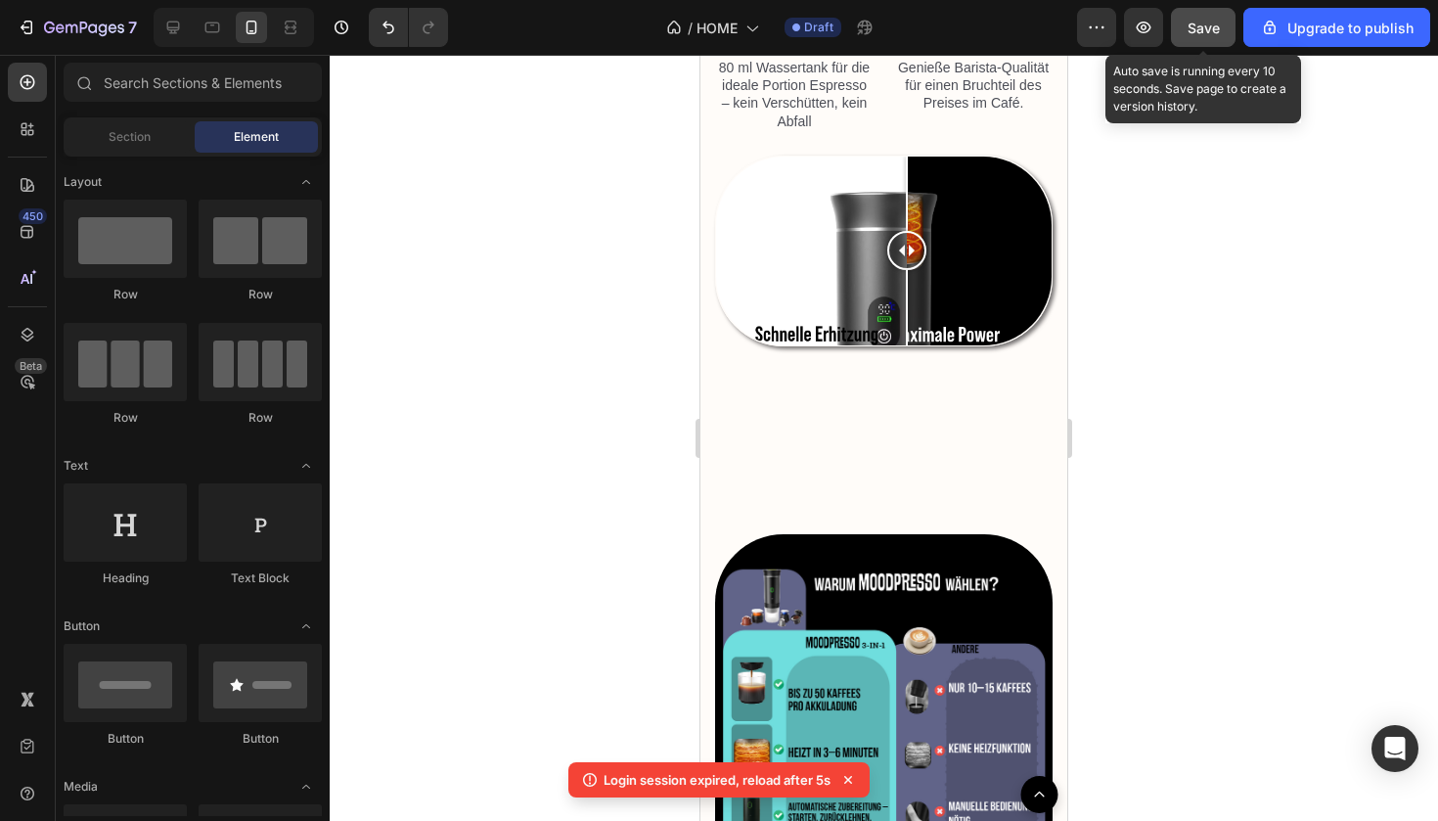
click at [1198, 46] on button "Save" at bounding box center [1203, 27] width 65 height 39
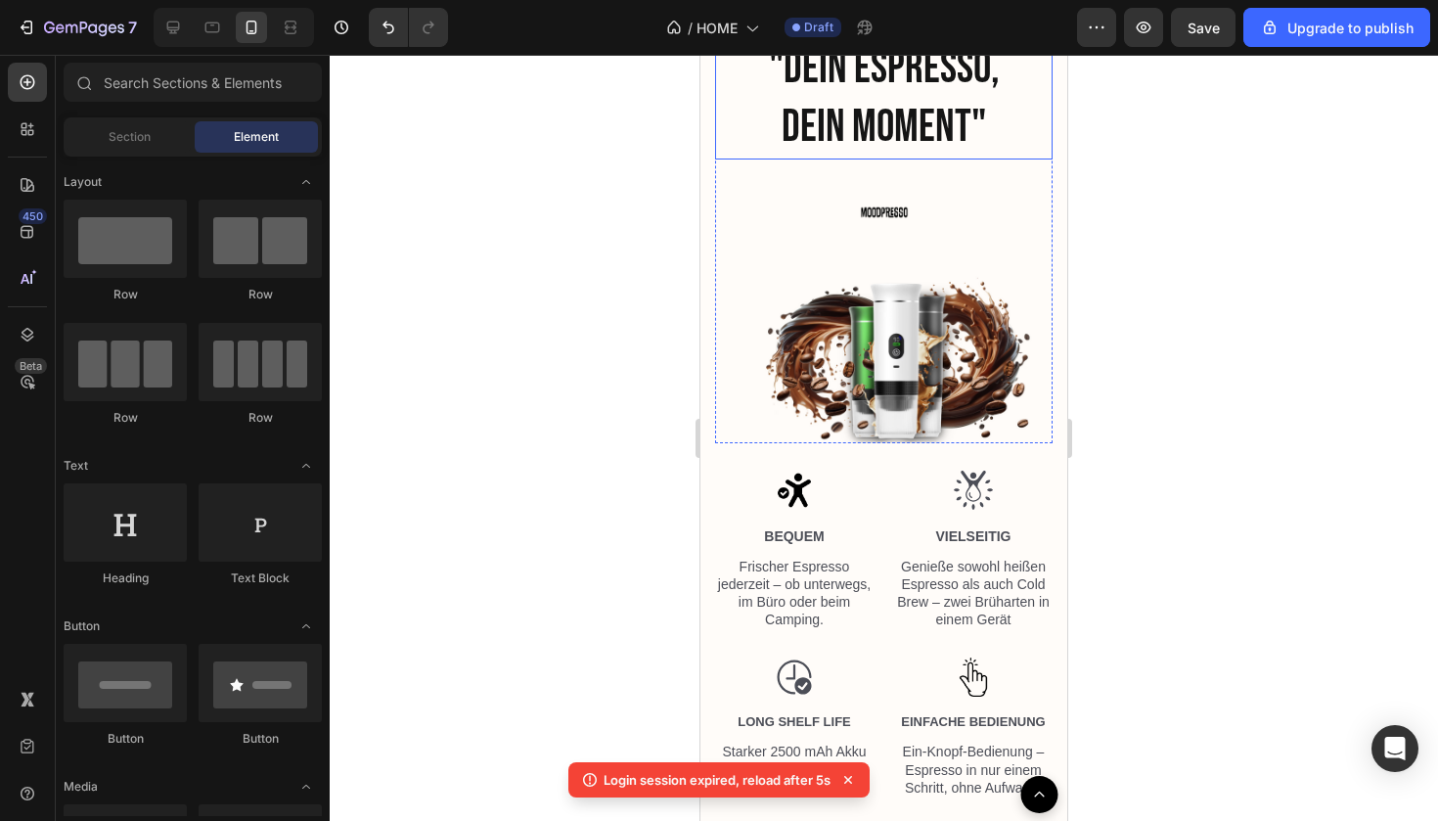
scroll to position [2531, 0]
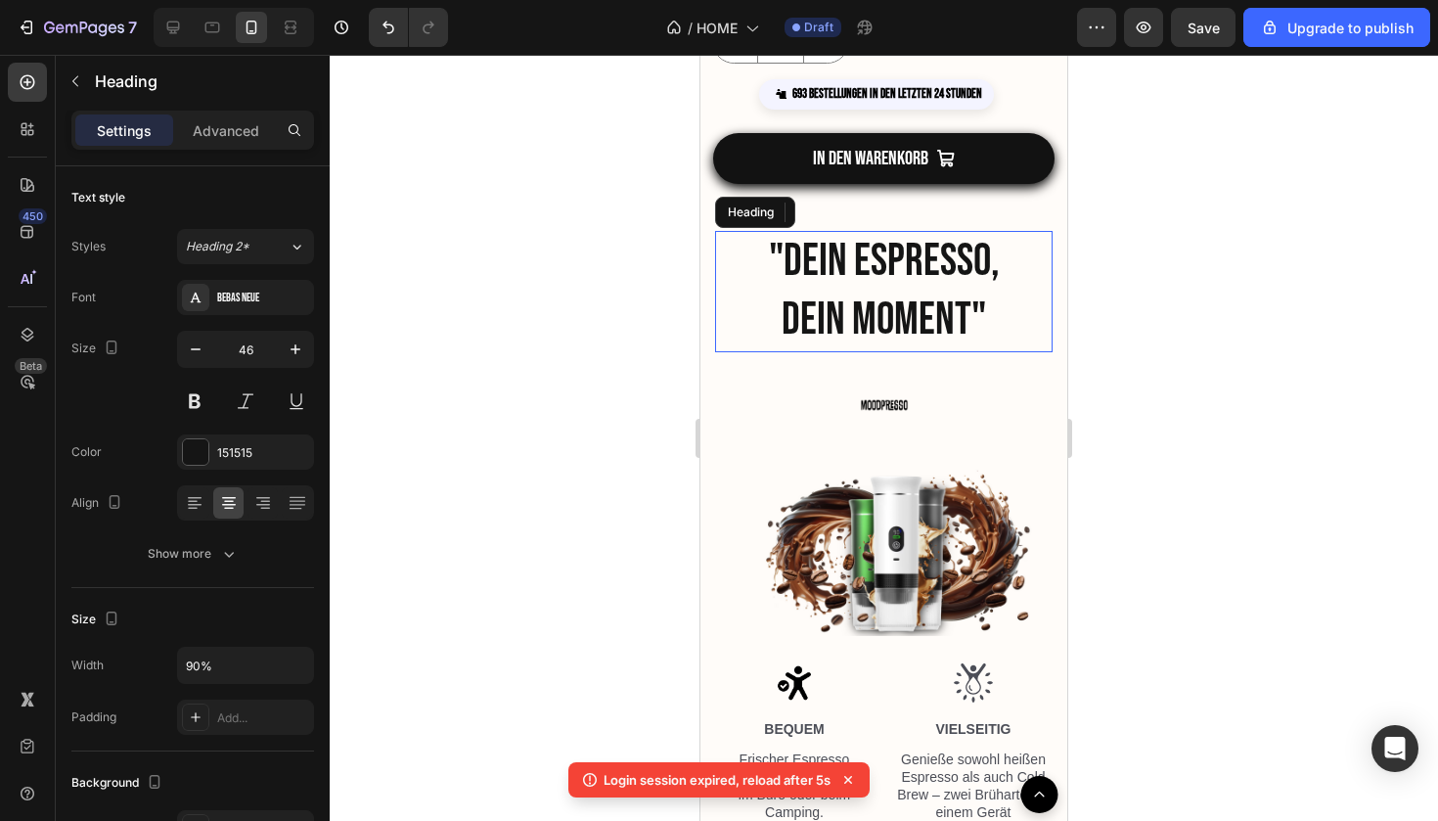
click at [878, 253] on h2 ""DEIN ESPRESSO, DEIN MOMENT"" at bounding box center [884, 291] width 304 height 121
click at [828, 215] on icon at bounding box center [834, 212] width 16 height 16
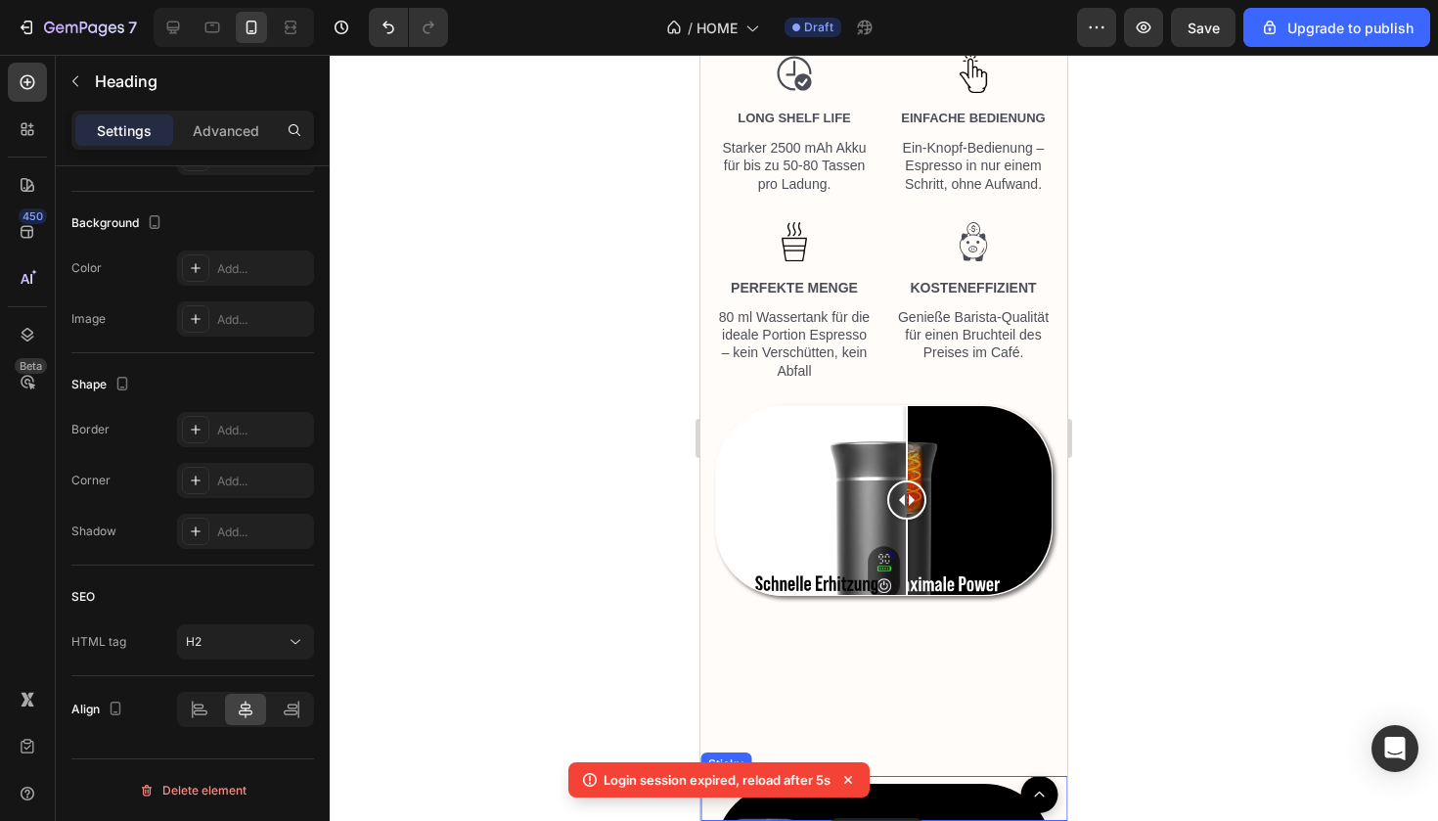
scroll to position [3475, 0]
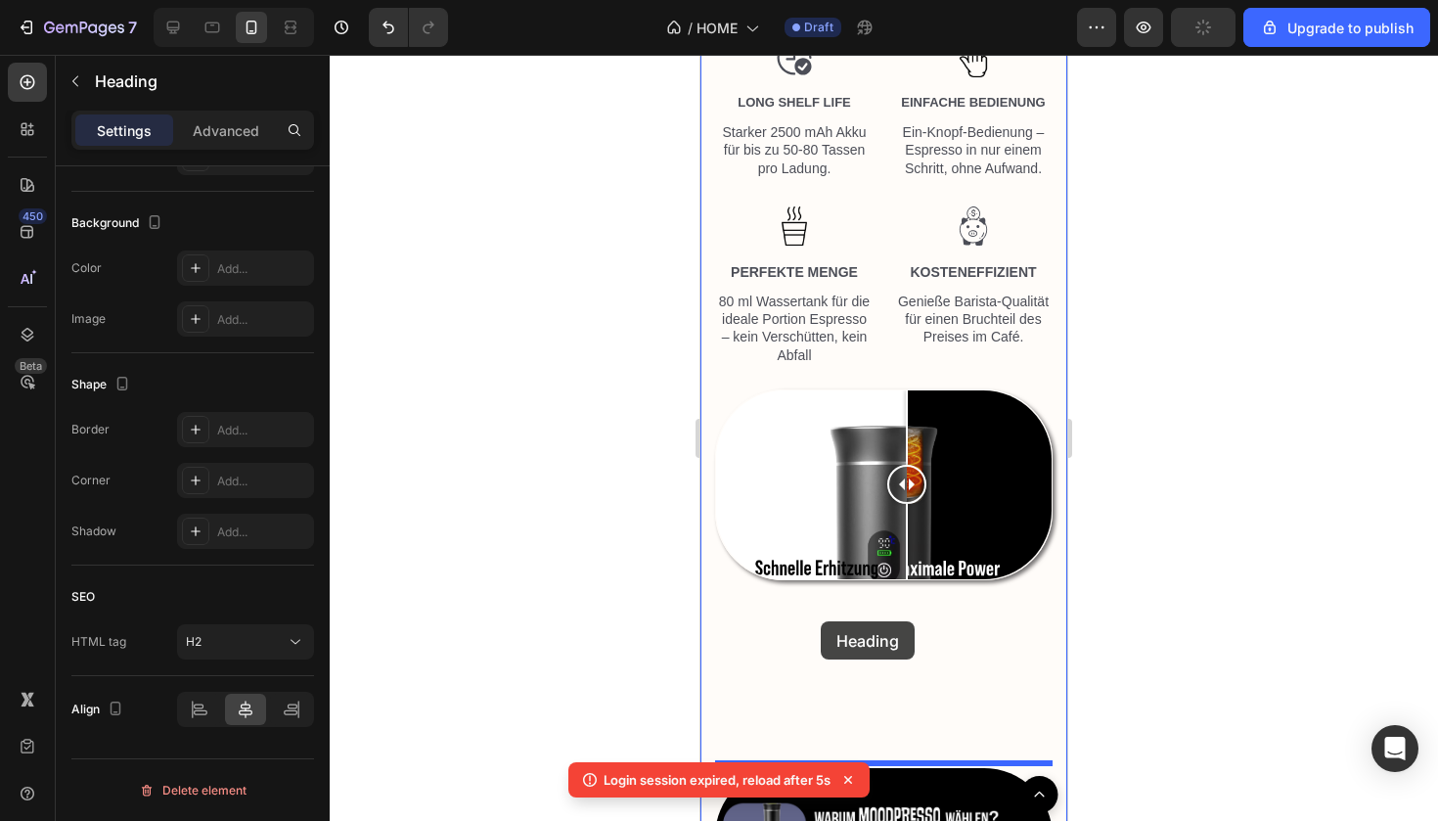
drag, startPoint x: 772, startPoint y: 348, endPoint x: 821, endPoint y: 621, distance: 277.3
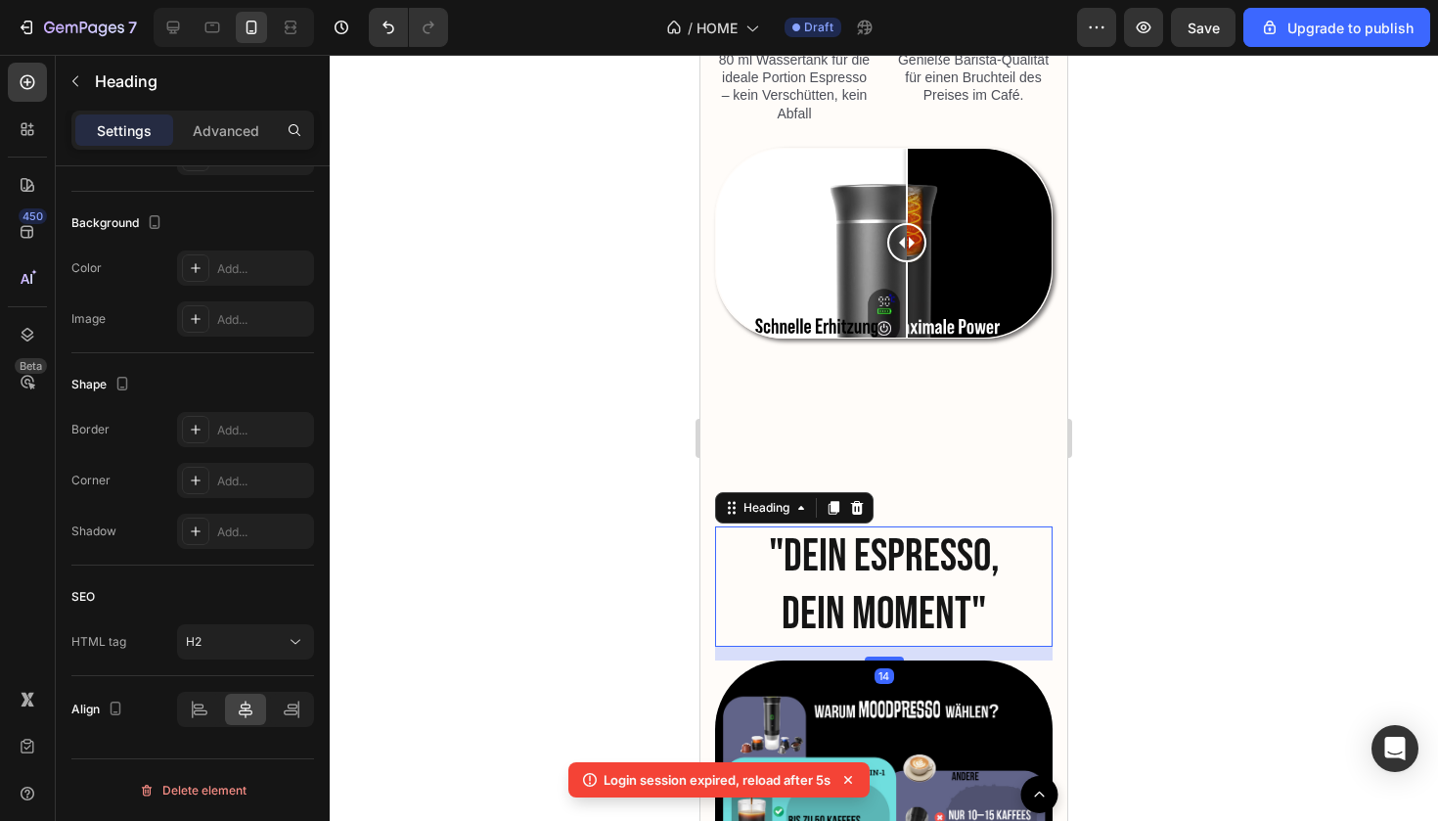
scroll to position [3596, 0]
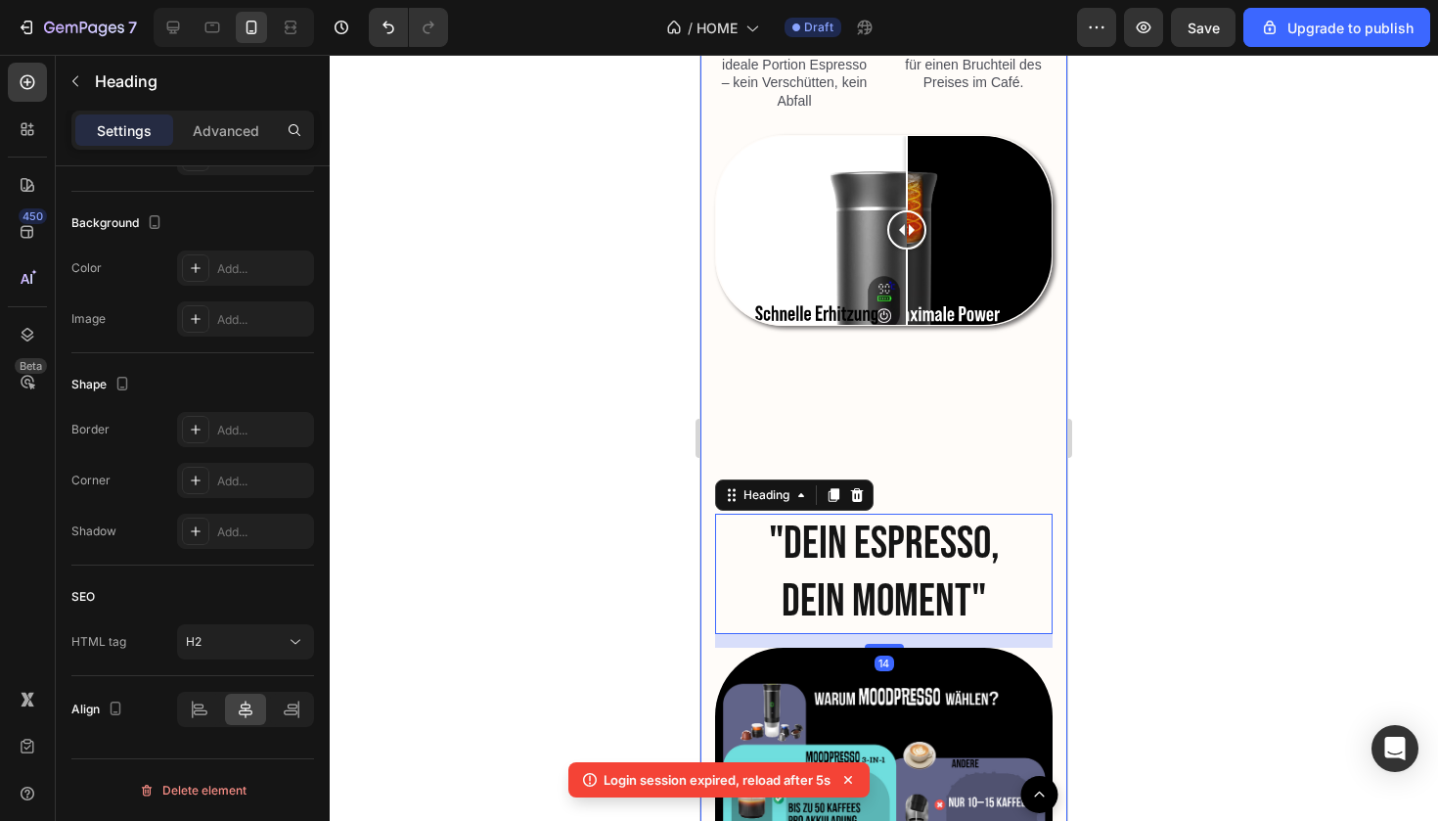
click at [902, 339] on div ""DEIN ESPRESSO, DEIN MOMENT" Heading Image Image Row Image BEQUEM Text Block Fr…" at bounding box center [884, 136] width 338 height 1945
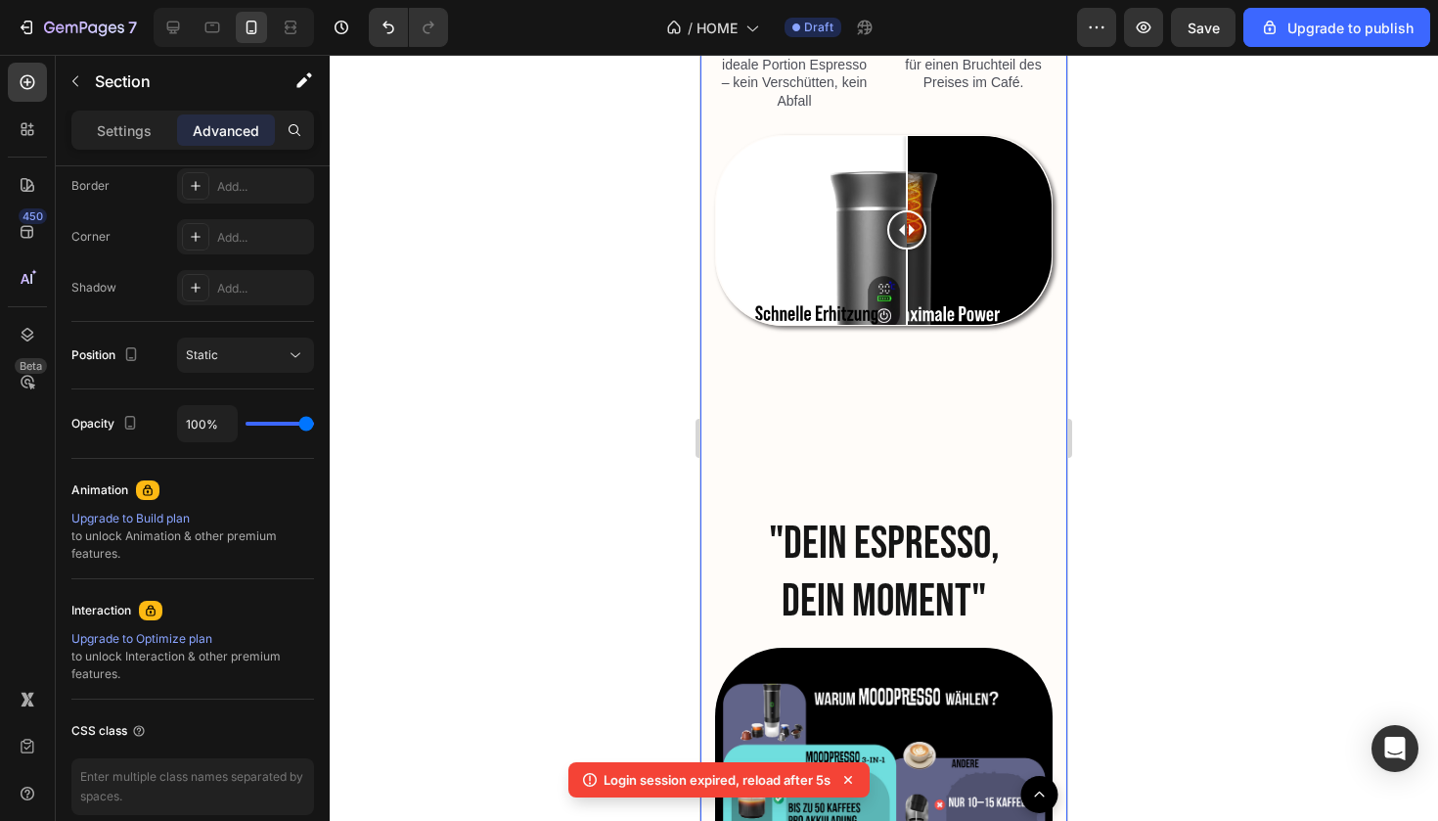
scroll to position [0, 0]
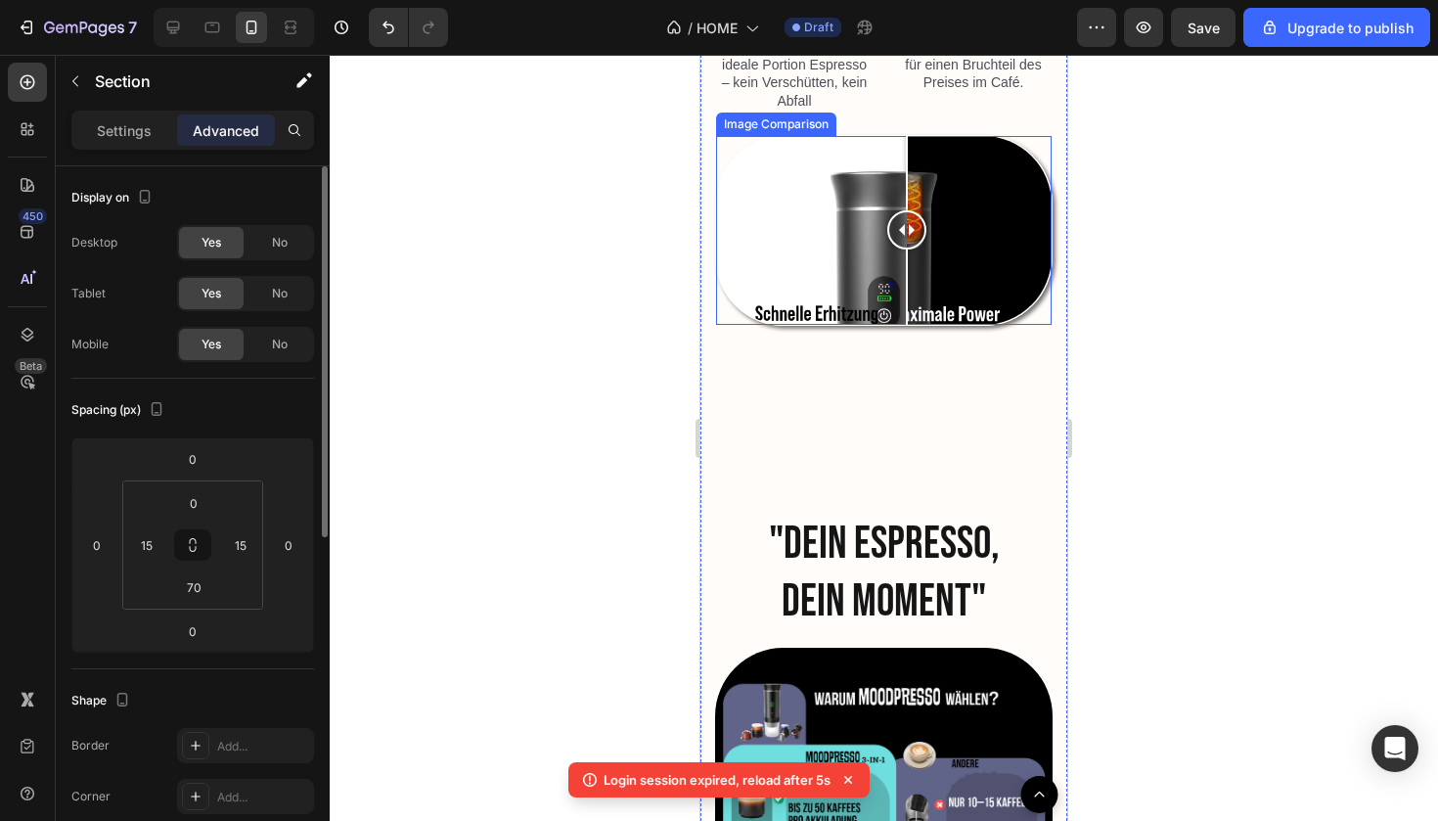
click at [884, 316] on div at bounding box center [884, 230] width 336 height 189
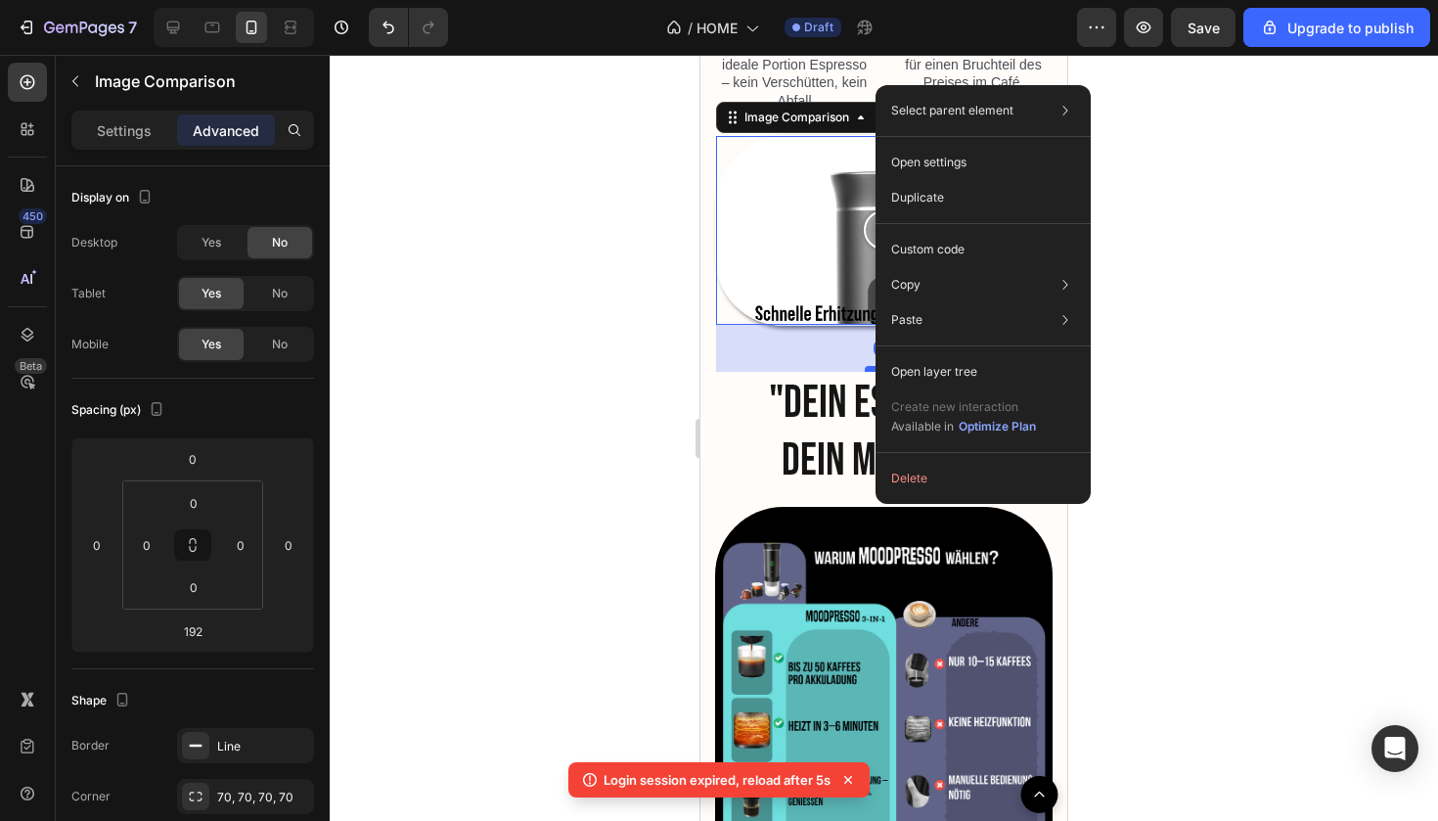
drag, startPoint x: 876, startPoint y: 504, endPoint x: 867, endPoint y: 364, distance: 140.2
type input "49"
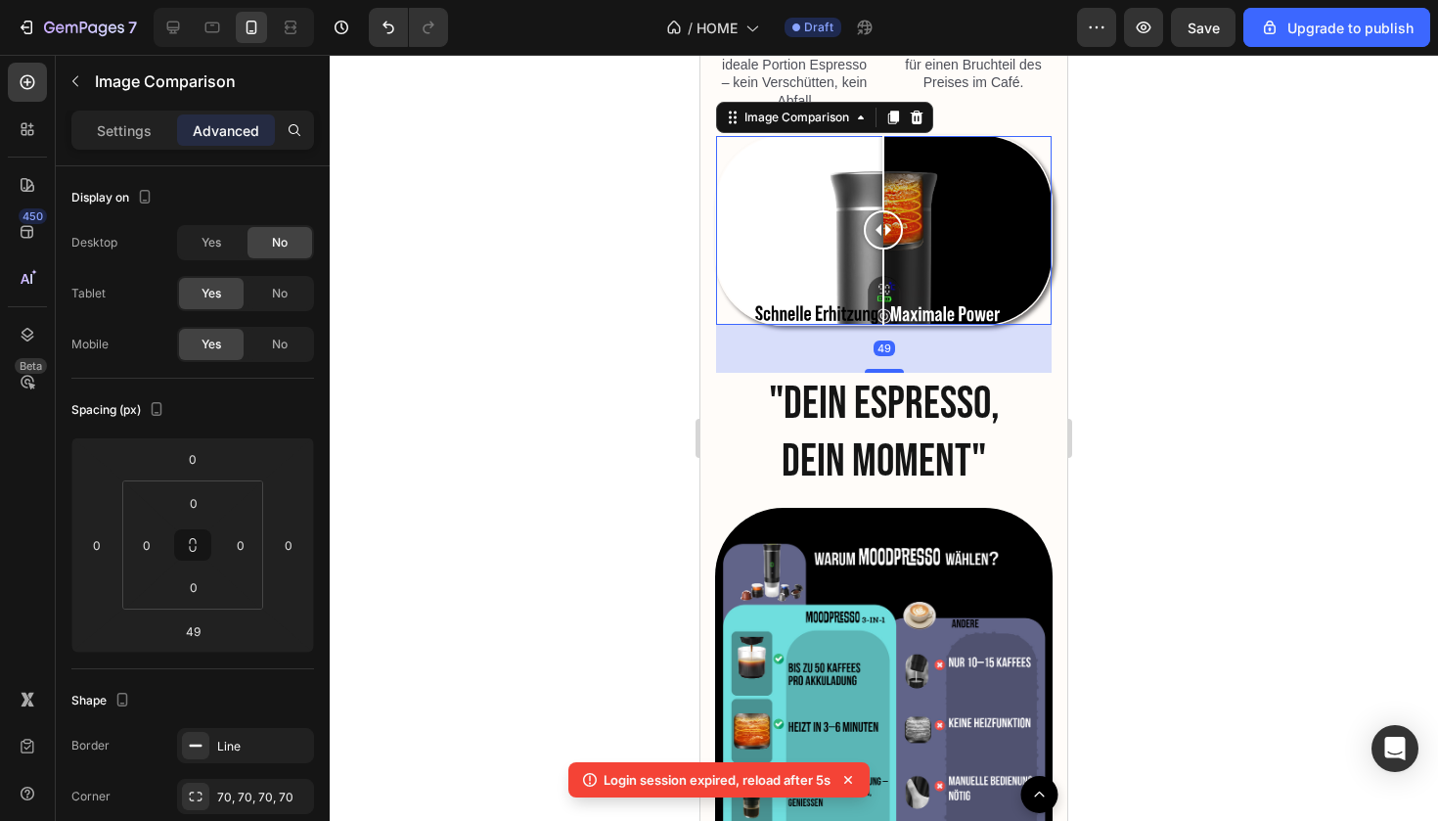
click at [1292, 452] on div at bounding box center [884, 438] width 1109 height 766
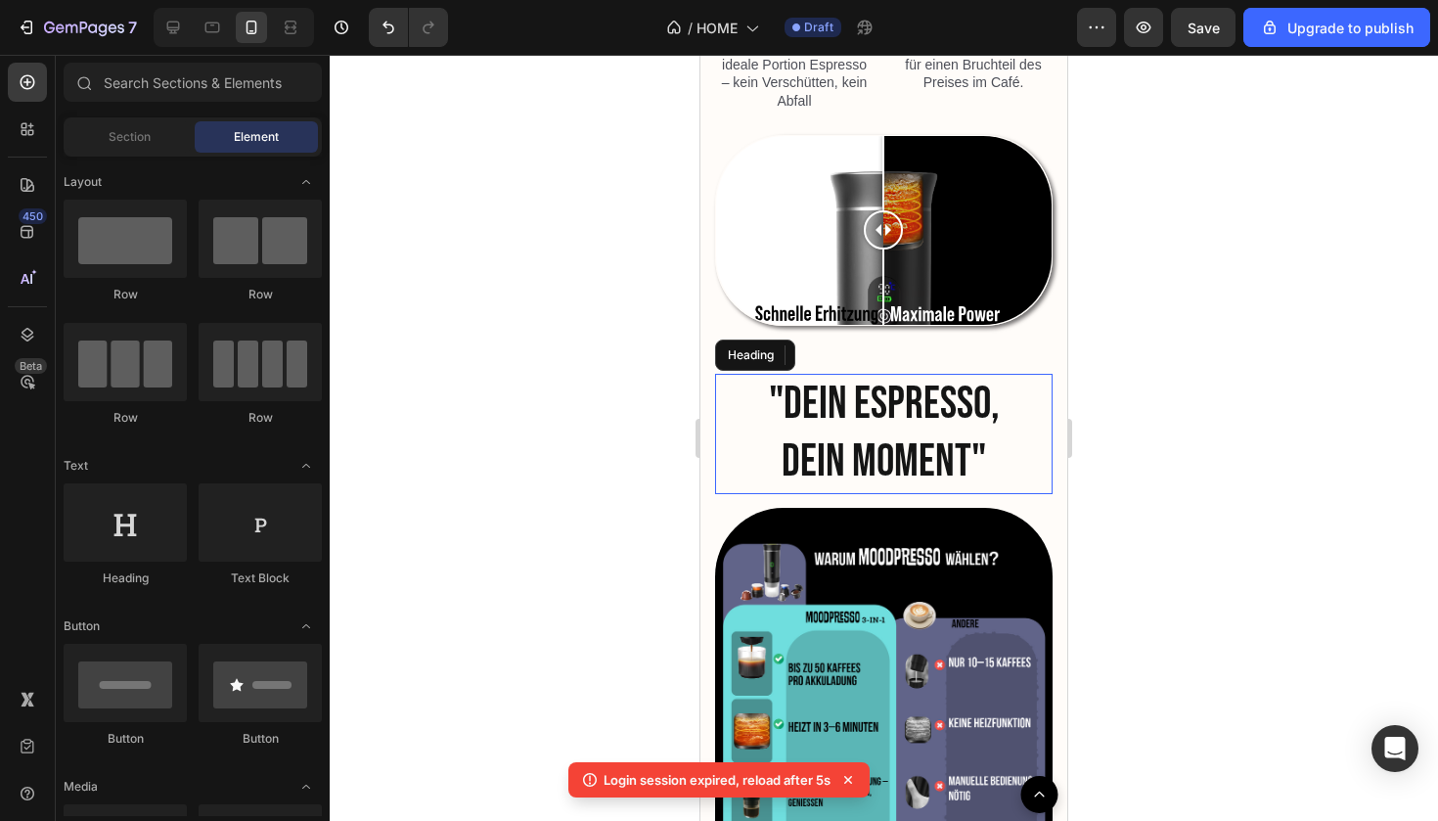
click at [914, 435] on h2 ""DEIN ESPRESSO, DEIN MOMENT"" at bounding box center [884, 434] width 304 height 121
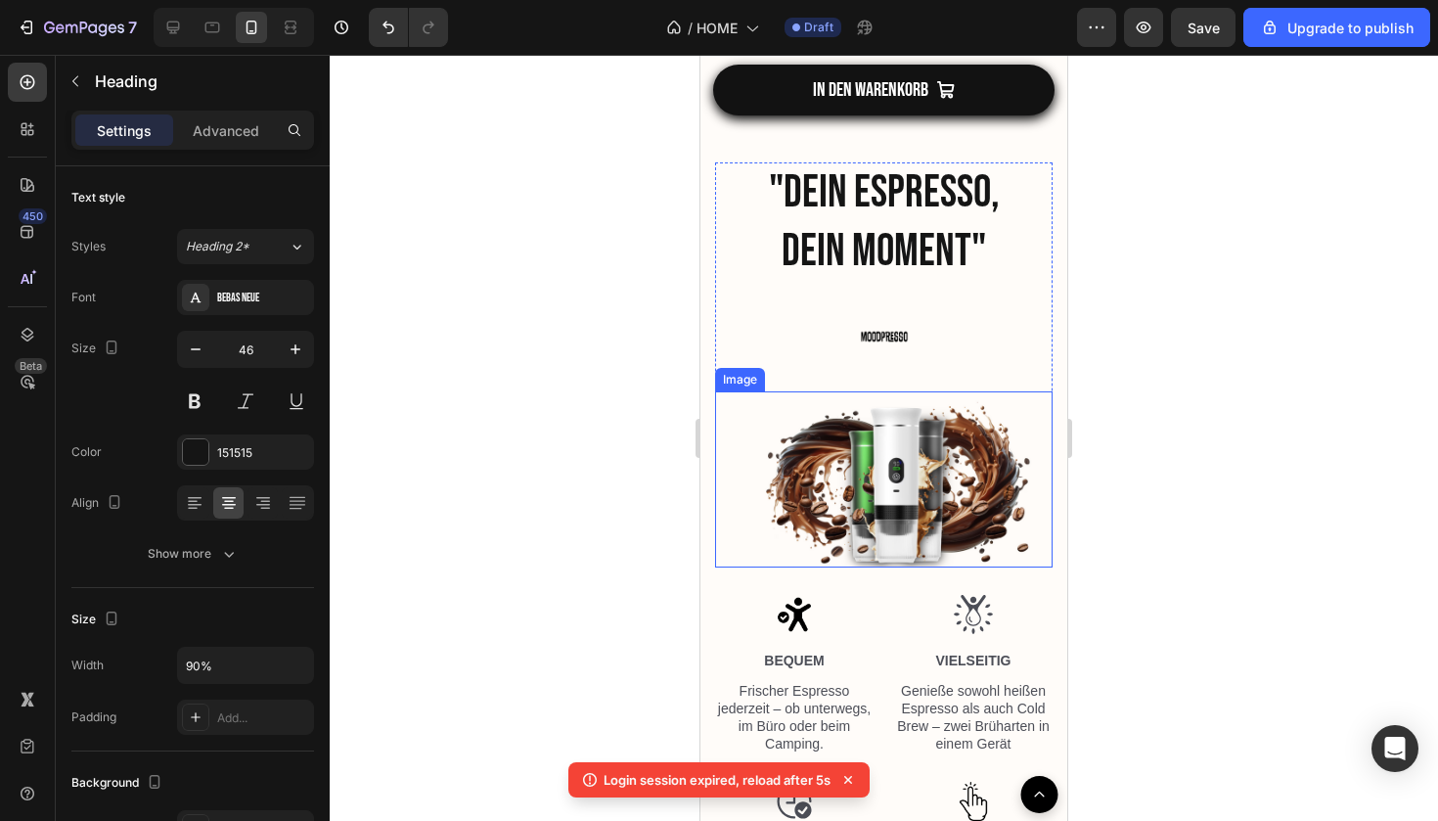
scroll to position [2548, 0]
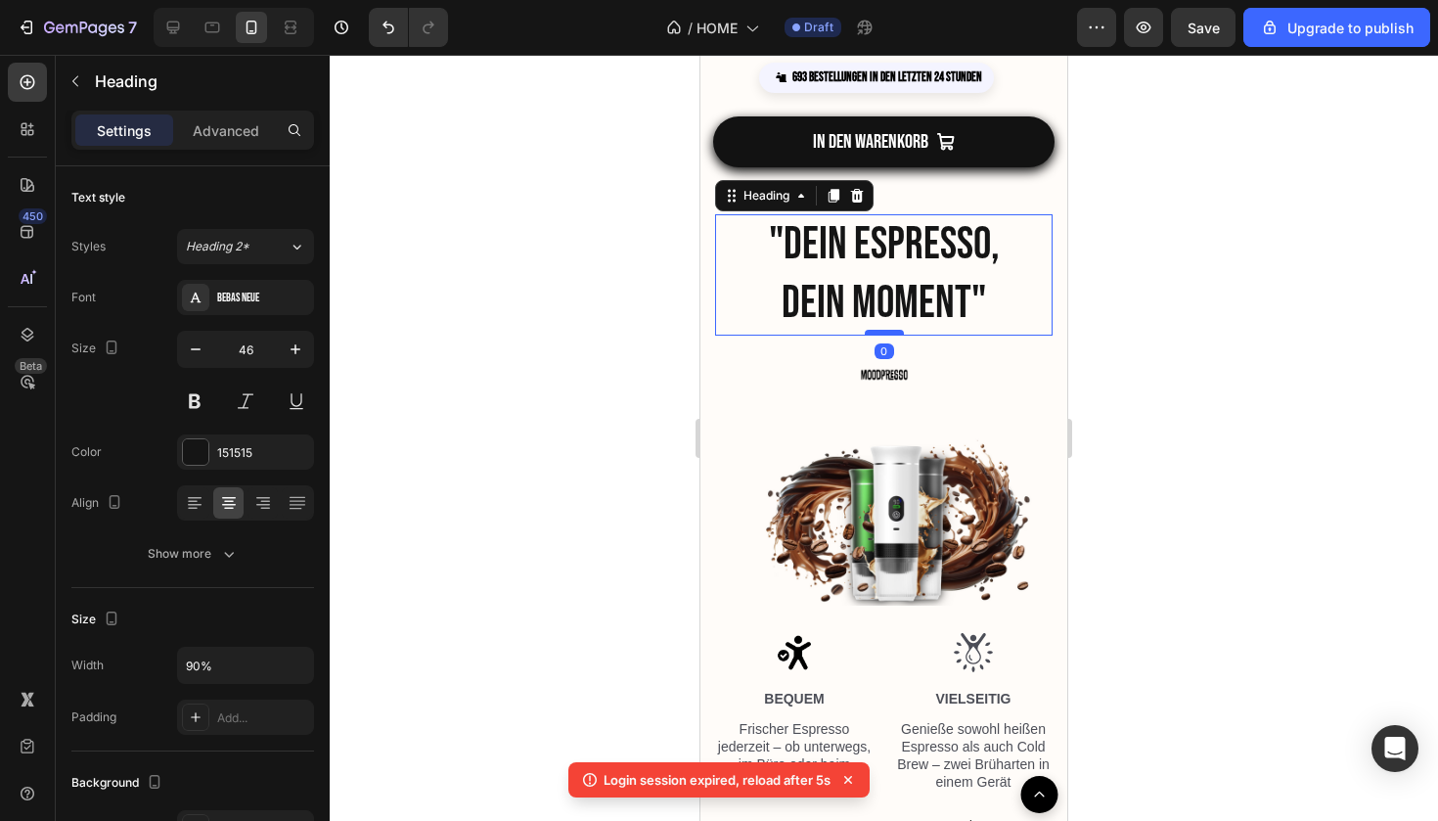
drag, startPoint x: 886, startPoint y: 344, endPoint x: 887, endPoint y: 326, distance: 18.6
click at [887, 330] on div at bounding box center [884, 333] width 39 height 6
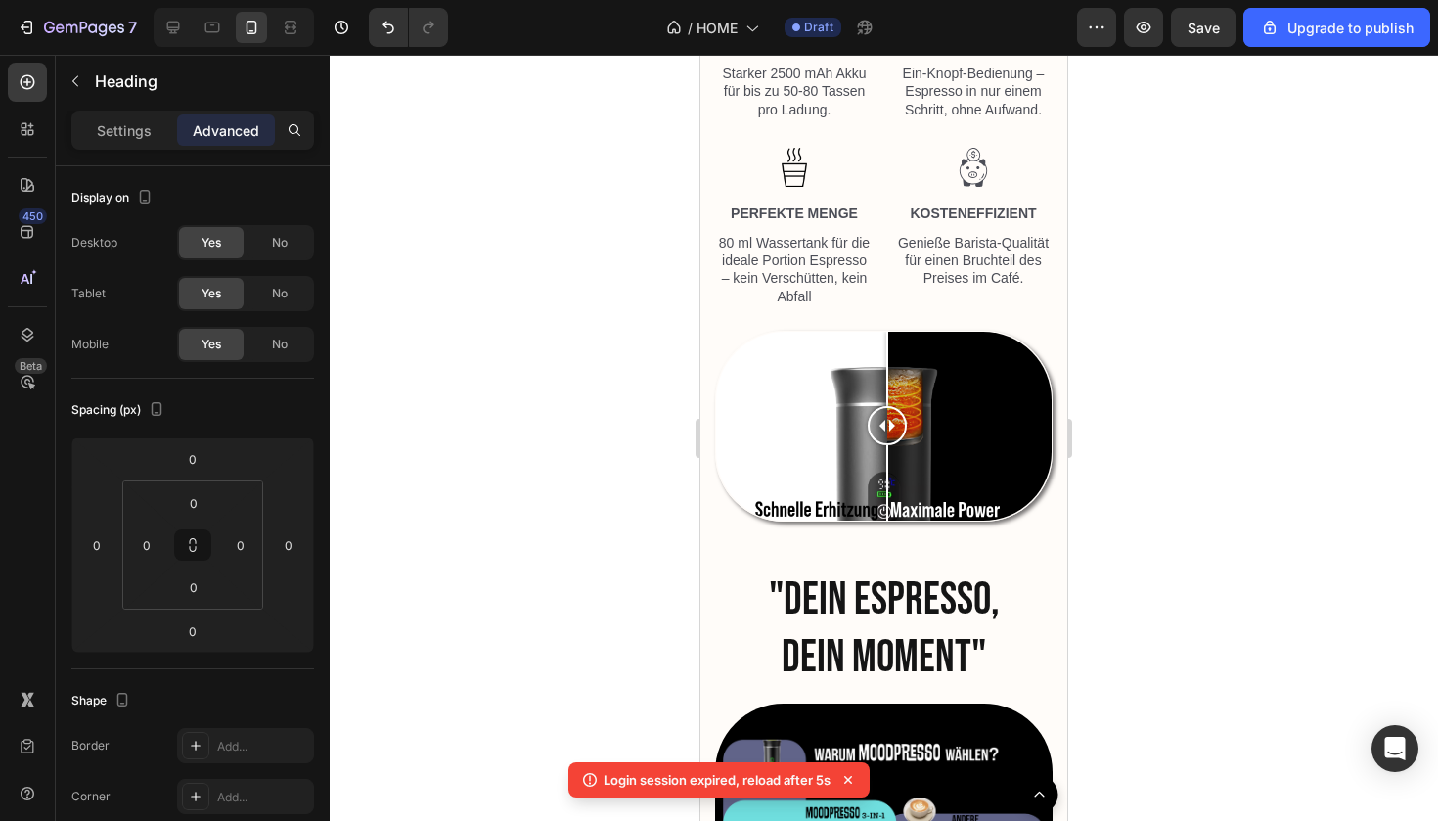
scroll to position [3380, 0]
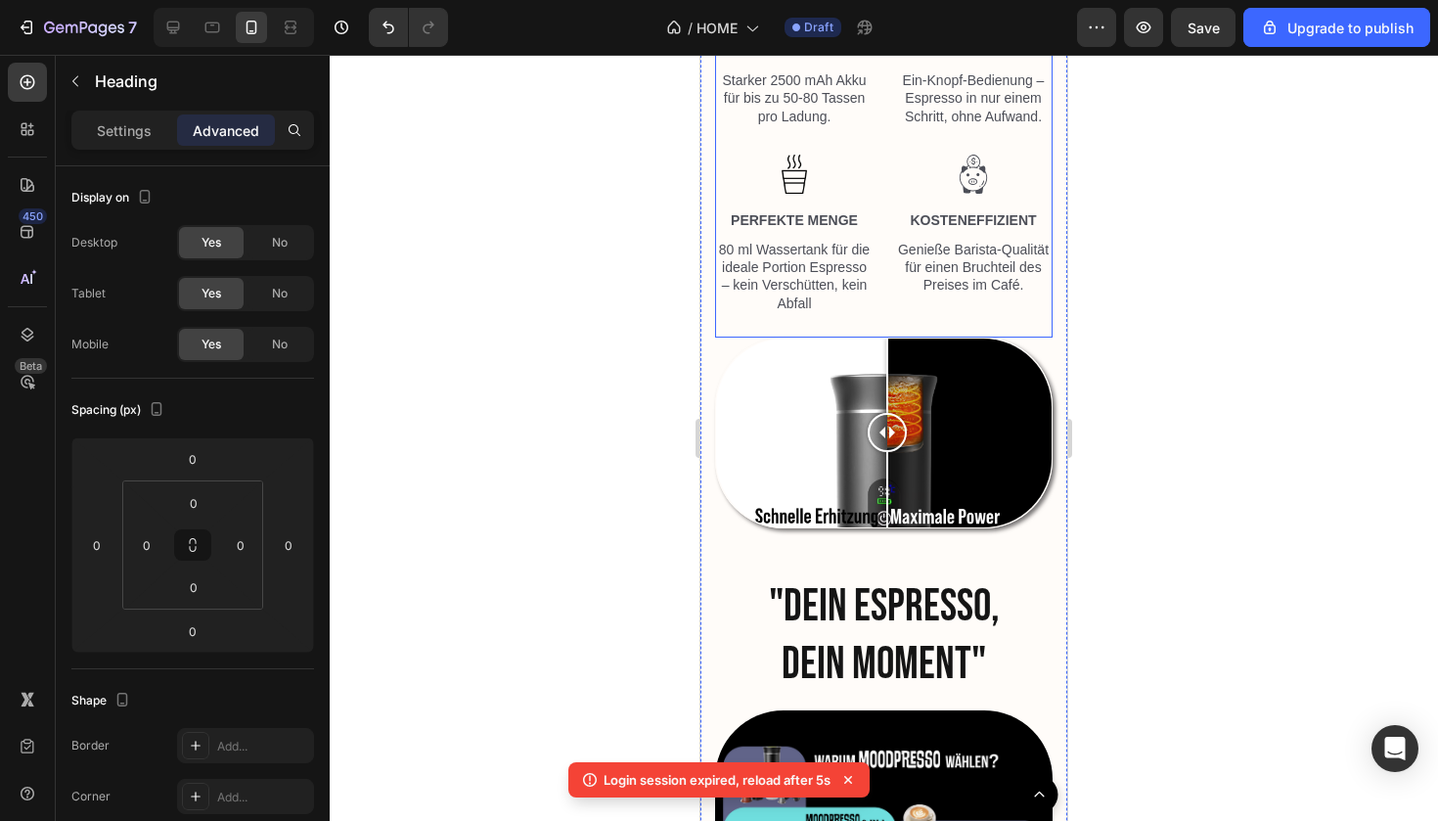
click at [880, 506] on div at bounding box center [887, 433] width 39 height 189
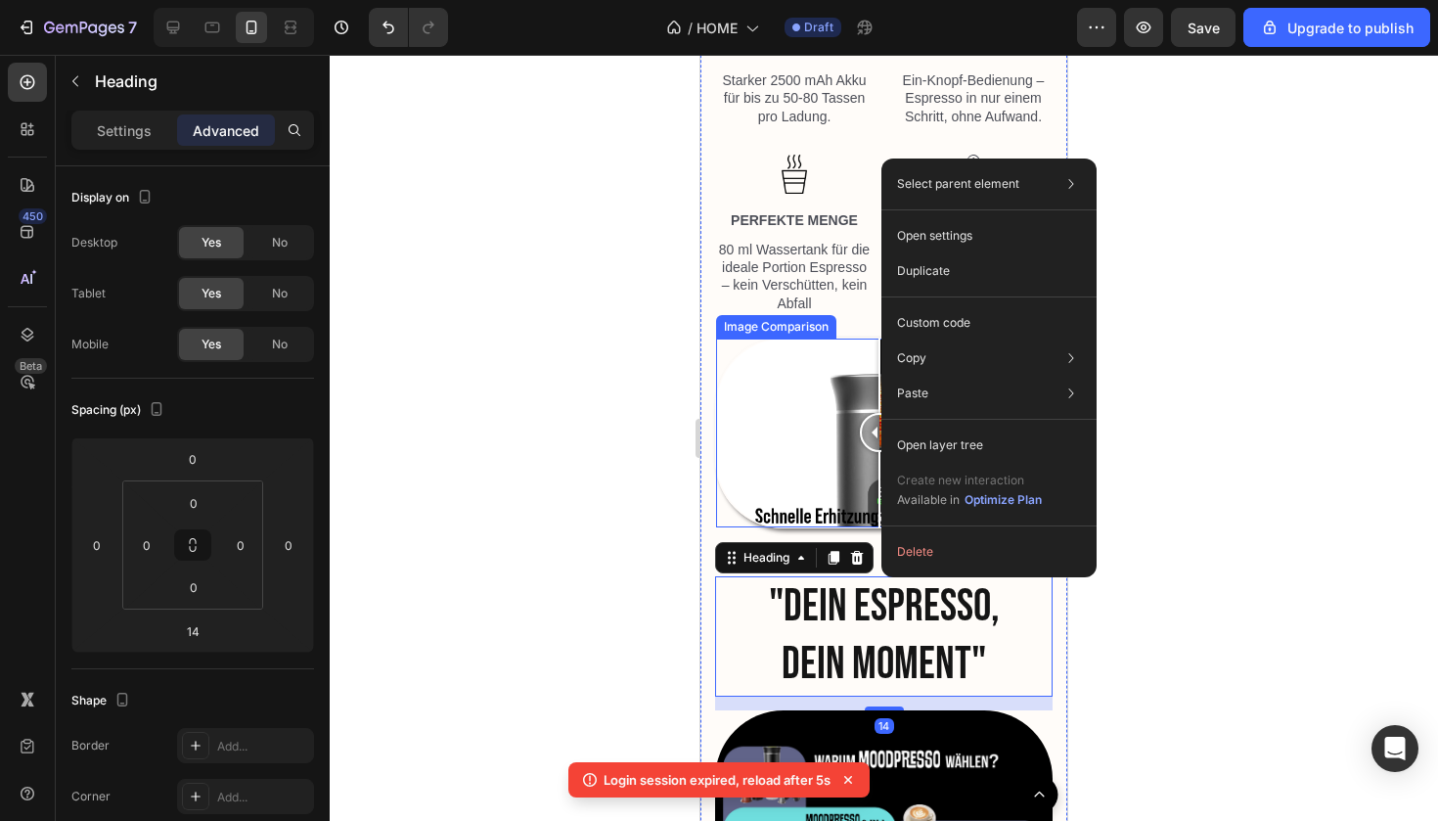
click at [864, 520] on div at bounding box center [879, 433] width 39 height 189
click at [1158, 525] on div at bounding box center [884, 438] width 1109 height 766
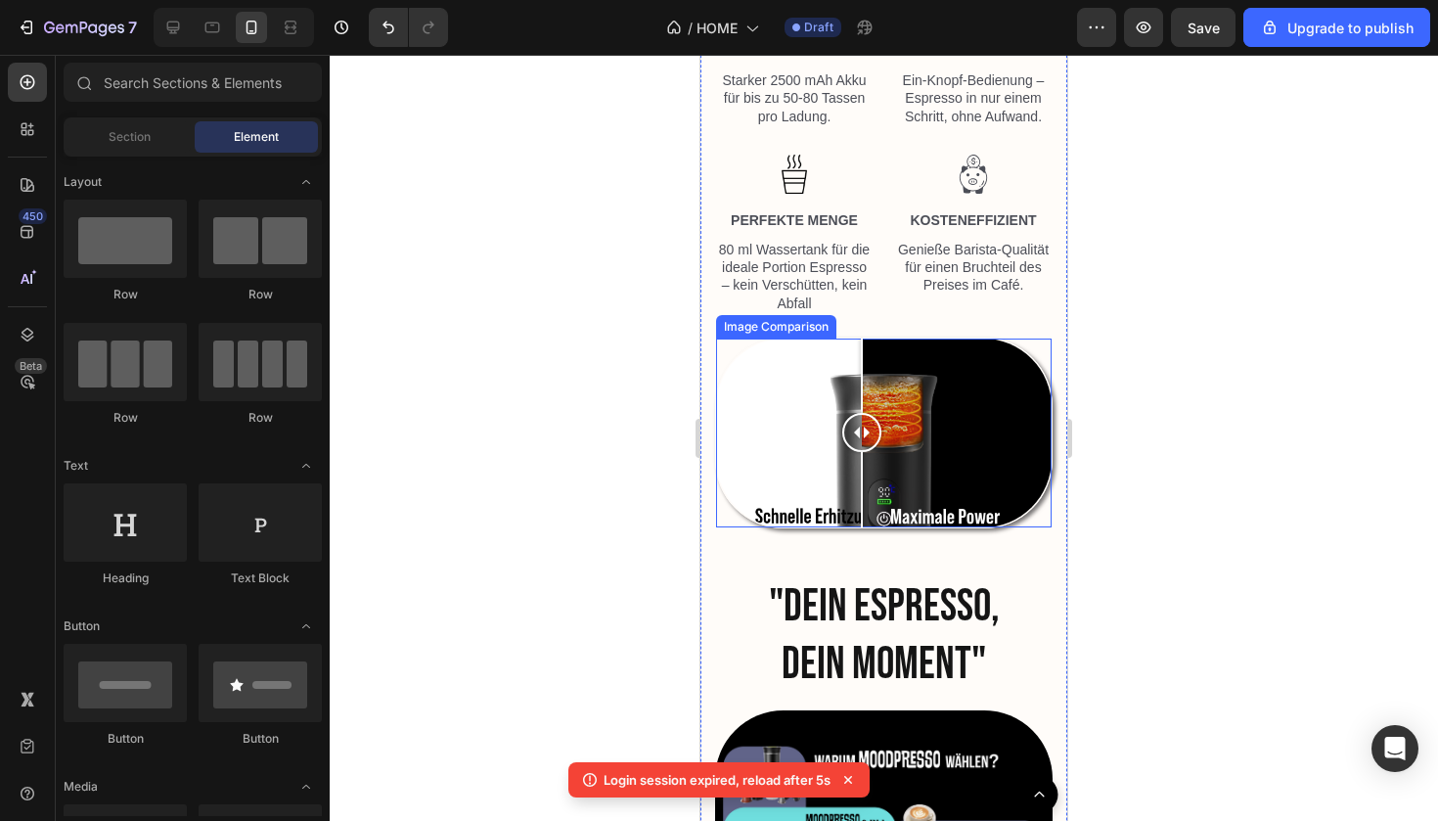
click at [862, 522] on div at bounding box center [861, 433] width 39 height 189
click at [732, 512] on div at bounding box center [884, 433] width 336 height 189
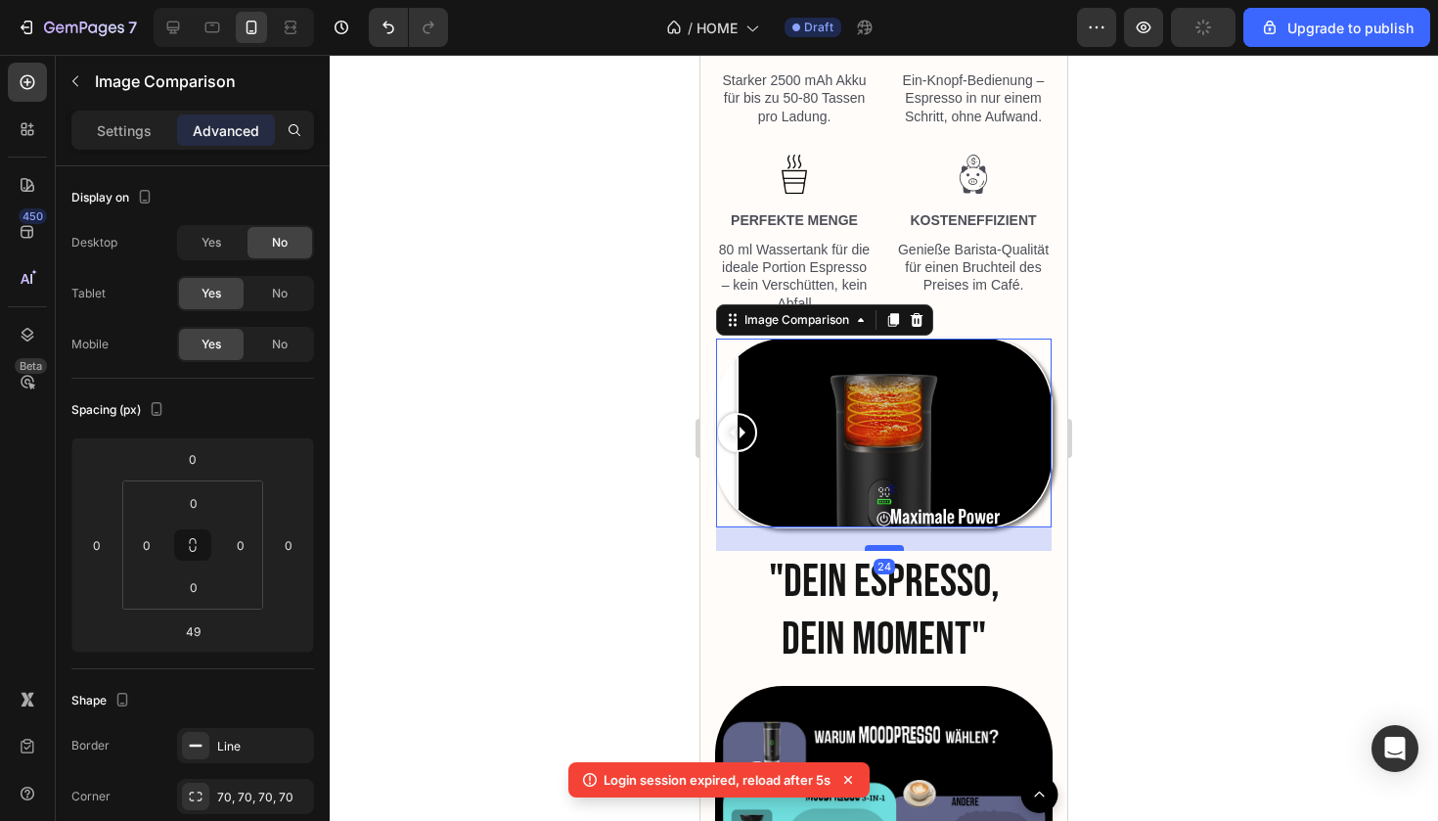
drag, startPoint x: 879, startPoint y: 567, endPoint x: 879, endPoint y: 542, distance: 24.5
click at [879, 545] on div at bounding box center [884, 548] width 39 height 6
type input "24"
click at [1287, 394] on div at bounding box center [884, 438] width 1109 height 766
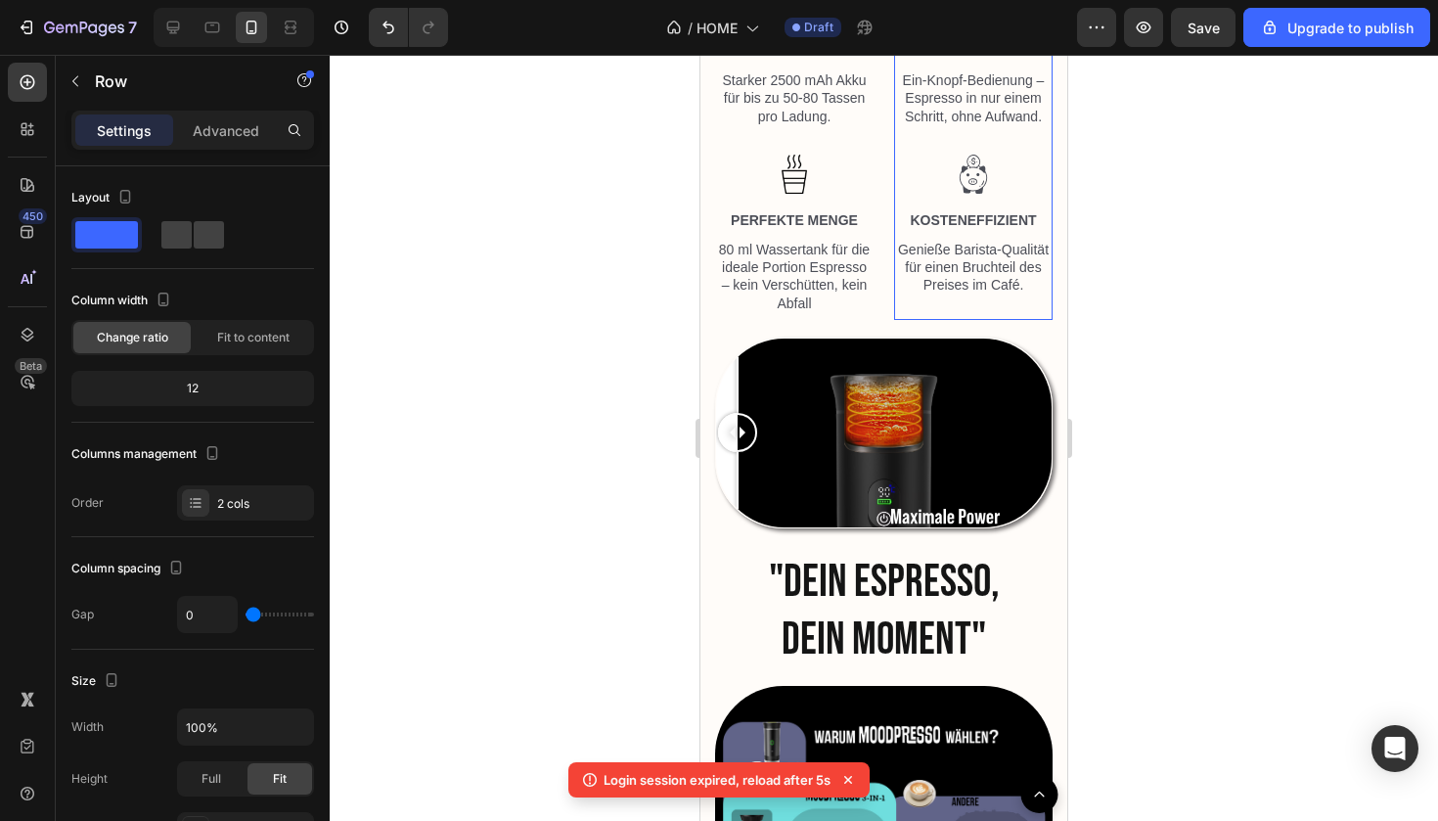
click at [905, 306] on div "Image VIELSEITIG Text Block Genieße sowohl heißen Espresso als auch Cold Brew –…" at bounding box center [973, 59] width 159 height 520
click at [899, 329] on div "Image BEQUEM Text Block Frischer Espresso jederzeit – ob unterwegs, im Büro ode…" at bounding box center [884, 68] width 338 height 538
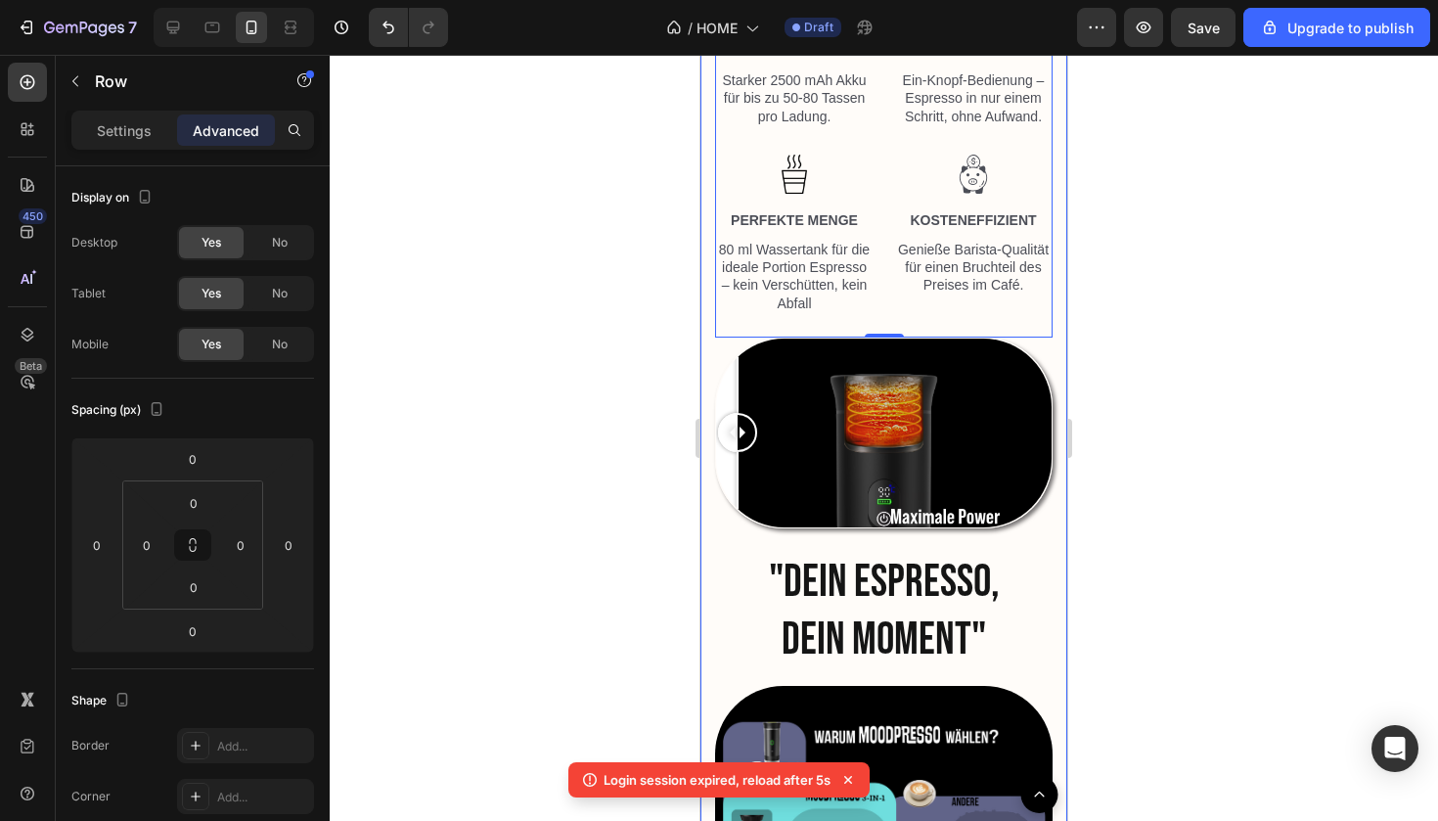
click at [1198, 603] on div at bounding box center [884, 438] width 1109 height 766
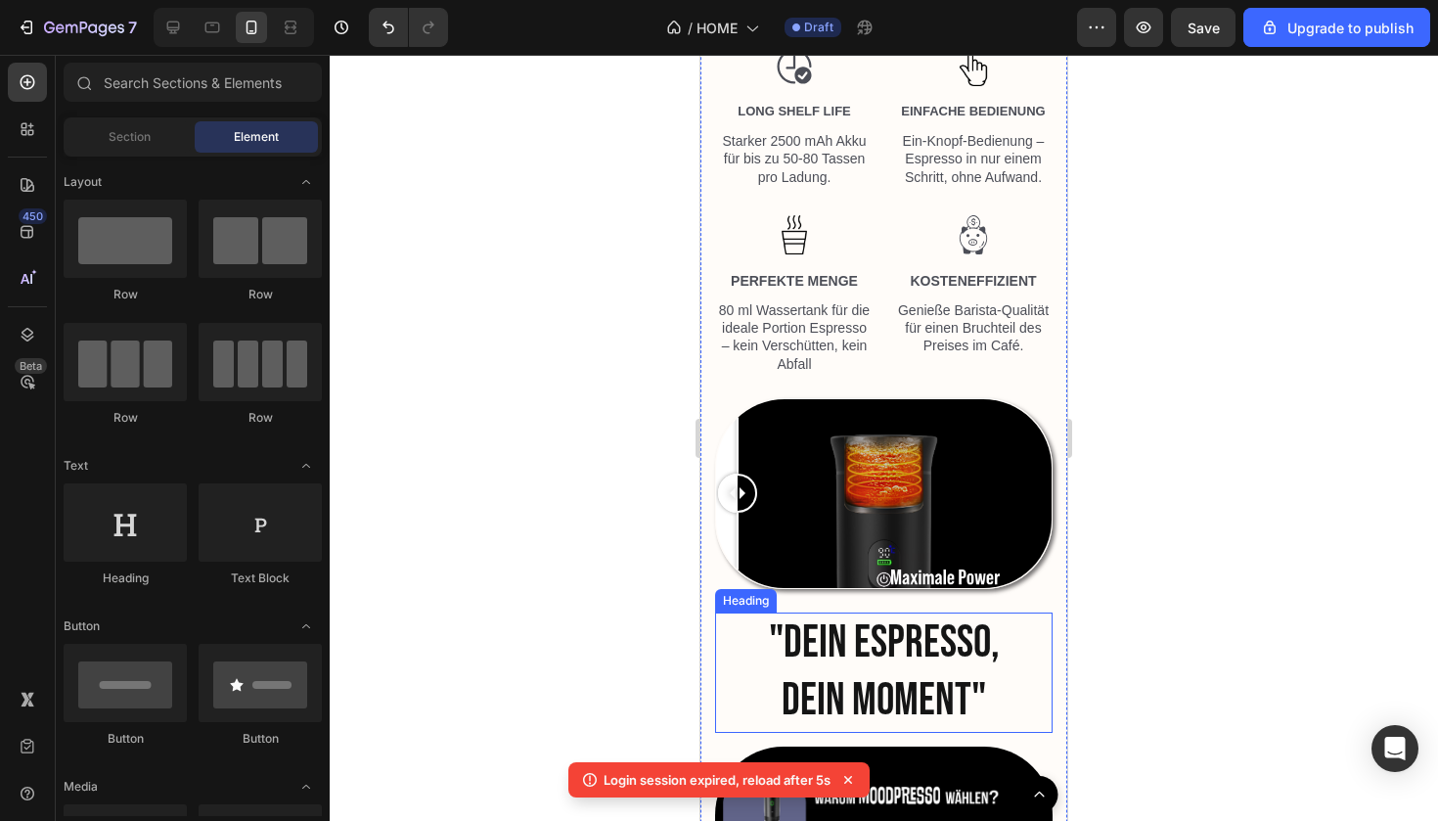
scroll to position [3308, 0]
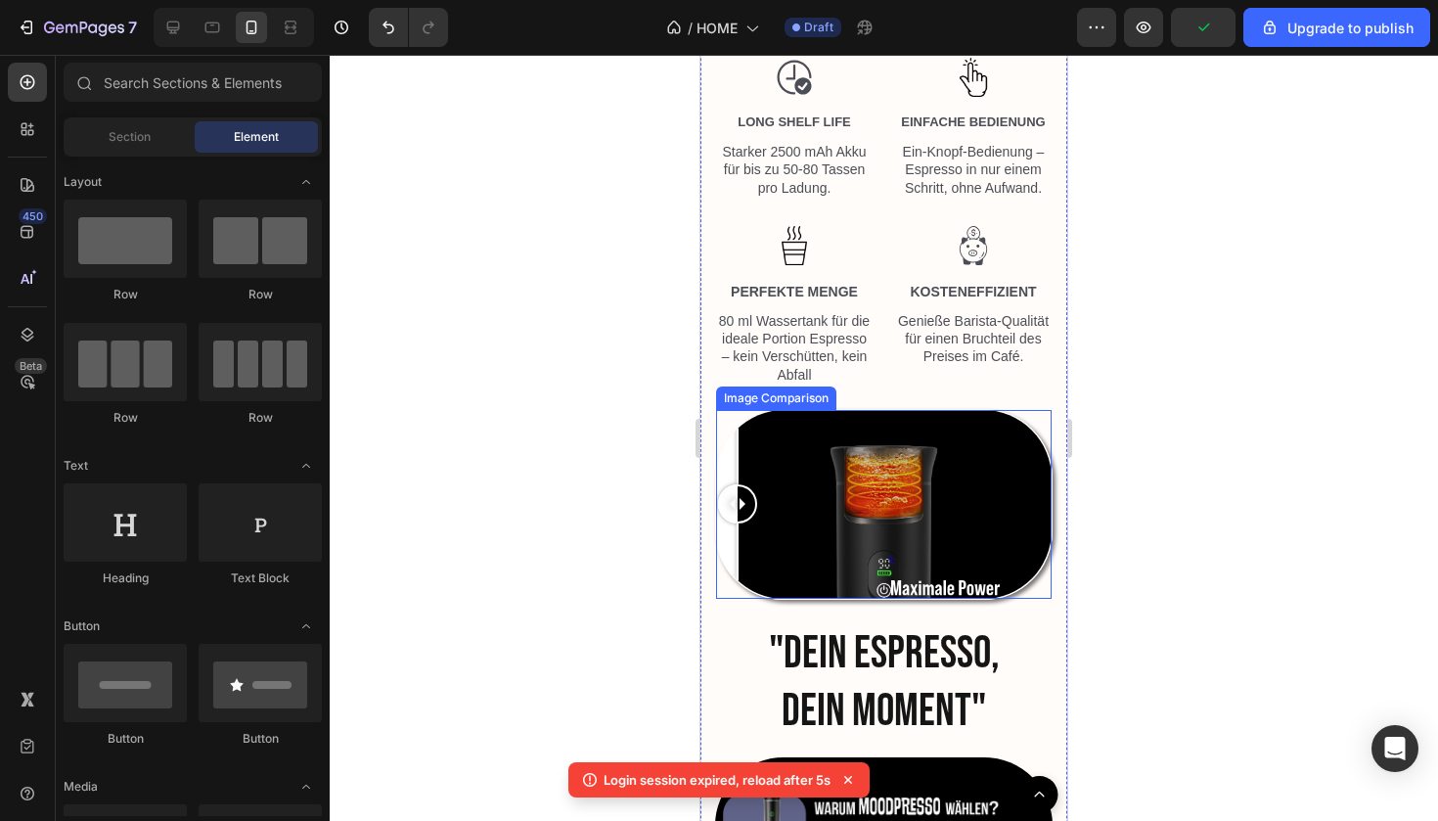
click at [733, 584] on div at bounding box center [737, 504] width 39 height 189
click at [749, 590] on div at bounding box center [737, 504] width 39 height 189
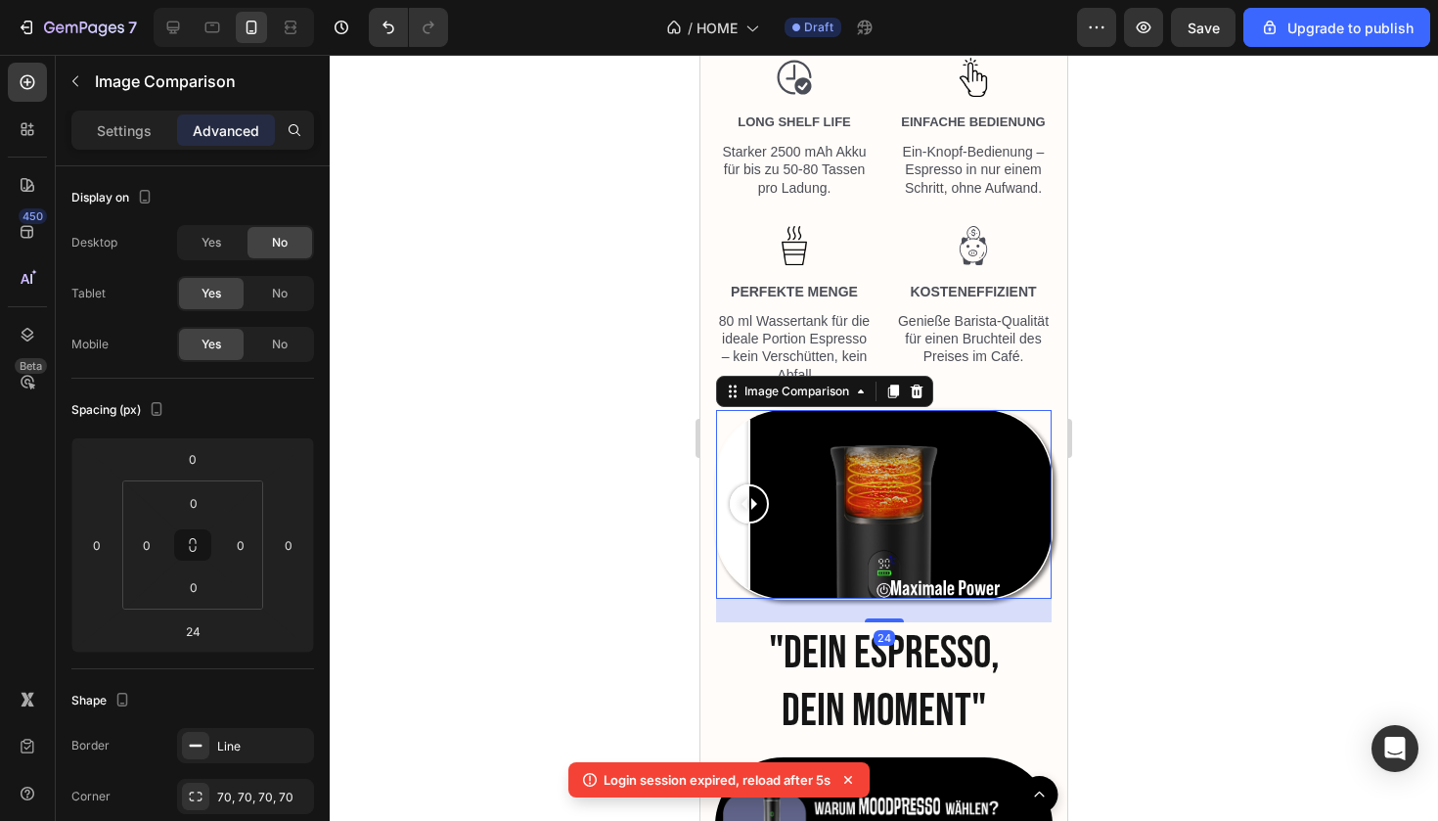
click at [884, 604] on div "24" at bounding box center [884, 610] width 336 height 23
click at [888, 616] on div at bounding box center [884, 619] width 39 height 6
click at [1185, 674] on div at bounding box center [884, 438] width 1109 height 766
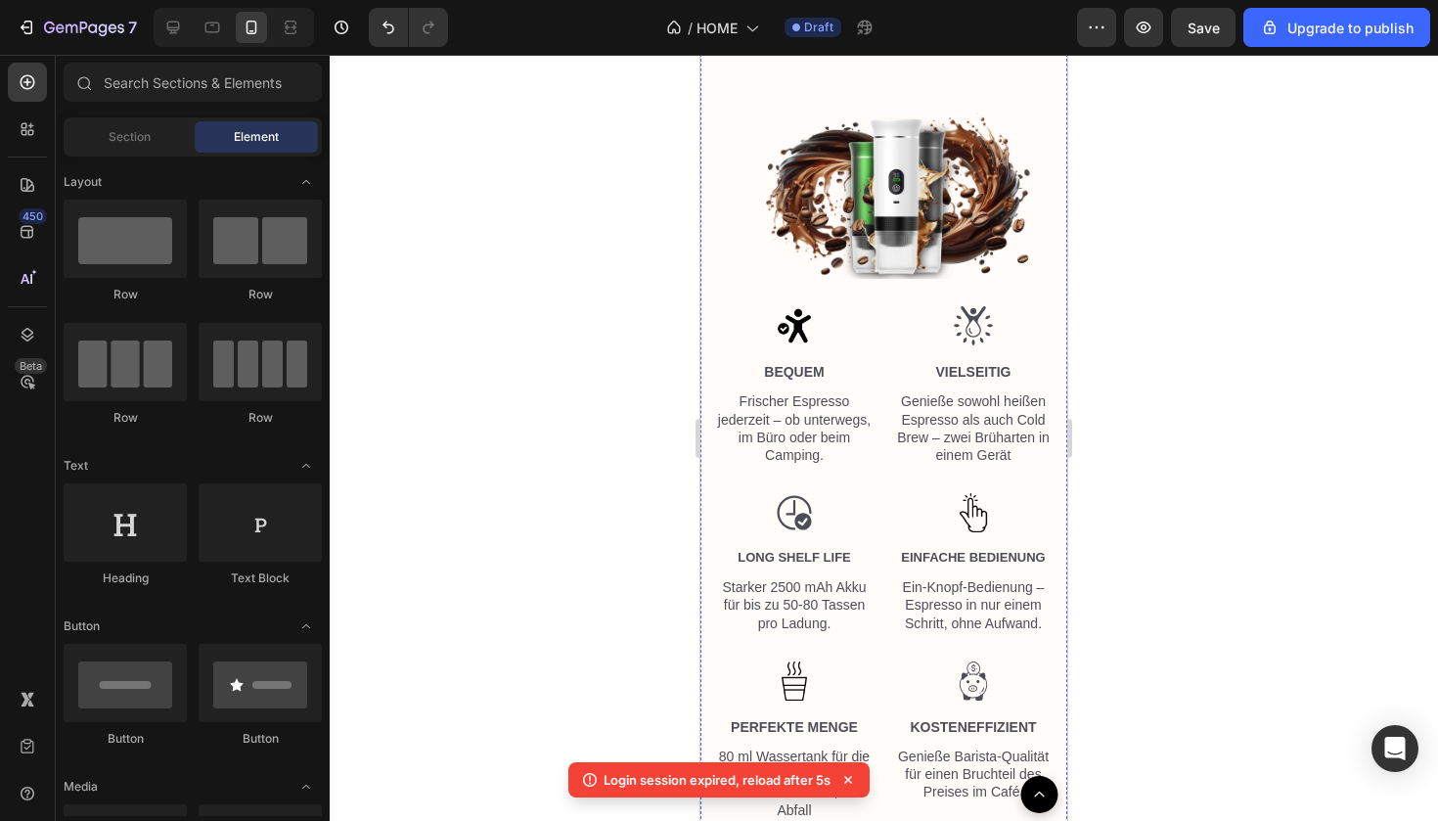
scroll to position [2755, 0]
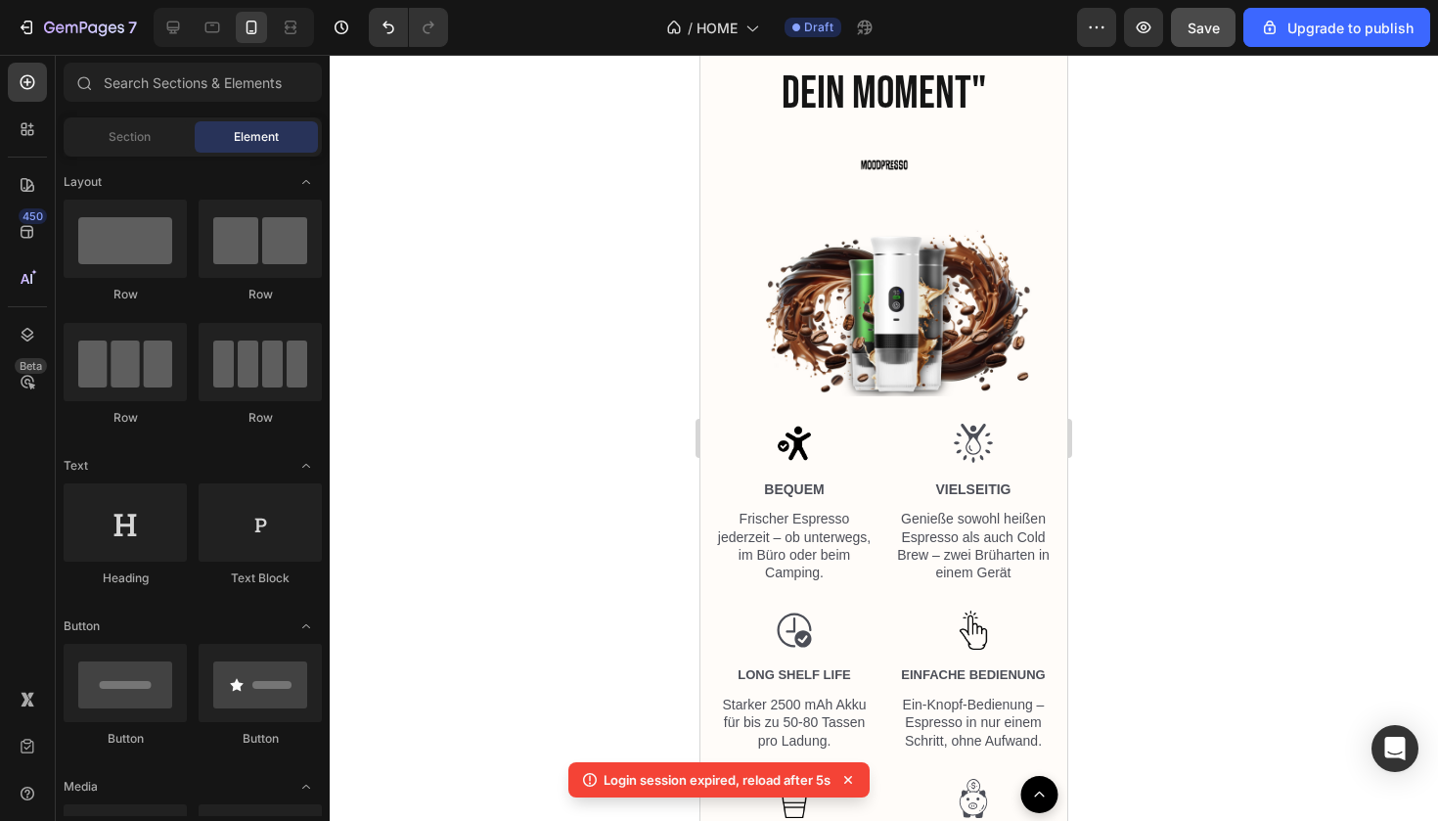
click at [1189, 46] on button "Save" at bounding box center [1203, 27] width 65 height 39
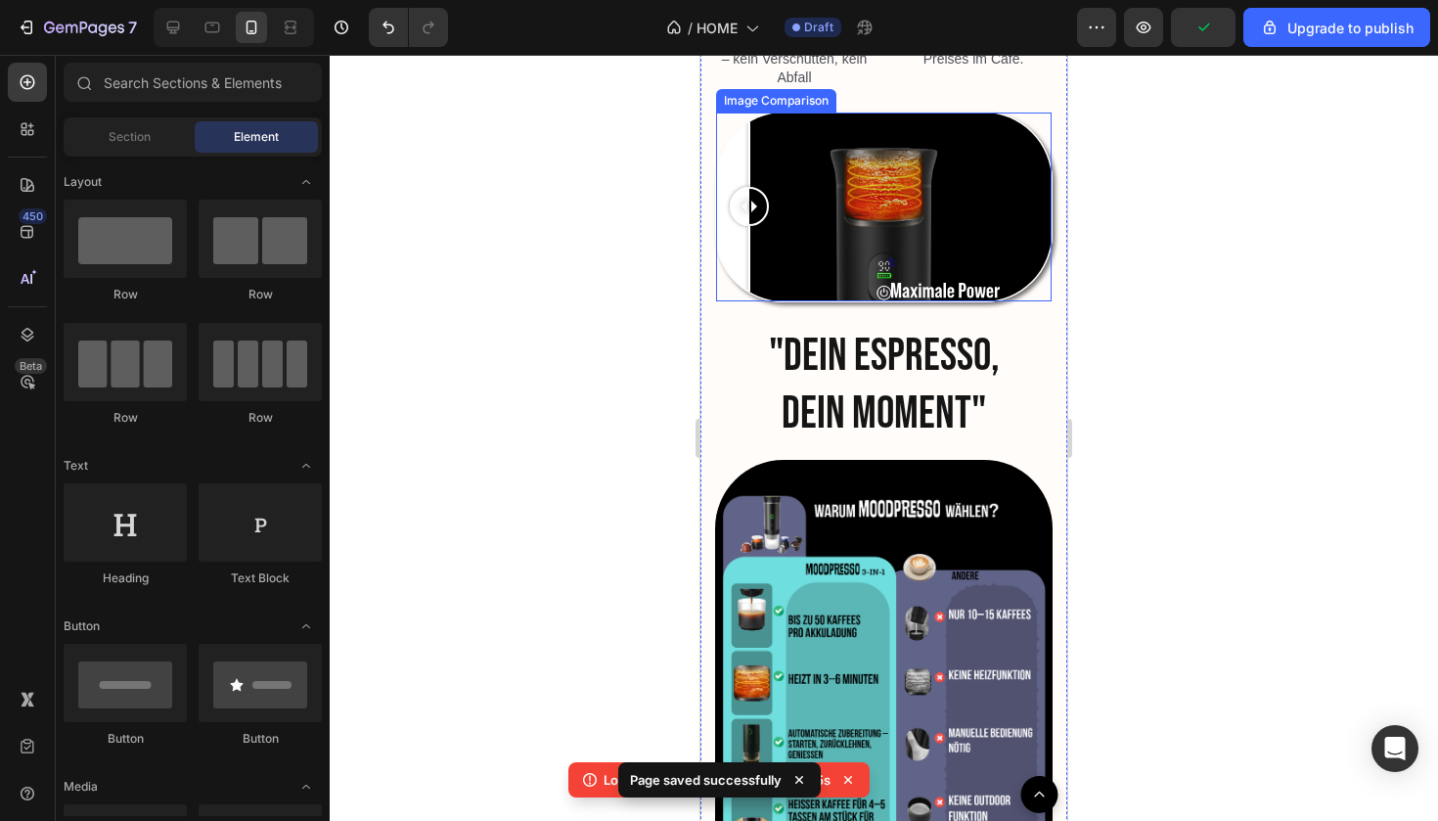
scroll to position [3713, 0]
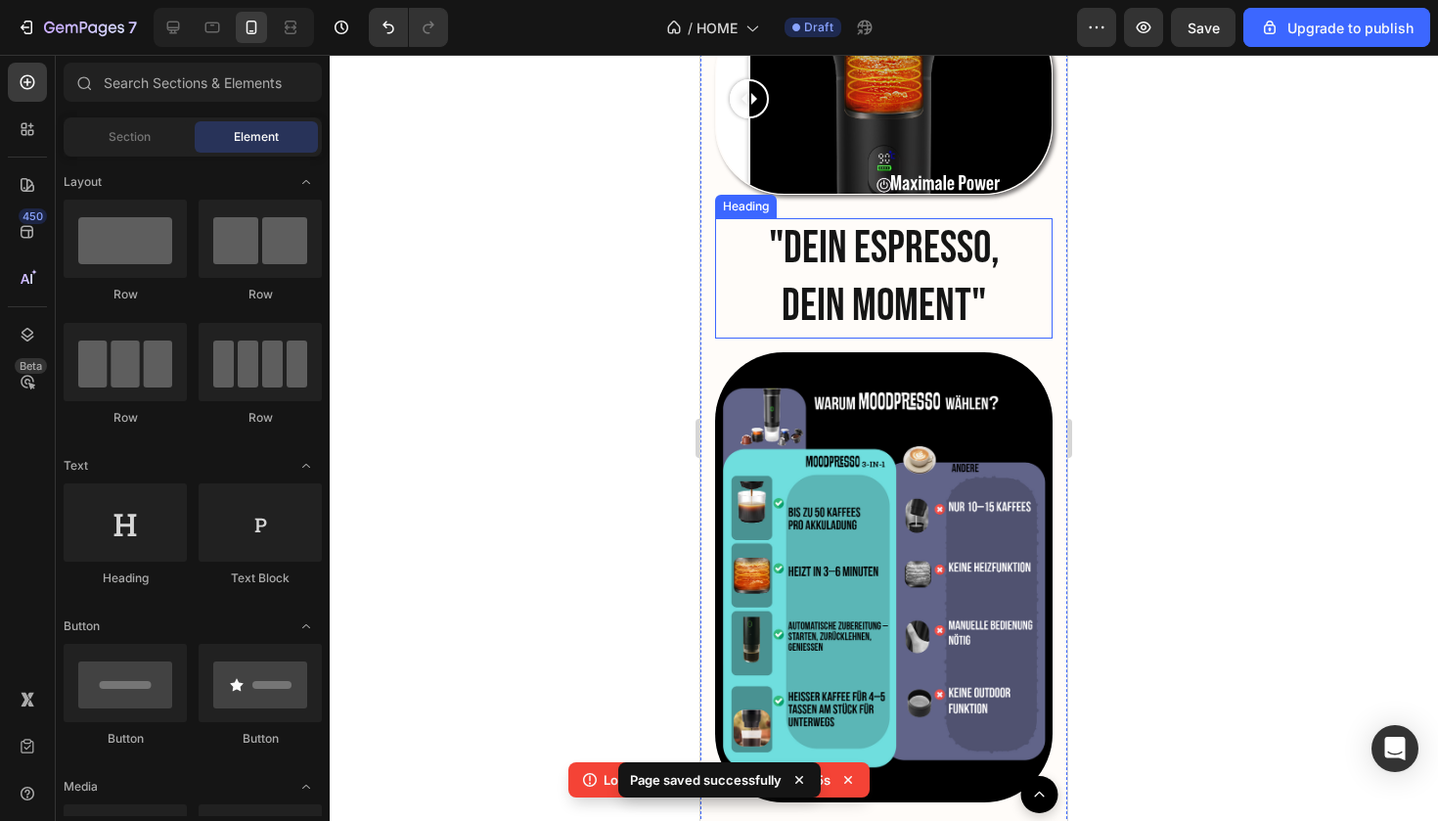
click at [910, 227] on h2 ""DEIN ESPRESSO, DEIN MOMENT"" at bounding box center [884, 278] width 304 height 121
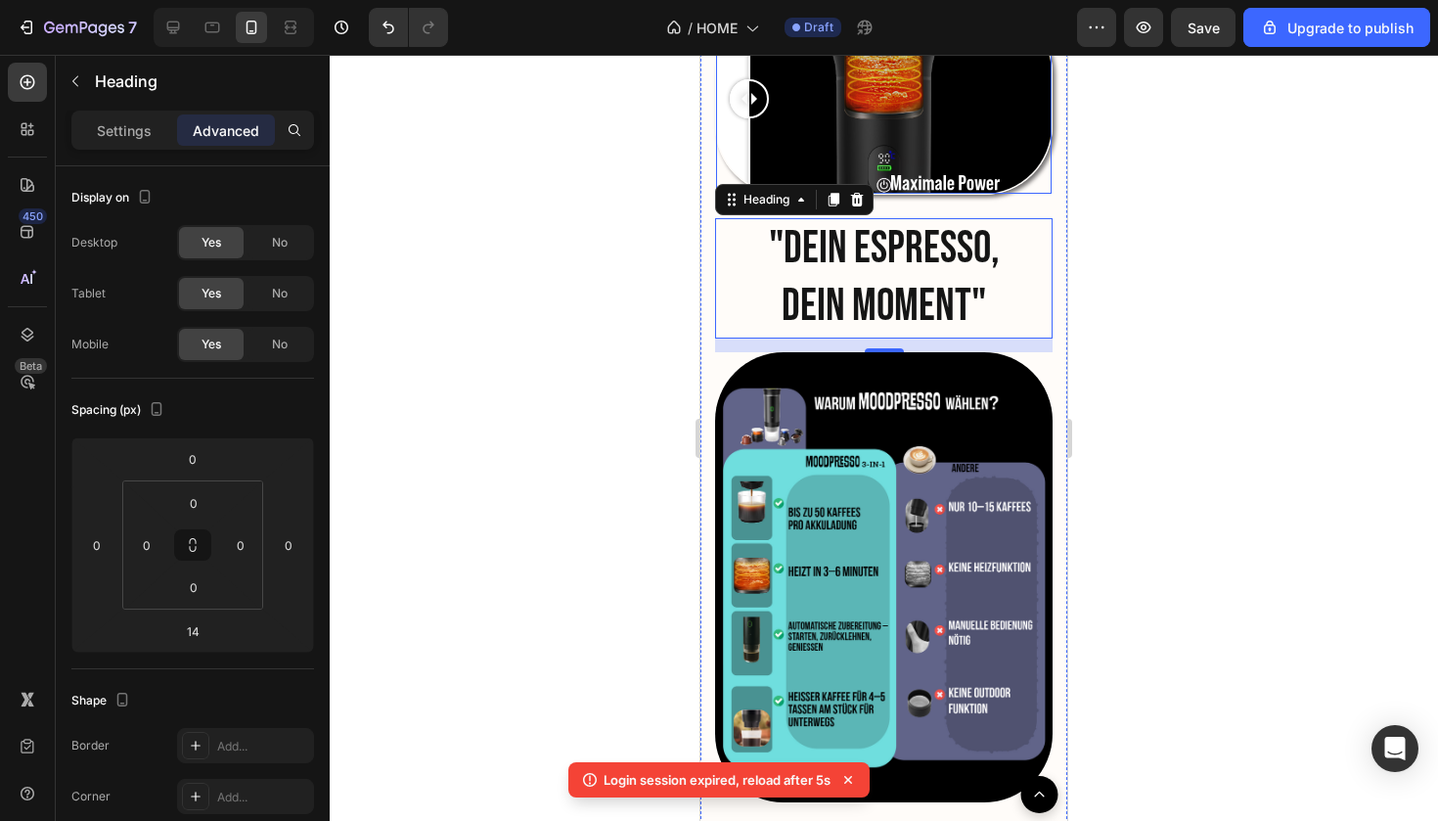
click at [889, 187] on div at bounding box center [884, 99] width 336 height 189
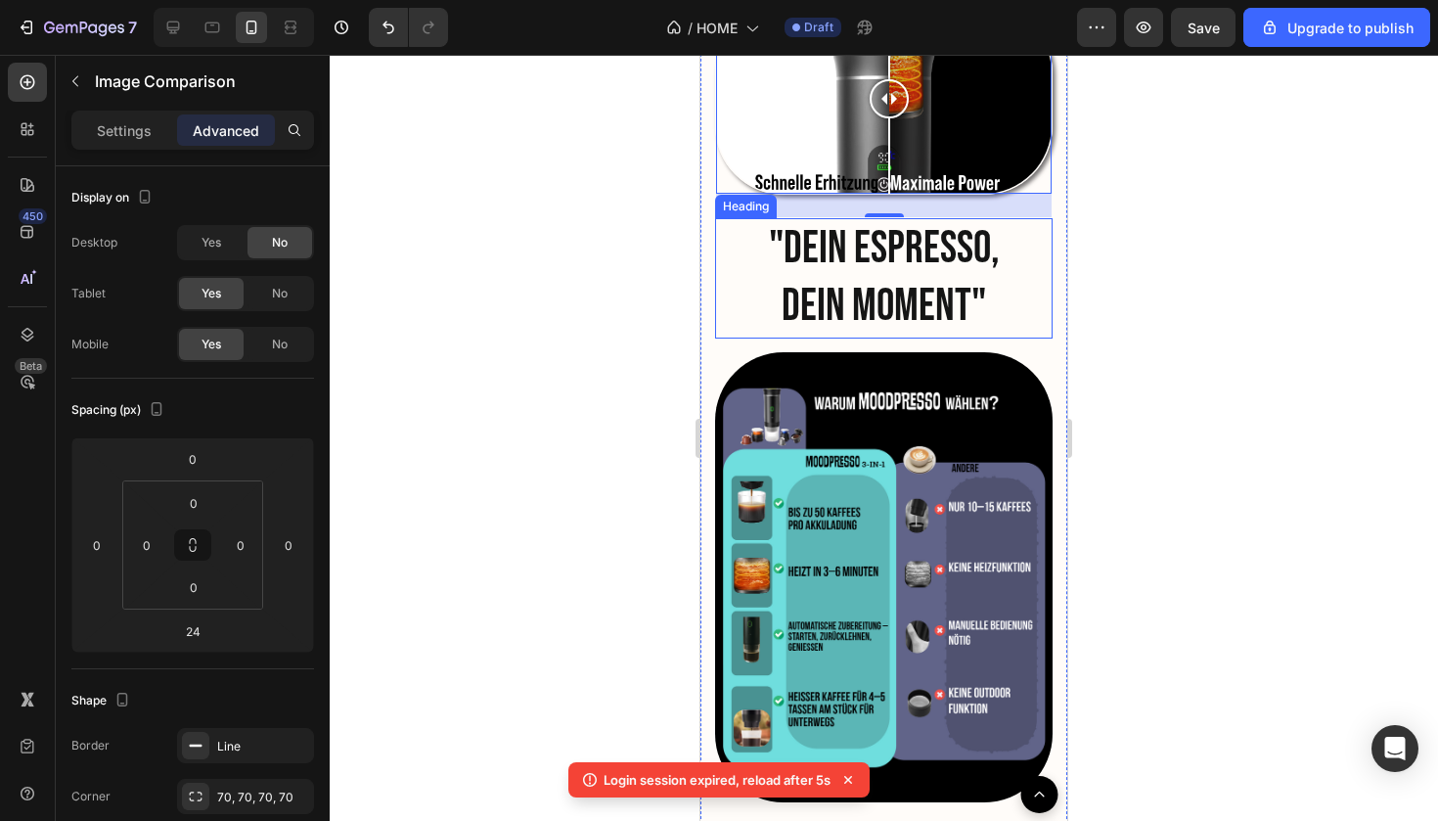
click at [884, 194] on div "24" at bounding box center [884, 194] width 336 height 0
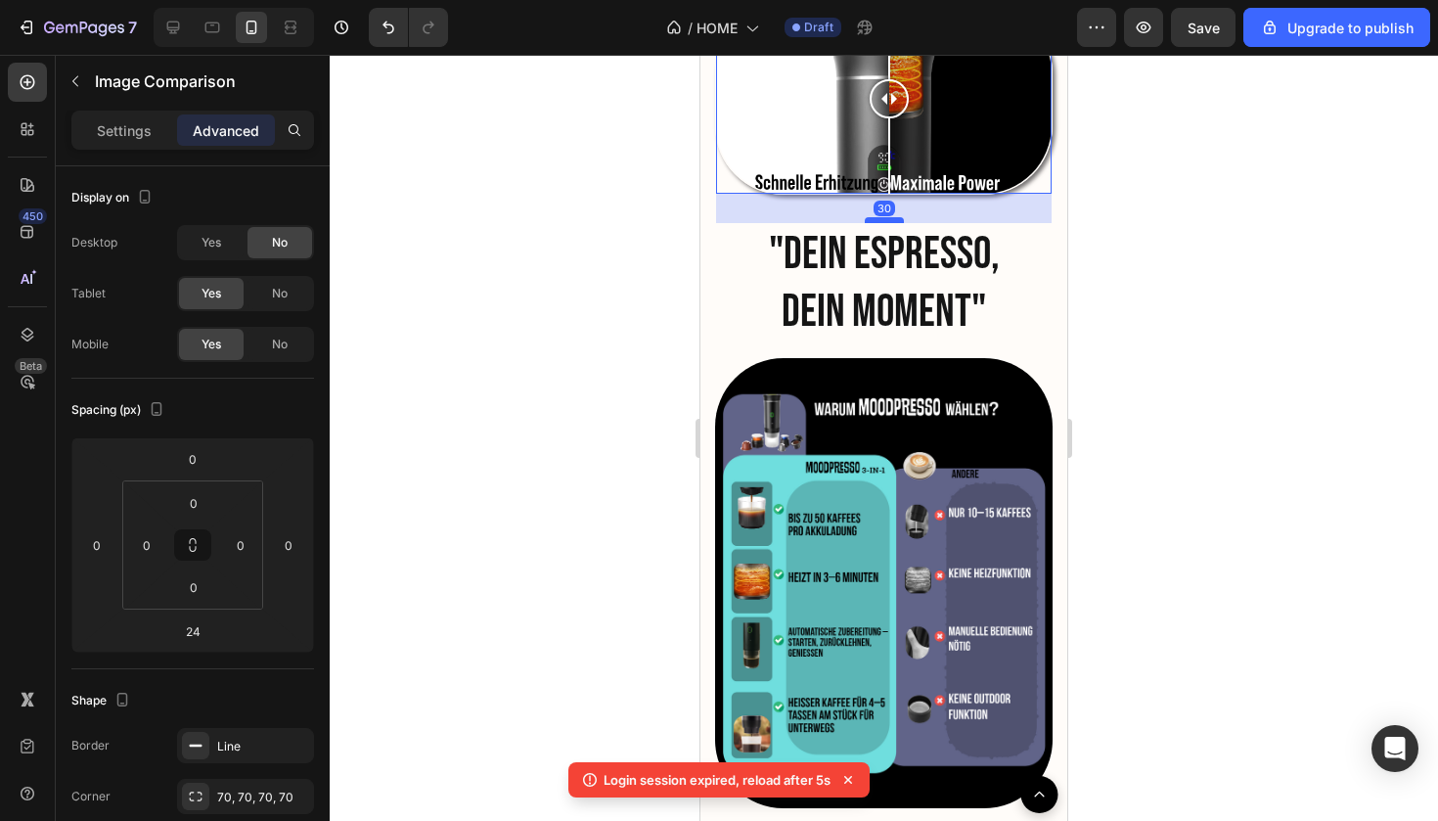
click at [884, 217] on div at bounding box center [884, 220] width 39 height 6
type input "30"
click at [1182, 351] on div at bounding box center [884, 438] width 1109 height 766
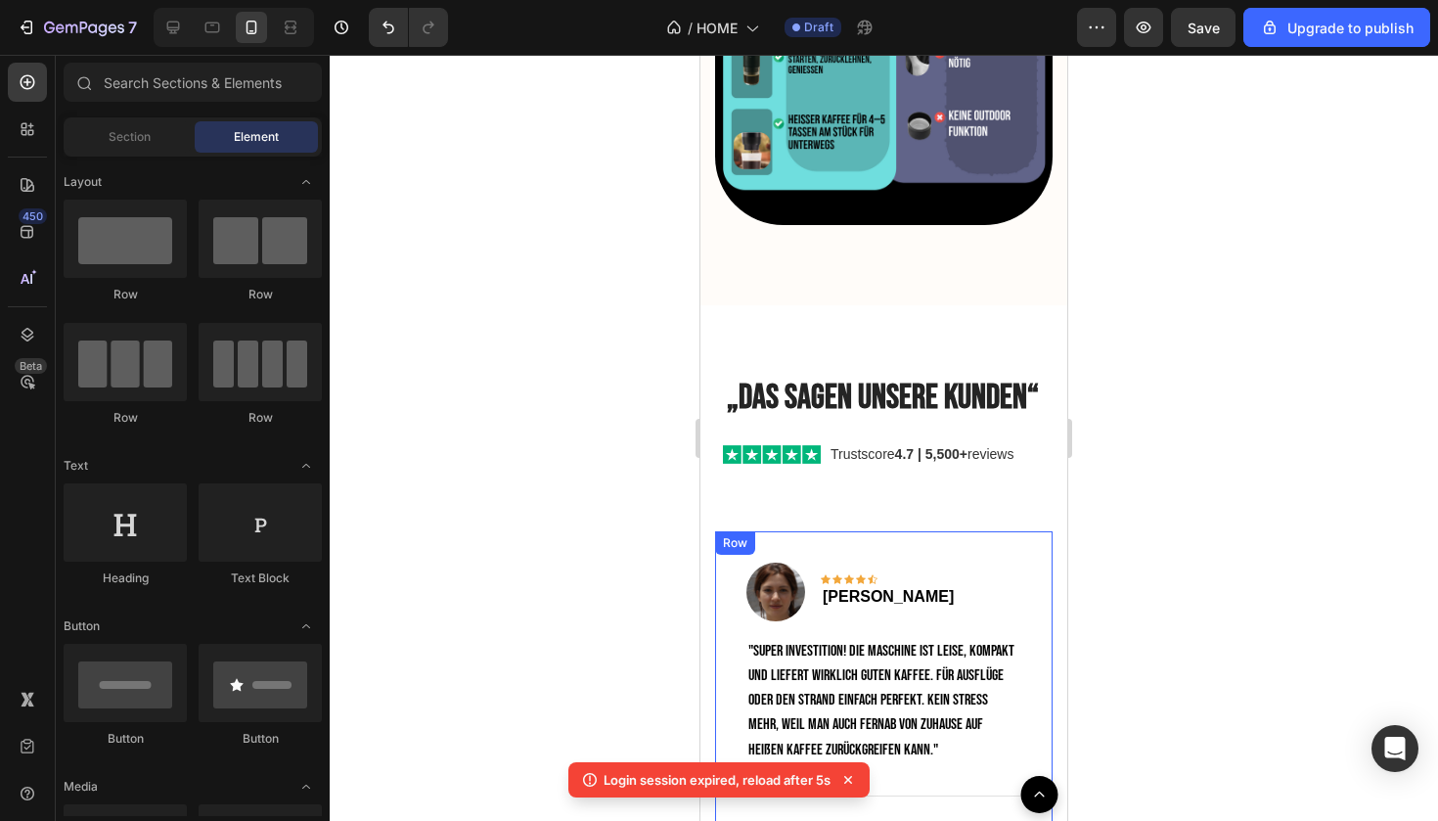
scroll to position [4274, 0]
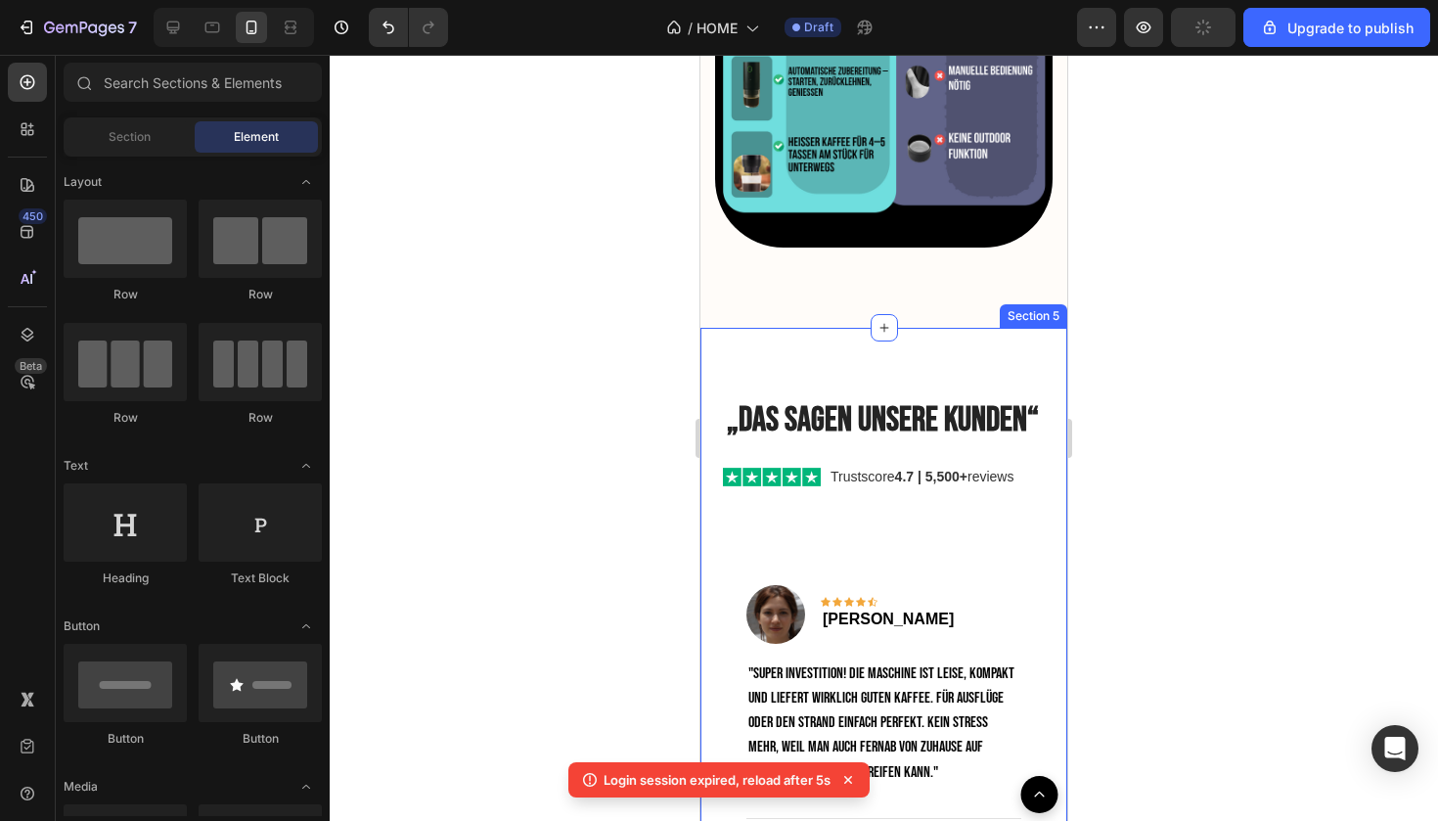
click at [1001, 375] on div "„Das sagen unsere Kunden“ Heading Trustscore 4.7 | 5,500+ reviews Custom Code T…" at bounding box center [884, 739] width 367 height 823
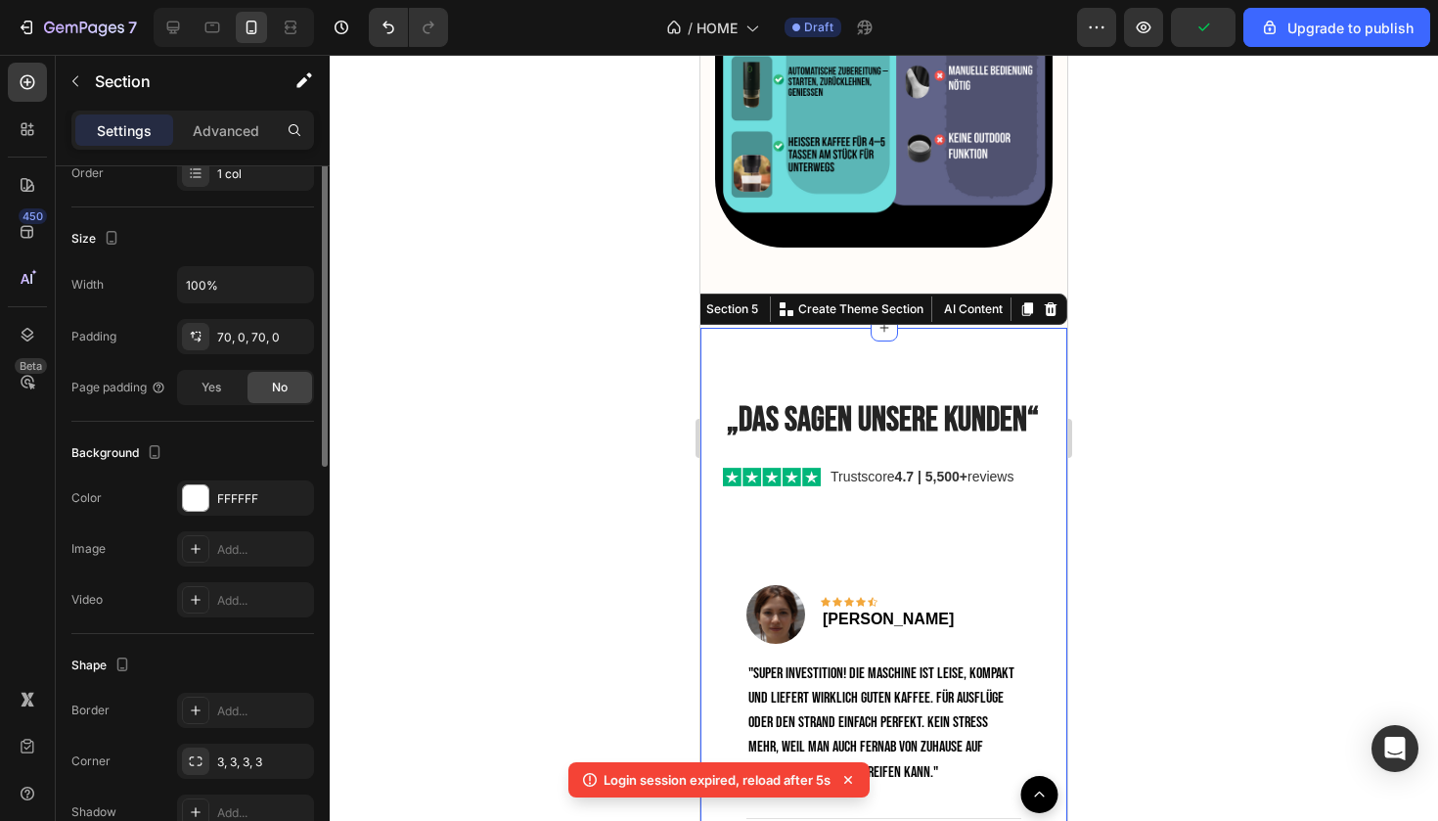
scroll to position [356, 0]
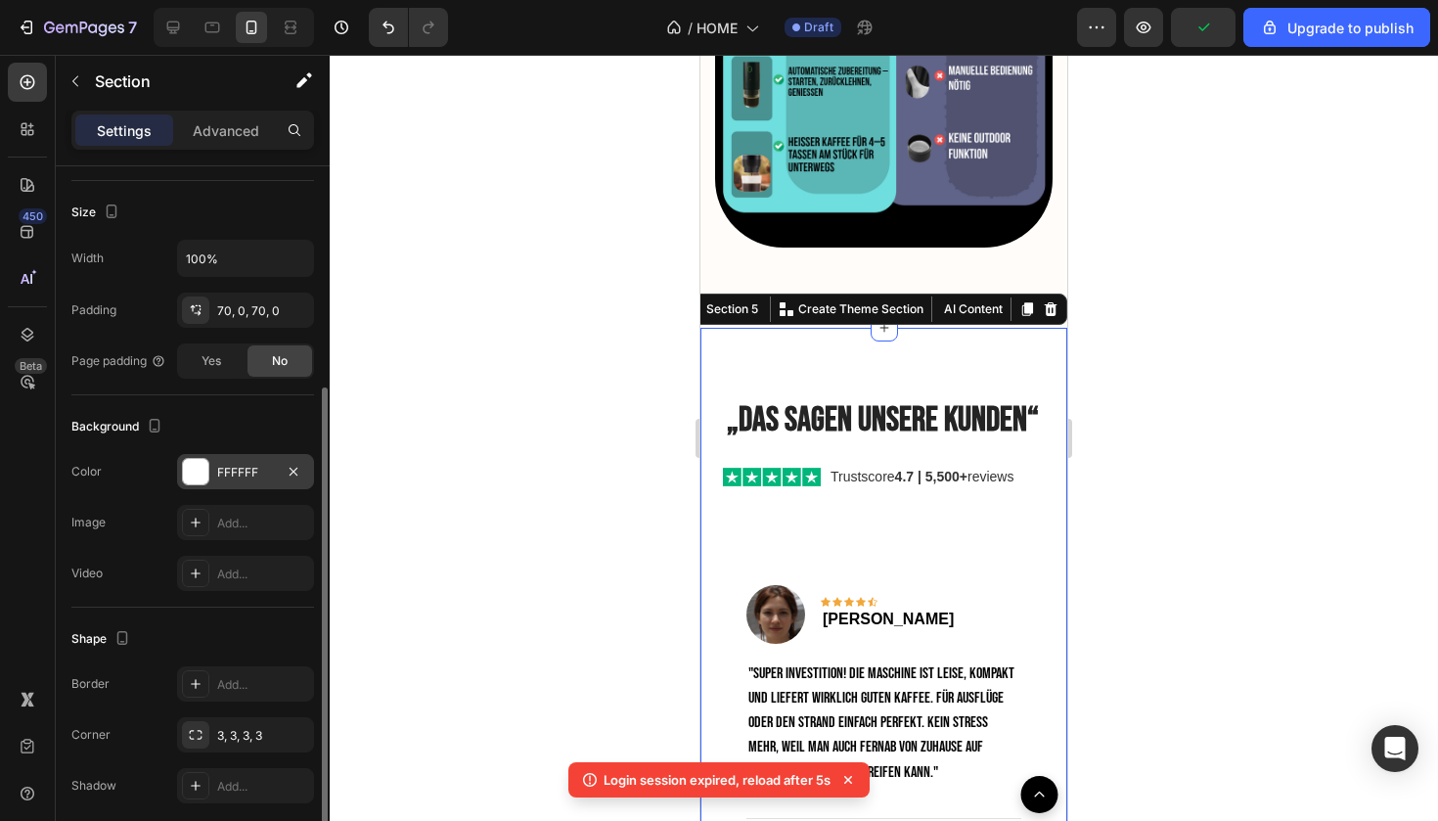
click at [204, 479] on div at bounding box center [195, 471] width 25 height 25
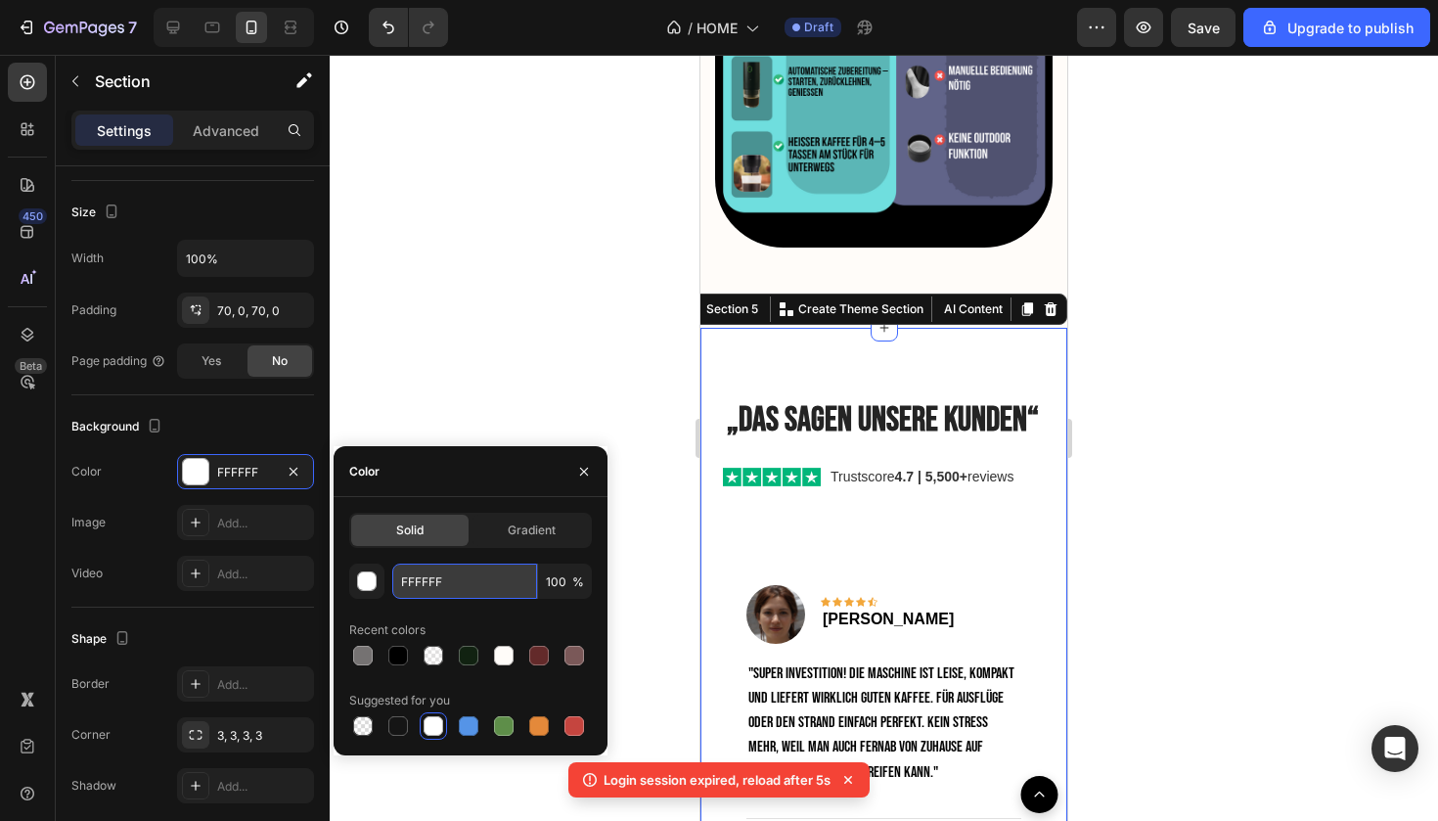
click at [431, 577] on input "FFFFFF" at bounding box center [464, 581] width 145 height 35
paste input "CF9"
type input "FFFCF9"
click at [1110, 505] on div at bounding box center [884, 438] width 1109 height 766
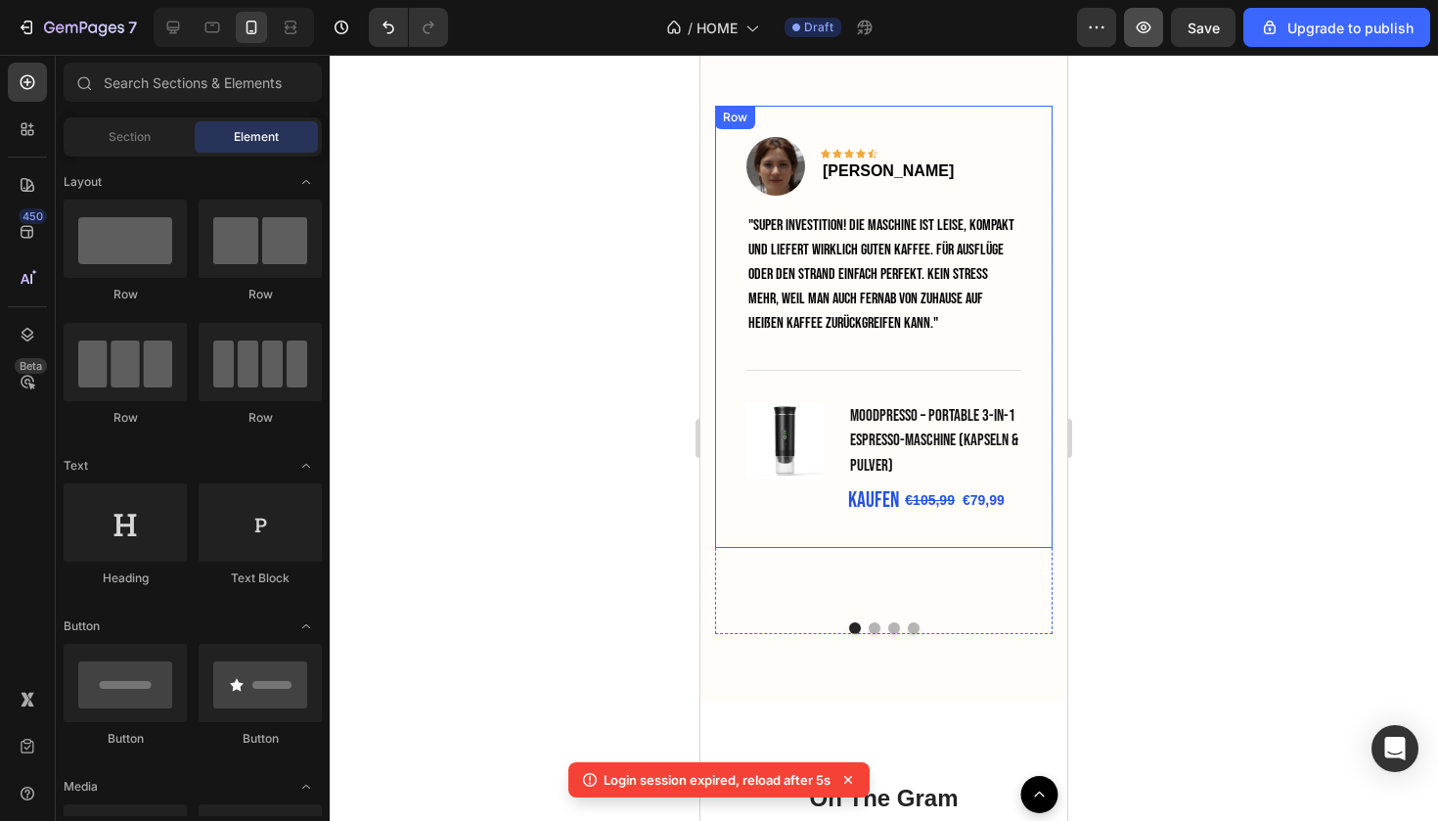
scroll to position [4228, 0]
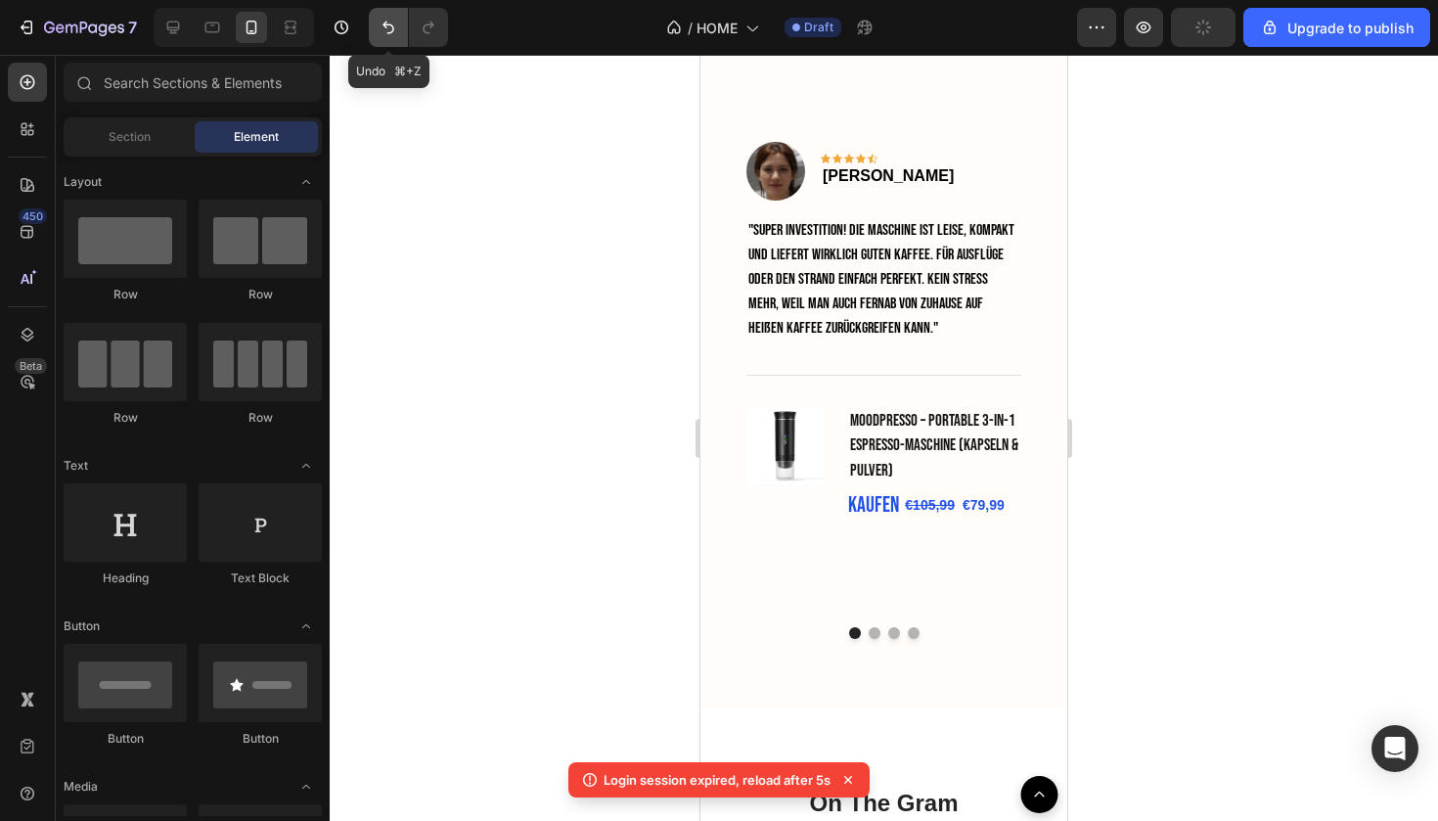
click at [401, 35] on button "Undo/Redo" at bounding box center [388, 27] width 39 height 39
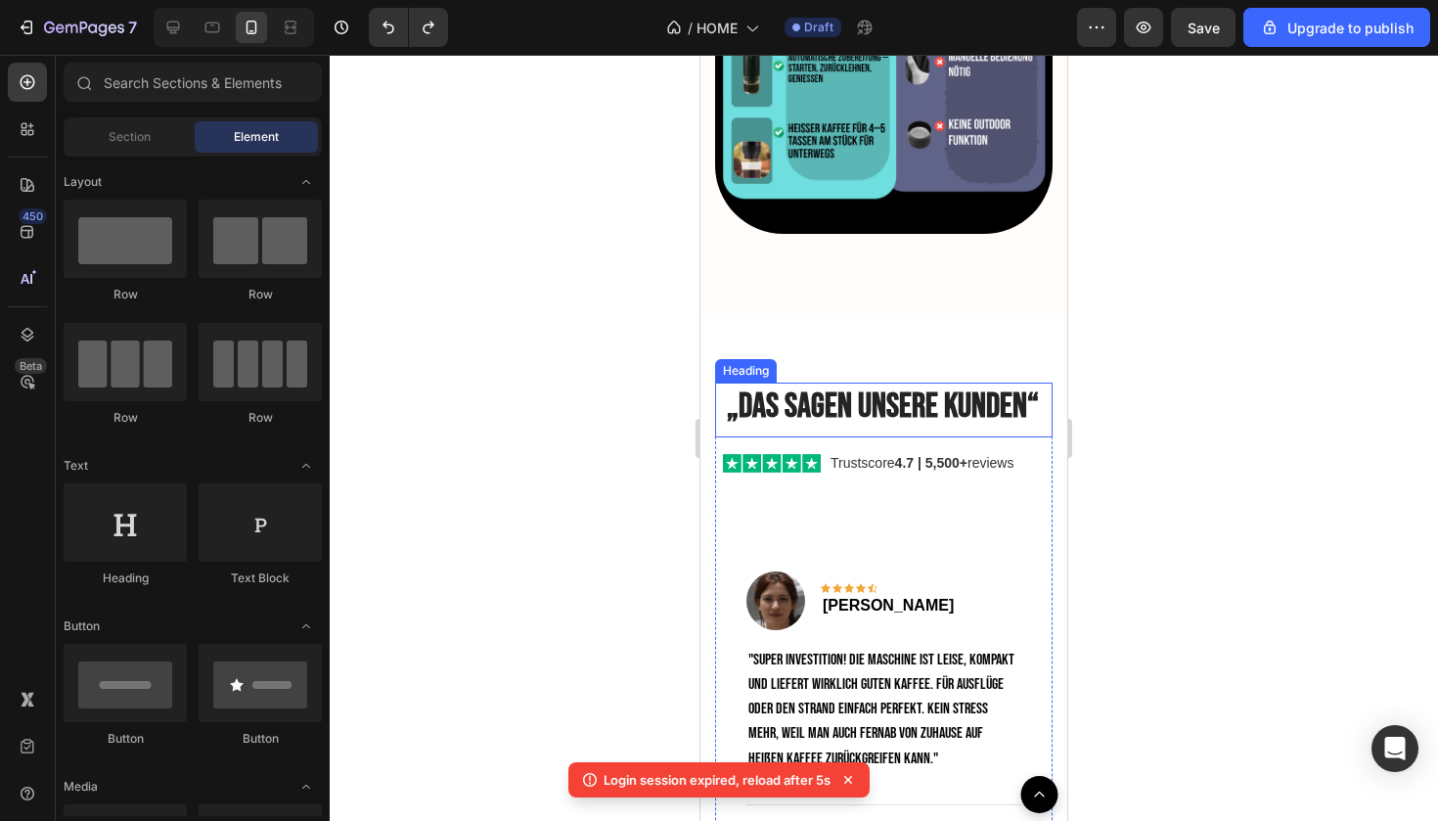
scroll to position [4310, 0]
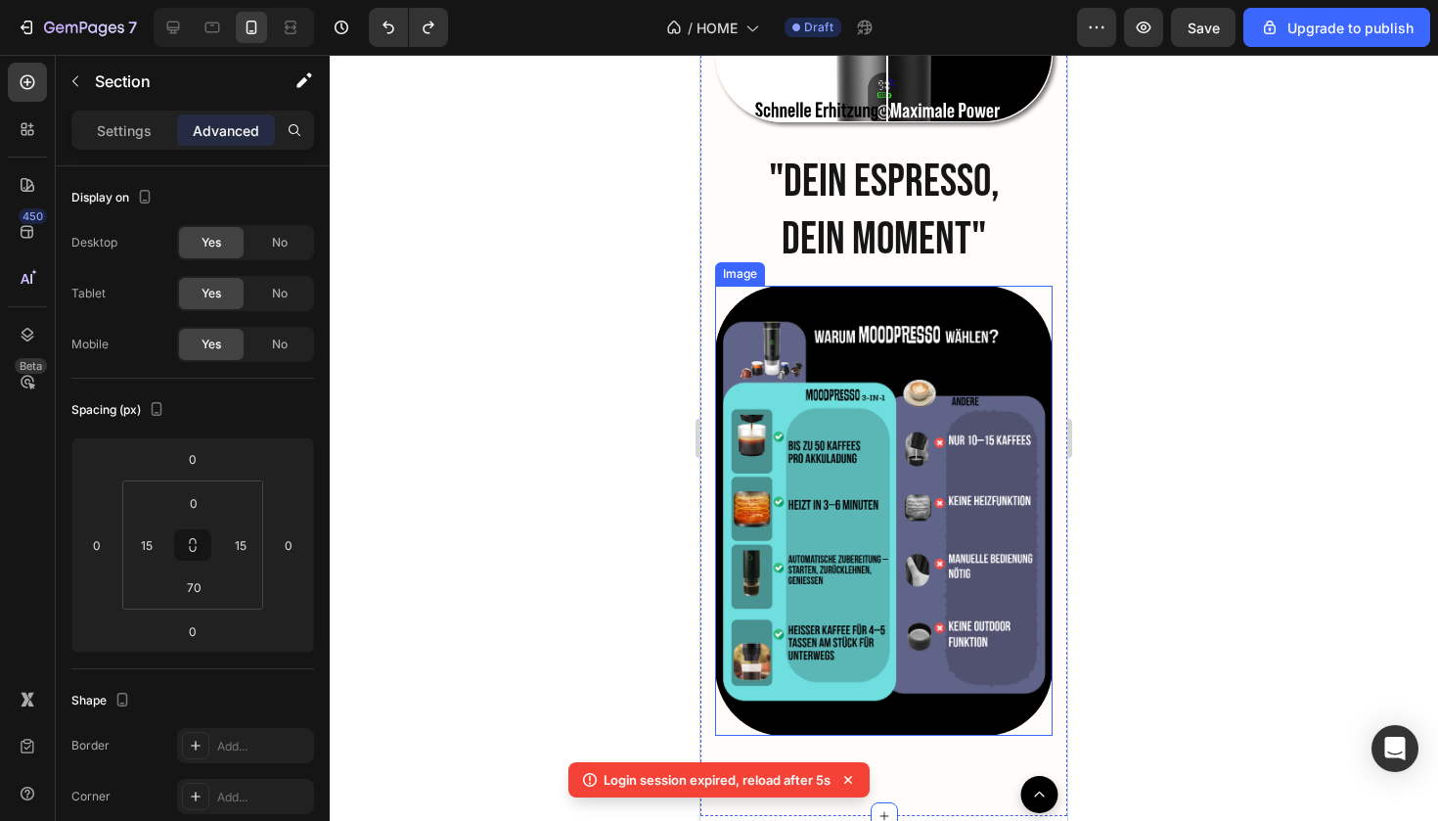
scroll to position [4020, 0]
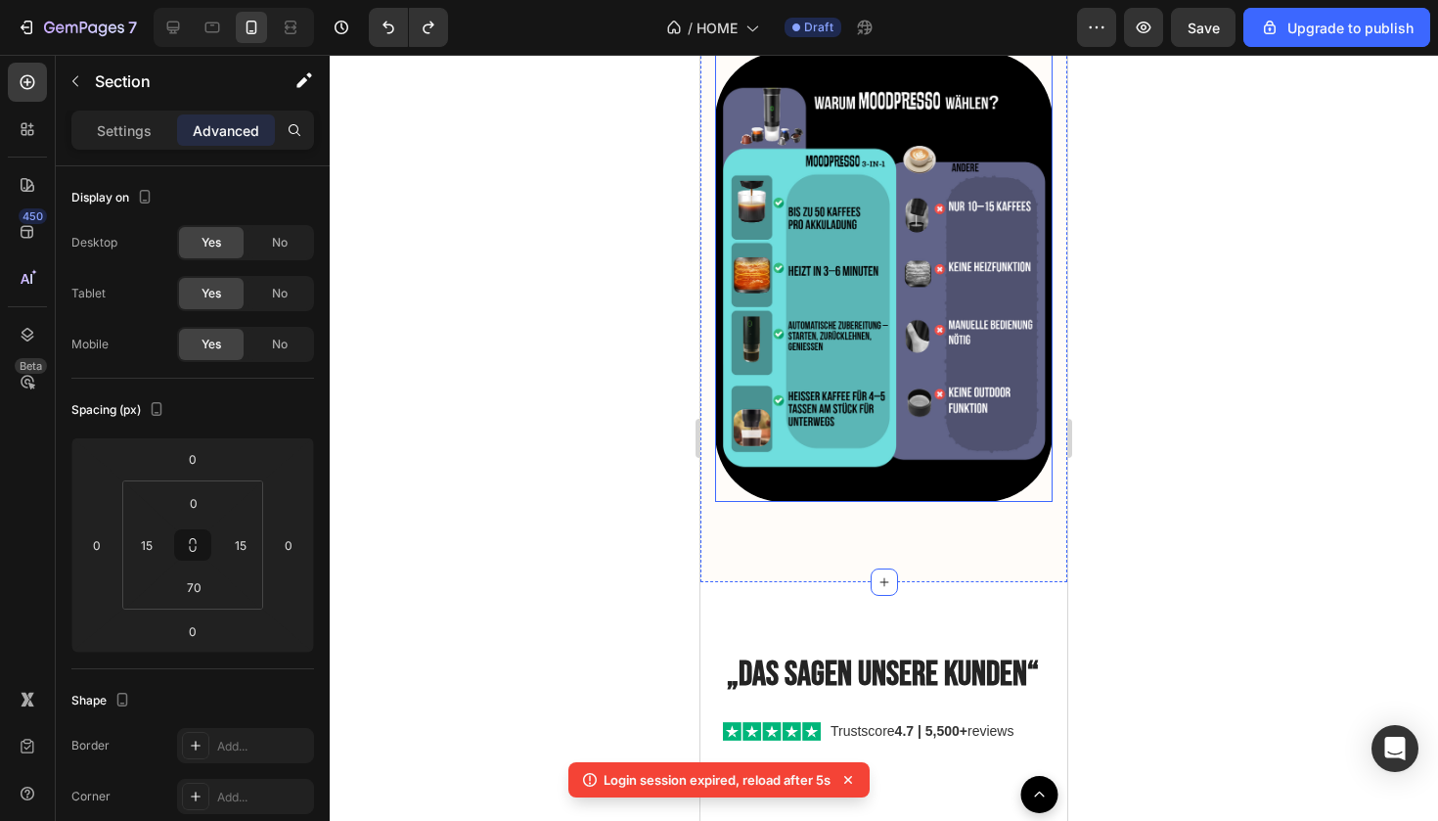
click at [889, 459] on img at bounding box center [884, 277] width 338 height 450
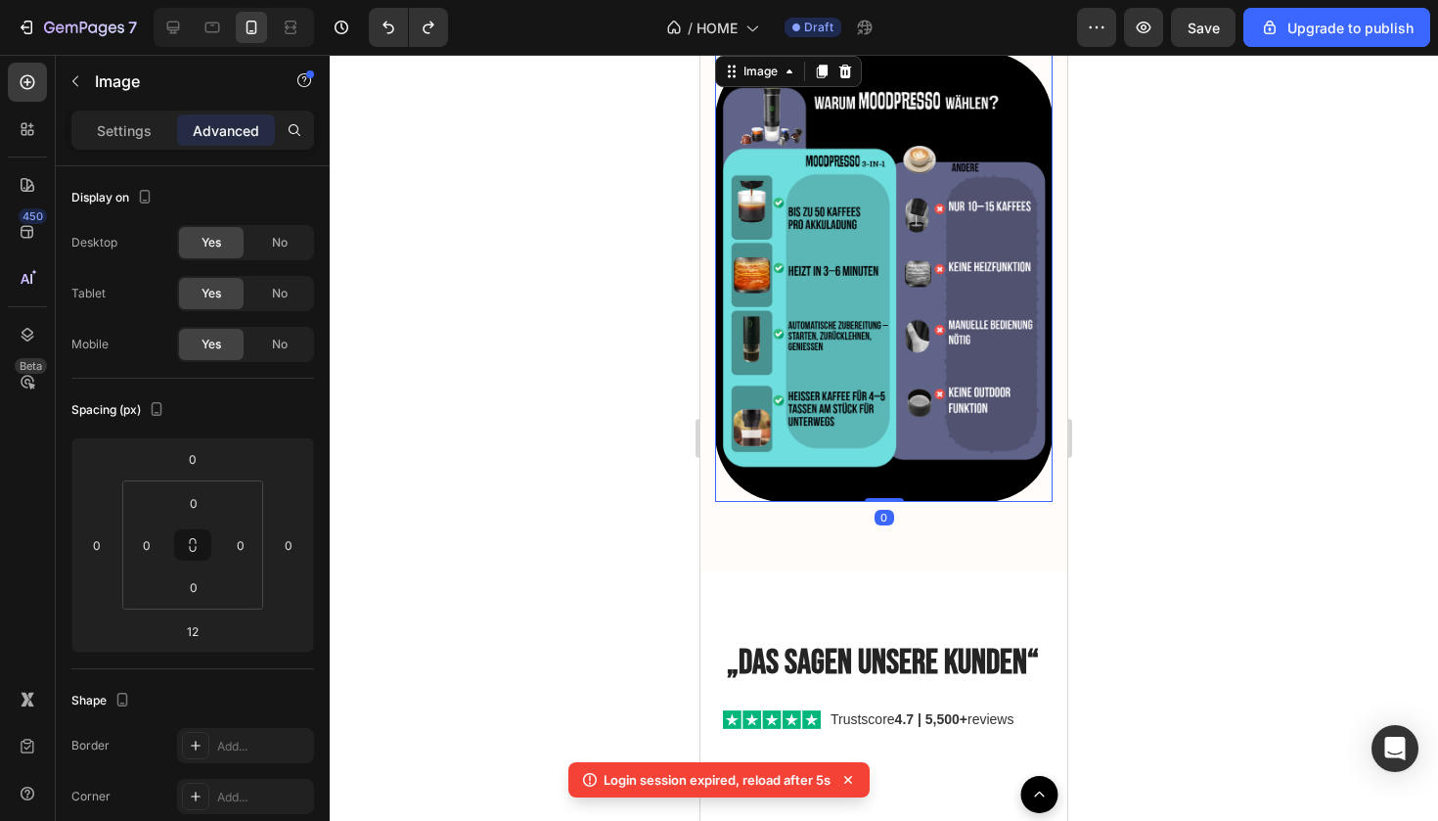
drag, startPoint x: 882, startPoint y: 503, endPoint x: 882, endPoint y: 457, distance: 46.0
click at [882, 457] on div "Image 0" at bounding box center [884, 277] width 338 height 450
type input "0"
drag, startPoint x: 1709, startPoint y: 646, endPoint x: 1009, endPoint y: 591, distance: 702.7
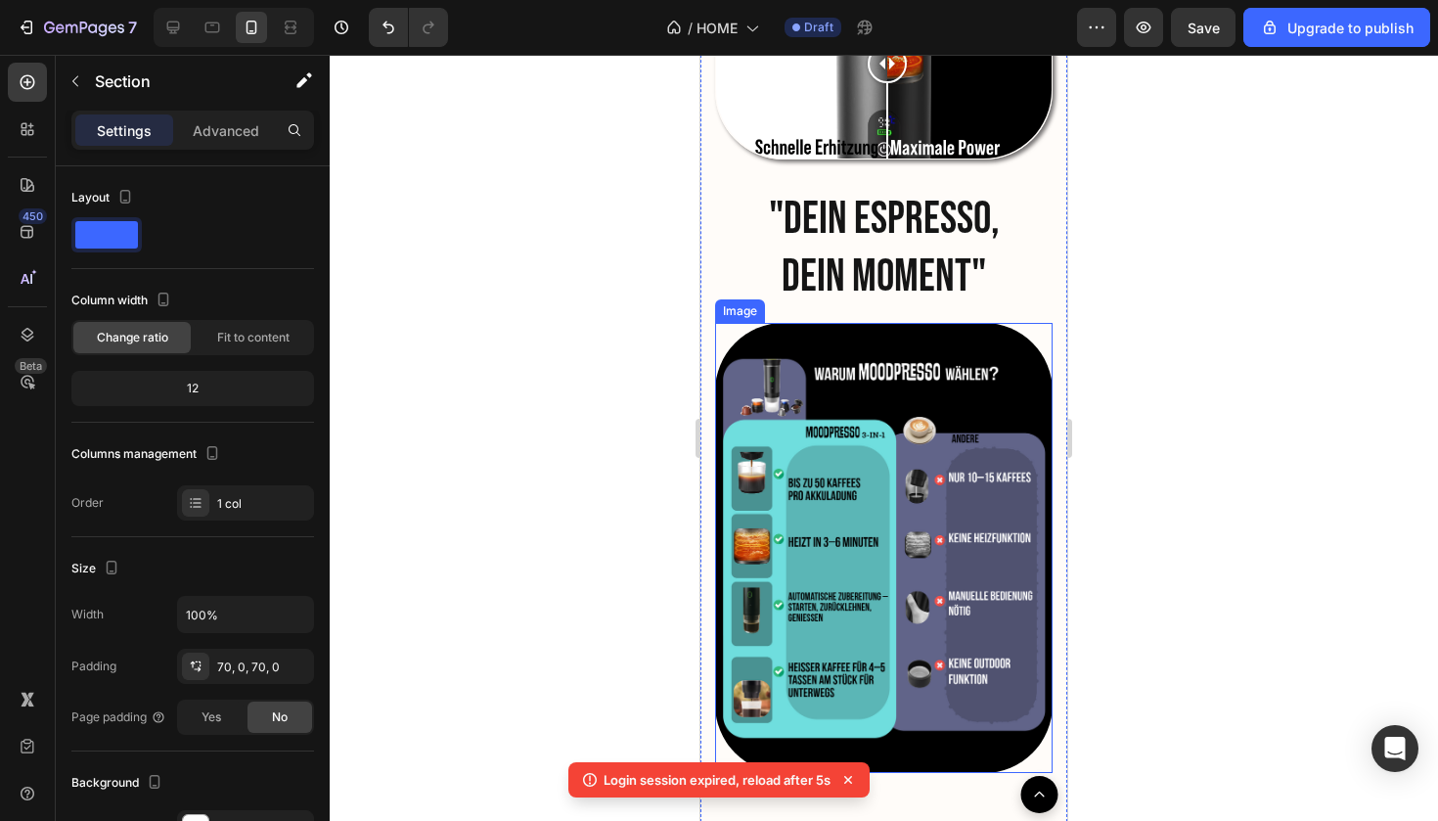
scroll to position [3744, 0]
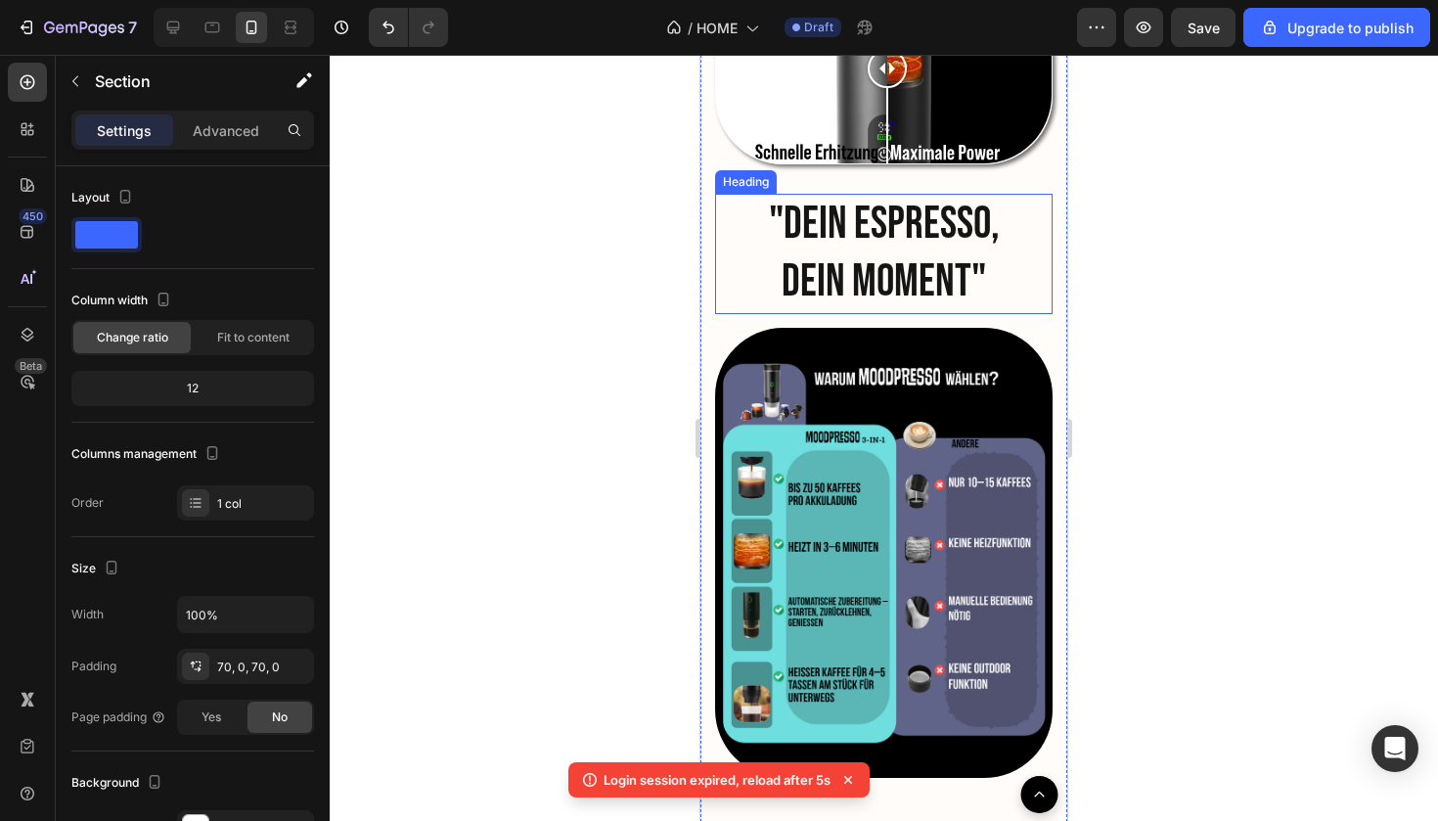
click at [896, 290] on h2 ""DEIN ESPRESSO, DEIN MOMENT"" at bounding box center [884, 254] width 304 height 121
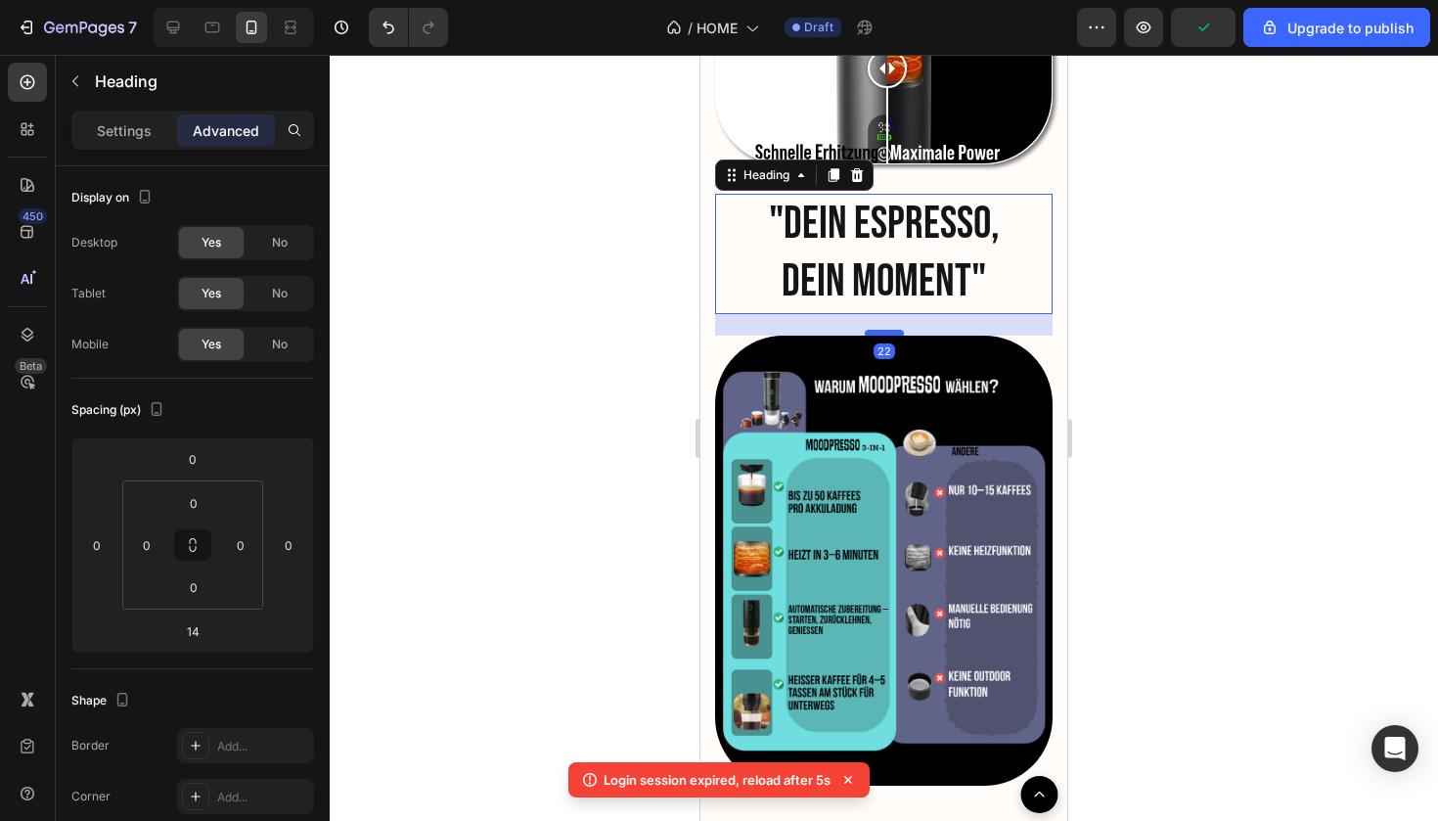
click at [883, 330] on div at bounding box center [884, 333] width 39 height 6
click at [1193, 333] on div at bounding box center [884, 438] width 1109 height 766
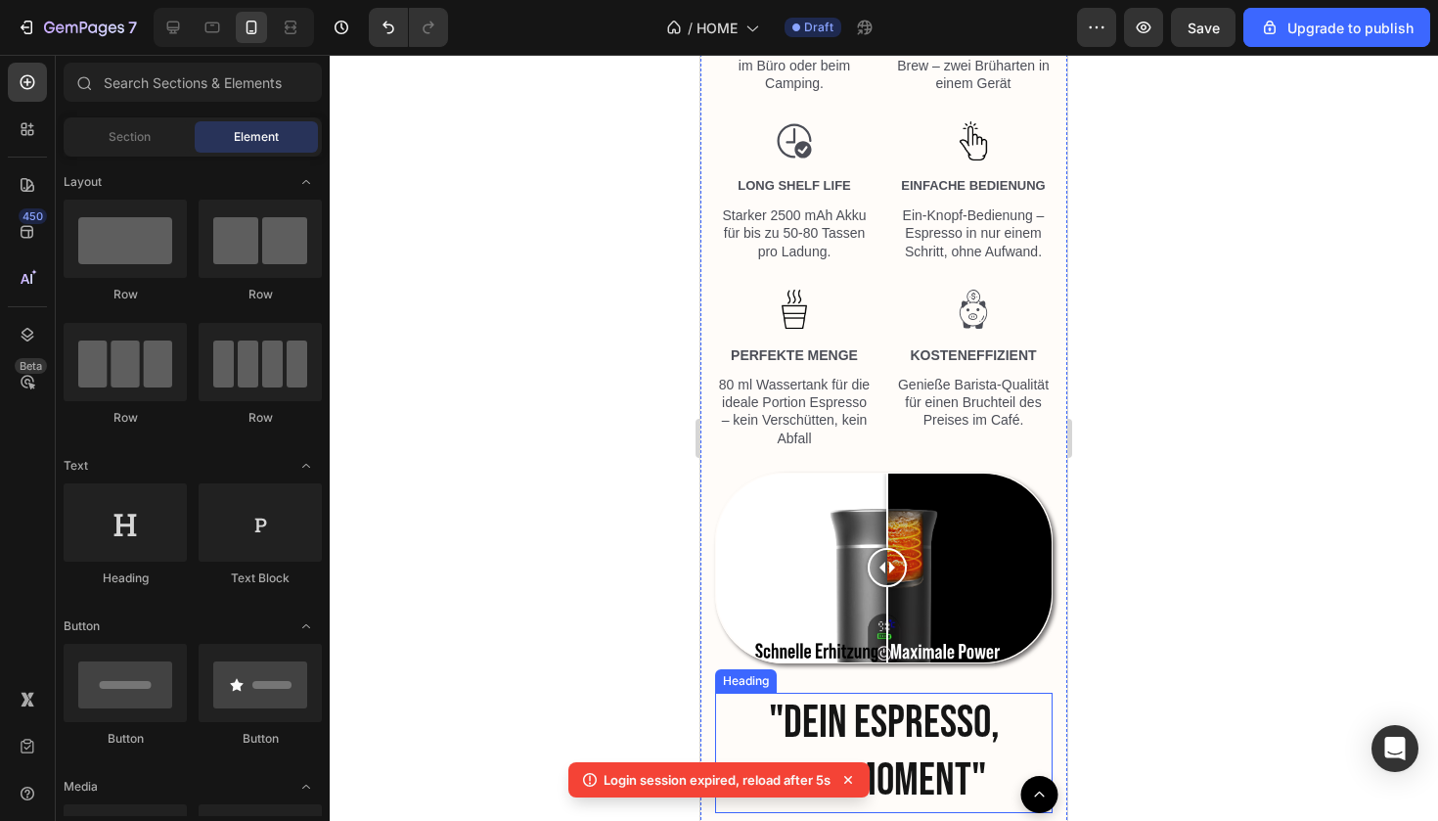
scroll to position [2835, 0]
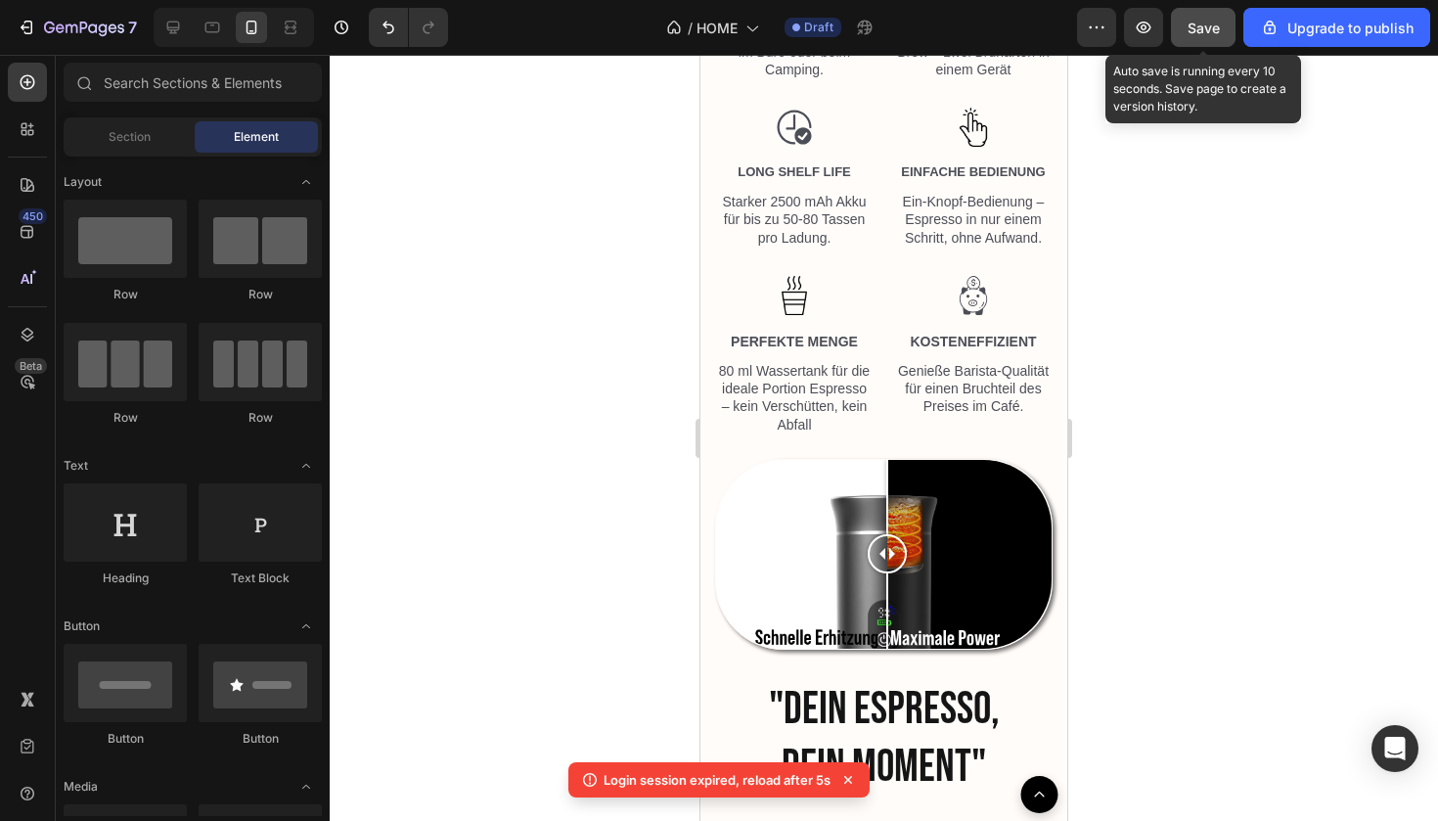
click at [1220, 44] on button "Save" at bounding box center [1203, 27] width 65 height 39
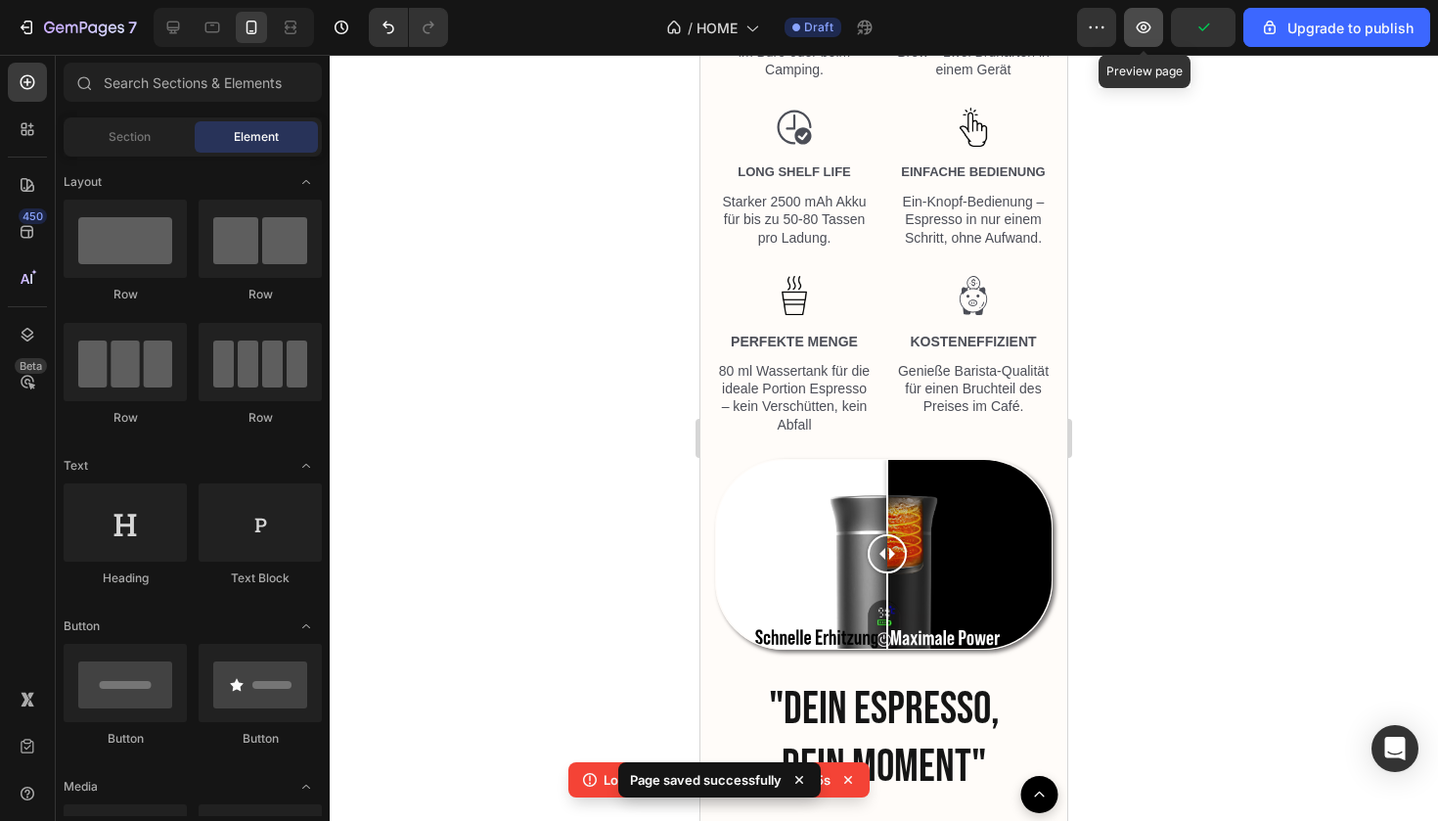
click at [1147, 31] on icon "button" at bounding box center [1144, 28] width 20 height 20
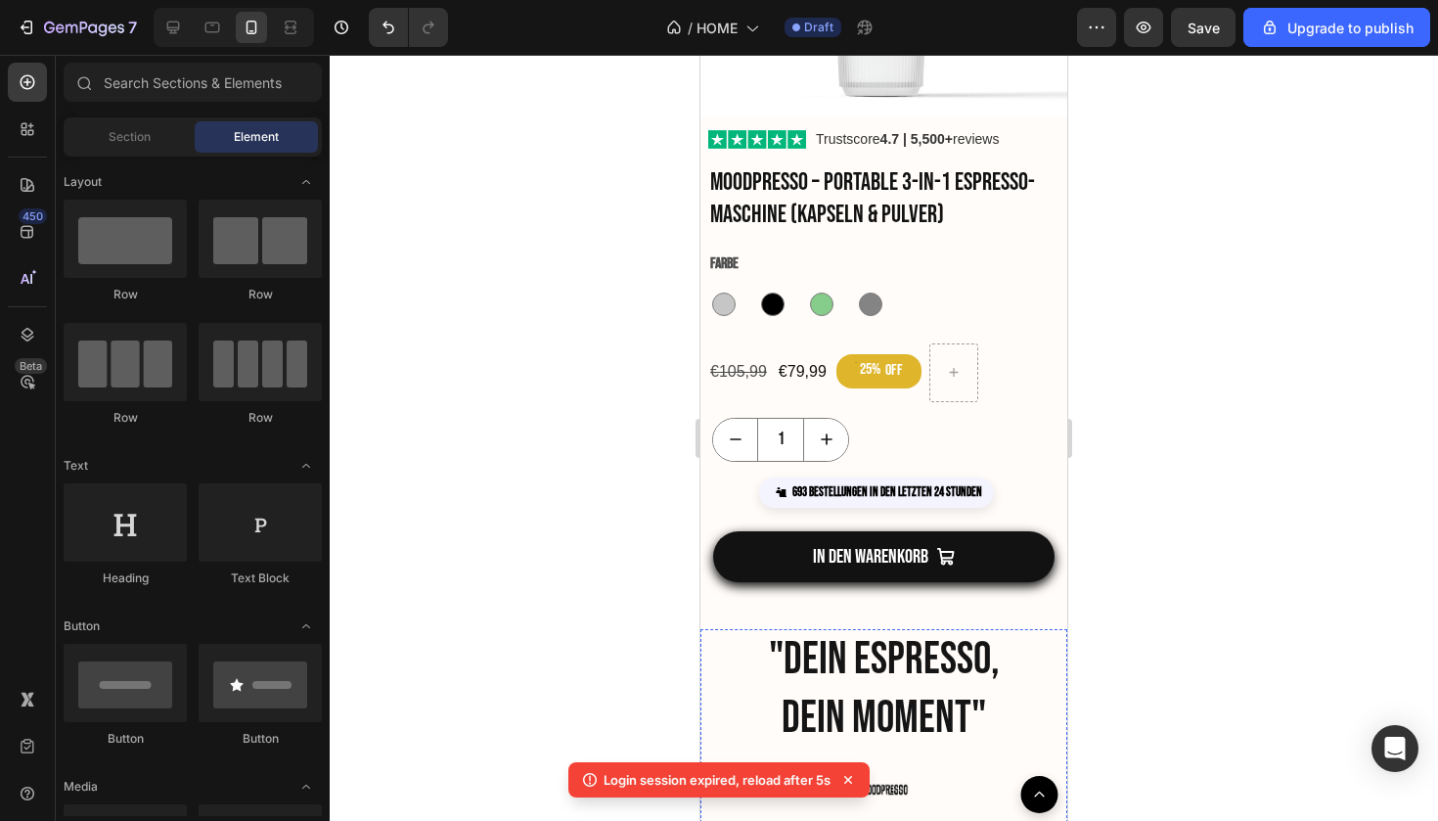
scroll to position [1668, 0]
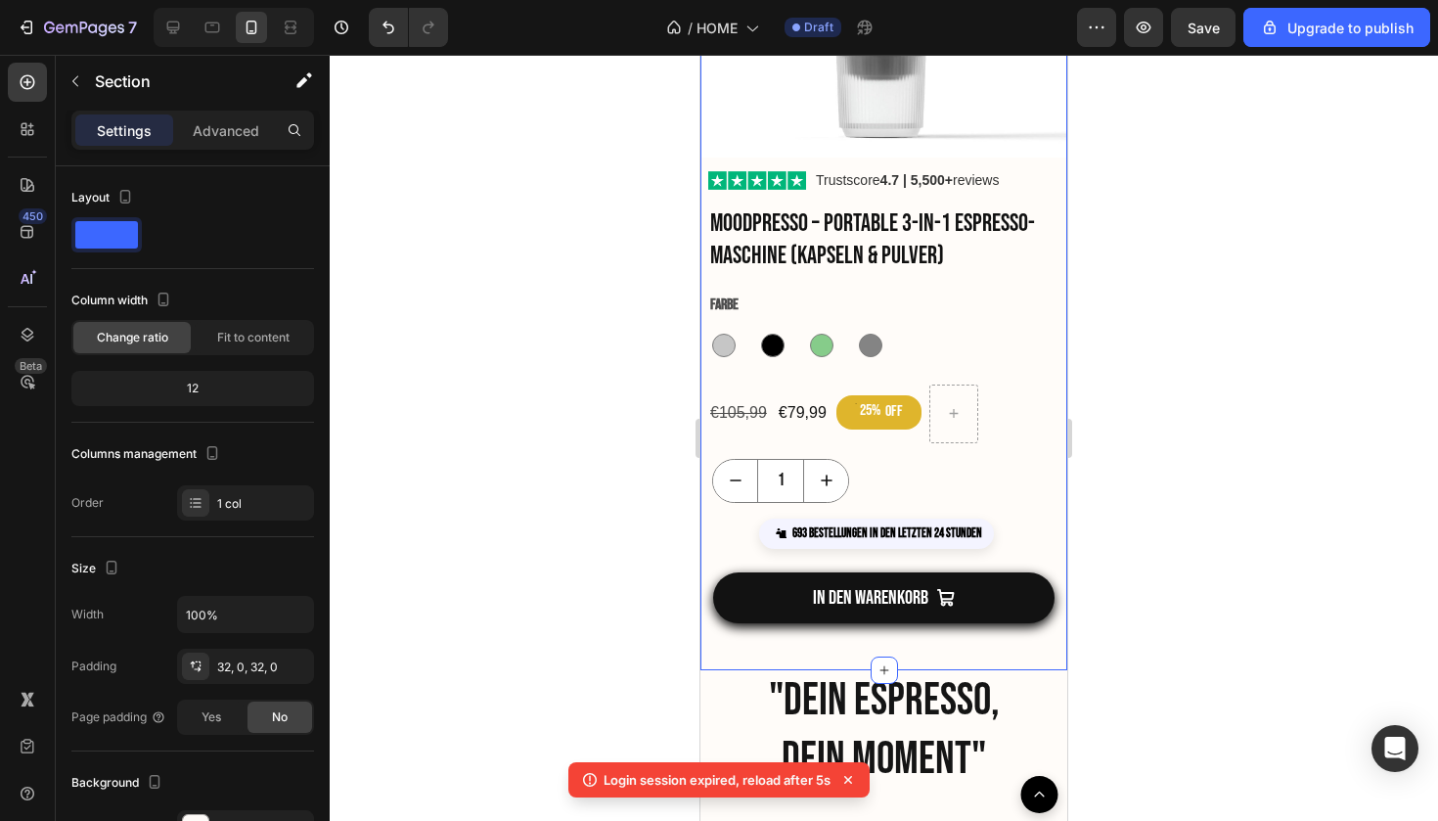
click at [872, 639] on div "Product Images Trustscore 4.7 | 5,500+ reviews Custom Code Moodpresso – Portabl…" at bounding box center [884, 215] width 367 height 910
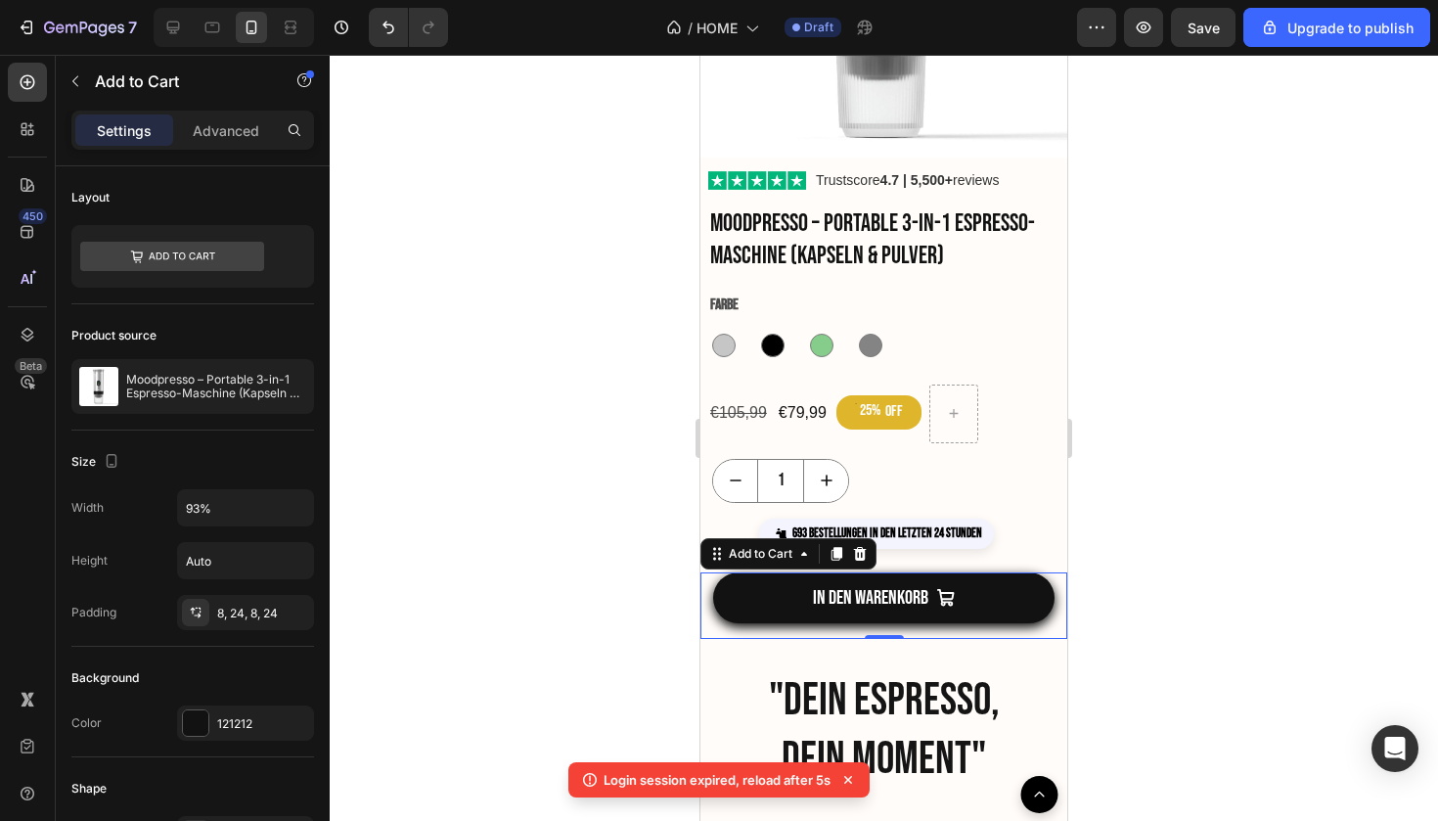
click at [883, 622] on div "IN DEN WARENKORB Add to Cart 0" at bounding box center [884, 605] width 367 height 67
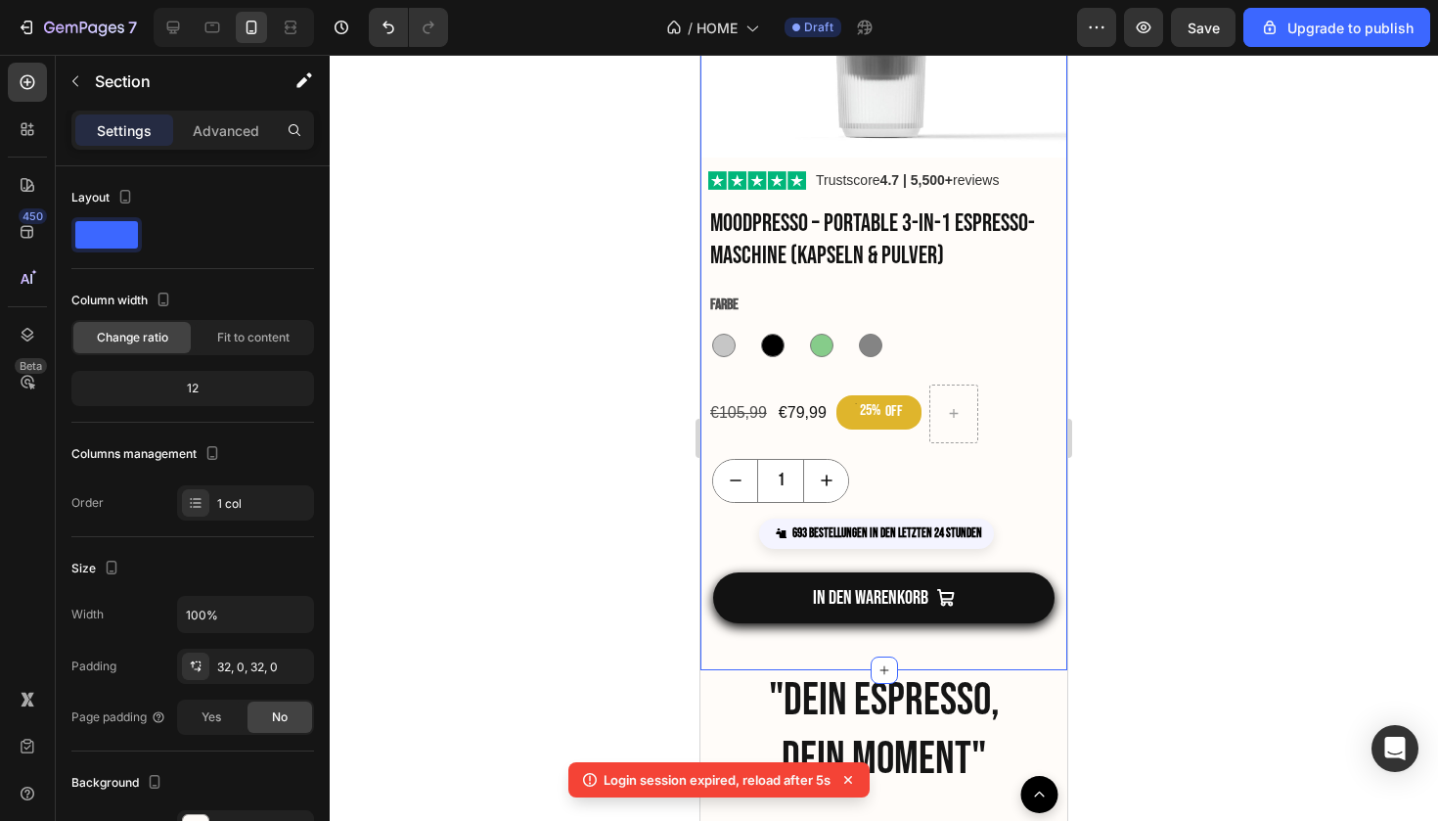
click at [925, 648] on div "Product Images Trustscore 4.7 | 5,500+ reviews Custom Code Moodpresso – Portabl…" at bounding box center [884, 215] width 367 height 910
click at [925, 671] on h2 ""DEIN ESPRESSO, DEIN MOMENT"" at bounding box center [884, 730] width 304 height 121
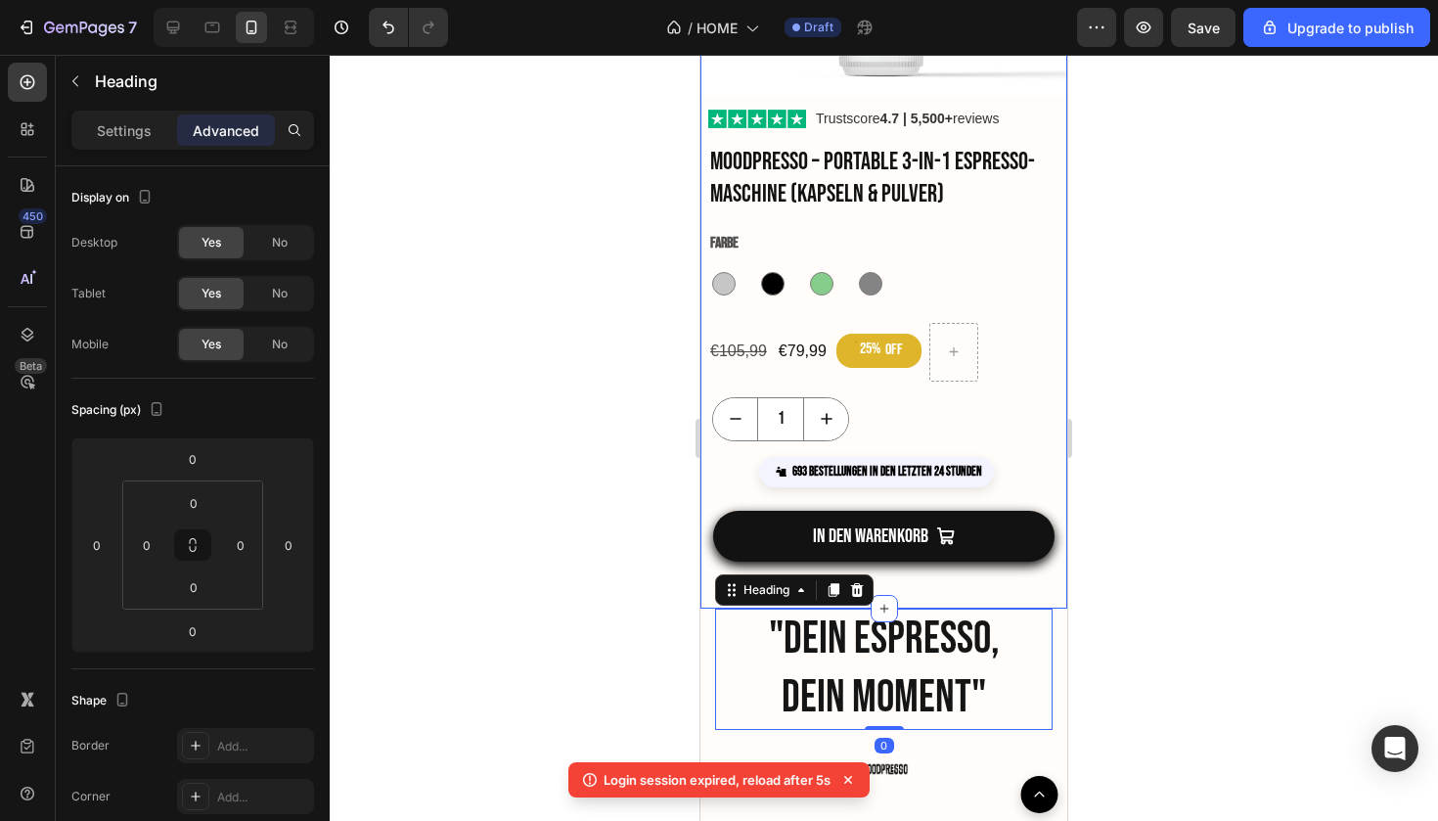
scroll to position [1740, 0]
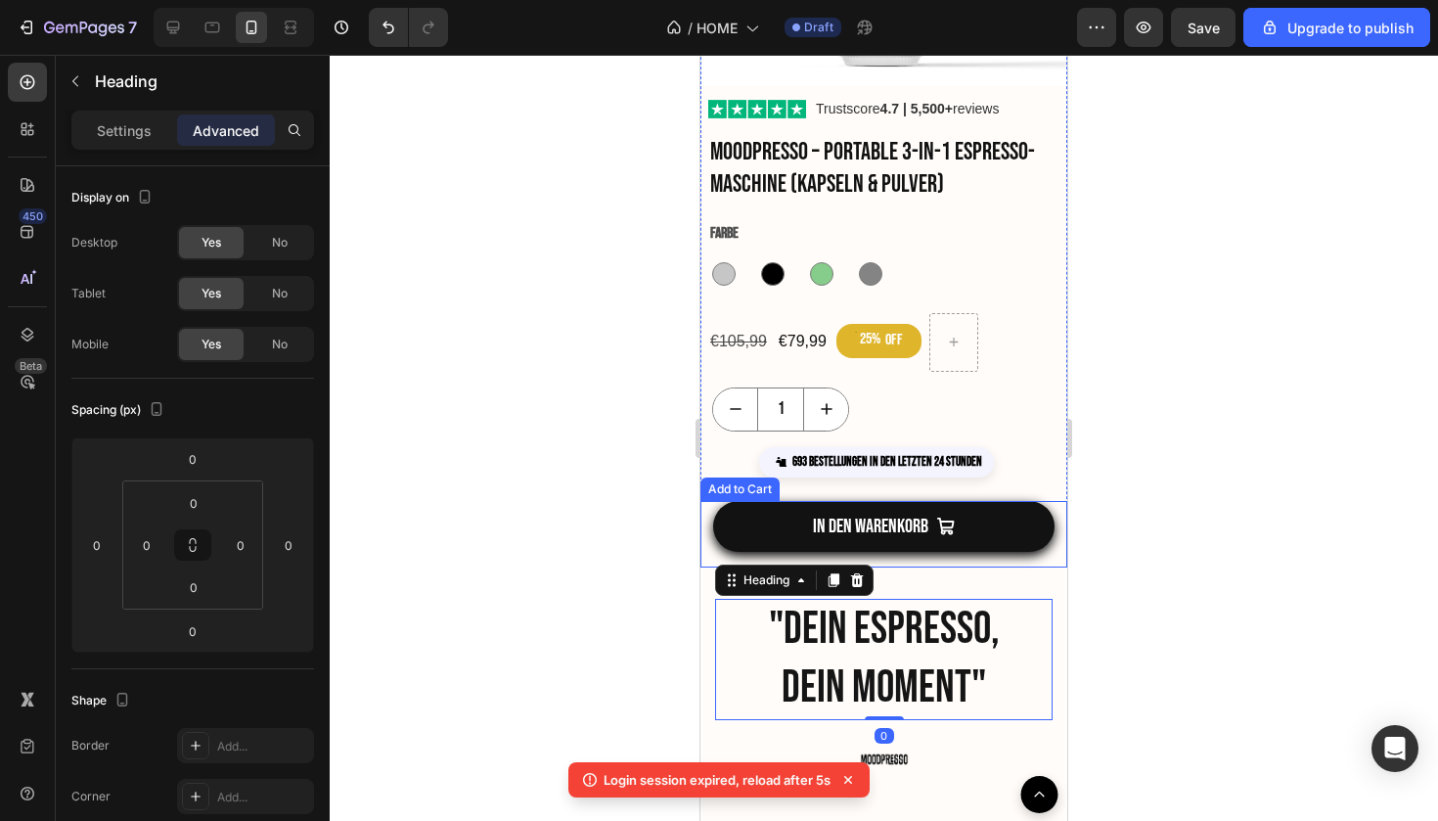
click at [930, 562] on div "IN DEN WARENKORB Add to Cart" at bounding box center [884, 534] width 367 height 67
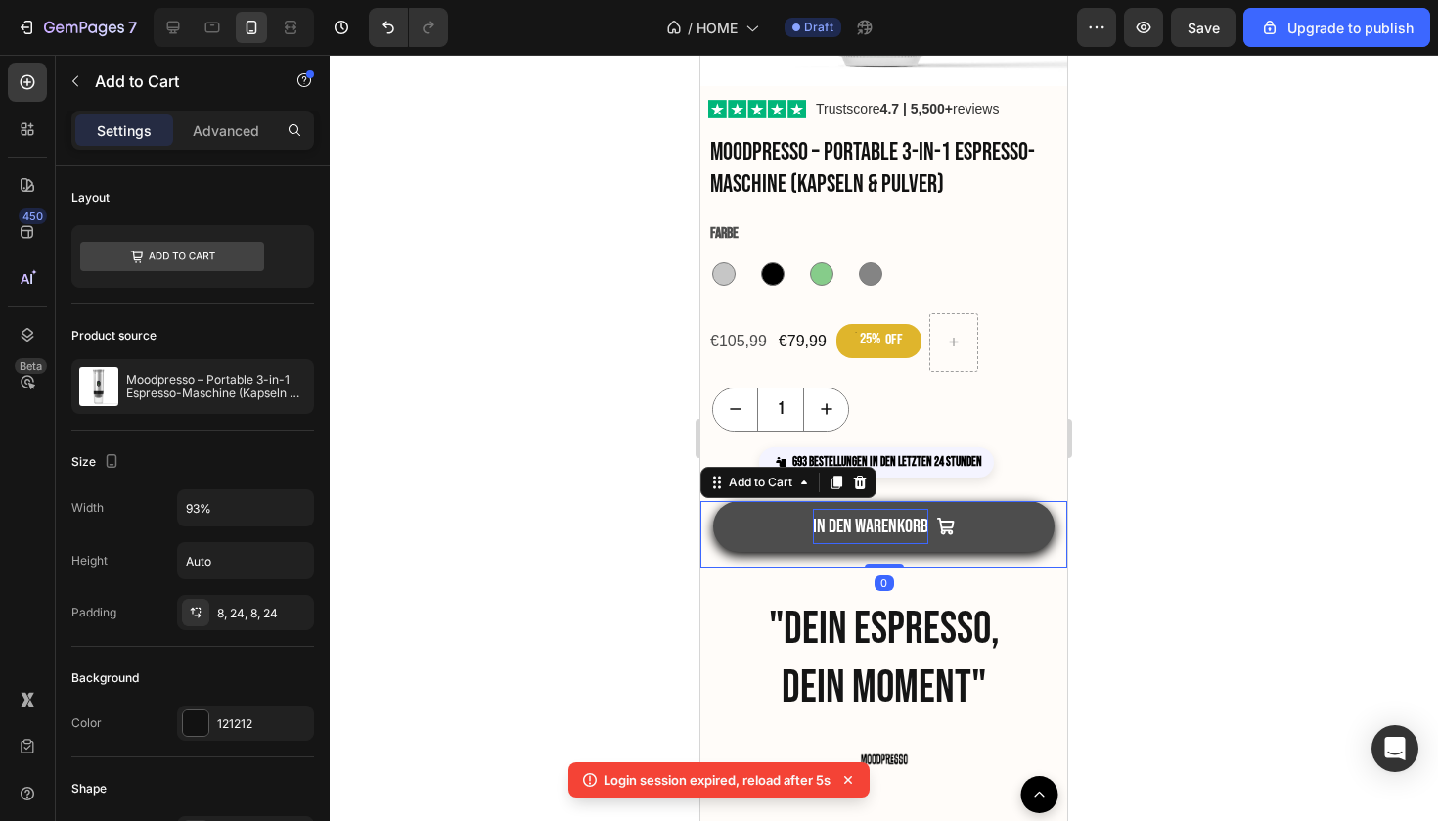
drag, startPoint x: 891, startPoint y: 563, endPoint x: 891, endPoint y: 530, distance: 32.3
click at [891, 530] on div "IN DEN WARENKORB Add to Cart 0" at bounding box center [884, 534] width 367 height 67
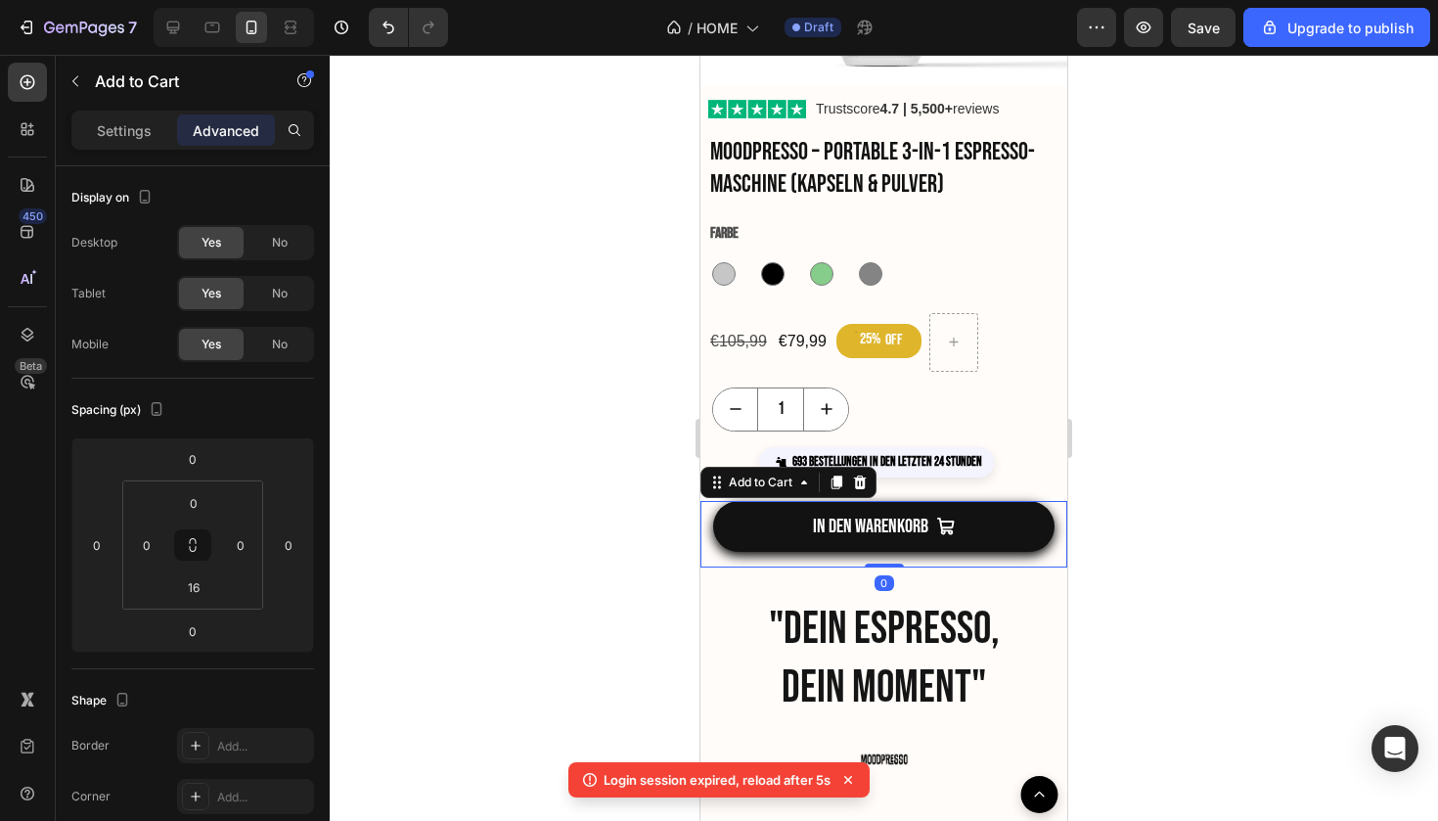
click at [1180, 518] on div at bounding box center [884, 438] width 1109 height 766
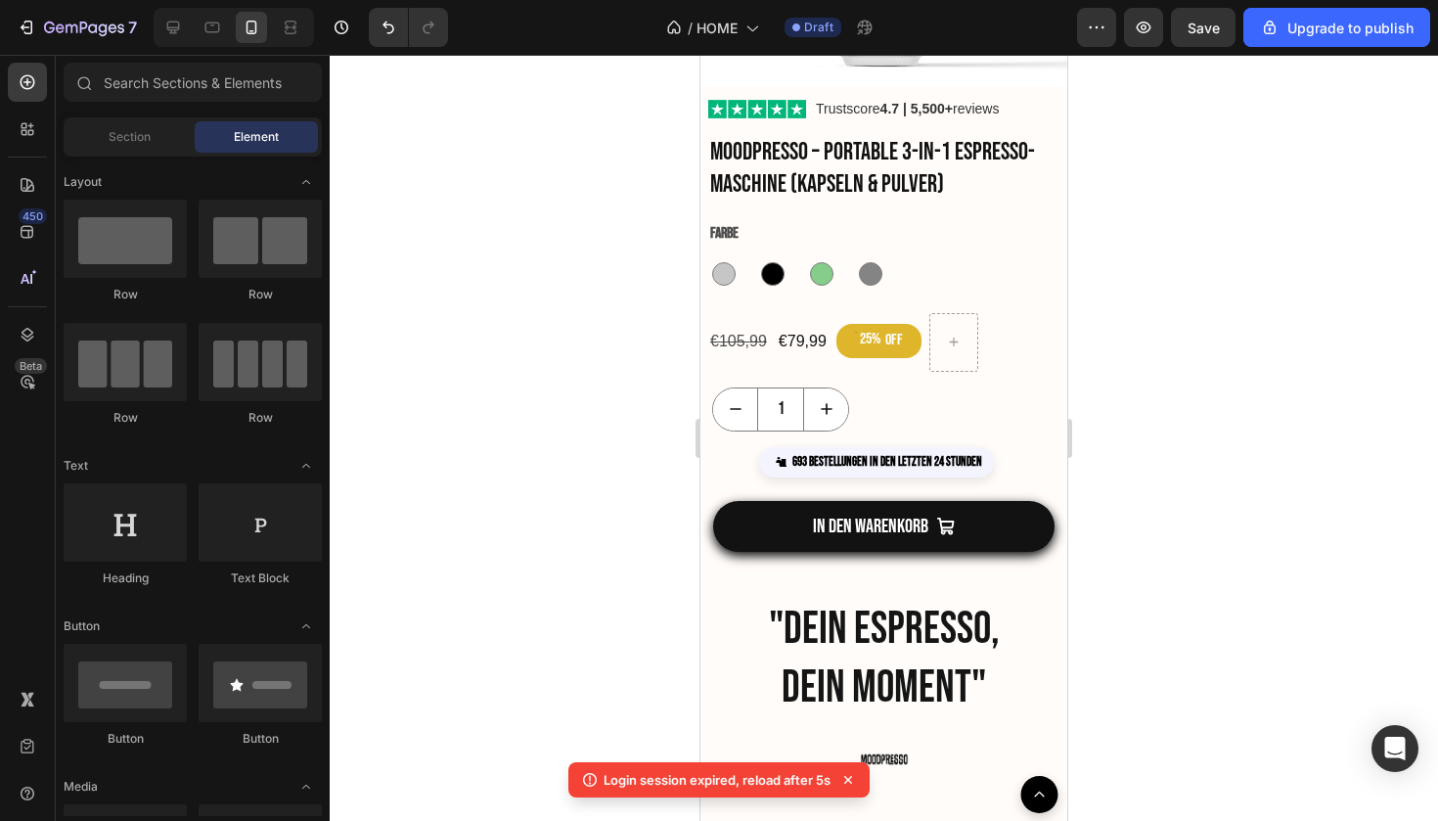
click at [1175, 555] on div at bounding box center [884, 438] width 1109 height 766
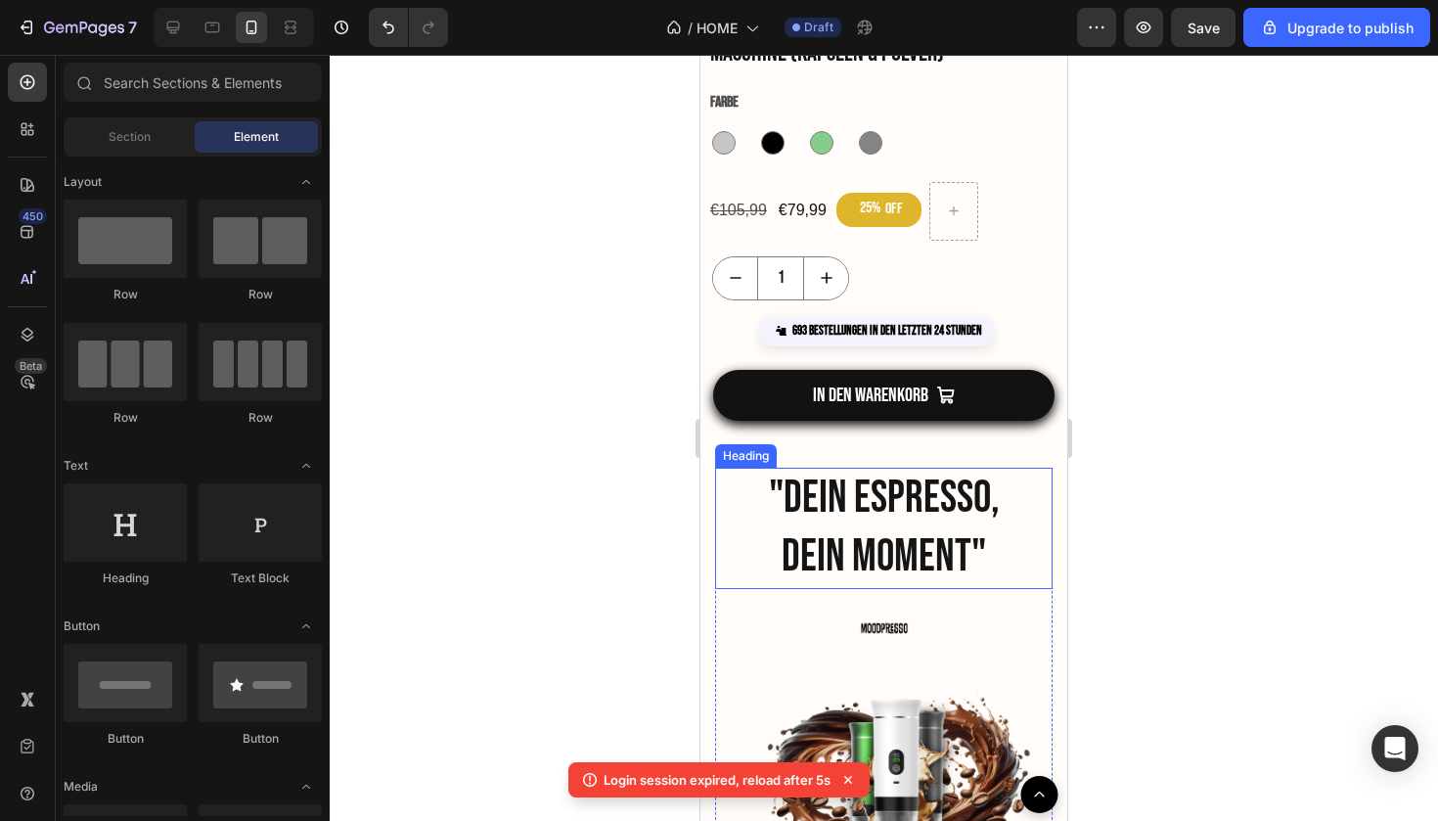
scroll to position [2067, 0]
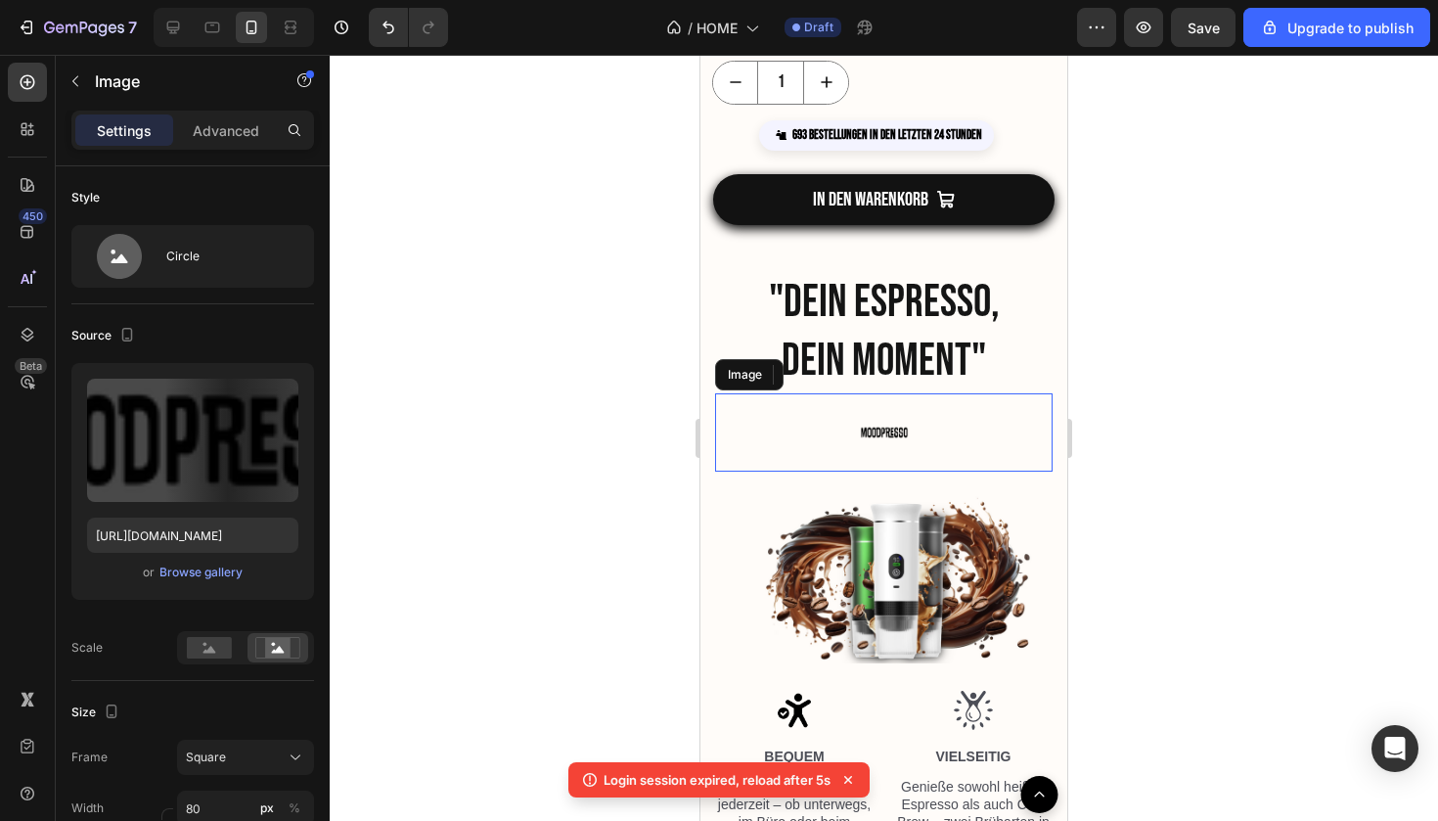
click at [866, 432] on img at bounding box center [884, 432] width 78 height 78
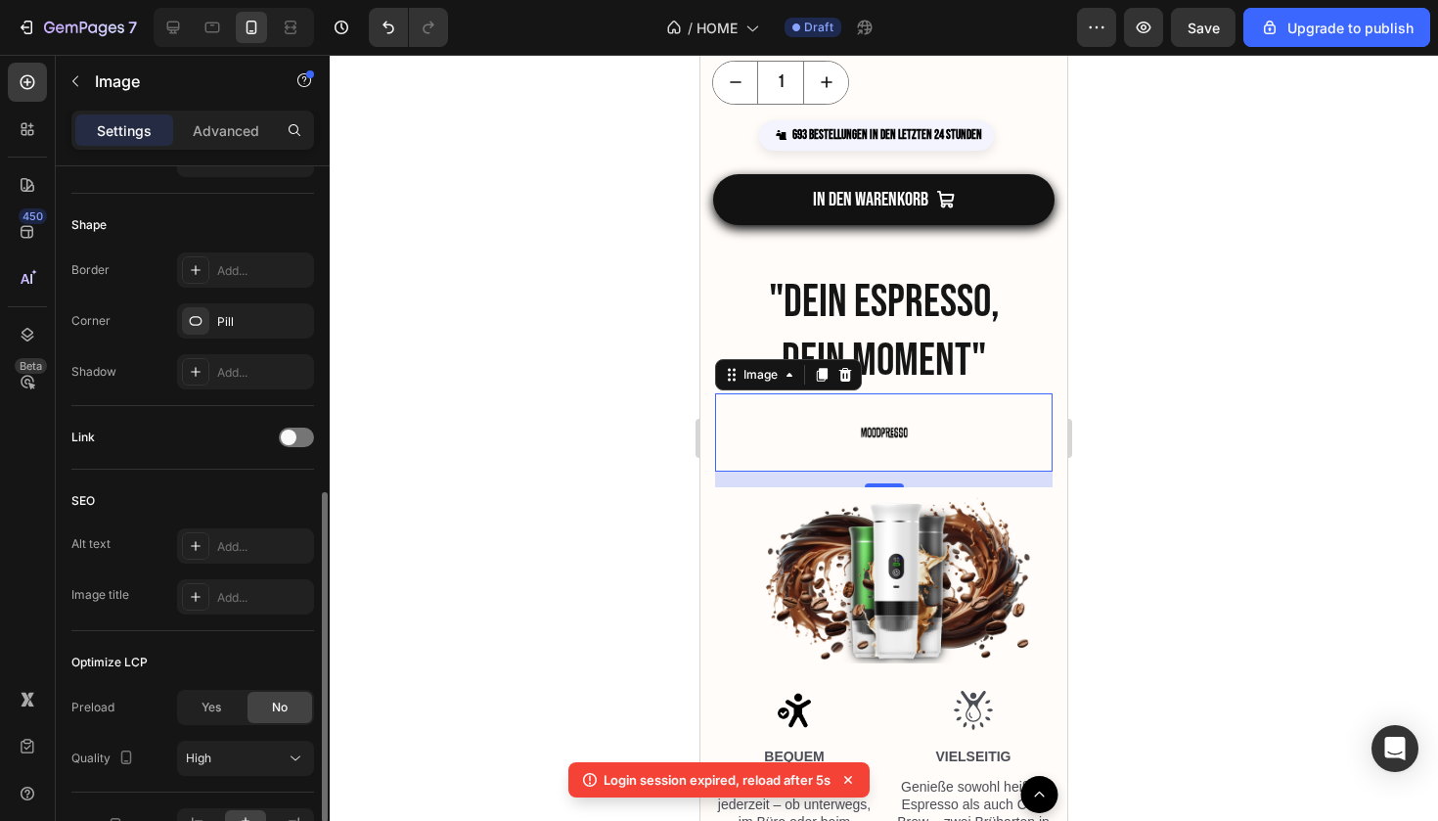
scroll to position [816, 0]
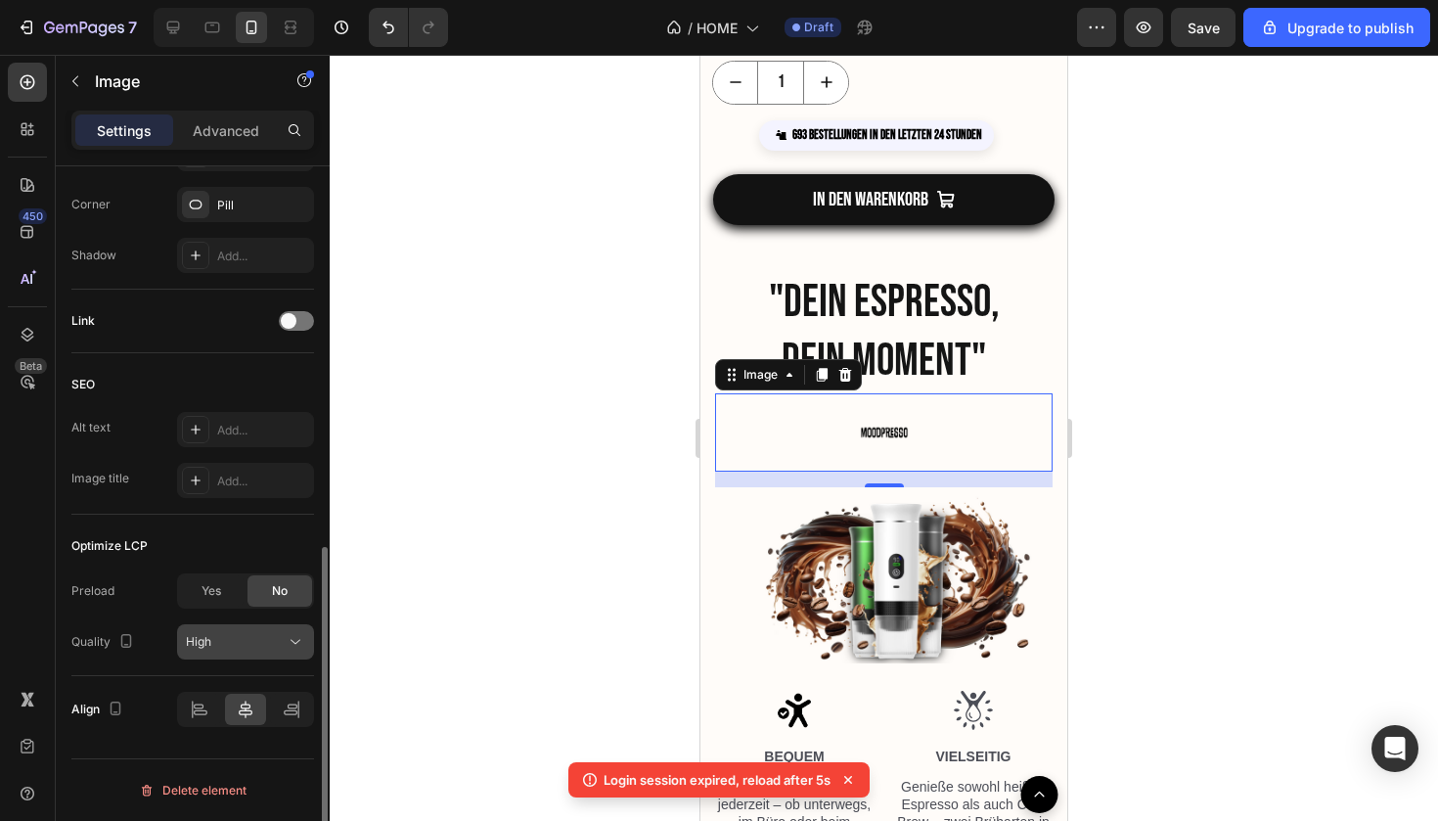
click at [265, 640] on div "High" at bounding box center [236, 642] width 100 height 18
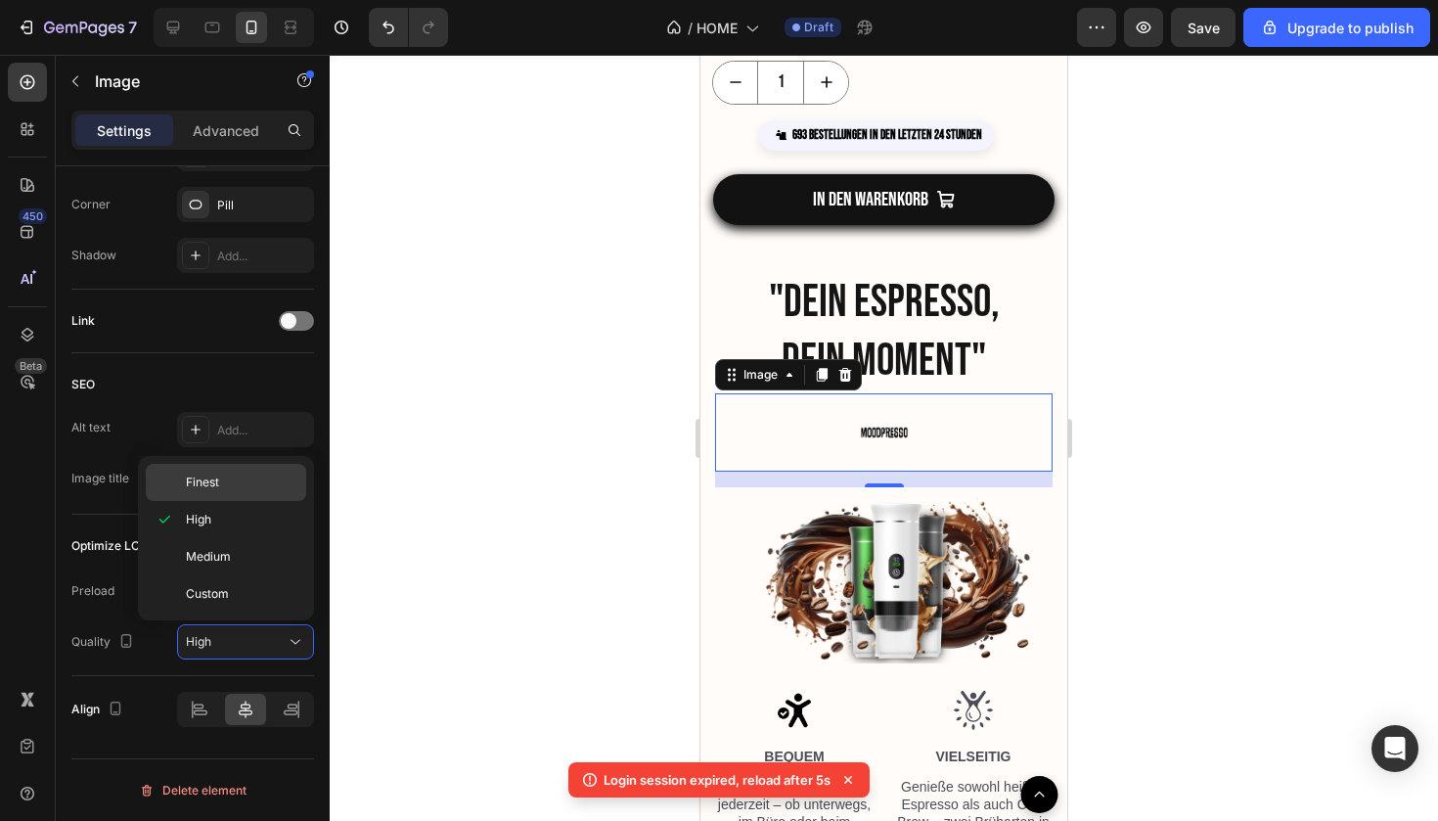
click at [245, 483] on p "Finest" at bounding box center [242, 483] width 112 height 18
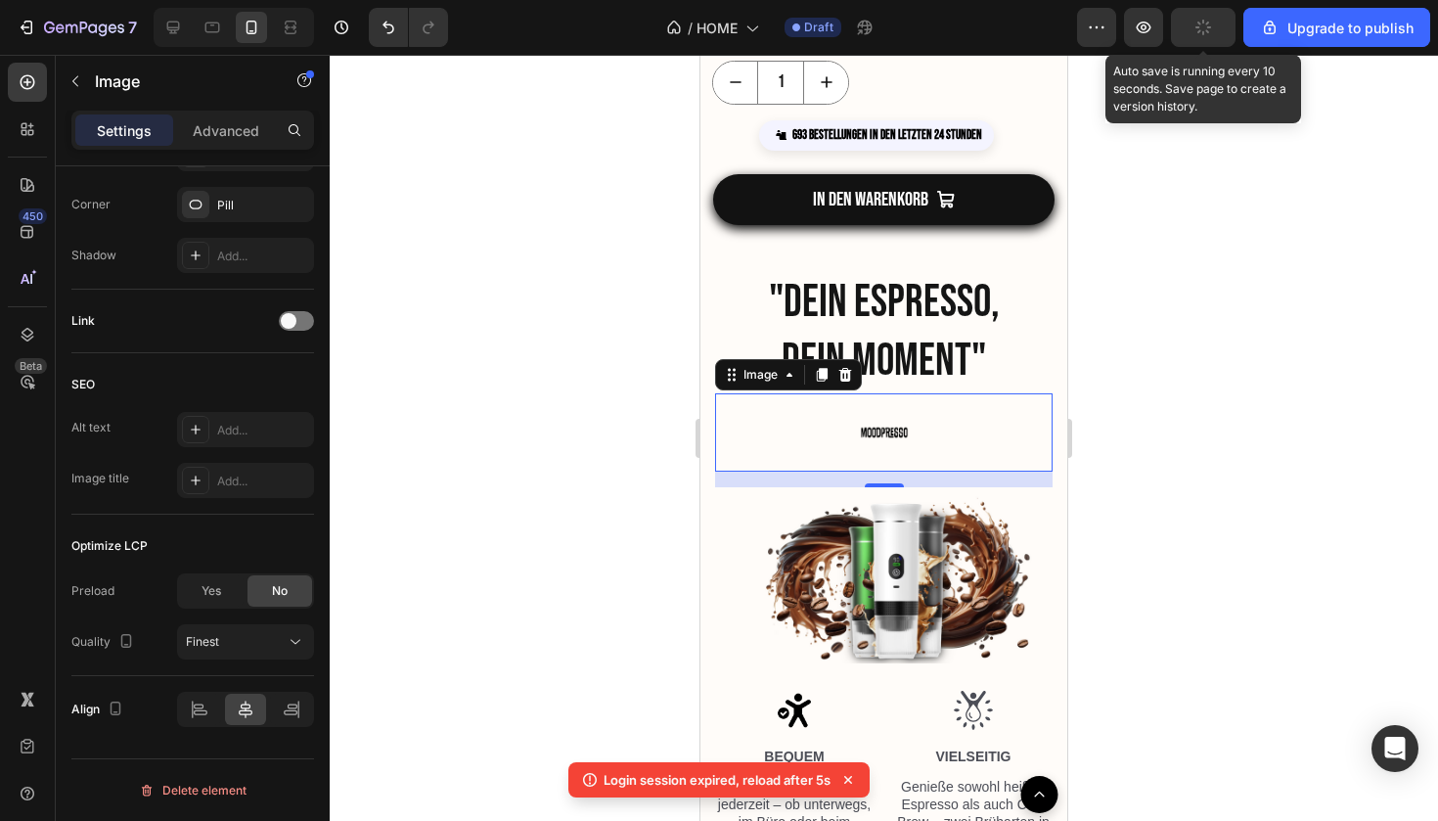
click at [1194, 46] on button "button" at bounding box center [1203, 27] width 65 height 39
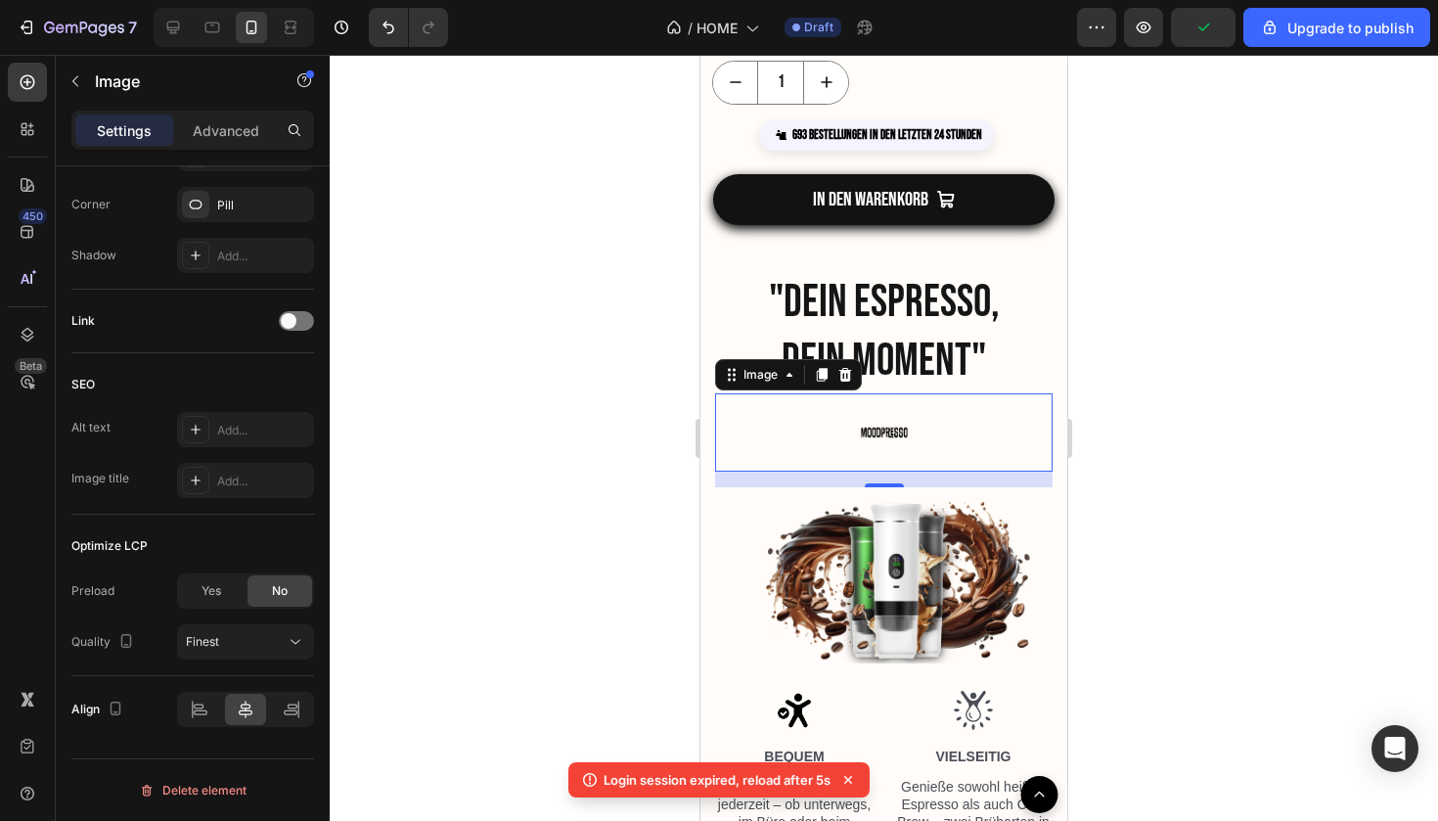
click at [1185, 264] on div at bounding box center [884, 438] width 1109 height 766
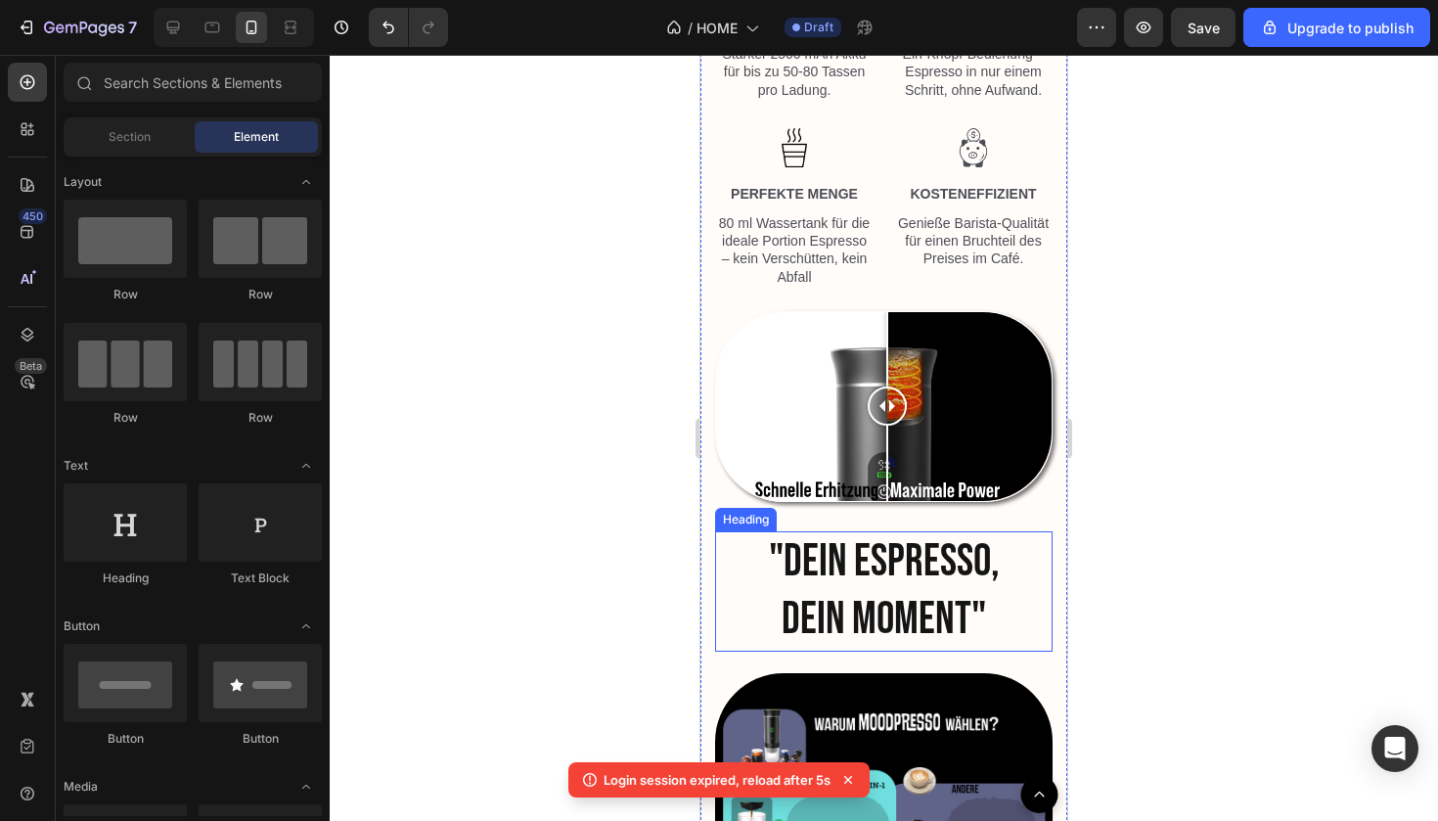
scroll to position [2919, 0]
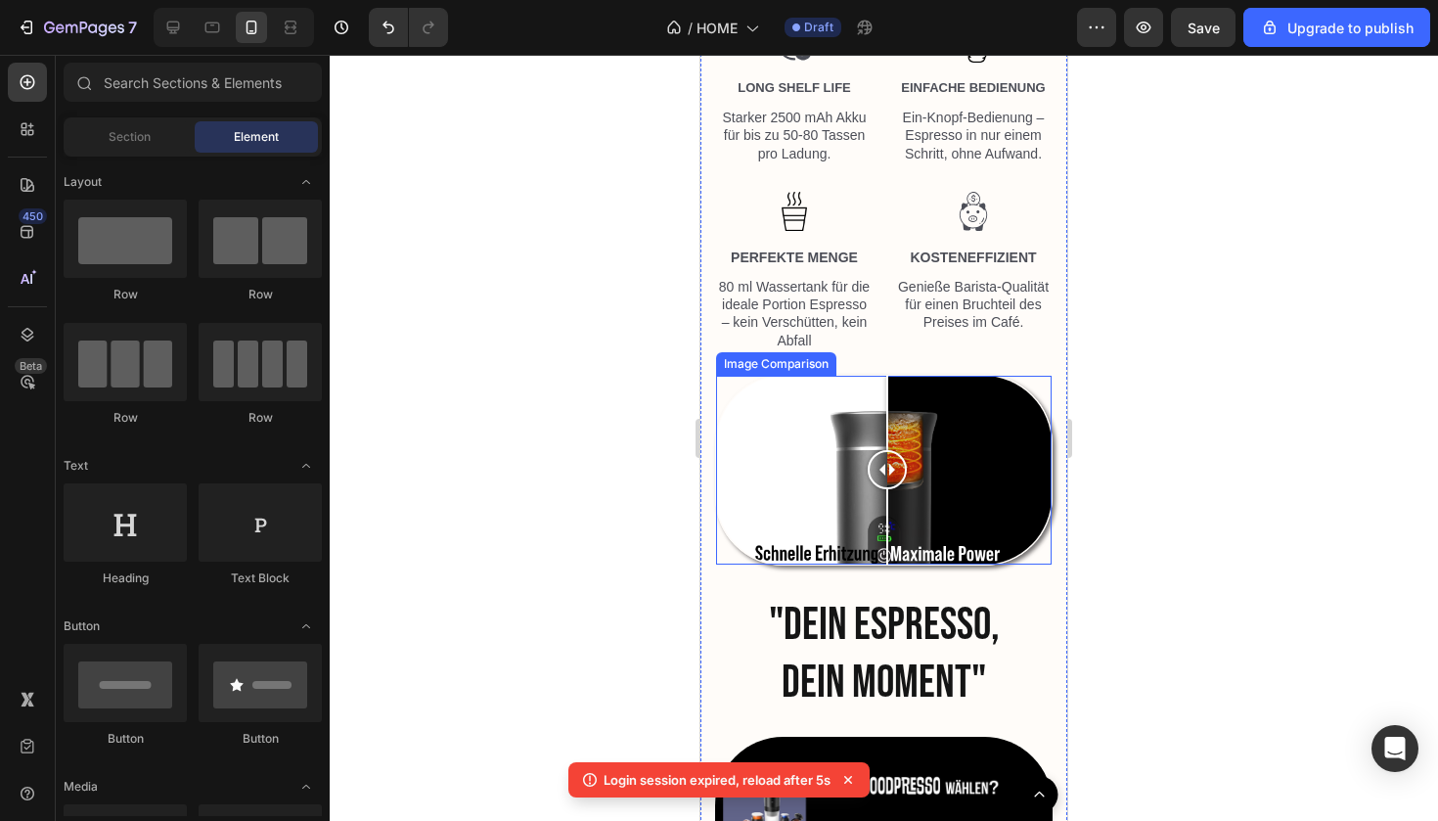
click at [1014, 479] on div at bounding box center [884, 470] width 336 height 189
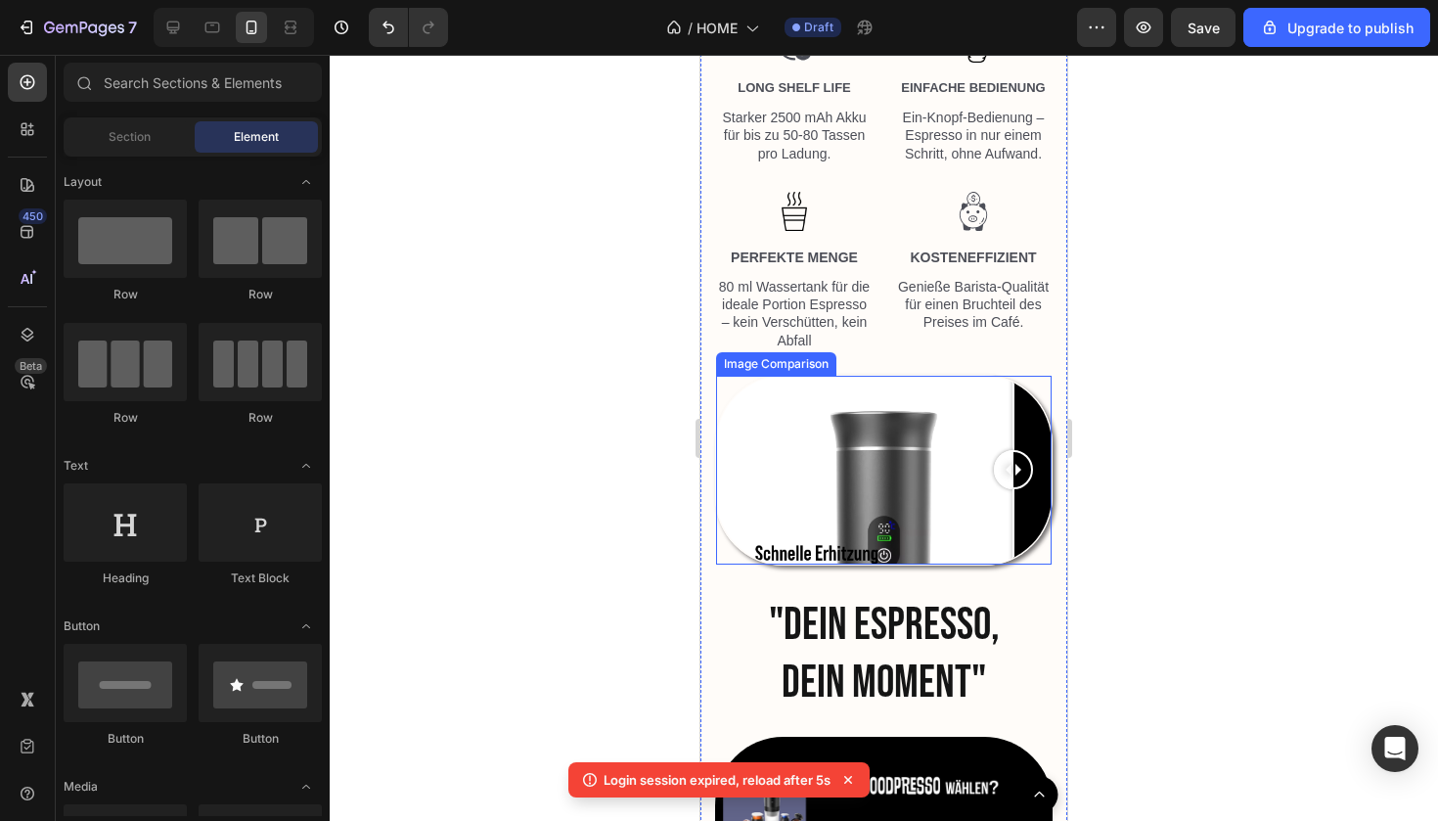
click at [881, 470] on div at bounding box center [884, 470] width 336 height 189
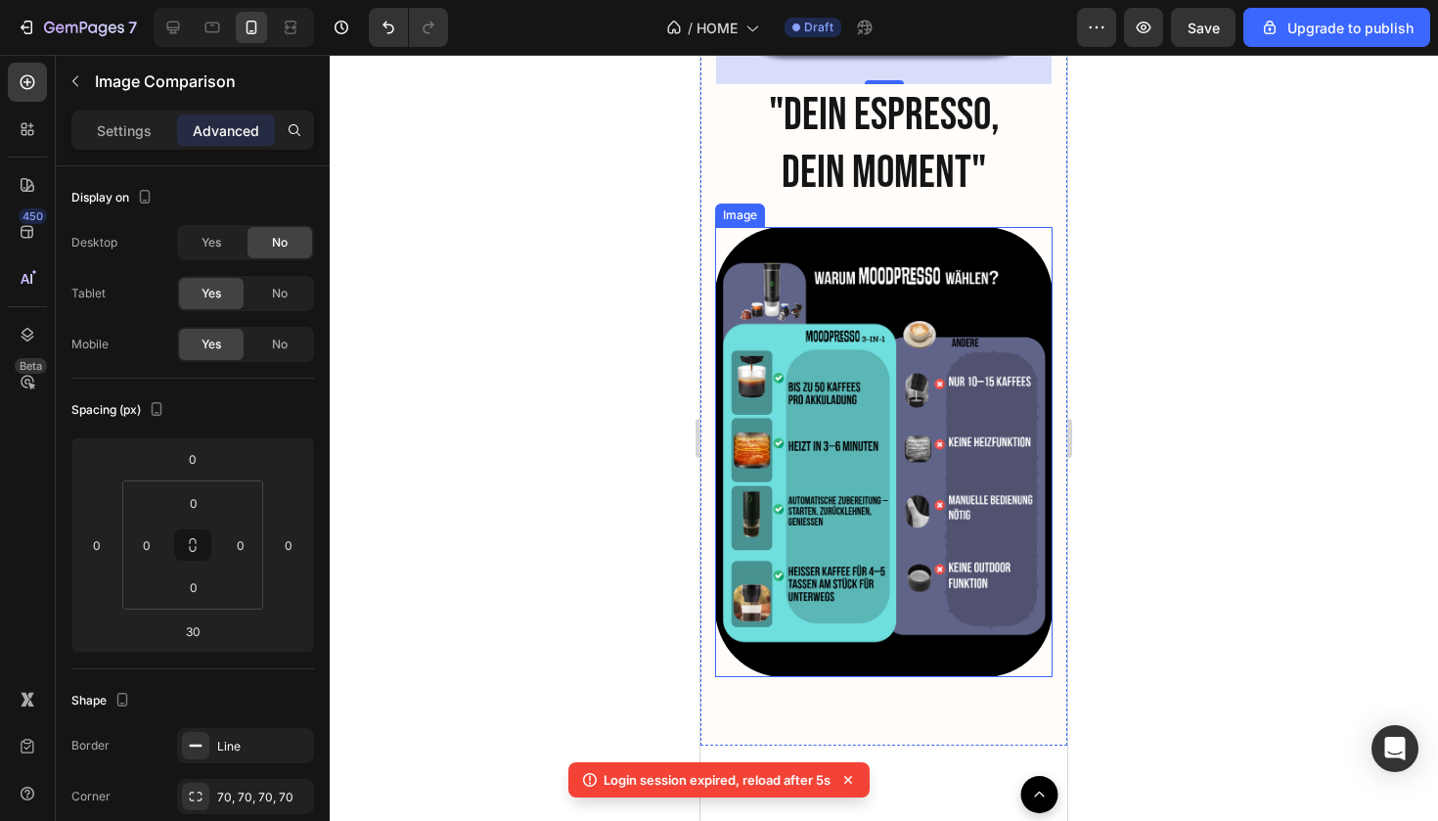
scroll to position [3406, 0]
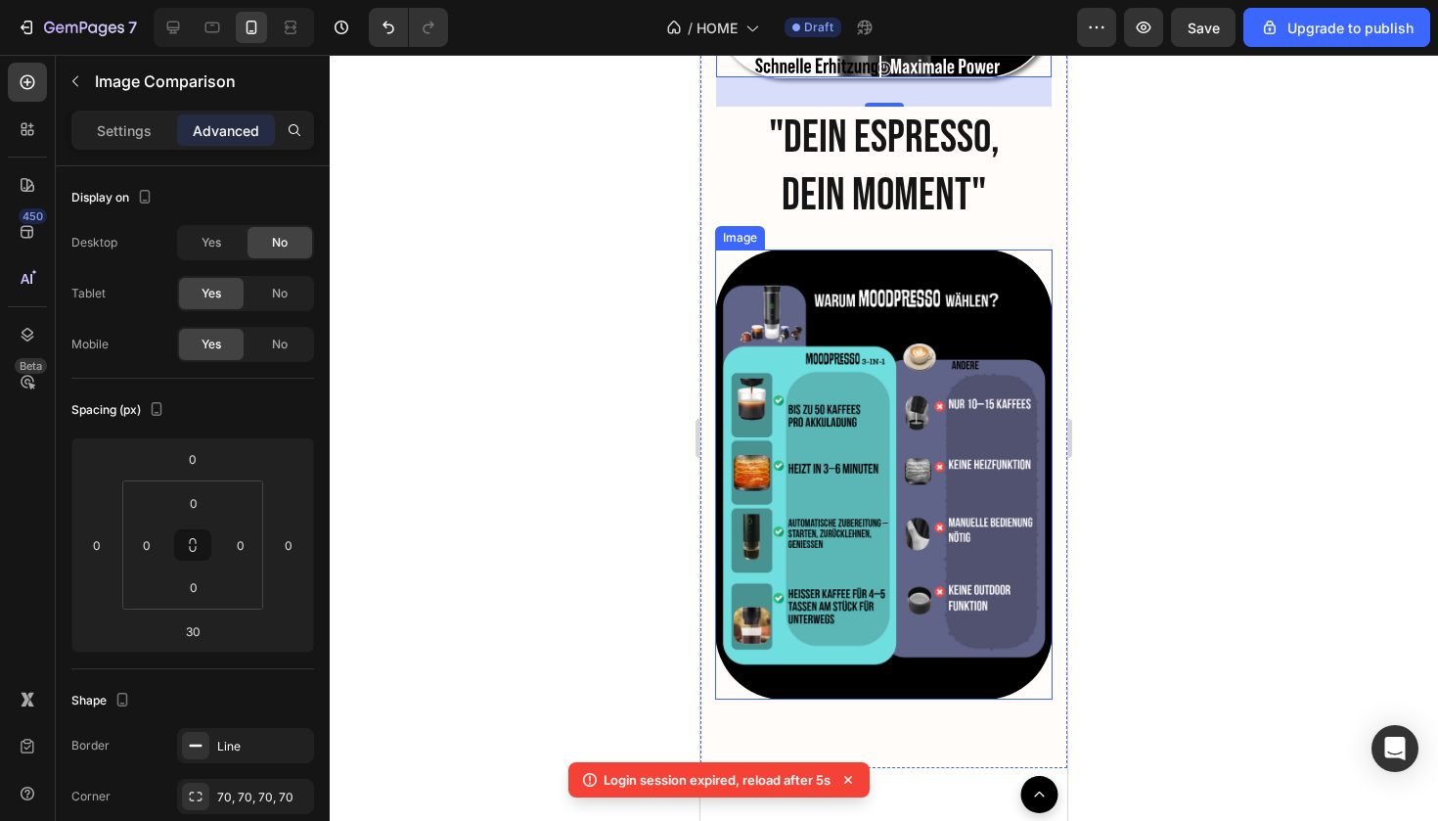
click at [912, 269] on img at bounding box center [884, 475] width 338 height 450
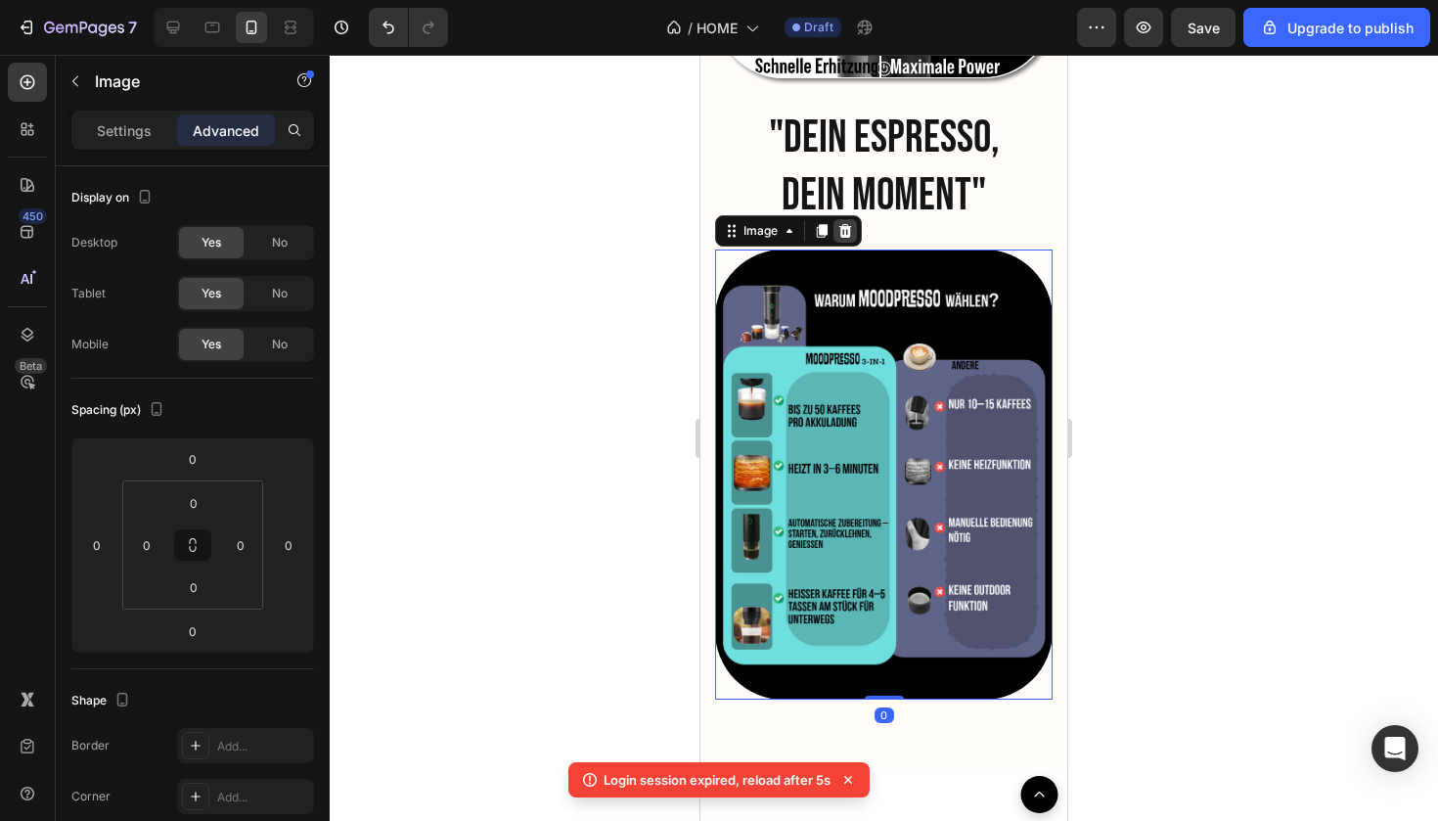
click at [844, 230] on icon at bounding box center [846, 231] width 13 height 14
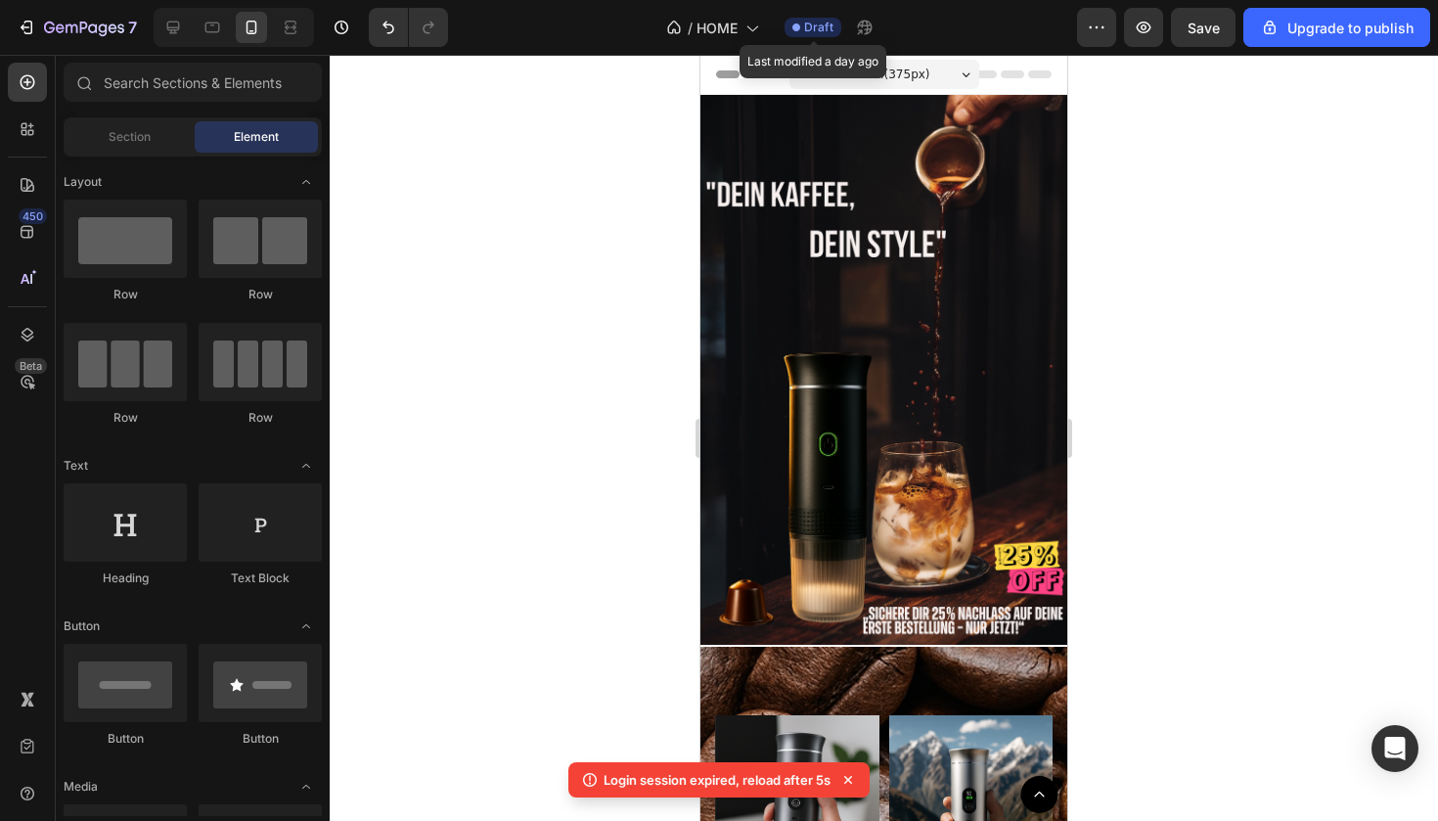
scroll to position [0, 0]
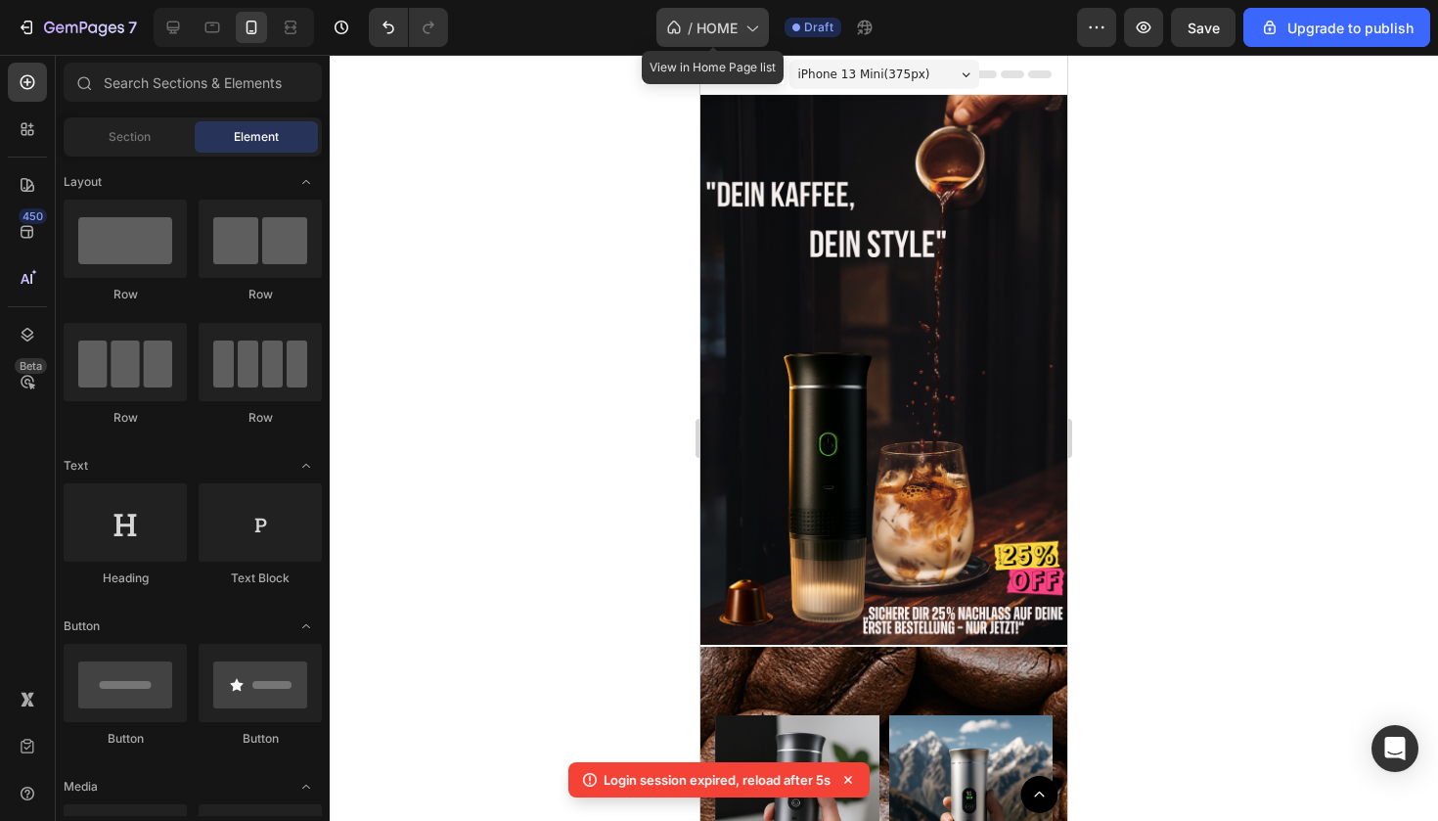
click at [755, 31] on icon at bounding box center [753, 29] width 11 height 6
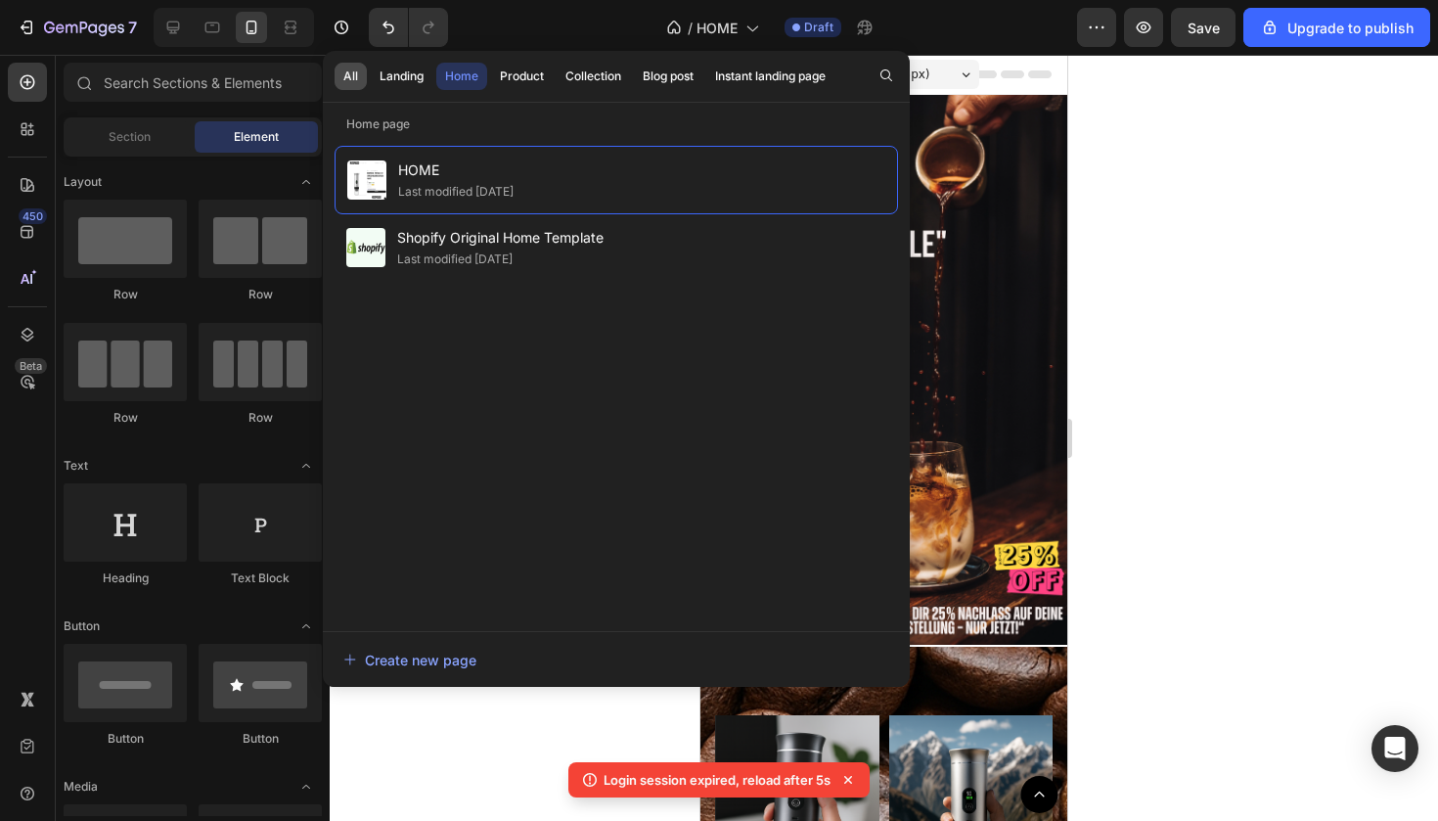
click at [344, 76] on div "All" at bounding box center [350, 77] width 15 height 18
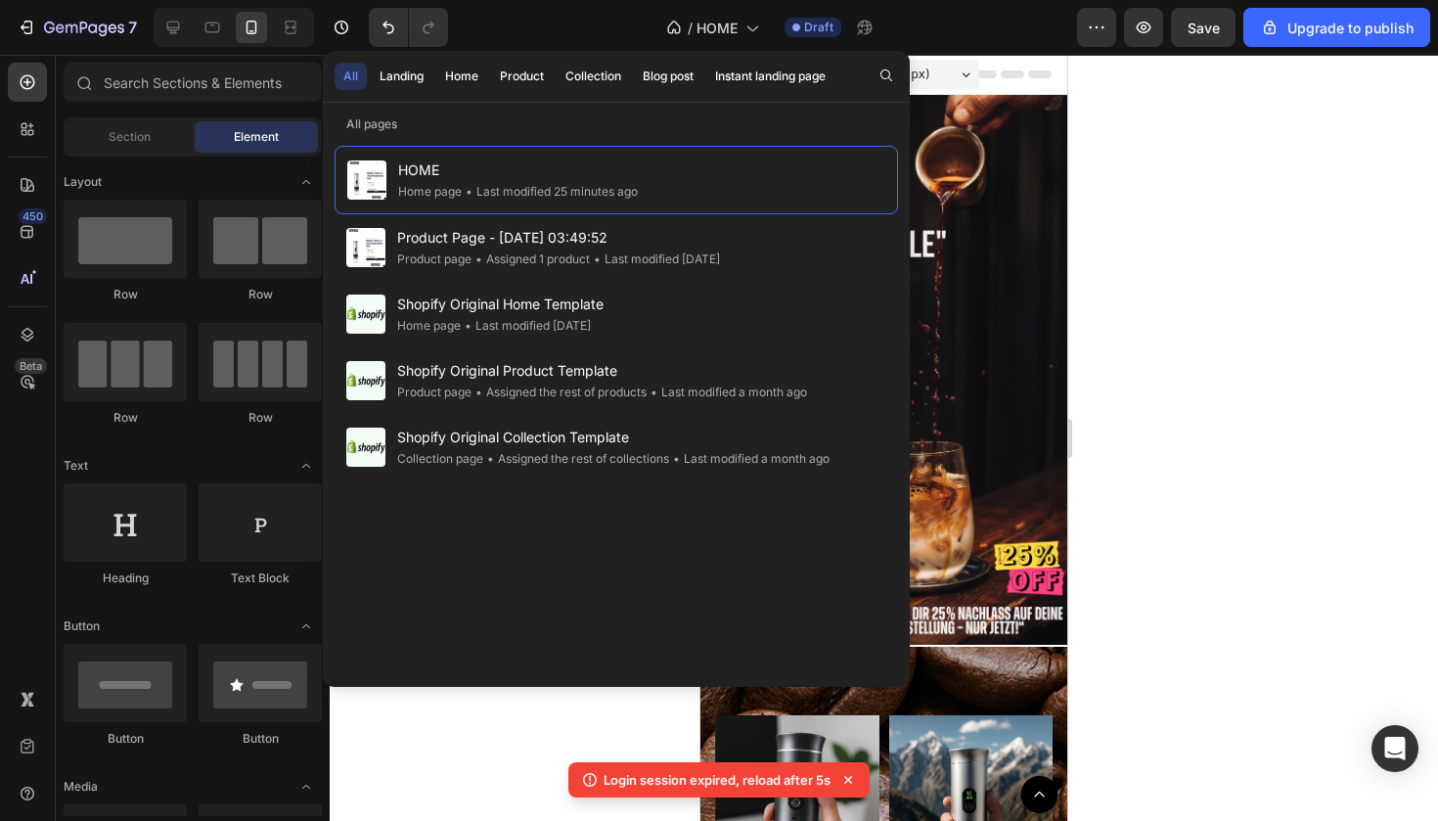
click at [975, 27] on div "/ HOME Draft" at bounding box center [770, 27] width 613 height 39
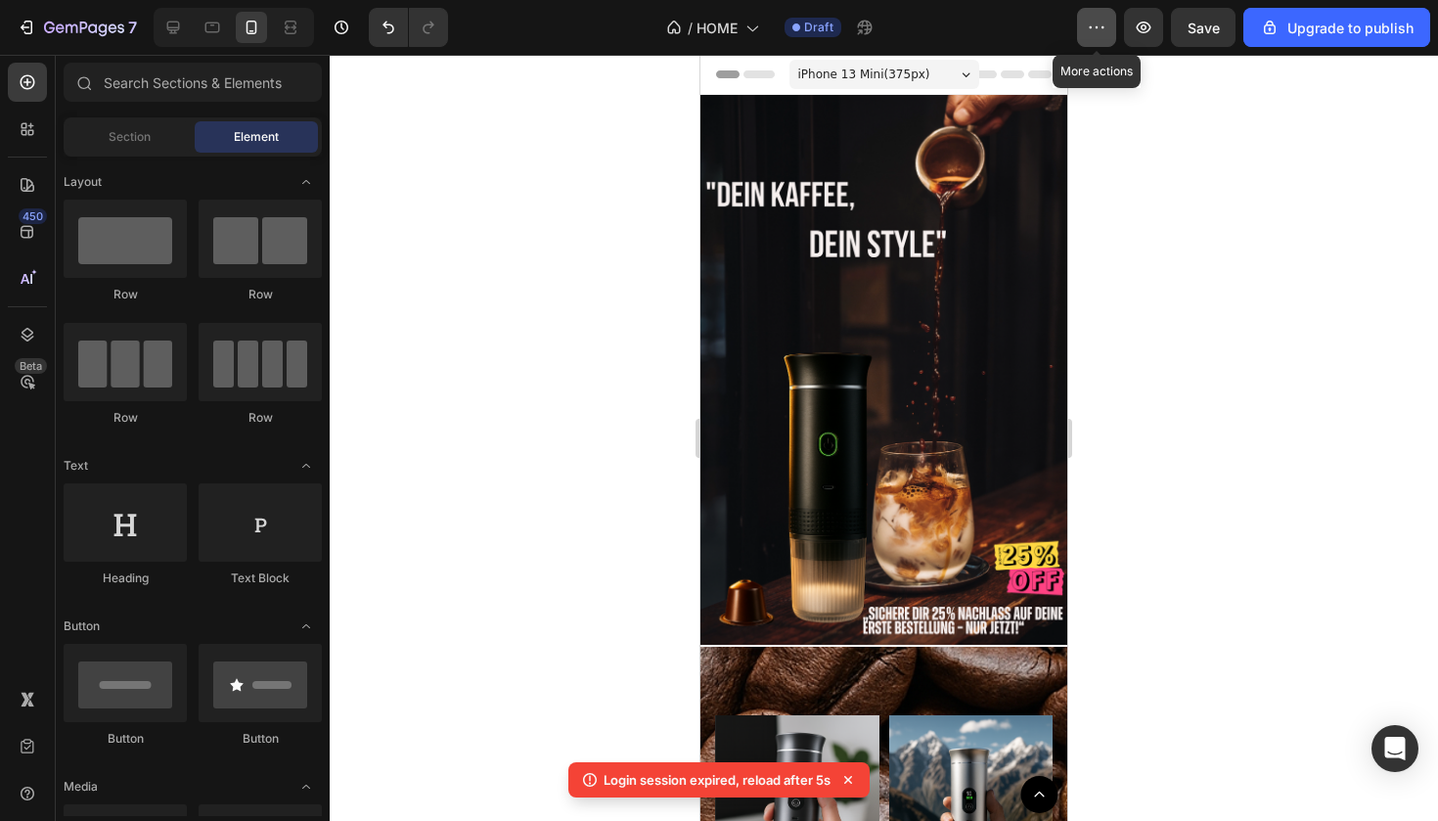
click at [1094, 35] on icon "button" at bounding box center [1097, 28] width 20 height 20
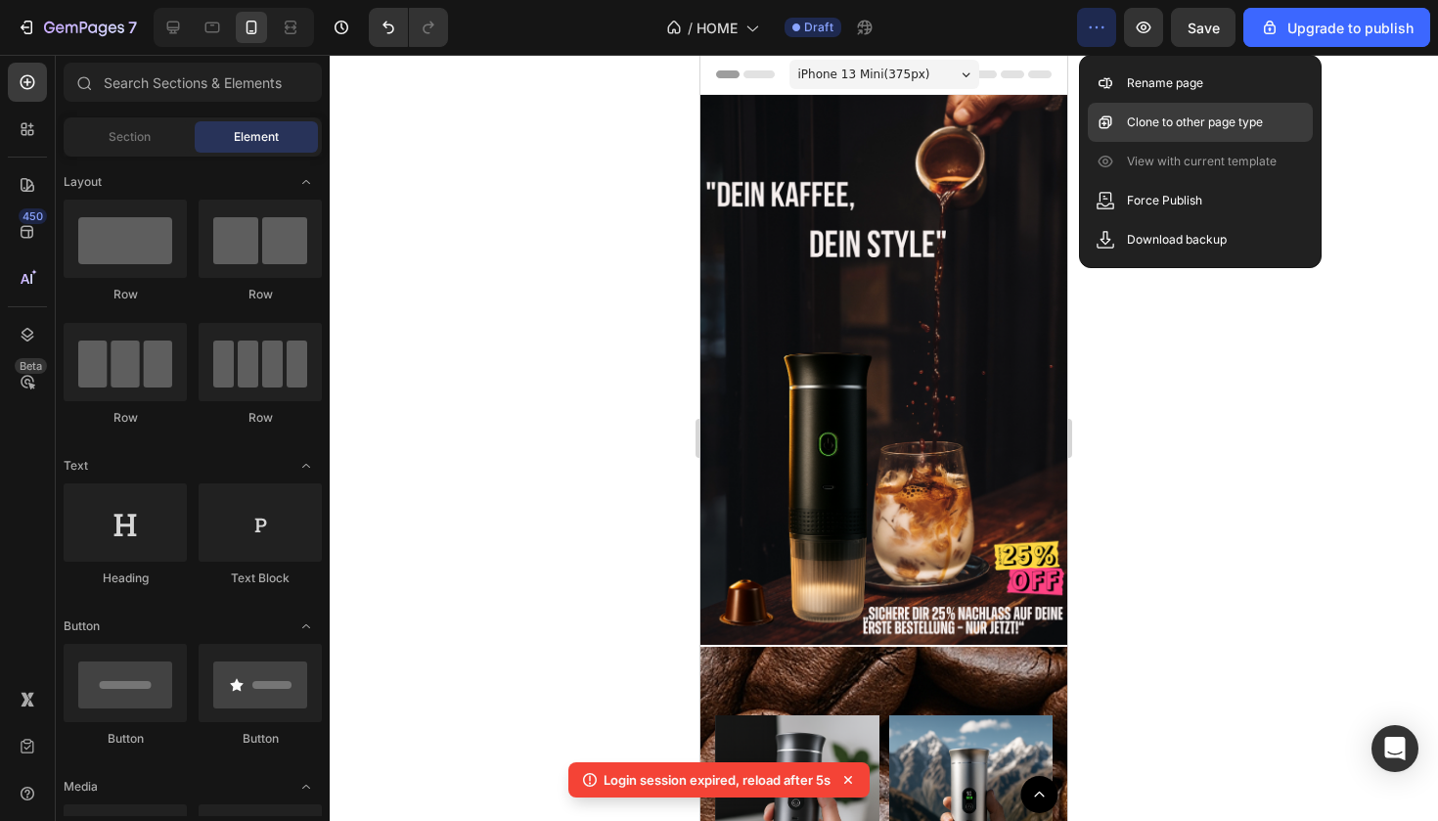
click at [1125, 135] on div "Clone to other page type" at bounding box center [1200, 122] width 225 height 39
click at [1131, 120] on p "Clone to other page type" at bounding box center [1195, 123] width 136 height 20
click at [1225, 15] on button "Save" at bounding box center [1203, 27] width 65 height 39
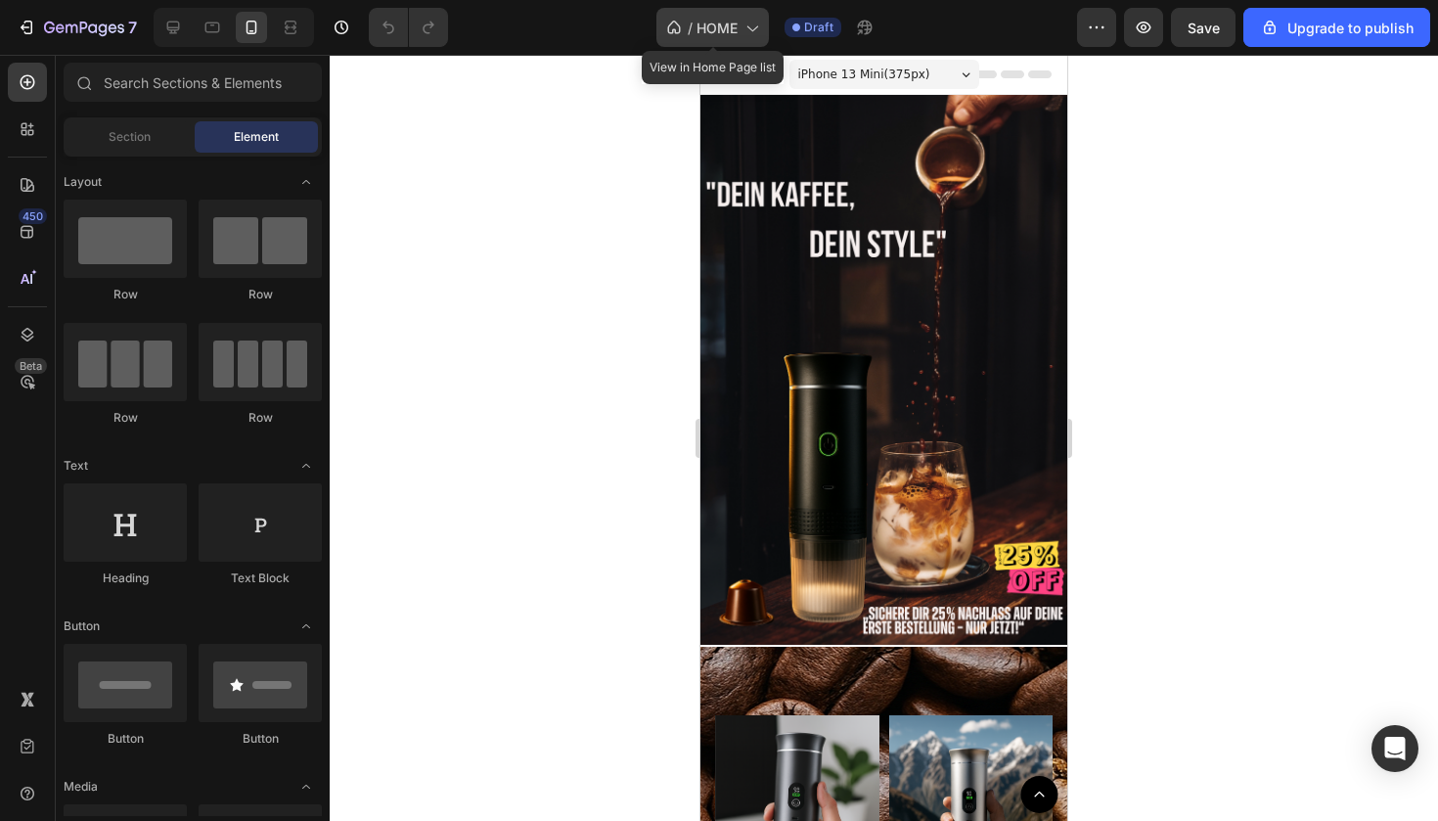
click at [762, 16] on div "/ HOME" at bounding box center [713, 27] width 113 height 39
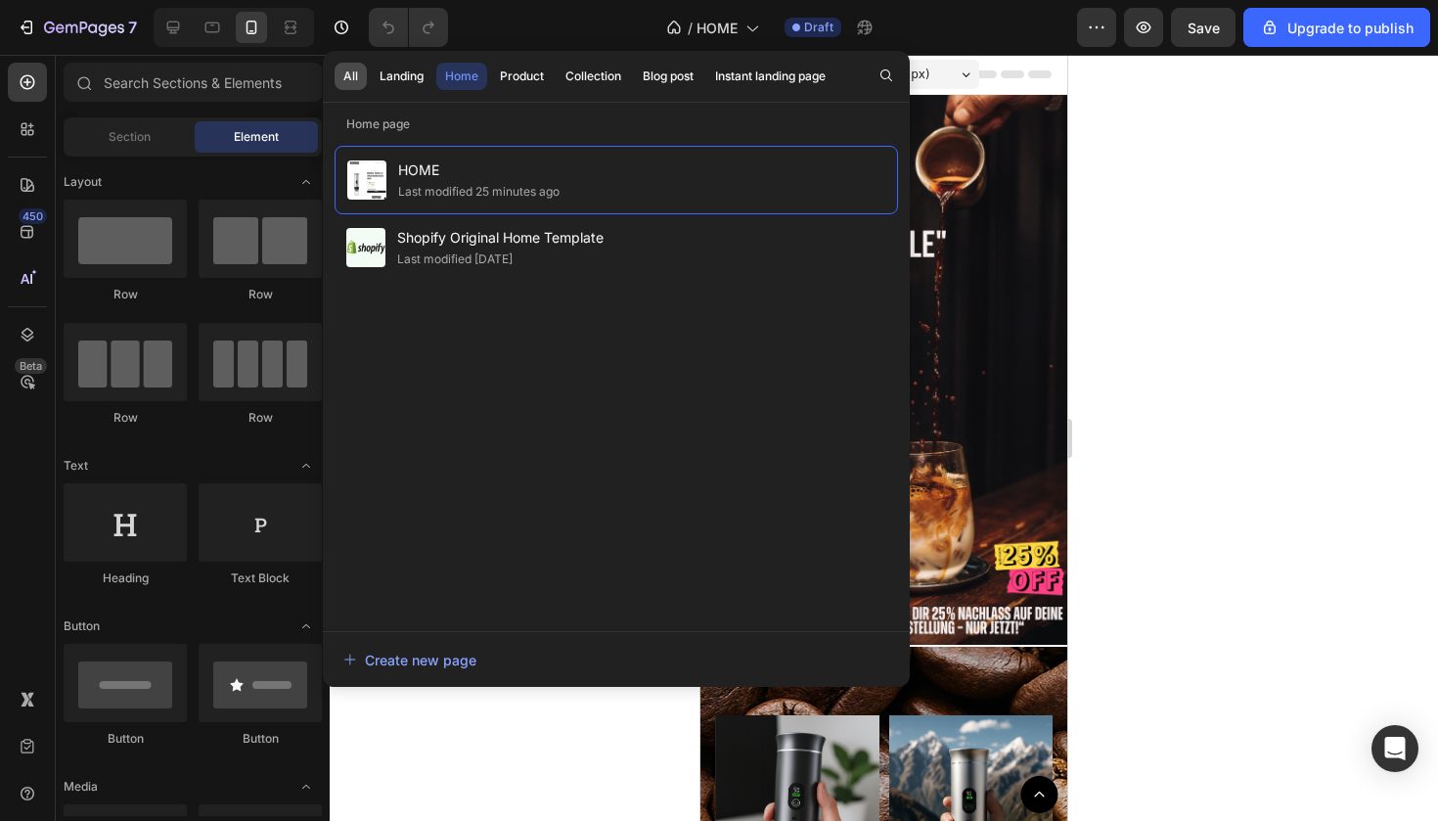
click at [371, 75] on button "All" at bounding box center [402, 76] width 62 height 27
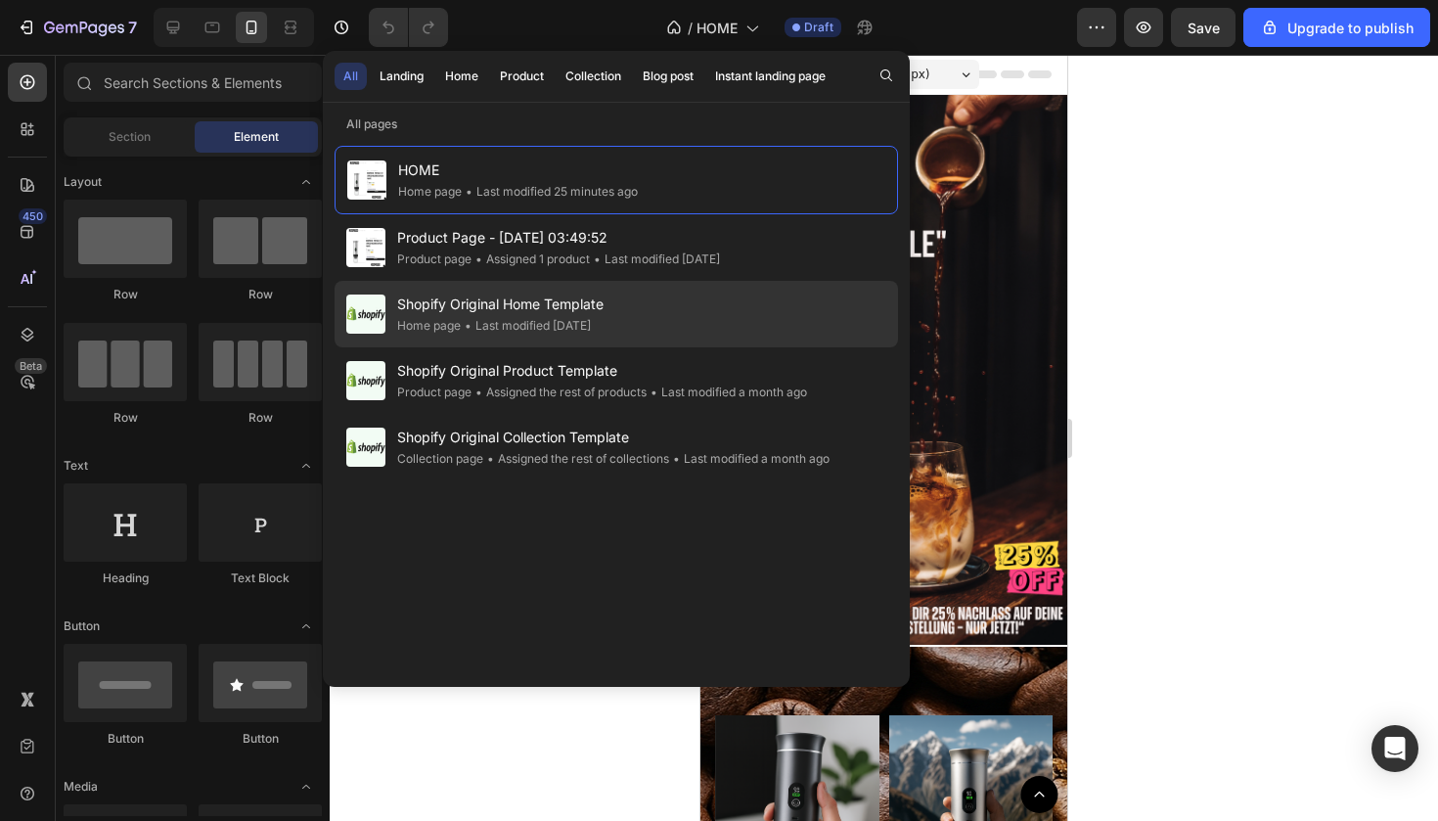
click at [746, 347] on div "Shopify Original Home Template Home page • Last modified 4 days ago" at bounding box center [617, 380] width 564 height 67
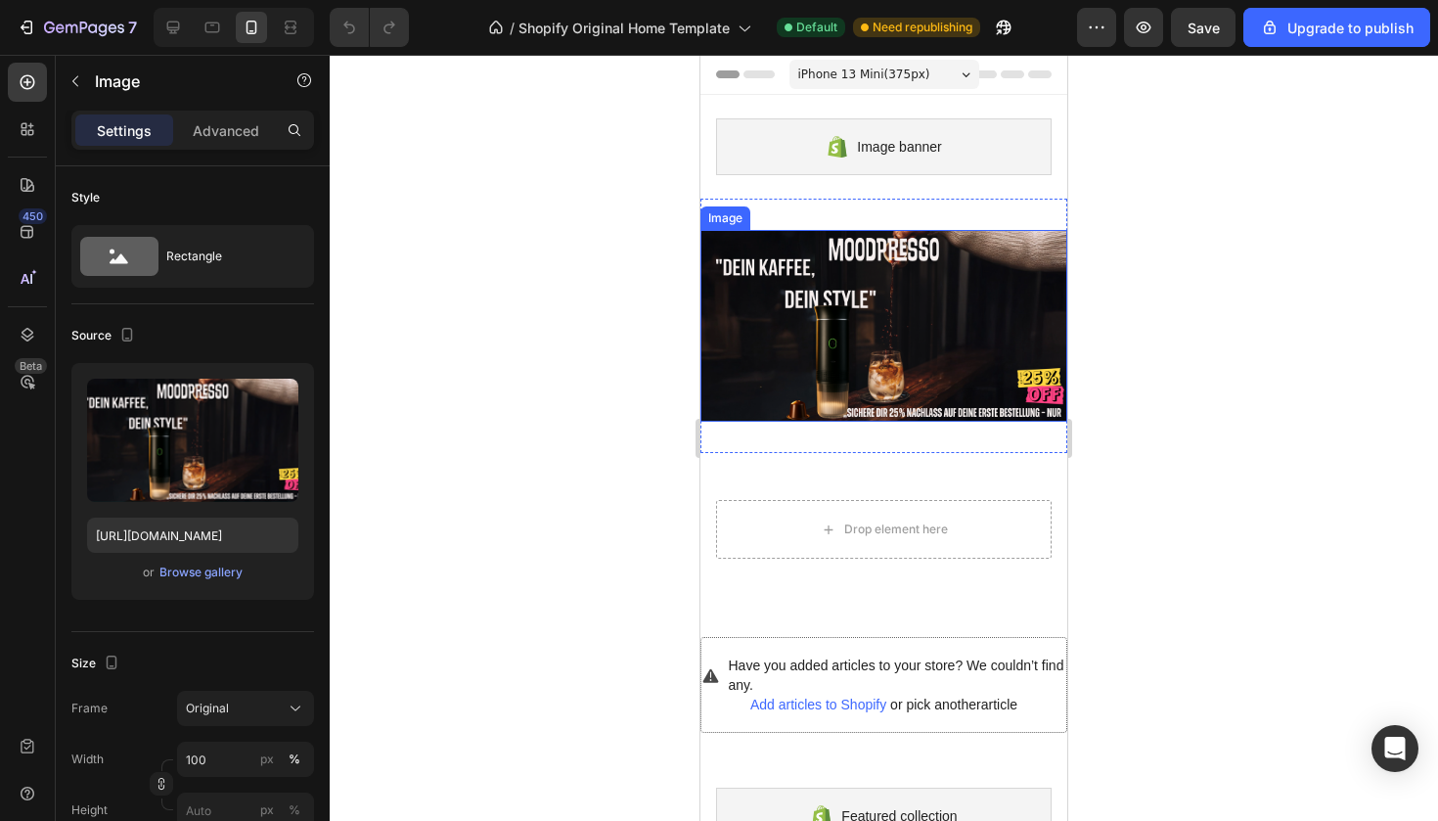
click at [1020, 301] on img at bounding box center [884, 326] width 367 height 192
click at [835, 213] on icon at bounding box center [831, 211] width 13 height 14
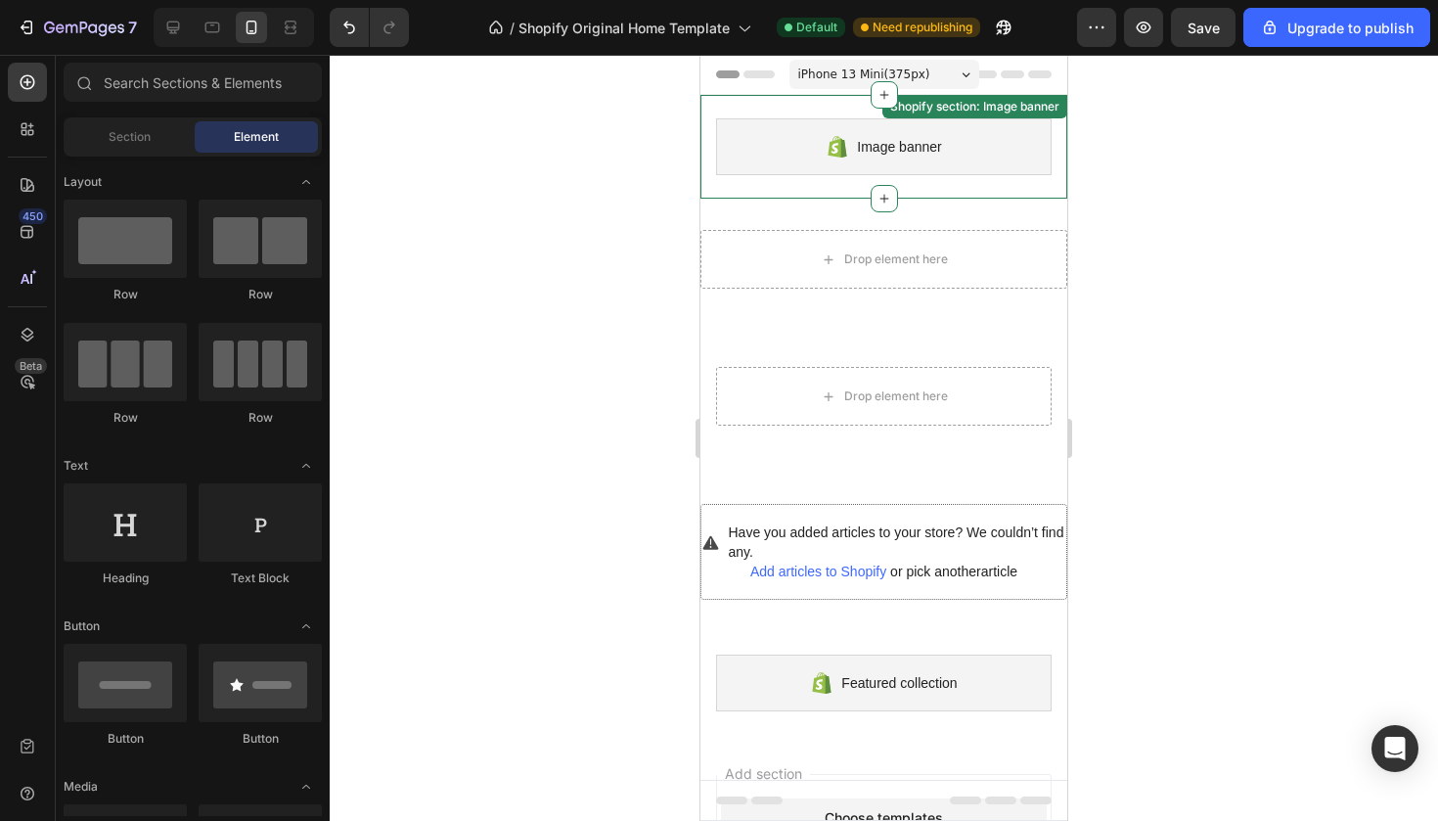
click at [888, 137] on span "Image banner" at bounding box center [899, 146] width 84 height 23
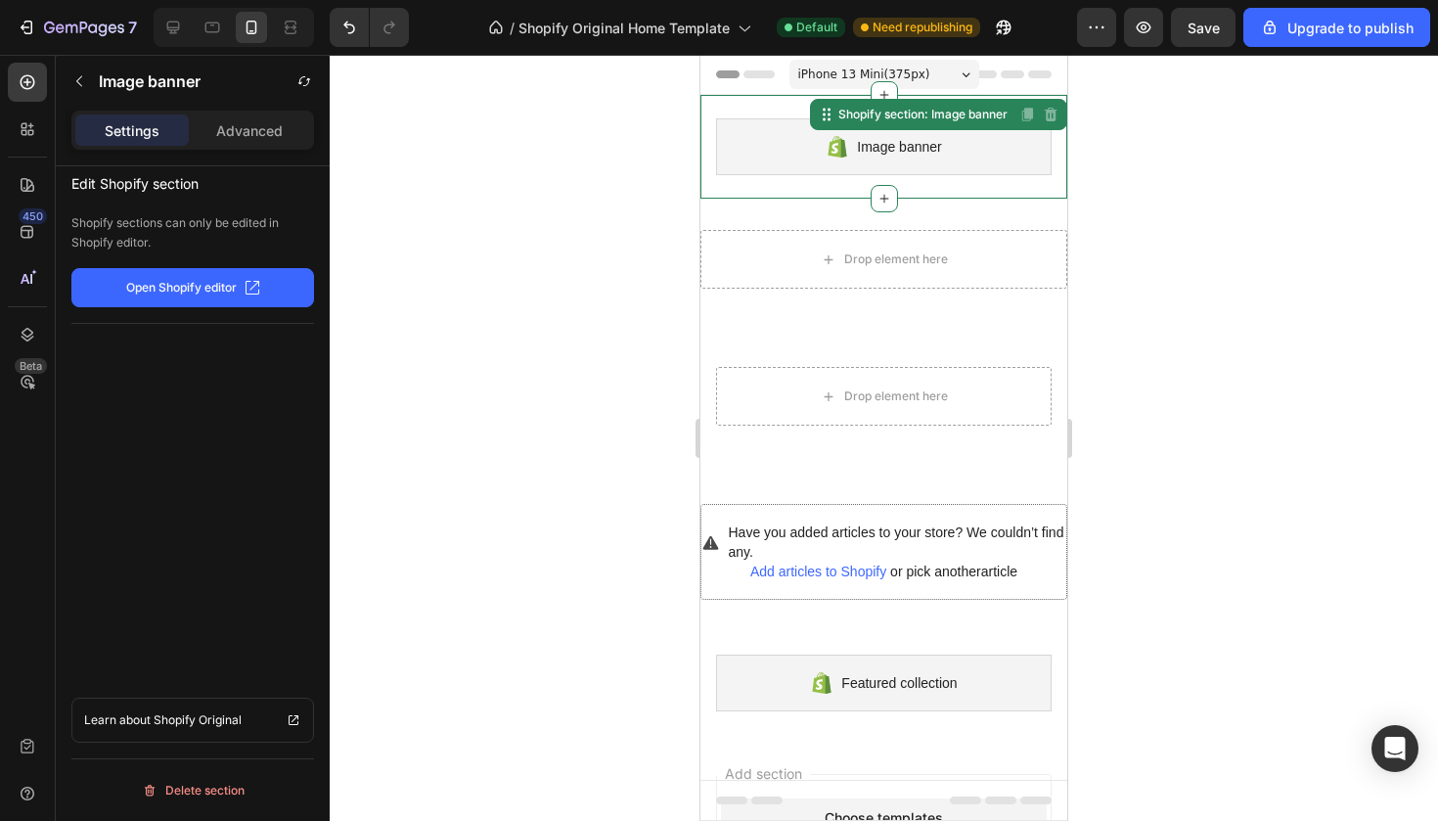
click at [1150, 138] on div at bounding box center [884, 438] width 1109 height 766
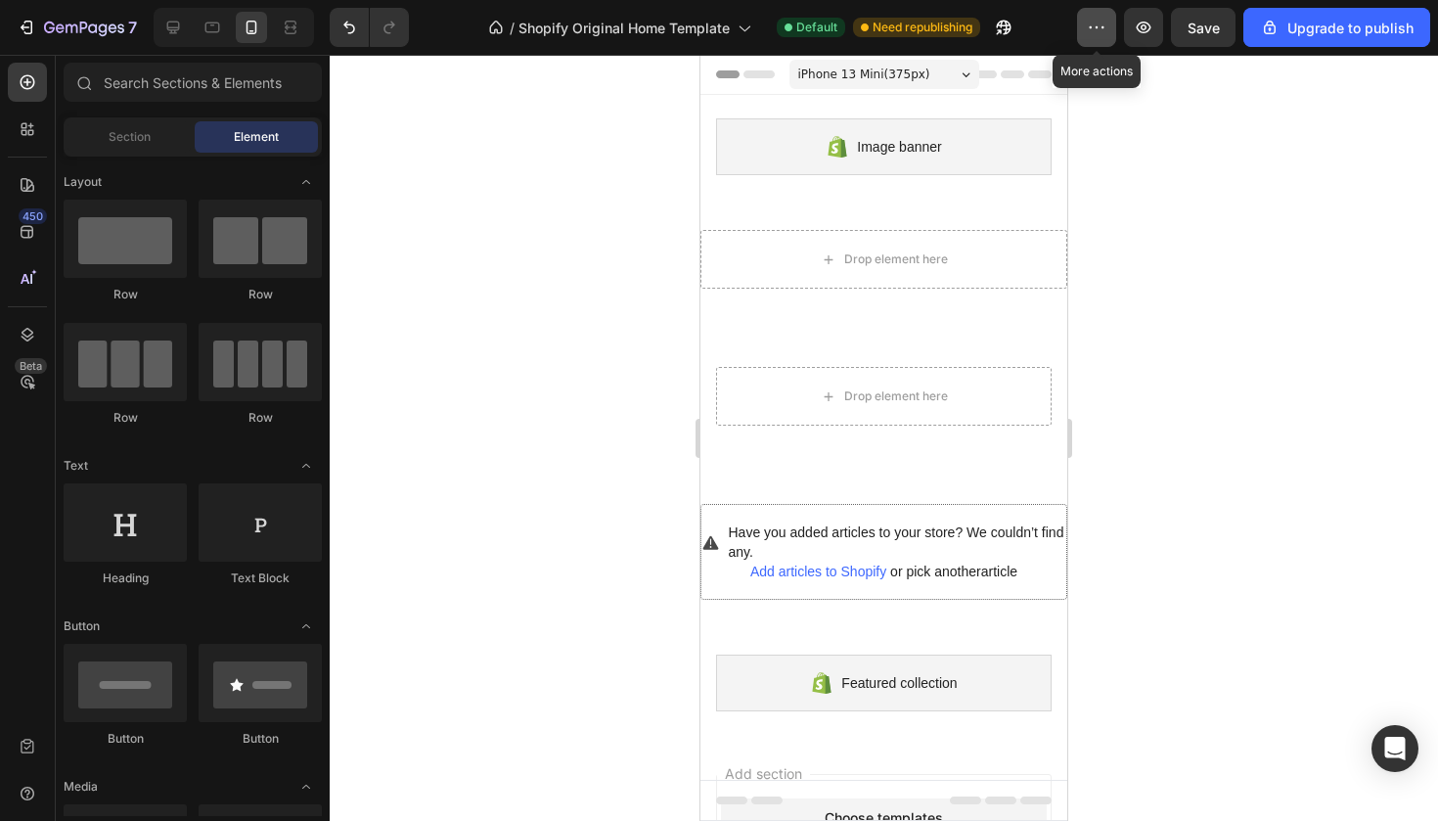
click at [1102, 46] on button "button" at bounding box center [1096, 27] width 39 height 39
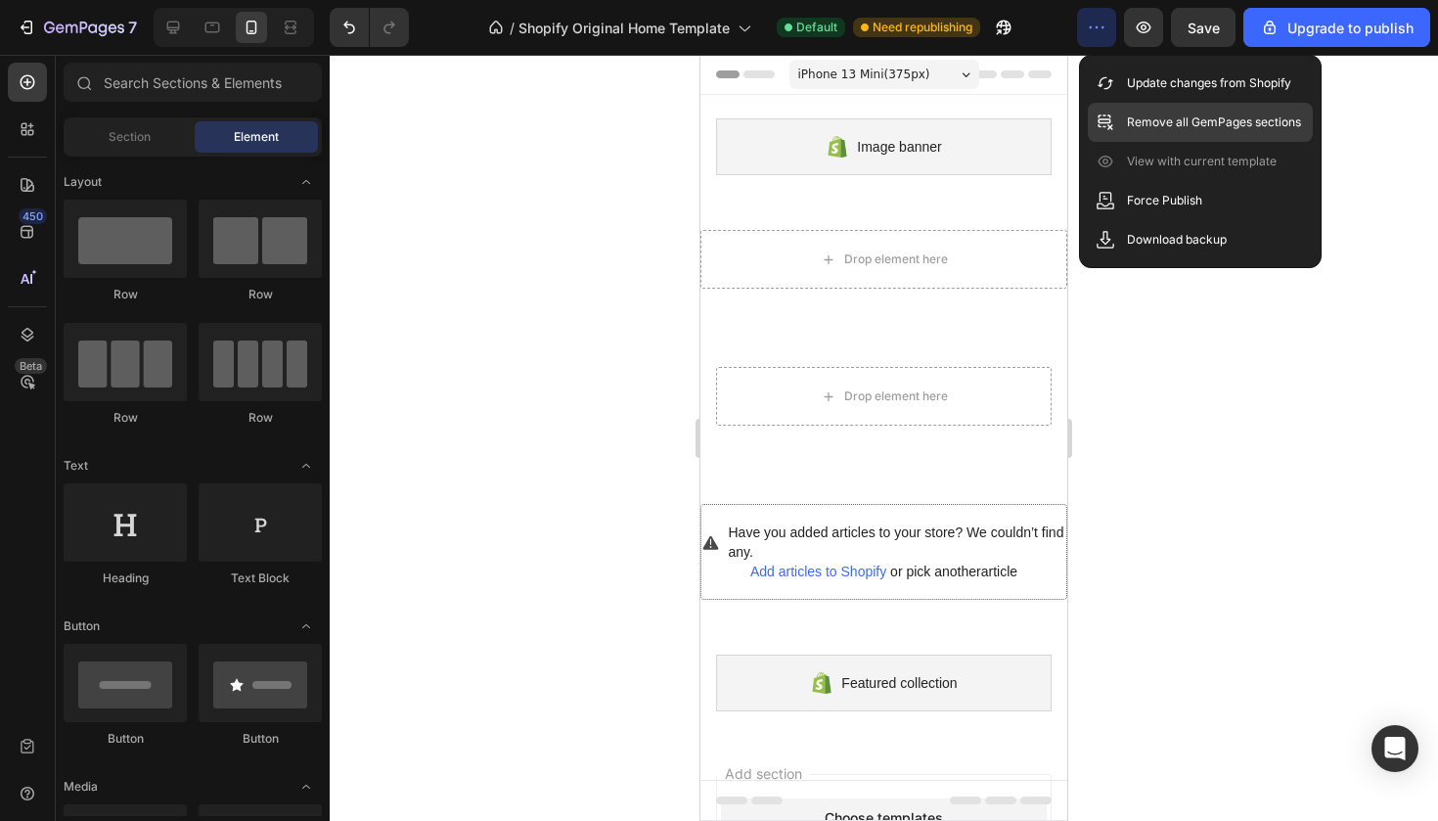
click at [1104, 125] on icon at bounding box center [1106, 123] width 20 height 20
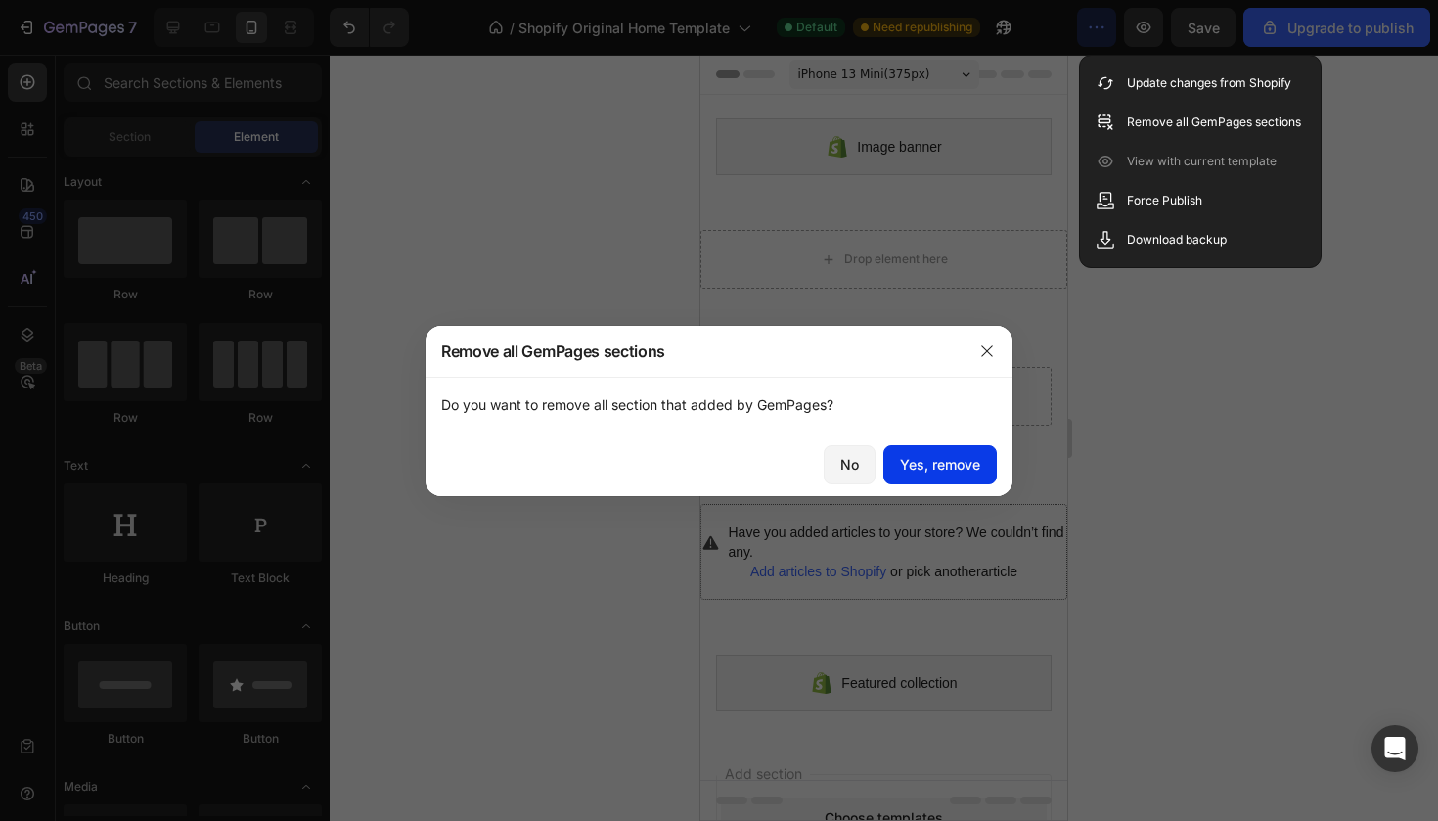
click at [922, 472] on div "Yes, remove" at bounding box center [940, 464] width 80 height 21
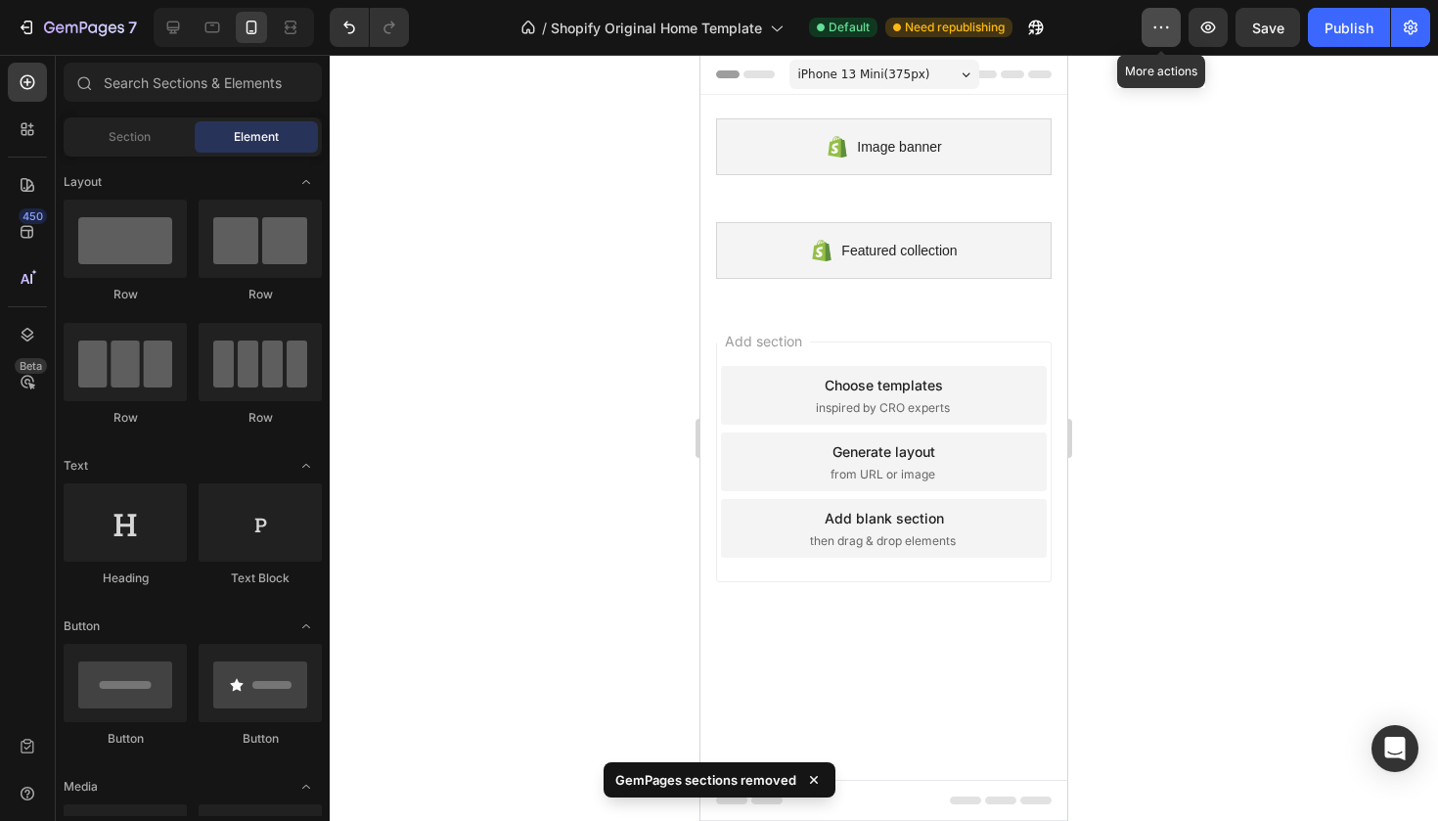
click at [1158, 34] on icon "button" at bounding box center [1162, 28] width 20 height 20
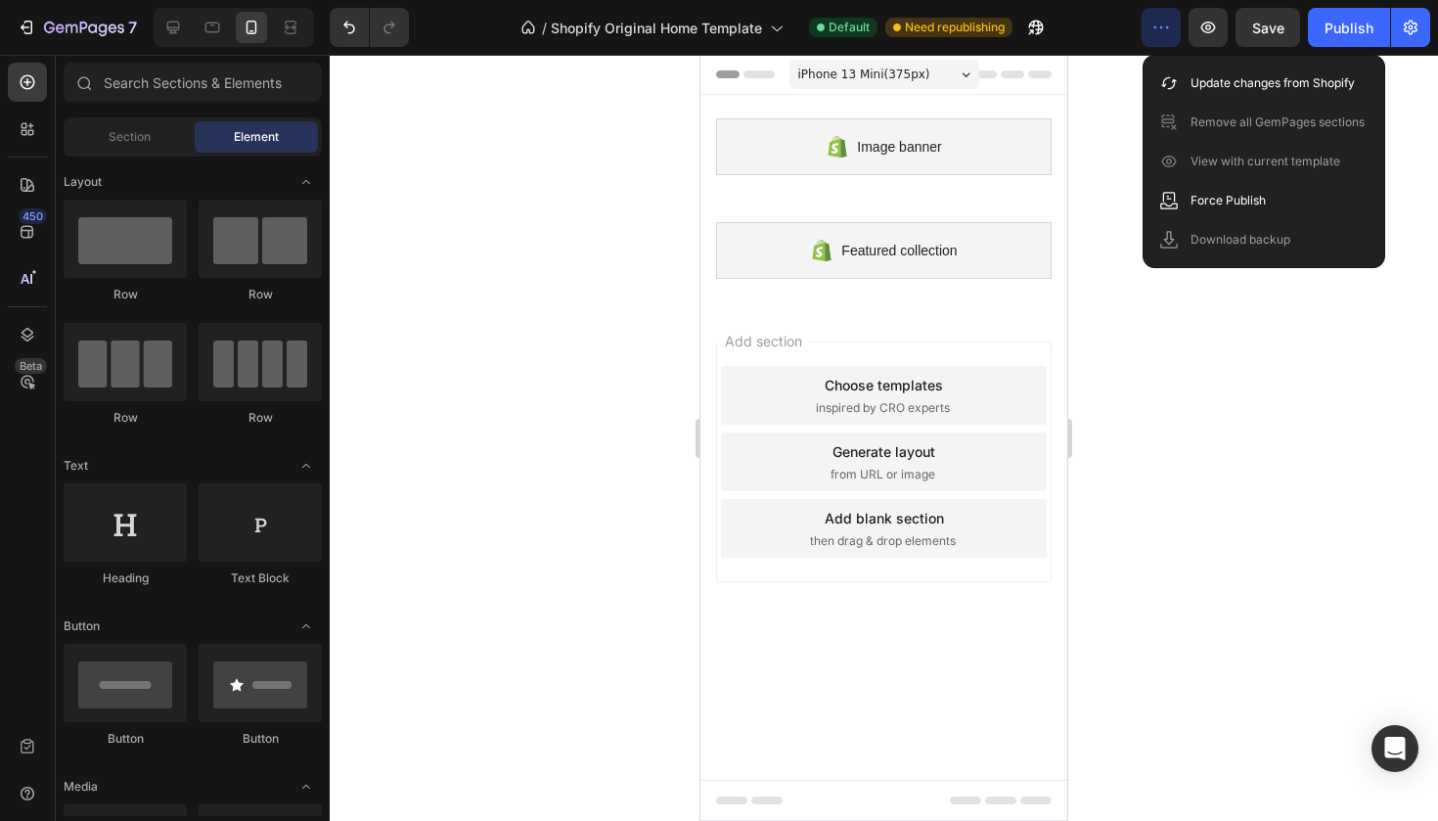
click at [1119, 203] on div at bounding box center [884, 438] width 1109 height 766
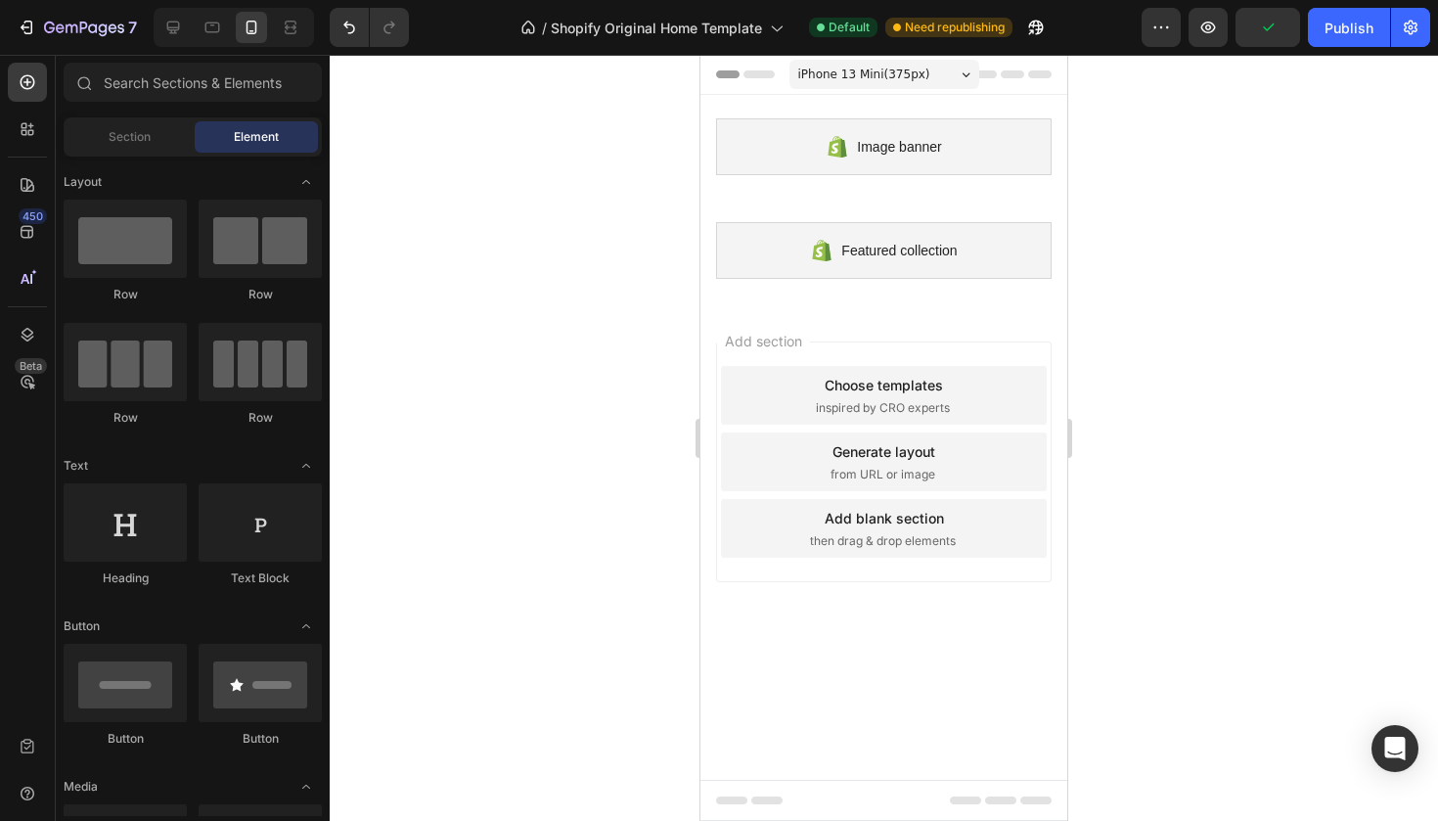
click at [894, 365] on div "Add section Choose templates inspired by CRO experts Generate layout from URL o…" at bounding box center [884, 461] width 336 height 241
click at [894, 382] on div "Choose templates" at bounding box center [884, 385] width 118 height 21
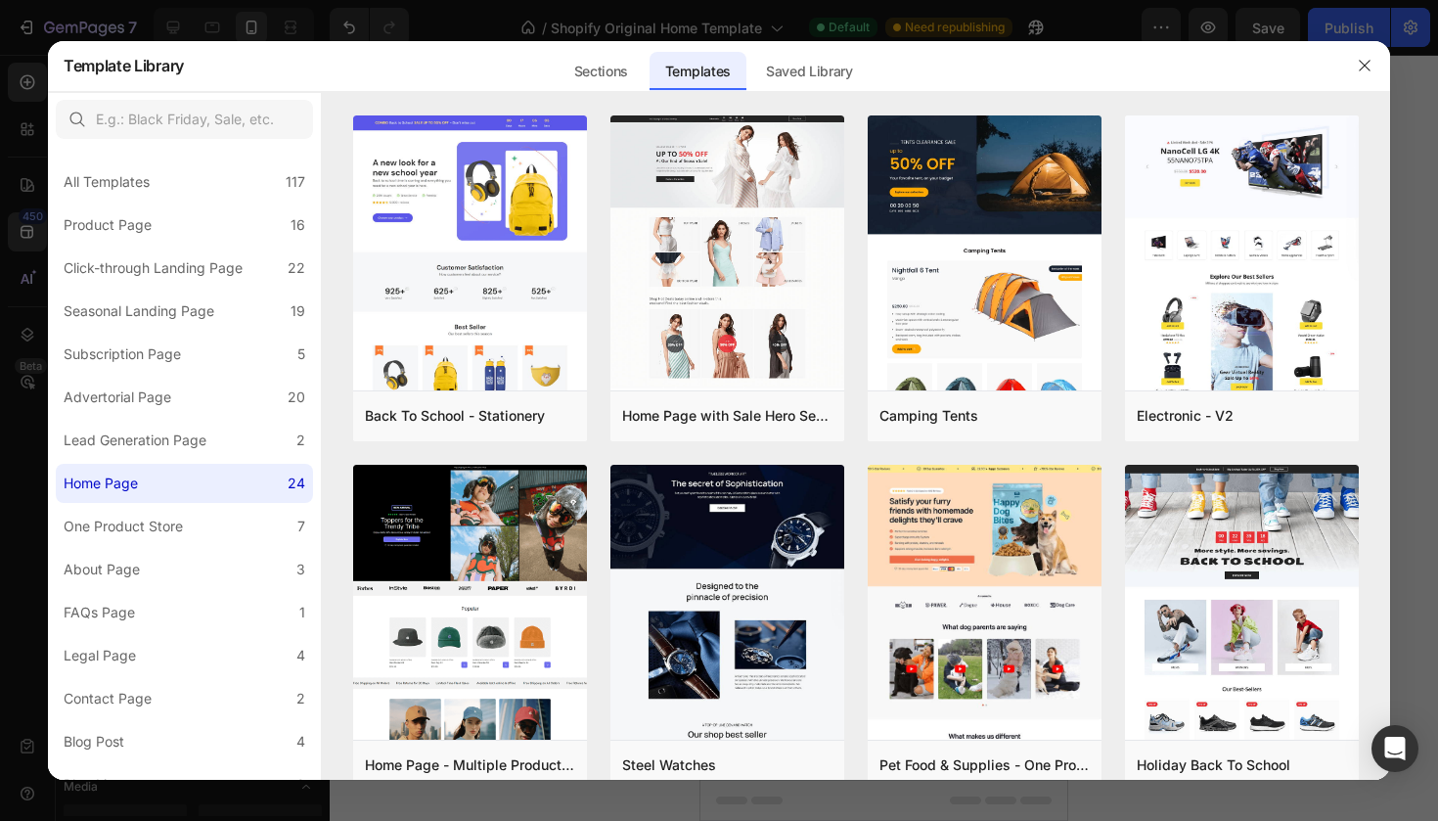
click at [806, 94] on div at bounding box center [856, 103] width 1068 height 23
click at [806, 72] on div "Saved Library" at bounding box center [809, 71] width 118 height 39
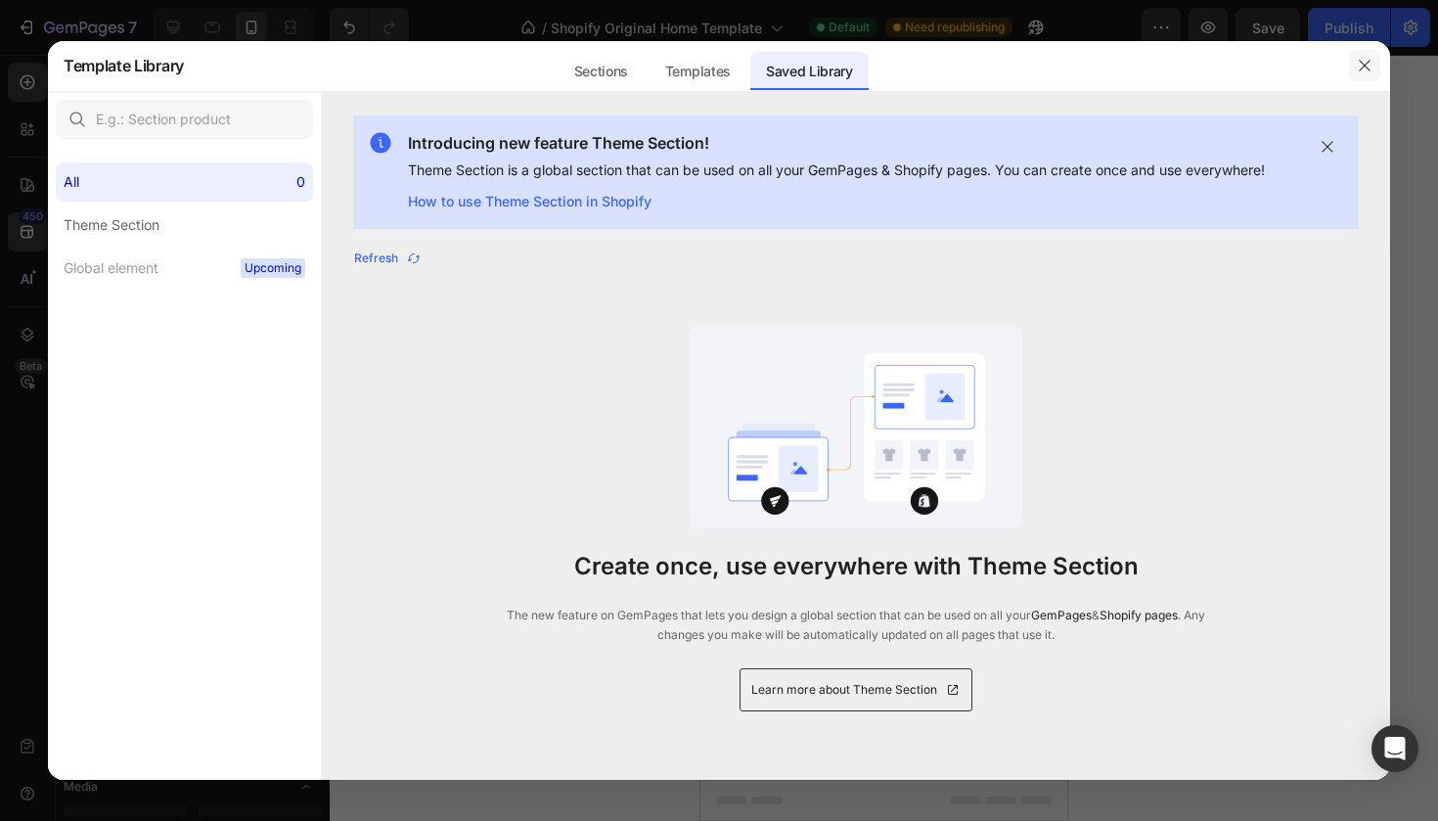
click at [1370, 74] on button "button" at bounding box center [1364, 65] width 31 height 31
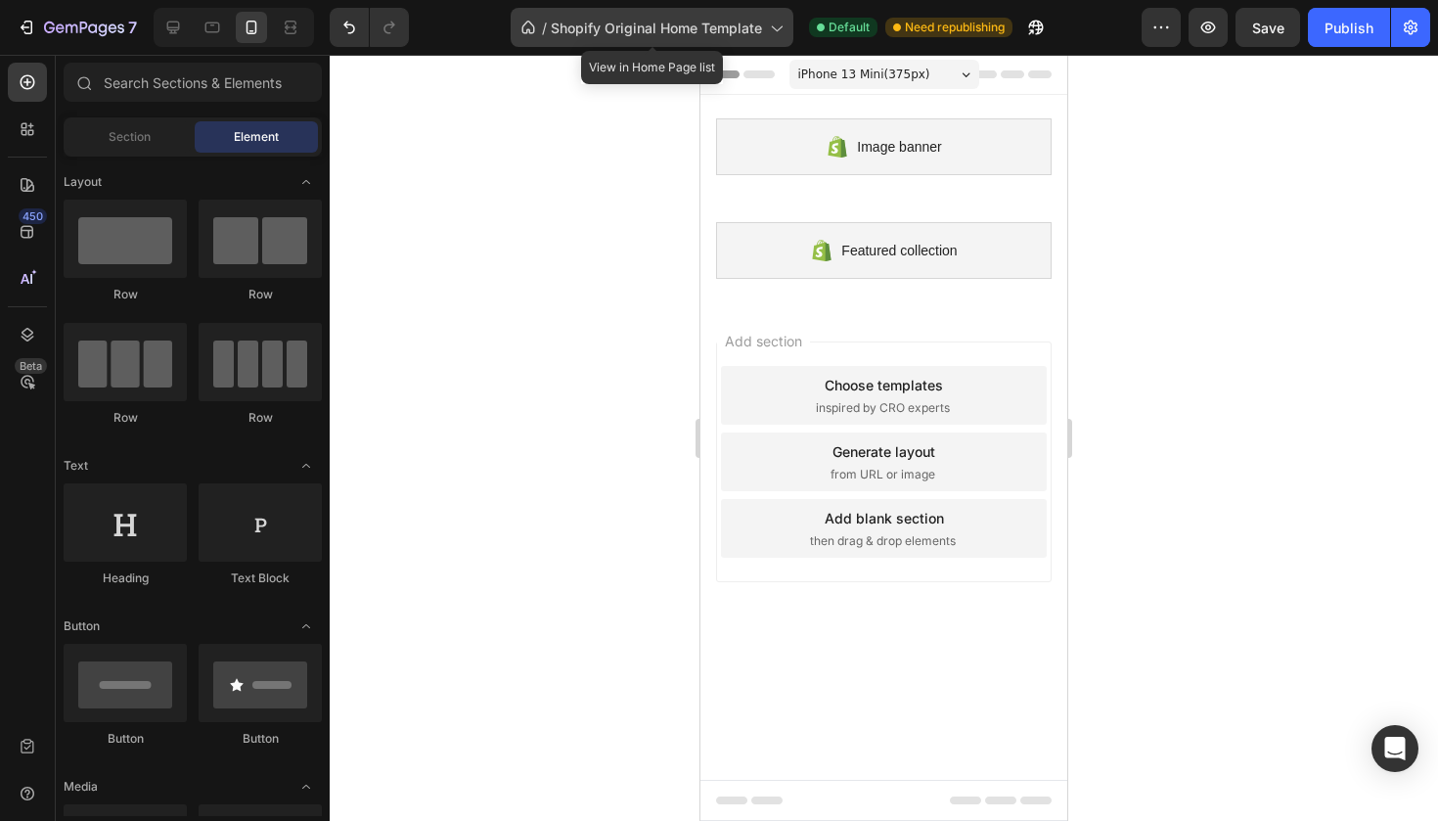
click at [698, 29] on span "Shopify Original Home Template" at bounding box center [656, 28] width 211 height 21
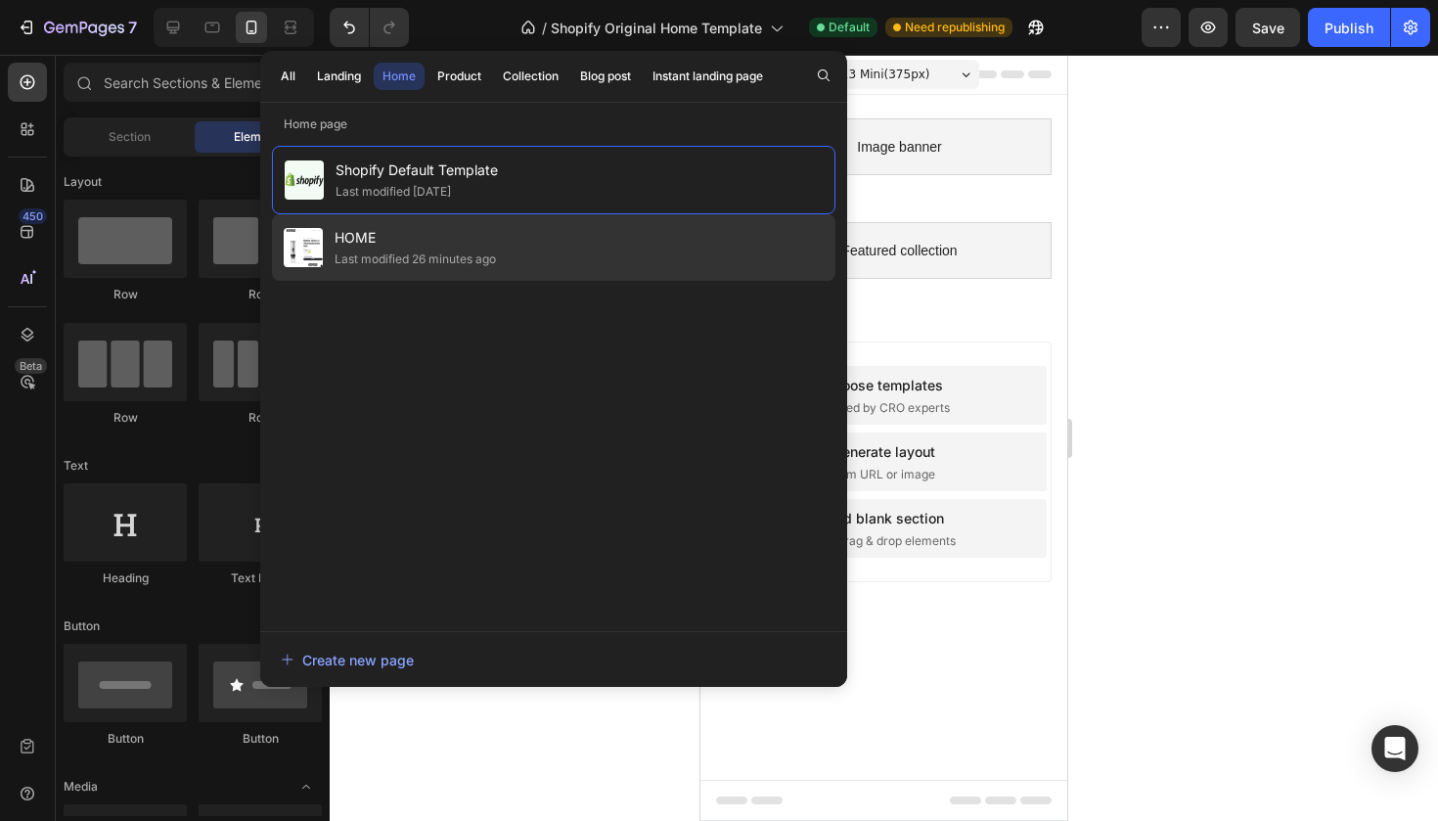
click at [438, 232] on span "HOME" at bounding box center [415, 237] width 161 height 23
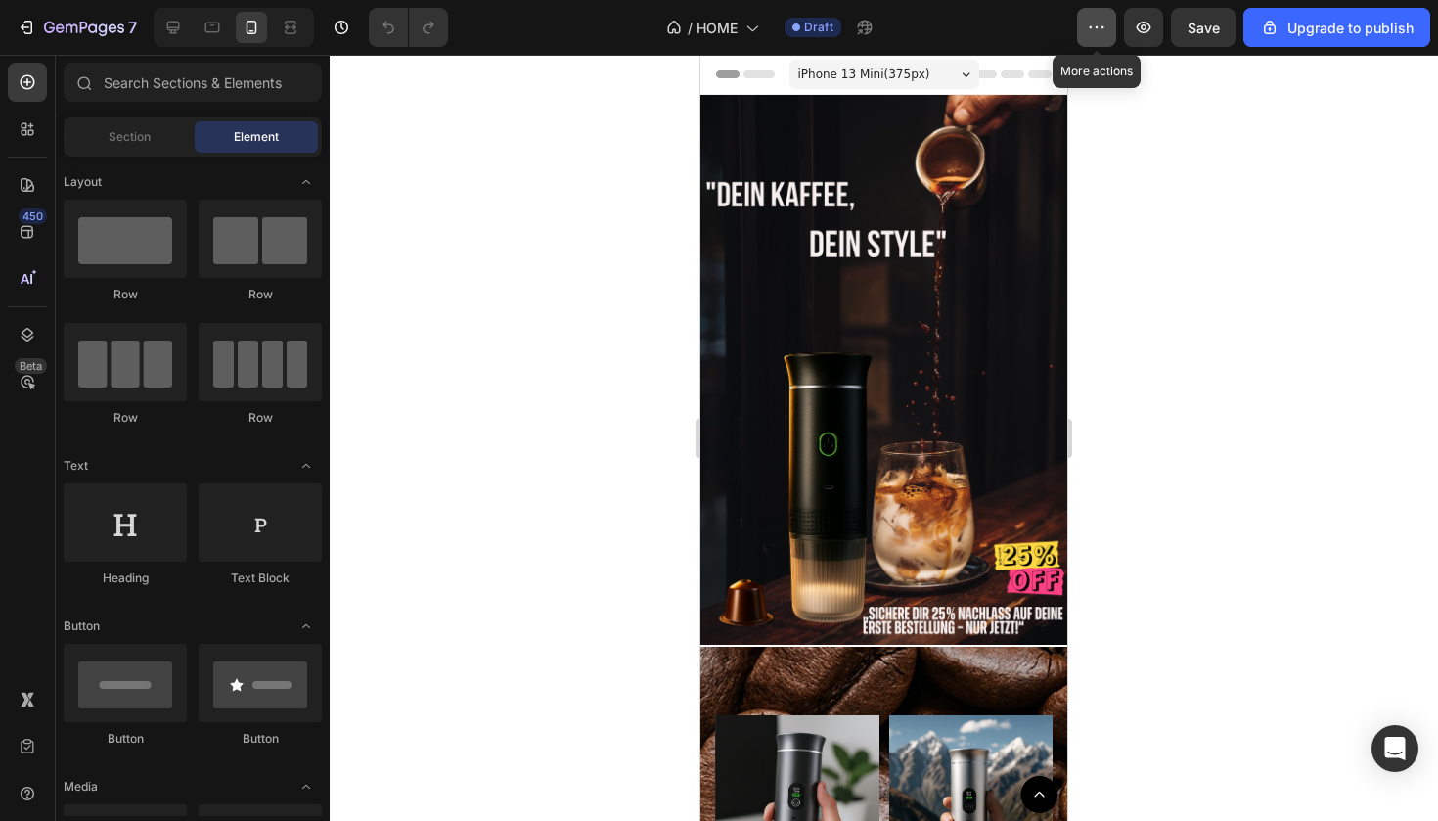
click at [1103, 31] on icon "button" at bounding box center [1097, 28] width 20 height 20
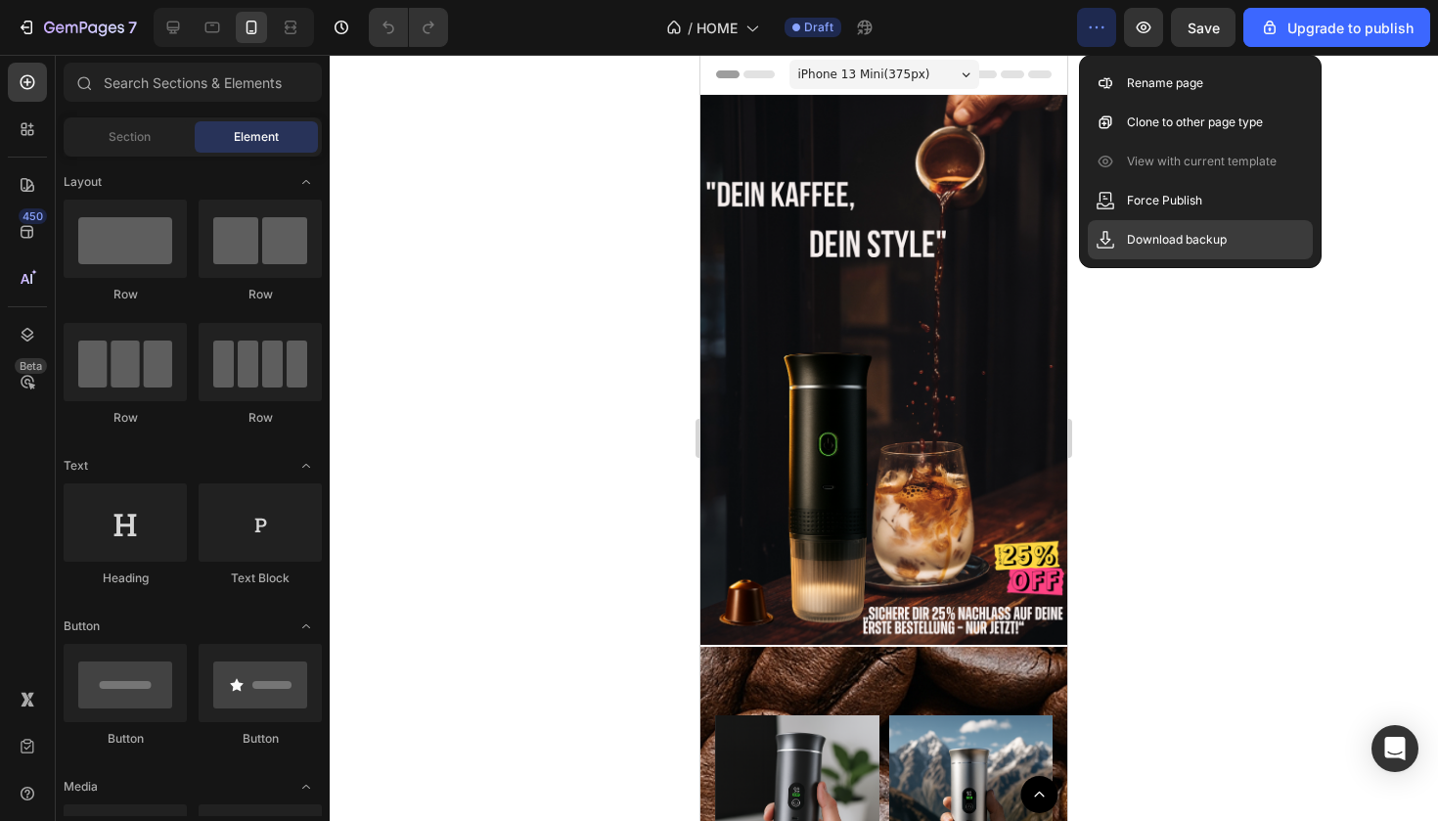
click at [1177, 246] on p "Download backup" at bounding box center [1177, 240] width 100 height 20
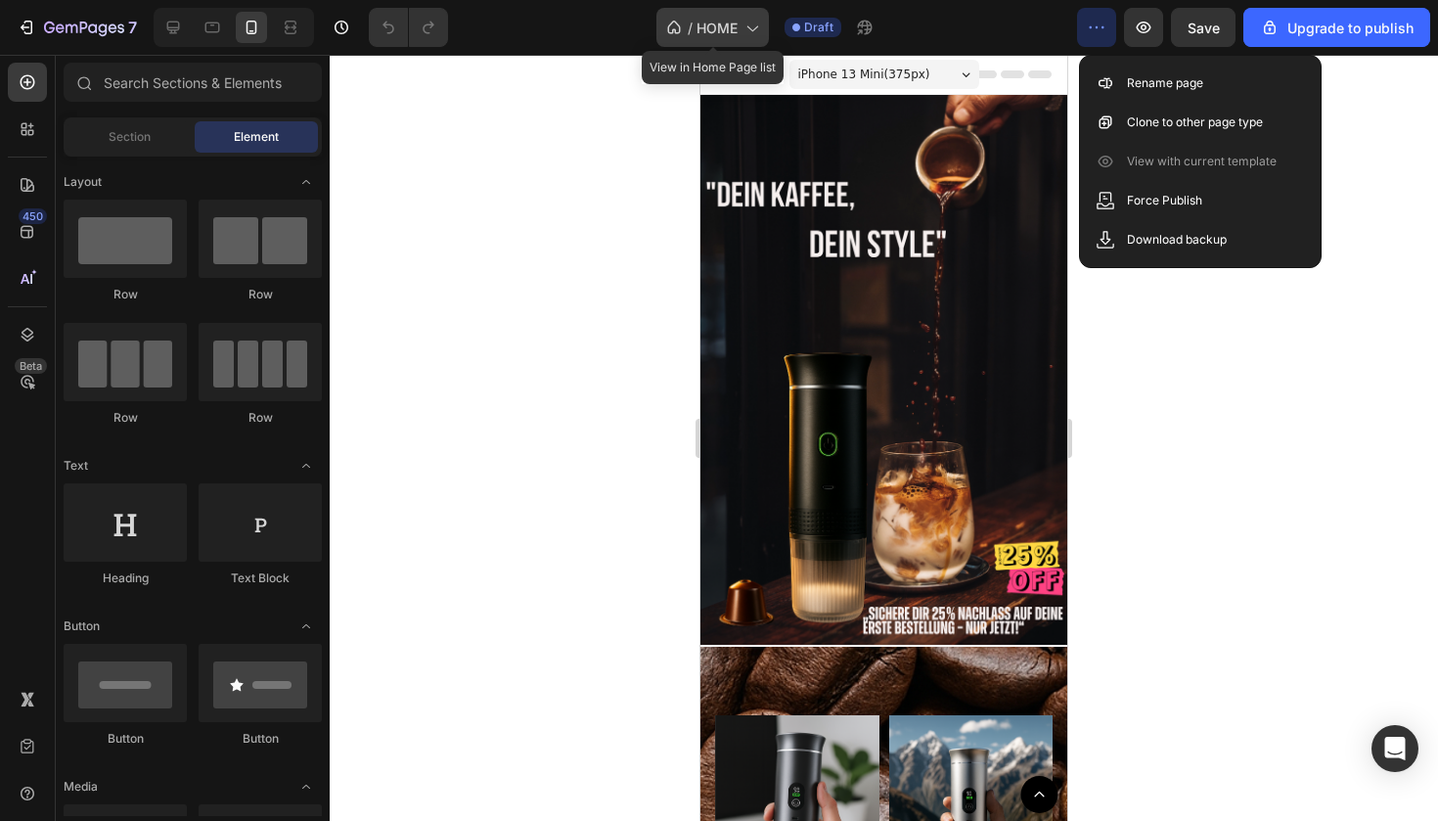
click at [713, 30] on span "HOME" at bounding box center [717, 28] width 41 height 21
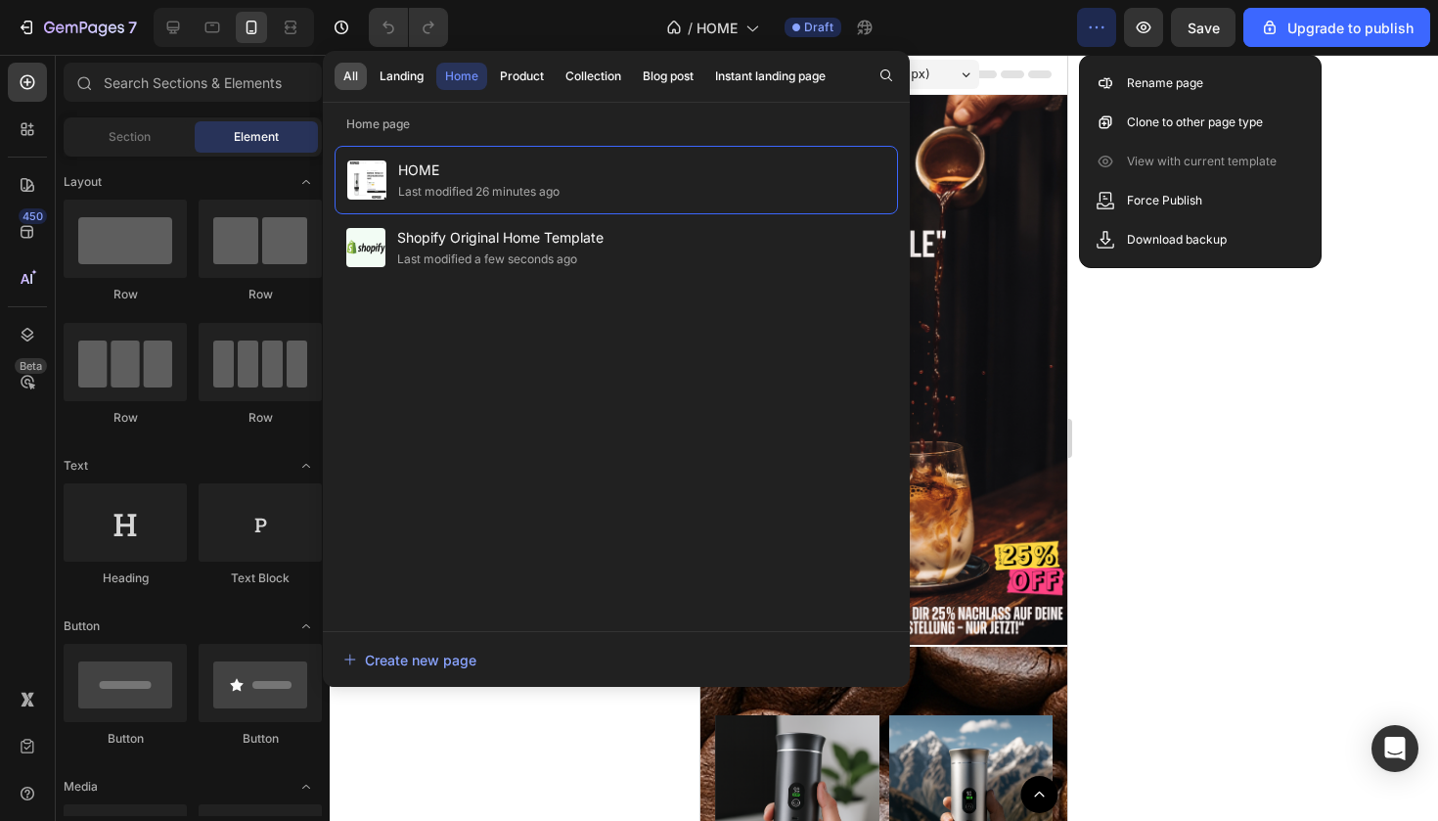
click at [371, 78] on button "All" at bounding box center [402, 76] width 62 height 27
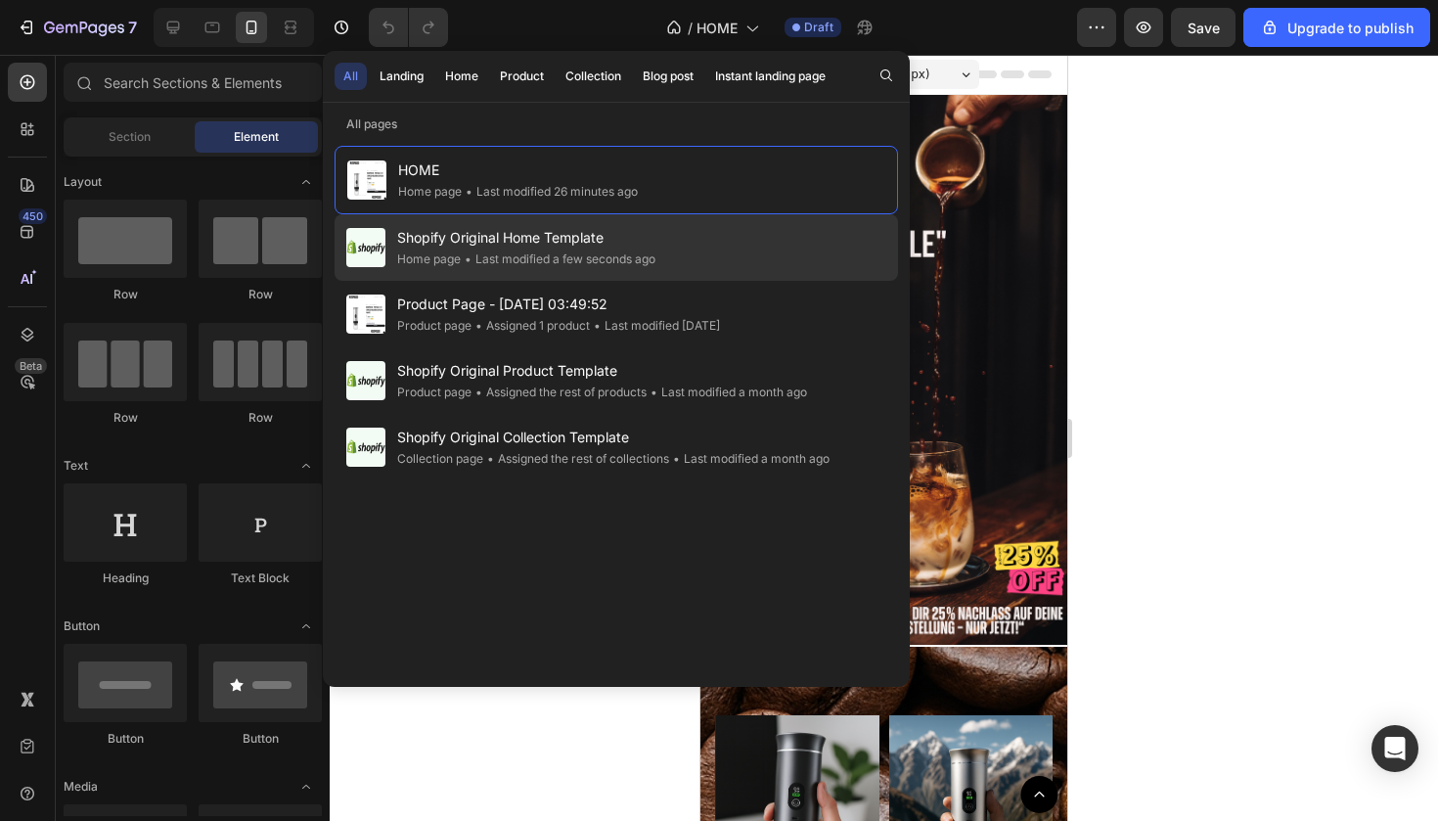
click at [520, 233] on span "Shopify Original Home Template" at bounding box center [526, 237] width 258 height 23
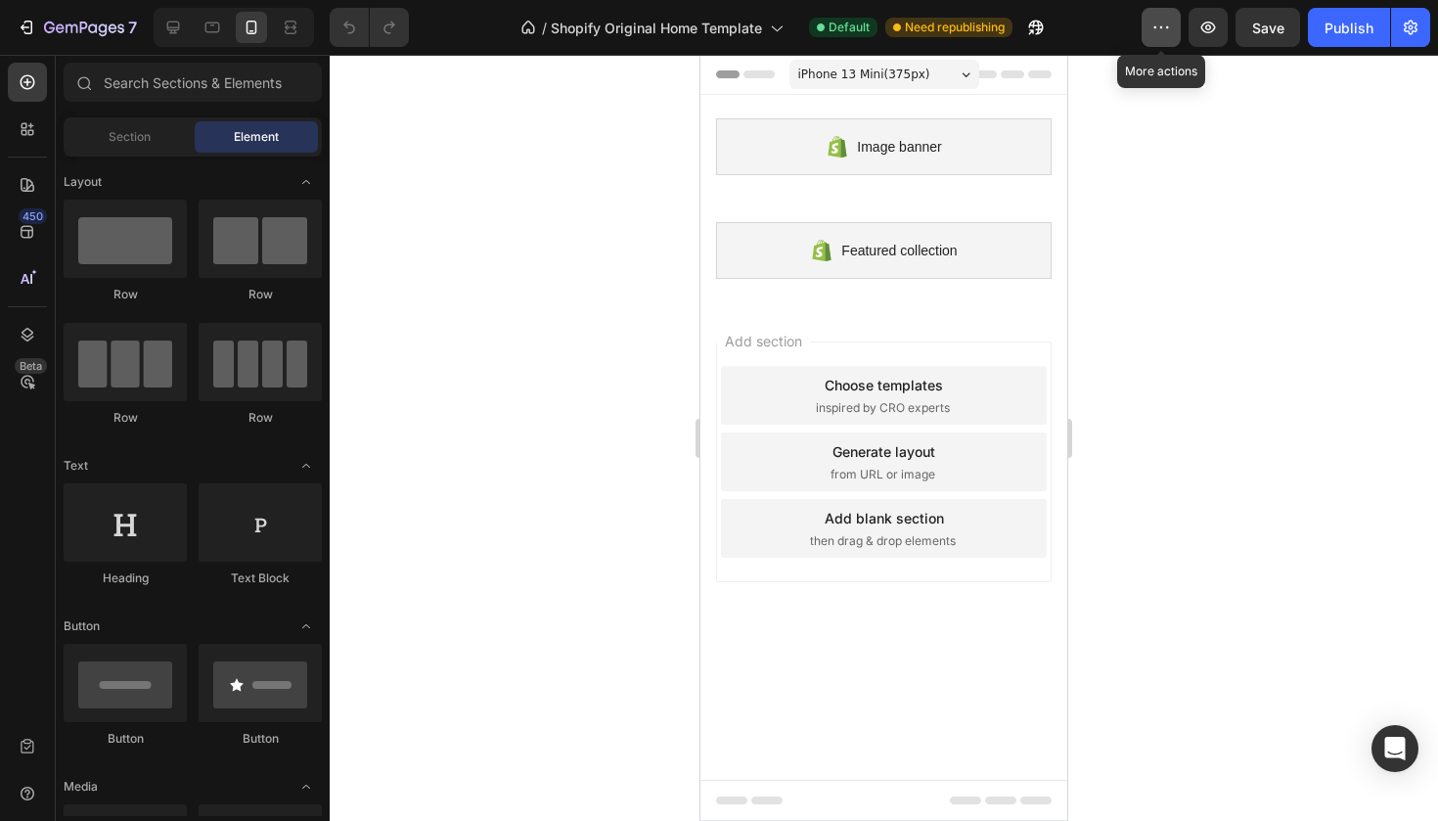
click at [1156, 35] on icon "button" at bounding box center [1162, 28] width 20 height 20
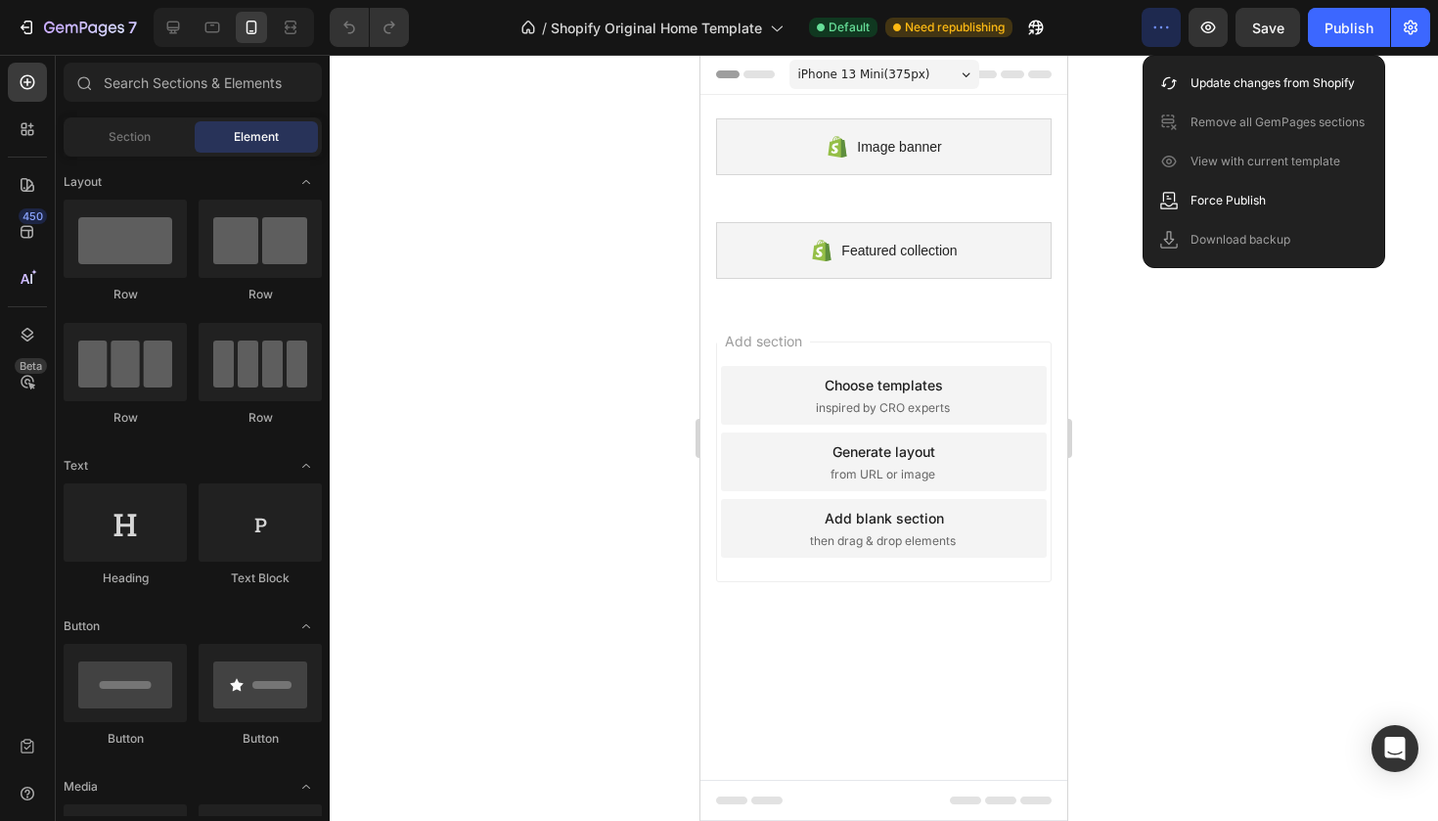
click at [1113, 170] on div at bounding box center [884, 438] width 1109 height 766
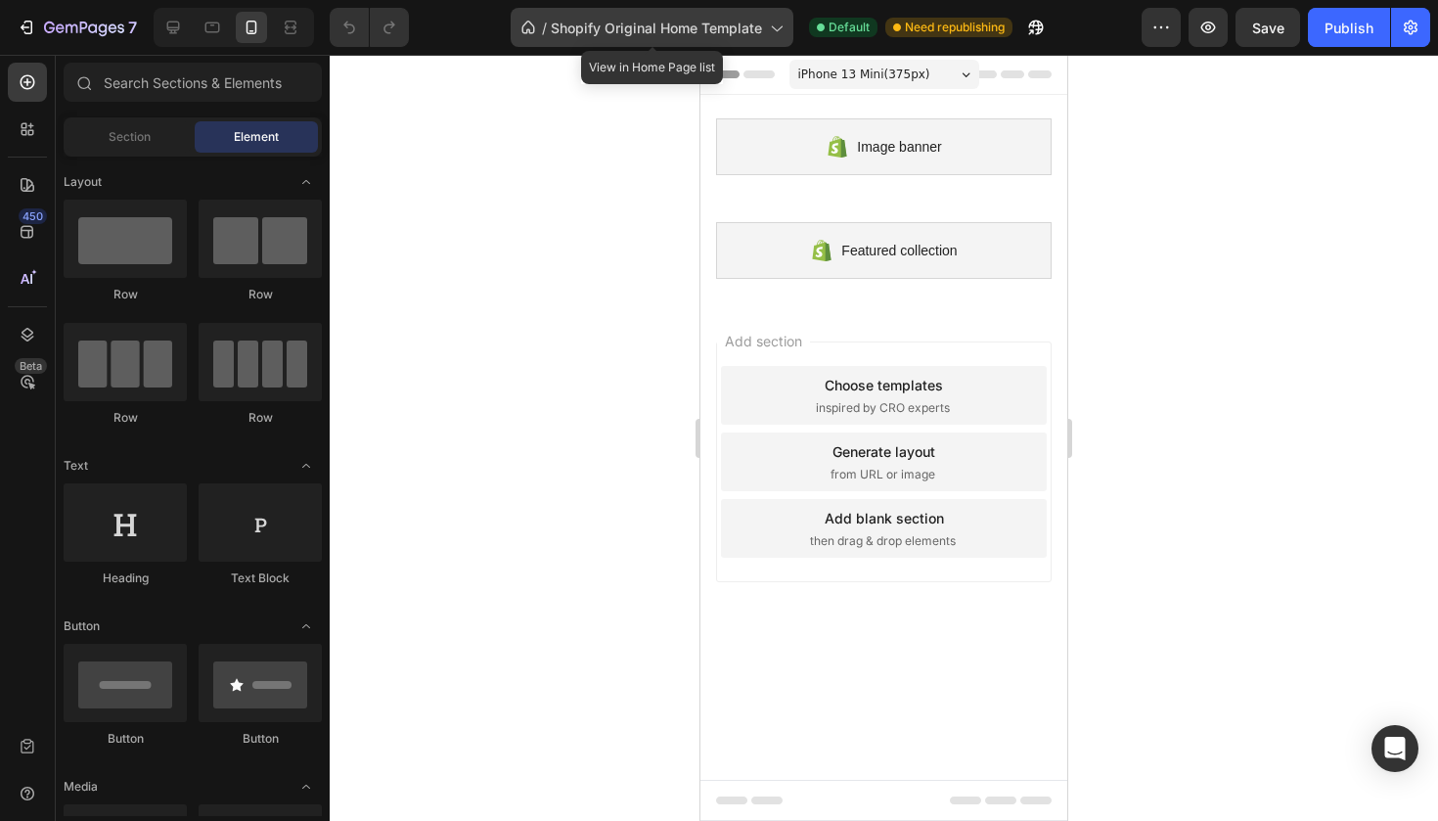
click at [695, 32] on span "Shopify Original Home Template" at bounding box center [656, 28] width 211 height 21
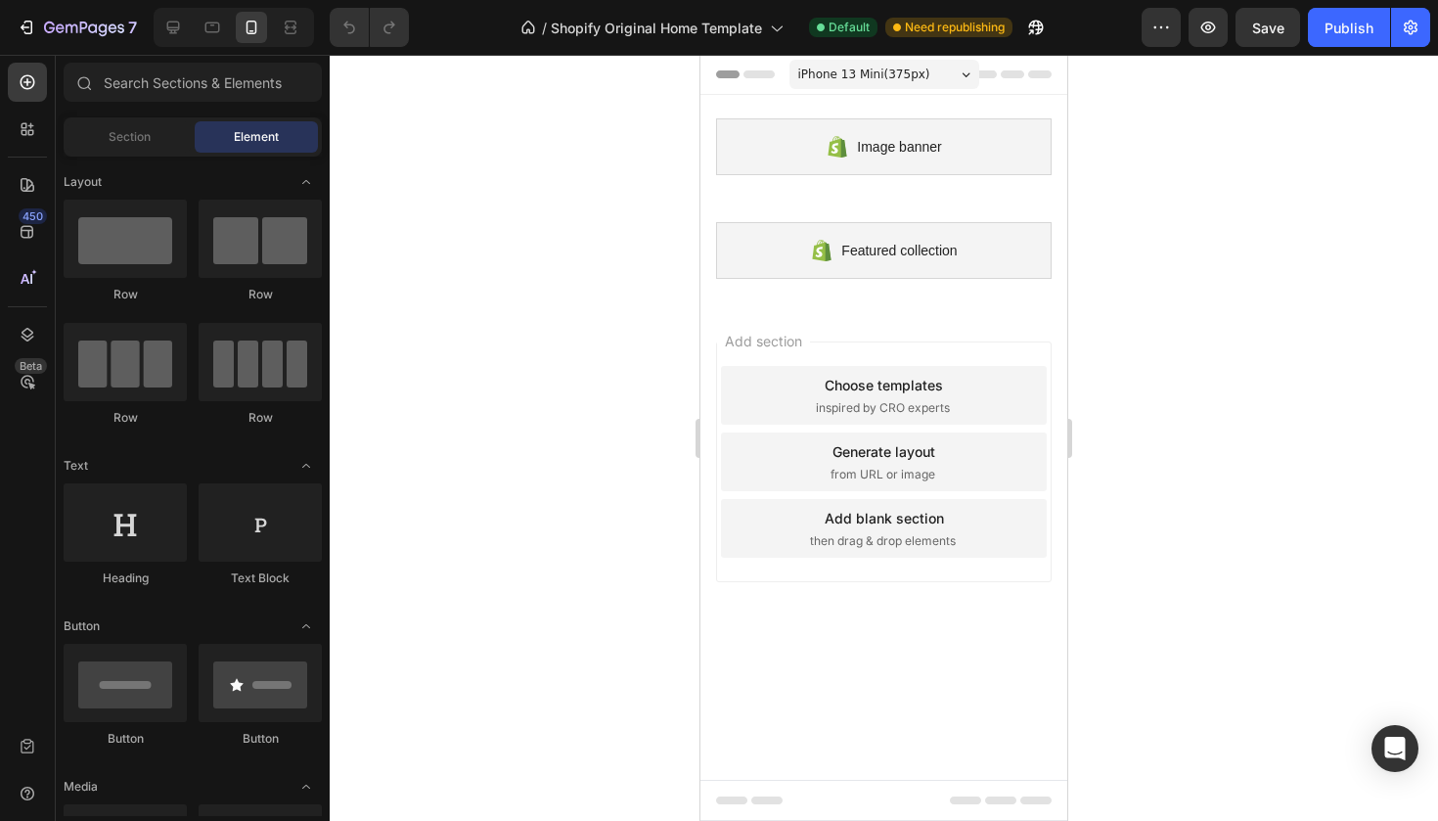
click at [1138, 472] on div at bounding box center [884, 438] width 1109 height 766
click at [1172, 37] on button "button" at bounding box center [1161, 27] width 39 height 39
click at [819, 399] on span "inspired by CRO experts" at bounding box center [883, 408] width 134 height 18
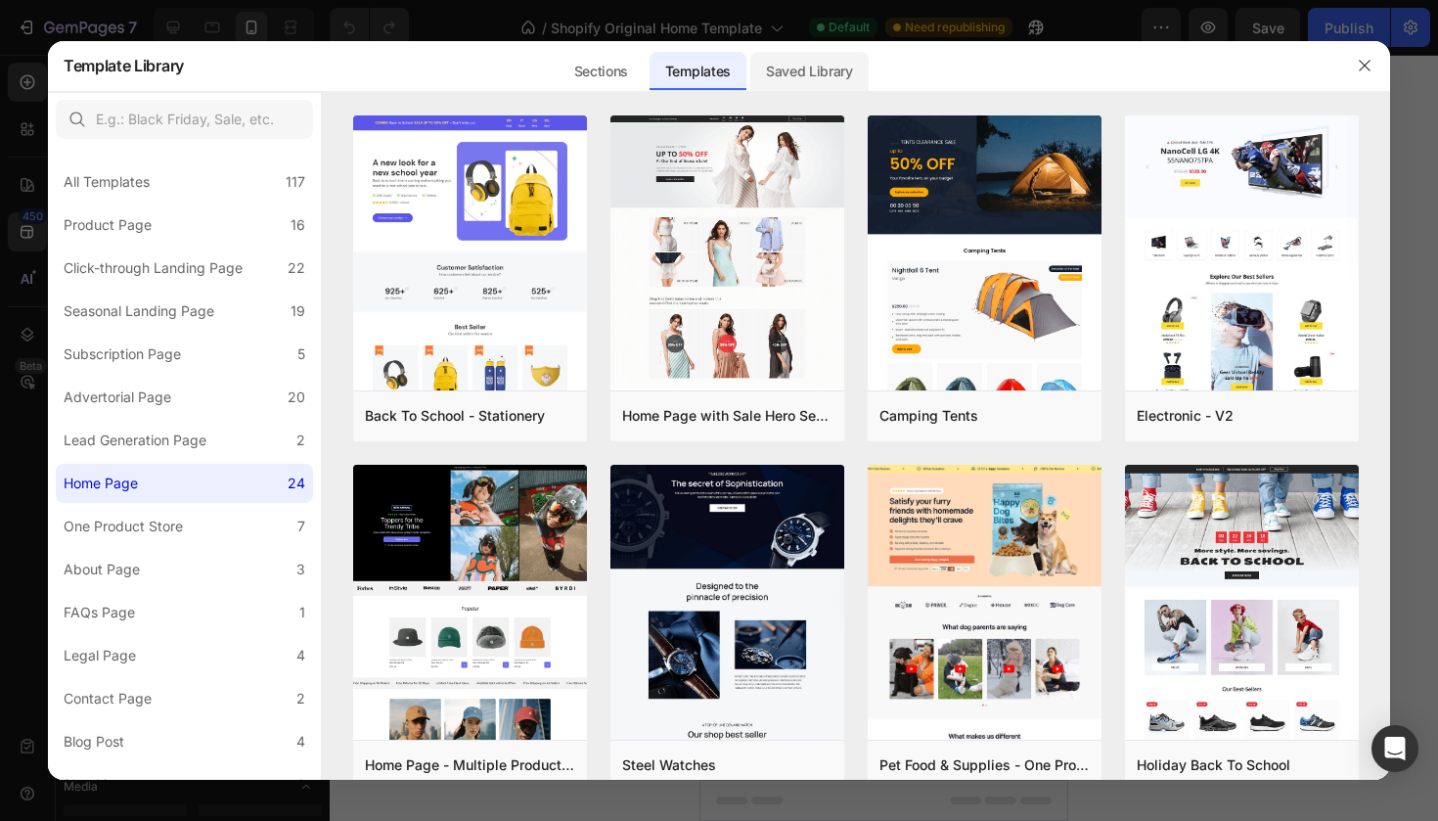
click at [768, 70] on div "Saved Library" at bounding box center [809, 71] width 118 height 39
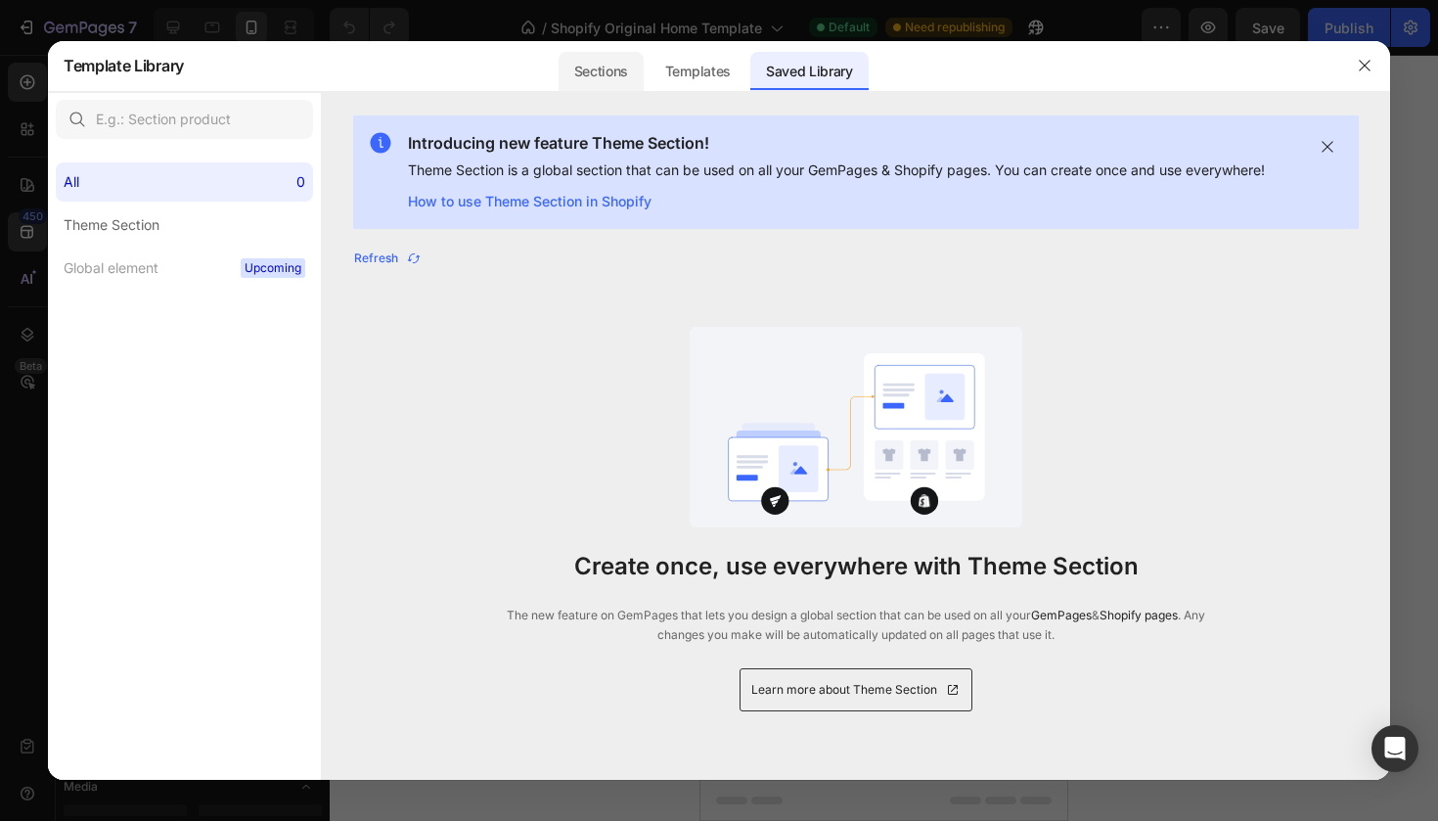
click at [618, 73] on div "Sections" at bounding box center [601, 71] width 85 height 39
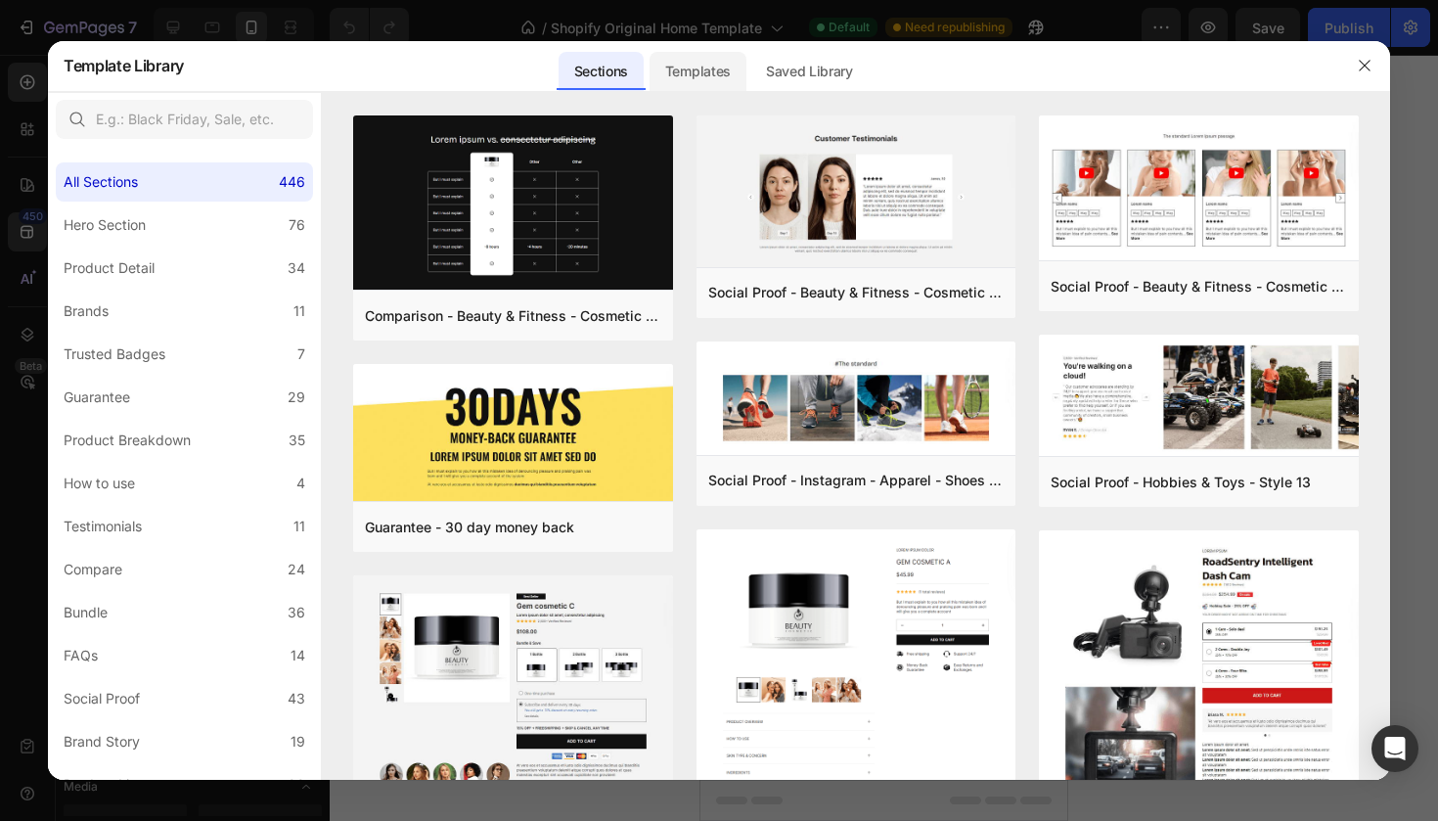
click at [721, 69] on div "Templates" at bounding box center [698, 71] width 97 height 39
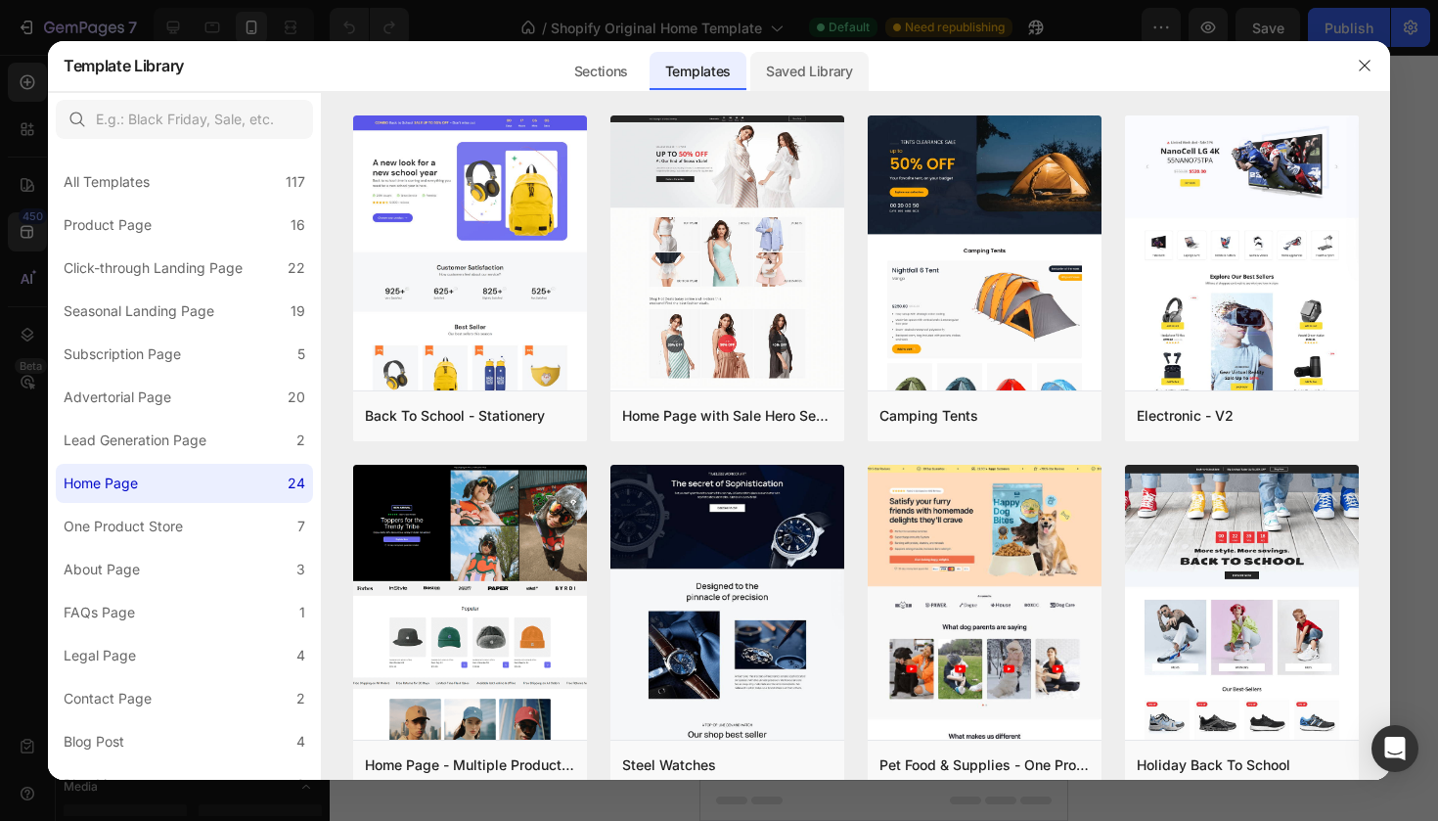
click at [771, 60] on div "Saved Library" at bounding box center [809, 71] width 118 height 39
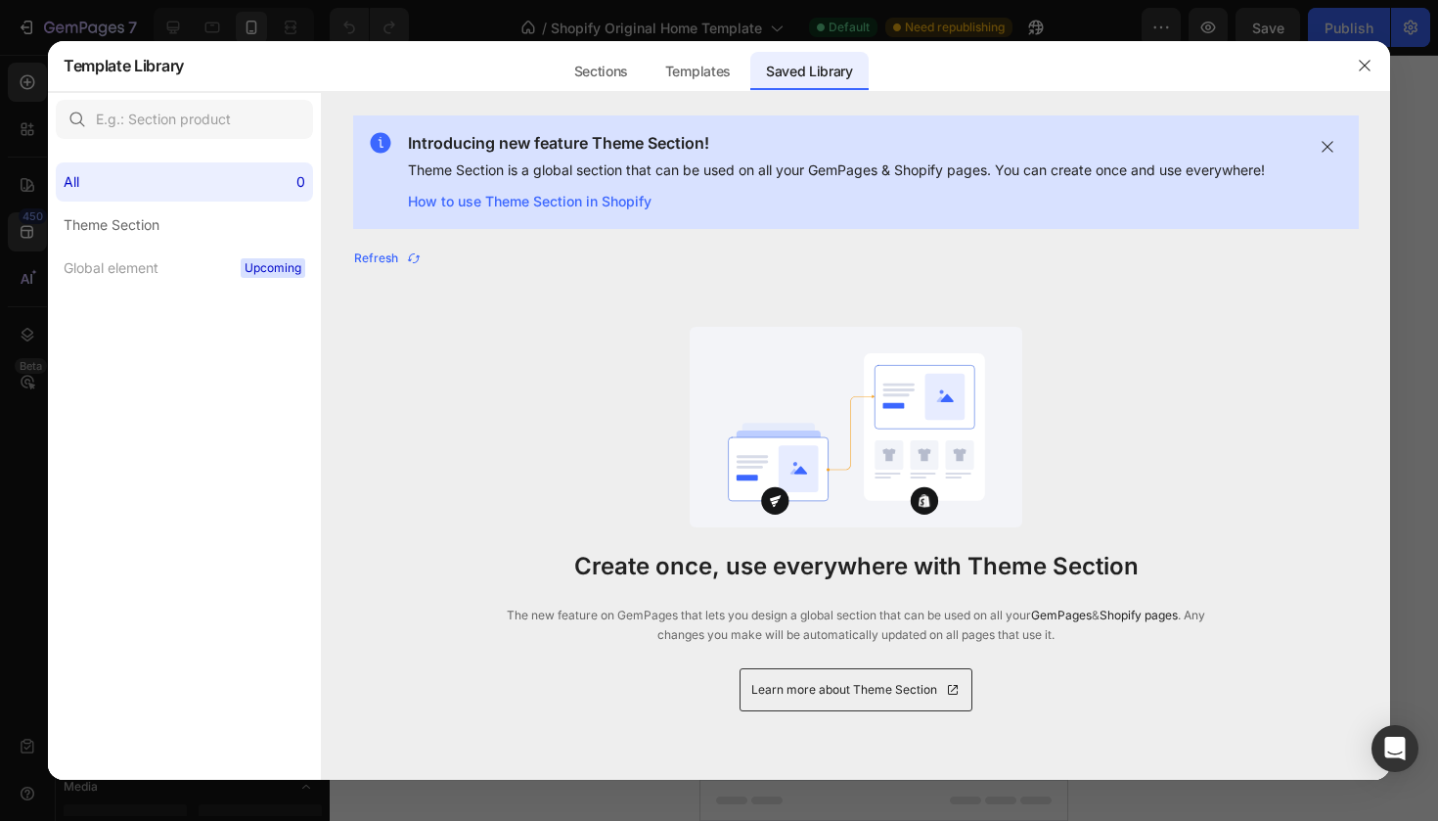
click at [1354, 84] on div at bounding box center [1365, 65] width 51 height 51
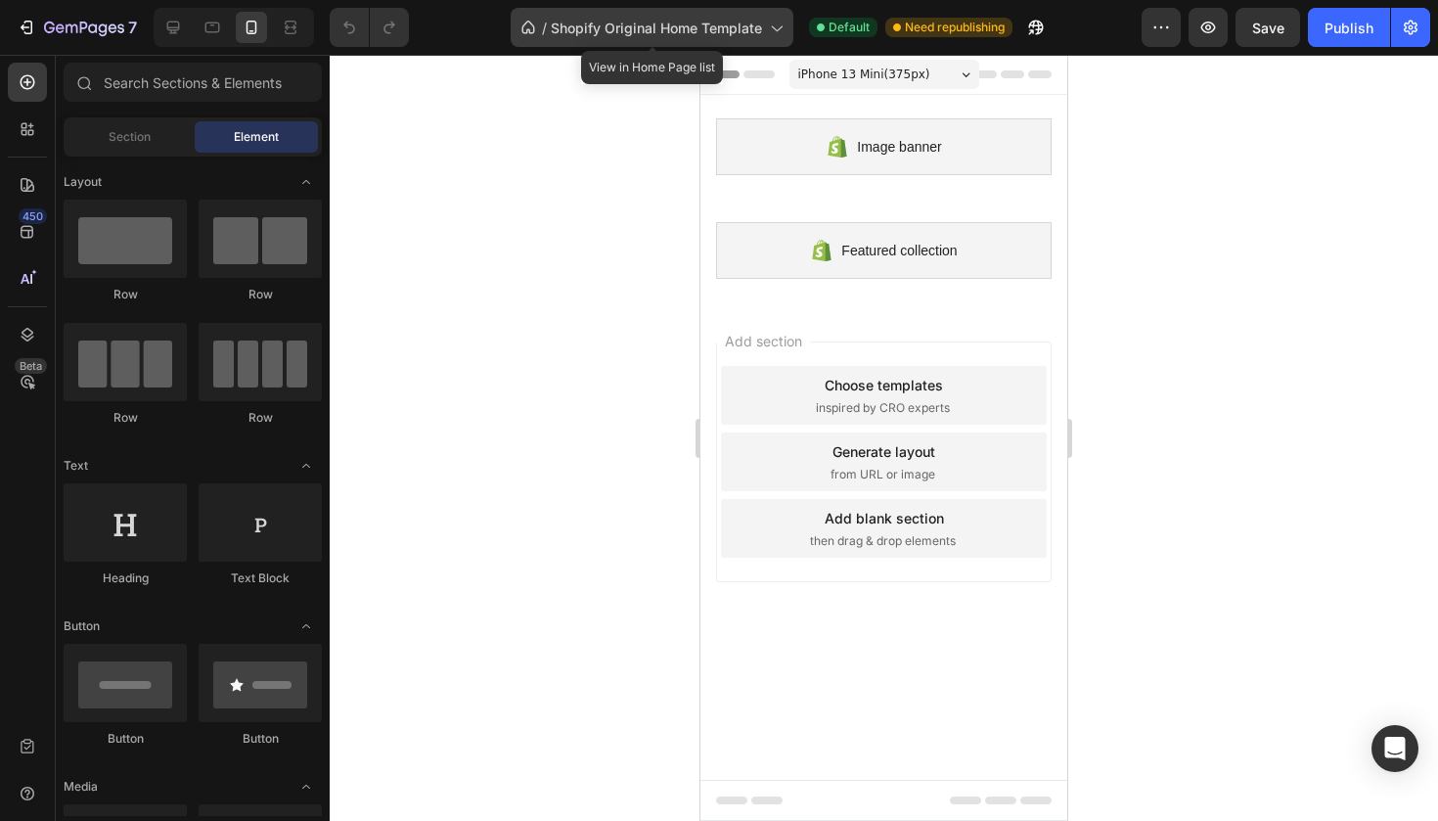
click at [704, 28] on span "Shopify Original Home Template" at bounding box center [656, 28] width 211 height 21
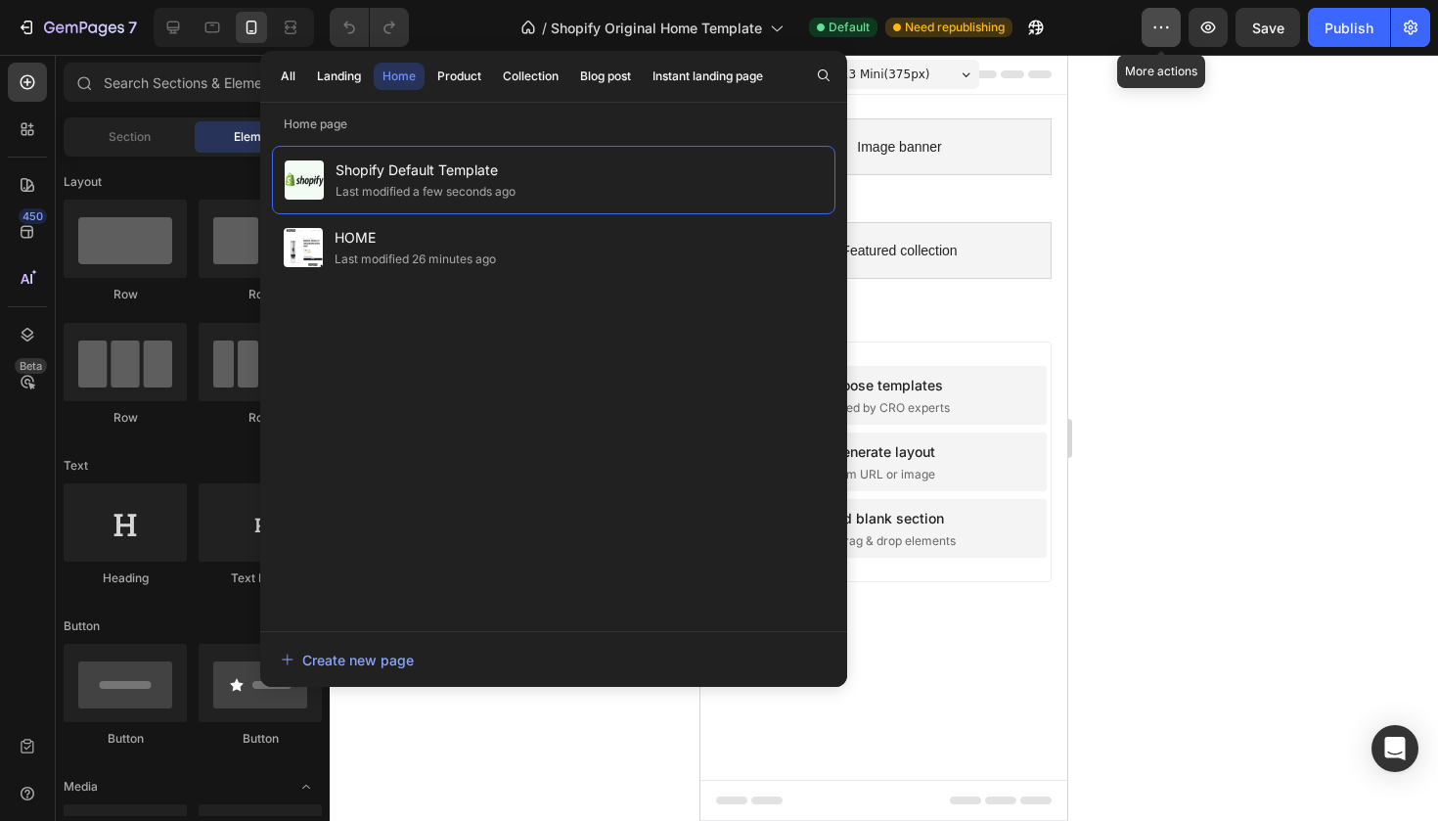
click at [1153, 34] on icon "button" at bounding box center [1162, 28] width 20 height 20
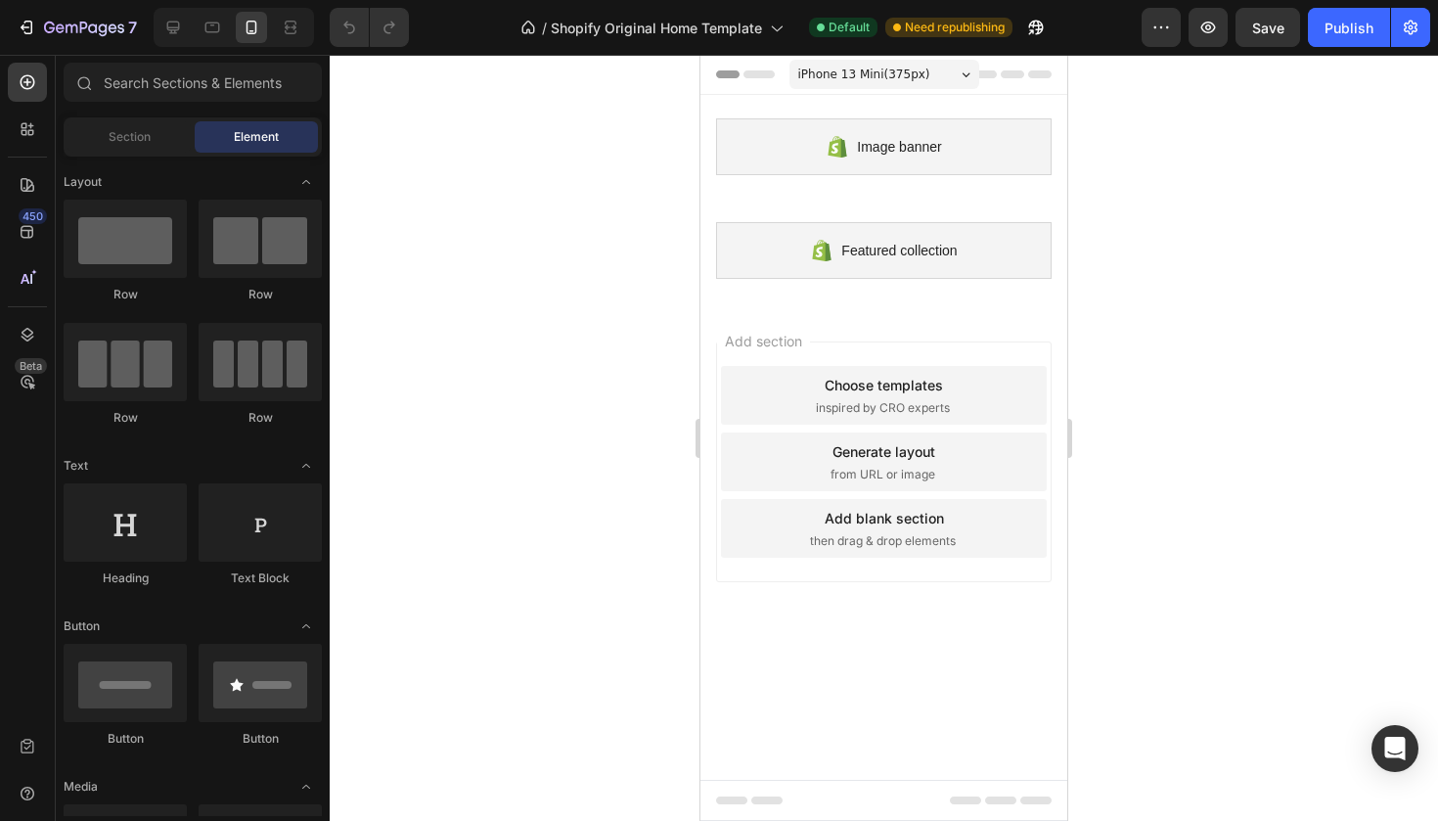
click at [1128, 200] on div at bounding box center [884, 438] width 1109 height 766
click at [1414, 46] on button "button" at bounding box center [1410, 27] width 39 height 39
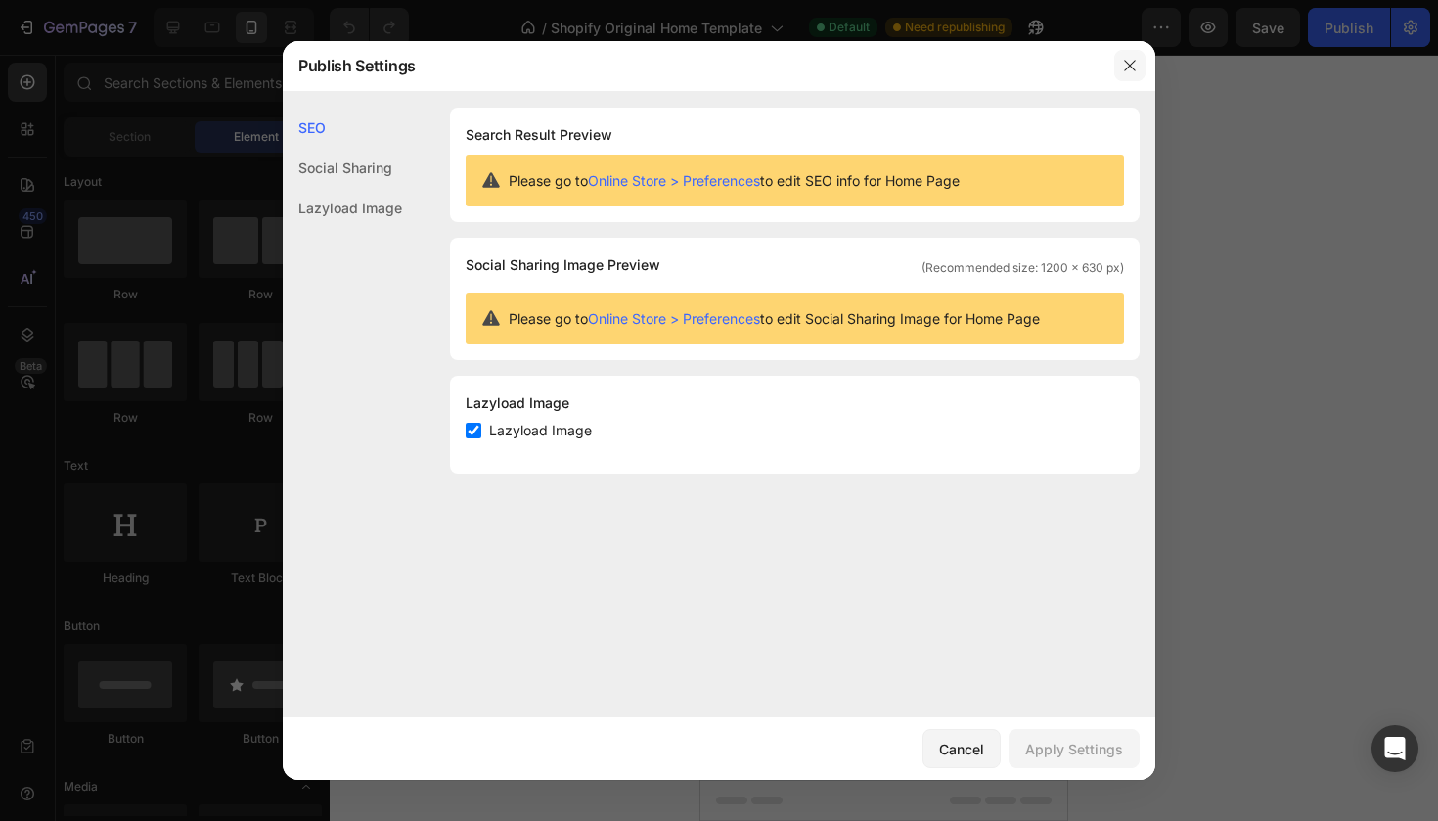
click at [1125, 60] on icon "button" at bounding box center [1130, 66] width 16 height 16
